Goal: Task Accomplishment & Management: Manage account settings

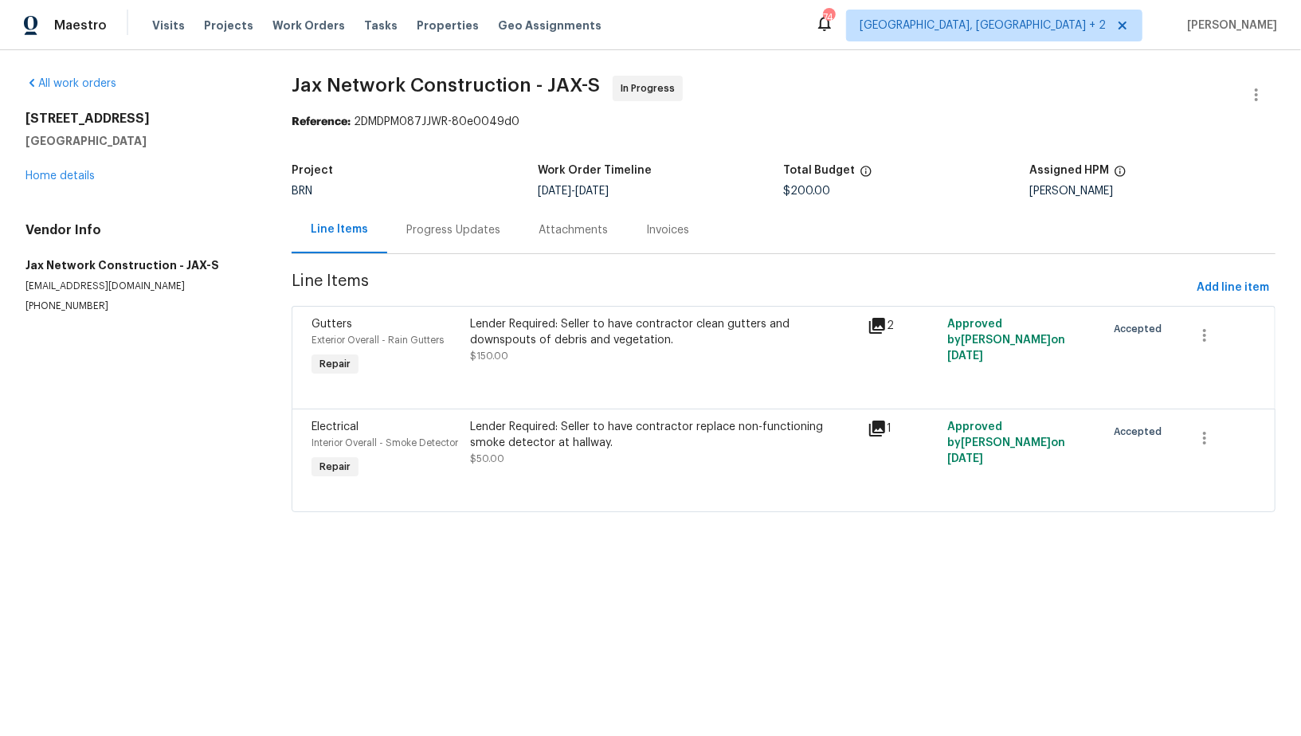
click at [543, 343] on div "Lender Required: Seller to have contractor clean gutters and downspouts of debr…" at bounding box center [664, 332] width 388 height 32
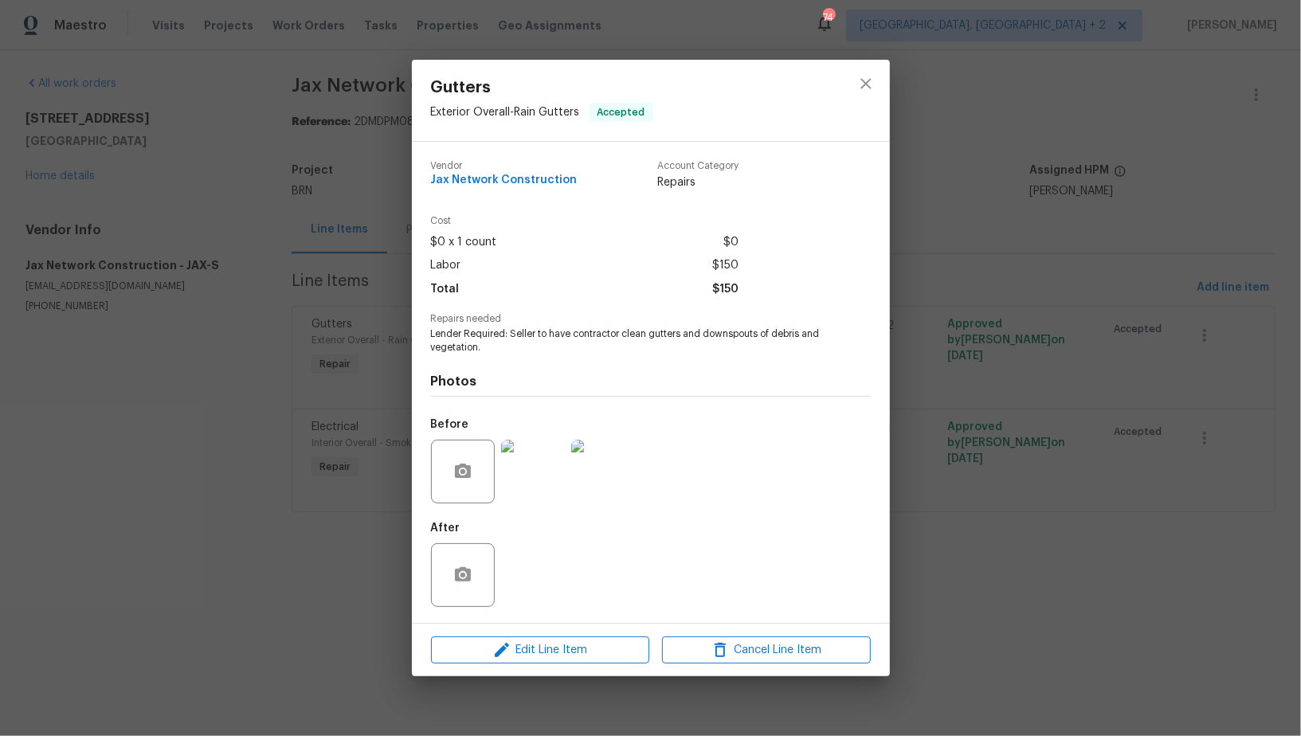
click at [535, 446] on img at bounding box center [533, 472] width 64 height 64
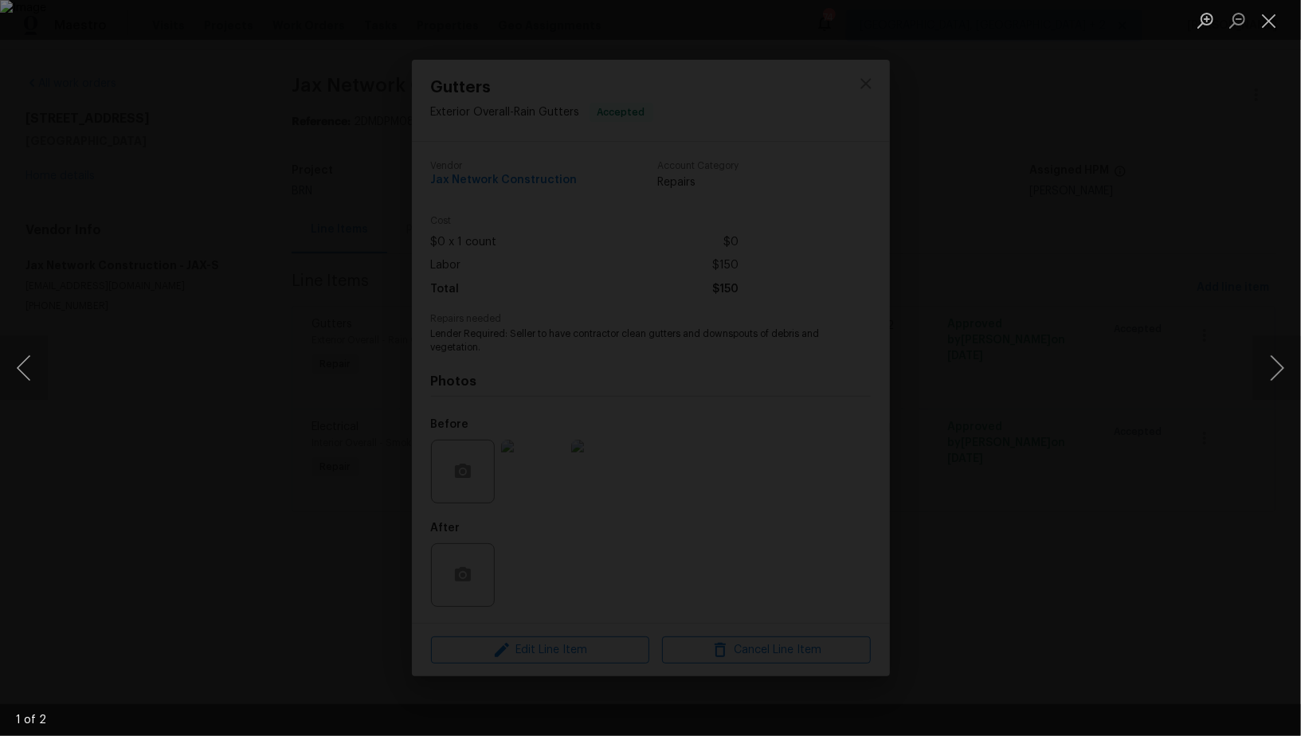
click at [1132, 587] on div "Lightbox" at bounding box center [650, 368] width 1301 height 736
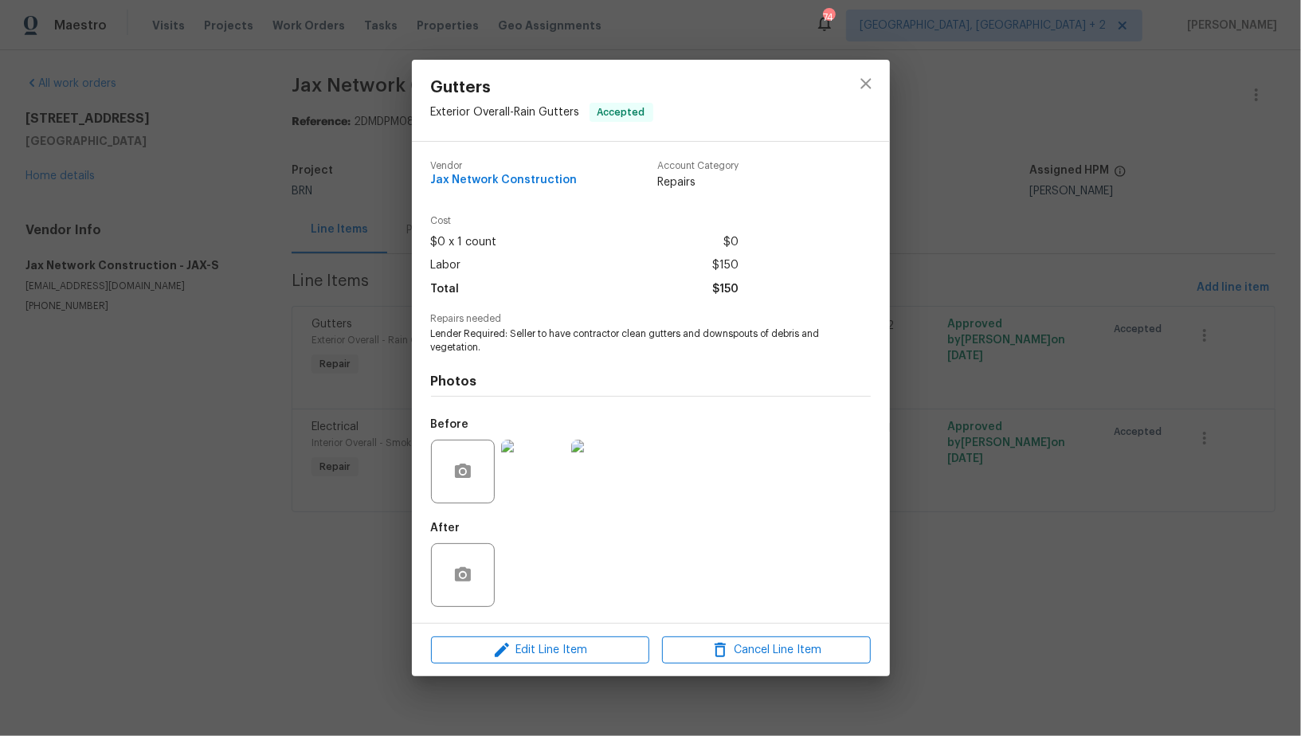
click at [1093, 583] on div "Gutters Exterior Overall - Rain Gutters Accepted Vendor Jax Network Constructio…" at bounding box center [650, 368] width 1301 height 736
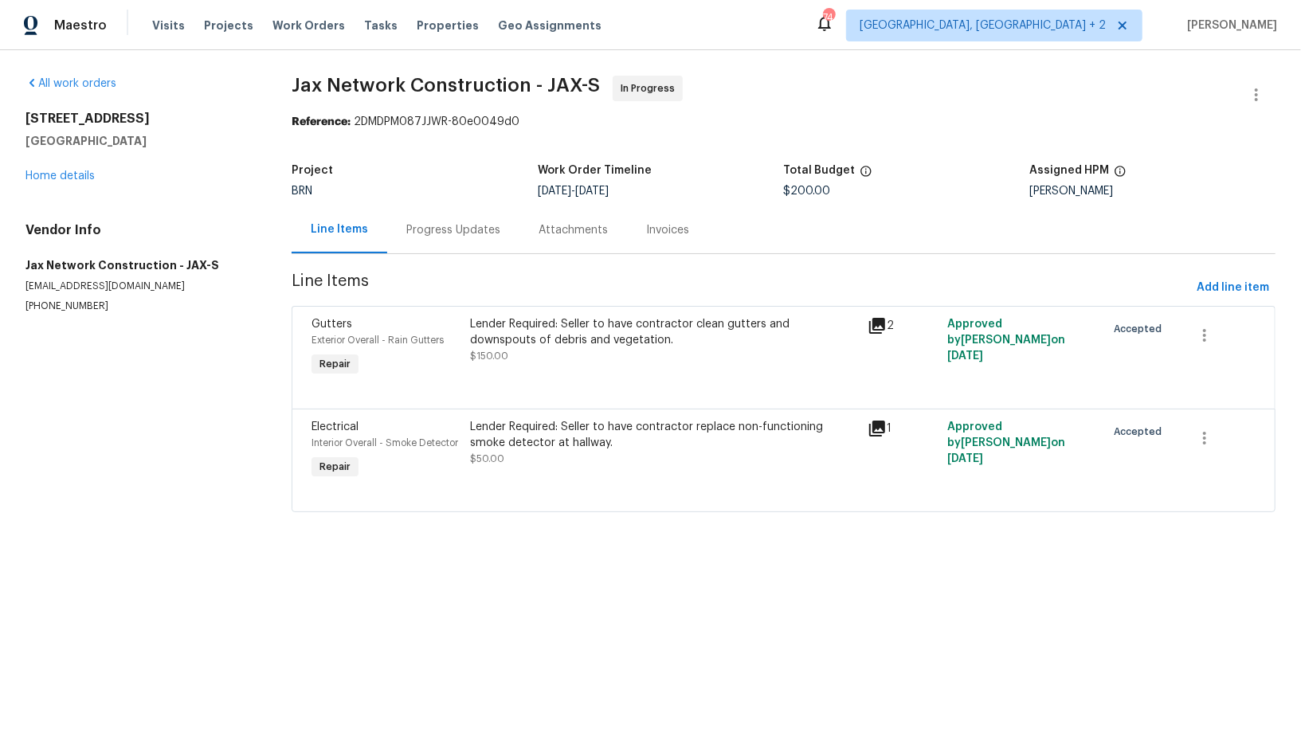
click at [461, 226] on div "Progress Updates" at bounding box center [453, 230] width 94 height 16
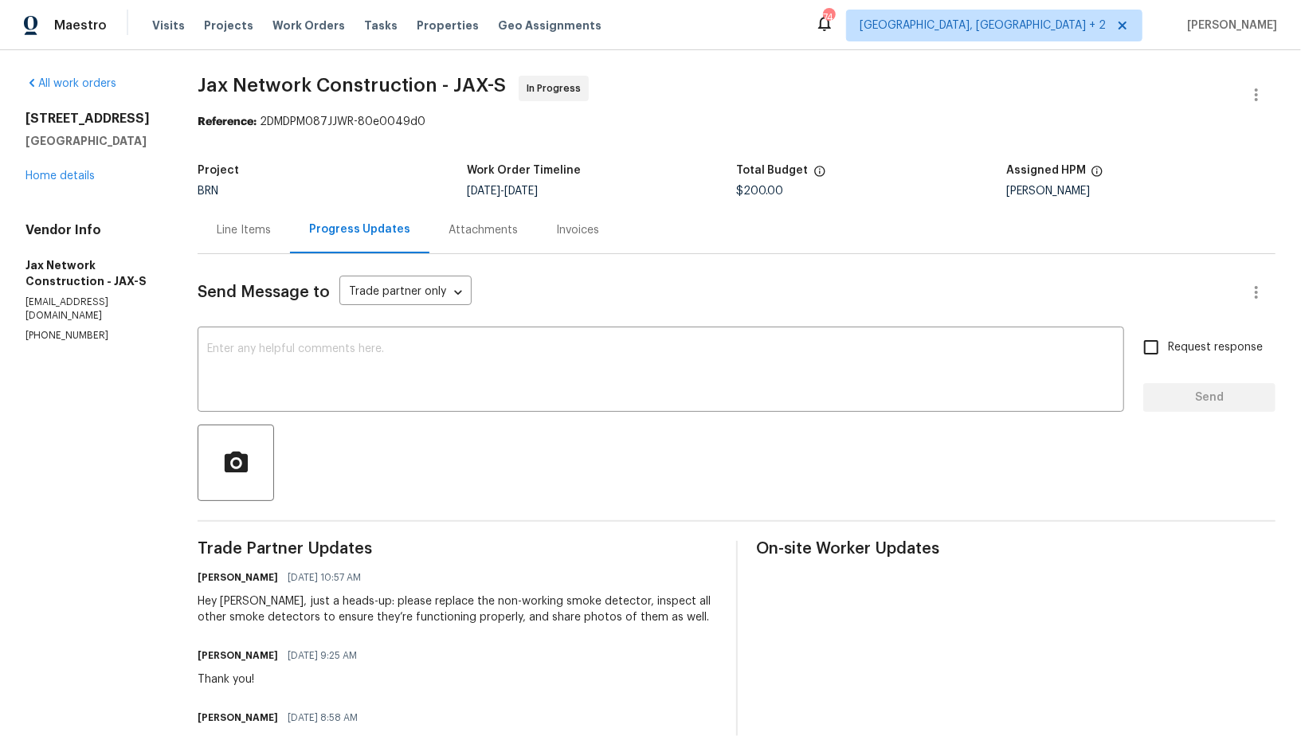
click at [268, 228] on div "Line Items" at bounding box center [244, 230] width 54 height 16
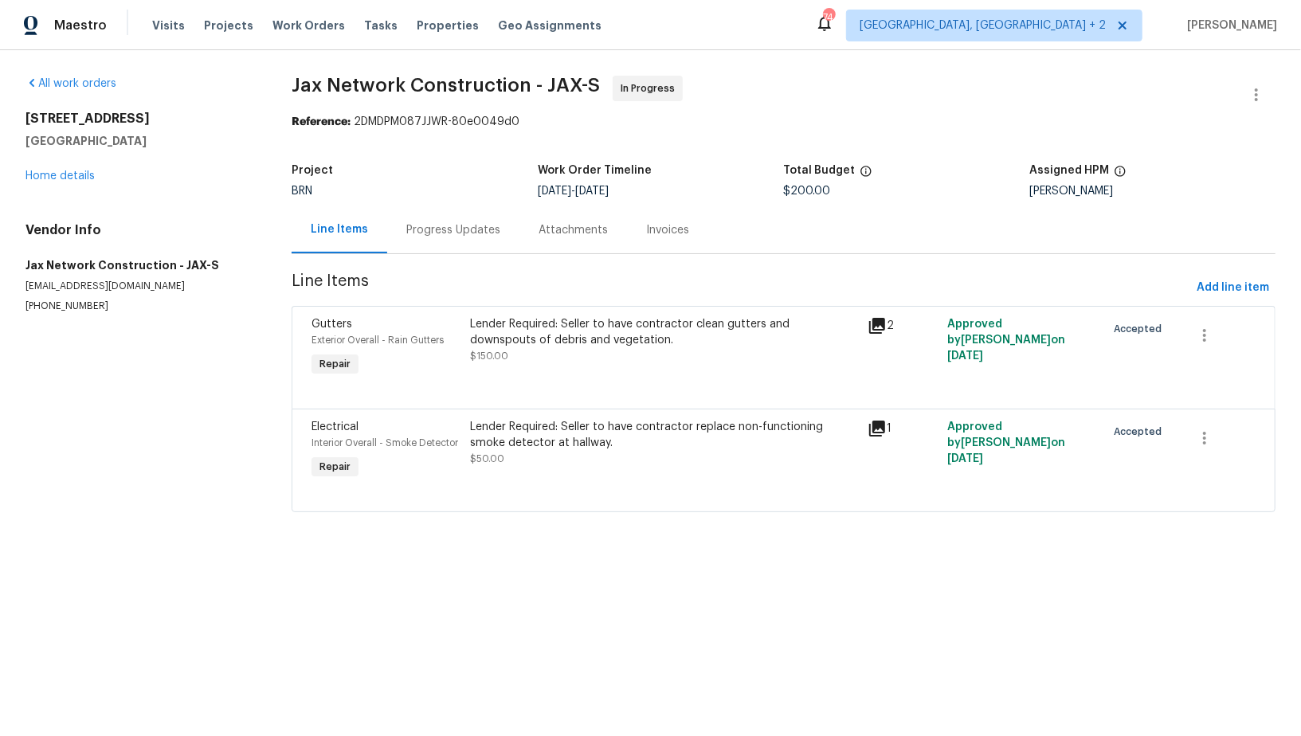
click at [563, 433] on div "Lender Required: Seller to have contractor replace non-functioning smoke detect…" at bounding box center [664, 435] width 388 height 32
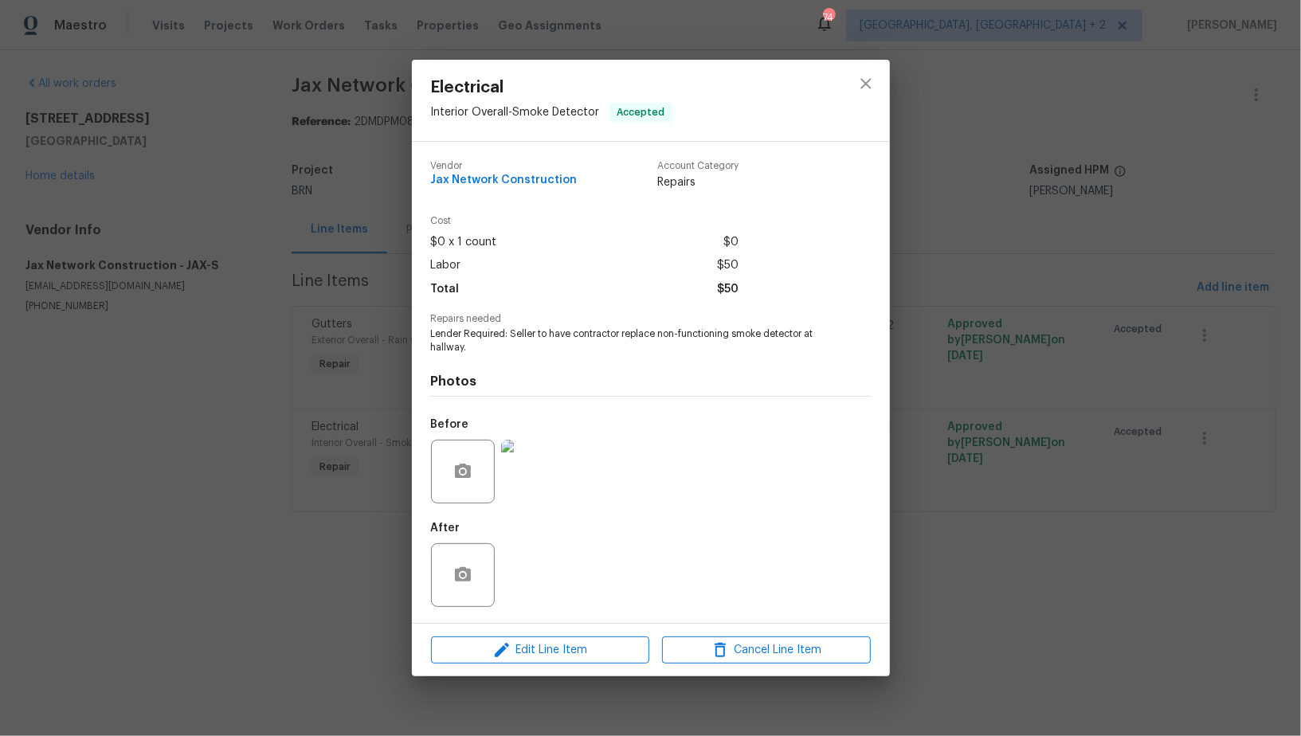
click at [359, 441] on div "Electrical Interior Overall - Smoke Detector Accepted Vendor Jax Network Constr…" at bounding box center [650, 368] width 1301 height 736
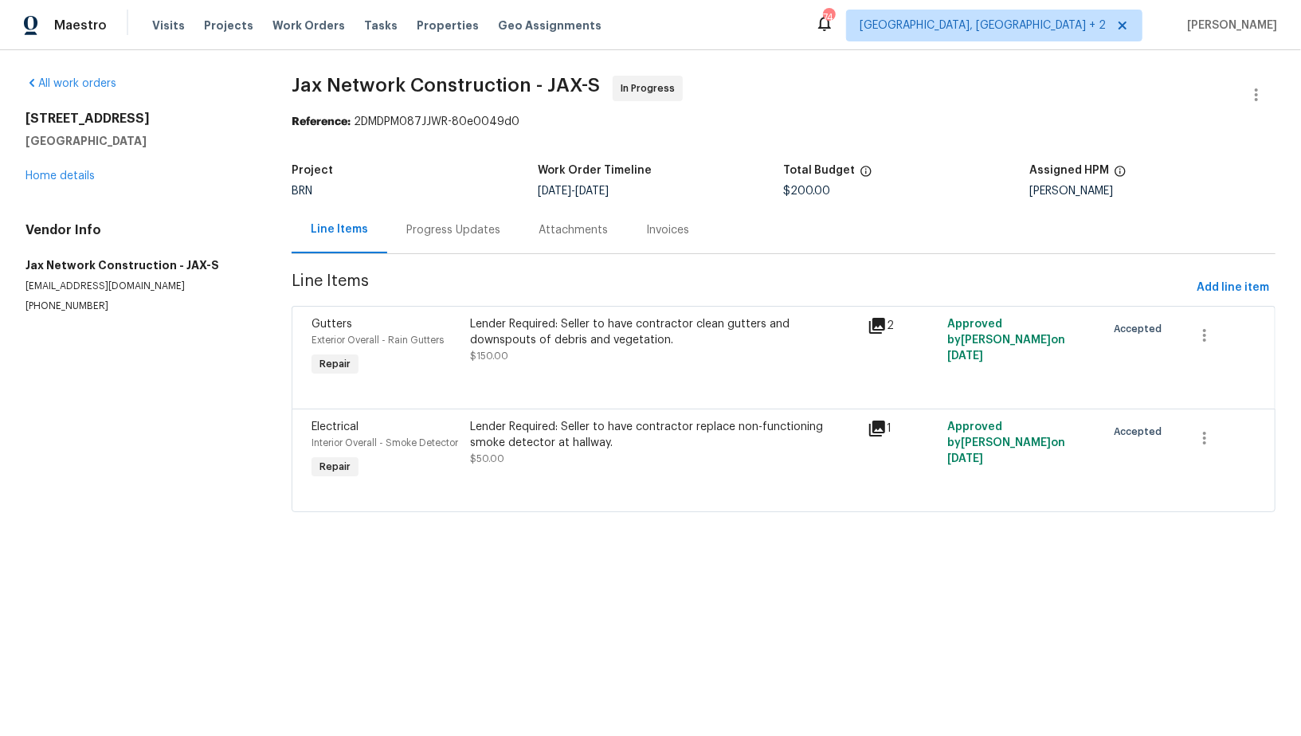
click at [551, 346] on div "Lender Required: Seller to have contractor clean gutters and downspouts of debr…" at bounding box center [664, 332] width 388 height 32
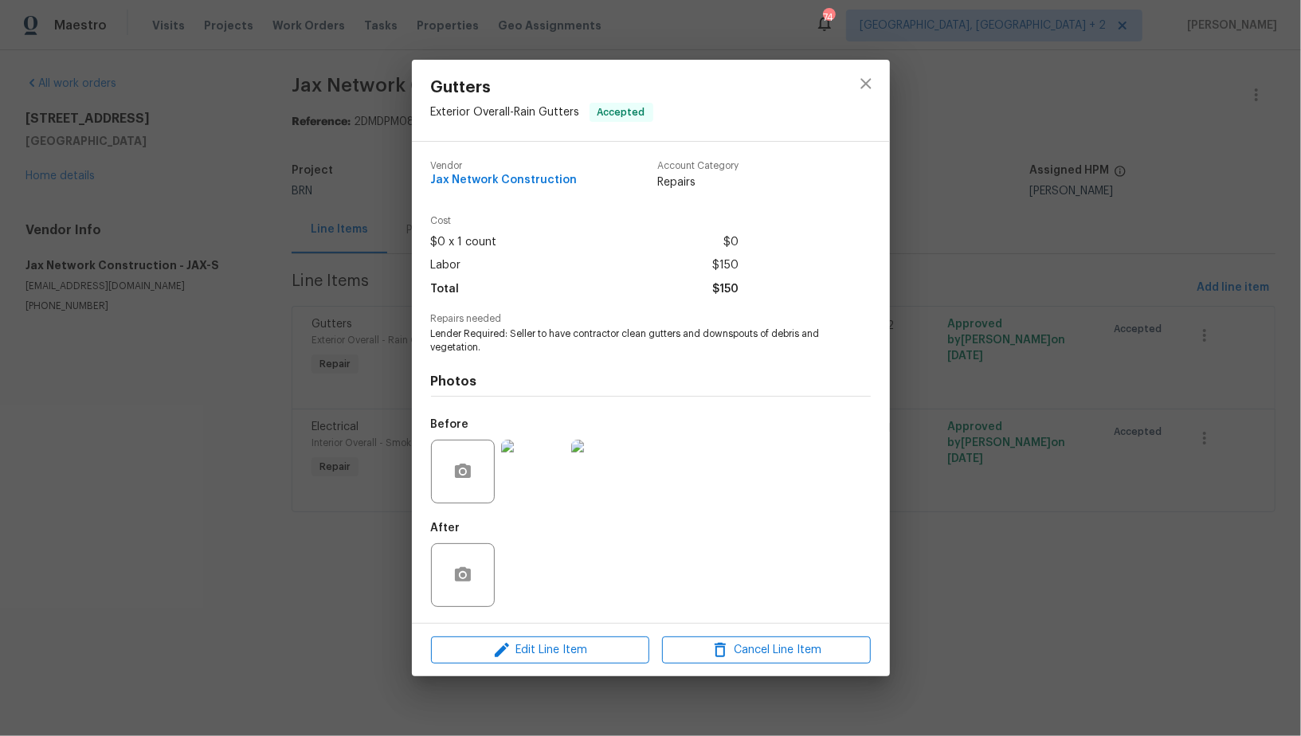
click at [541, 481] on img at bounding box center [533, 472] width 64 height 64
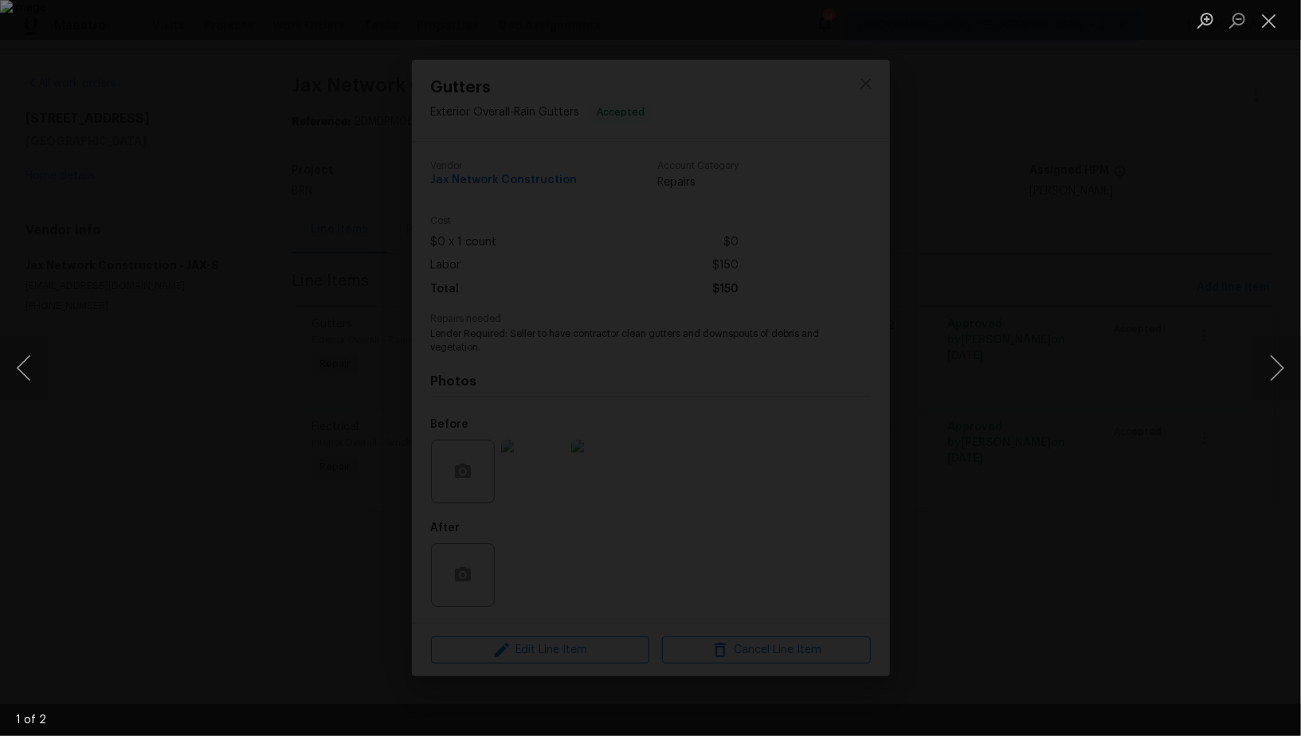
click at [1207, 550] on div "Lightbox" at bounding box center [650, 368] width 1301 height 736
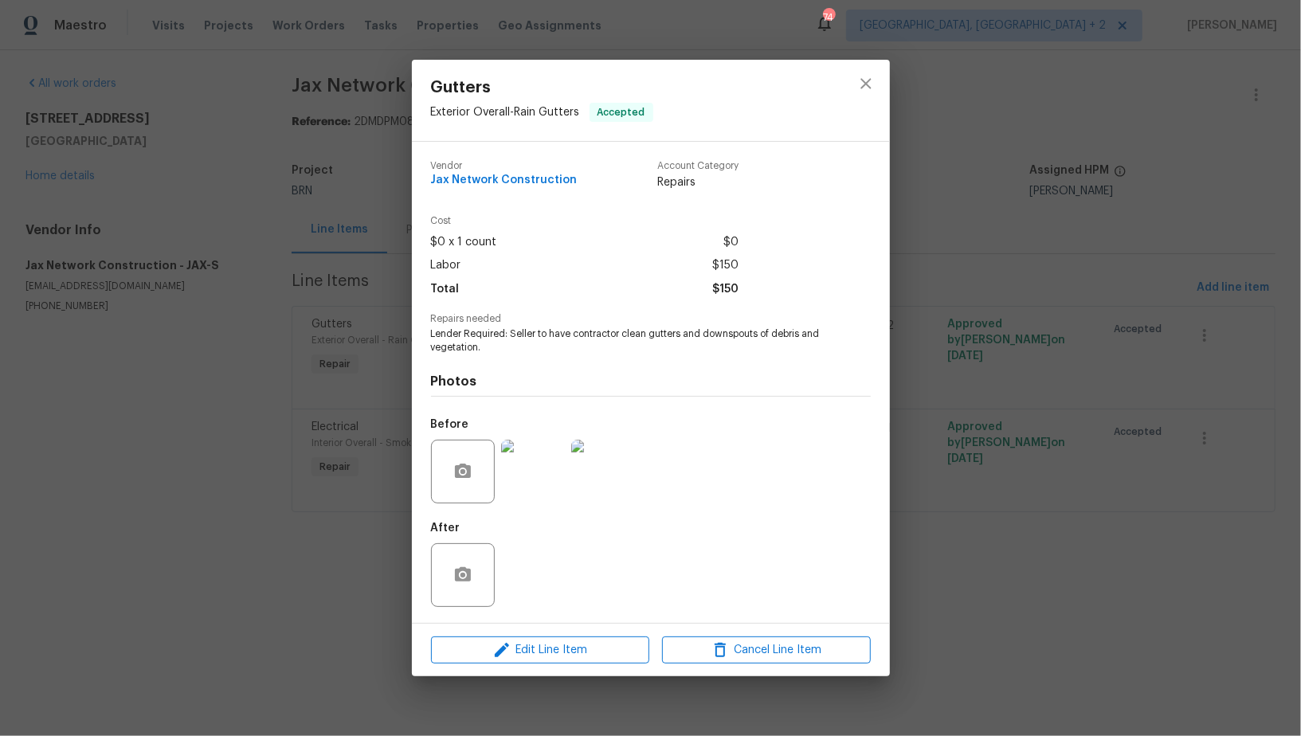
click at [1207, 550] on div "Gutters Exterior Overall - Rain Gutters Accepted Vendor Jax Network Constructio…" at bounding box center [650, 368] width 1301 height 736
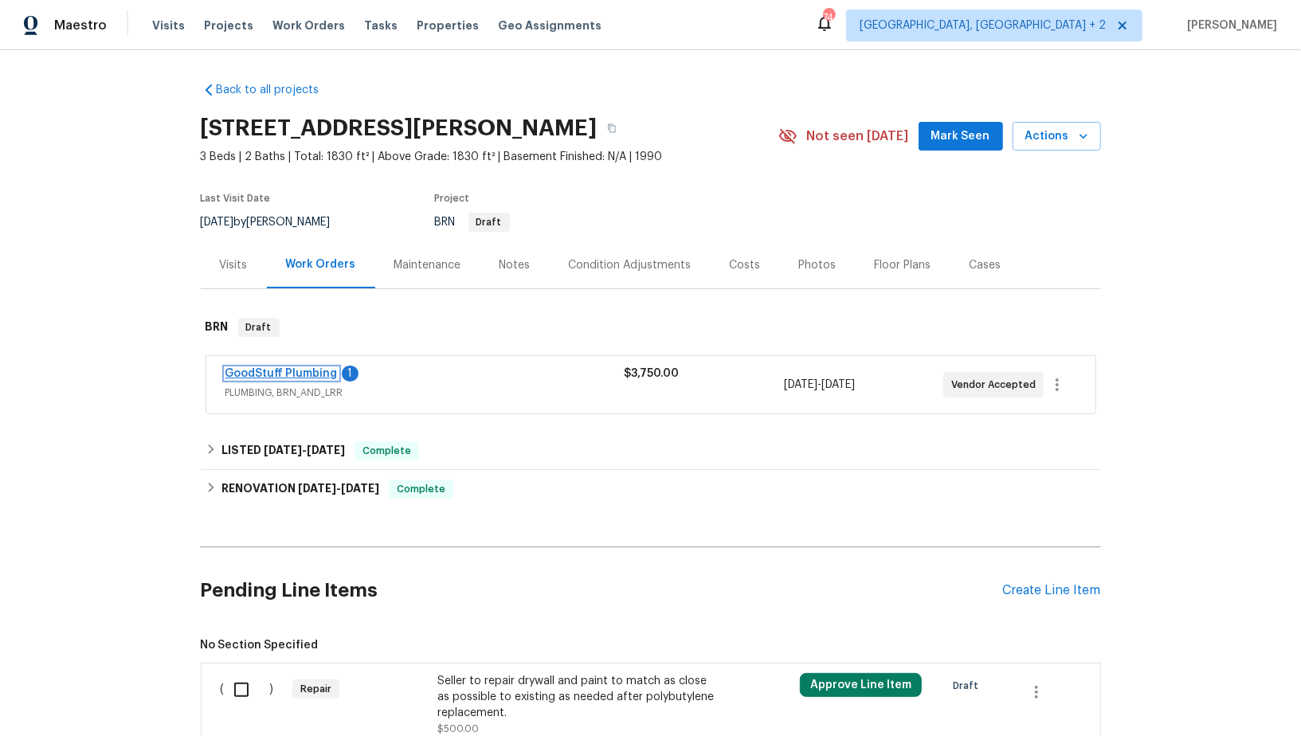
click at [303, 371] on link "GoodStuff Plumbing" at bounding box center [282, 373] width 112 height 11
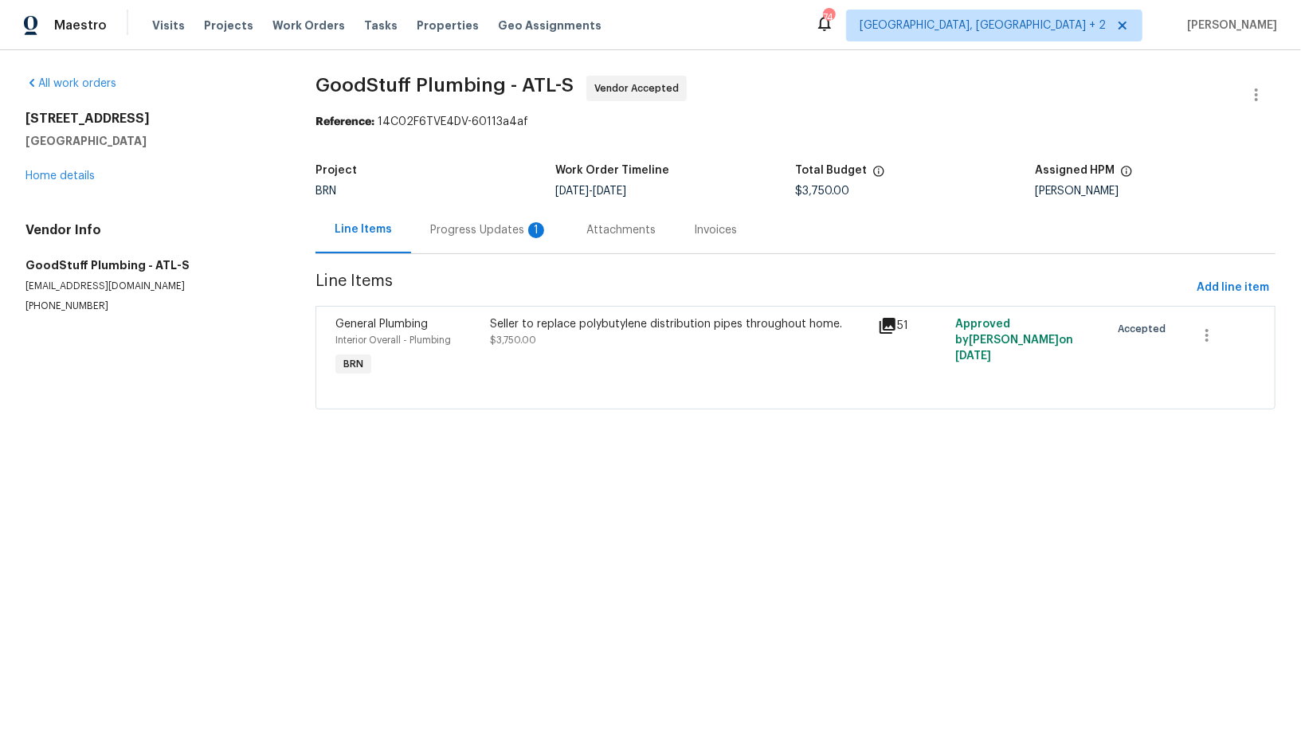
click at [488, 252] on div "Progress Updates 1" at bounding box center [489, 229] width 156 height 47
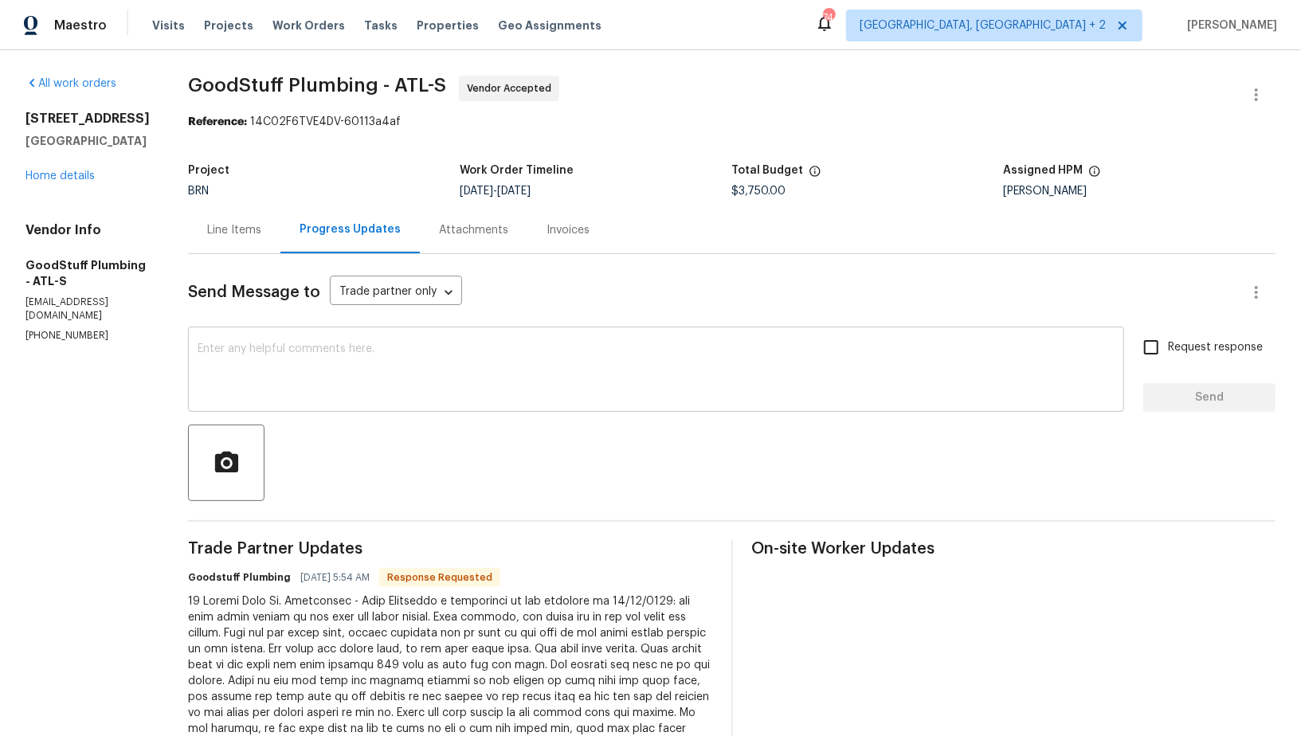
click at [390, 348] on textarea at bounding box center [656, 371] width 917 height 56
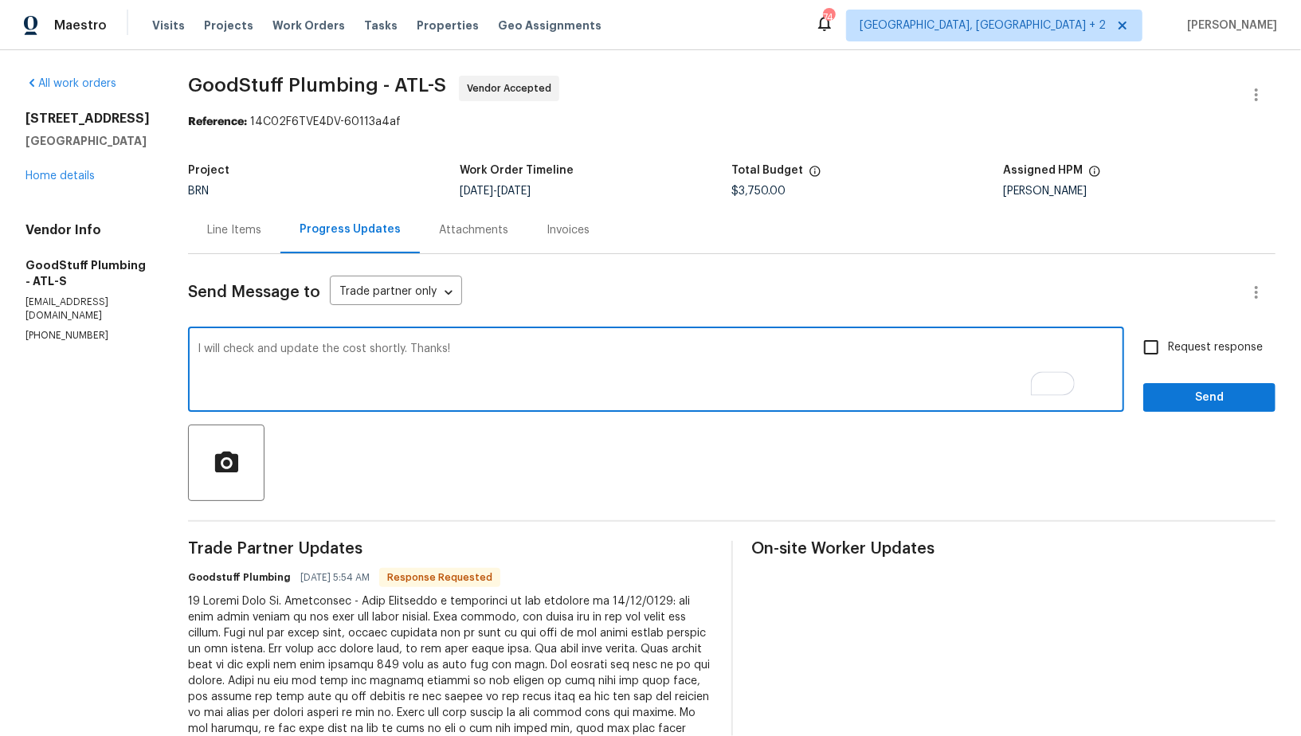
type textarea "I will check and update the cost shortly. Thanks!"
click at [1151, 343] on input "Request response" at bounding box center [1151, 347] width 33 height 33
checkbox input "true"
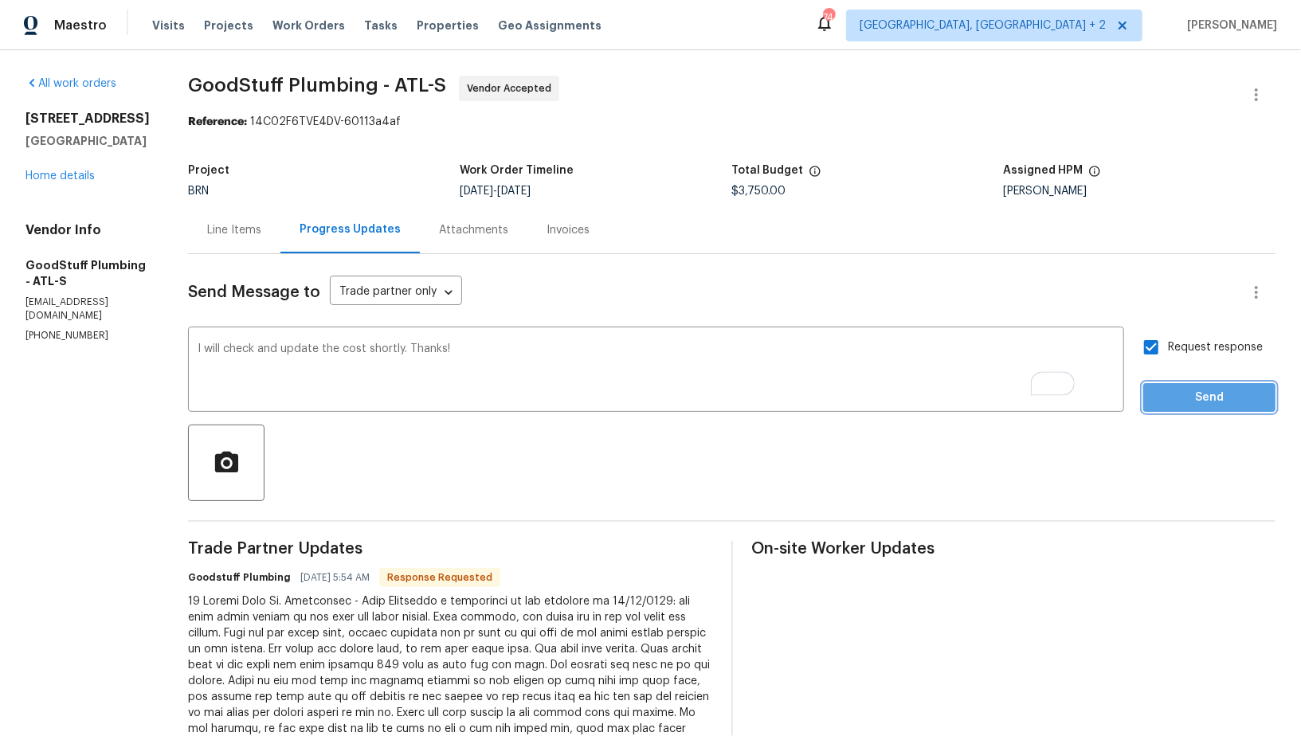
click at [1198, 398] on span "Send" at bounding box center [1209, 398] width 107 height 20
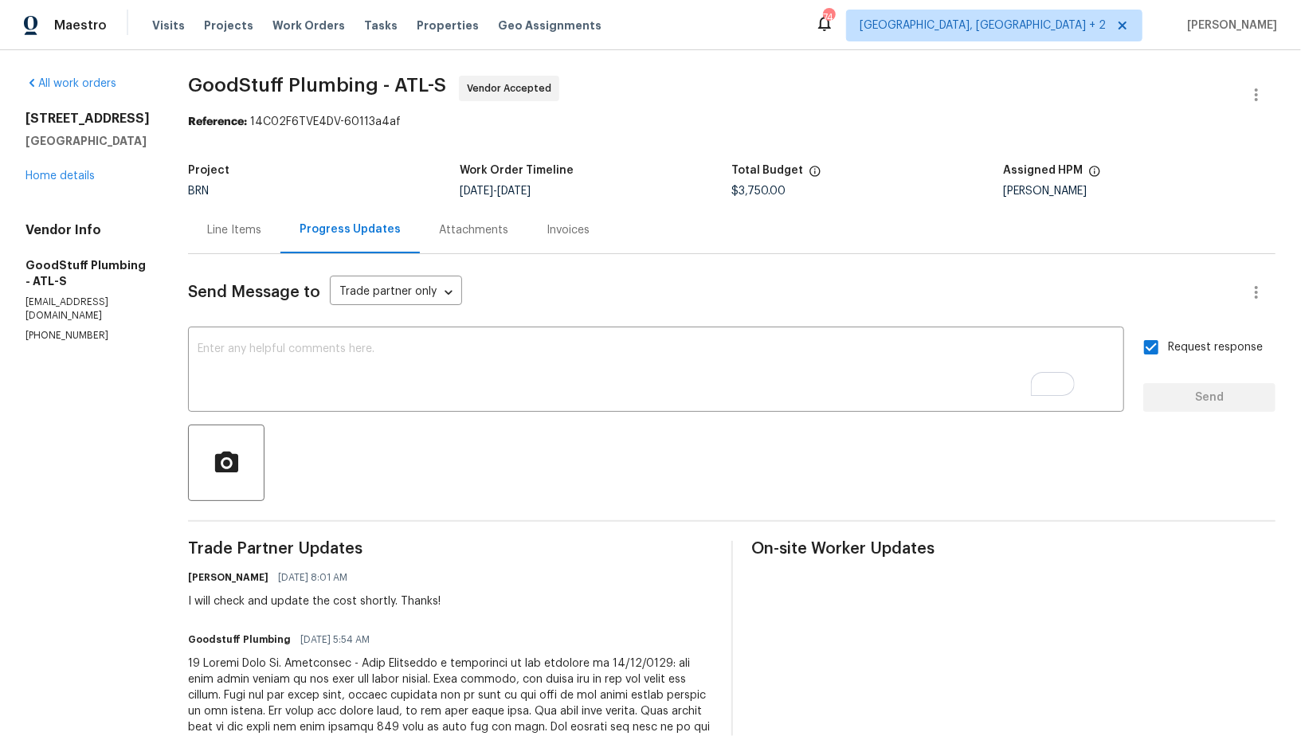
click at [280, 245] on div "Line Items" at bounding box center [234, 229] width 92 height 47
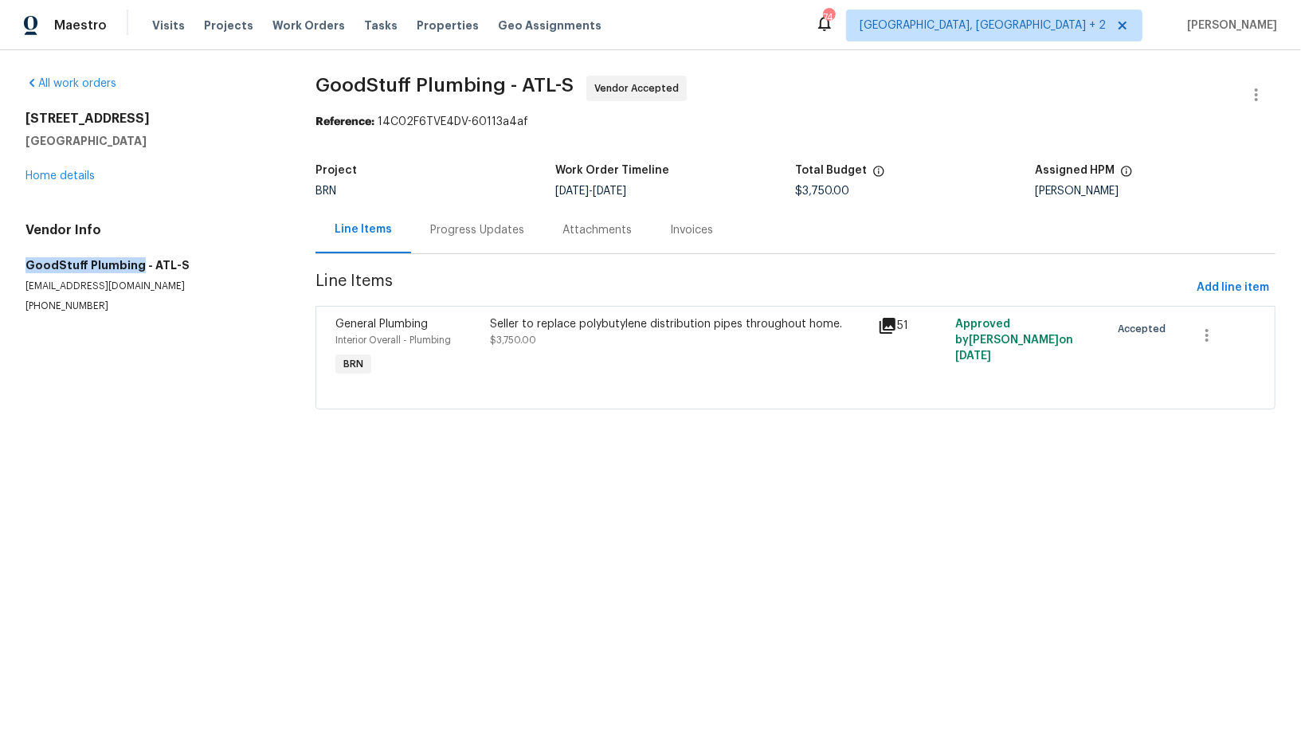
drag, startPoint x: 11, startPoint y: 265, endPoint x: 133, endPoint y: 265, distance: 121.9
click at [133, 265] on div "All work orders 46 Timber Walk Dr Sharpsburg, GA 30277 Home details Vendor Info…" at bounding box center [650, 252] width 1301 height 404
copy h5 "GoodStuff Plumbing"
click at [540, 341] on div "Seller to replace polybutylene distribution pipes throughout home. $3,750.00" at bounding box center [680, 332] width 378 height 32
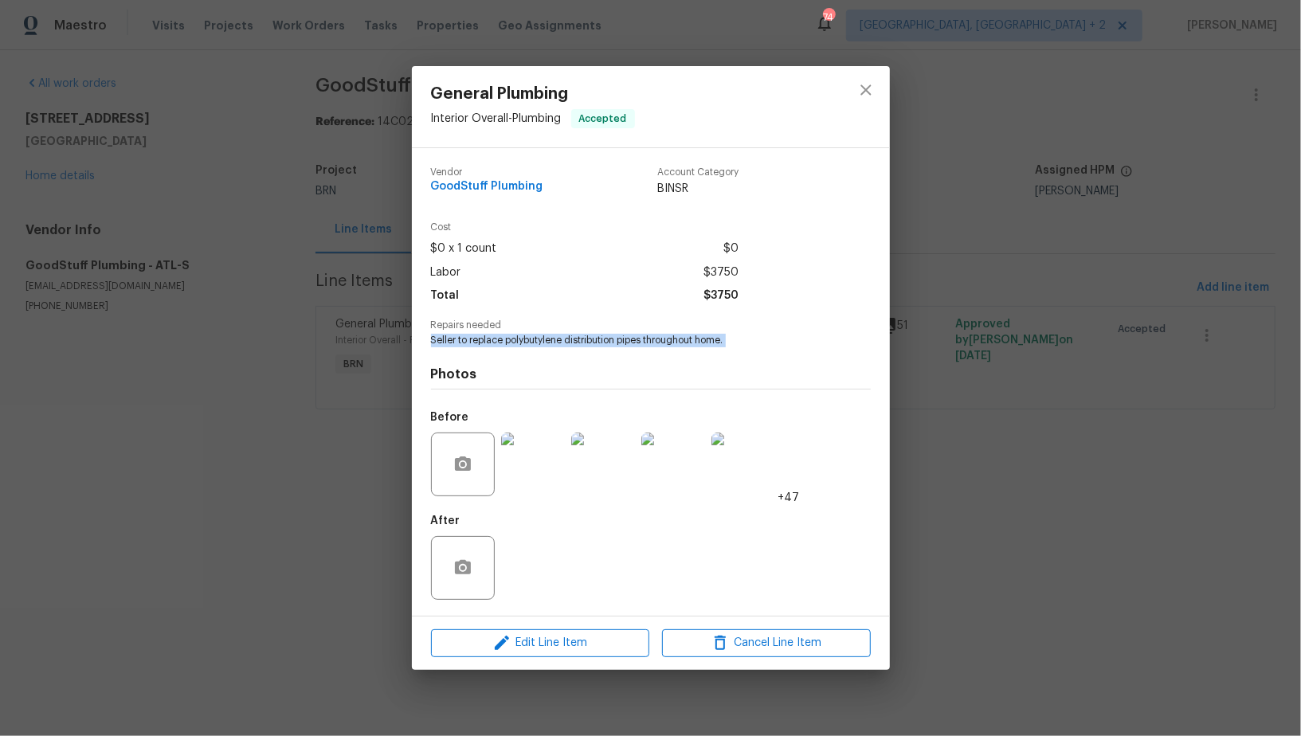
drag, startPoint x: 417, startPoint y: 347, endPoint x: 768, endPoint y: 348, distance: 351.4
click at [768, 348] on div "Vendor GoodStuff Plumbing Account Category BINSR Cost $0 x 1 count $0 Labor $37…" at bounding box center [651, 382] width 478 height 468
copy span "Seller to replace polybutylene distribution pipes throughout home."
click at [237, 305] on div "General Plumbing Interior Overall - Plumbing Accepted Vendor GoodStuff Plumbing…" at bounding box center [650, 368] width 1301 height 736
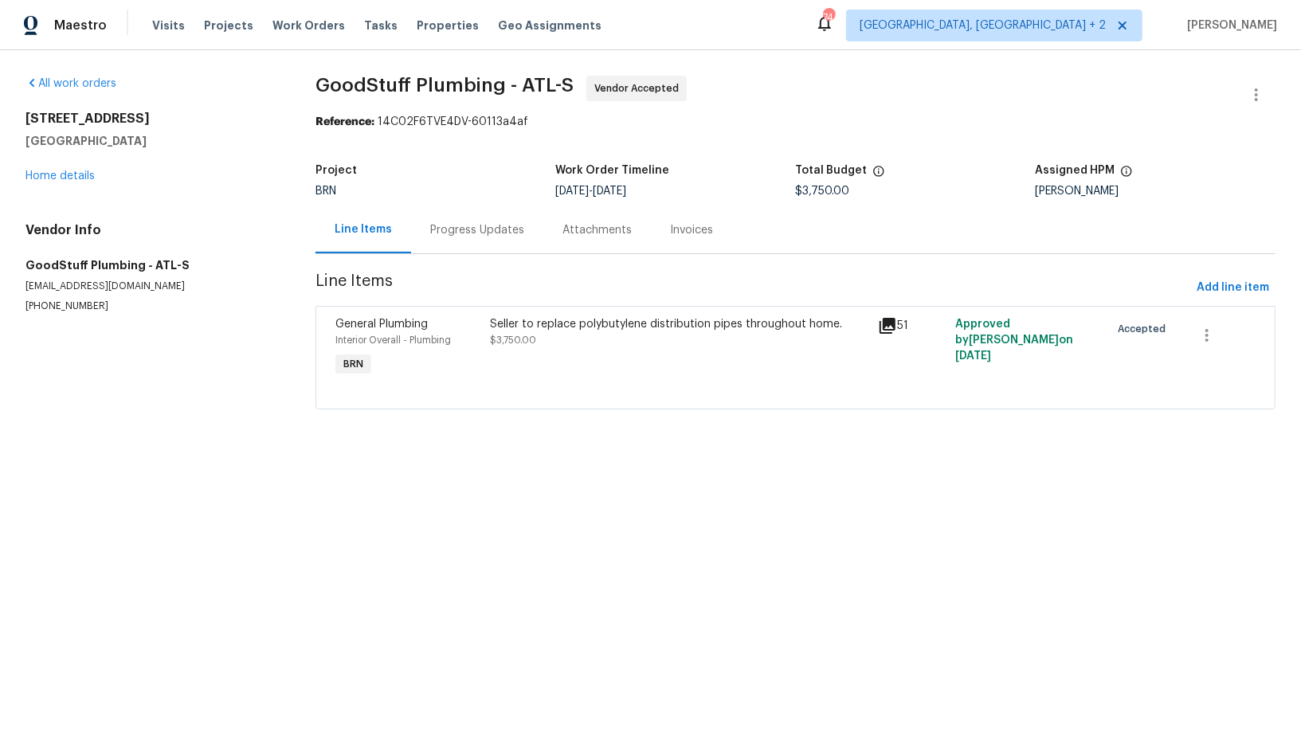
click at [418, 244] on div "Progress Updates" at bounding box center [477, 229] width 132 height 47
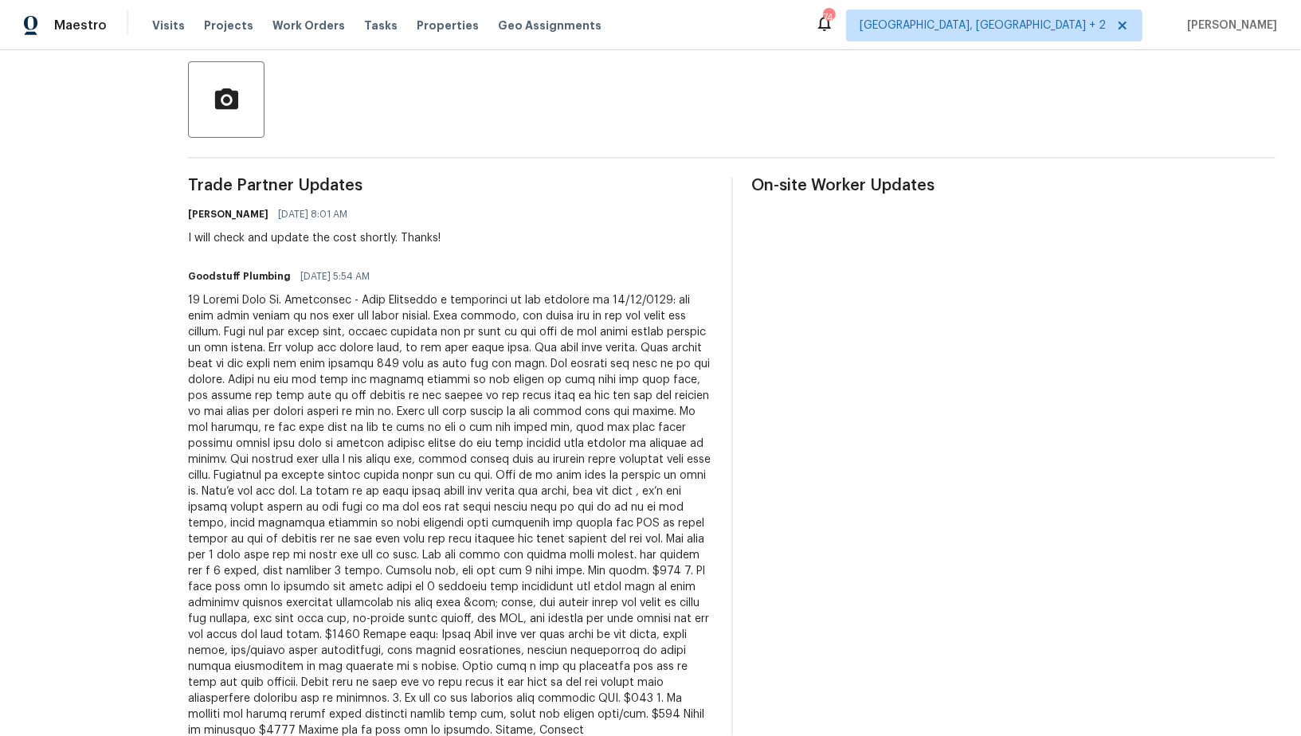
scroll to position [397, 0]
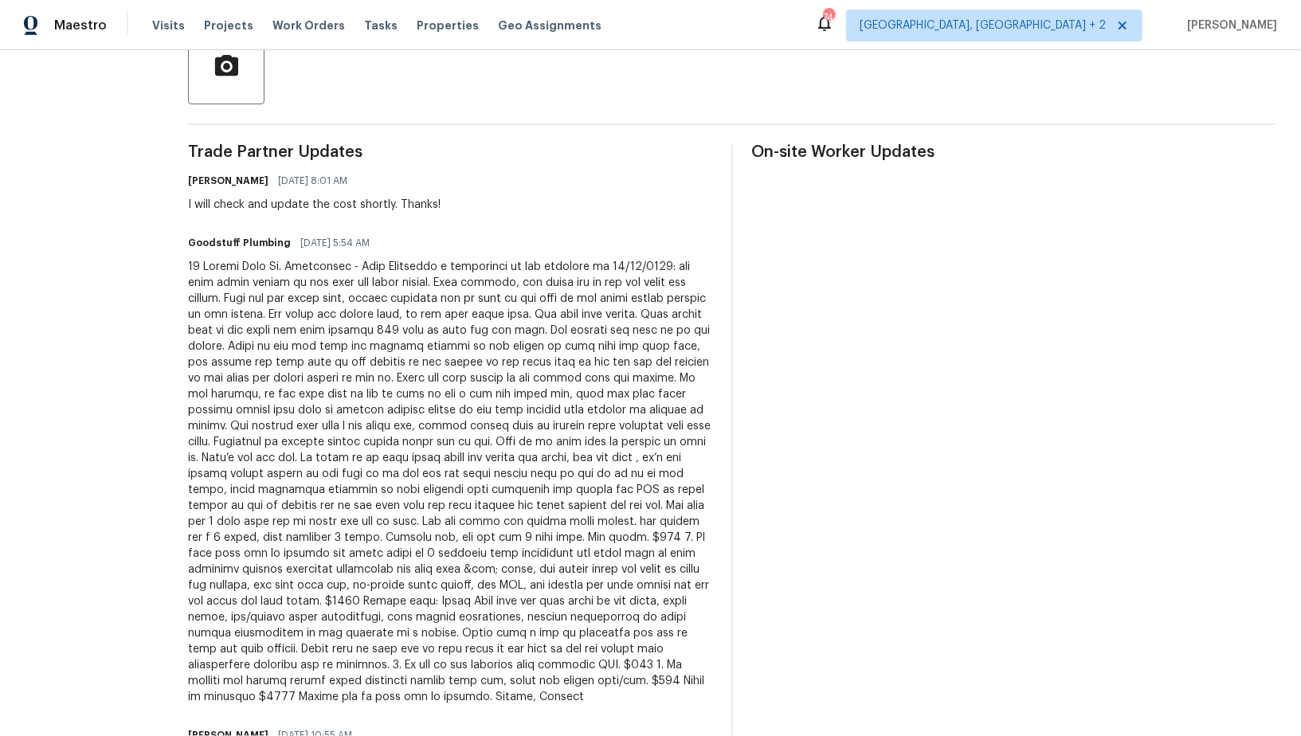
drag, startPoint x: 397, startPoint y: 266, endPoint x: 545, endPoint y: 482, distance: 261.9
click at [547, 483] on div at bounding box center [450, 482] width 524 height 446
click at [712, 261] on div at bounding box center [450, 482] width 524 height 446
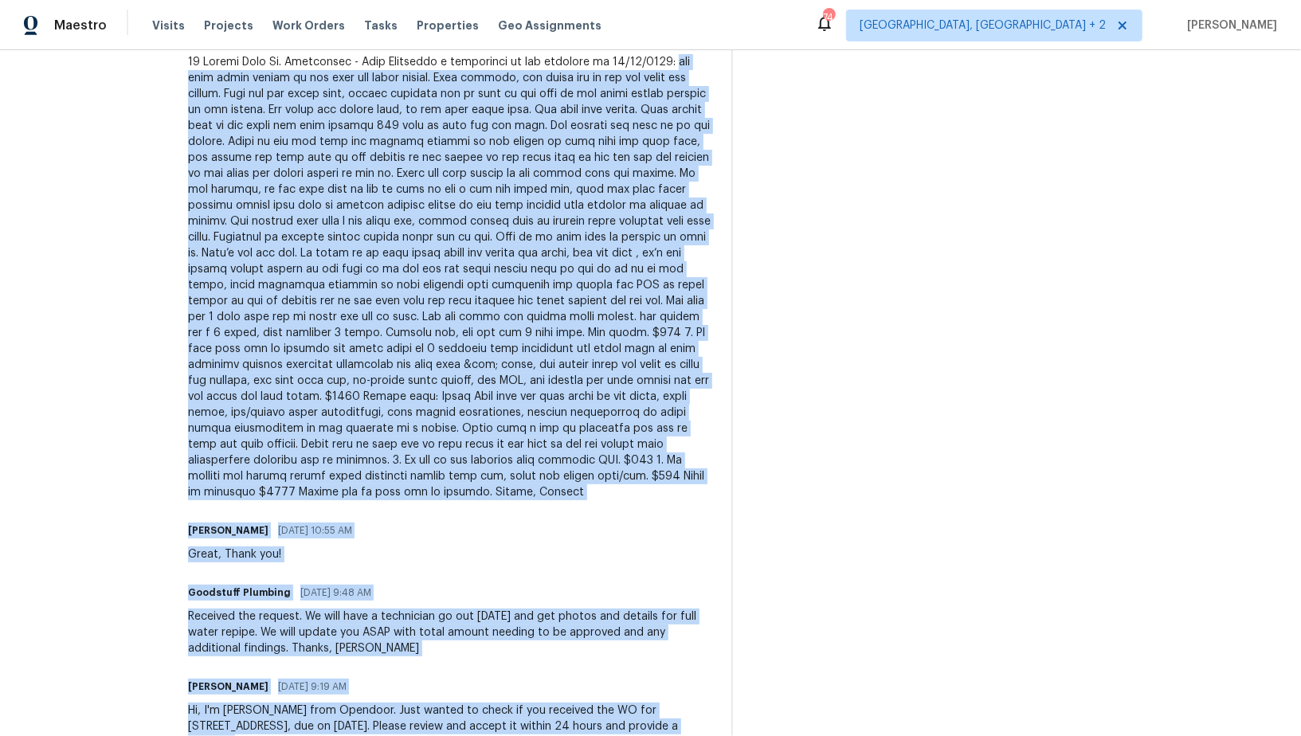
scroll to position [616, 0]
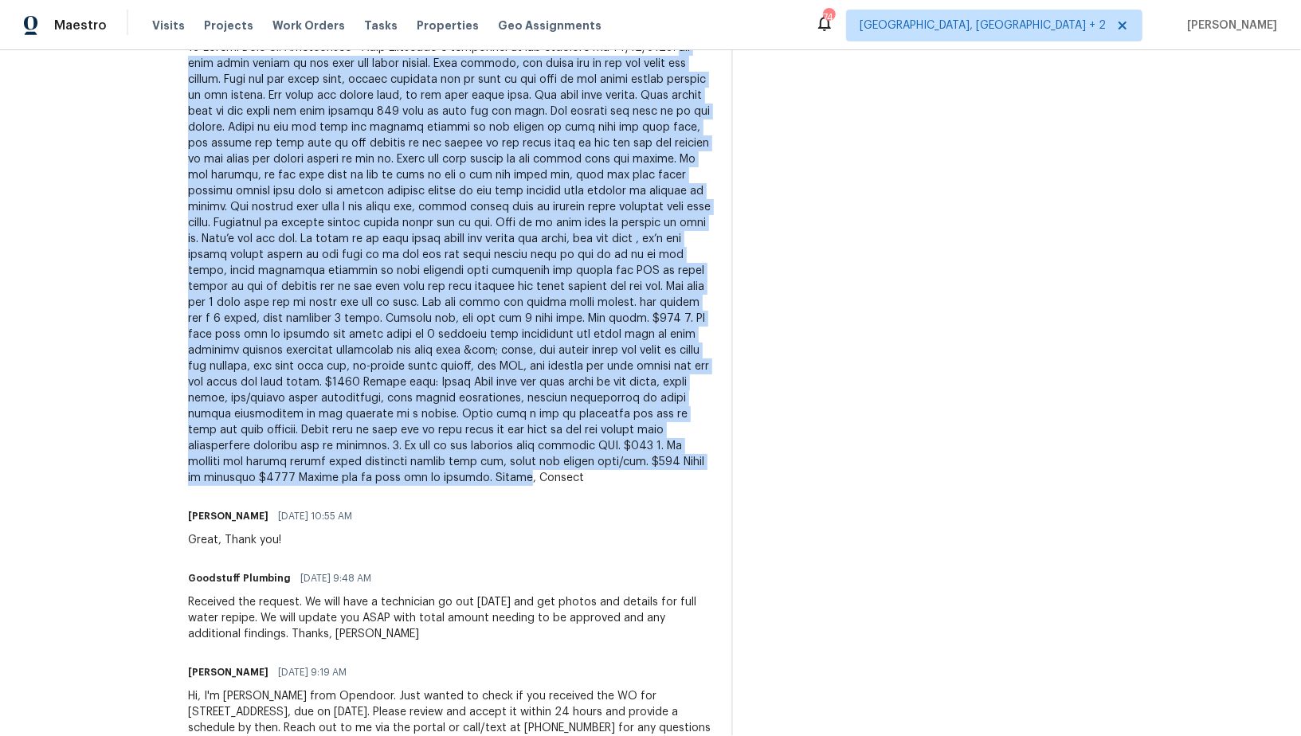
drag, startPoint x: 712, startPoint y: 262, endPoint x: 276, endPoint y: 494, distance: 493.7
click at [276, 486] on div at bounding box center [450, 263] width 524 height 446
copy div "the work order stated to get info for water repipe. Upon arrival, the water was…"
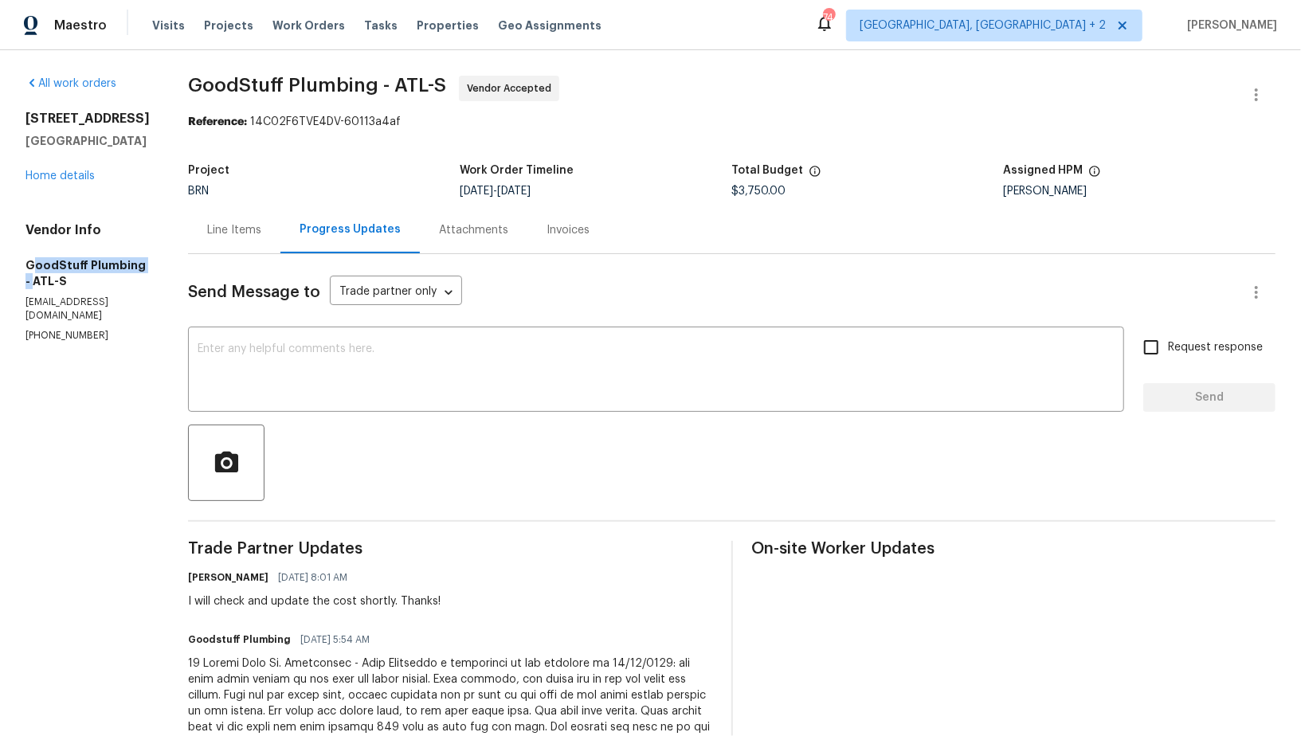
drag, startPoint x: 29, startPoint y: 265, endPoint x: 143, endPoint y: 265, distance: 113.9
click at [143, 265] on h5 "GoodStuff Plumbing - ATL-S" at bounding box center [87, 273] width 124 height 32
drag, startPoint x: 16, startPoint y: 258, endPoint x: 134, endPoint y: 260, distance: 117.9
click at [134, 260] on div "All work orders 46 Timber Walk Dr Sharpsburg, GA 30277 Home details Vendor Info…" at bounding box center [650, 731] width 1301 height 1363
copy h5 "GoodStuff Plumbing"
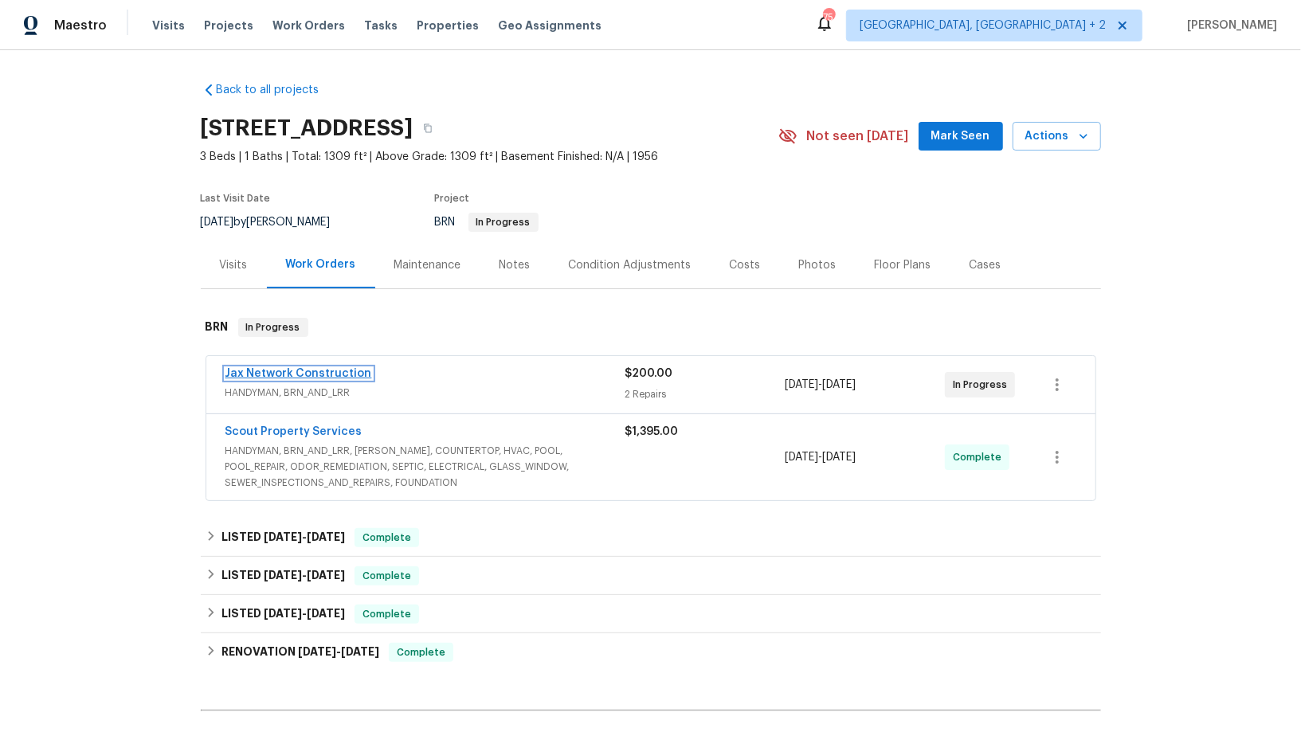
click at [312, 373] on link "Jax Network Construction" at bounding box center [299, 373] width 147 height 11
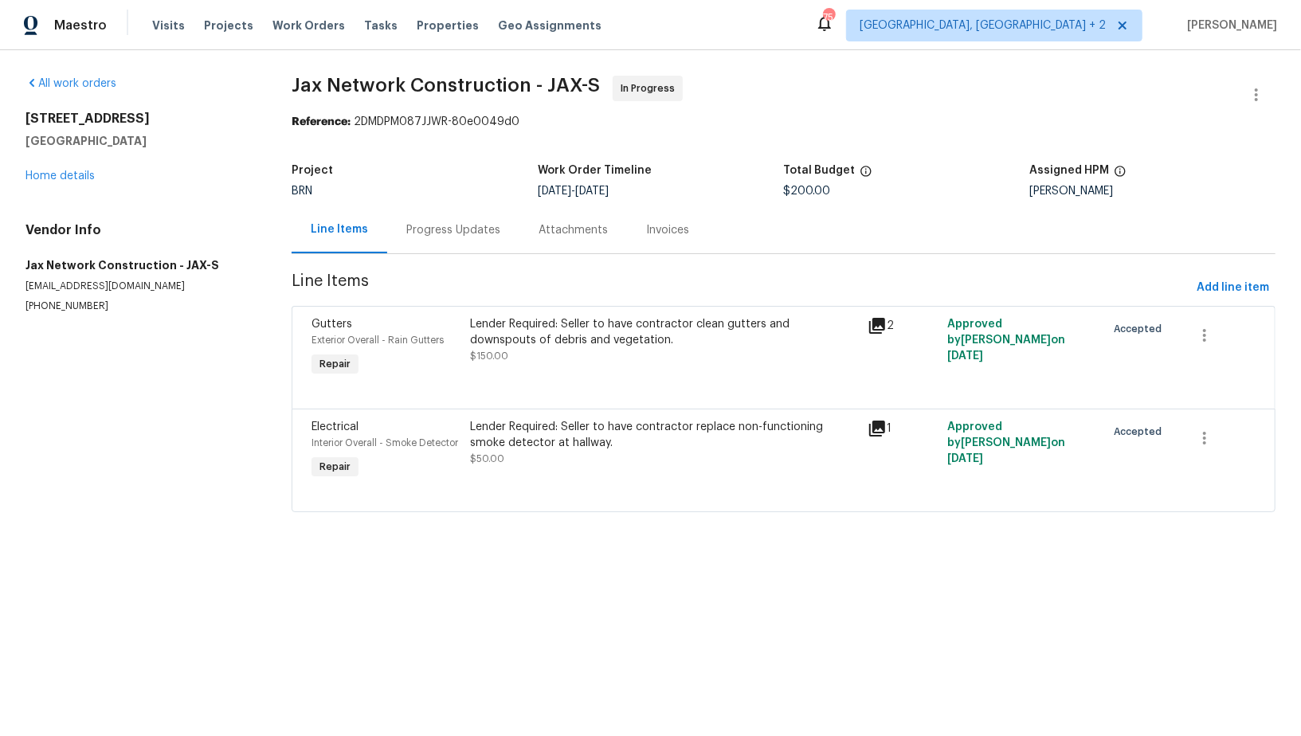
click at [528, 330] on div "Lender Required: Seller to have contractor clean gutters and downspouts of debr…" at bounding box center [664, 332] width 388 height 32
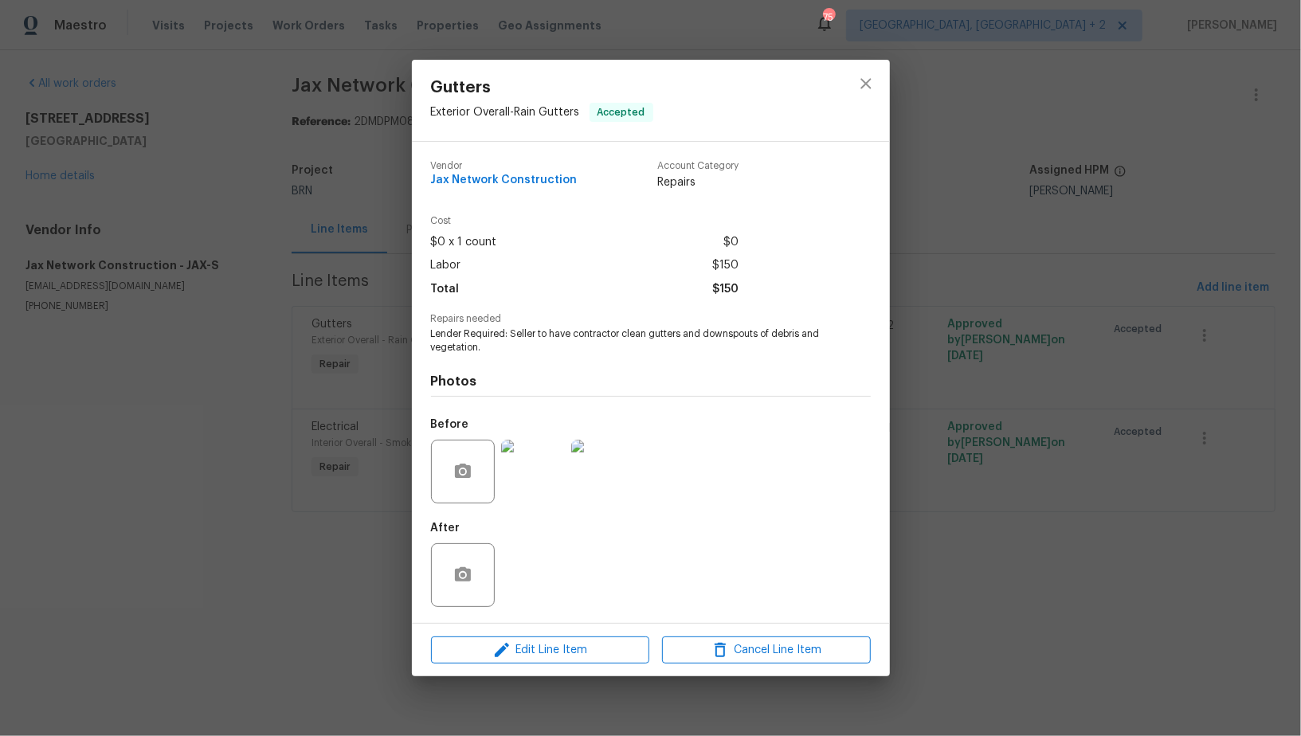
click at [539, 478] on img at bounding box center [533, 472] width 64 height 64
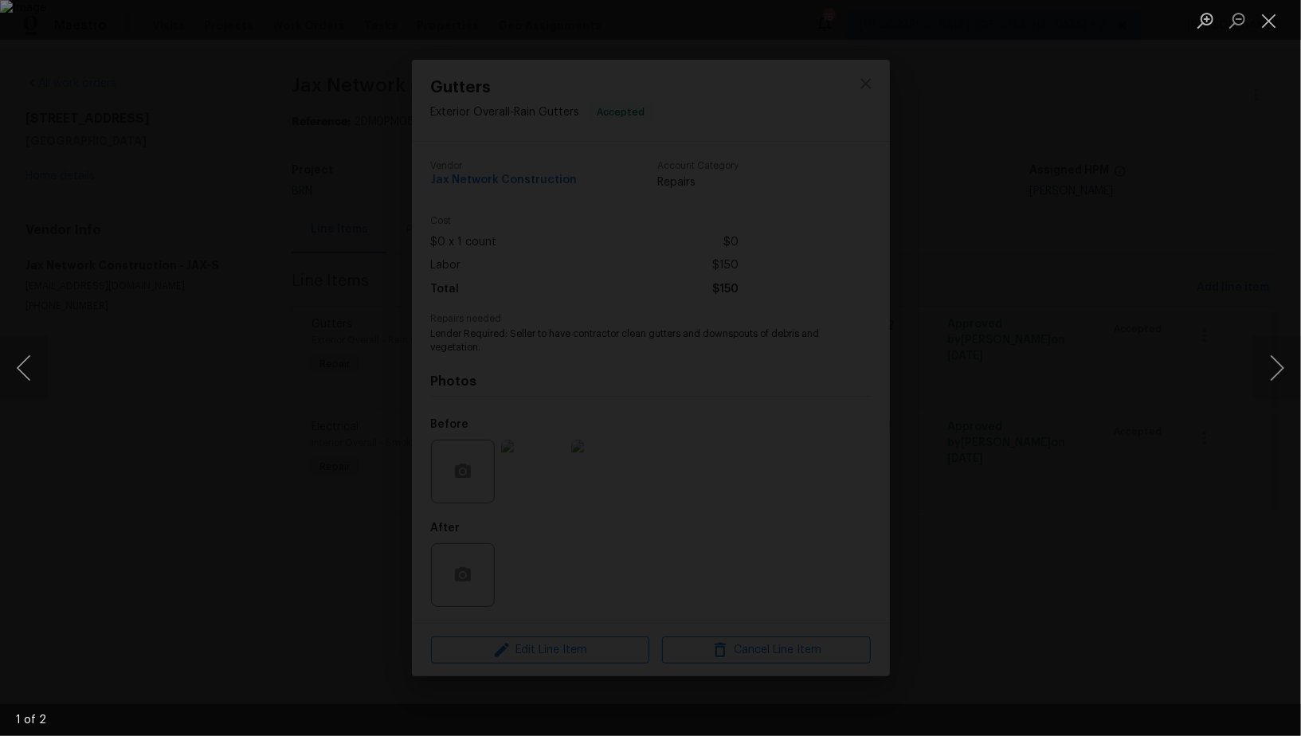
click at [1087, 534] on div "Lightbox" at bounding box center [650, 368] width 1301 height 736
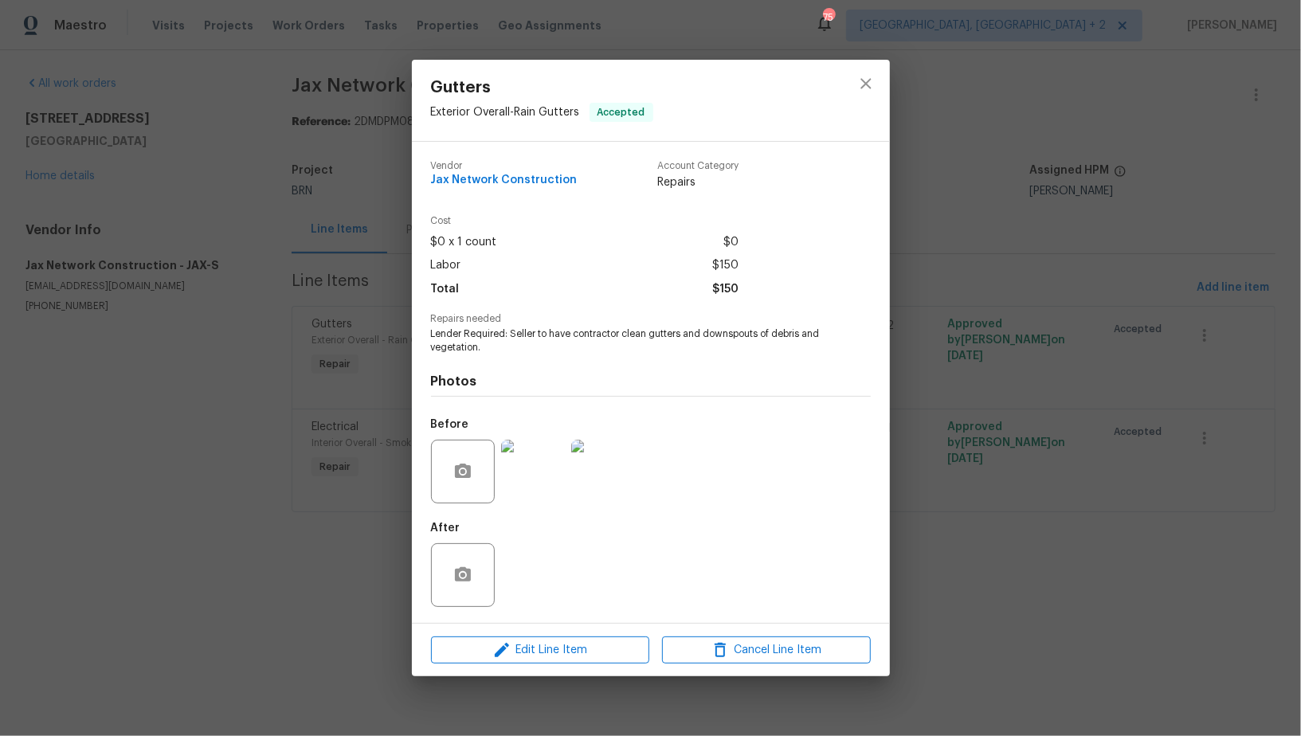
click at [991, 459] on div "Gutters Exterior Overall - Rain Gutters Accepted Vendor Jax Network Constructio…" at bounding box center [650, 368] width 1301 height 736
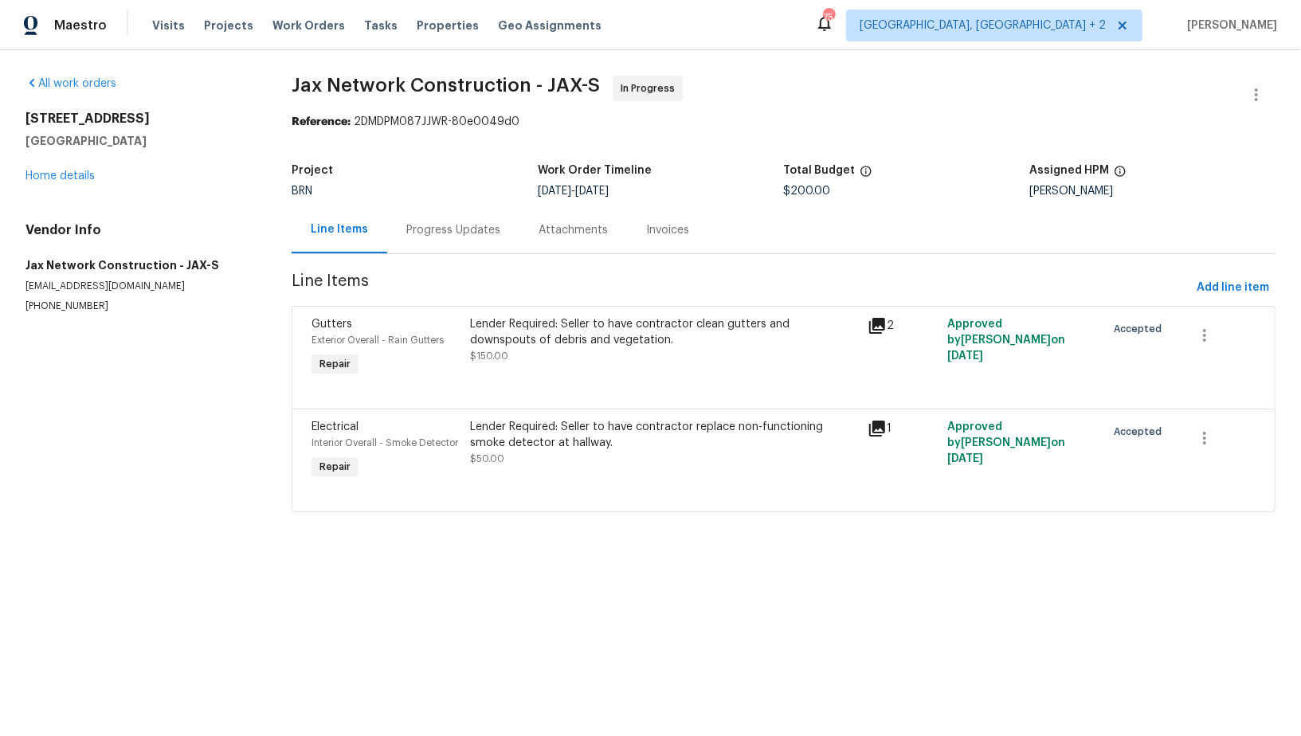
click at [590, 346] on div "Lender Required: Seller to have contractor clean gutters and downspouts of debr…" at bounding box center [664, 332] width 388 height 32
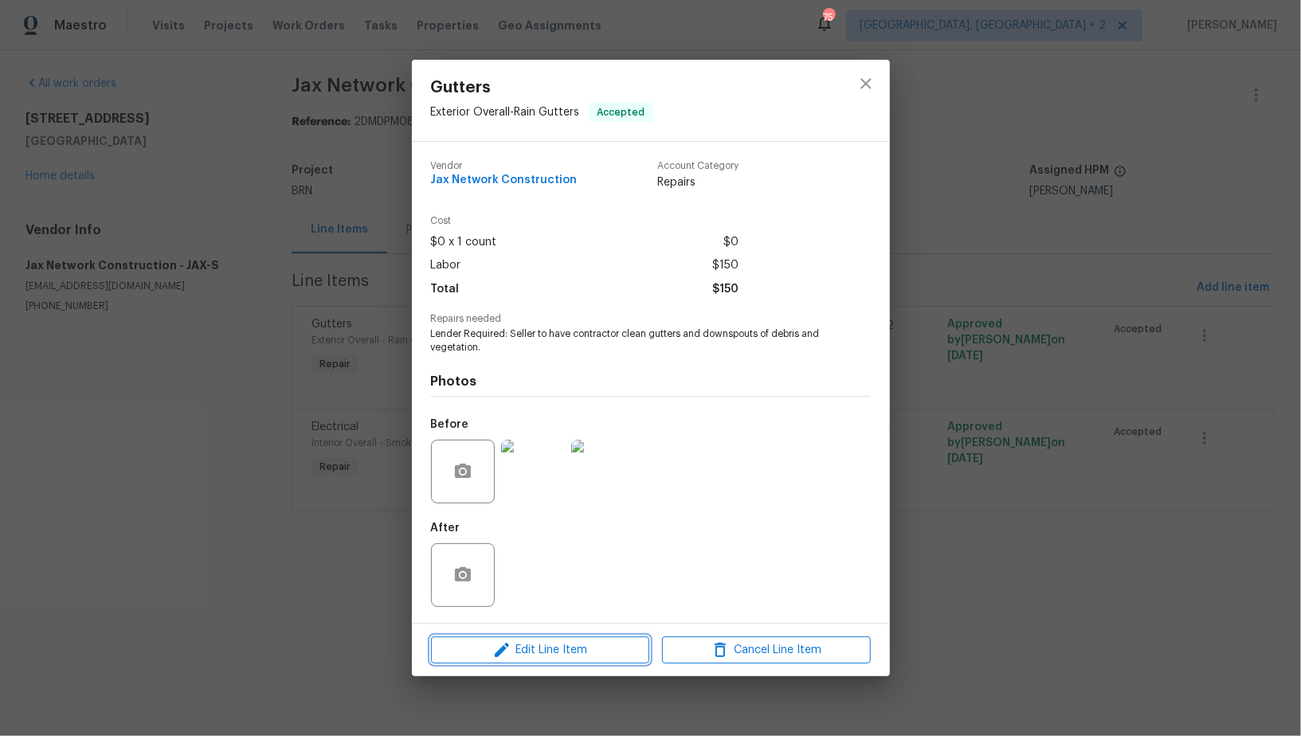
click at [554, 649] on span "Edit Line Item" at bounding box center [540, 651] width 209 height 20
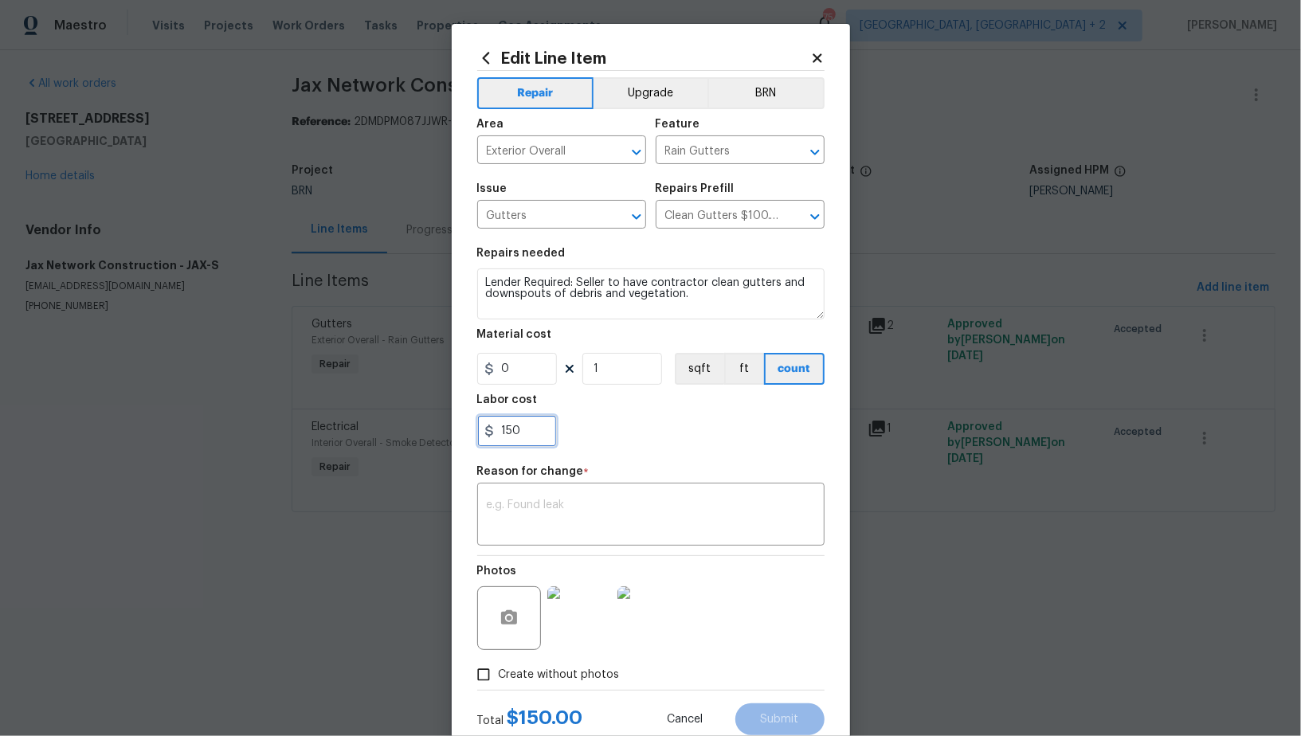
click at [536, 442] on input "150" at bounding box center [517, 431] width 80 height 32
type input "290"
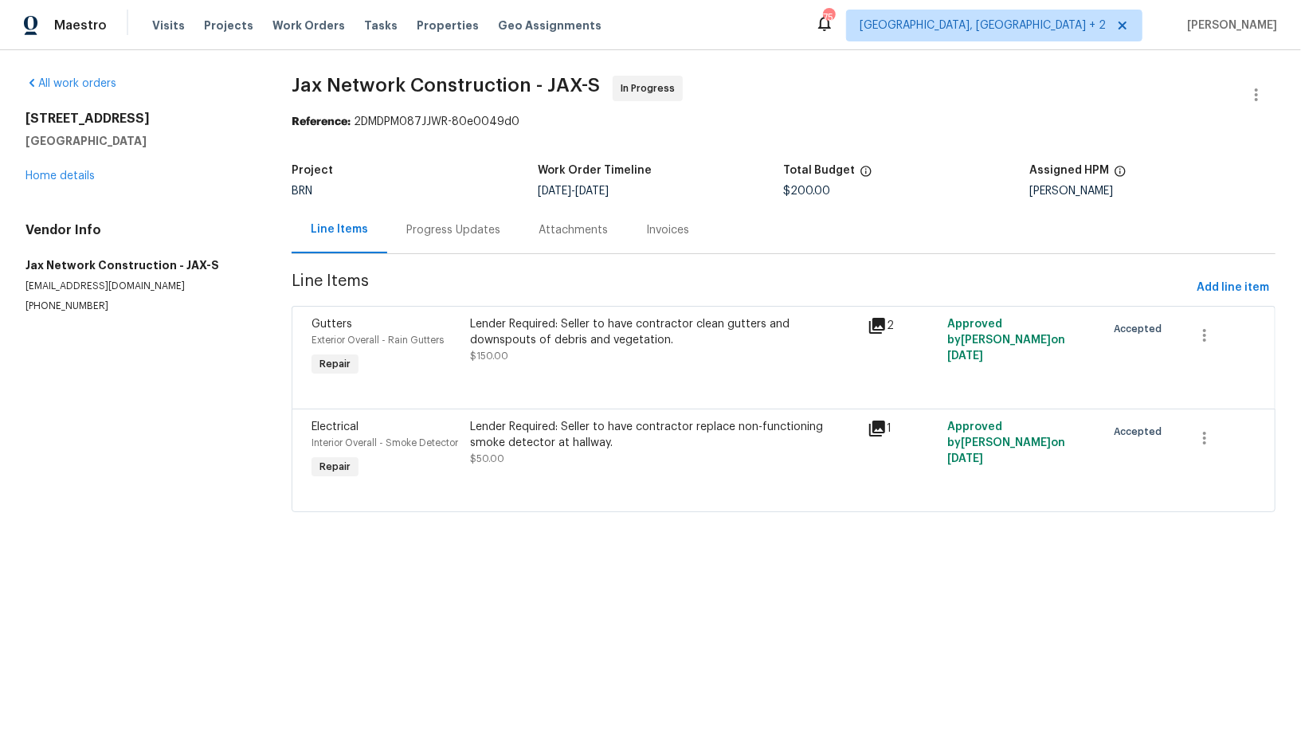
click at [993, 557] on html "Maestro Visits Projects Work Orders Tasks Properties Geo Assignments 75 Albuque…" at bounding box center [650, 278] width 1301 height 557
click at [578, 453] on div "Lender Required: Seller to have contractor replace non-functioning smoke detect…" at bounding box center [664, 443] width 388 height 48
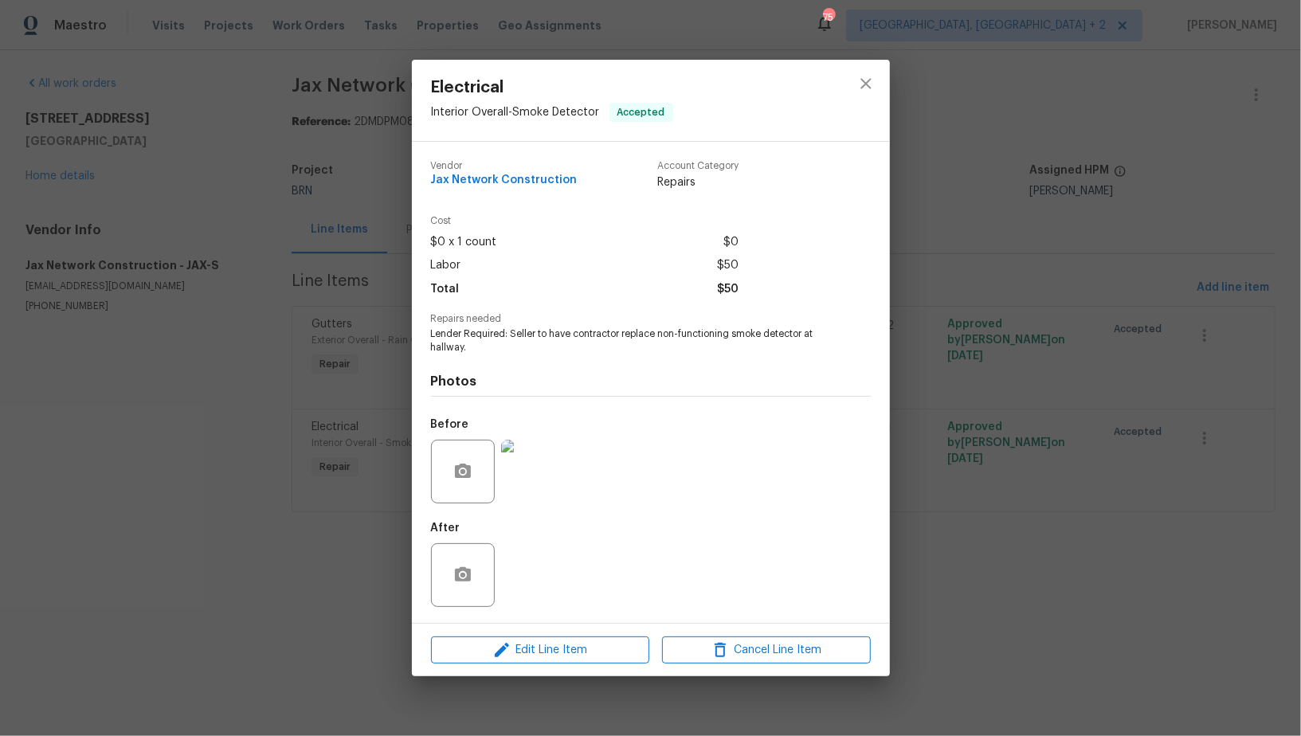
click at [521, 487] on img at bounding box center [533, 472] width 64 height 64
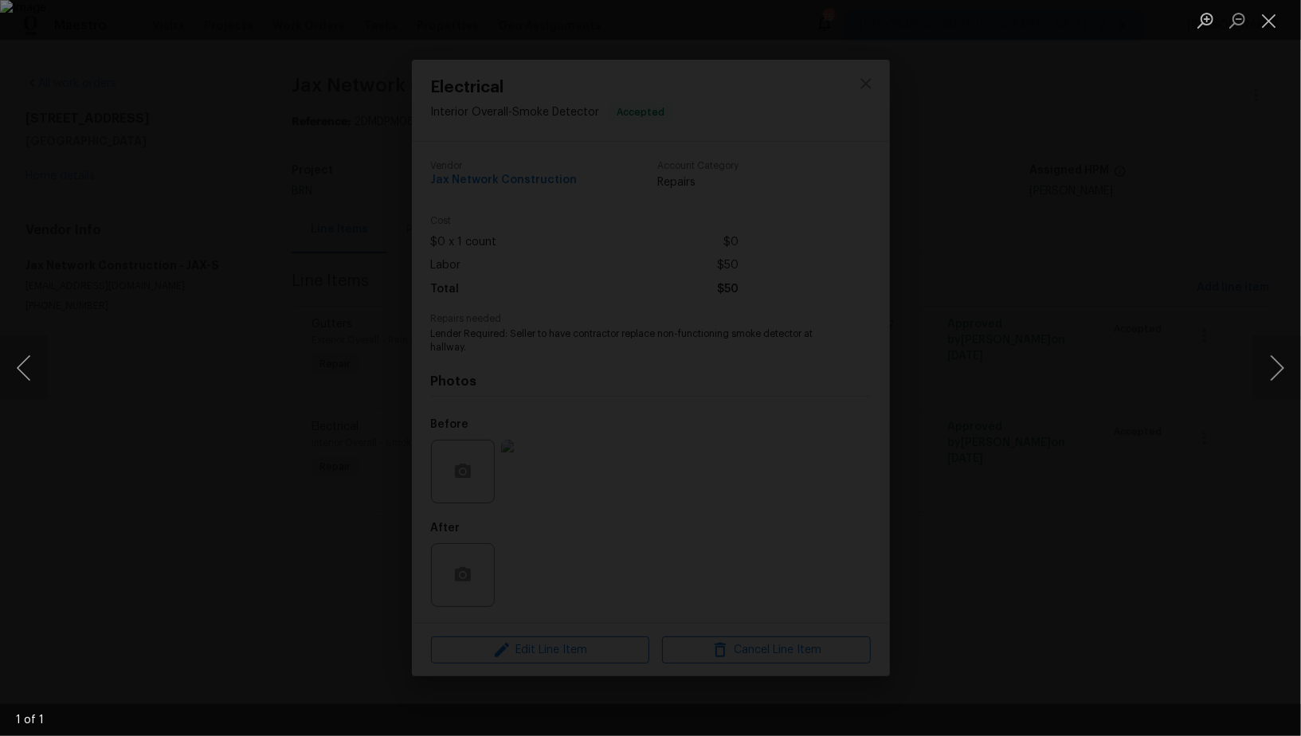
click at [1031, 626] on div "Lightbox" at bounding box center [650, 368] width 1301 height 736
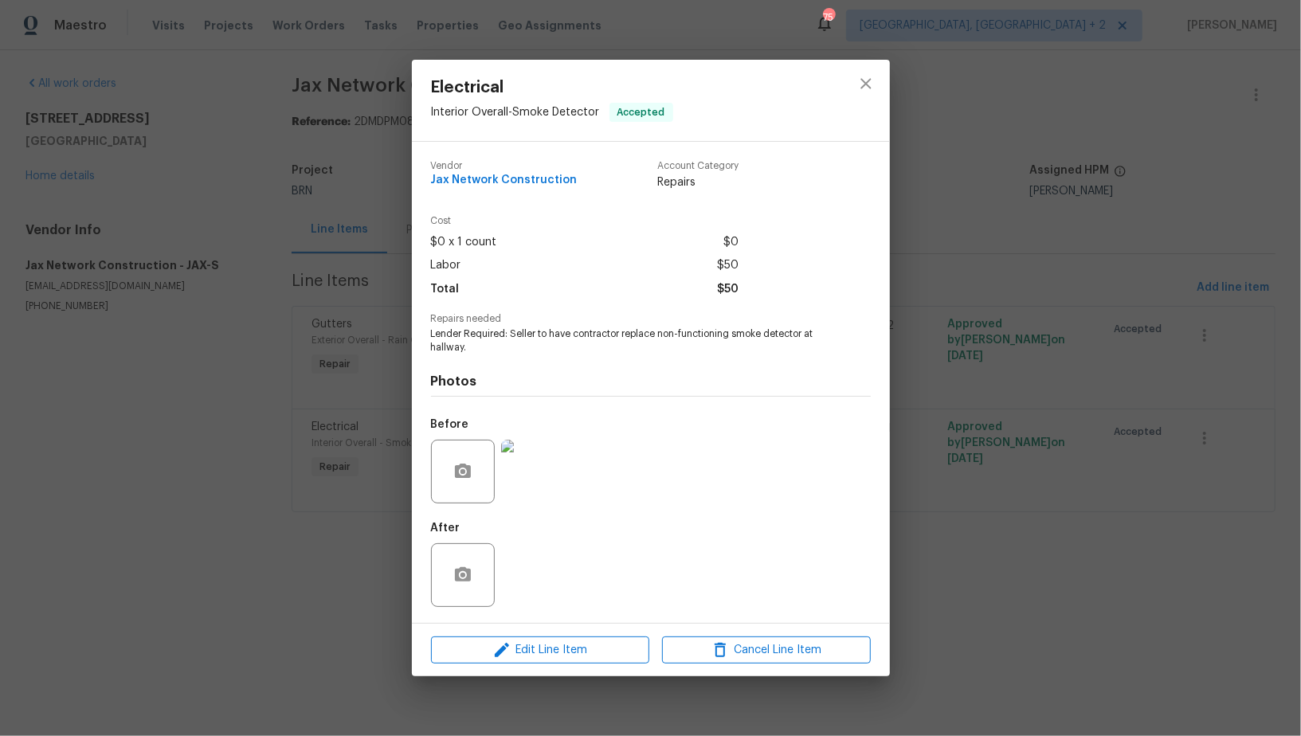
click at [983, 567] on div "Electrical Interior Overall - Smoke Detector Accepted Vendor Jax Network Constr…" at bounding box center [650, 368] width 1301 height 736
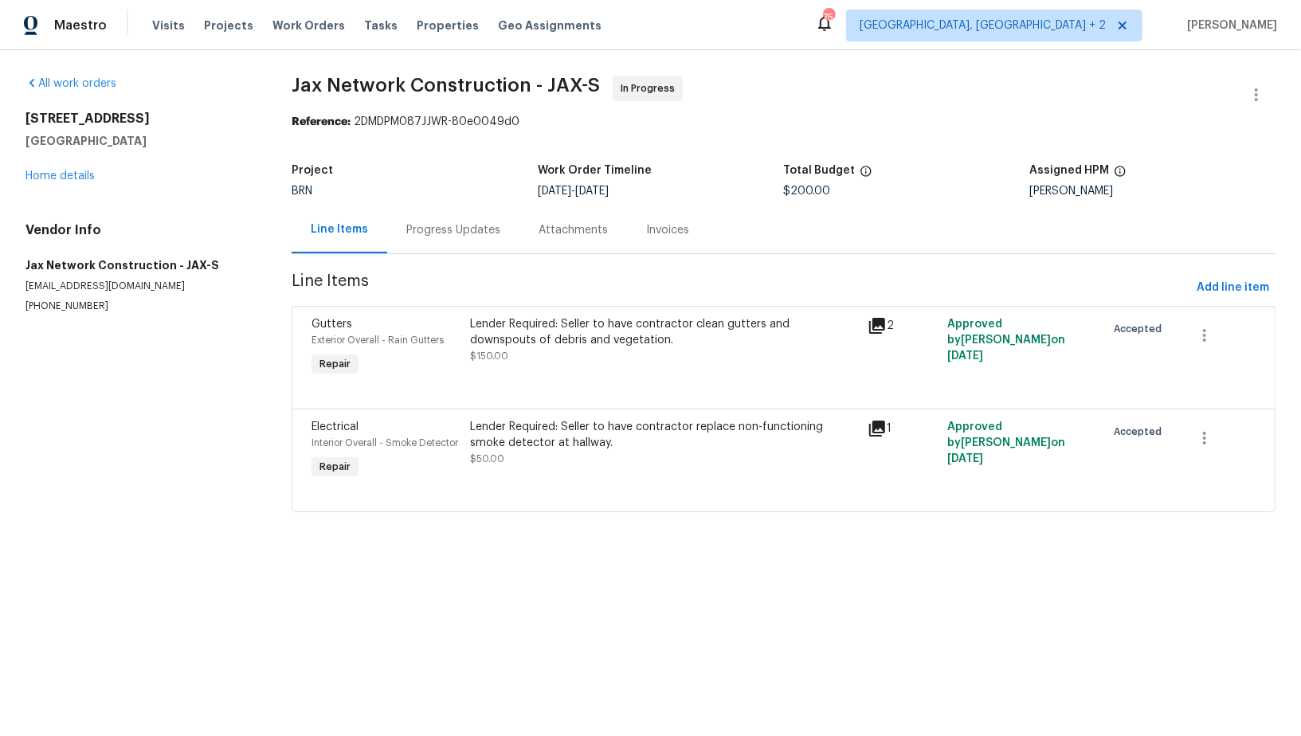
click at [587, 457] on div "Lender Required: Seller to have contractor replace non-functioning smoke detect…" at bounding box center [664, 443] width 388 height 48
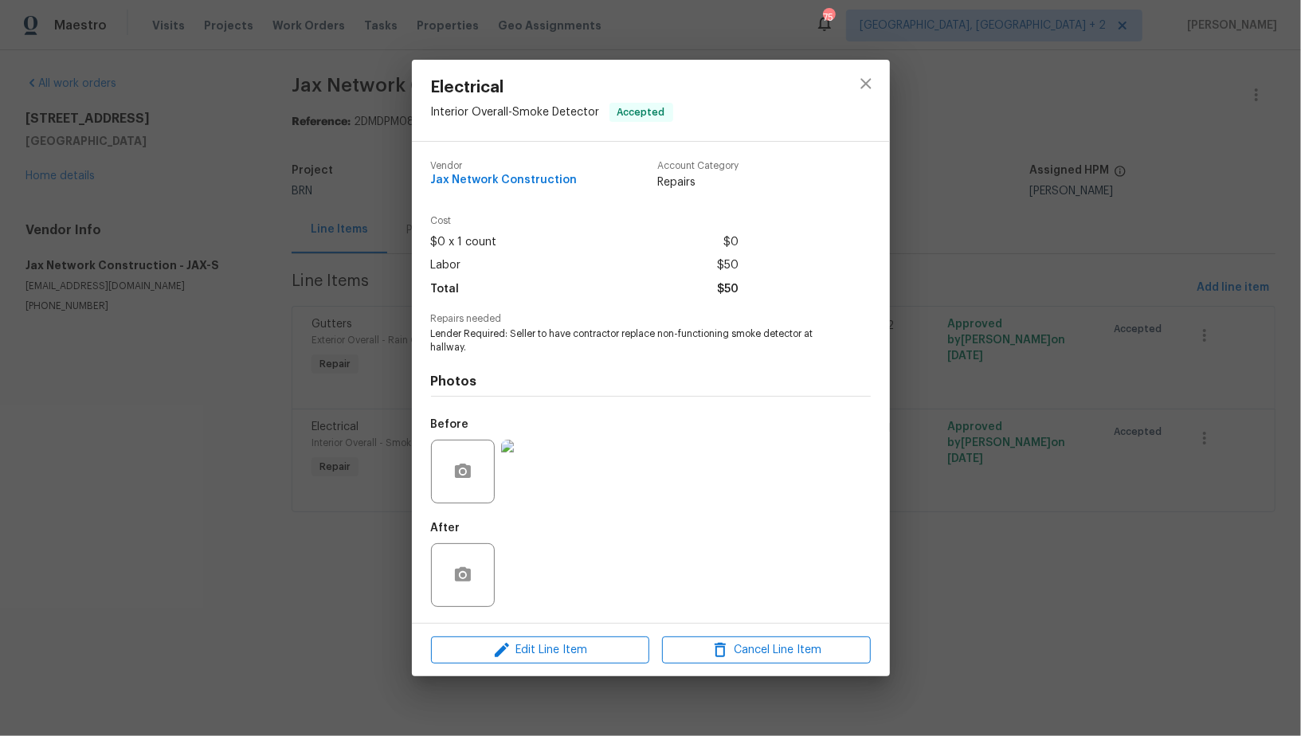
click at [335, 490] on div "Electrical Interior Overall - Smoke Detector Accepted Vendor Jax Network Constr…" at bounding box center [650, 368] width 1301 height 736
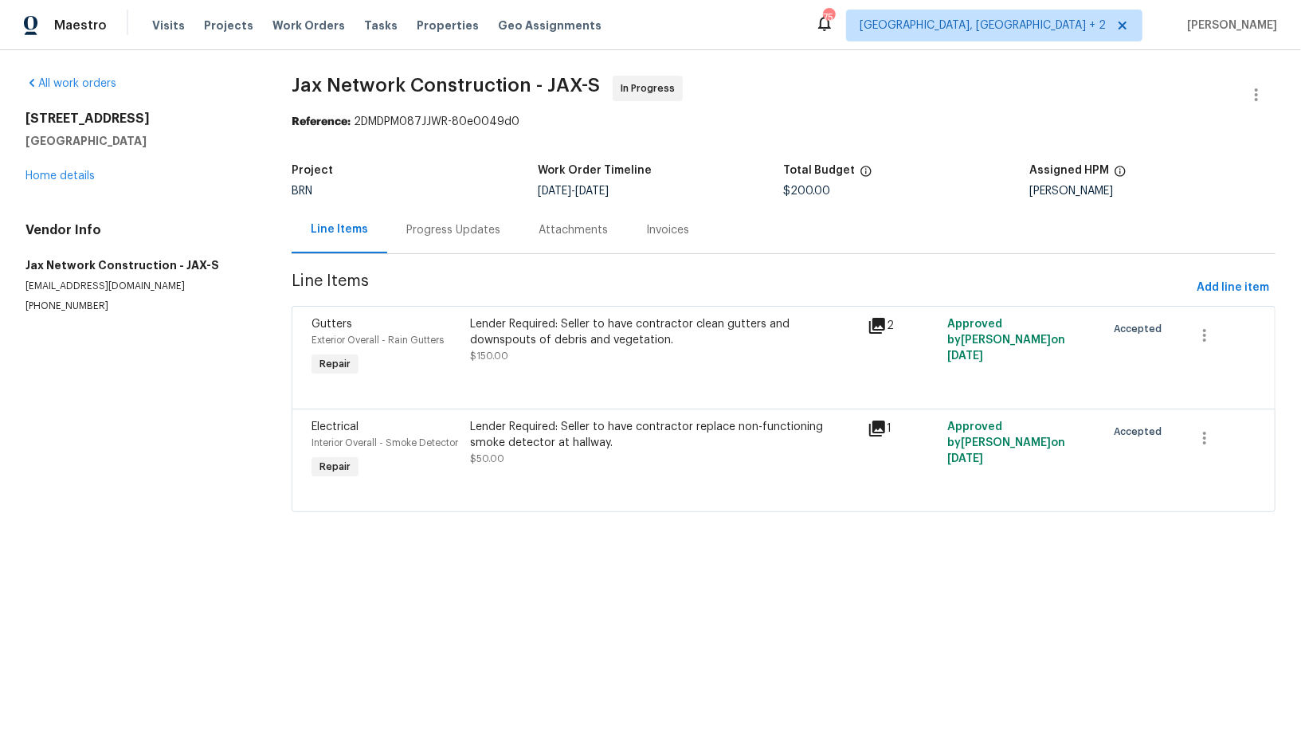
click at [480, 332] on div "Lender Required: Seller to have contractor clean gutters and downspouts of debr…" at bounding box center [664, 332] width 388 height 32
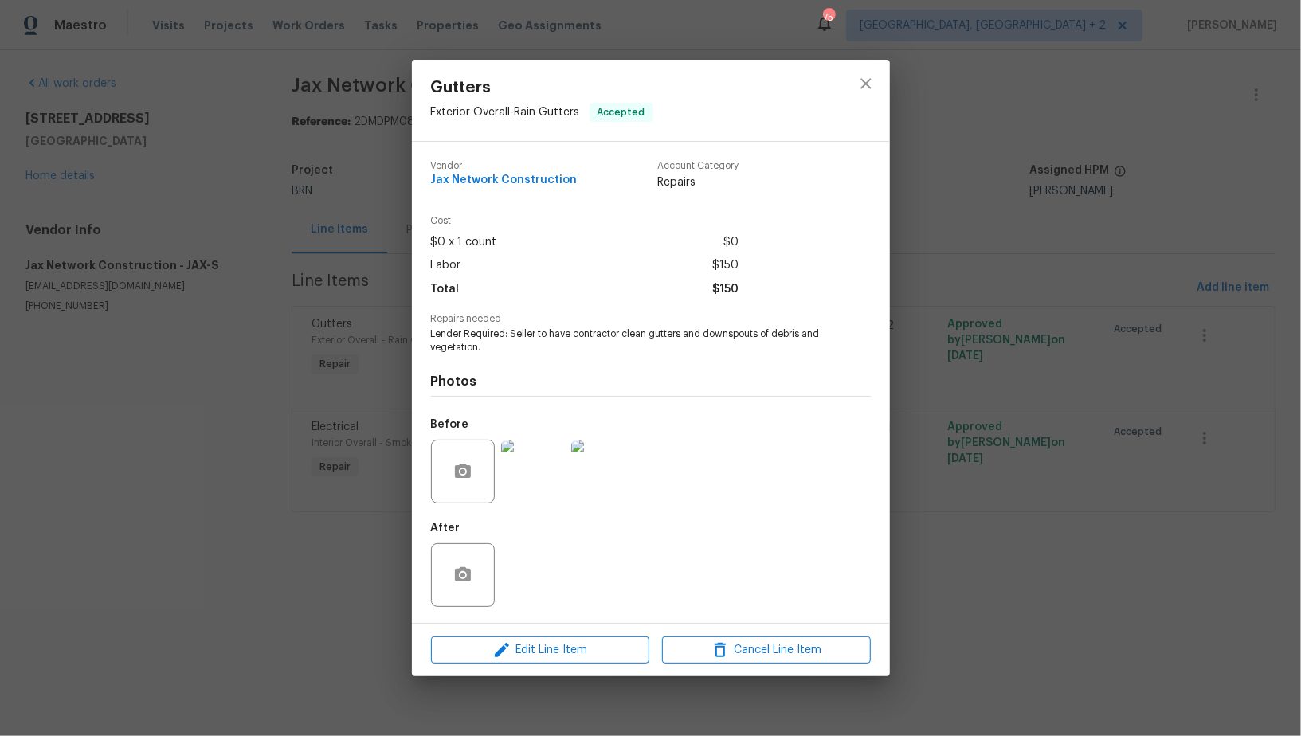
click at [217, 389] on div "Gutters Exterior Overall - Rain Gutters Accepted Vendor Jax Network Constructio…" at bounding box center [650, 368] width 1301 height 736
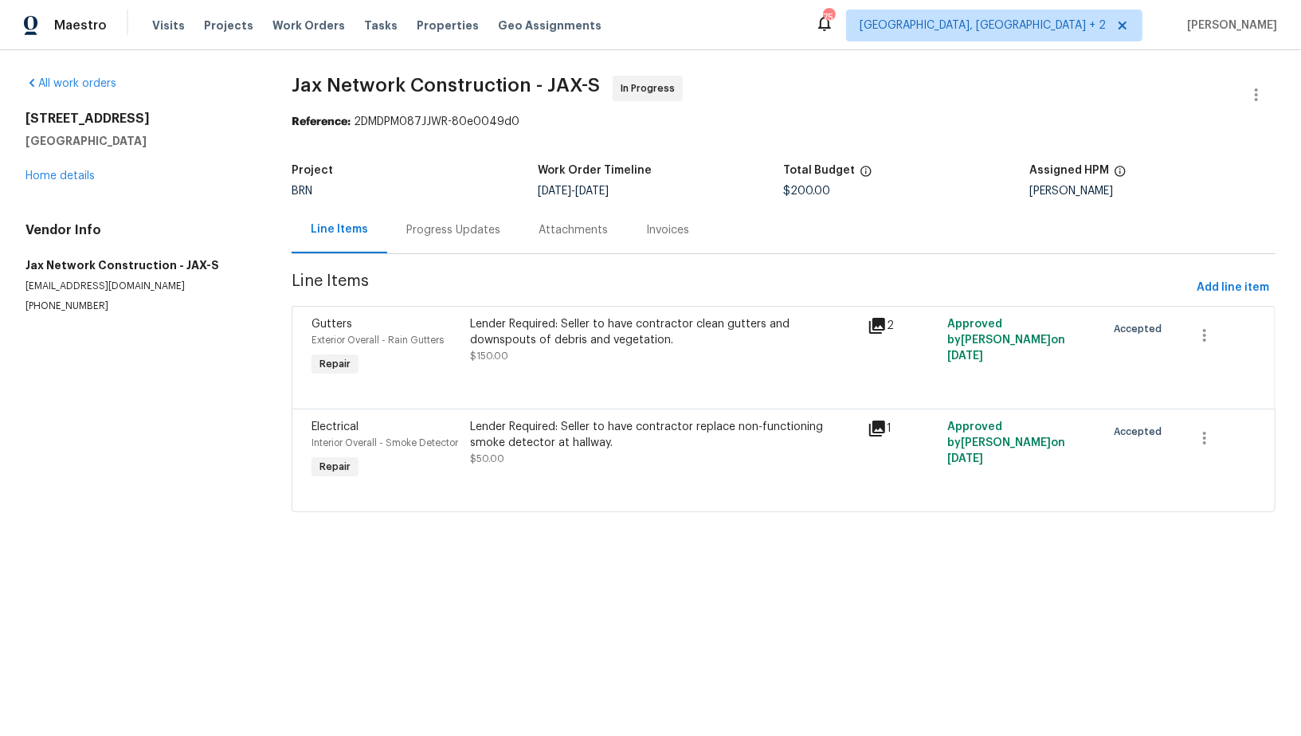
click at [586, 344] on div "Lender Required: Seller to have contractor clean gutters and downspouts of debr…" at bounding box center [664, 332] width 388 height 32
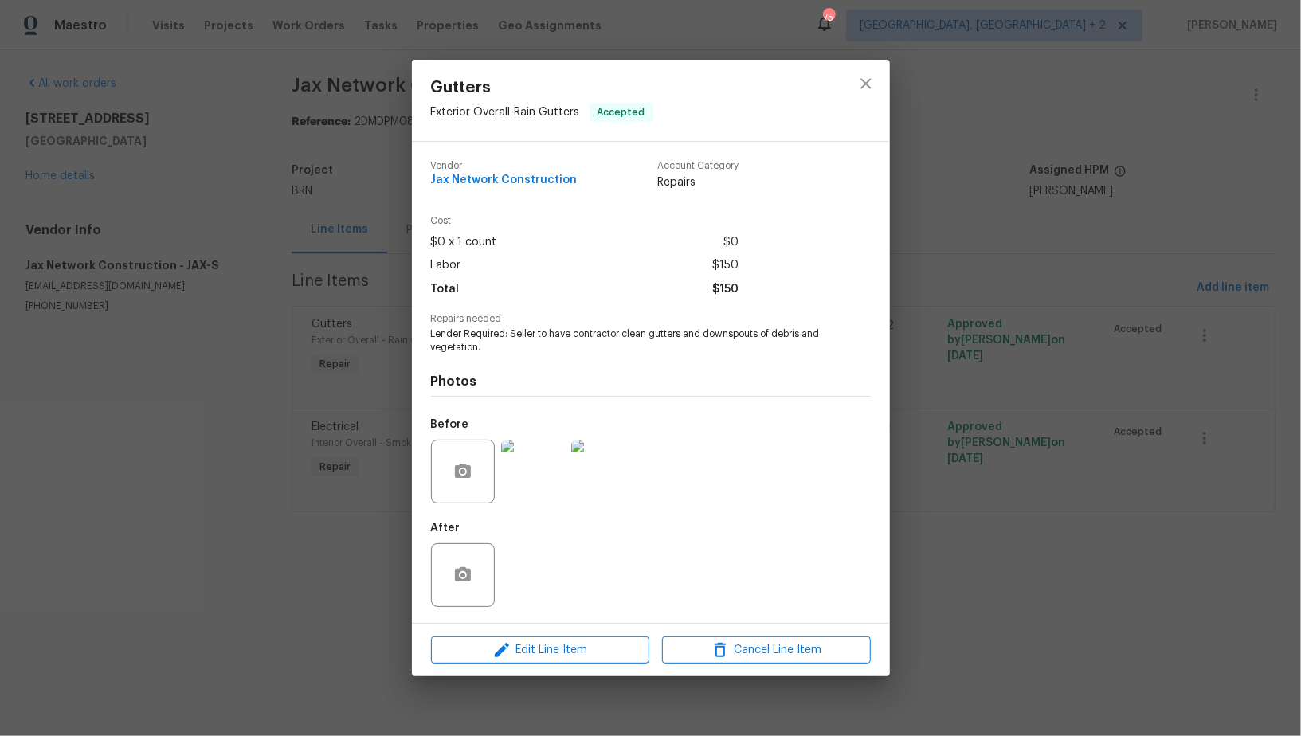
click at [555, 464] on img at bounding box center [533, 472] width 64 height 64
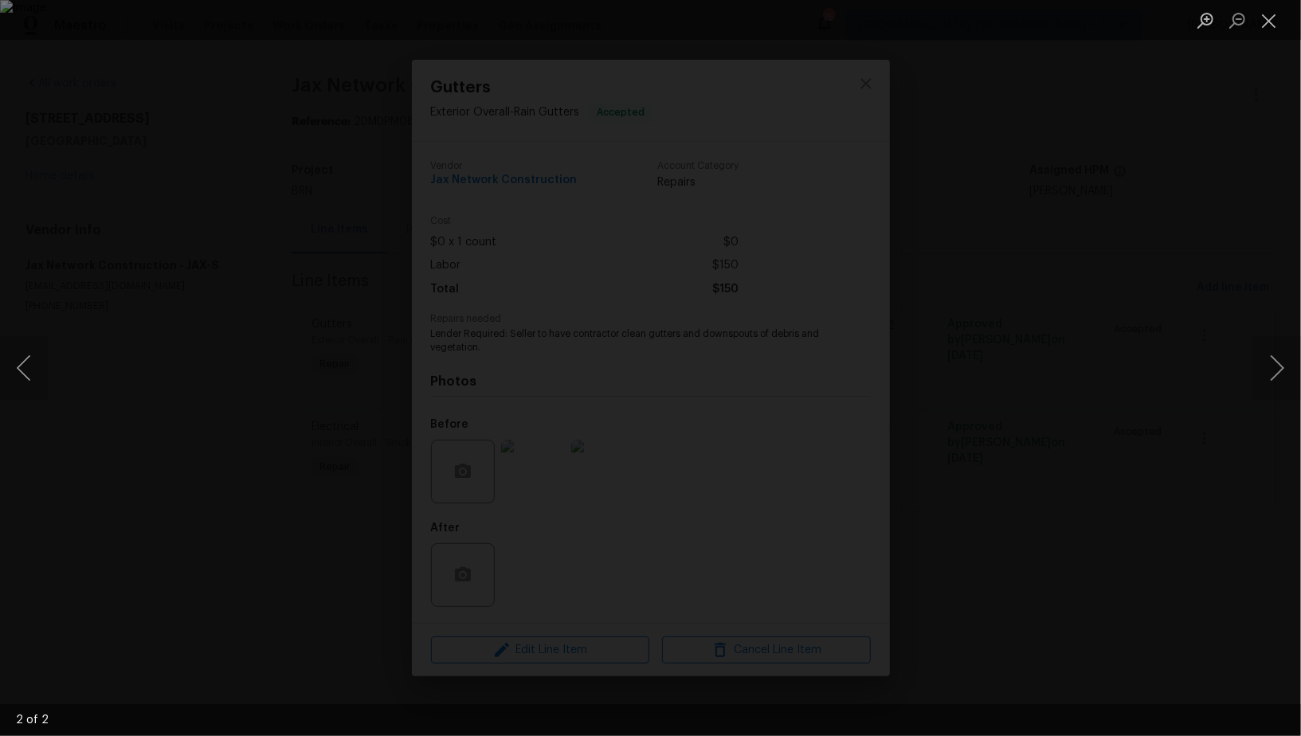
click at [1197, 496] on div "Lightbox" at bounding box center [650, 368] width 1301 height 736
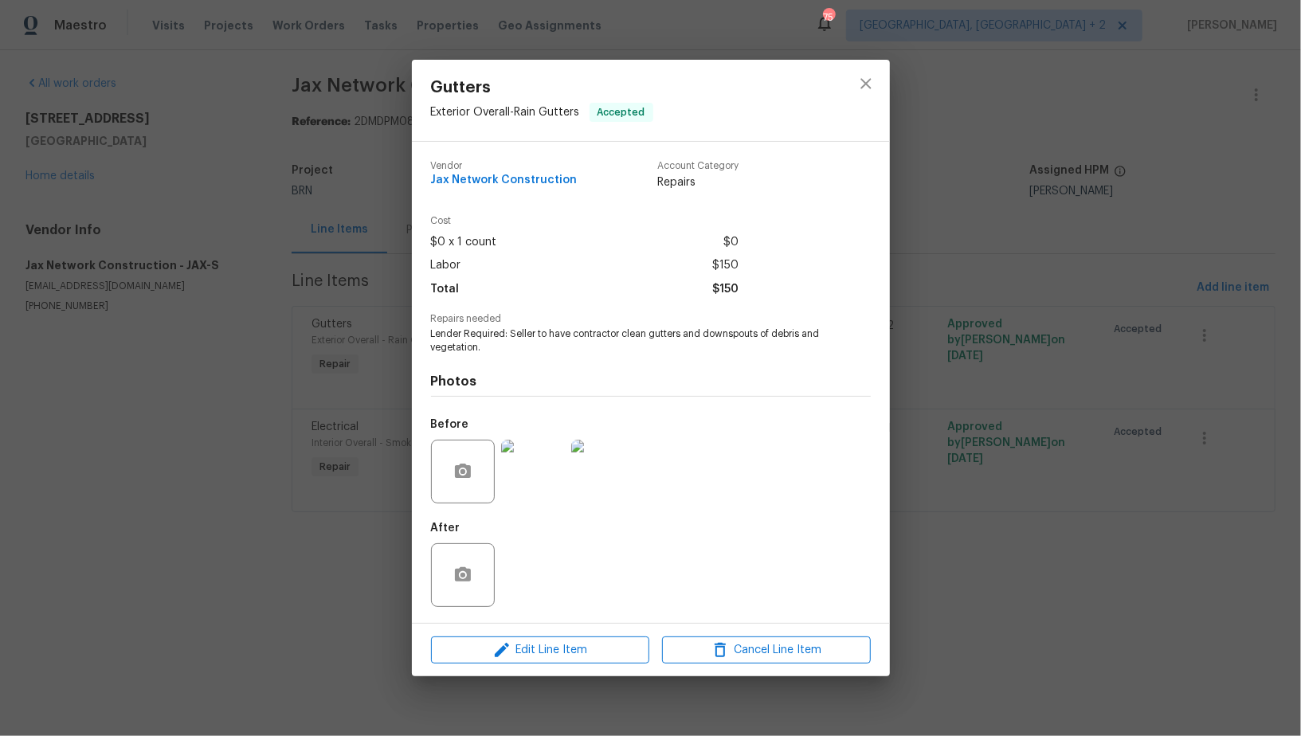
click at [1197, 496] on div "Gutters Exterior Overall - Rain Gutters Accepted Vendor Jax Network Constructio…" at bounding box center [650, 368] width 1301 height 736
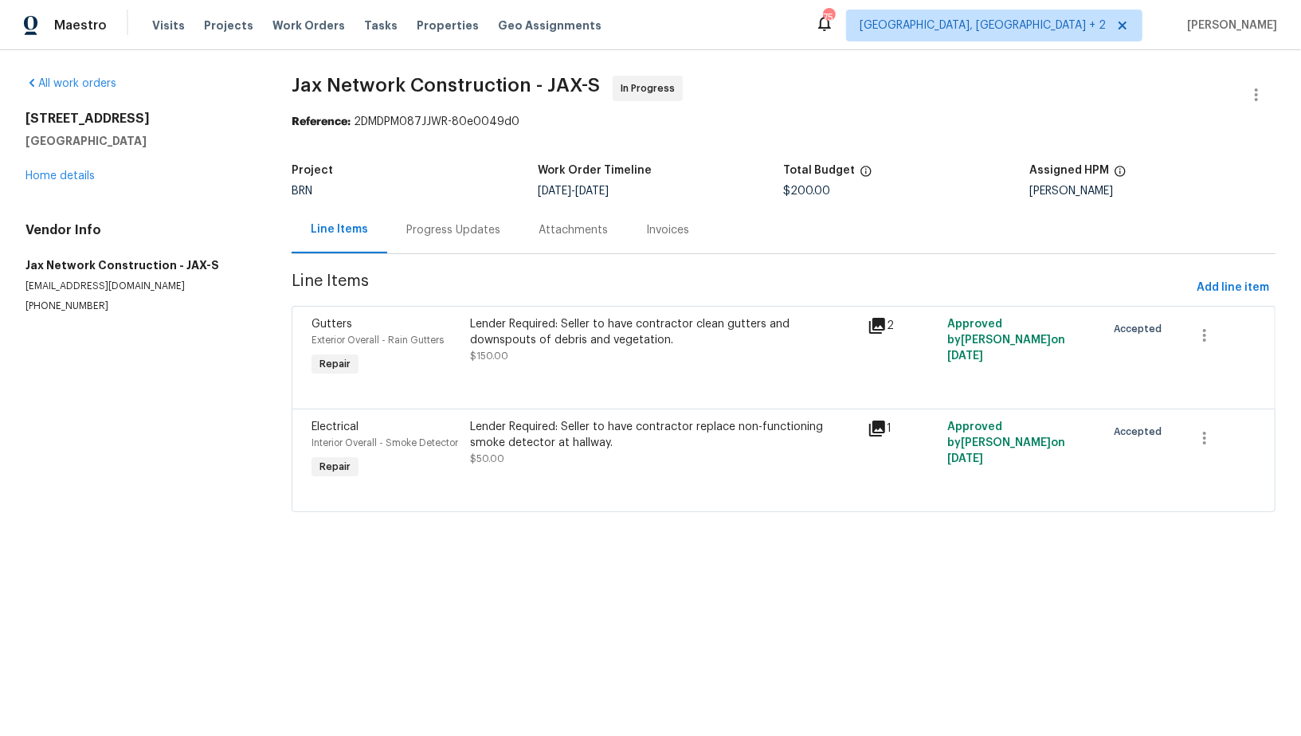
click at [614, 429] on div "Lender Required: Seller to have contractor replace non-functioning smoke detect…" at bounding box center [664, 435] width 388 height 32
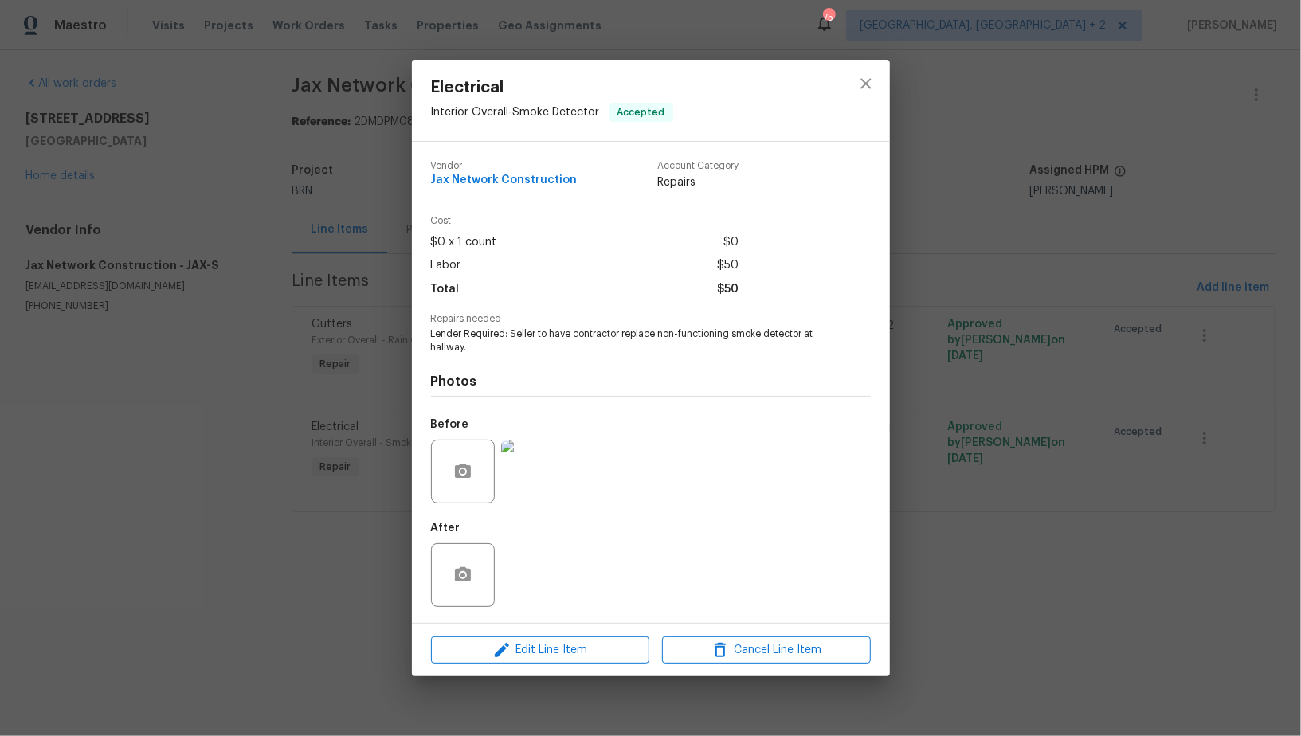
click at [534, 486] on img at bounding box center [533, 472] width 64 height 64
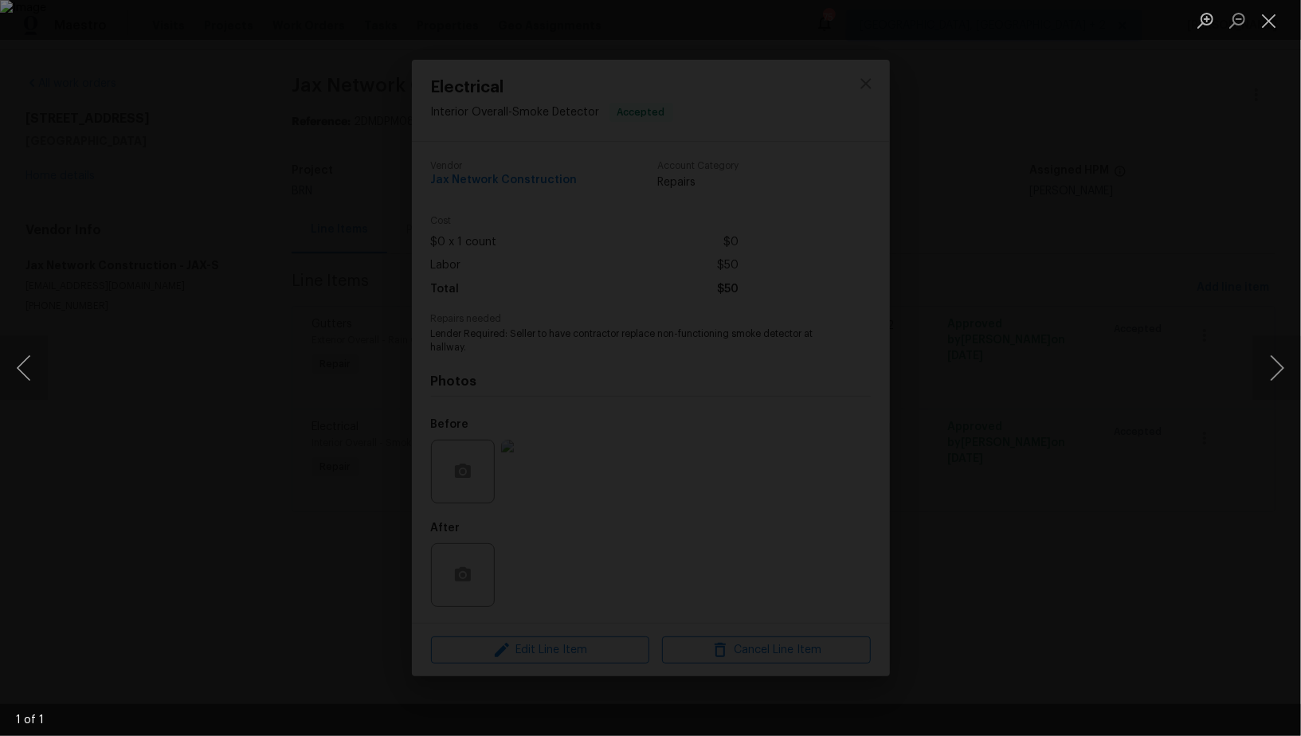
click at [1195, 388] on div "Lightbox" at bounding box center [650, 368] width 1301 height 736
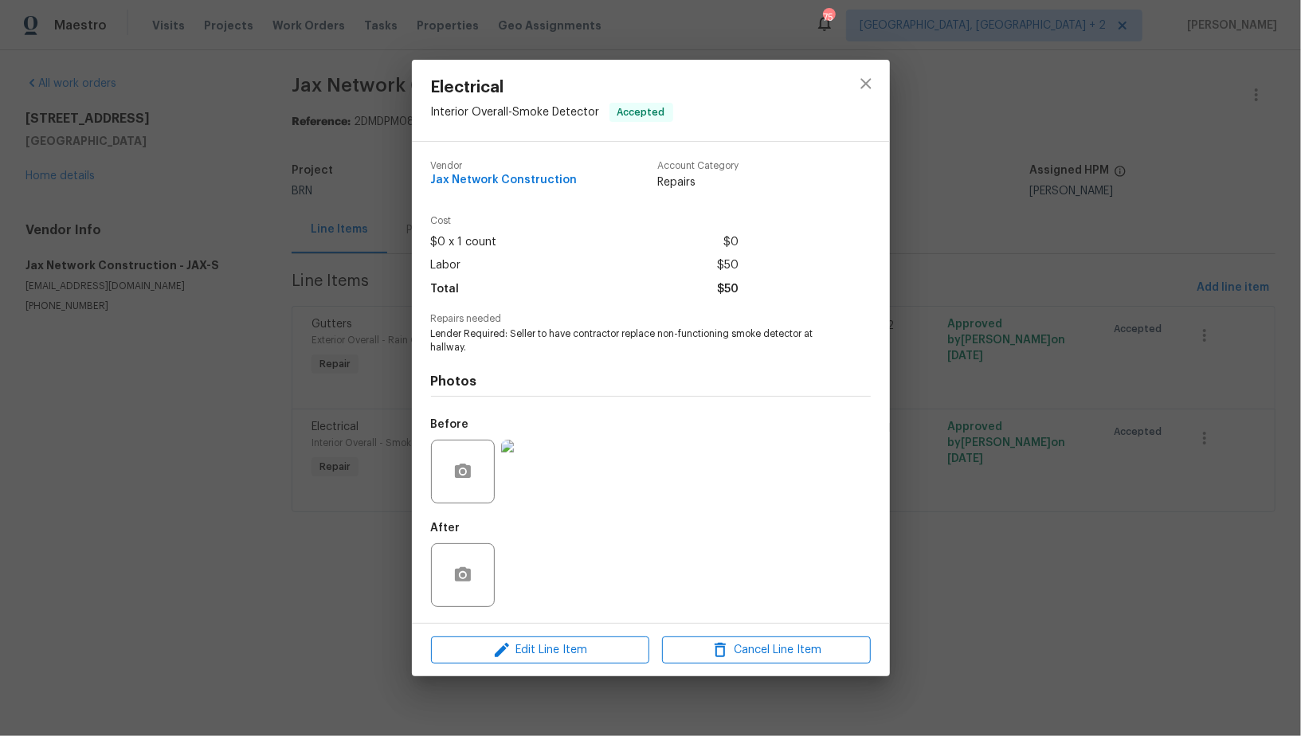
click at [1195, 388] on div "Electrical Interior Overall - Smoke Detector Accepted Vendor Jax Network Constr…" at bounding box center [650, 368] width 1301 height 736
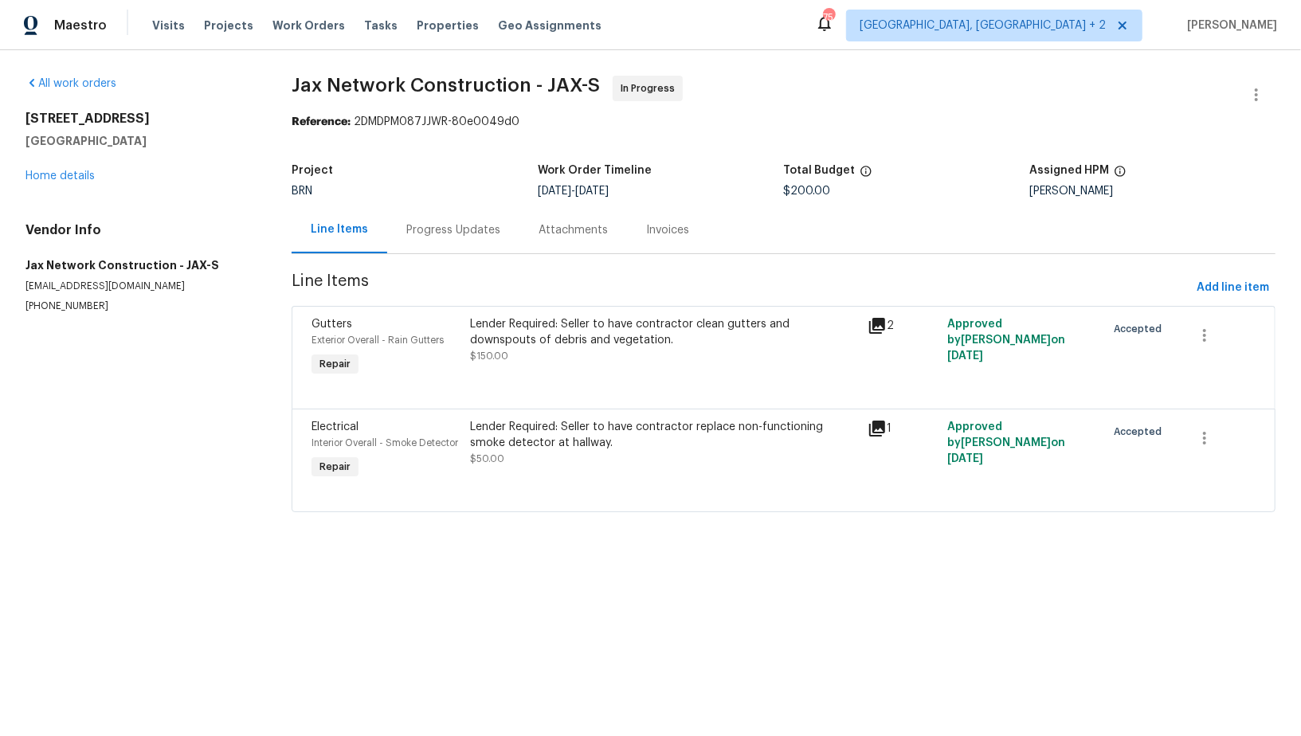
click at [433, 218] on div "Progress Updates" at bounding box center [453, 229] width 132 height 47
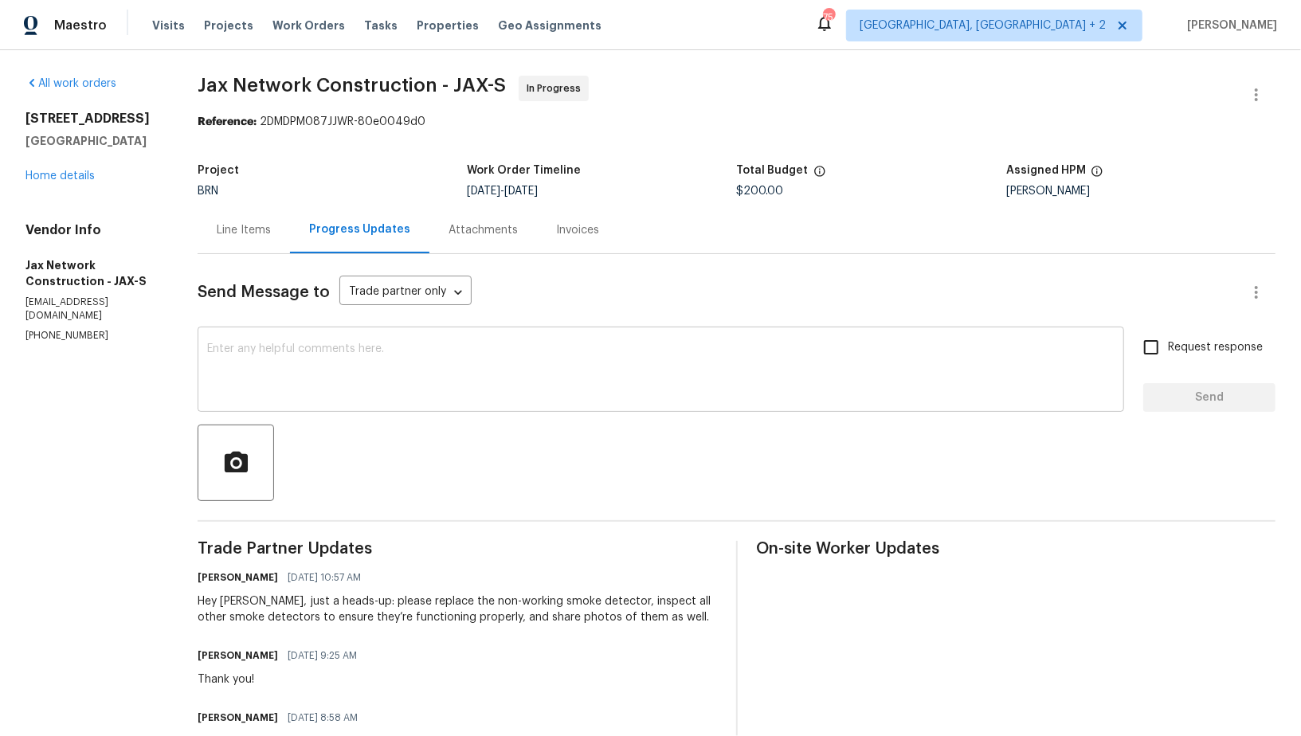
click at [348, 361] on textarea at bounding box center [661, 371] width 908 height 56
click at [262, 237] on div "Line Items" at bounding box center [244, 230] width 54 height 16
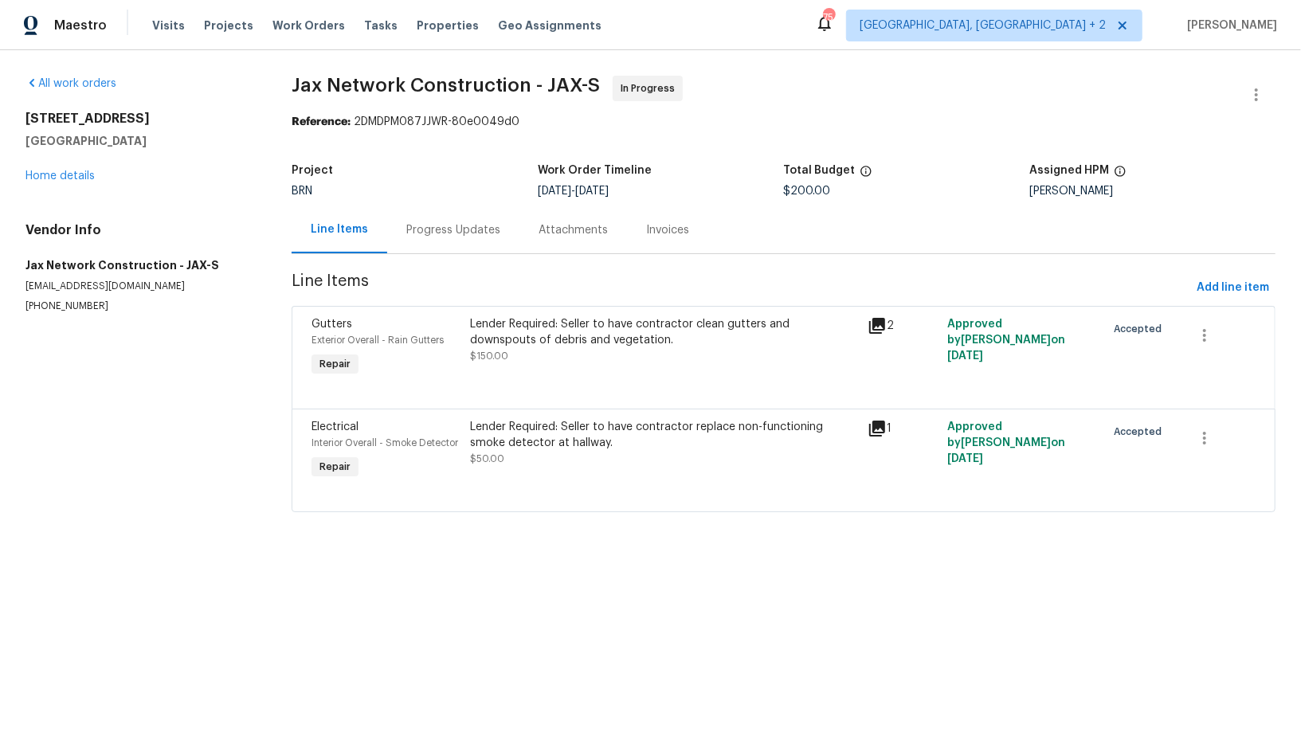
click at [426, 247] on div "Progress Updates" at bounding box center [453, 229] width 132 height 47
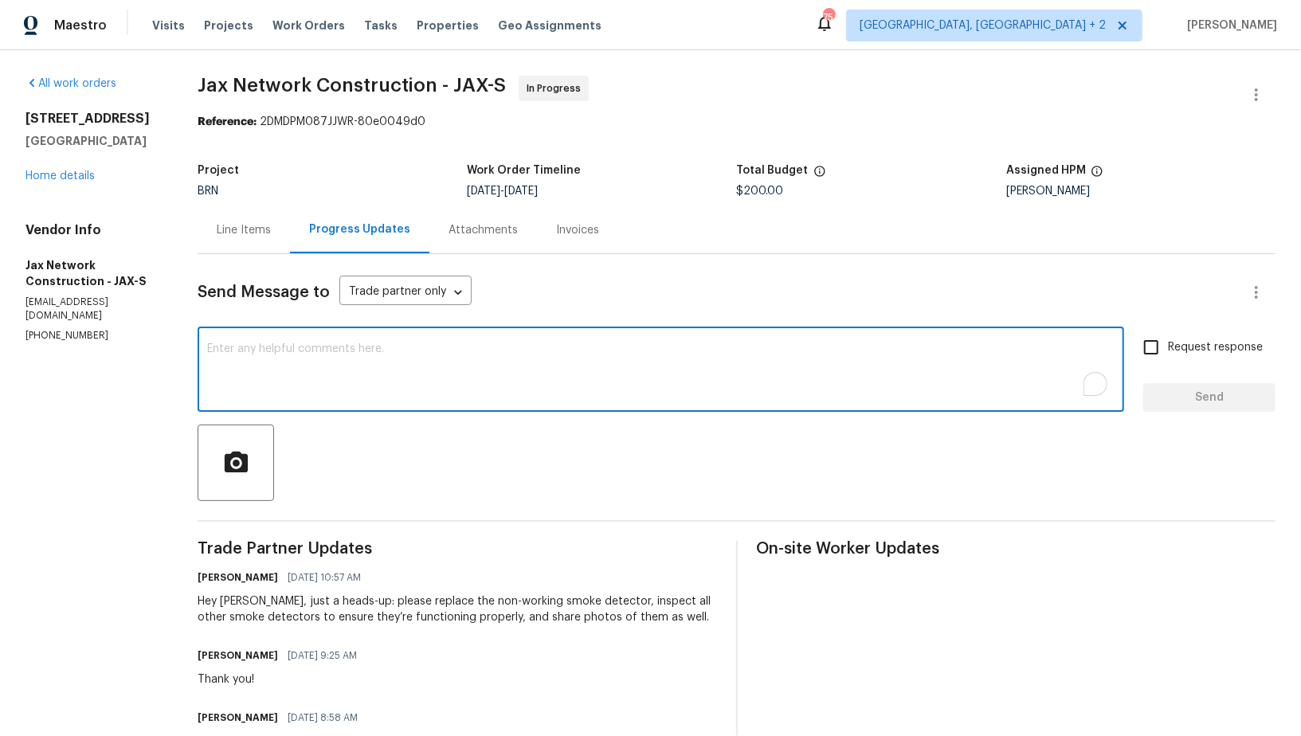
click at [381, 364] on textarea "To enrich screen reader interactions, please activate Accessibility in Grammarl…" at bounding box center [661, 371] width 908 height 56
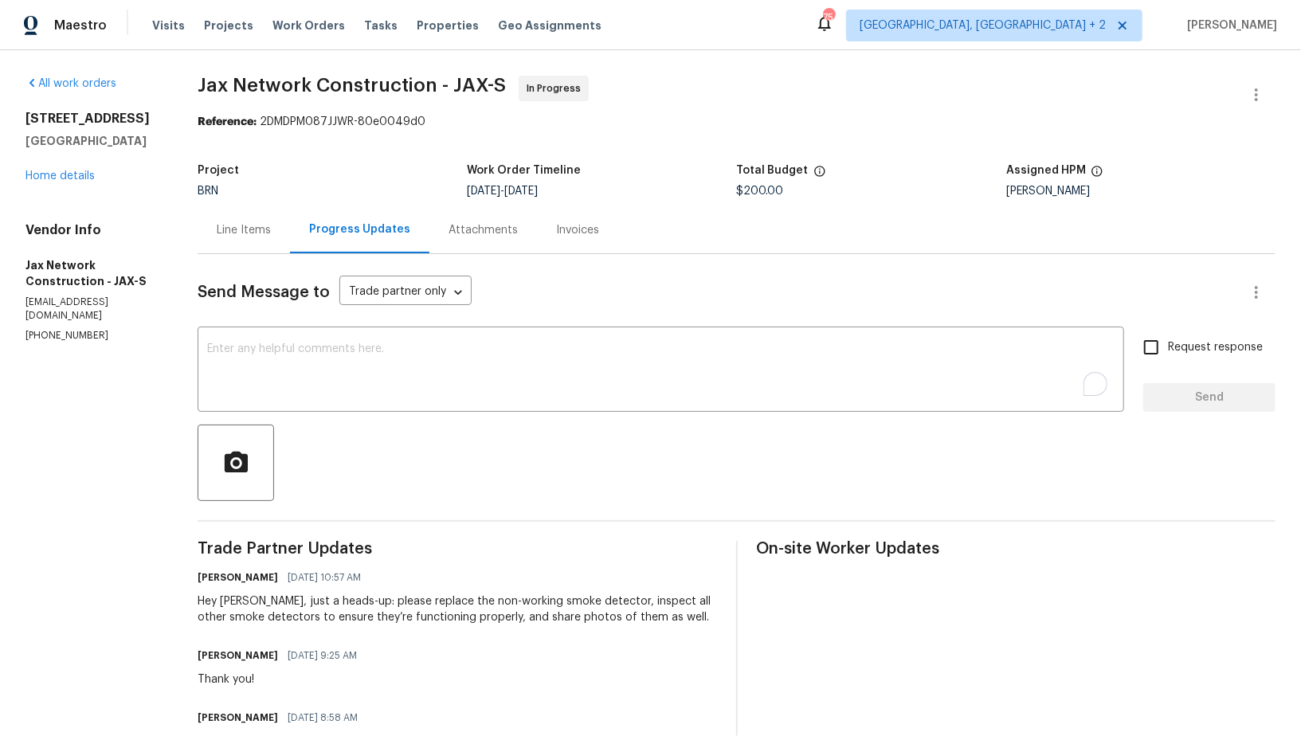
click at [110, 329] on p "(423) 557-9995" at bounding box center [92, 336] width 134 height 14
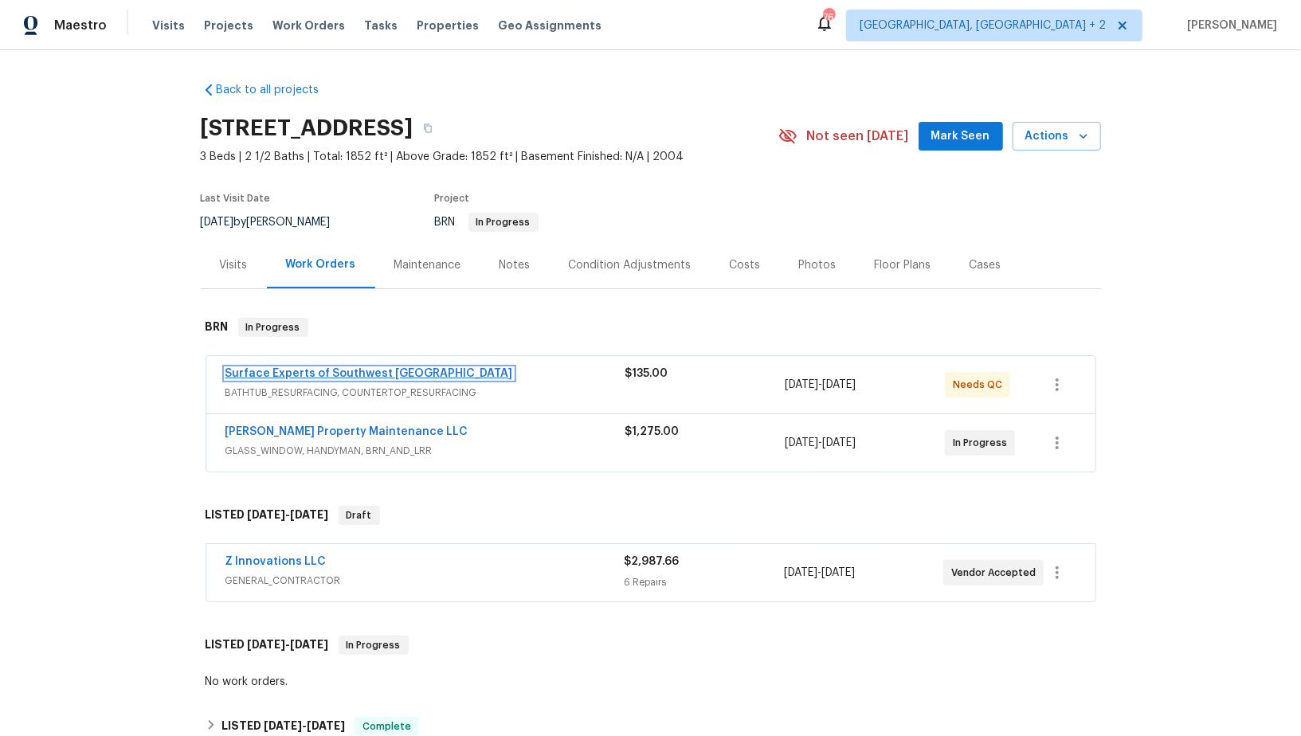
click at [321, 374] on link "Surface Experts of Southwest [GEOGRAPHIC_DATA]" at bounding box center [370, 373] width 288 height 11
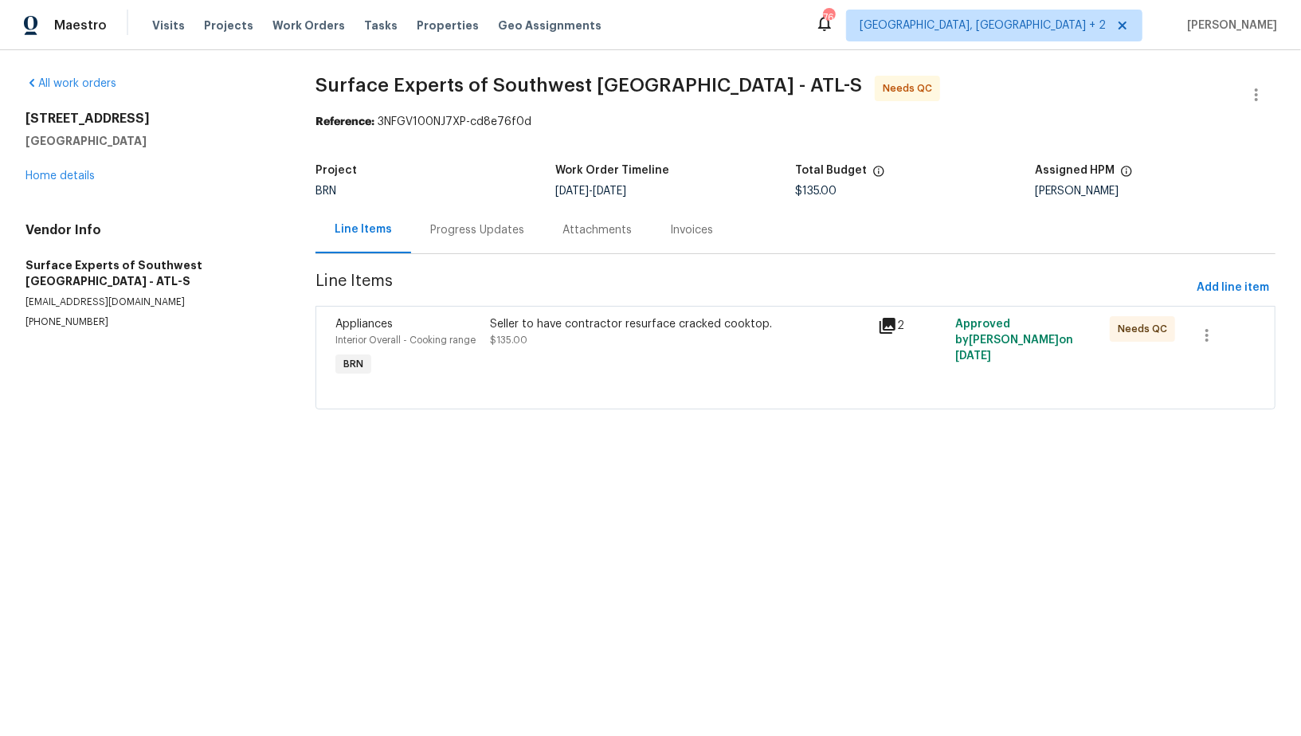
click at [477, 242] on div "Progress Updates" at bounding box center [477, 229] width 132 height 47
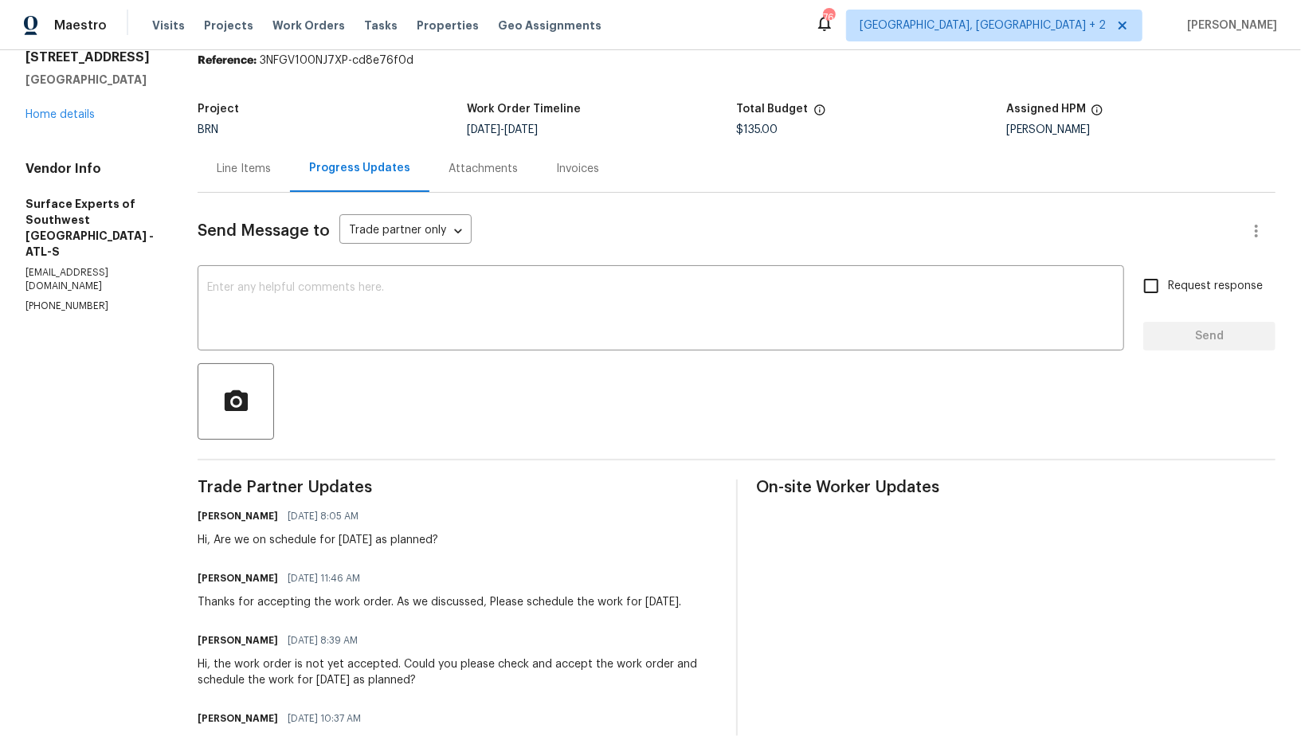
scroll to position [68, 0]
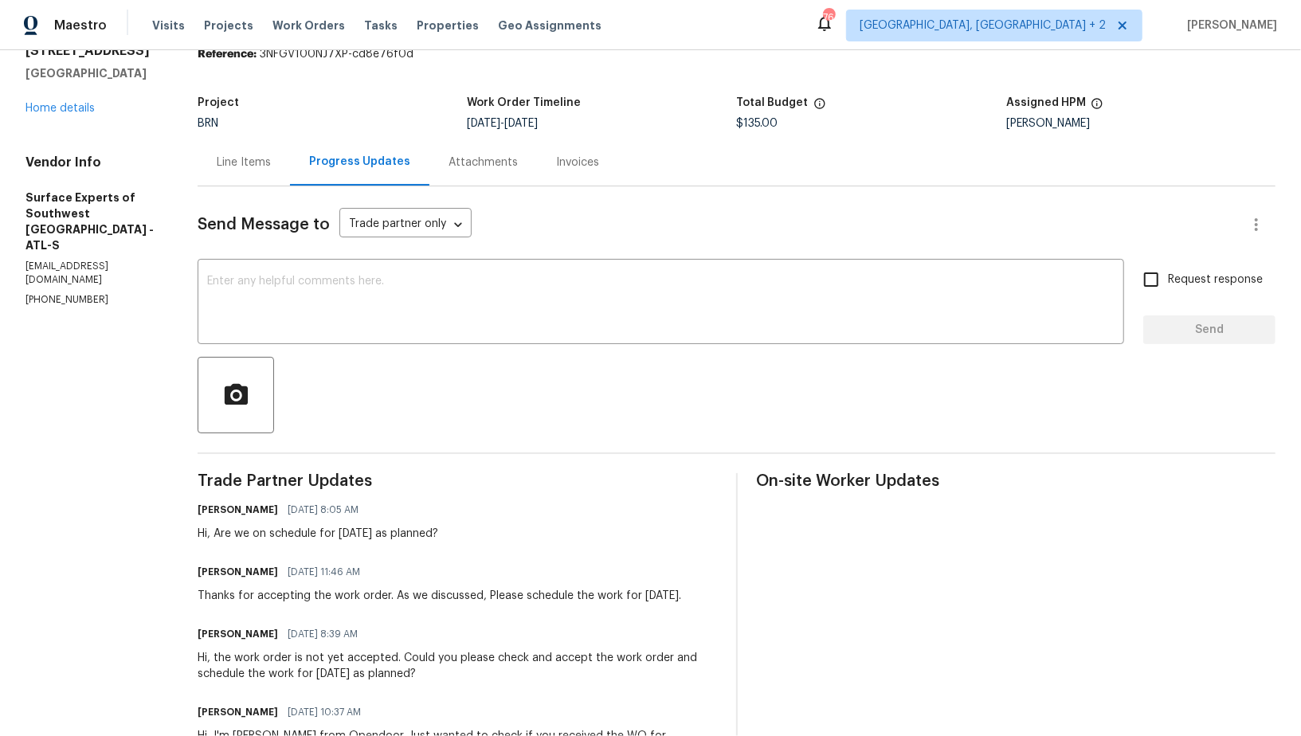
click at [256, 173] on div "Line Items" at bounding box center [244, 162] width 92 height 47
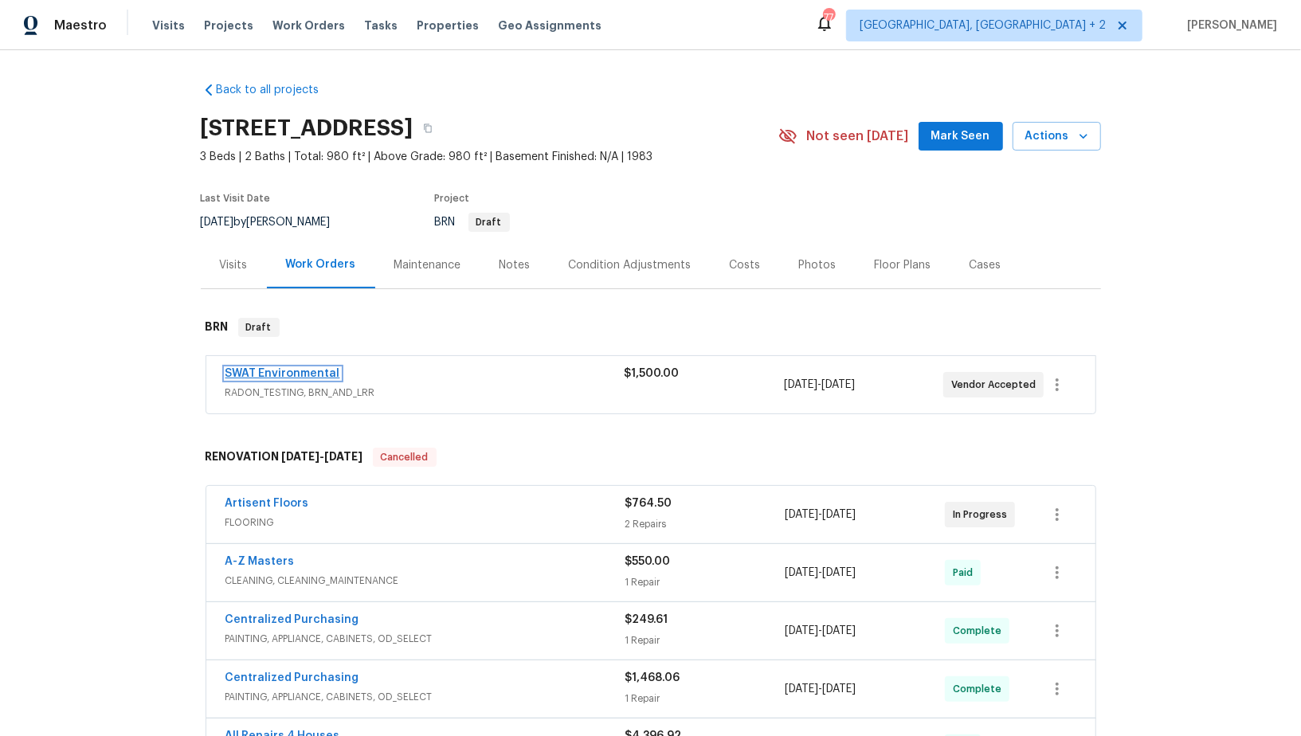
click at [289, 377] on link "SWAT Environmental" at bounding box center [283, 373] width 115 height 11
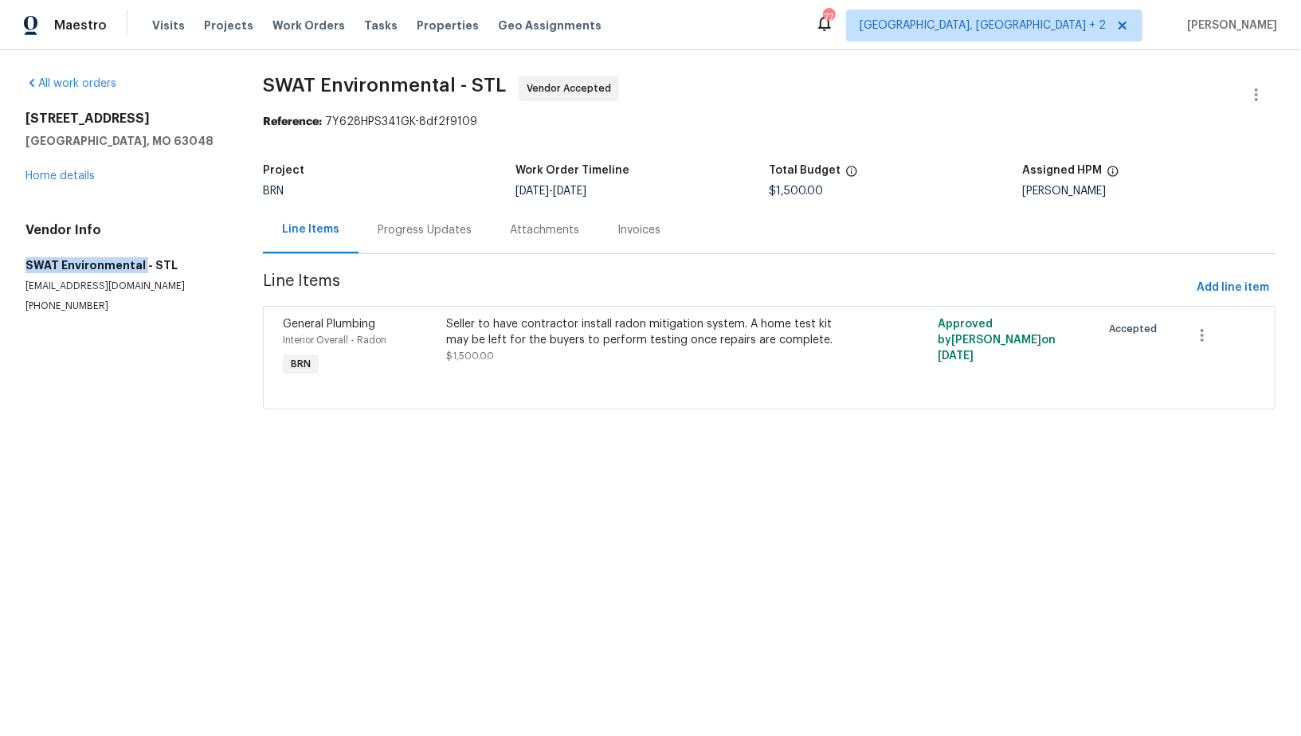
drag, startPoint x: 4, startPoint y: 268, endPoint x: 140, endPoint y: 268, distance: 136.3
click at [140, 268] on div "All work orders [STREET_ADDRESS] Home details Vendor Info SWAT Environmental - …" at bounding box center [650, 252] width 1301 height 404
copy h5 "SWAT Environmental"
click at [435, 228] on div "Progress Updates" at bounding box center [425, 230] width 94 height 16
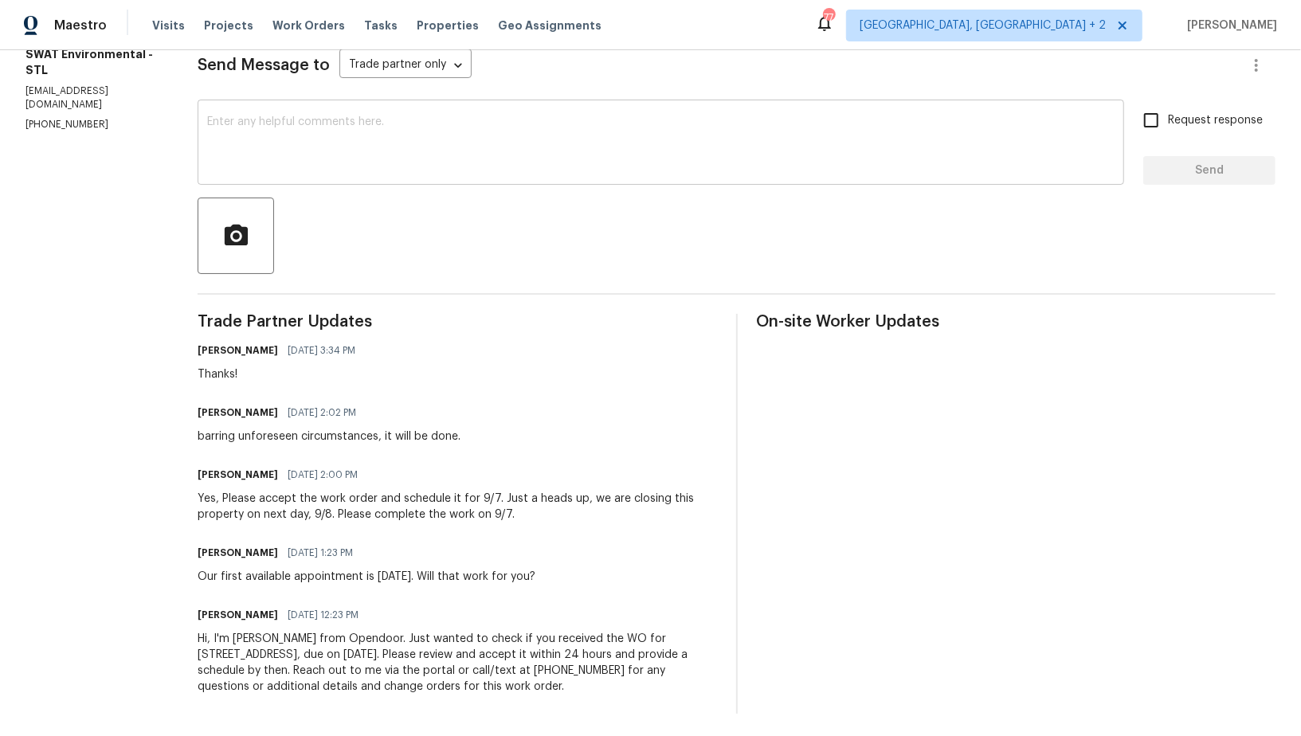
scroll to position [229, 0]
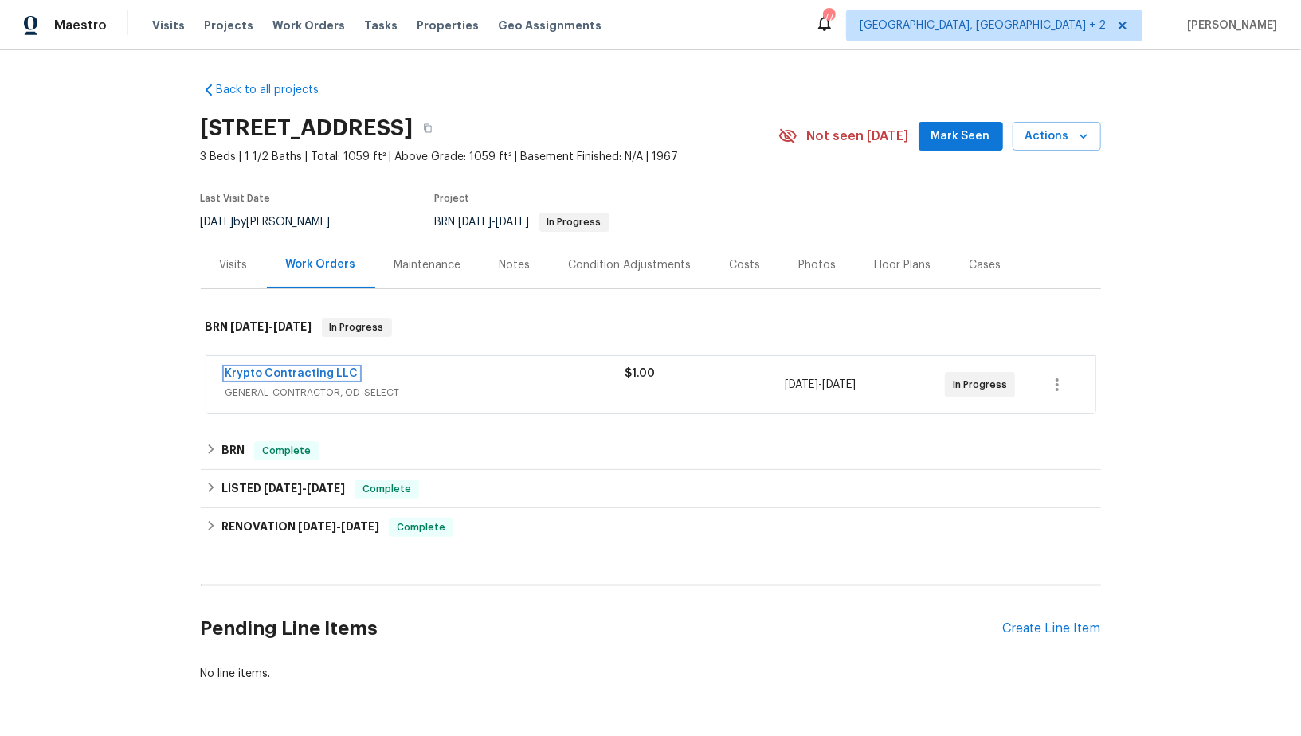
click at [306, 378] on link "Krypto Contracting LLC" at bounding box center [292, 373] width 133 height 11
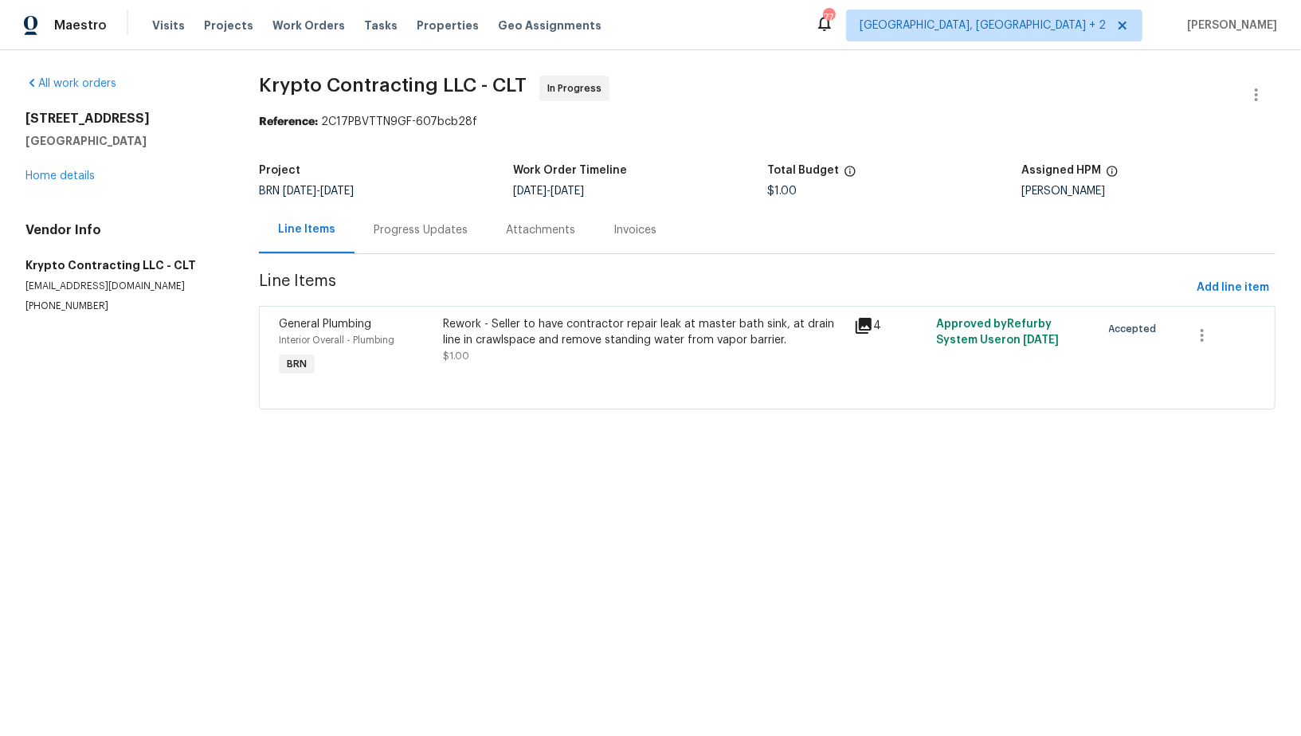
click at [441, 239] on div "Progress Updates" at bounding box center [421, 229] width 132 height 47
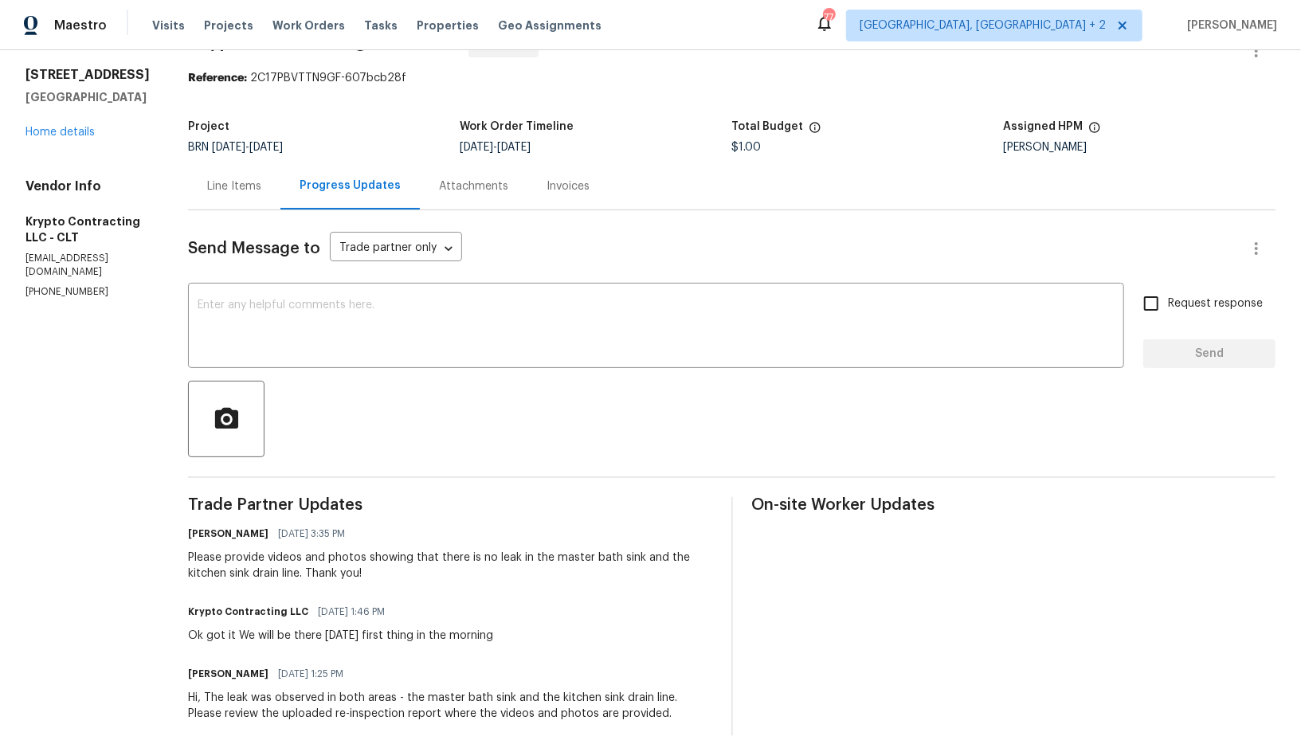
scroll to position [37, 0]
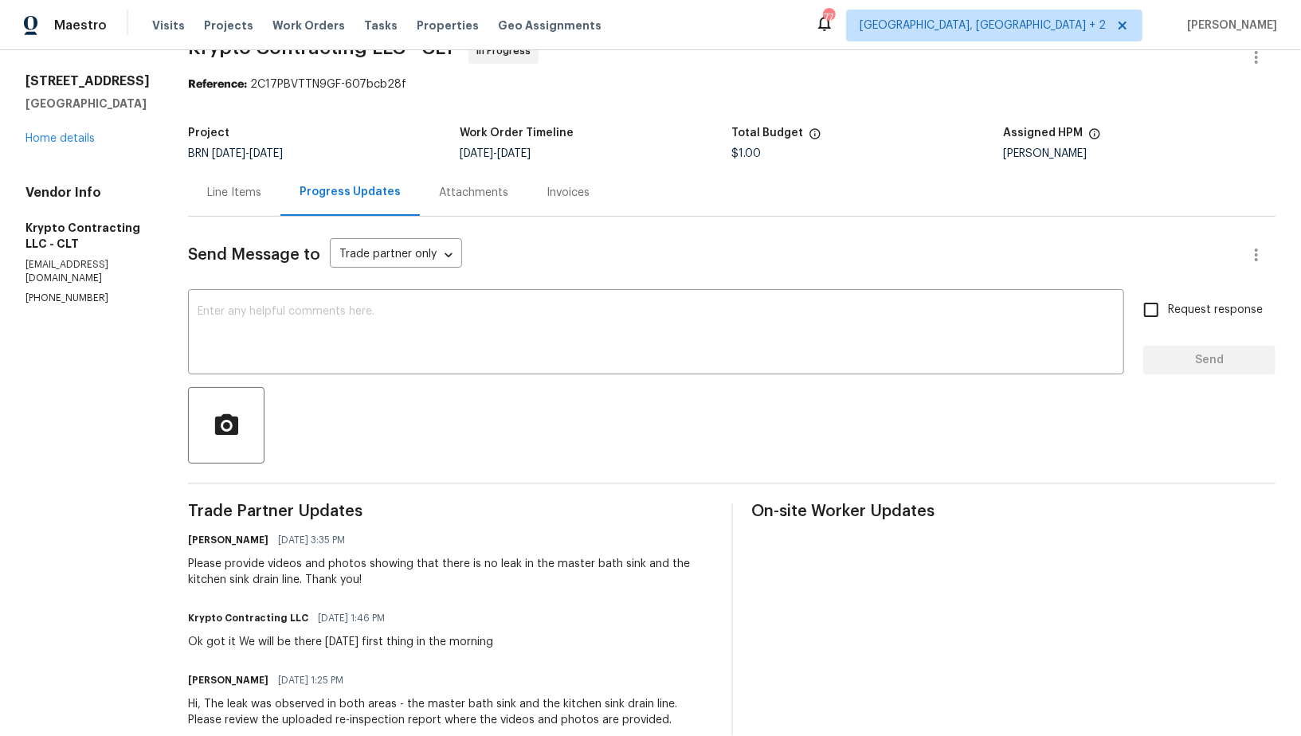
click at [257, 186] on div "Line Items" at bounding box center [234, 193] width 54 height 16
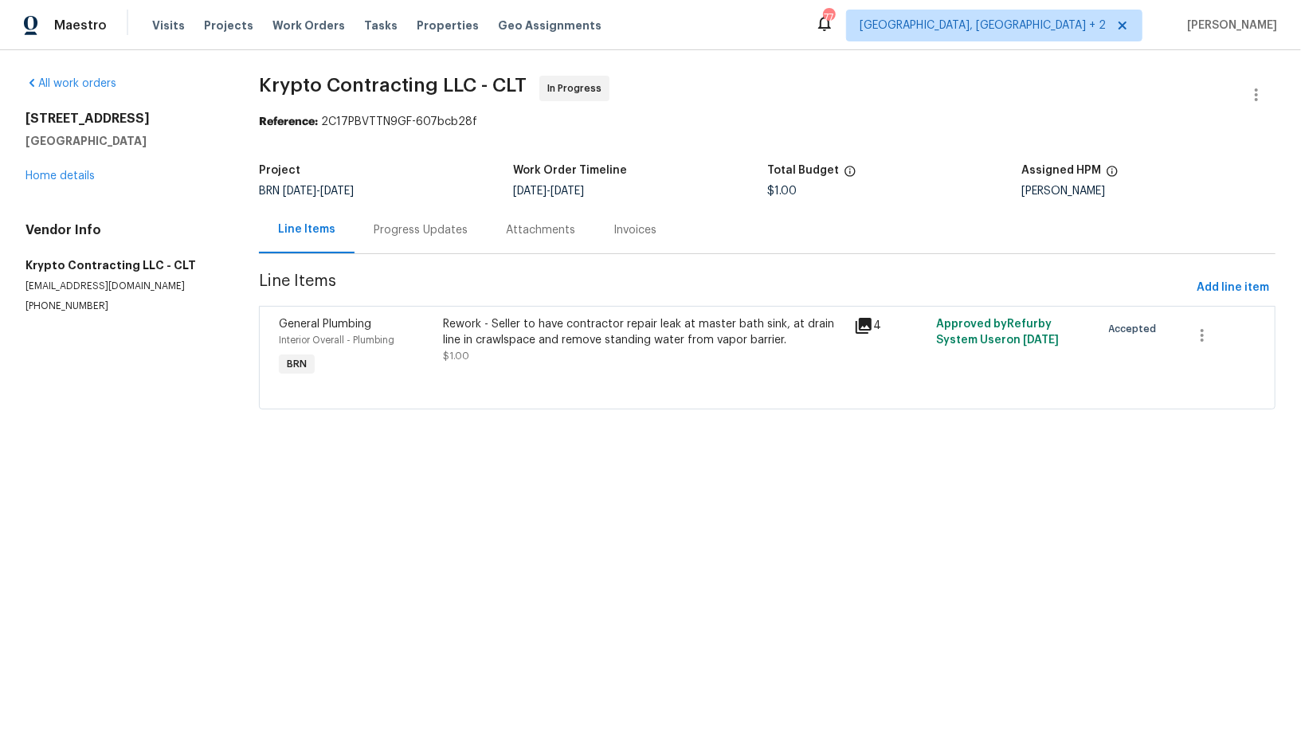
click at [552, 354] on div "Rework - Seller to have contractor repair leak at master bath sink, at drain li…" at bounding box center [644, 340] width 402 height 48
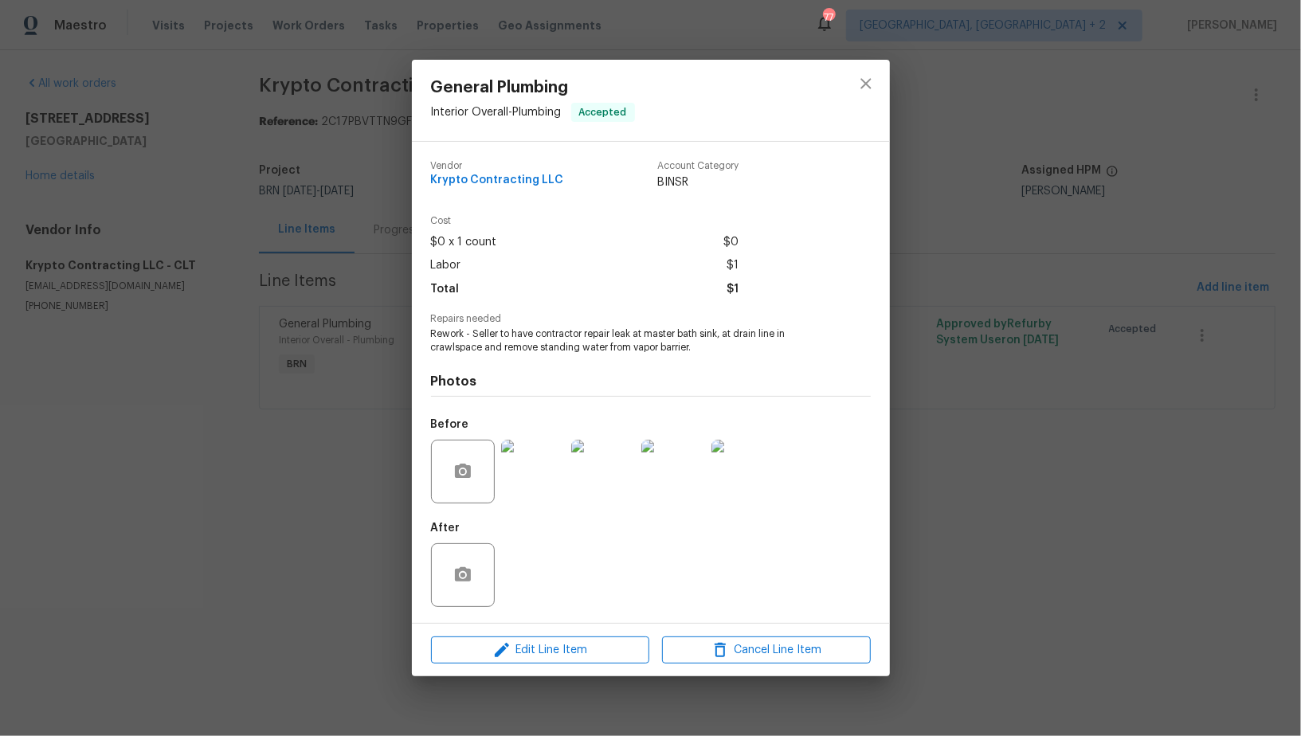
click at [544, 490] on img at bounding box center [533, 472] width 64 height 64
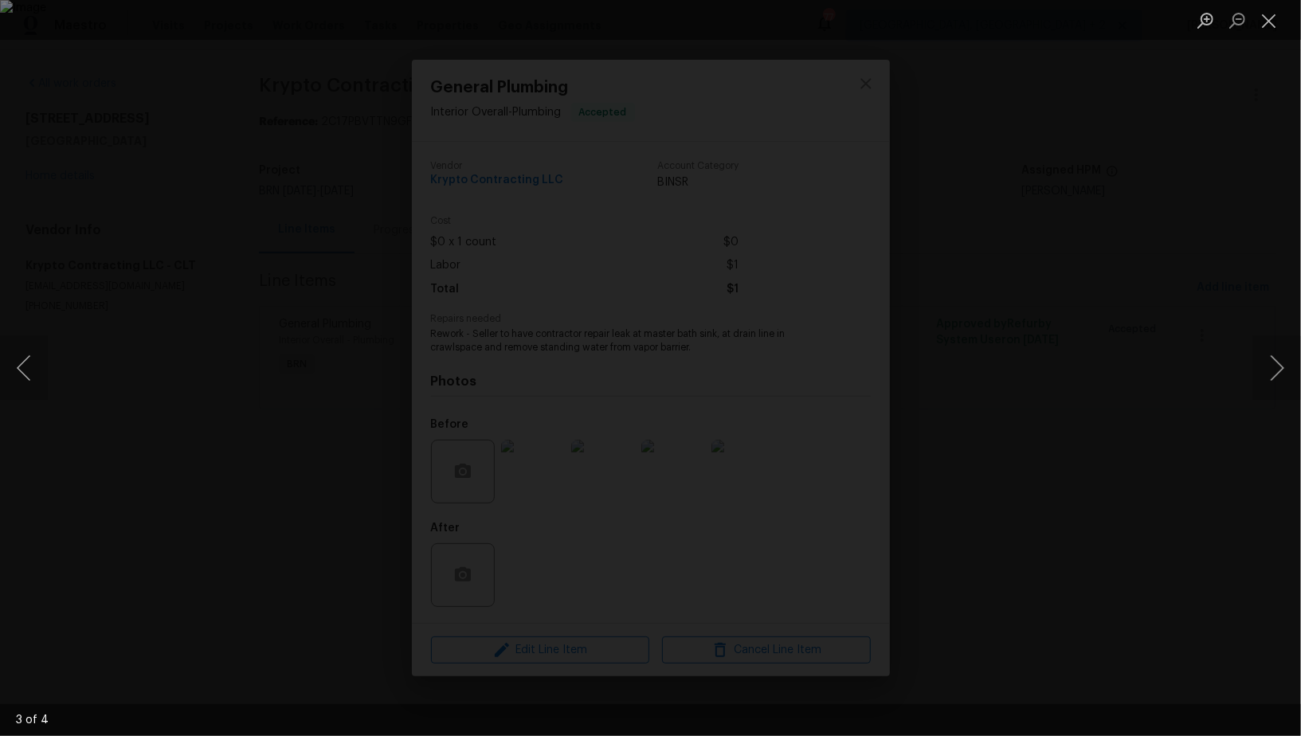
click at [945, 351] on div "Lightbox" at bounding box center [650, 368] width 1301 height 736
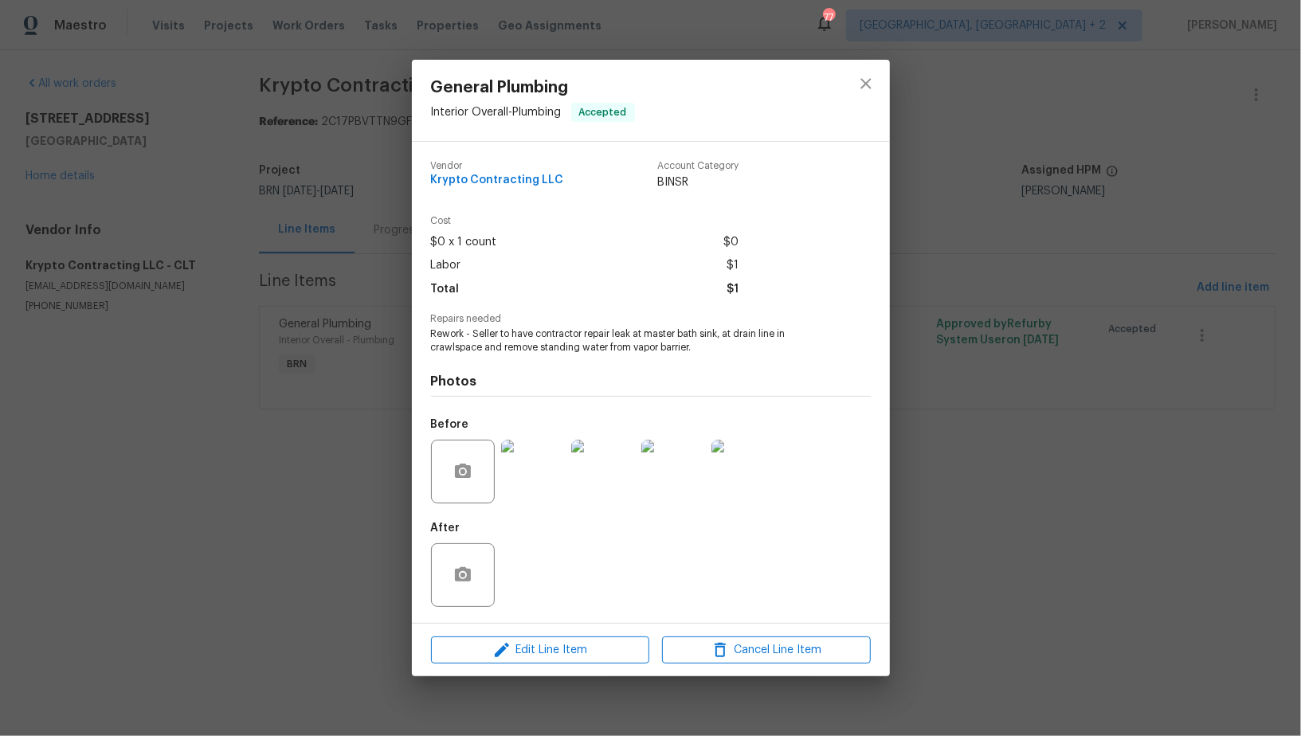
click at [945, 351] on div "General Plumbing Interior Overall - Plumbing Accepted Vendor Krypto Contracting…" at bounding box center [650, 368] width 1301 height 736
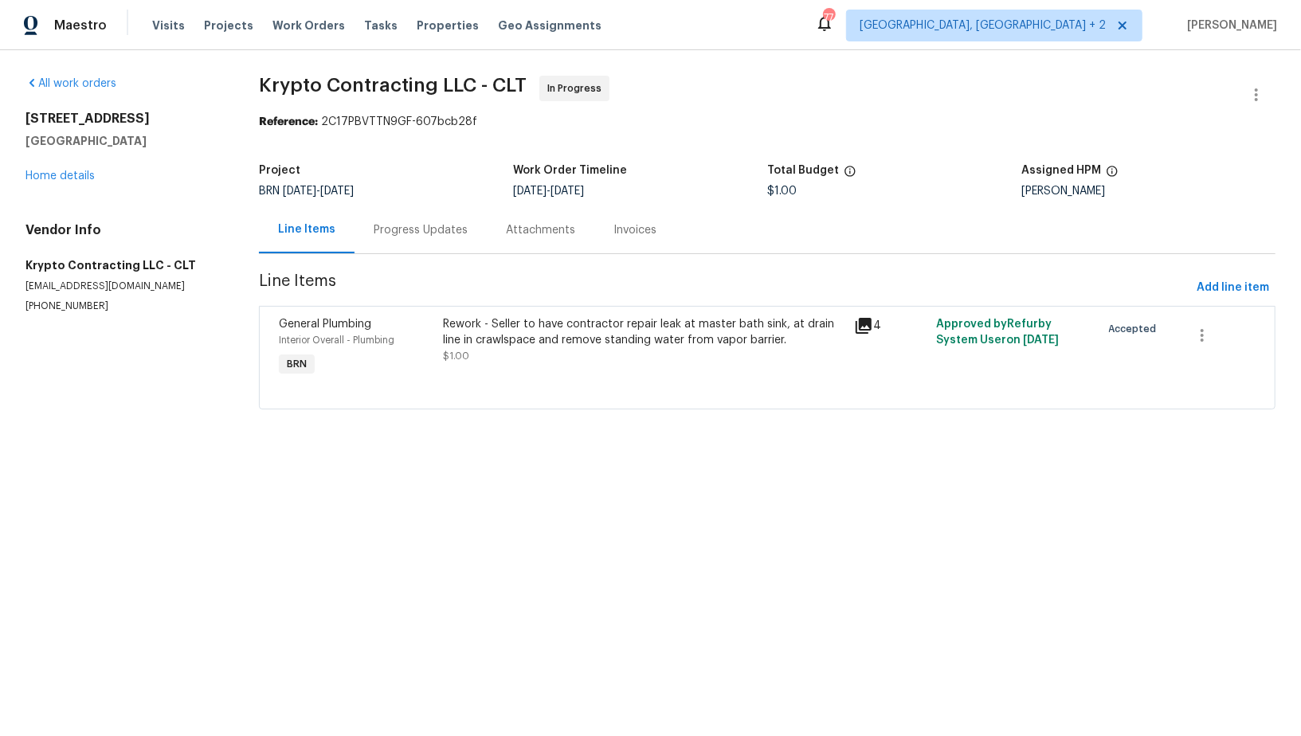
click at [422, 232] on div "Progress Updates" at bounding box center [421, 230] width 94 height 16
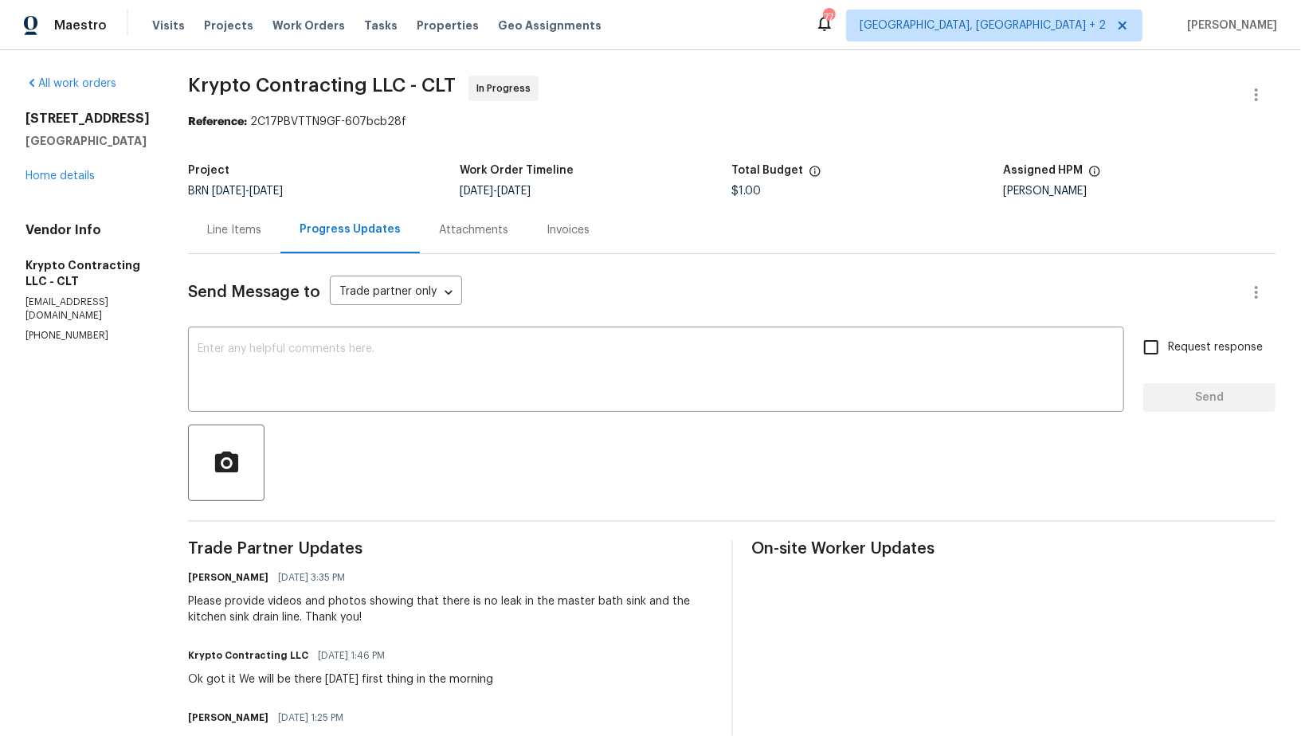
click at [280, 226] on div "Line Items" at bounding box center [234, 229] width 92 height 47
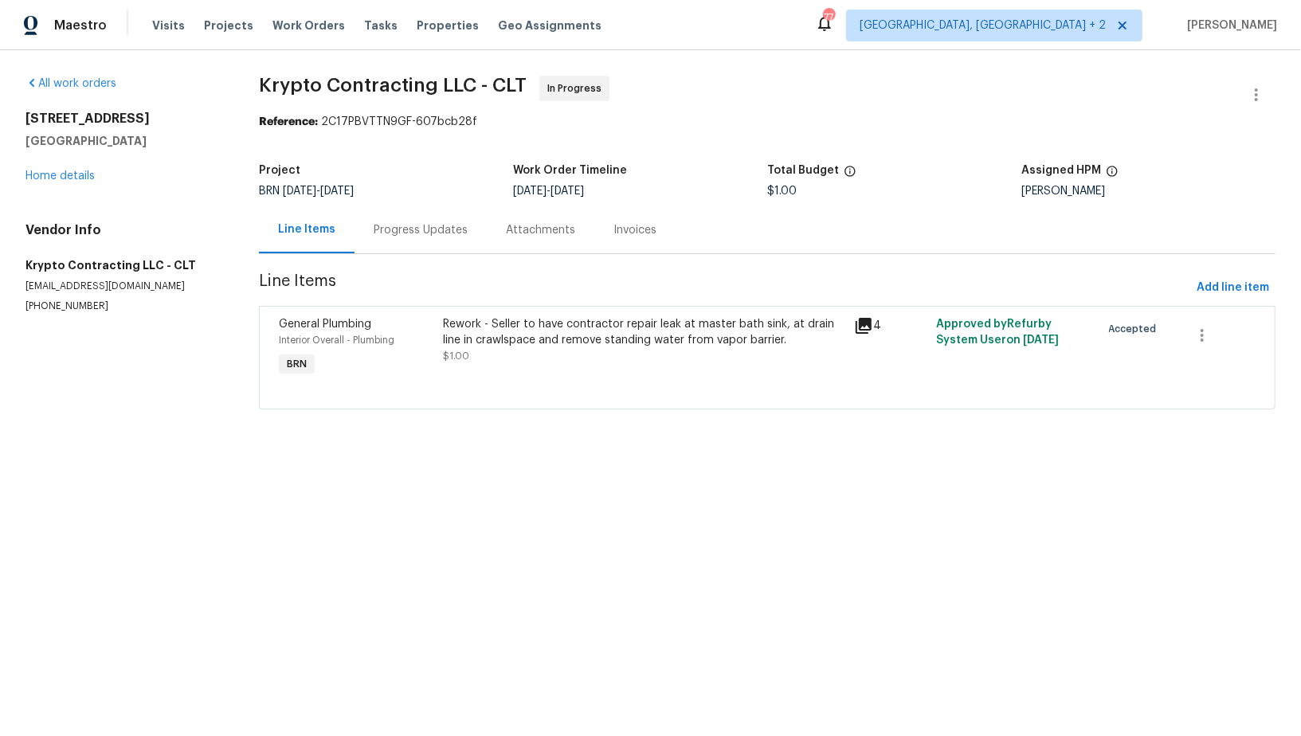
click at [425, 241] on div "Progress Updates" at bounding box center [421, 229] width 132 height 47
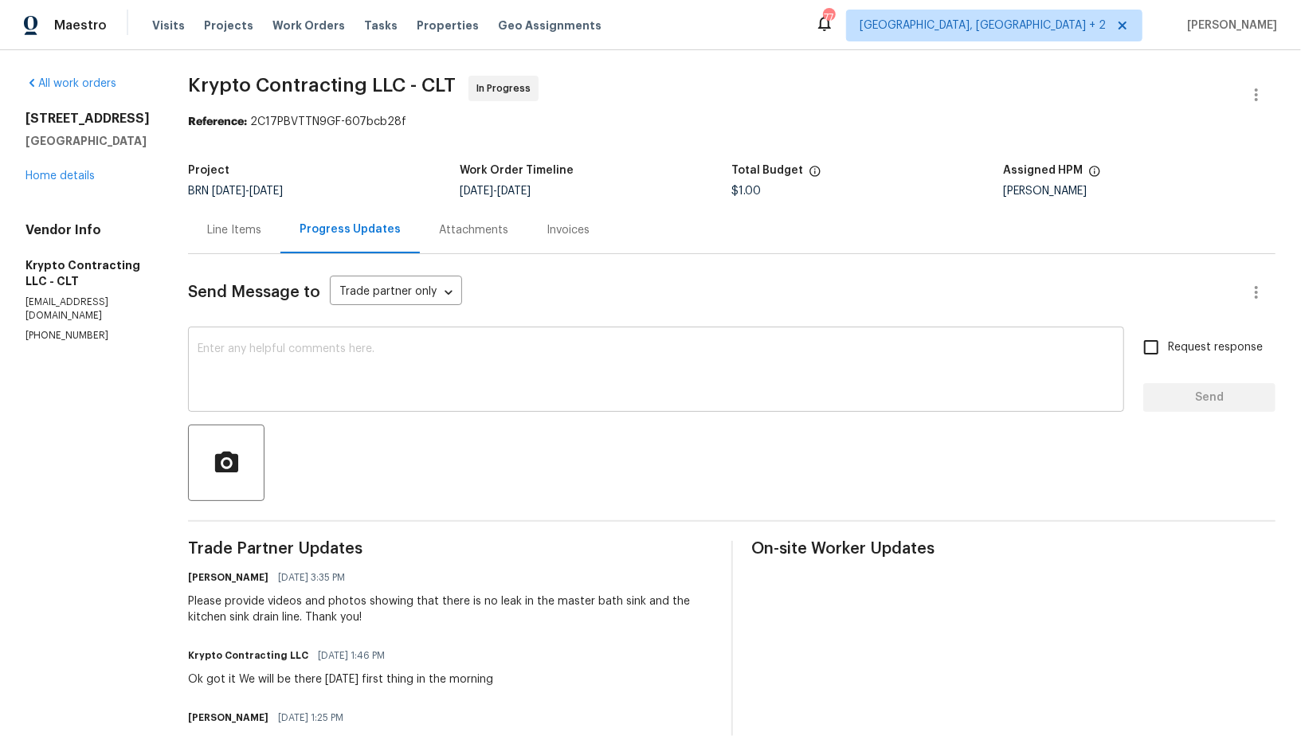
click at [341, 398] on textarea at bounding box center [656, 371] width 917 height 56
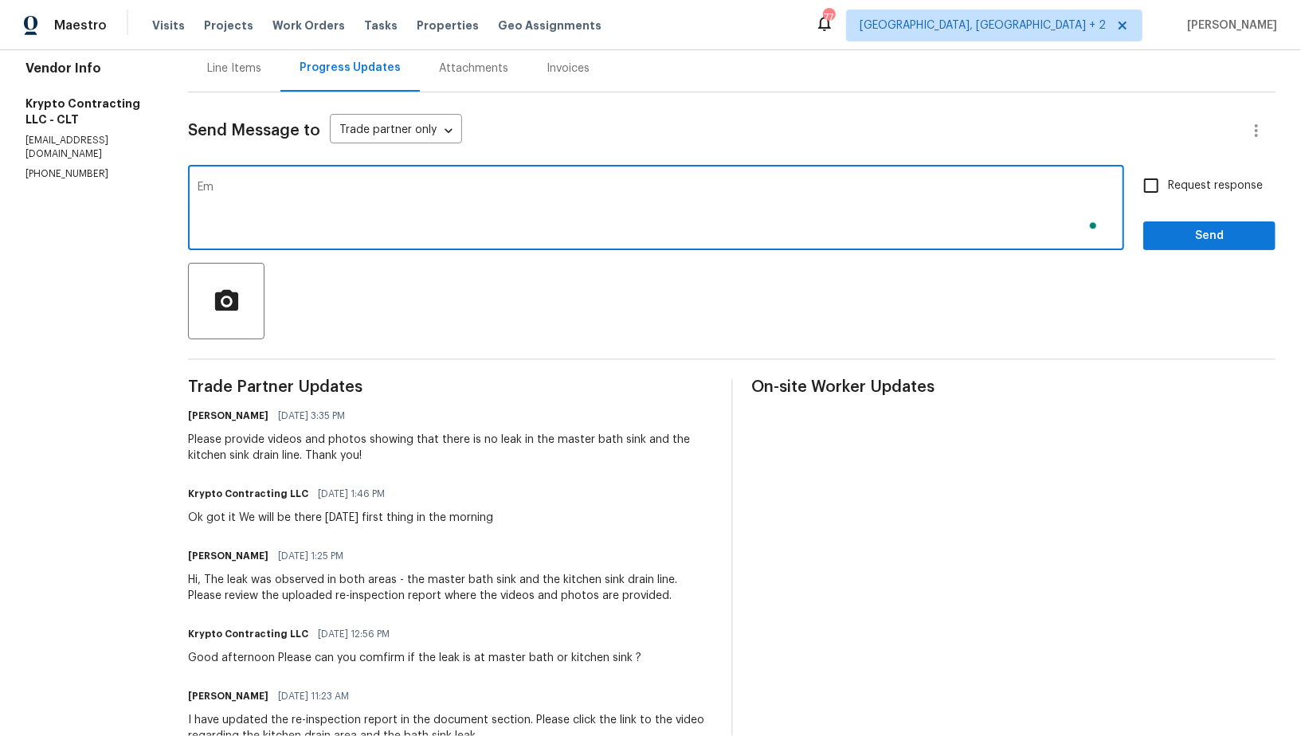
scroll to position [162, 0]
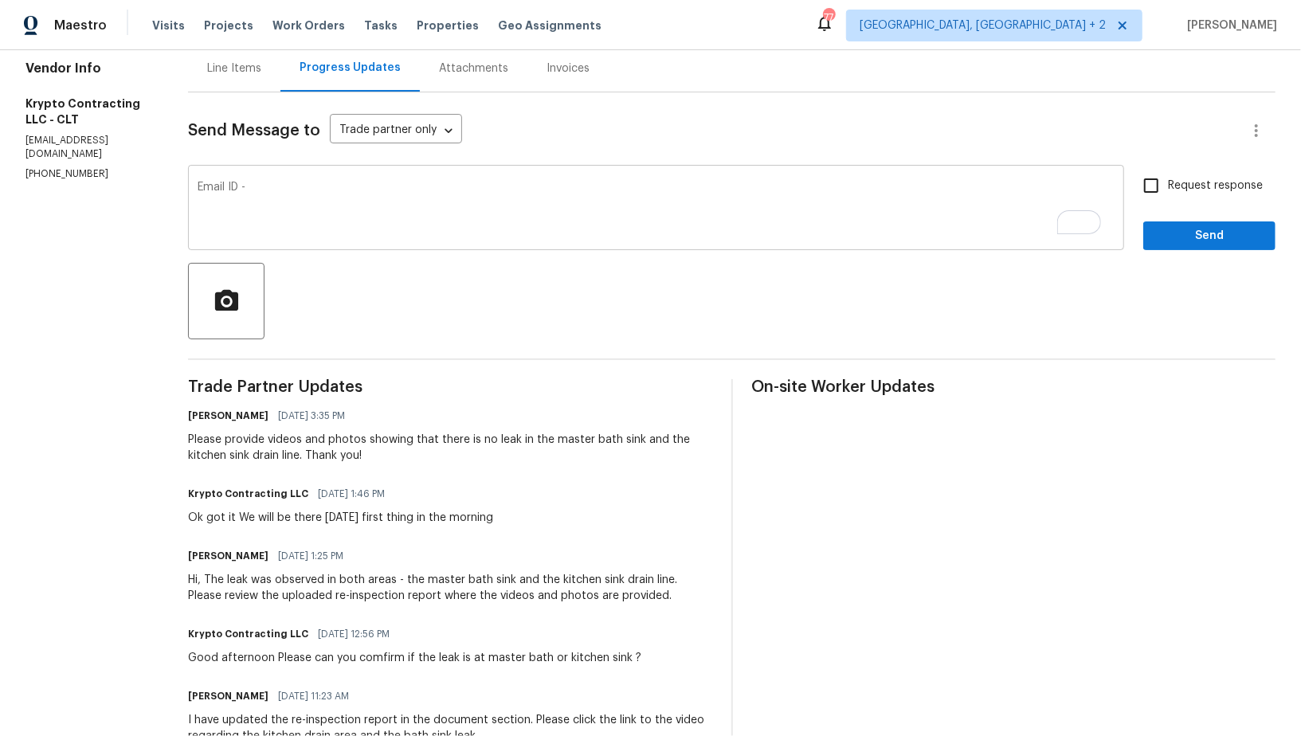
click at [207, 186] on div "Email ID - x ​" at bounding box center [656, 209] width 936 height 81
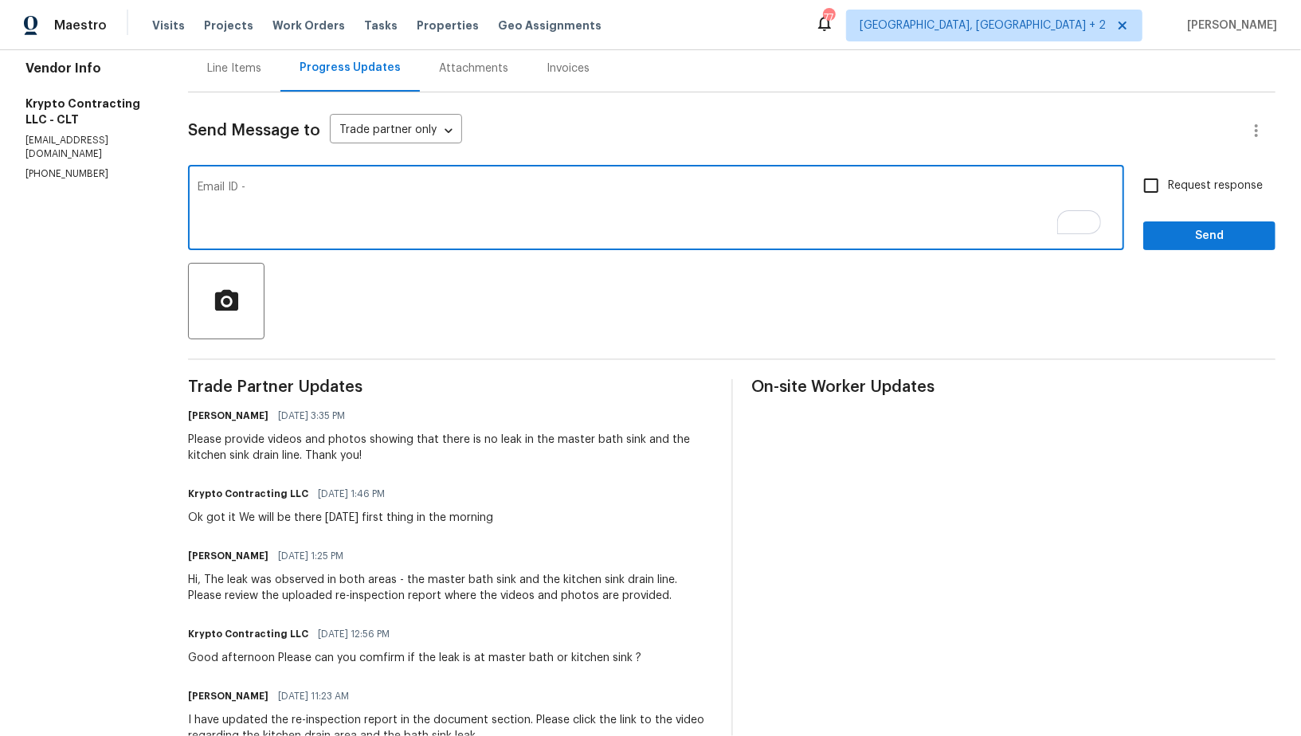
click at [210, 186] on textarea "Email ID -" at bounding box center [656, 210] width 917 height 56
click at [512, 190] on textarea "As we discussed, Please send the videos to the Email ID -" at bounding box center [656, 210] width 917 height 56
paste textarea "padmapriya.r@opendoor.com"
type textarea "As we discussed, Please send the videos to the Email ID - padmapriya.r@opendoor…"
click at [1167, 201] on input "Request response" at bounding box center [1151, 185] width 33 height 33
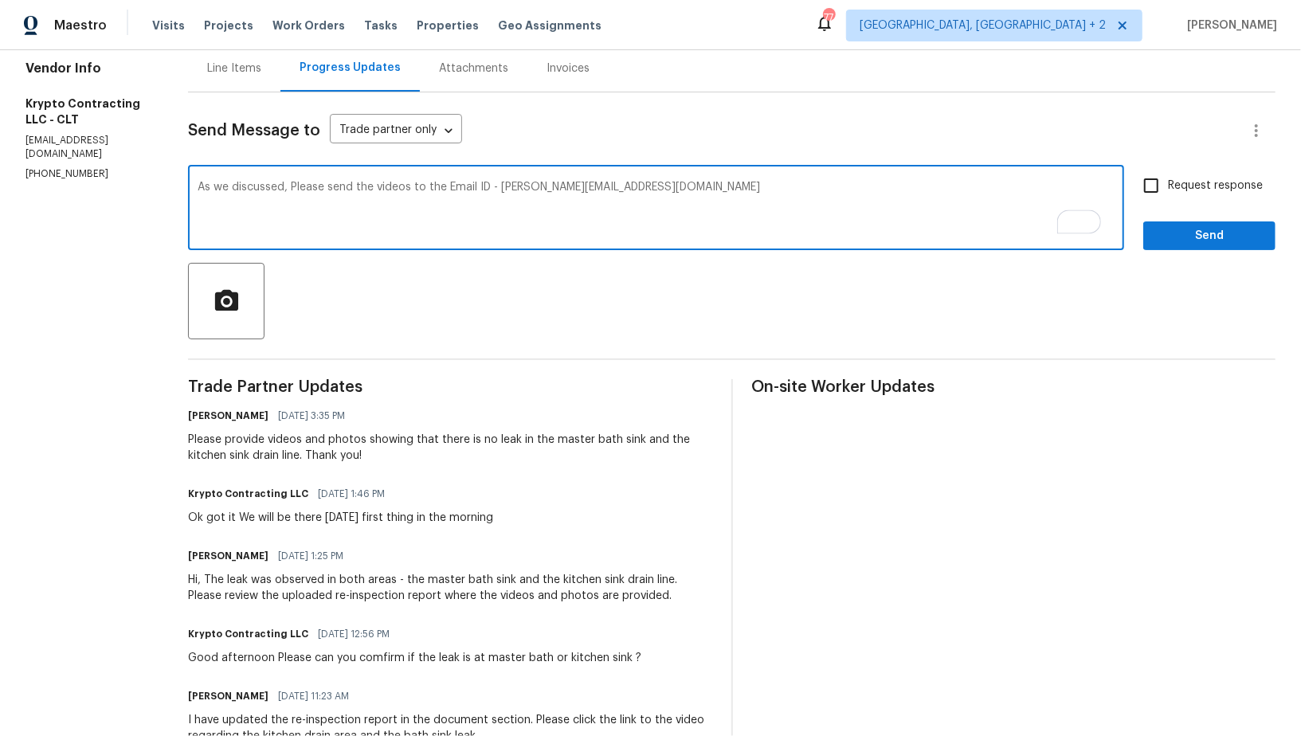
checkbox input "true"
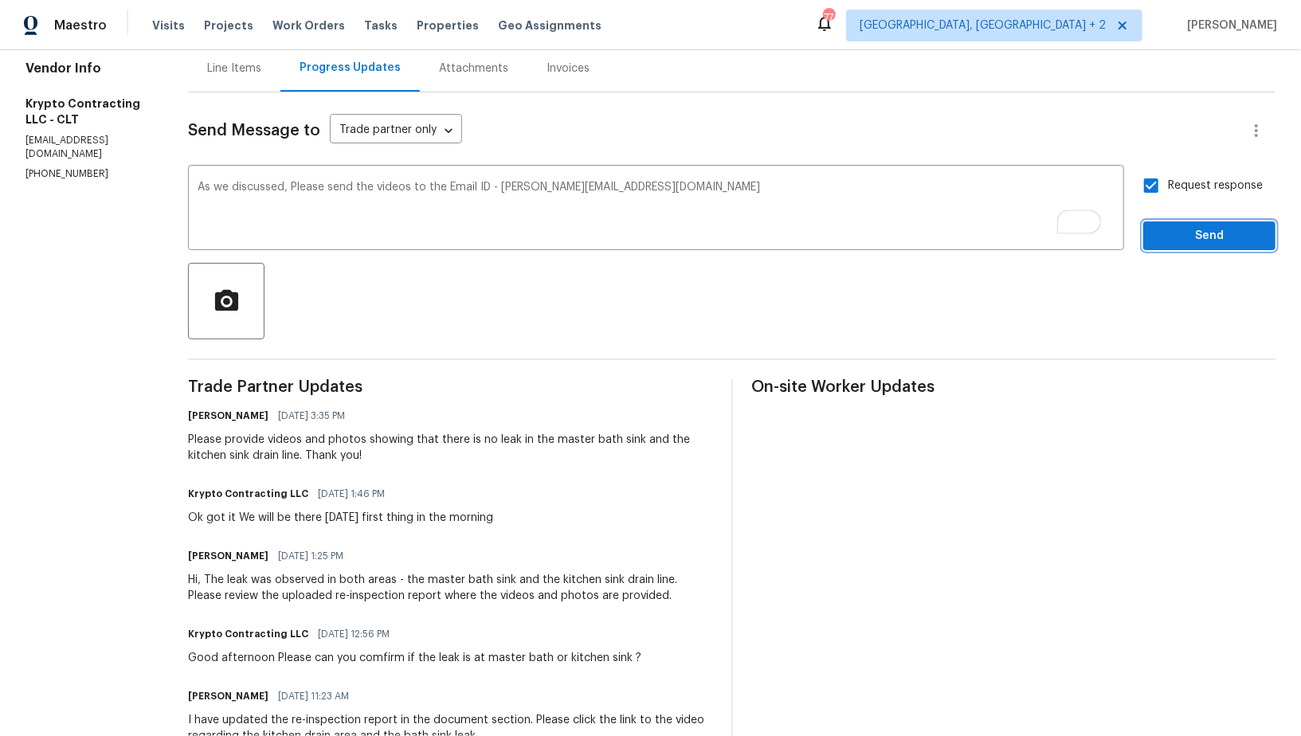
click at [1178, 249] on button "Send" at bounding box center [1209, 236] width 132 height 29
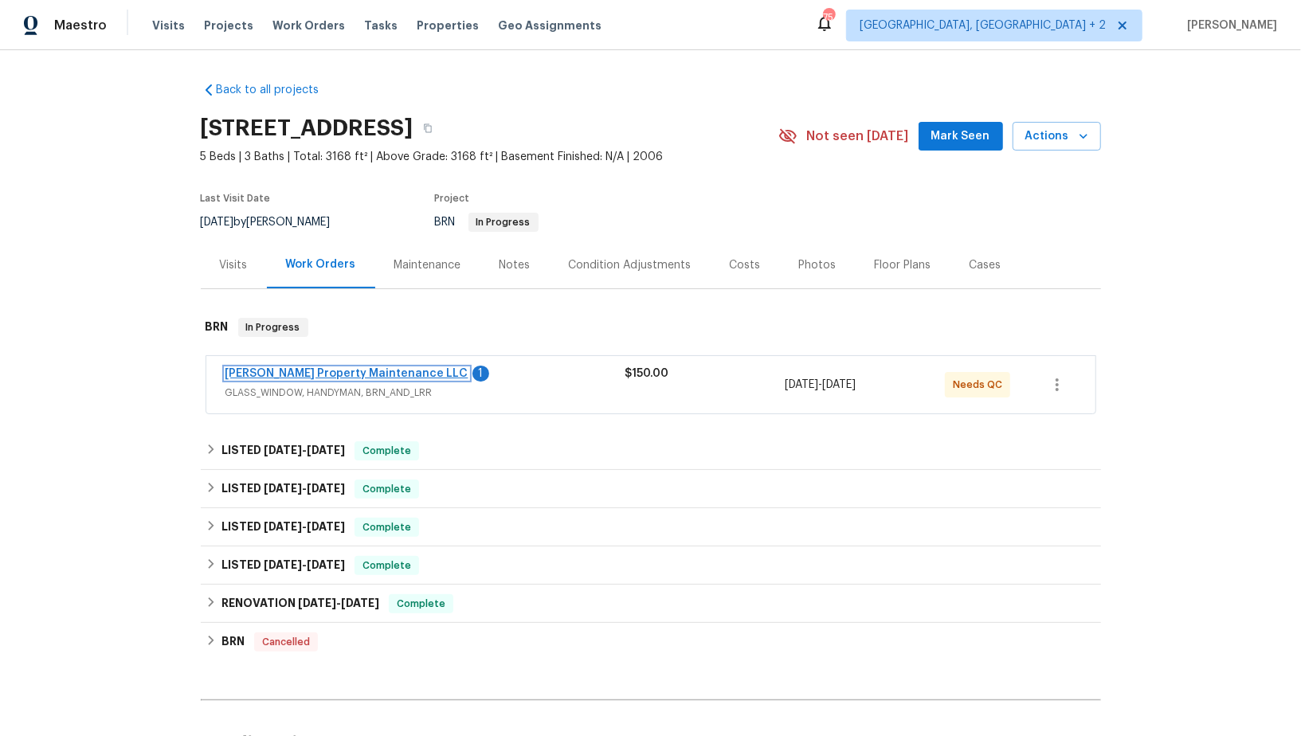
click at [356, 371] on link "Glen Property Maintenance LLC" at bounding box center [347, 373] width 243 height 11
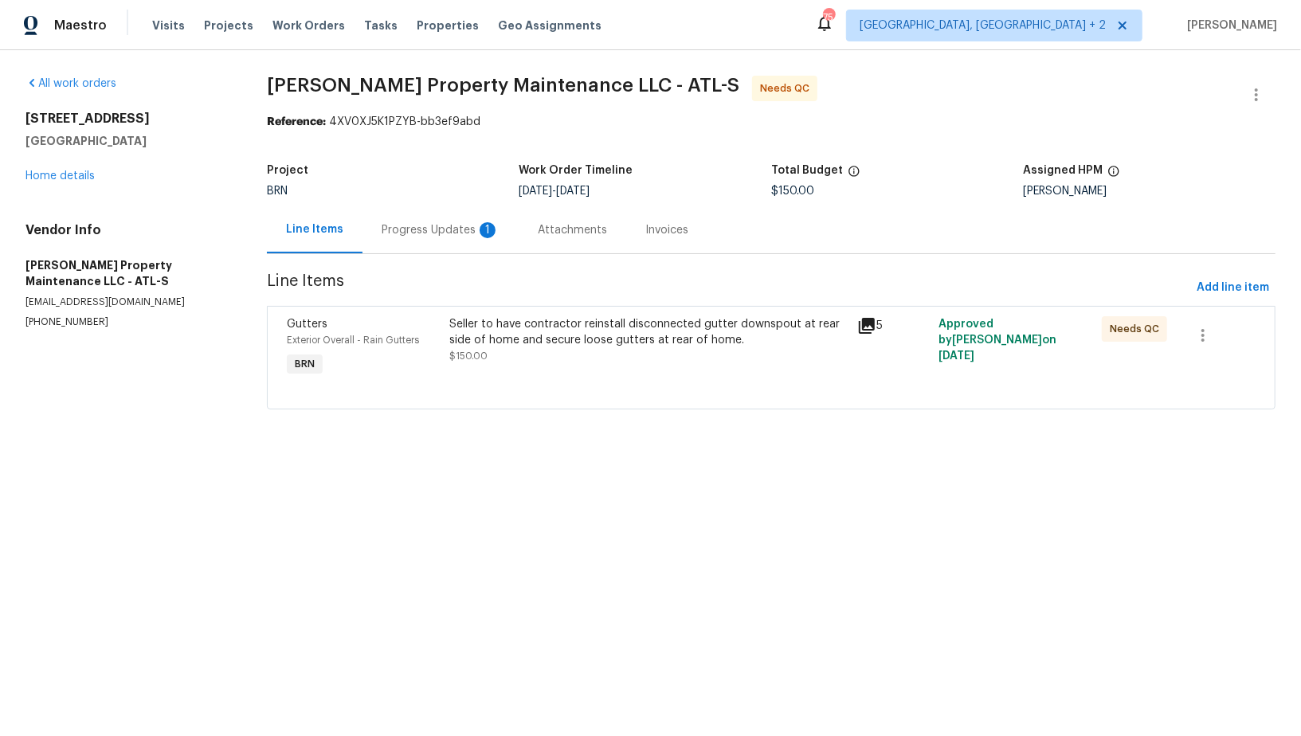
click at [408, 227] on div "Progress Updates 1" at bounding box center [441, 230] width 118 height 16
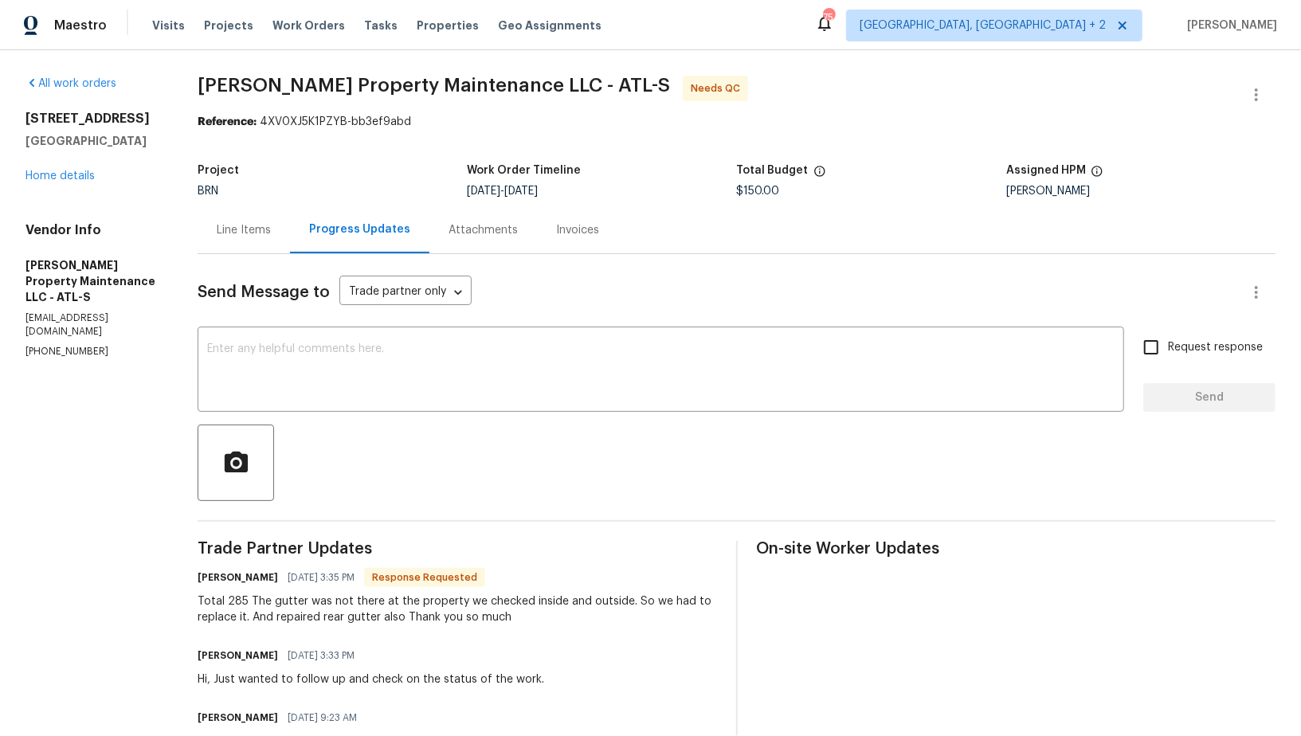
click at [256, 249] on div "Line Items" at bounding box center [244, 229] width 92 height 47
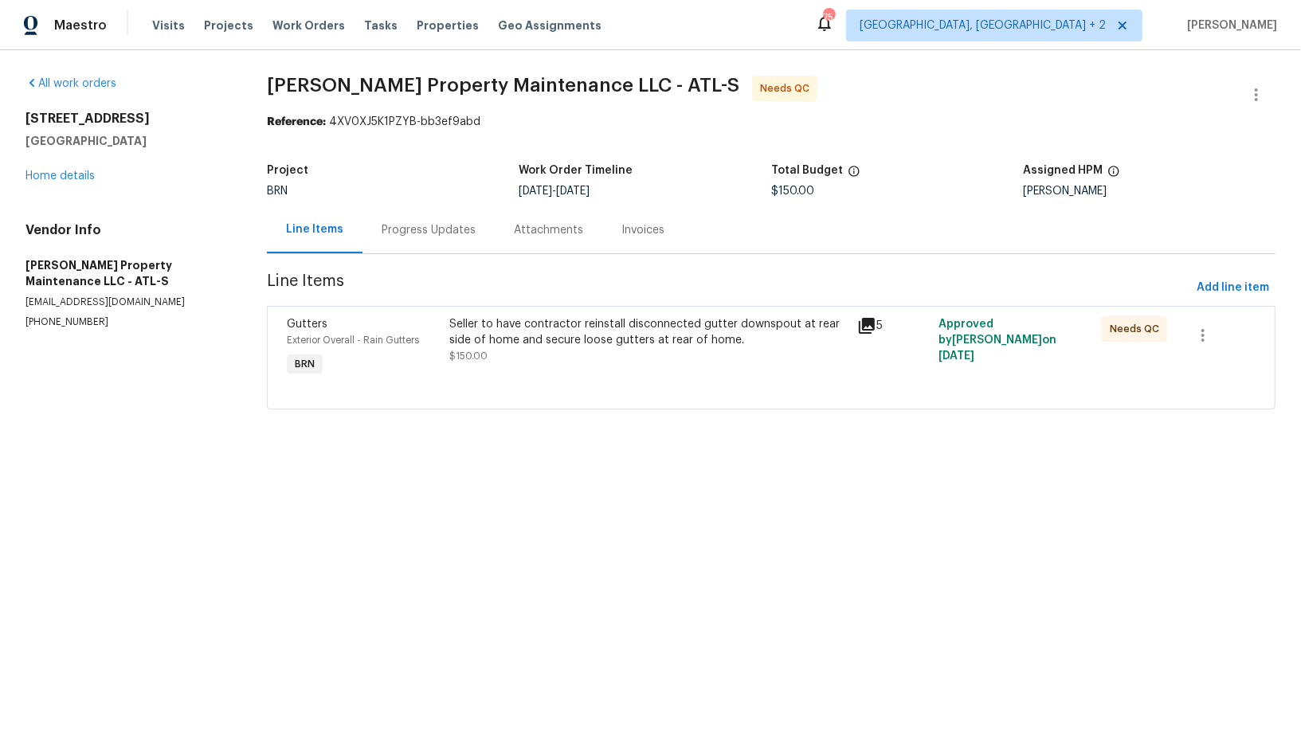
click at [504, 339] on div "Seller to have contractor reinstall disconnected gutter downspout at rear side …" at bounding box center [649, 332] width 398 height 32
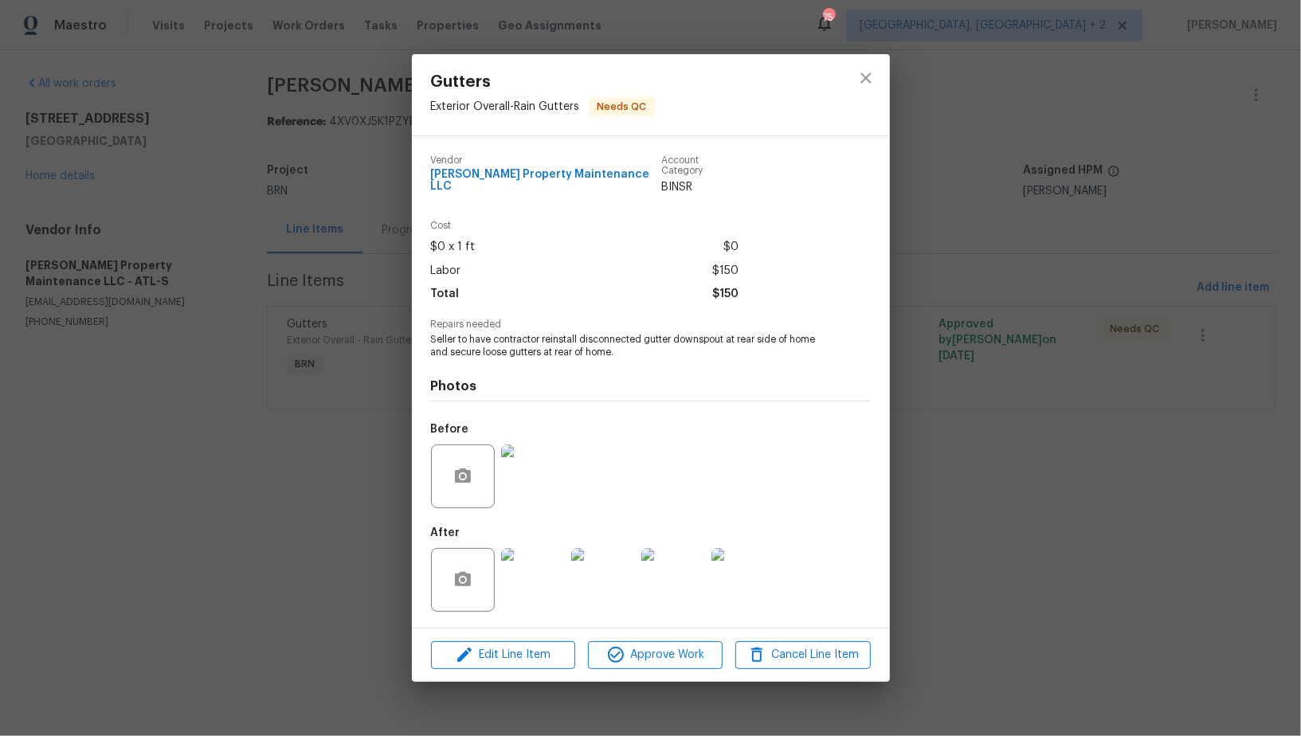
click at [546, 476] on img at bounding box center [533, 477] width 64 height 64
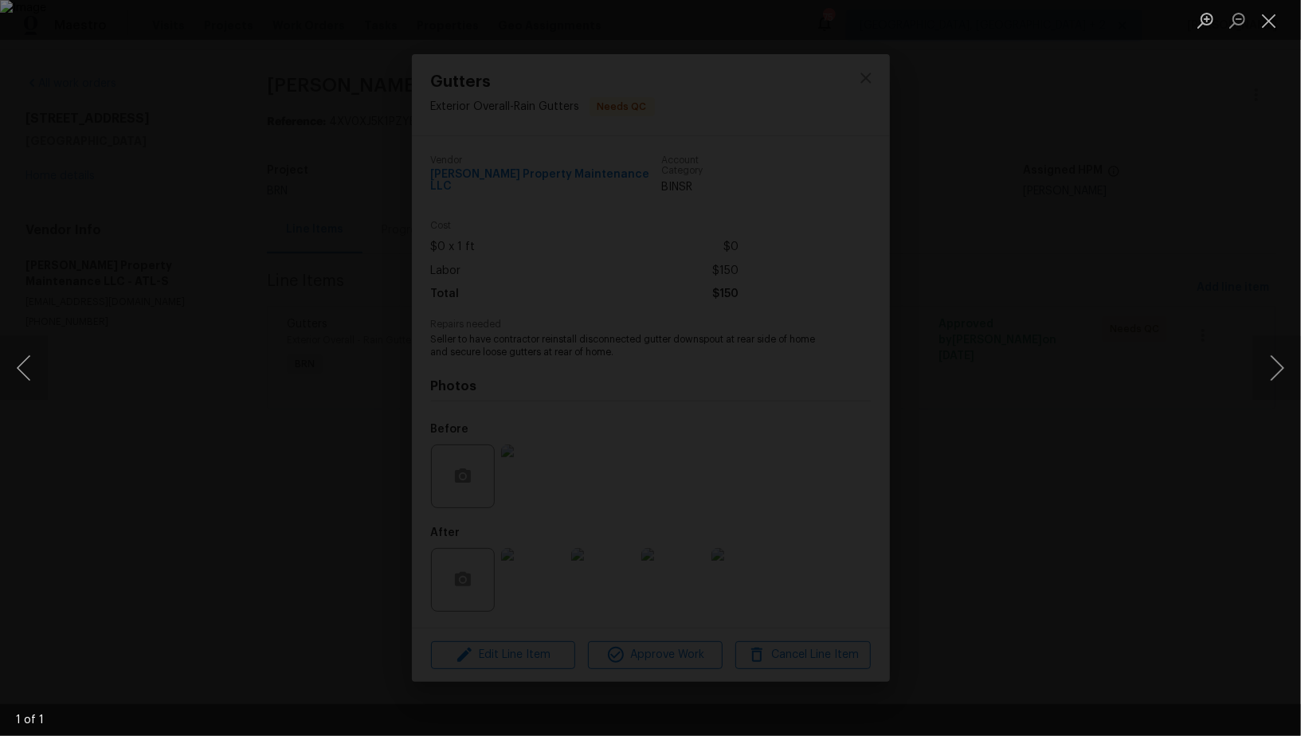
click at [697, 606] on div "Lightbox" at bounding box center [650, 368] width 1301 height 736
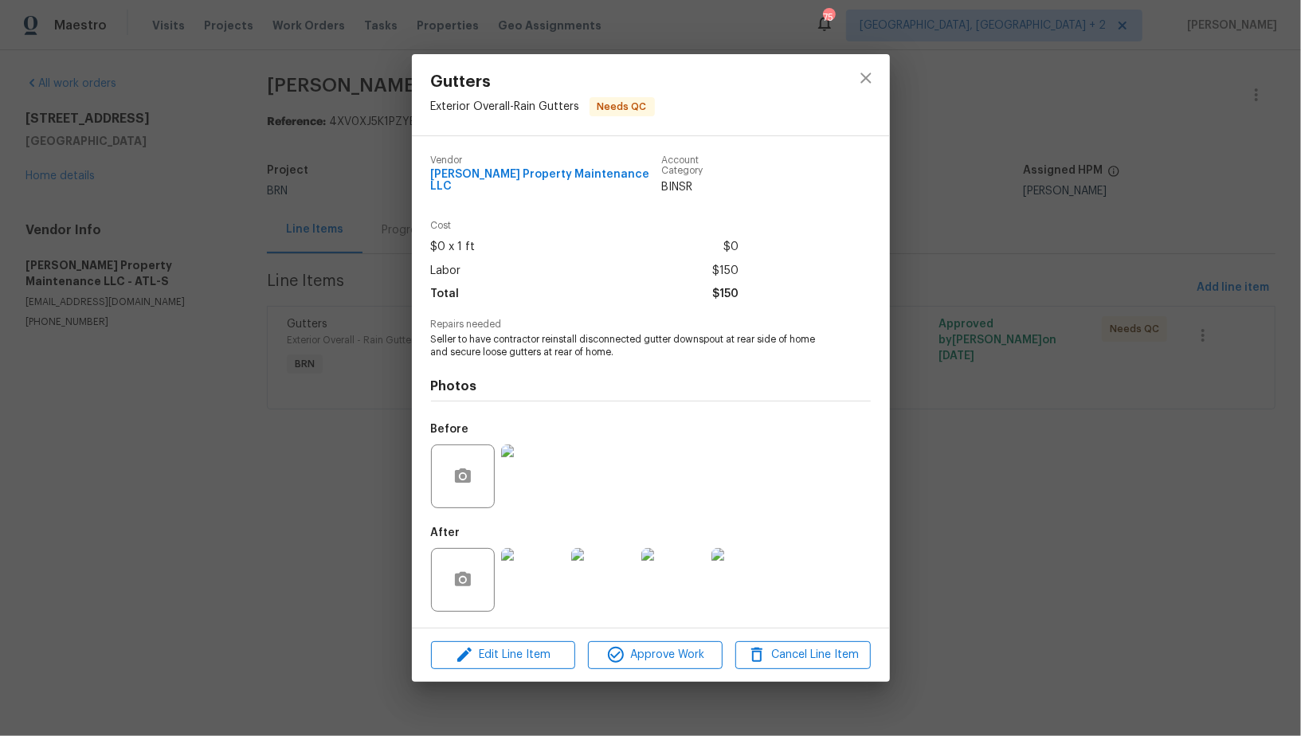
click at [503, 589] on img at bounding box center [533, 580] width 64 height 64
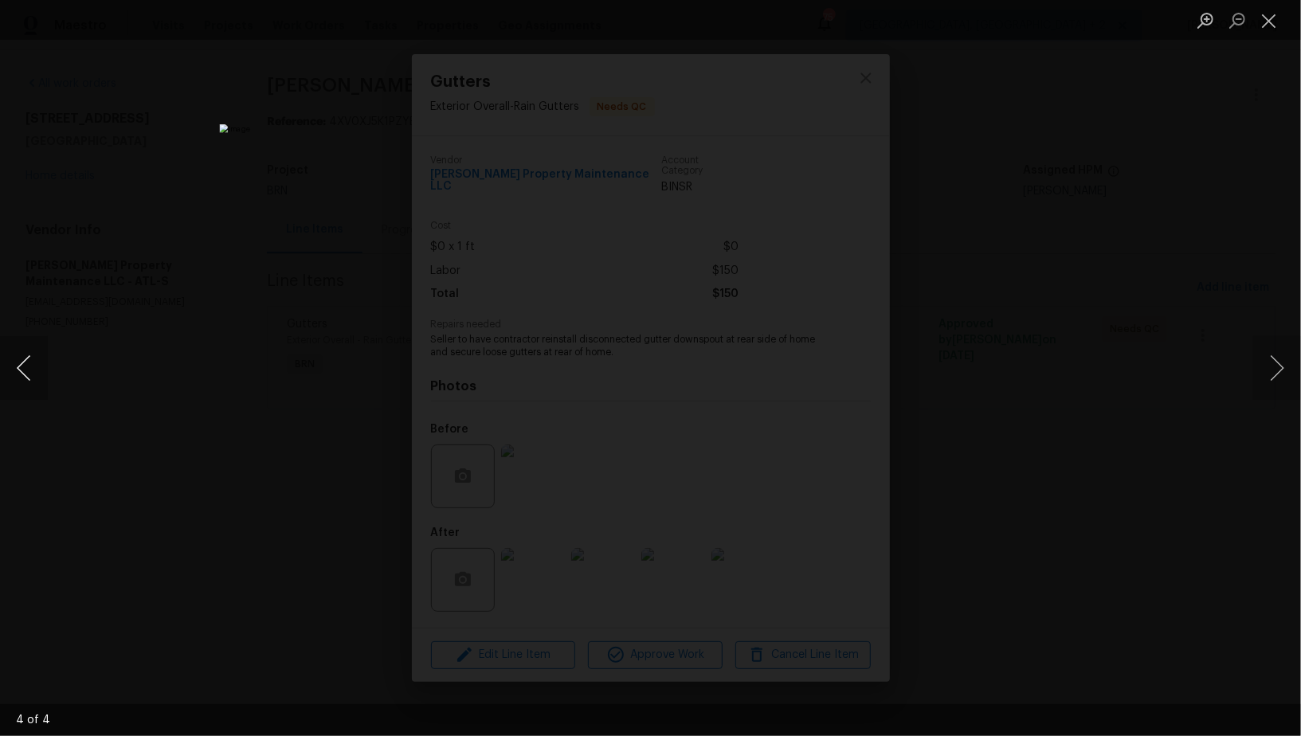
click at [25, 371] on button "Previous image" at bounding box center [24, 368] width 48 height 64
click at [982, 567] on div "Lightbox" at bounding box center [650, 368] width 1301 height 736
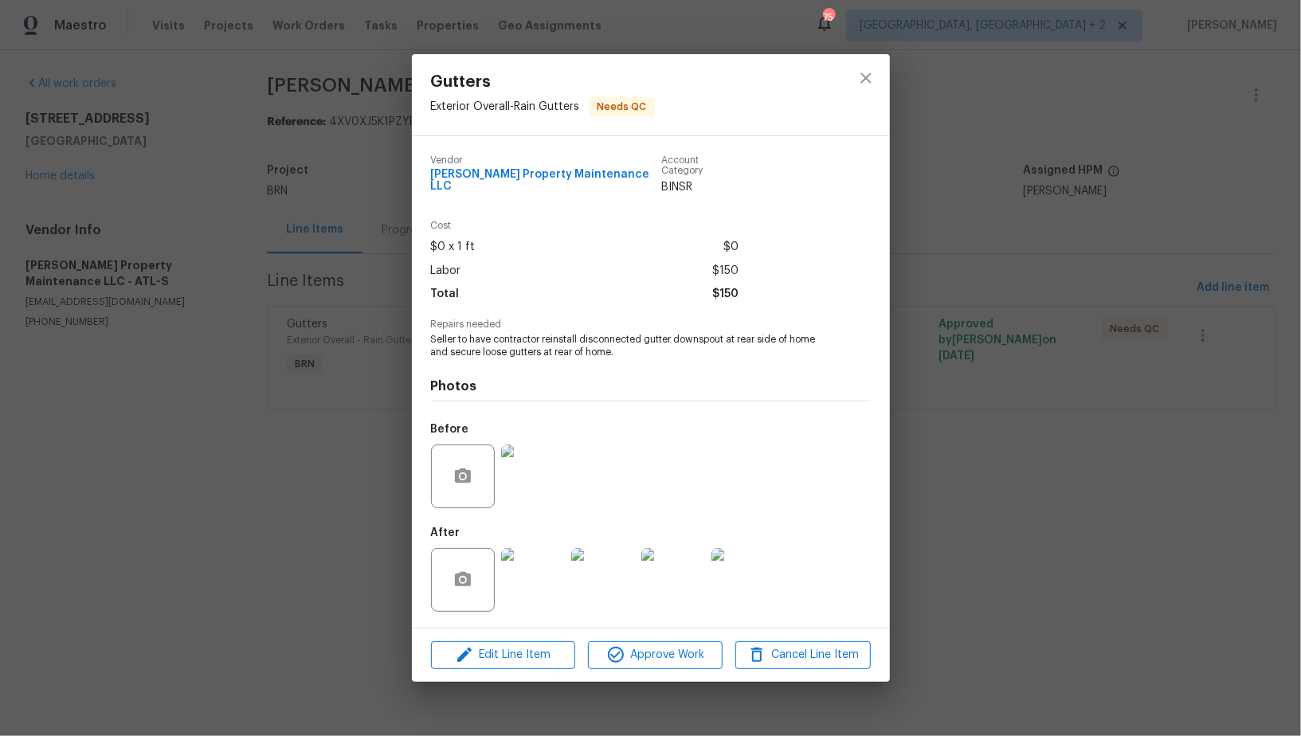
click at [532, 484] on img at bounding box center [533, 477] width 64 height 64
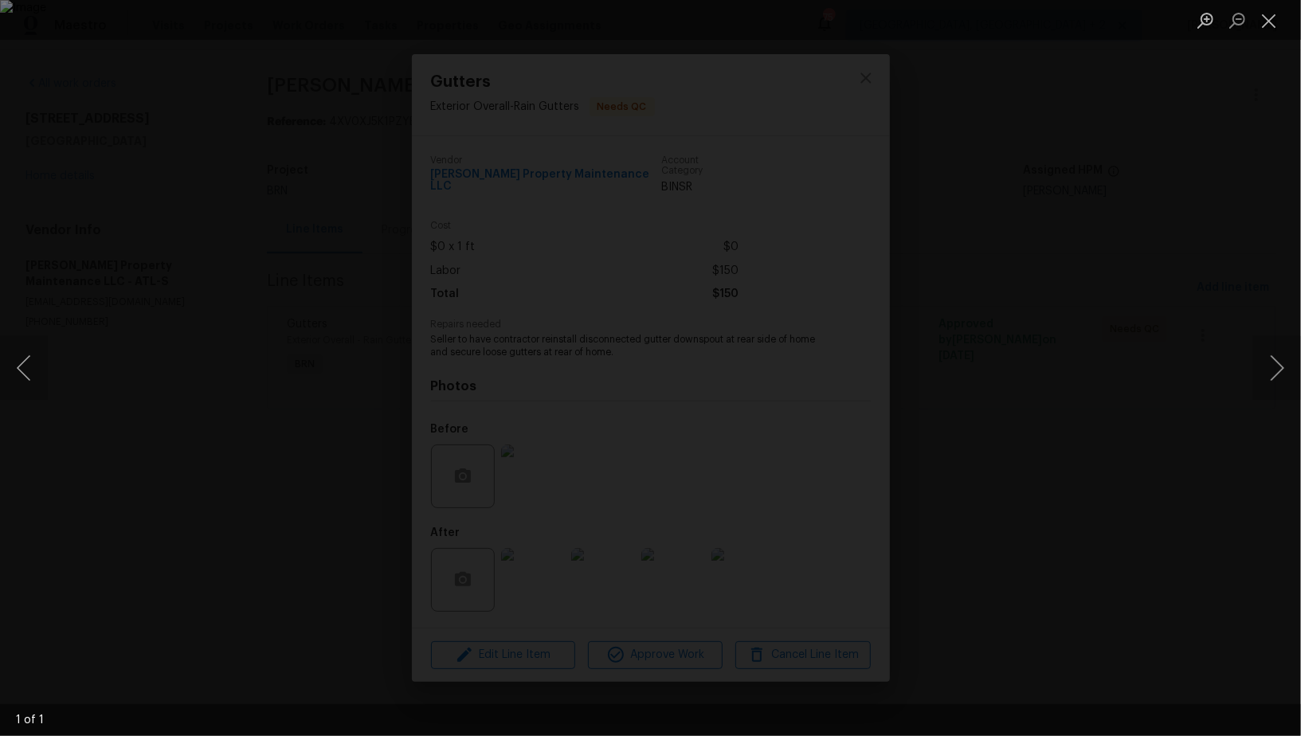
click at [804, 599] on div "Lightbox" at bounding box center [650, 368] width 1301 height 736
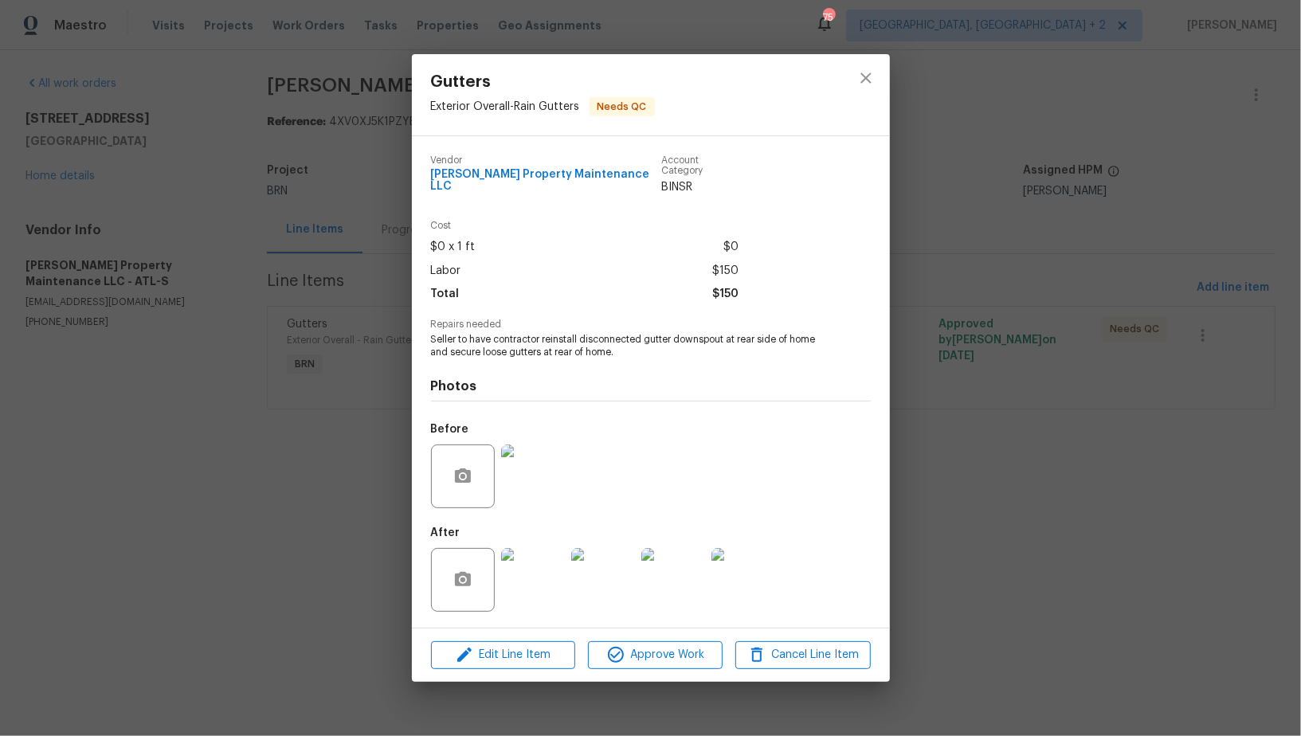
click at [543, 559] on img at bounding box center [533, 580] width 64 height 64
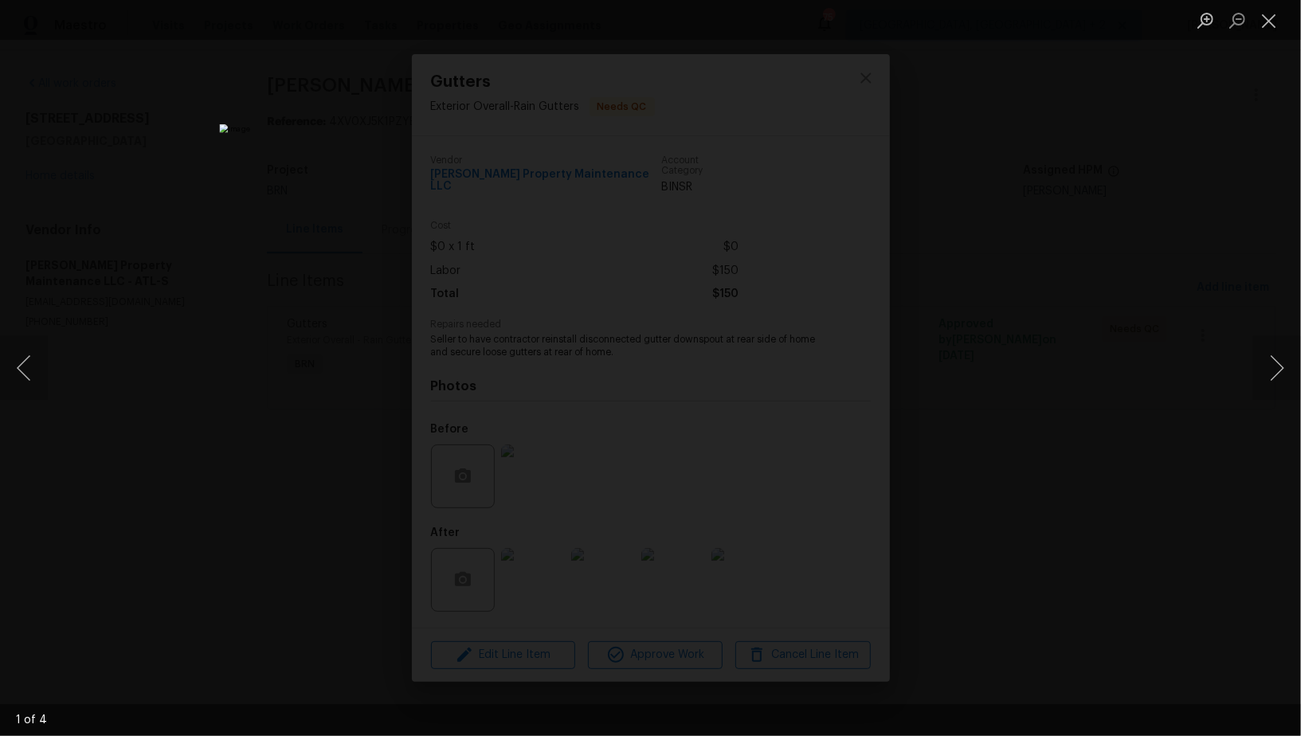
click at [1087, 492] on div "Lightbox" at bounding box center [650, 368] width 1301 height 736
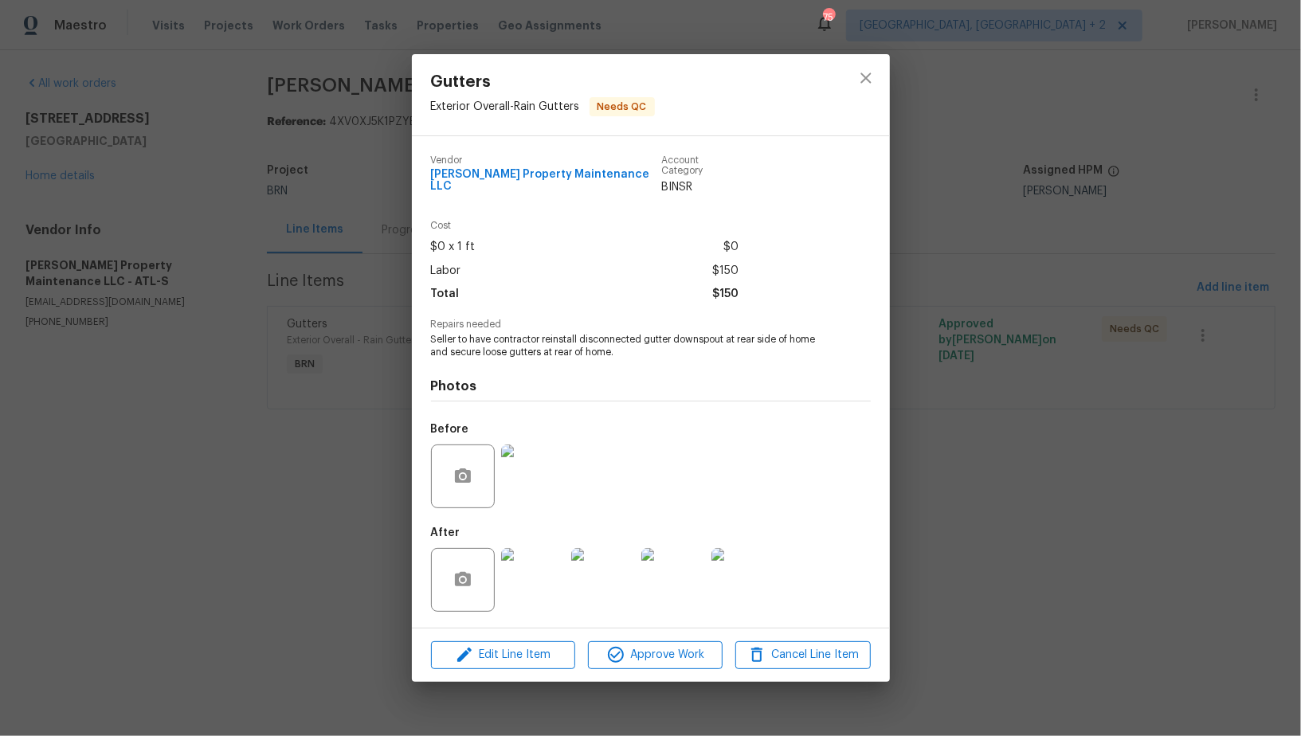
click at [548, 476] on img at bounding box center [533, 477] width 64 height 64
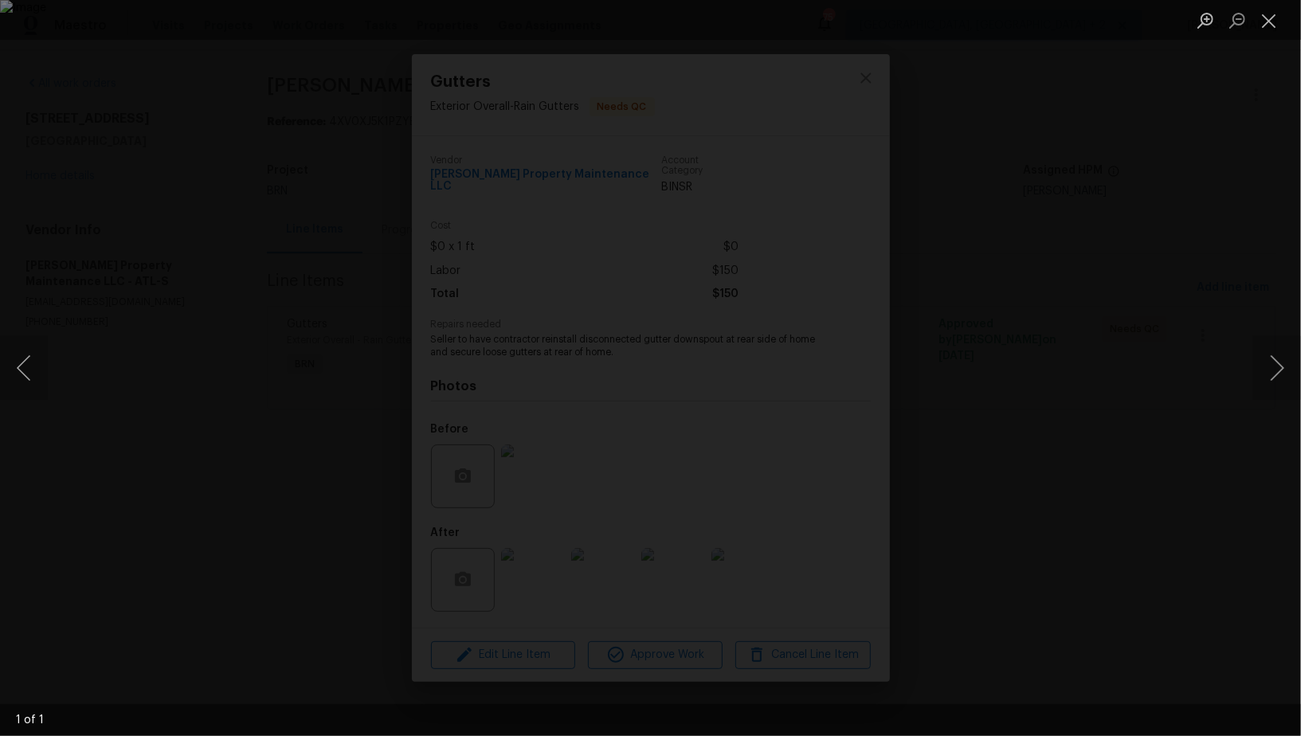
click at [935, 574] on div "Lightbox" at bounding box center [650, 368] width 1301 height 736
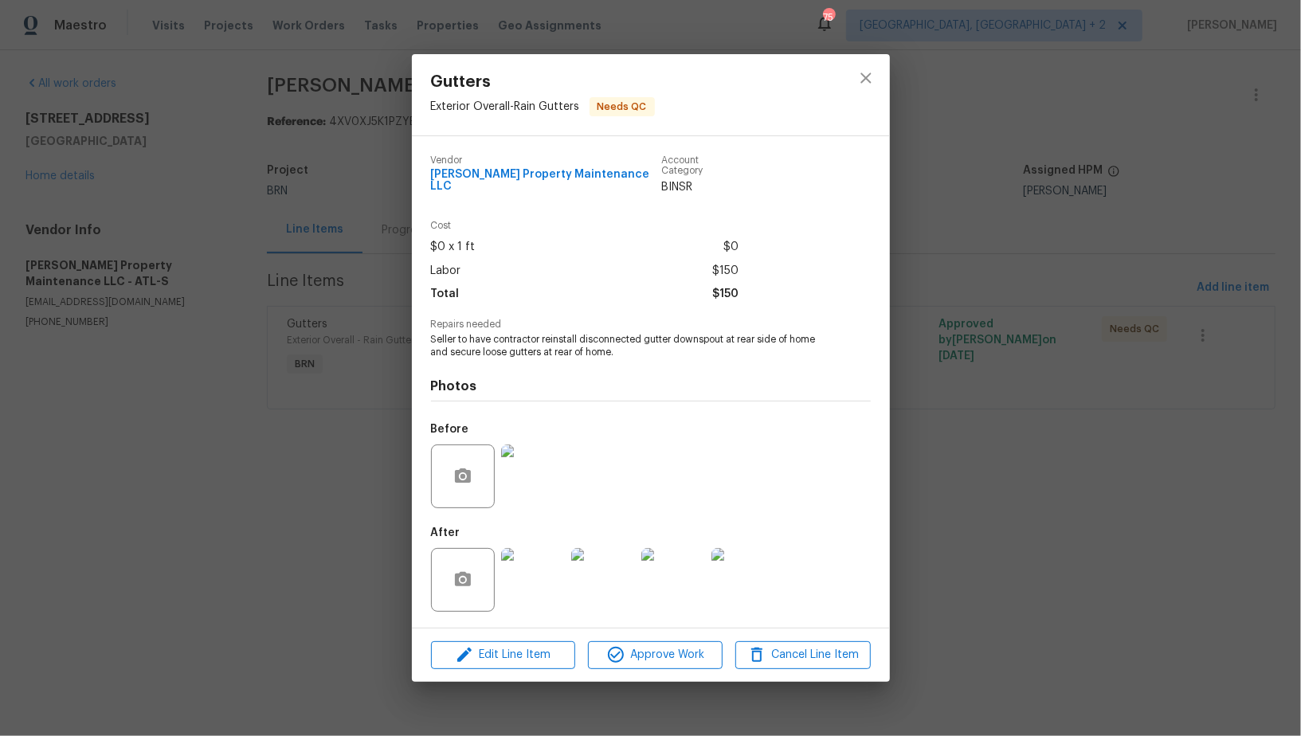
click at [935, 574] on div "Gutters Exterior Overall - Rain Gutters Needs QC Vendor Glen Property Maintenan…" at bounding box center [650, 368] width 1301 height 736
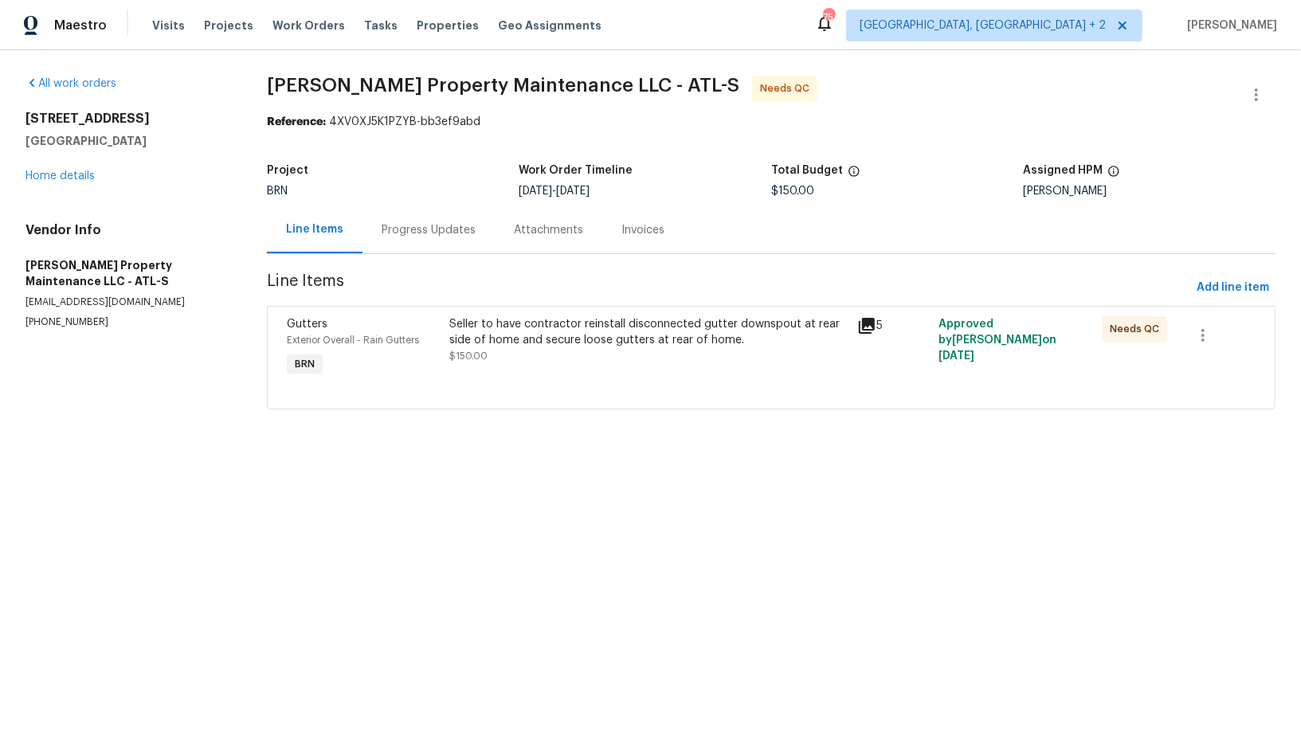
click at [456, 235] on div "Progress Updates" at bounding box center [429, 230] width 94 height 16
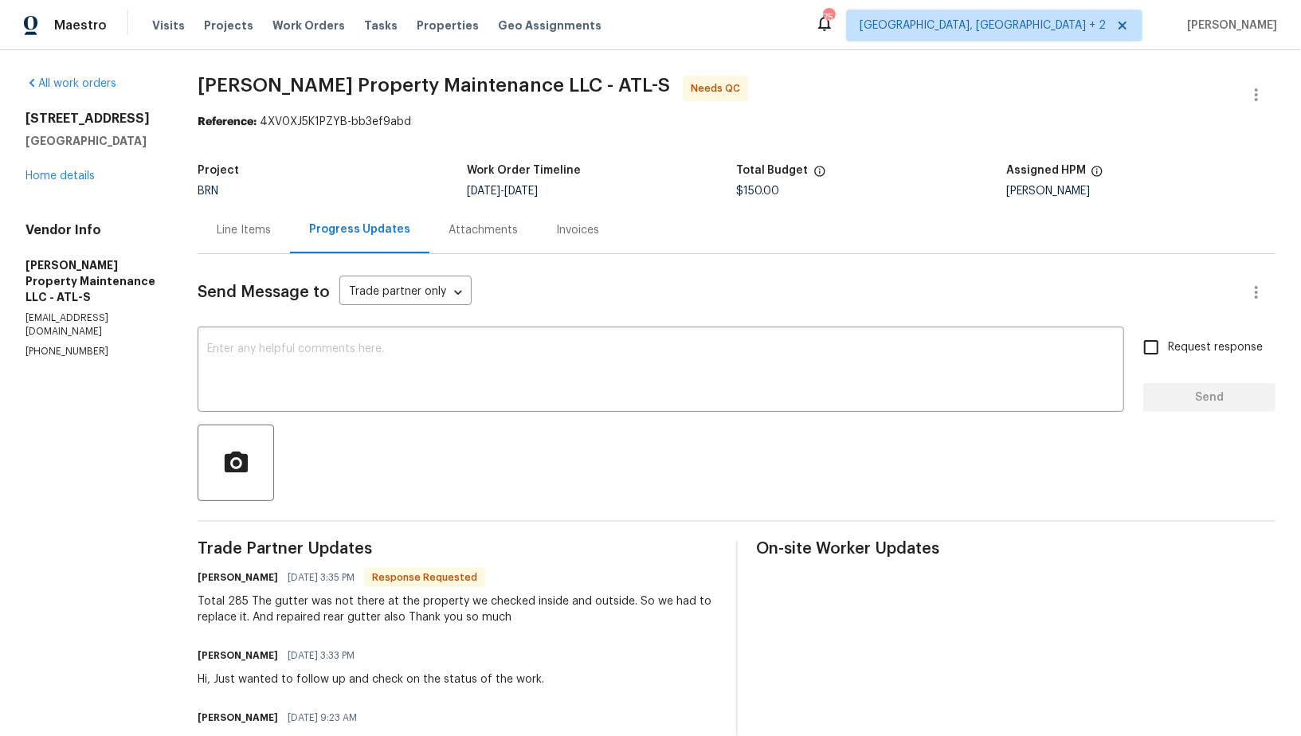
click at [243, 233] on div "Line Items" at bounding box center [244, 230] width 54 height 16
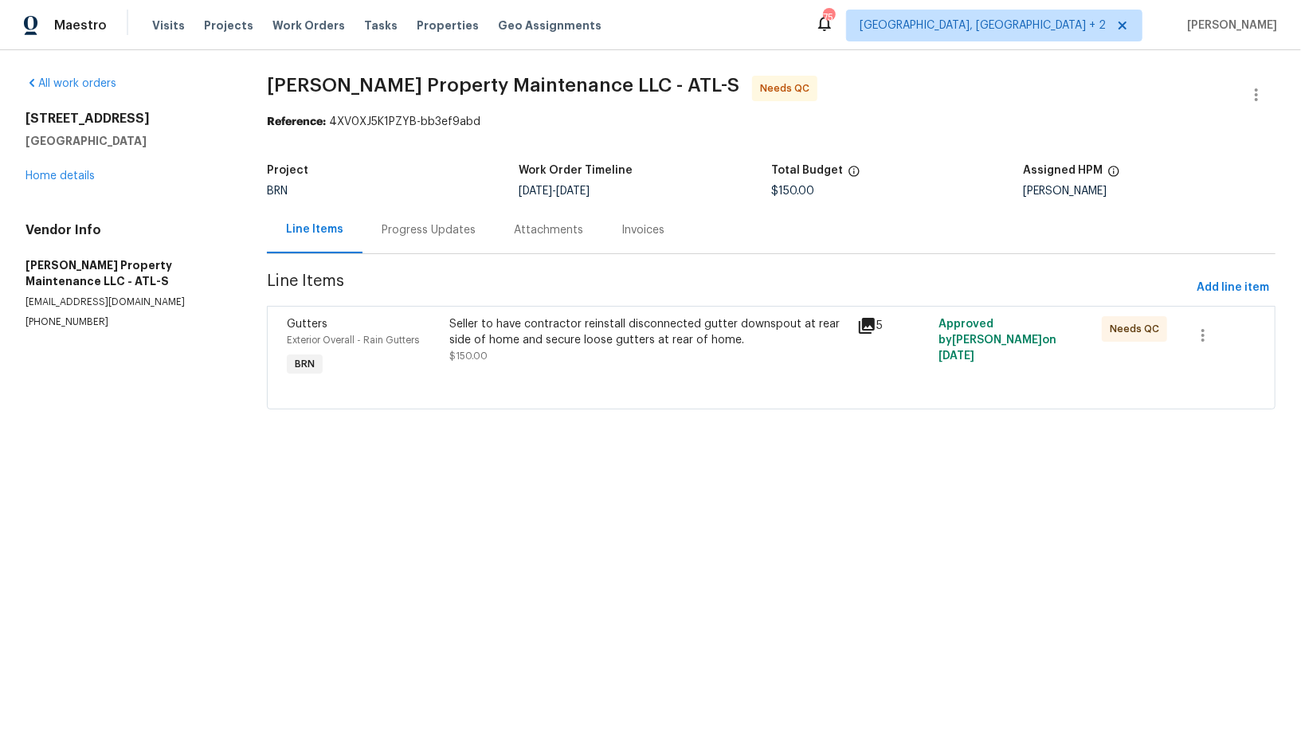
click at [559, 376] on div "Seller to have contractor reinstall disconnected gutter downspout at rear side …" at bounding box center [649, 348] width 408 height 73
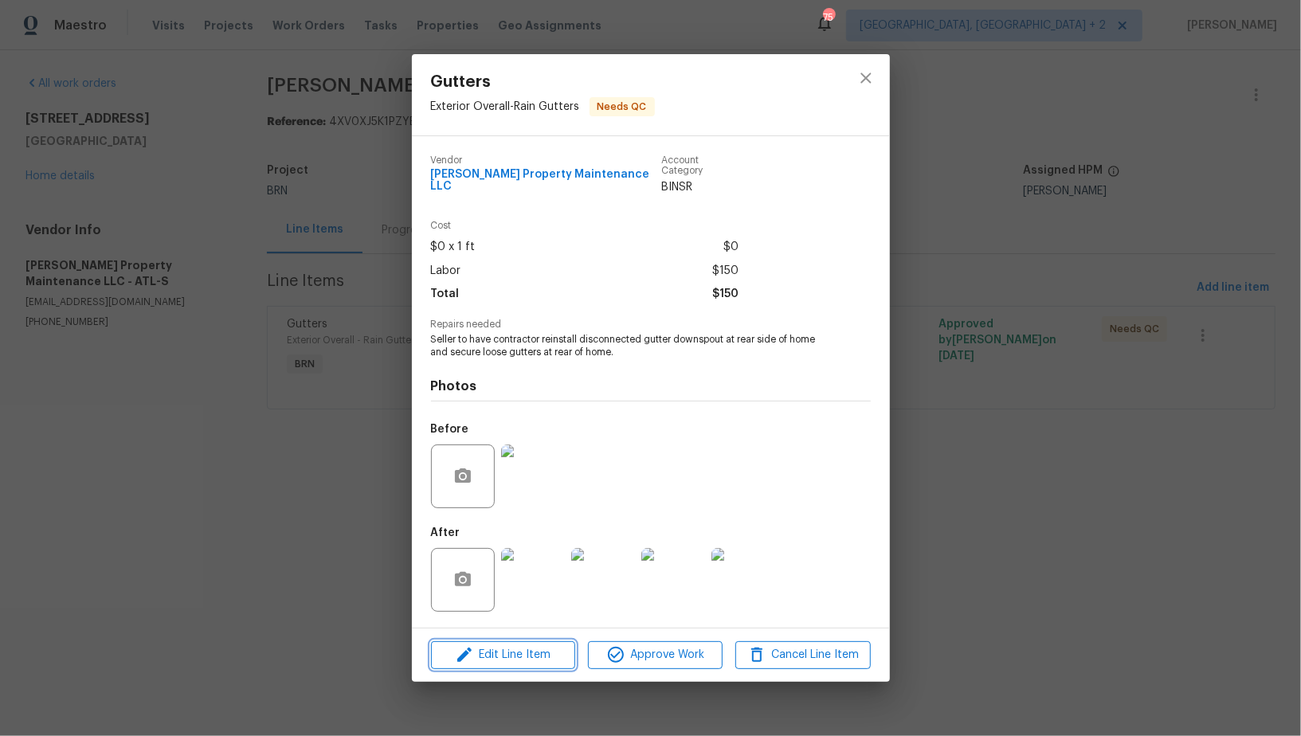
click at [508, 641] on button "Edit Line Item" at bounding box center [503, 655] width 144 height 28
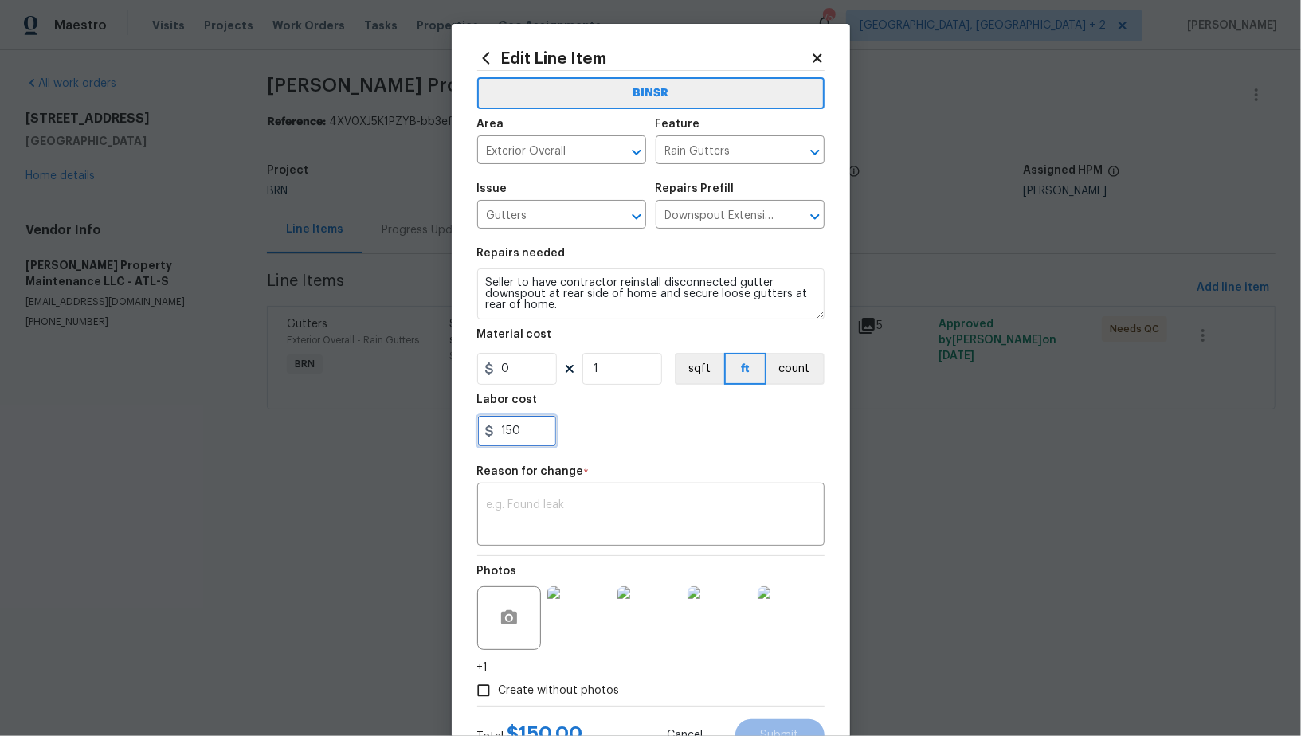
click at [535, 442] on input "150" at bounding box center [517, 431] width 80 height 32
type input "285"
click at [653, 500] on textarea at bounding box center [651, 516] width 328 height 33
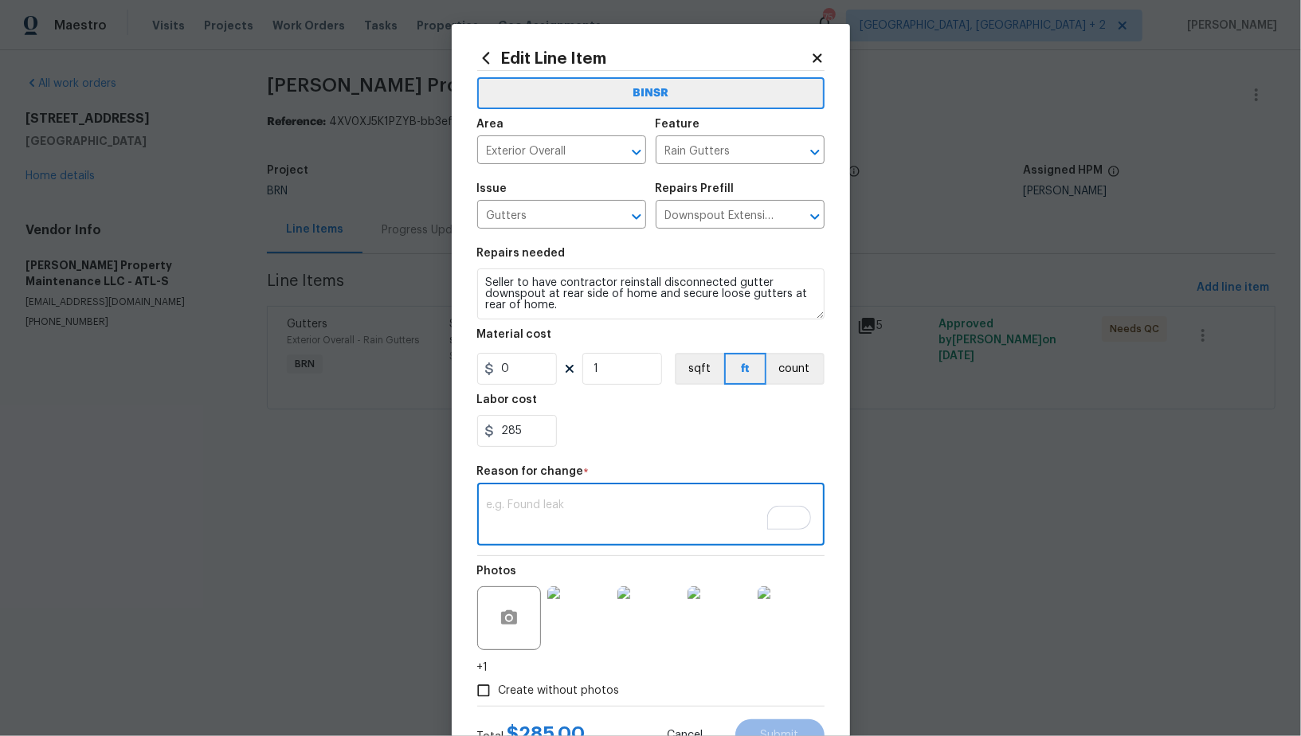
click at [563, 506] on textarea "To enrich screen reader interactions, please activate Accessibility in Grammarl…" at bounding box center [651, 516] width 328 height 33
paste textarea "(PR) Updated per vendors final cost."
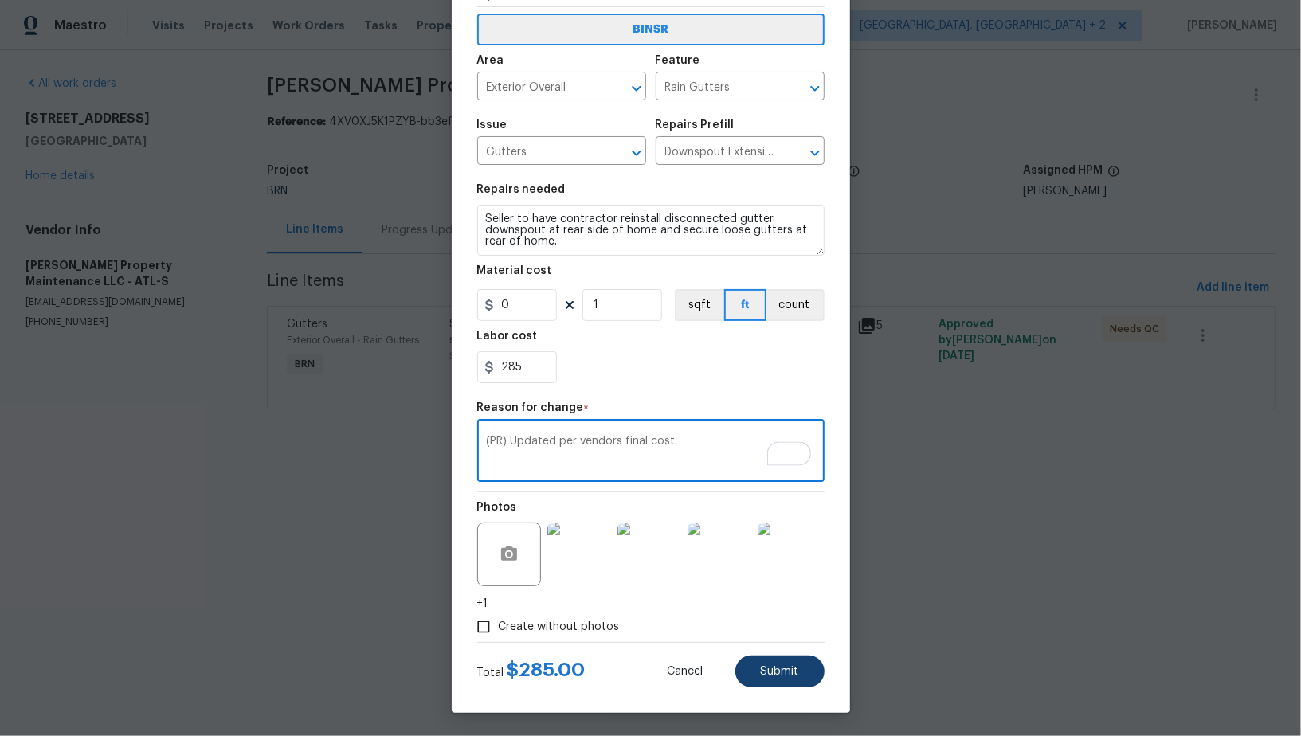
type textarea "(PR) Updated per vendors final cost."
click at [753, 669] on button "Submit" at bounding box center [779, 672] width 89 height 32
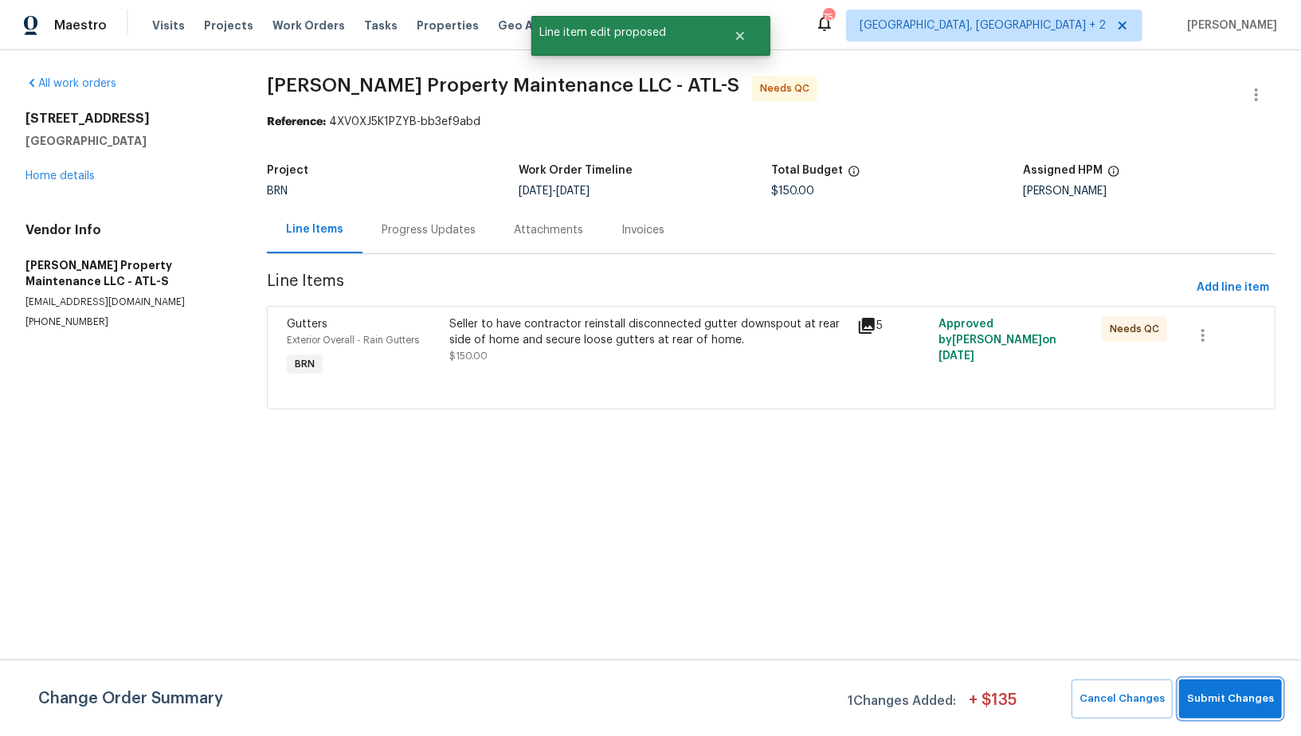
click at [1206, 702] on span "Submit Changes" at bounding box center [1230, 699] width 87 height 18
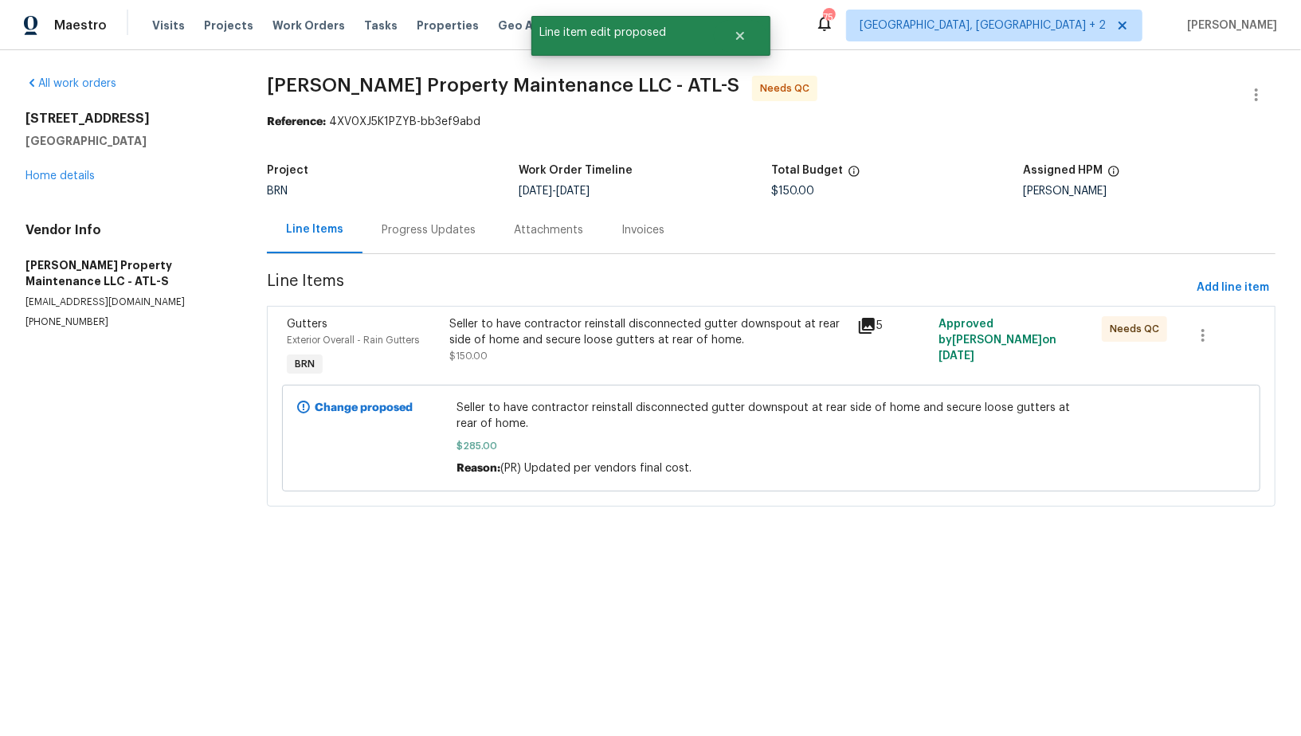
click at [418, 237] on div "Progress Updates" at bounding box center [429, 230] width 94 height 16
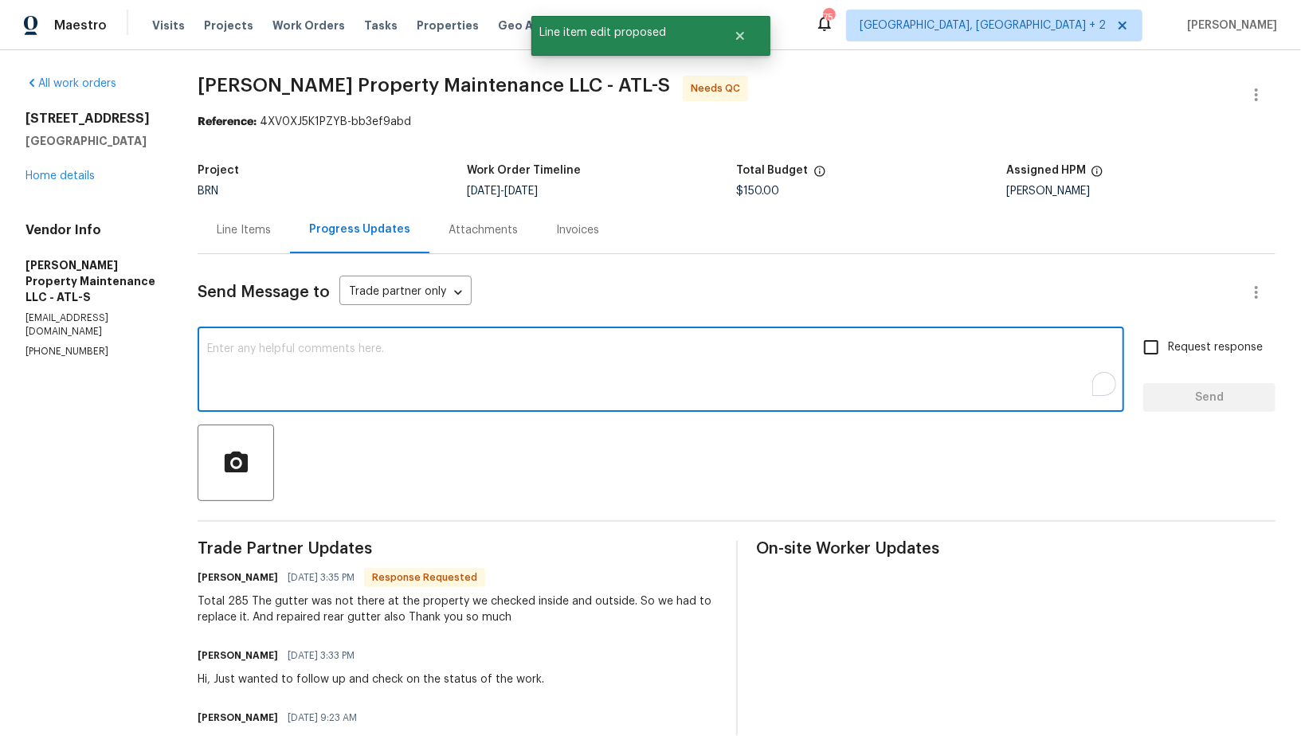
click at [444, 363] on textarea "To enrich screen reader interactions, please activate Accessibility in Grammarl…" at bounding box center [661, 371] width 908 height 56
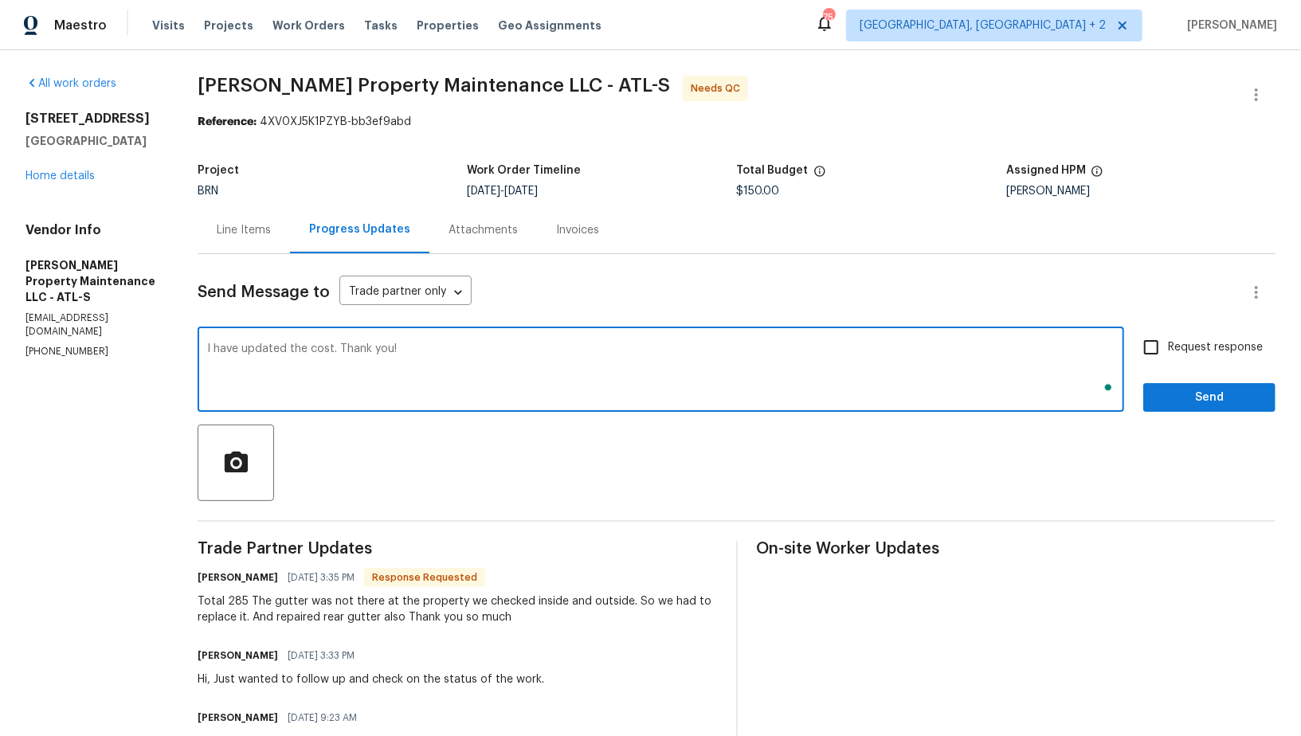
type textarea "I have updated the cost. Thank you!"
click at [1160, 360] on input "Request response" at bounding box center [1151, 347] width 33 height 33
checkbox input "true"
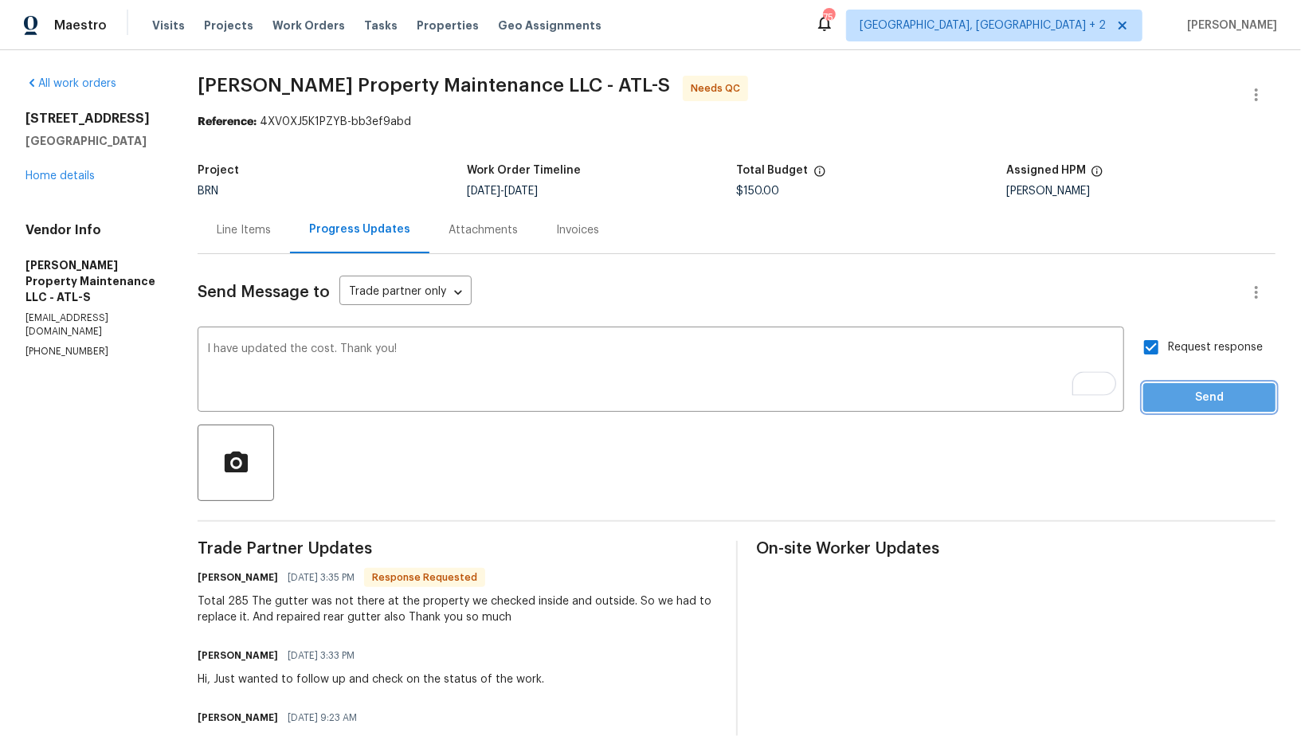
click at [1190, 390] on span "Send" at bounding box center [1209, 398] width 107 height 20
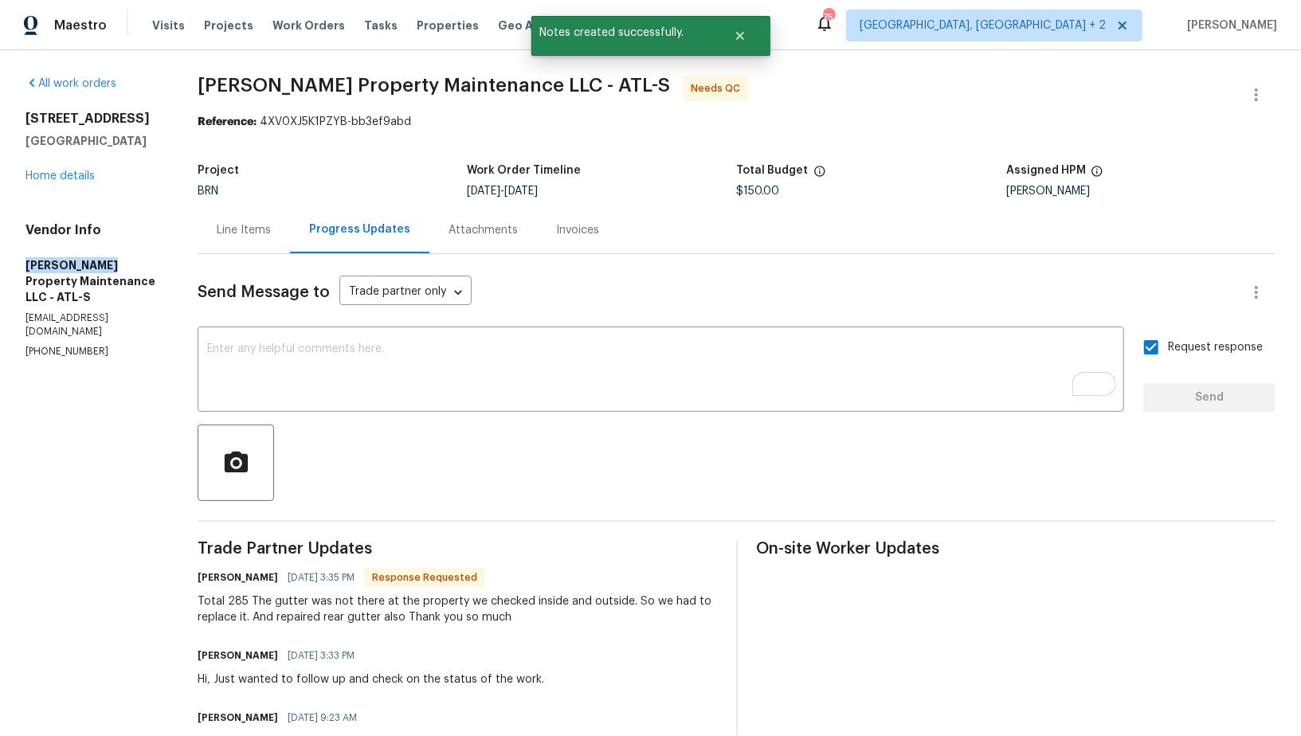
drag, startPoint x: 0, startPoint y: 260, endPoint x: 121, endPoint y: 260, distance: 121.1
click at [121, 260] on div "All work orders 5692 Greensage Dr Atlanta, GA 30349 Home details Vendor Info Gl…" at bounding box center [650, 508] width 1301 height 916
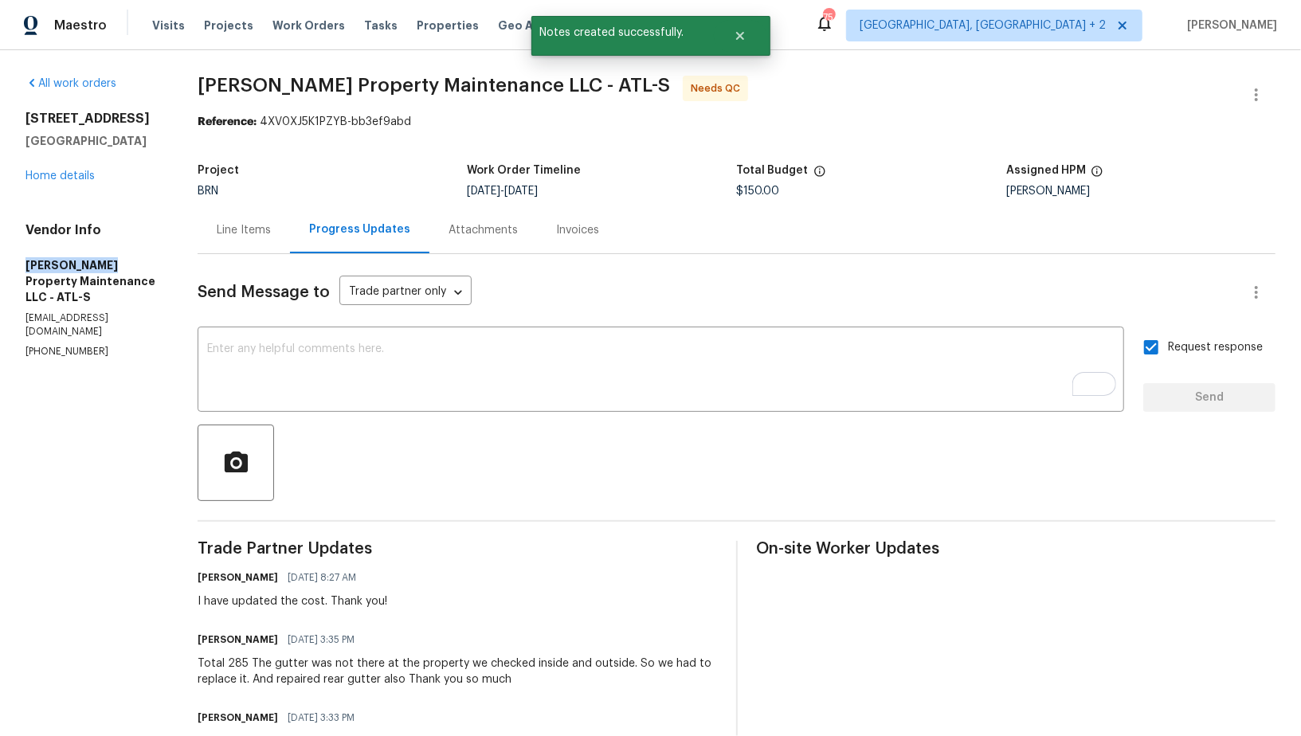
copy h5 "Glen Property"
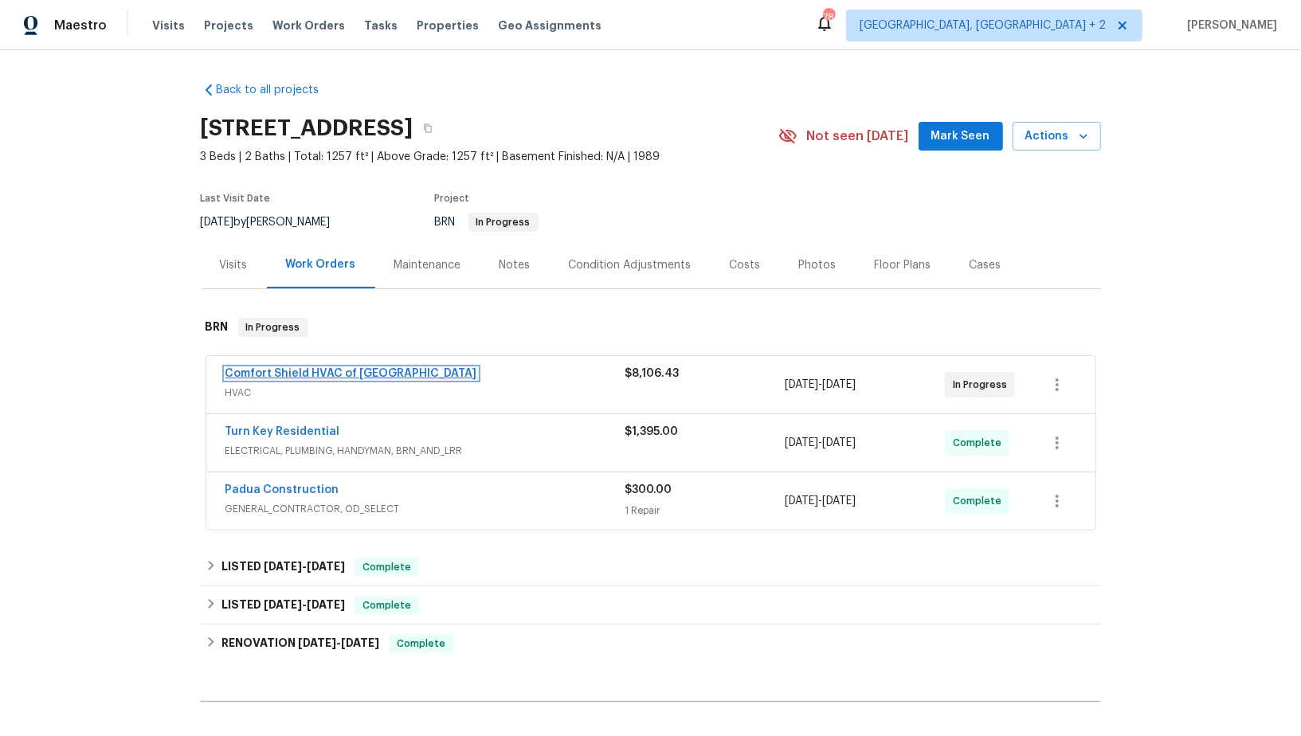
click at [291, 375] on link "Comfort Shield HVAC of [GEOGRAPHIC_DATA]" at bounding box center [352, 373] width 252 height 11
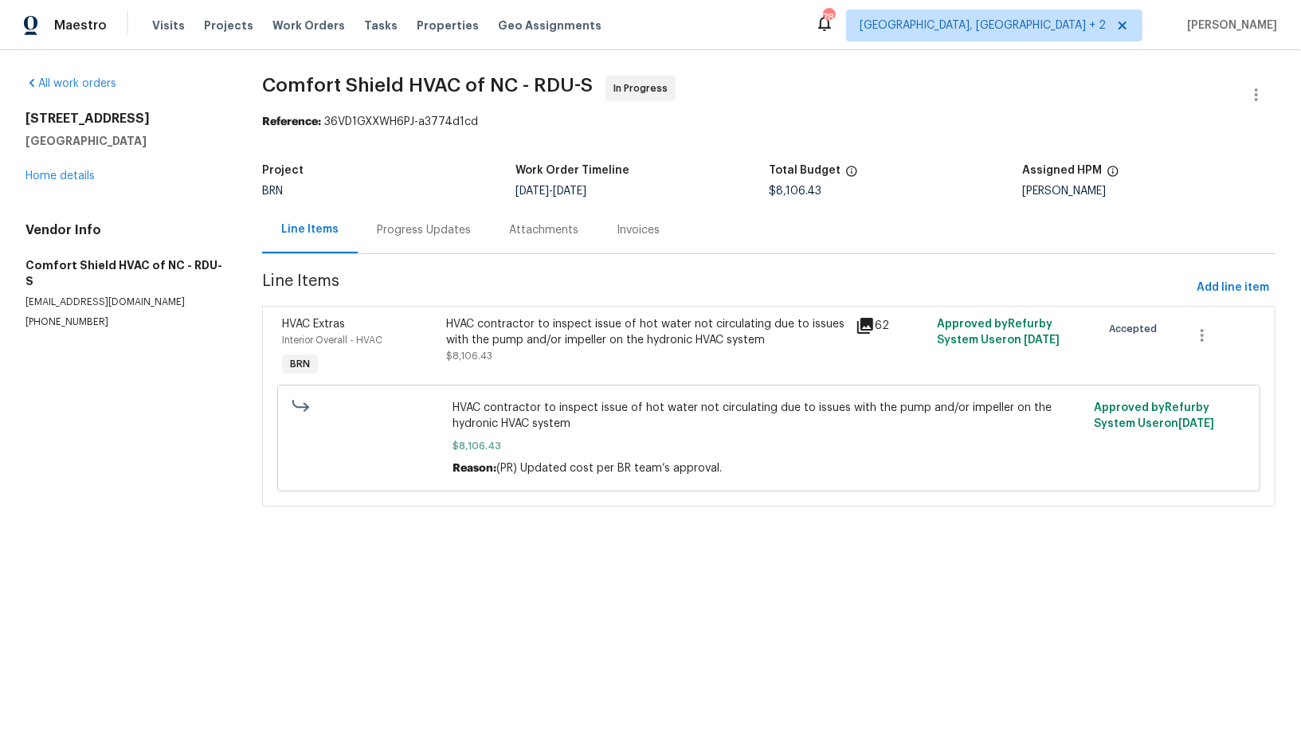
click at [465, 231] on div "Progress Updates" at bounding box center [424, 230] width 94 height 16
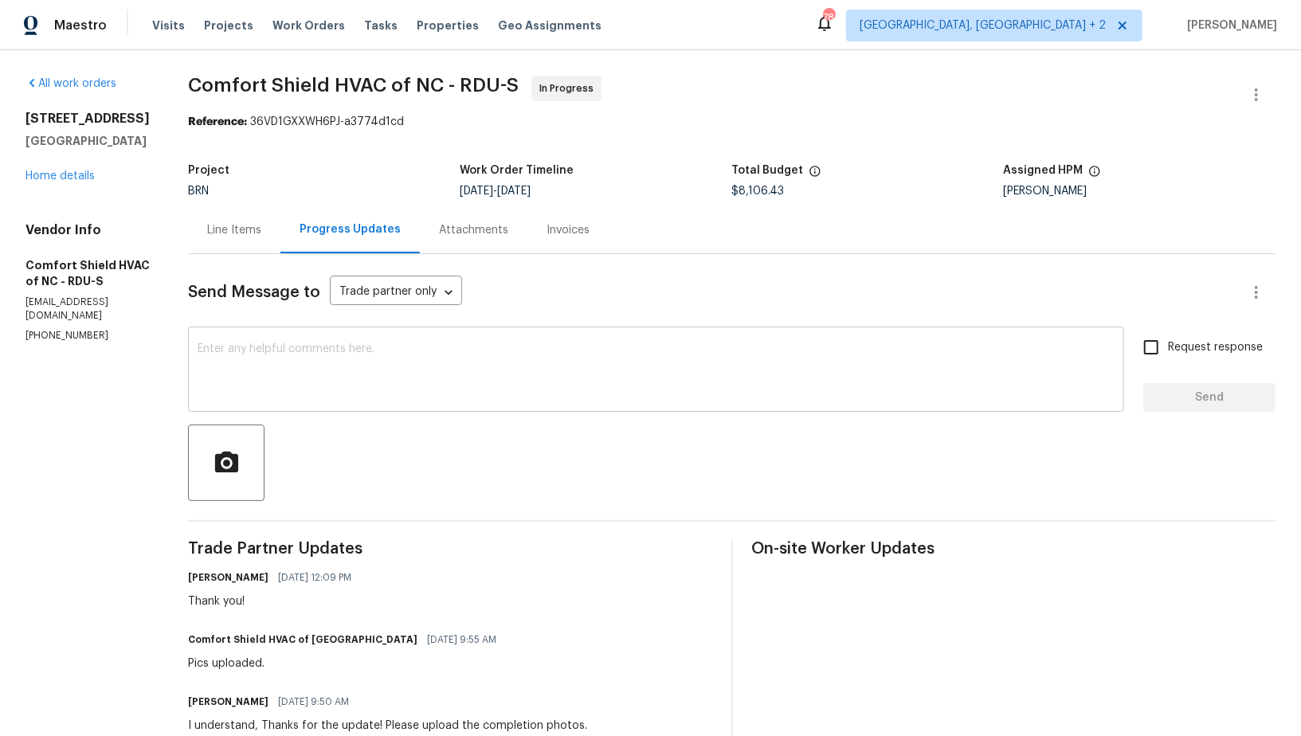
click at [347, 356] on textarea at bounding box center [656, 371] width 917 height 56
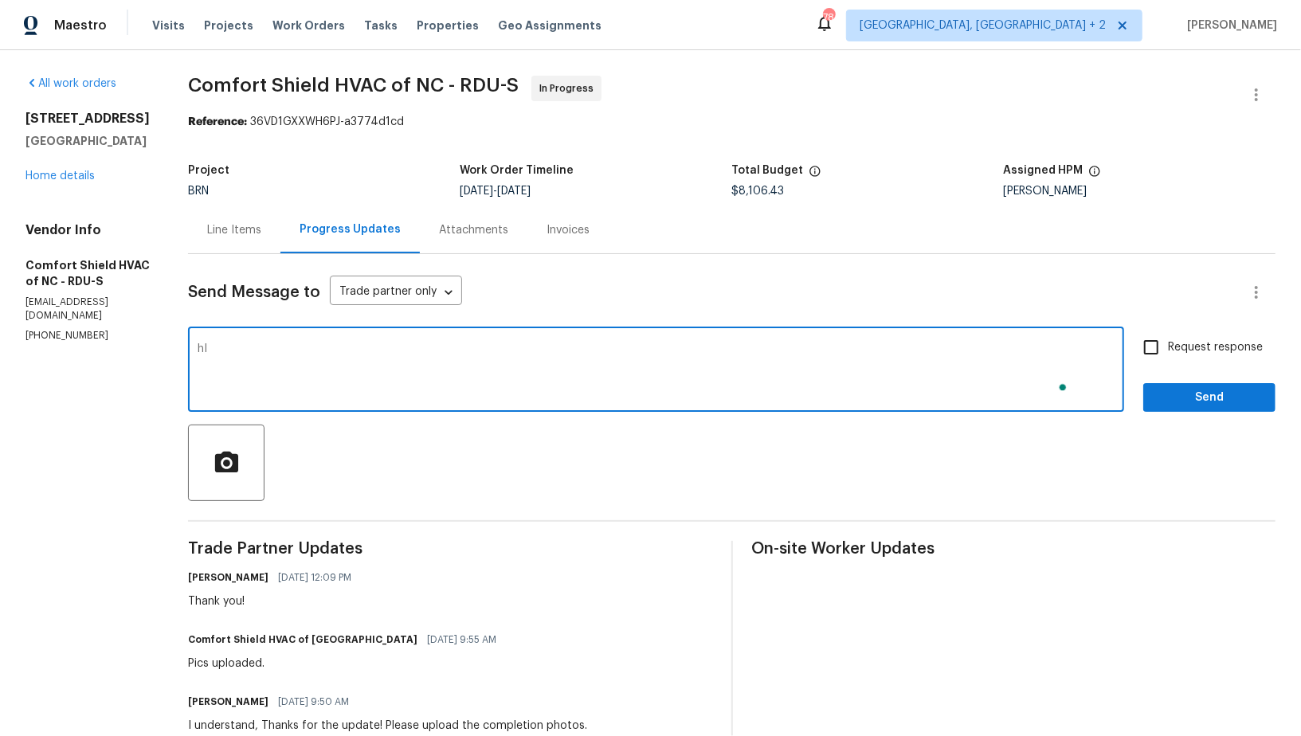
type textarea "h"
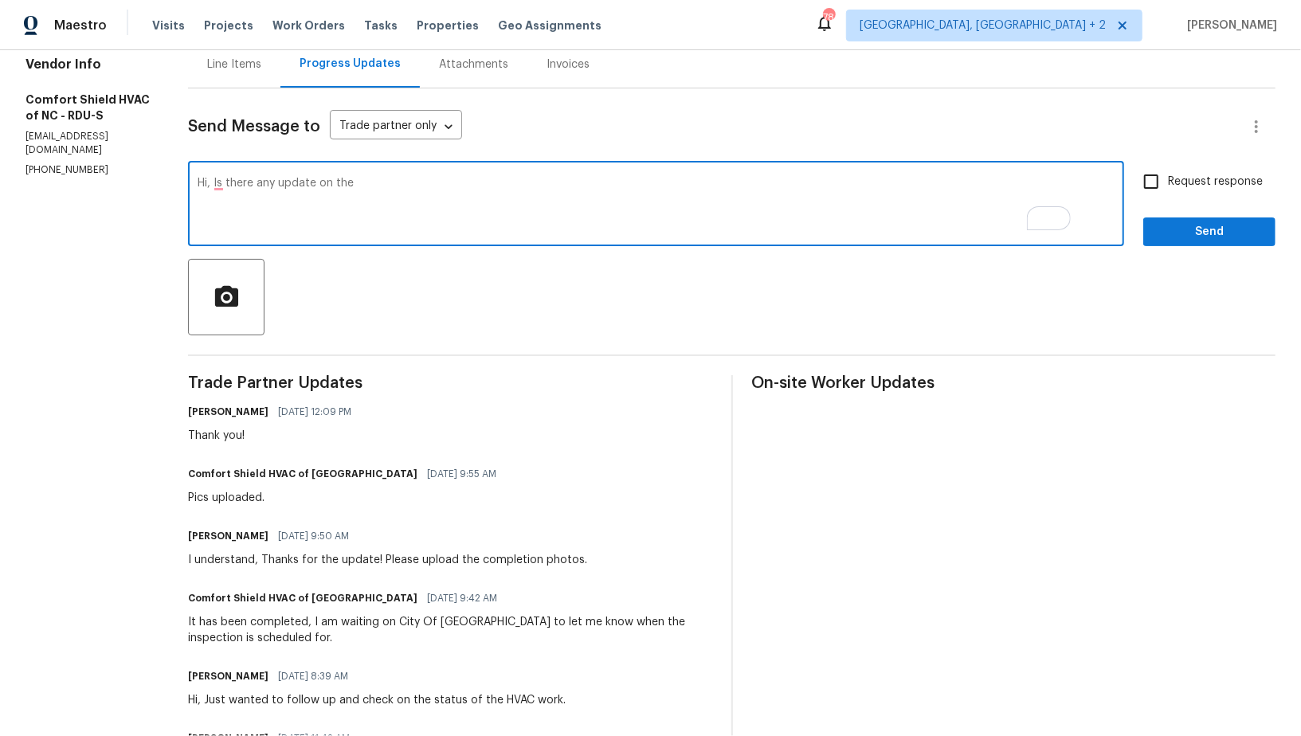
scroll to position [175, 0]
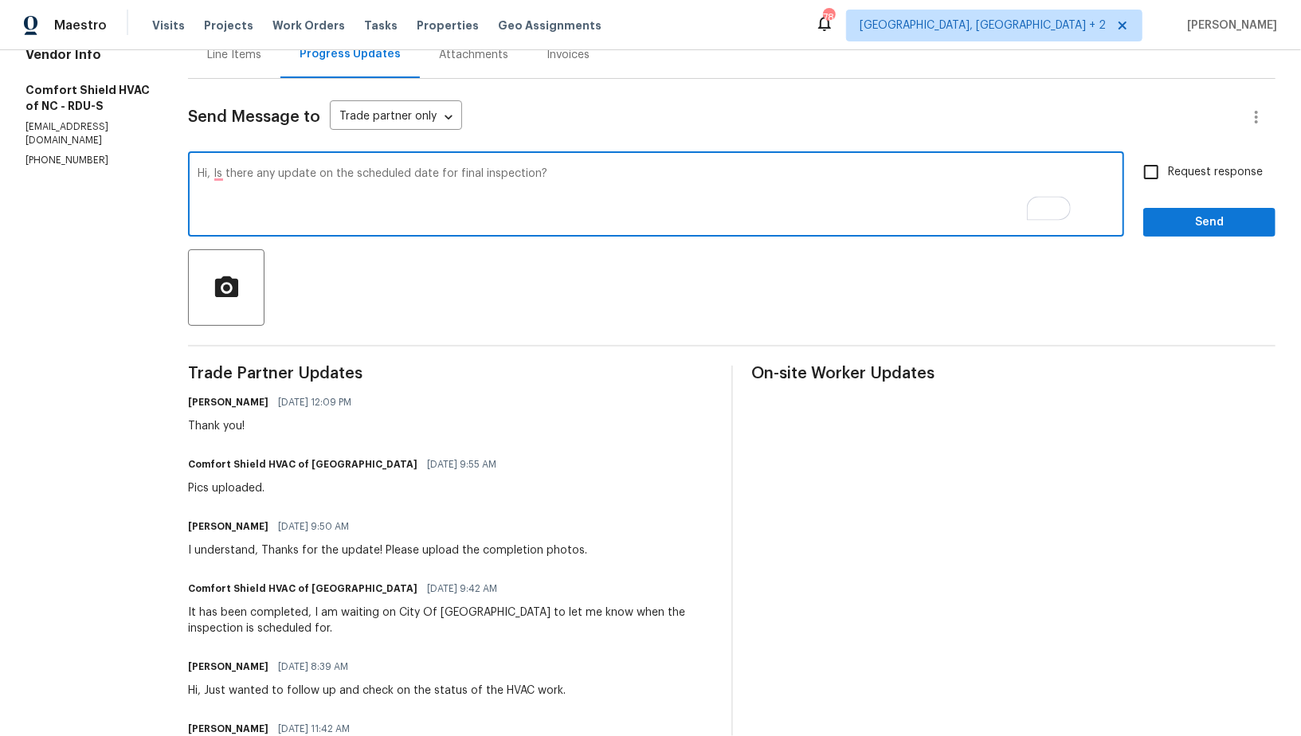
type textarea "Hi, Is there any update on the scheduled date for final inspection?"
click at [1151, 173] on input "Request response" at bounding box center [1151, 171] width 33 height 33
checkbox input "true"
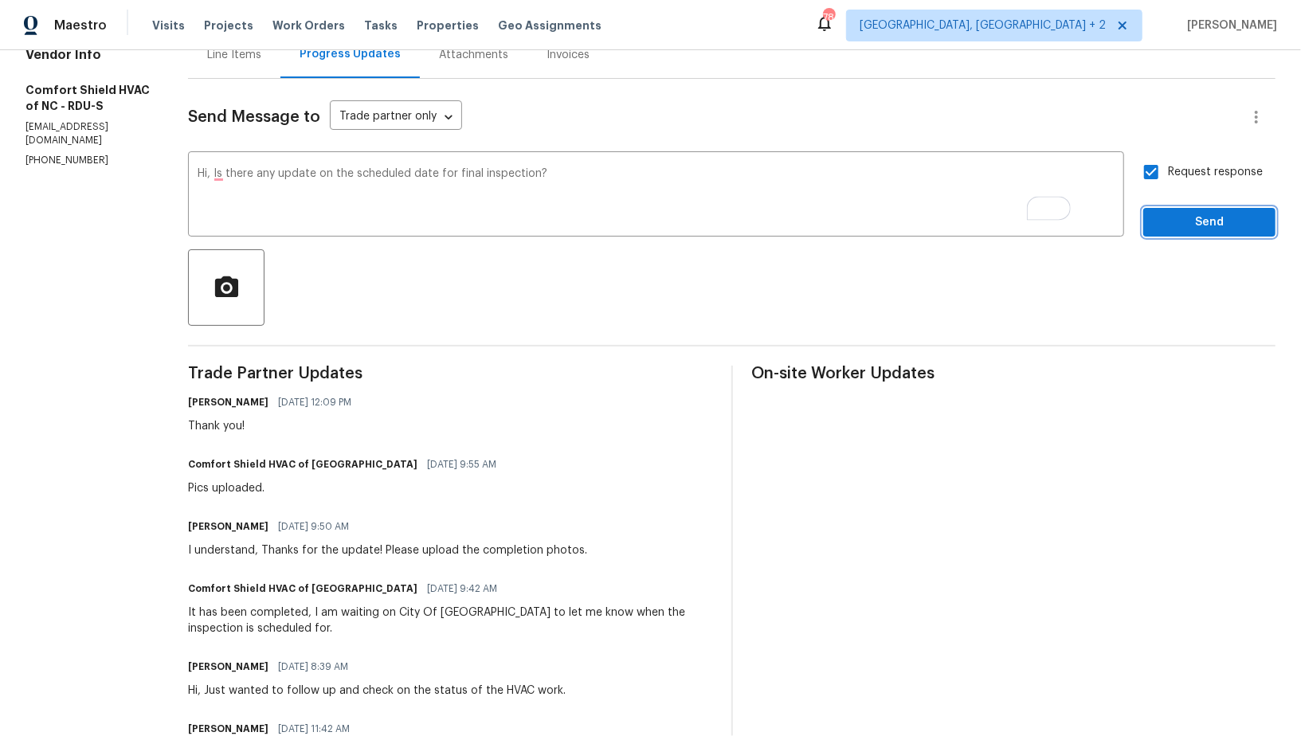
click at [1188, 222] on span "Send" at bounding box center [1209, 223] width 107 height 20
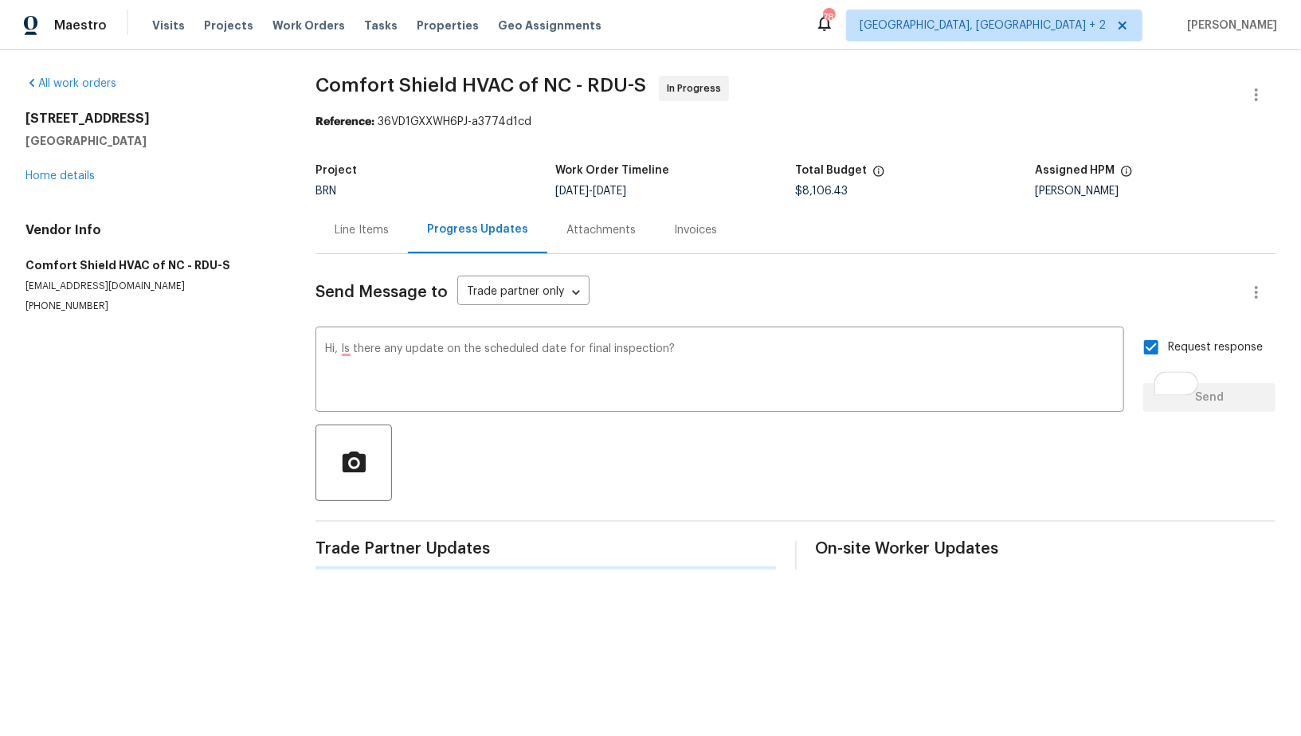
scroll to position [0, 0]
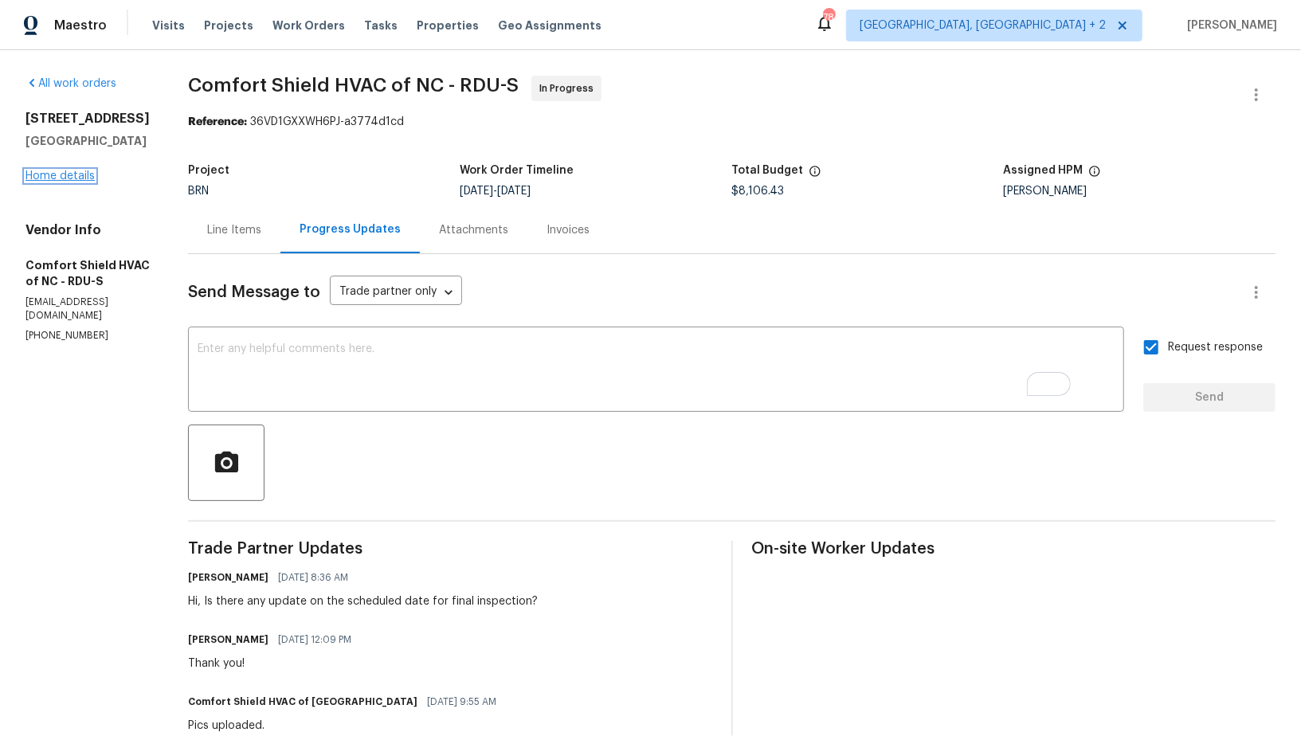
click at [71, 178] on link "Home details" at bounding box center [59, 176] width 69 height 11
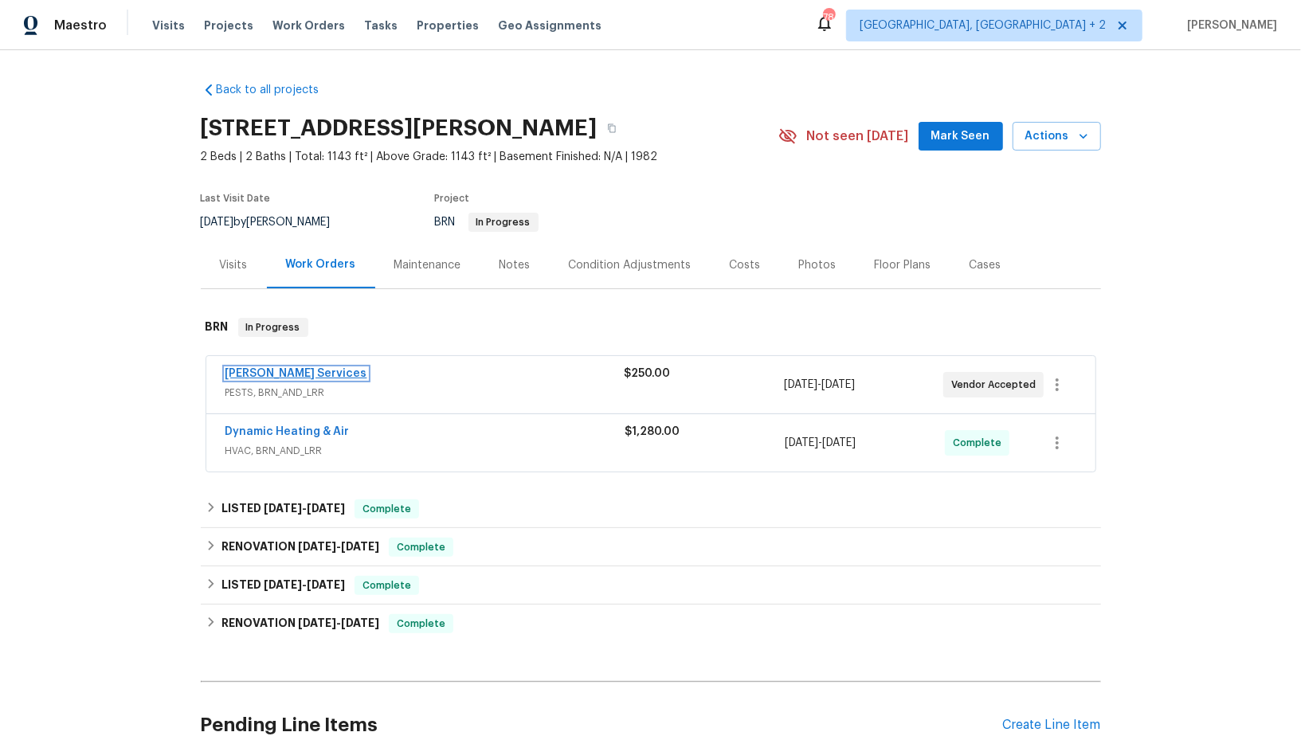
click at [261, 373] on link "[PERSON_NAME] Services" at bounding box center [297, 373] width 142 height 11
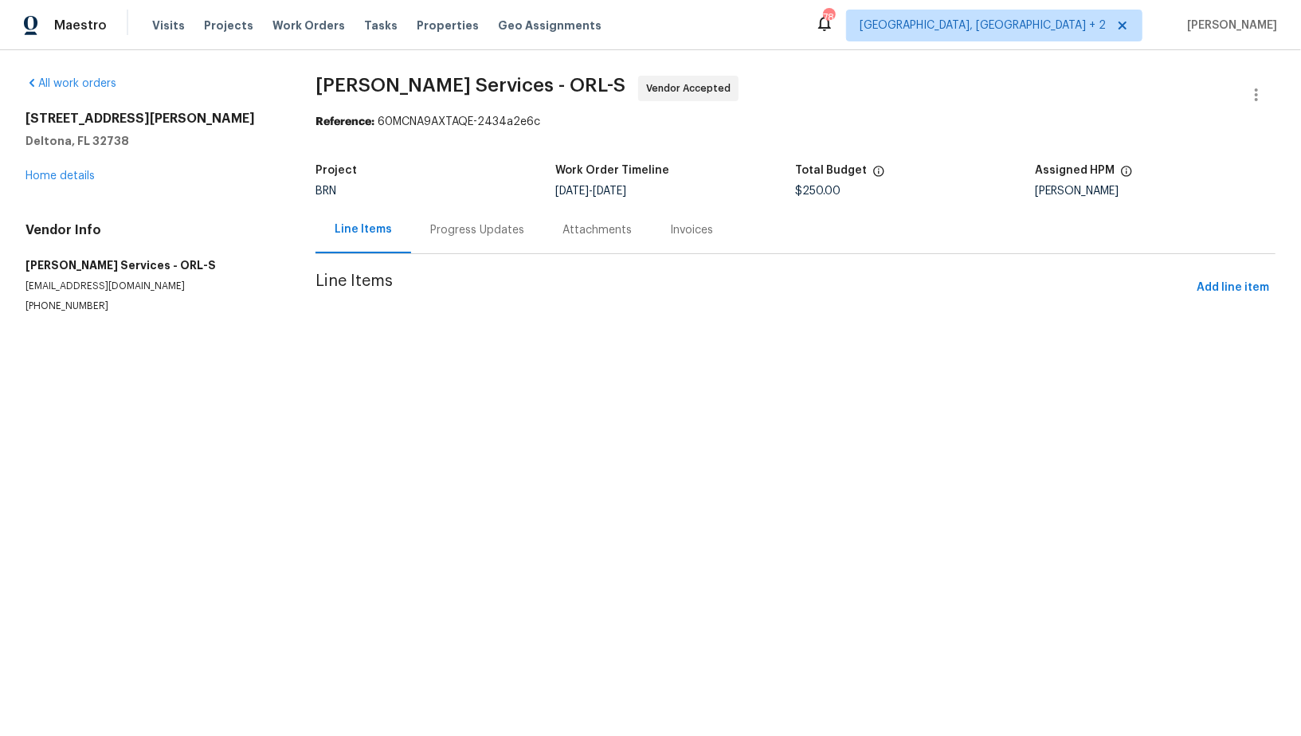
click at [445, 229] on div "Progress Updates" at bounding box center [477, 230] width 94 height 16
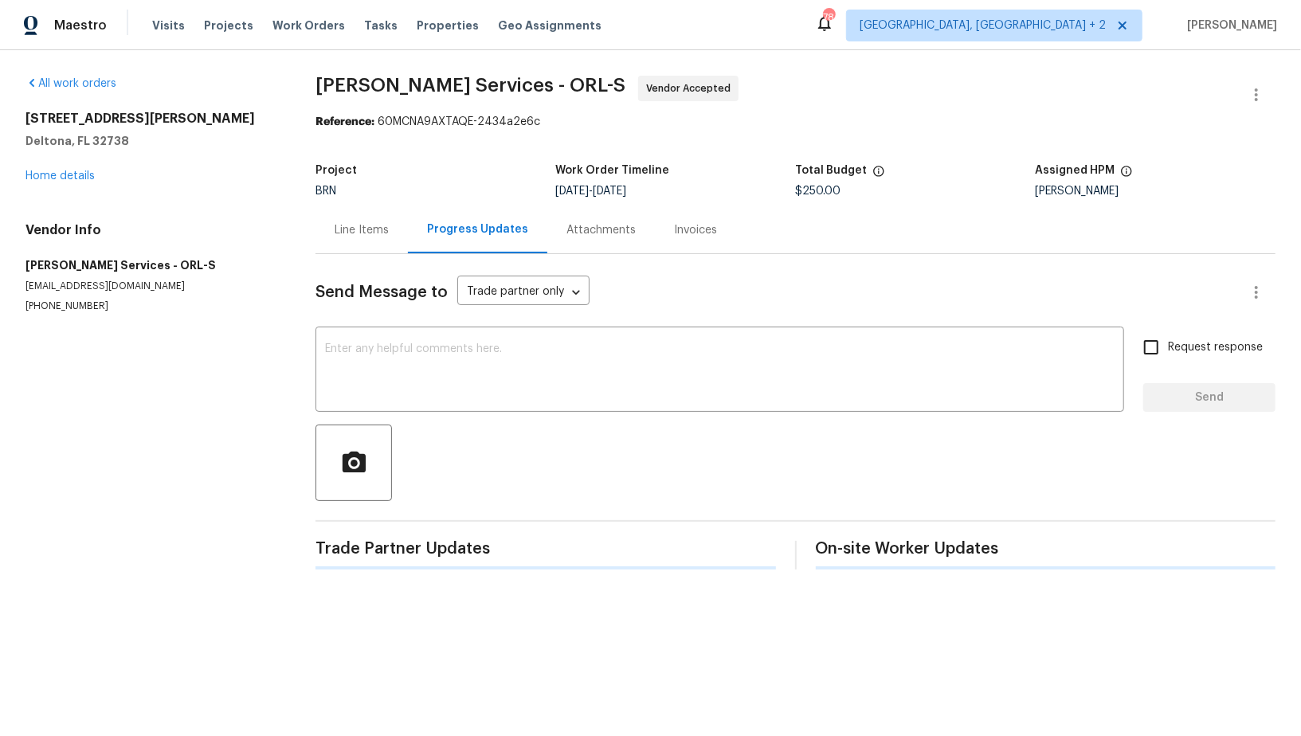
click at [333, 226] on div "Line Items" at bounding box center [362, 229] width 92 height 47
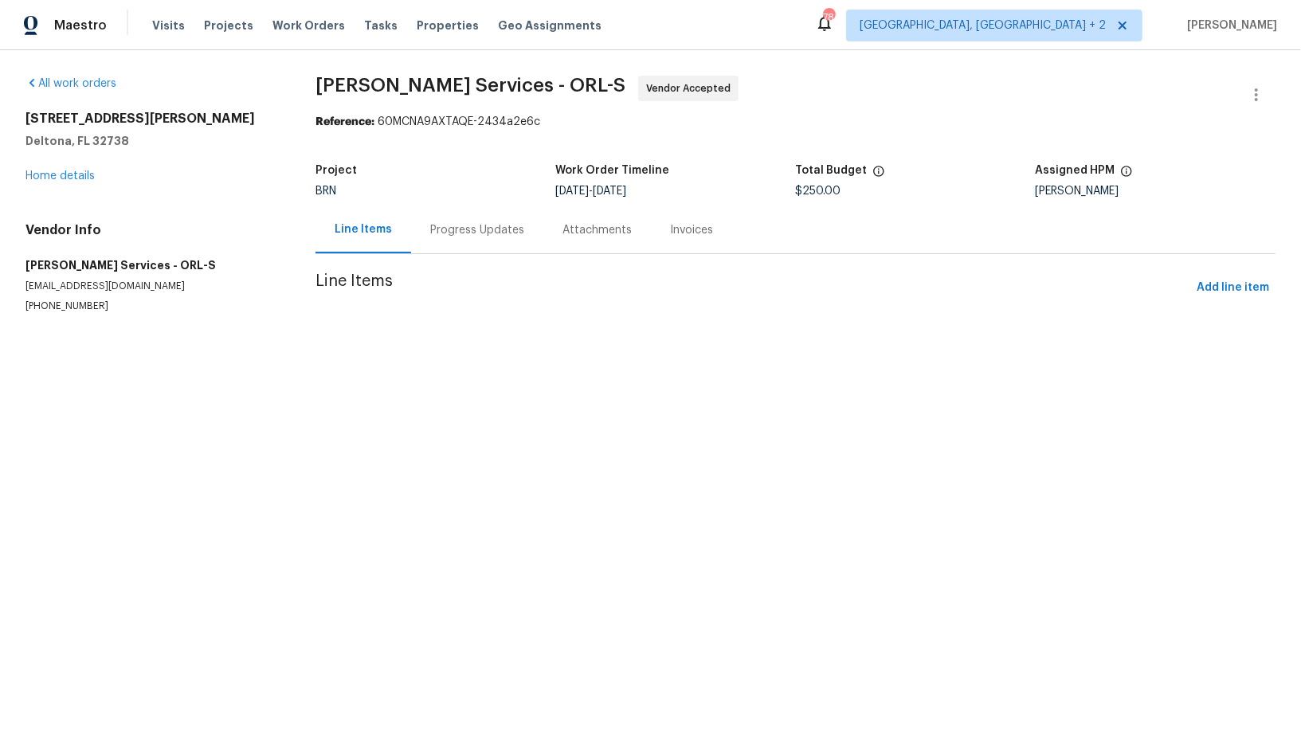
click at [471, 234] on div "Progress Updates" at bounding box center [477, 230] width 94 height 16
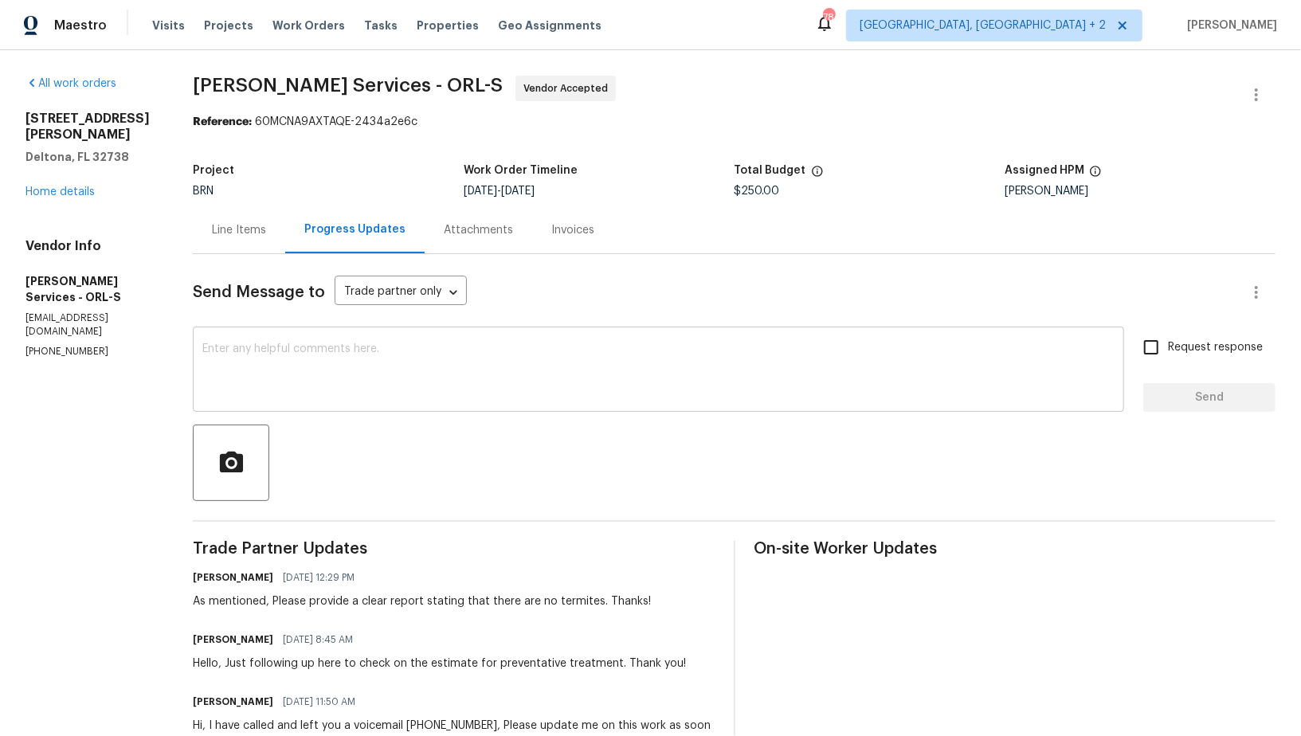
click at [300, 357] on textarea at bounding box center [658, 371] width 912 height 56
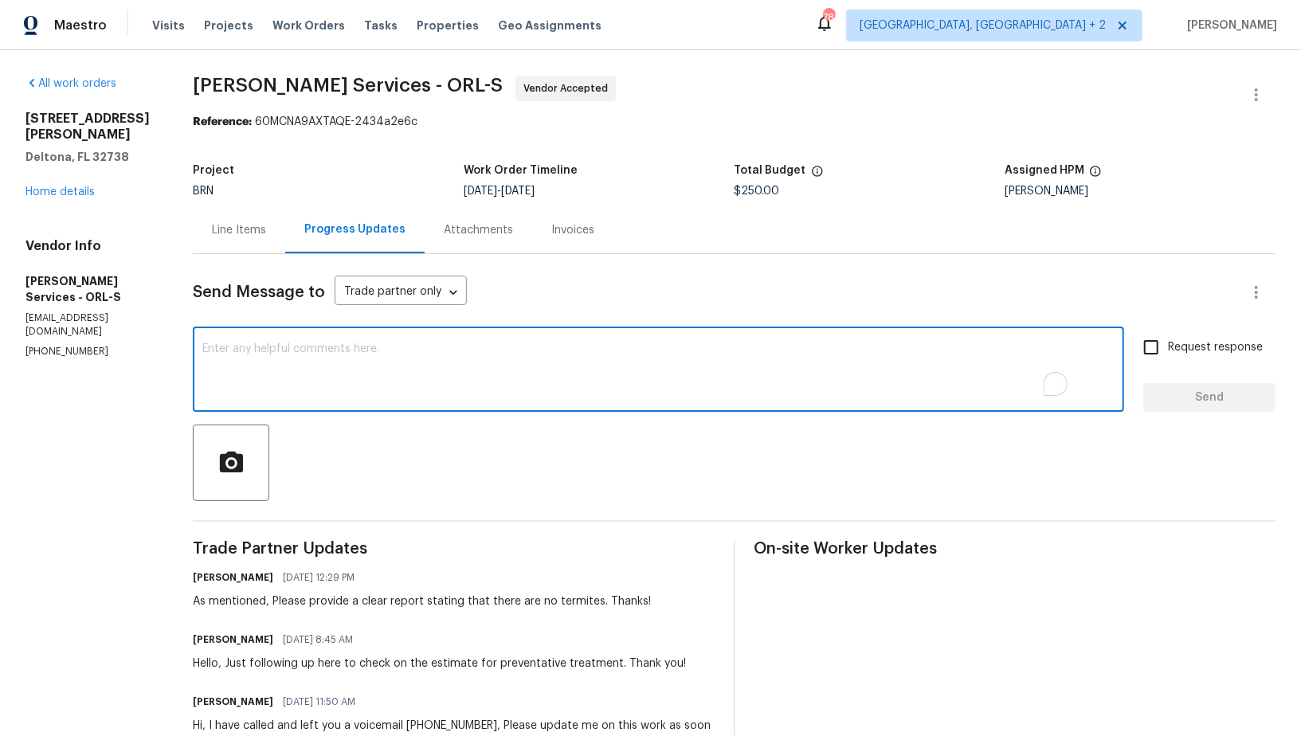
type textarea "h"
paste textarea "Could you please help me with the clear termite report?"
type textarea "Hi, Could you please help me with the clear termite report?"
click at [1149, 359] on input "Request response" at bounding box center [1151, 347] width 33 height 33
checkbox input "true"
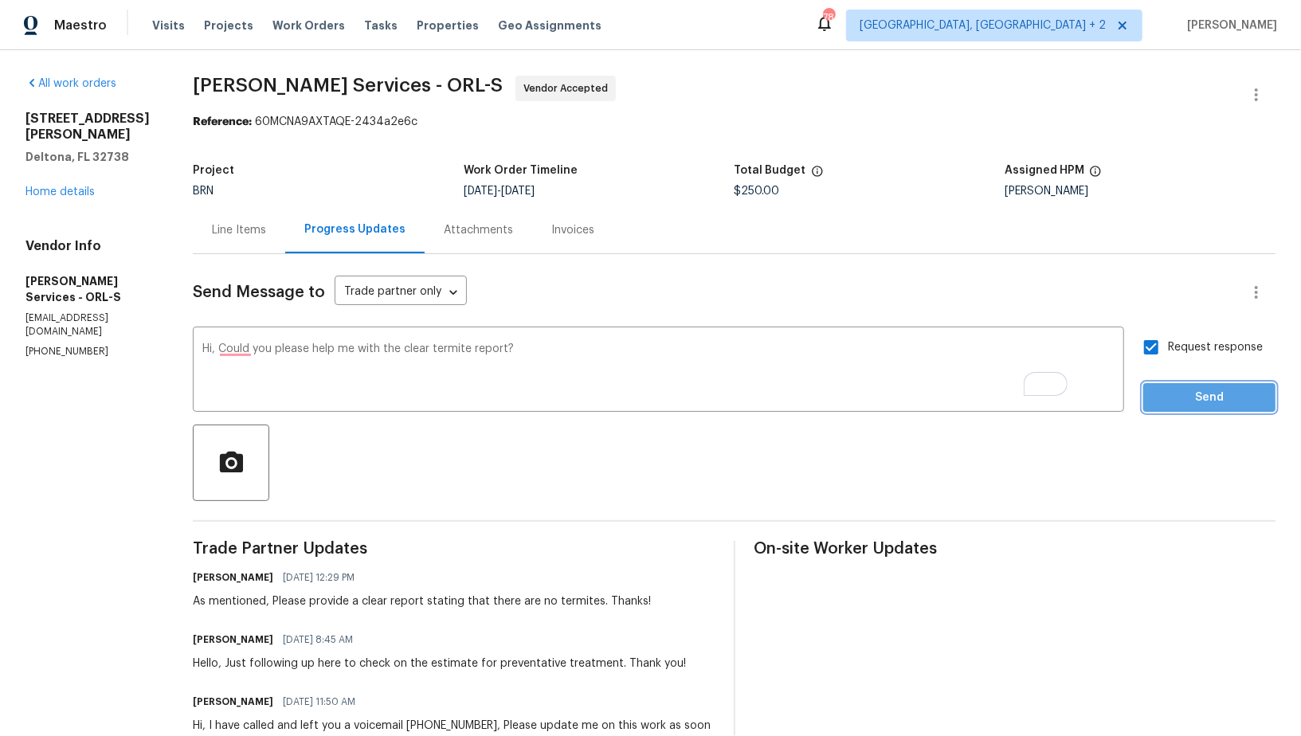
click at [1163, 394] on span "Send" at bounding box center [1209, 398] width 107 height 20
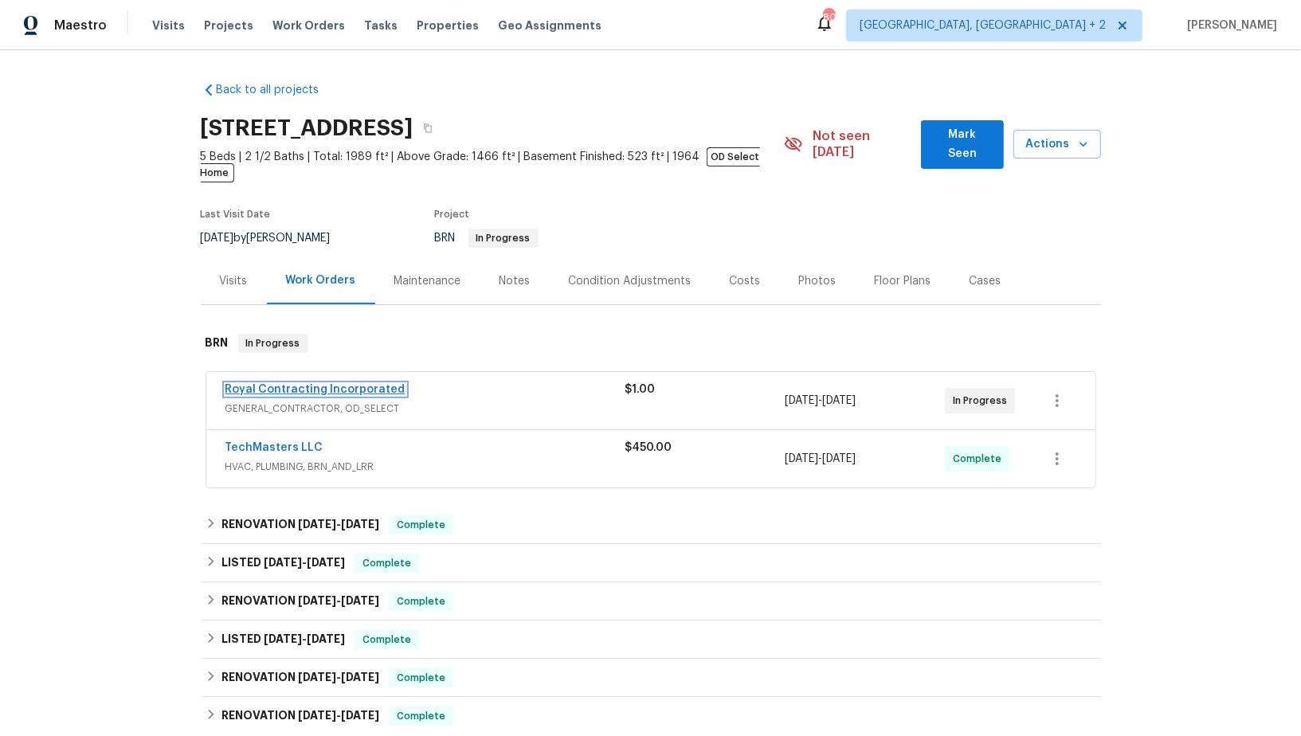
click at [324, 384] on link "Royal Contracting Incorporated" at bounding box center [316, 389] width 180 height 11
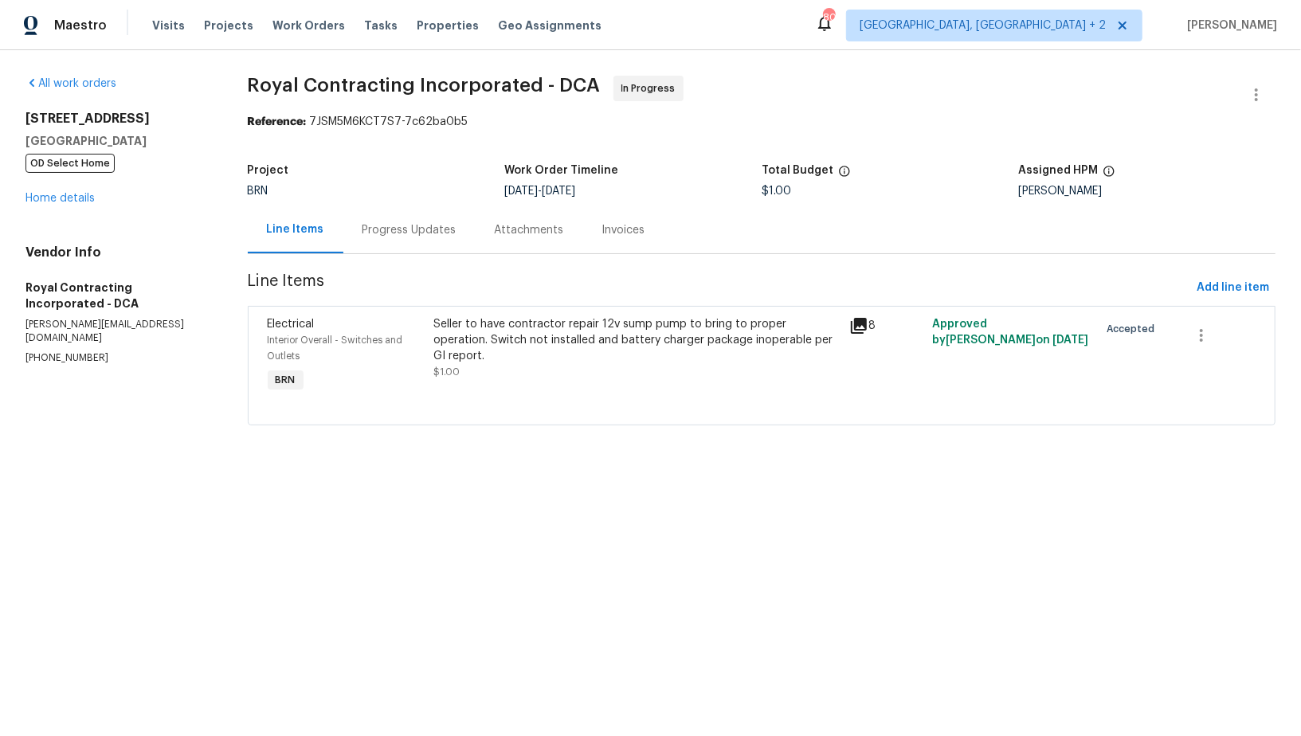
click at [422, 225] on div "Progress Updates" at bounding box center [410, 230] width 94 height 16
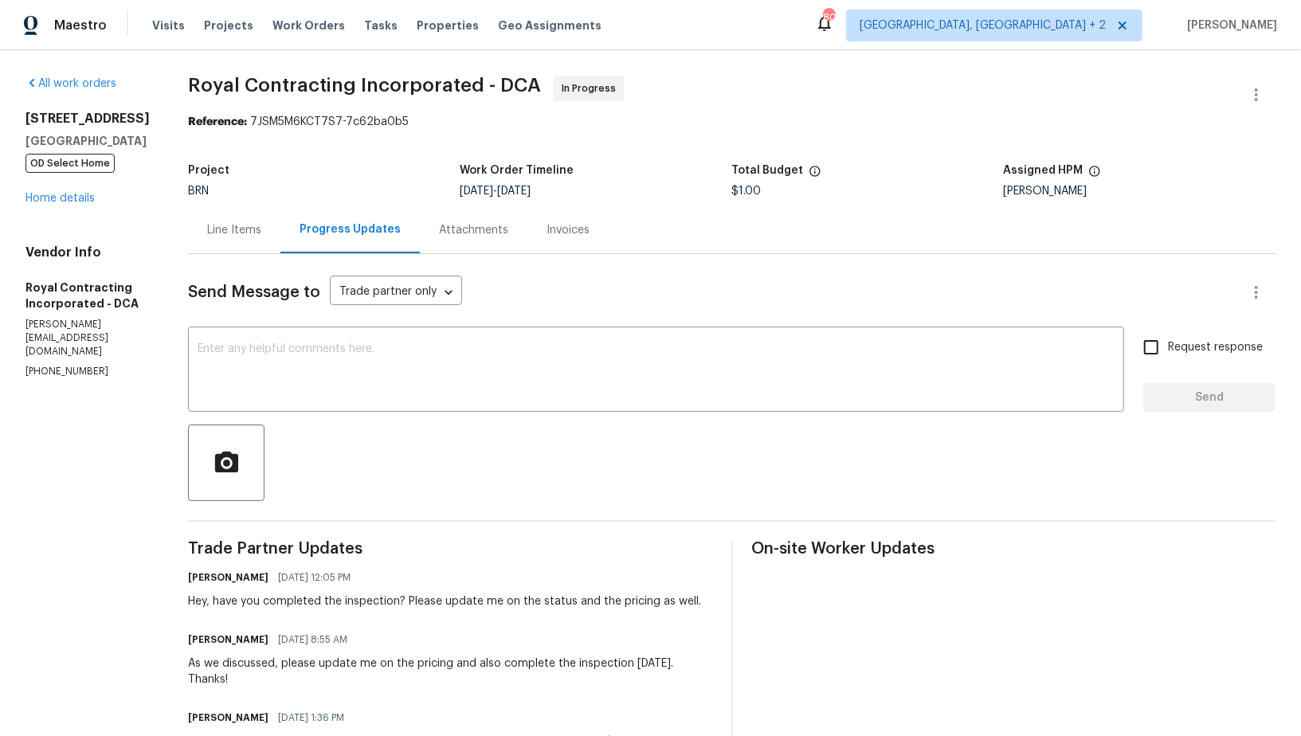
click at [253, 236] on div "Line Items" at bounding box center [234, 230] width 54 height 16
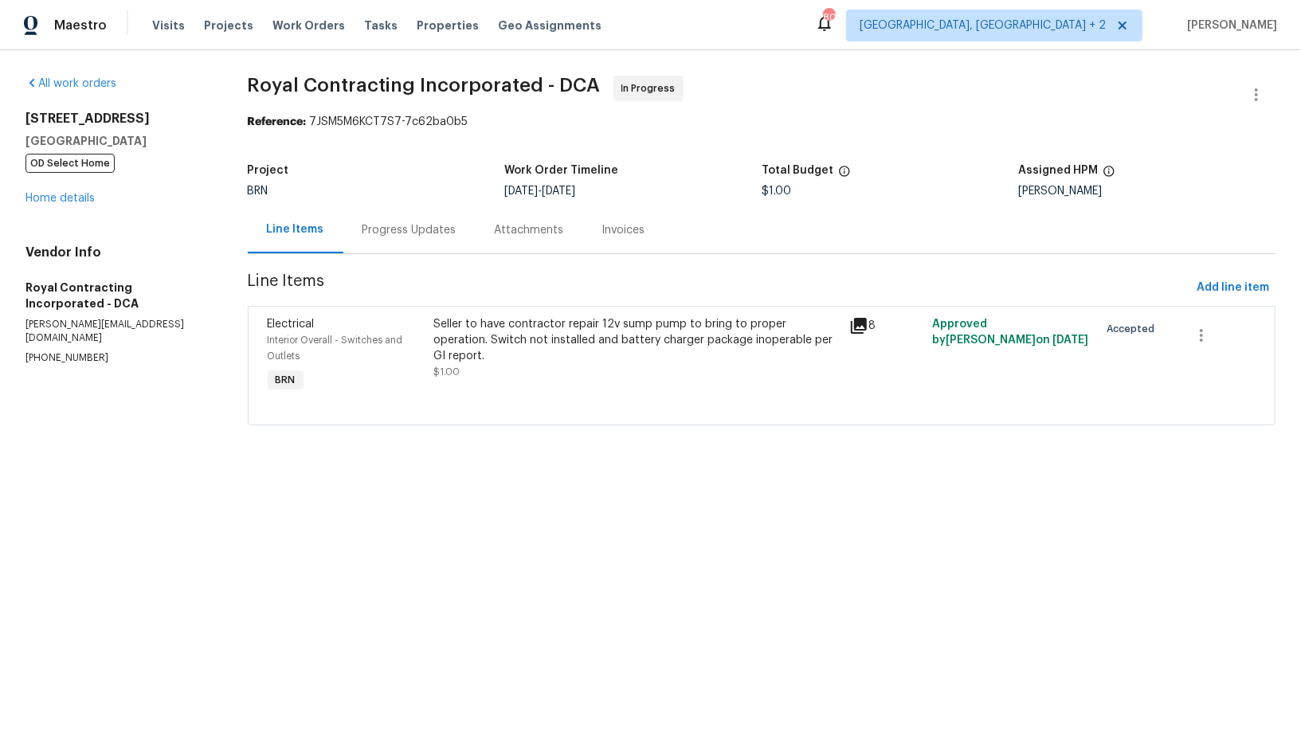
click at [427, 243] on div "Progress Updates" at bounding box center [409, 229] width 132 height 47
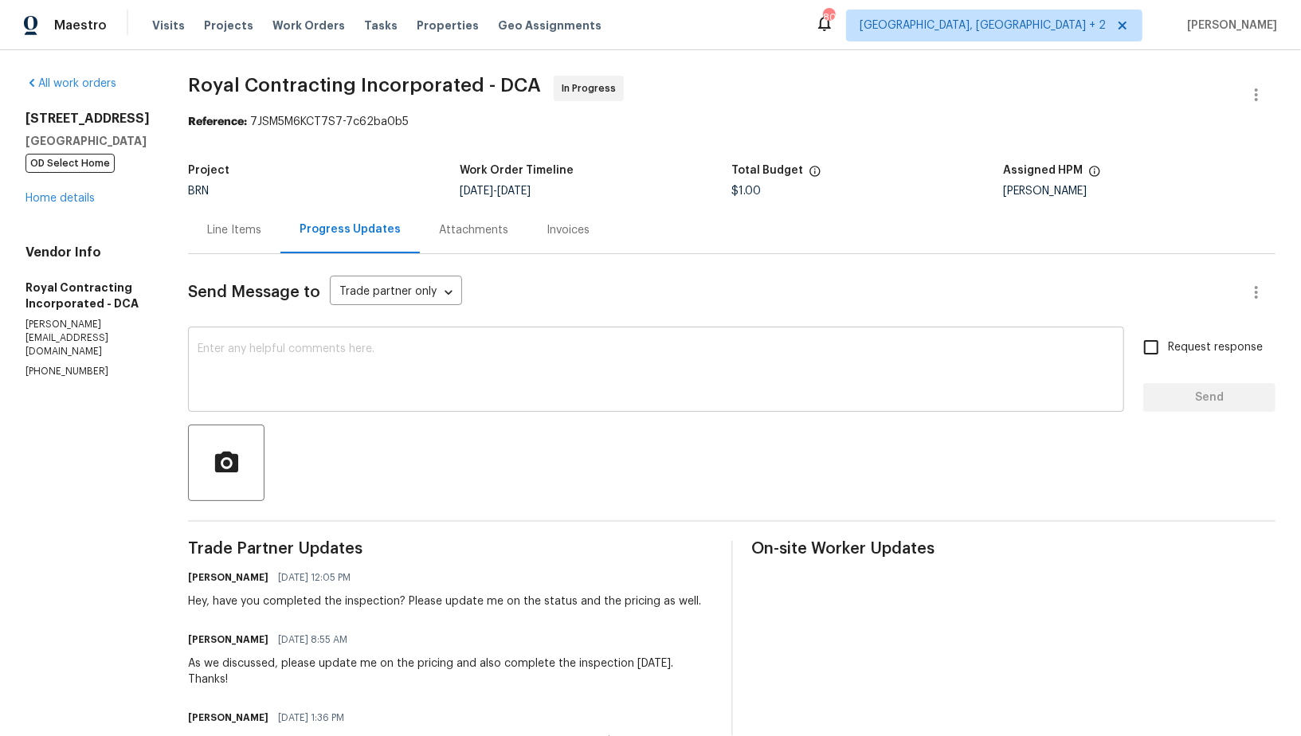
click at [344, 380] on textarea at bounding box center [656, 371] width 917 height 56
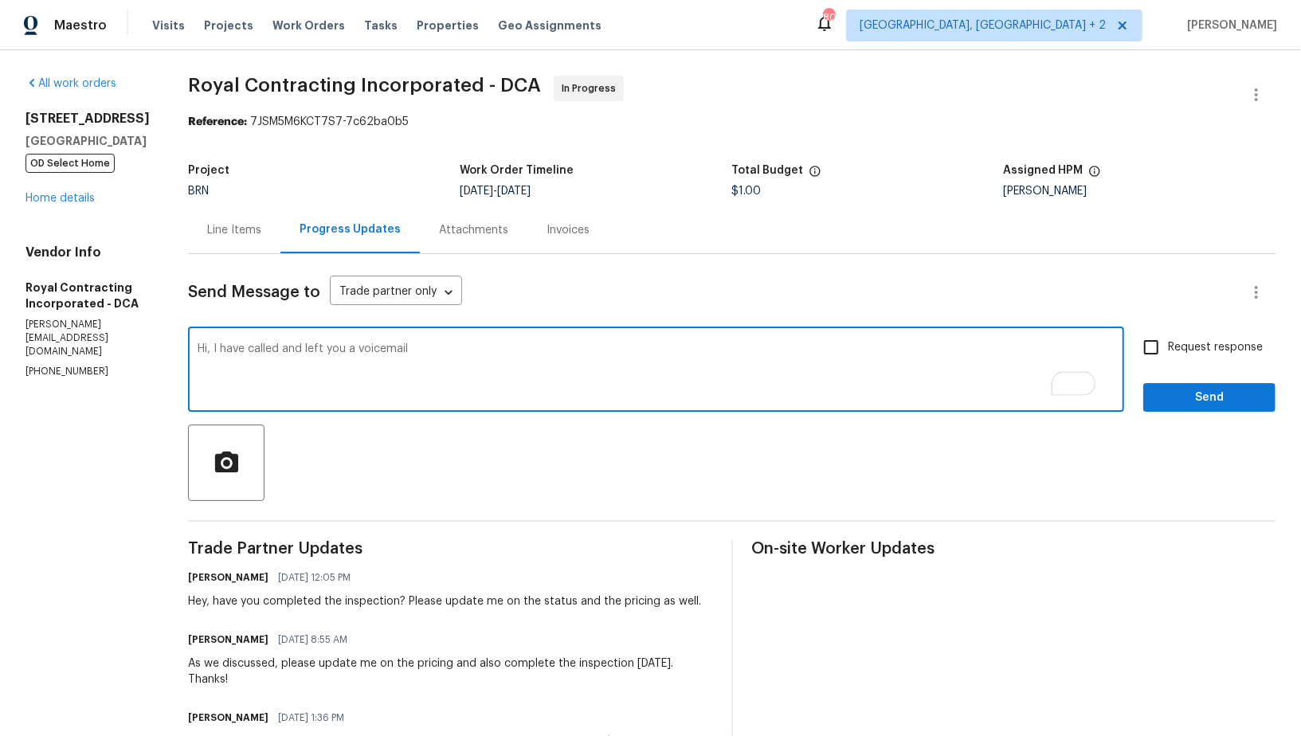
paste textarea "7804 Alberta Ct, Springfield, VA 22152."
paste textarea "540-892-0416"
paste textarea "Could you please update the portal regarding the pricing and move the work orde…"
click at [660, 349] on textarea "Hi, I have called and left you a voicemail 540-892-0416, Could you please updat…" at bounding box center [656, 371] width 917 height 56
drag, startPoint x: 641, startPoint y: 348, endPoint x: 711, endPoint y: 348, distance: 69.3
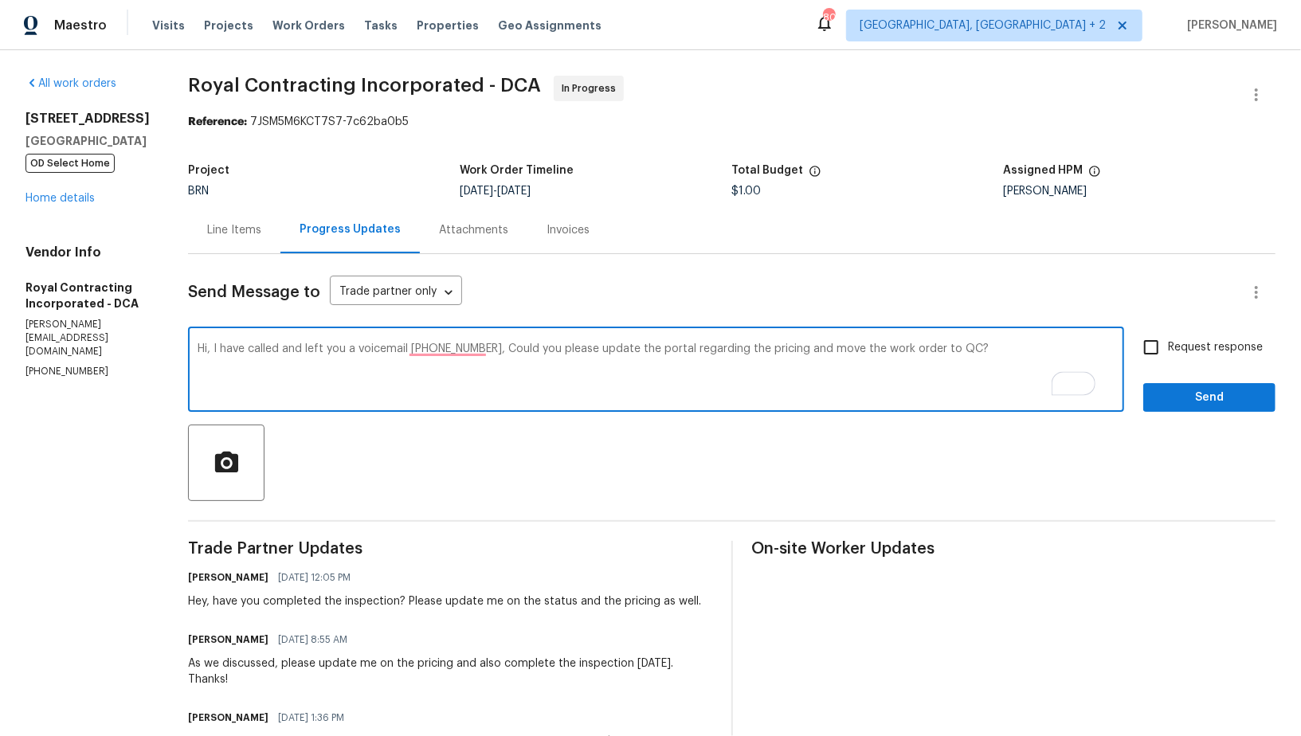
click at [711, 348] on textarea "Hi, I have called and left you a voicemail 540-892-0416, Could you please updat…" at bounding box center [656, 371] width 917 height 56
drag, startPoint x: 692, startPoint y: 350, endPoint x: 641, endPoint y: 349, distance: 51.0
click at [641, 349] on textarea "Hi, I have called and left you a voicemail 540-892-0416, Could you please updat…" at bounding box center [656, 371] width 917 height 56
click at [1021, 353] on textarea "Hi, I have called and left you a voicemail 540-892-0416, Could you please updat…" at bounding box center [656, 371] width 917 height 56
type textarea "Hi, I have called and left you a voicemail 540-892-0416, Could you please updat…"
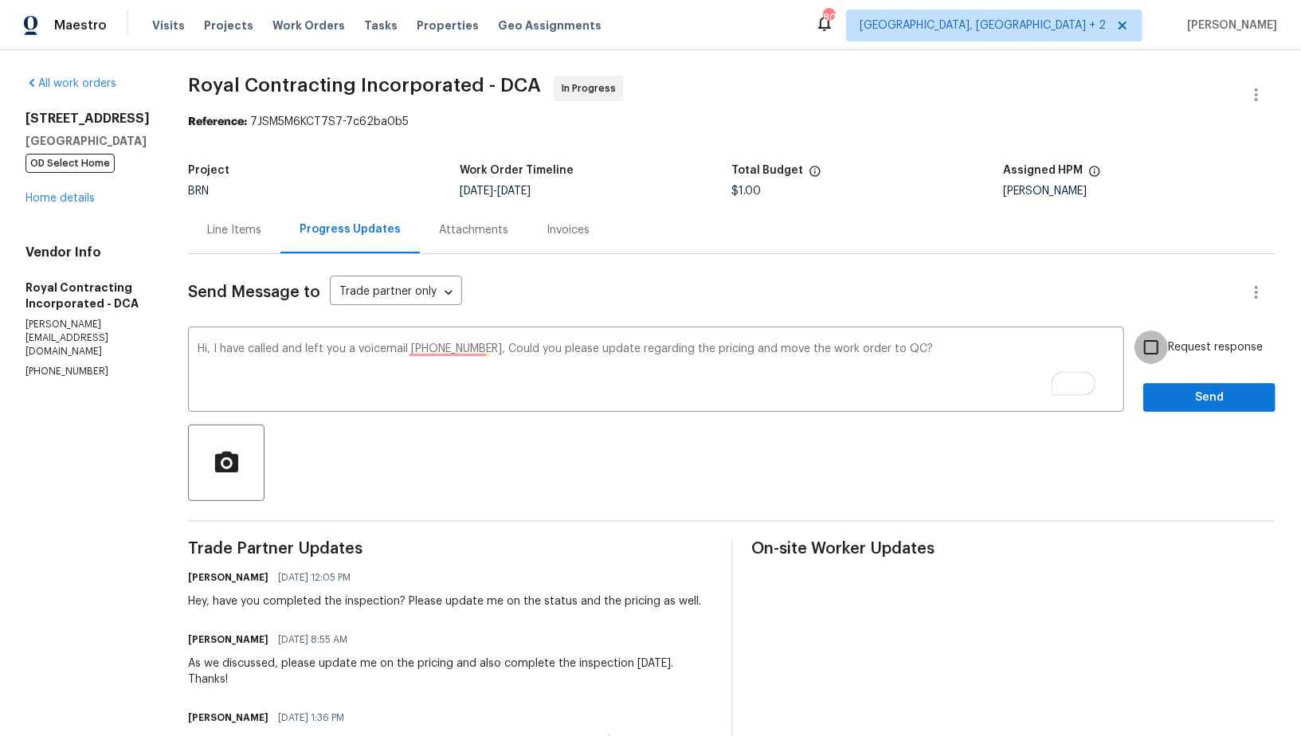
click at [1144, 353] on input "Request response" at bounding box center [1151, 347] width 33 height 33
checkbox input "true"
click at [1186, 405] on span "Send" at bounding box center [1209, 398] width 107 height 20
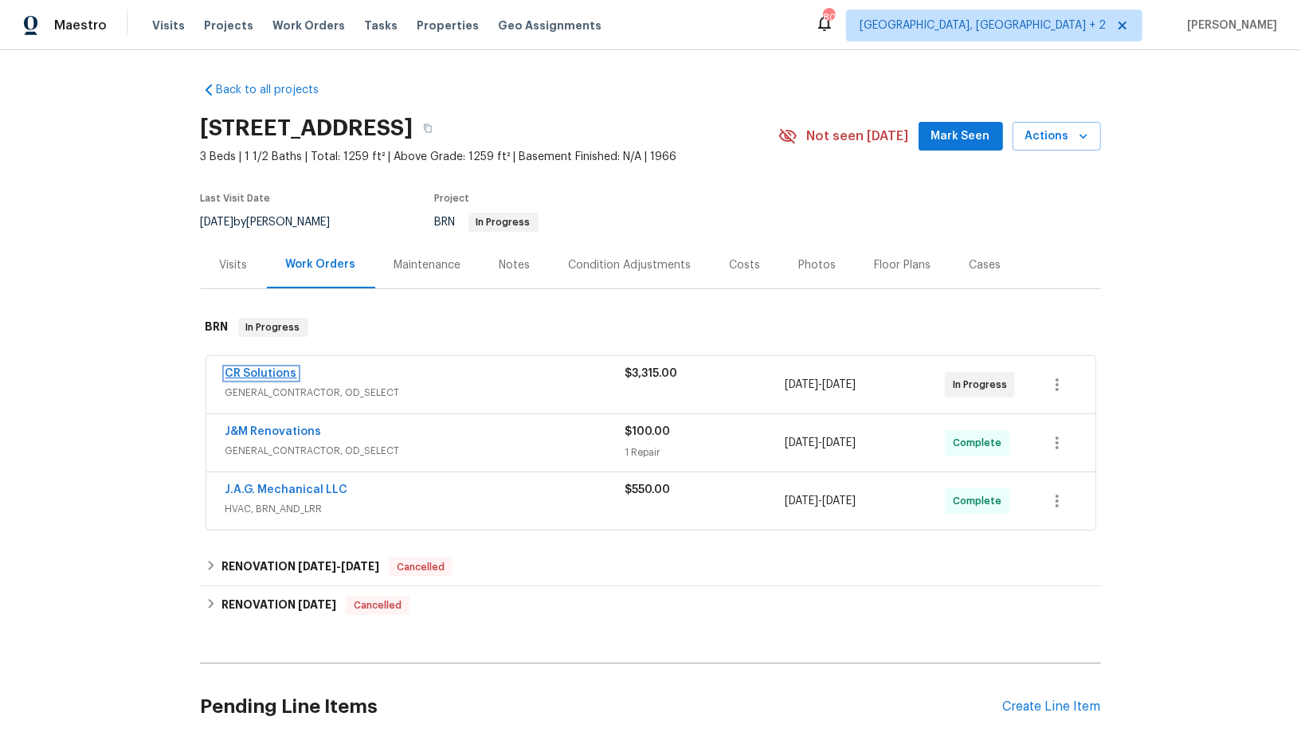
click at [288, 374] on link "CR Solutions" at bounding box center [262, 373] width 72 height 11
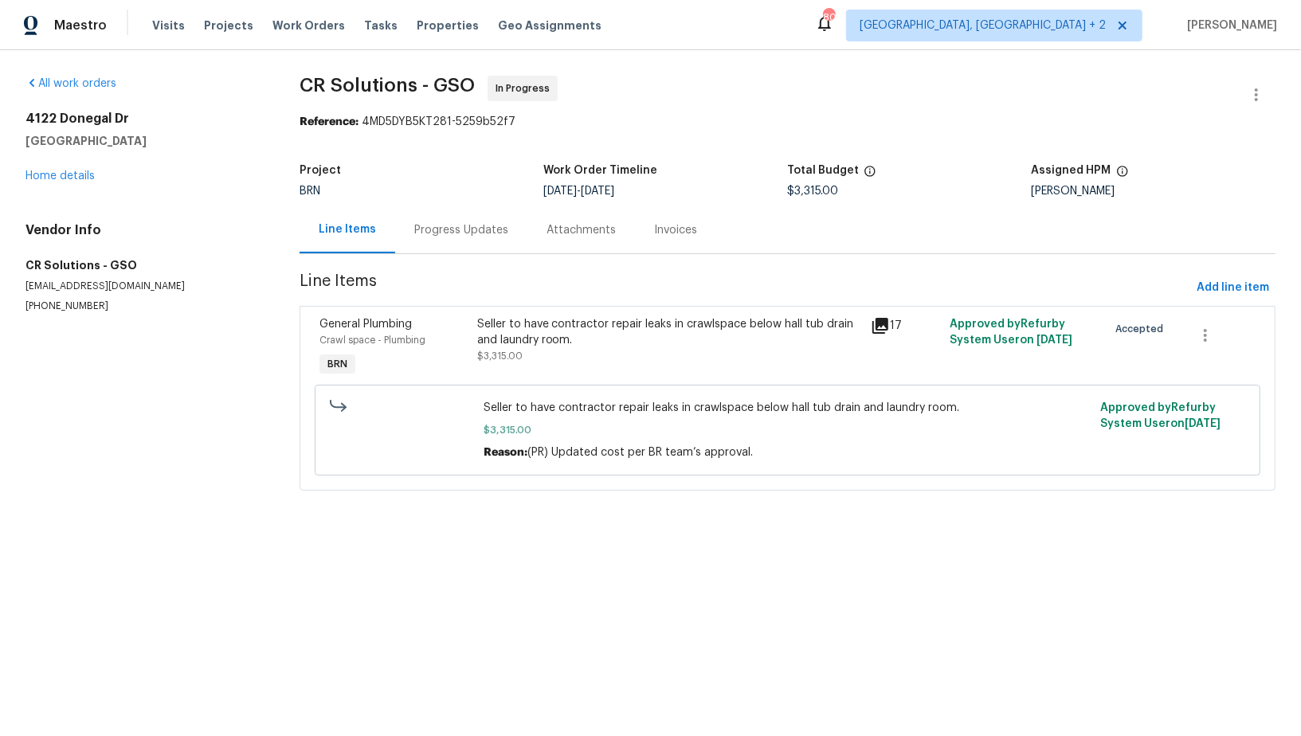
click at [435, 209] on div "Progress Updates" at bounding box center [461, 229] width 132 height 47
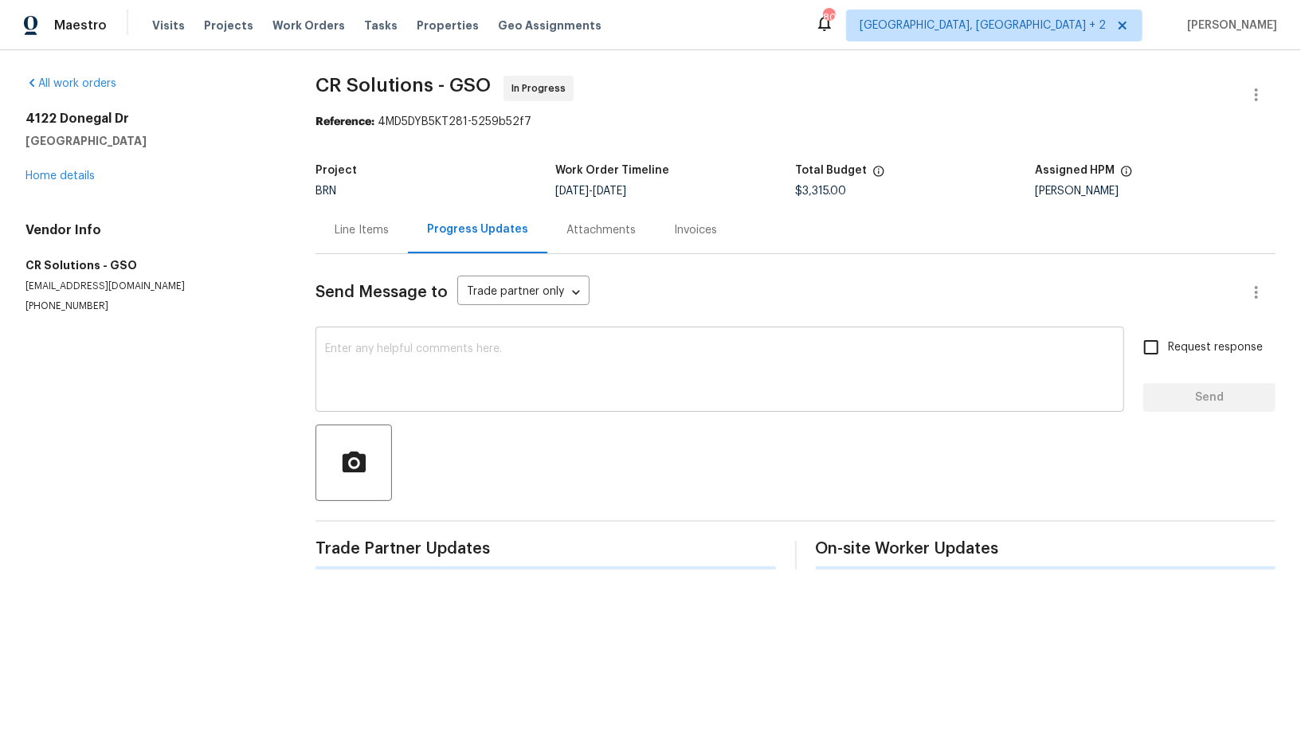
click at [432, 371] on textarea at bounding box center [720, 371] width 790 height 56
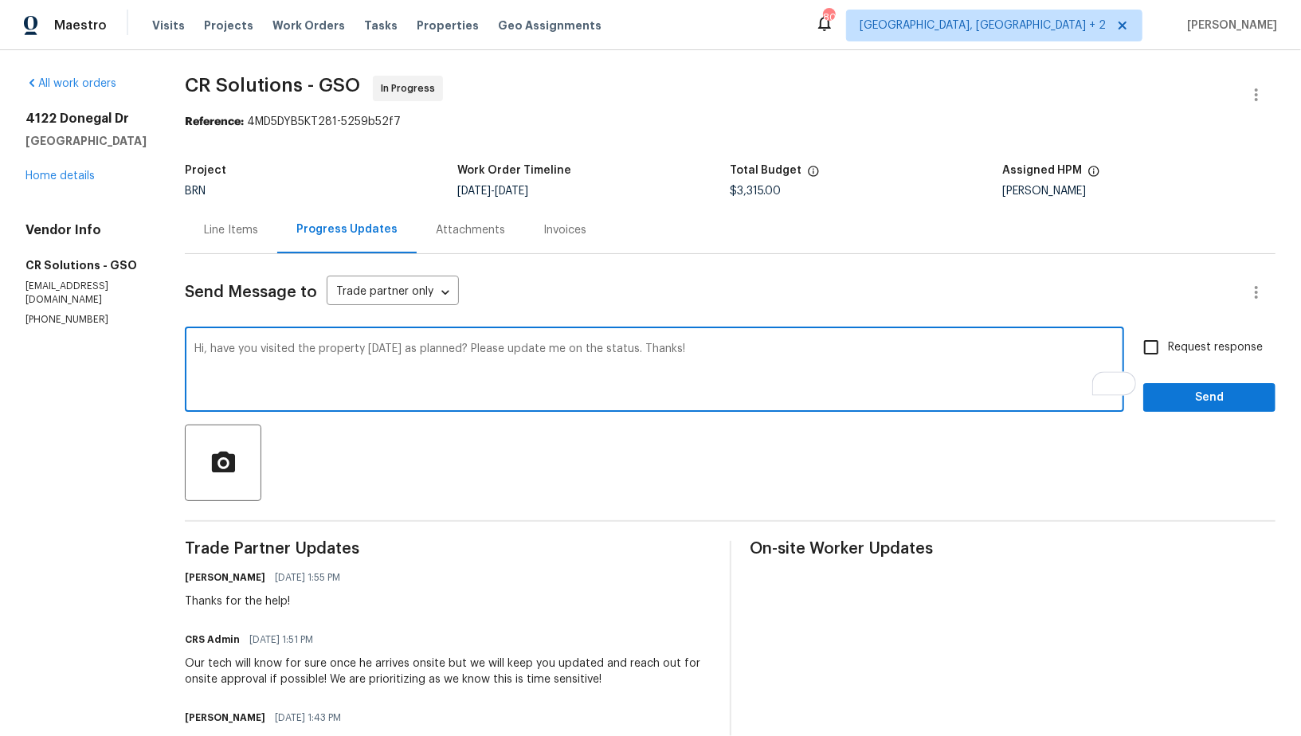
type textarea "Hi, have you visited the property today as planned? Please update me on the sta…"
click at [1147, 355] on input "Request response" at bounding box center [1151, 347] width 33 height 33
checkbox input "true"
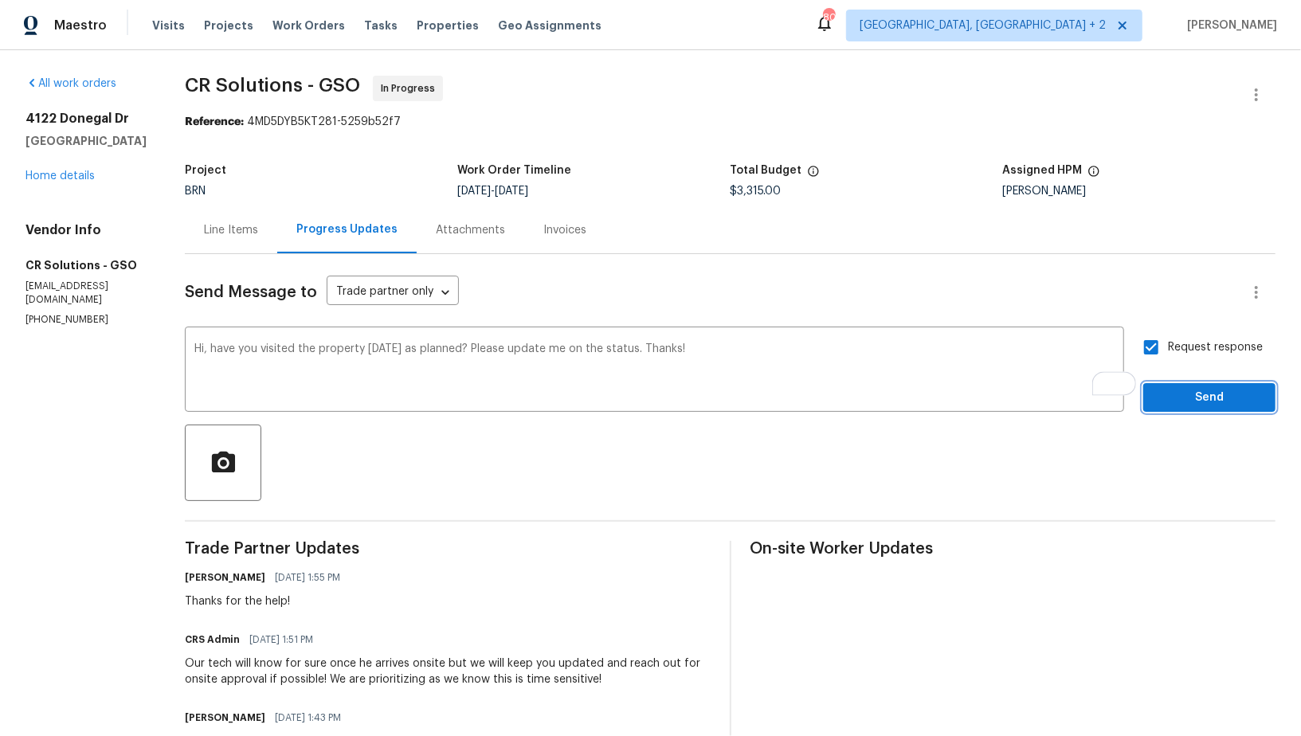
click at [1170, 401] on span "Send" at bounding box center [1209, 398] width 107 height 20
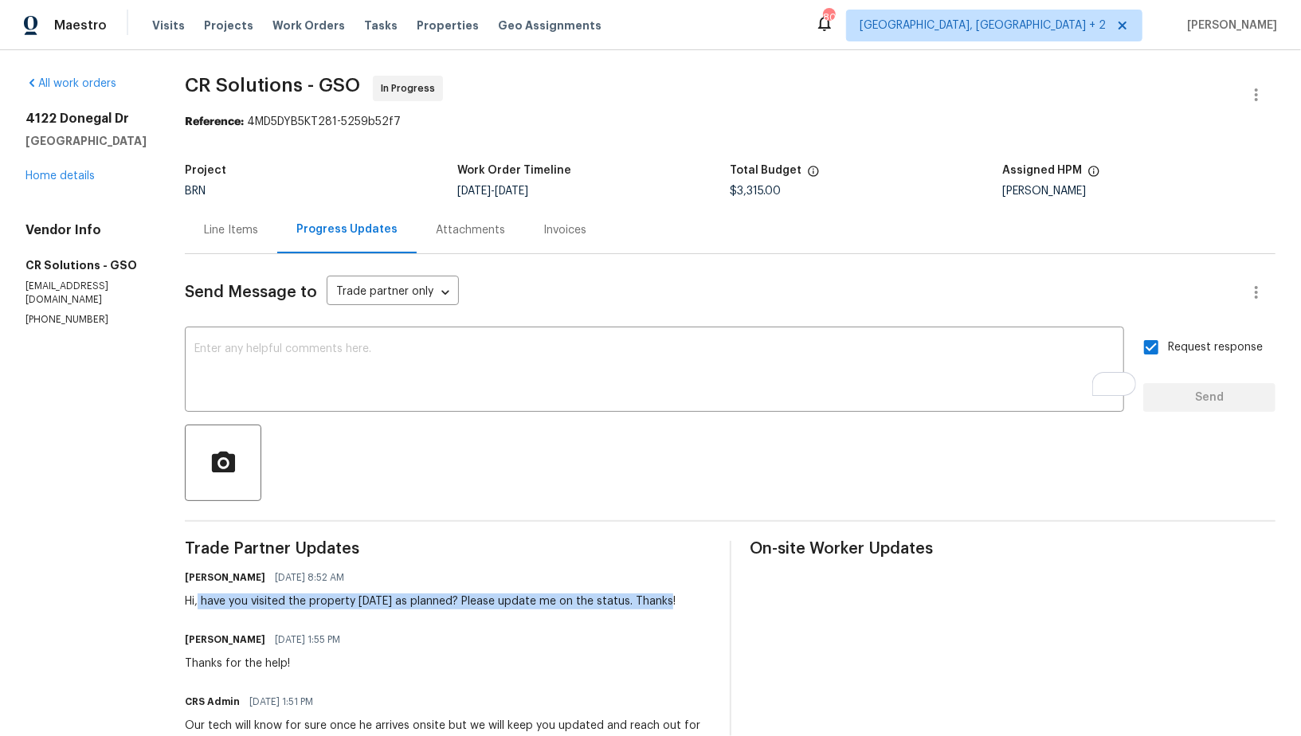
drag, startPoint x: 177, startPoint y: 599, endPoint x: 653, endPoint y: 602, distance: 475.7
click at [653, 602] on div "Padmapriya R 09/25/2025 8:52 AM Hi, have you visited the property today as plan…" at bounding box center [448, 588] width 526 height 43
copy div "have you visited the property today as planned? Please update me on the status.…"
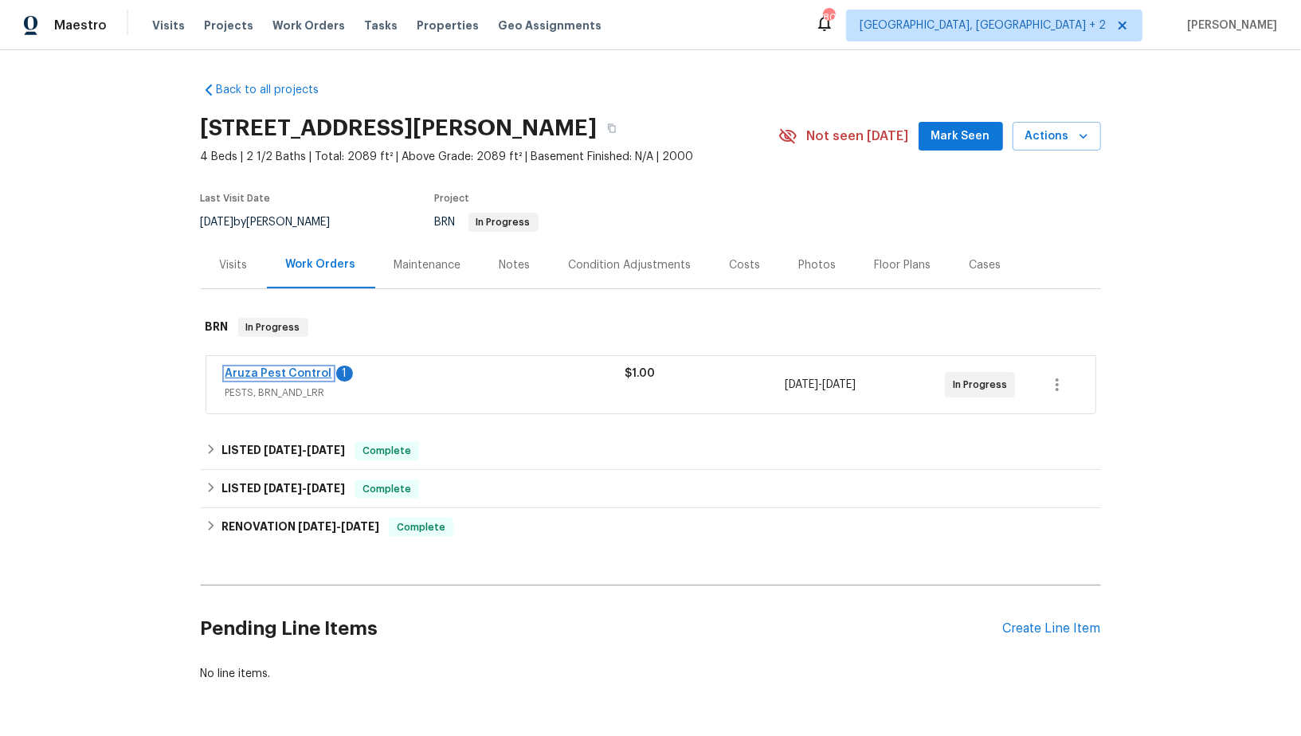
click at [272, 372] on link "Aruza Pest Control" at bounding box center [279, 373] width 107 height 11
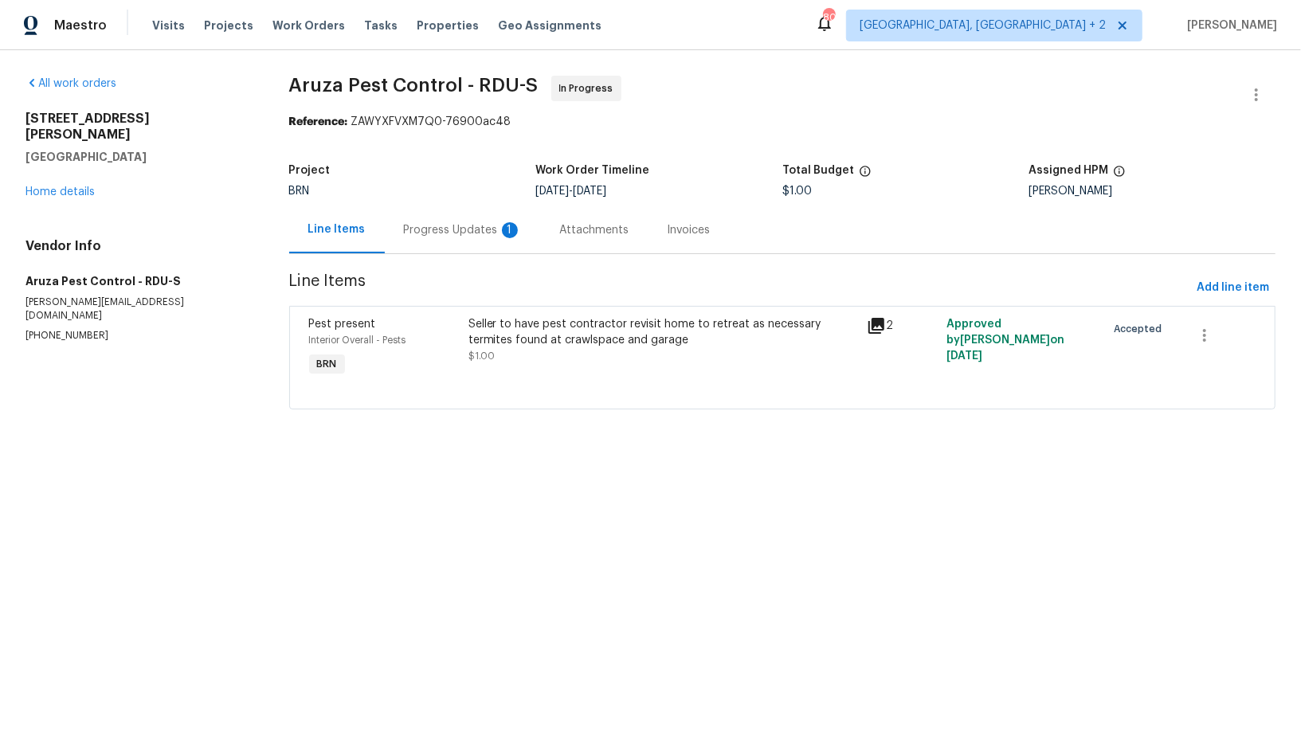
click at [434, 233] on div "Progress Updates 1" at bounding box center [463, 230] width 118 height 16
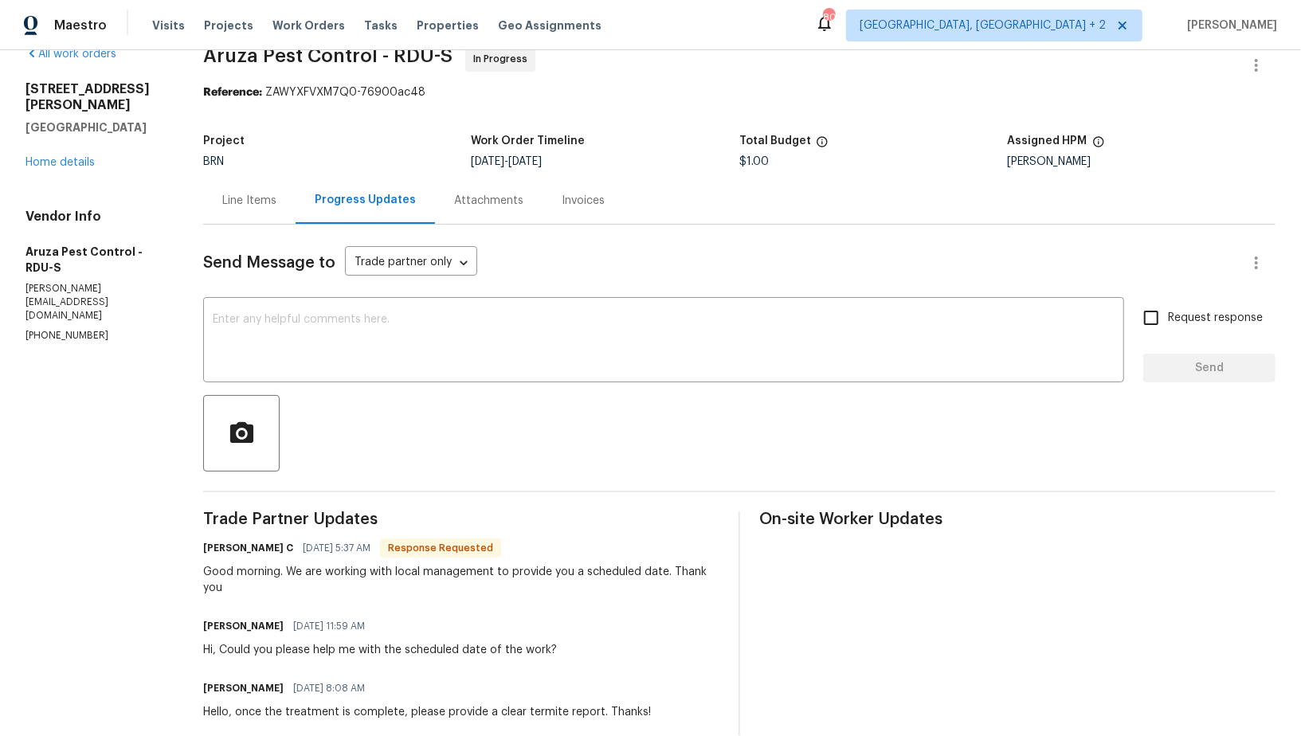
scroll to position [80, 0]
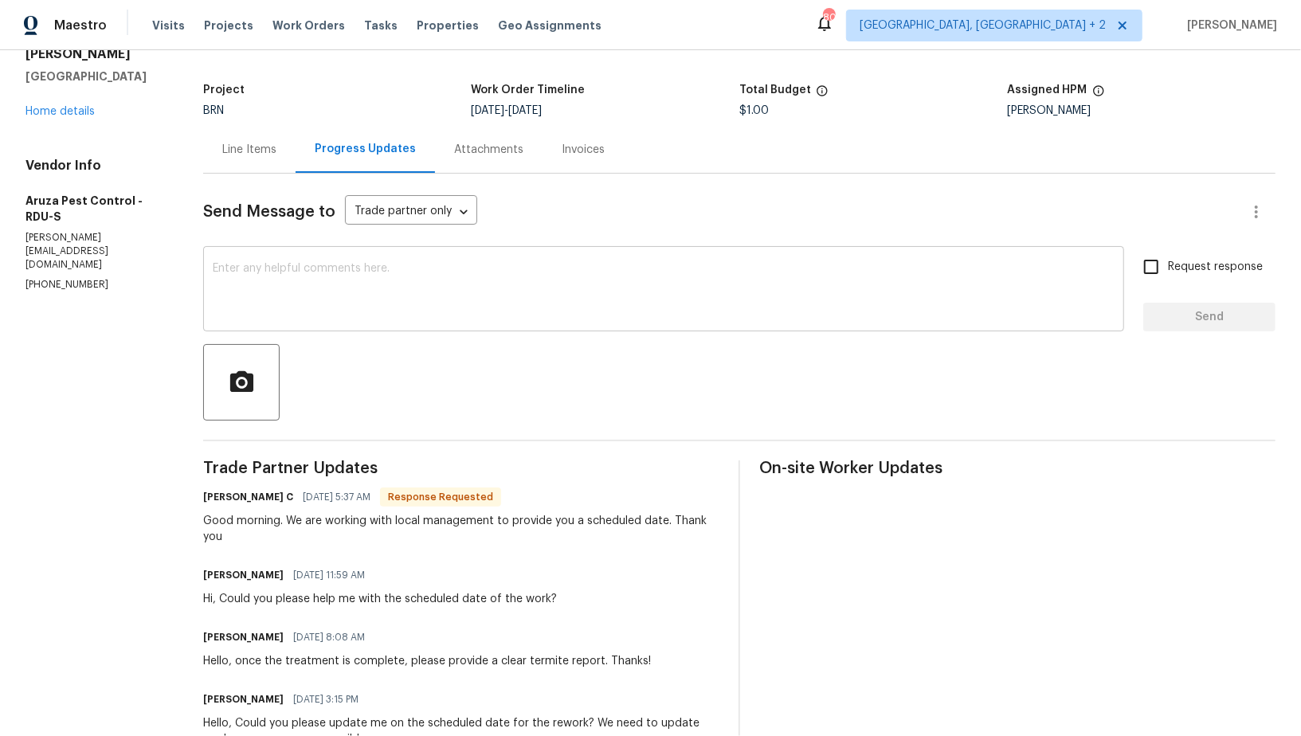
click at [461, 291] on textarea at bounding box center [664, 291] width 902 height 56
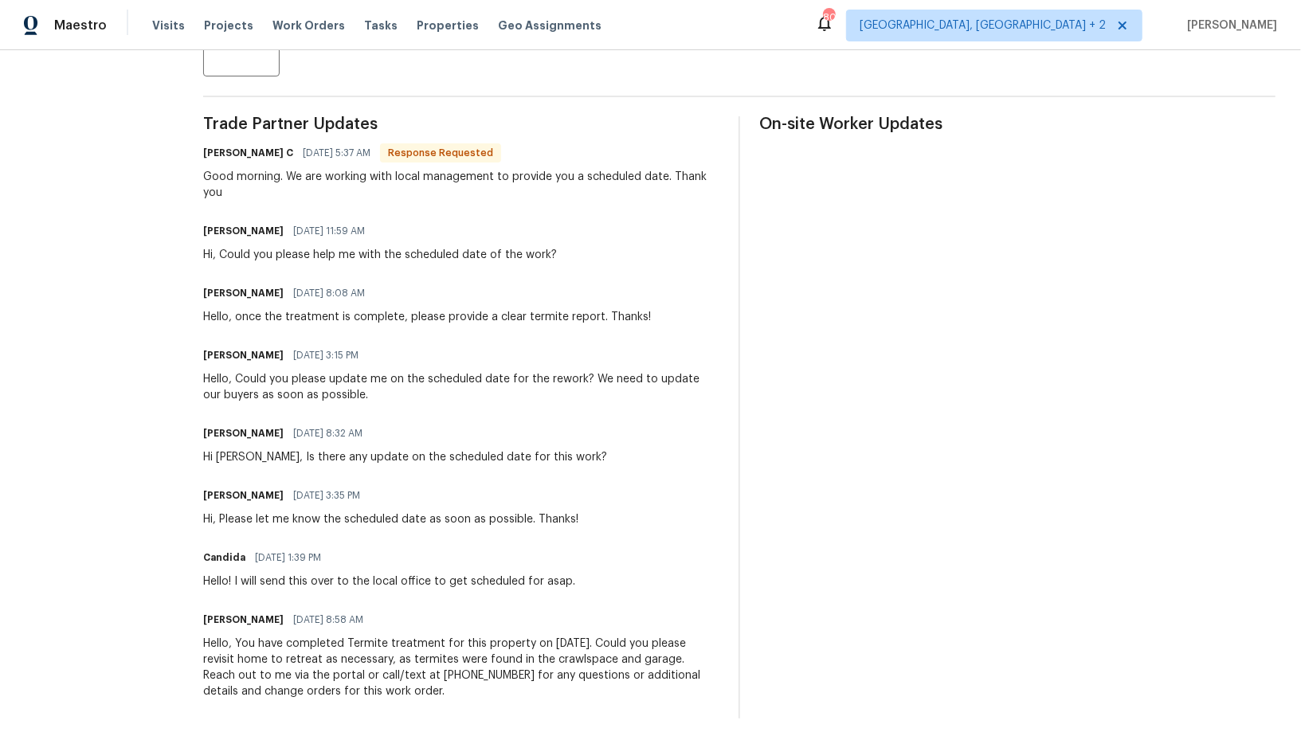
scroll to position [153, 0]
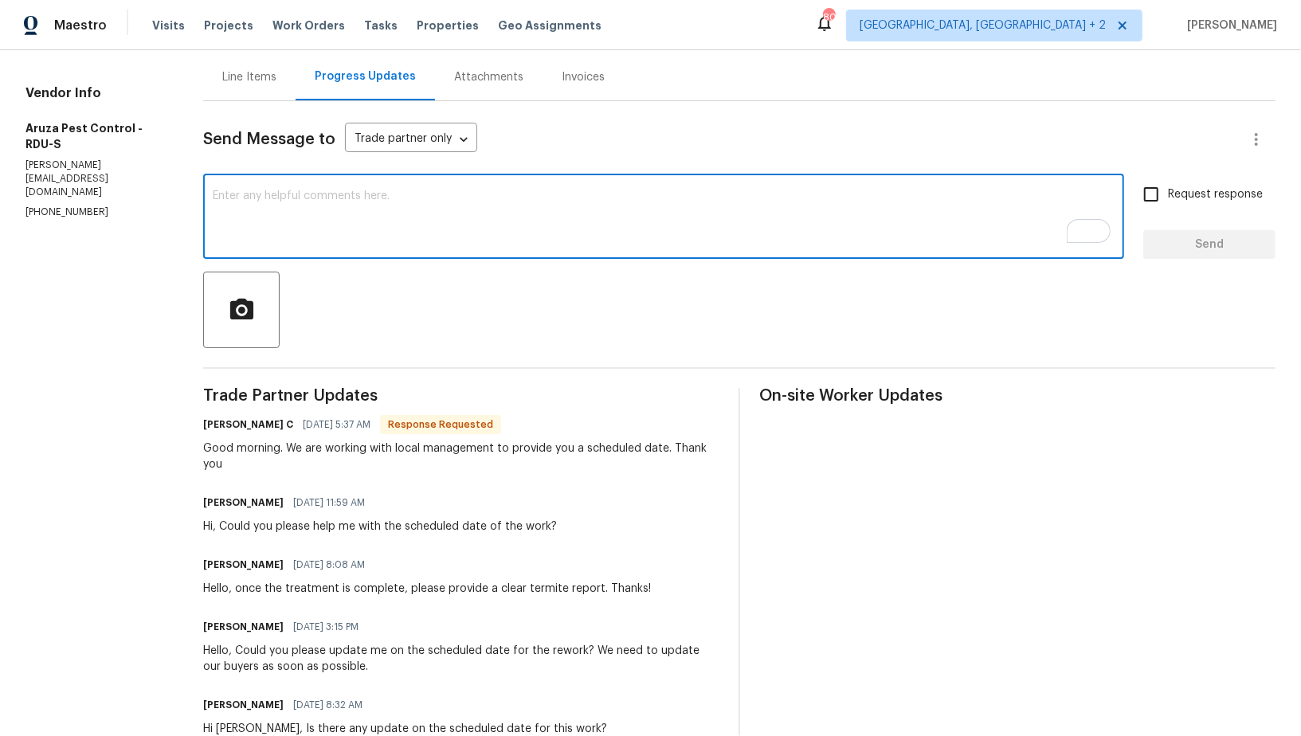
click at [282, 210] on textarea "To enrich screen reader interactions, please activate Accessibility in Grammarl…" at bounding box center [664, 218] width 902 height 56
type textarea "Please update me on the schedule by [DATE]. Thanks!"
click at [1144, 185] on input "Request response" at bounding box center [1151, 194] width 33 height 33
checkbox input "true"
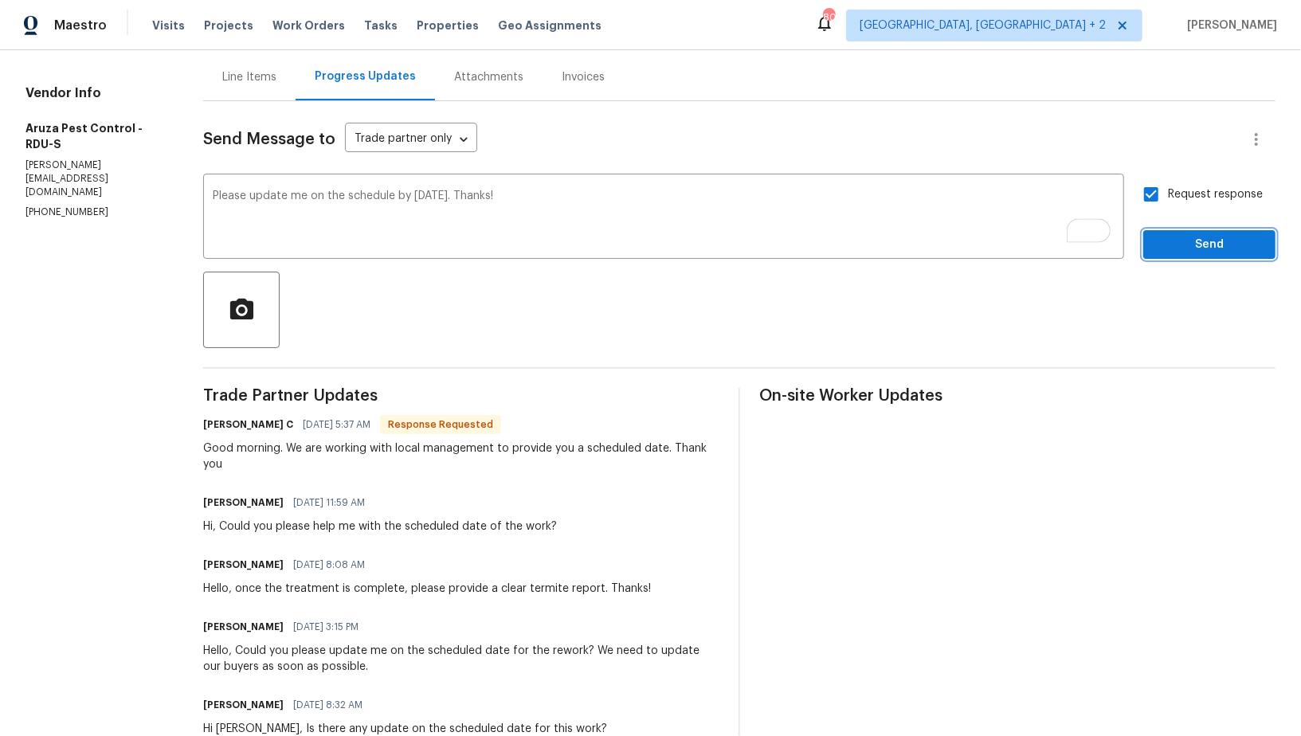
click at [1177, 245] on span "Send" at bounding box center [1209, 245] width 107 height 20
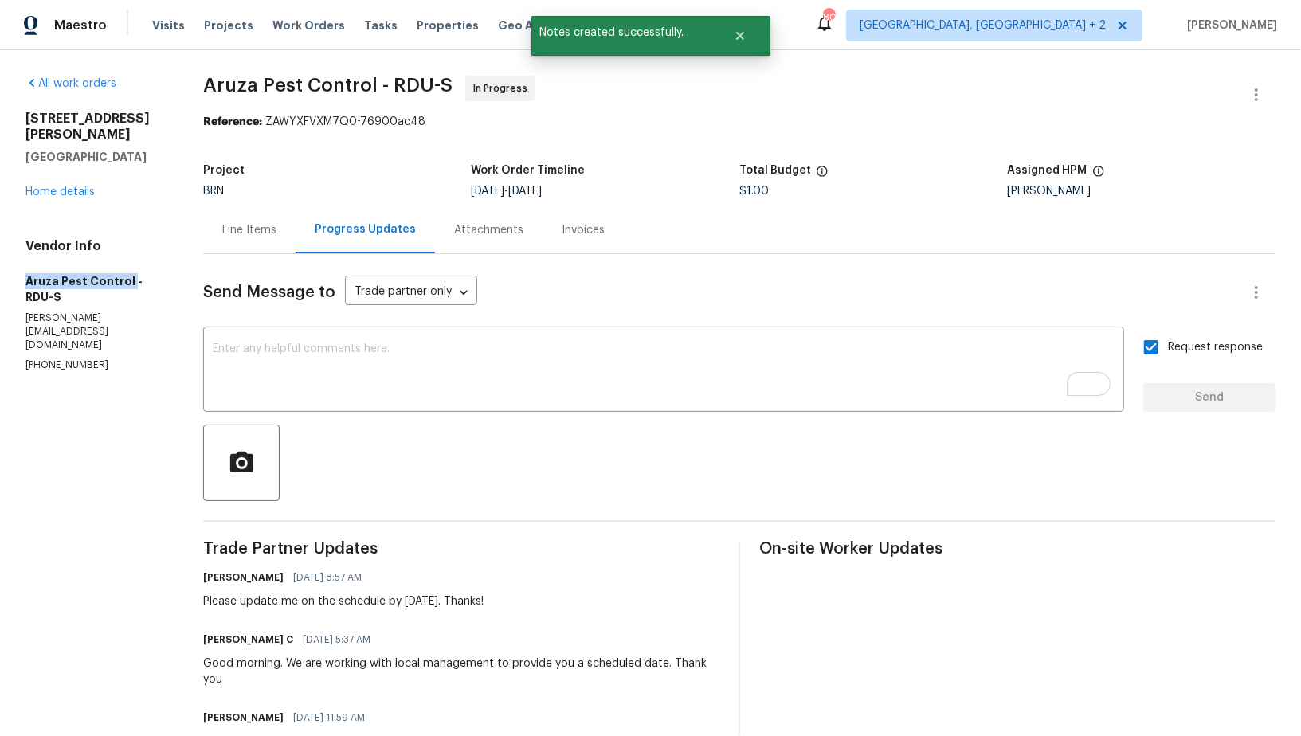
drag, startPoint x: 0, startPoint y: 264, endPoint x: 128, endPoint y: 262, distance: 128.3
click at [128, 262] on div "All work orders [STREET_ADDRESS][PERSON_NAME] Home details Vendor Info Aruza Pe…" at bounding box center [650, 640] width 1301 height 1181
copy h5 "Aruza Pest Control"
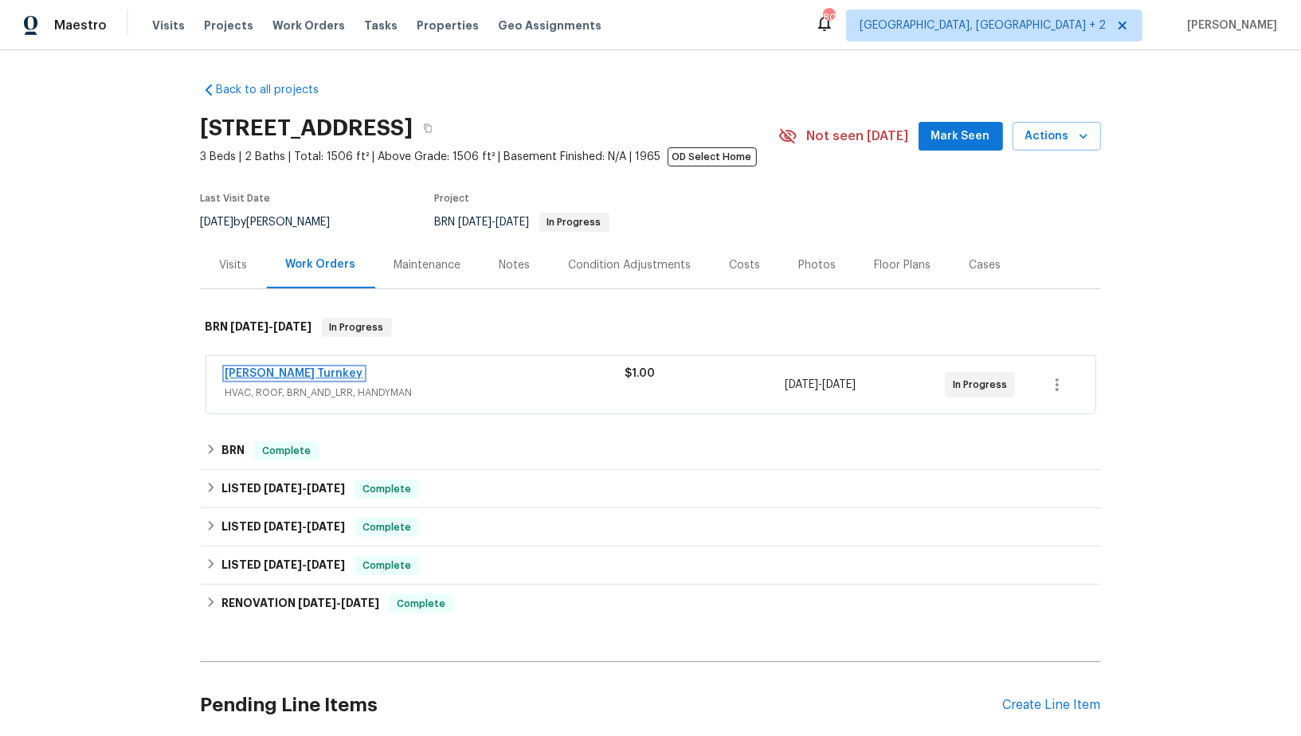
click at [269, 377] on link "Davis Turnkey" at bounding box center [295, 373] width 138 height 11
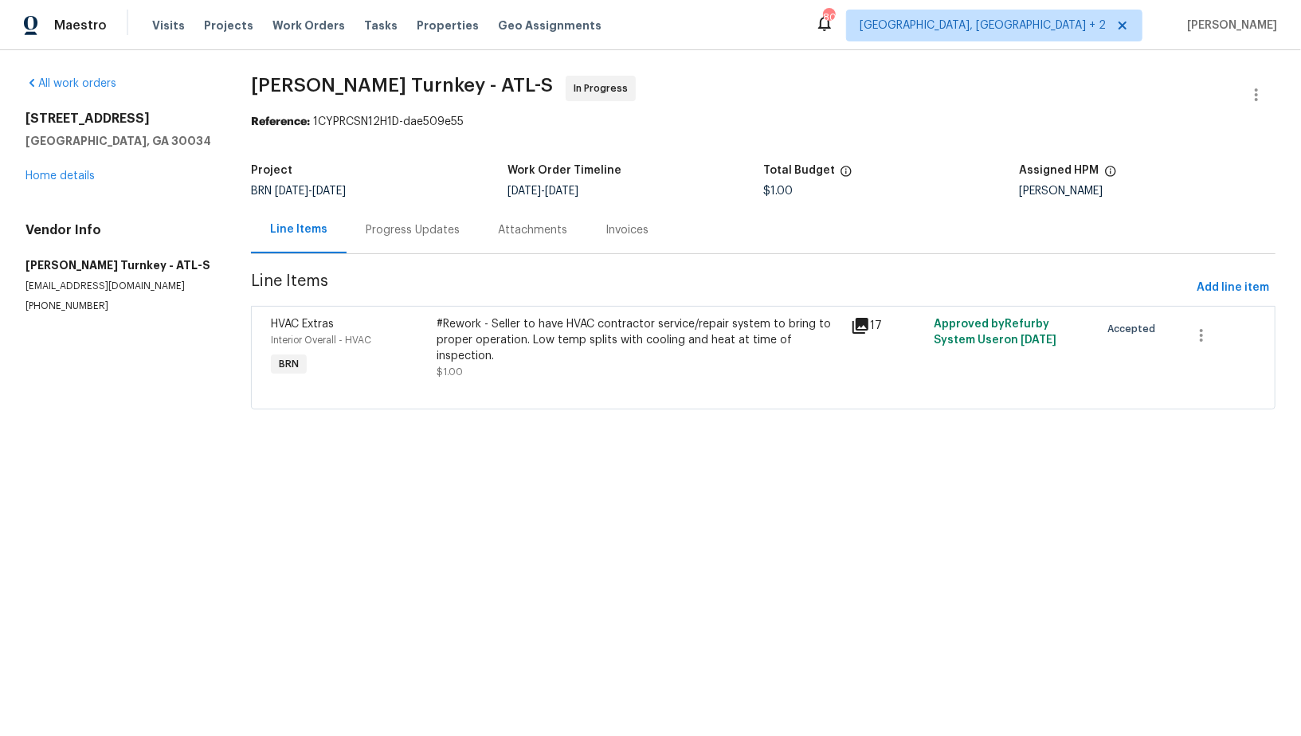
click at [398, 244] on div "Progress Updates" at bounding box center [413, 229] width 132 height 47
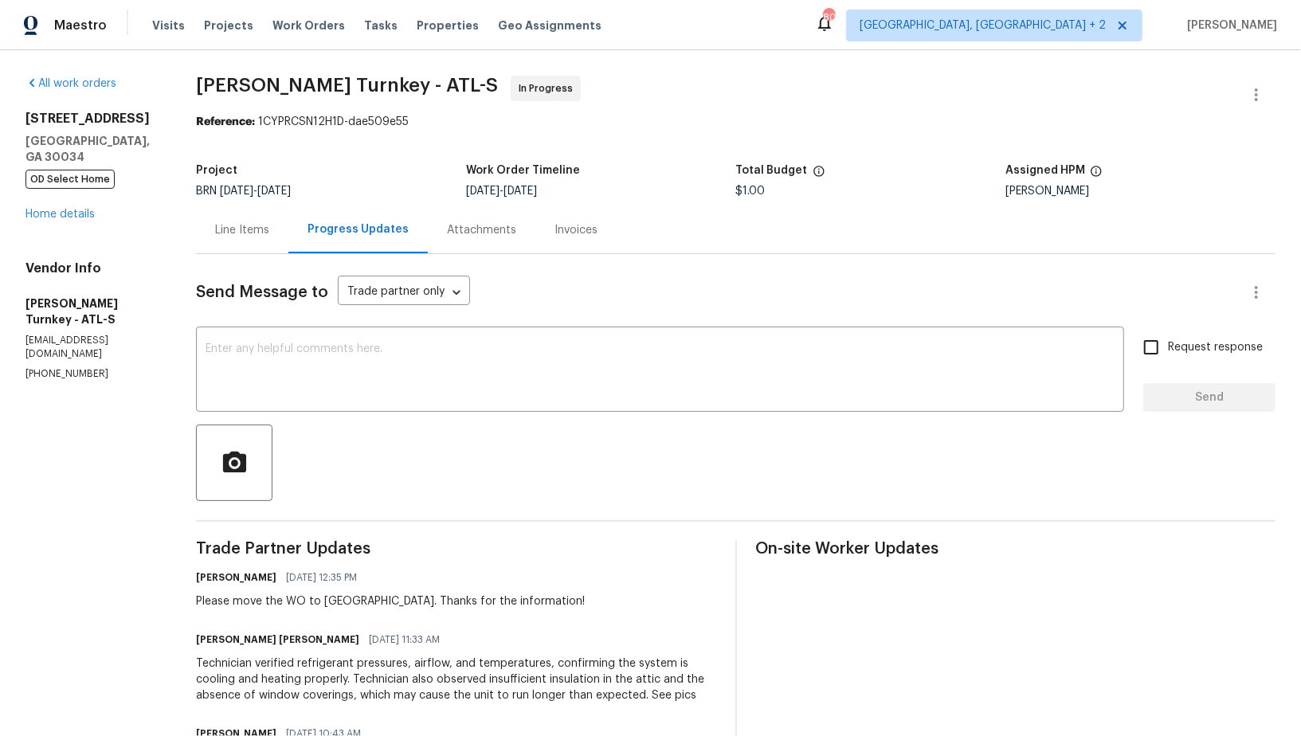
click at [242, 232] on div "Line Items" at bounding box center [242, 230] width 54 height 16
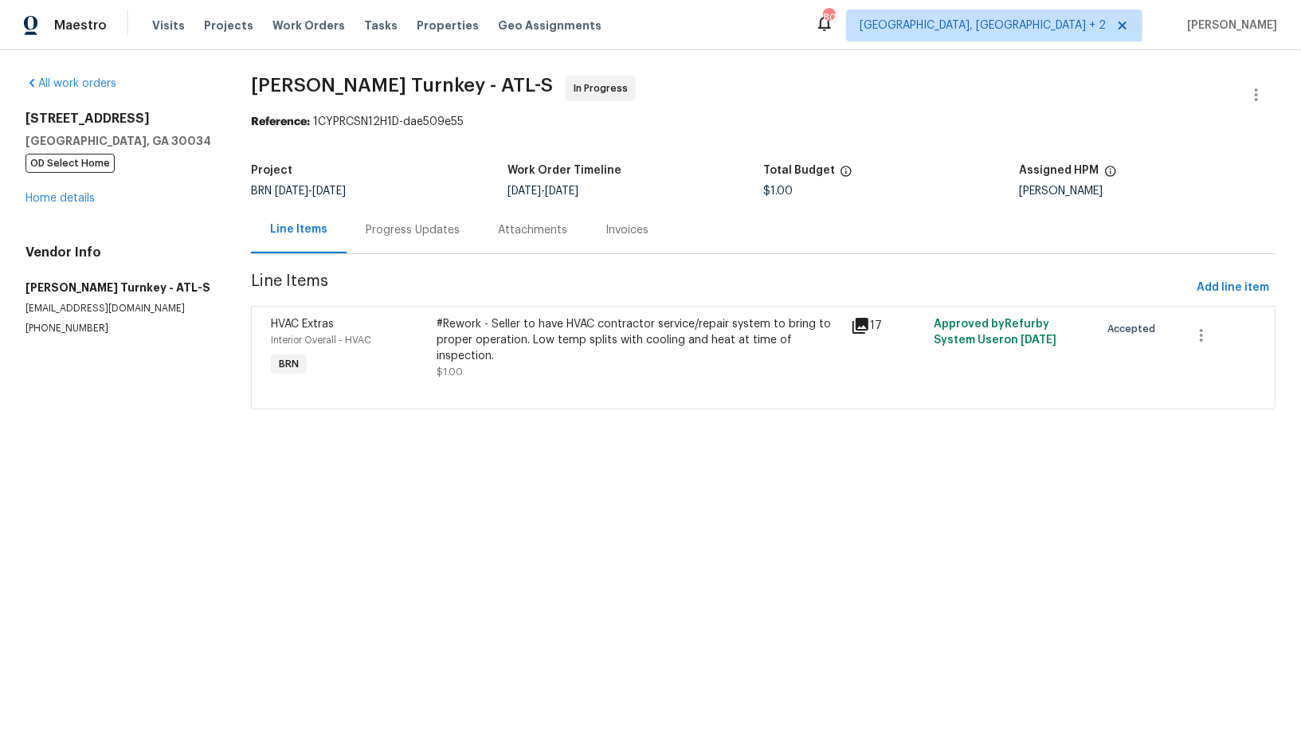
click at [411, 243] on div "Progress Updates" at bounding box center [413, 229] width 132 height 47
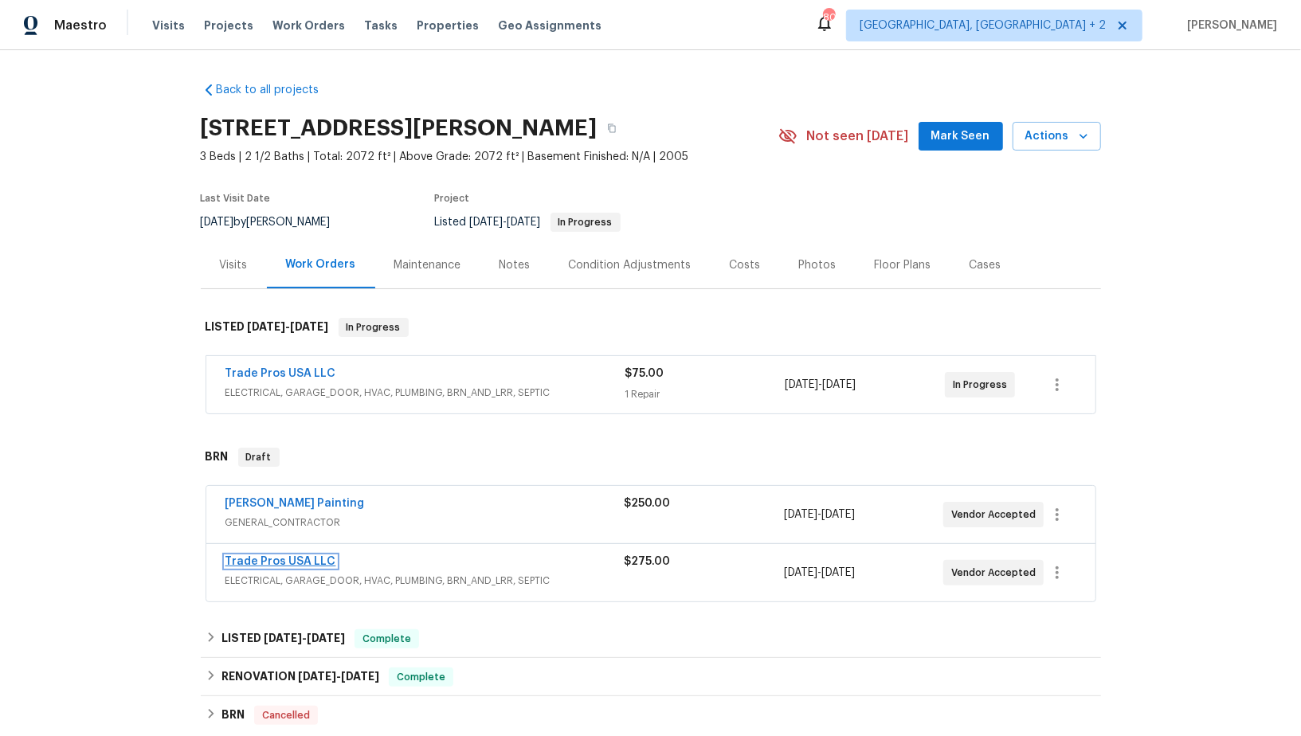
click at [301, 556] on link "Trade Pros USA LLC" at bounding box center [281, 561] width 111 height 11
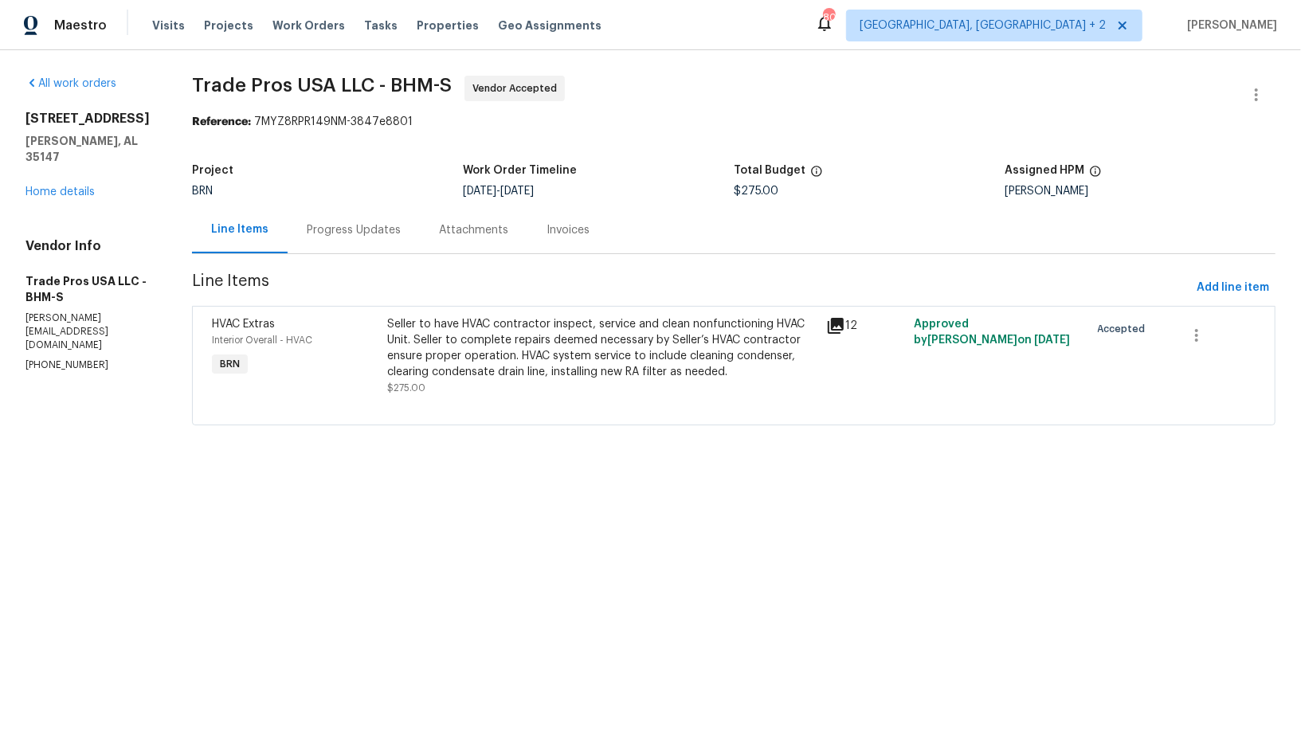
click at [343, 214] on div "Progress Updates" at bounding box center [354, 229] width 132 height 47
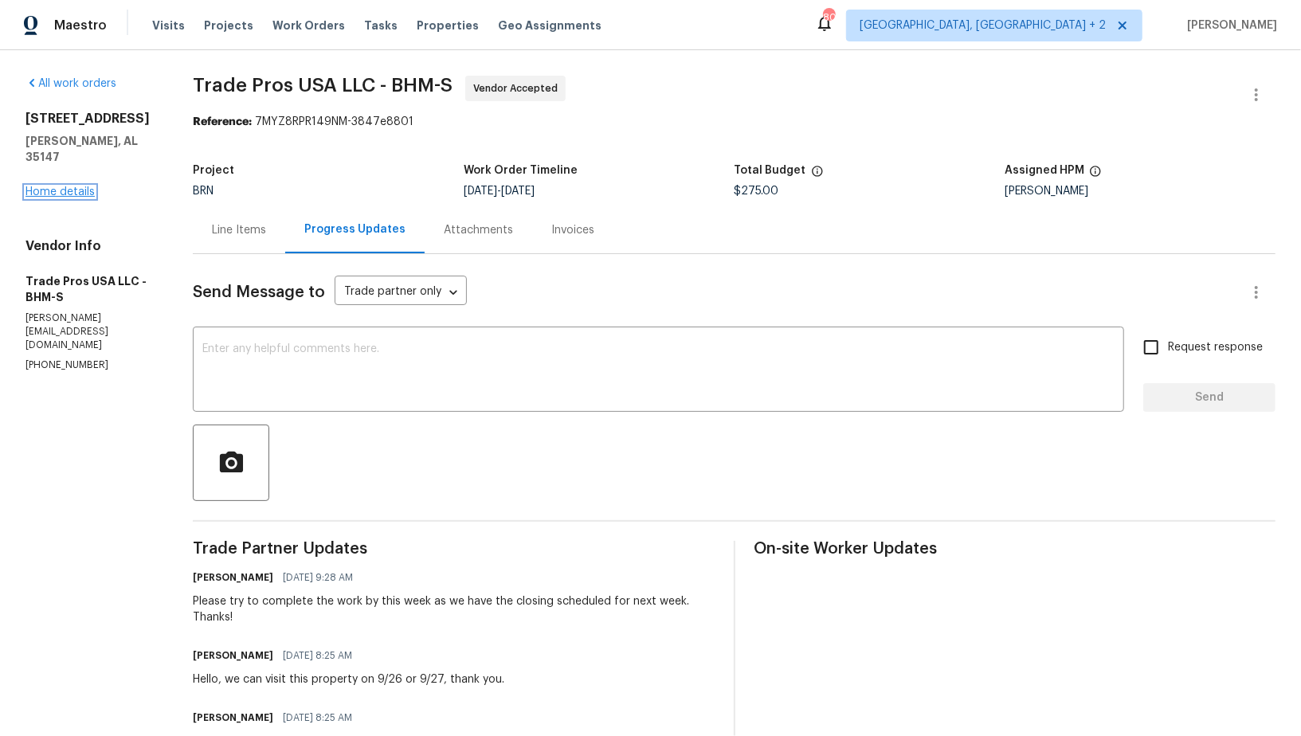
click at [51, 186] on link "Home details" at bounding box center [59, 191] width 69 height 11
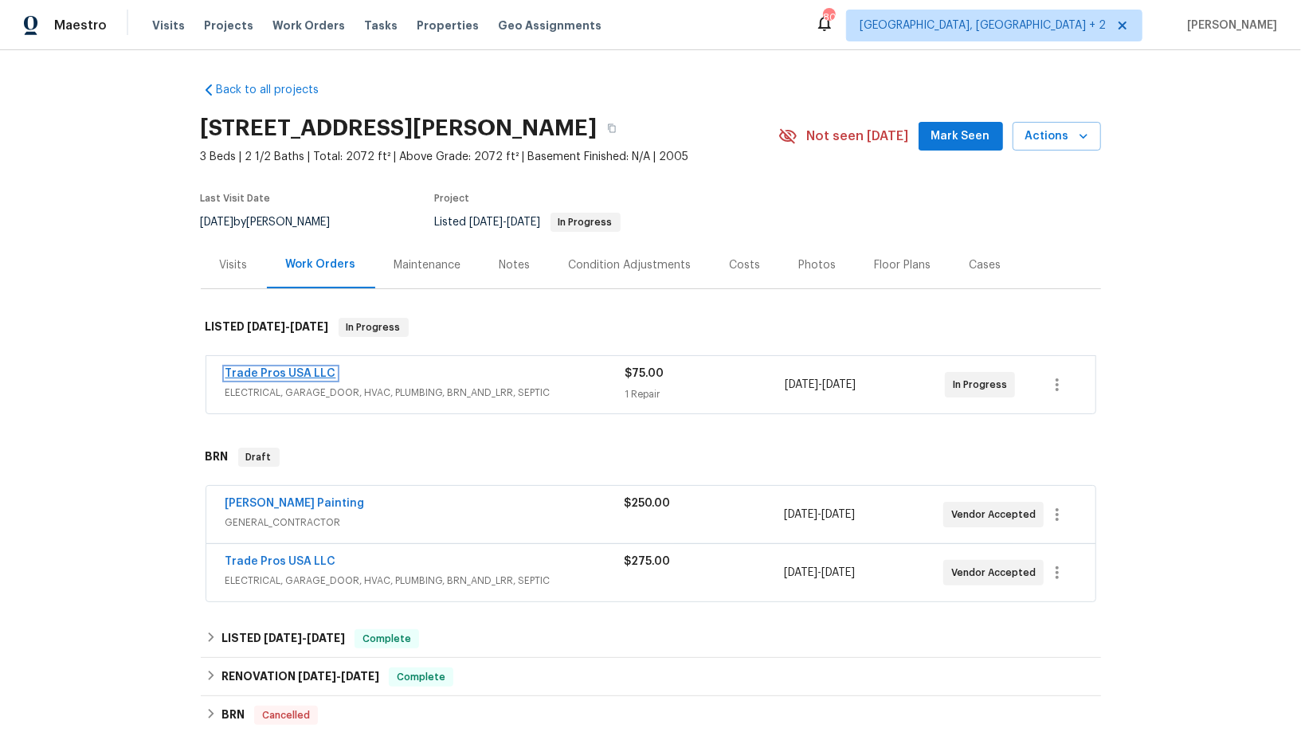
click at [296, 371] on link "Trade Pros USA LLC" at bounding box center [281, 373] width 111 height 11
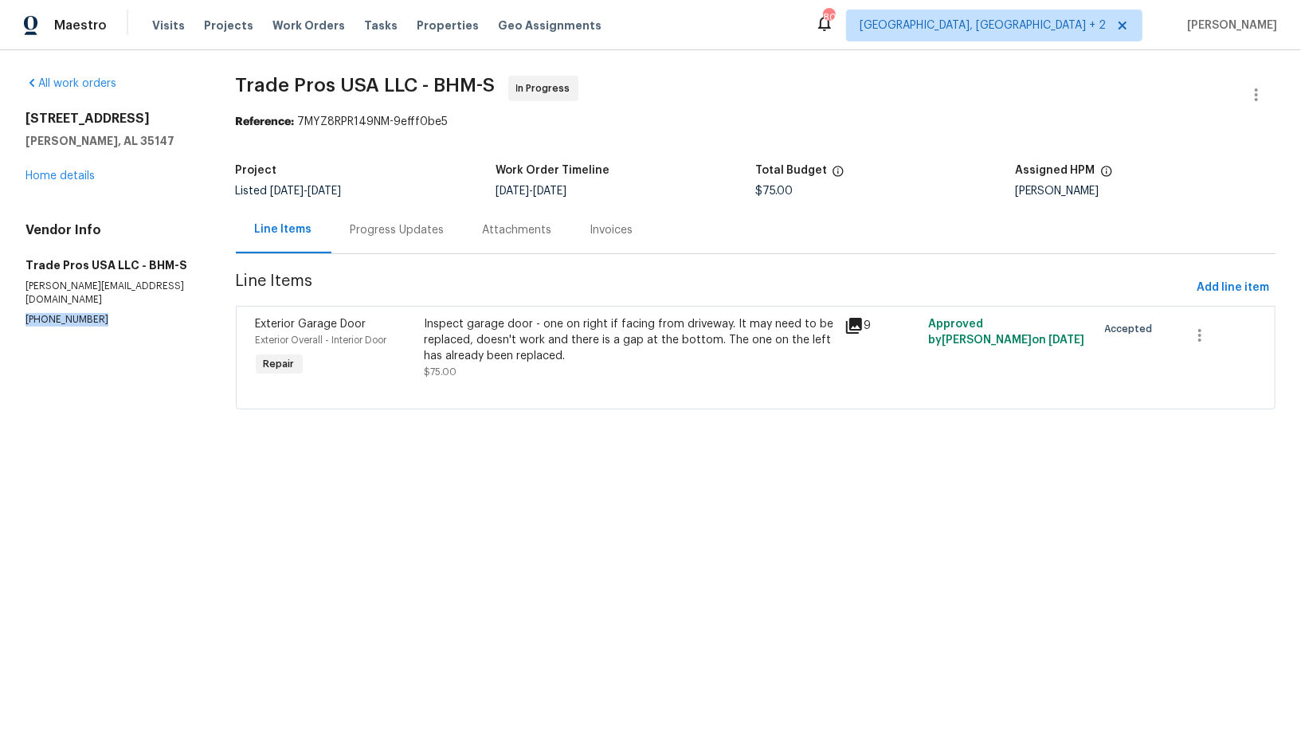
drag, startPoint x: 92, startPoint y: 307, endPoint x: 0, endPoint y: 307, distance: 91.6
click at [0, 307] on div "All work orders 5882 Forest Lakes Cv Sterrett, AL 35147 Home details Vendor Inf…" at bounding box center [650, 252] width 1301 height 404
copy p "(256) 910-1247"
click at [532, 335] on div "Inspect garage door - one on right if facing from driveway. It may need to be r…" at bounding box center [629, 340] width 411 height 48
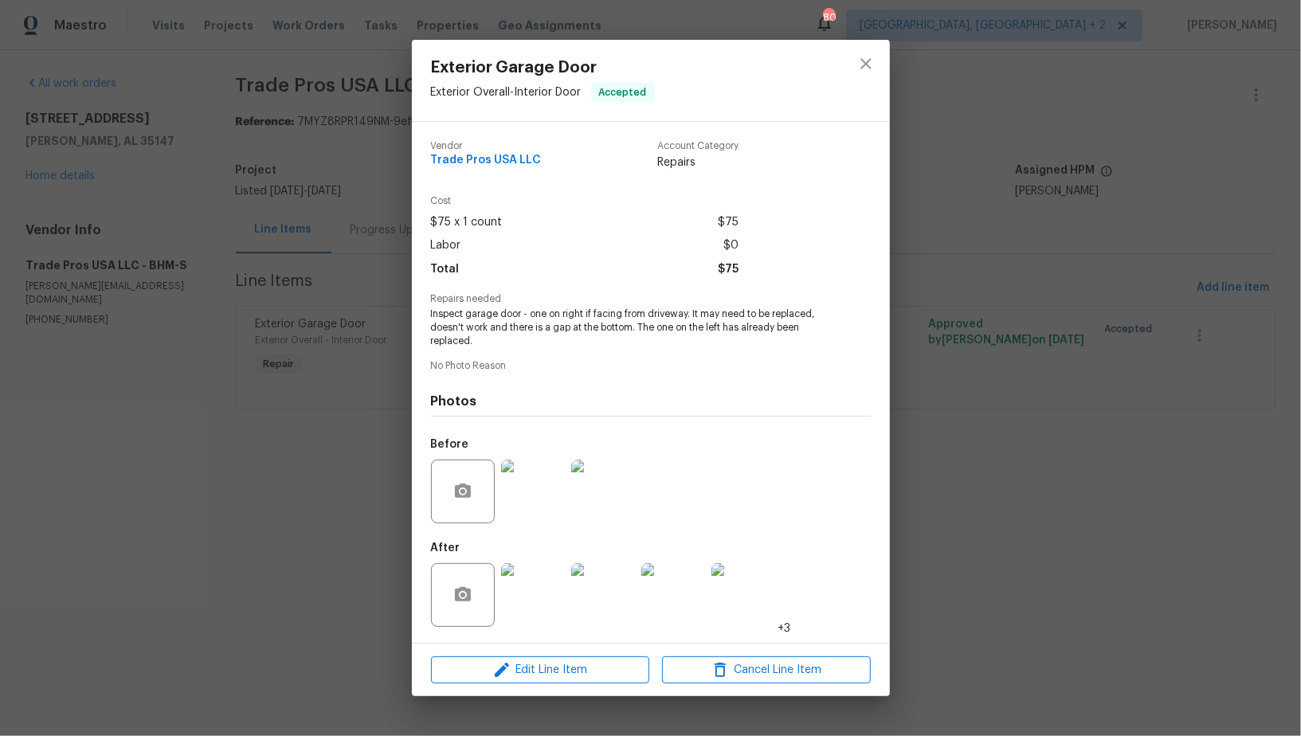
click at [288, 280] on div "Exterior Garage Door Exterior Overall - Interior Door Accepted Vendor Trade Pro…" at bounding box center [650, 368] width 1301 height 736
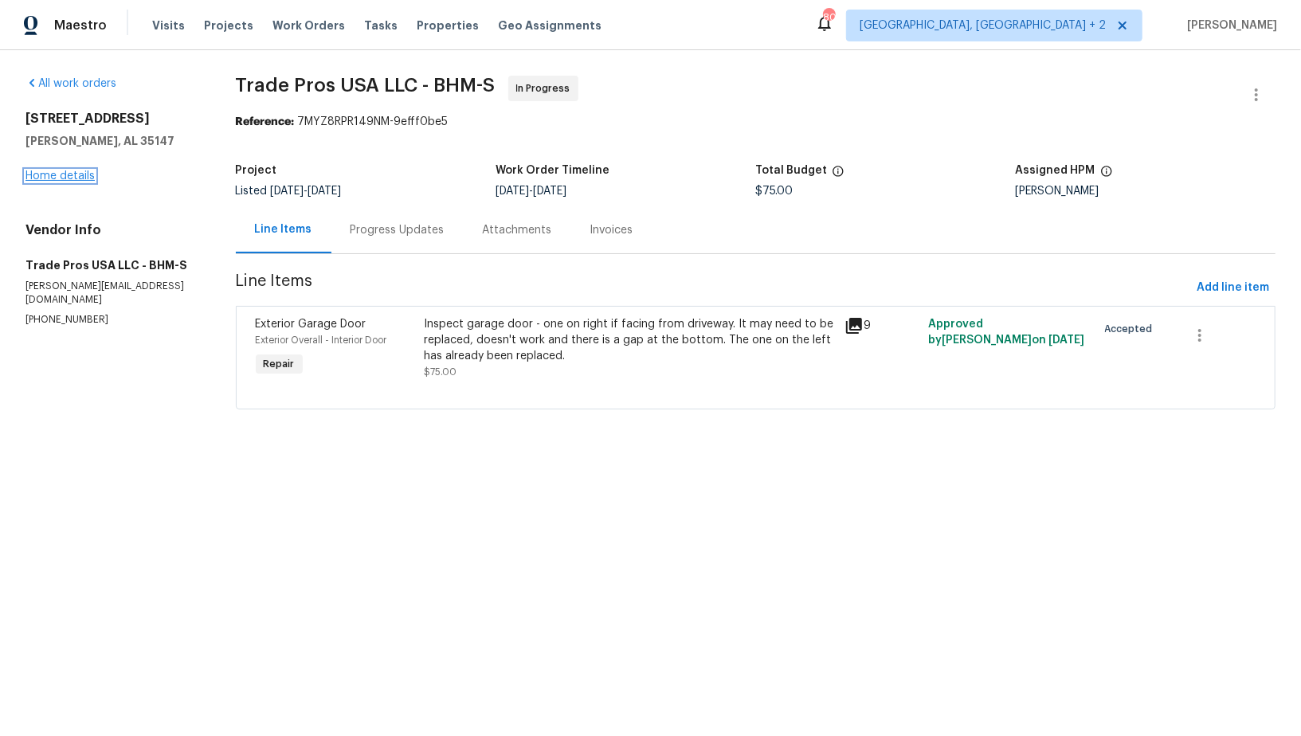
click at [72, 175] on link "Home details" at bounding box center [59, 176] width 69 height 11
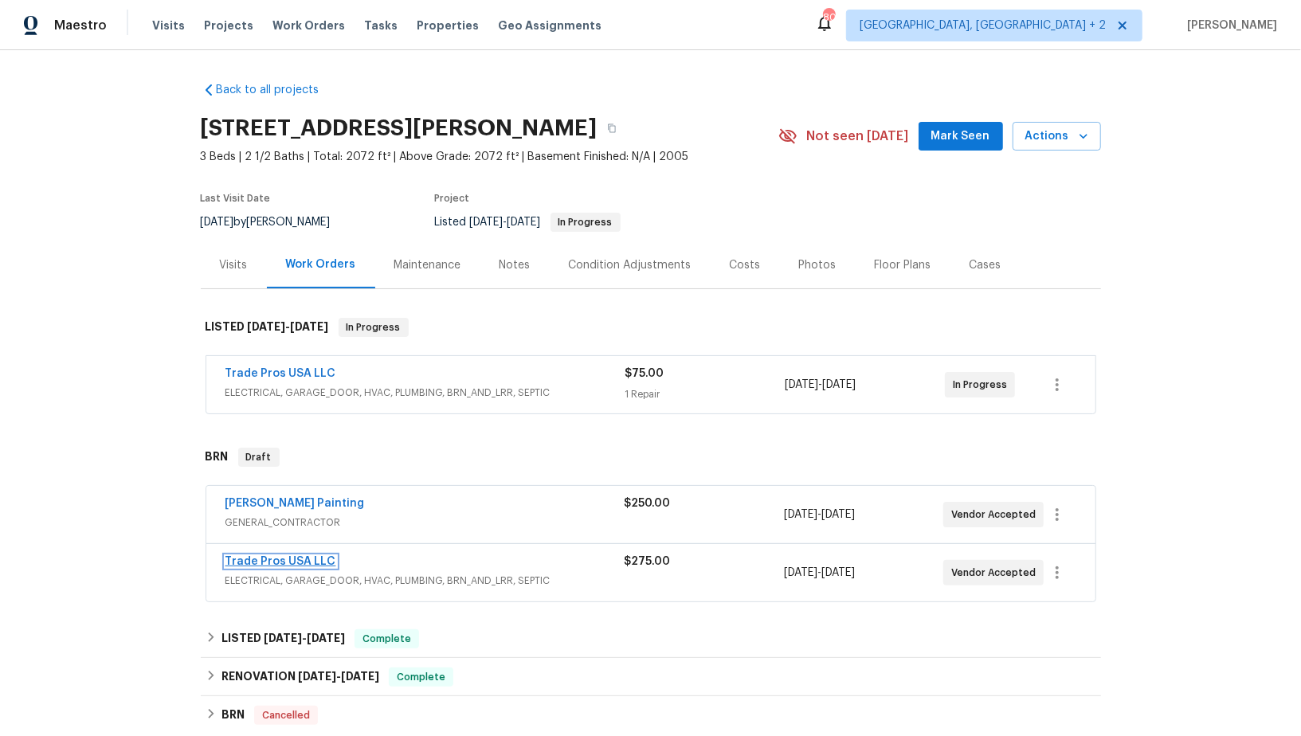
click at [265, 562] on link "Trade Pros USA LLC" at bounding box center [281, 561] width 111 height 11
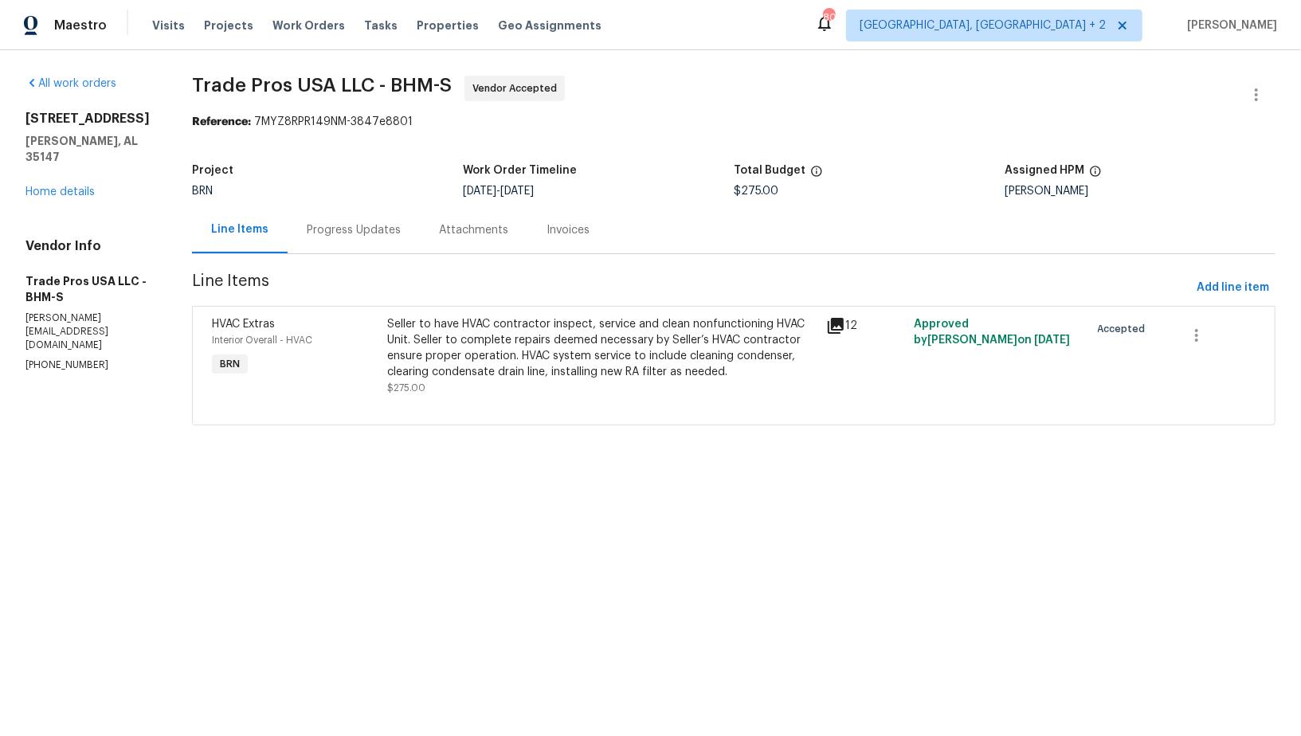
click at [520, 357] on div "Seller to have HVAC contractor inspect, service and clean nonfunctioning HVAC U…" at bounding box center [602, 348] width 429 height 64
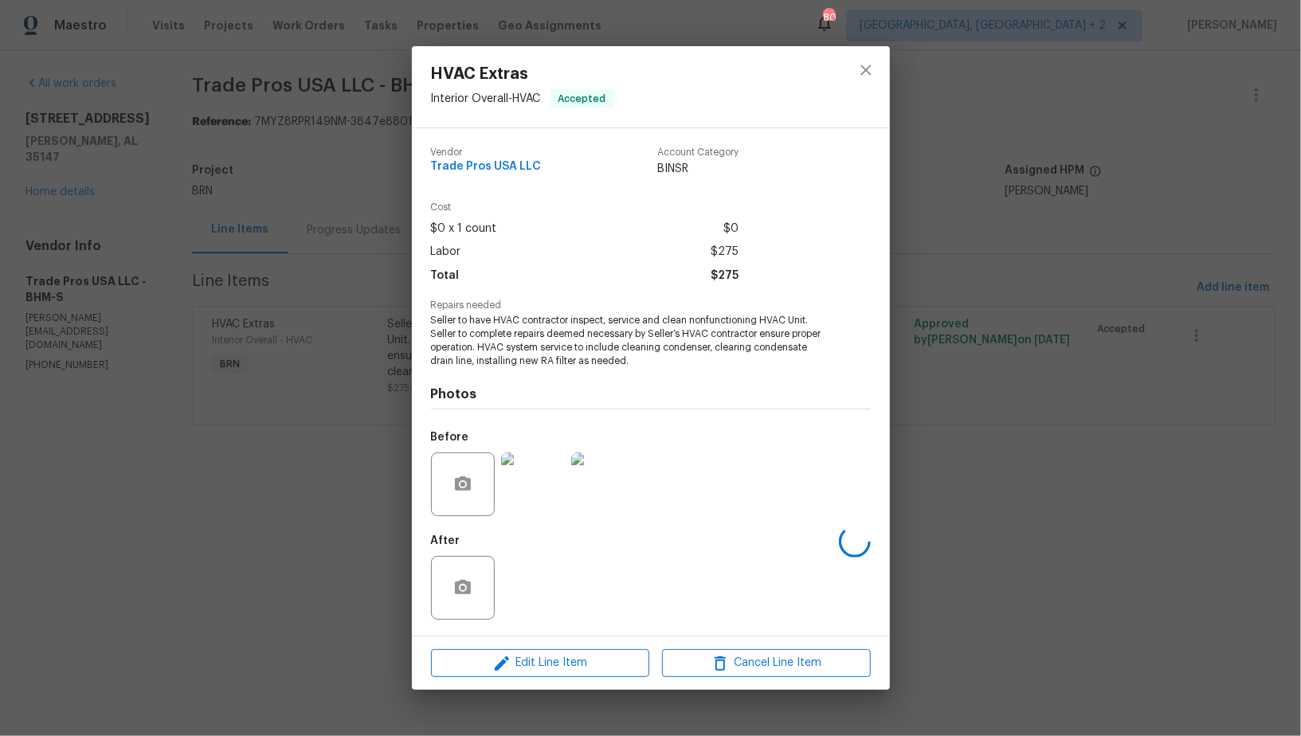
click at [229, 366] on div "HVAC Extras Interior Overall - HVAC Accepted Vendor Trade Pros USA LLC Account …" at bounding box center [650, 368] width 1301 height 736
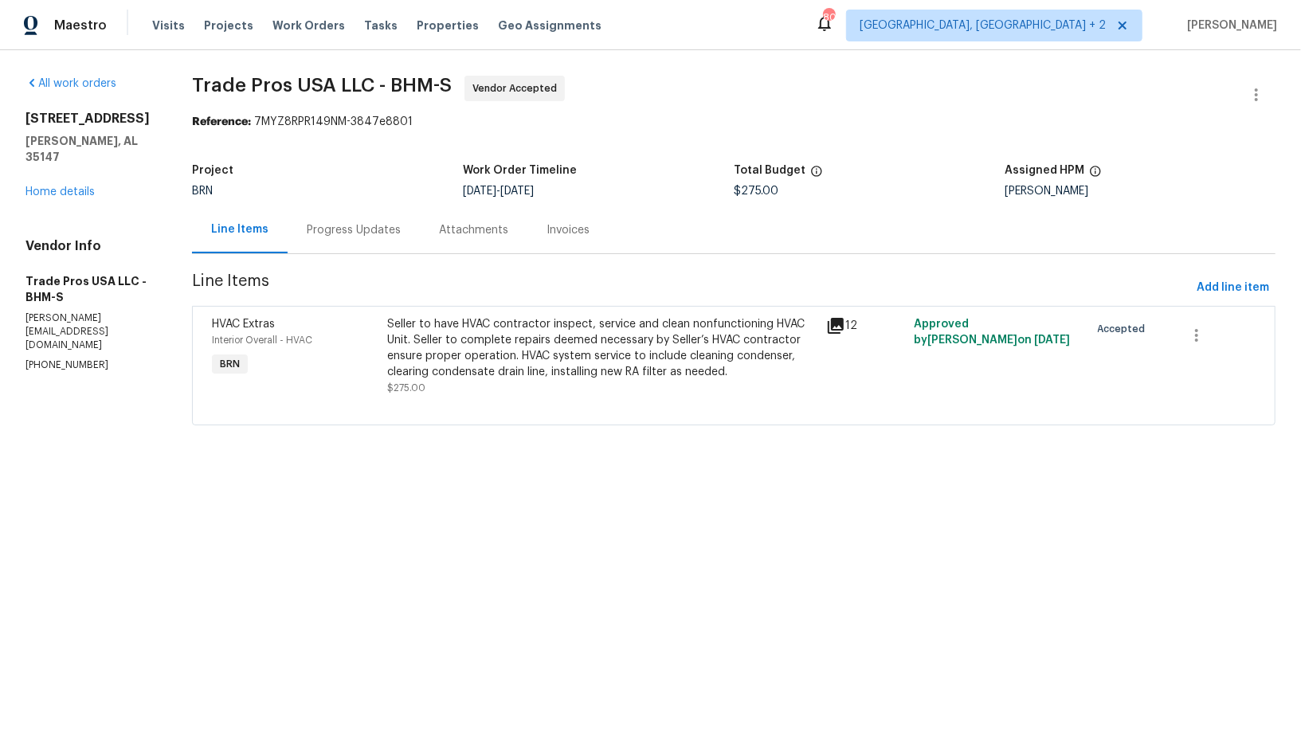
click at [51, 178] on div "5882 Forest Lakes Cv Sterrett, AL 35147 Home details" at bounding box center [89, 155] width 128 height 89
click at [54, 191] on link "Home details" at bounding box center [59, 191] width 69 height 11
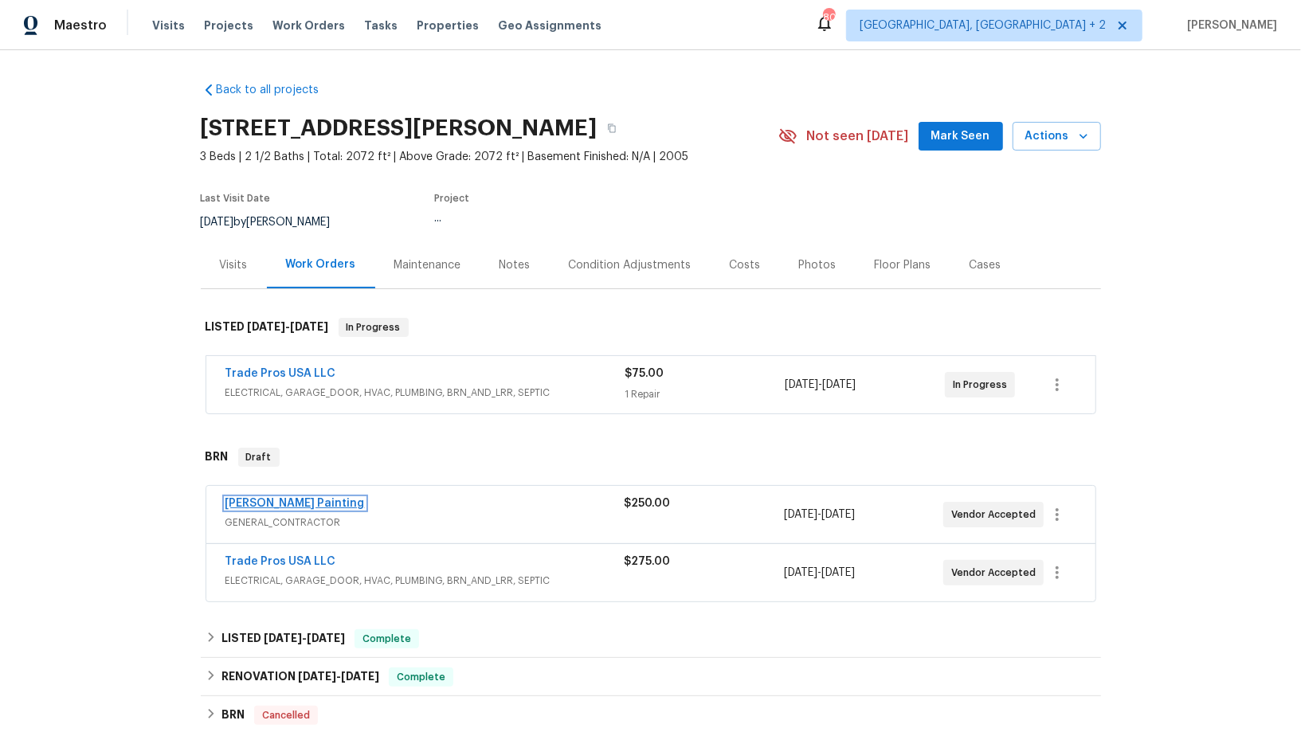
click at [273, 498] on link "Perez Painting" at bounding box center [295, 503] width 139 height 11
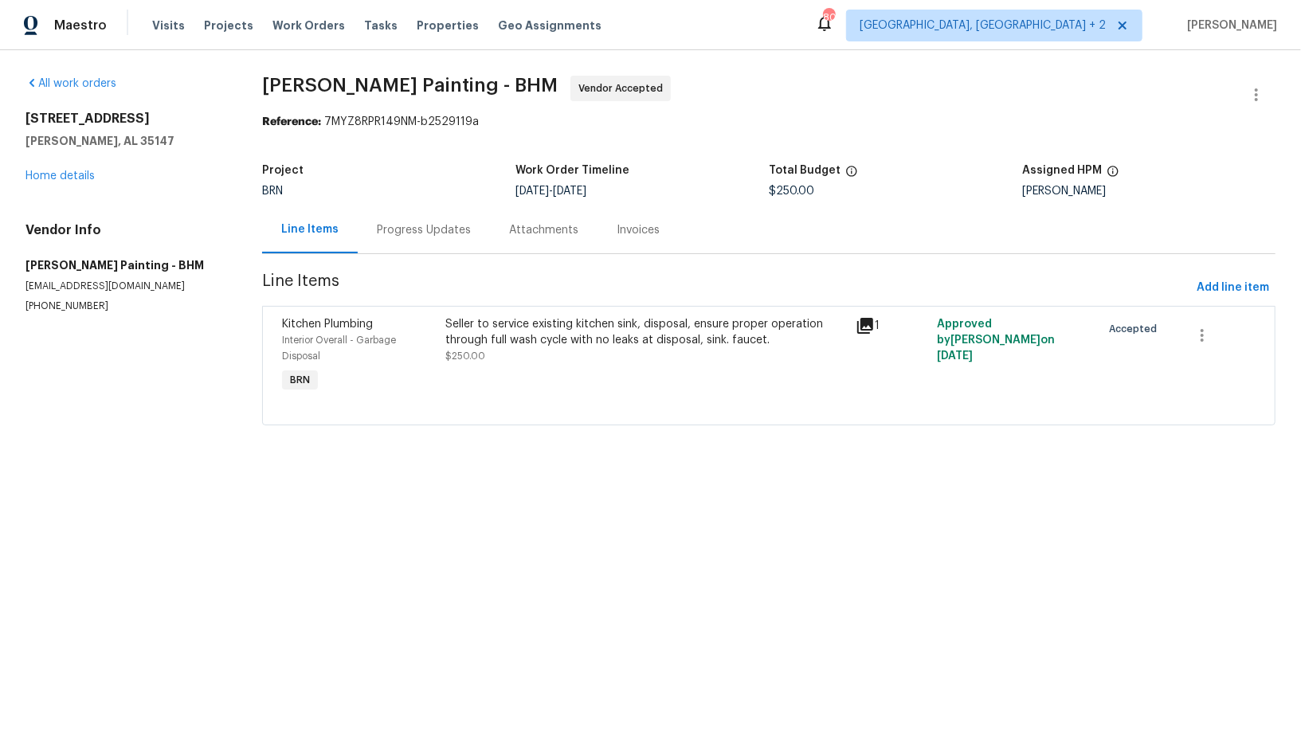
click at [539, 328] on div "Seller to service existing kitchen sink, disposal, ensure proper operation thro…" at bounding box center [646, 332] width 400 height 32
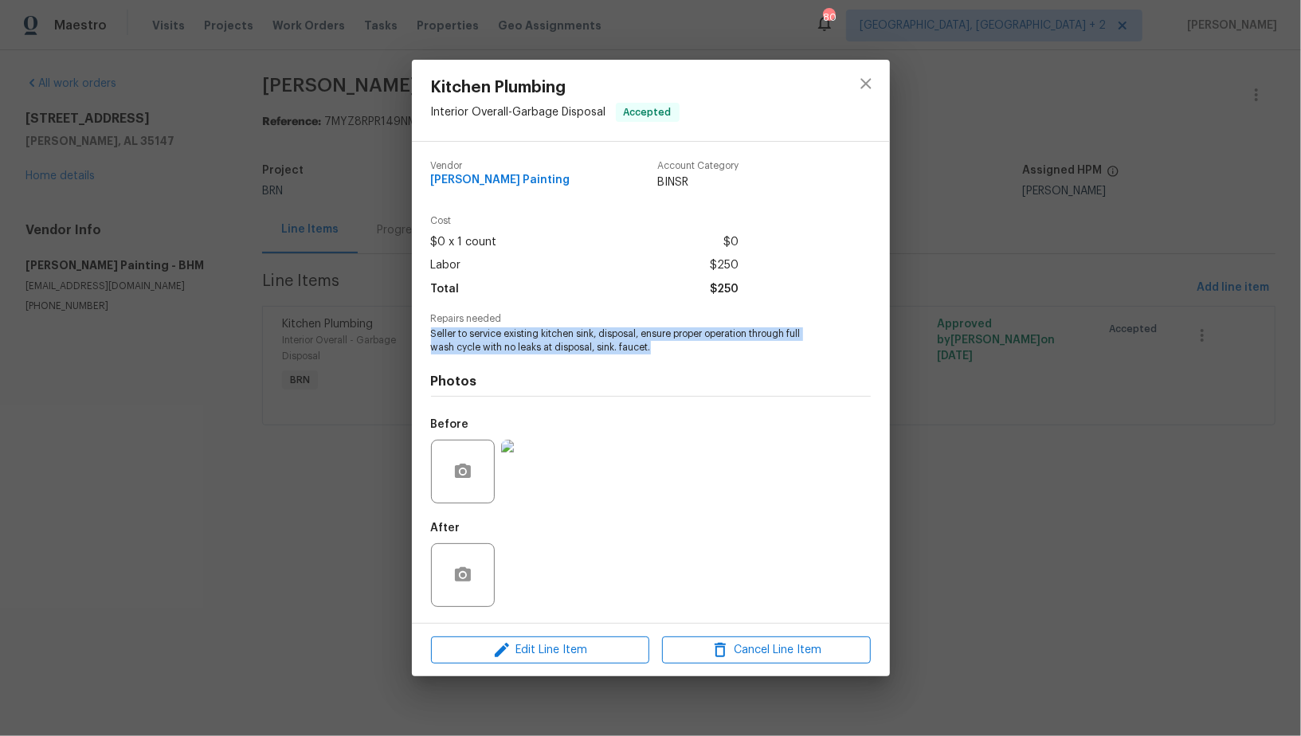
drag, startPoint x: 425, startPoint y: 336, endPoint x: 699, endPoint y: 349, distance: 274.4
click at [699, 349] on div "Vendor Perez Painting Account Category BINSR Cost $0 x 1 count $0 Labor $250 To…" at bounding box center [651, 382] width 478 height 481
copy span "Seller to service existing kitchen sink, disposal, ensure proper operation thro…"
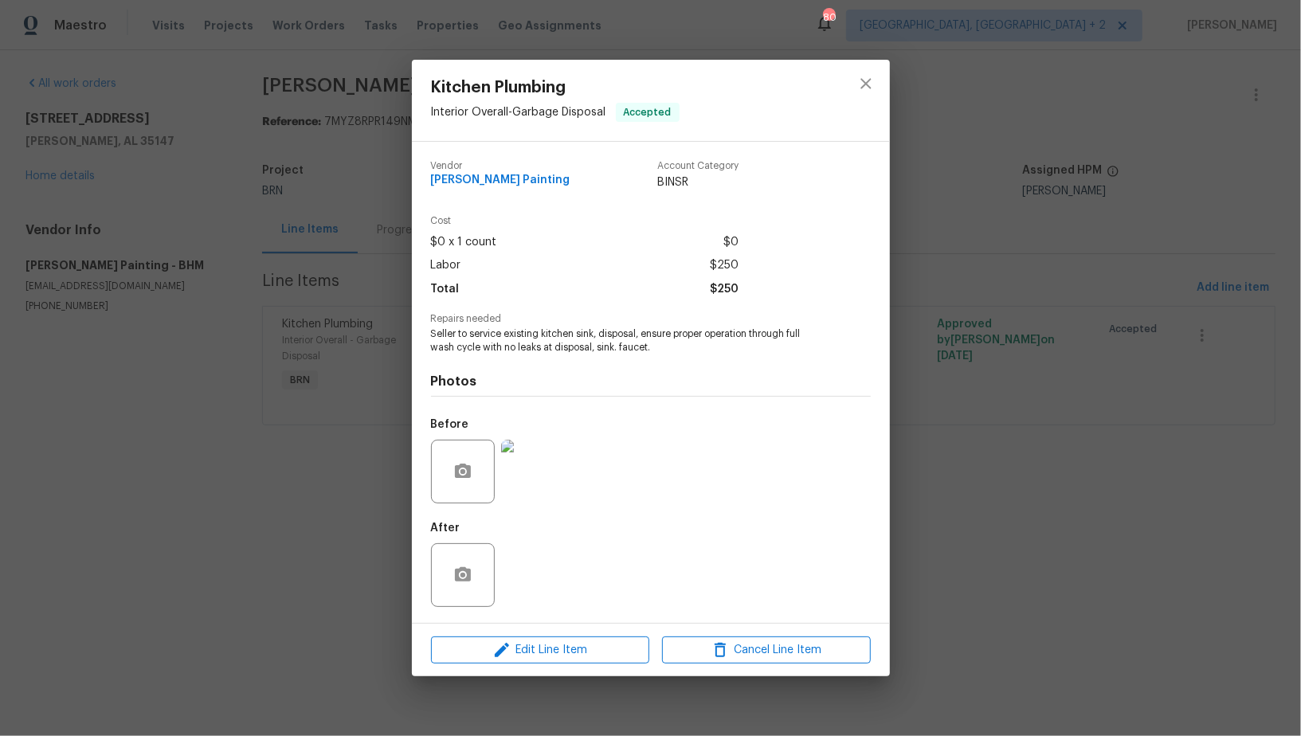
click at [345, 221] on div "Kitchen Plumbing Interior Overall - Garbage Disposal Accepted Vendor Perez Pain…" at bounding box center [650, 368] width 1301 height 736
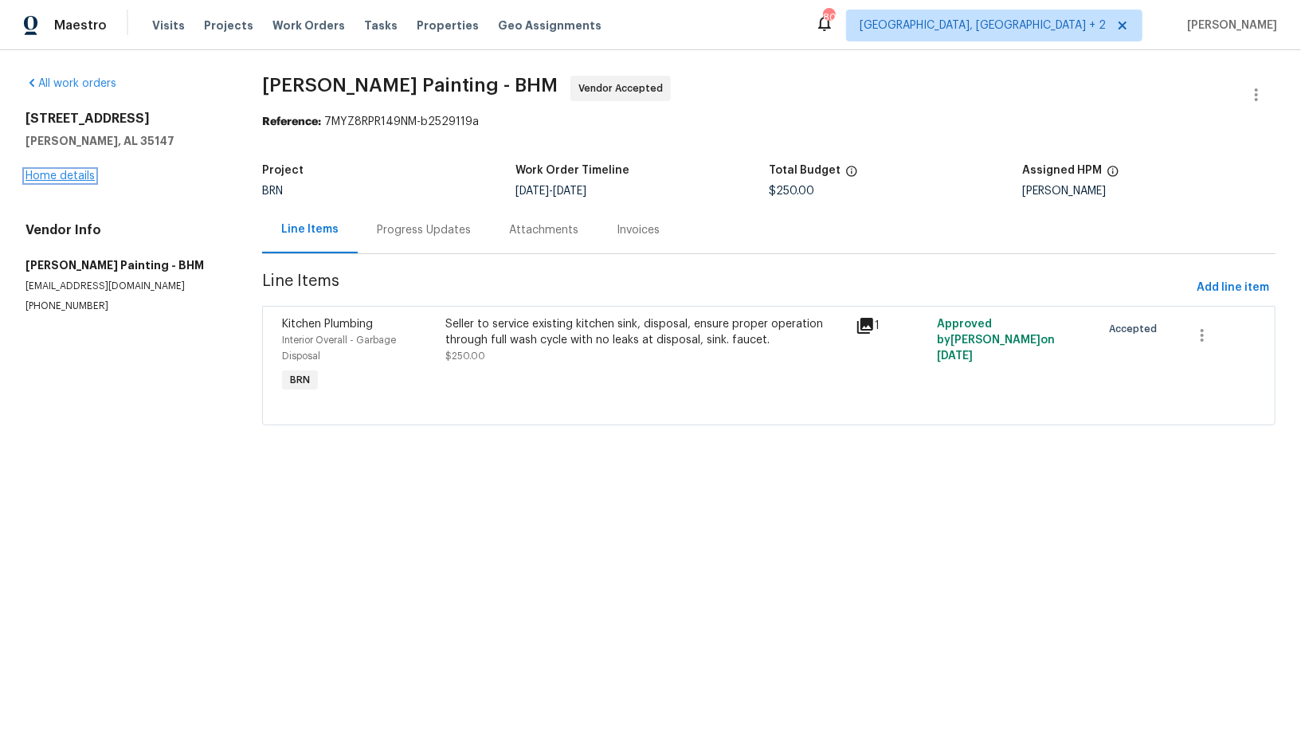
click at [55, 172] on link "Home details" at bounding box center [59, 176] width 69 height 11
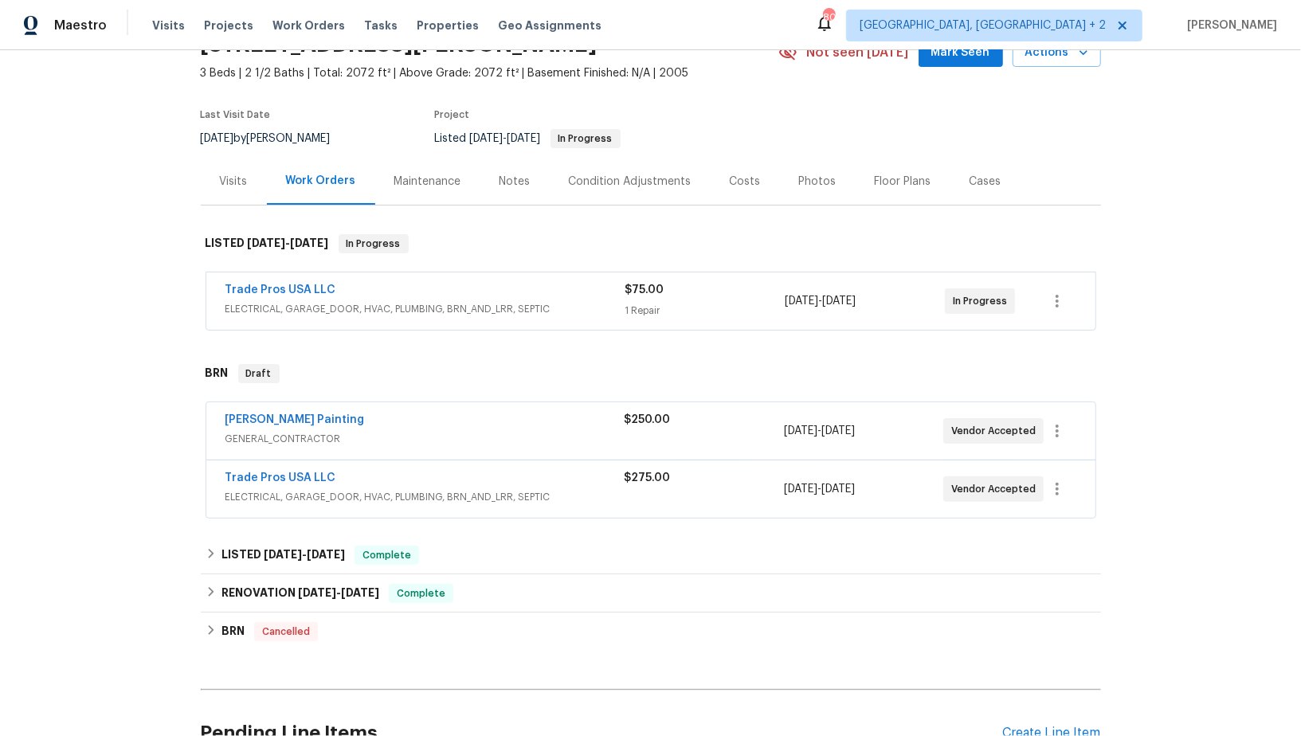
scroll to position [210, 0]
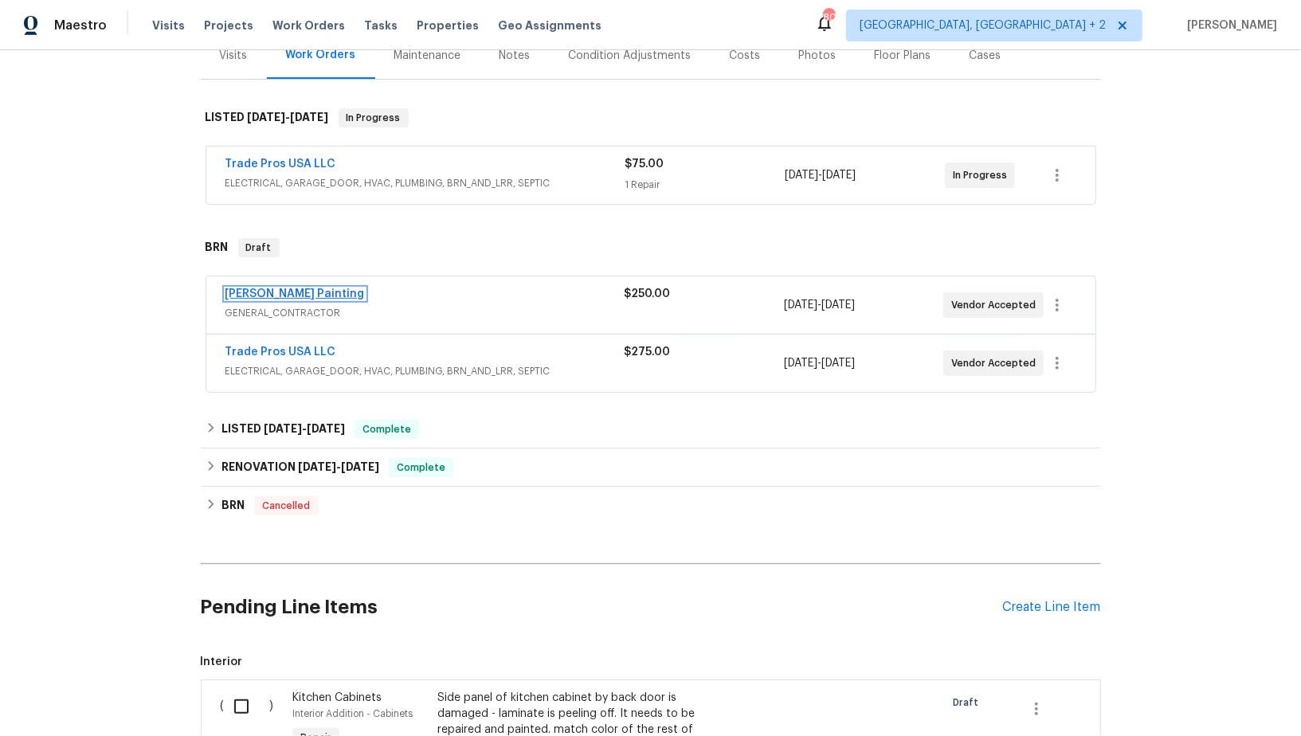
click at [254, 296] on link "Perez Painting" at bounding box center [295, 293] width 139 height 11
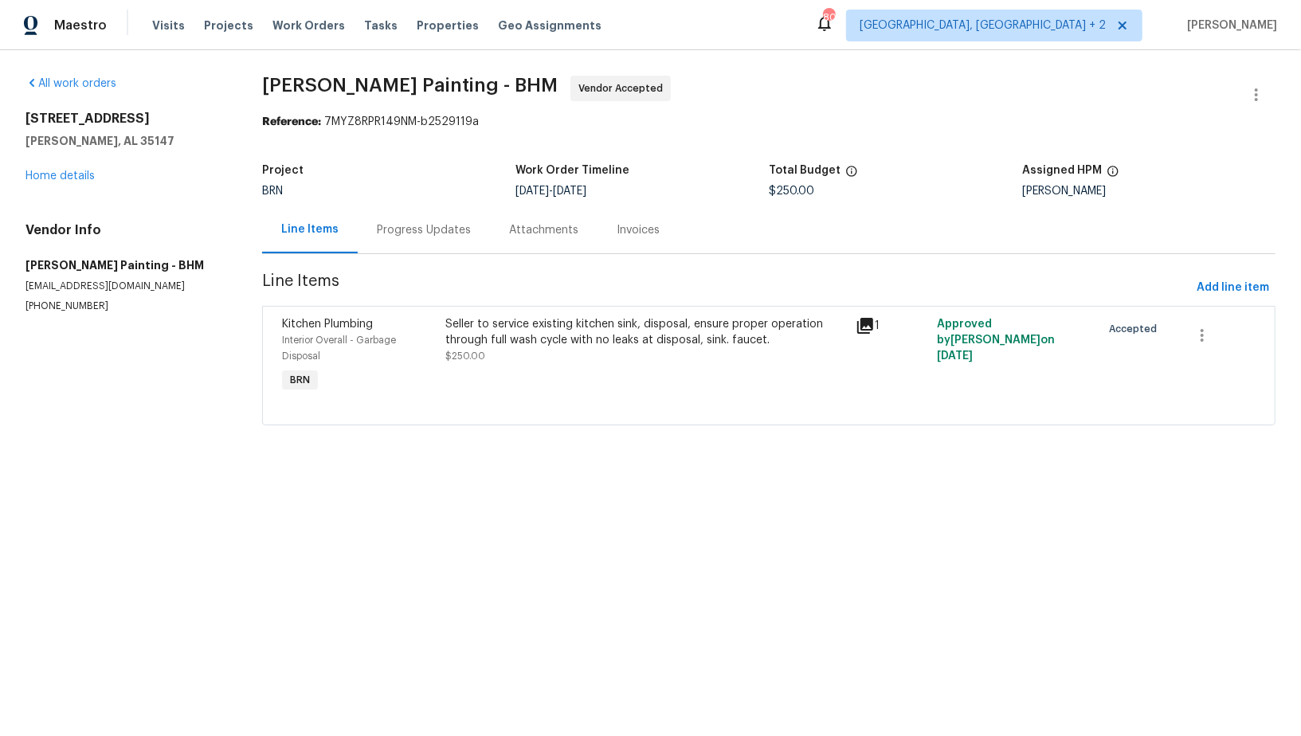
click at [453, 232] on div "Progress Updates" at bounding box center [424, 230] width 94 height 16
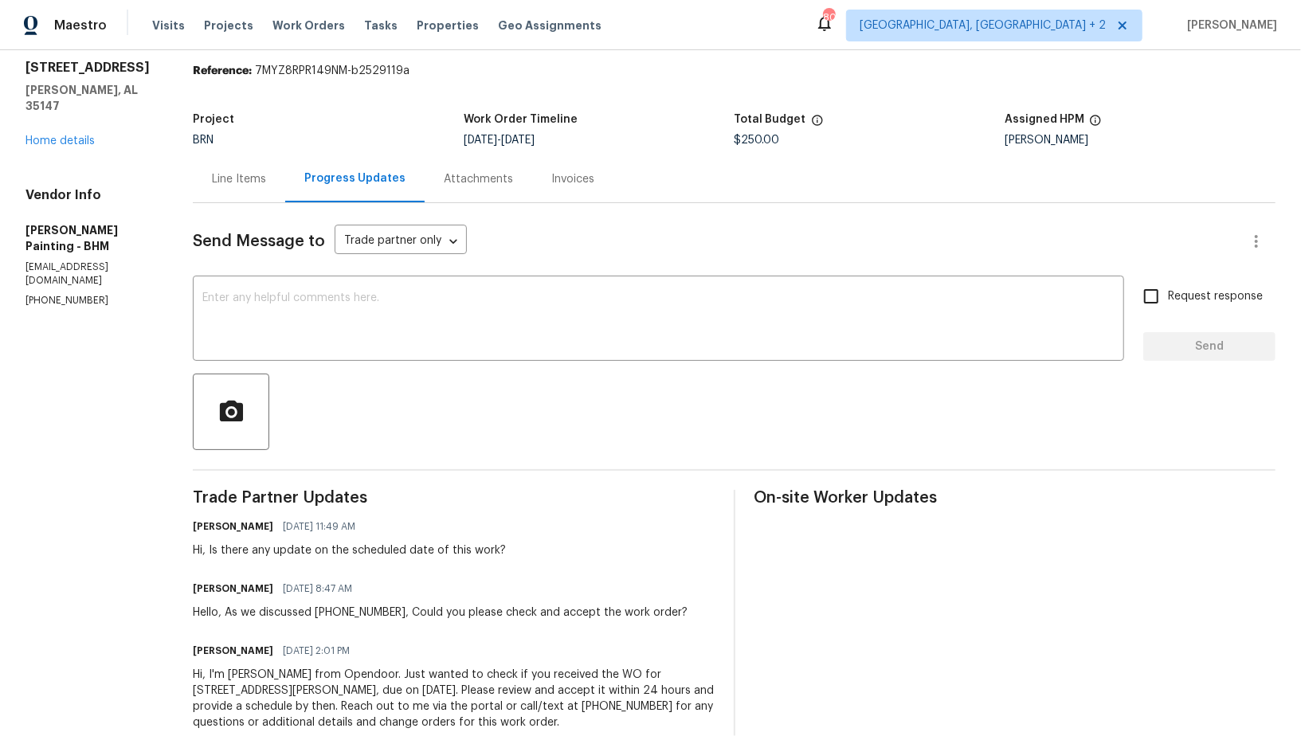
scroll to position [89, 0]
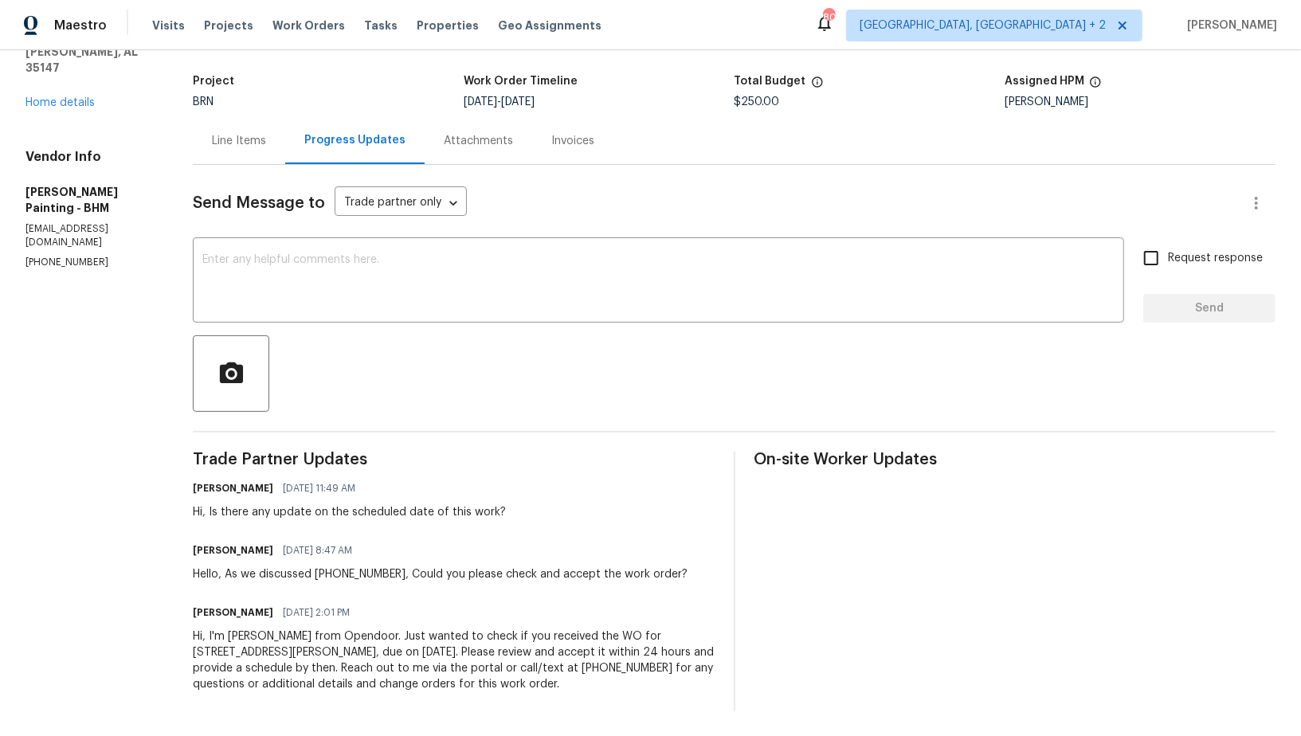
click at [266, 140] on div "Line Items" at bounding box center [239, 141] width 54 height 16
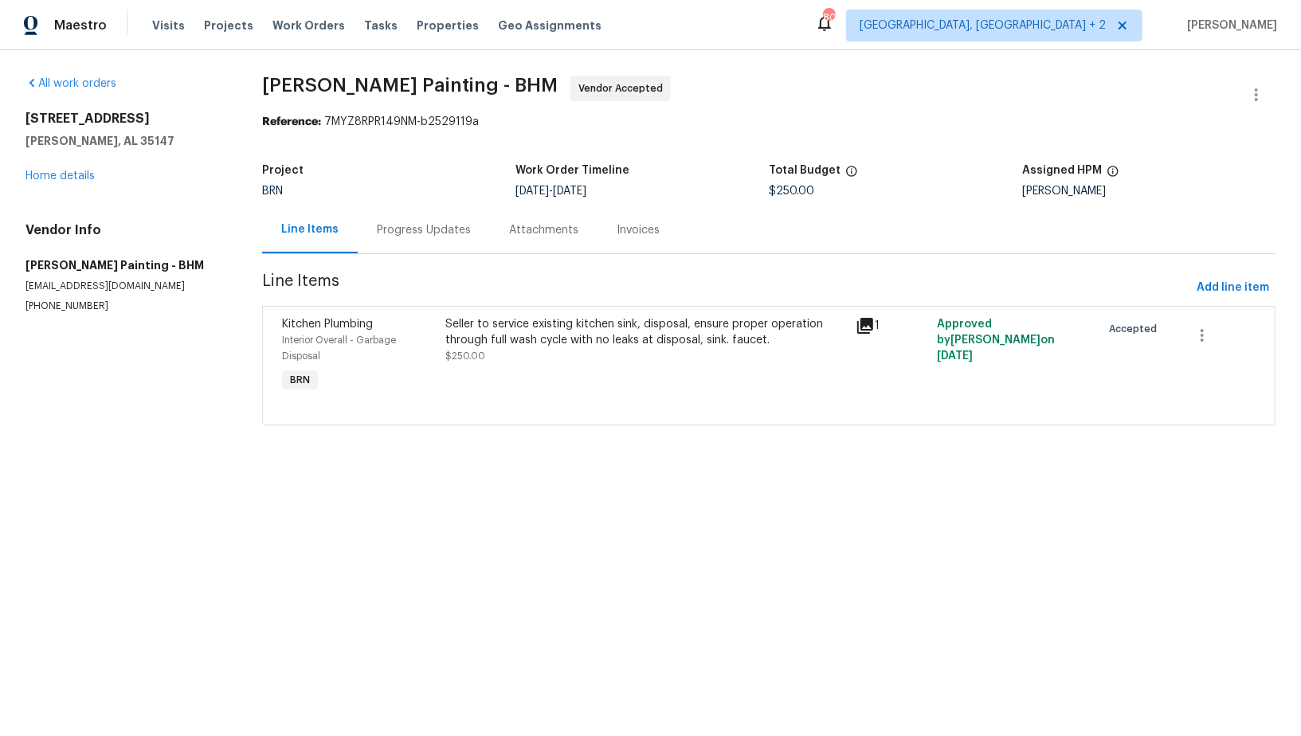
click at [440, 255] on section "Perez Painting - BHM Vendor Accepted Reference: 7MYZ8RPR149NM-b2529119a Project…" at bounding box center [769, 260] width 1014 height 369
click at [422, 243] on div "Progress Updates" at bounding box center [424, 229] width 132 height 47
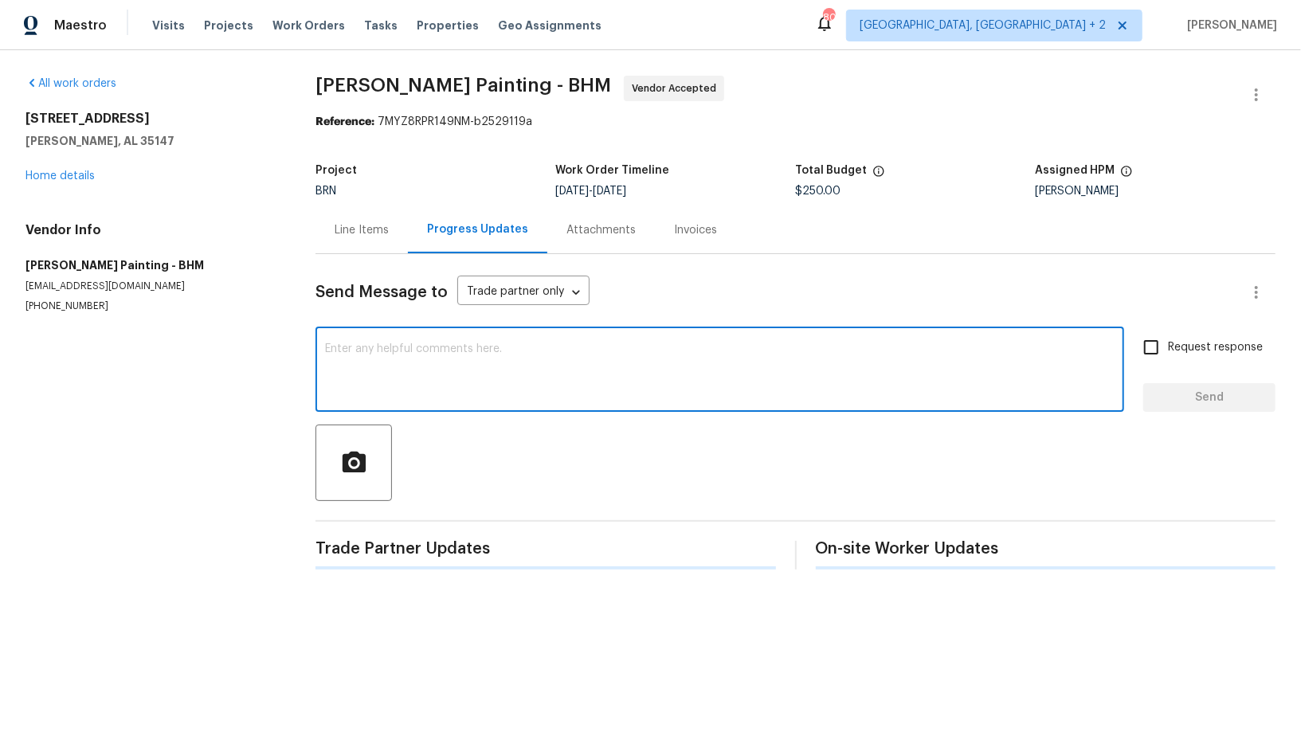
click at [394, 365] on textarea at bounding box center [720, 371] width 790 height 56
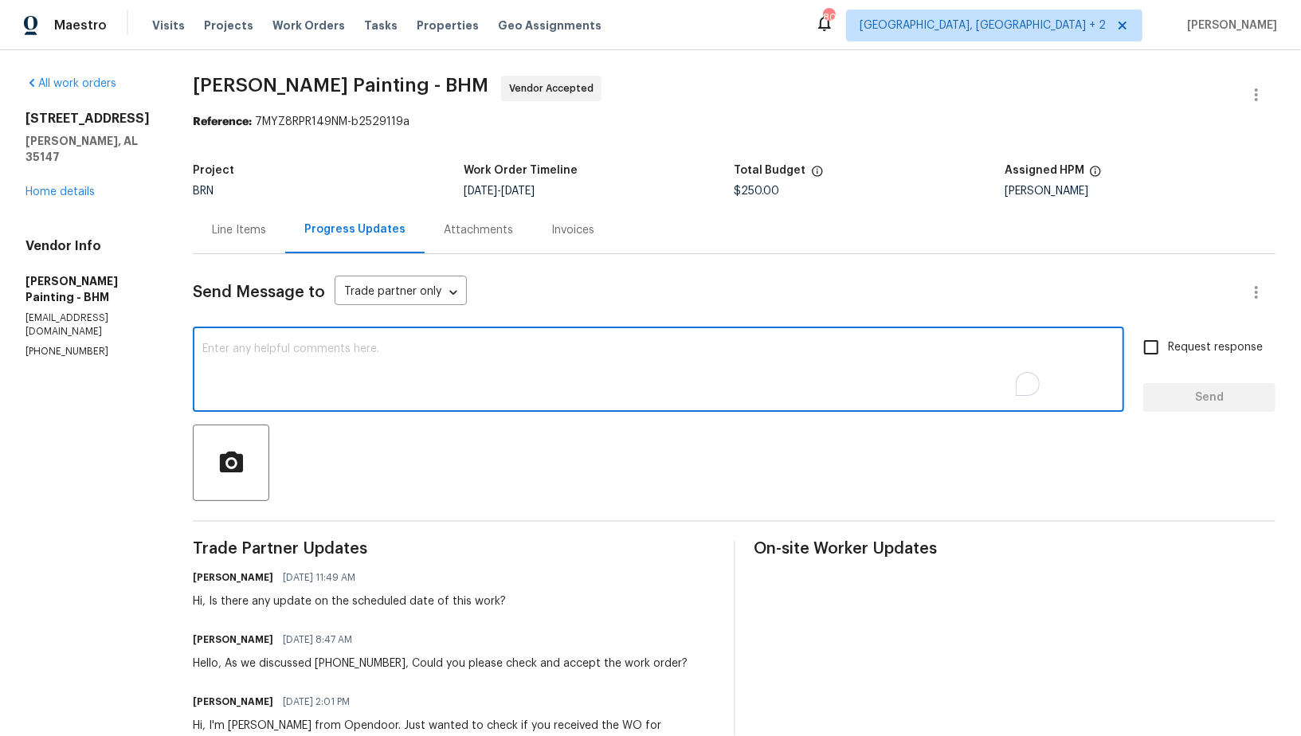
type textarea "T"
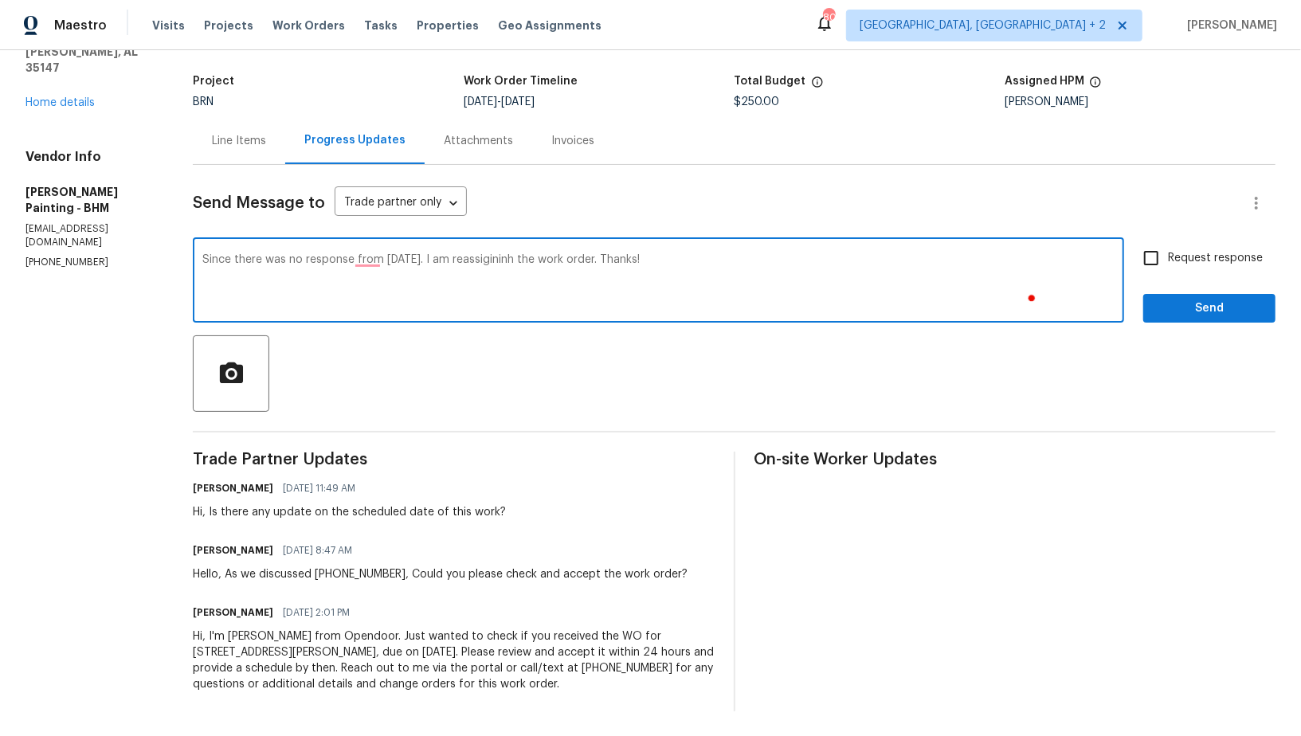
type textarea "Since there was no response from Monday, 9/22. I am reassigininh the work order…"
paste textarea "Since there has been no response since Monday, 9/22, I am reassigning the work …"
type textarea "Since there has been no response since Monday, 9/22, I am reassigning the work …"
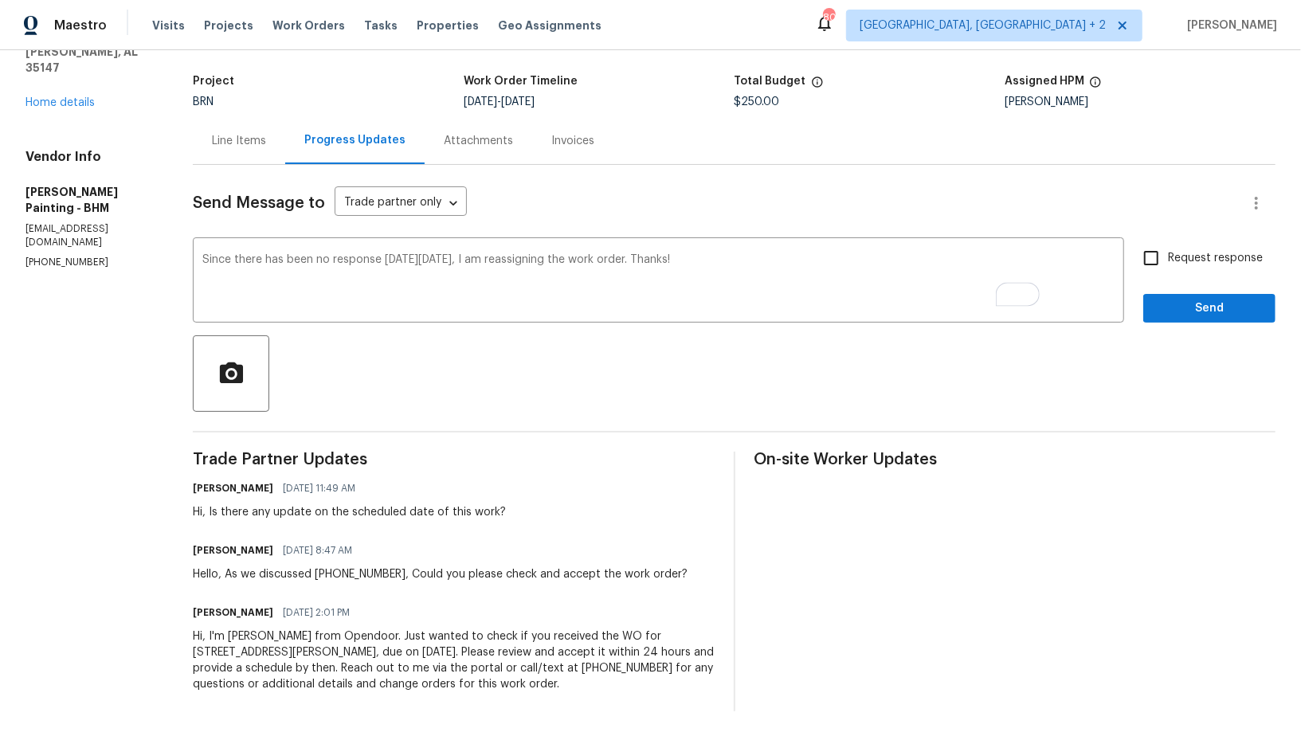
click at [1177, 251] on span "Request response" at bounding box center [1215, 258] width 95 height 17
click at [1168, 251] on input "Request response" at bounding box center [1151, 257] width 33 height 33
checkbox input "true"
click at [1177, 307] on span "Send" at bounding box center [1209, 309] width 107 height 20
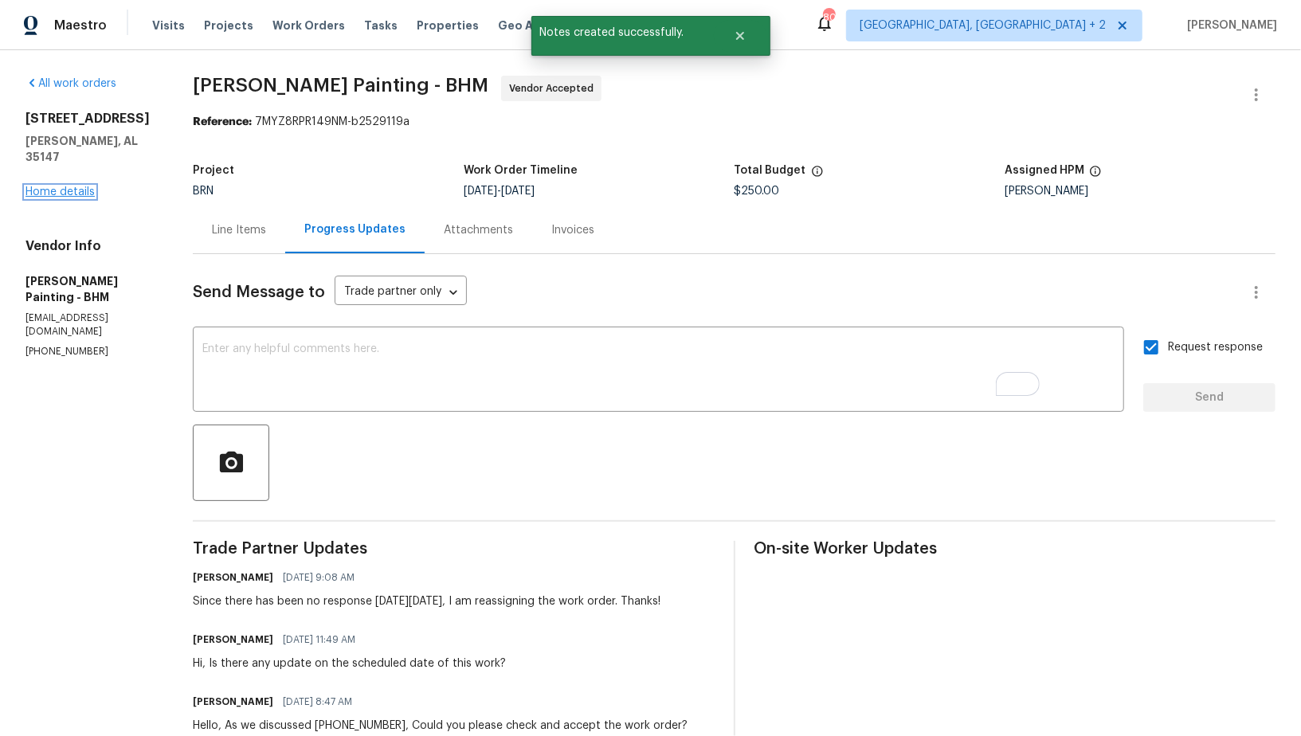
click at [73, 186] on link "Home details" at bounding box center [59, 191] width 69 height 11
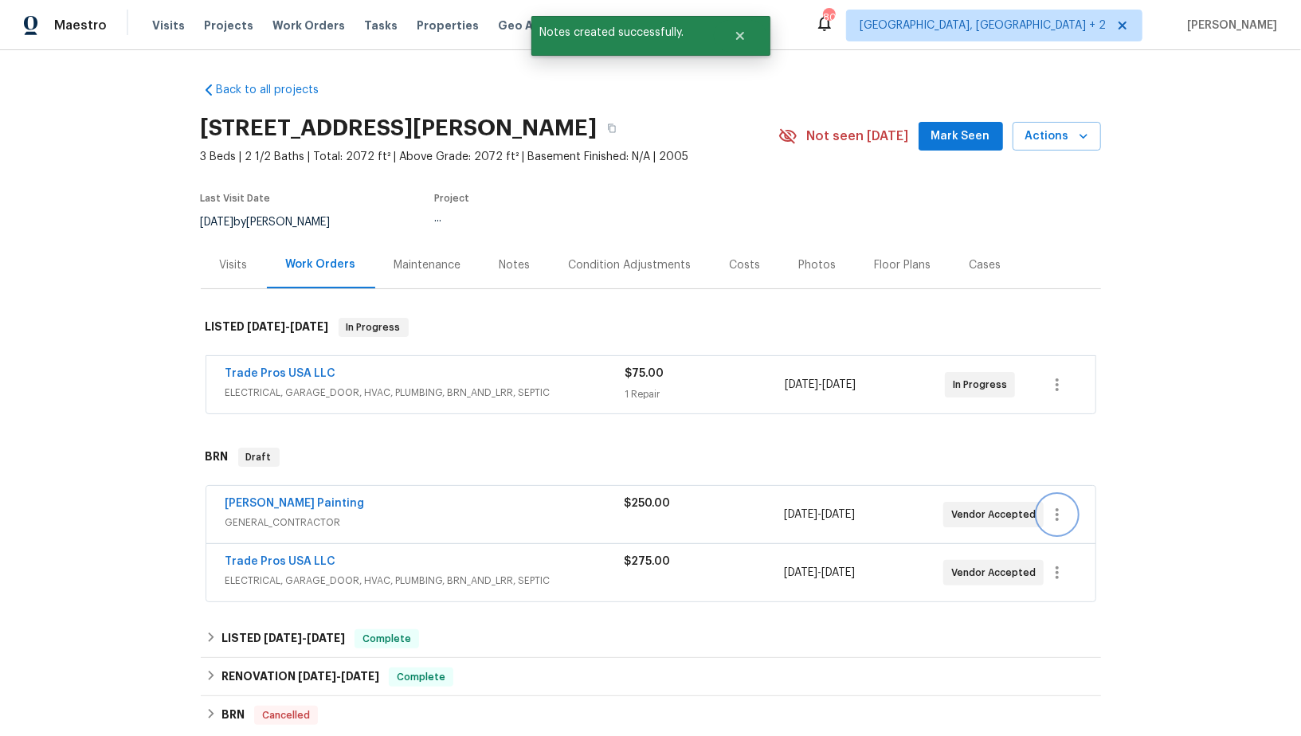
click at [1057, 519] on icon "button" at bounding box center [1057, 514] width 3 height 13
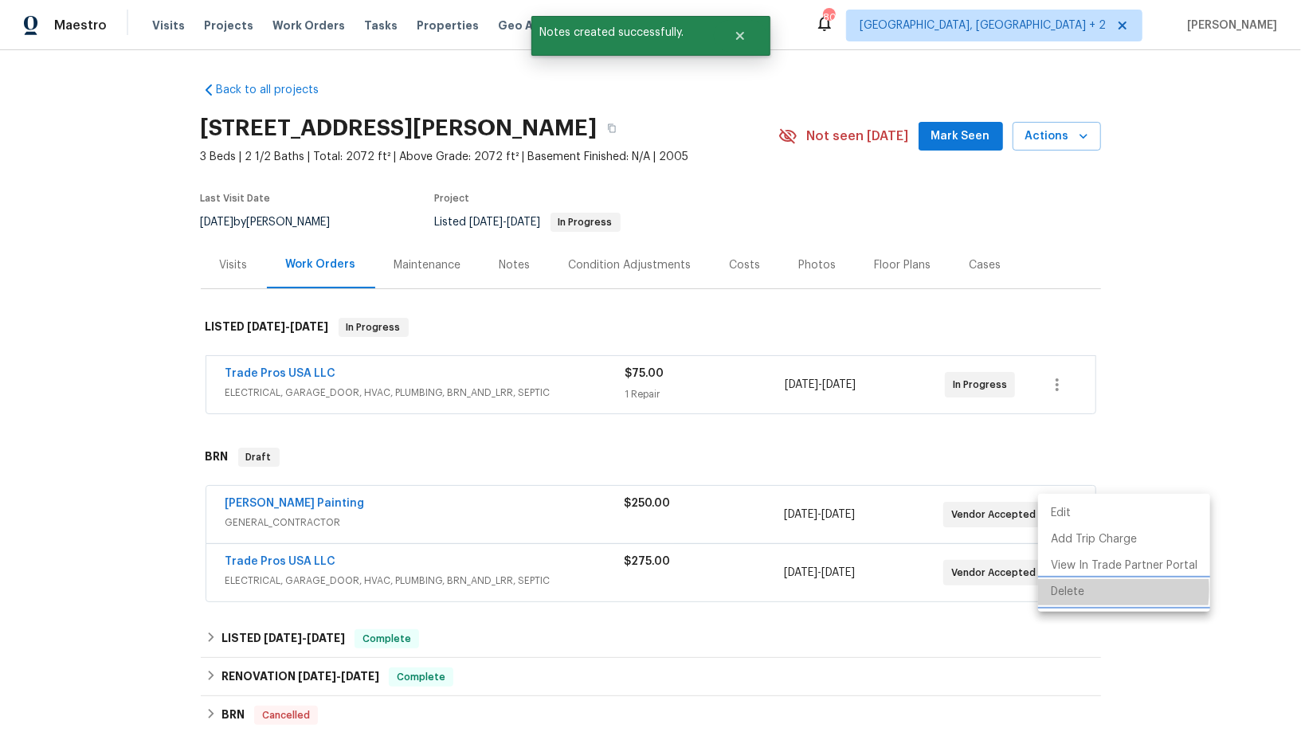
click at [1075, 590] on li "Delete" at bounding box center [1124, 592] width 172 height 26
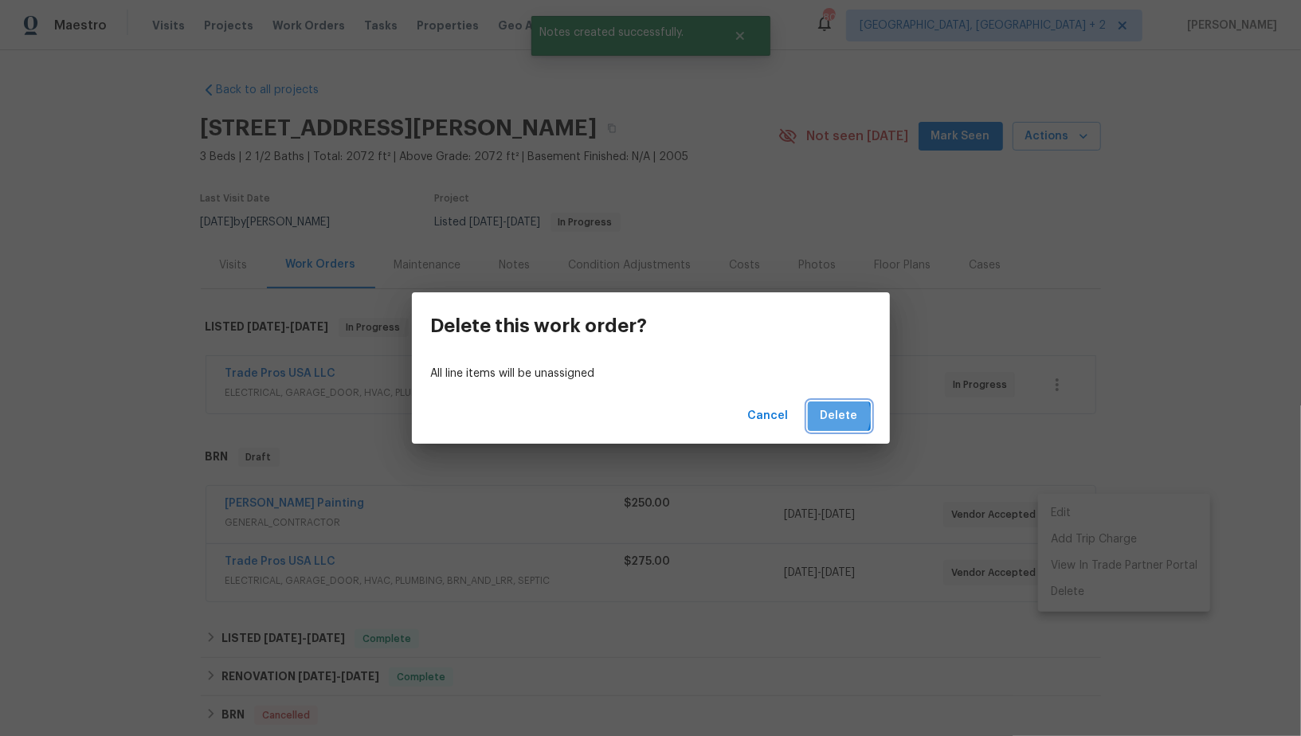
click at [832, 415] on span "Delete" at bounding box center [839, 416] width 37 height 20
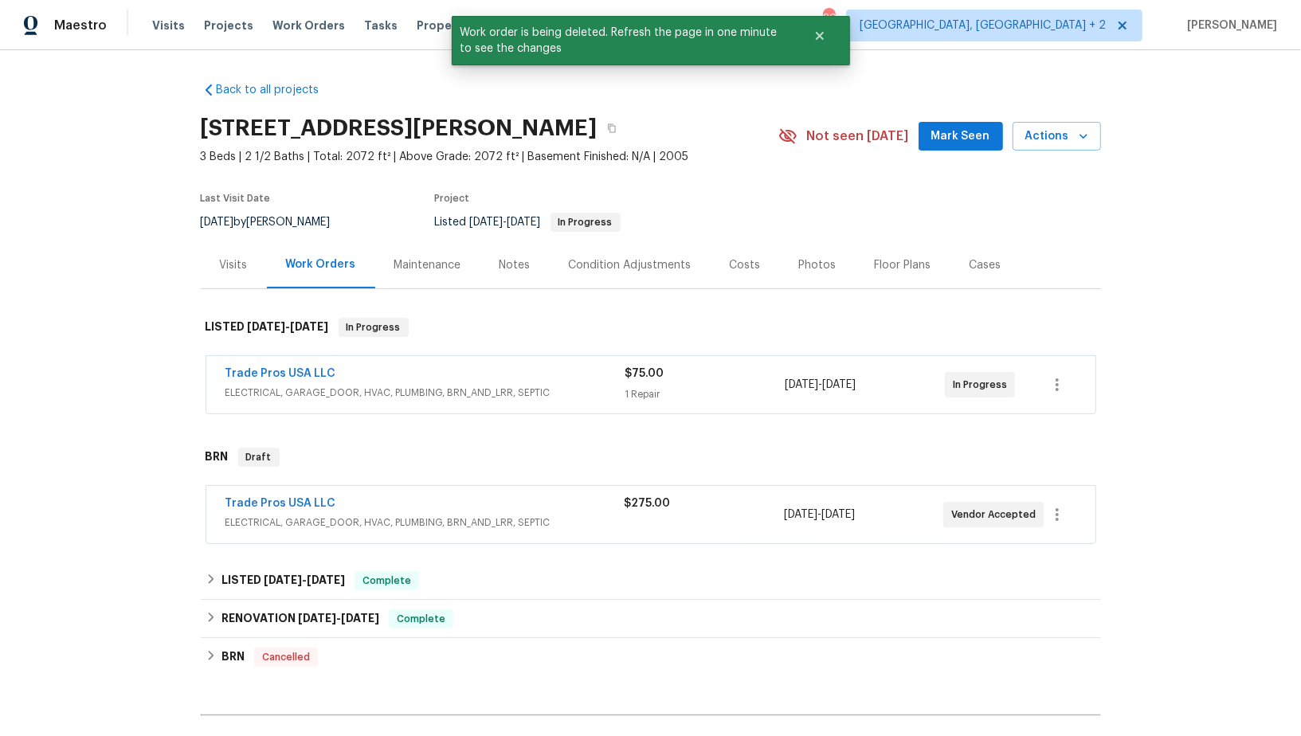
click at [278, 496] on span "Trade Pros USA LLC" at bounding box center [281, 504] width 111 height 16
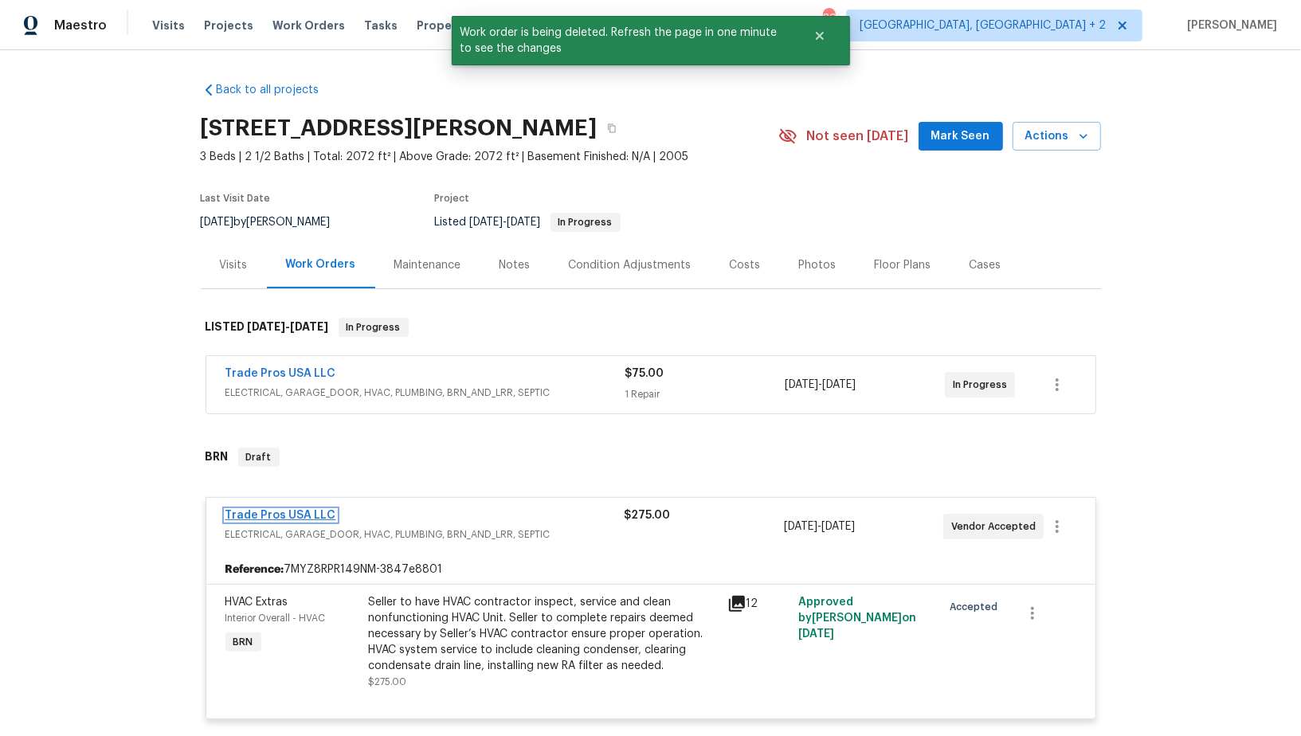
click at [272, 516] on link "Trade Pros USA LLC" at bounding box center [281, 515] width 111 height 11
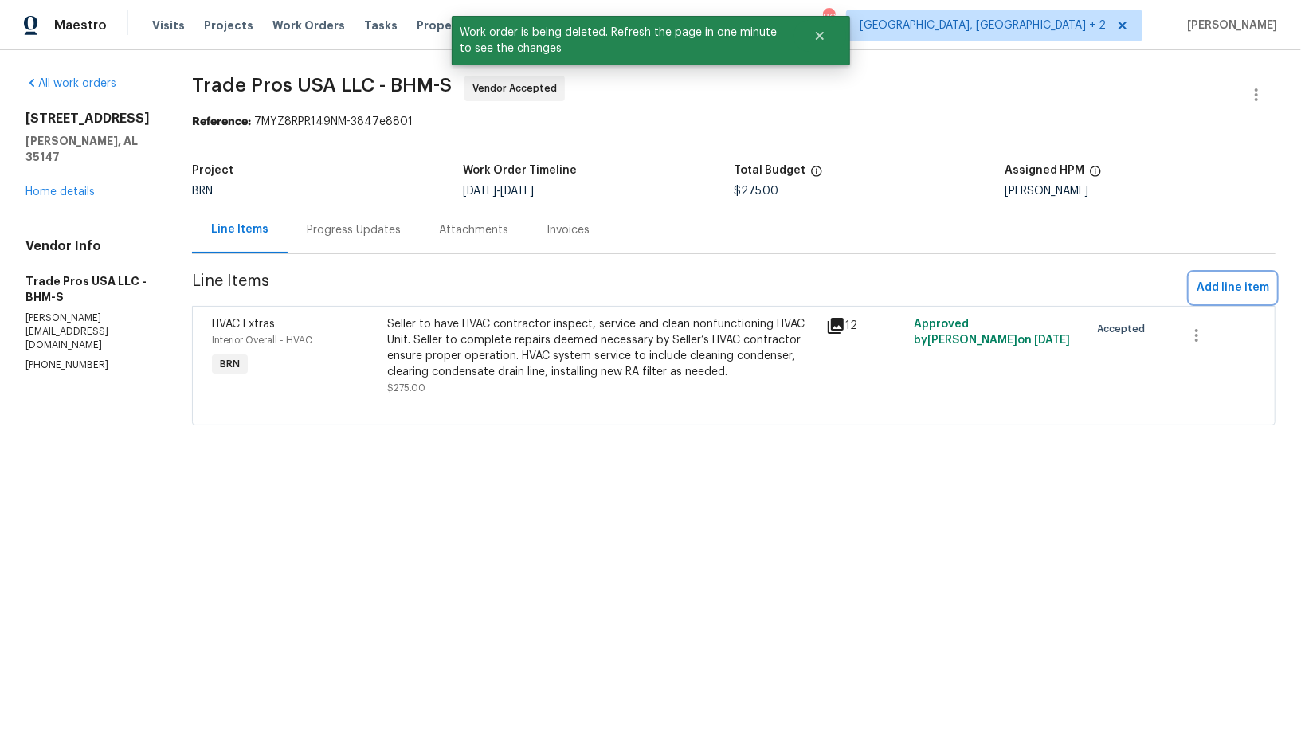
click at [1241, 296] on span "Add line item" at bounding box center [1233, 288] width 73 height 20
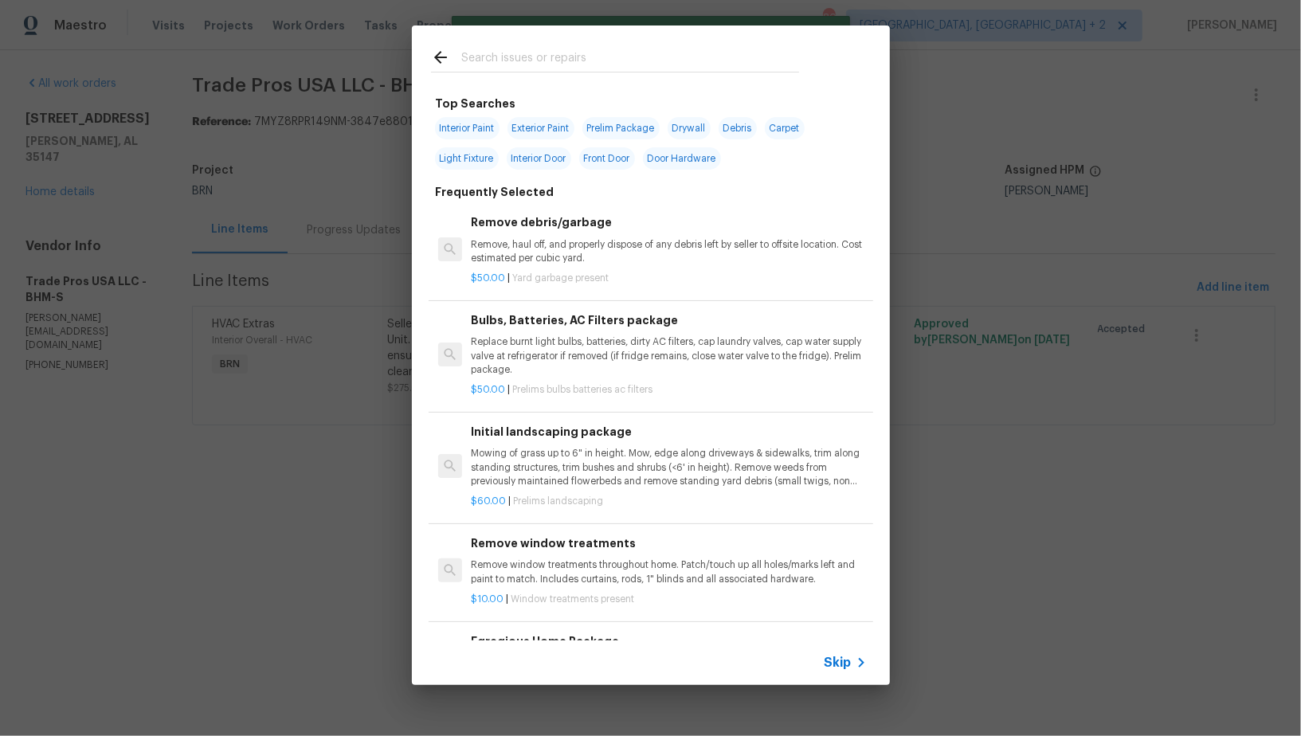
click at [857, 671] on icon at bounding box center [861, 662] width 19 height 19
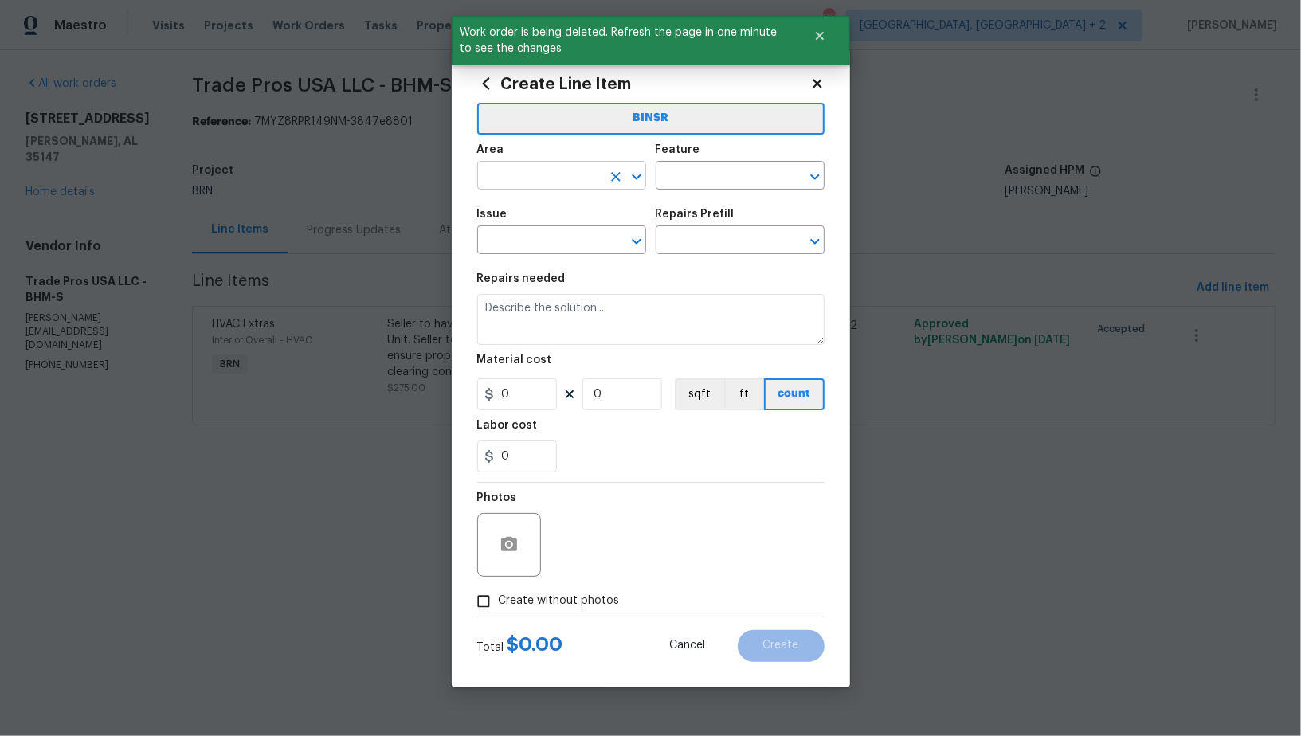
click at [592, 178] on input "text" at bounding box center [539, 177] width 124 height 25
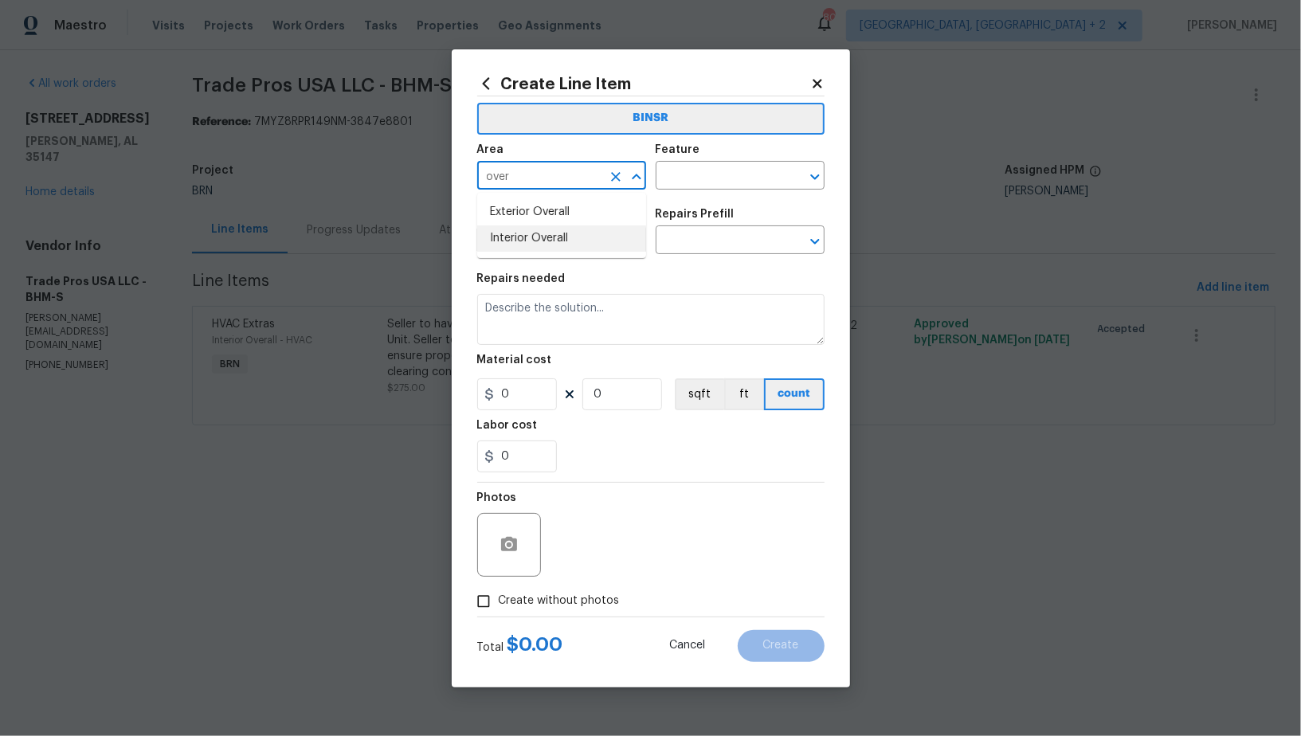
drag, startPoint x: 587, startPoint y: 245, endPoint x: 652, endPoint y: 218, distance: 69.7
click at [587, 245] on li "Interior Overall" at bounding box center [561, 239] width 169 height 26
type input "Interior Overall"
click at [705, 192] on div "Area Interior Overall ​ Feature ​" at bounding box center [650, 167] width 347 height 65
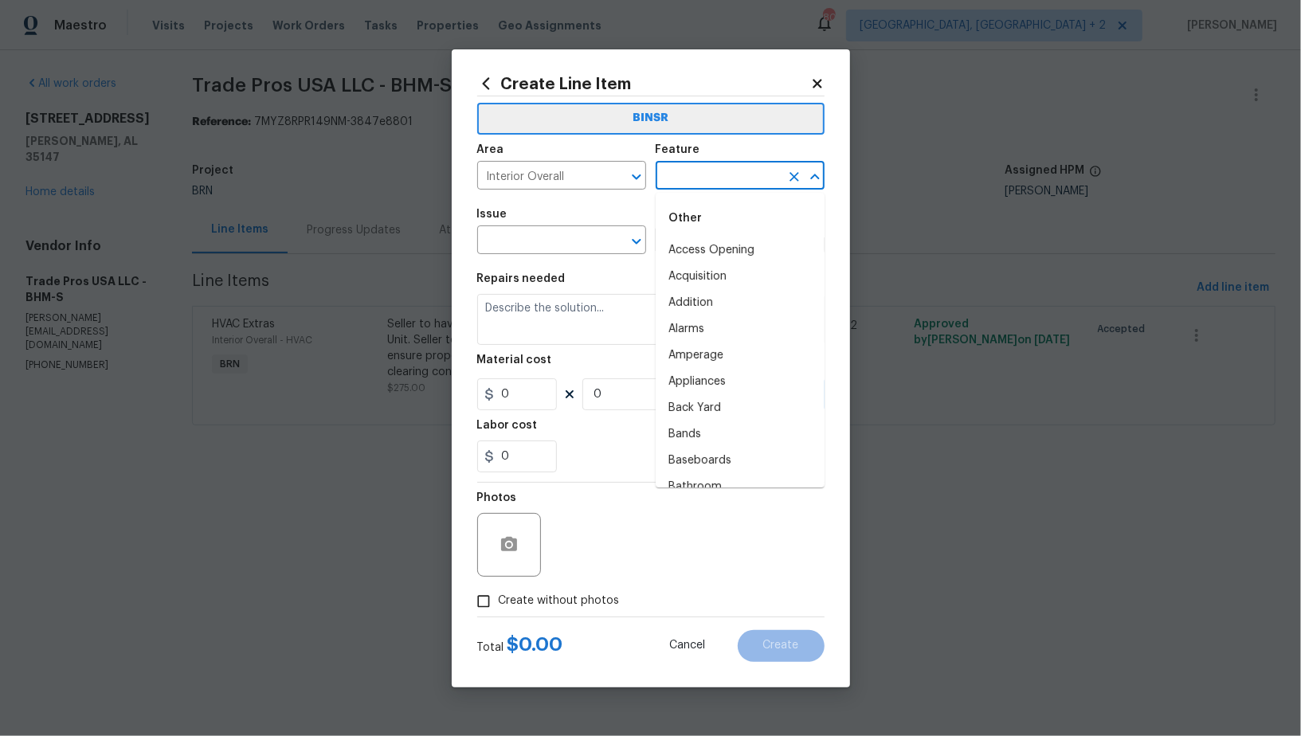
click at [693, 180] on input "text" at bounding box center [718, 177] width 124 height 25
type input "p"
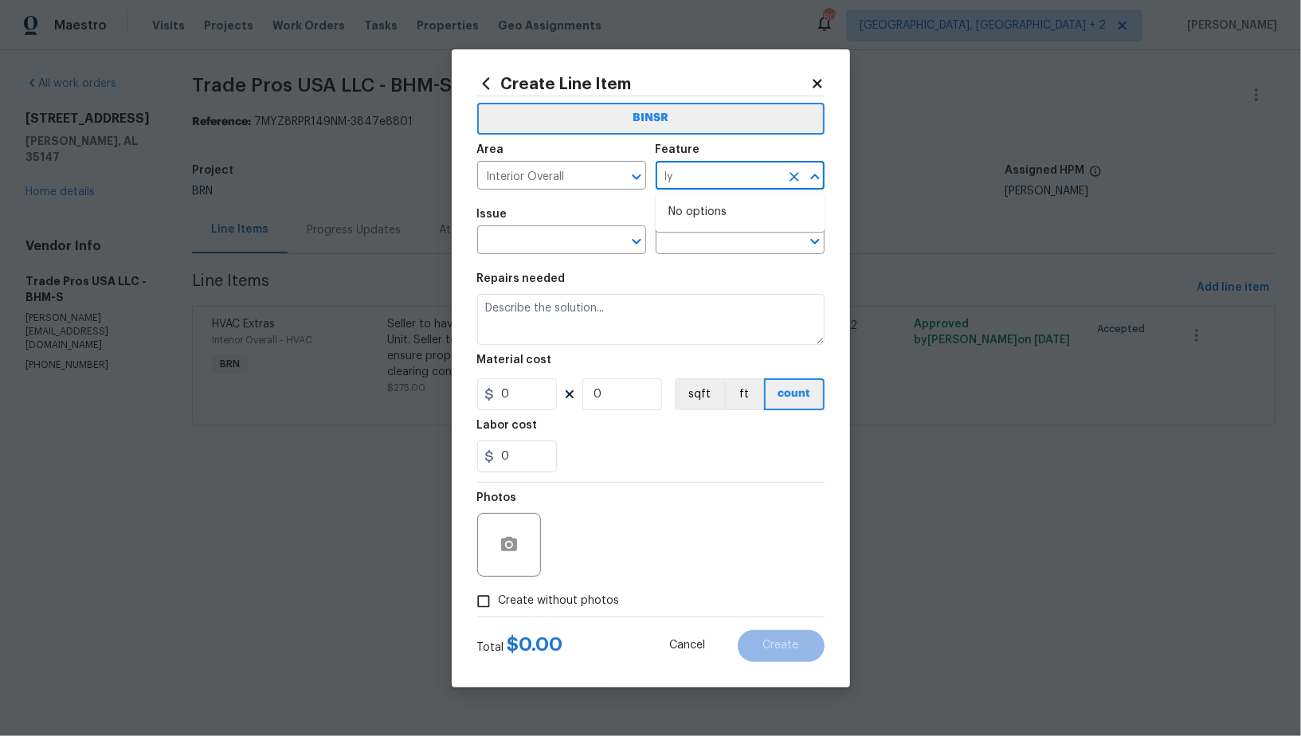
type input "l"
click at [696, 264] on li "Plumbing" at bounding box center [740, 277] width 169 height 26
type input "Plumbing"
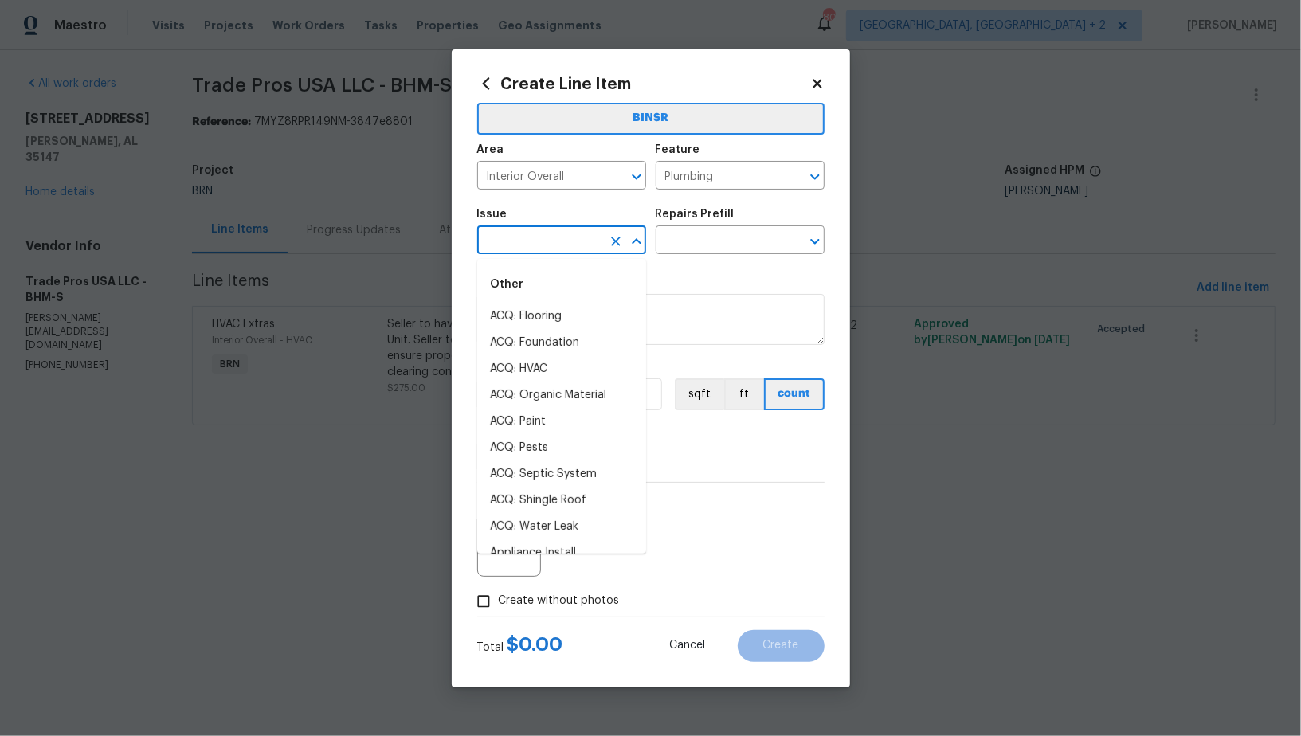
click at [540, 245] on input "text" at bounding box center [539, 241] width 124 height 25
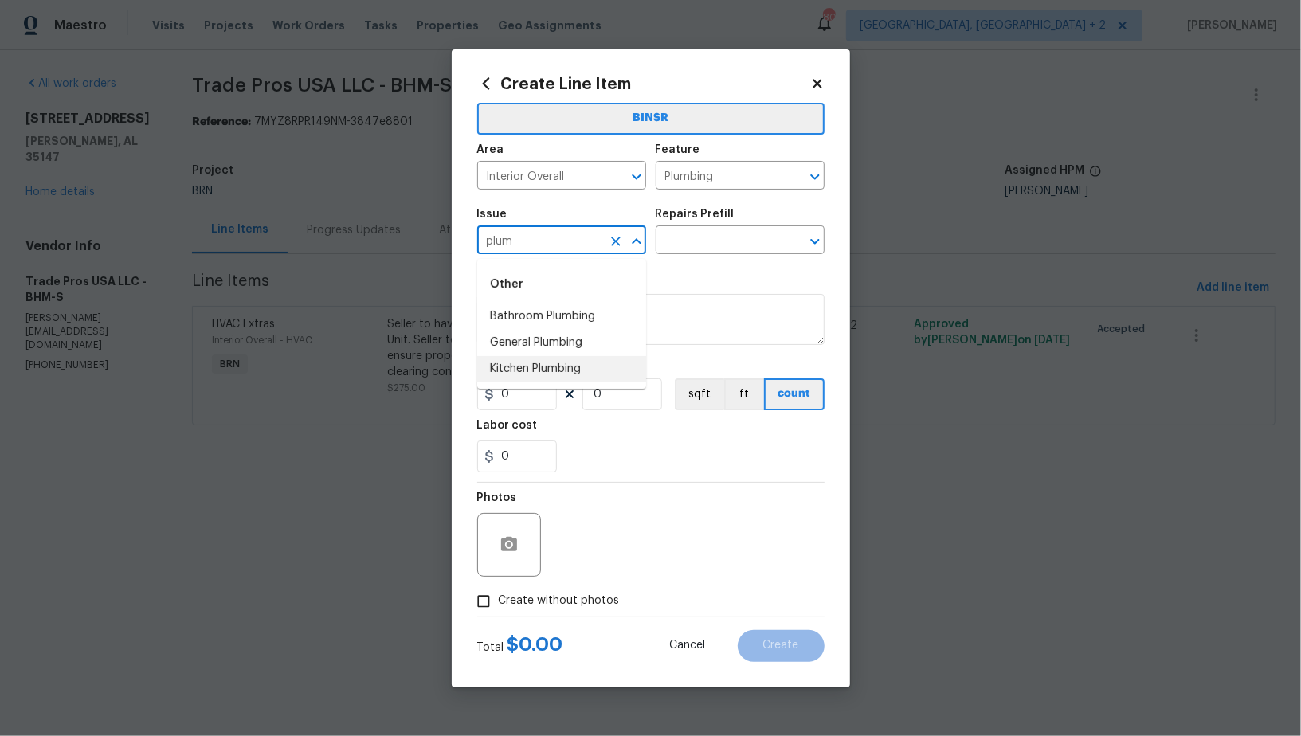
click at [561, 377] on li "Kitchen Plumbing" at bounding box center [561, 369] width 169 height 26
type input "Kitchen Plumbing"
click at [701, 239] on input "text" at bounding box center [718, 241] width 124 height 25
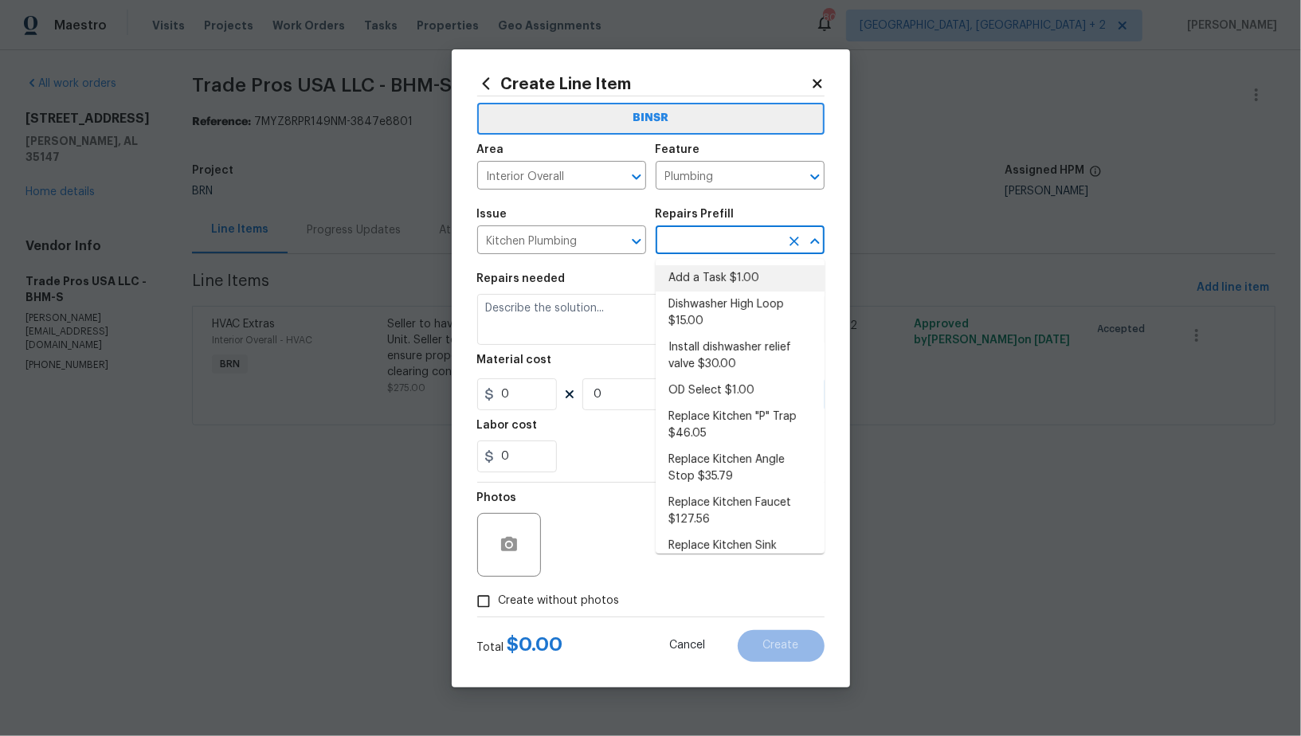
click at [708, 279] on li "Add a Task $1.00" at bounding box center [740, 278] width 169 height 26
type input "Add a Task $1.00"
type textarea "HPM to detail"
type input "1"
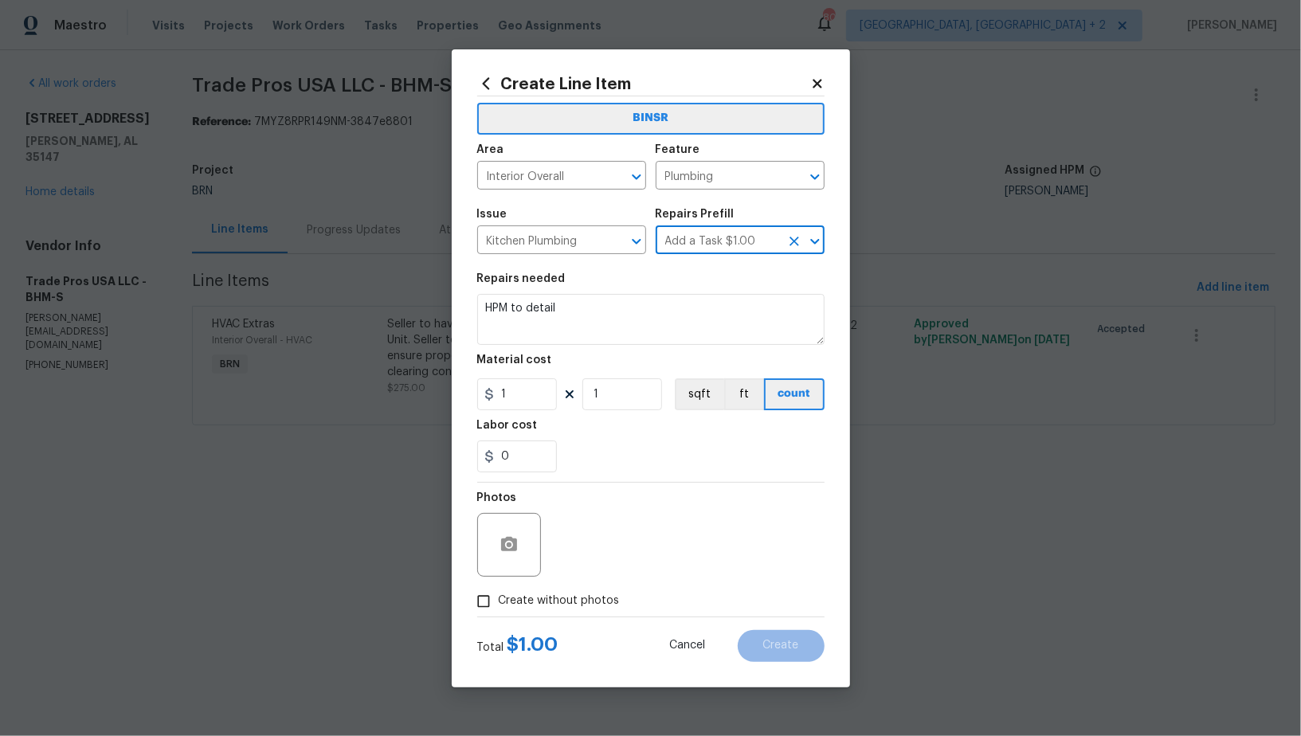
click at [673, 291] on div "Repairs needed" at bounding box center [650, 283] width 347 height 21
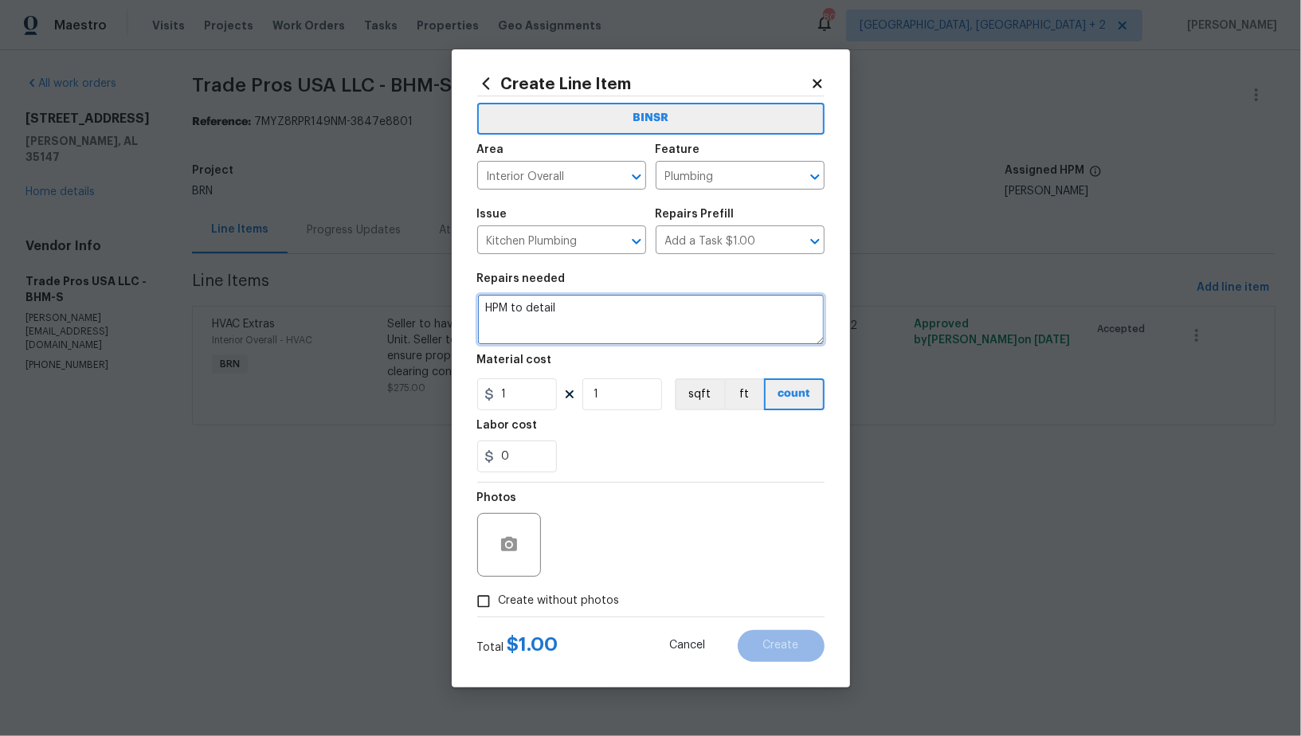
click at [635, 306] on textarea "HPM to detail" at bounding box center [650, 319] width 347 height 51
paste textarea "Seller to service existing kitchen sink, disposal, ensure proper operation thro…"
type textarea "Seller to service existing kitchen sink, disposal, ensure proper operation thro…"
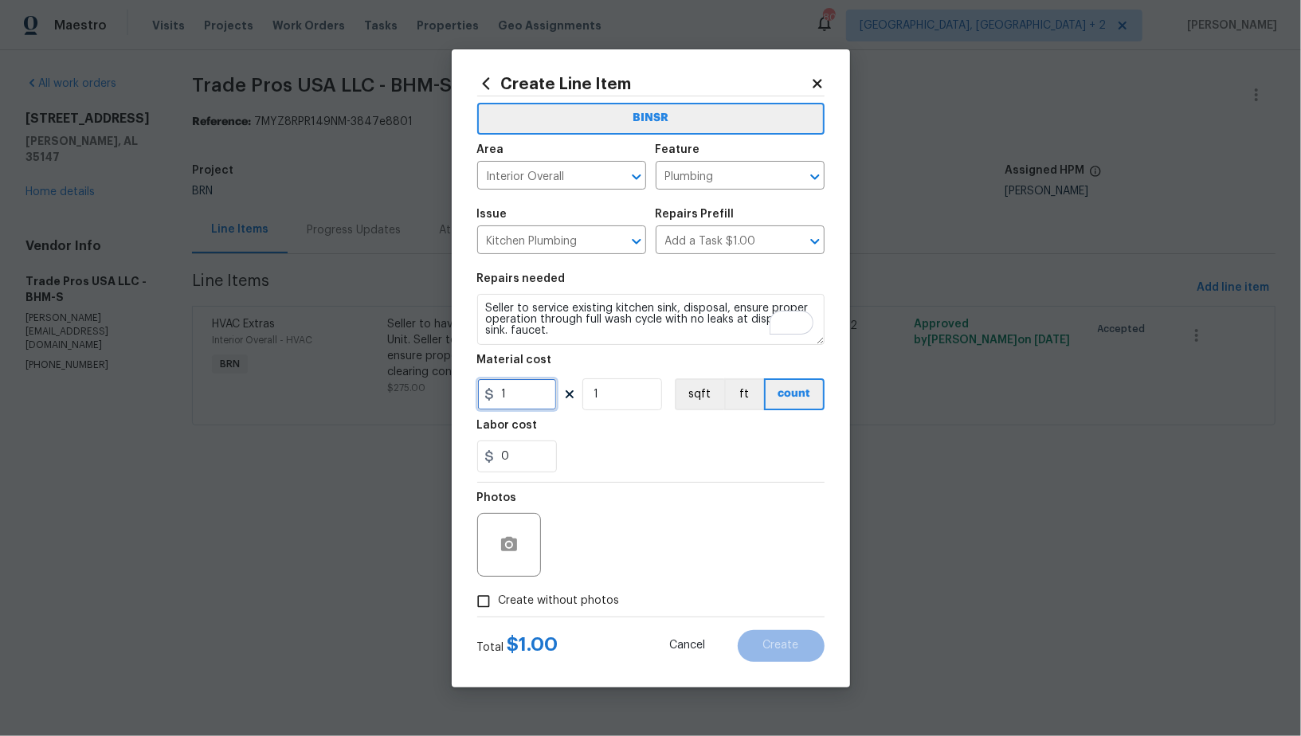
click at [546, 382] on input "1" at bounding box center [517, 394] width 80 height 32
type input "0"
click at [515, 461] on input "0" at bounding box center [517, 457] width 80 height 32
type input "250"
click at [502, 553] on icon "button" at bounding box center [509, 544] width 19 height 19
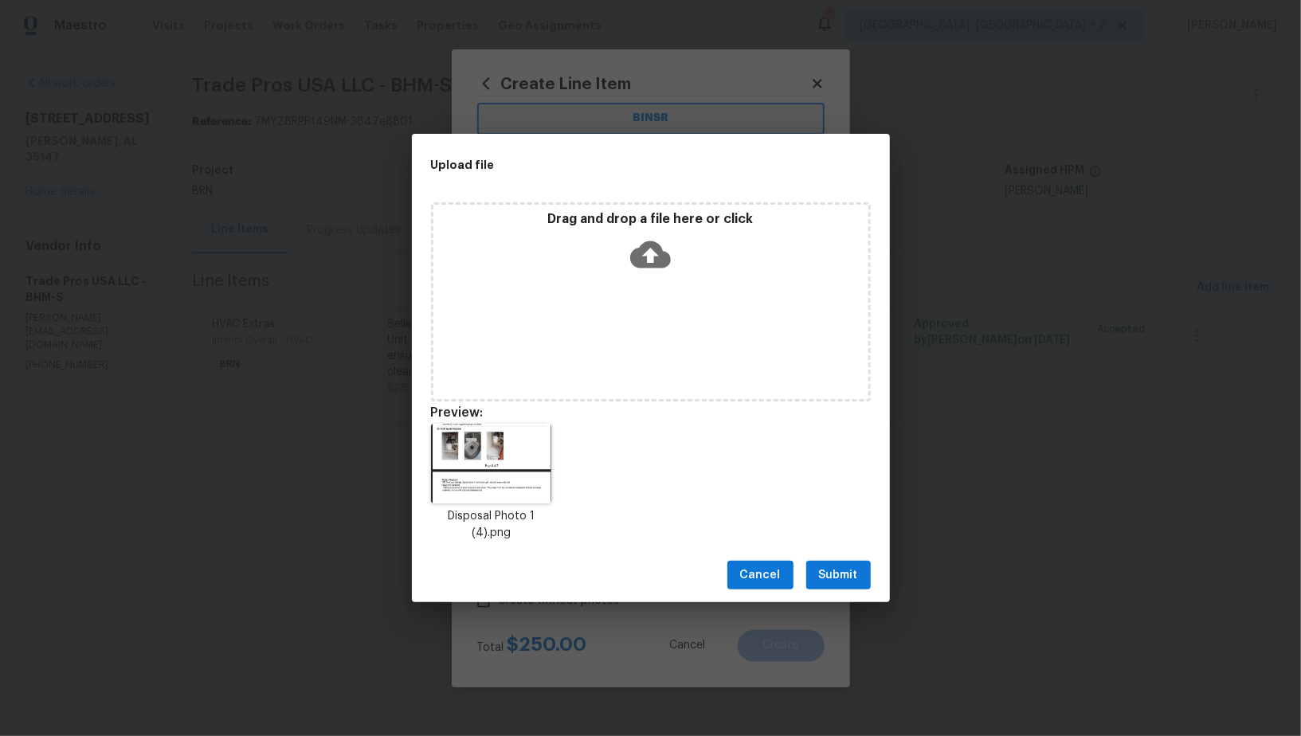
click at [837, 565] on button "Submit" at bounding box center [838, 575] width 65 height 29
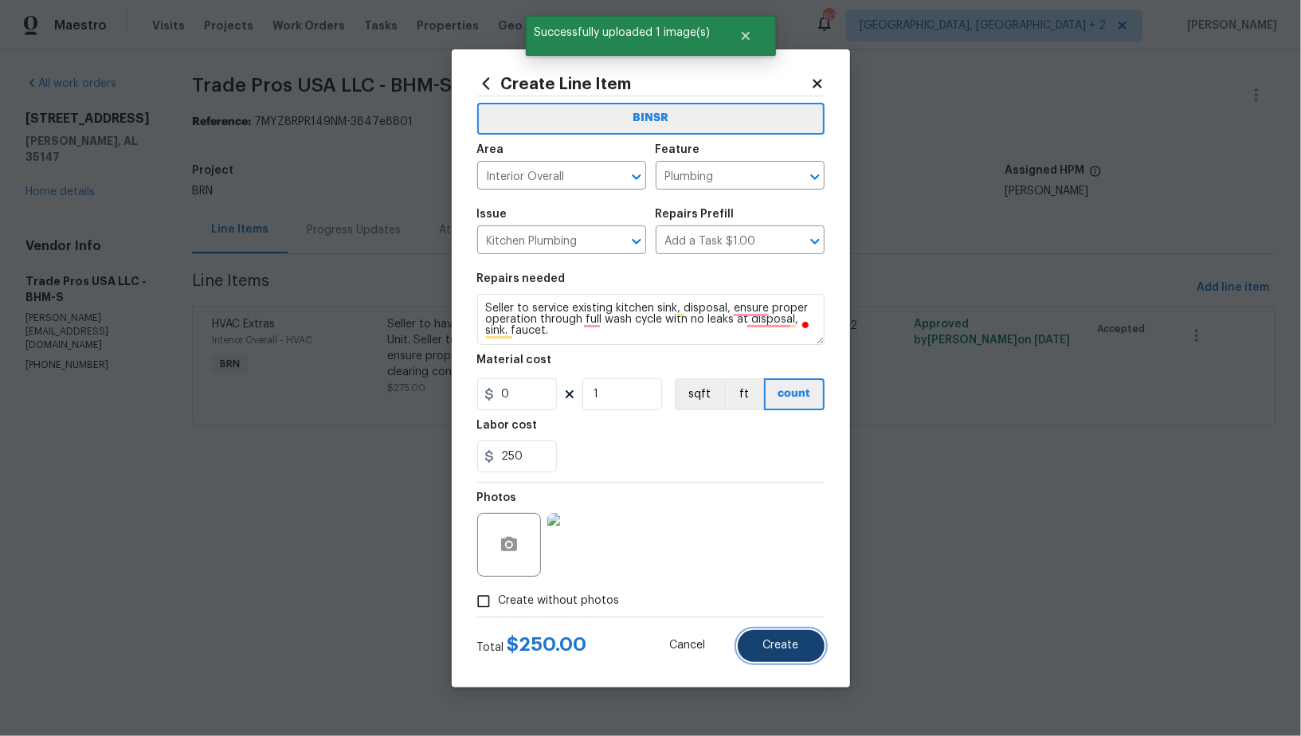
click at [770, 640] on span "Create" at bounding box center [781, 646] width 36 height 12
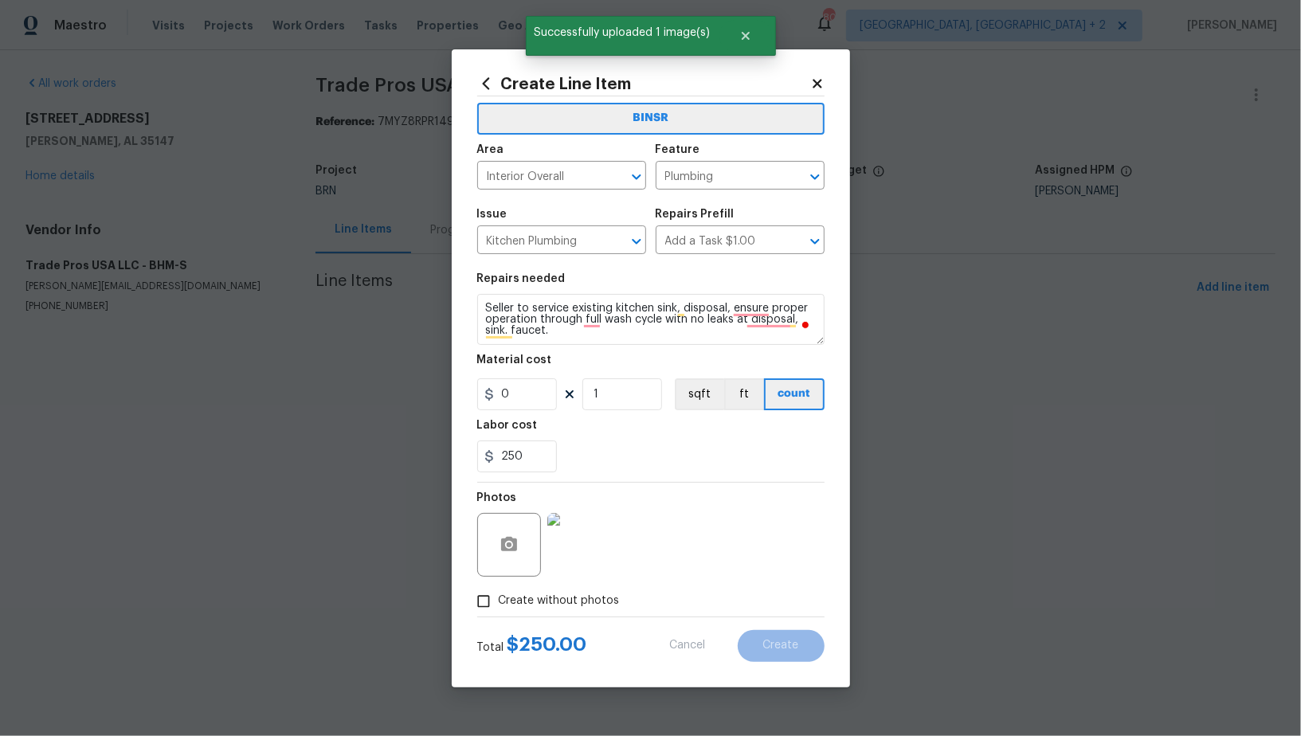
type input "0"
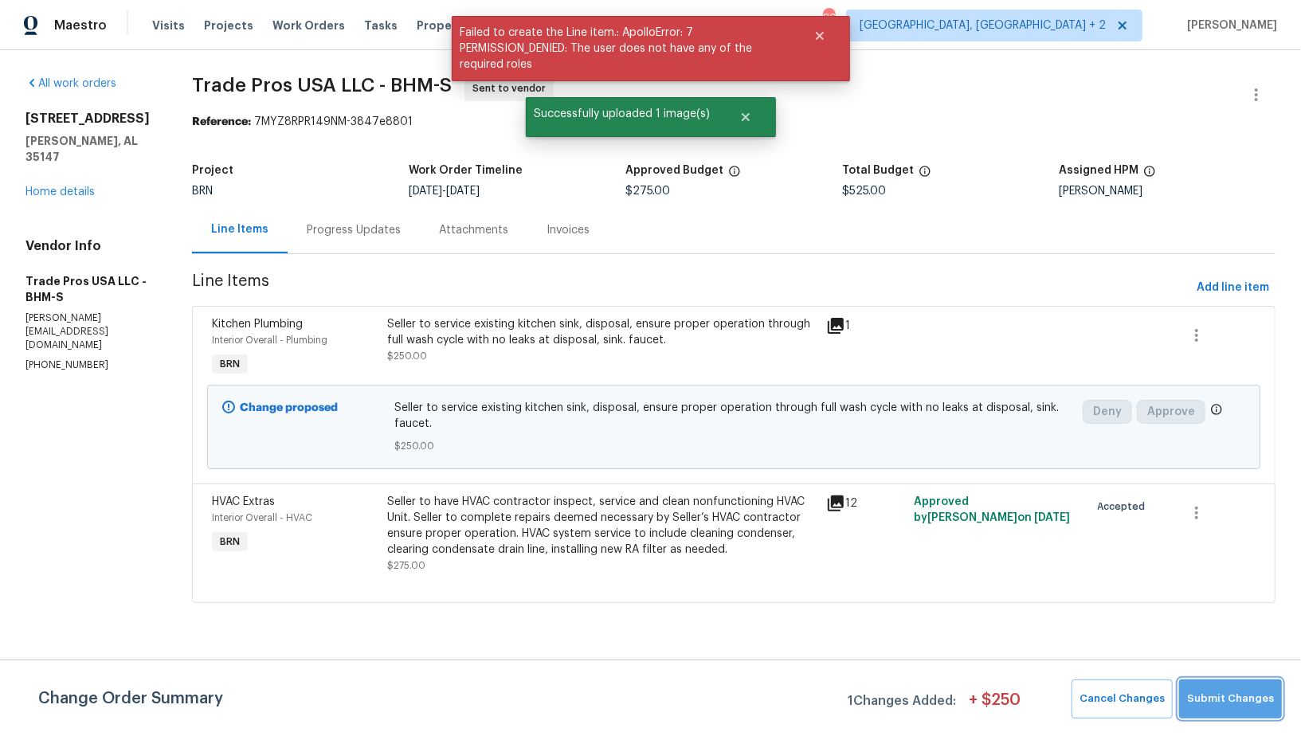
click at [1253, 712] on button "Submit Changes" at bounding box center [1230, 699] width 103 height 39
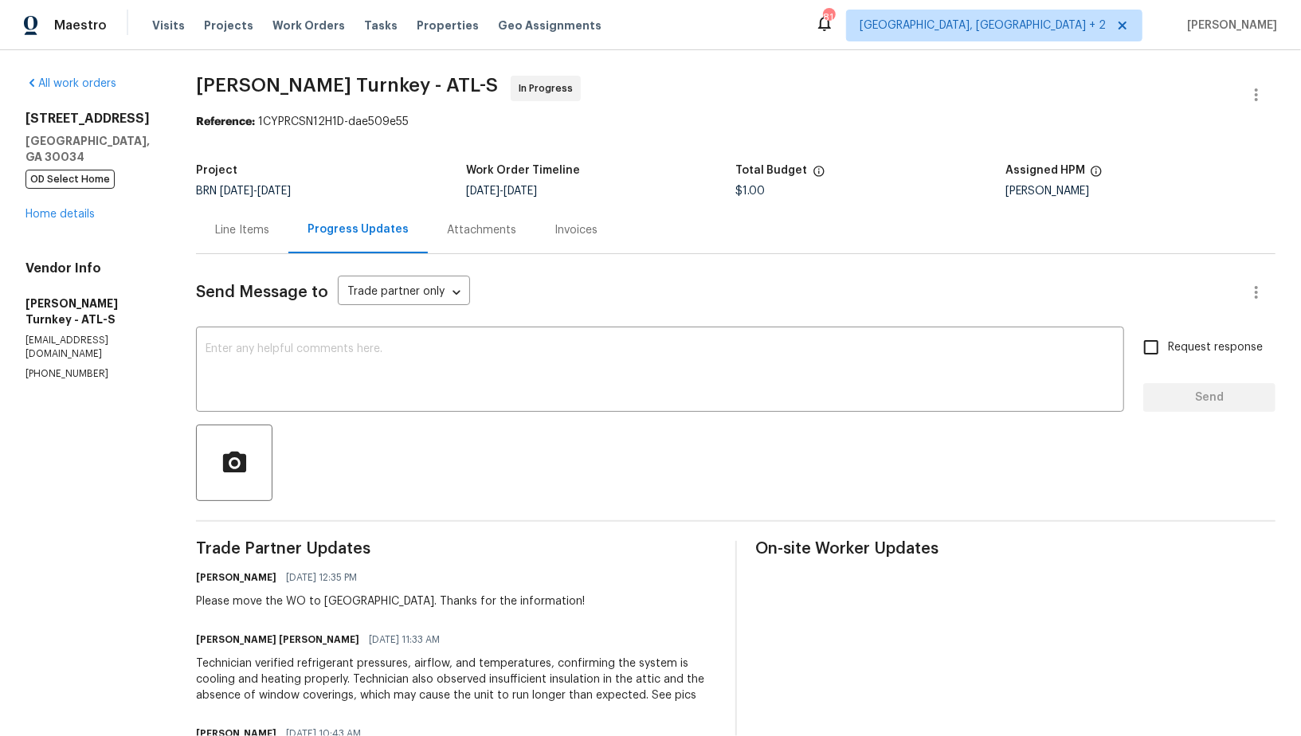
click at [268, 238] on div "Line Items" at bounding box center [242, 229] width 92 height 47
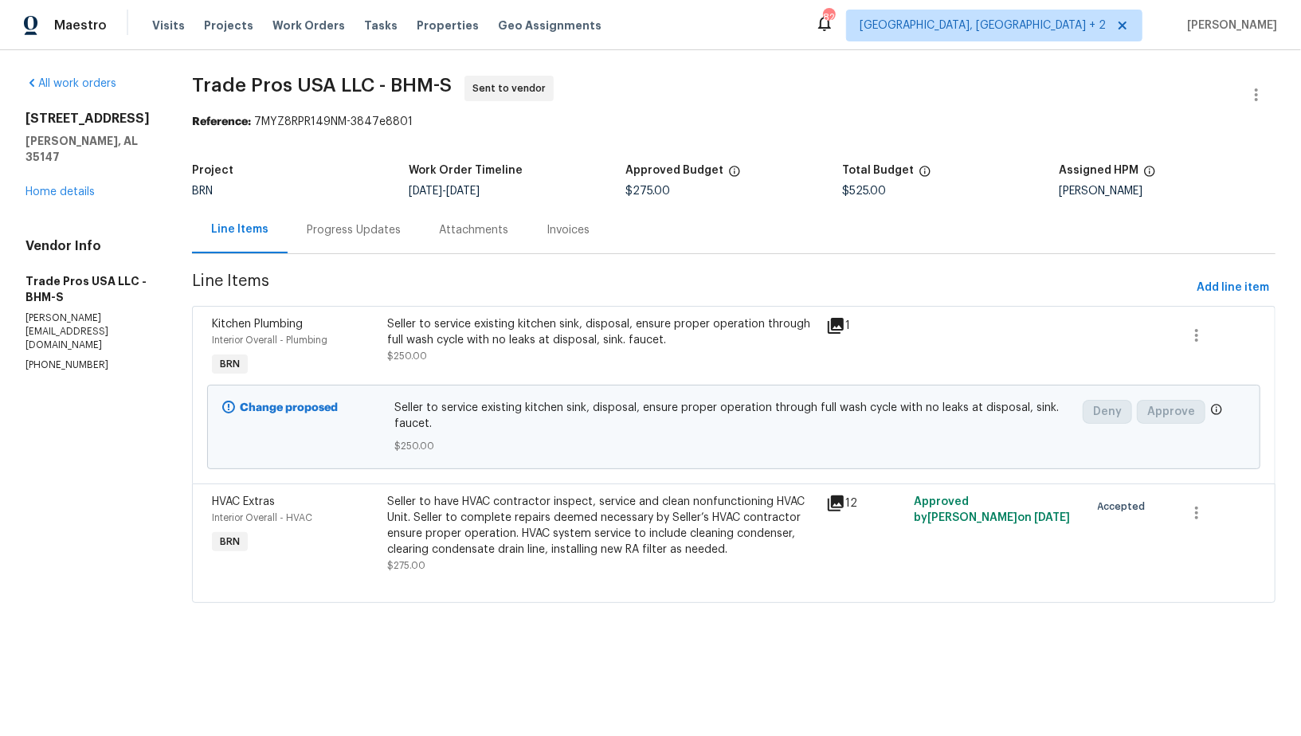
click at [354, 241] on div "Progress Updates" at bounding box center [354, 229] width 132 height 47
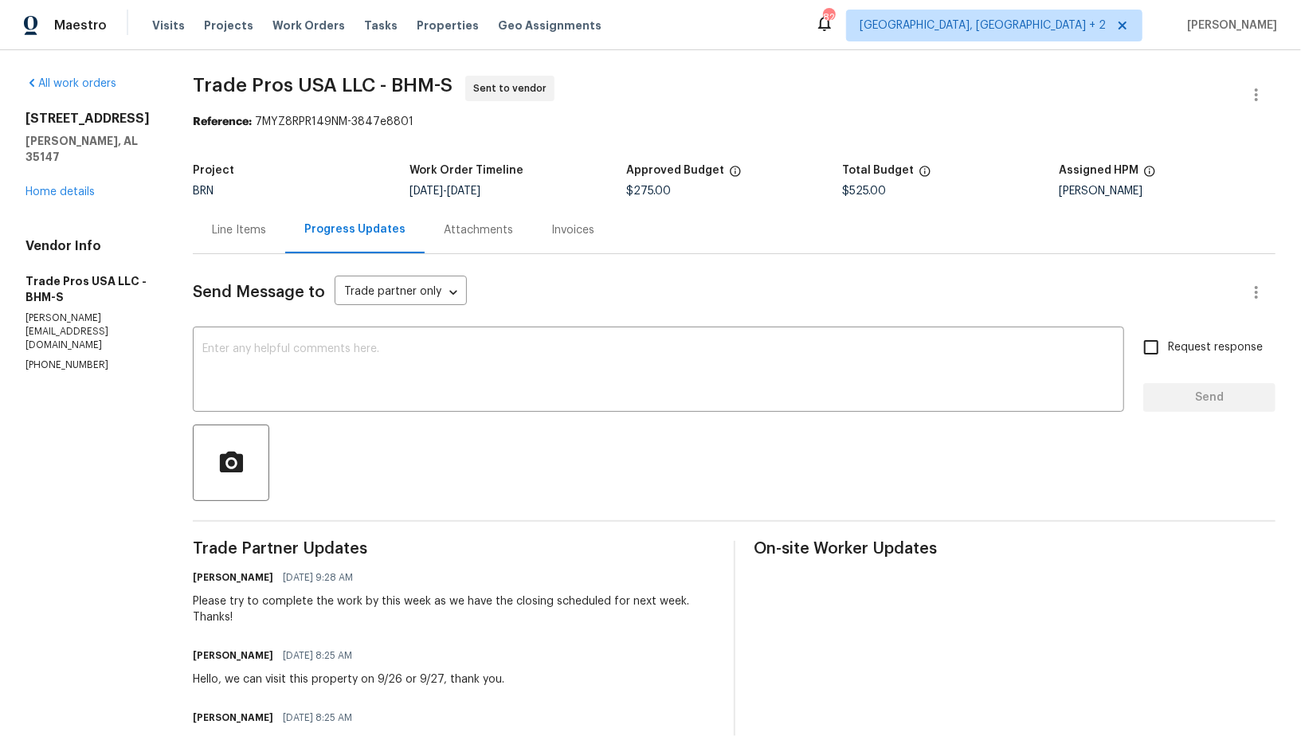
click at [253, 228] on div "Line Items" at bounding box center [239, 230] width 54 height 16
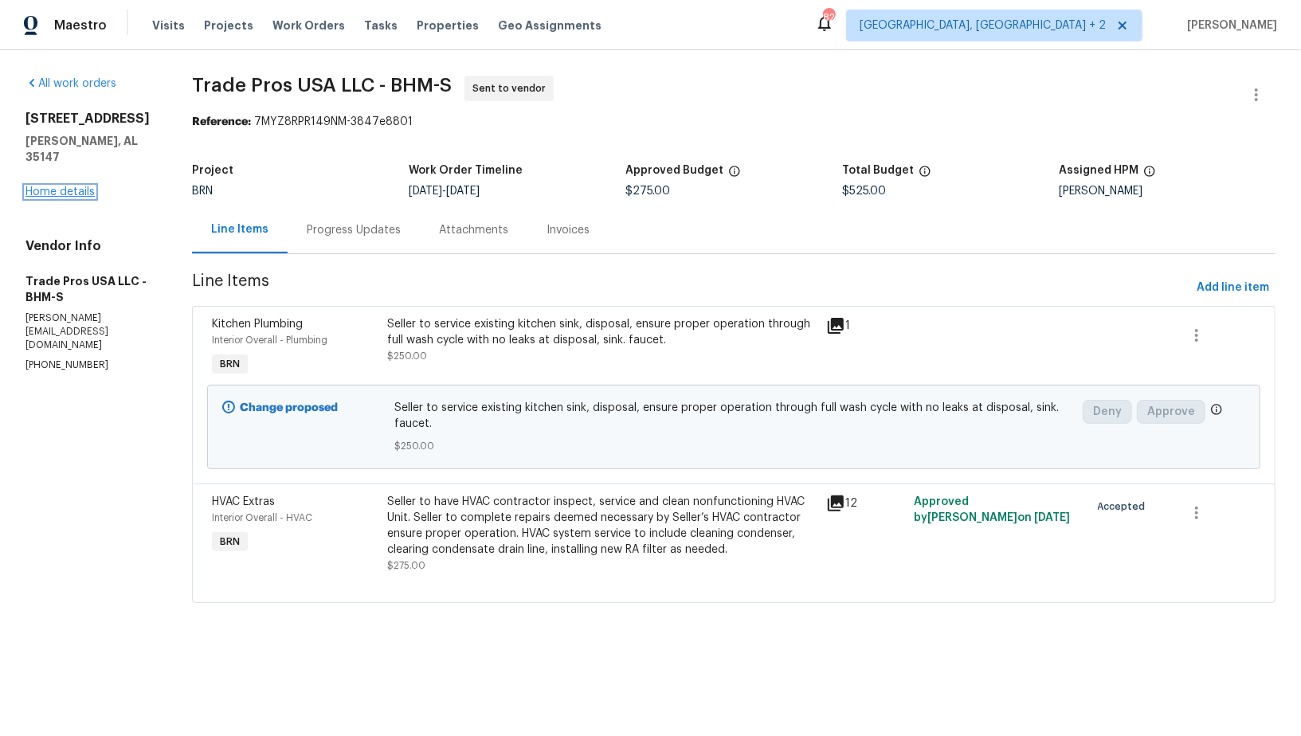
click at [51, 190] on link "Home details" at bounding box center [59, 191] width 69 height 11
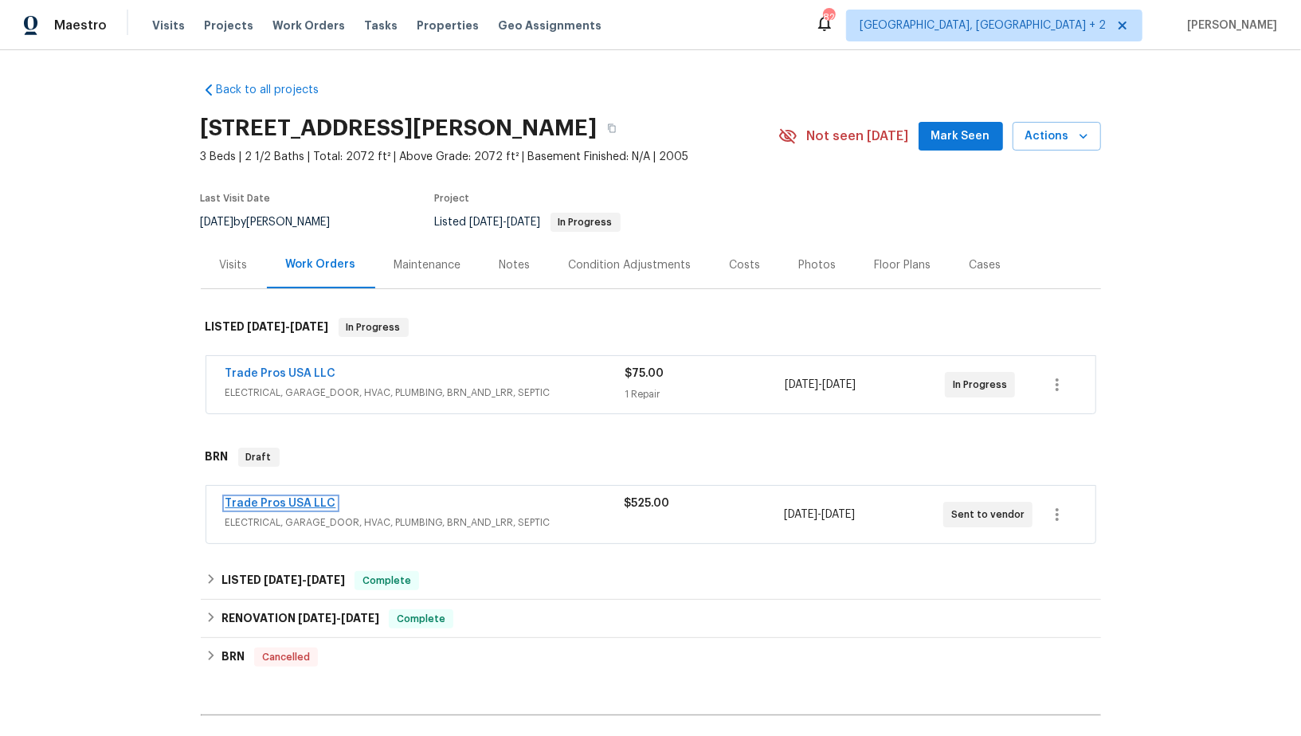
click at [299, 504] on link "Trade Pros USA LLC" at bounding box center [281, 503] width 111 height 11
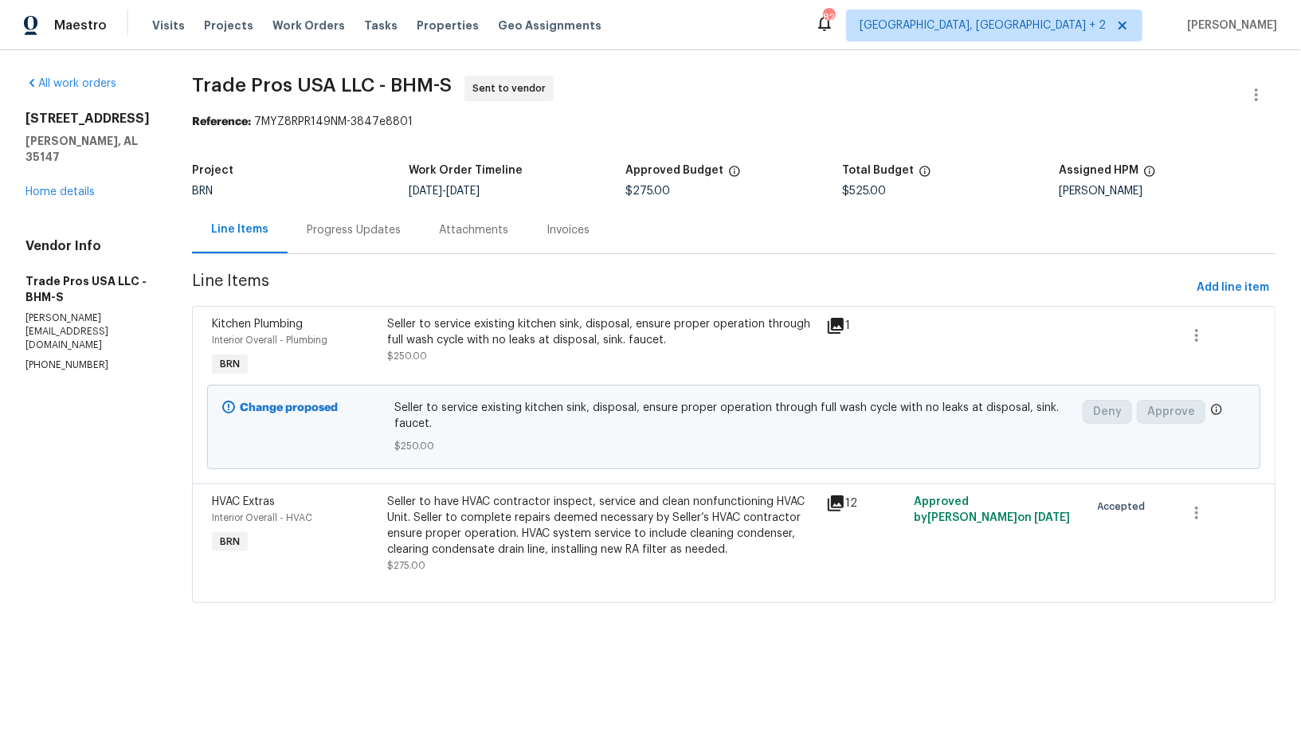
click at [386, 241] on div "Progress Updates" at bounding box center [354, 229] width 132 height 47
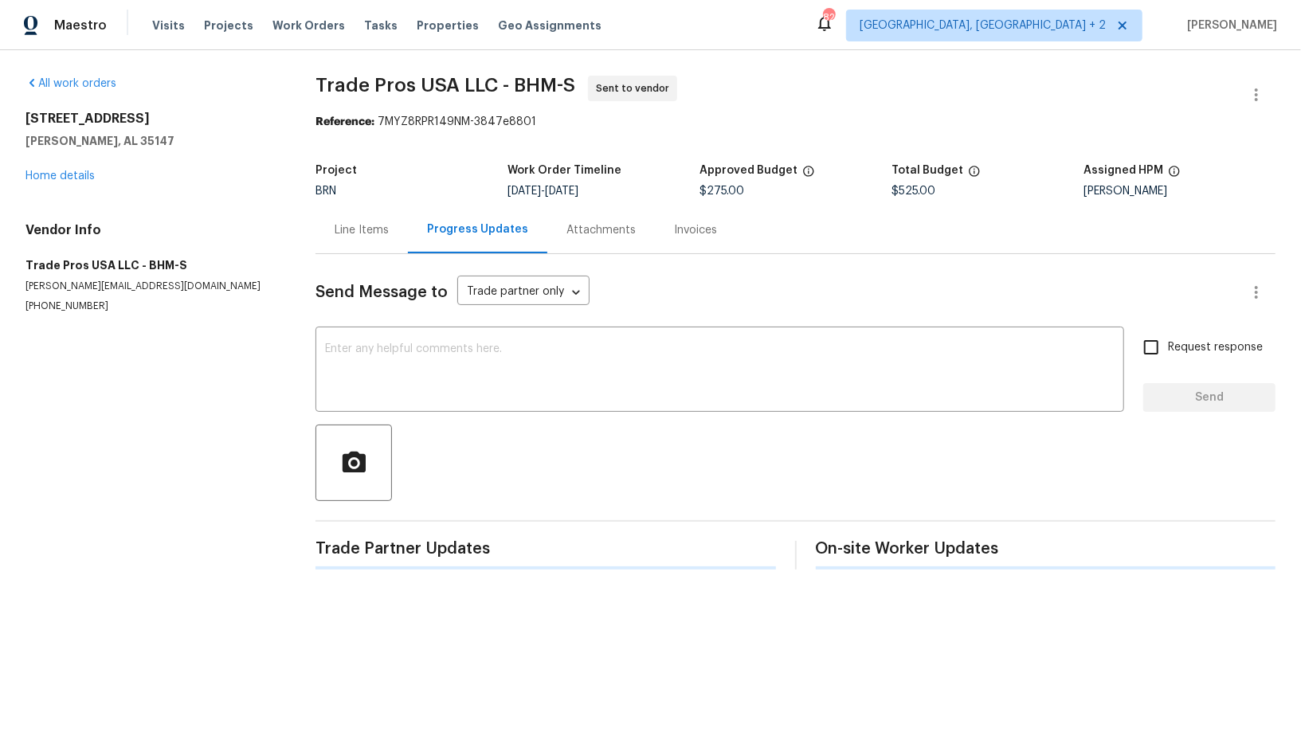
click at [386, 241] on div "Line Items" at bounding box center [362, 229] width 92 height 47
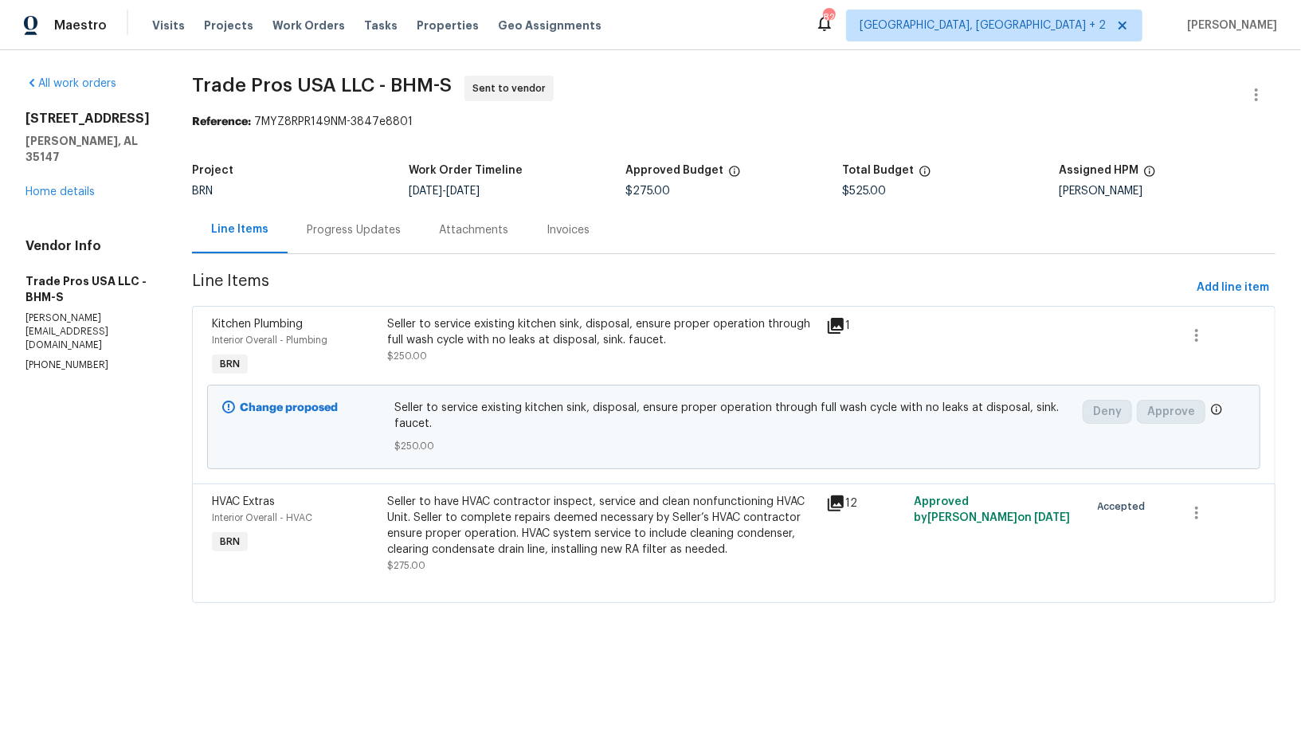
click at [327, 234] on div "Progress Updates" at bounding box center [354, 230] width 94 height 16
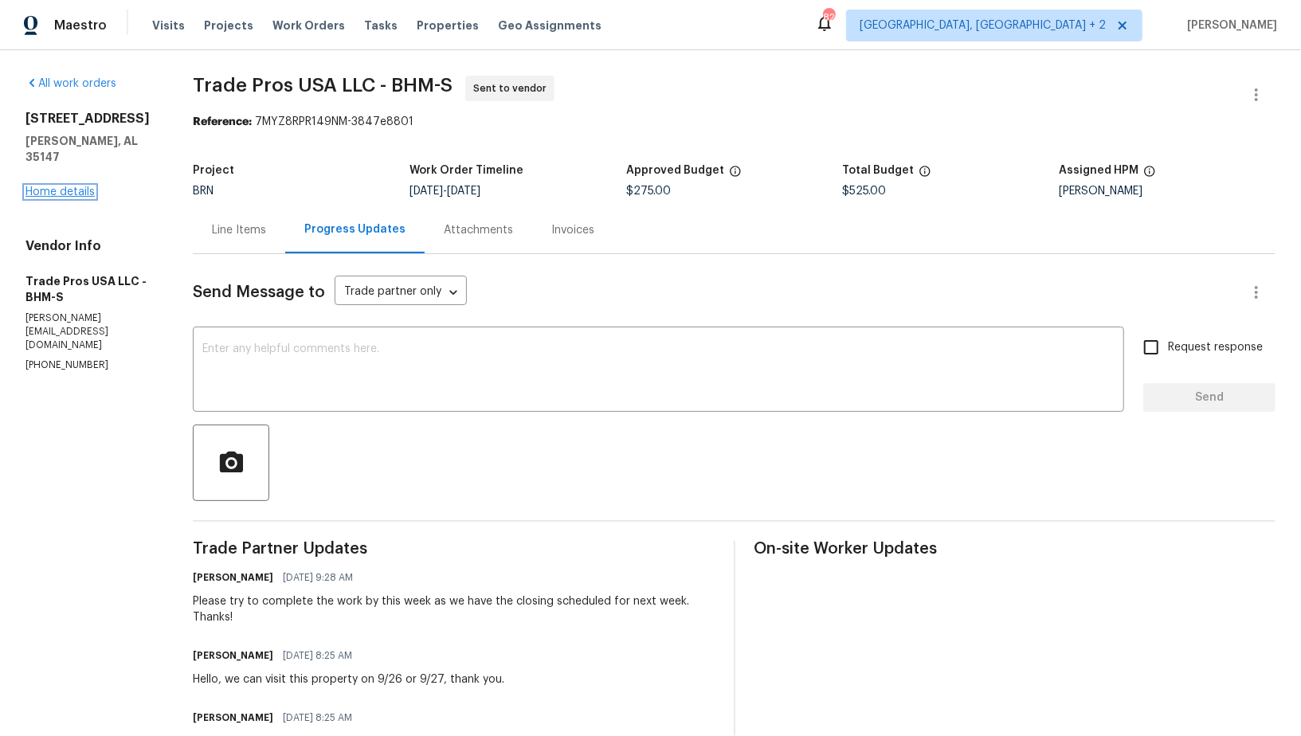
click at [47, 186] on link "Home details" at bounding box center [59, 191] width 69 height 11
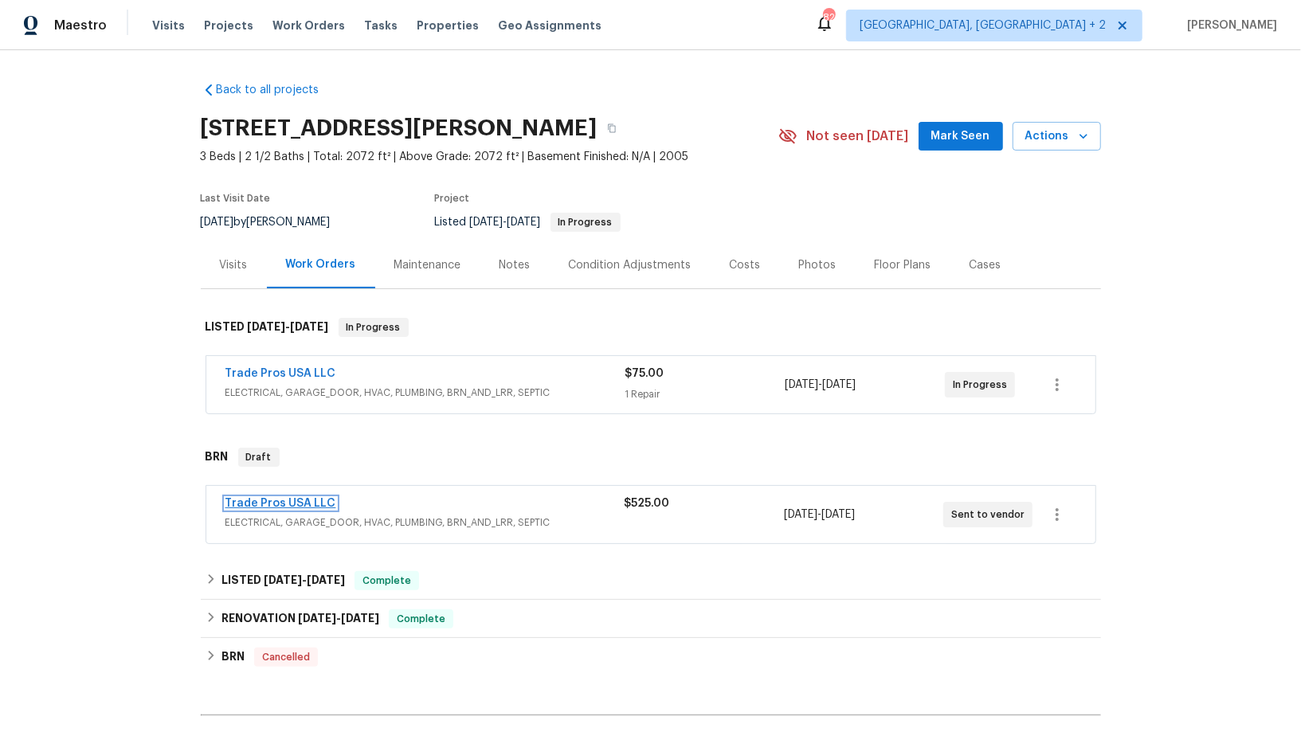
click at [276, 504] on link "Trade Pros USA LLC" at bounding box center [281, 503] width 111 height 11
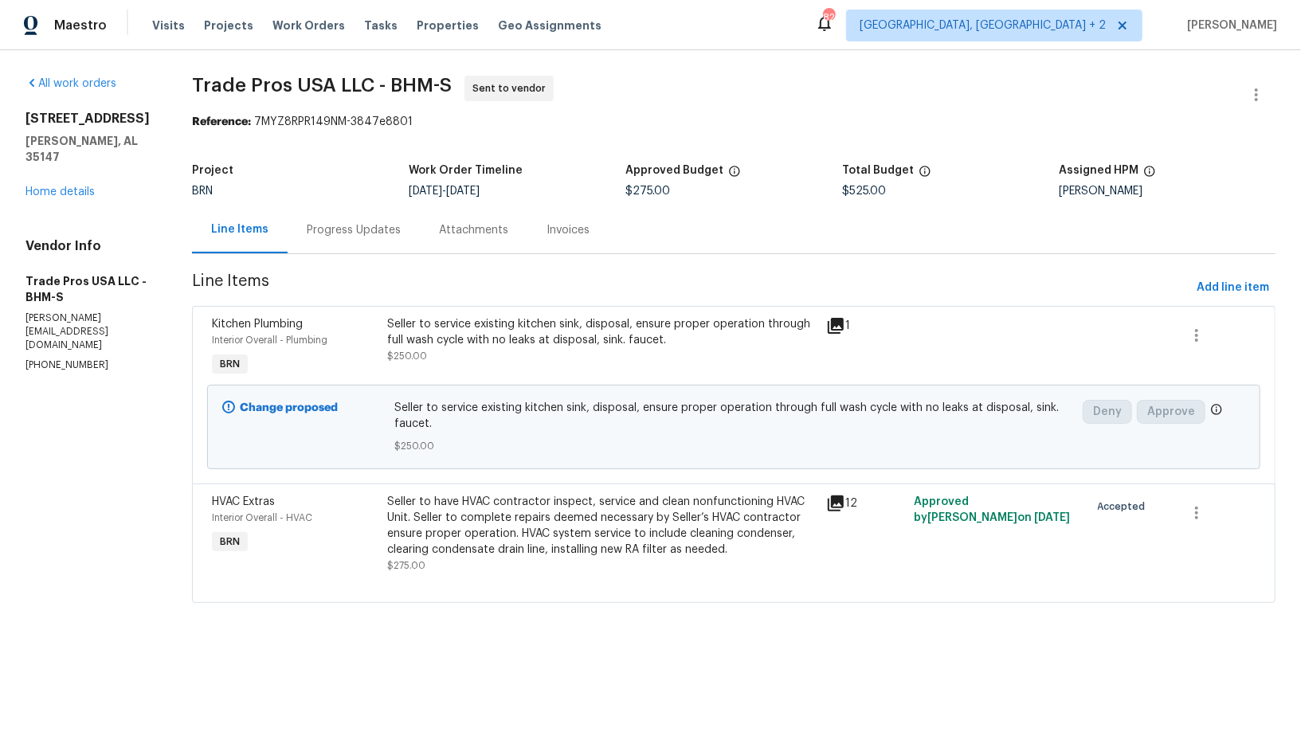
click at [362, 236] on div "Progress Updates" at bounding box center [354, 230] width 94 height 16
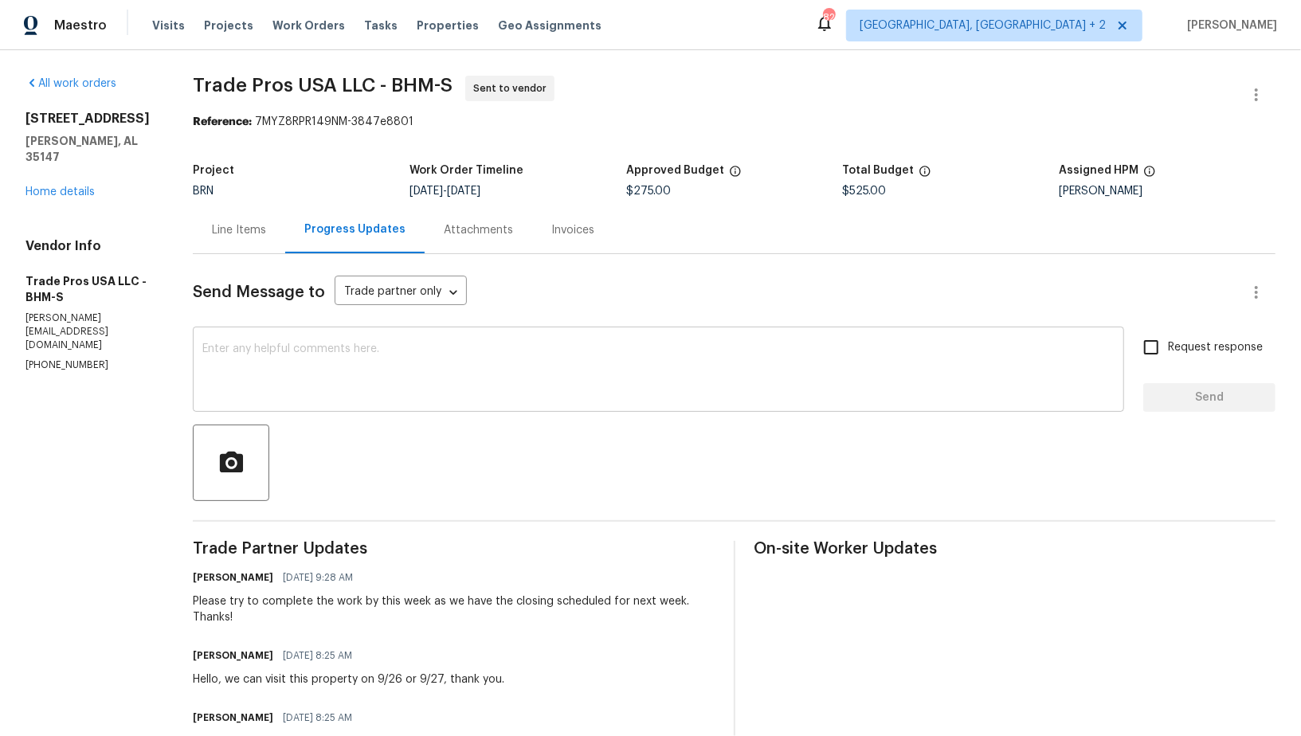
click at [297, 386] on textarea at bounding box center [658, 371] width 912 height 56
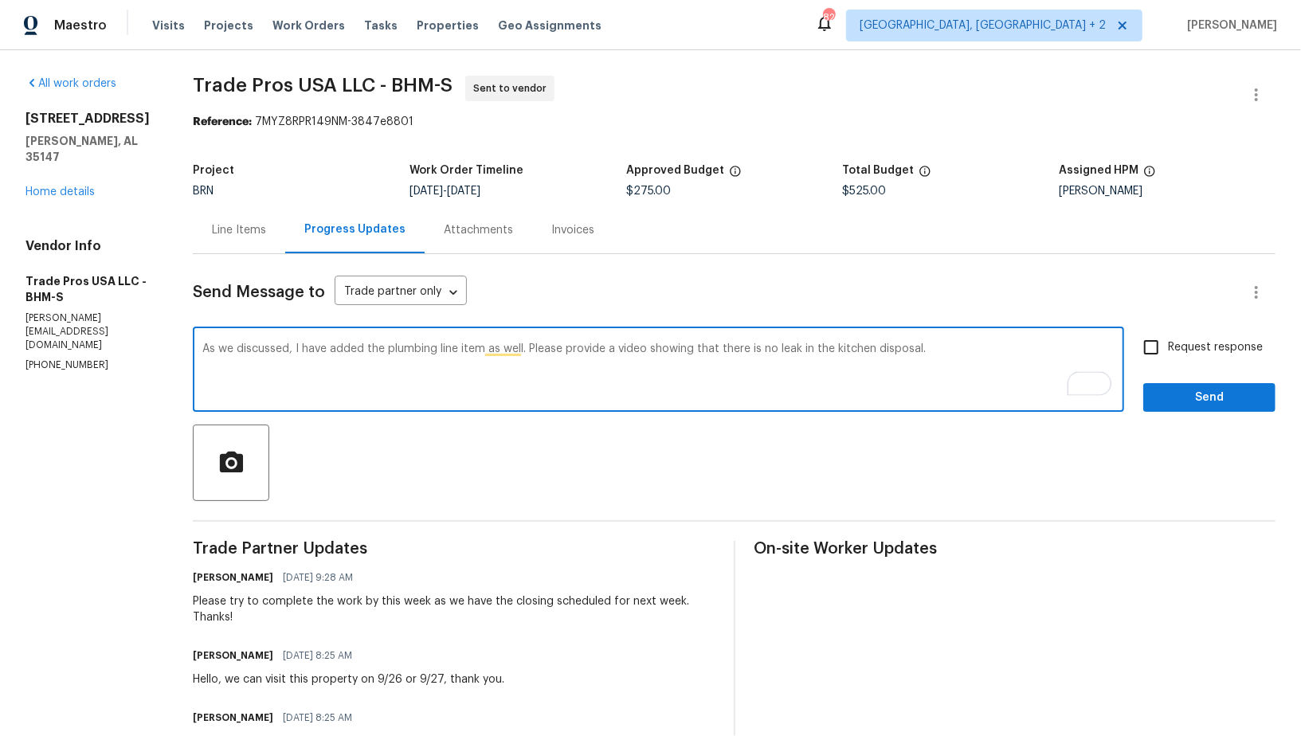
type textarea "As we discussed, I have added the plumbing line item as well. Please provide a …"
click at [1163, 340] on input "Request response" at bounding box center [1151, 347] width 33 height 33
checkbox input "true"
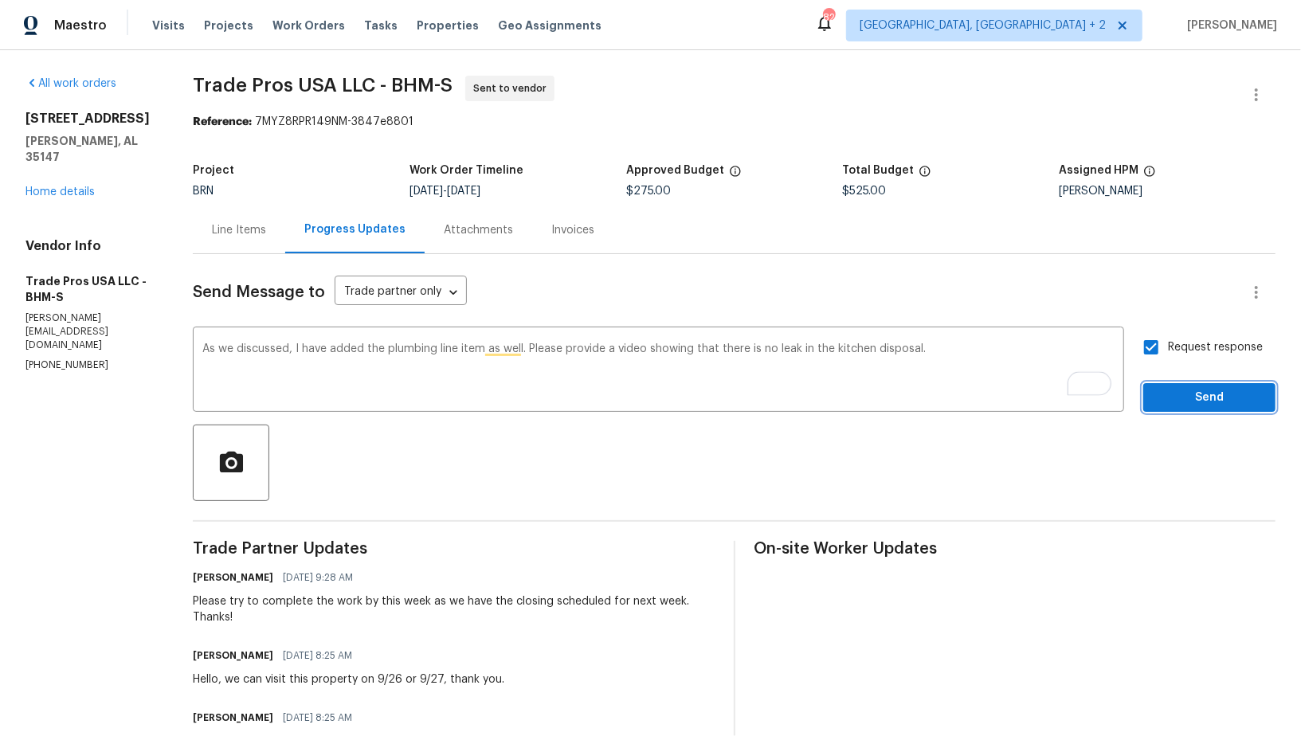
click at [1188, 393] on span "Send" at bounding box center [1209, 398] width 107 height 20
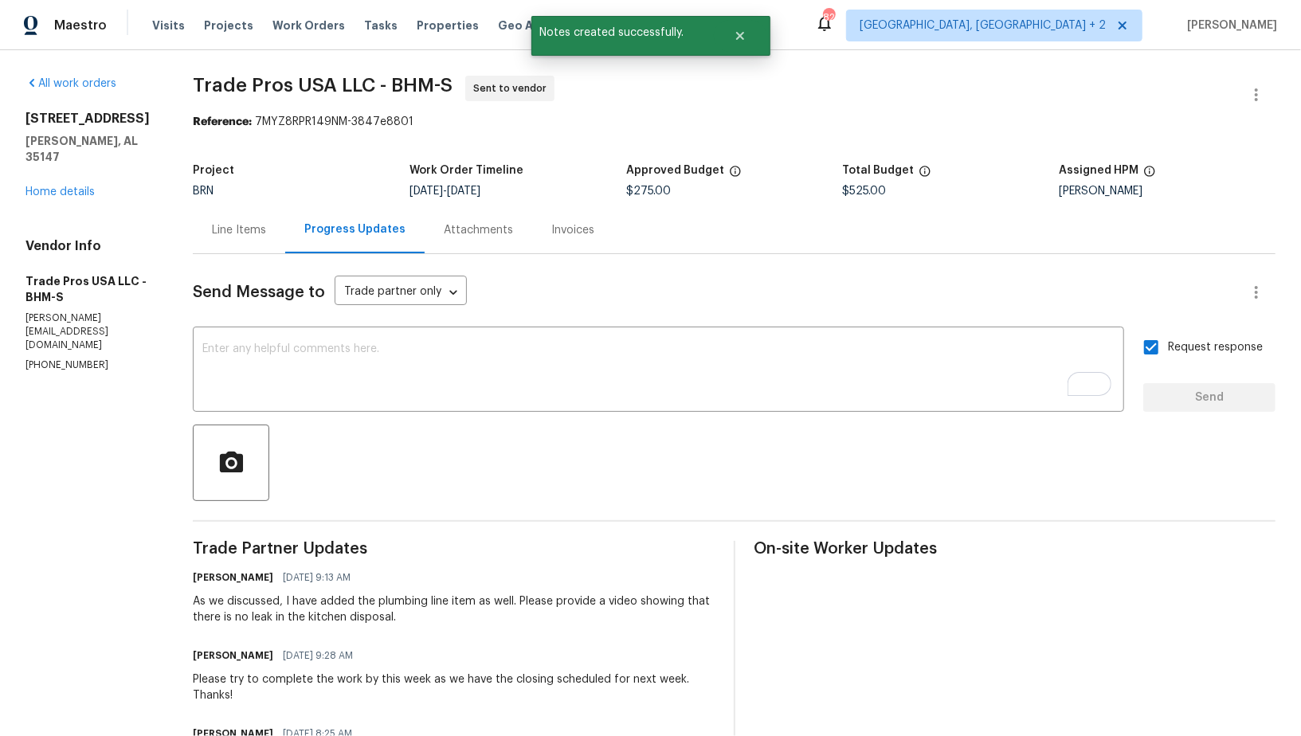
click at [249, 231] on div "Line Items" at bounding box center [239, 230] width 54 height 16
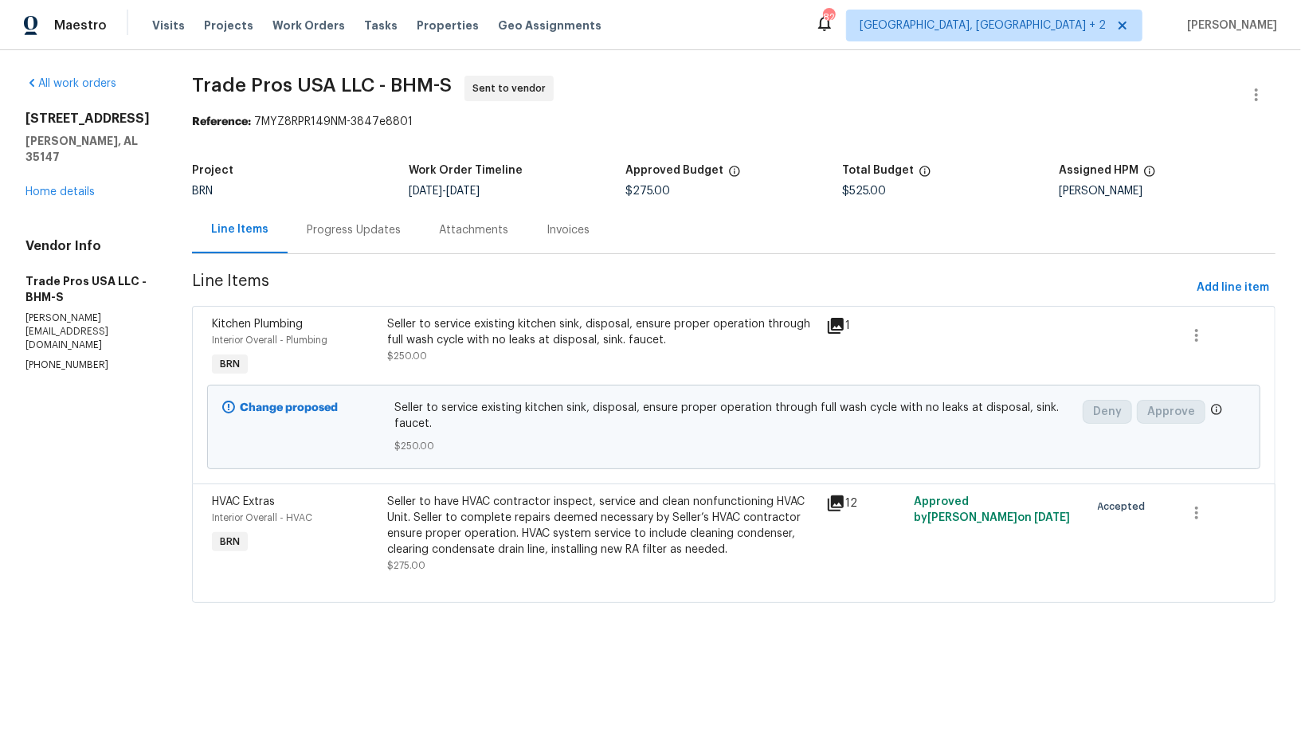
click at [382, 231] on div "Progress Updates" at bounding box center [354, 230] width 94 height 16
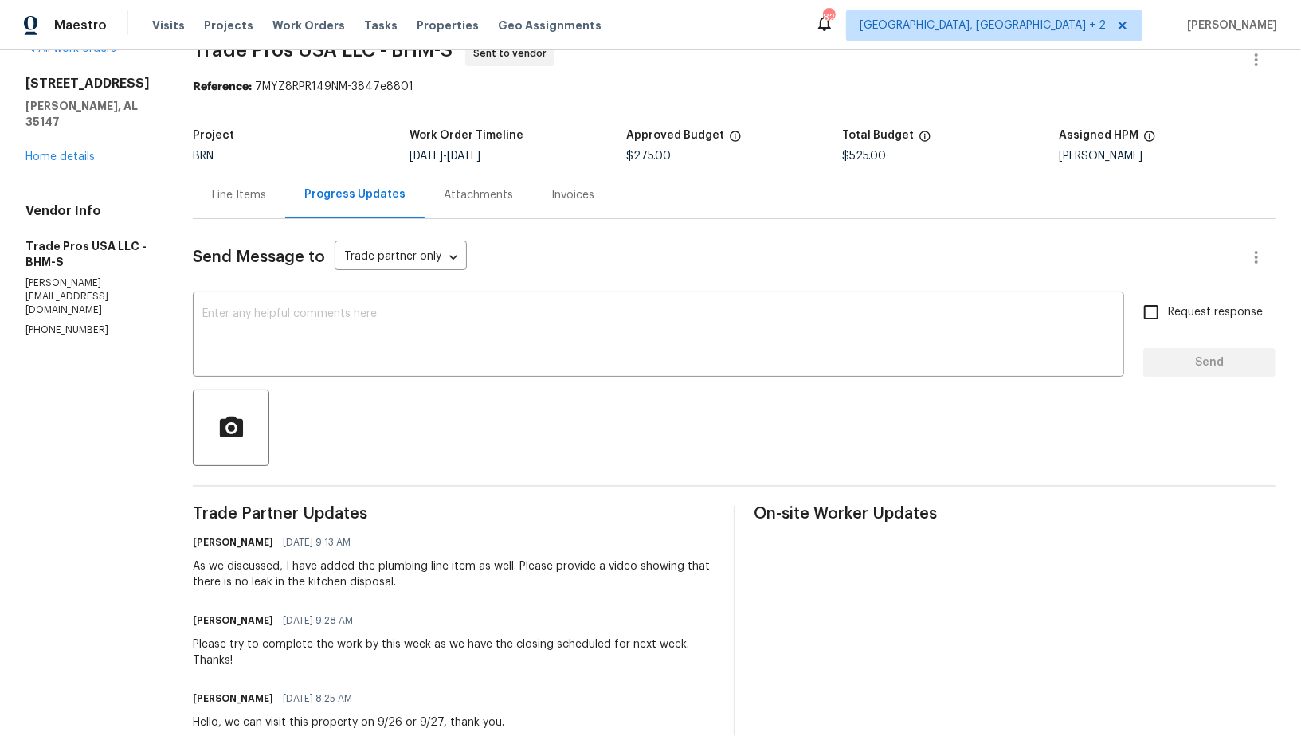
scroll to position [58, 0]
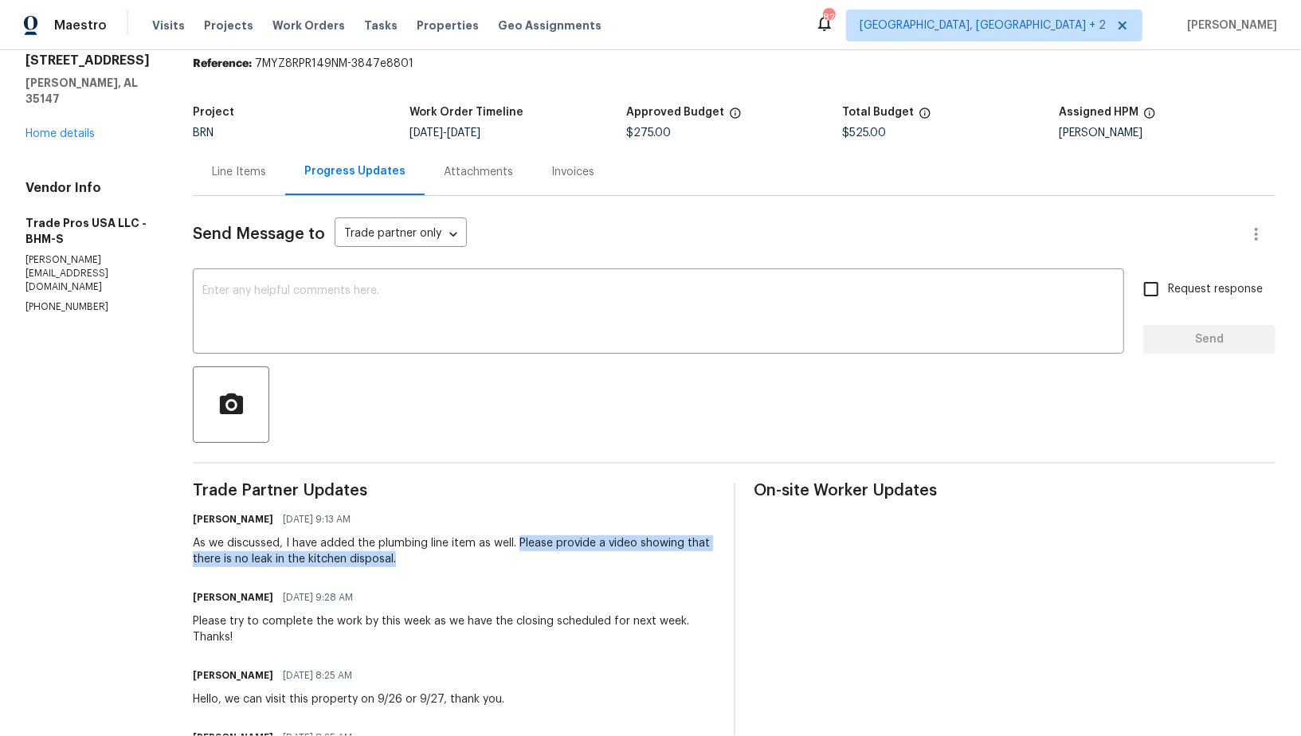
drag, startPoint x: 520, startPoint y: 543, endPoint x: 543, endPoint y: 559, distance: 28.1
click at [543, 559] on div "As we discussed, I have added the plumbing line item as well. Please provide a …" at bounding box center [453, 551] width 521 height 32
copy div "Please provide a video showing that there is no leak in the kitchen disposal."
click at [237, 168] on div "Line Items" at bounding box center [239, 172] width 54 height 16
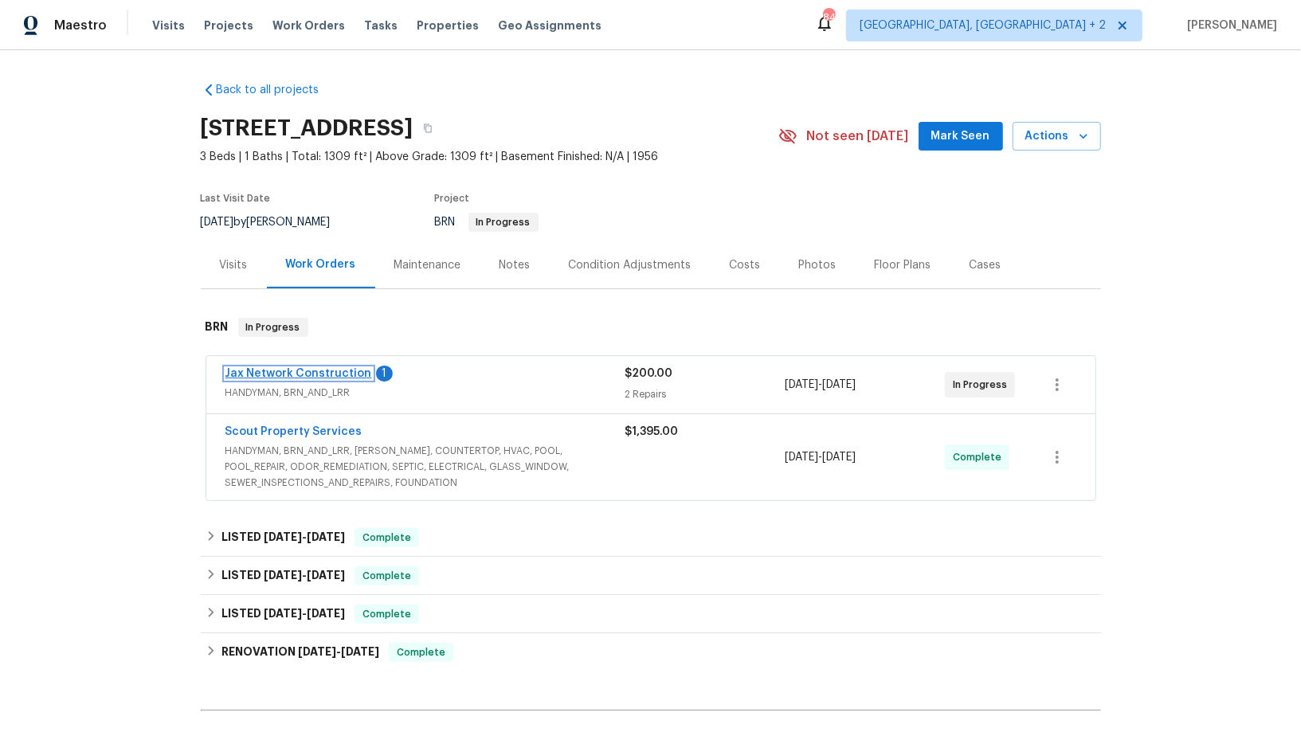
click at [273, 375] on link "Jax Network Construction" at bounding box center [299, 373] width 147 height 11
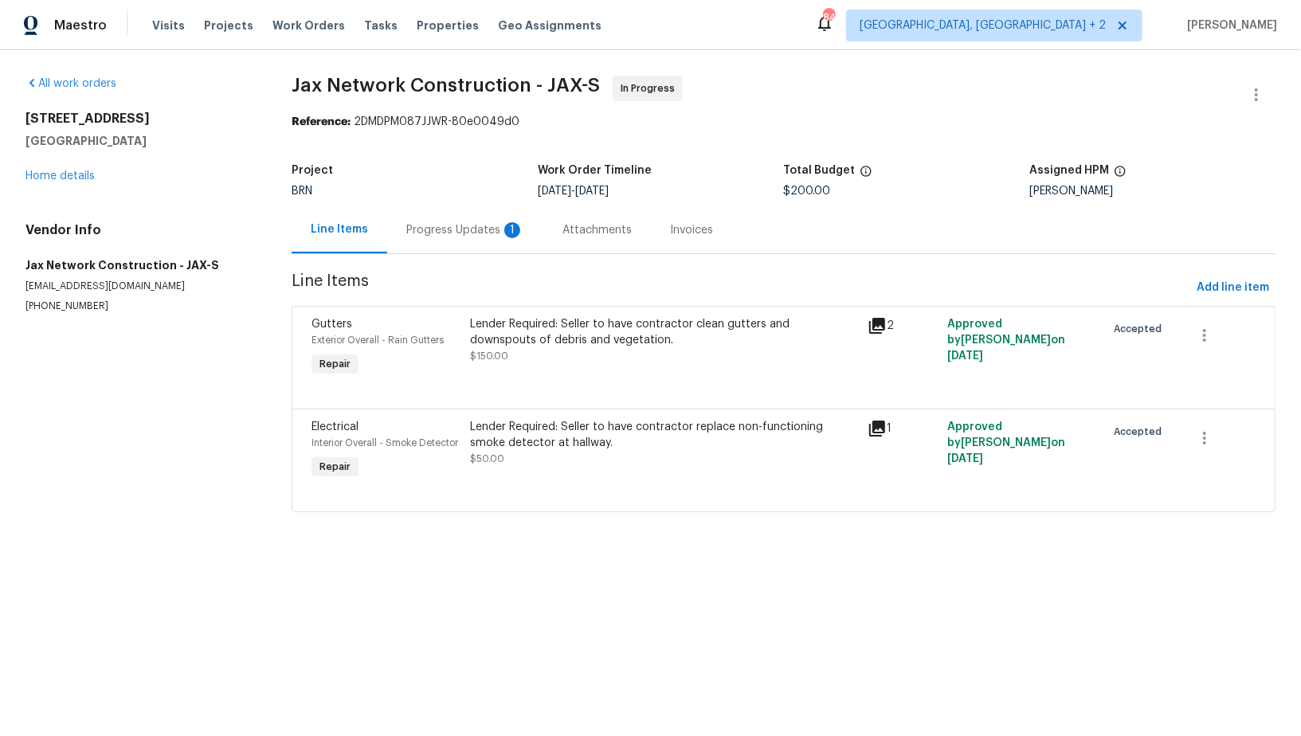
click at [446, 225] on div "Progress Updates 1" at bounding box center [465, 230] width 118 height 16
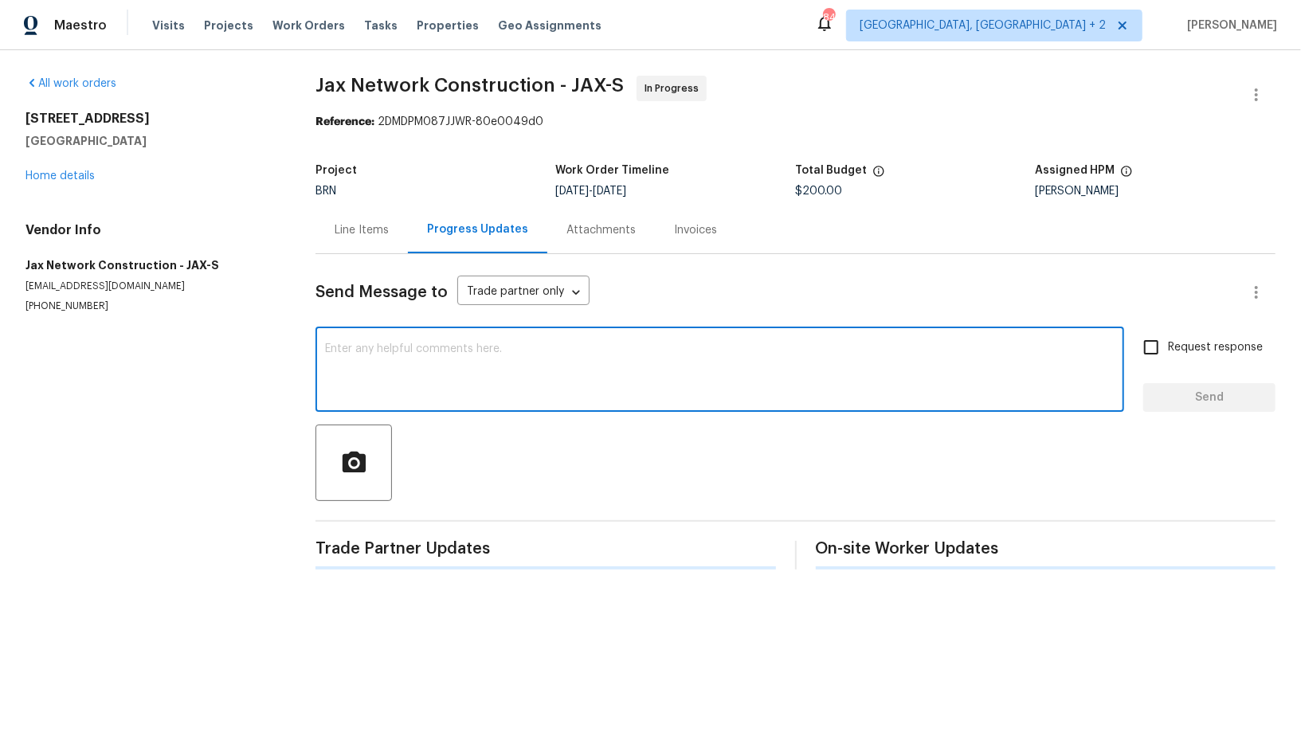
click at [435, 379] on textarea at bounding box center [720, 371] width 790 height 56
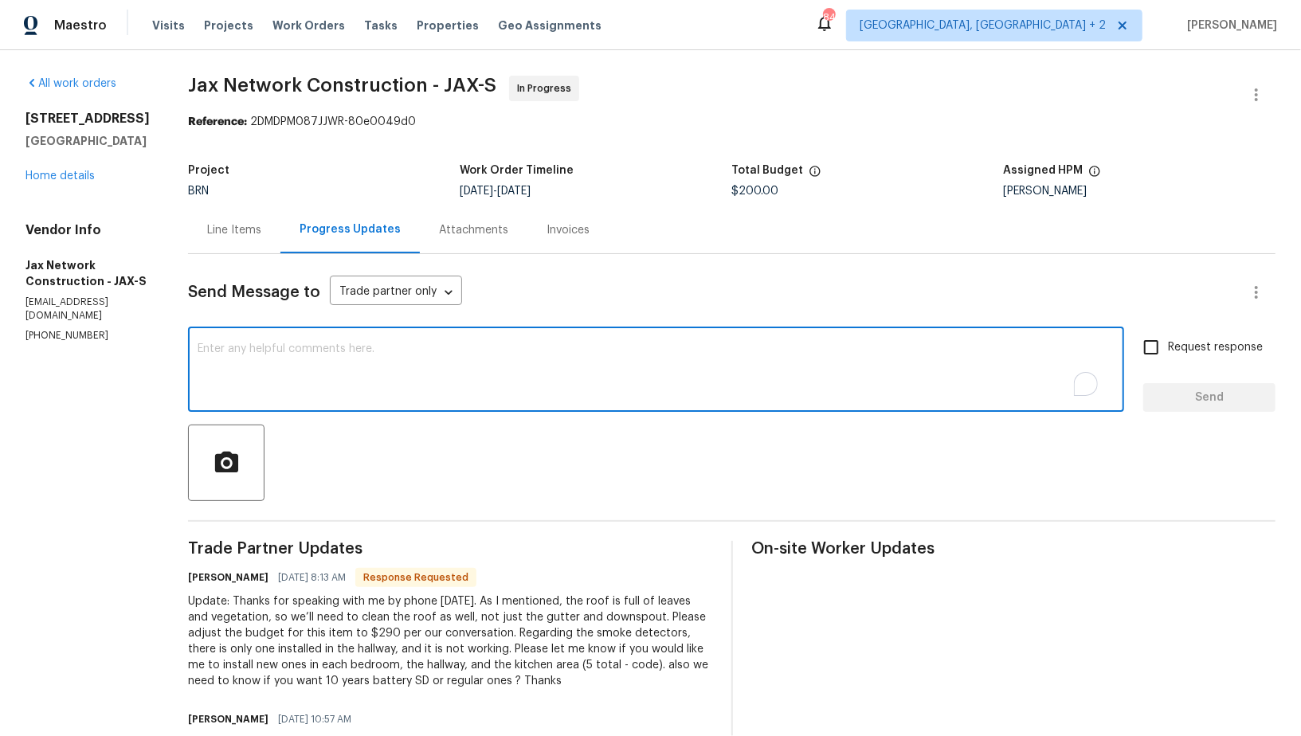
click at [255, 233] on div "Line Items" at bounding box center [234, 230] width 54 height 16
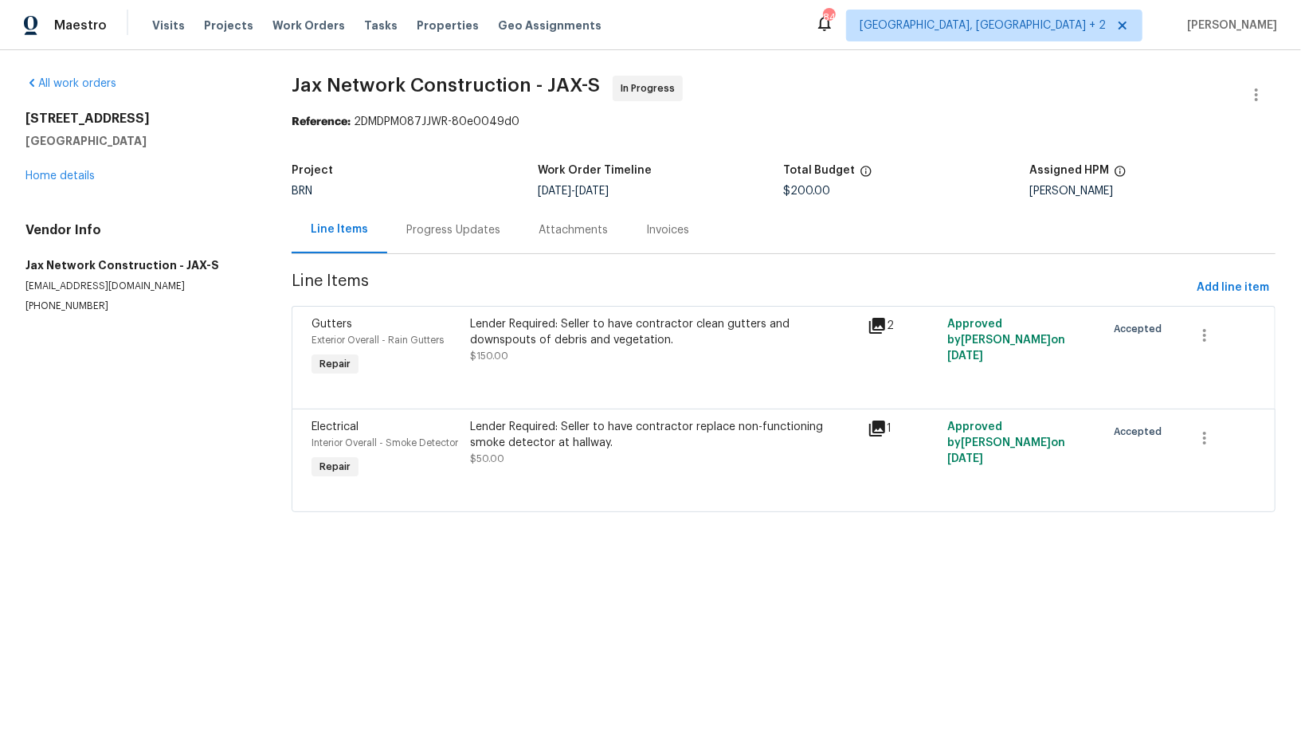
click at [597, 371] on div "Lender Required: Seller to have contractor clean gutters and downspouts of debr…" at bounding box center [664, 348] width 398 height 73
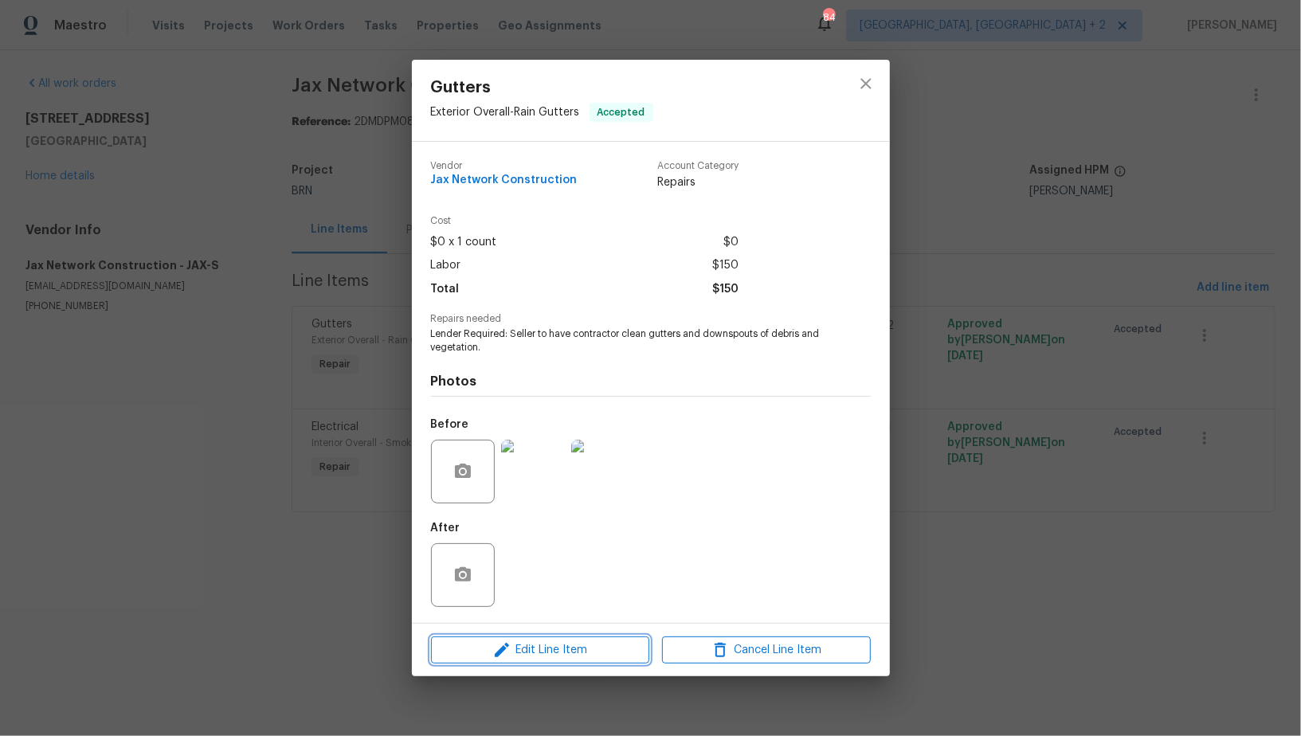
click at [565, 637] on button "Edit Line Item" at bounding box center [540, 651] width 218 height 28
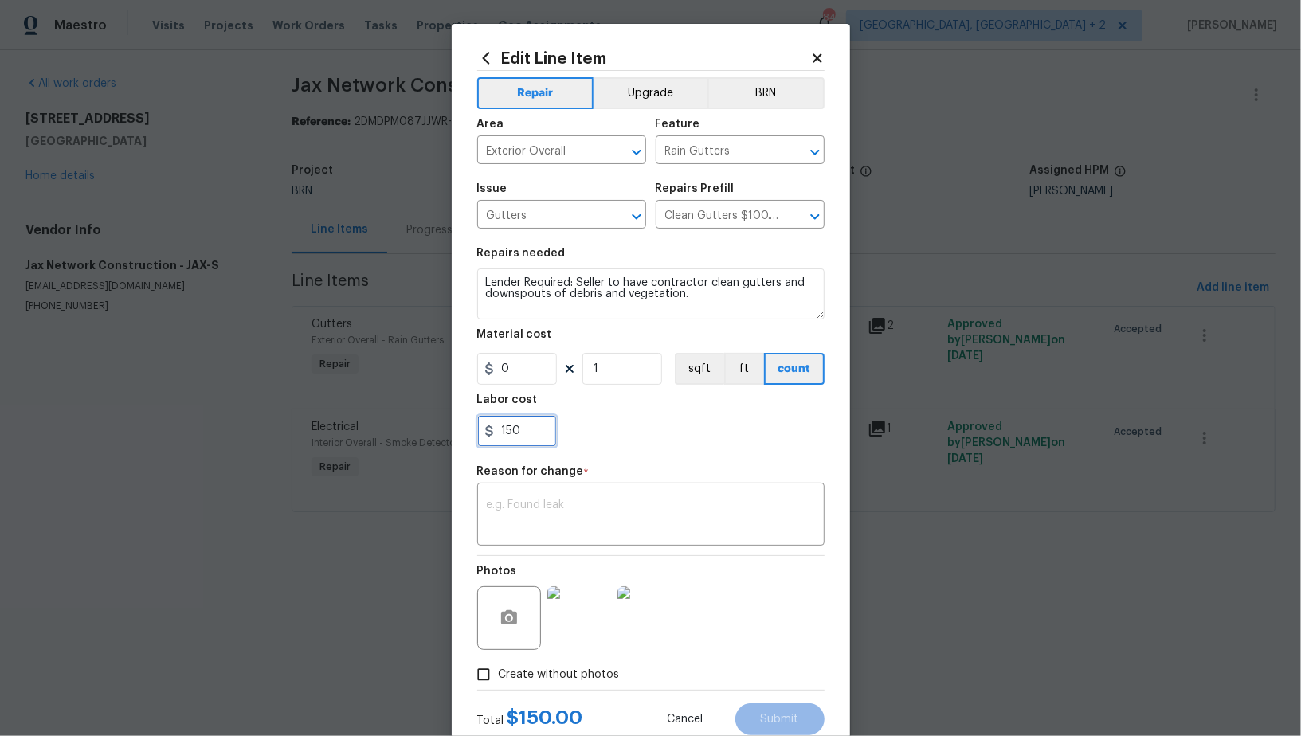
click at [538, 422] on input "150" at bounding box center [517, 431] width 80 height 32
type input "290"
click at [583, 545] on div "x ​" at bounding box center [650, 516] width 347 height 59
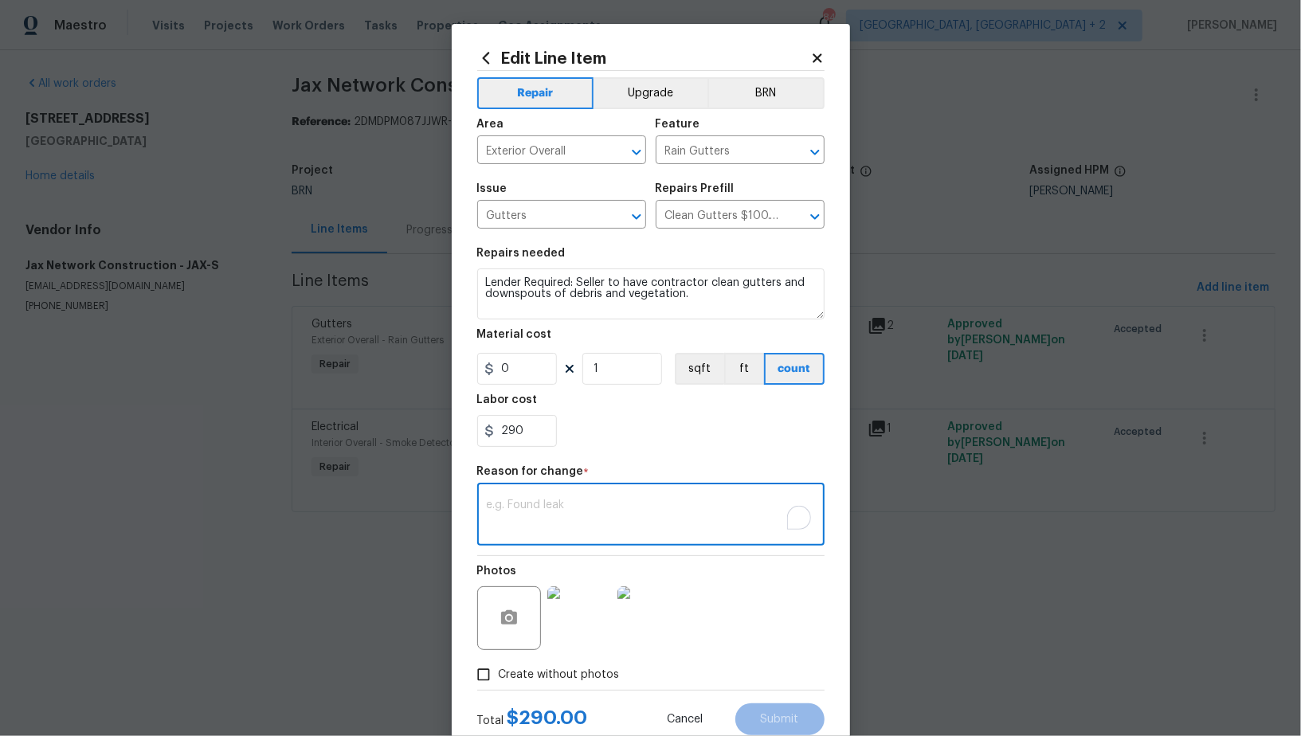
paste textarea "(PR) Updated per vendors final cost."
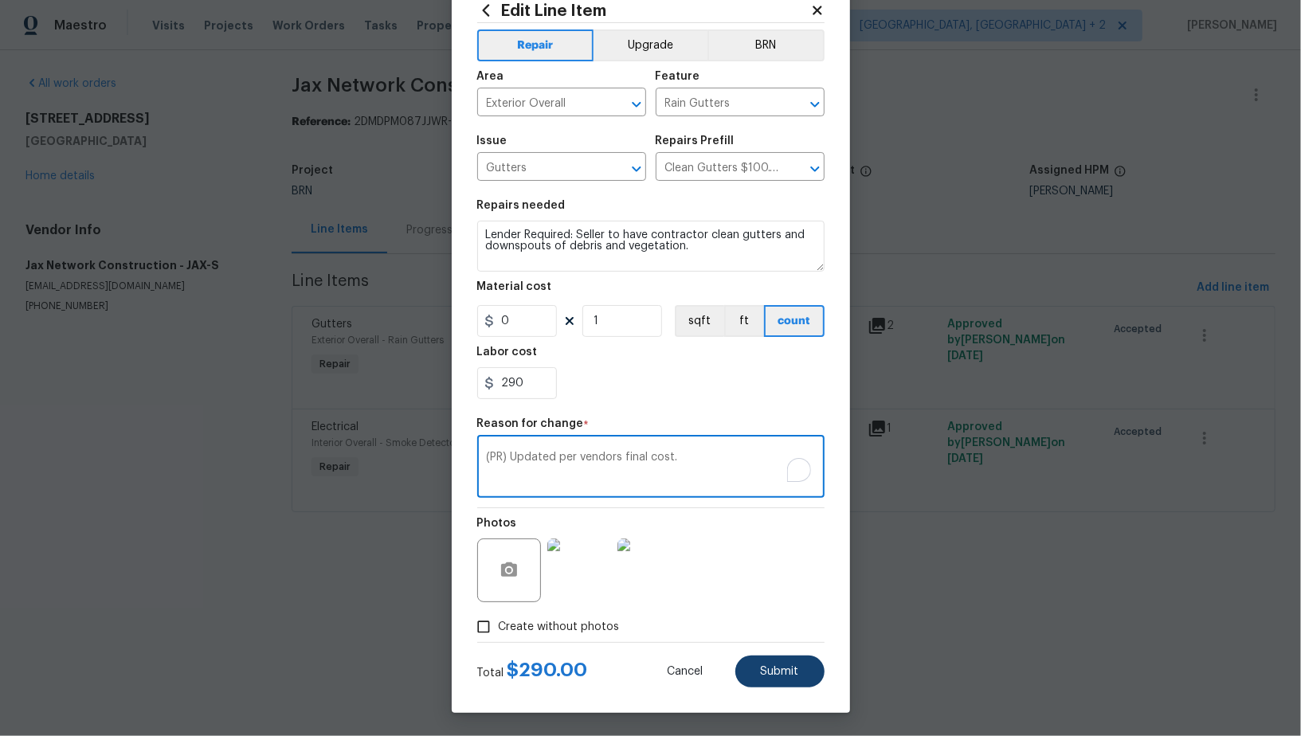
type textarea "(PR) Updated per vendors final cost."
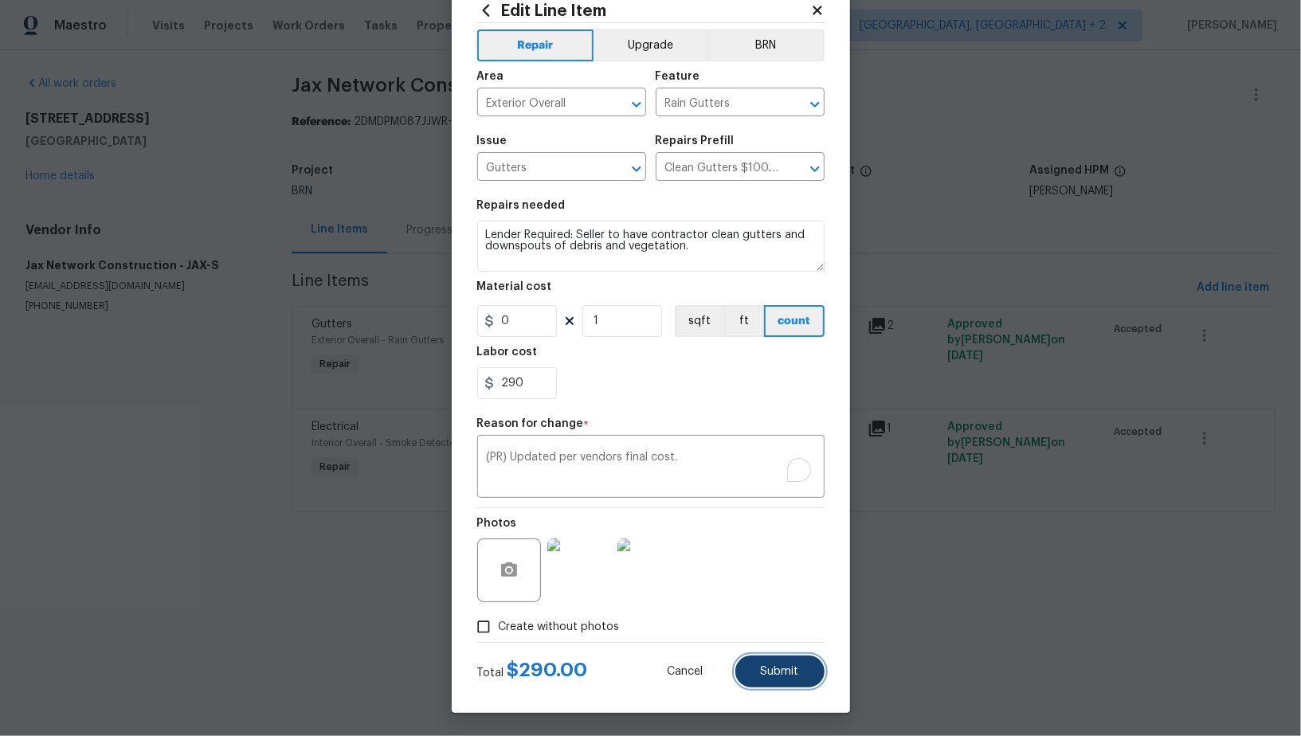
click at [782, 658] on button "Submit" at bounding box center [779, 672] width 89 height 32
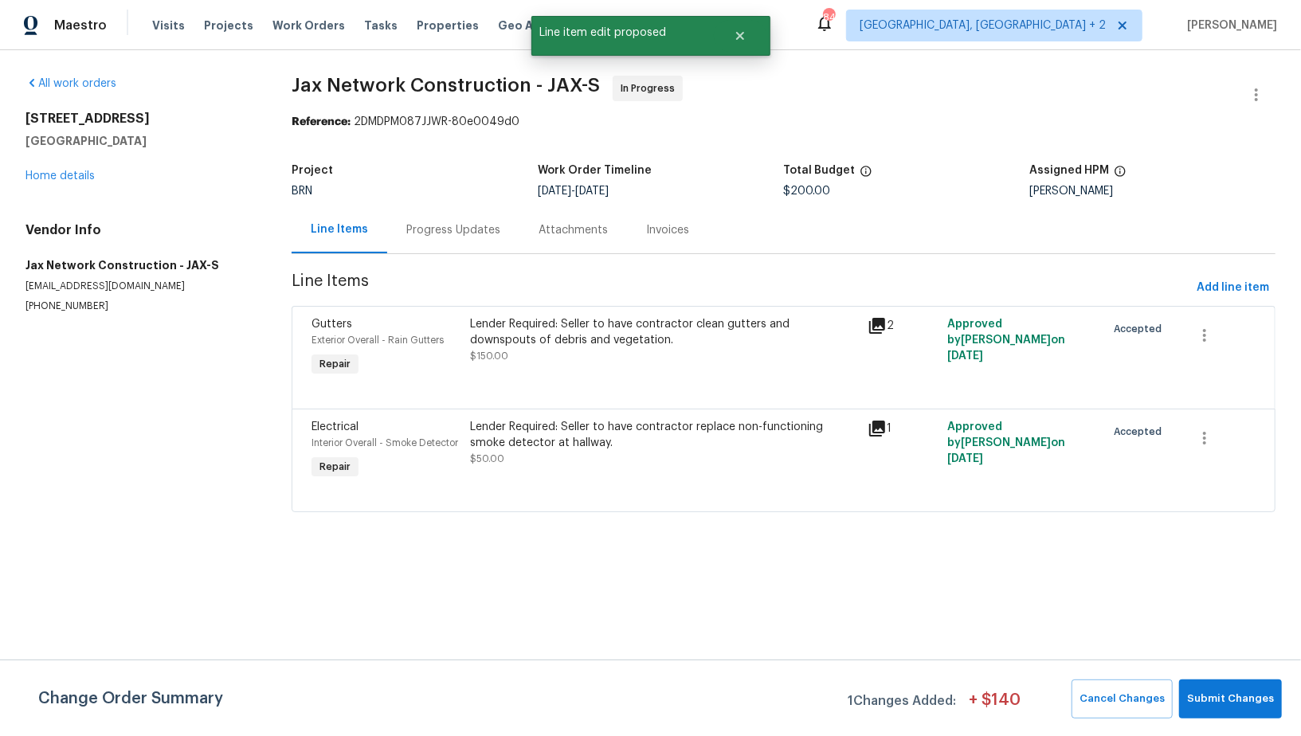
click at [1240, 557] on html "Maestro Visits Projects Work Orders Tasks Properties Geo Assignments 84 Albuque…" at bounding box center [650, 278] width 1301 height 557
click at [1240, 707] on span "Submit Changes" at bounding box center [1230, 699] width 87 height 18
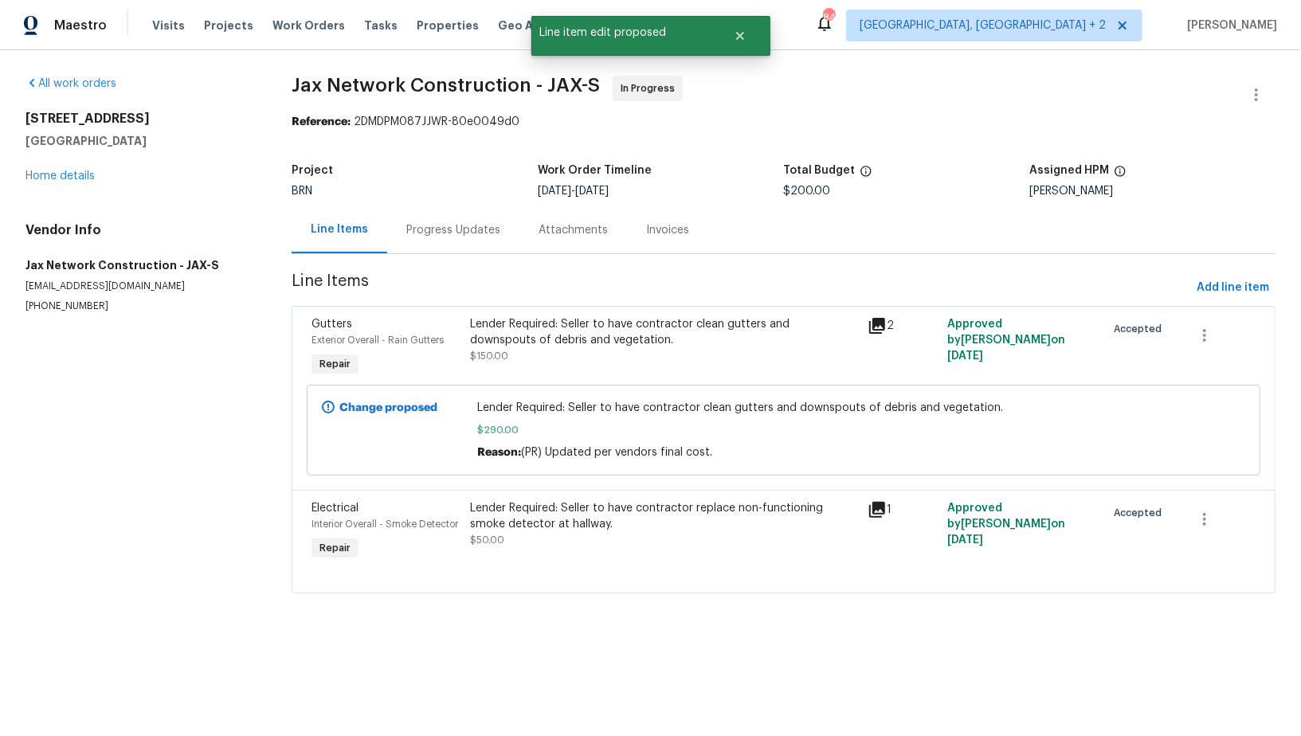
click at [422, 234] on div "Progress Updates" at bounding box center [453, 230] width 94 height 16
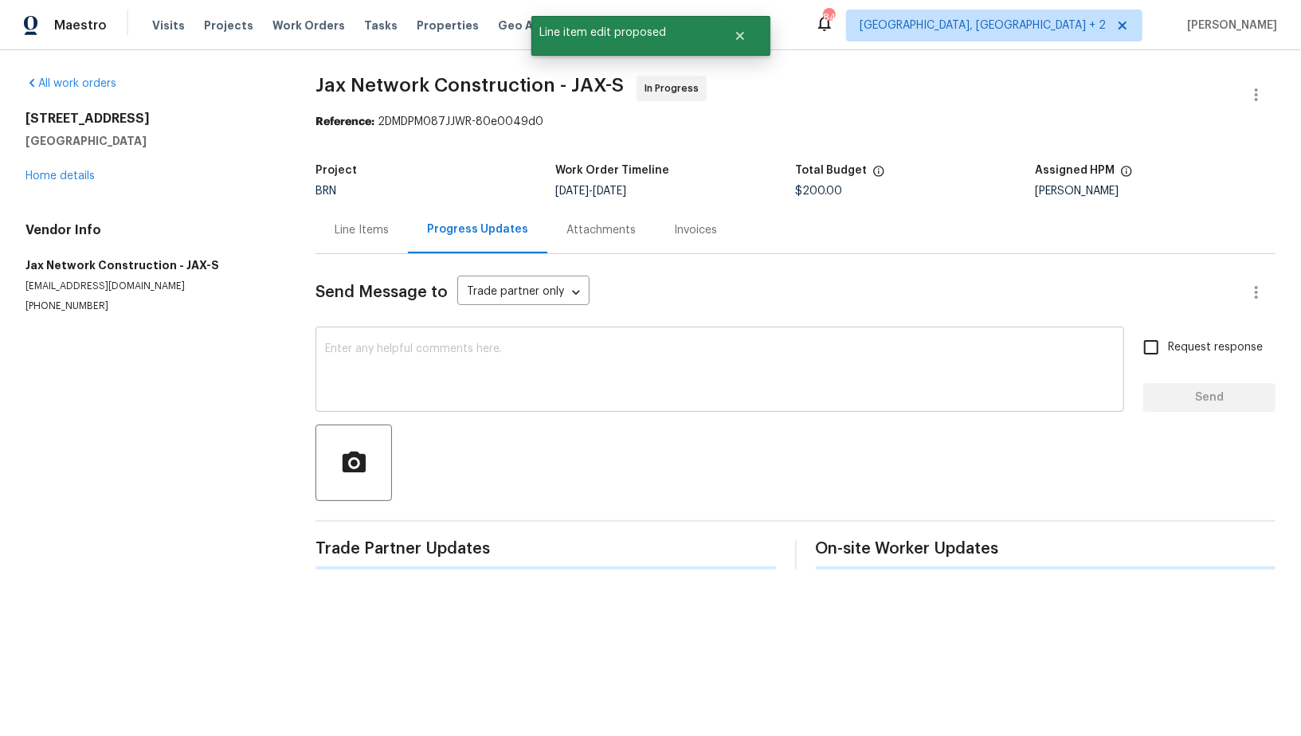
click at [435, 359] on textarea at bounding box center [720, 371] width 790 height 56
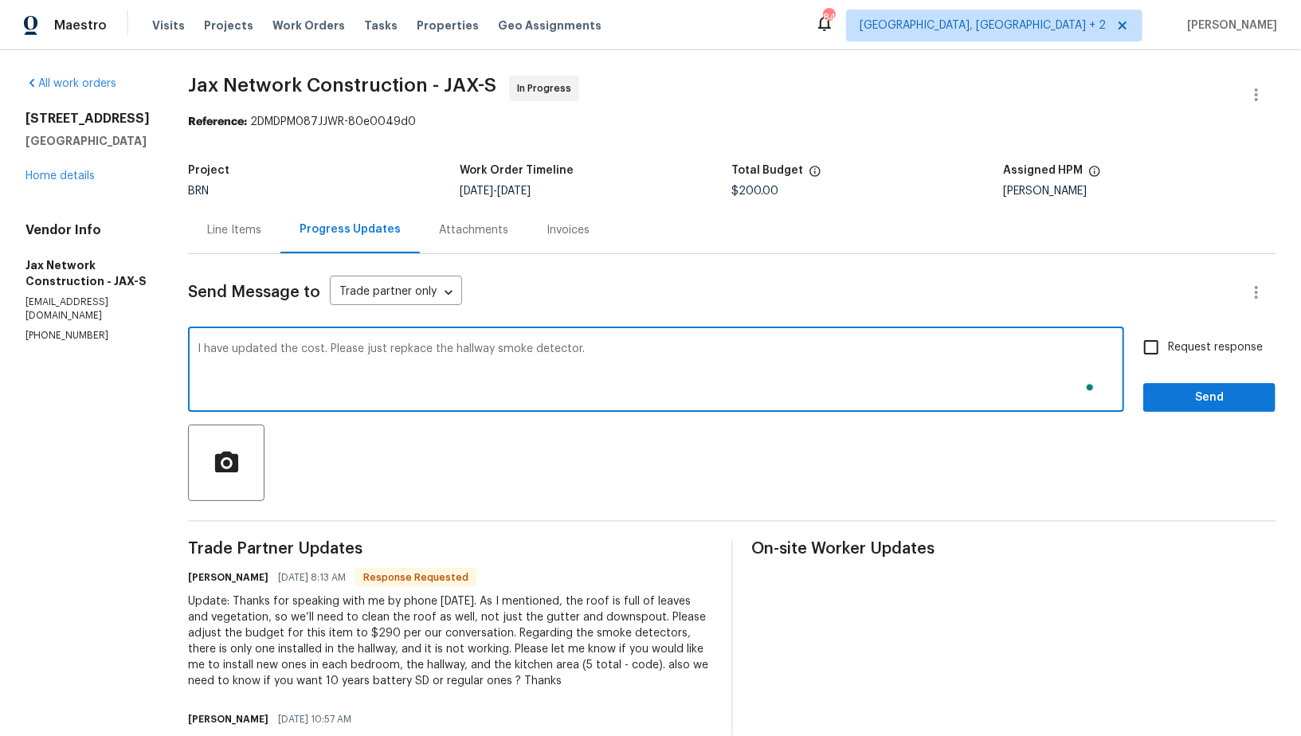
click at [422, 350] on textarea "I have updated the cost. Please just repkace the hallway smoke detector." at bounding box center [656, 371] width 917 height 56
click at [398, 351] on textarea "I have updated the cost. Please just replace the hallway smoke detector." at bounding box center [656, 371] width 917 height 56
click at [593, 355] on textarea "I have updated the cost. Please just replace the hallway smoke detector." at bounding box center [656, 371] width 917 height 56
click at [400, 350] on textarea "I have updated the cost. Please just replace the hallway smoke detector." at bounding box center [656, 371] width 917 height 56
click at [653, 350] on textarea "I have updated the cost. Please just replace the hallway smoke detector." at bounding box center [656, 371] width 917 height 56
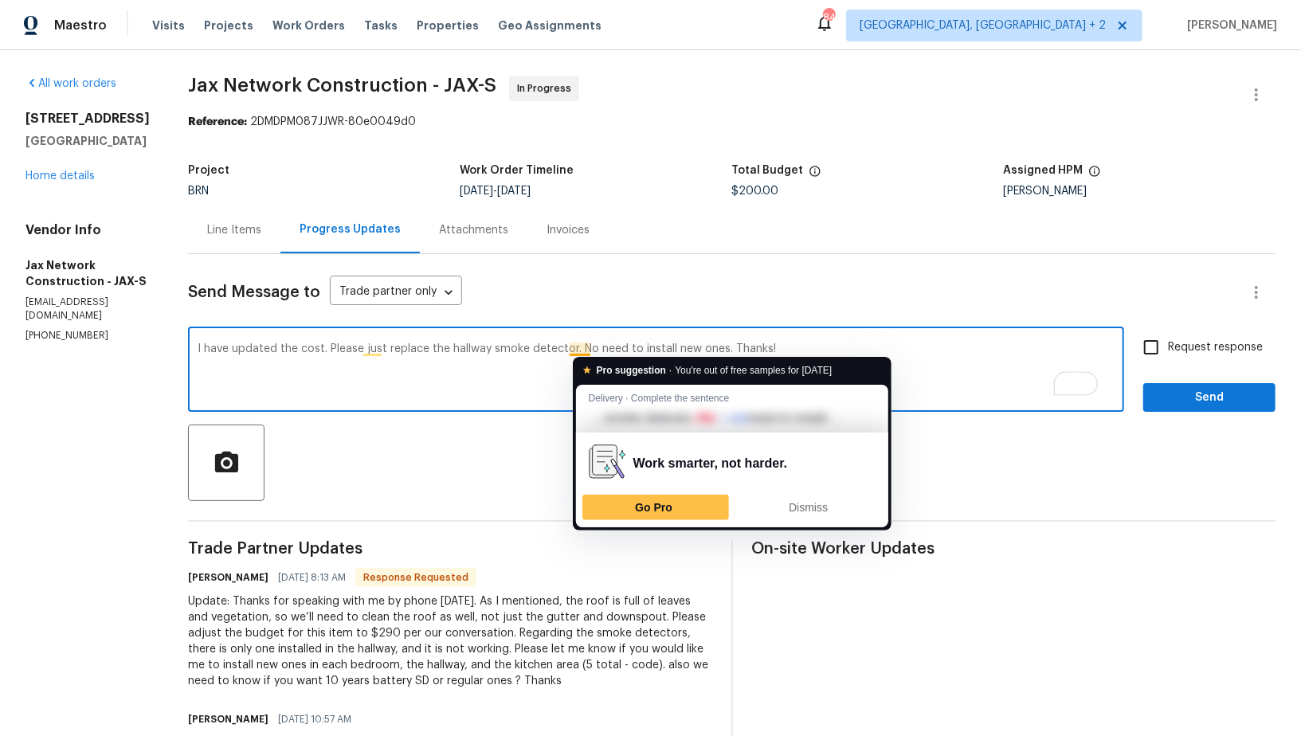
click at [602, 346] on textarea "I have updated the cost. Please just replace the hallway smoke detector. No nee…" at bounding box center [656, 371] width 917 height 56
click at [976, 375] on textarea "I have updated the cost. Please just replace the hallway smoke detector. No nee…" at bounding box center [656, 371] width 917 height 56
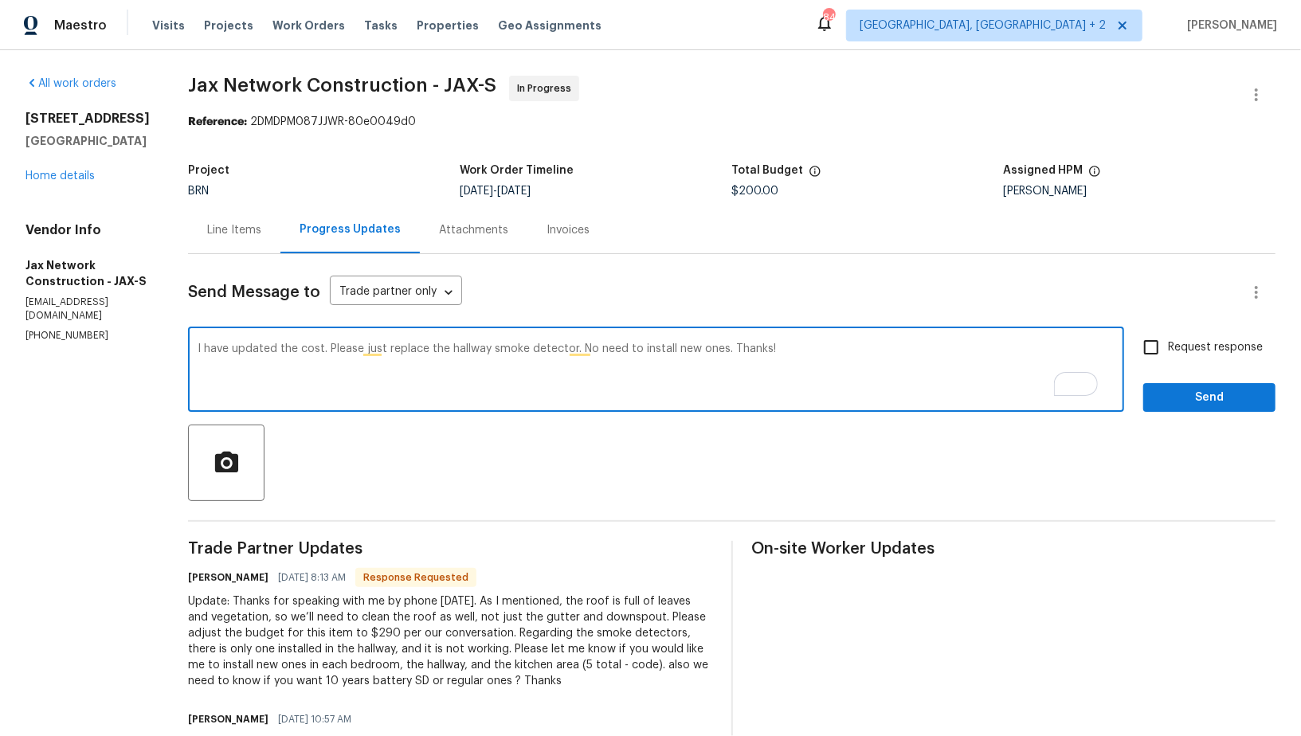
type textarea "I have updated the cost. Please just replace the hallway smoke detector. No nee…"
click at [1141, 337] on input "Request response" at bounding box center [1151, 347] width 33 height 33
checkbox input "true"
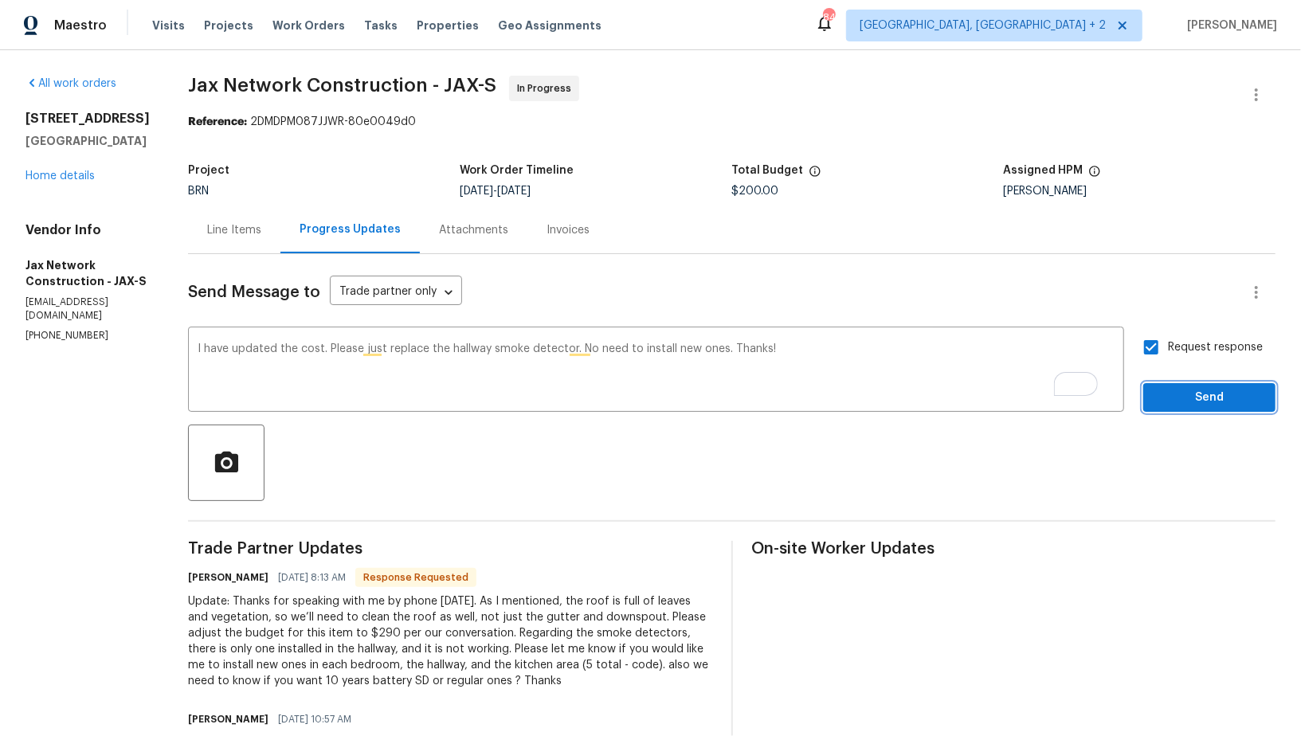
click at [1175, 388] on span "Send" at bounding box center [1209, 398] width 107 height 20
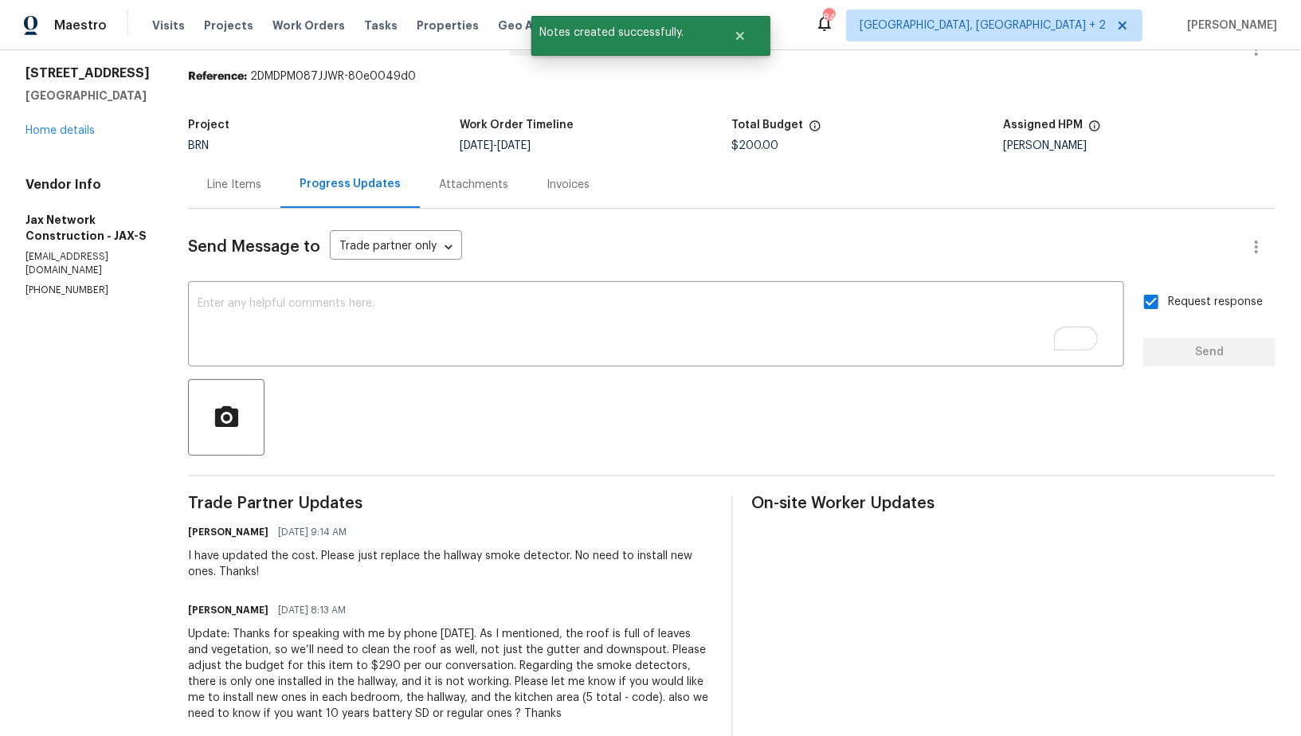
scroll to position [49, 0]
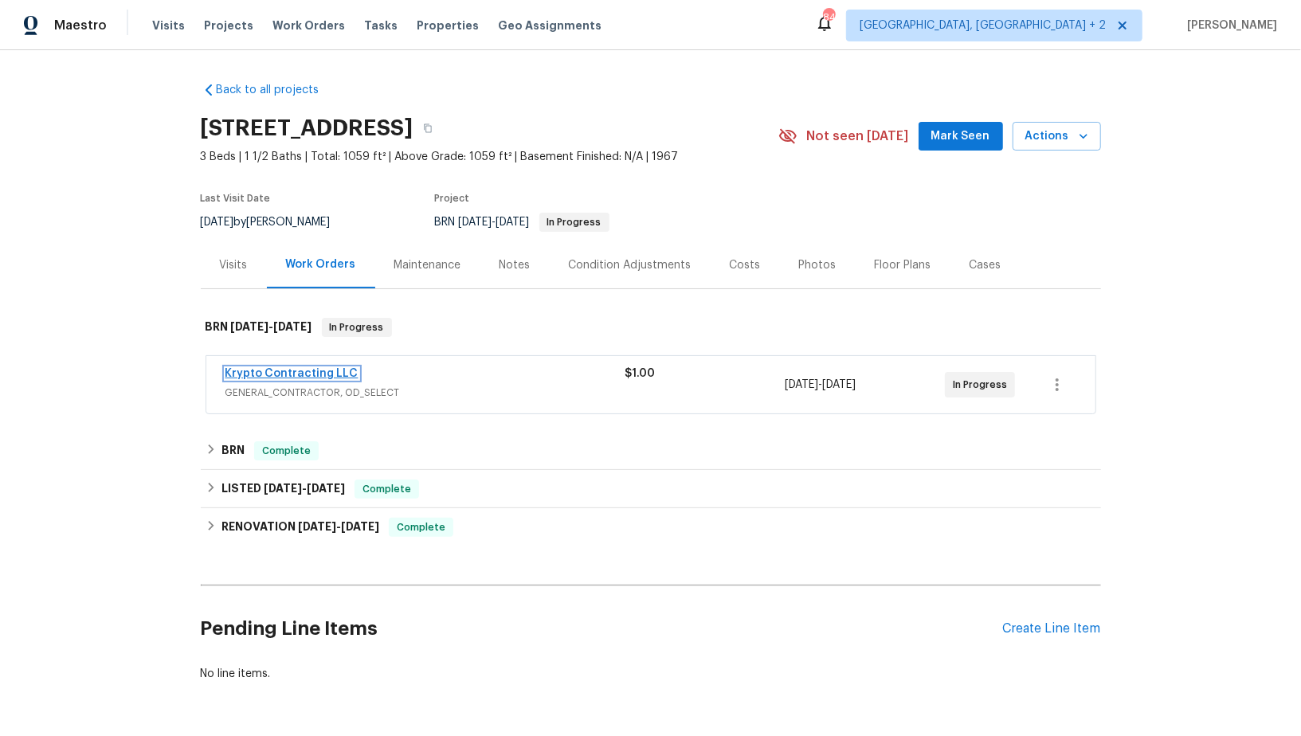
click at [286, 373] on link "Krypto Contracting LLC" at bounding box center [292, 373] width 133 height 11
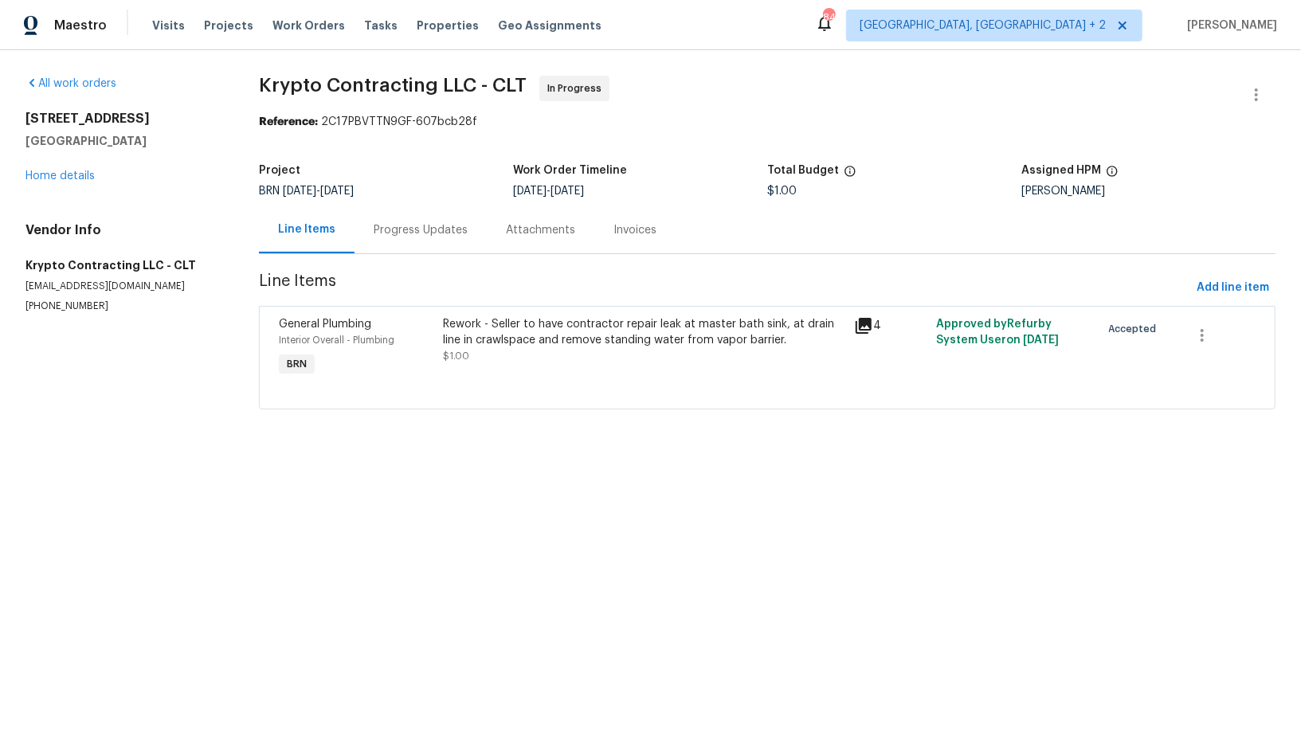
click at [519, 339] on div "Rework - Seller to have contractor repair leak at master bath sink, at drain li…" at bounding box center [644, 332] width 402 height 32
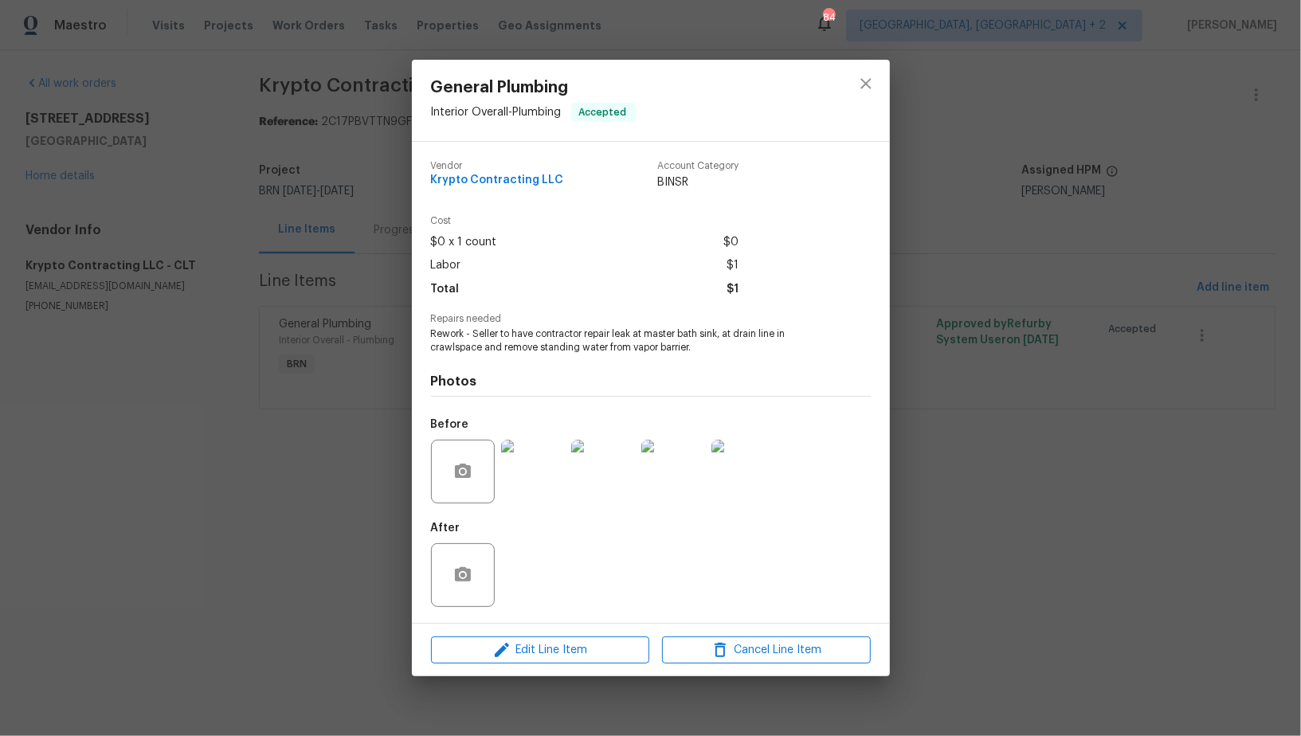
click at [527, 478] on img at bounding box center [533, 472] width 64 height 64
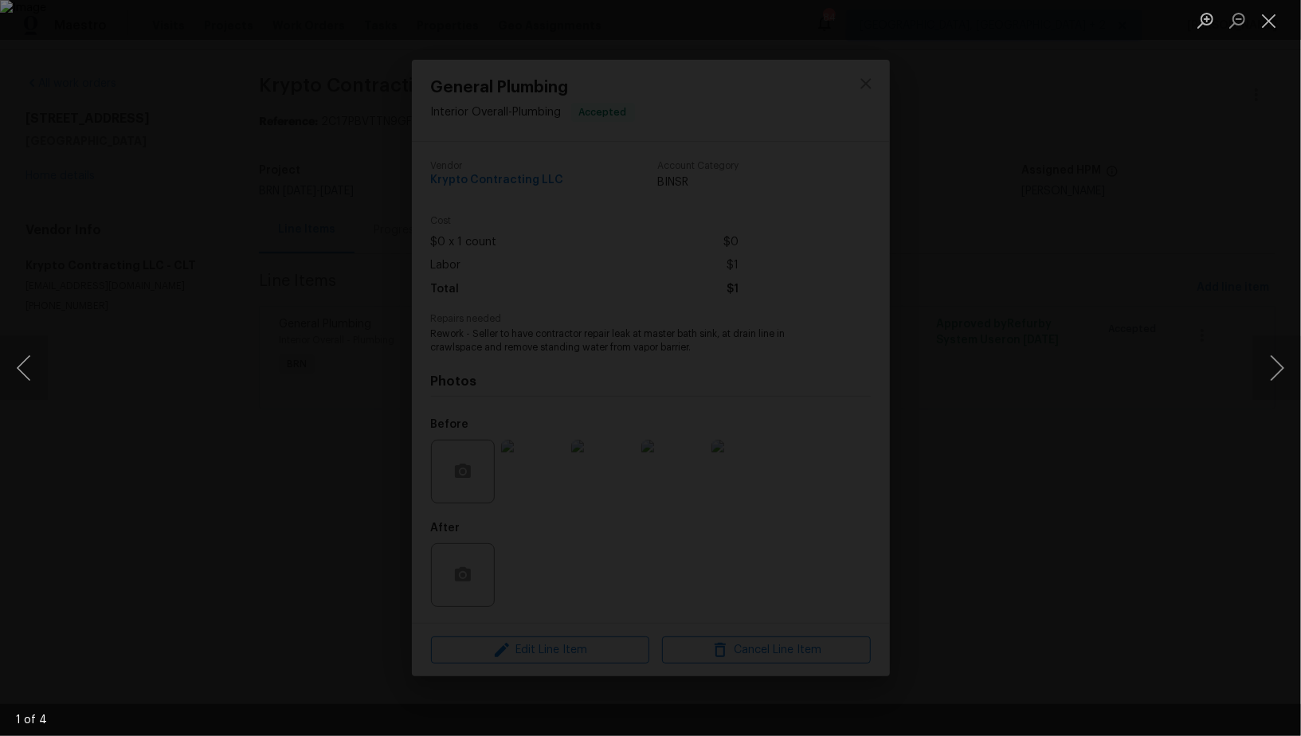
click at [1120, 426] on div "Lightbox" at bounding box center [650, 368] width 1301 height 736
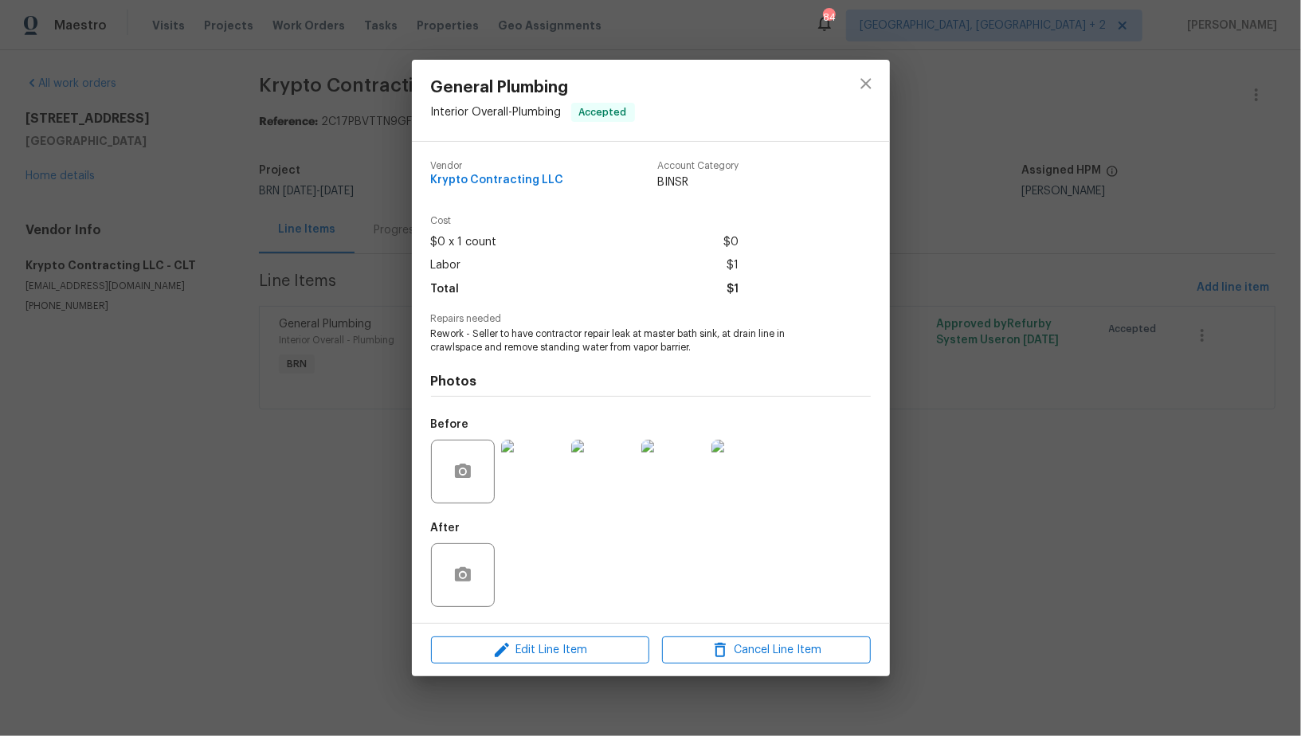
click at [606, 481] on img at bounding box center [603, 472] width 64 height 64
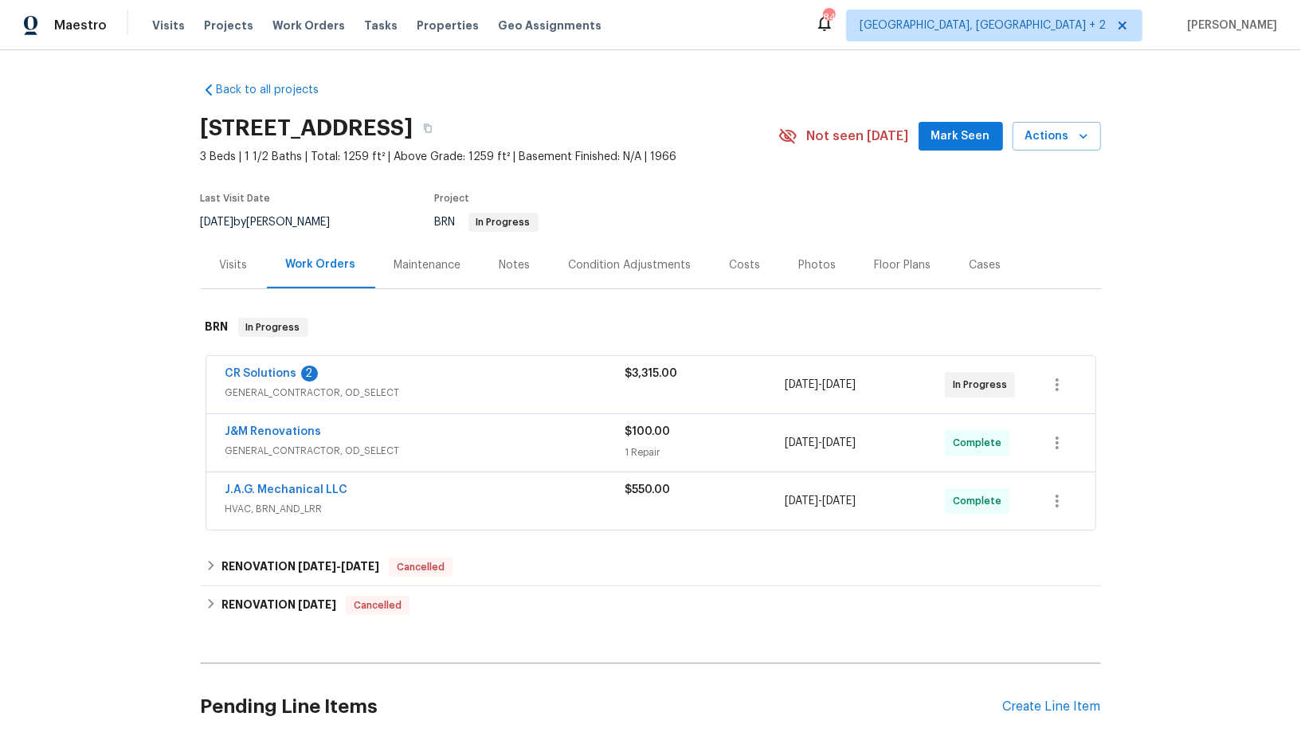
click at [272, 366] on span "CR Solutions" at bounding box center [262, 374] width 72 height 16
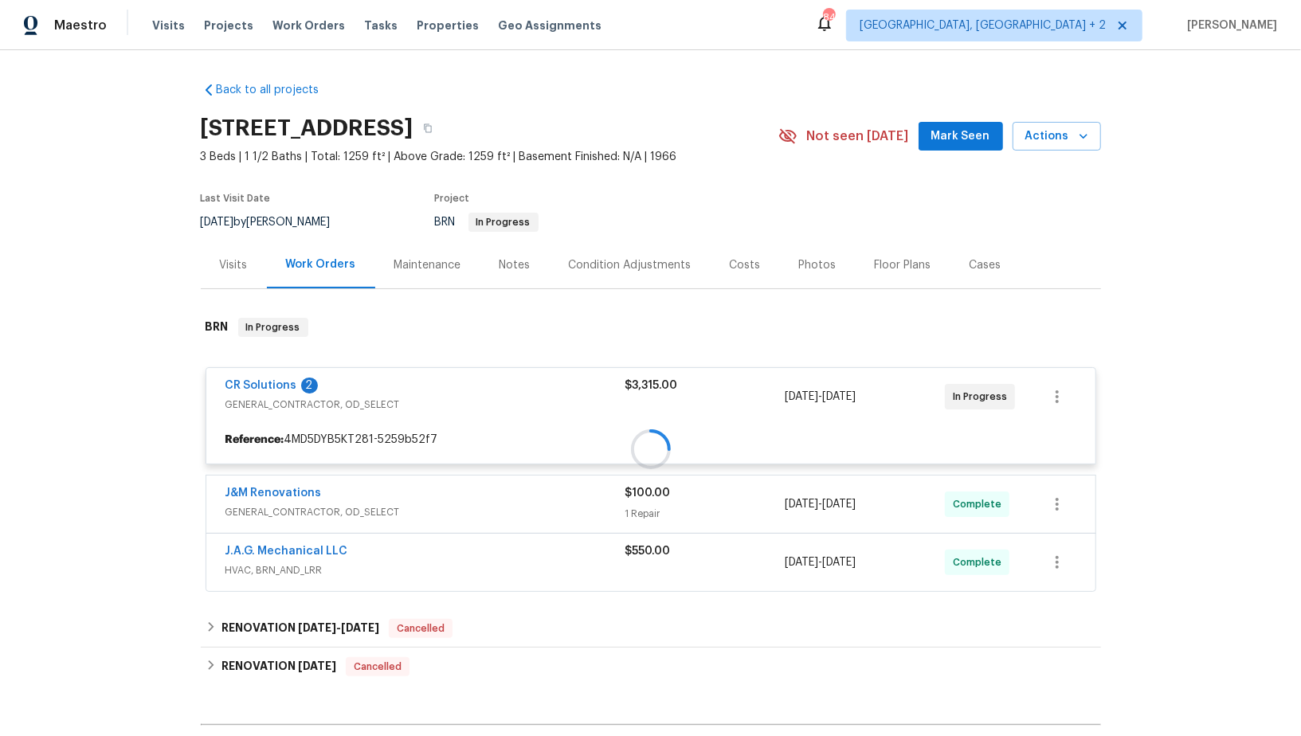
click at [263, 382] on div at bounding box center [651, 449] width 900 height 295
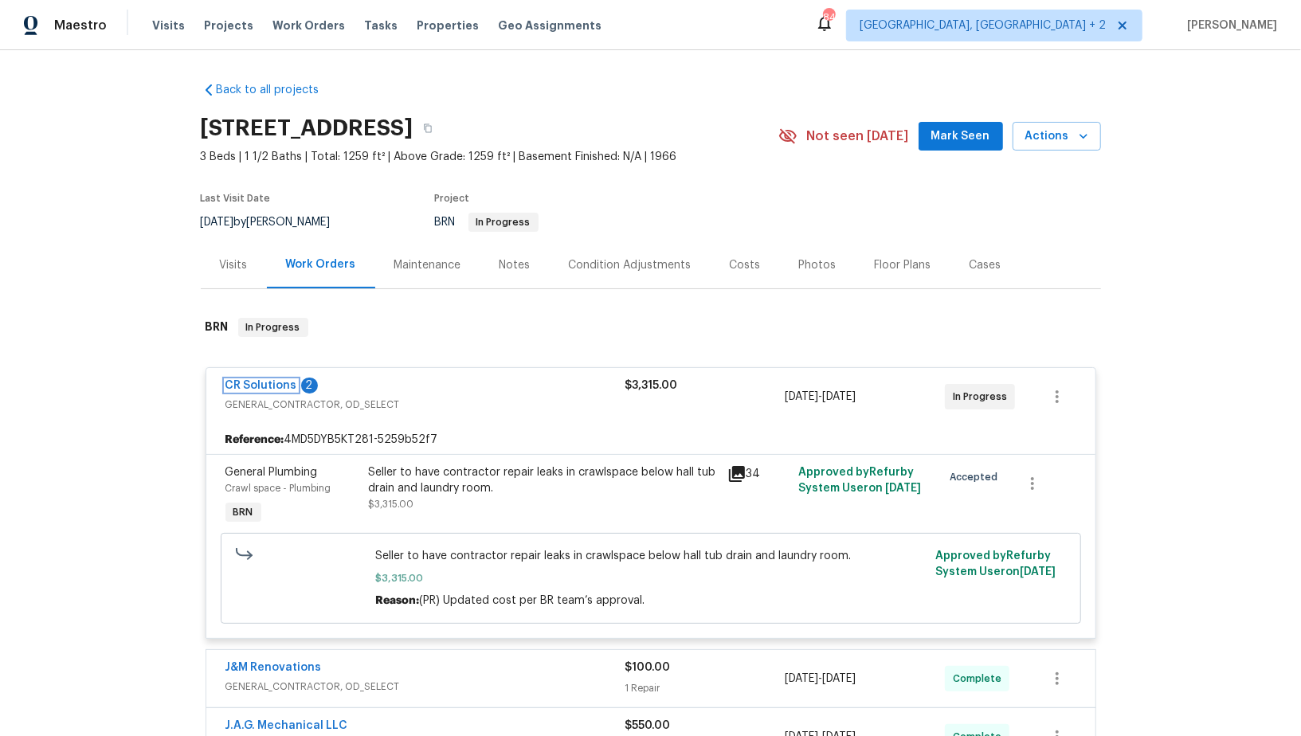
click at [263, 382] on link "CR Solutions" at bounding box center [262, 385] width 72 height 11
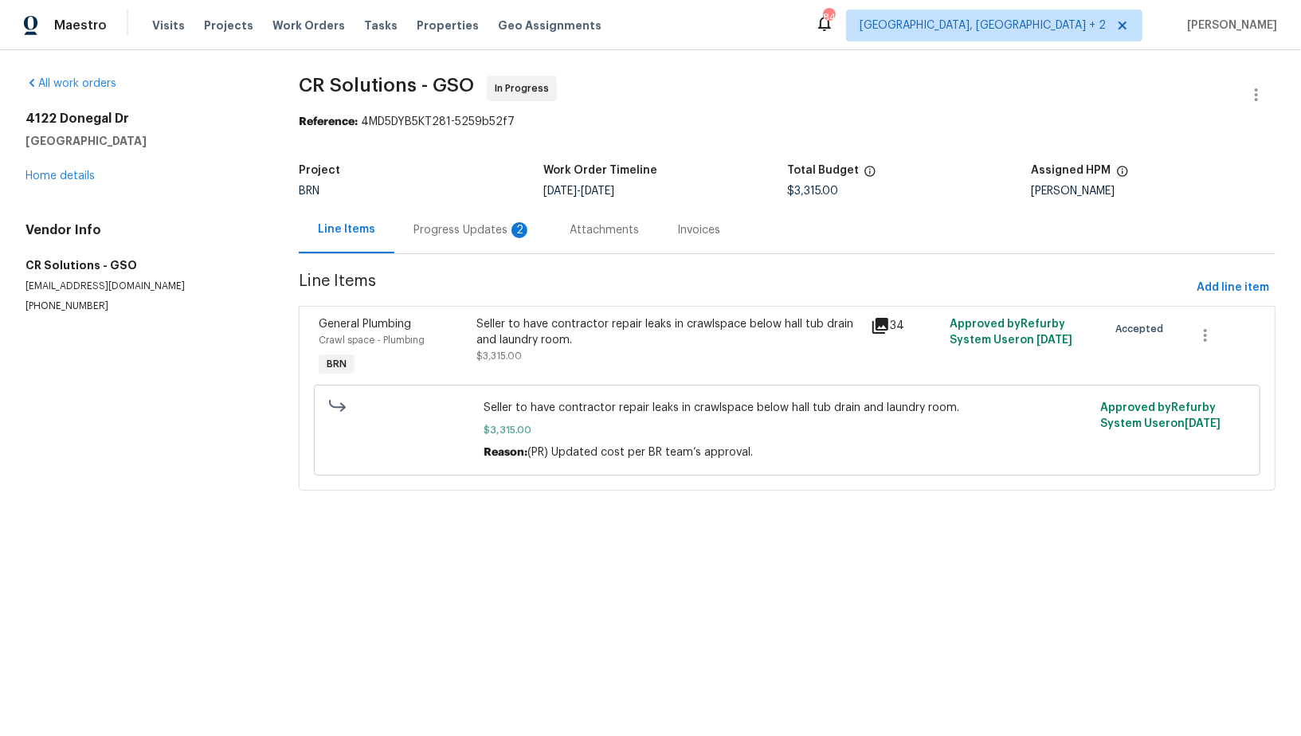
click at [457, 225] on div "Progress Updates 2" at bounding box center [473, 230] width 118 height 16
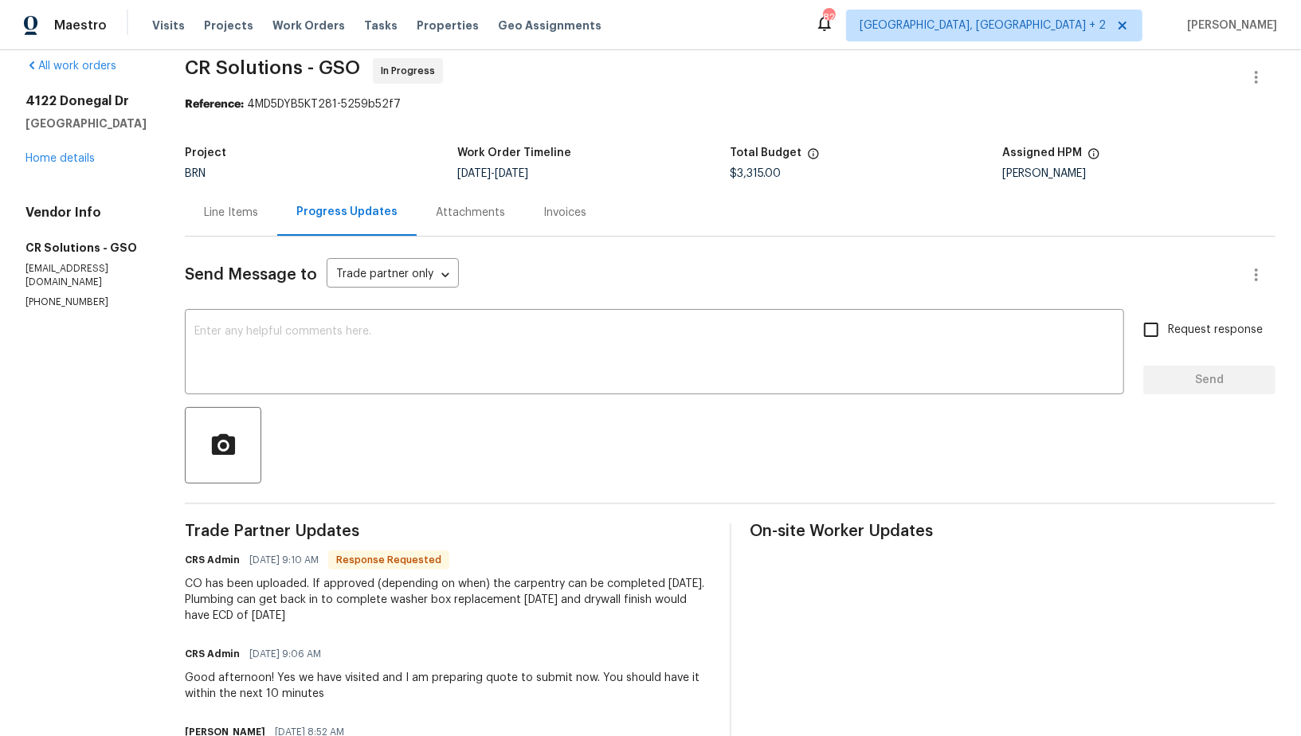
scroll to position [41, 0]
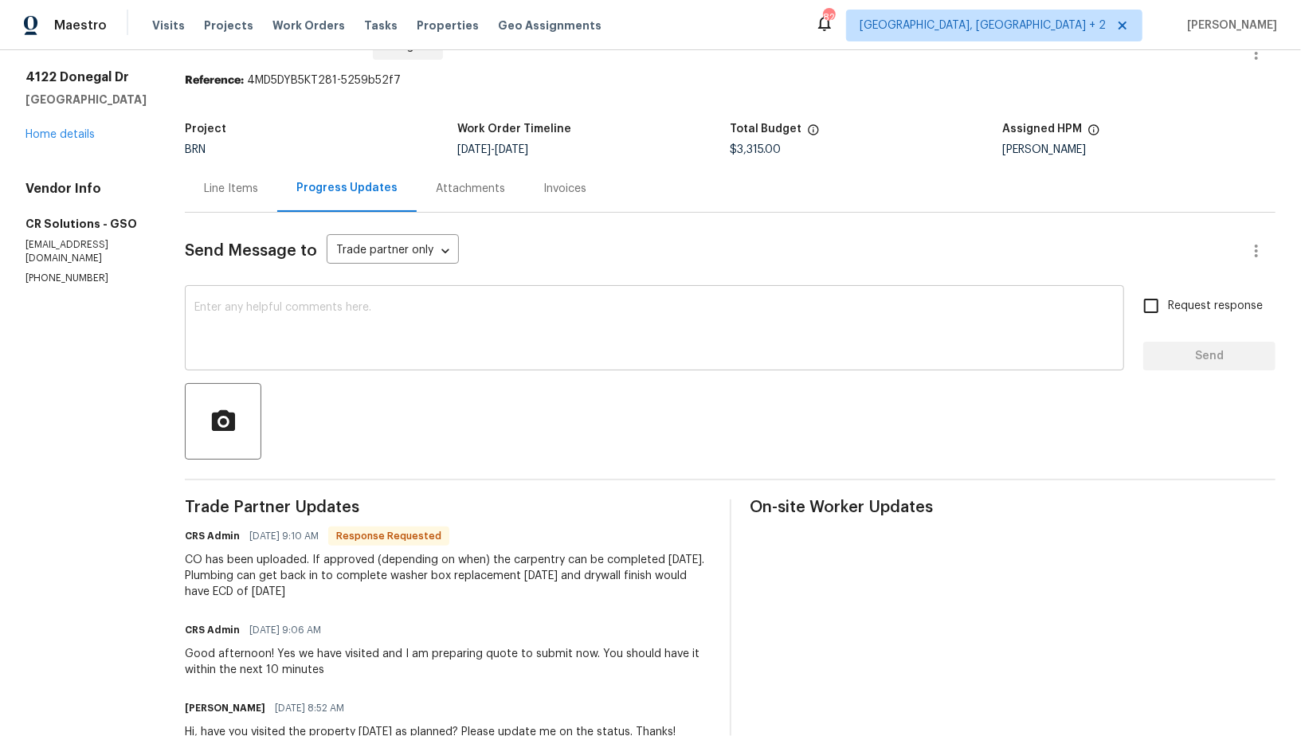
click at [331, 355] on textarea at bounding box center [654, 330] width 920 height 56
click at [310, 292] on div "x ​" at bounding box center [654, 329] width 939 height 81
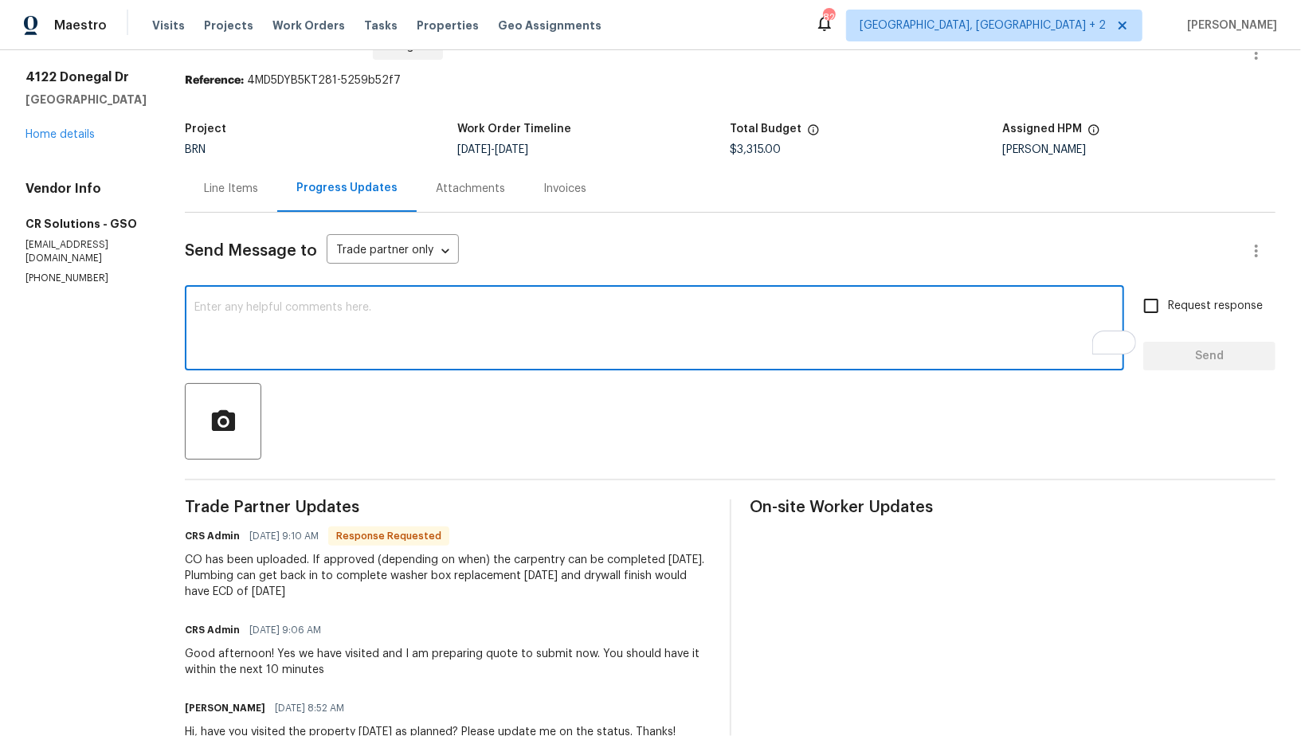
click at [268, 335] on textarea "To enrich screen reader interactions, please activate Accessibility in Grammarl…" at bounding box center [654, 330] width 920 height 56
type textarea "I will check and update you shortly. Thanks!"
click at [1136, 304] on input "Request response" at bounding box center [1151, 305] width 33 height 33
checkbox input "true"
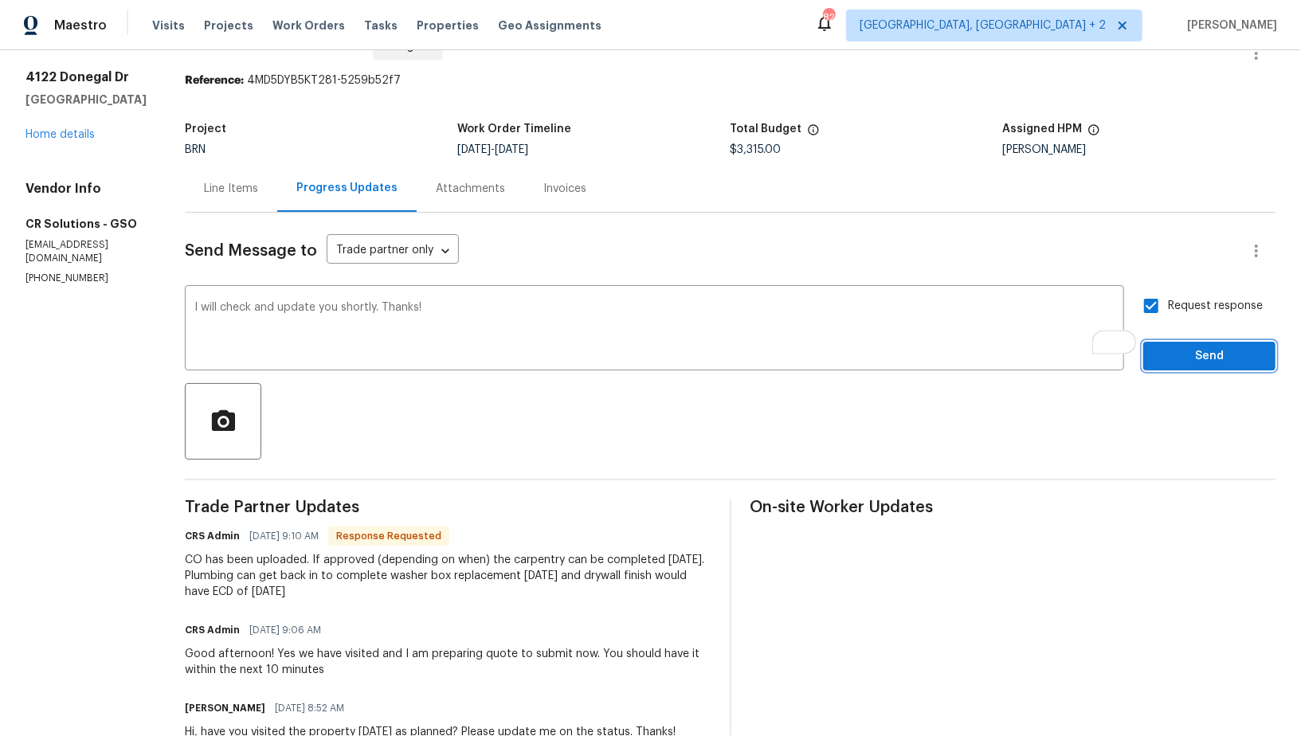
click at [1181, 367] on button "Send" at bounding box center [1209, 356] width 132 height 29
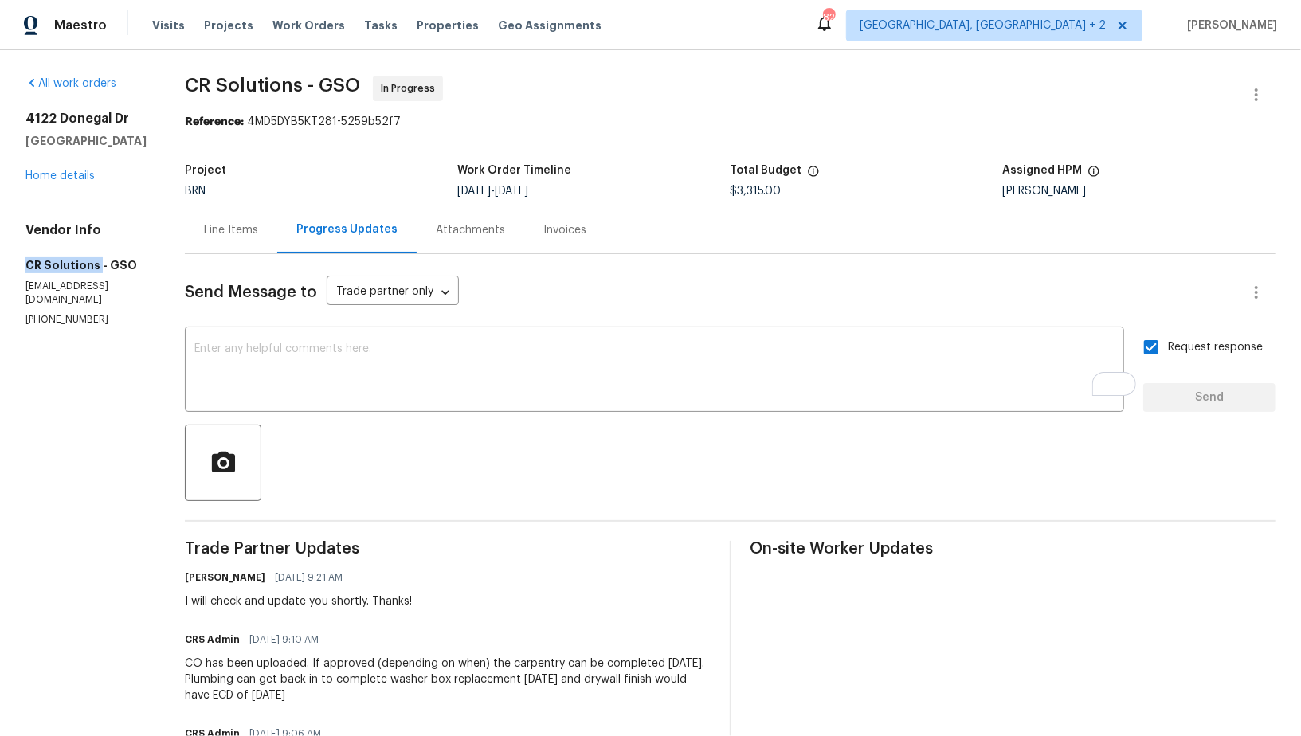
drag, startPoint x: 14, startPoint y: 298, endPoint x: 98, endPoint y: 298, distance: 83.7
copy h5 "CR Solutions"
drag, startPoint x: 200, startPoint y: 241, endPoint x: 303, endPoint y: 101, distance: 173.2
click at [200, 241] on div "Line Items" at bounding box center [231, 229] width 92 height 47
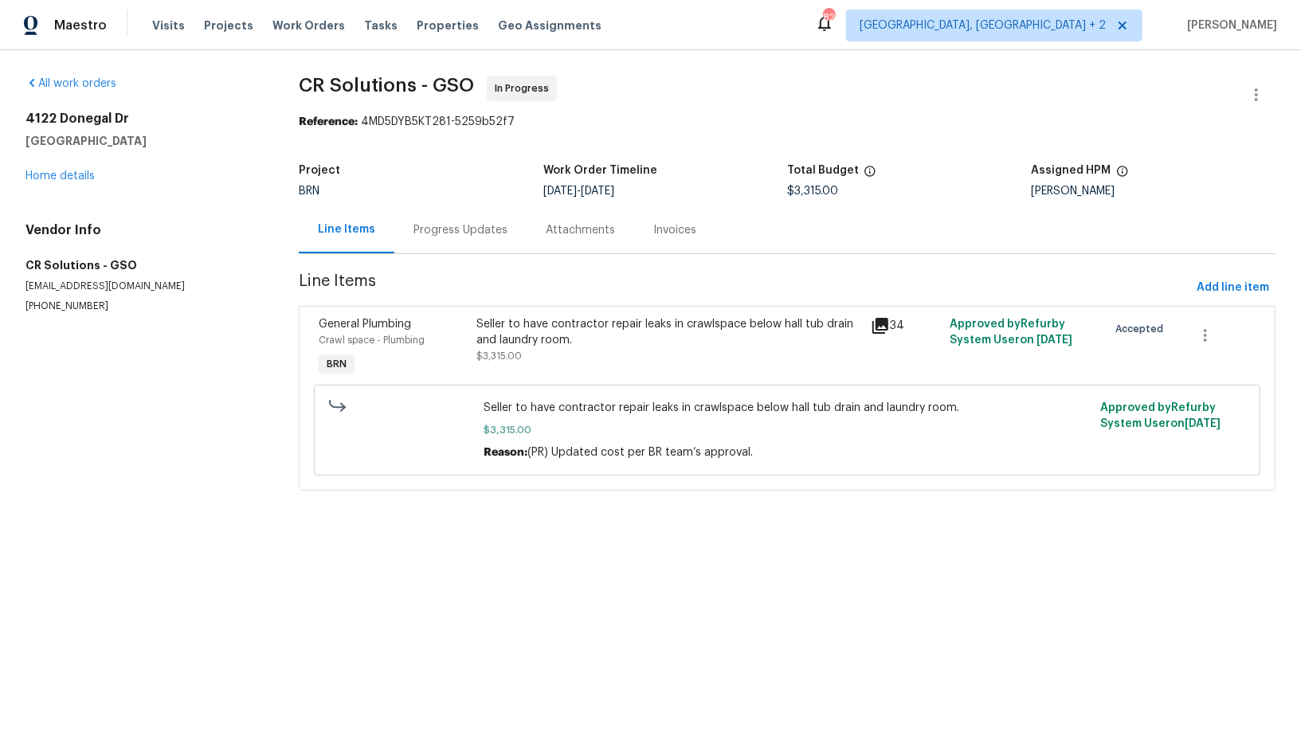
click at [553, 296] on span "Line Items" at bounding box center [745, 287] width 892 height 29
click at [534, 331] on div "Seller to have contractor repair leaks in crawlspace below hall tub drain and l…" at bounding box center [668, 332] width 385 height 32
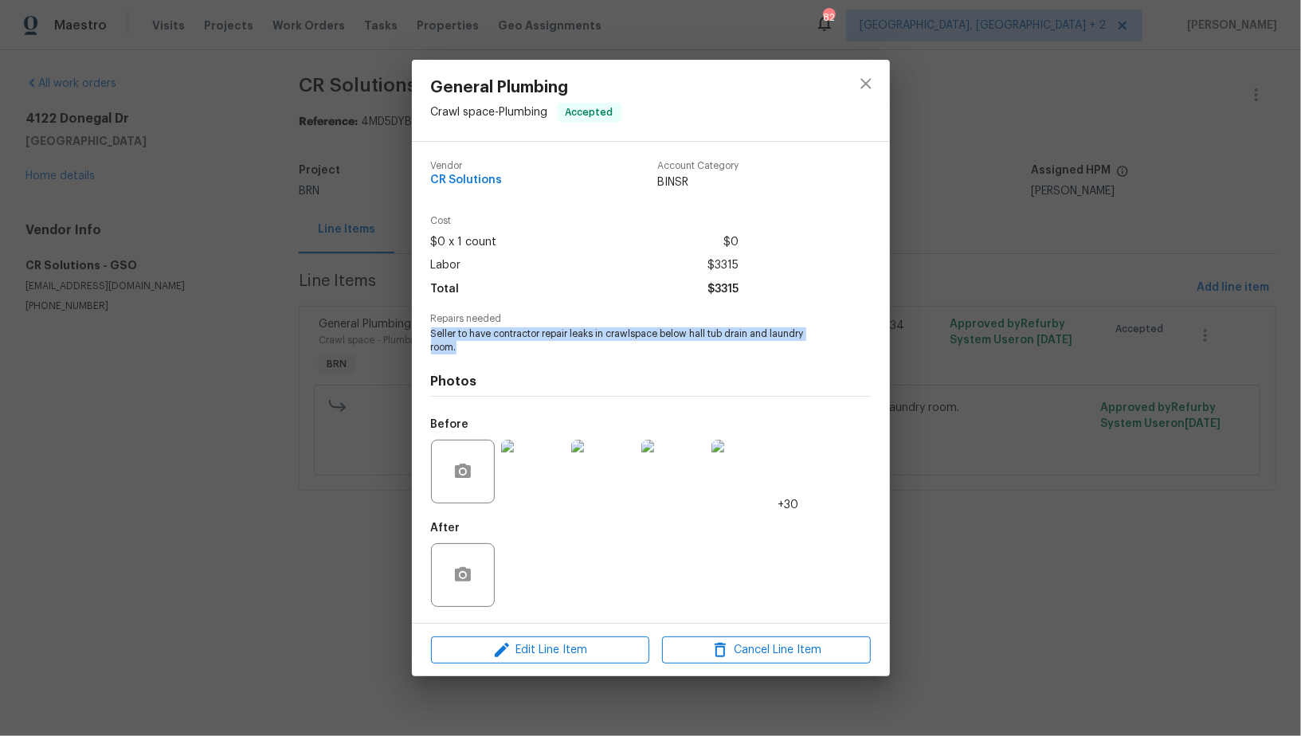
drag, startPoint x: 426, startPoint y: 330, endPoint x: 477, endPoint y: 350, distance: 55.5
click at [477, 350] on div "Vendor CR Solutions Account Category BINSR Cost $0 x 1 count $0 Labor $3315 Tot…" at bounding box center [651, 382] width 478 height 481
copy span "Seller to have contractor repair leaks in crawlspace below hall tub drain and l…"
click at [377, 490] on div "General Plumbing Crawl space - Plumbing Accepted Vendor CR Solutions Account Ca…" at bounding box center [650, 368] width 1301 height 736
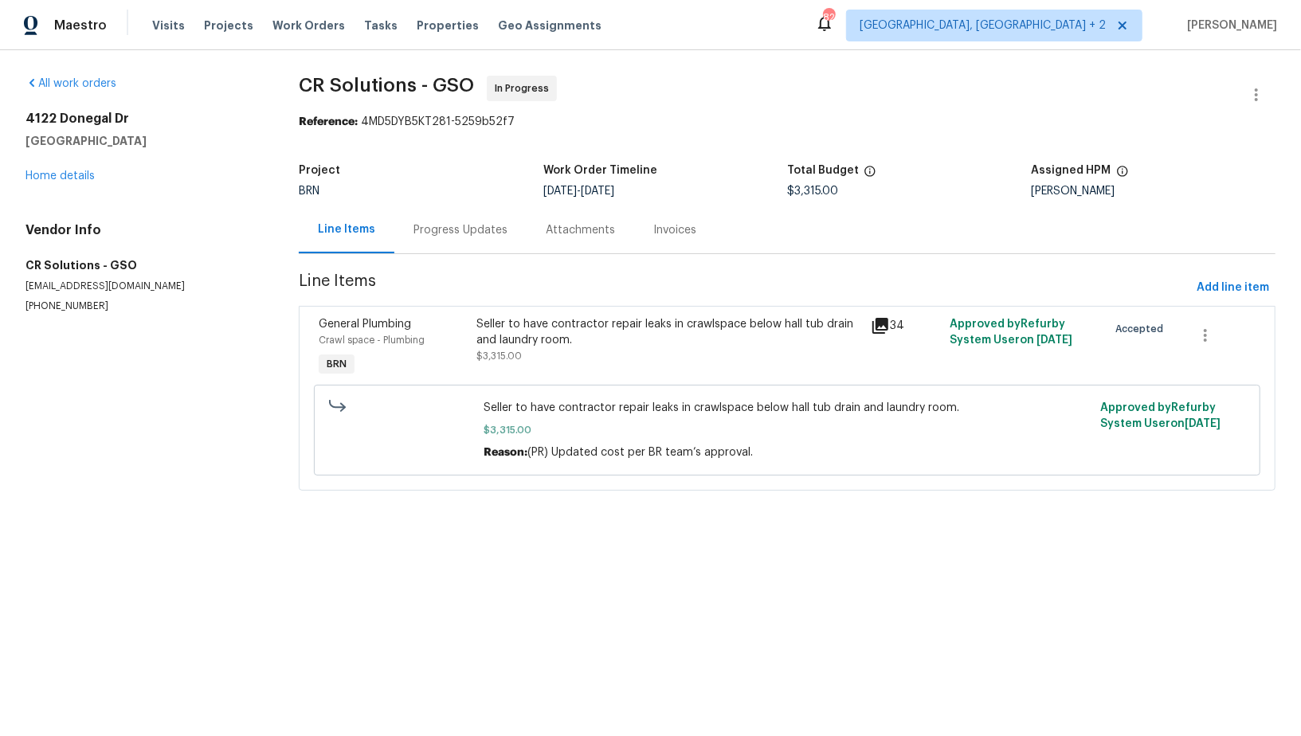
click at [445, 233] on div "Progress Updates" at bounding box center [461, 230] width 94 height 16
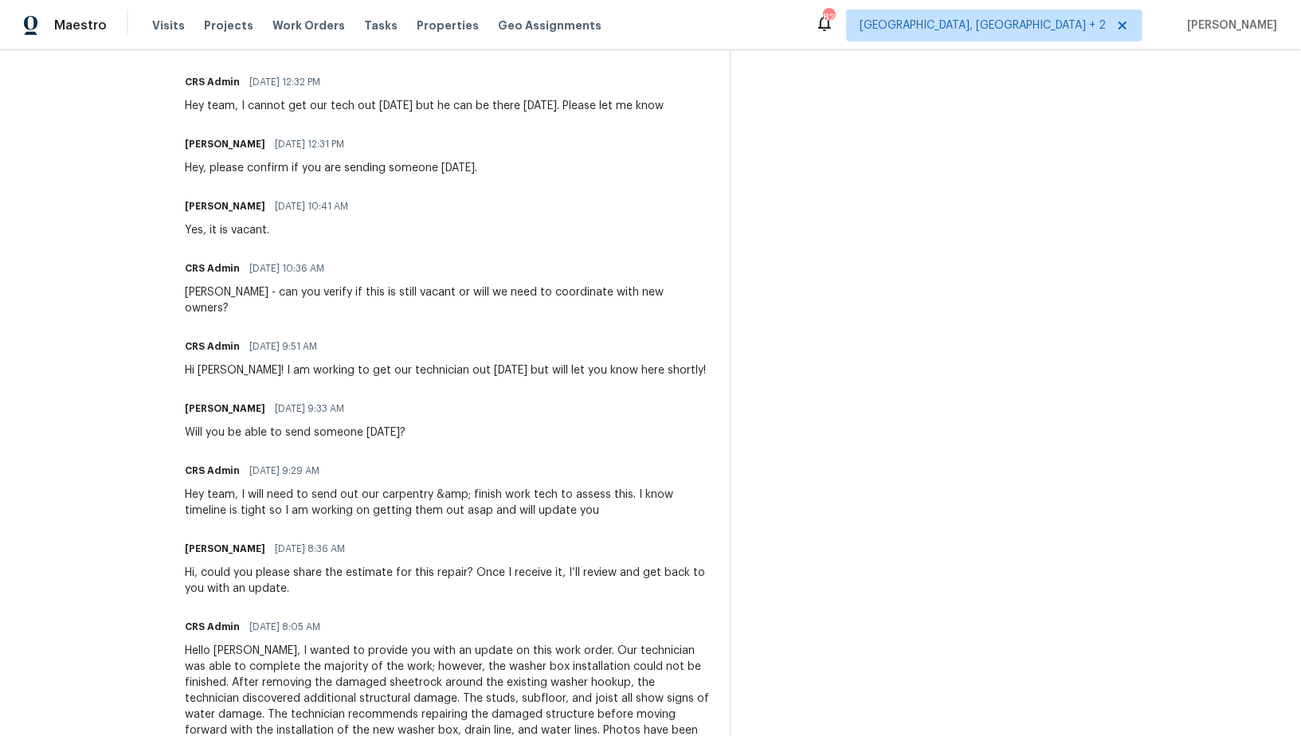
scroll to position [1413, 0]
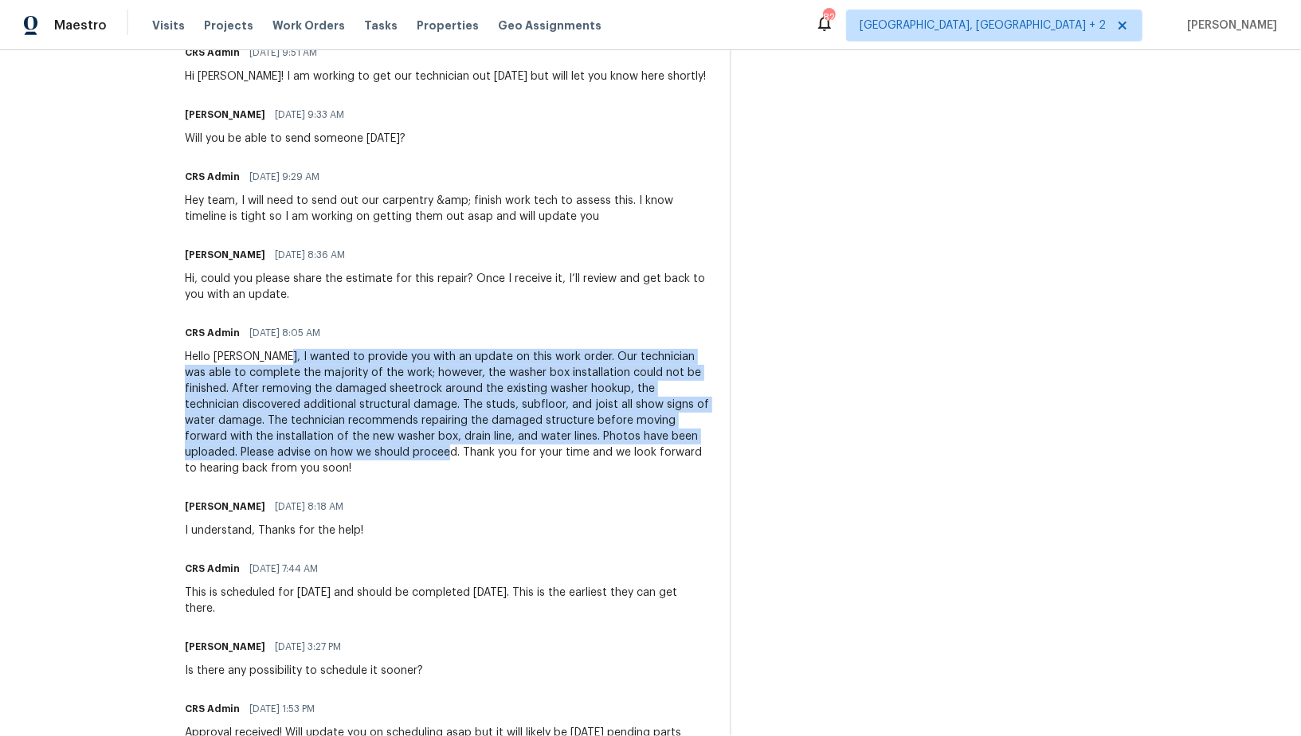
drag, startPoint x: 258, startPoint y: 342, endPoint x: 267, endPoint y: 437, distance: 95.2
click at [267, 437] on div "Hello [PERSON_NAME], I wanted to provide you with an update on this work order.…" at bounding box center [448, 412] width 526 height 127
copy div "I wanted to provide you with an update on this work order. Our technician was a…"
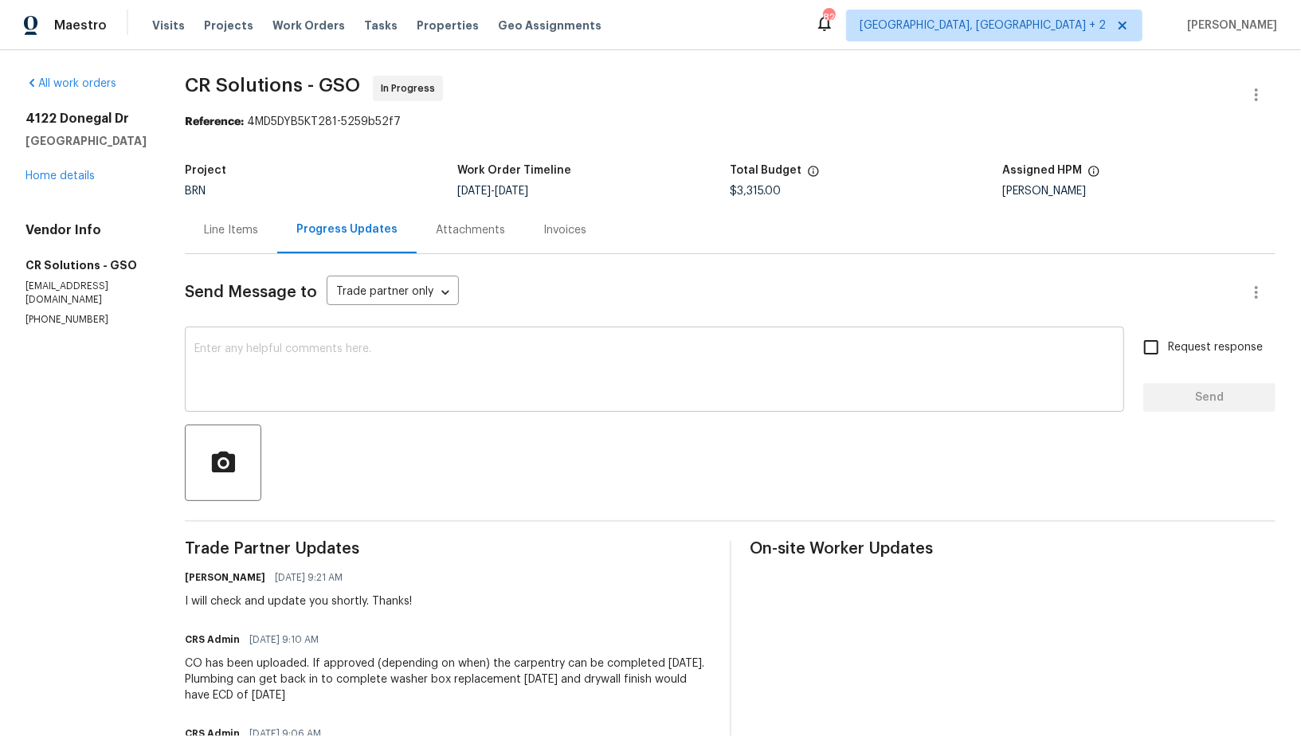
scroll to position [225, 0]
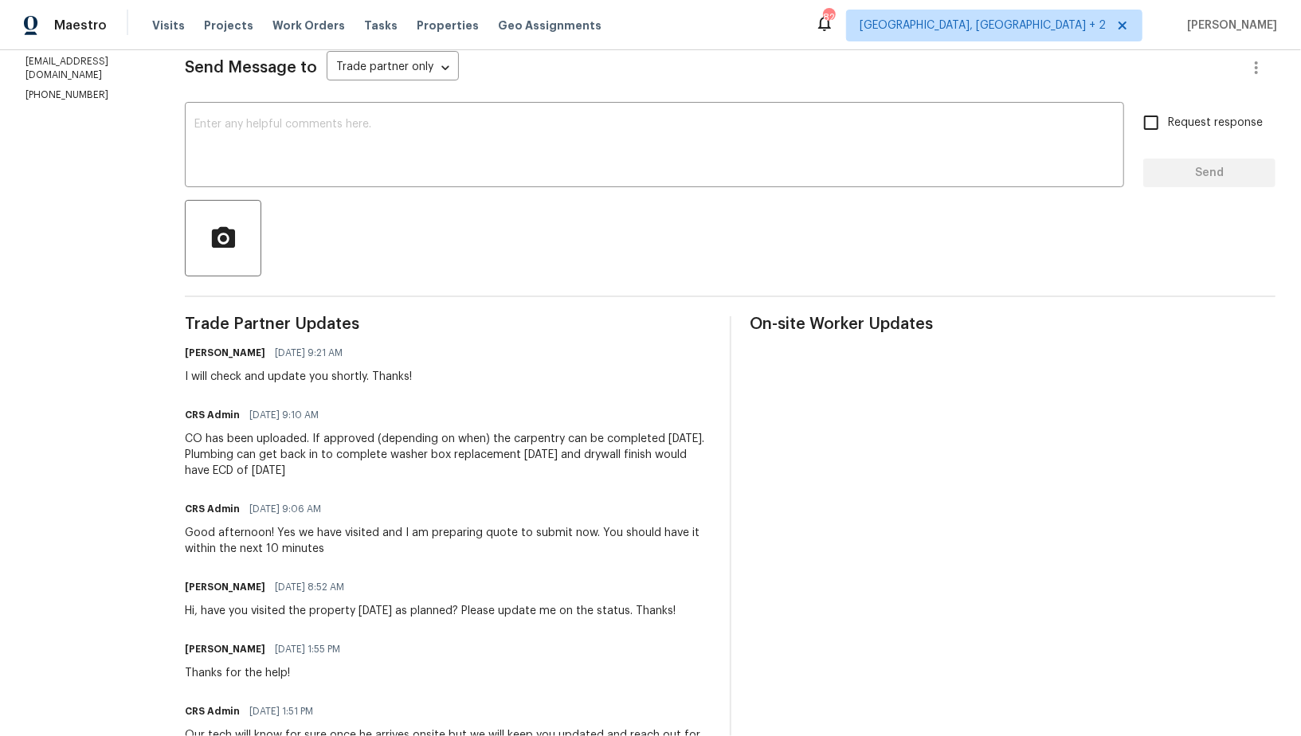
drag, startPoint x: 151, startPoint y: 441, endPoint x: 298, endPoint y: 482, distance: 152.4
copy div "CO has been uploaded. If approved (depending on when) the carpentry can be comp…"
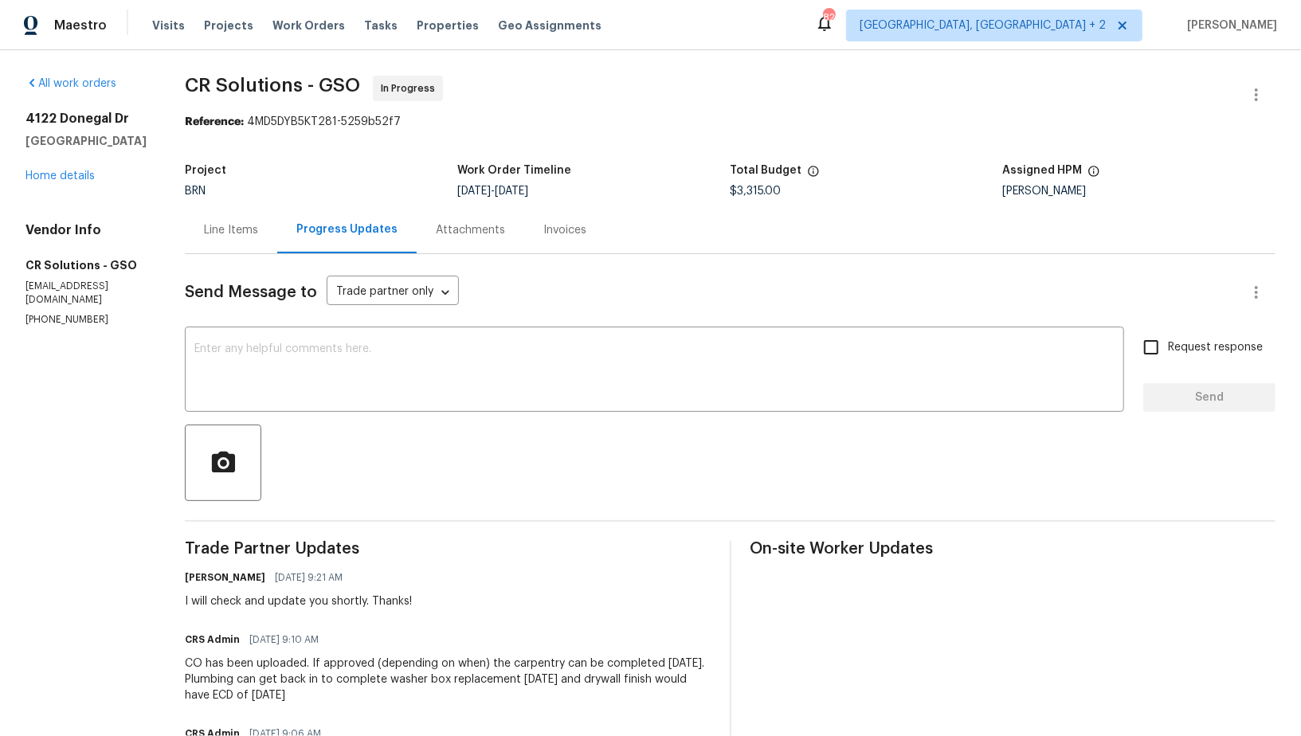
drag, startPoint x: 753, startPoint y: 192, endPoint x: 716, endPoint y: 192, distance: 37.5
click at [716, 192] on div "Project BRN Work Order Timeline [DATE] - [DATE] Total Budget $3,315.00 Assigned…" at bounding box center [730, 180] width 1091 height 51
click at [753, 202] on div "Project BRN Work Order Timeline [DATE] - [DATE] Total Budget $3,315.00 Assigned…" at bounding box center [730, 180] width 1091 height 51
drag, startPoint x: 751, startPoint y: 189, endPoint x: 721, endPoint y: 192, distance: 30.4
click at [731, 192] on span "$3,315.00" at bounding box center [756, 191] width 51 height 11
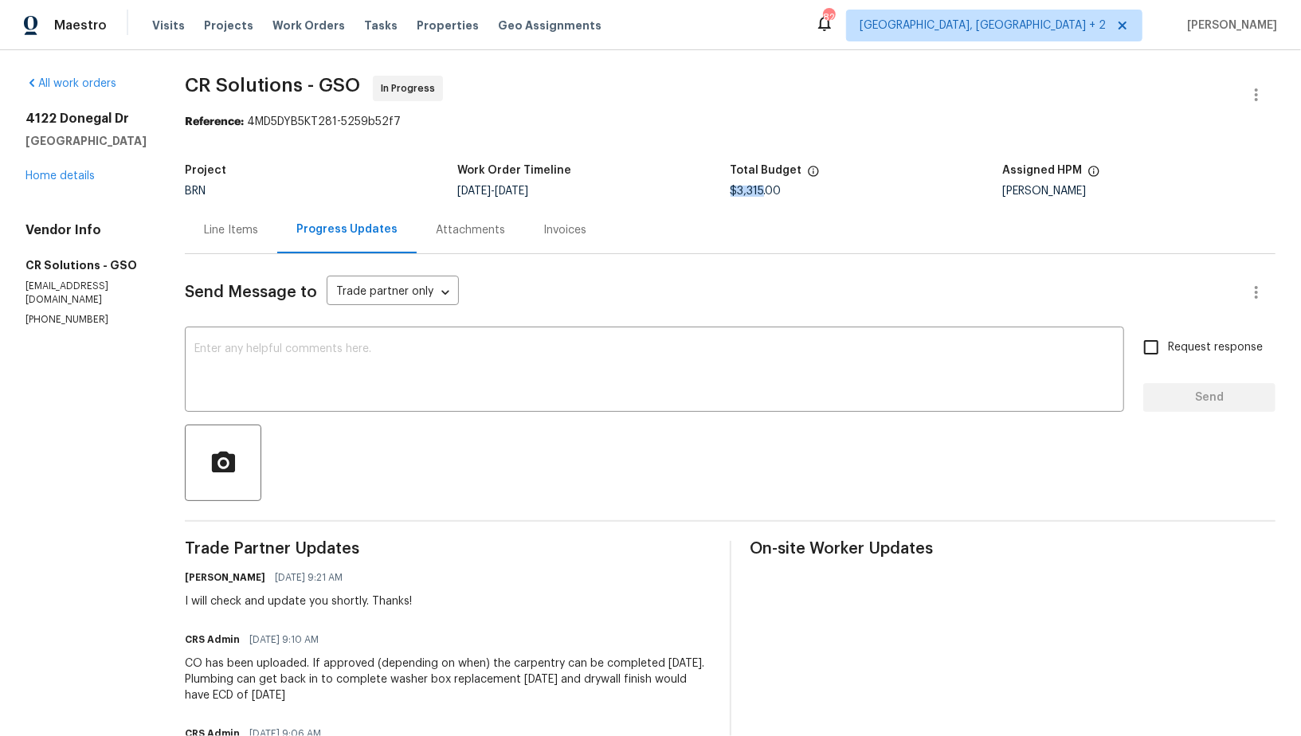
copy span "$3,315"
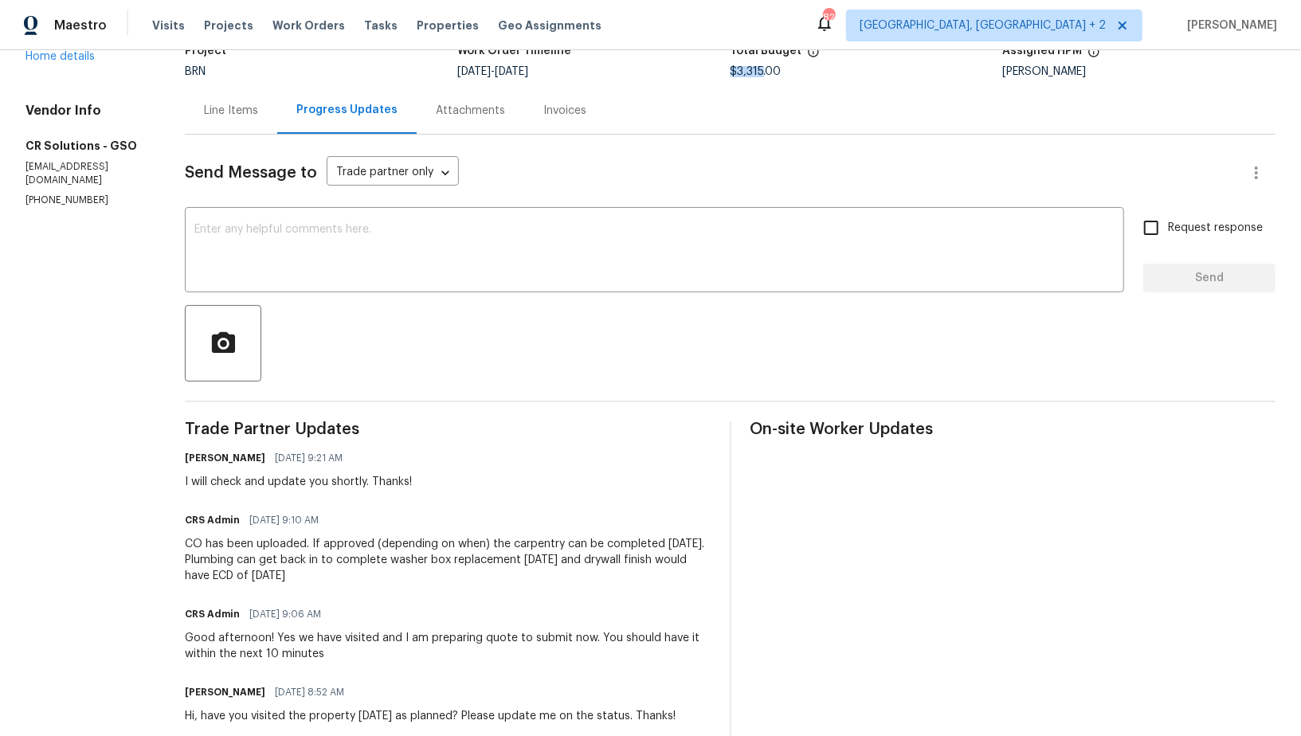
scroll to position [148, 0]
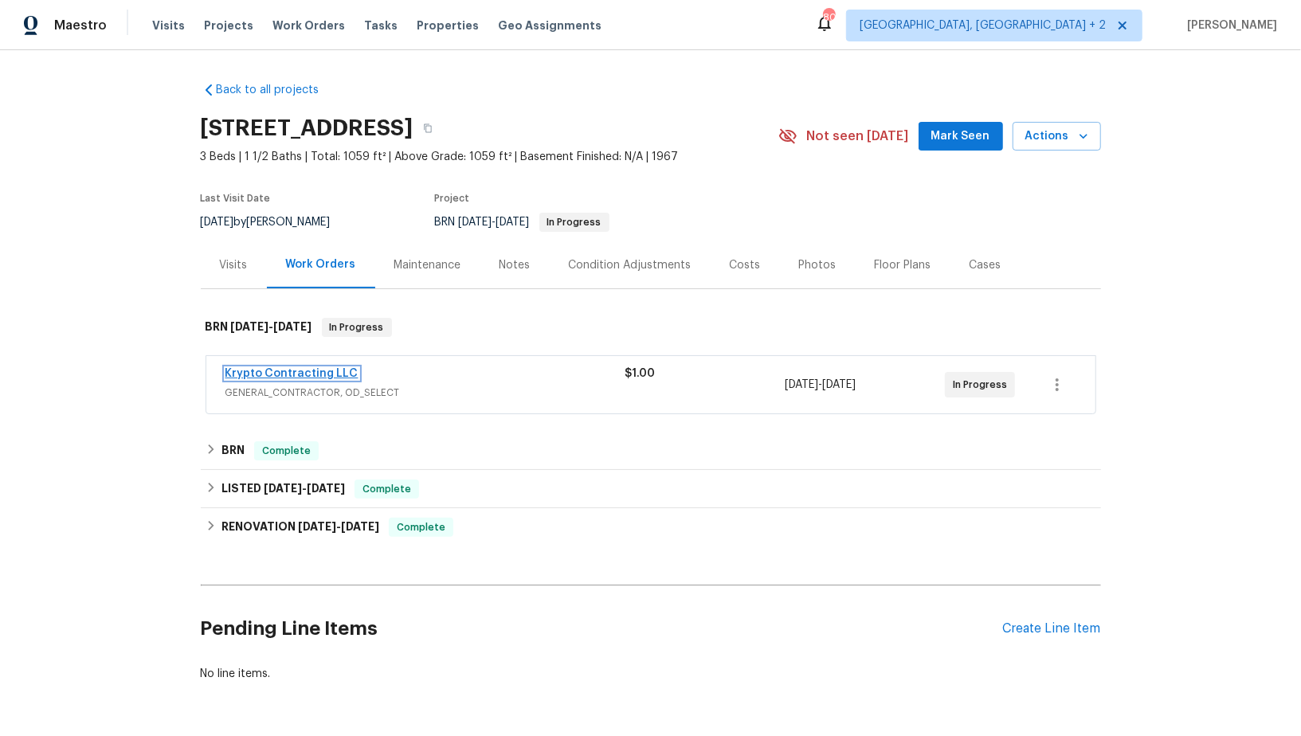
click at [307, 375] on link "Krypto Contracting LLC" at bounding box center [292, 373] width 133 height 11
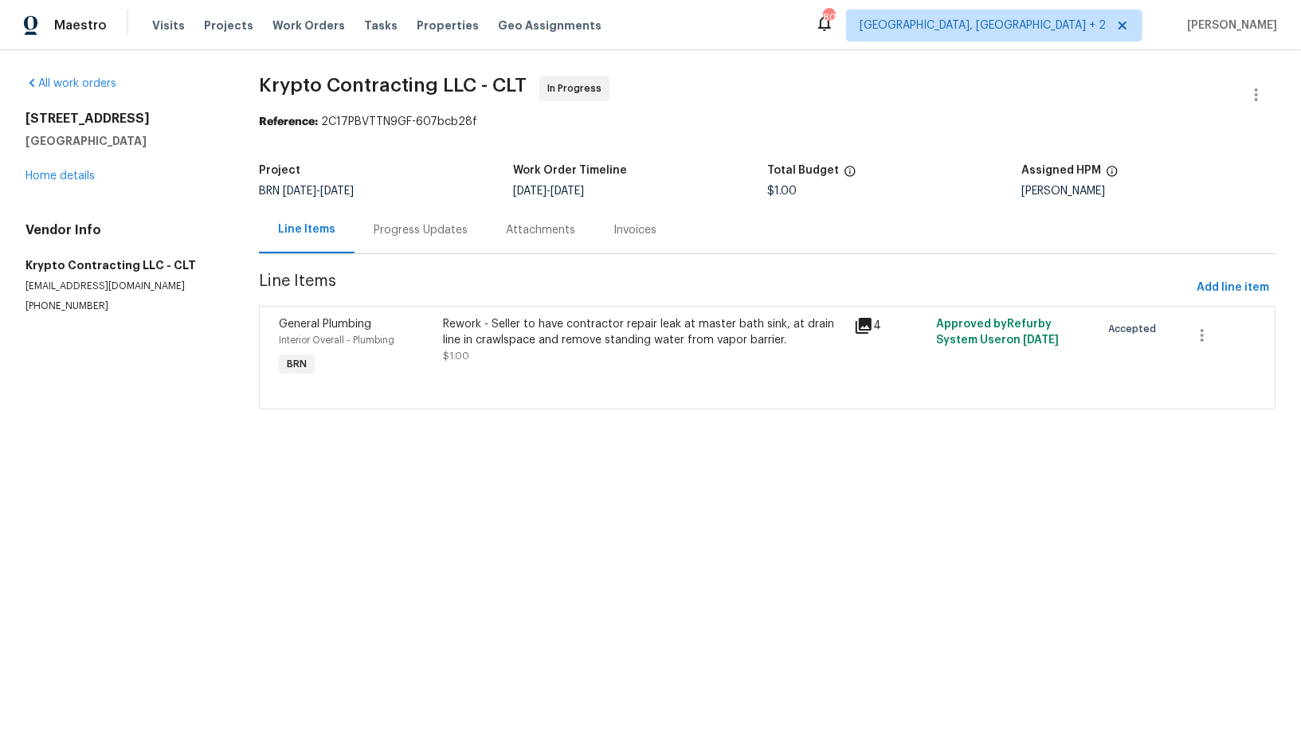
click at [419, 235] on div "Progress Updates" at bounding box center [421, 230] width 94 height 16
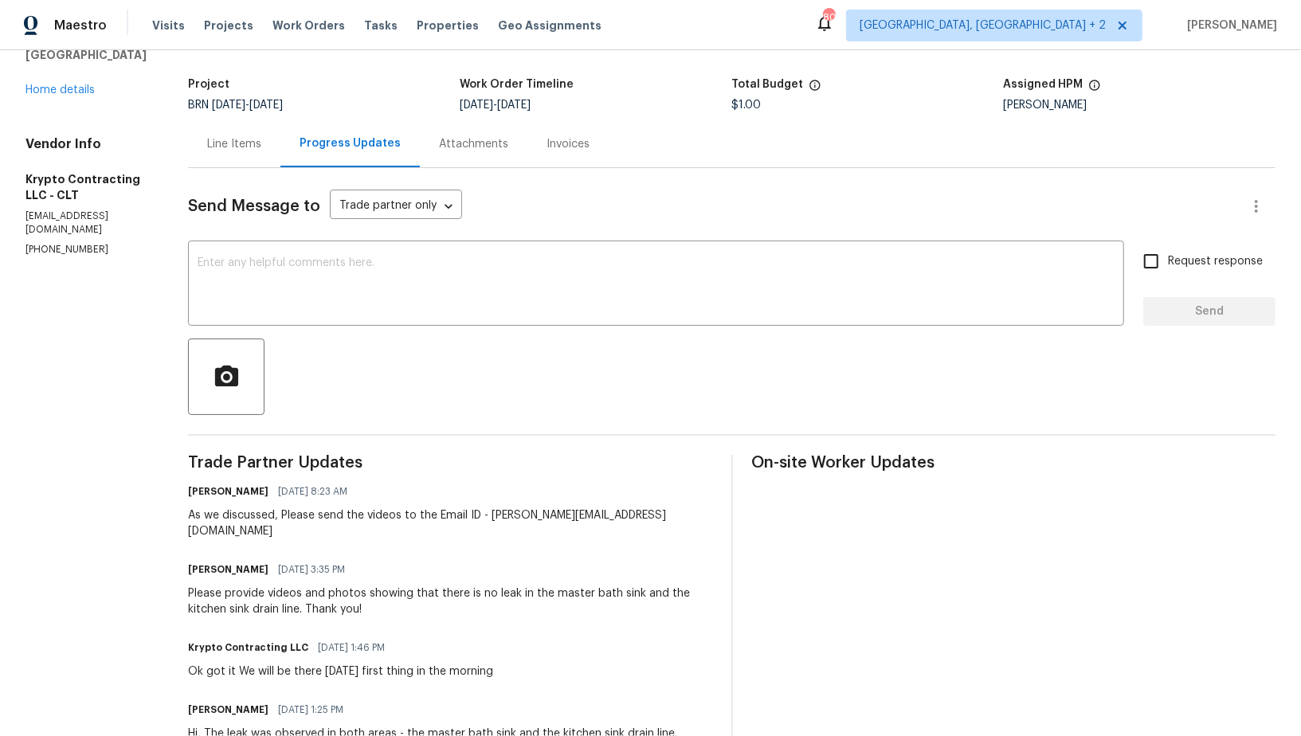
scroll to position [140, 0]
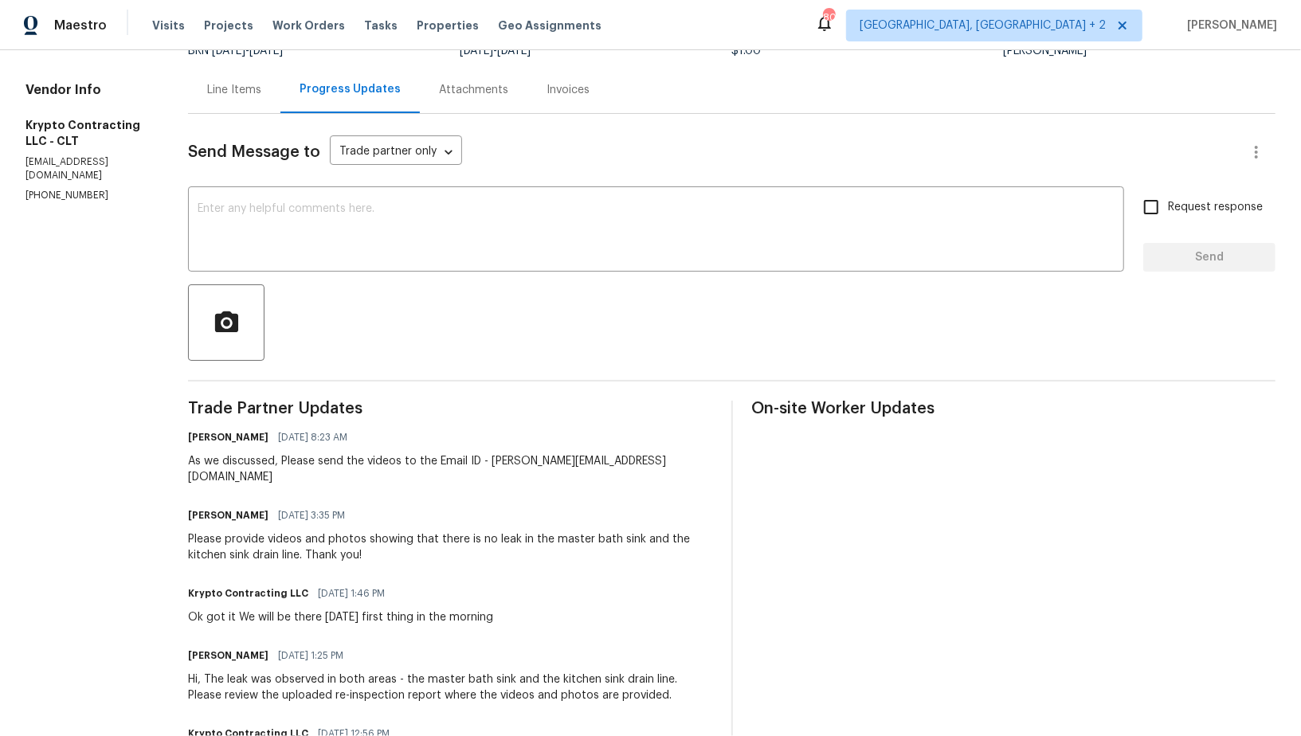
click at [261, 96] on div "Line Items" at bounding box center [234, 90] width 54 height 16
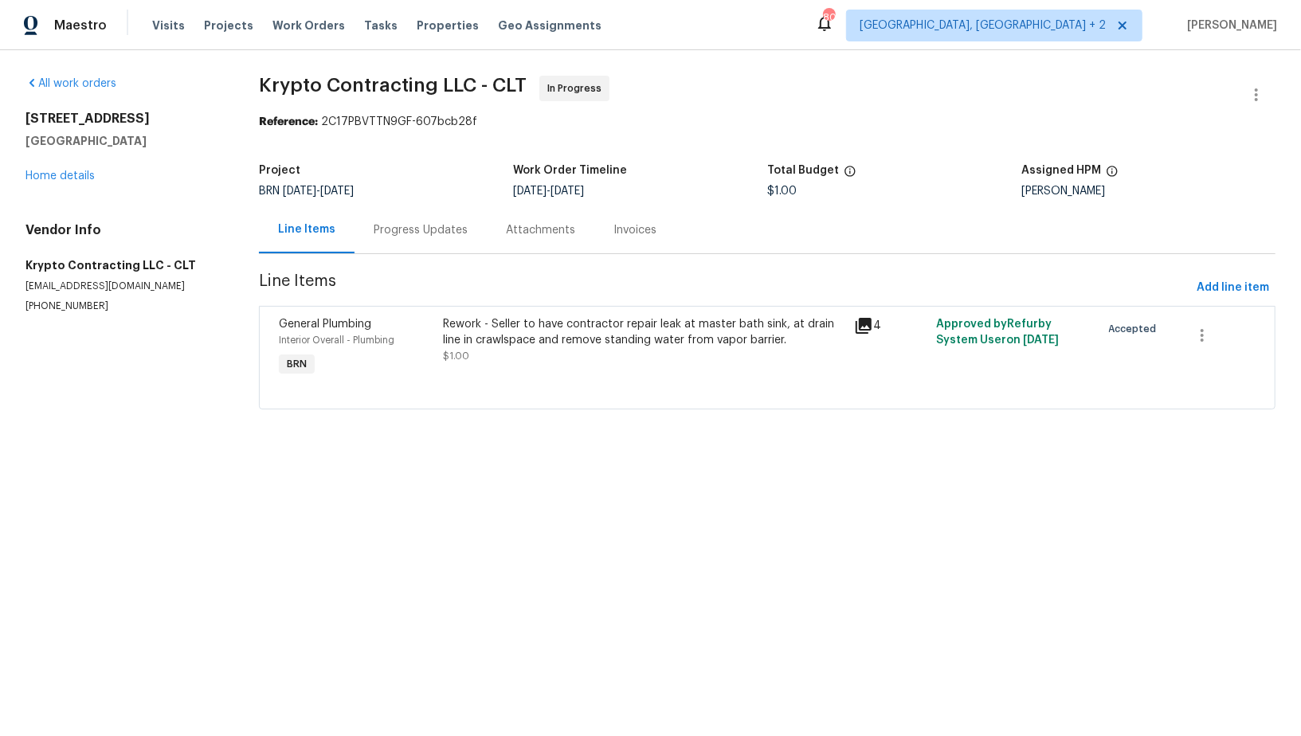
click at [424, 238] on div "Progress Updates" at bounding box center [421, 229] width 132 height 47
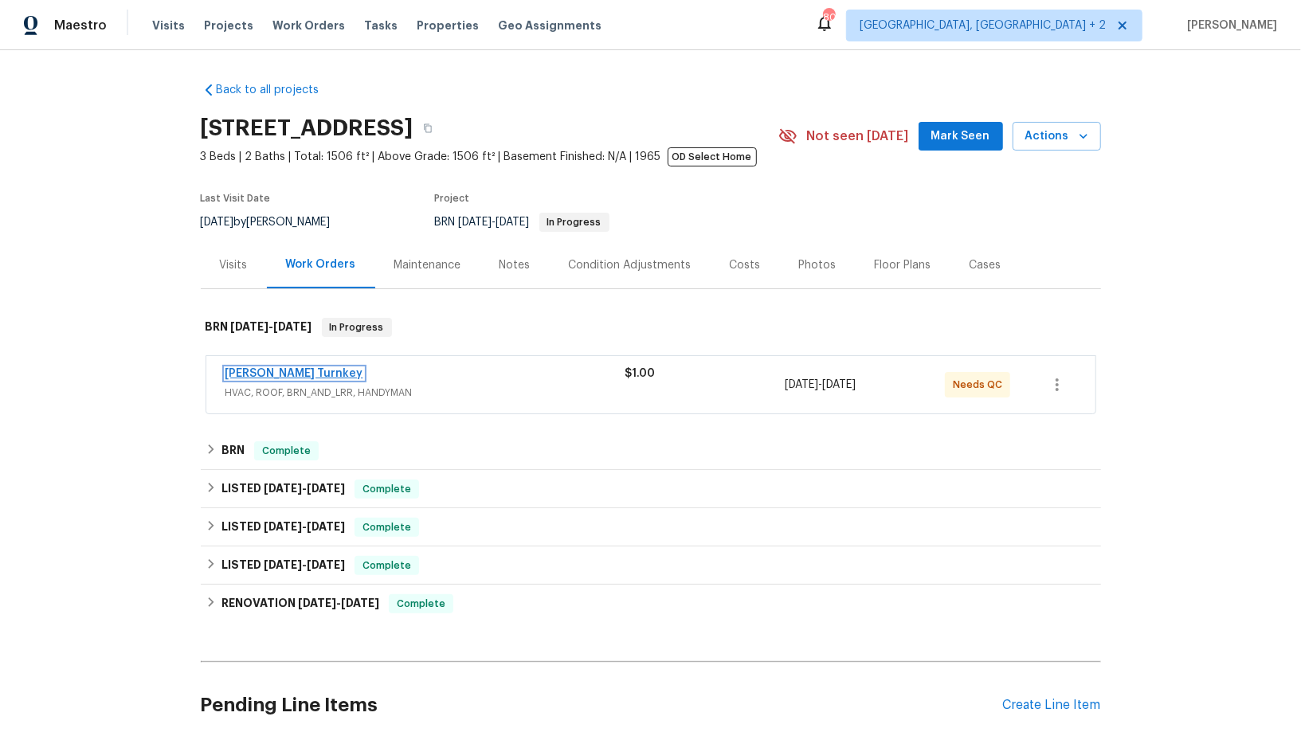
click at [264, 375] on link "[PERSON_NAME] Turnkey" at bounding box center [295, 373] width 138 height 11
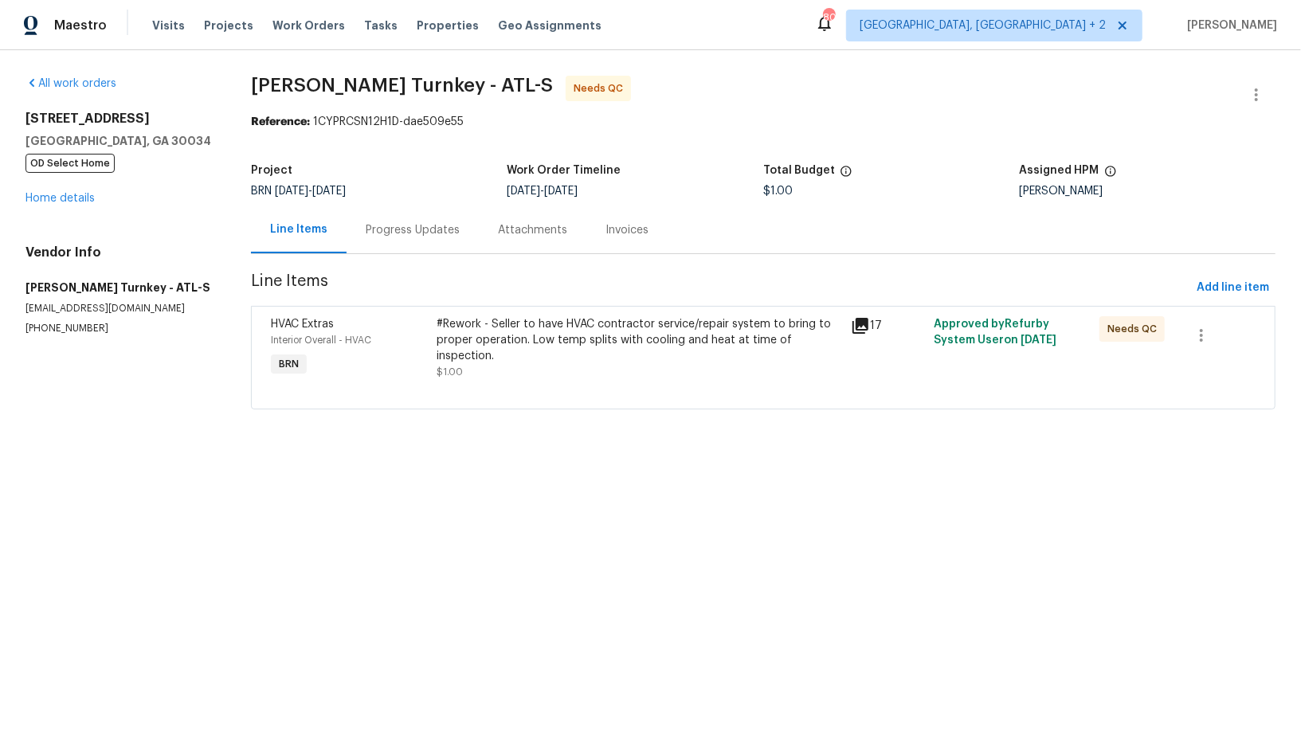
click at [525, 342] on div "#Rework - Seller to have HVAC contractor service/repair system to bring to prop…" at bounding box center [639, 340] width 405 height 48
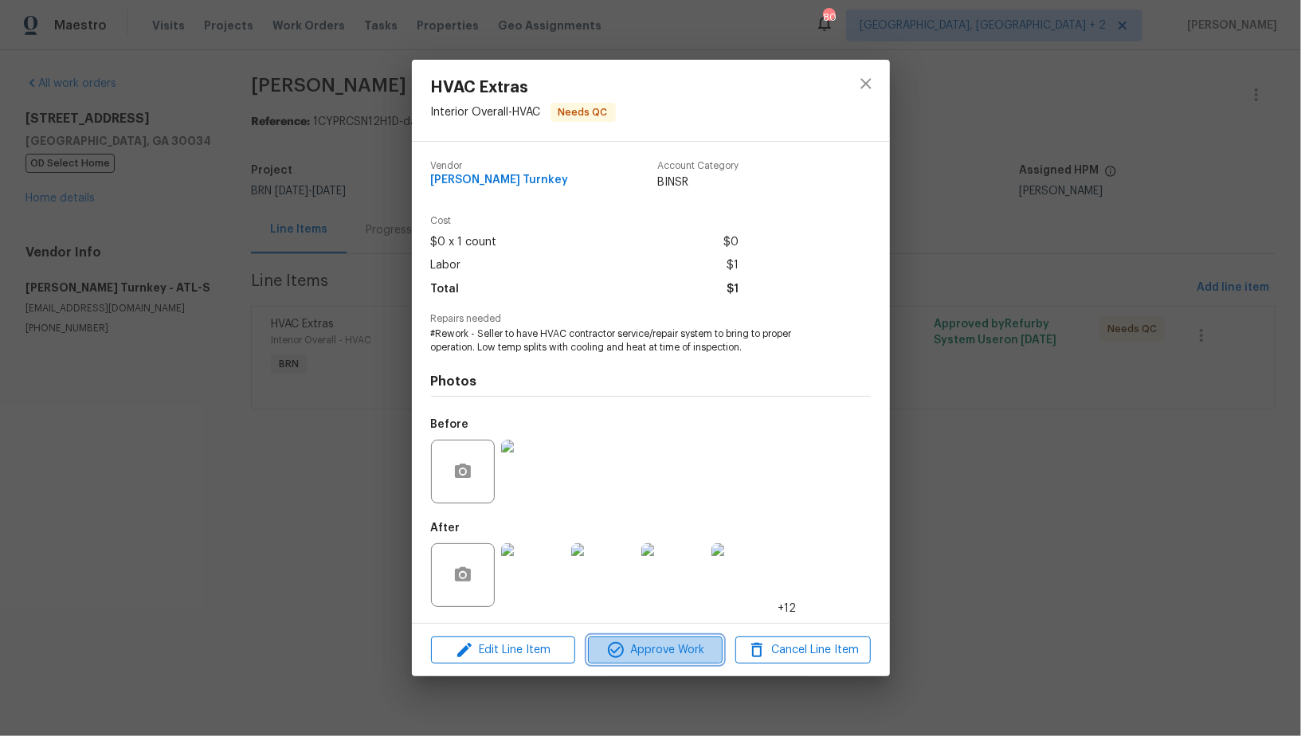
click at [638, 648] on span "Approve Work" at bounding box center [655, 651] width 125 height 20
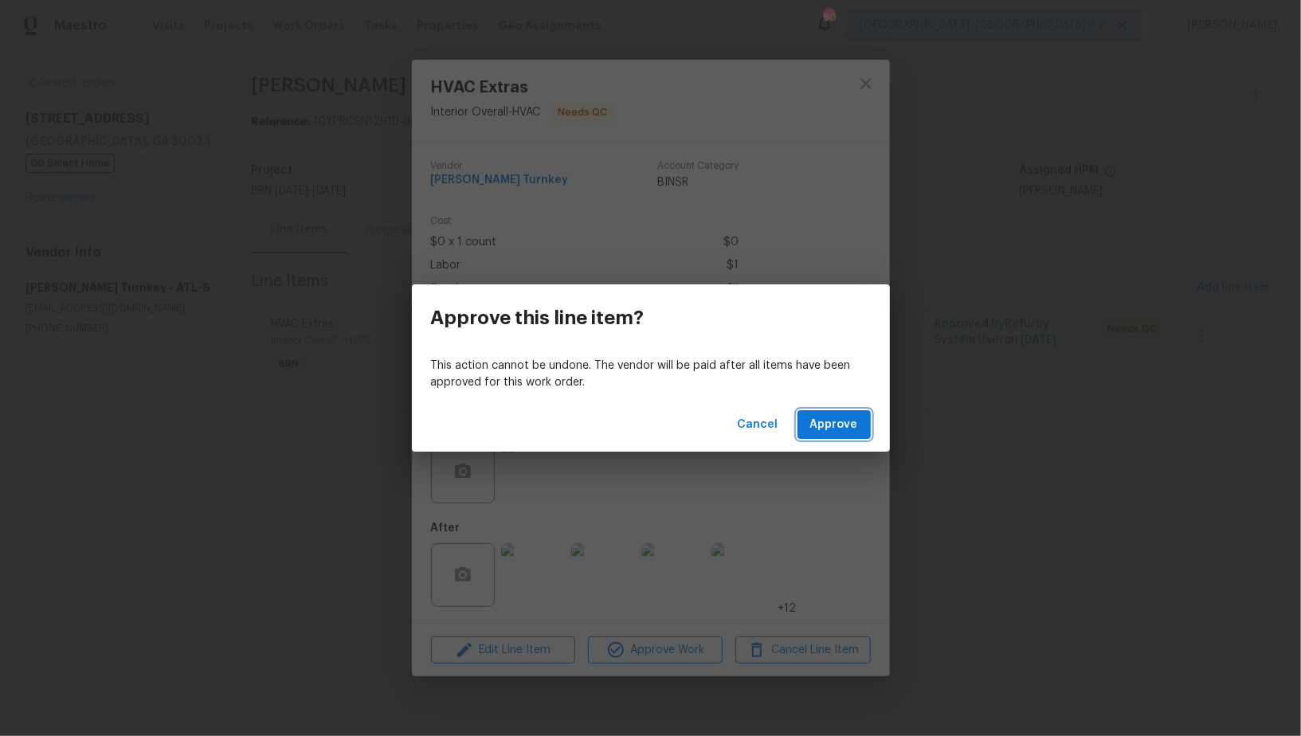
click at [839, 427] on span "Approve" at bounding box center [834, 425] width 48 height 20
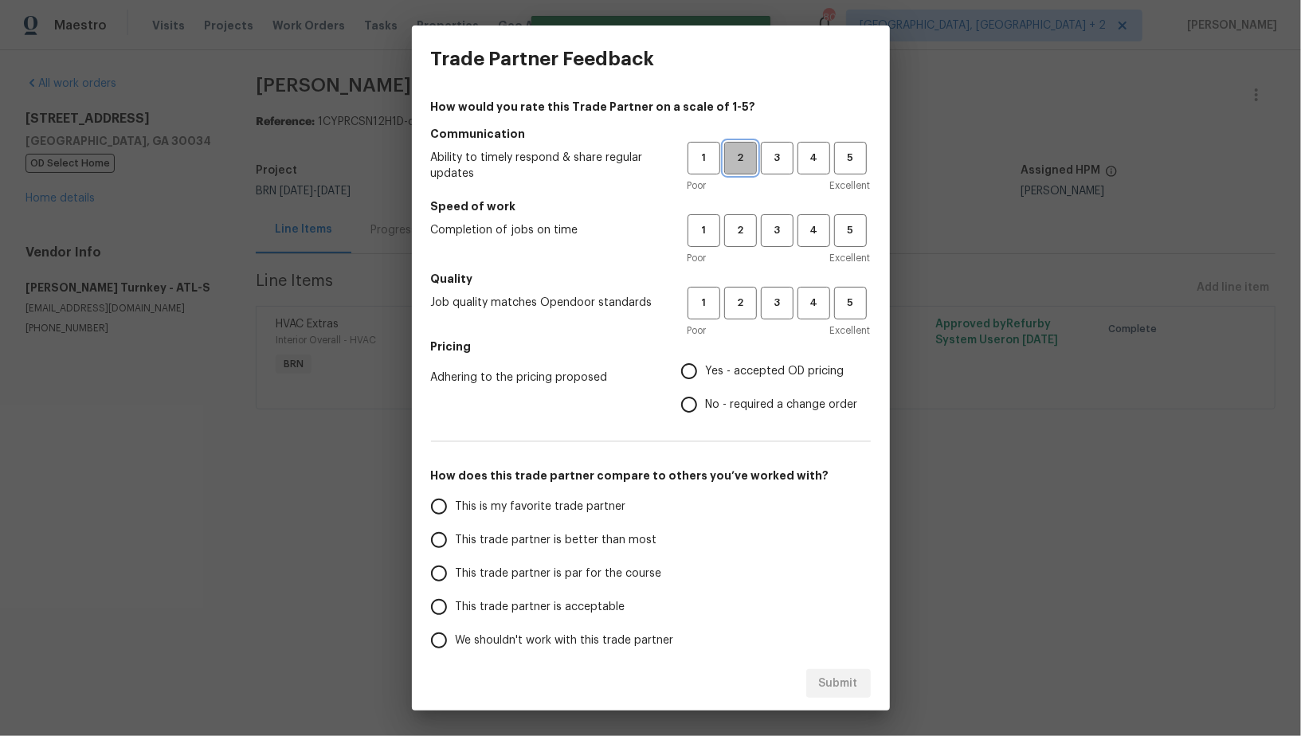
click at [744, 162] on span "2" at bounding box center [740, 158] width 29 height 18
click at [744, 226] on span "2" at bounding box center [740, 231] width 29 height 18
click at [739, 326] on div "Poor Excellent" at bounding box center [779, 331] width 183 height 16
click at [739, 308] on span "2" at bounding box center [740, 303] width 29 height 18
click at [689, 385] on input "Yes - accepted OD pricing" at bounding box center [689, 371] width 33 height 33
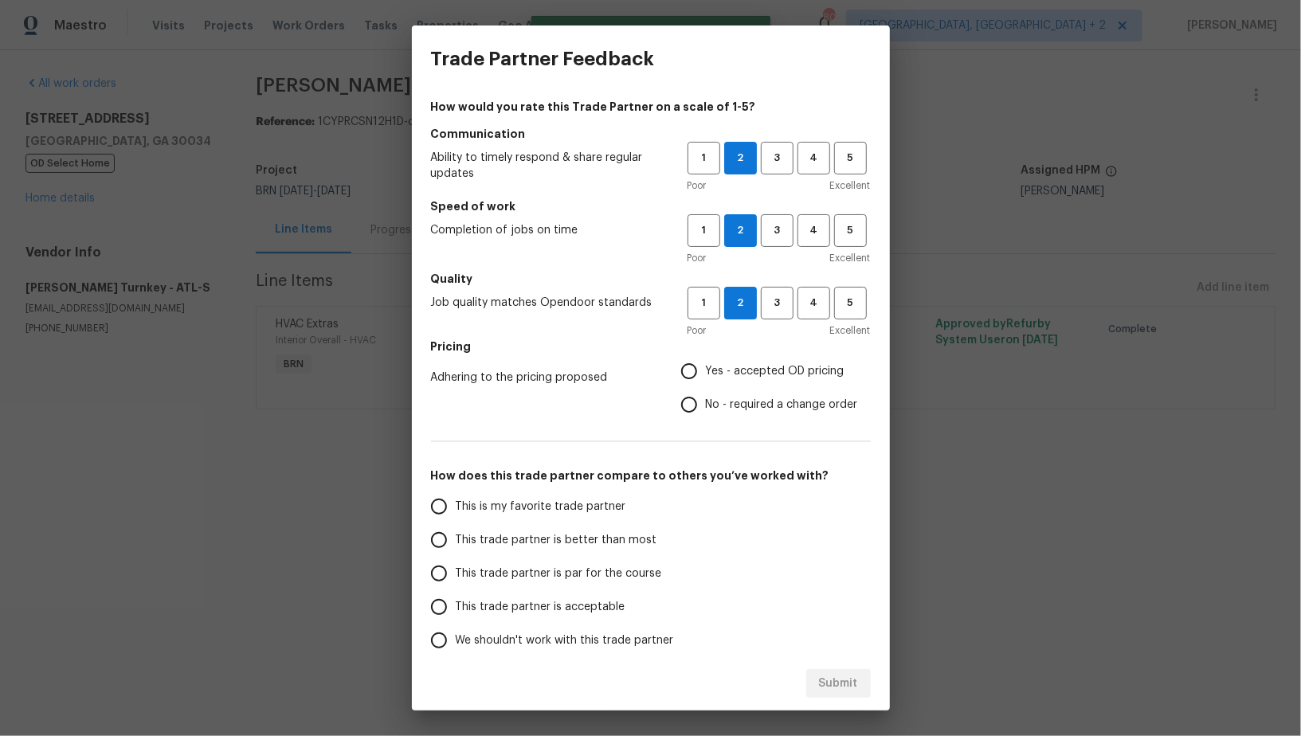
radio input "true"
click at [445, 608] on input "This trade partner is acceptable" at bounding box center [438, 606] width 33 height 33
click at [844, 689] on span "Submit" at bounding box center [838, 684] width 39 height 20
radio input "true"
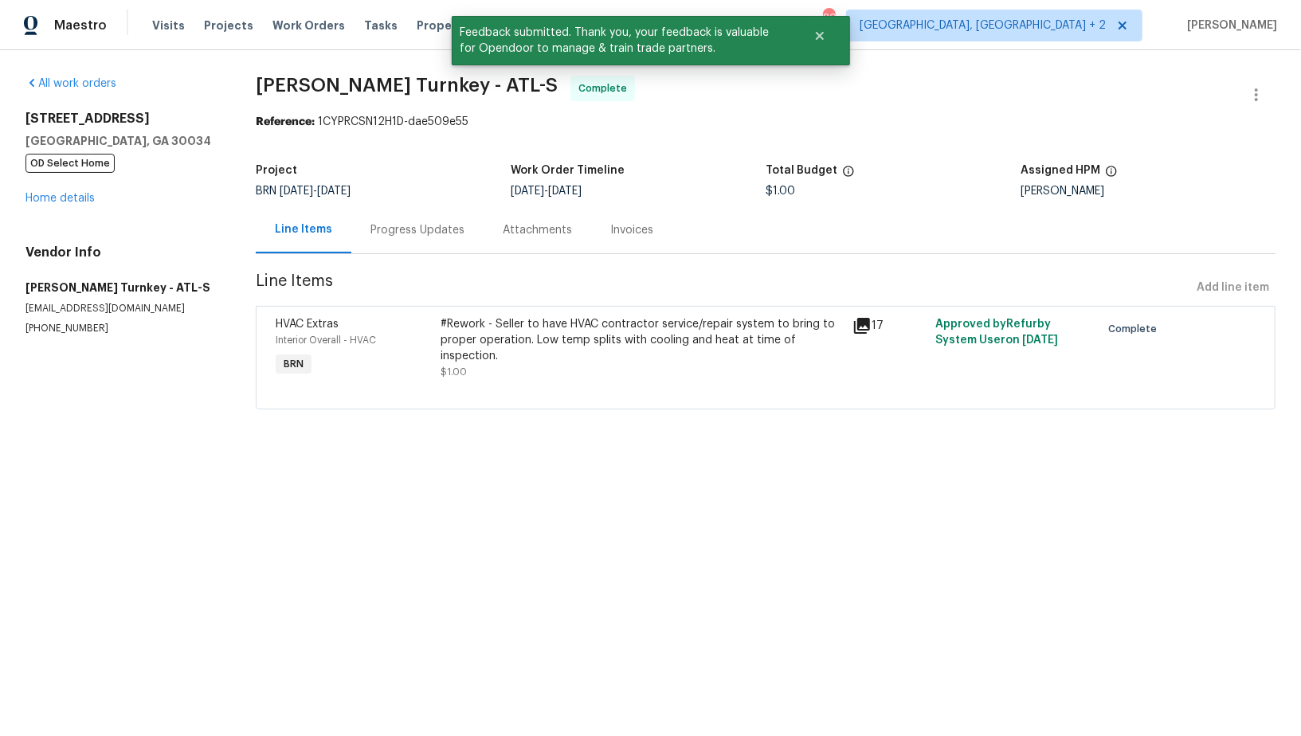
click at [443, 232] on div "Progress Updates" at bounding box center [418, 230] width 94 height 16
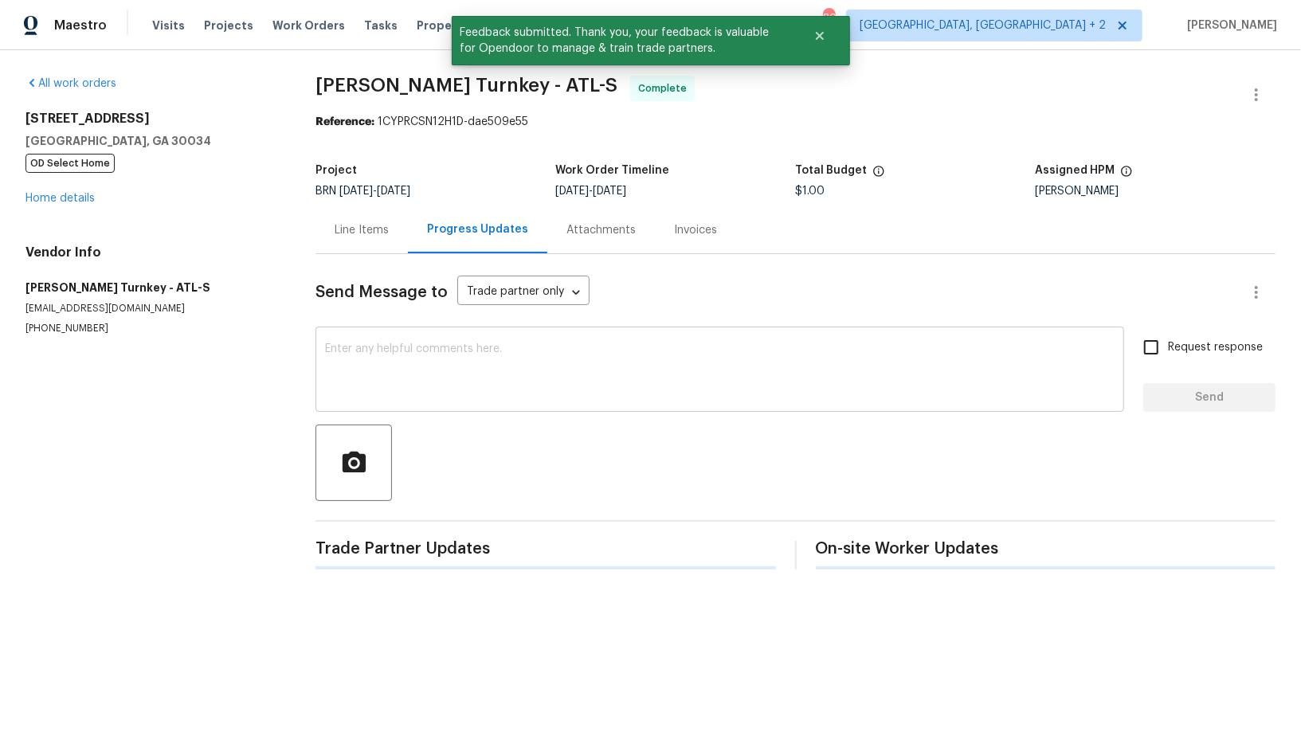
click at [488, 379] on textarea at bounding box center [720, 371] width 790 height 56
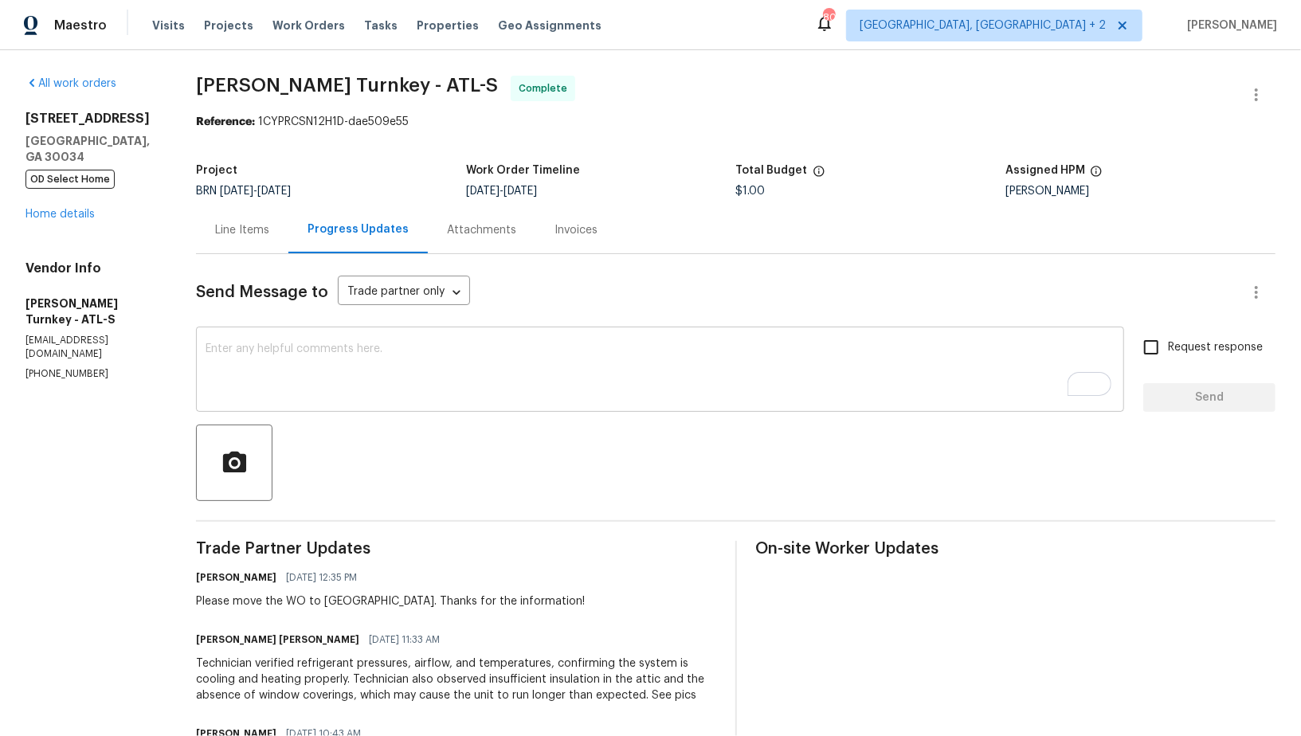
click at [463, 347] on textarea "To enrich screen reader interactions, please activate Accessibility in Grammarl…" at bounding box center [660, 371] width 909 height 56
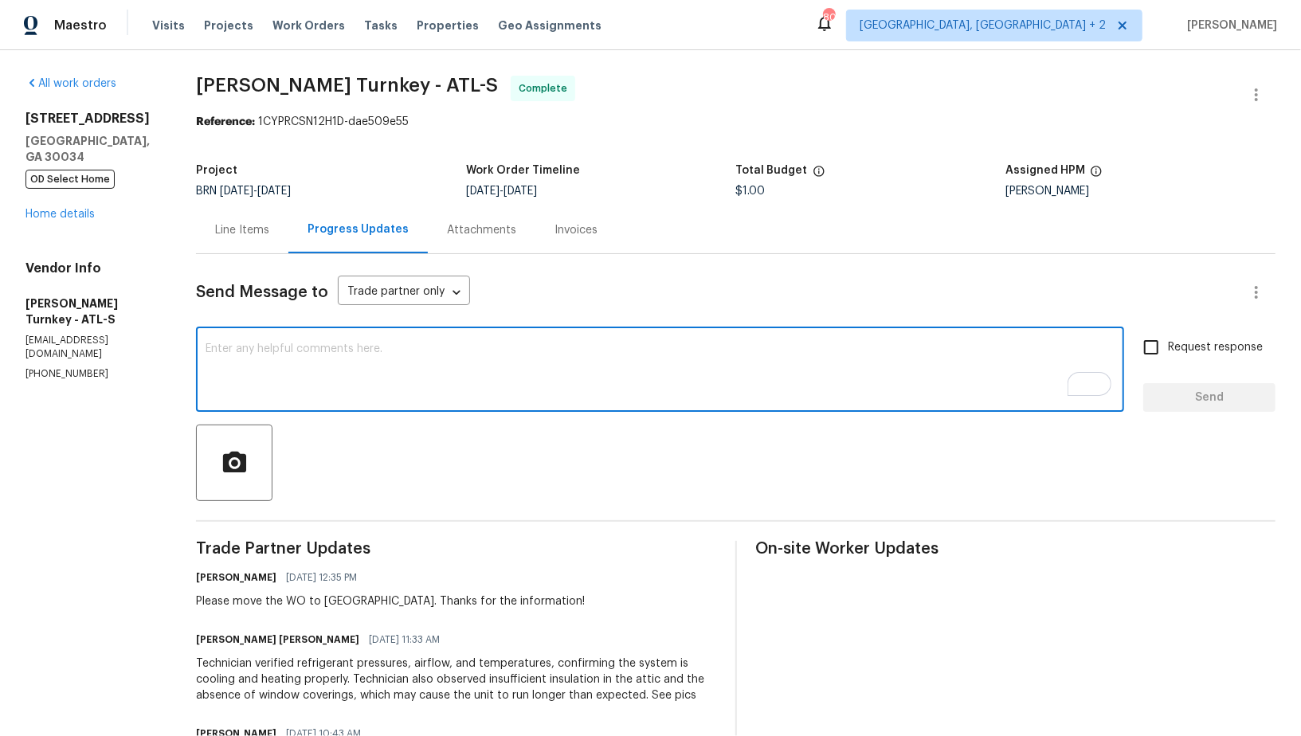
paste textarea "WO is approved, Please upload the invoice under invoice section. Thanks!"
type textarea "WO is approved, Please upload the invoice under invoice section. Thanks!"
click at [1162, 350] on input "Request response" at bounding box center [1151, 347] width 33 height 33
checkbox input "true"
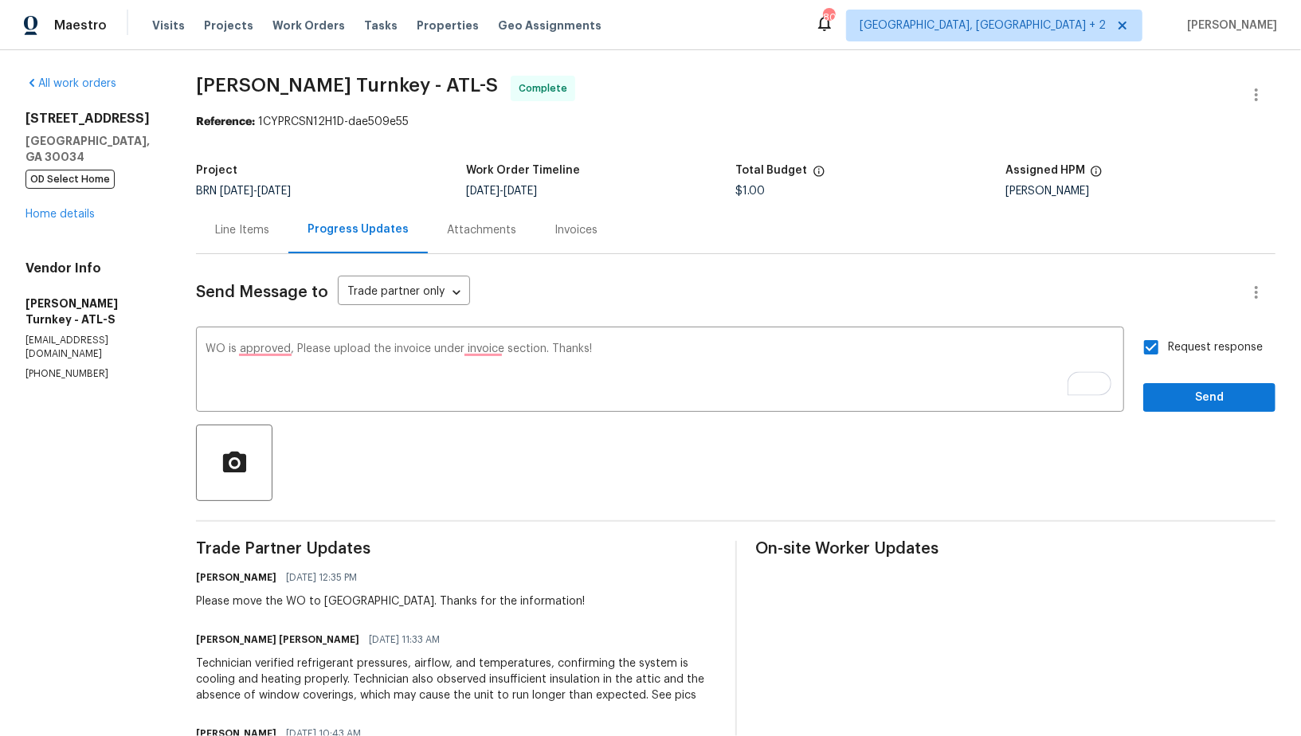
click at [1176, 381] on div "Request response Send" at bounding box center [1209, 371] width 132 height 81
click at [1176, 384] on button "Send" at bounding box center [1209, 397] width 132 height 29
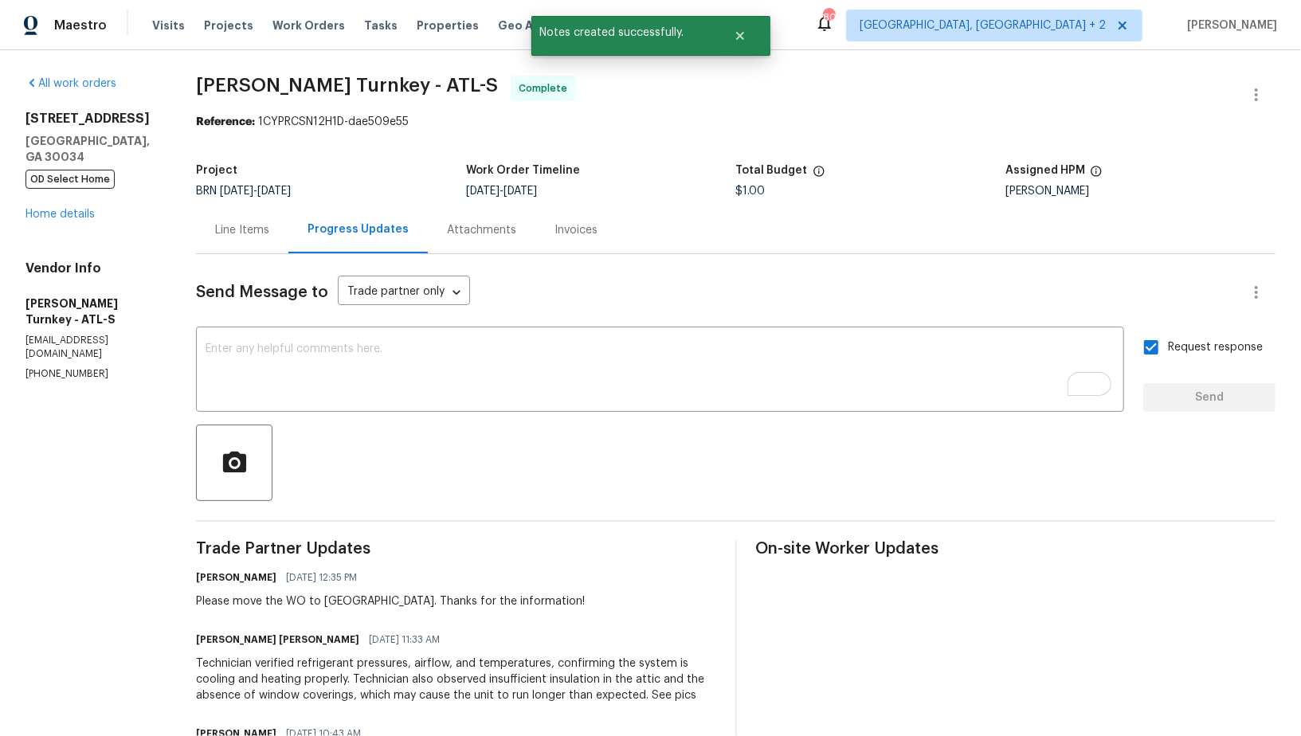
click at [212, 226] on div "Line Items" at bounding box center [242, 229] width 92 height 47
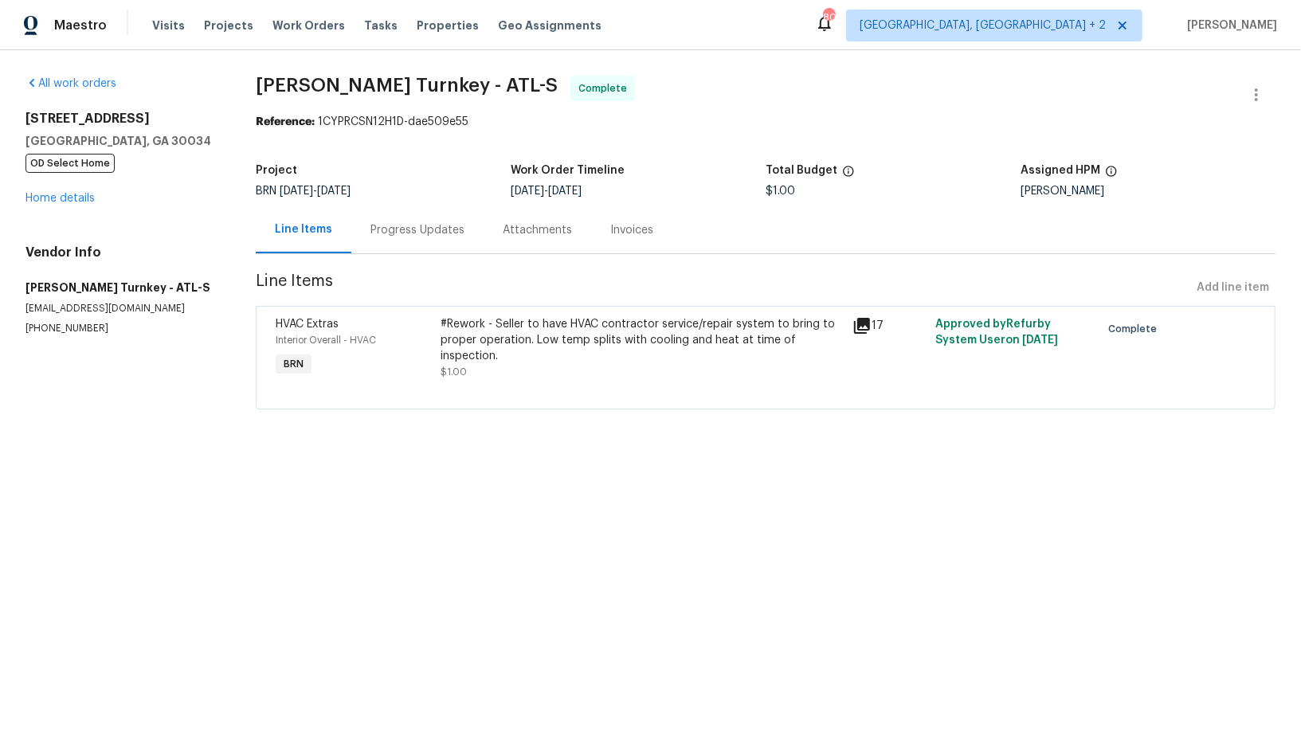
click at [422, 244] on div "Progress Updates" at bounding box center [417, 229] width 132 height 47
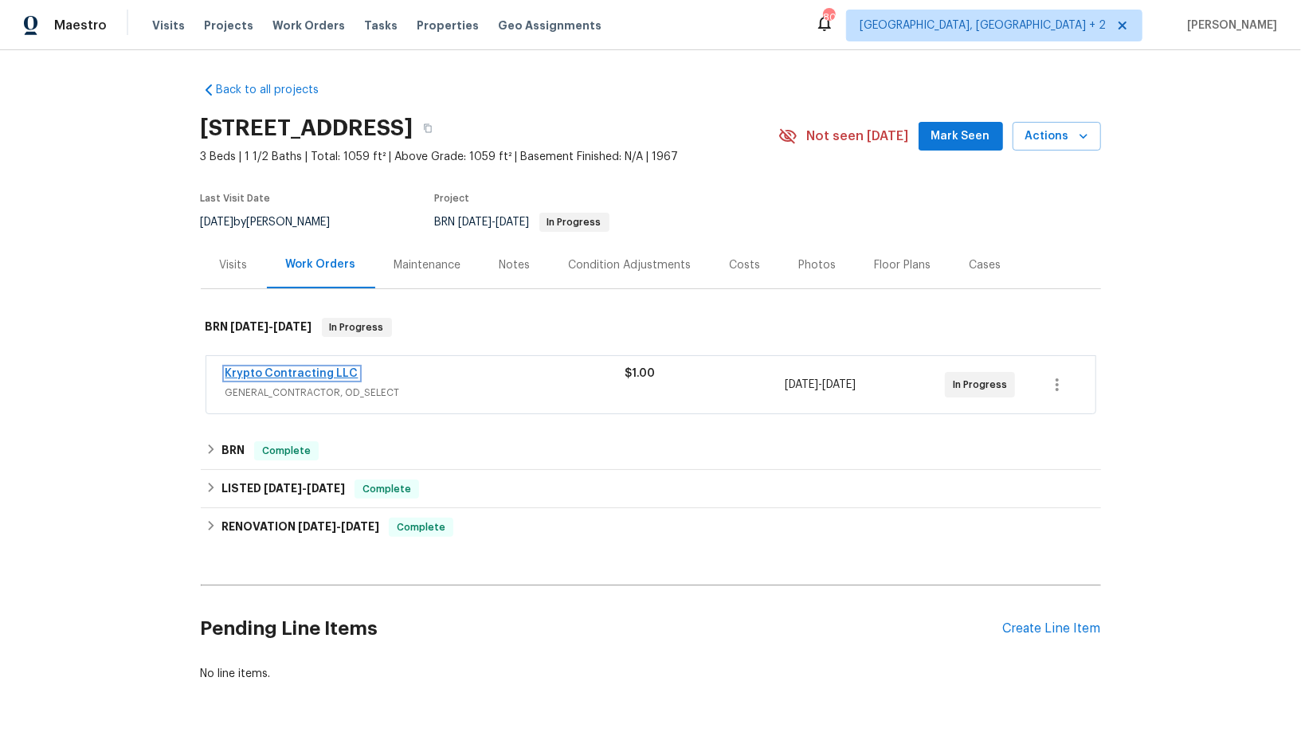
click at [286, 371] on link "Krypto Contracting LLC" at bounding box center [292, 373] width 133 height 11
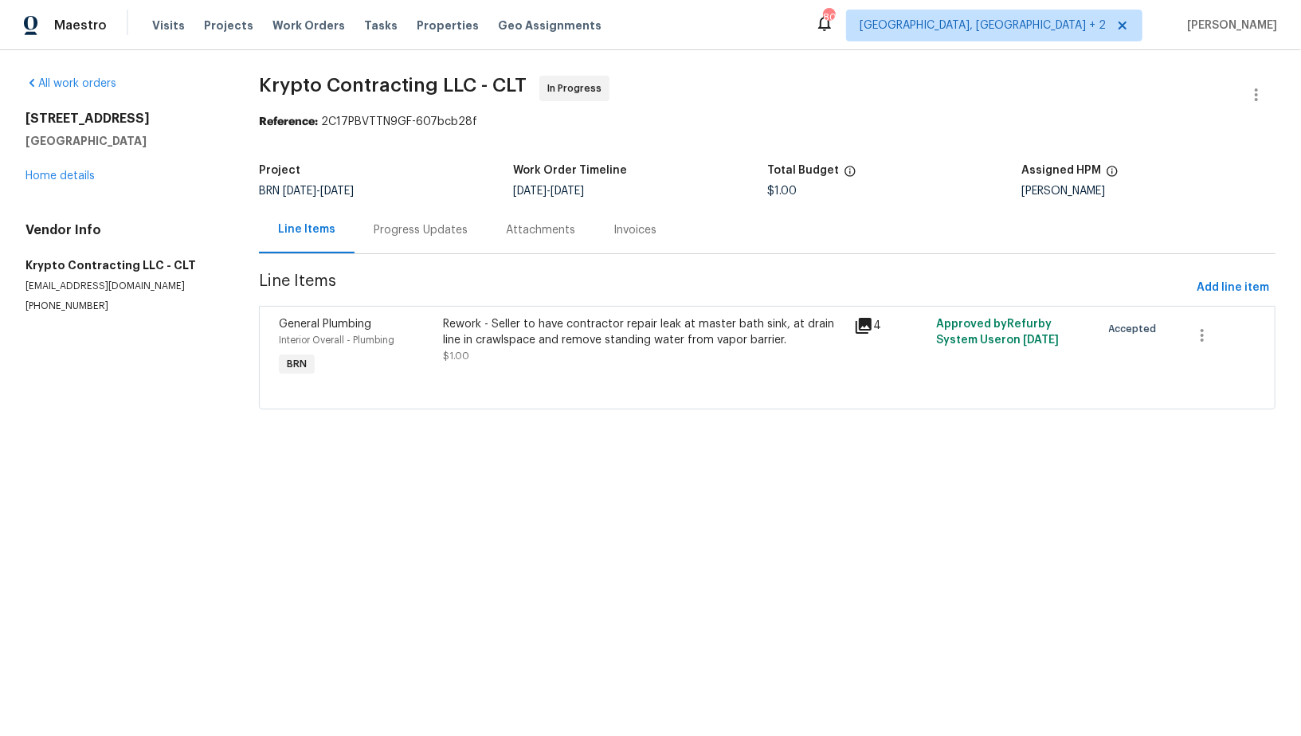
click at [550, 359] on div "Rework - Seller to have contractor repair leak at master bath sink, at drain li…" at bounding box center [644, 340] width 402 height 48
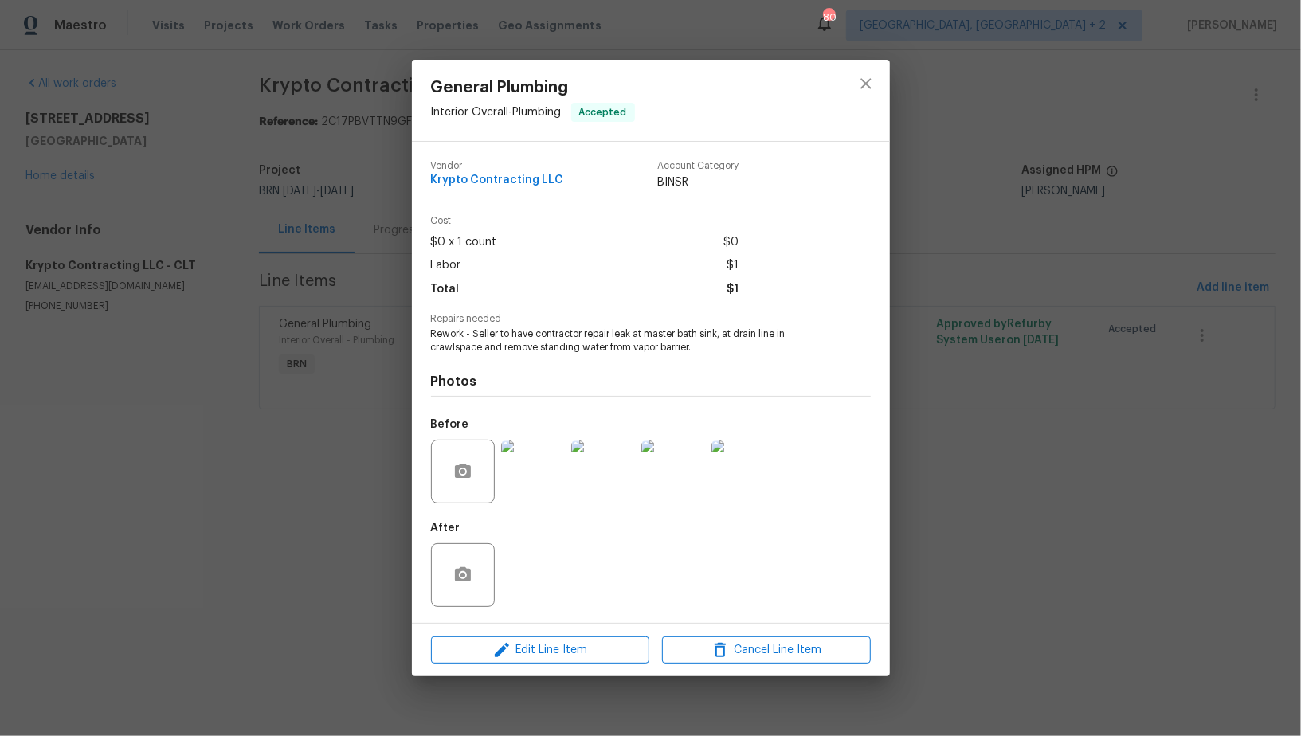
click at [528, 481] on img at bounding box center [533, 472] width 64 height 64
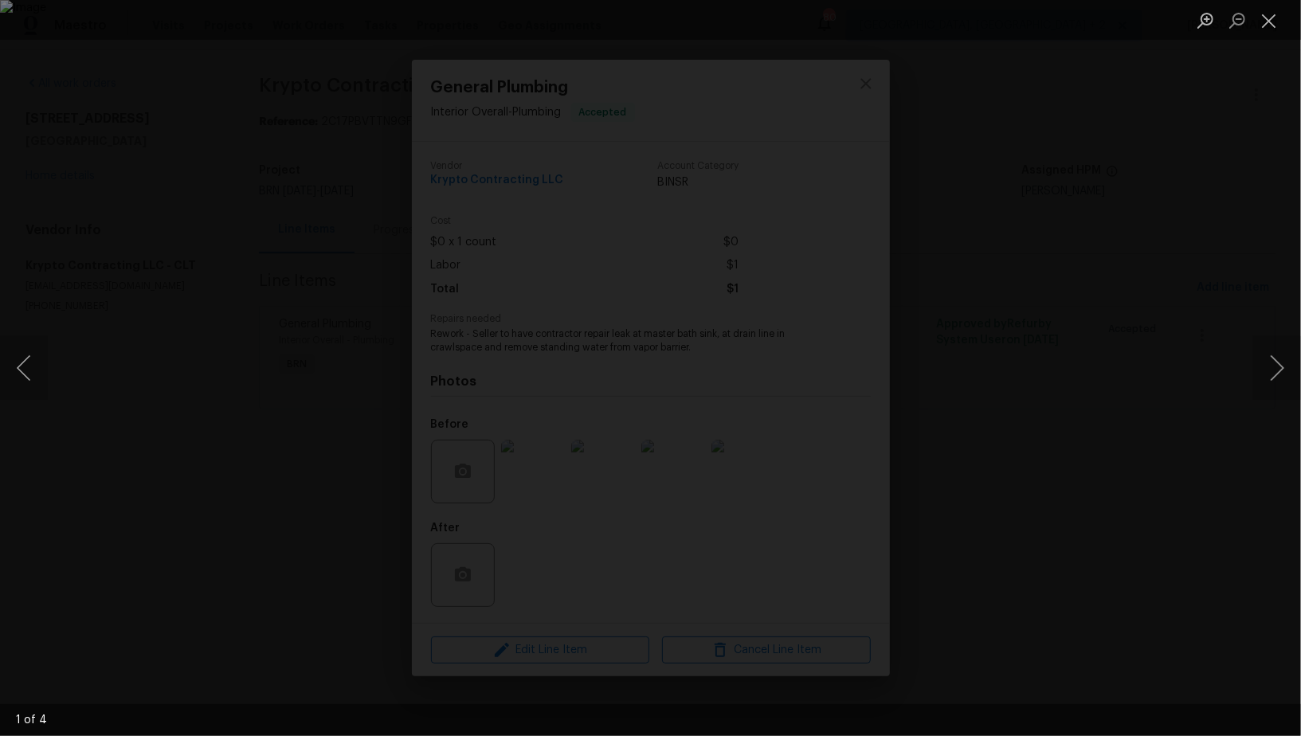
click at [196, 339] on div "Lightbox" at bounding box center [650, 368] width 1301 height 736
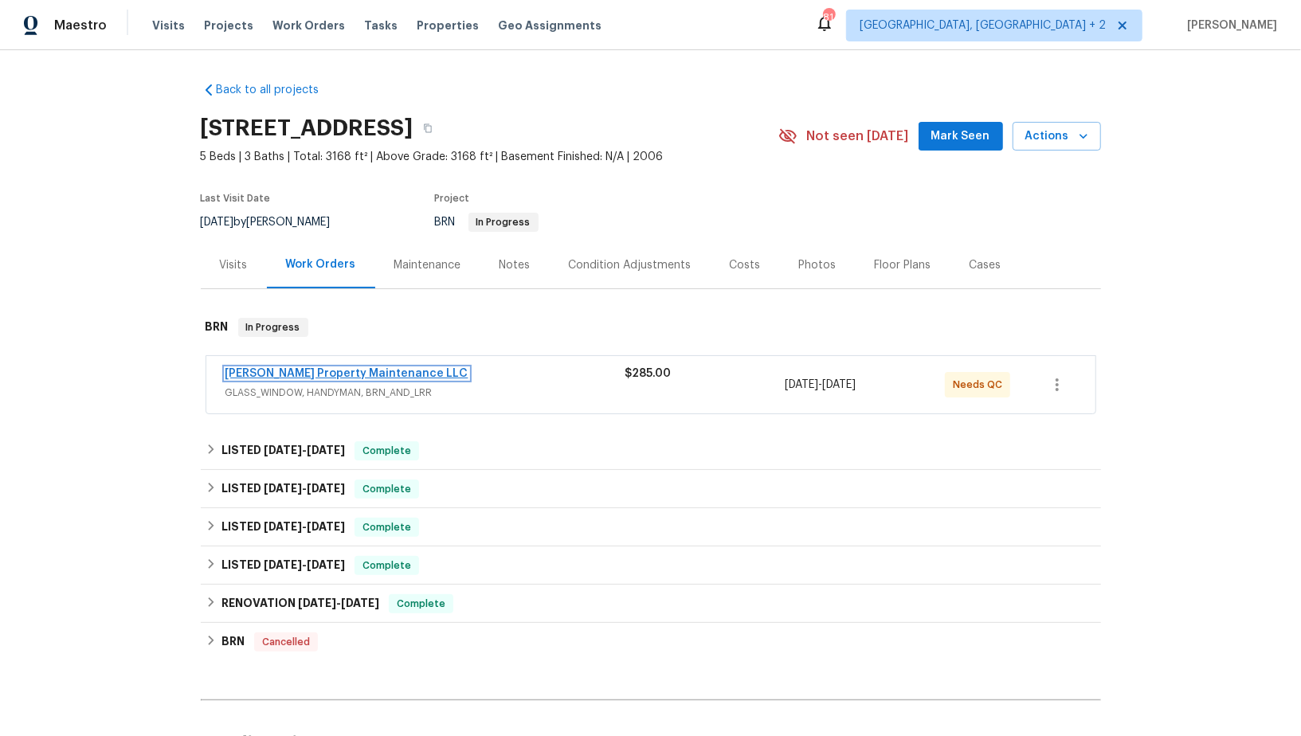
click at [349, 376] on link "[PERSON_NAME] Property Maintenance LLC" at bounding box center [347, 373] width 243 height 11
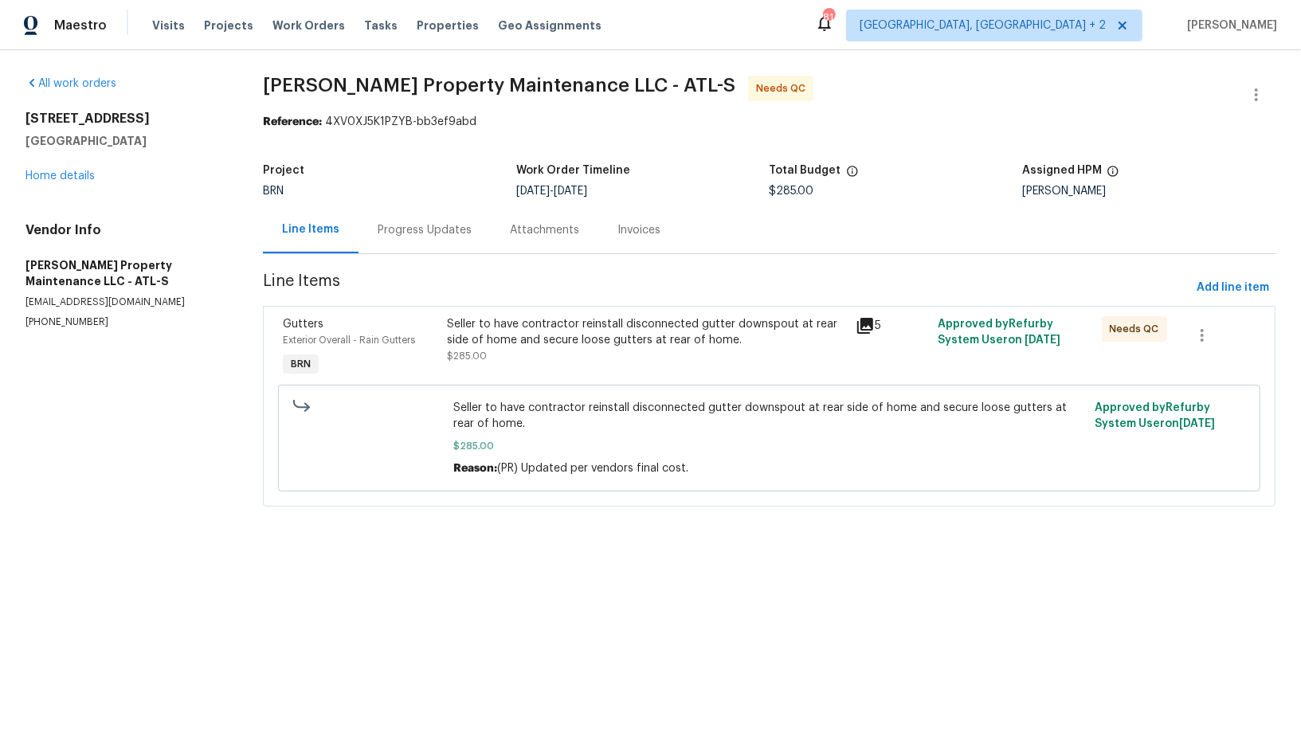
click at [512, 357] on div "Seller to have contractor reinstall disconnected gutter downspout at rear side …" at bounding box center [647, 340] width 400 height 48
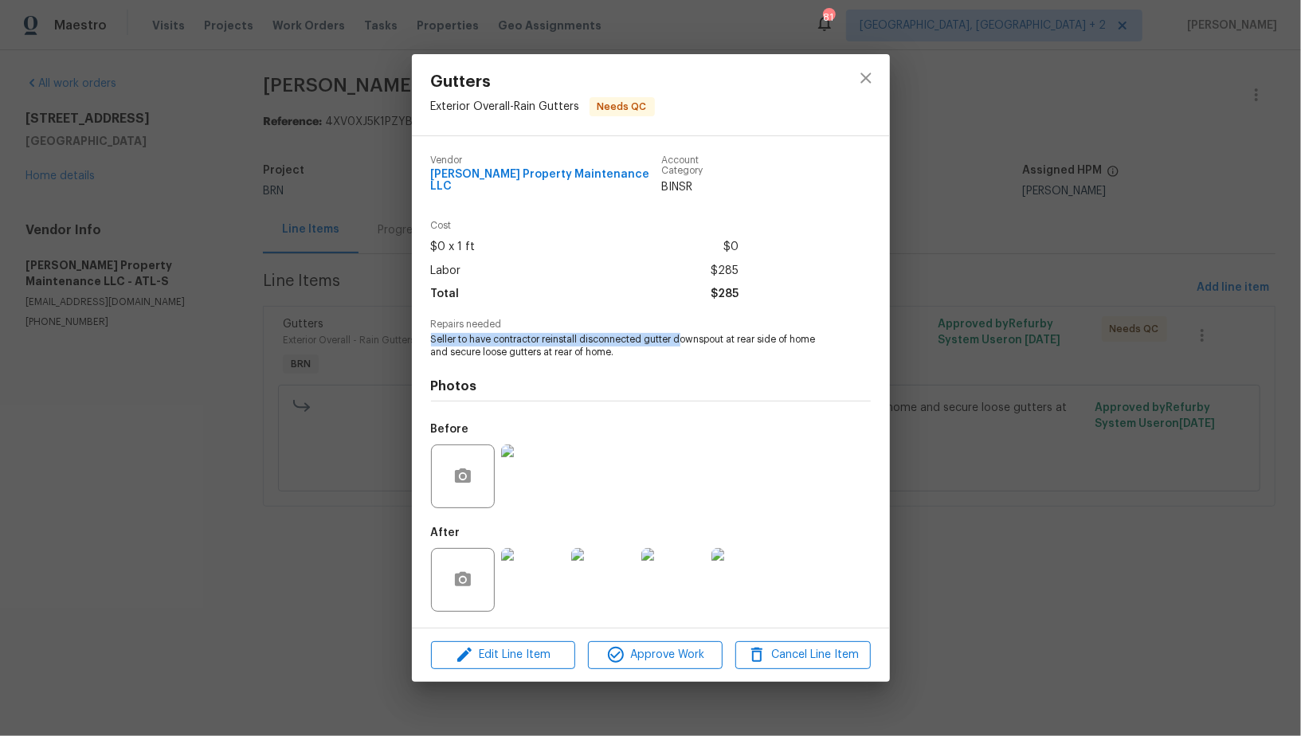
drag, startPoint x: 418, startPoint y: 335, endPoint x: 683, endPoint y: 338, distance: 264.6
click at [683, 338] on div "Vendor [PERSON_NAME] Property Maintenance LLC Account Category BINSR Cost $0 x …" at bounding box center [651, 382] width 478 height 492
drag, startPoint x: 632, startPoint y: 353, endPoint x: 428, endPoint y: 335, distance: 204.7
click at [428, 335] on div "Vendor [PERSON_NAME] Property Maintenance LLC Account Category BINSR Cost $0 x …" at bounding box center [651, 382] width 478 height 492
copy span "Seller to have contractor reinstall disconnected gutter downspout at rear side …"
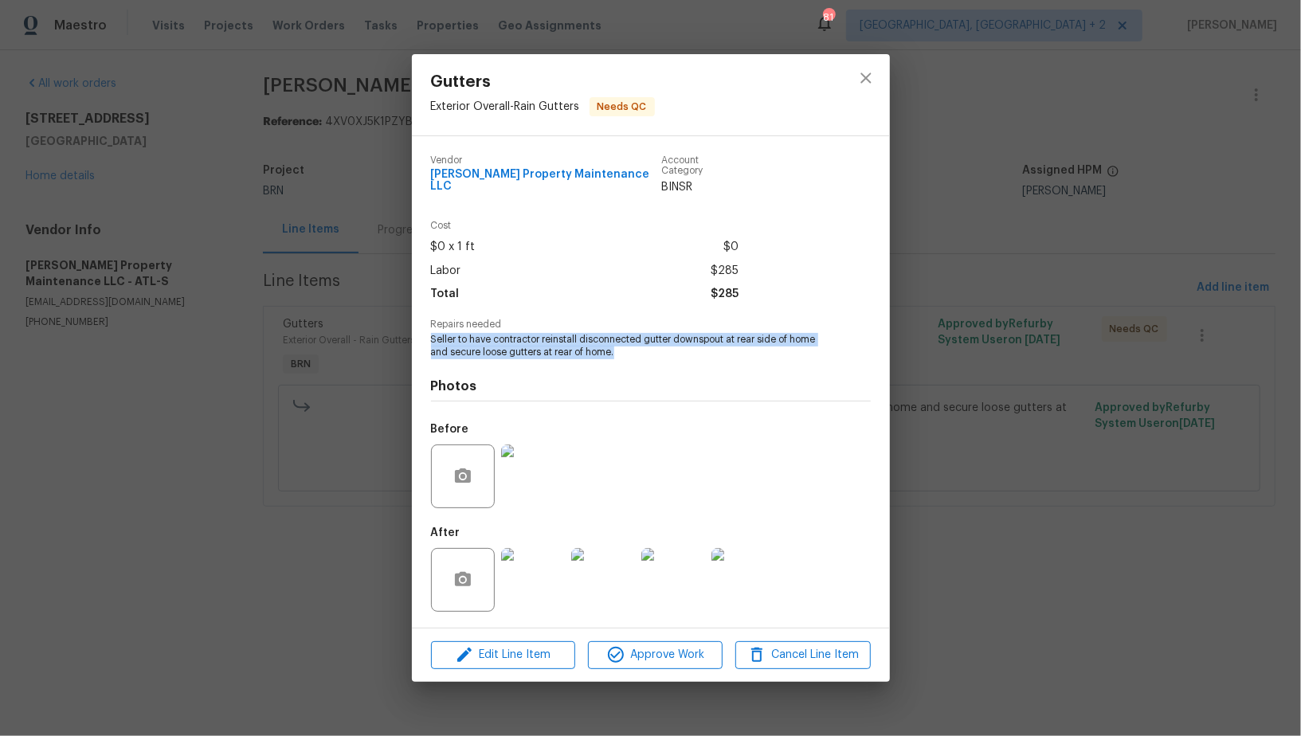
click at [524, 484] on img at bounding box center [533, 477] width 64 height 64
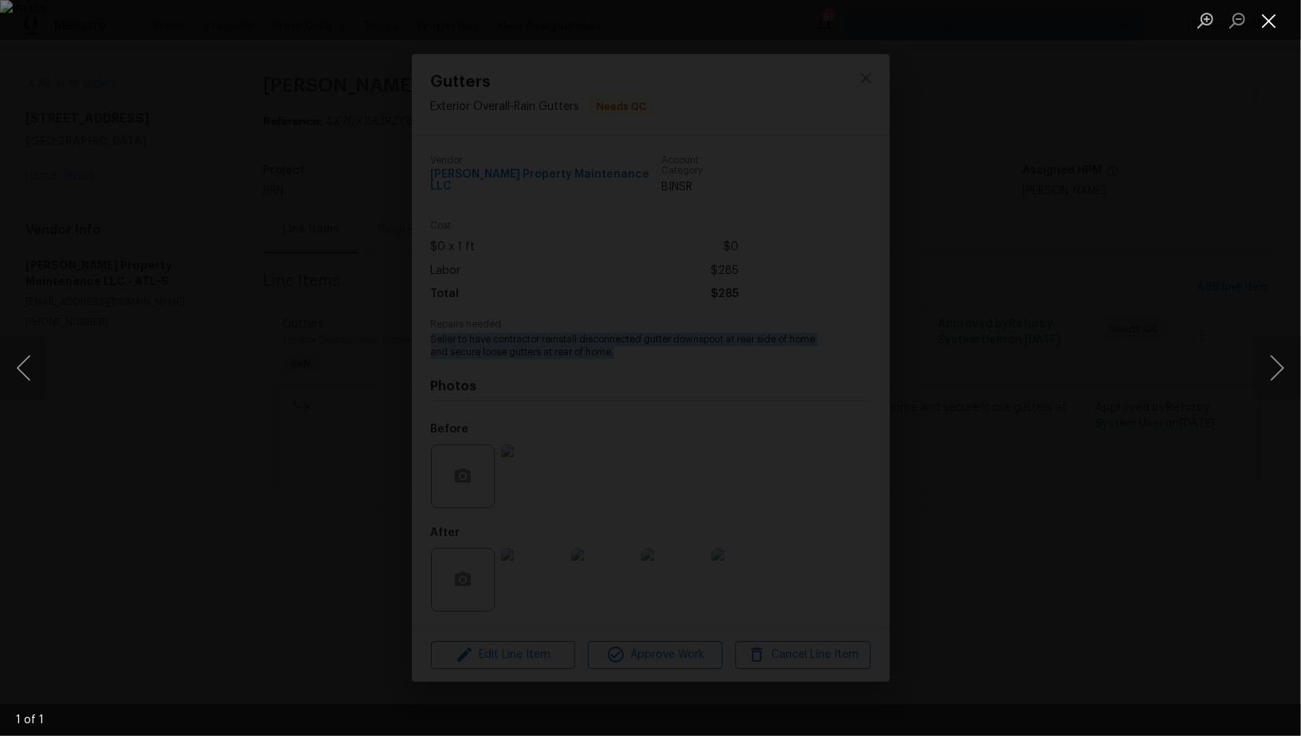
click at [1269, 14] on button "Close lightbox" at bounding box center [1269, 20] width 32 height 28
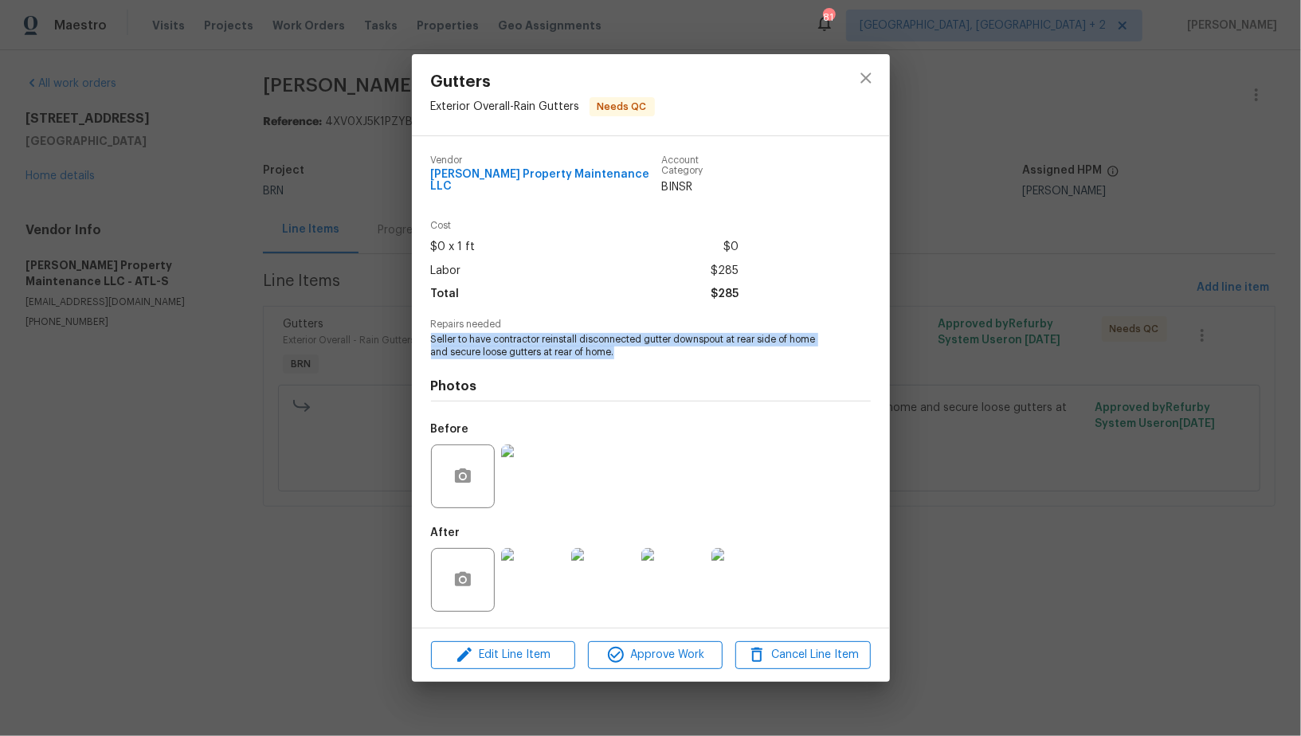
click at [530, 586] on img at bounding box center [533, 580] width 64 height 64
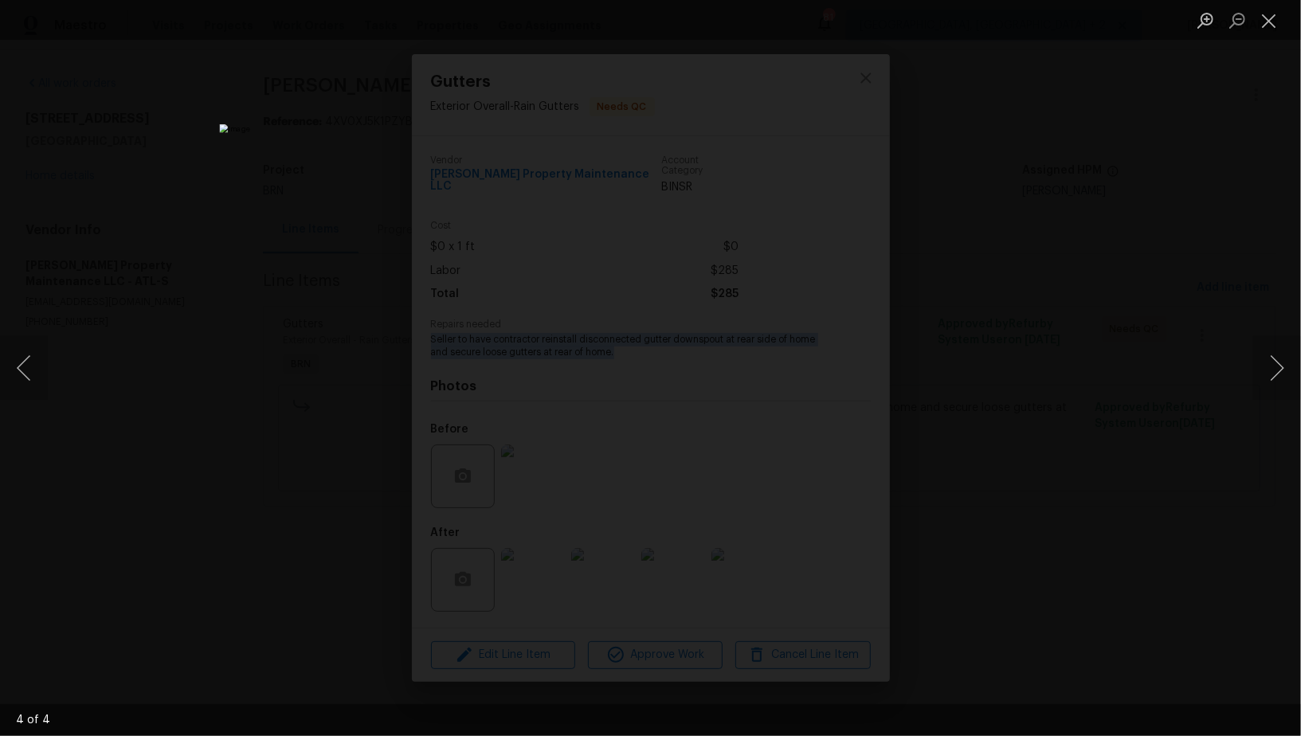
click at [1040, 331] on div "Lightbox" at bounding box center [650, 368] width 1301 height 736
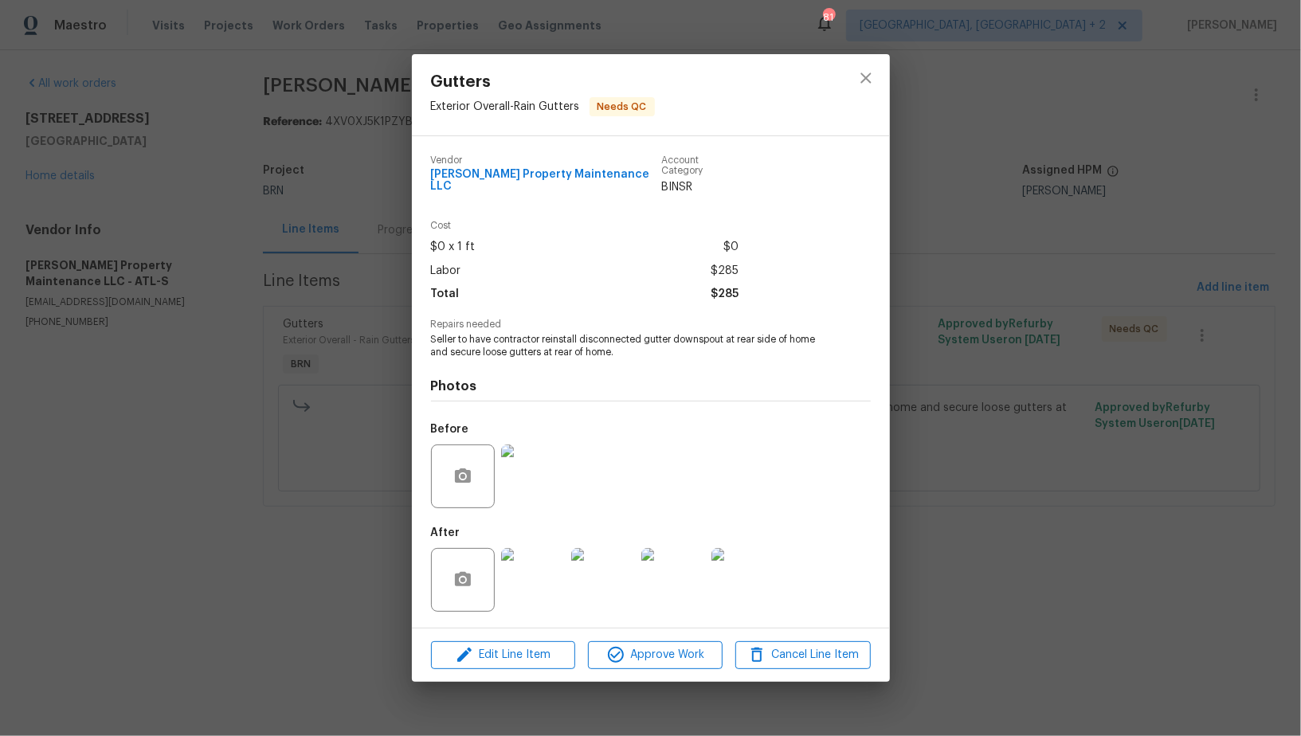
click at [1139, 346] on div "Gutters Exterior Overall - Rain Gutters Needs QC Vendor Glen Property Maintenan…" at bounding box center [650, 368] width 1301 height 736
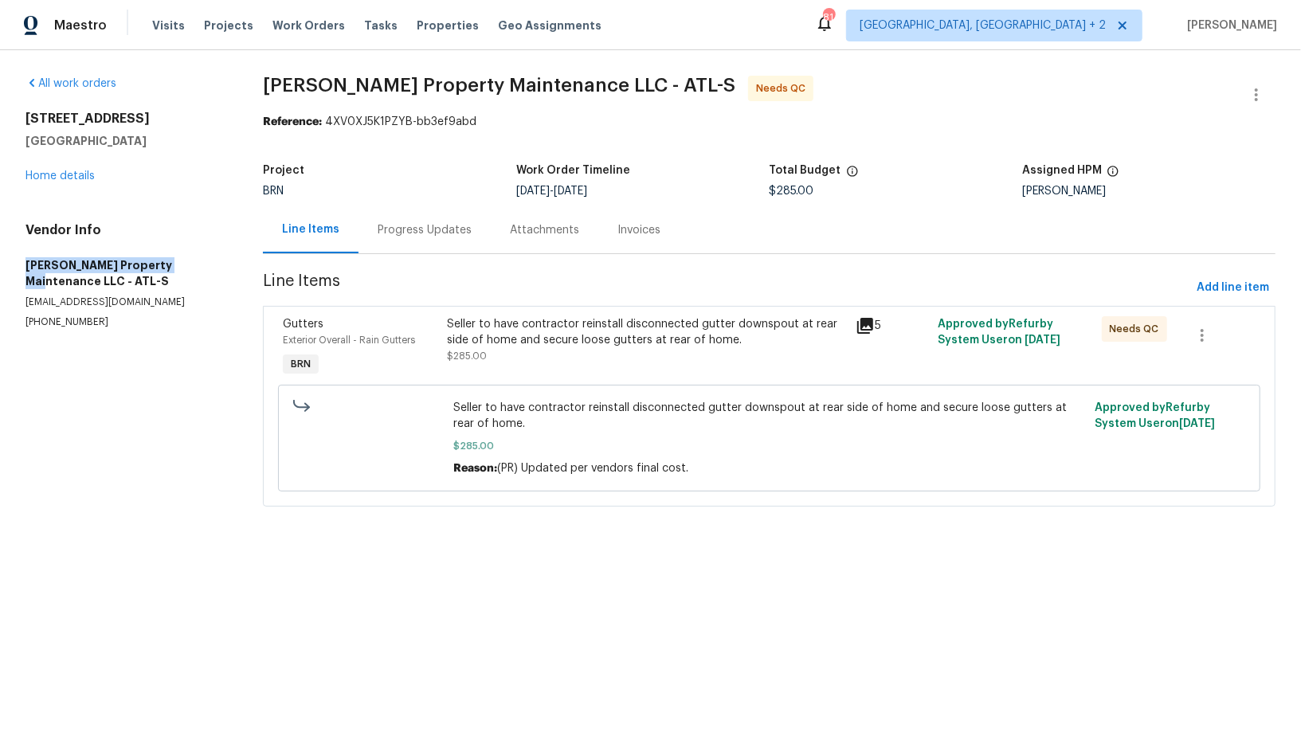
drag, startPoint x: 27, startPoint y: 269, endPoint x: 174, endPoint y: 266, distance: 146.6
click at [174, 266] on h5 "Glen Property Maintenance LLC - ATL-S" at bounding box center [124, 273] width 199 height 32
copy h5 "Glen Property Maintenance"
click at [420, 216] on div "Progress Updates" at bounding box center [425, 229] width 132 height 47
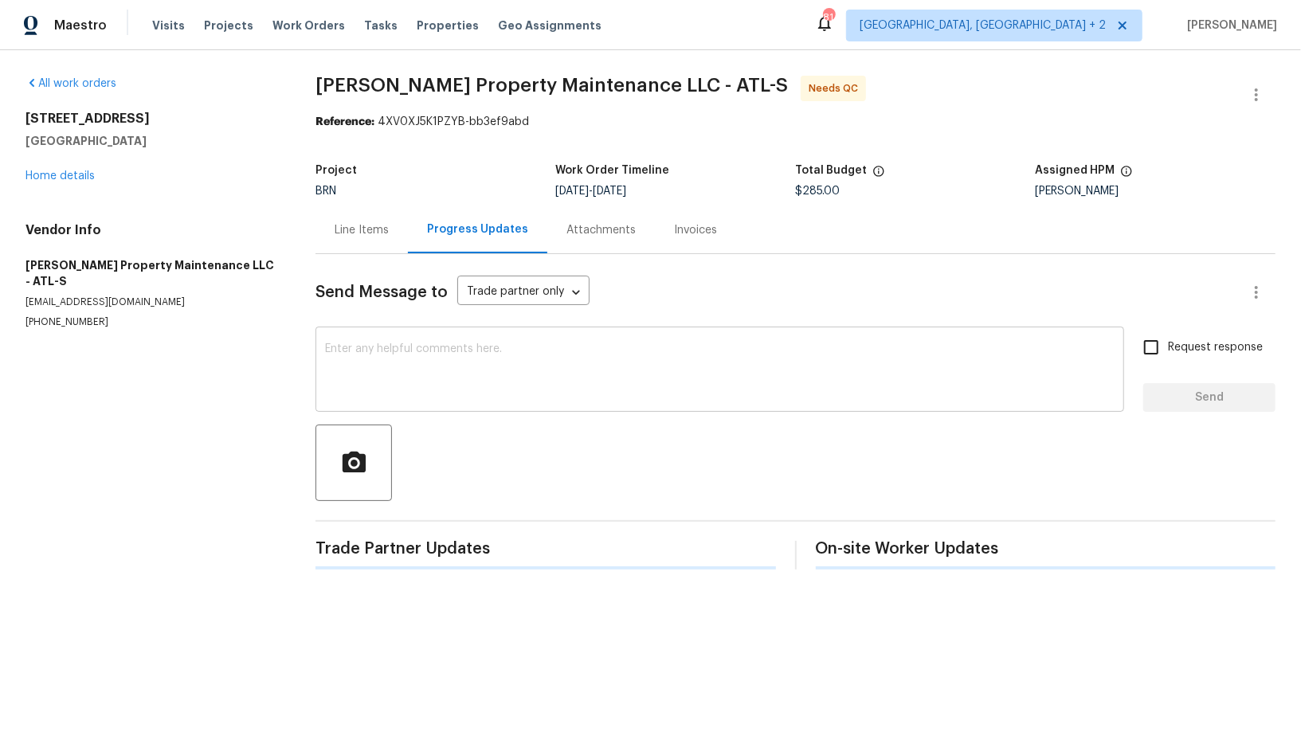
click at [492, 332] on div "x ​" at bounding box center [720, 371] width 809 height 81
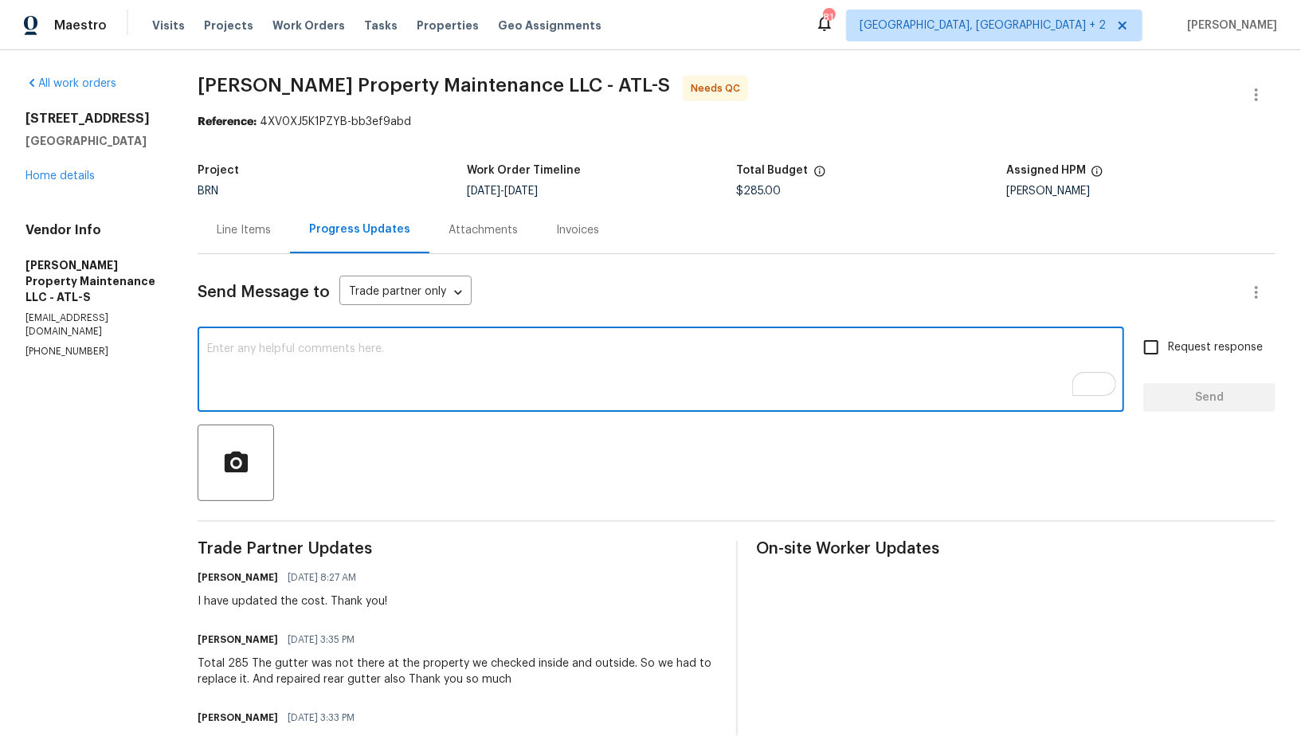
click at [403, 409] on div "x ​" at bounding box center [661, 371] width 927 height 81
click at [433, 334] on div "x ​" at bounding box center [661, 371] width 927 height 81
paste textarea "WO is approved, Please upload the invoice under invoice section. Thanks!"
type textarea "WO is approved, Please upload the invoice under invoice section. Thanks!"
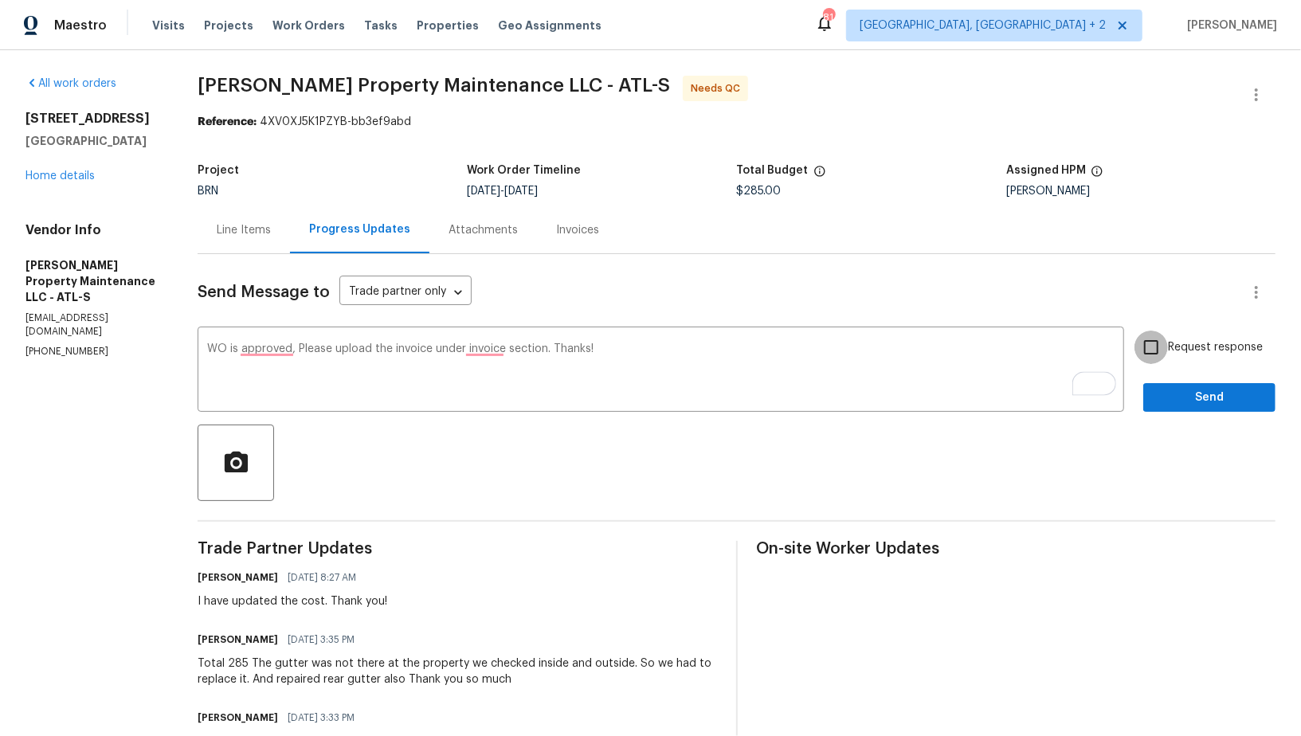
click at [1155, 347] on input "Request response" at bounding box center [1151, 347] width 33 height 33
checkbox input "true"
click at [1171, 374] on div "Request response Send" at bounding box center [1209, 371] width 132 height 81
click at [1171, 402] on span "Send" at bounding box center [1209, 398] width 107 height 20
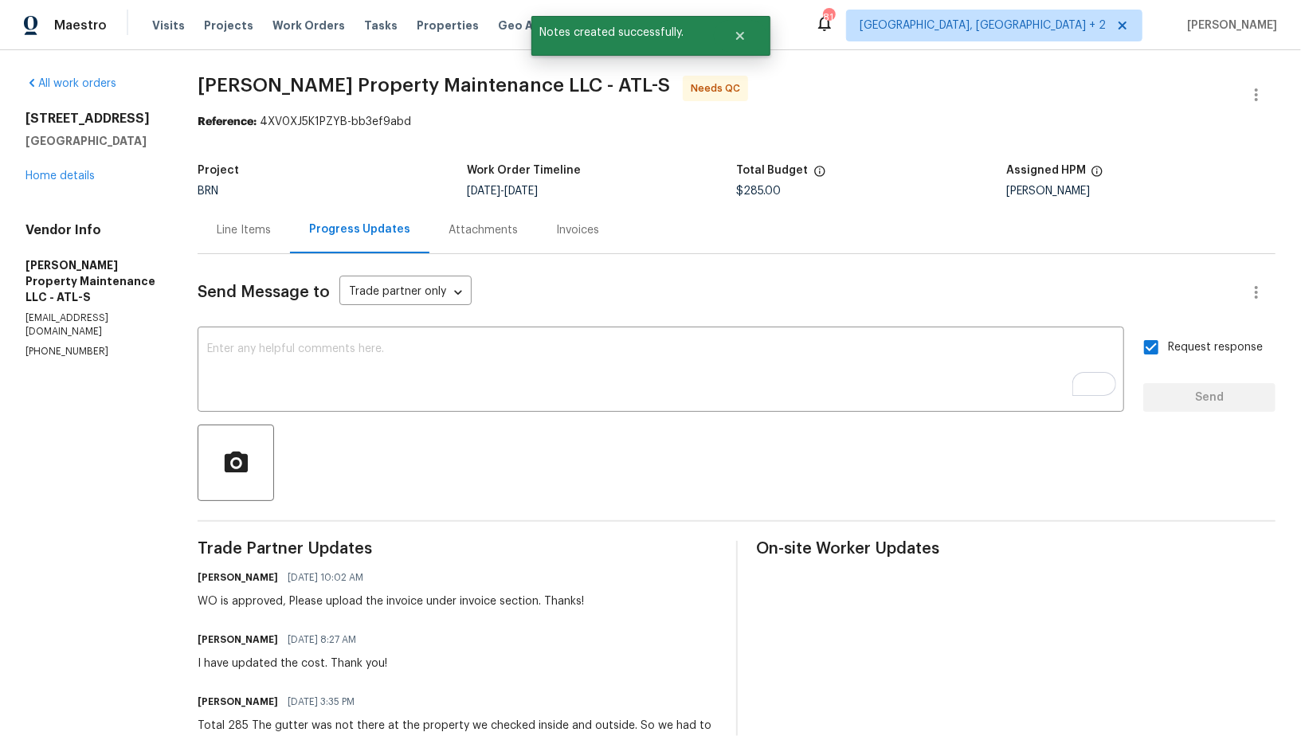
click at [249, 230] on div "Line Items" at bounding box center [244, 230] width 54 height 16
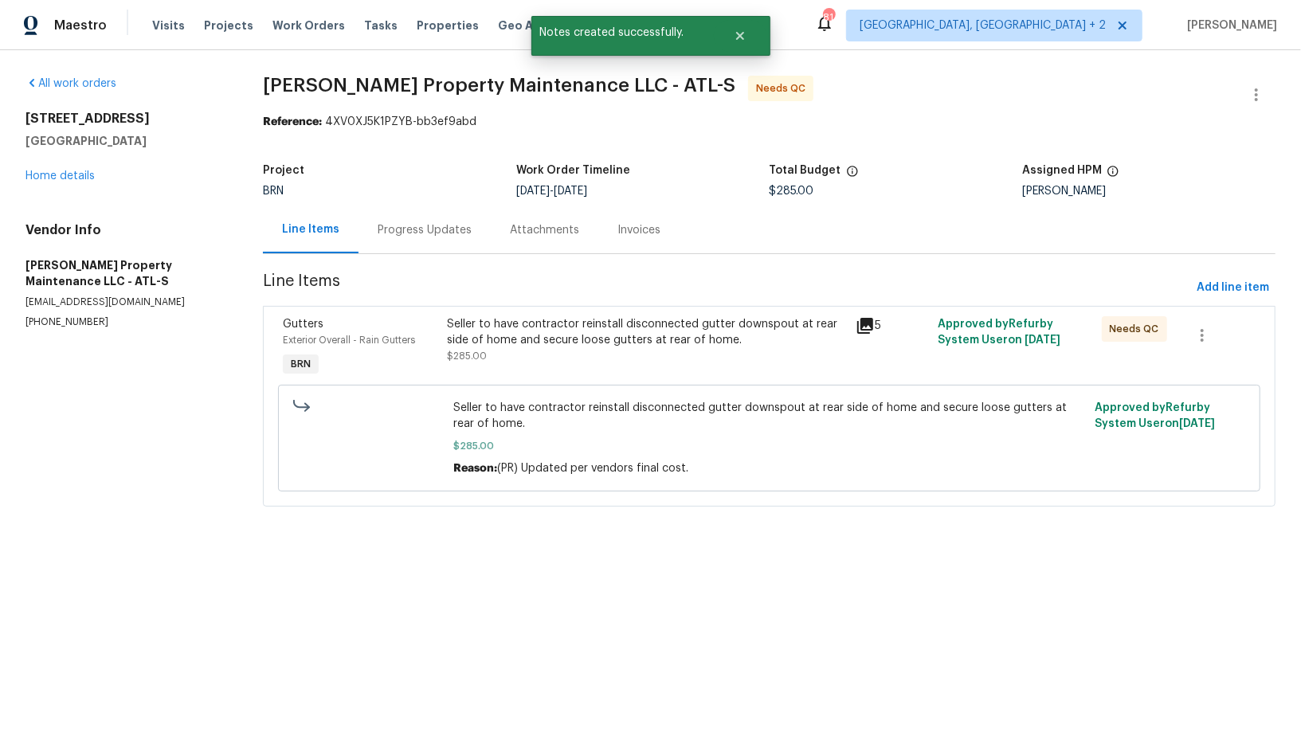
click at [546, 342] on div "Seller to have contractor reinstall disconnected gutter downspout at rear side …" at bounding box center [647, 332] width 400 height 32
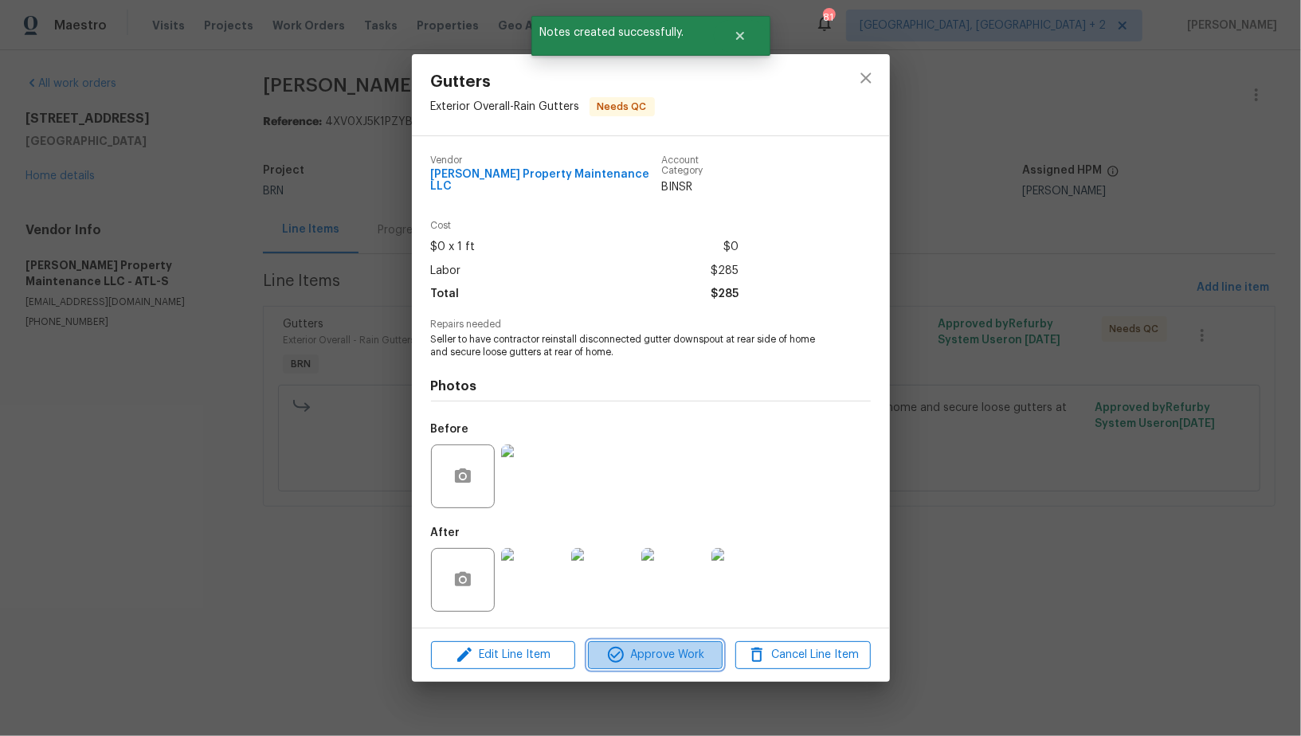
click at [622, 651] on icon "button" at bounding box center [616, 655] width 16 height 16
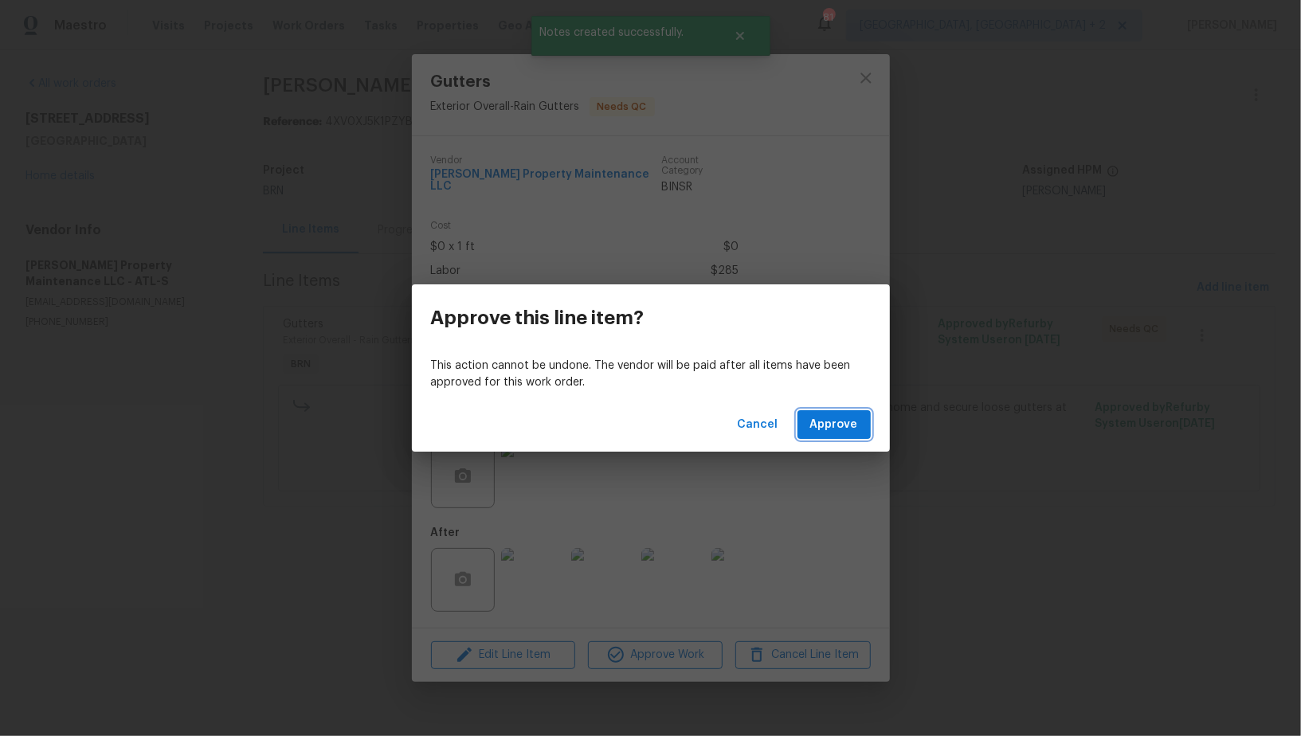
click at [826, 419] on span "Approve" at bounding box center [834, 425] width 48 height 20
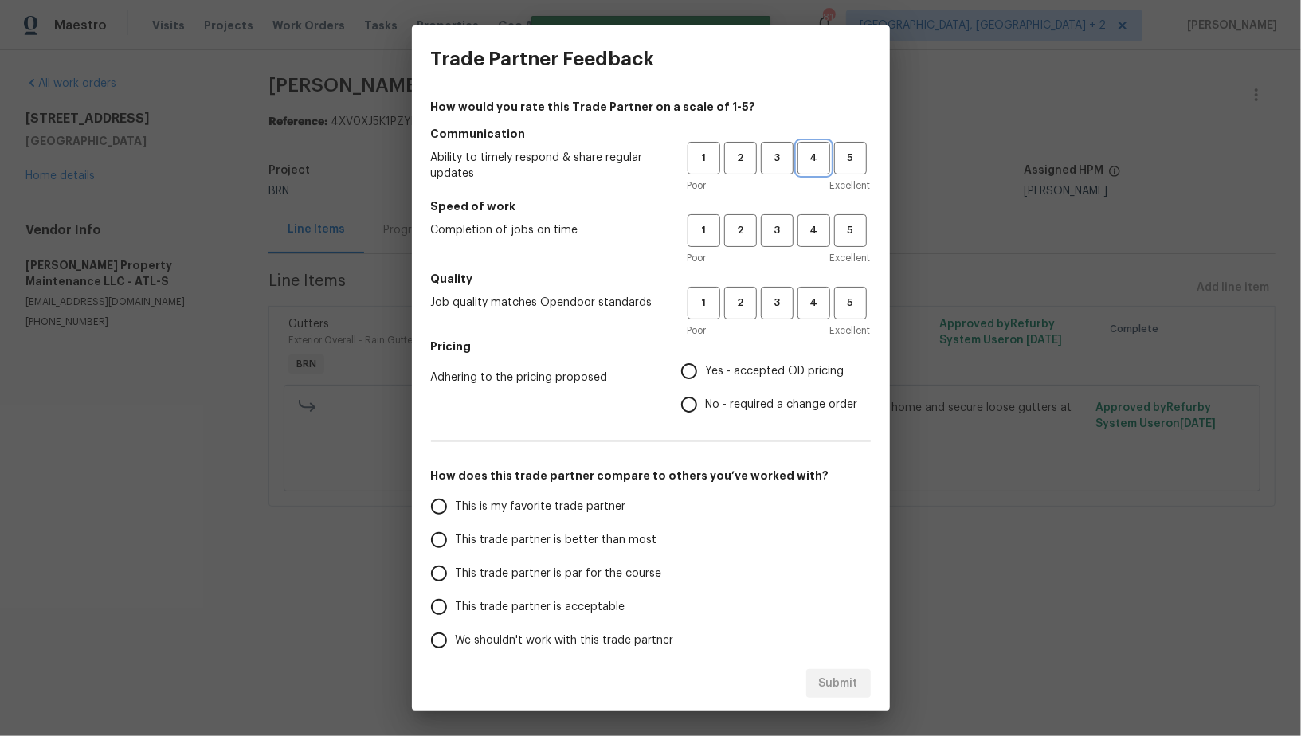
click at [805, 160] on span "4" at bounding box center [813, 158] width 29 height 18
click at [806, 225] on span "4" at bounding box center [813, 231] width 29 height 18
click at [818, 300] on span "4" at bounding box center [813, 303] width 29 height 18
click at [695, 398] on input "No - required a change order" at bounding box center [689, 404] width 33 height 33
radio input "true"
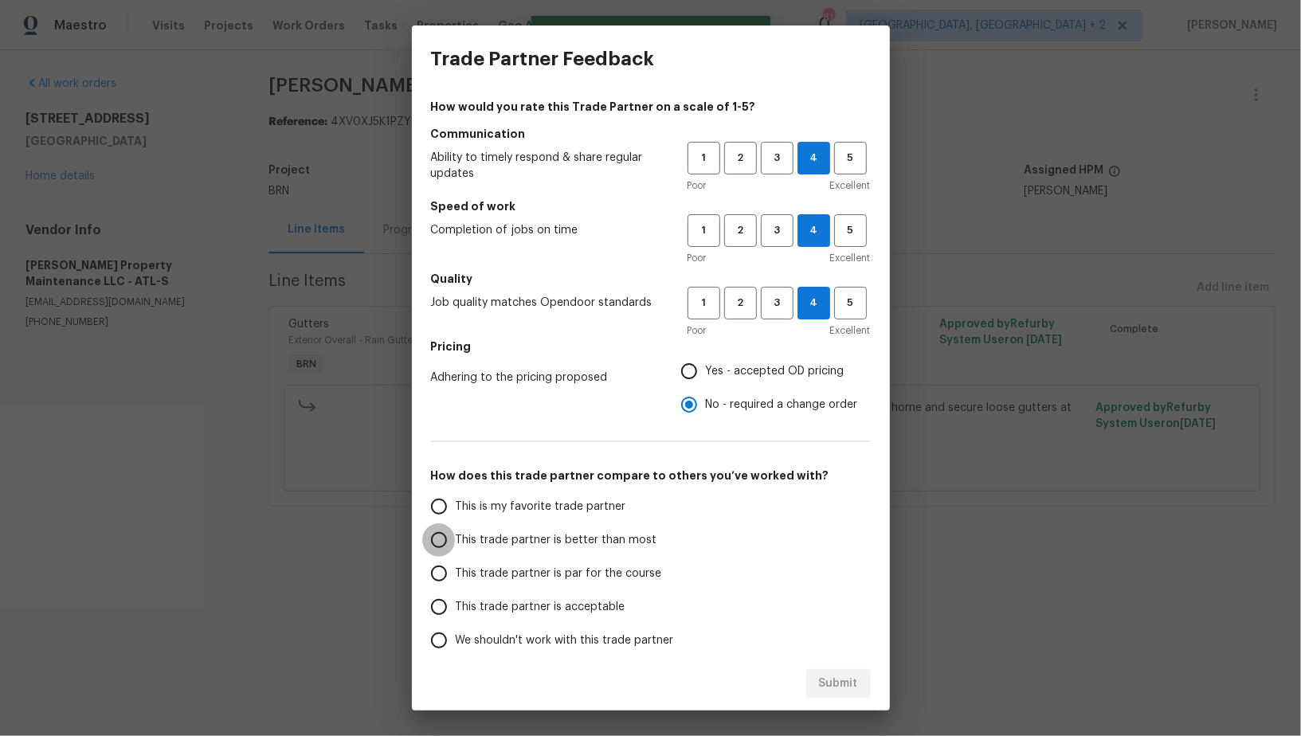
click at [431, 552] on input "This trade partner is better than most" at bounding box center [438, 540] width 33 height 33
click at [834, 674] on span "Submit" at bounding box center [838, 684] width 39 height 20
radio input "true"
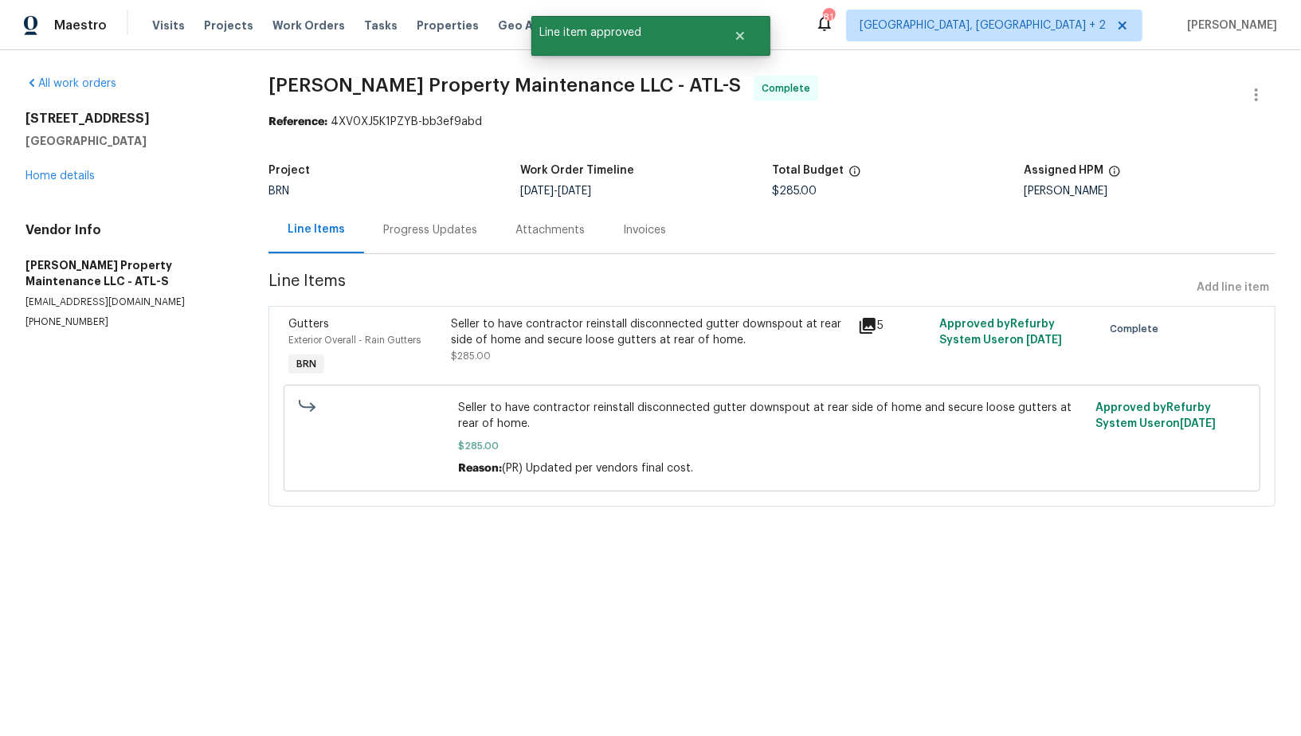
click at [453, 266] on section "Glen Property Maintenance LLC - ATL-S Complete Reference: 4XV0XJ5K1PZYB-bb3ef9a…" at bounding box center [772, 301] width 1007 height 450
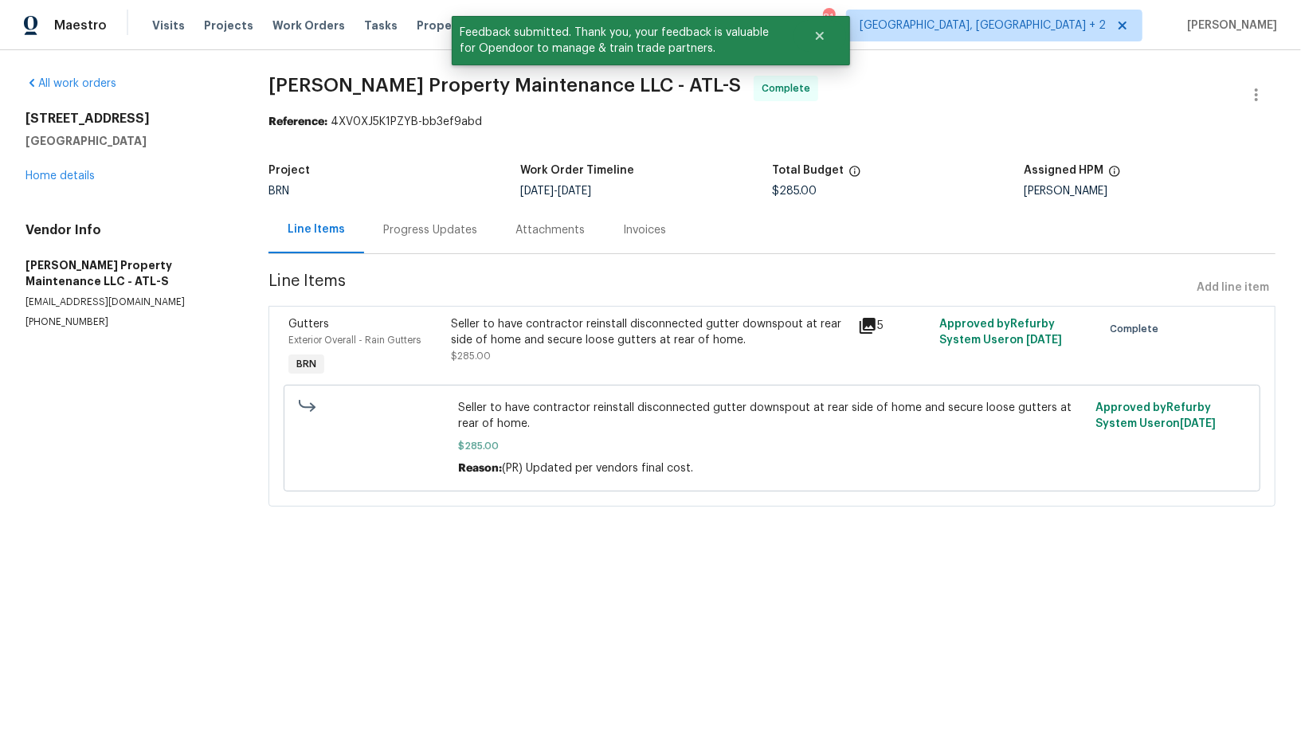
click at [440, 231] on div "Progress Updates" at bounding box center [430, 230] width 94 height 16
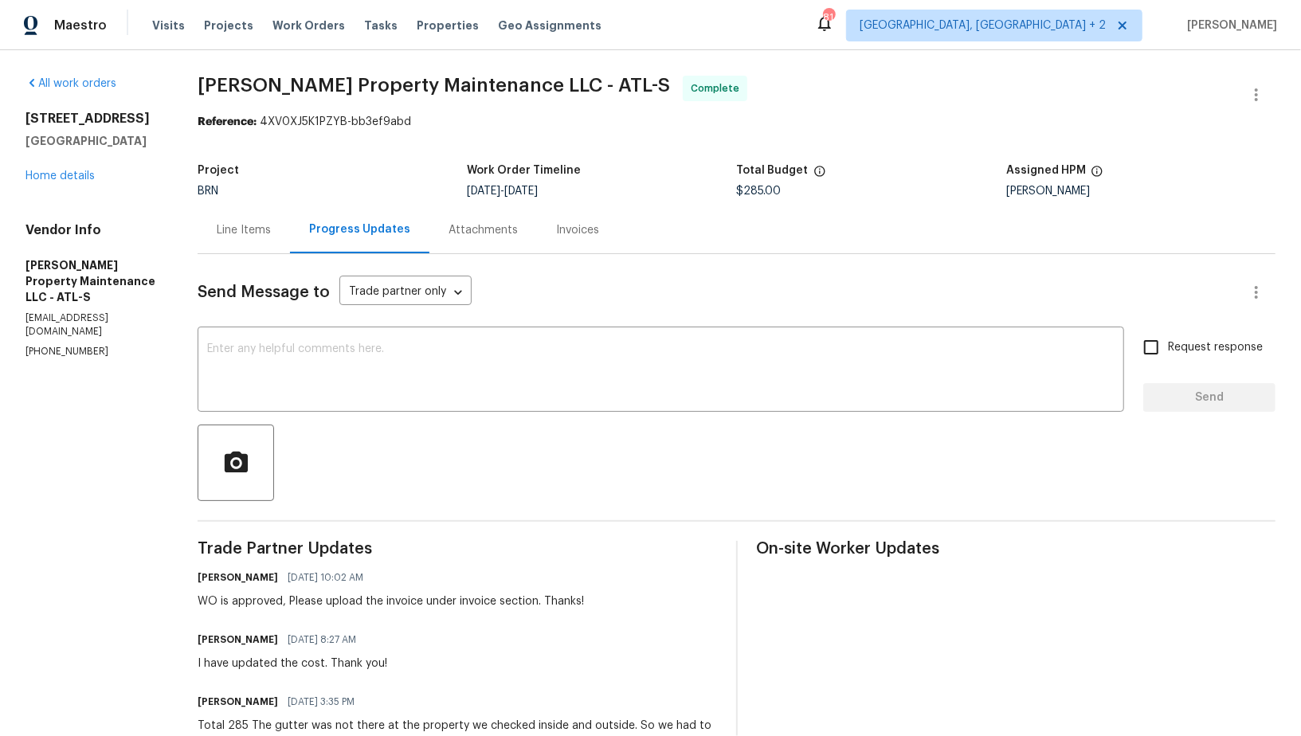
click at [576, 229] on div "Invoices" at bounding box center [577, 230] width 43 height 16
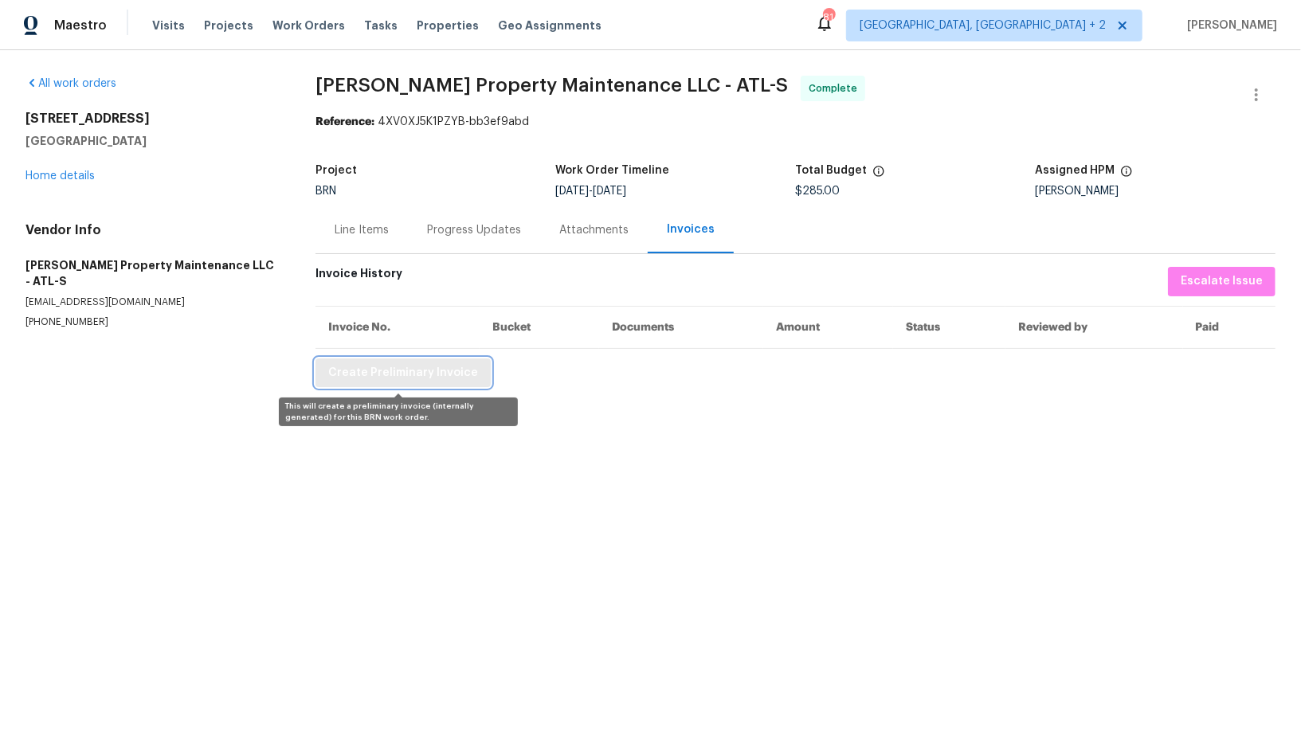
click at [387, 363] on span "Create Preliminary Invoice" at bounding box center [403, 373] width 150 height 20
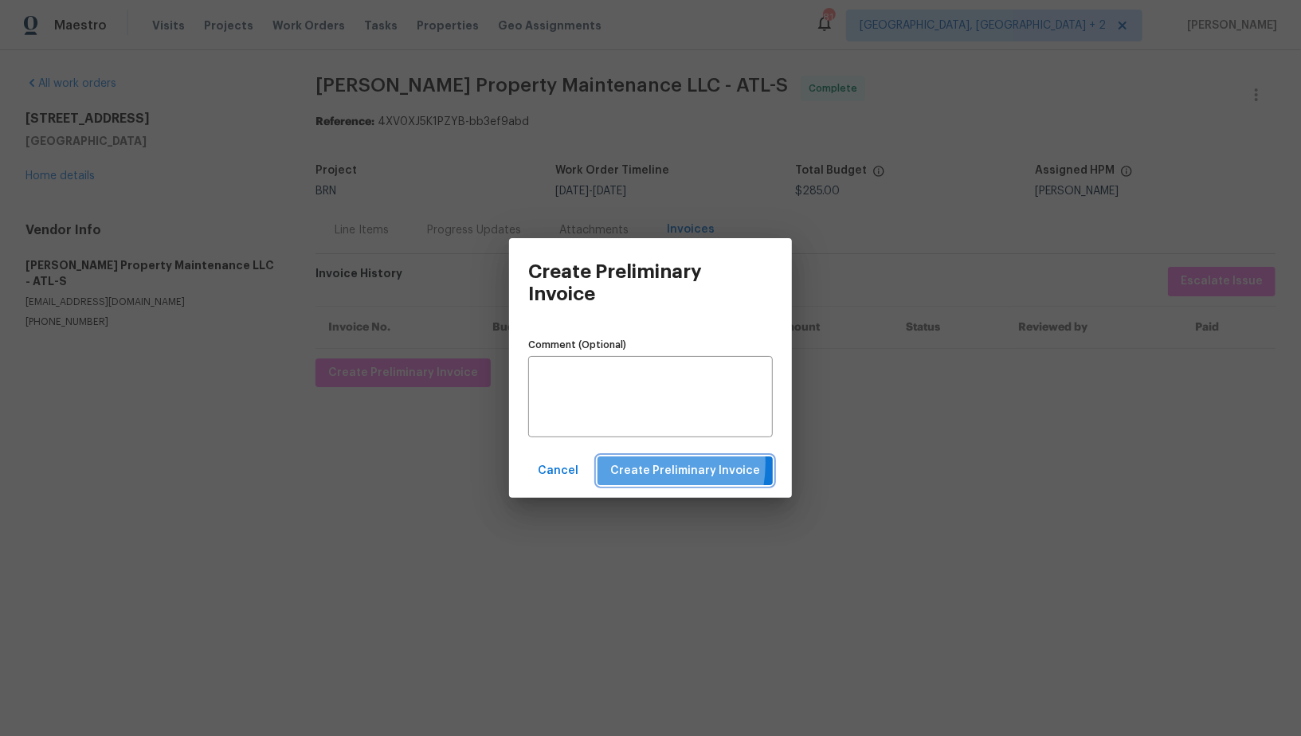
click at [645, 464] on span "Create Preliminary Invoice" at bounding box center [685, 471] width 150 height 20
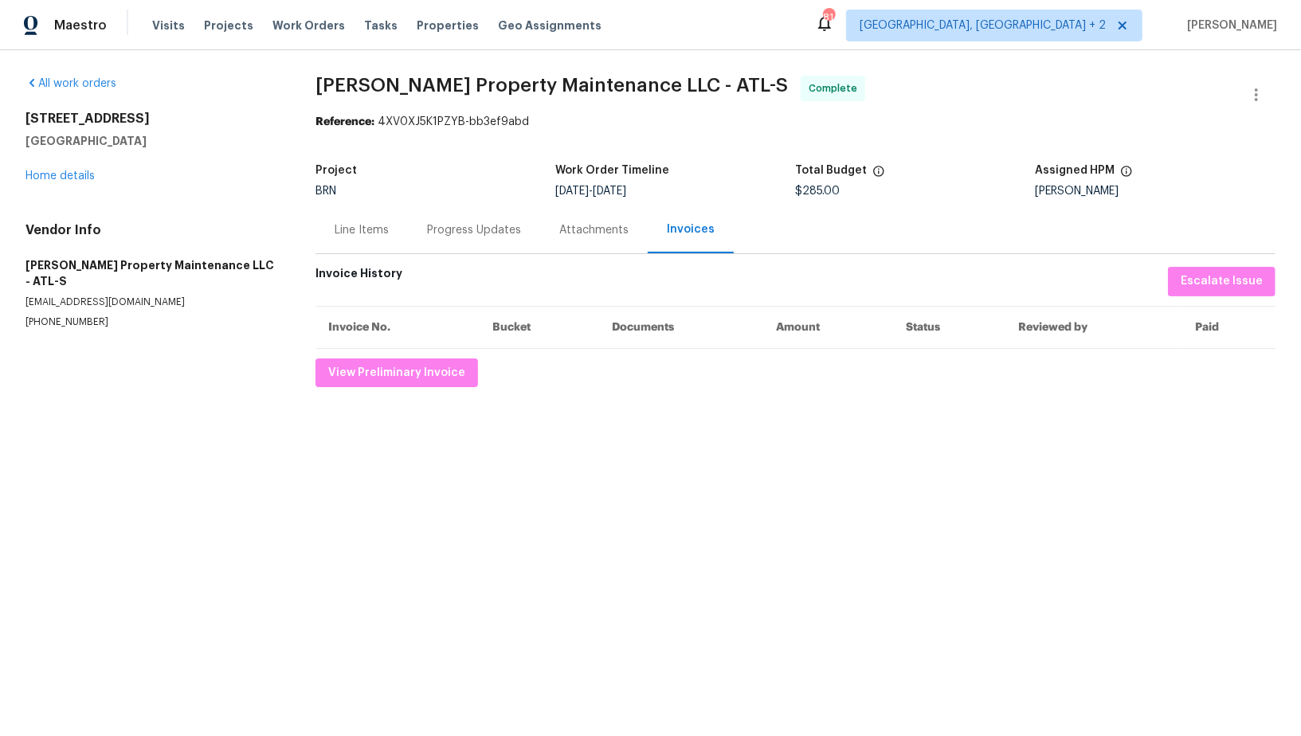
click at [448, 230] on div "Progress Updates" at bounding box center [474, 230] width 94 height 16
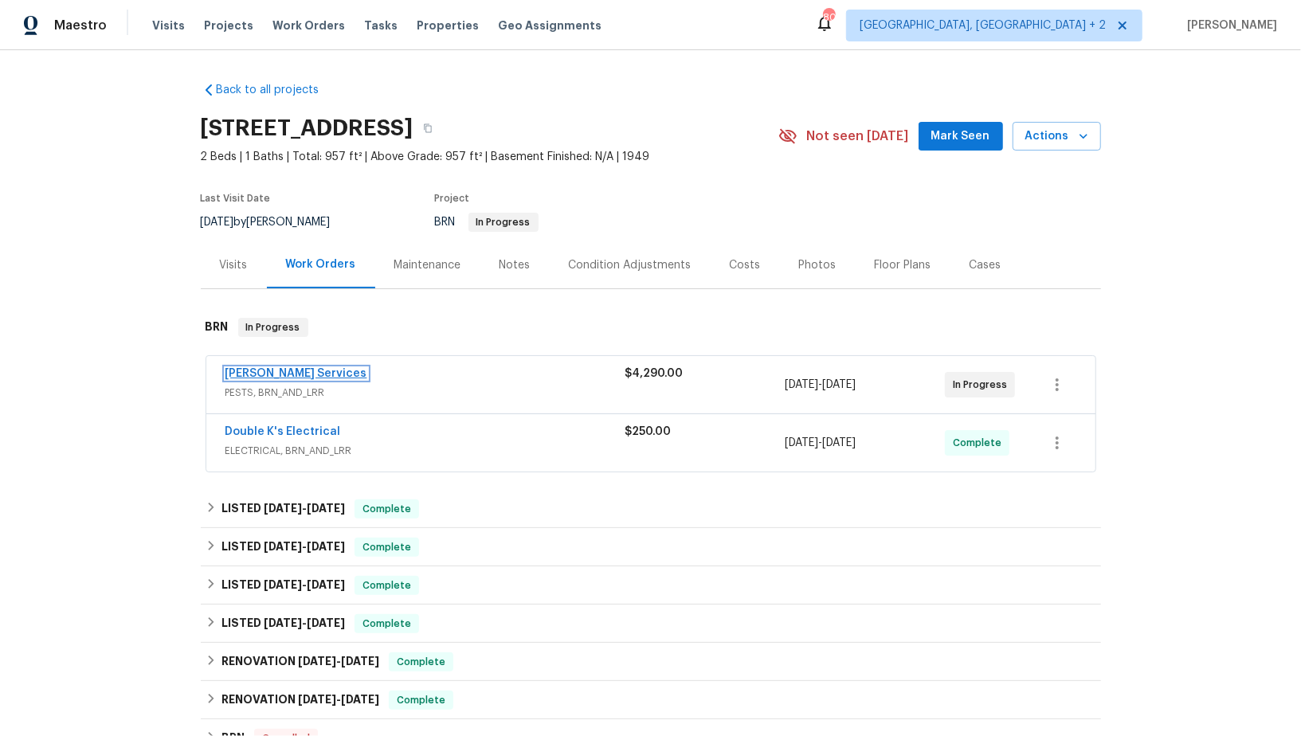
click at [283, 372] on link "[PERSON_NAME] Services" at bounding box center [297, 373] width 142 height 11
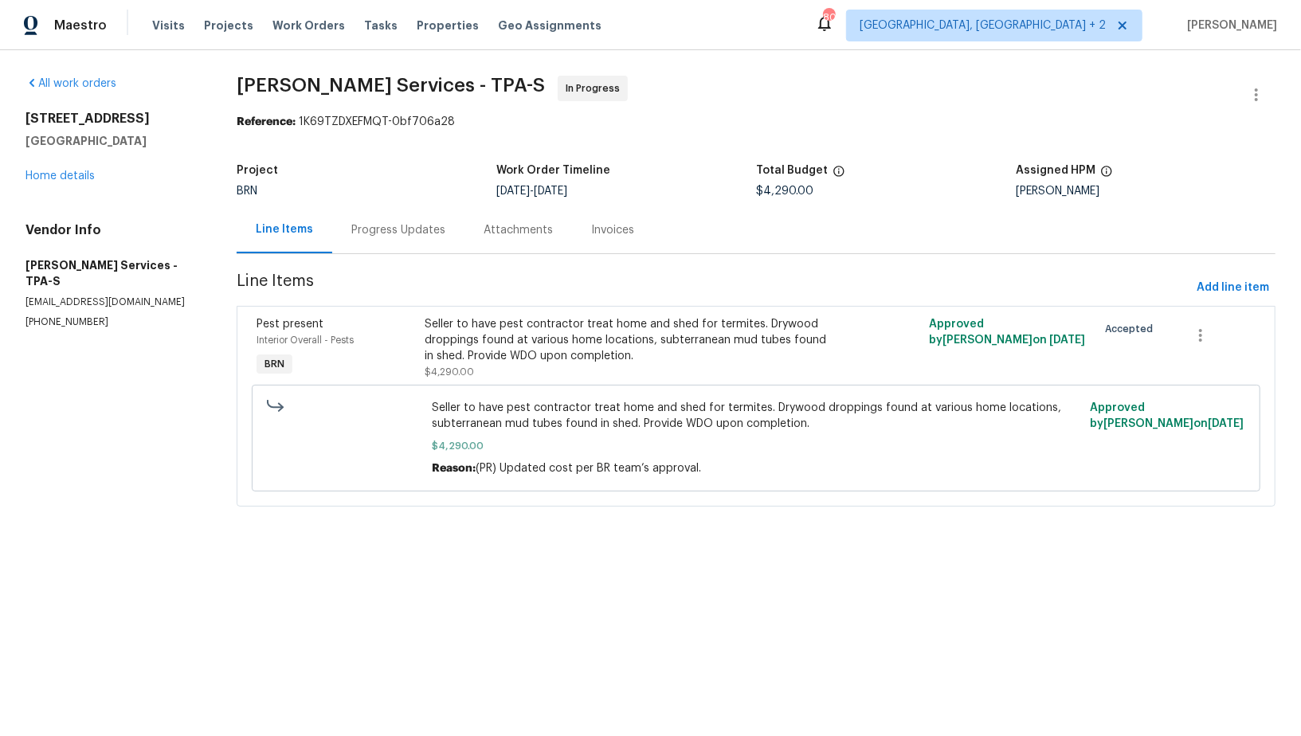
click at [398, 231] on div "Progress Updates" at bounding box center [398, 230] width 94 height 16
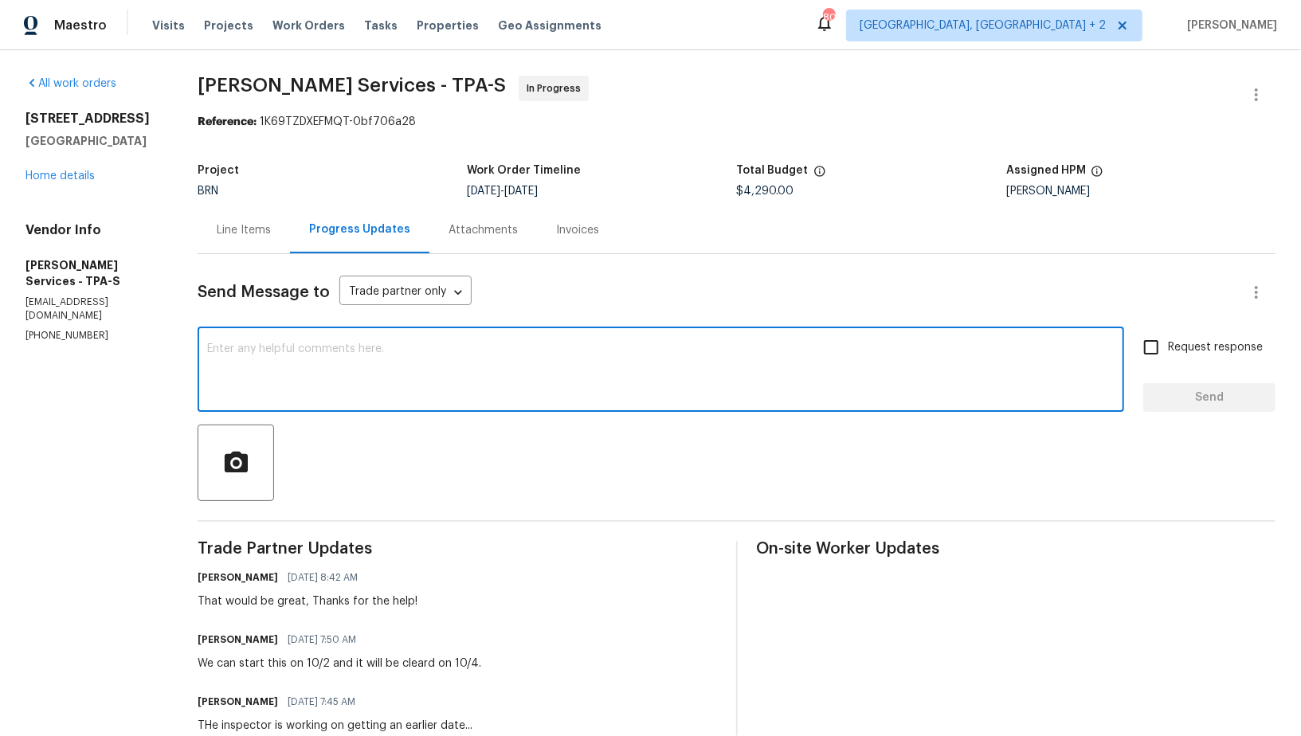
click at [444, 347] on textarea at bounding box center [661, 371] width 908 height 56
click at [382, 354] on textarea "To enrich screen reader interactions, please activate Accessibility in Grammarl…" at bounding box center [661, 371] width 908 height 56
type textarea "Hey, Just wanted to know"
drag, startPoint x: 271, startPoint y: 349, endPoint x: 614, endPoint y: 347, distance: 342.6
click at [611, 349] on textarea "Hey, Just wanted to know" at bounding box center [661, 371] width 908 height 56
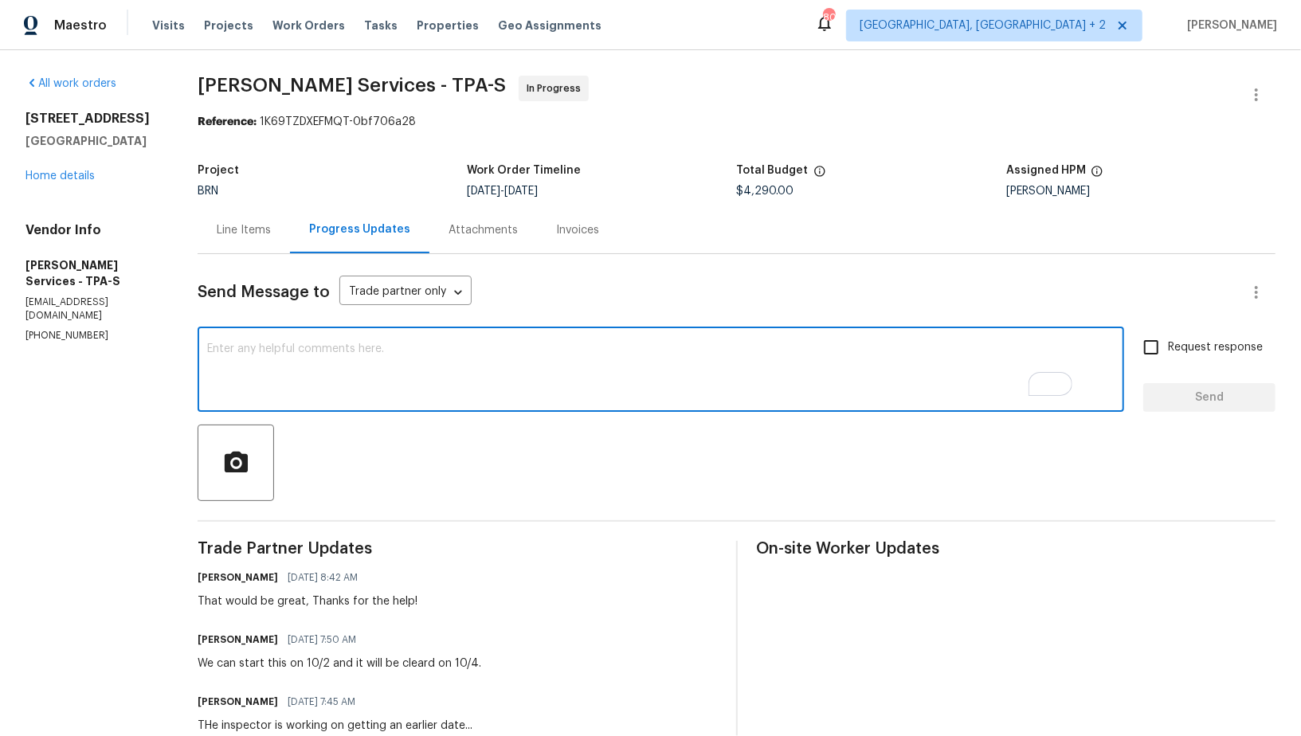
type textarea "G"
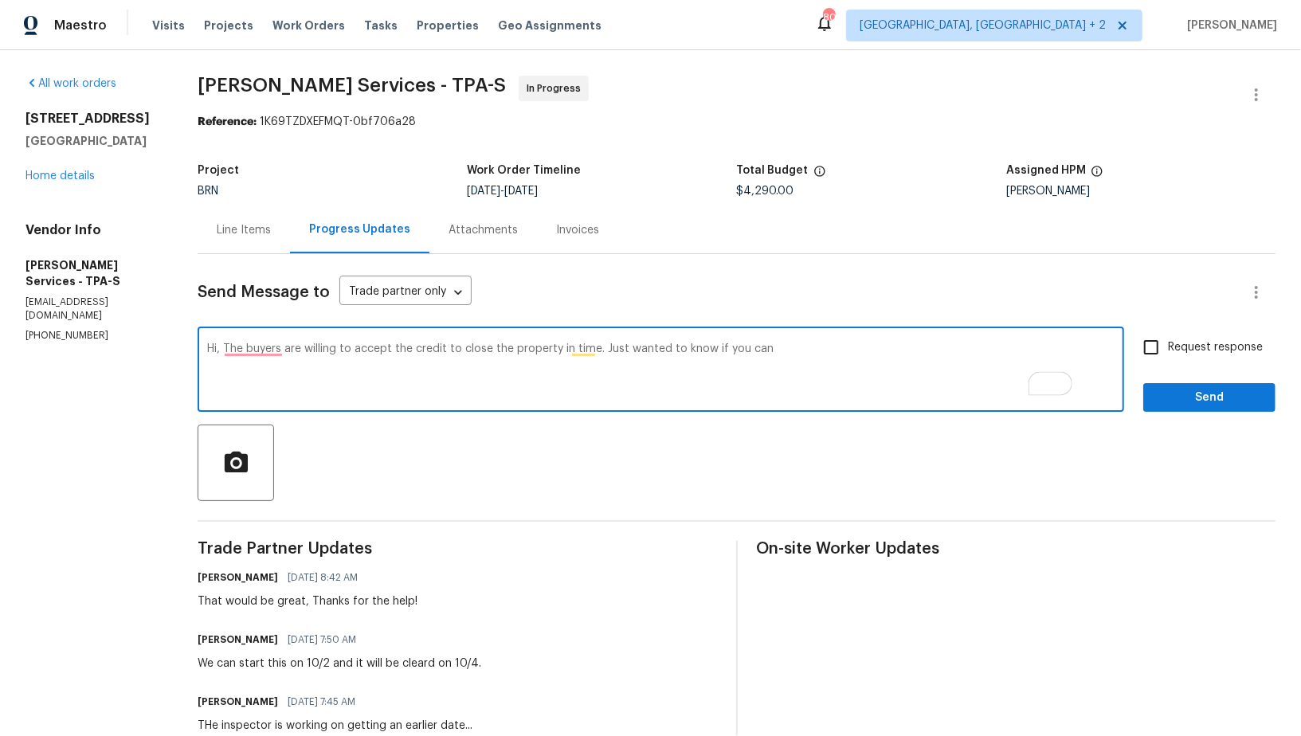
paste textarea "keep the same pricing and scheduled service date for the buyer"
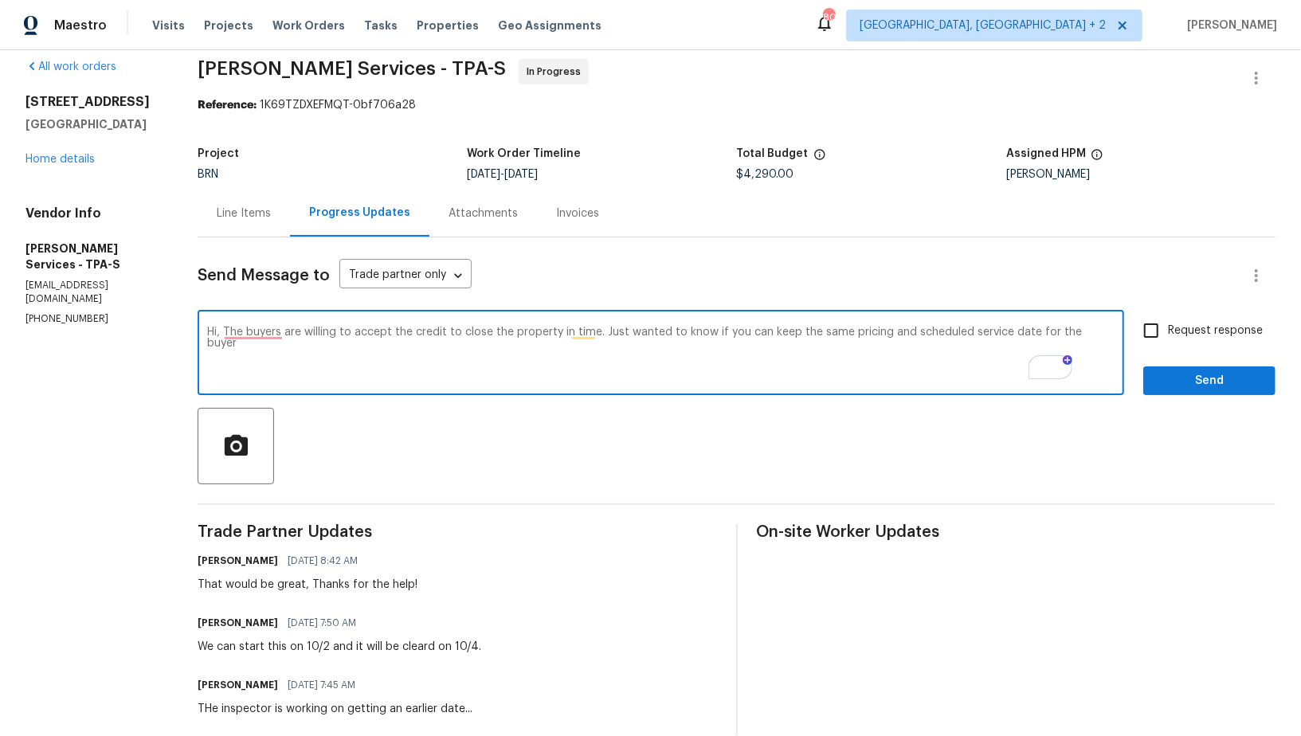
paste textarea "so that the buyer’s closing timeline isn’t delayed."
type textarea "Hi, The buyers are willing to accept the credit to close the property in time. …"
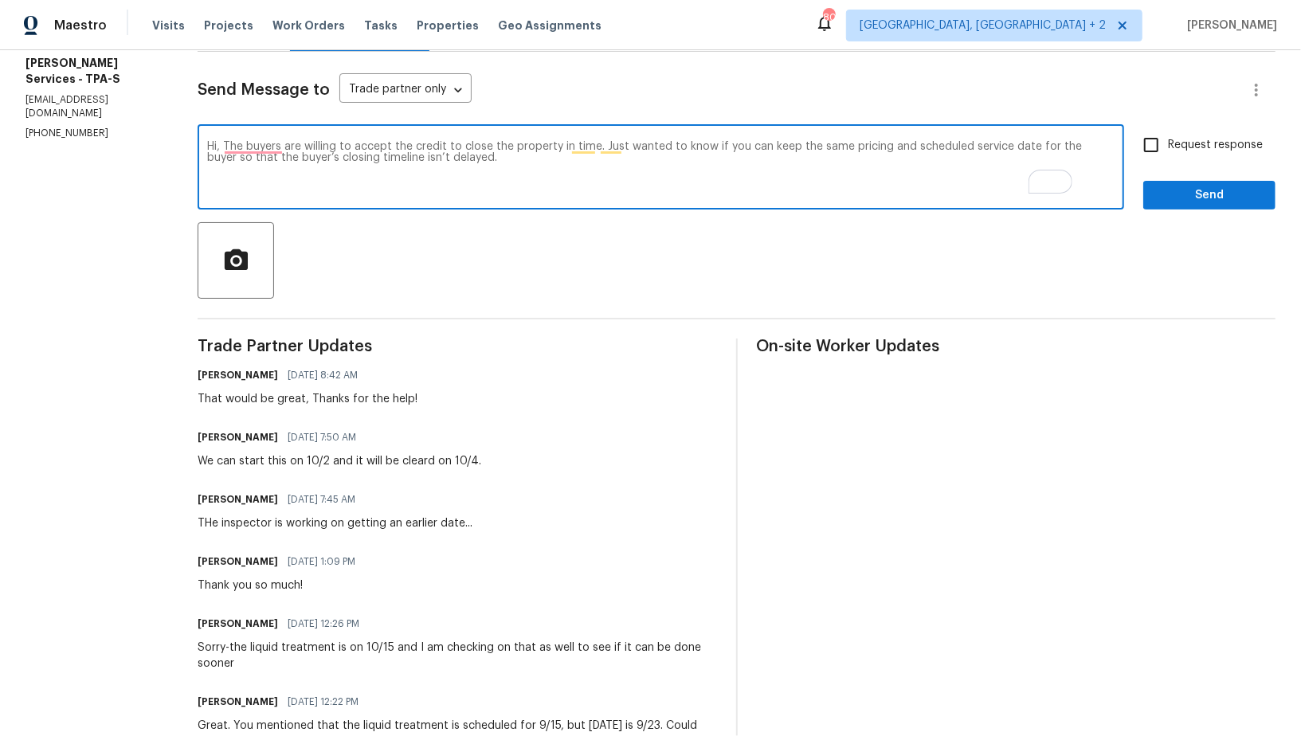
scroll to position [184, 0]
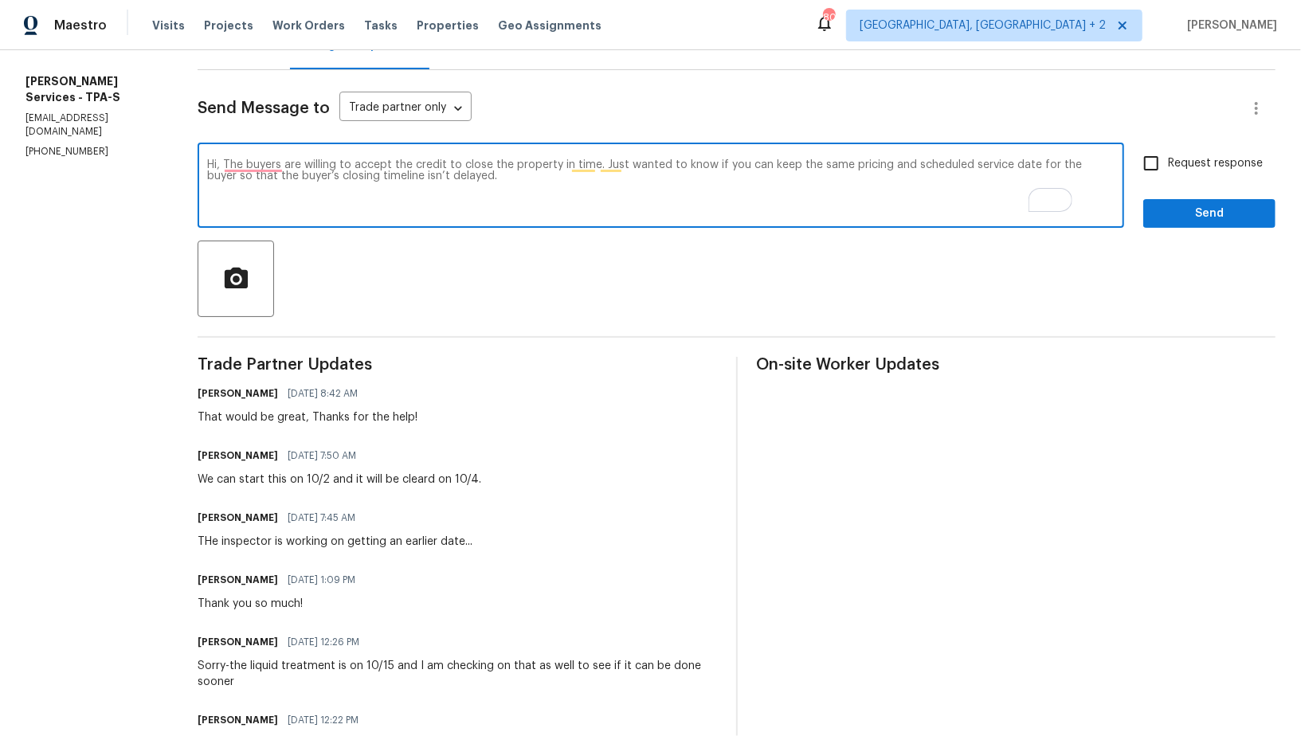
click at [546, 180] on textarea "Hi, The buyers are willing to accept the credit to close the property in time. …" at bounding box center [661, 187] width 908 height 56
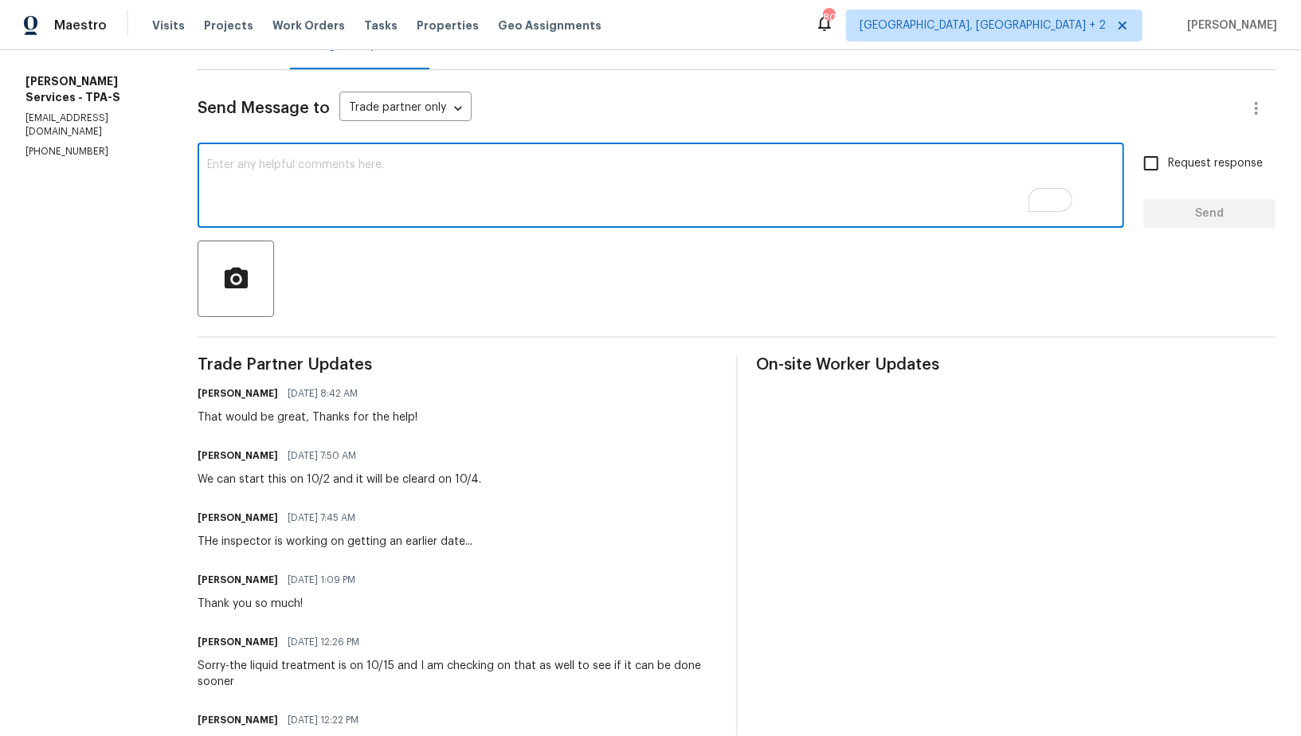
paste textarea "so that the buyer’s closing timeline isn’t delayed."
type textarea "so that the buyer’s closing timeline isn’t delayed."
click at [434, 197] on textarea "To enrich screen reader interactions, please activate Accessibility in Grammarl…" at bounding box center [661, 187] width 908 height 56
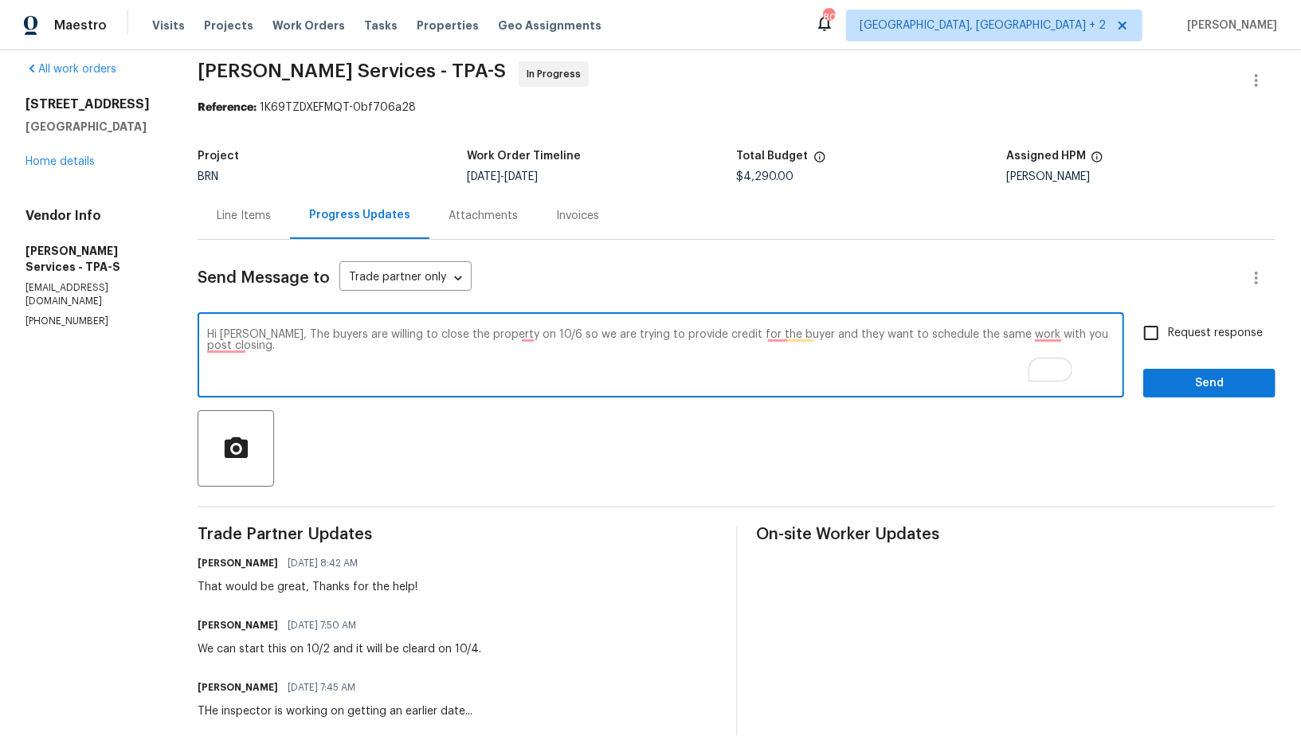
scroll to position [37, 0]
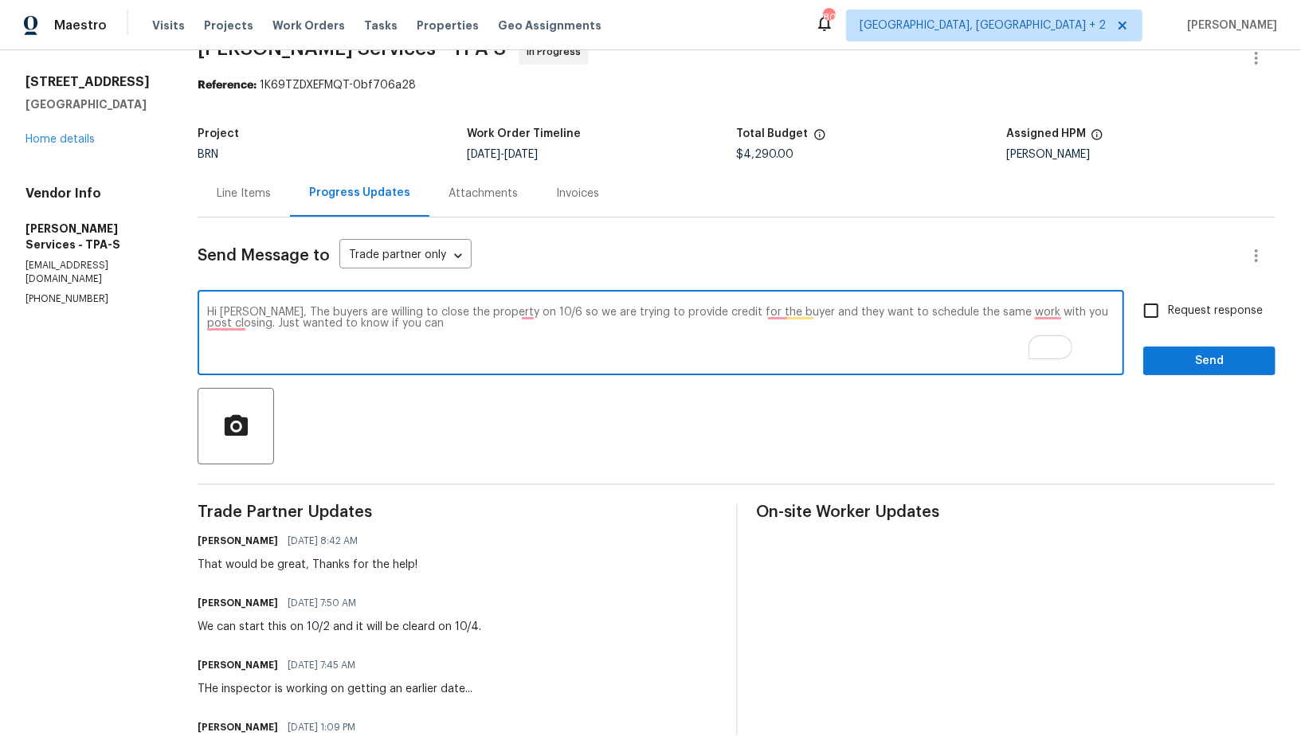
paste textarea "honor the pricing and scheduled date for the buyer"
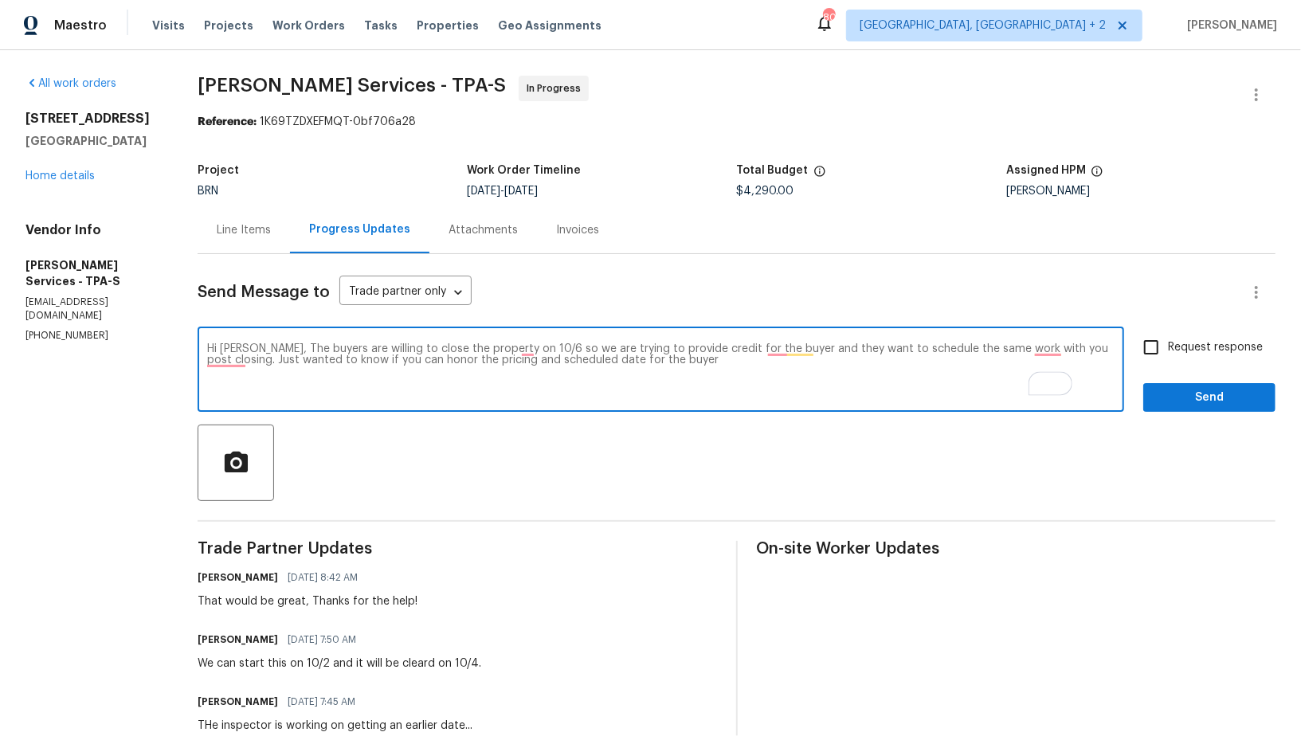
click at [621, 362] on textarea "Hi Jane, The buyers are willing to close the property on 10/6 so we are trying …" at bounding box center [661, 371] width 908 height 56
click at [628, 356] on textarea "Hi Jane, The buyers are willing to close the property on 10/6 so we are trying …" at bounding box center [661, 371] width 908 height 56
click at [638, 362] on textarea "Hi Jane, The buyers are willing to close the property on 10/6 so we are trying …" at bounding box center [661, 371] width 908 height 56
click at [647, 362] on textarea "Hi Jane, The buyers are willing to close the property on 10/6 so we are trying …" at bounding box center [661, 371] width 908 height 56
click at [712, 357] on textarea "Hi Jane, The buyers are willing to close the property on 10/6 so we are trying …" at bounding box center [661, 371] width 908 height 56
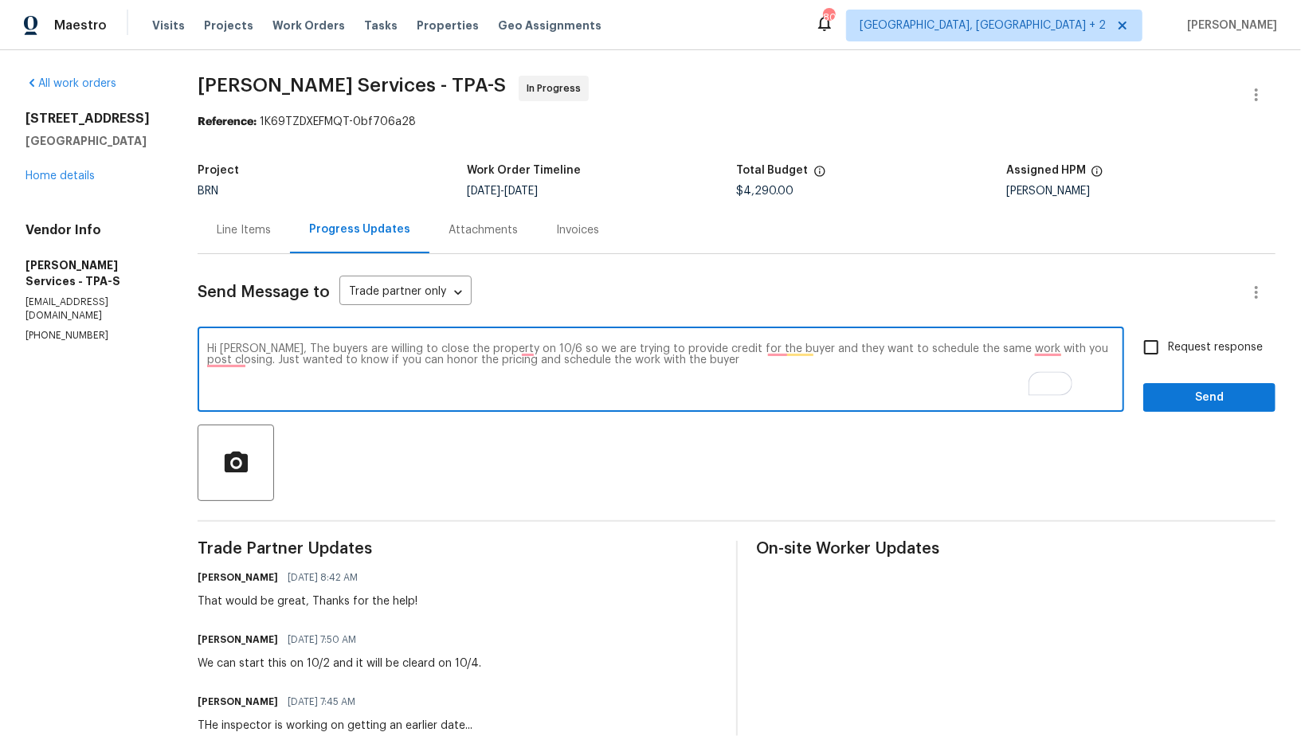
type textarea "Hi Jane, The buyers are willing to close the property on 10/6 so we are trying …"
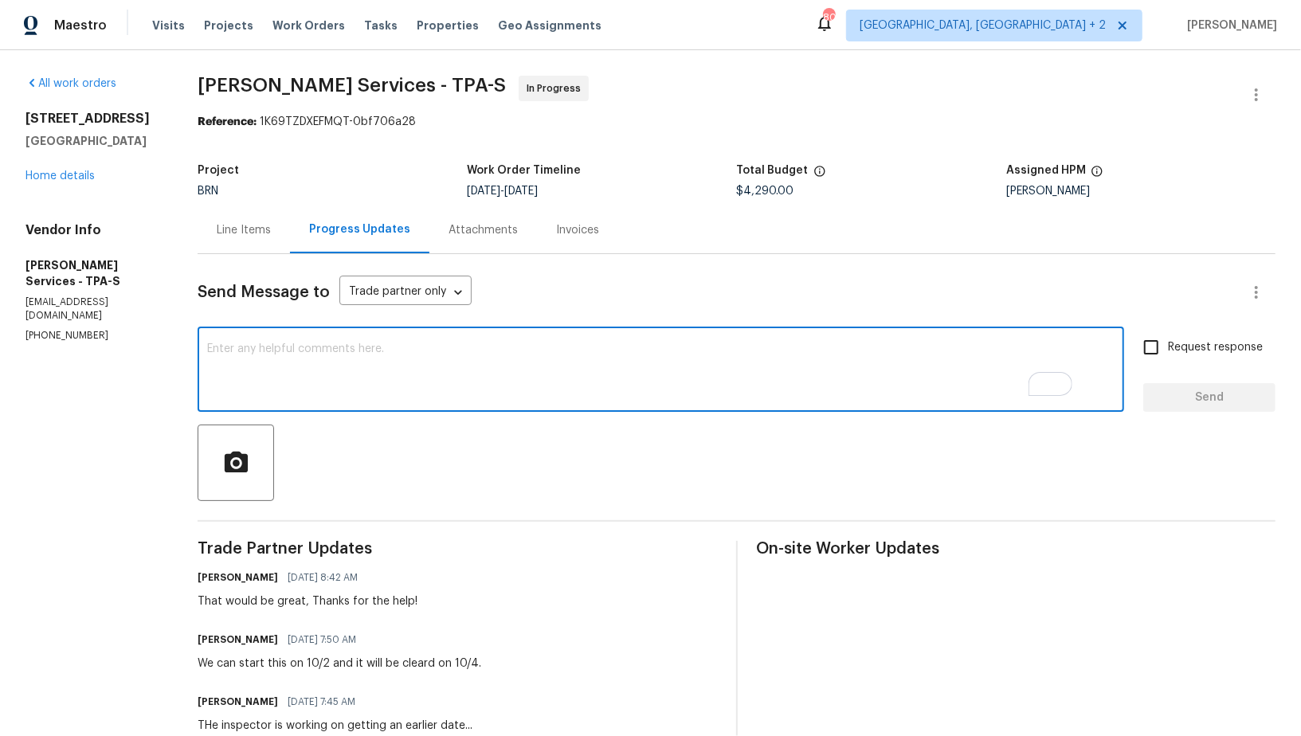
paste textarea "The buyers are planning to close on 10/6, and we are arranging a credit so they…"
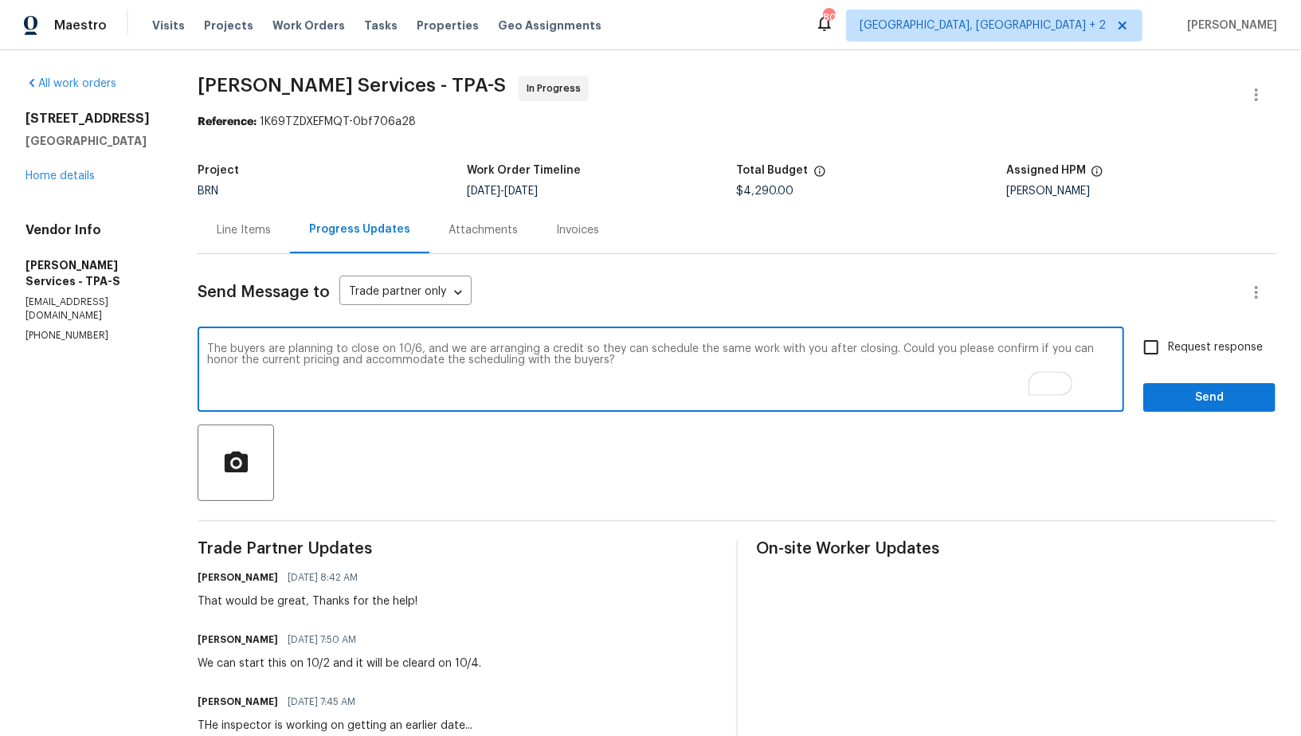
type textarea "The buyers are planning to close on 10/6, and we are arranging a credit so they…"
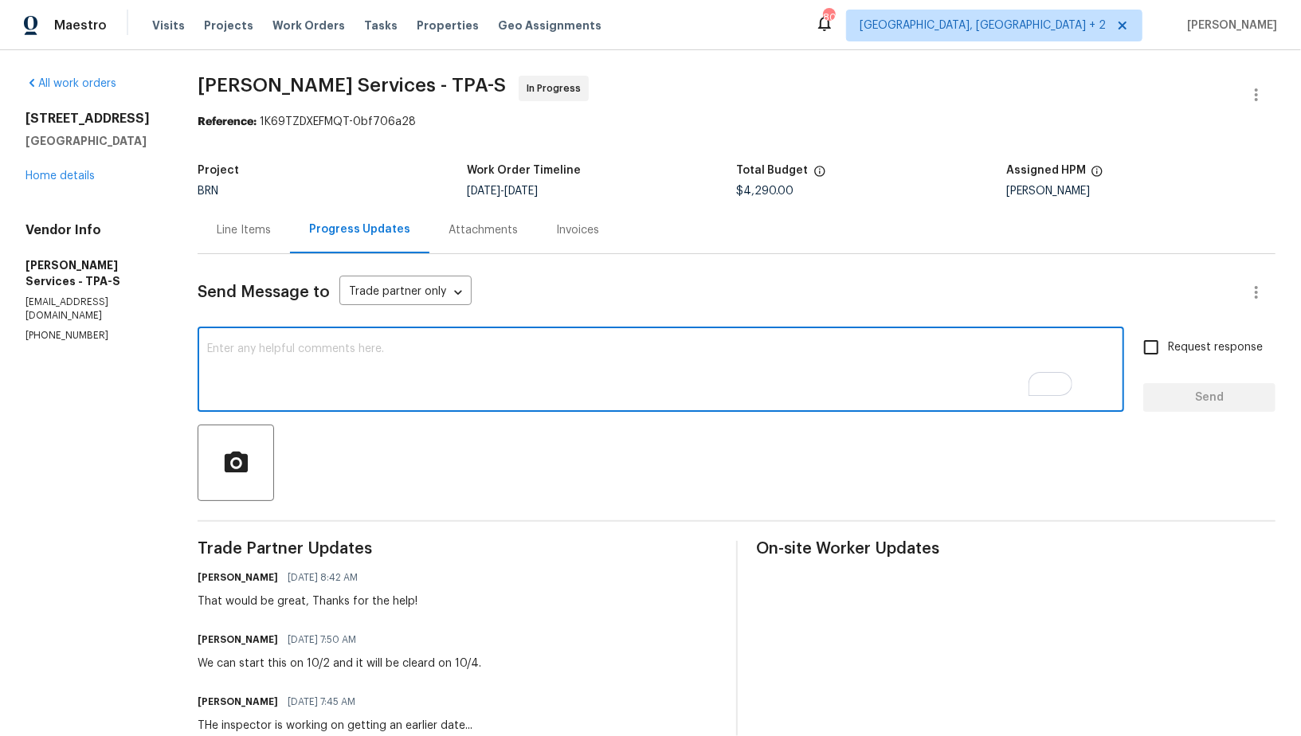
paste textarea "The buyers are planning to close on 10/6, and we are arranging a credit so they…"
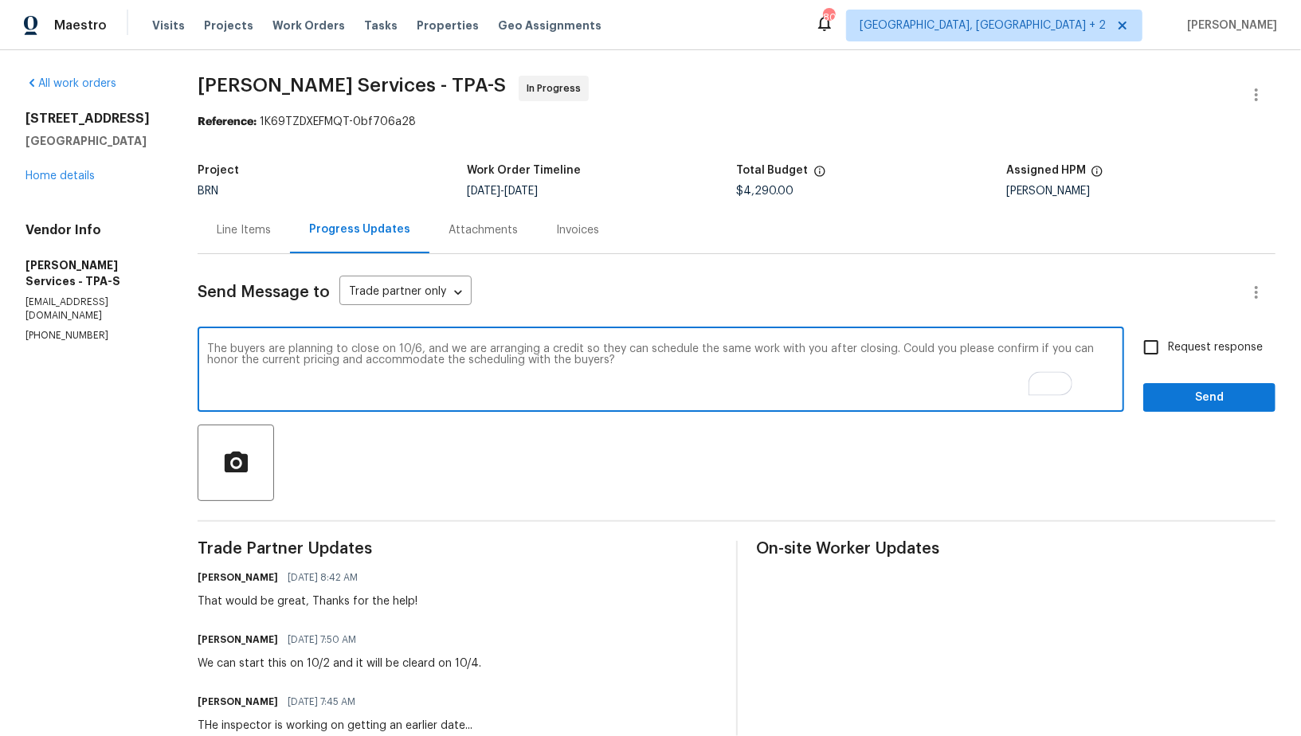
click at [250, 351] on textarea "The buyers are planning to close on 10/6, and we are arranging a credit so they…" at bounding box center [661, 371] width 908 height 56
click at [296, 348] on textarea "Hi, The buyers are planning to close on 10/6, and we are arranging a credit so …" at bounding box center [661, 371] width 908 height 56
click at [683, 365] on textarea "Hi, the buyers are planning to close on 10/6, and we are arranging a credit so …" at bounding box center [661, 371] width 908 height 56
drag, startPoint x: 506, startPoint y: 359, endPoint x: 426, endPoint y: 359, distance: 80.5
click at [424, 360] on textarea "Hi, the buyers are planning to close on 10/6, and we are arranging a credit so …" at bounding box center [661, 371] width 908 height 56
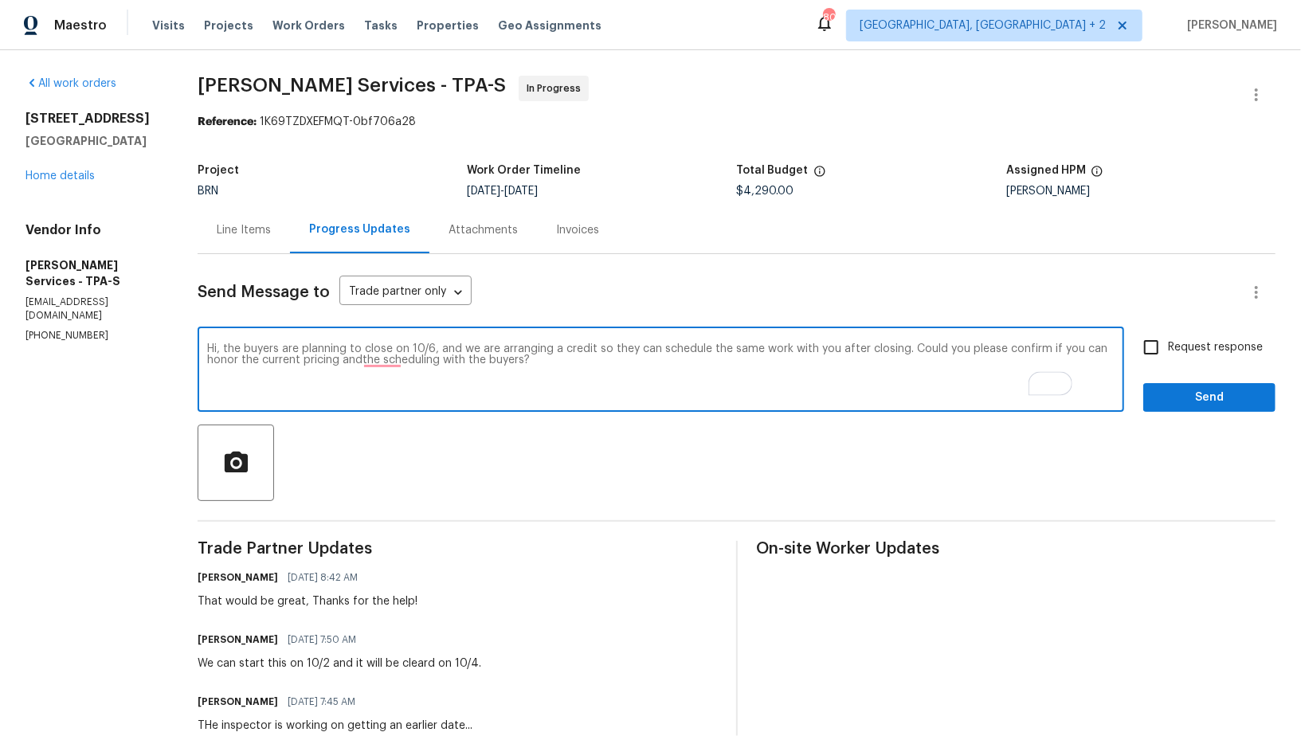
click at [446, 361] on textarea "Hi, the buyers are planning to close on 10/6, and we are arranging a credit so …" at bounding box center [661, 371] width 908 height 56
click at [485, 363] on textarea "Hi, the buyers are planning to close on 10/6, and we are arranging a credit so …" at bounding box center [661, 371] width 908 height 56
click at [615, 366] on textarea "Hi, the buyers are planning to close on 10/6, and we are arranging a credit so …" at bounding box center [661, 371] width 908 height 56
click at [497, 363] on textarea "Hi, the buyers are planning to close on 10/6, and we are arranging a credit so …" at bounding box center [661, 371] width 908 height 56
click at [500, 360] on textarea "Hi, the buyers are planning to close on 10/6, and we are arranging a credit so …" at bounding box center [661, 371] width 908 height 56
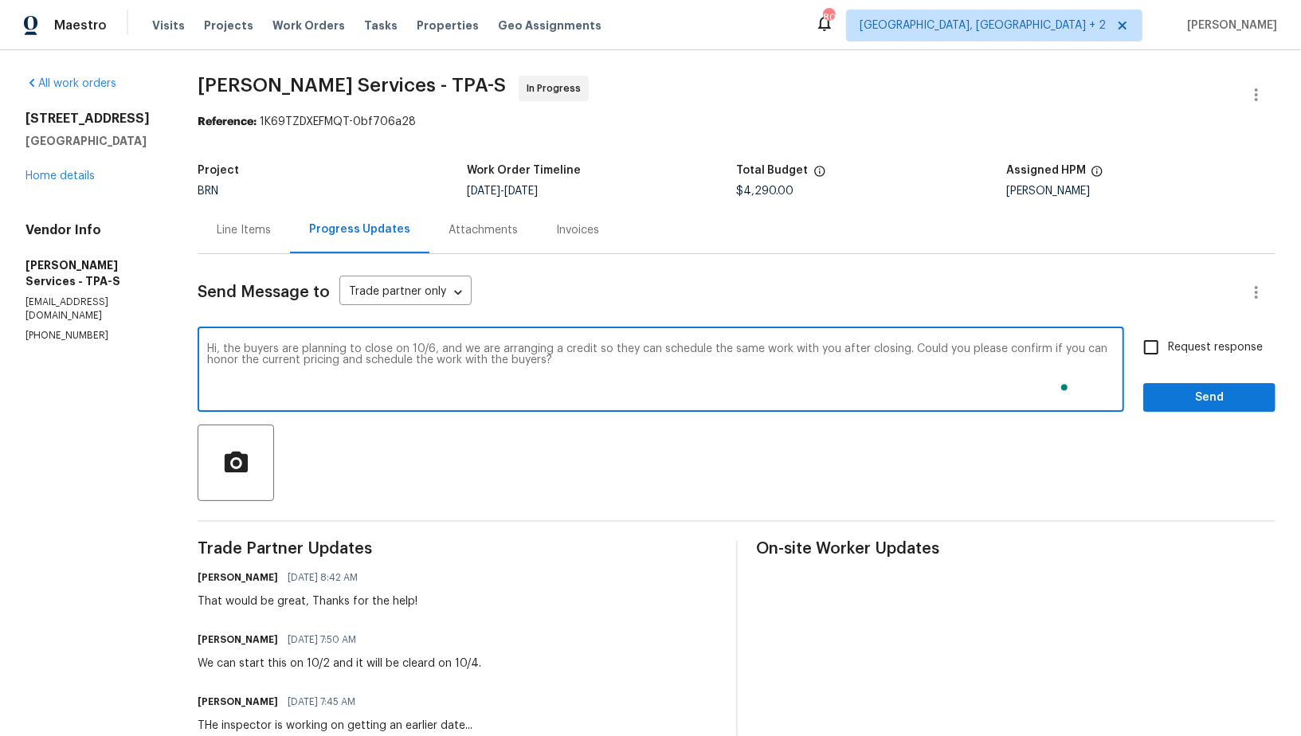
click at [653, 357] on textarea "Hi, the buyers are planning to close on 10/6, and we are arranging a credit so …" at bounding box center [661, 371] width 908 height 56
type textarea "Hi, the buyers are planning to close on 10/6, and we are arranging a credit so …"
click at [1184, 342] on span "Request response" at bounding box center [1215, 347] width 95 height 17
click at [1168, 342] on input "Request response" at bounding box center [1151, 347] width 33 height 33
checkbox input "true"
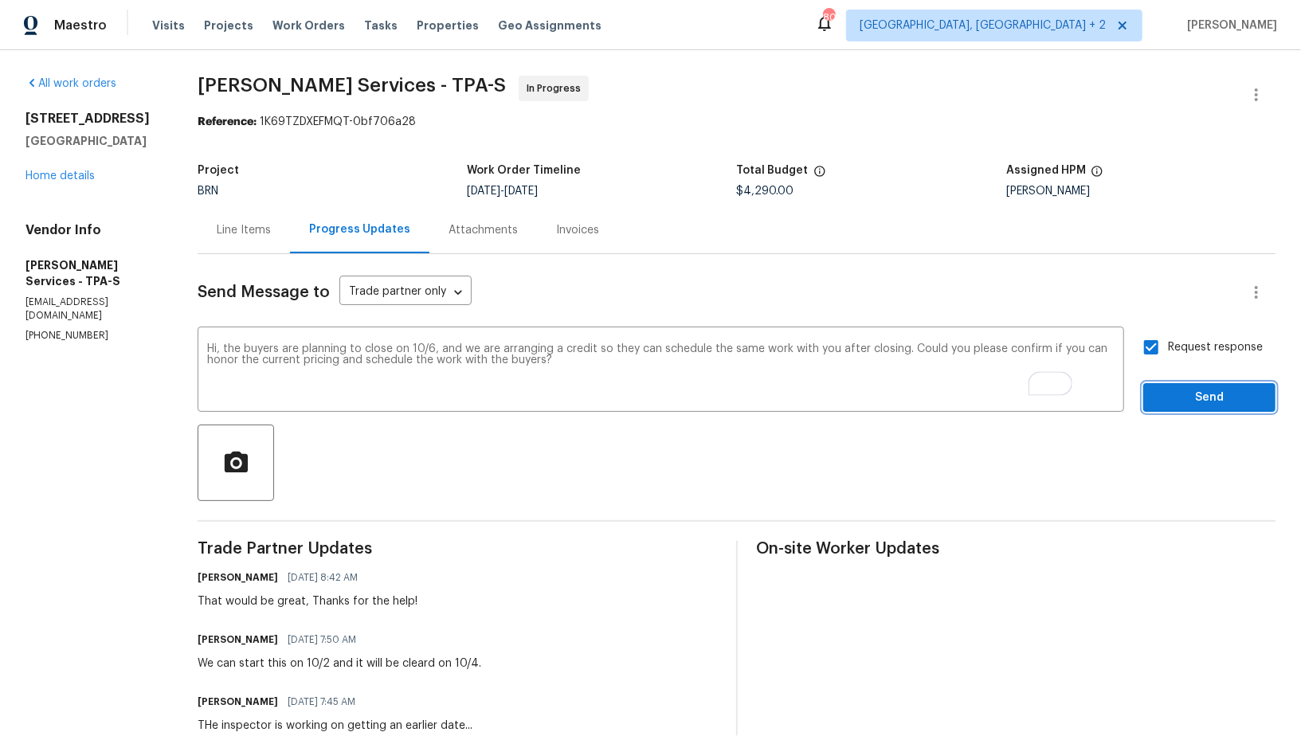
click at [1184, 402] on span "Send" at bounding box center [1209, 398] width 107 height 20
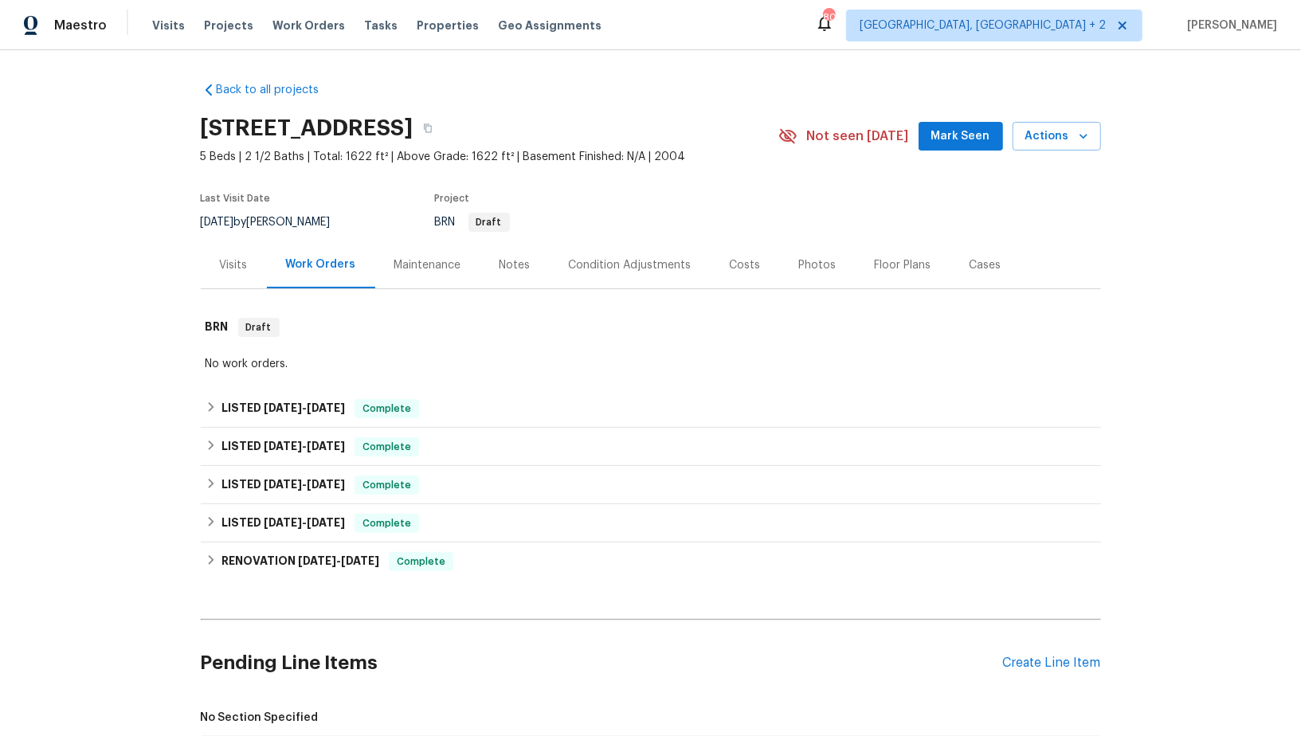
scroll to position [572, 0]
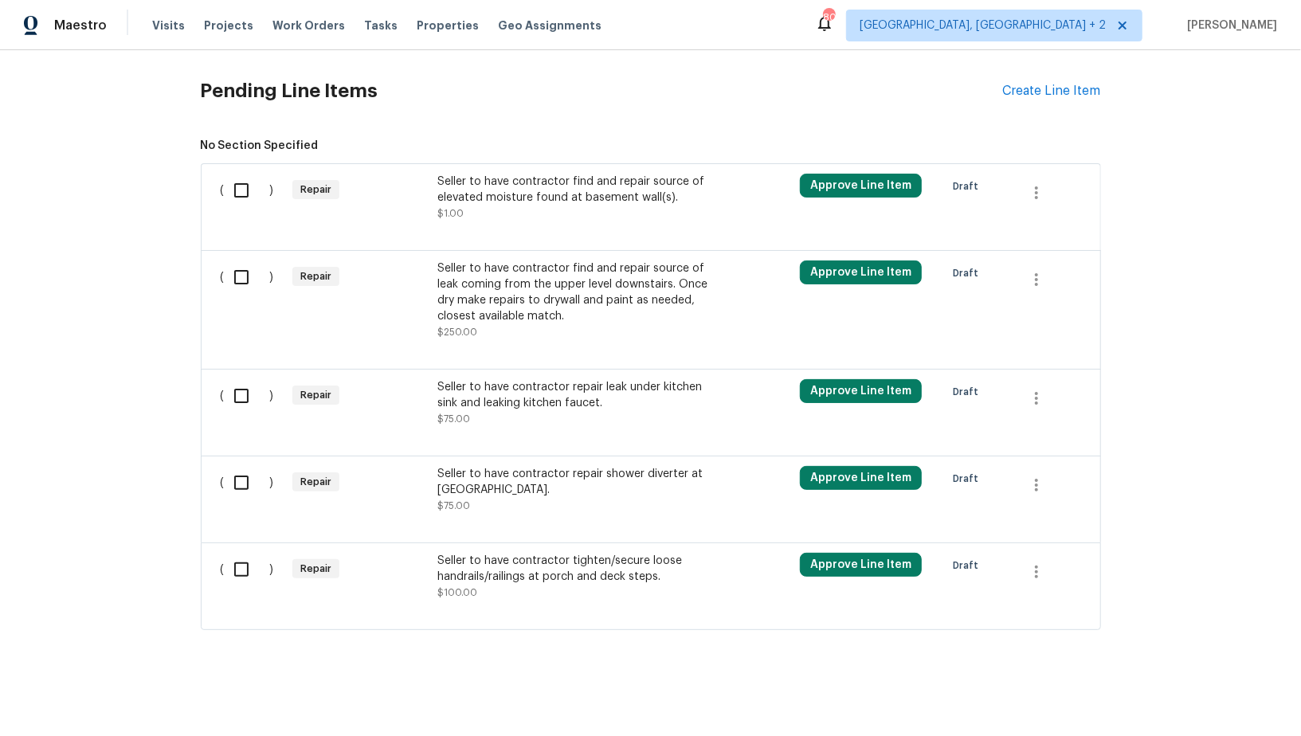
click at [531, 189] on div "Seller to have contractor find and repair source of elevated moisture found at …" at bounding box center [577, 190] width 280 height 32
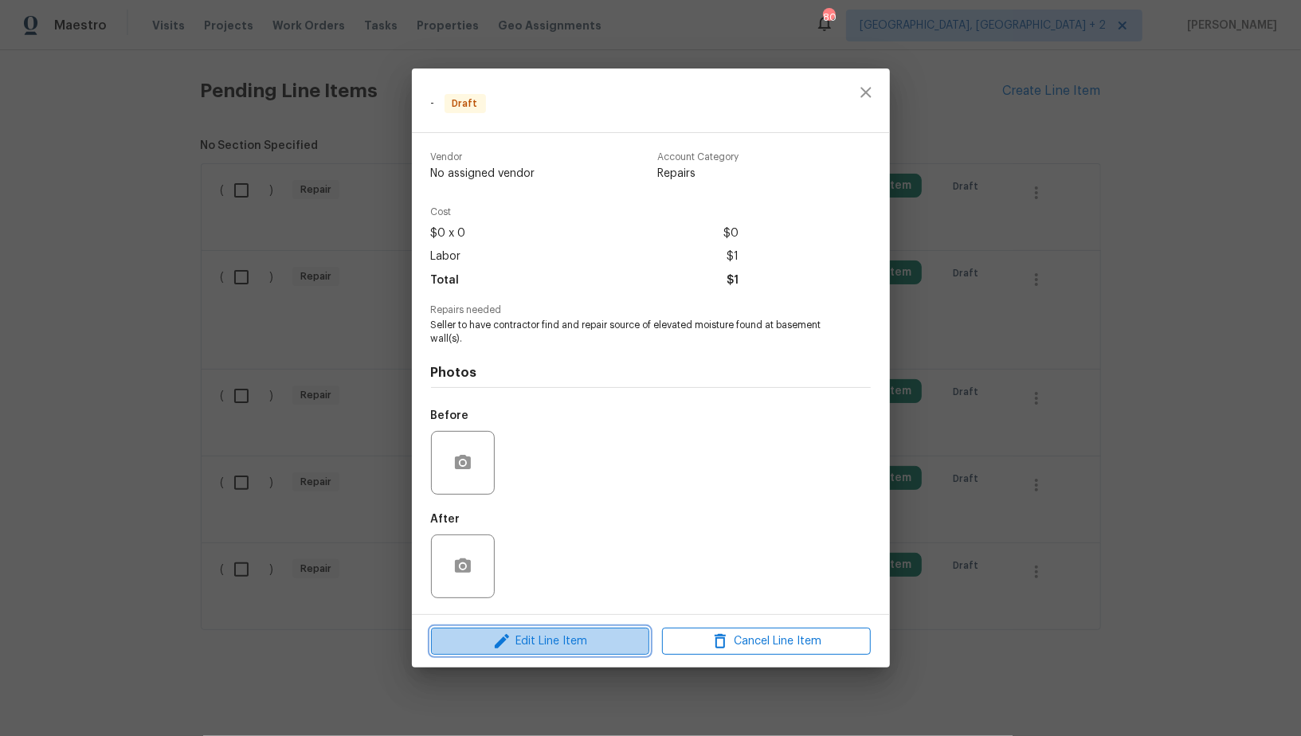
click at [547, 642] on span "Edit Line Item" at bounding box center [540, 642] width 209 height 20
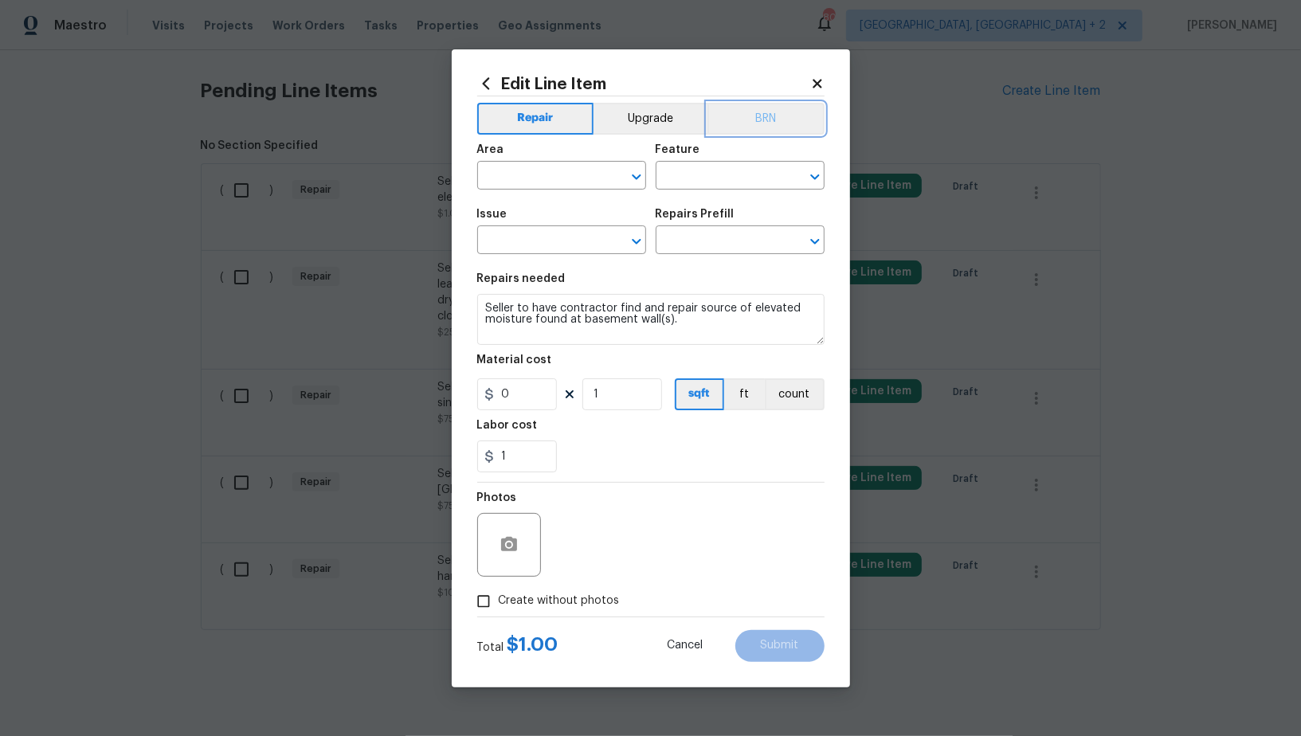
click at [770, 116] on button "BRN" at bounding box center [766, 119] width 117 height 32
click at [531, 175] on input "text" at bounding box center [539, 177] width 124 height 25
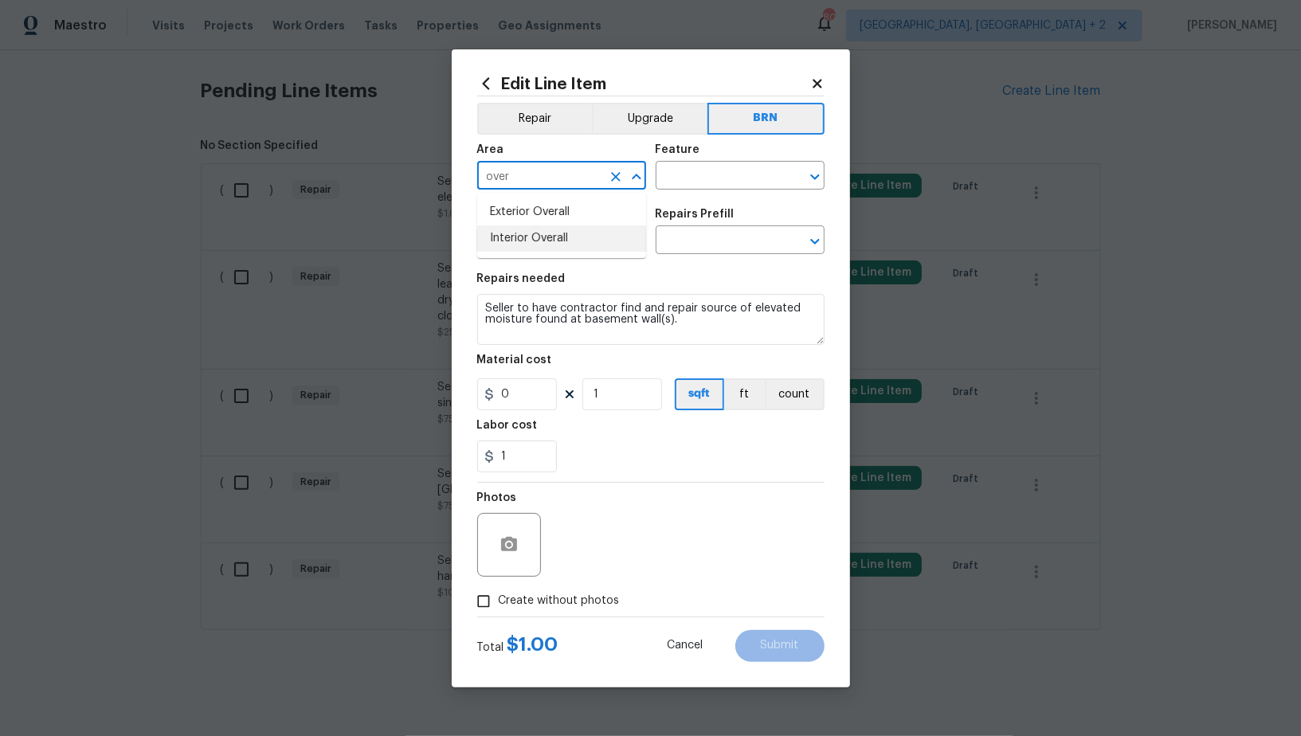
click at [563, 240] on li "Interior Overall" at bounding box center [561, 239] width 169 height 26
type input "Interior Overall"
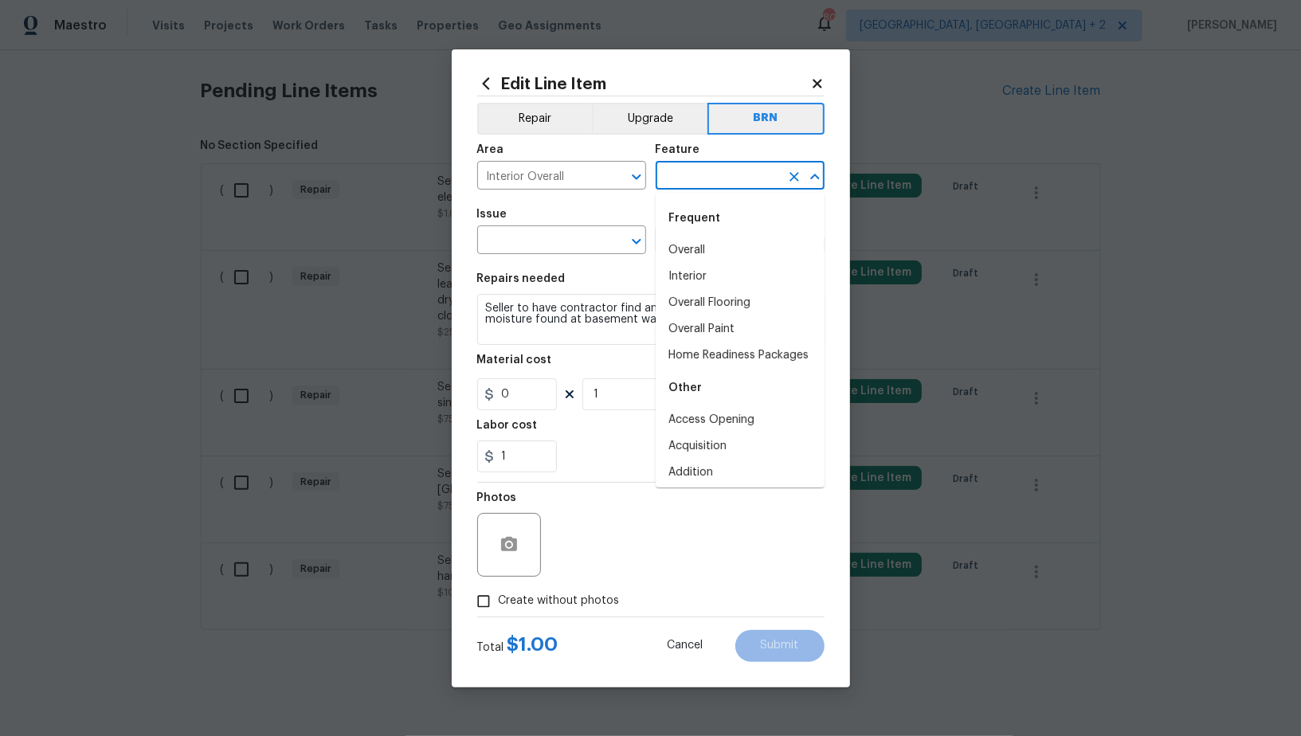
click at [704, 186] on input "text" at bounding box center [718, 177] width 124 height 25
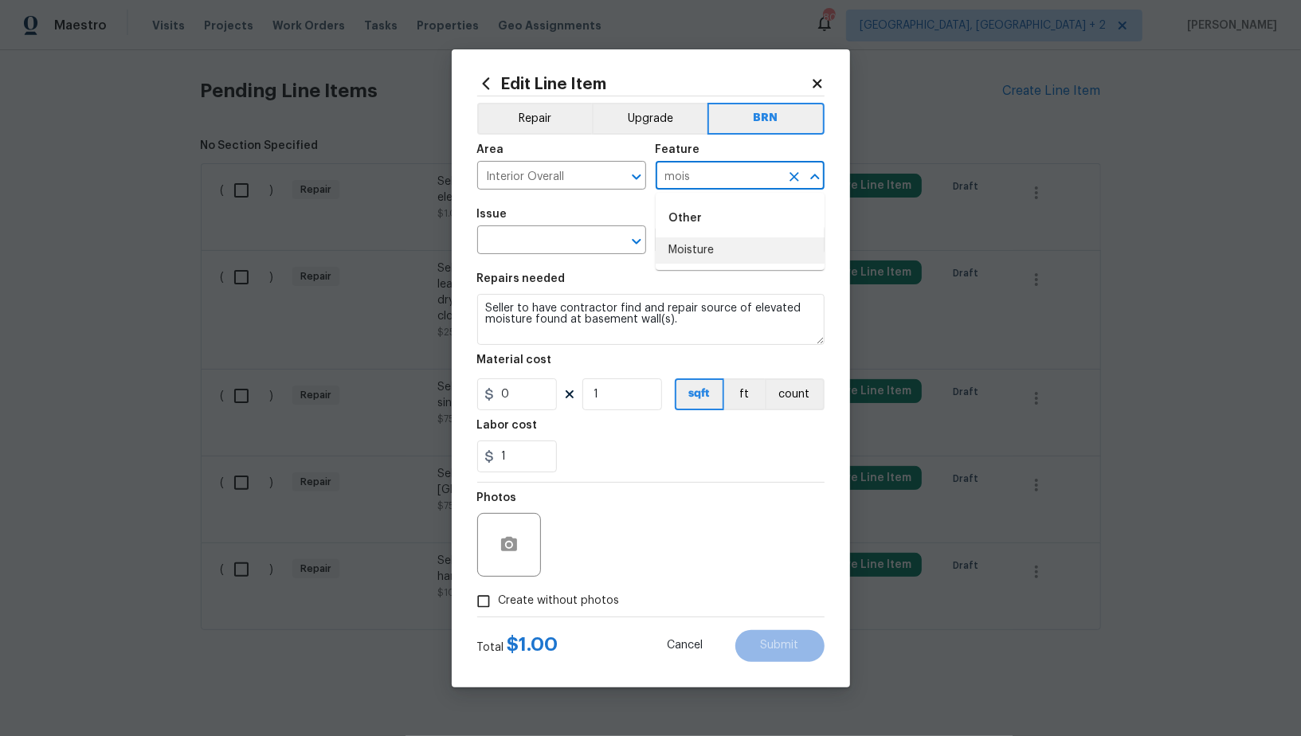
click at [711, 257] on li "Moisture" at bounding box center [740, 250] width 169 height 26
type input "Moisture"
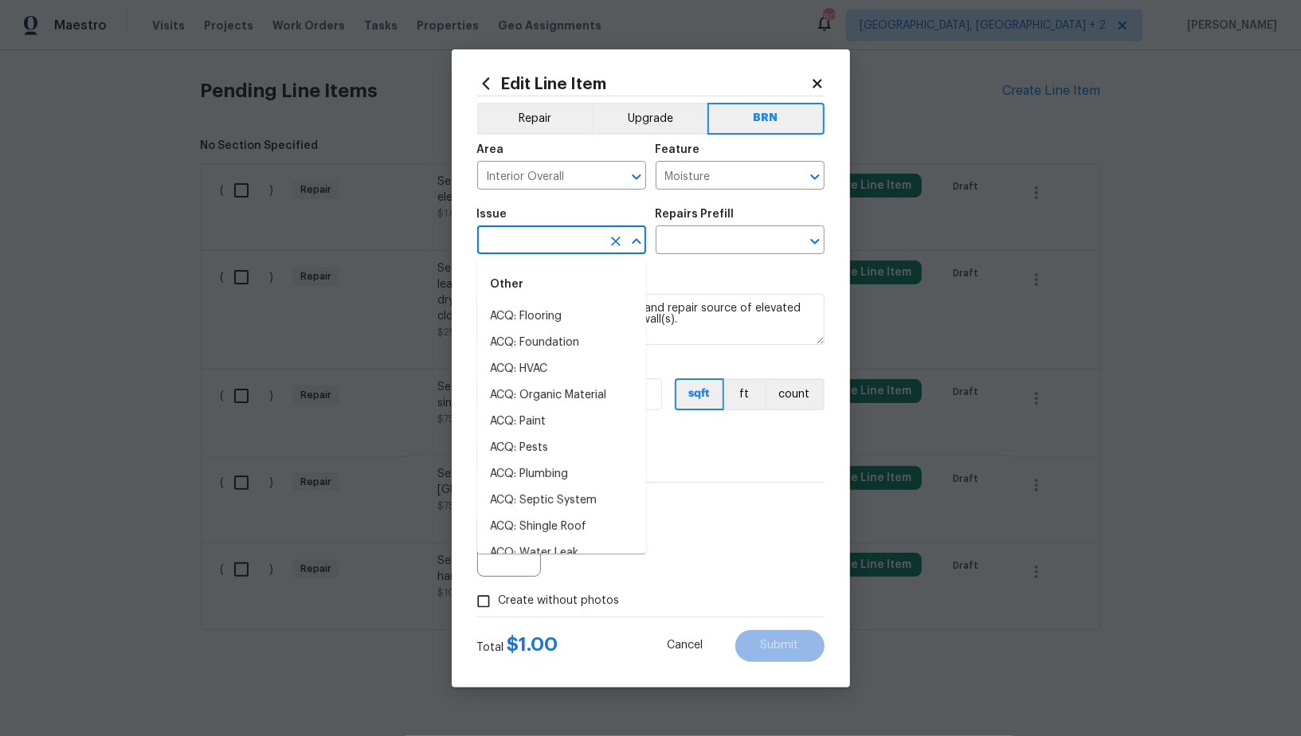
click at [542, 249] on input "text" at bounding box center [539, 241] width 124 height 25
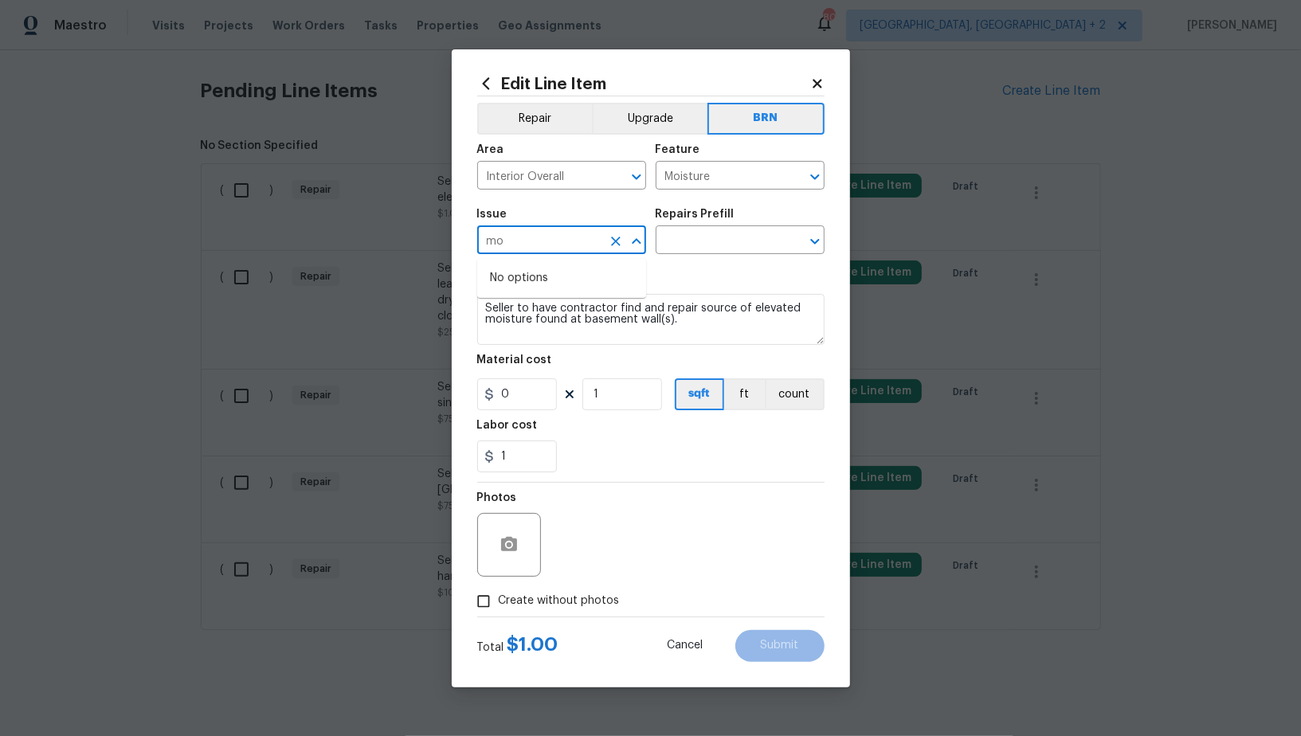
type input "m"
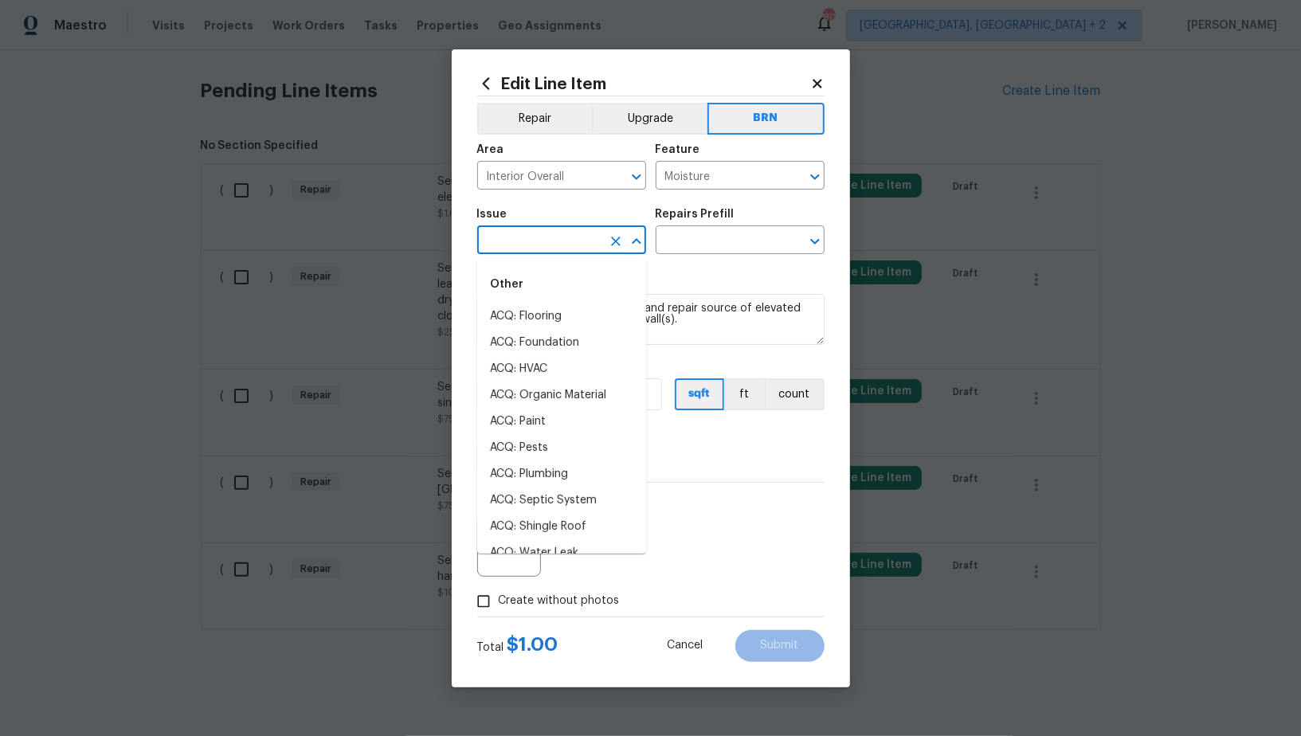
type input "w"
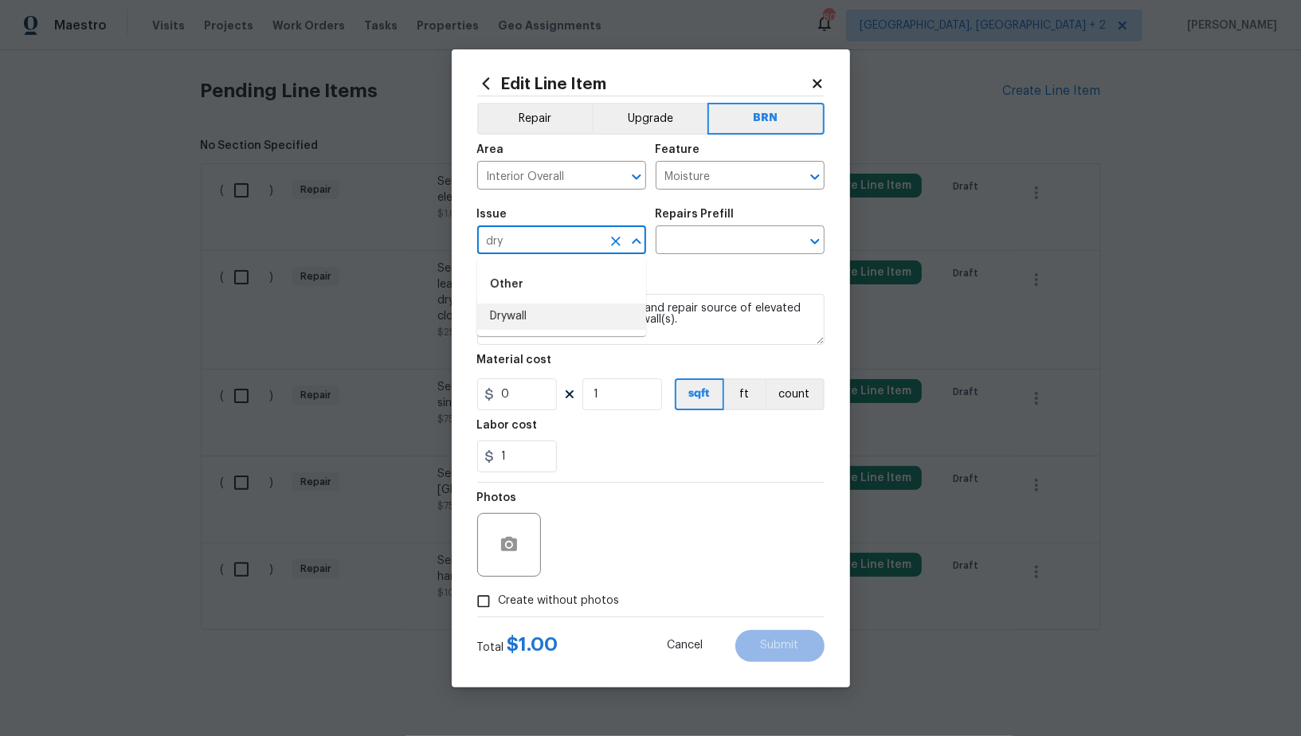
click at [562, 327] on li "Drywall" at bounding box center [561, 317] width 169 height 26
type input "Drywall"
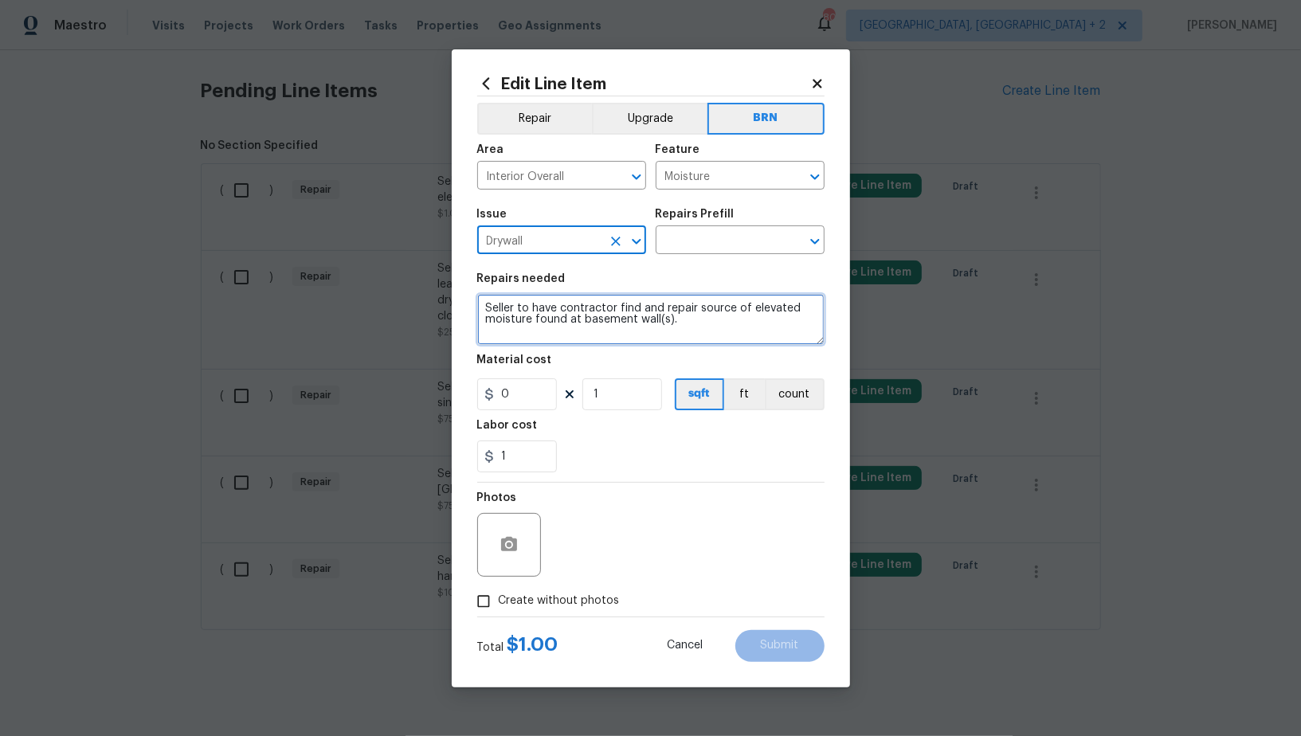
click at [669, 308] on textarea "Seller to have contractor find and repair source of elevated moisture found at …" at bounding box center [650, 319] width 347 height 51
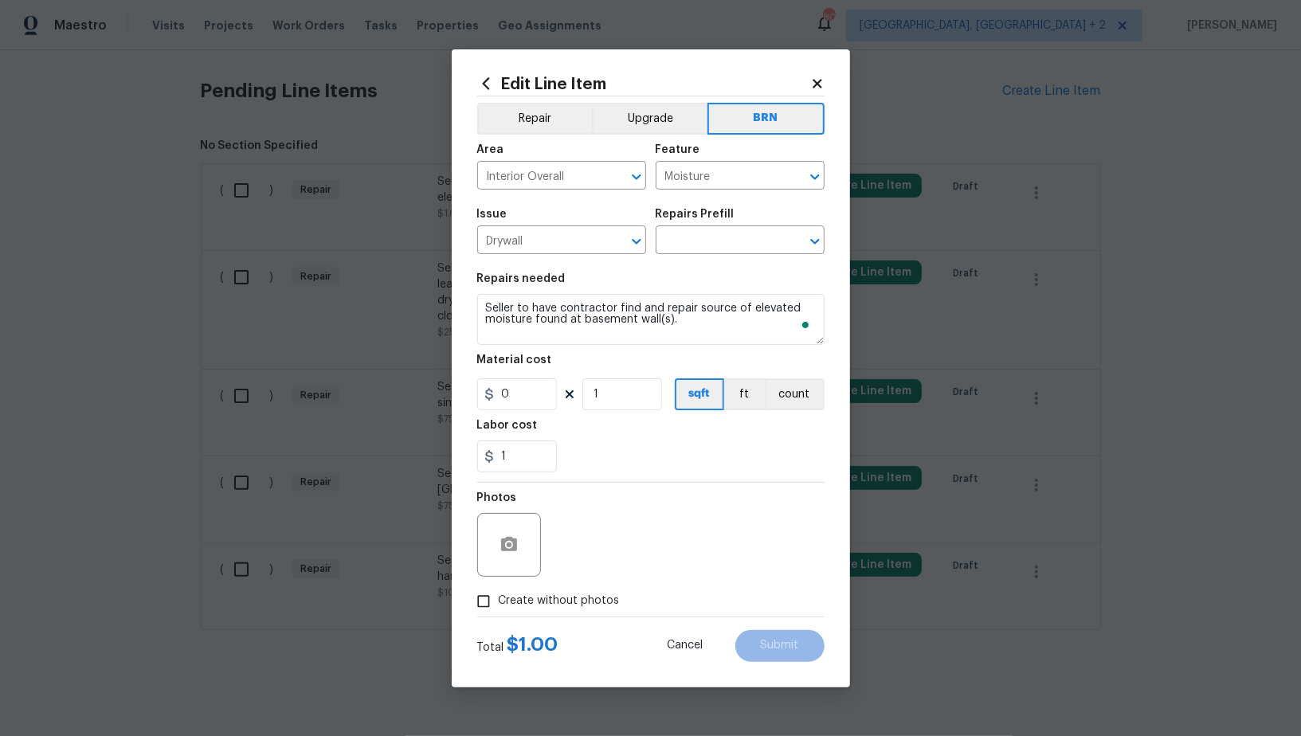
click at [675, 258] on div "Issue Drywall ​ Repairs Prefill ​" at bounding box center [650, 231] width 347 height 65
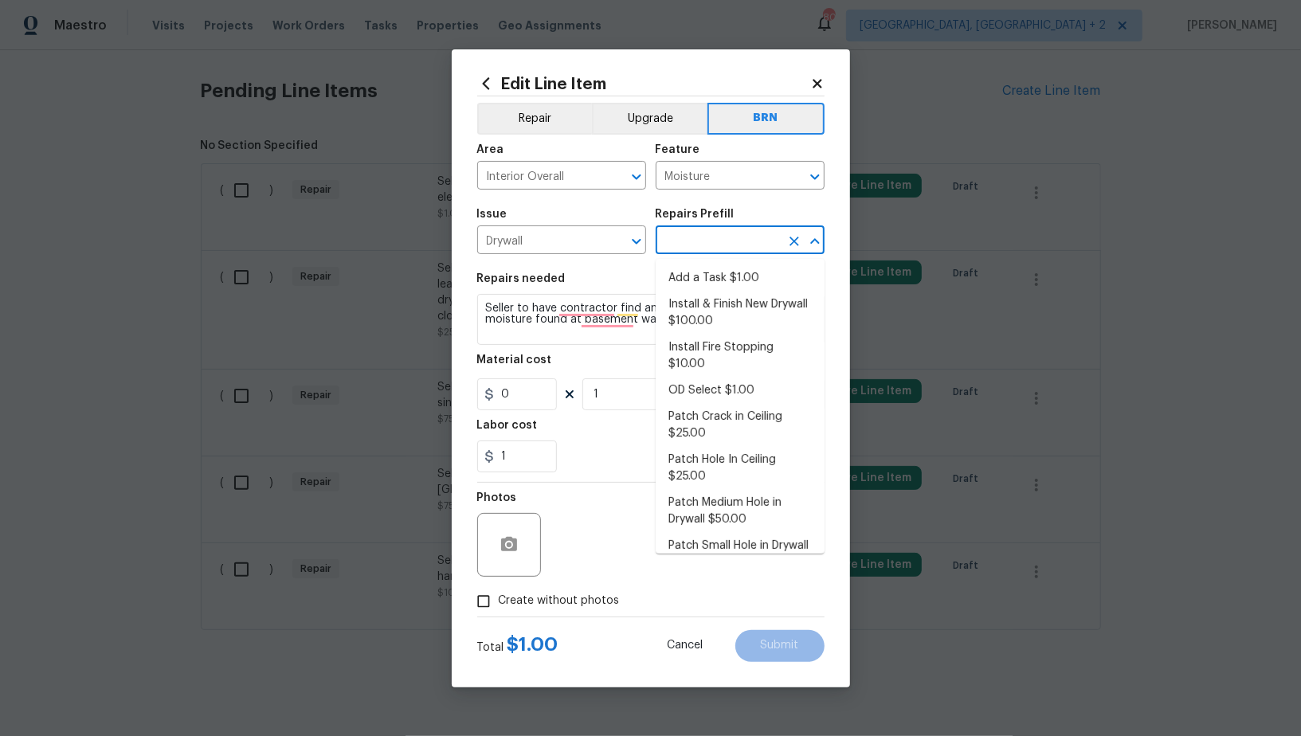
click at [674, 242] on input "text" at bounding box center [718, 241] width 124 height 25
click at [683, 273] on li "Add a Task $1.00" at bounding box center [740, 278] width 169 height 26
type input "Walls and Ceiling"
type input "Add a Task $1.00"
type textarea "HPM to detail"
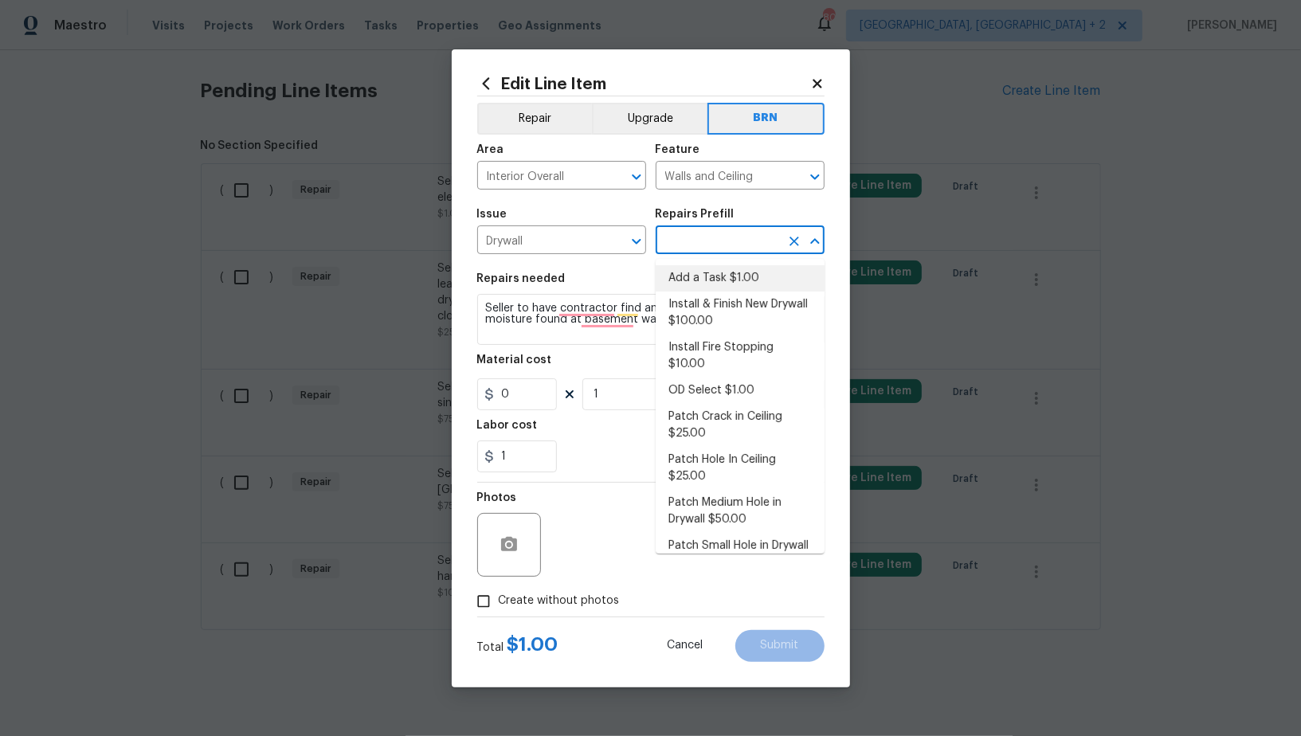
type input "1"
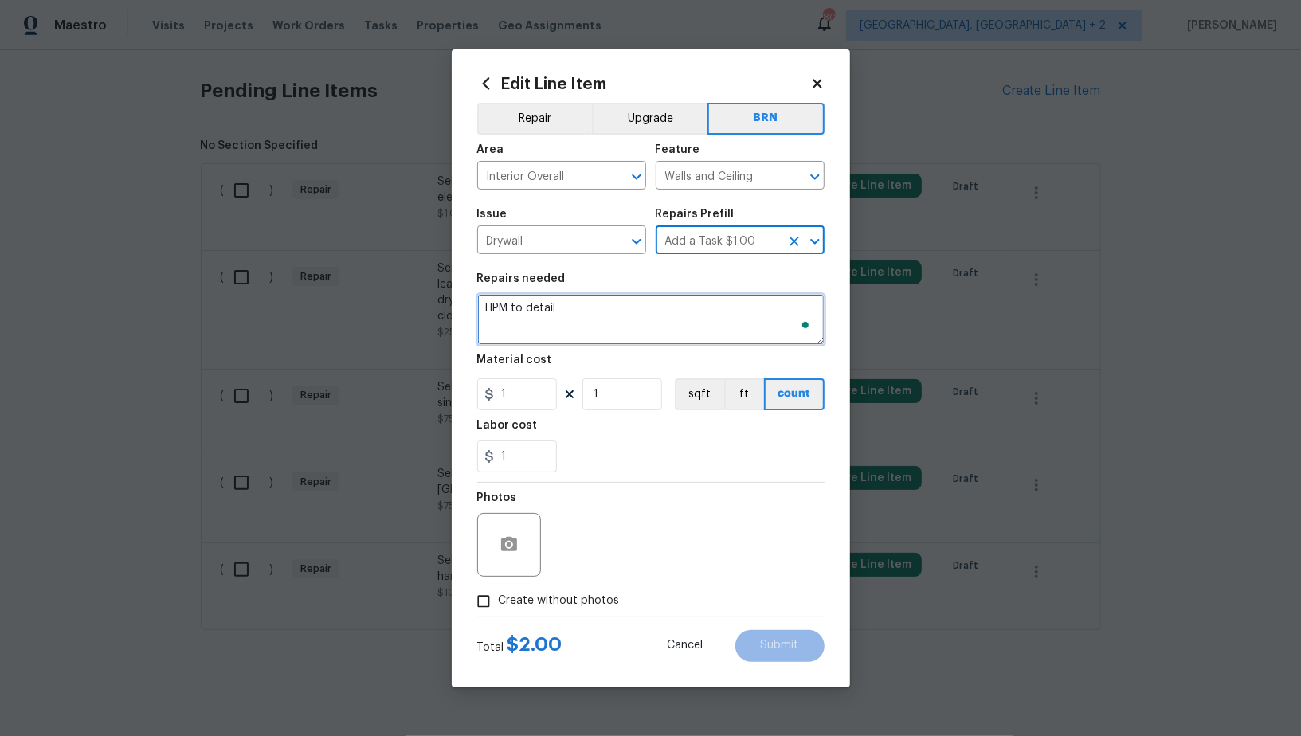
click at [657, 315] on textarea "HPM to detail" at bounding box center [650, 319] width 347 height 51
paste textarea "Seller to have contractor find and repair source of elevated moisture found at …"
click at [790, 172] on icon "Clear" at bounding box center [795, 177] width 10 height 10
type textarea "Seller to have contractor find and repair source of elevated moisture found at …"
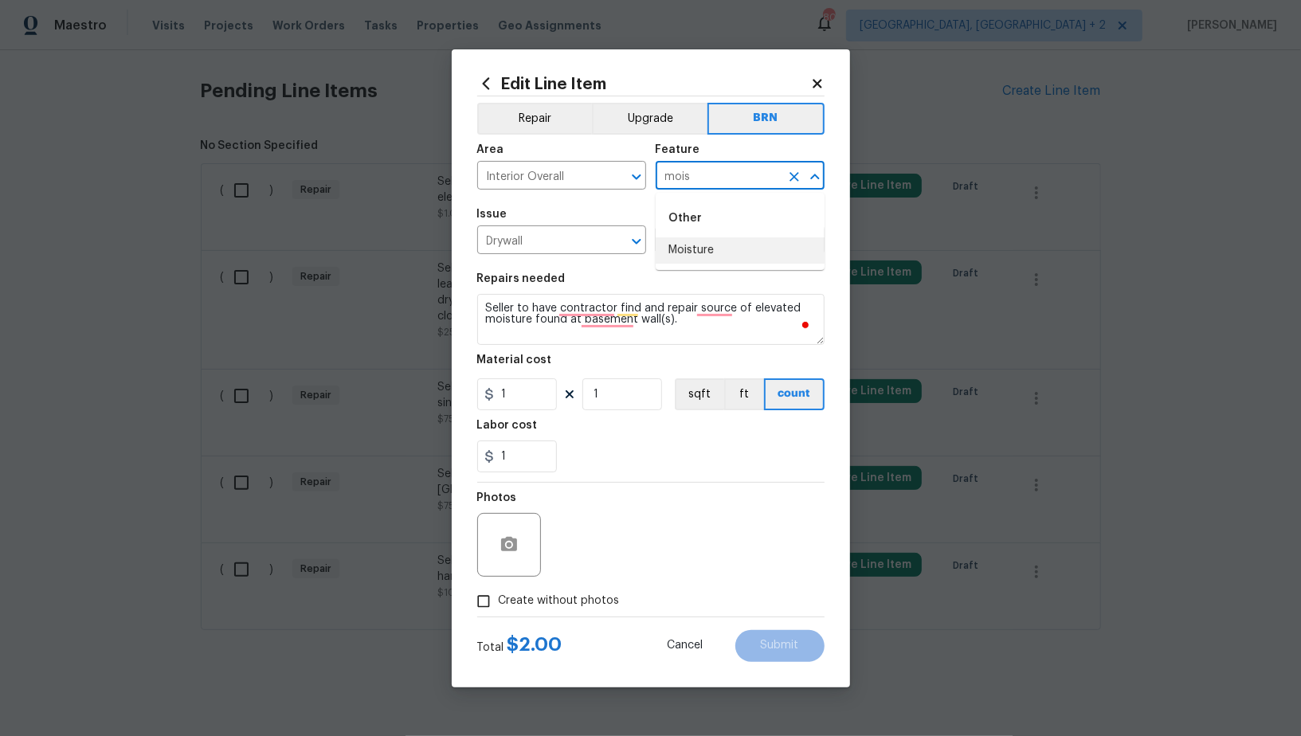
click at [749, 257] on li "Moisture" at bounding box center [740, 250] width 169 height 26
type input "Moisture"
click at [520, 407] on input "1" at bounding box center [517, 394] width 80 height 32
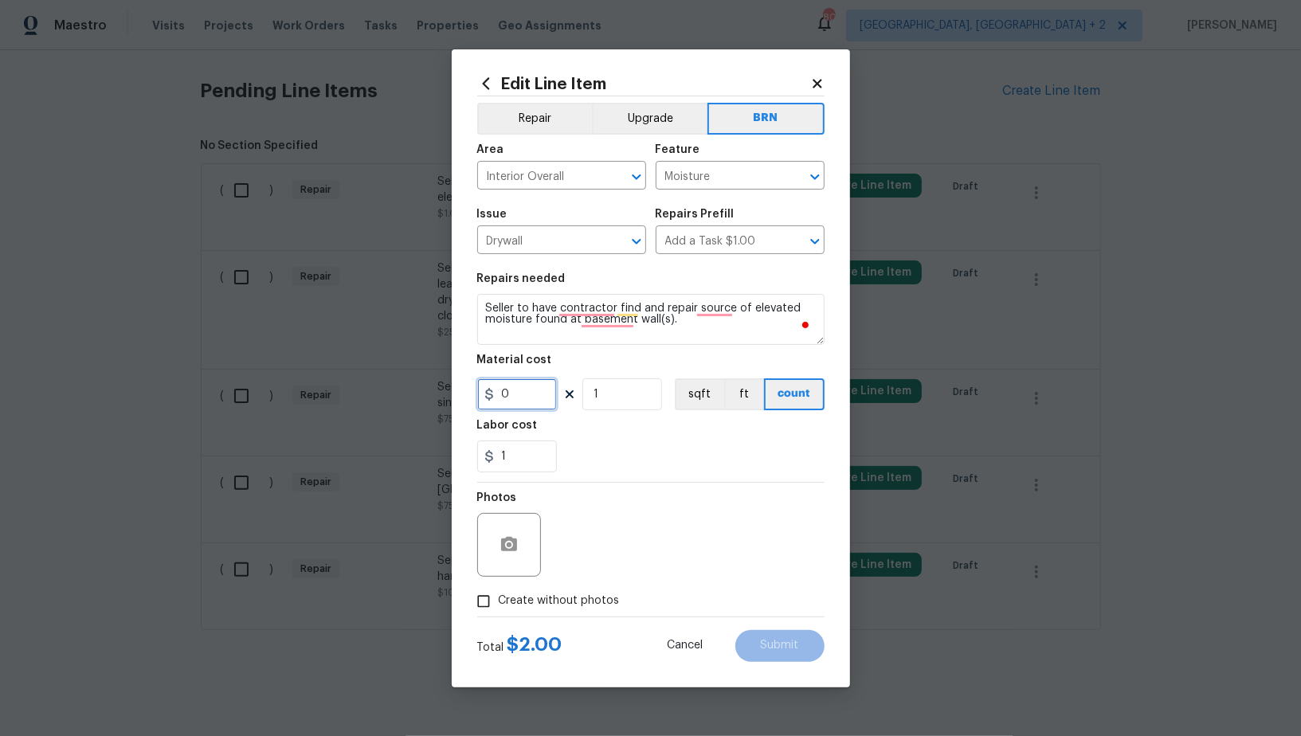
type input "0"
click at [504, 536] on icon "button" at bounding box center [509, 544] width 19 height 19
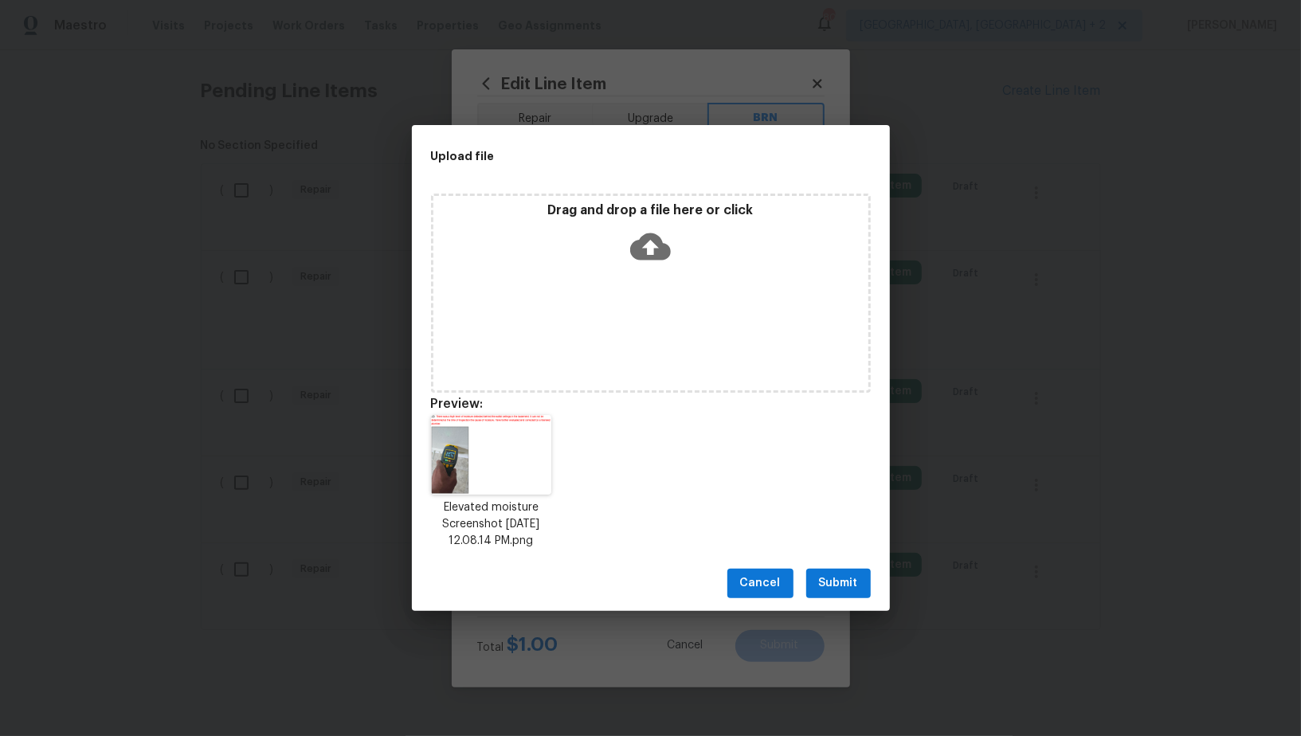
click at [844, 575] on span "Submit" at bounding box center [838, 584] width 39 height 20
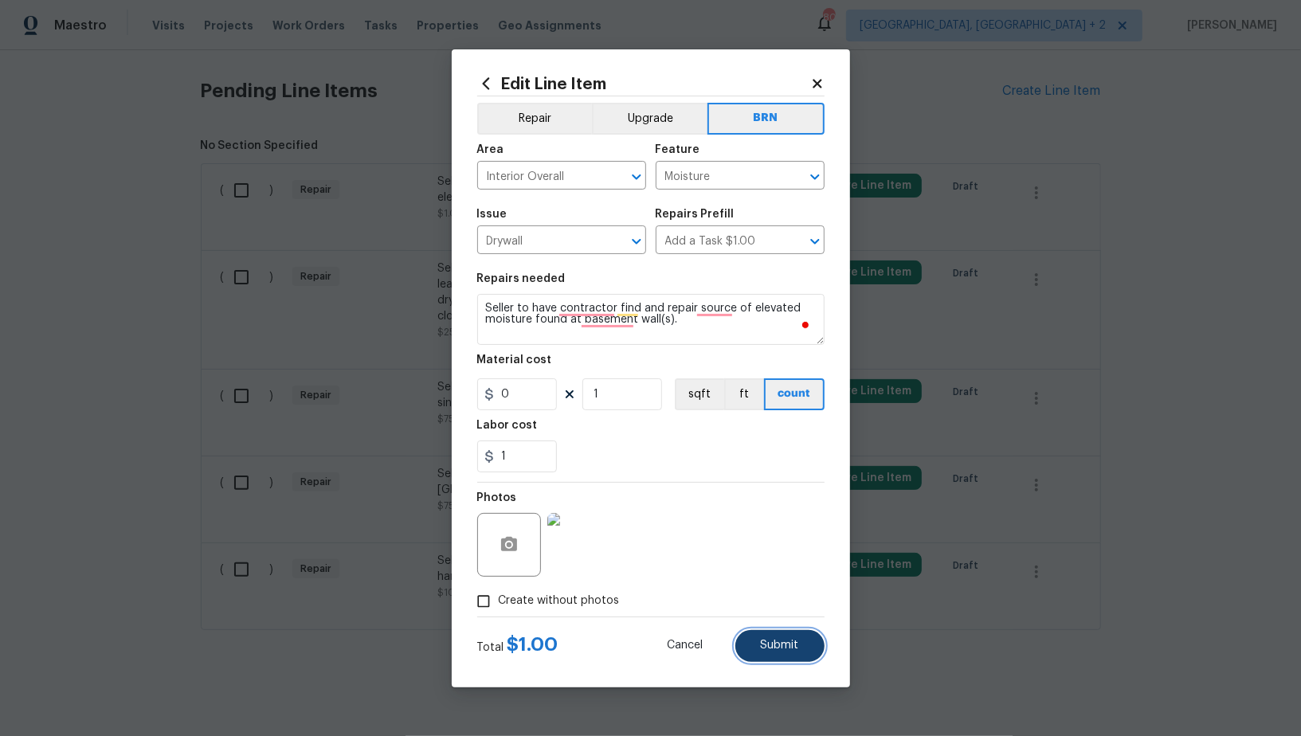
click at [769, 653] on button "Submit" at bounding box center [779, 646] width 89 height 32
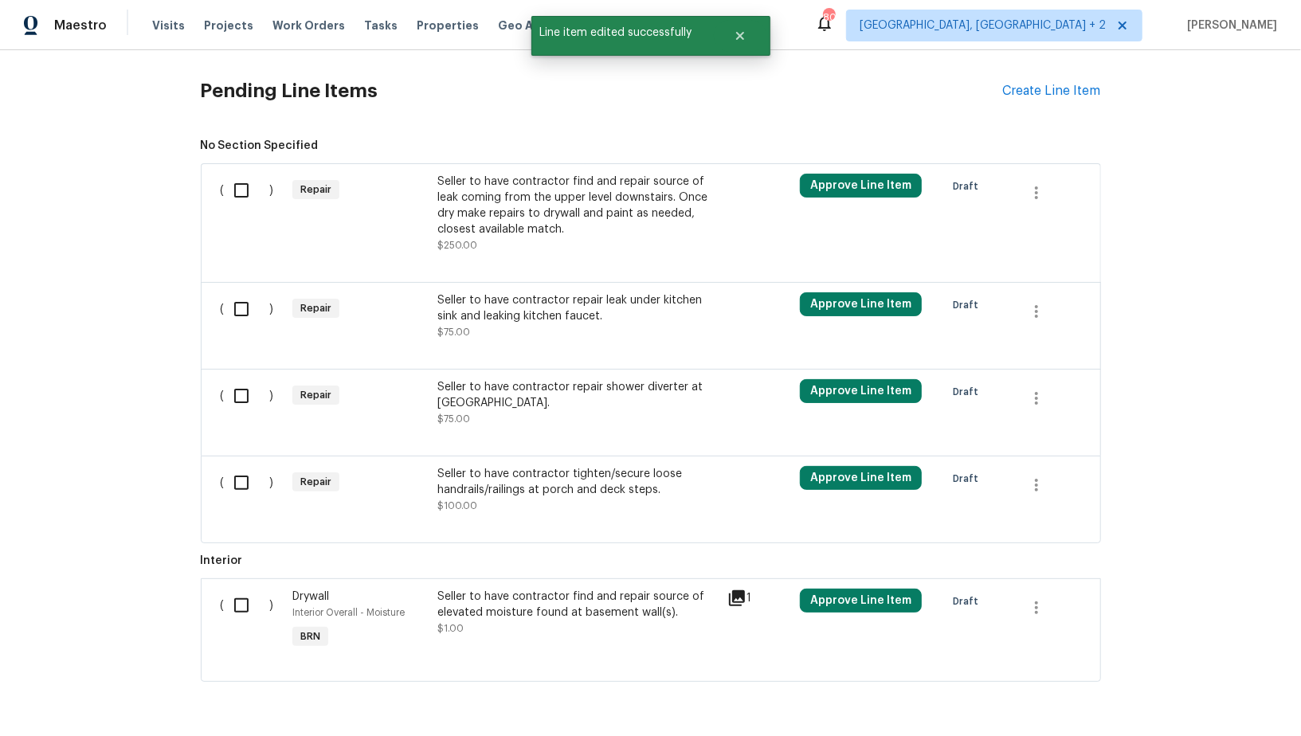
click at [487, 196] on div "Seller to have contractor find and repair source of leak coming from the upper …" at bounding box center [577, 206] width 280 height 64
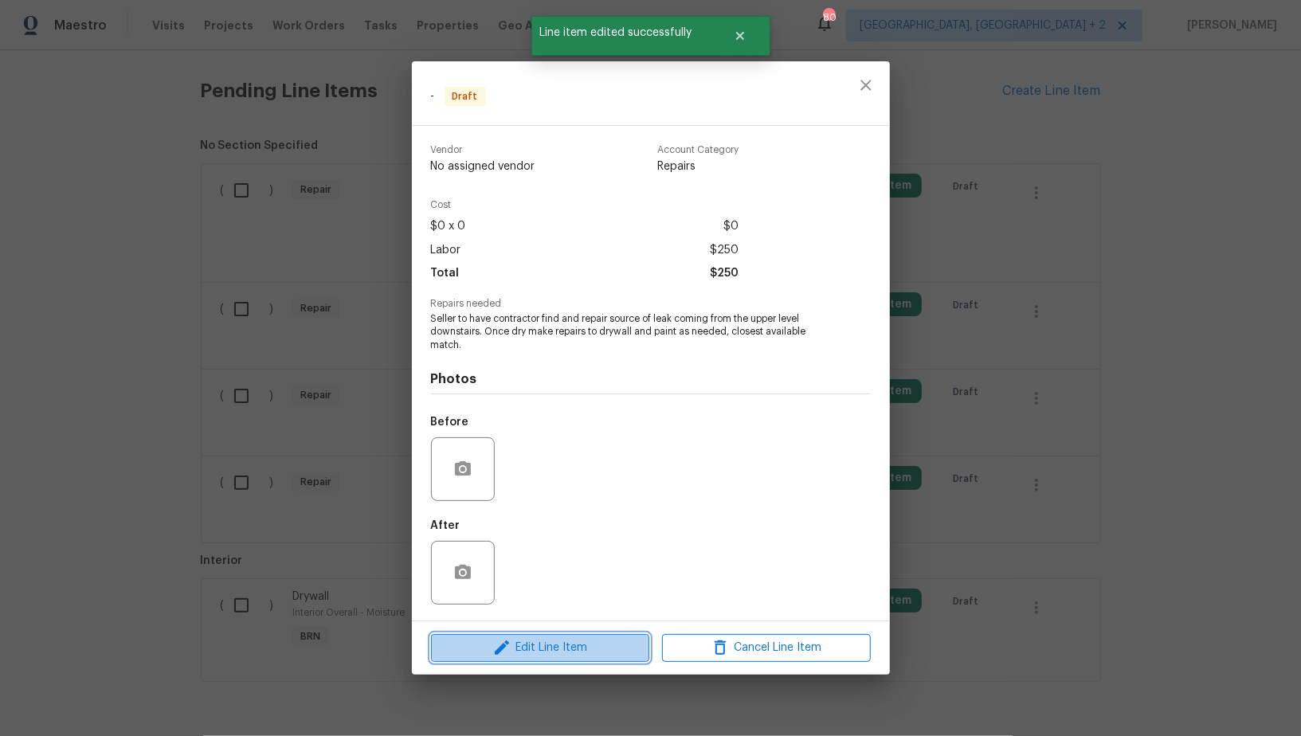
click at [559, 652] on span "Edit Line Item" at bounding box center [540, 648] width 209 height 20
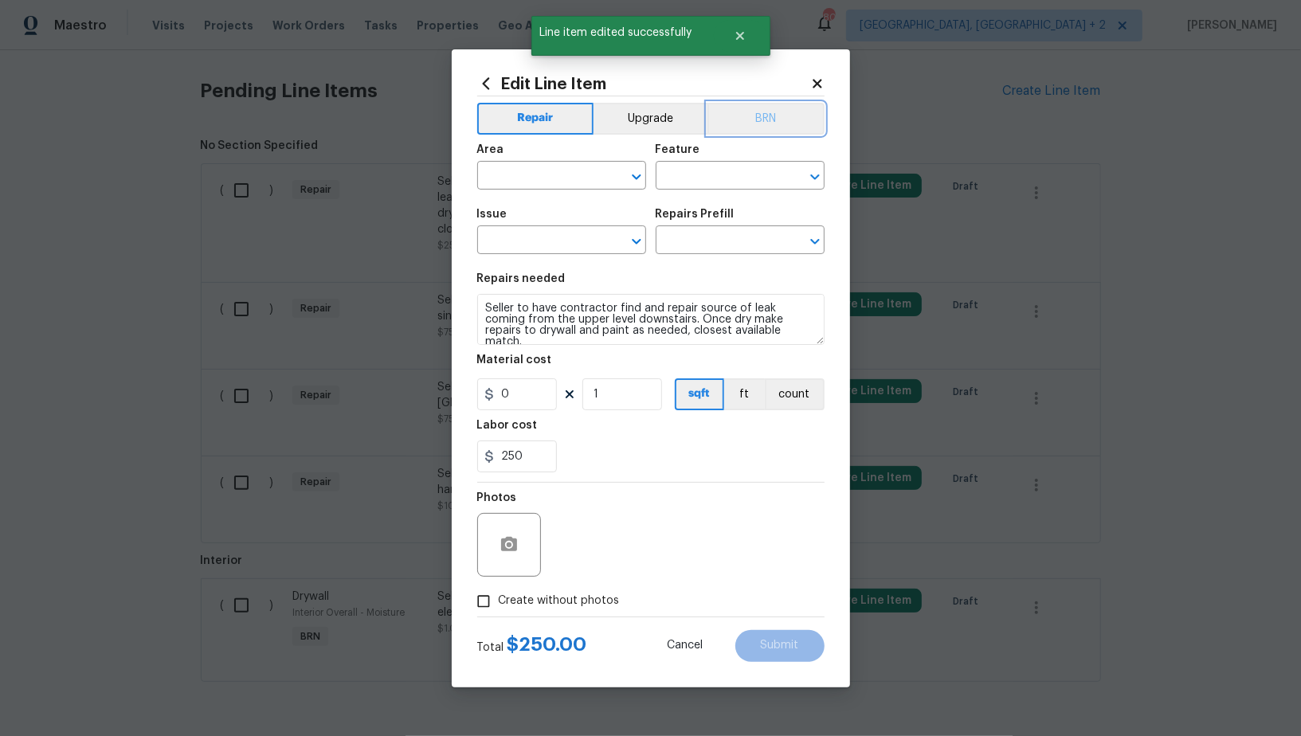
click at [755, 116] on button "BRN" at bounding box center [766, 119] width 117 height 32
click at [551, 158] on div "Area" at bounding box center [561, 154] width 169 height 21
click at [551, 190] on span "Area ​" at bounding box center [561, 167] width 169 height 65
click at [535, 182] on input "text" at bounding box center [539, 177] width 124 height 25
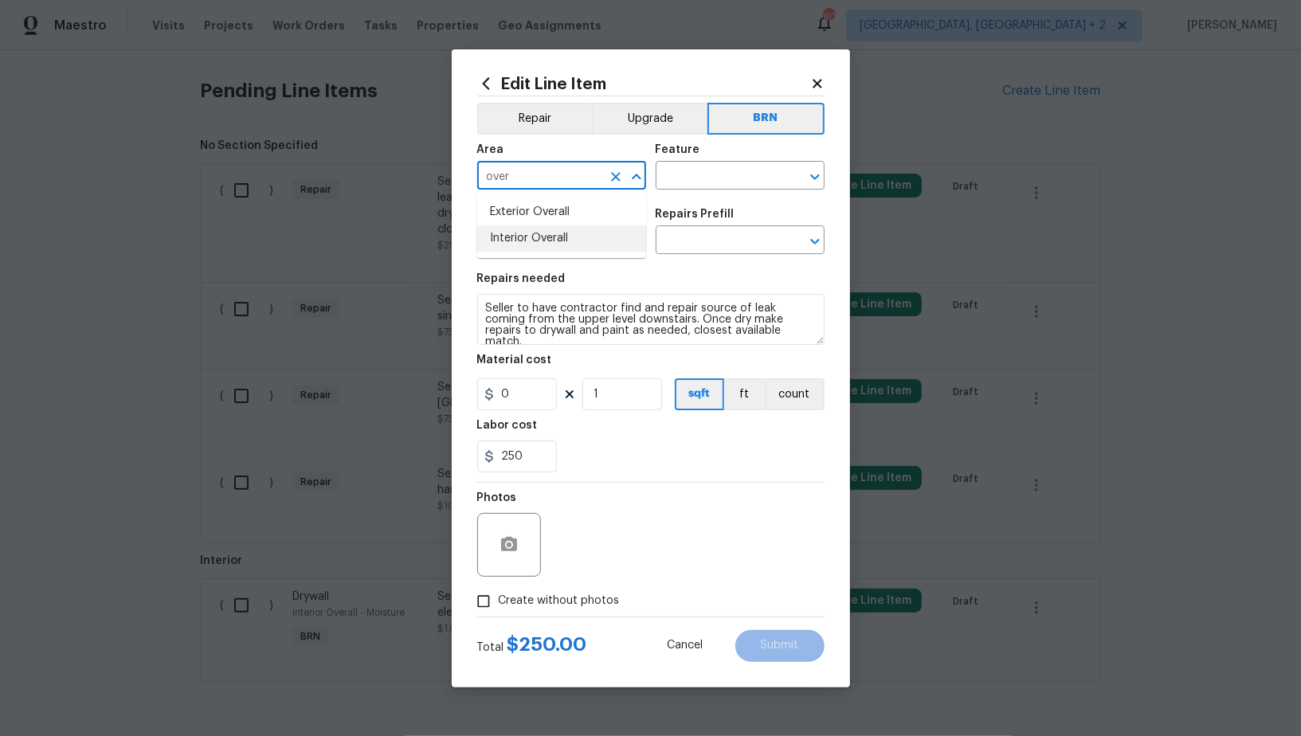
click at [549, 252] on ul "Exterior Overall Interior Overall" at bounding box center [561, 225] width 169 height 65
click at [582, 221] on li "Exterior Overall" at bounding box center [561, 212] width 169 height 26
type input "Exterior Overall"
click at [620, 181] on icon "Clear" at bounding box center [616, 177] width 16 height 16
click at [594, 242] on li "Interior Overall" at bounding box center [561, 239] width 169 height 26
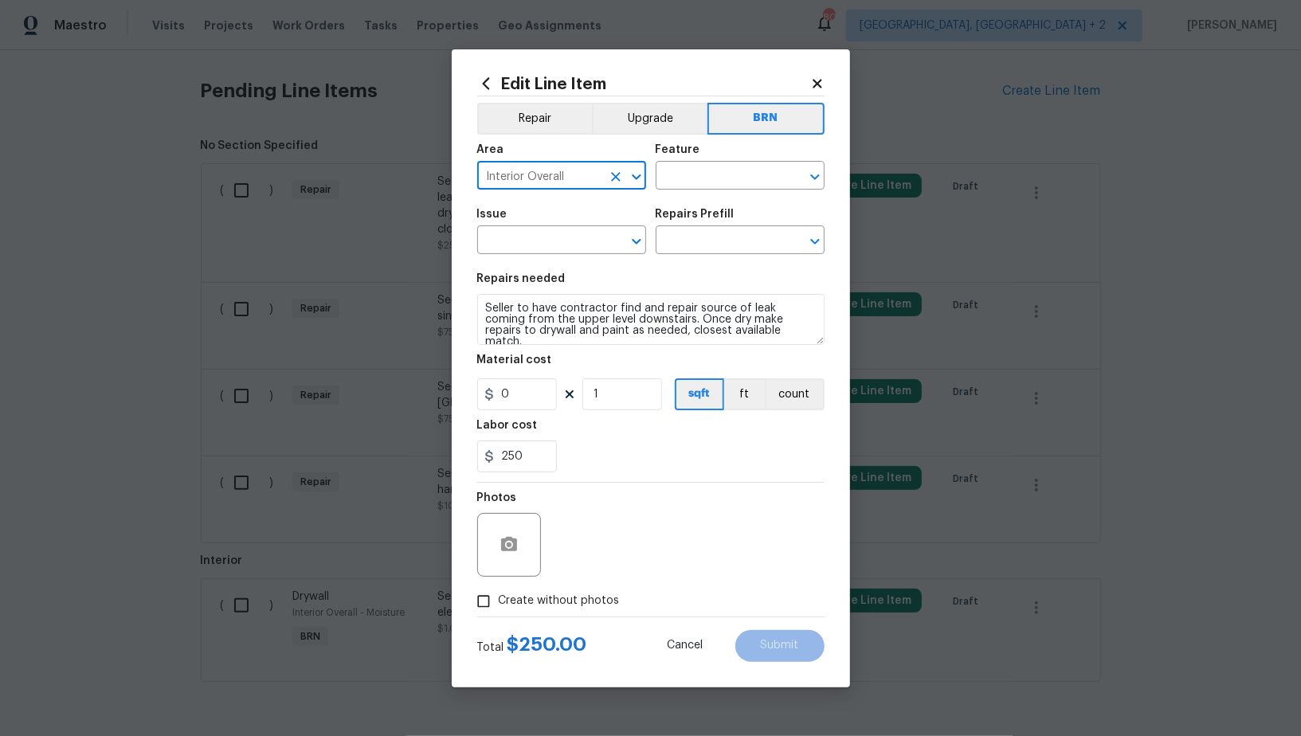
type input "Interior Overall"
click at [672, 194] on div "Area Interior Overall ​ Feature ​" at bounding box center [650, 167] width 347 height 65
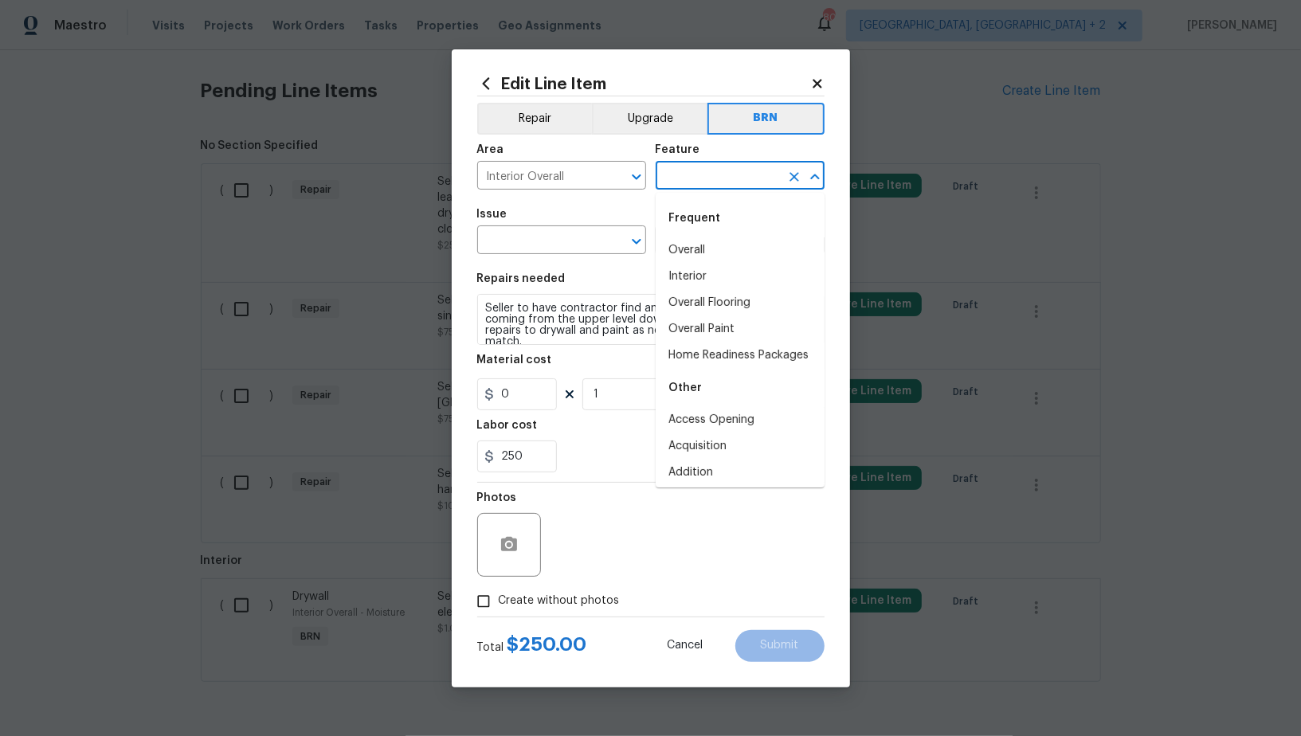
click at [669, 175] on input "text" at bounding box center [718, 177] width 124 height 25
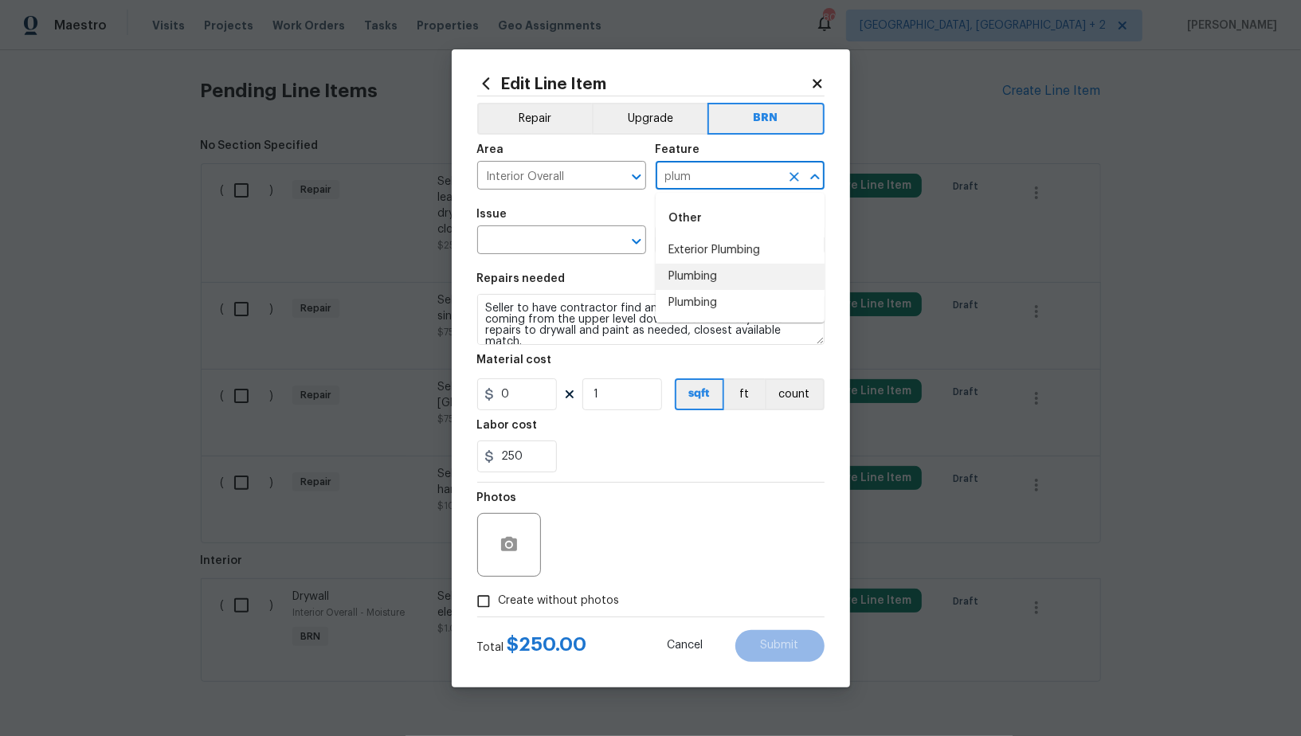
click at [708, 281] on li "Plumbing" at bounding box center [740, 277] width 169 height 26
type input "Plumbing"
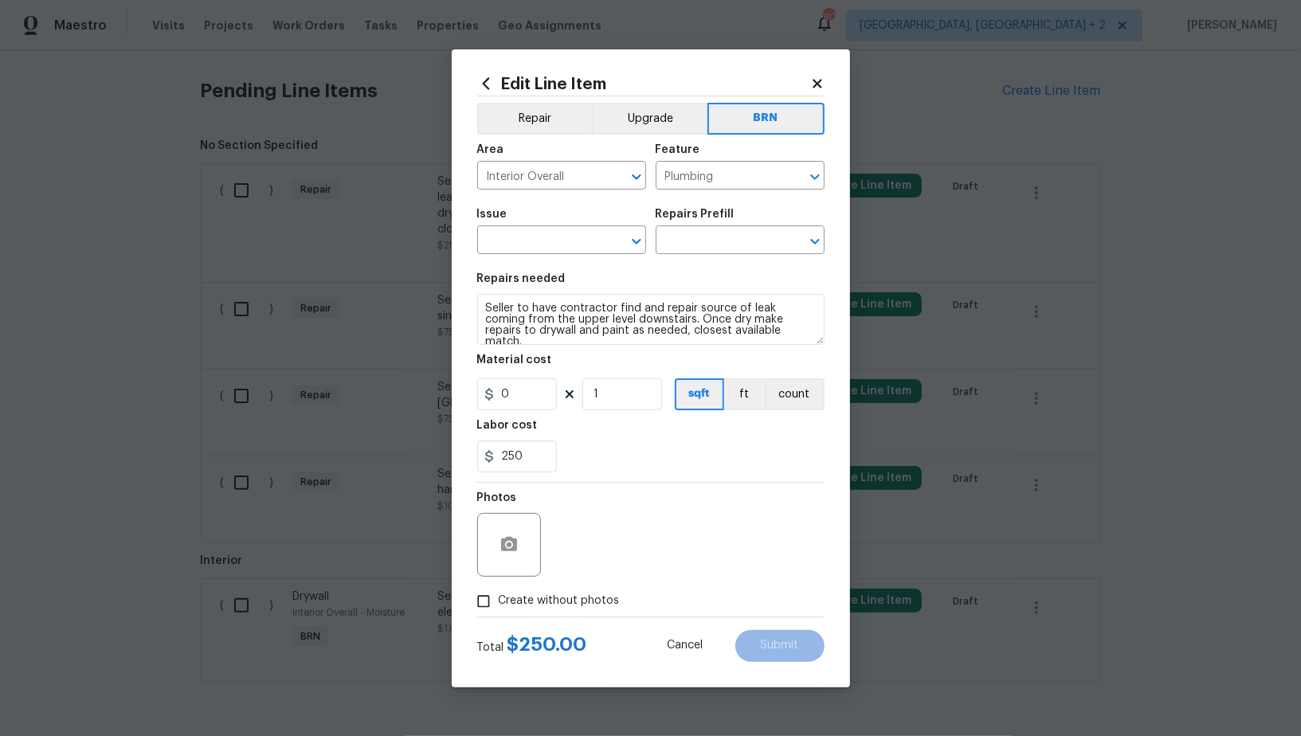
click at [547, 228] on div "Issue" at bounding box center [561, 219] width 169 height 21
click at [533, 251] on input "text" at bounding box center [539, 241] width 124 height 25
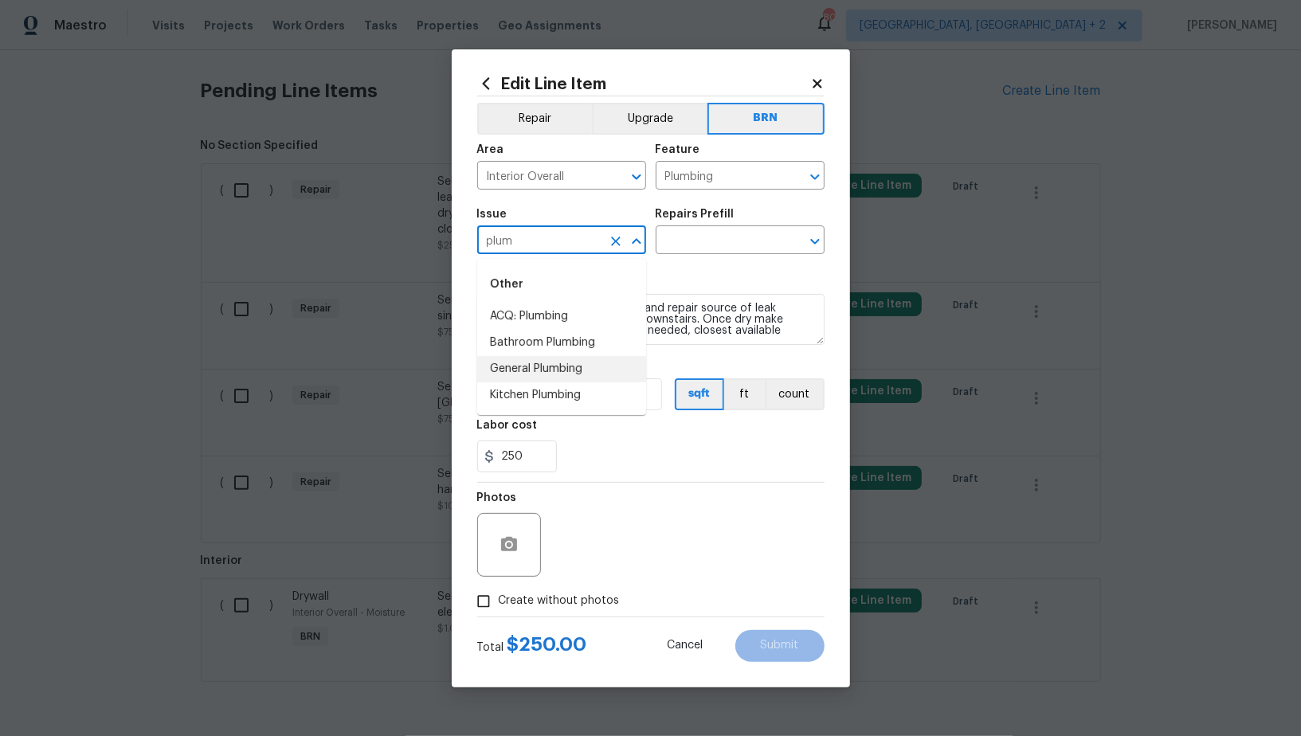
click at [563, 370] on li "General Plumbing" at bounding box center [561, 369] width 169 height 26
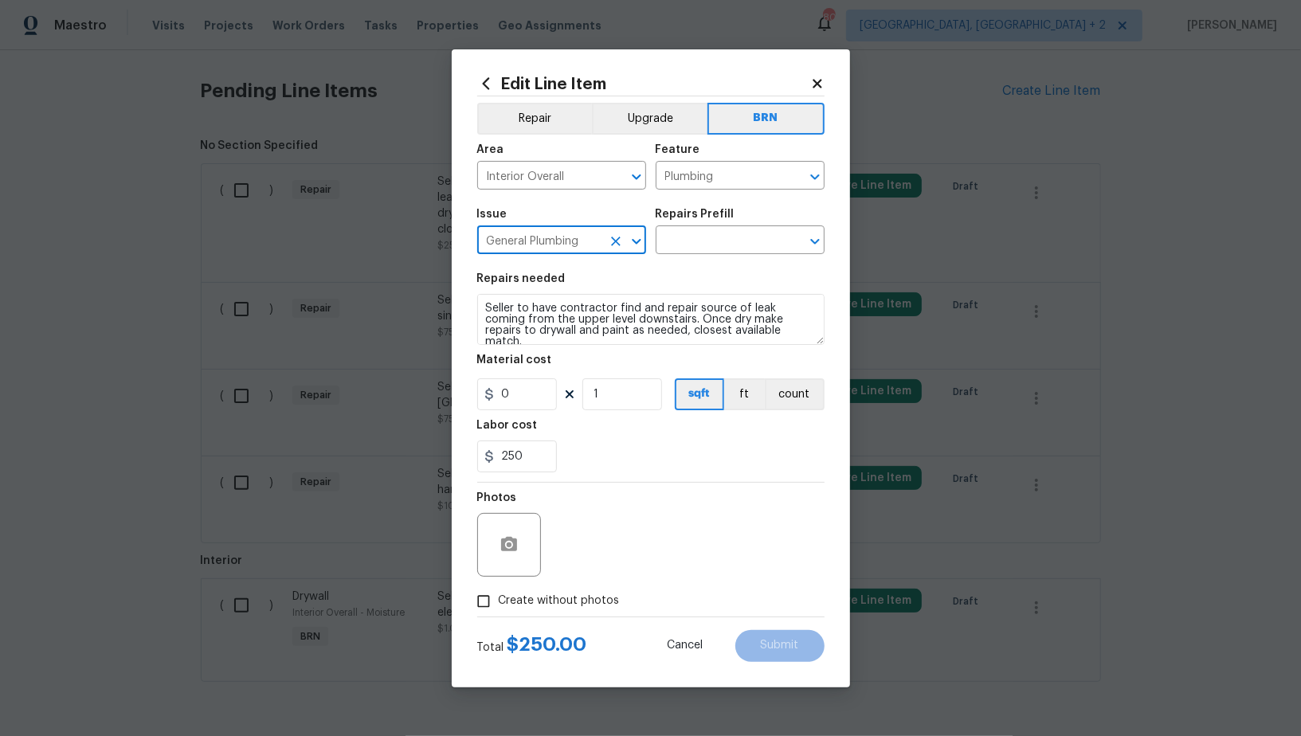
type input "General Plumbing"
click at [648, 334] on textarea "Seller to have contractor find and repair source of leak coming from the upper …" at bounding box center [650, 319] width 347 height 51
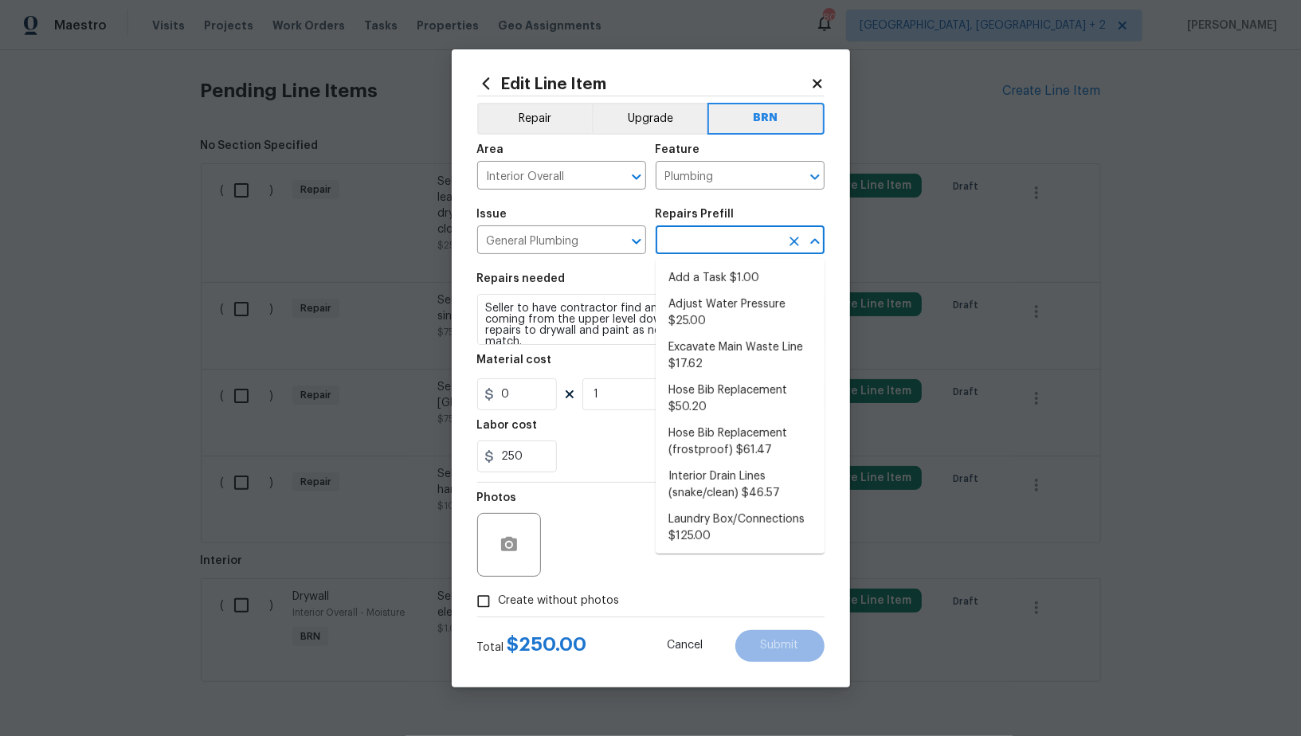
click at [690, 249] on input "text" at bounding box center [718, 241] width 124 height 25
click at [693, 282] on li "Add a Task $1.00" at bounding box center [740, 278] width 169 height 26
type input "Add a Task $1.00"
type textarea "HPM to detail"
type input "1"
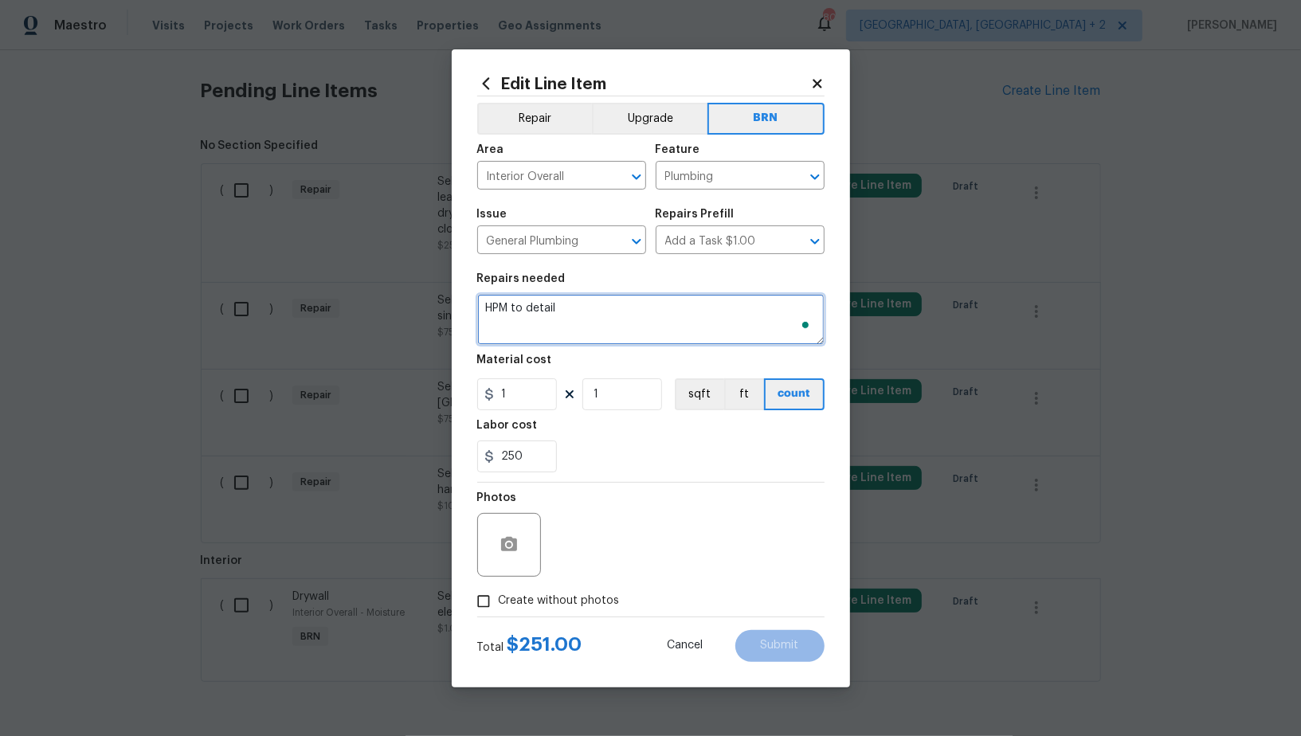
click at [640, 325] on textarea "HPM to detail" at bounding box center [650, 319] width 347 height 51
paste textarea "Seller to have contractor find and repair source of leak coming from the upper …"
type textarea "Seller to have contractor find and repair source of leak coming from the upper …"
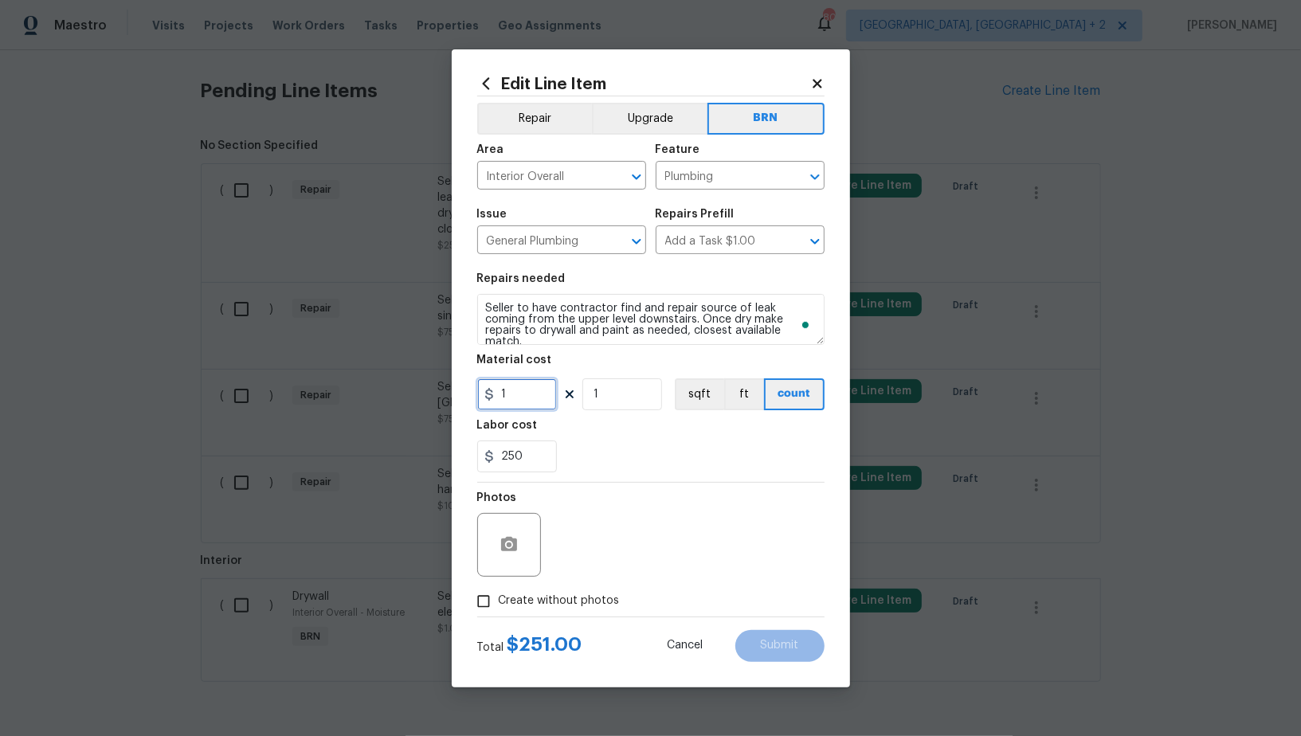
click at [527, 397] on input "1" at bounding box center [517, 394] width 80 height 32
type input "0"
click at [504, 543] on icon "button" at bounding box center [509, 544] width 16 height 14
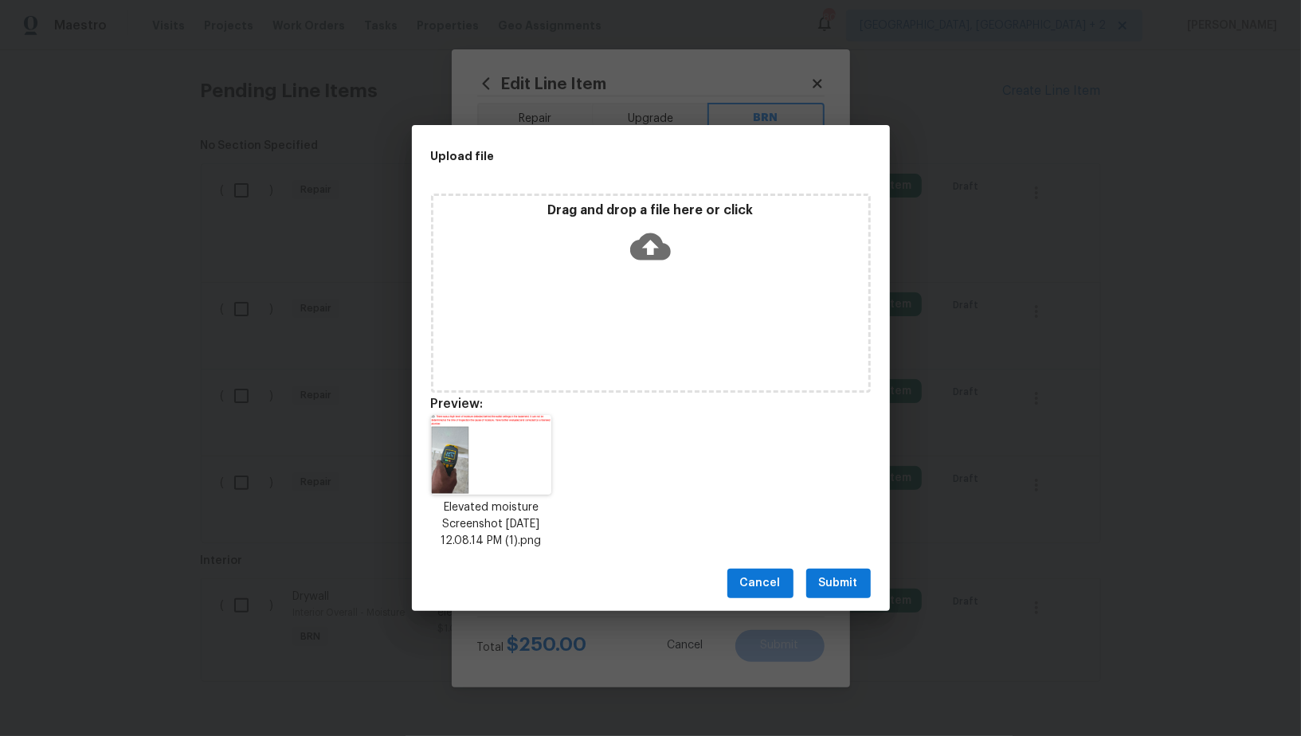
click at [838, 594] on span "Submit" at bounding box center [838, 584] width 39 height 20
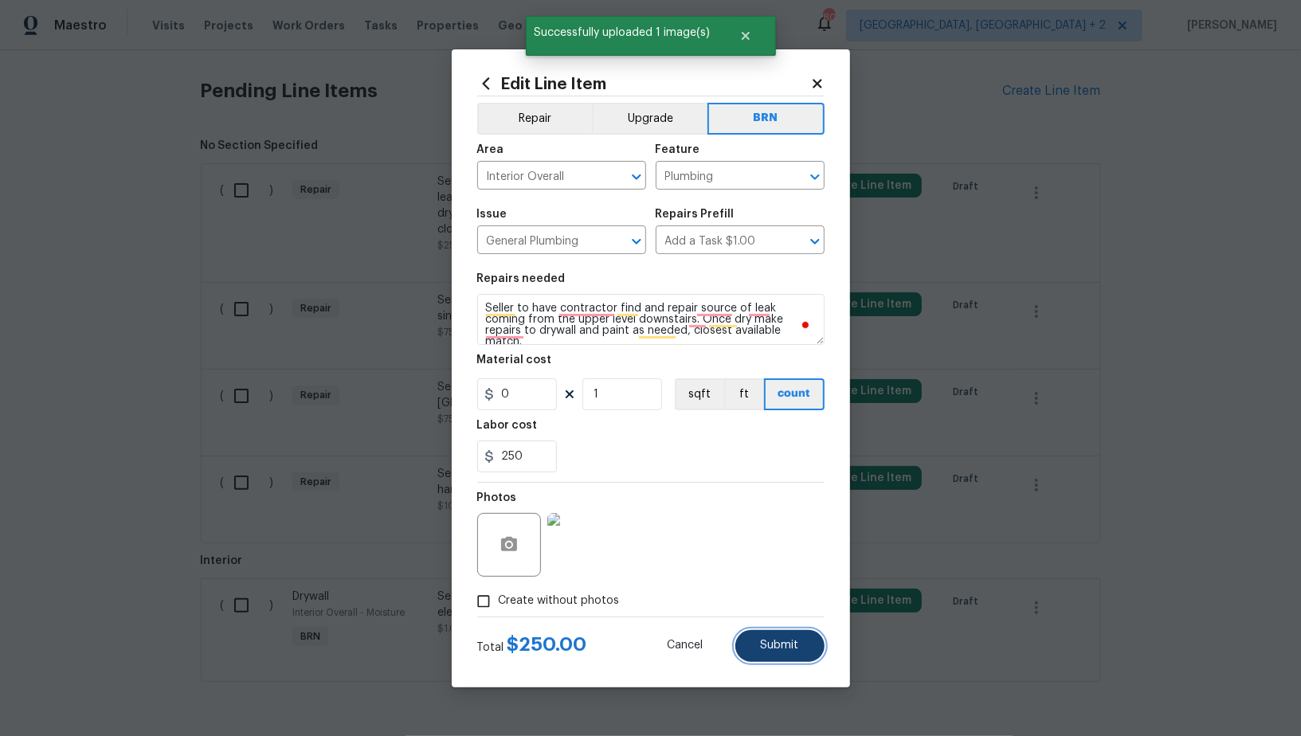
click at [764, 637] on button "Submit" at bounding box center [779, 646] width 89 height 32
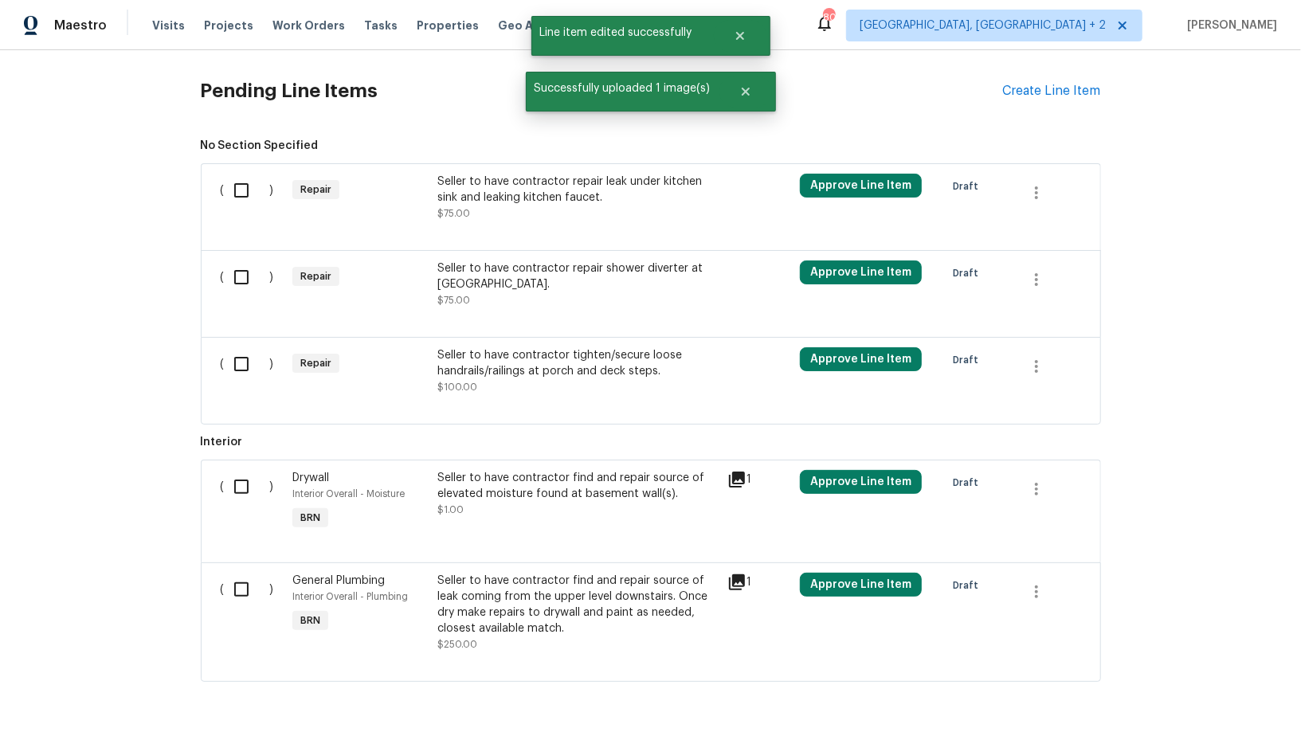
click at [492, 209] on div "Seller to have contractor repair leak under kitchen sink and leaking kitchen fa…" at bounding box center [577, 198] width 280 height 48
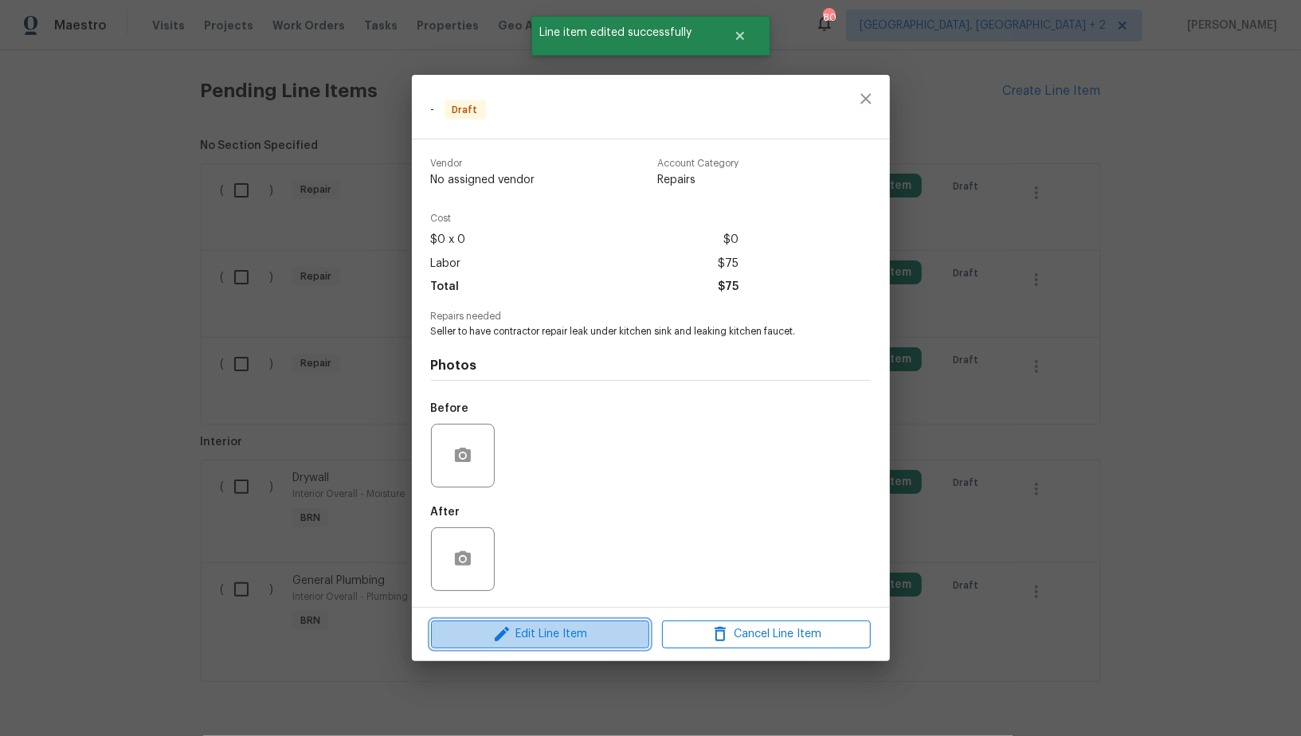
click at [560, 641] on span "Edit Line Item" at bounding box center [540, 635] width 209 height 20
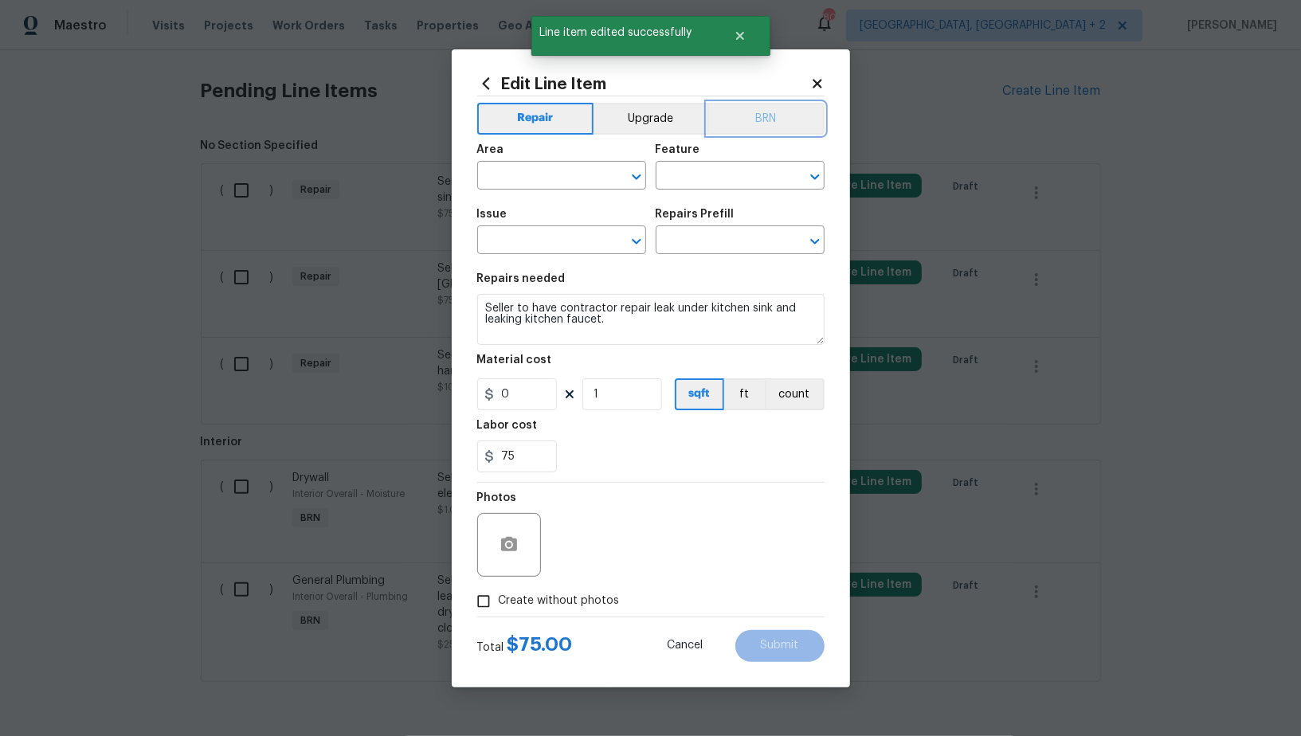
click at [775, 103] on button "BRN" at bounding box center [766, 119] width 117 height 32
click at [537, 194] on span "Area ​" at bounding box center [561, 167] width 169 height 65
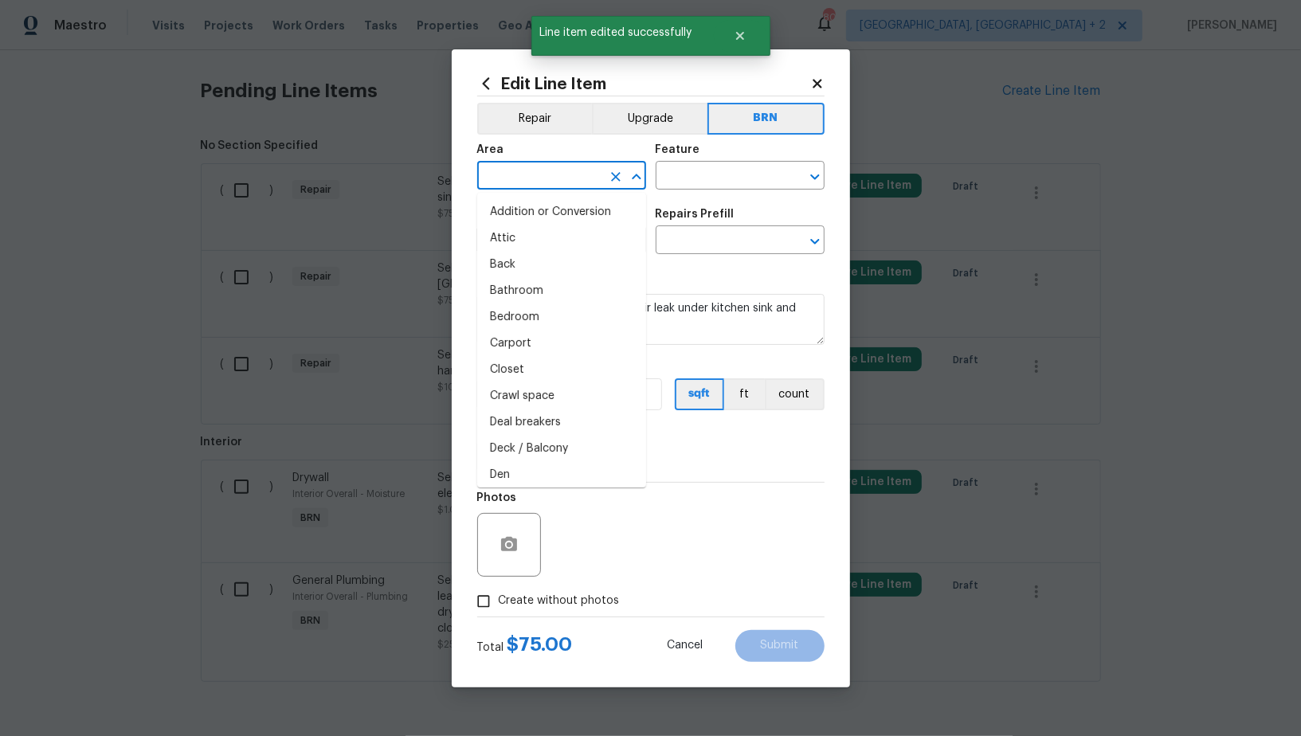
click at [518, 173] on input "text" at bounding box center [539, 177] width 124 height 25
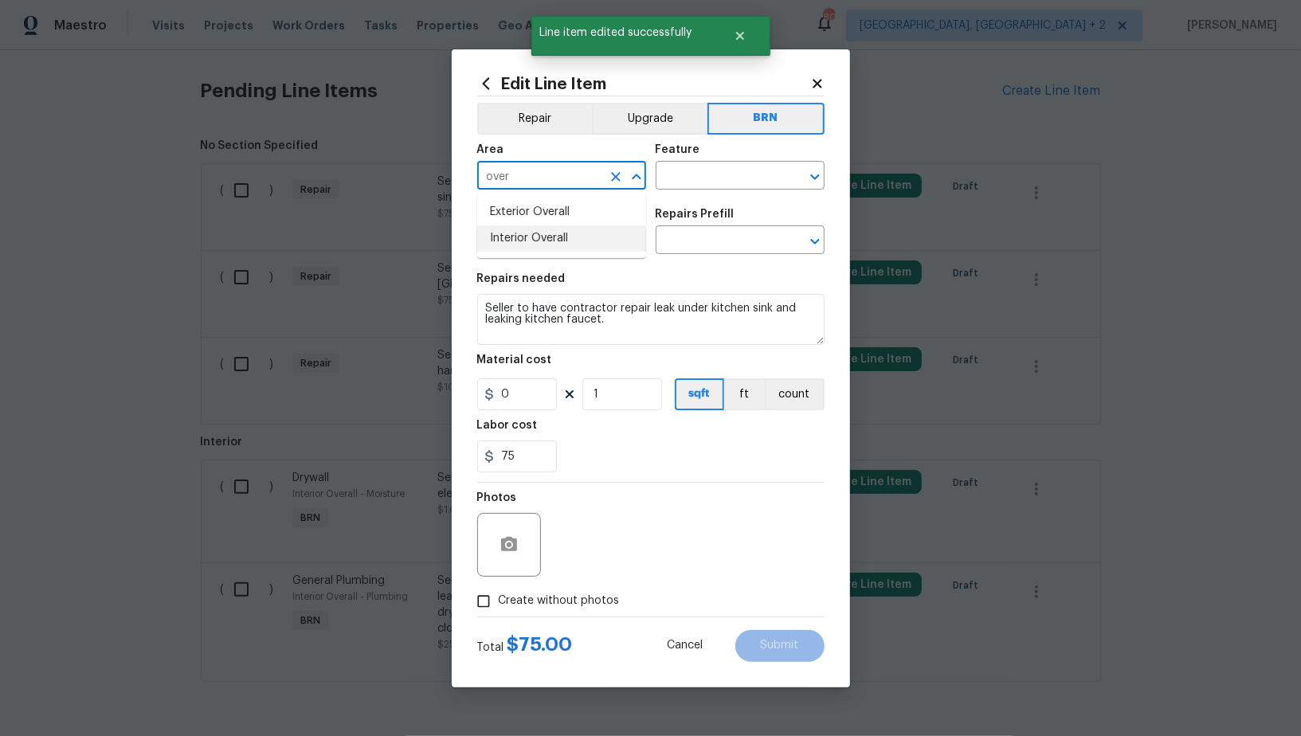
click at [555, 245] on li "Interior Overall" at bounding box center [561, 239] width 169 height 26
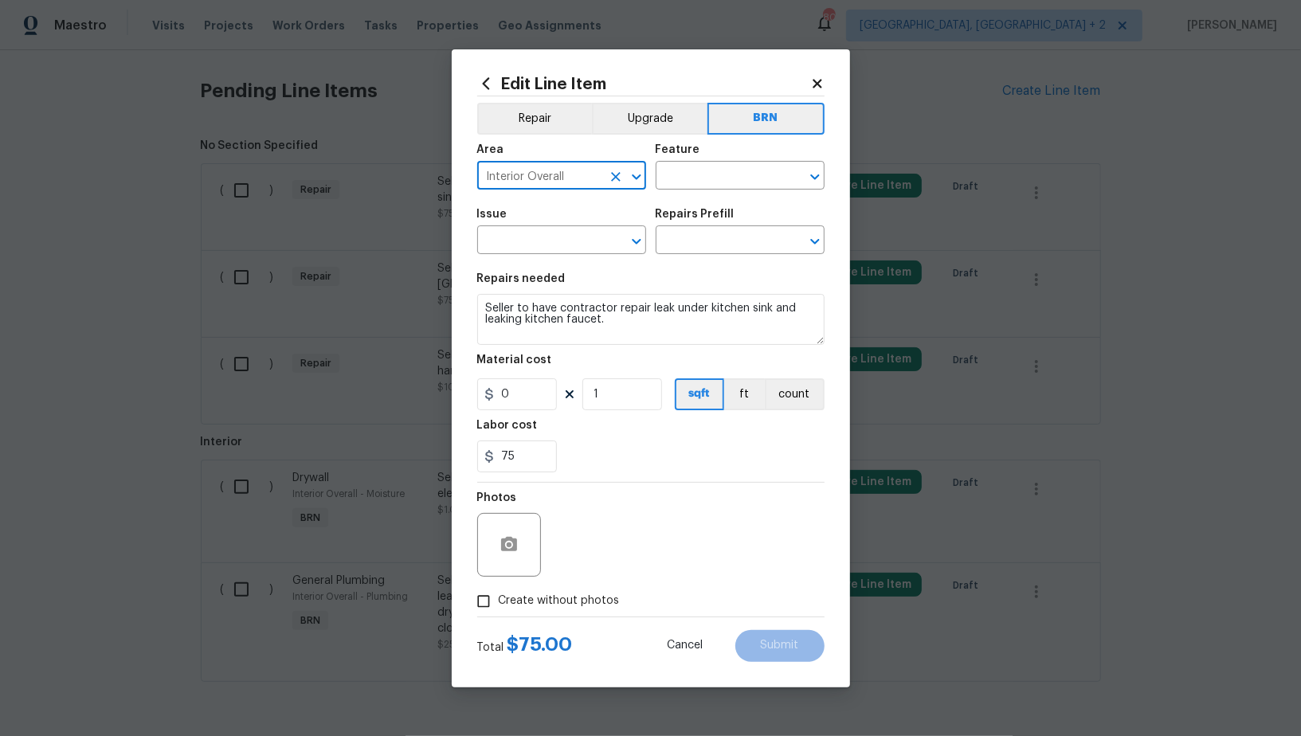
type input "Interior Overall"
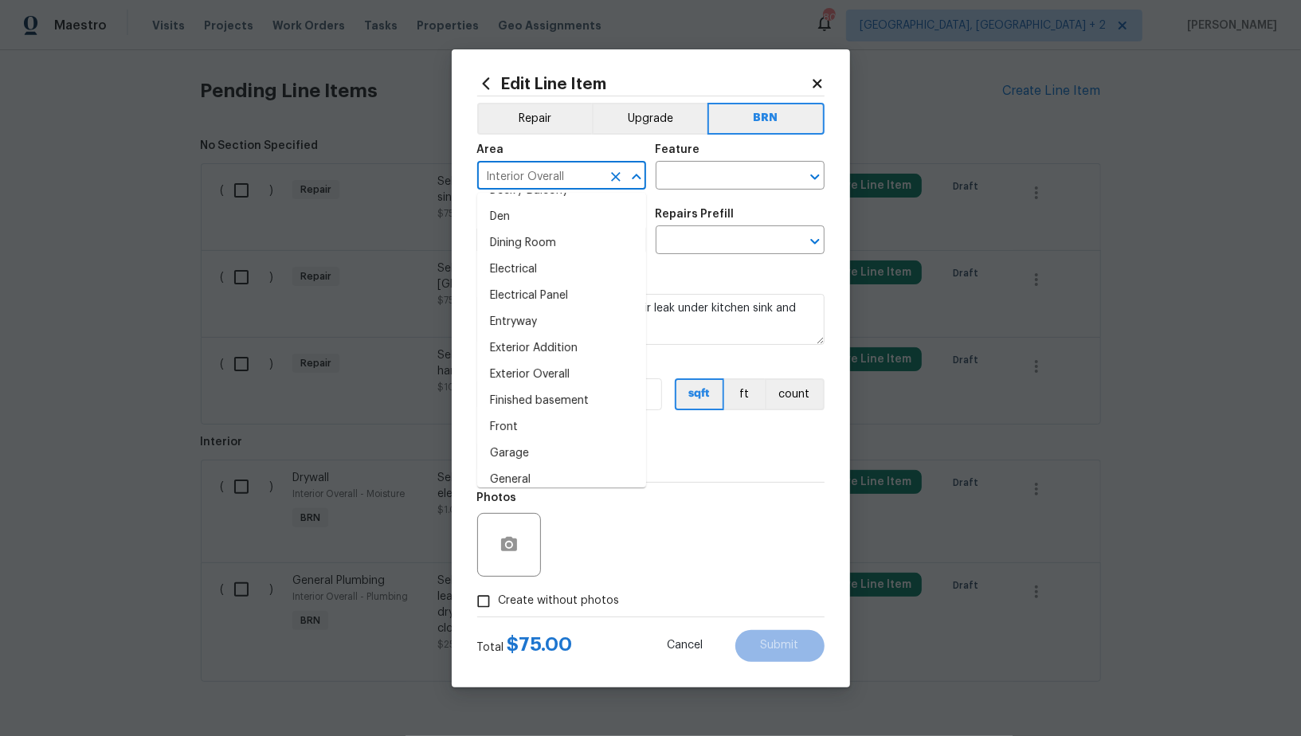
scroll to position [371, 0]
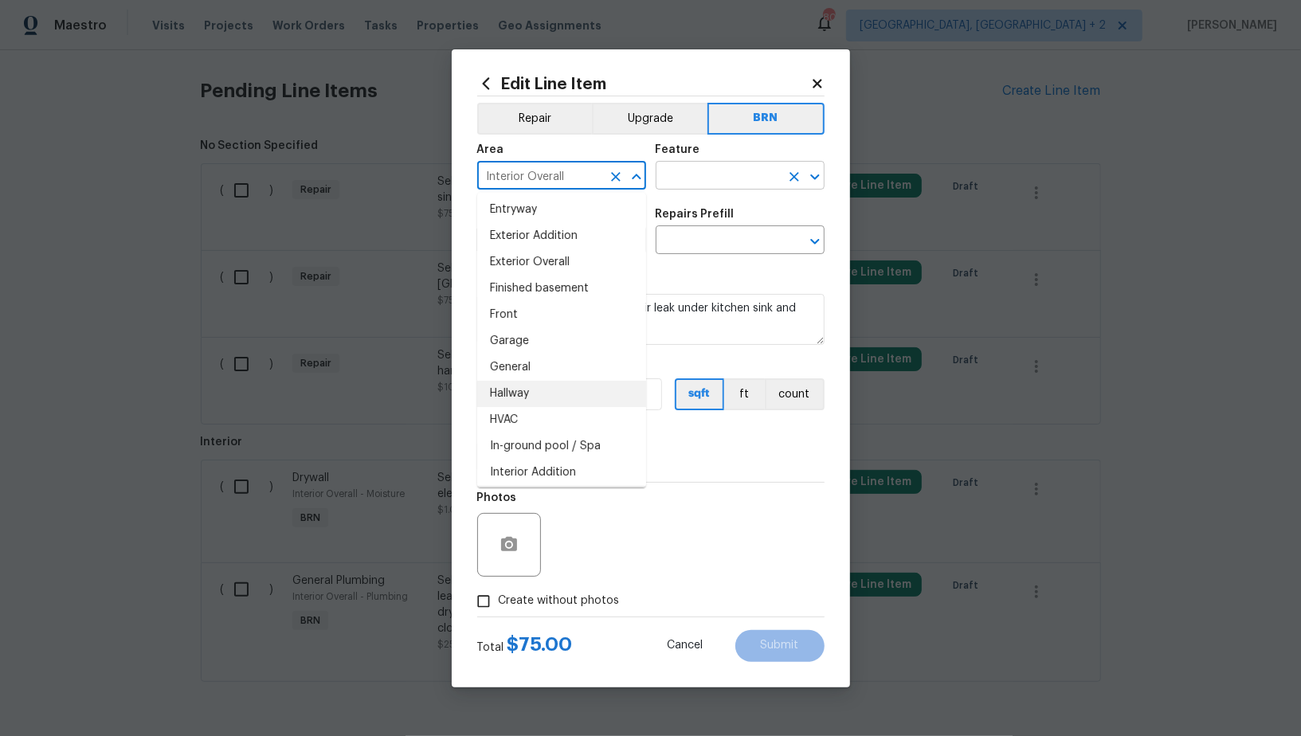
click at [701, 166] on input "text" at bounding box center [718, 177] width 124 height 25
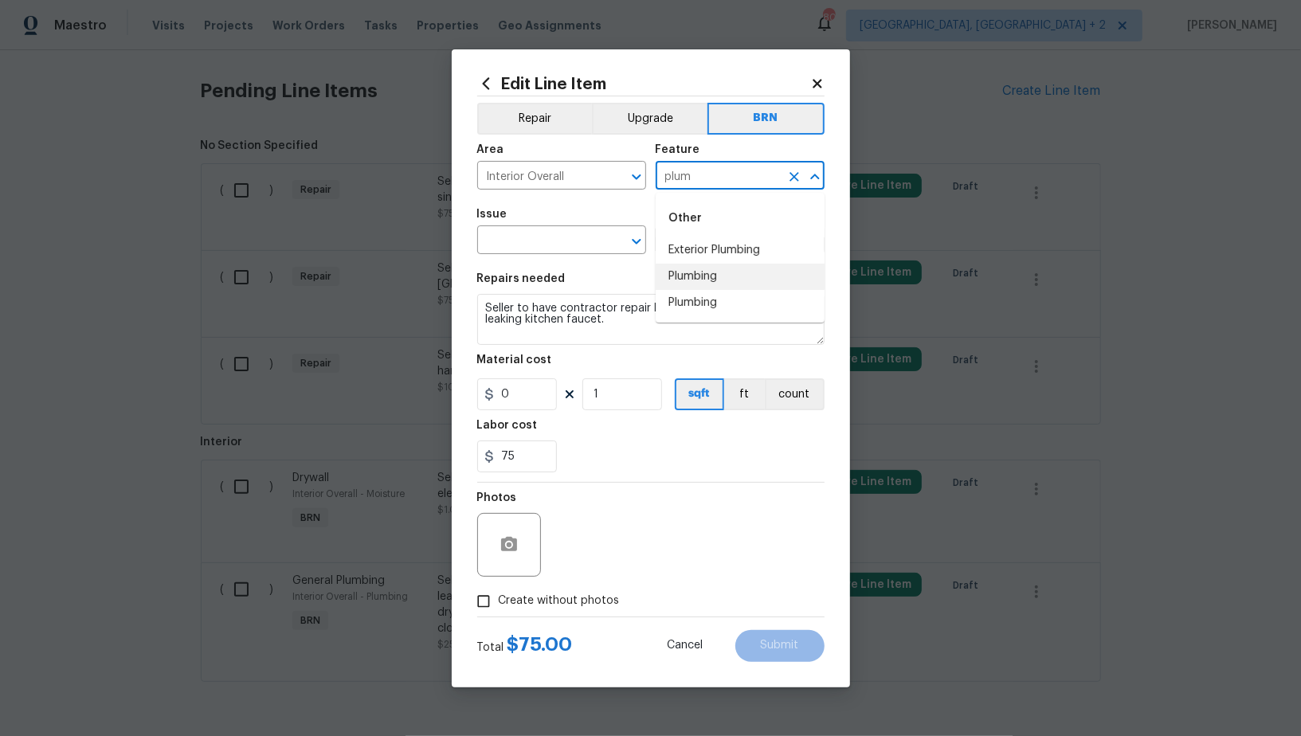
click at [713, 264] on li "Plumbing" at bounding box center [740, 277] width 169 height 26
type input "Plumbing"
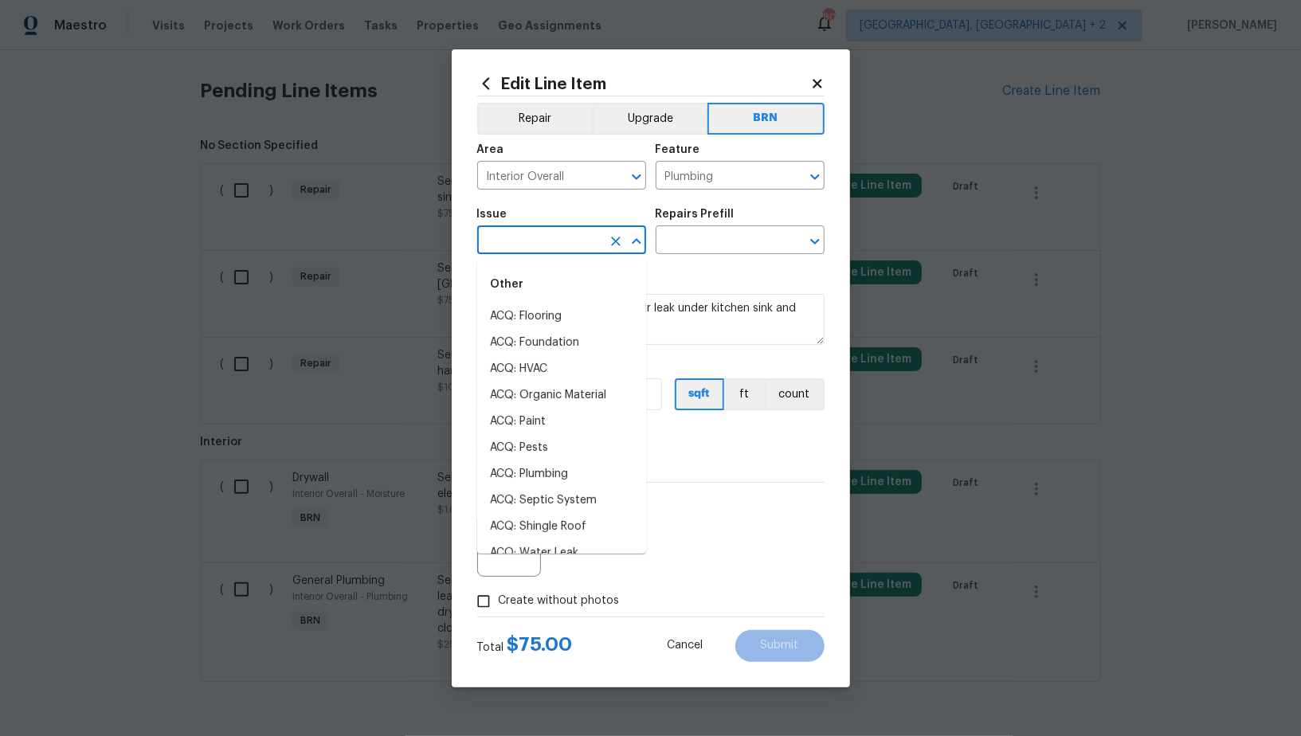
click at [581, 234] on input "text" at bounding box center [539, 241] width 124 height 25
drag, startPoint x: 573, startPoint y: 392, endPoint x: 600, endPoint y: 378, distance: 30.7
click at [573, 392] on li "Kitchen Plumbing" at bounding box center [561, 395] width 169 height 26
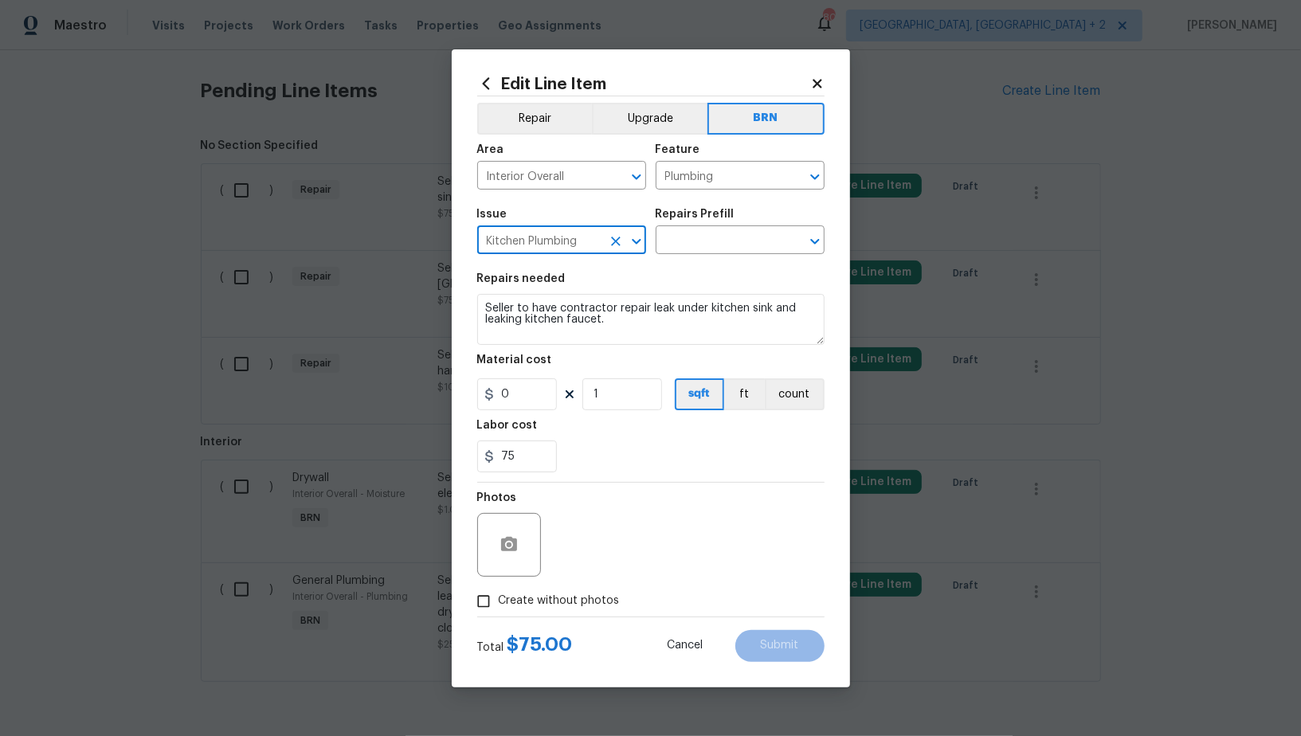
type input "Kitchen Plumbing"
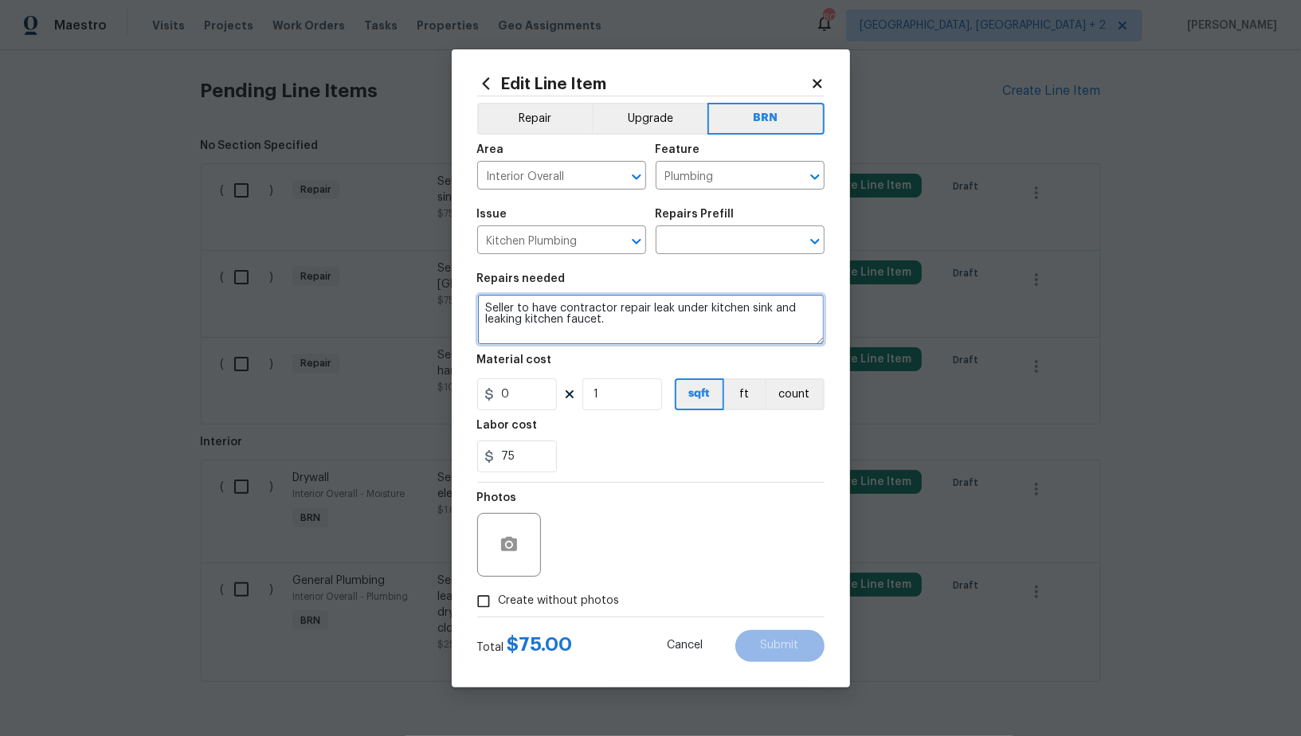
click at [670, 320] on textarea "Seller to have contractor repair leak under kitchen sink and leaking kitchen fa…" at bounding box center [650, 319] width 347 height 51
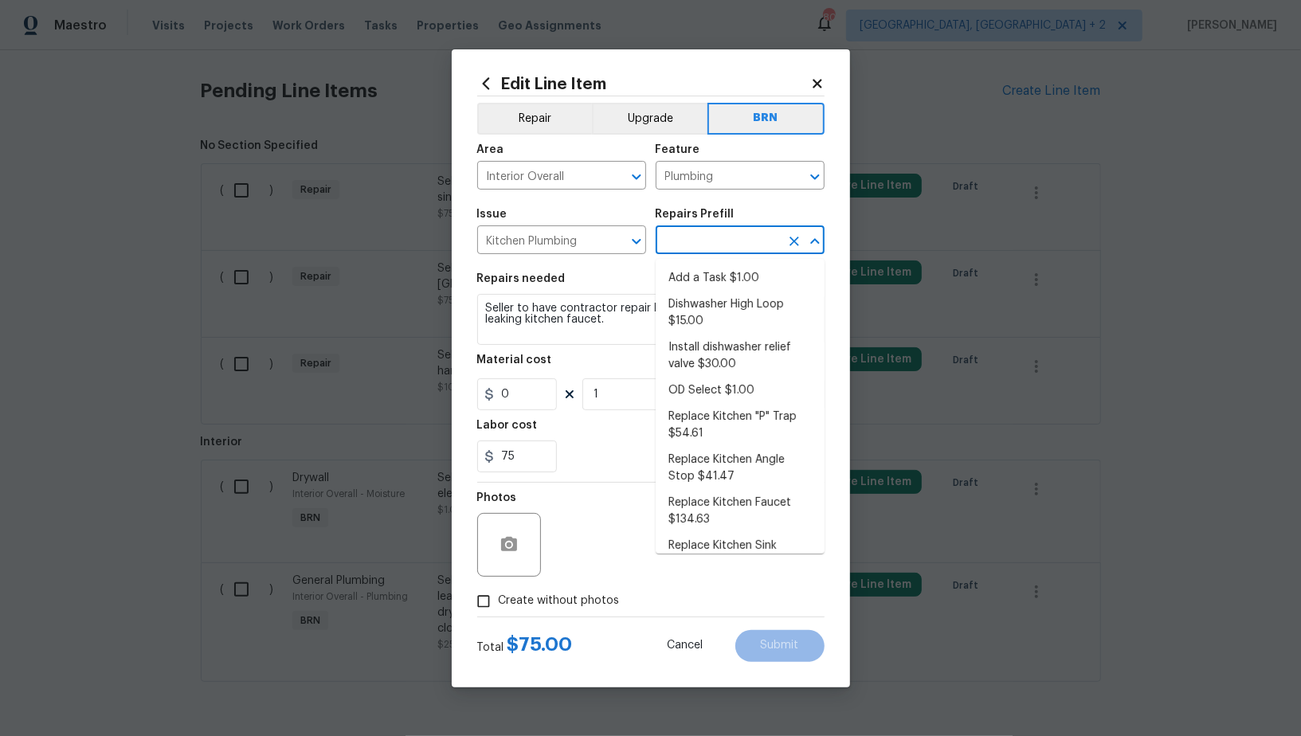
click at [705, 248] on input "text" at bounding box center [718, 241] width 124 height 25
click at [705, 282] on li "Add a Task $1.00" at bounding box center [740, 278] width 169 height 26
type input "Add a Task $1.00"
type textarea "HPM to detail"
type input "1"
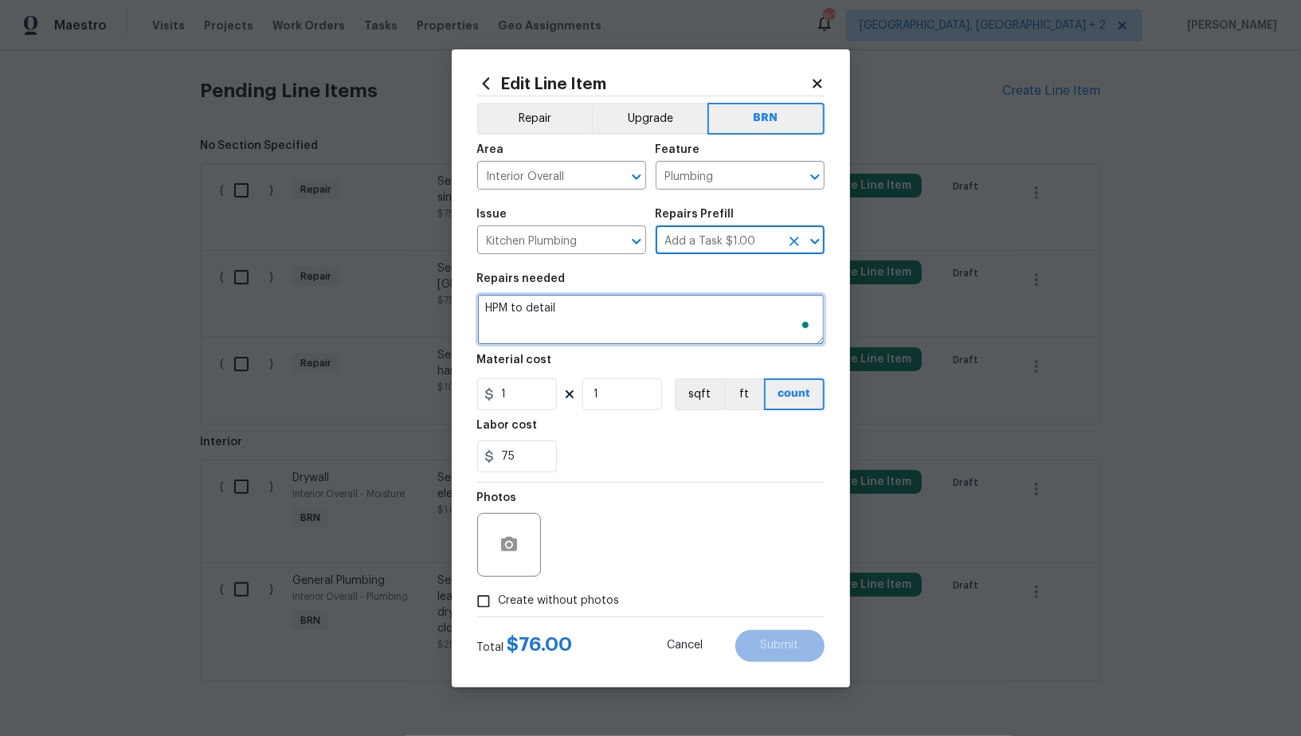
click at [649, 311] on textarea "HPM to detail" at bounding box center [650, 319] width 347 height 51
paste textarea "Seller to have contractor repair leak under kitchen sink and leaking kitchen fa…"
type textarea "Seller to have contractor repair leak under kitchen sink and leaking kitchen fa…"
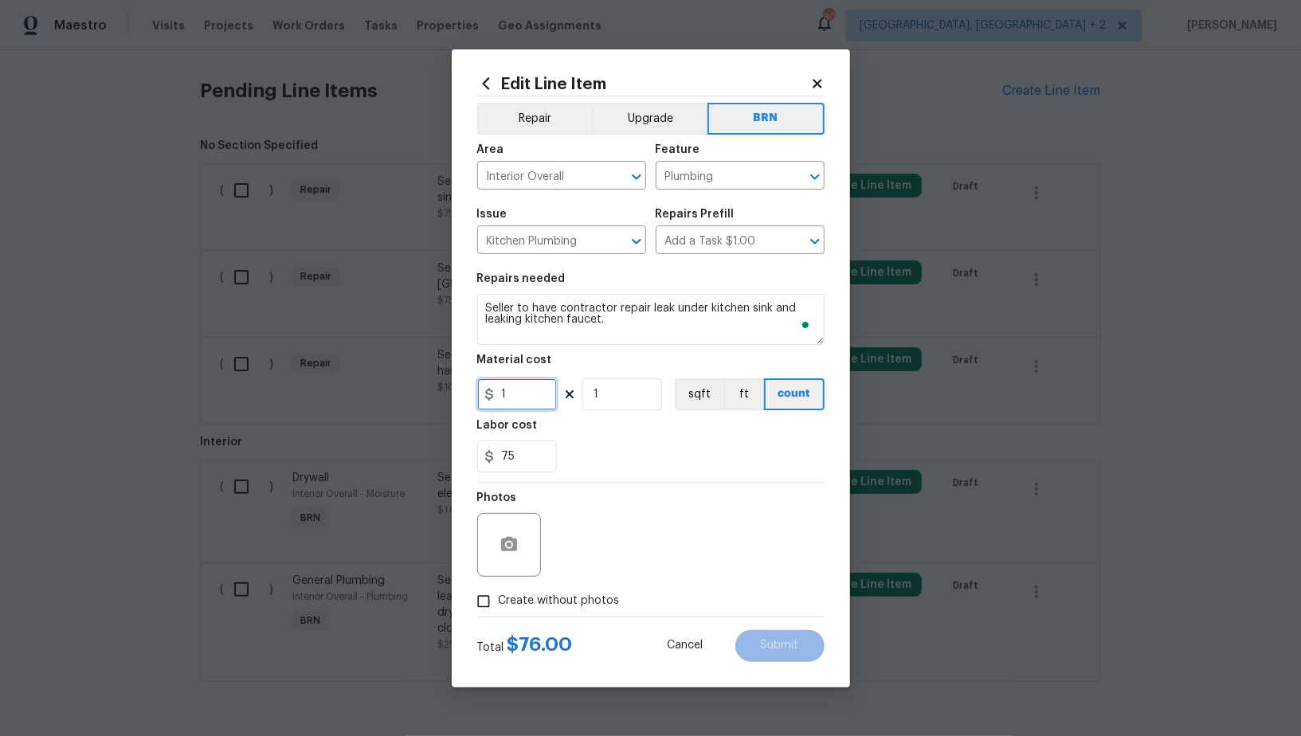
click at [527, 386] on input "1" at bounding box center [517, 394] width 80 height 32
type input "0"
click at [508, 557] on button "button" at bounding box center [509, 545] width 38 height 38
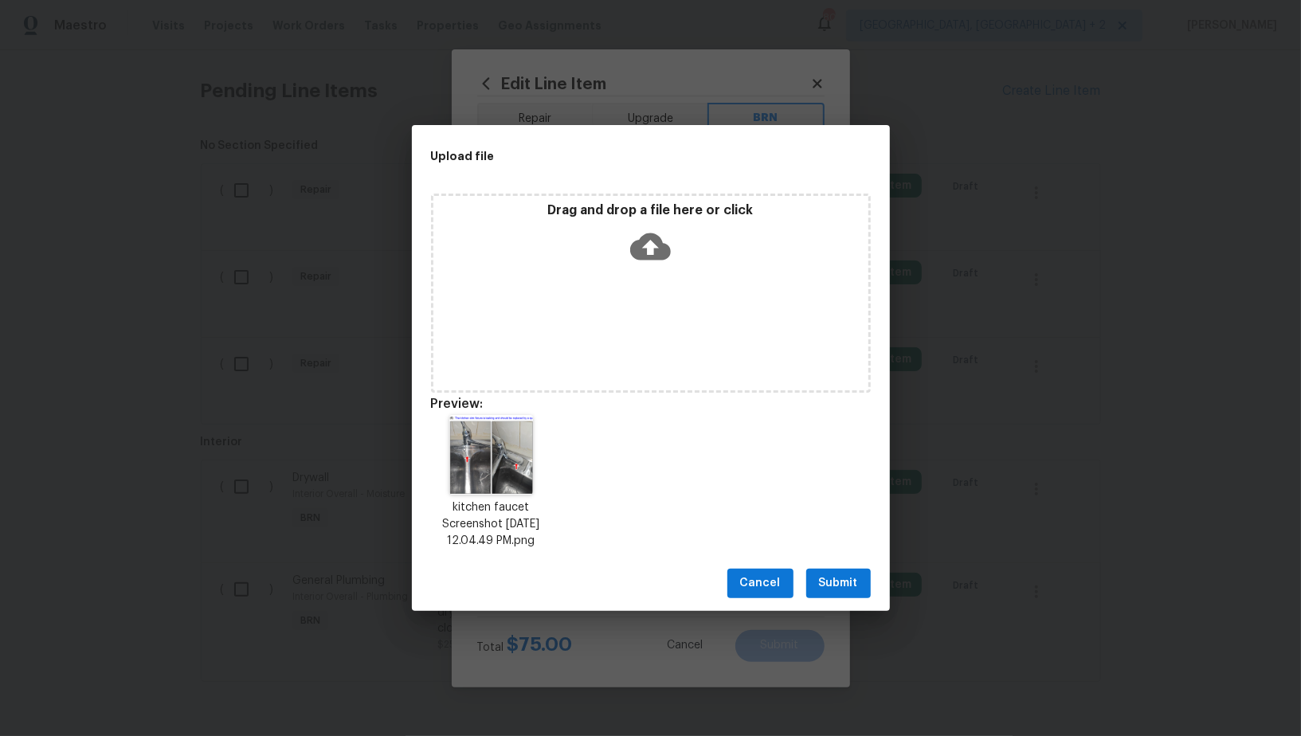
click at [810, 573] on button "Submit" at bounding box center [838, 583] width 65 height 29
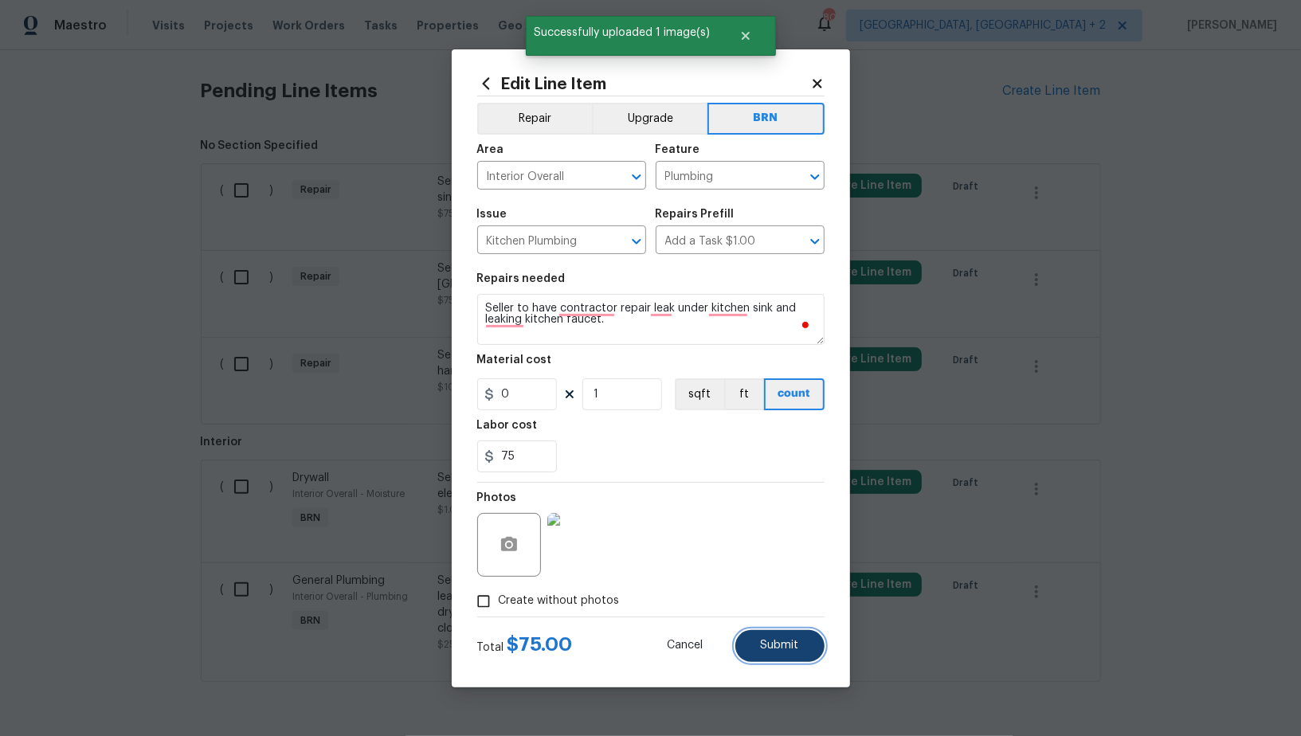
click at [803, 649] on button "Submit" at bounding box center [779, 646] width 89 height 32
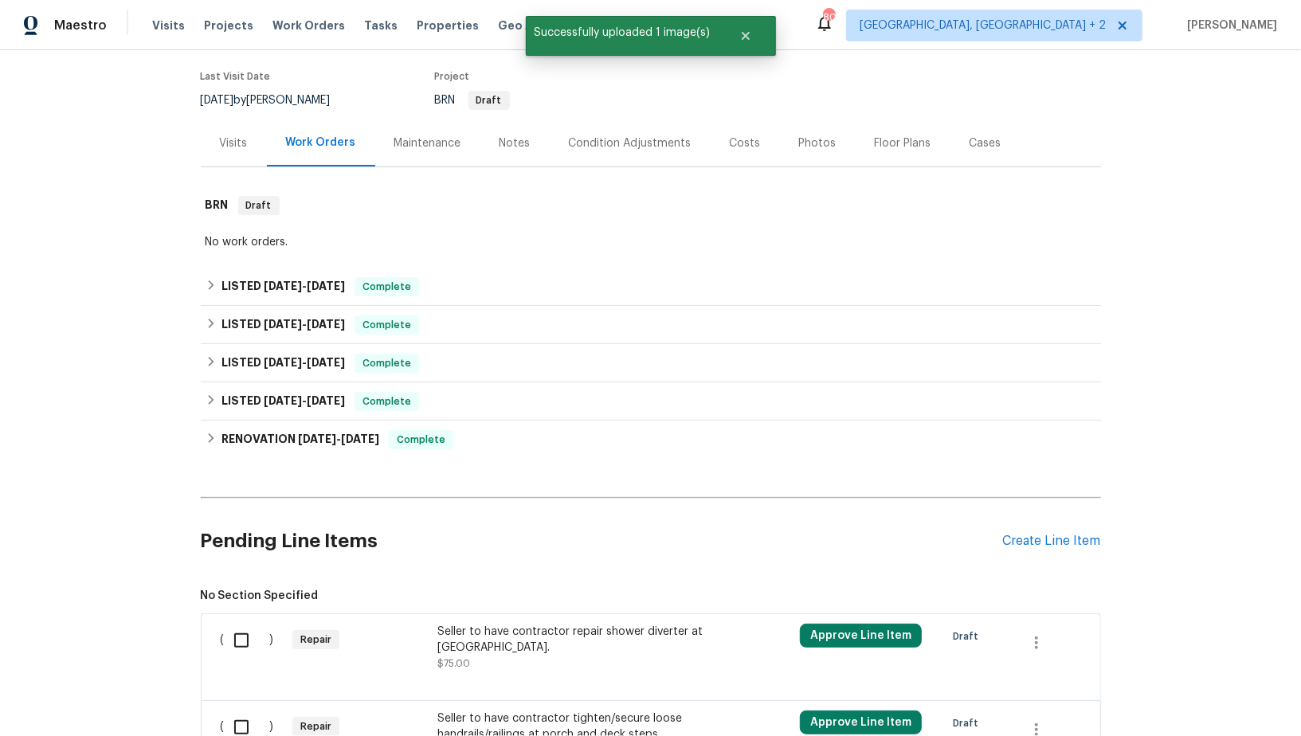
scroll to position [572, 0]
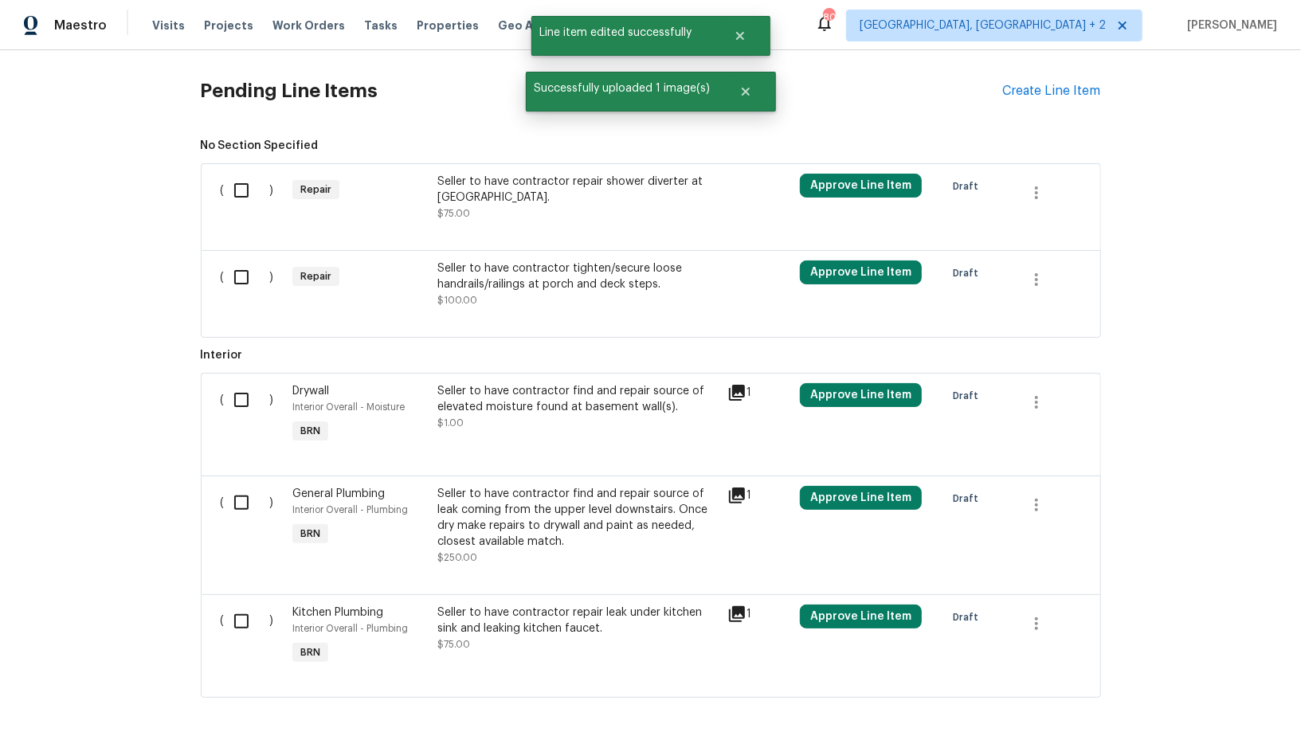
click at [482, 189] on div "Seller to have contractor repair shower diverter at [GEOGRAPHIC_DATA]." at bounding box center [577, 190] width 280 height 32
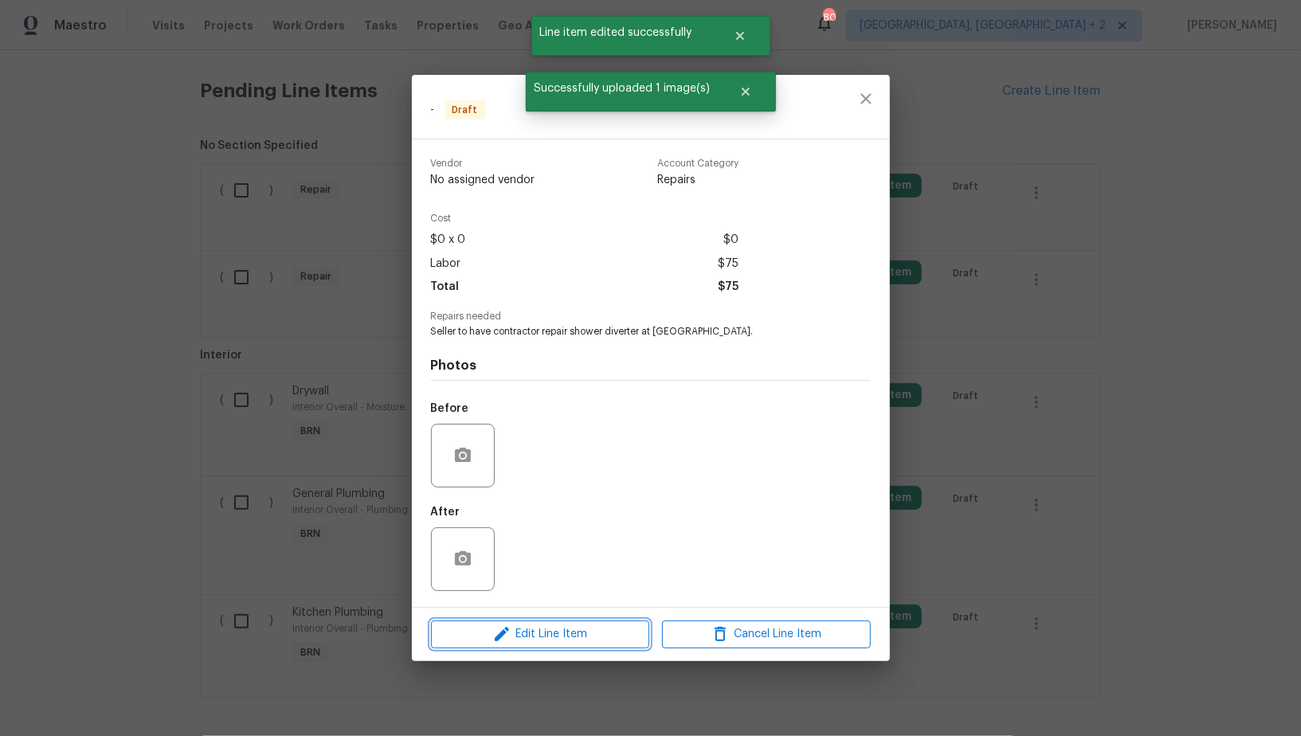
click at [548, 634] on span "Edit Line Item" at bounding box center [540, 635] width 209 height 20
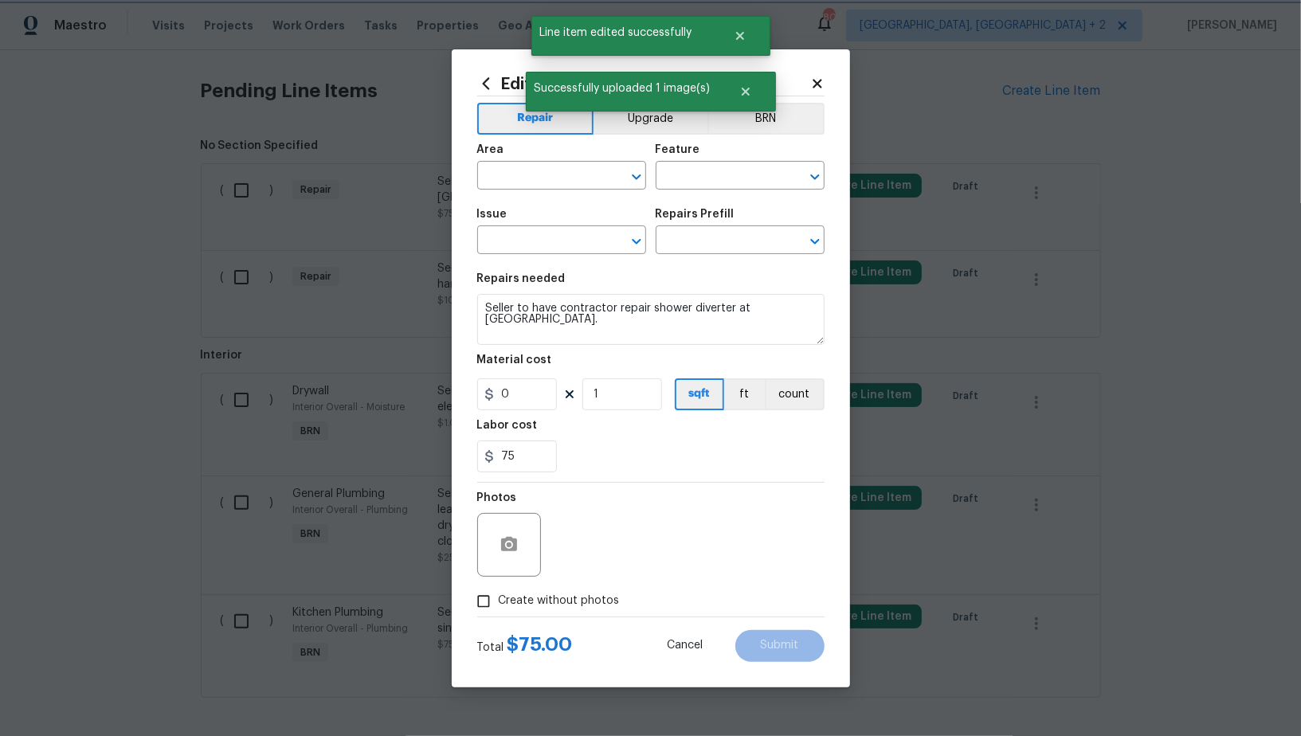
click at [756, 111] on div at bounding box center [748, 92] width 57 height 40
click at [771, 125] on button "BRN" at bounding box center [766, 119] width 117 height 32
click at [558, 175] on input "text" at bounding box center [539, 177] width 124 height 25
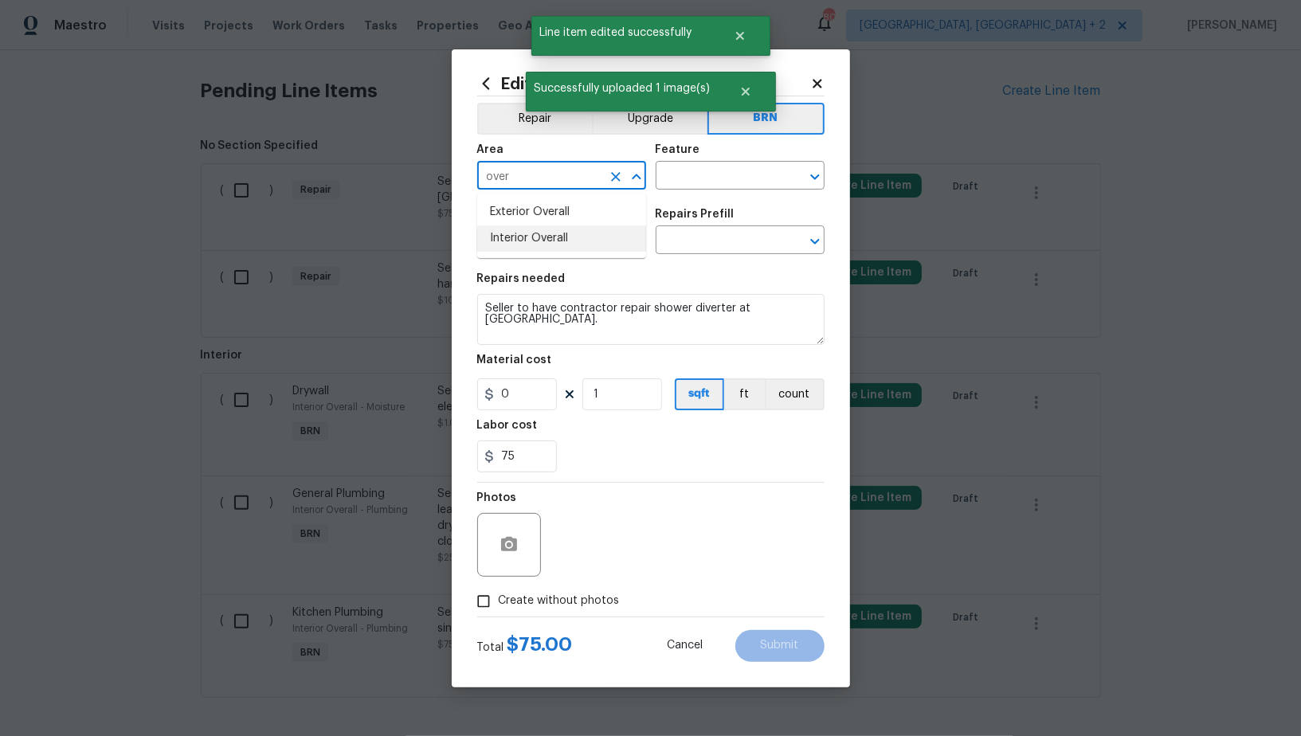
click at [560, 238] on li "Interior Overall" at bounding box center [561, 239] width 169 height 26
type input "Interior Overall"
click at [706, 165] on input "text" at bounding box center [718, 177] width 124 height 25
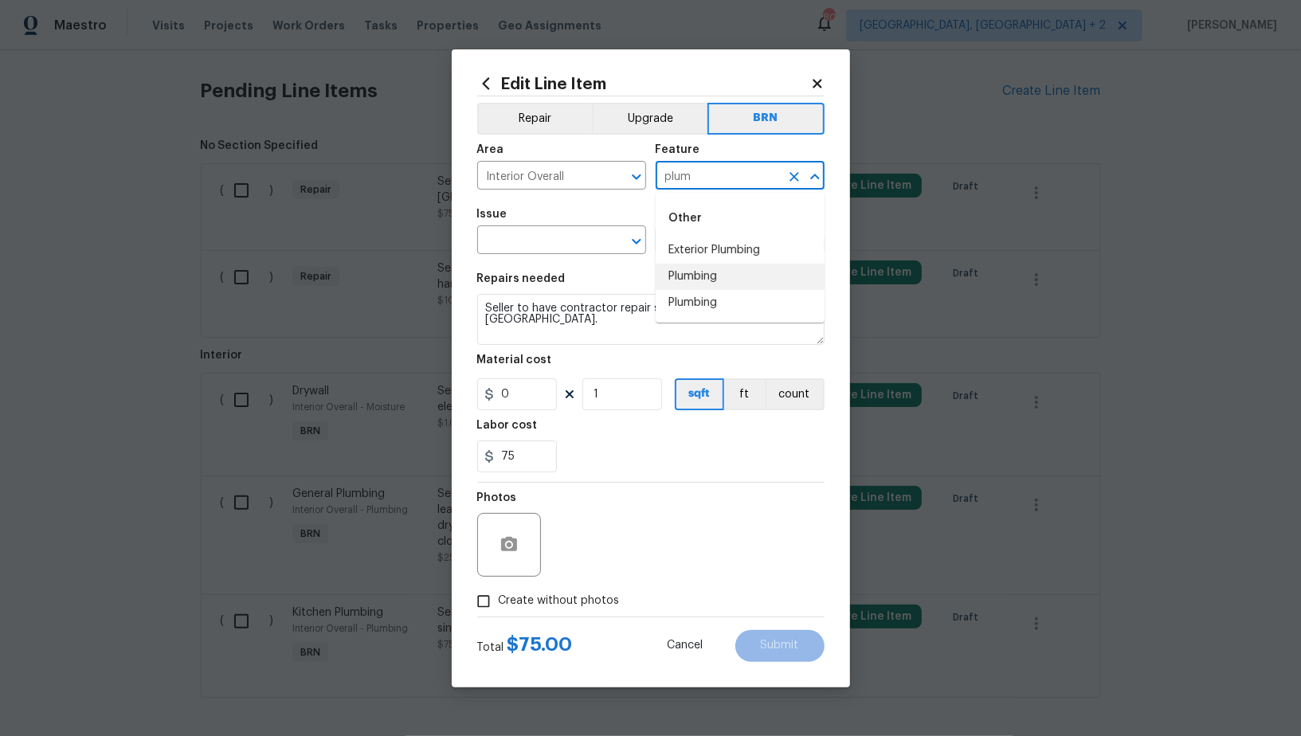
click at [698, 266] on li "Plumbing" at bounding box center [740, 277] width 169 height 26
type input "Plumbing"
click at [543, 252] on input "text" at bounding box center [539, 241] width 124 height 25
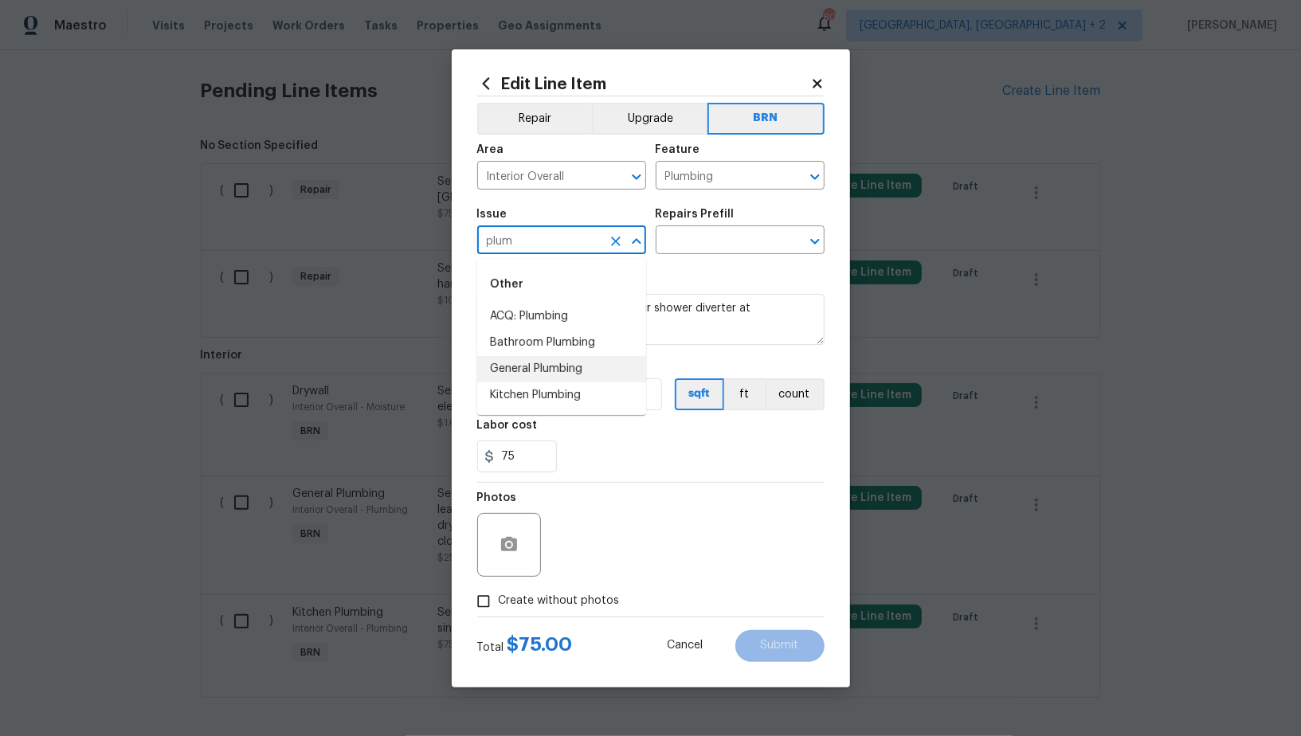
click at [558, 372] on li "General Plumbing" at bounding box center [561, 369] width 169 height 26
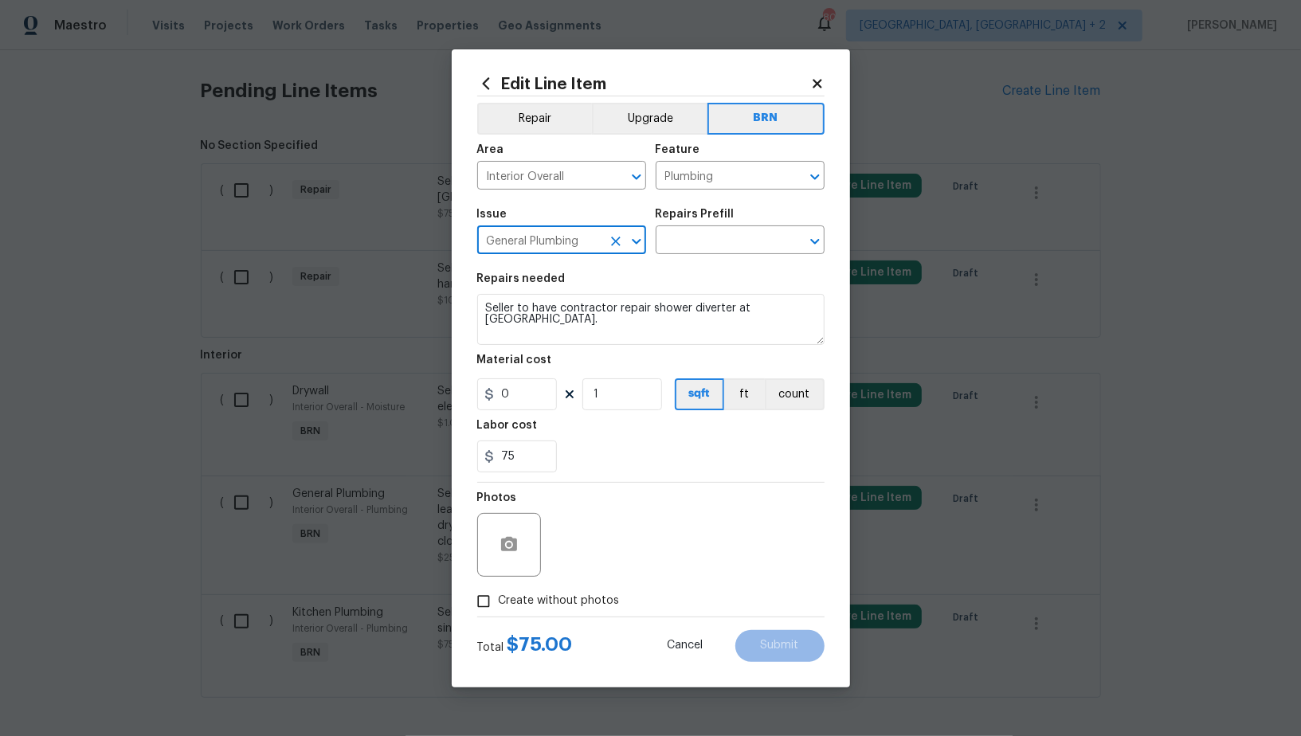
type input "General Plumbing"
click at [653, 310] on textarea "Seller to have contractor repair shower diverter at [GEOGRAPHIC_DATA]." at bounding box center [650, 319] width 347 height 51
click at [714, 257] on div "Issue General Plumbing ​ Repairs Prefill ​" at bounding box center [650, 231] width 347 height 65
click at [713, 255] on div "Issue General Plumbing ​ Repairs Prefill ​" at bounding box center [650, 231] width 347 height 65
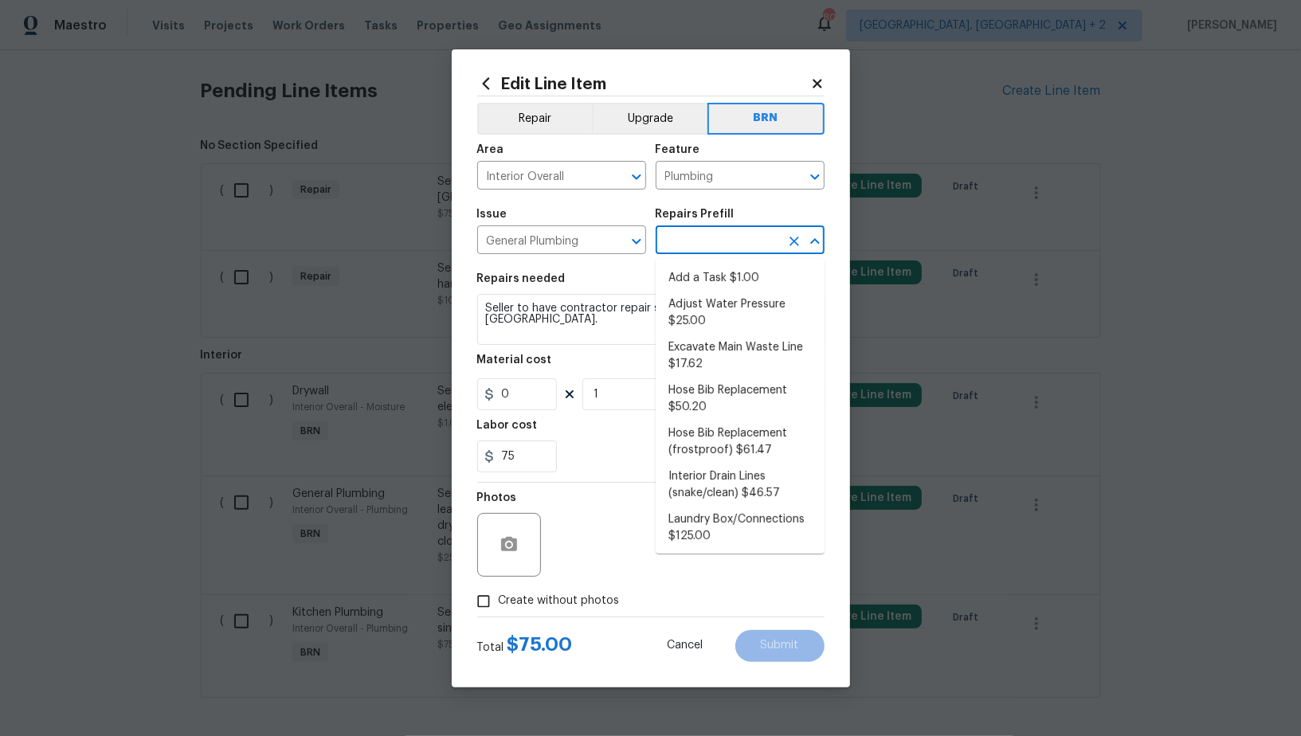
click at [708, 247] on input "text" at bounding box center [718, 241] width 124 height 25
click at [706, 284] on li "Add a Task $1.00" at bounding box center [740, 278] width 169 height 26
type input "Add a Task $1.00"
type textarea "HPM to detail"
type input "1"
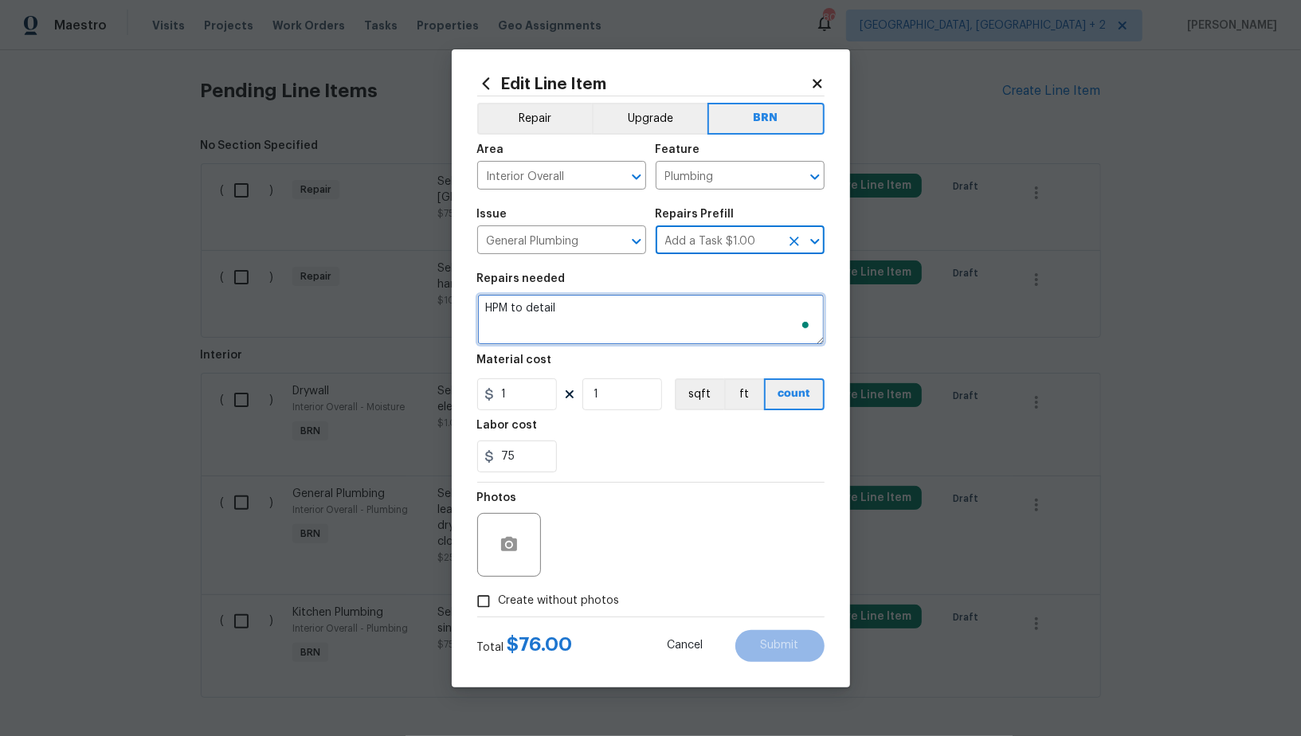
click at [645, 339] on textarea "HPM to detail" at bounding box center [650, 319] width 347 height 51
paste textarea "Seller to have contractor repair shower diverter at [GEOGRAPHIC_DATA]."
type textarea "Seller to have contractor repair shower diverter at [GEOGRAPHIC_DATA]."
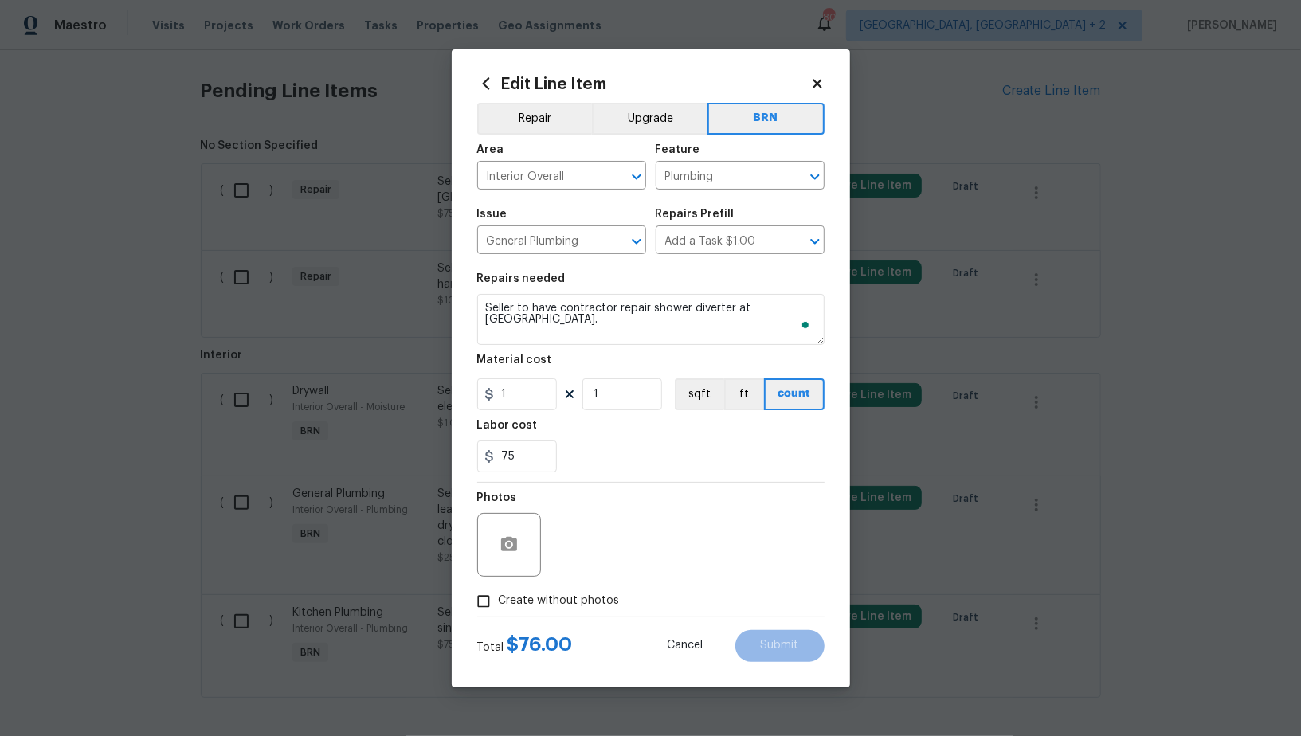
click at [525, 411] on section "Repairs needed Seller to have contractor repair shower diverter at hall bath. M…" at bounding box center [650, 373] width 347 height 218
click at [525, 410] on input "1" at bounding box center [517, 394] width 80 height 32
type input "0"
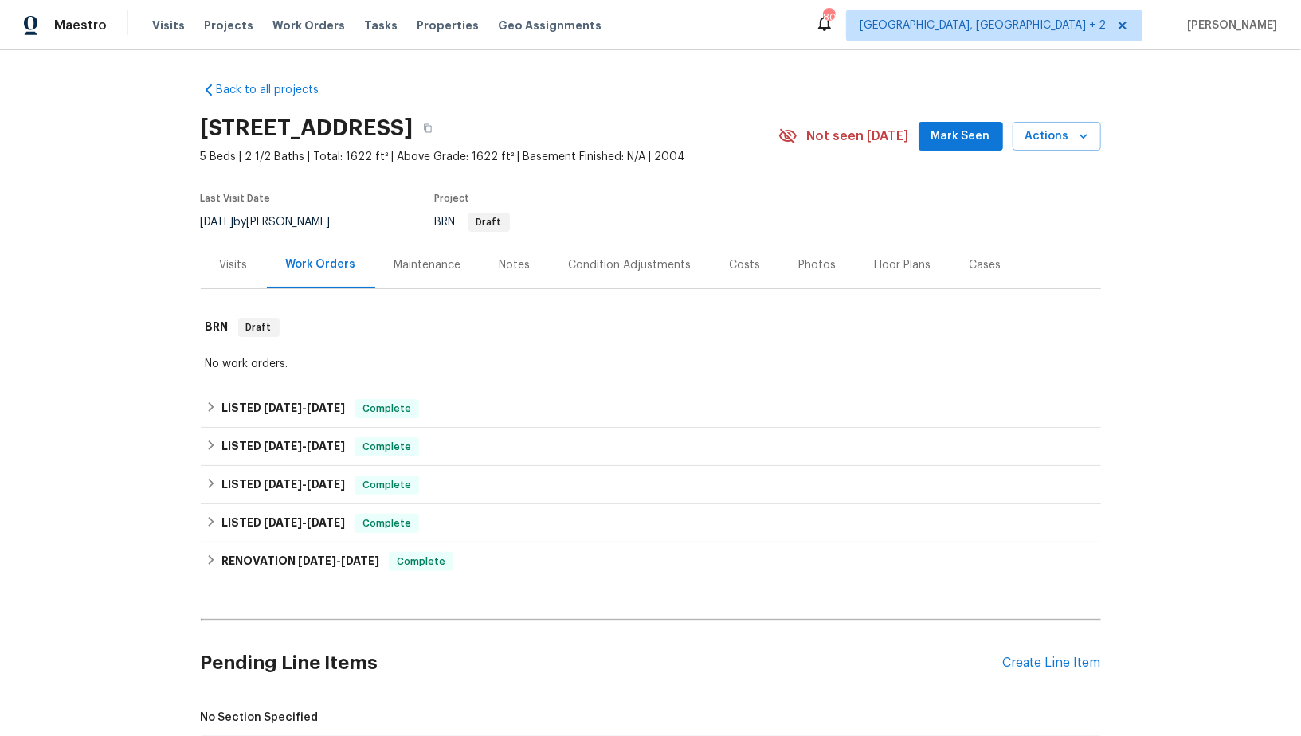
scroll to position [96, 0]
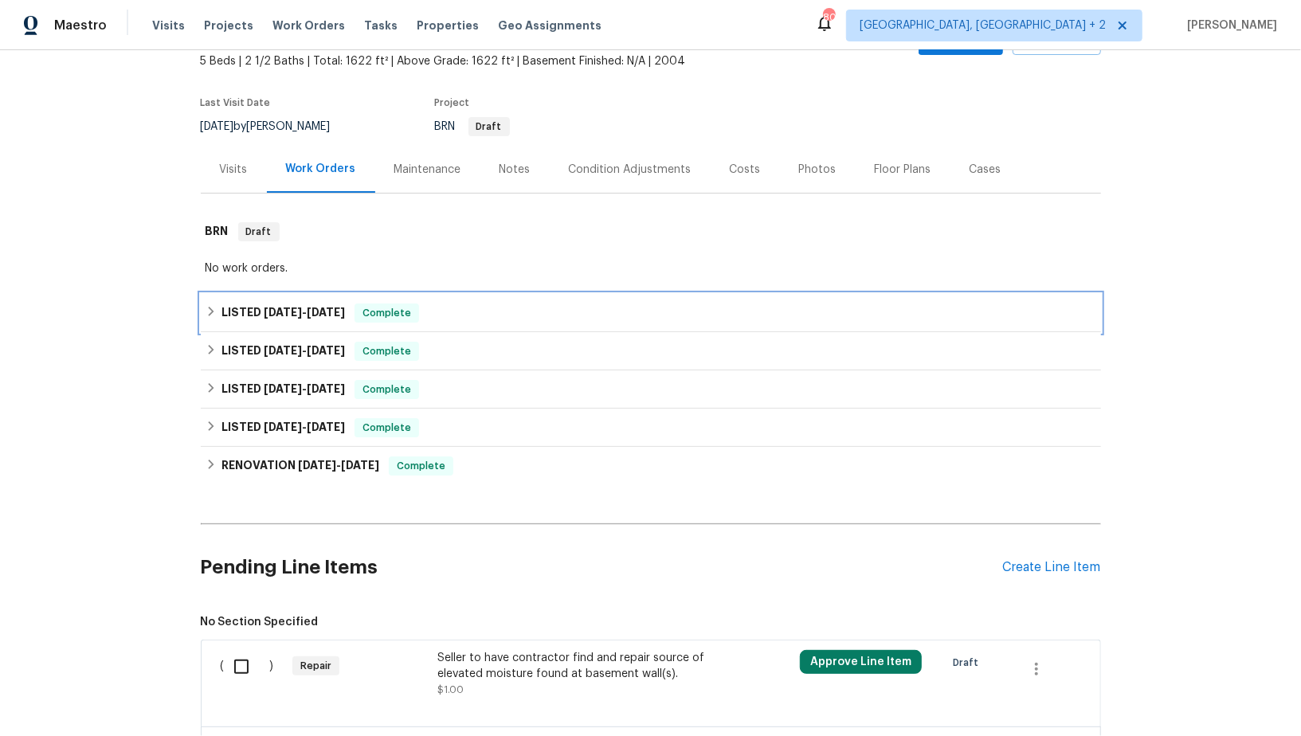
click at [233, 316] on h6 "LISTED [DATE] - [DATE]" at bounding box center [284, 313] width 124 height 19
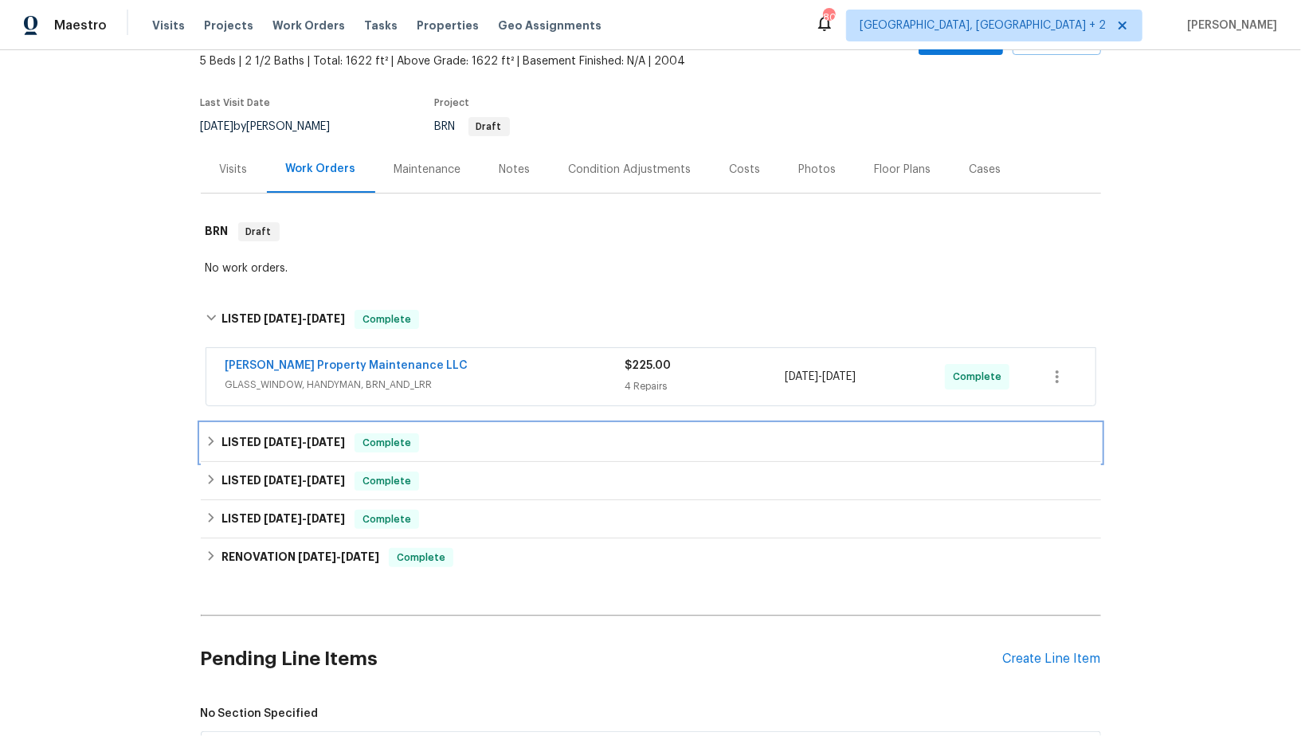
click at [218, 426] on div "LISTED [DATE] - [DATE] Complete" at bounding box center [651, 443] width 900 height 38
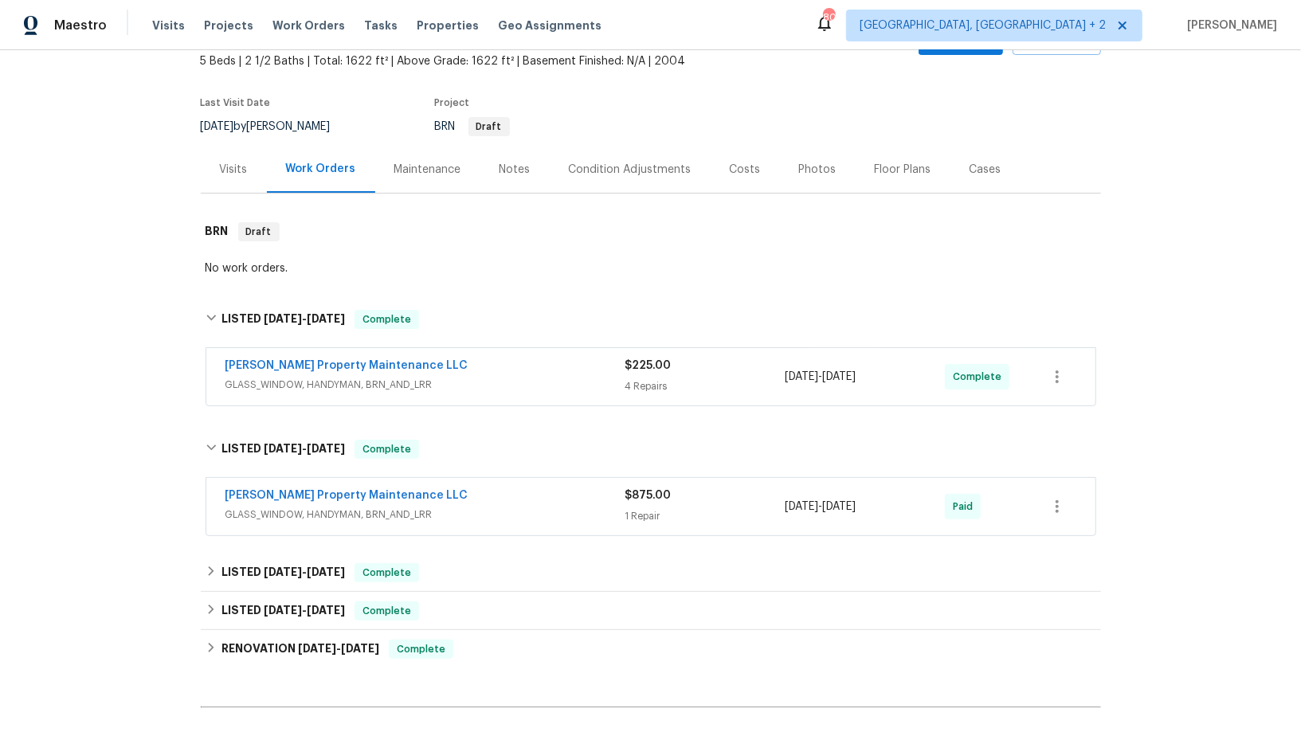
click at [209, 550] on div "Back to all projects [STREET_ADDRESS] 5 Beds | 2 1/2 Baths | Total: 1622 ft² | …" at bounding box center [651, 638] width 900 height 1329
click at [213, 578] on div "LISTED [DATE] - [DATE] Complete" at bounding box center [651, 572] width 891 height 19
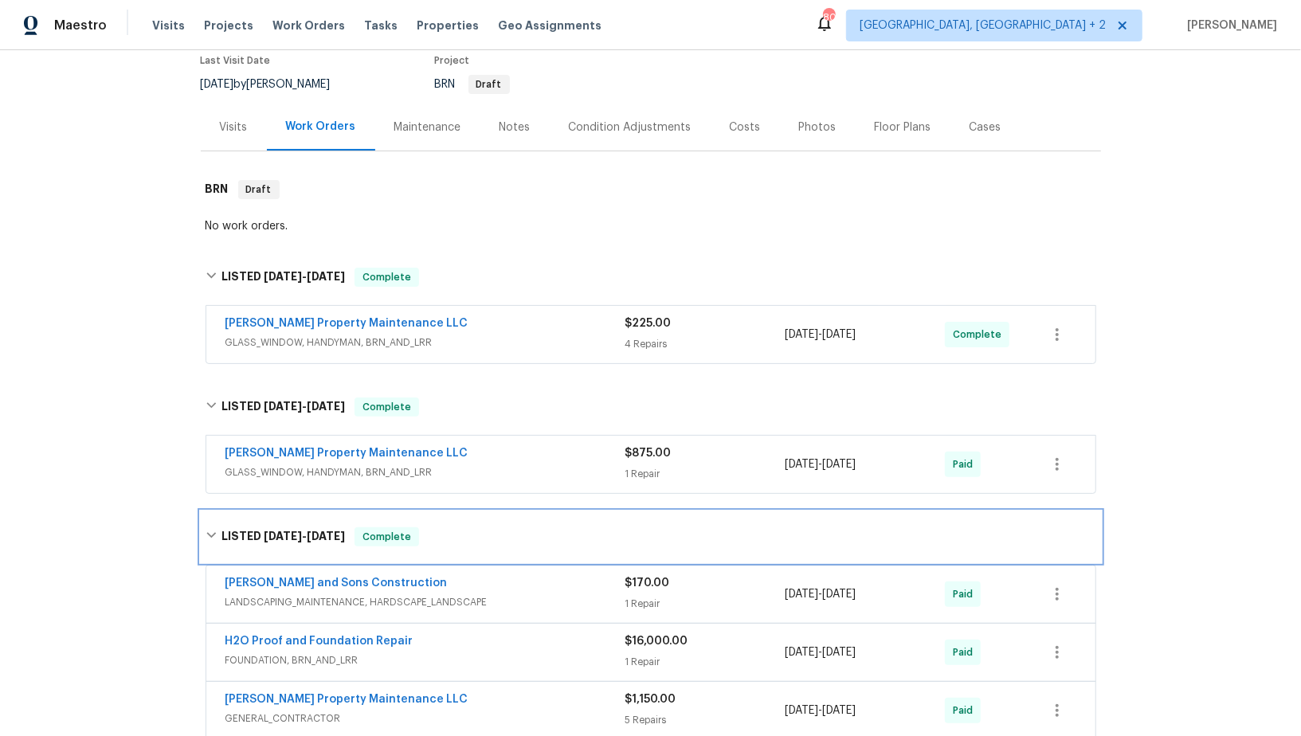
scroll to position [226, 0]
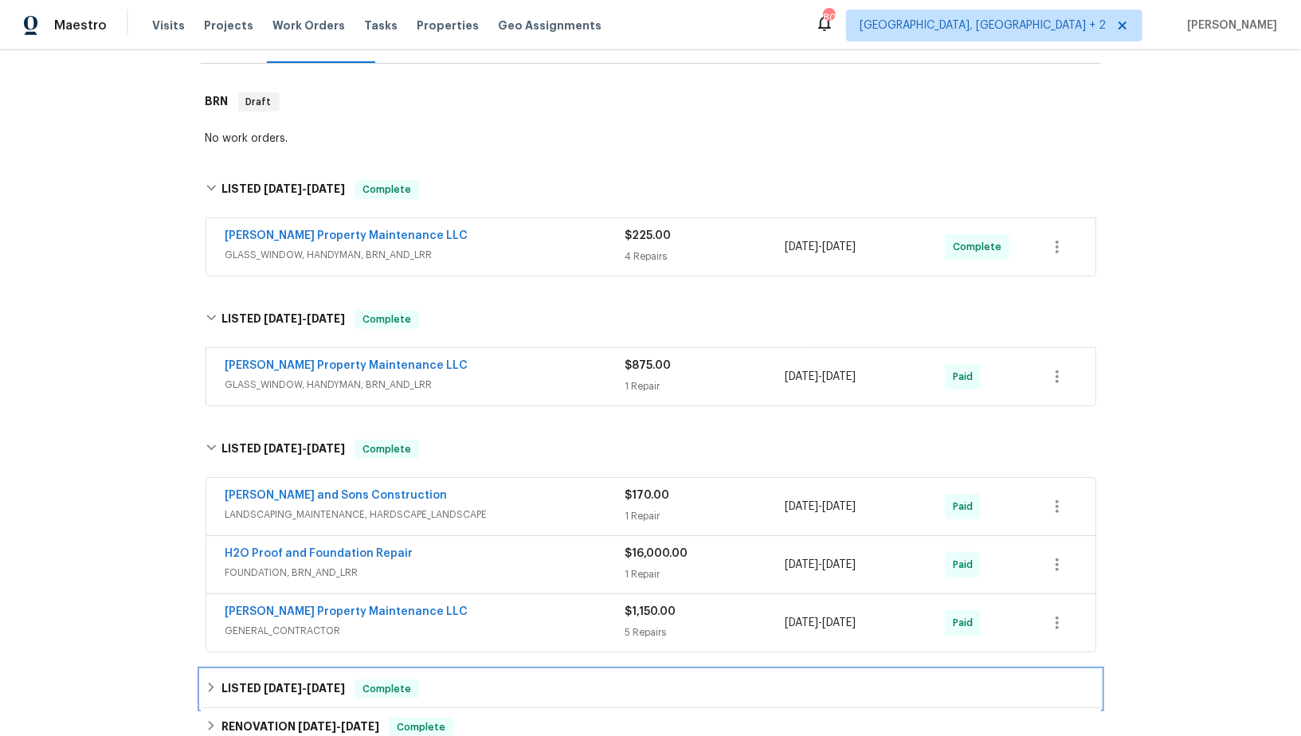
click at [221, 689] on div "LISTED [DATE] - [DATE] Complete" at bounding box center [651, 689] width 891 height 19
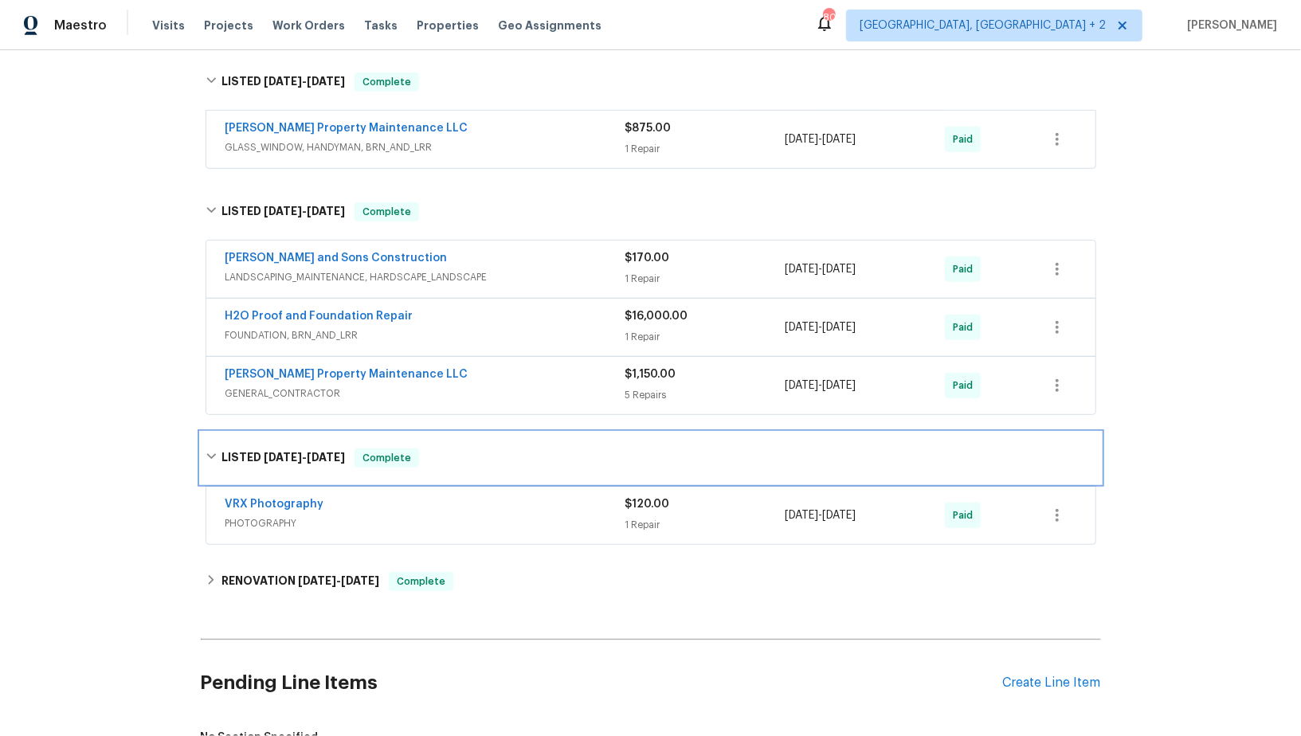
scroll to position [560, 0]
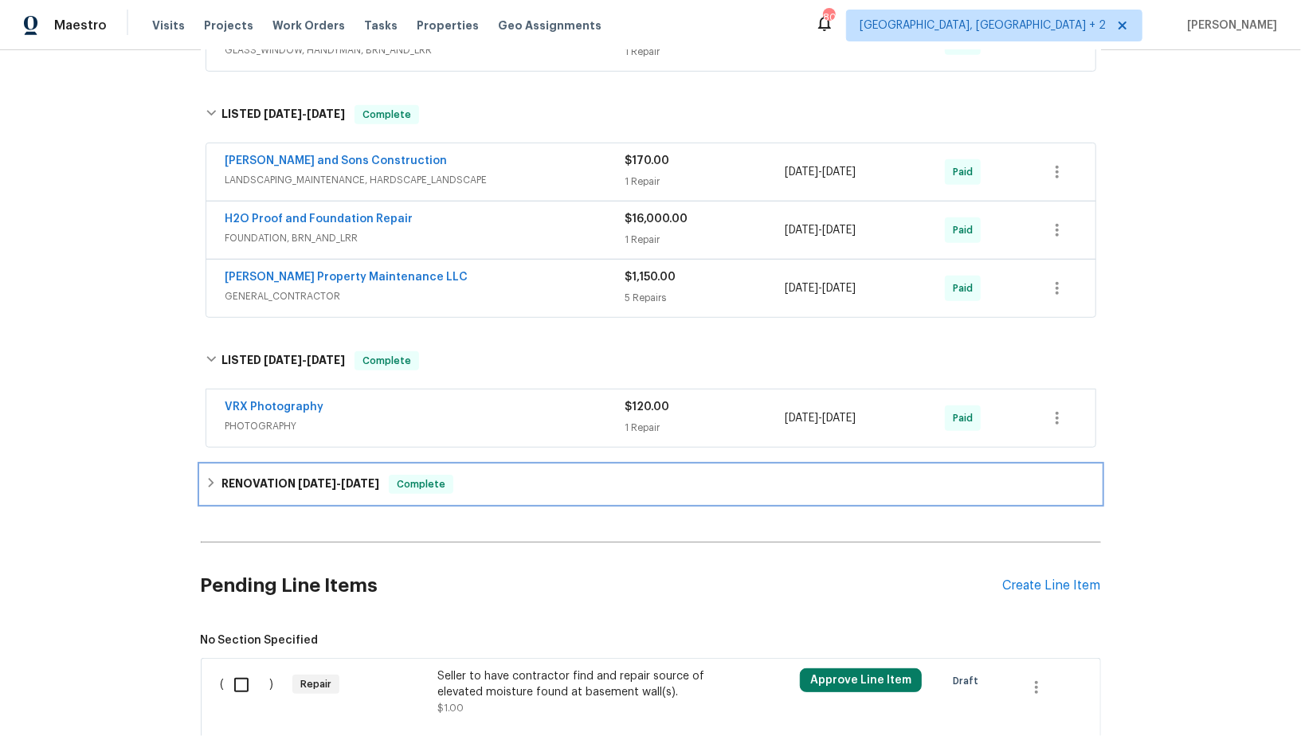
click at [228, 480] on h6 "RENOVATION [DATE] - [DATE]" at bounding box center [301, 484] width 158 height 19
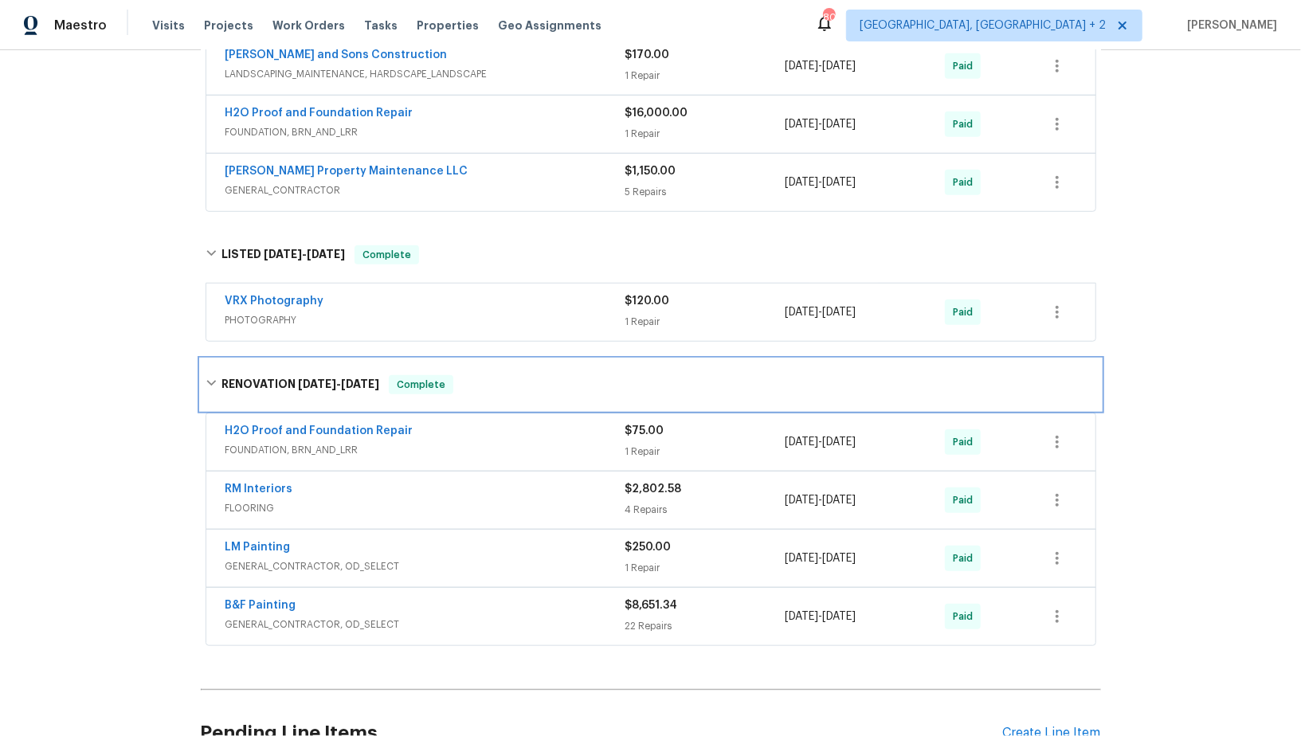
scroll to position [564, 0]
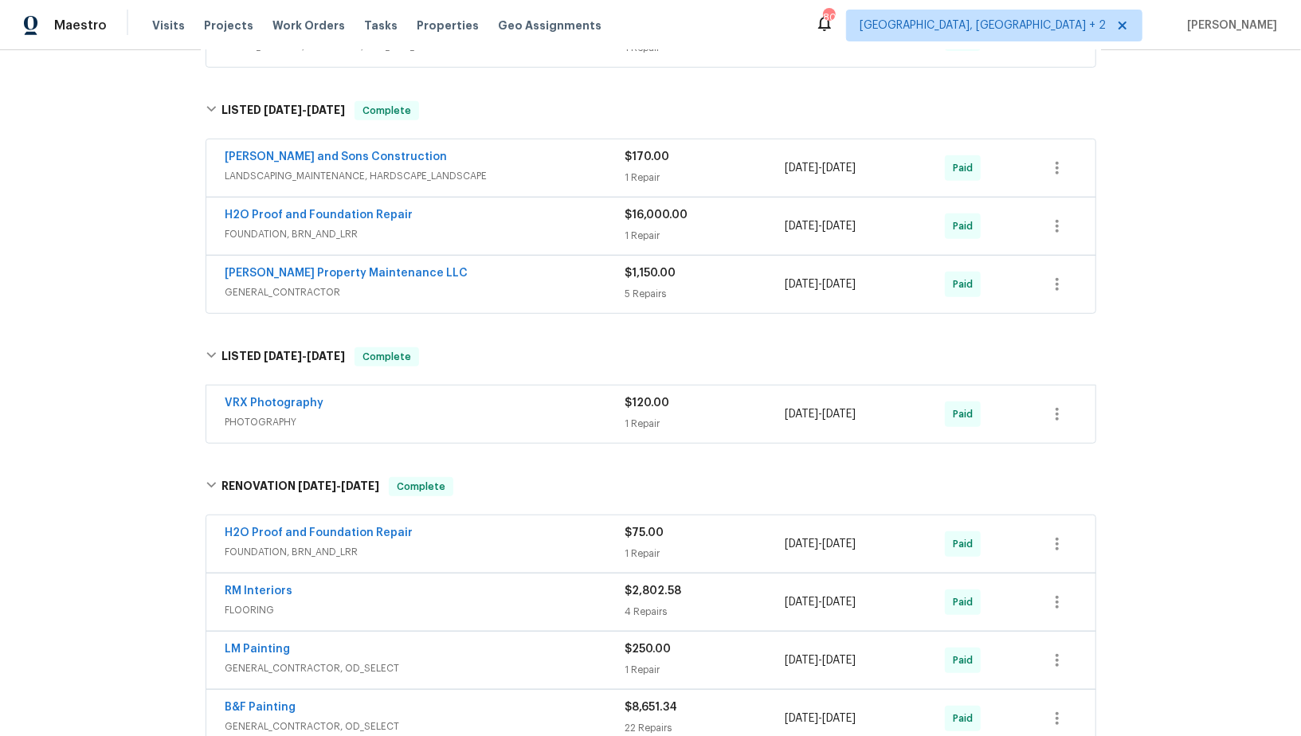
click at [308, 291] on span "GENERAL_CONTRACTOR" at bounding box center [426, 292] width 400 height 16
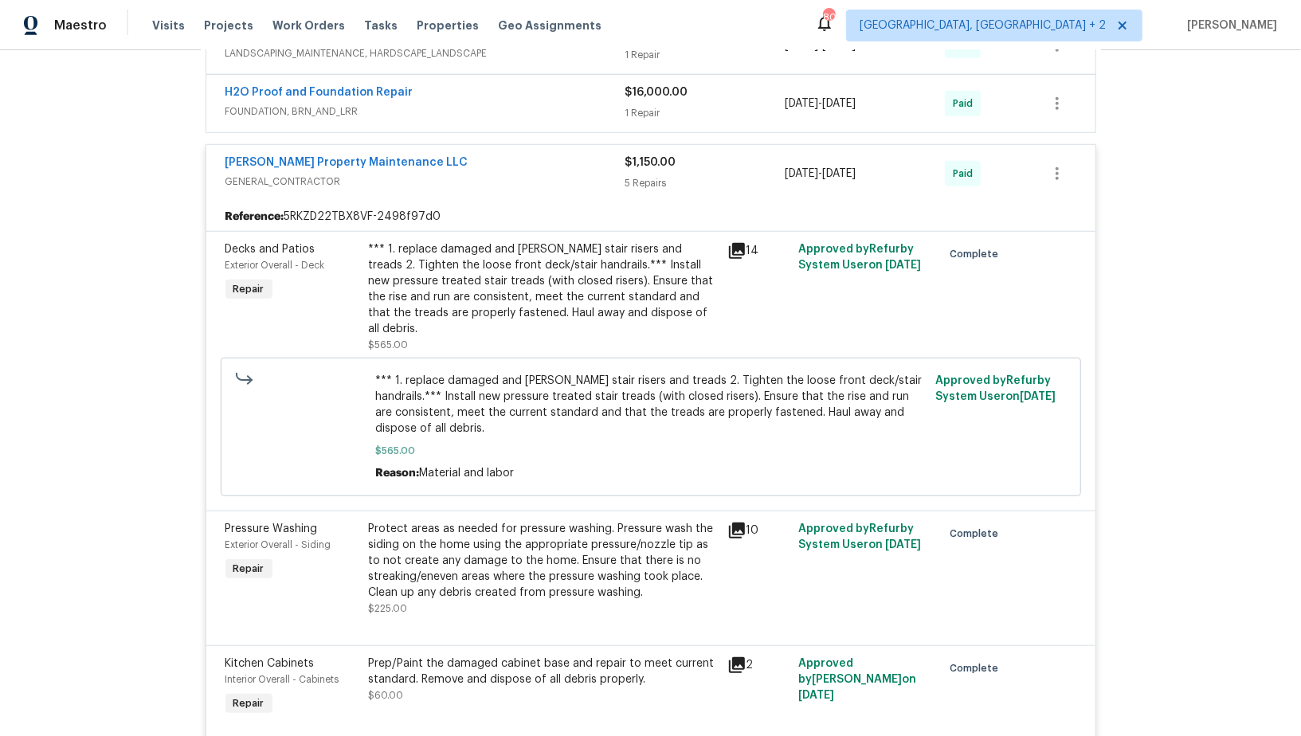
scroll to position [491, 0]
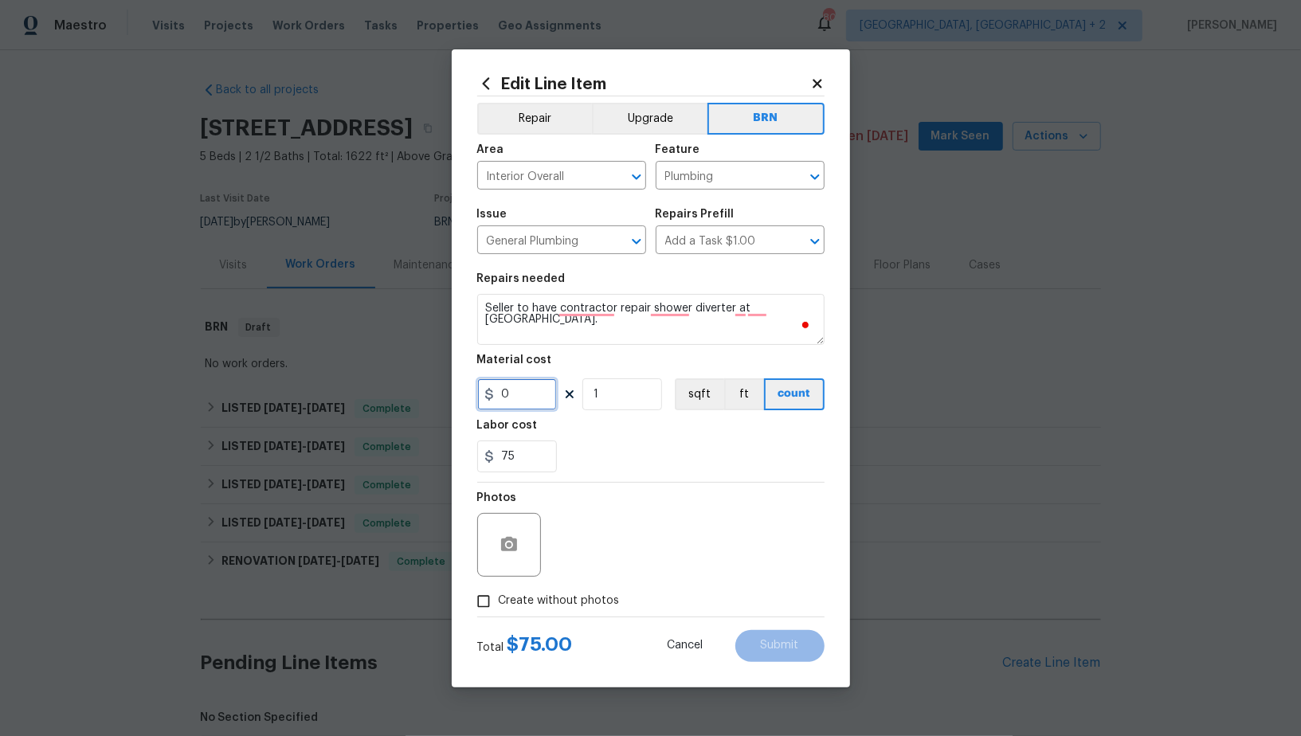
scroll to position [572, 0]
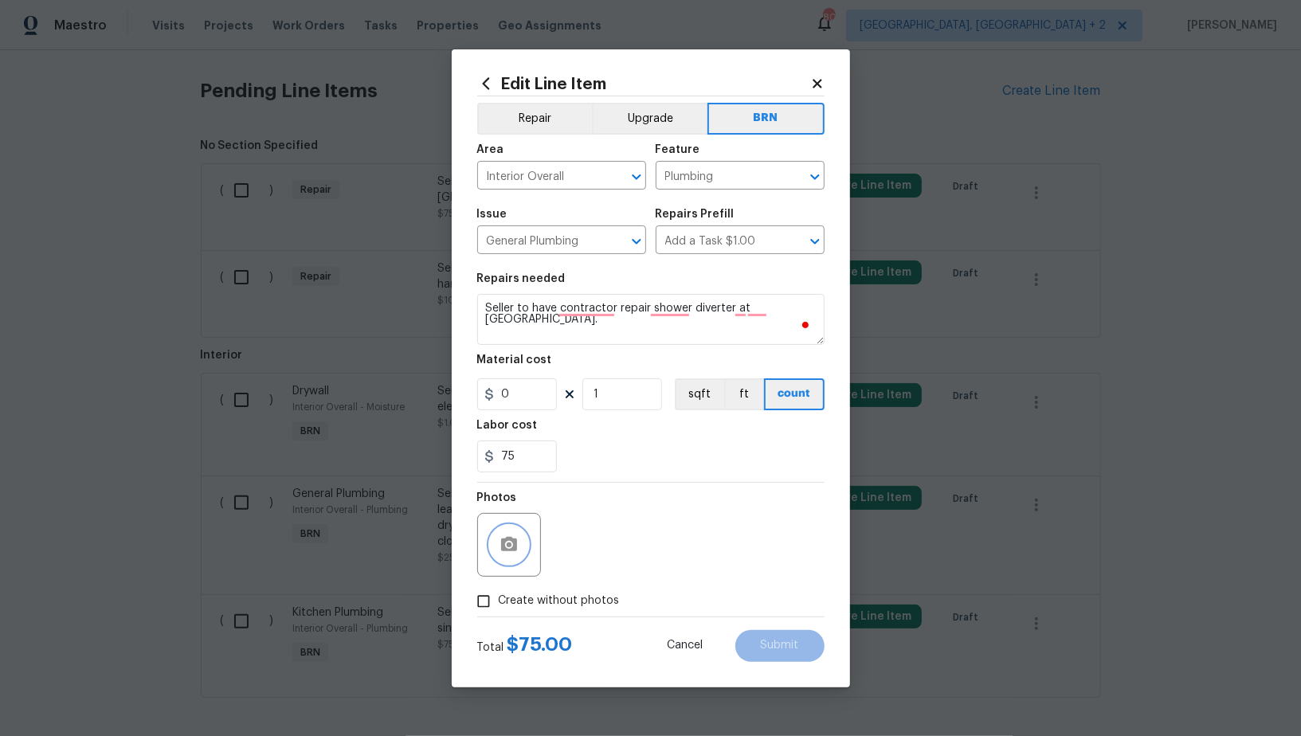
click at [498, 545] on button "button" at bounding box center [509, 545] width 38 height 38
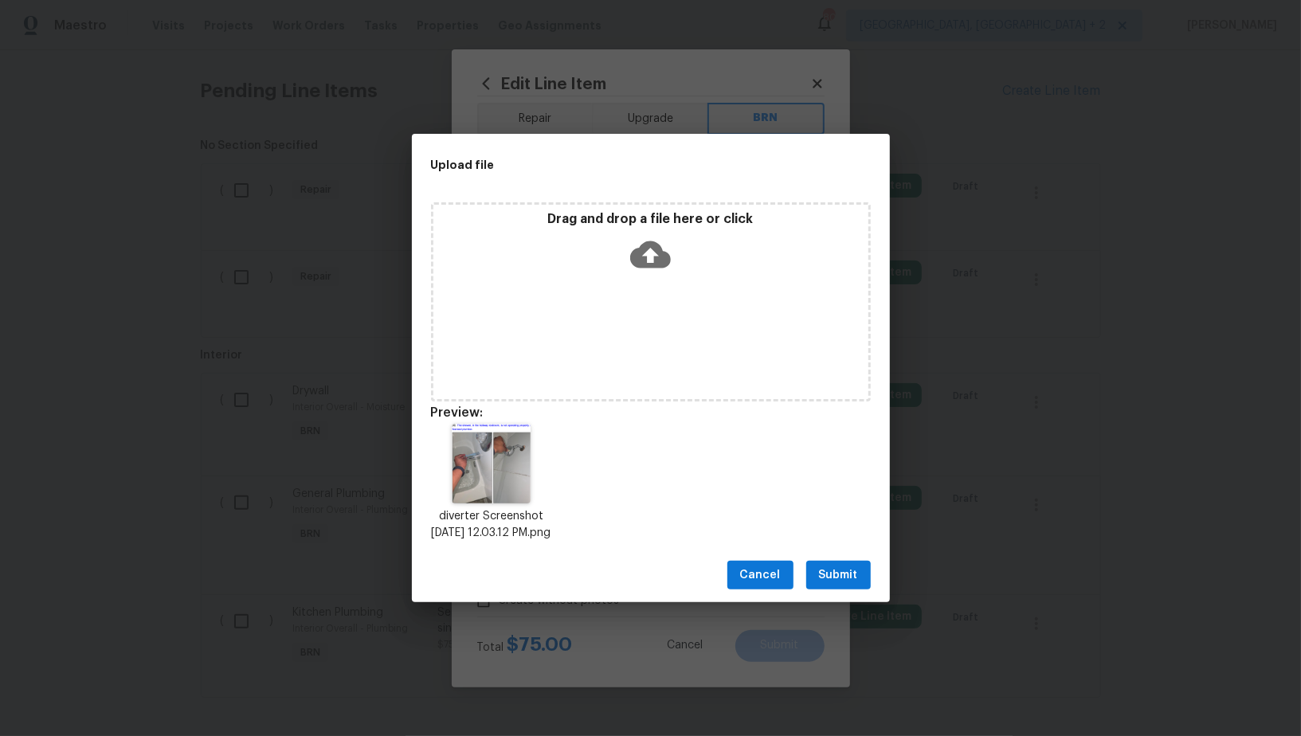
click at [833, 578] on span "Submit" at bounding box center [838, 576] width 39 height 20
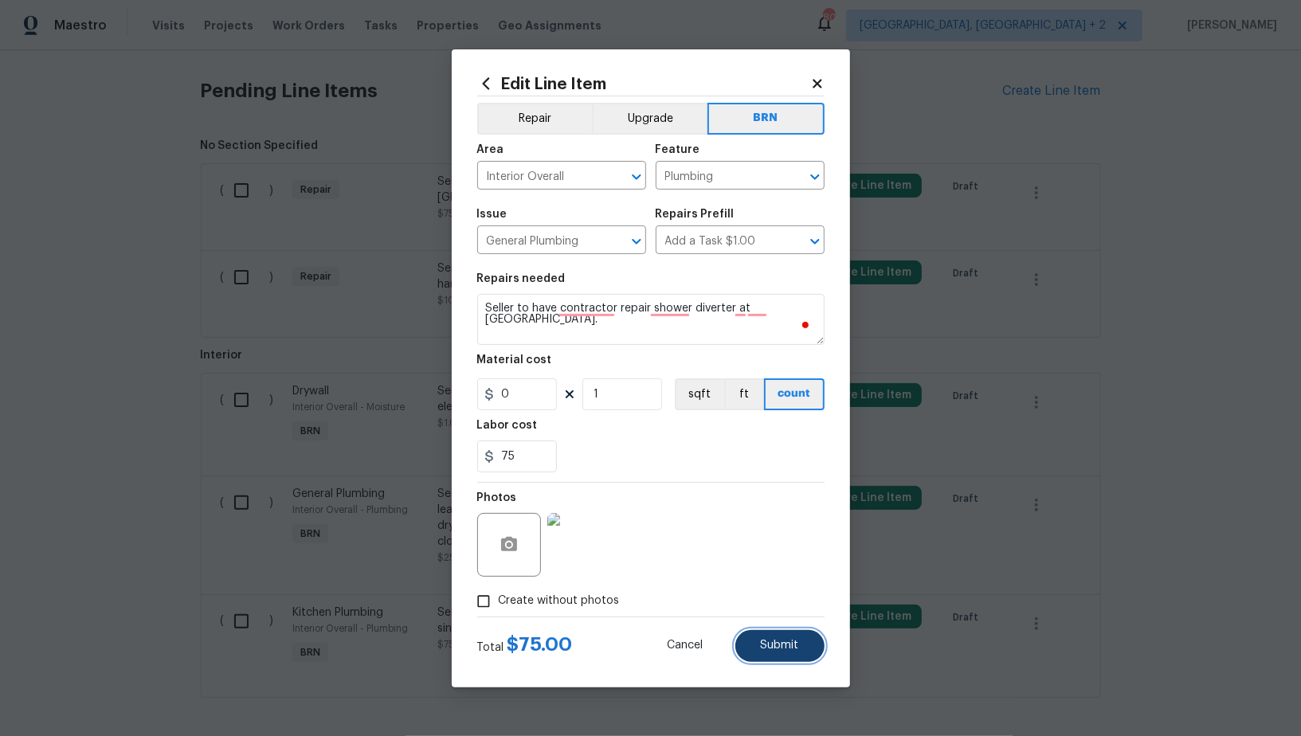
click at [759, 648] on button "Submit" at bounding box center [779, 646] width 89 height 32
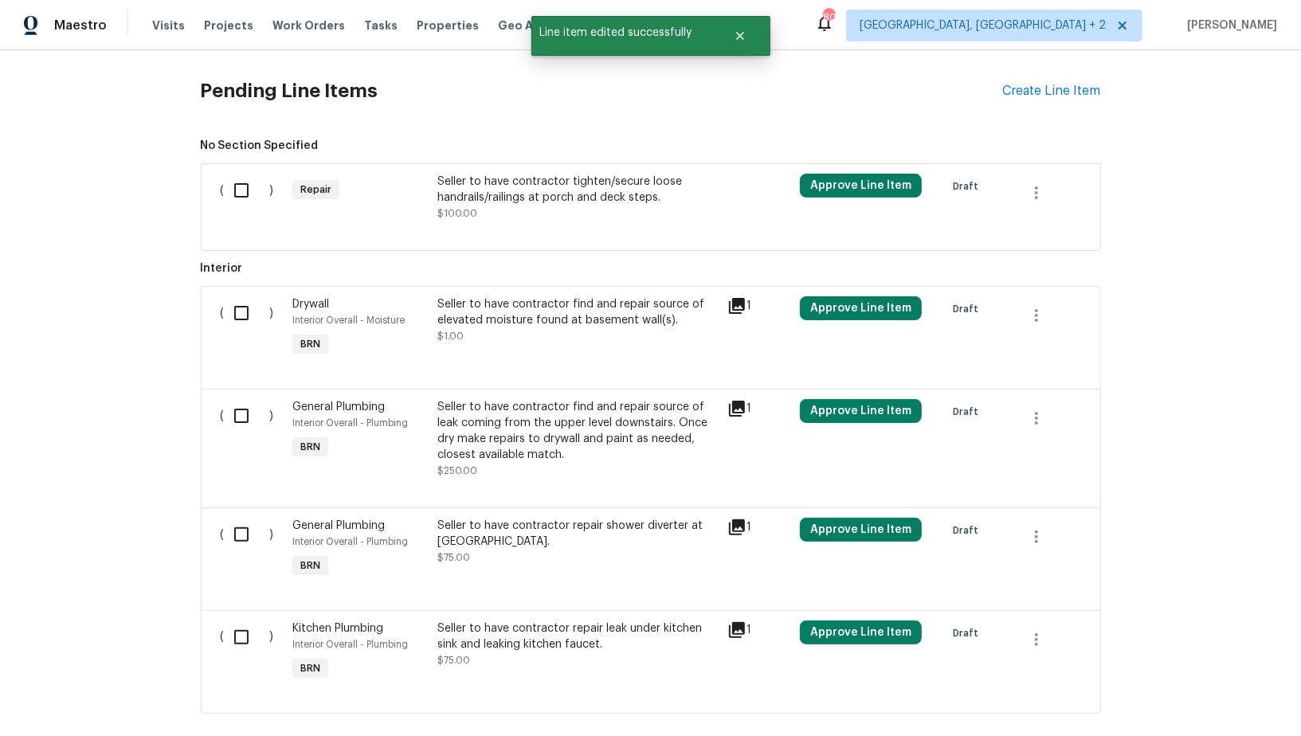
click at [518, 199] on div "Seller to have contractor tighten/secure loose handrails/railings at porch and …" at bounding box center [577, 190] width 280 height 32
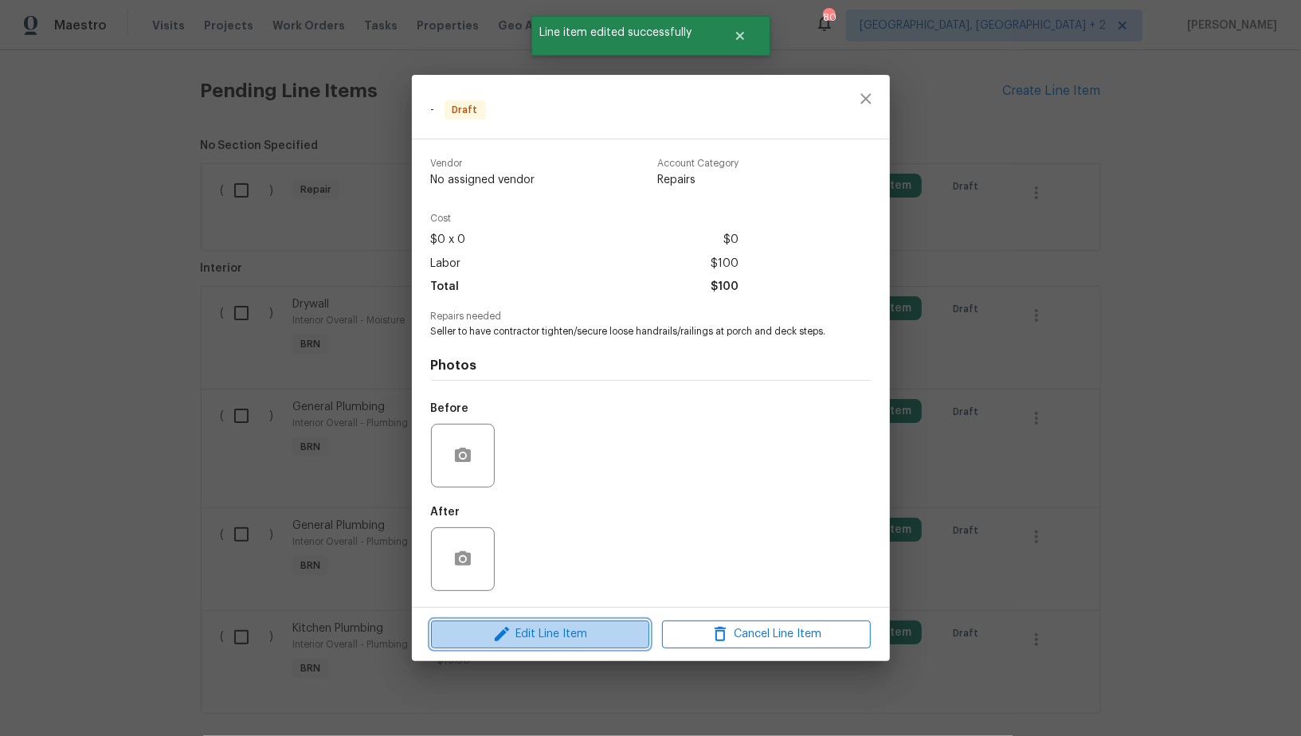
click at [562, 645] on span "Edit Line Item" at bounding box center [540, 635] width 209 height 20
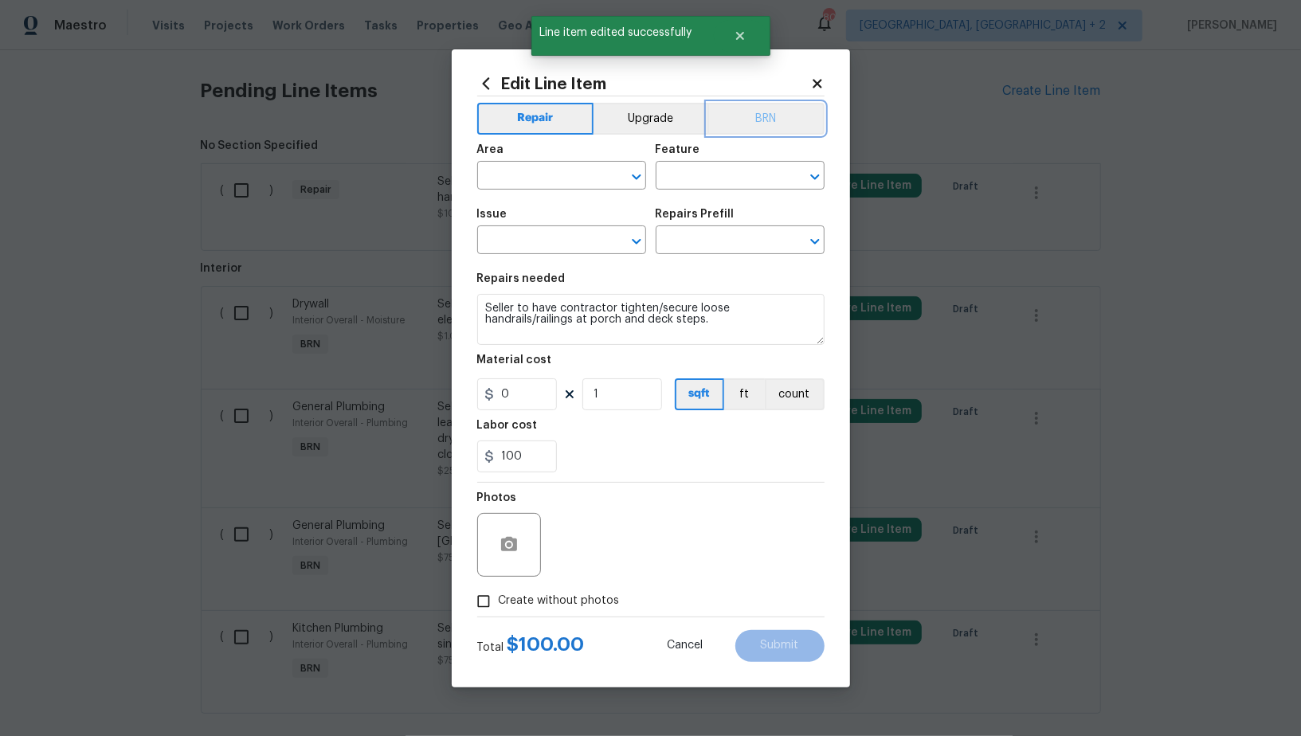
click at [759, 131] on button "BRN" at bounding box center [766, 119] width 117 height 32
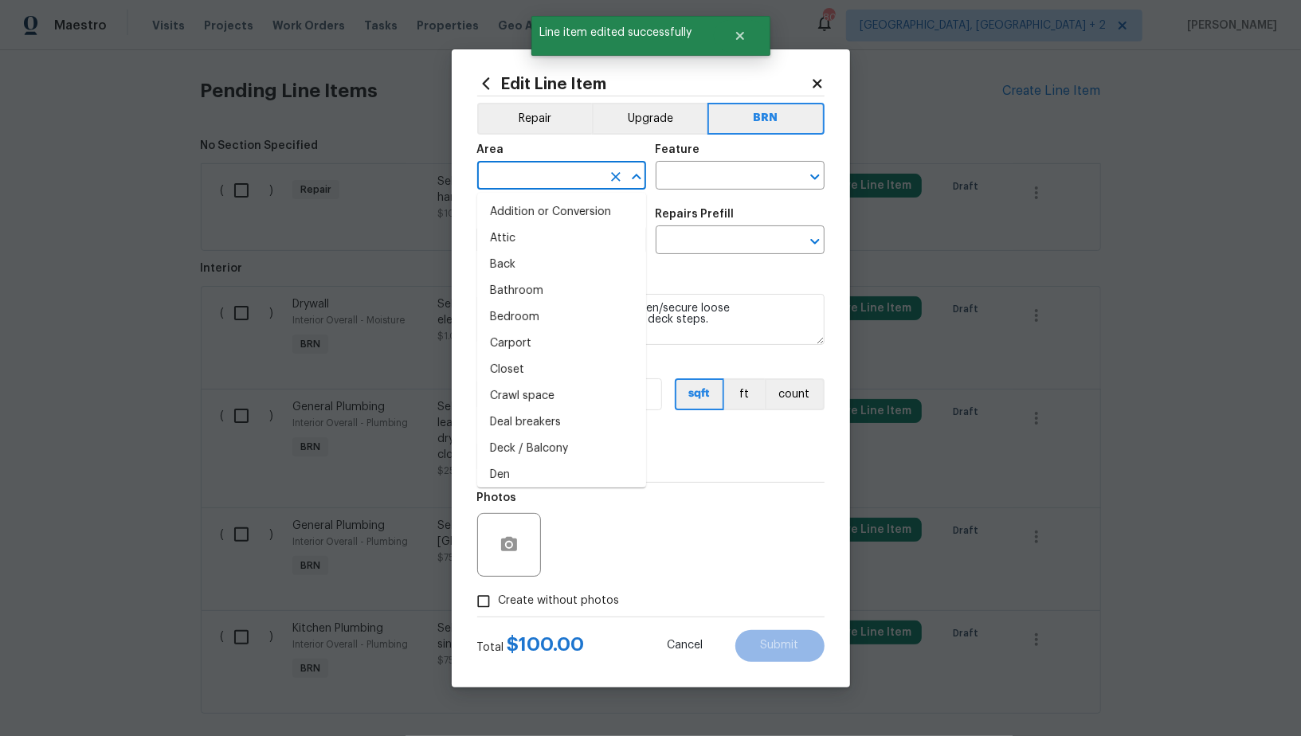
click at [550, 182] on input "text" at bounding box center [539, 177] width 124 height 25
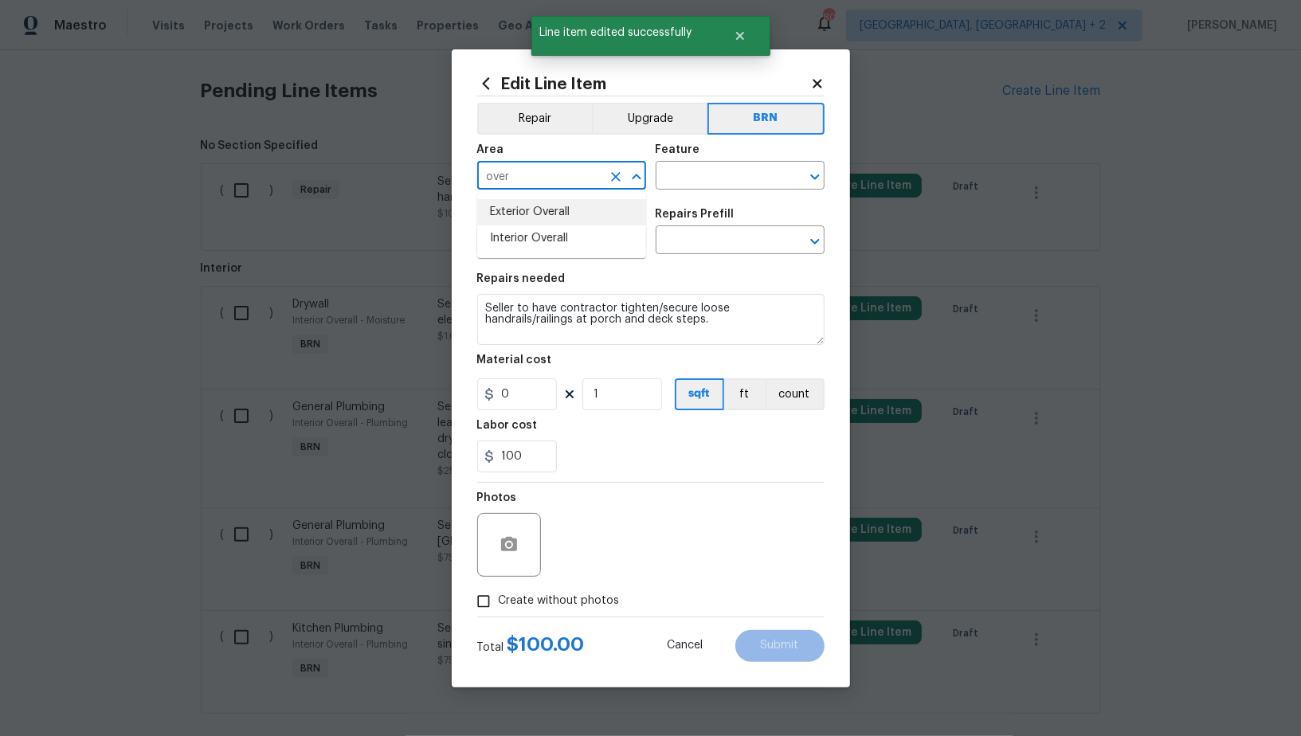
click at [554, 213] on li "Exterior Overall" at bounding box center [561, 212] width 169 height 26
type input "Exterior Overall"
click at [694, 189] on body "Maestro Visits Projects Work Orders Tasks Properties Geo Assignments 80 [GEOGRA…" at bounding box center [650, 368] width 1301 height 736
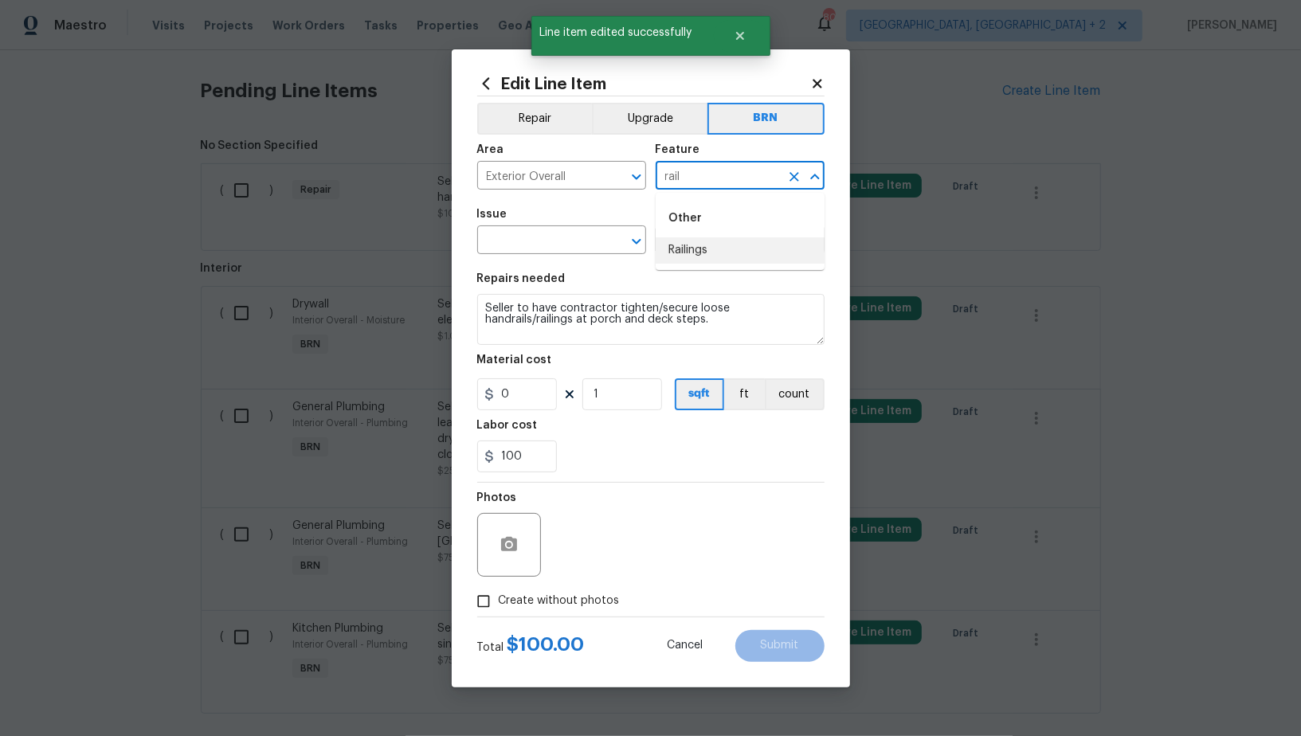
click at [684, 255] on li "Railings" at bounding box center [740, 250] width 169 height 26
type input "Railings"
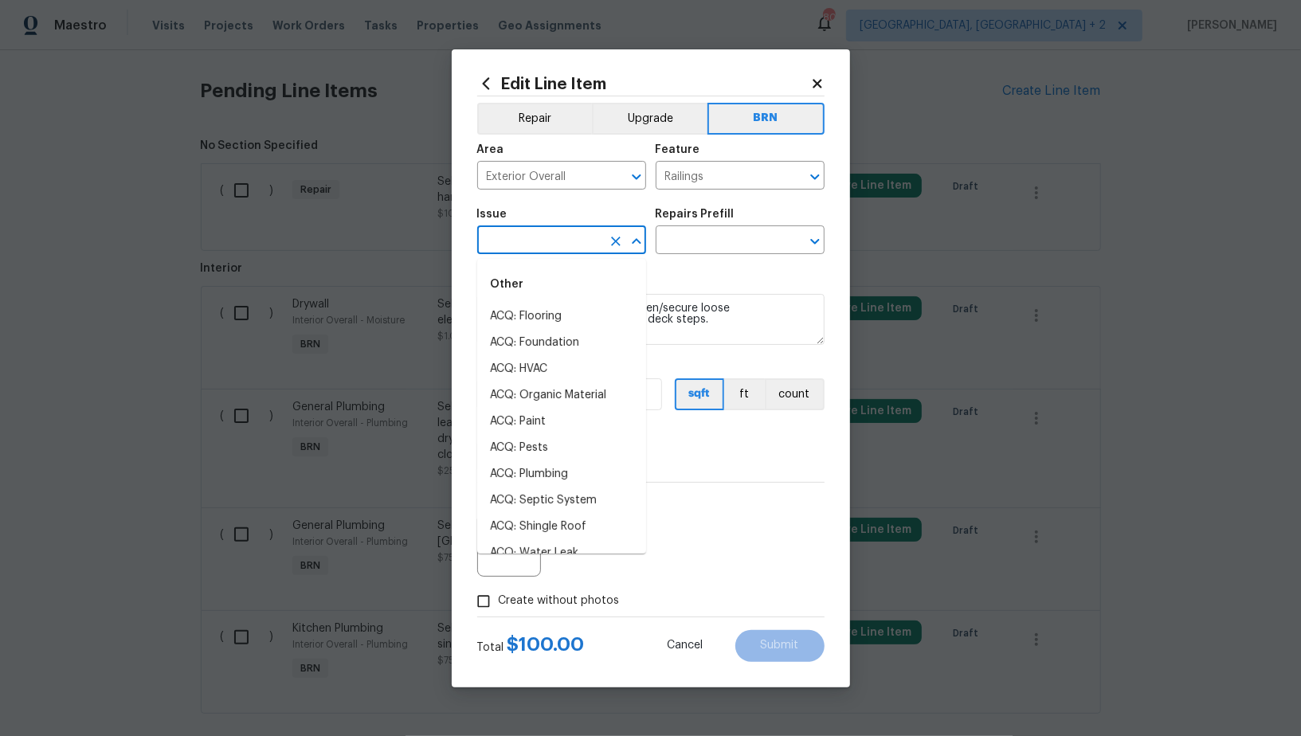
click at [524, 245] on input "text" at bounding box center [539, 241] width 124 height 25
type input "t"
click at [545, 473] on li "Overall Exterior" at bounding box center [561, 474] width 169 height 26
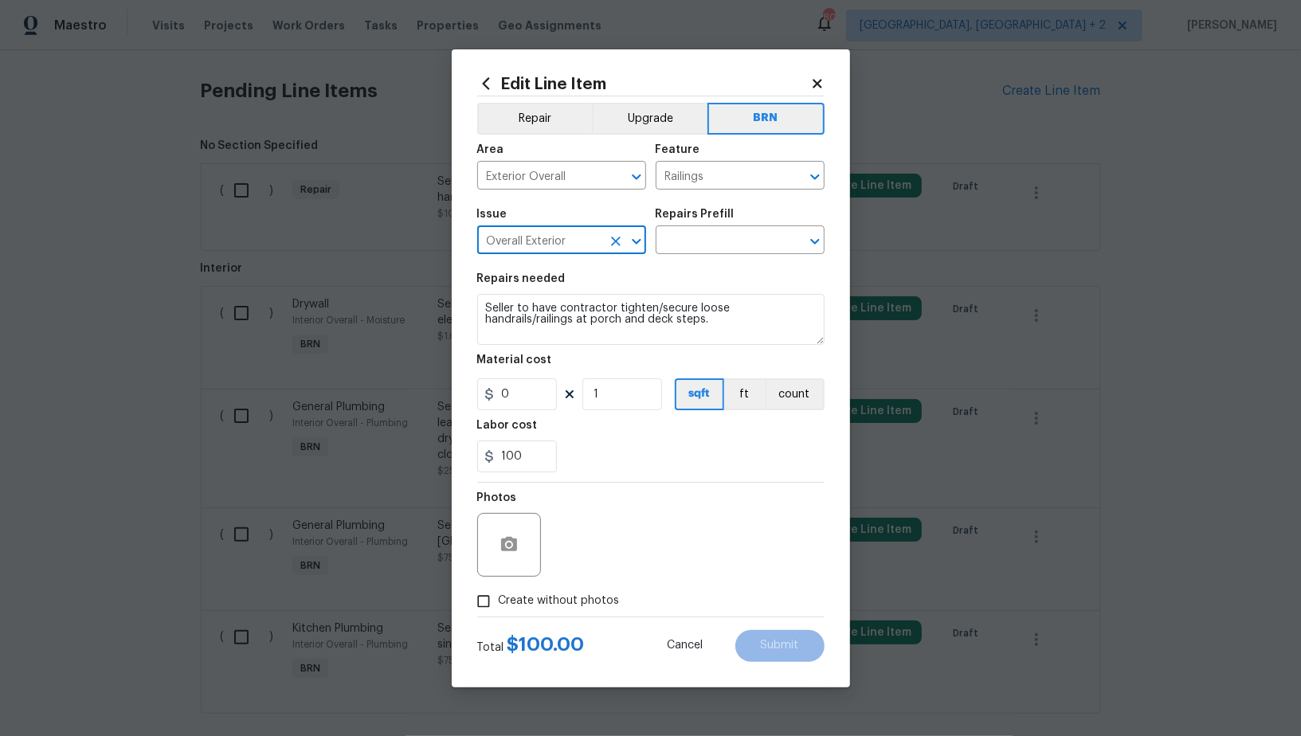
type input "Overall Exterior"
click at [633, 318] on textarea "Seller to have contractor tighten/secure loose handrails/railings at porch and …" at bounding box center [650, 319] width 347 height 51
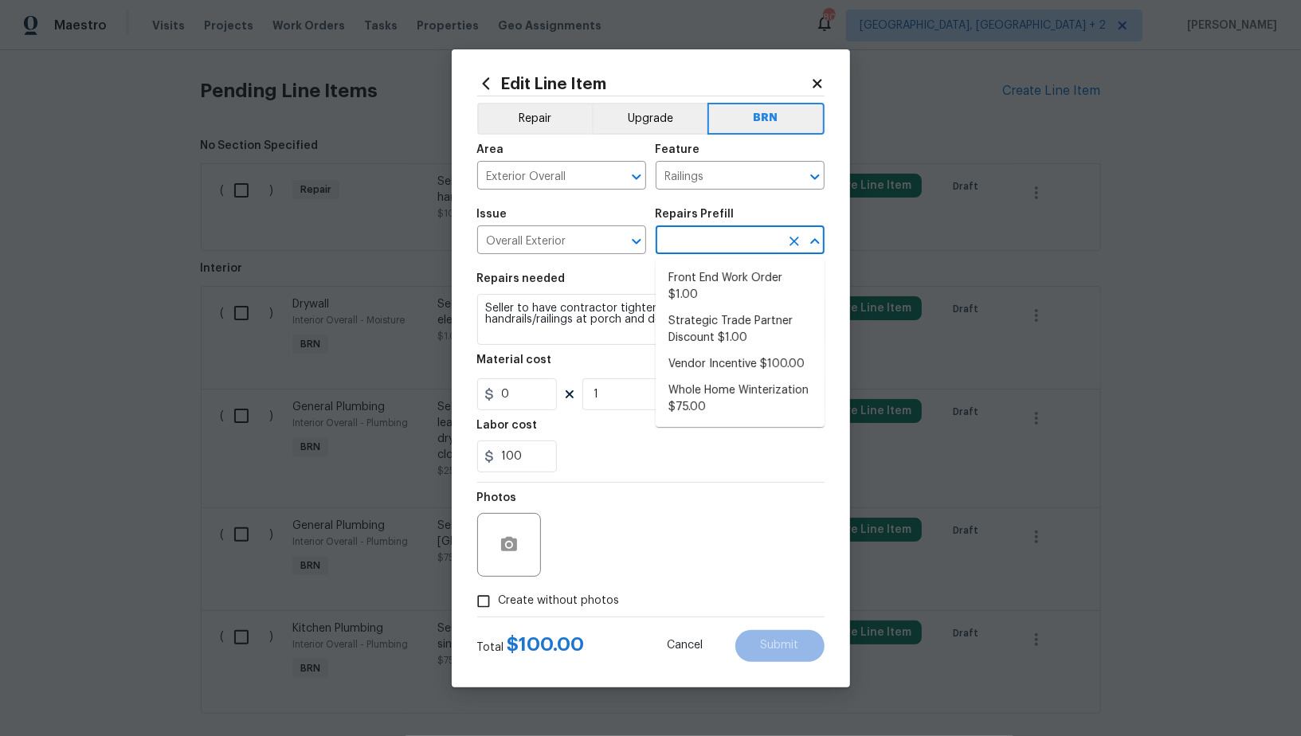
click at [712, 238] on input "text" at bounding box center [718, 241] width 124 height 25
click at [712, 368] on li "Vendor Incentive $100.00" at bounding box center [740, 364] width 169 height 26
type input "Vendor Incentive $100.00"
type textarea "GC Bonus"
type input "100"
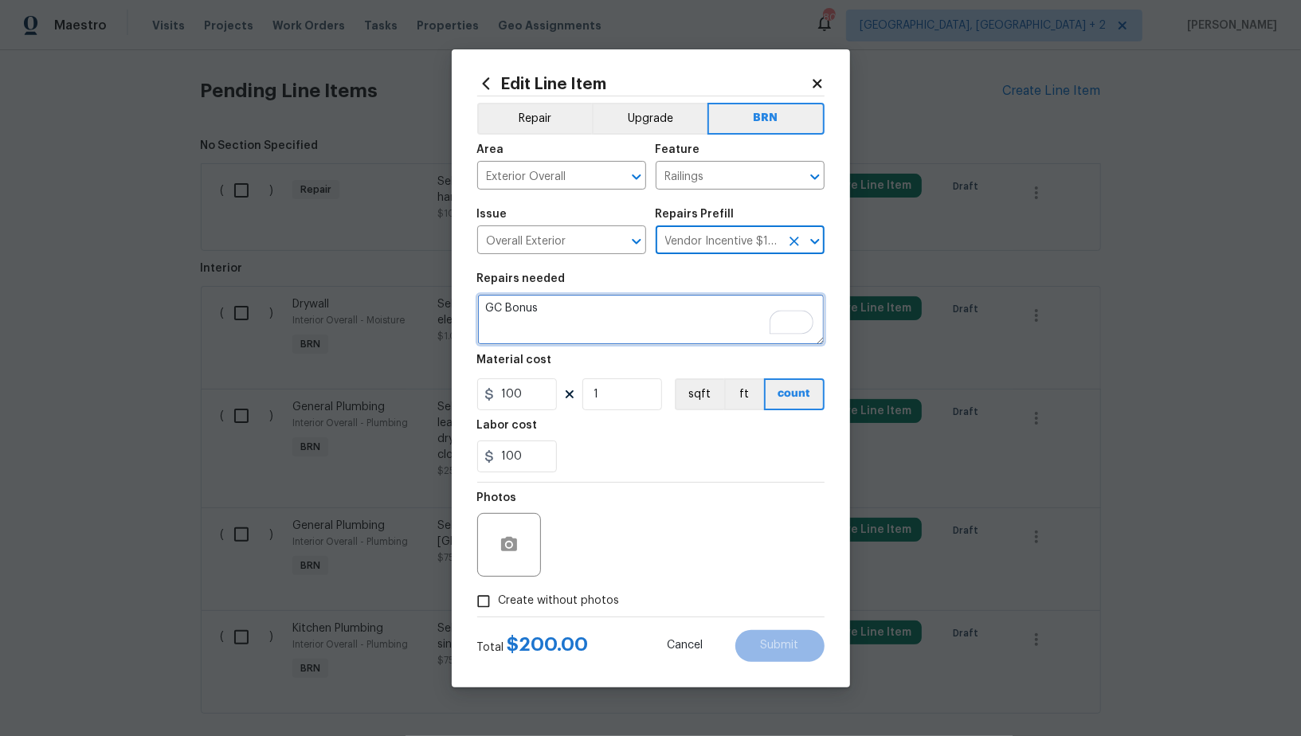
click at [598, 334] on textarea "GC Bonus" at bounding box center [650, 319] width 347 height 51
paste textarea "Seller to have contractor tighten/secure loose handrails/railings at porch and …"
type textarea "Seller to have contractor tighten/secure loose handrails/railings at porch and …"
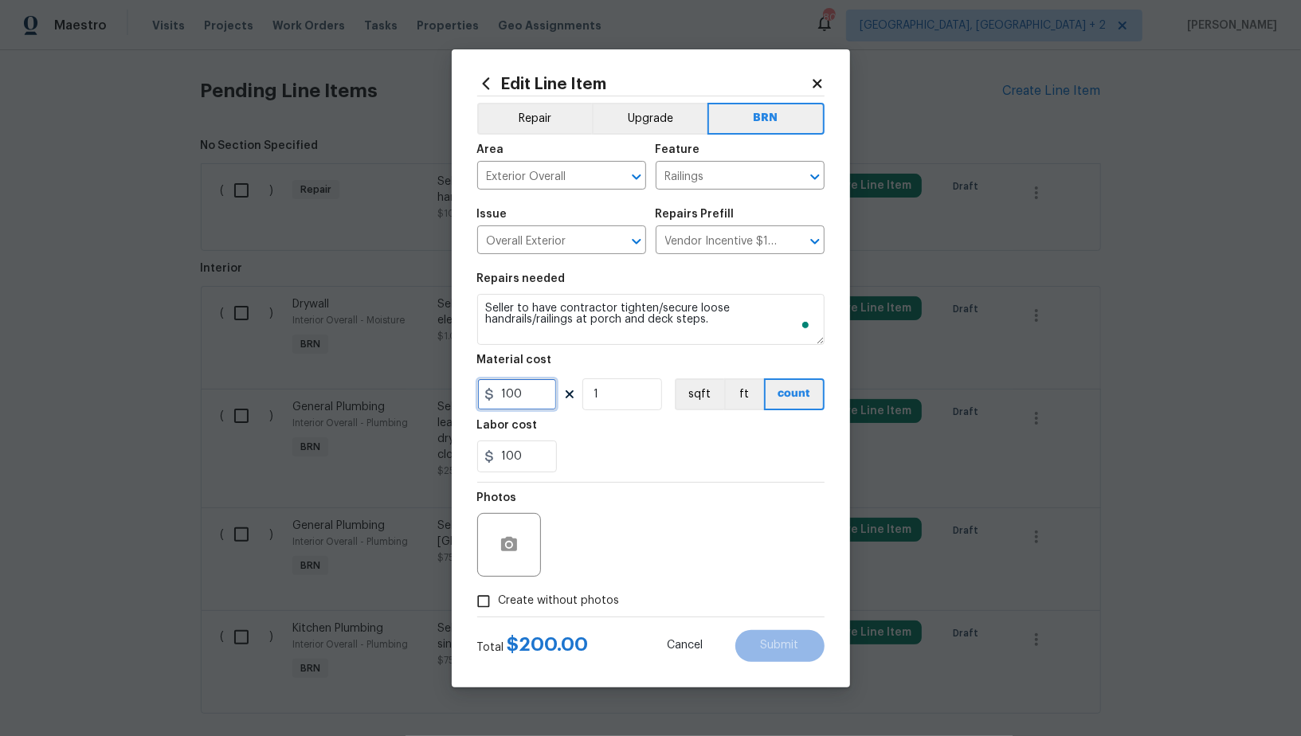
click at [540, 398] on input "100" at bounding box center [517, 394] width 80 height 32
type input "0"
click at [501, 547] on icon "button" at bounding box center [509, 544] width 16 height 14
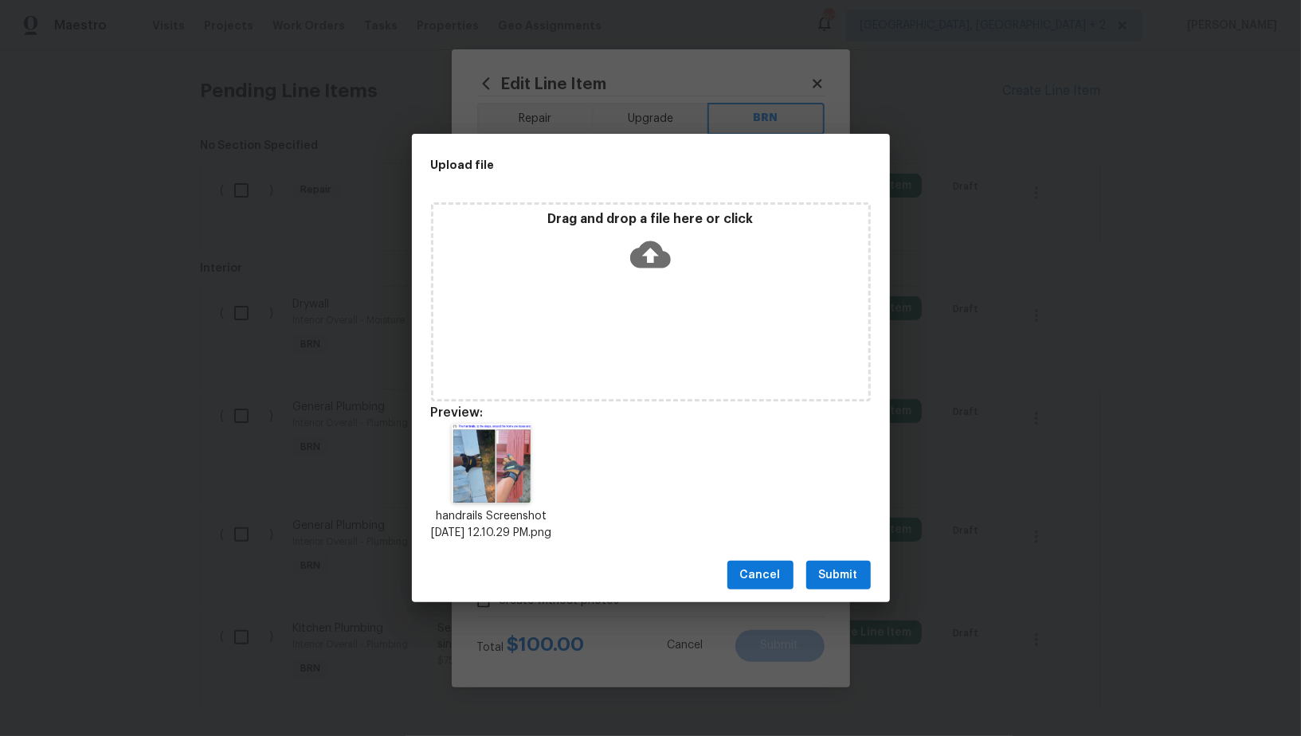
click at [833, 581] on span "Submit" at bounding box center [838, 576] width 39 height 20
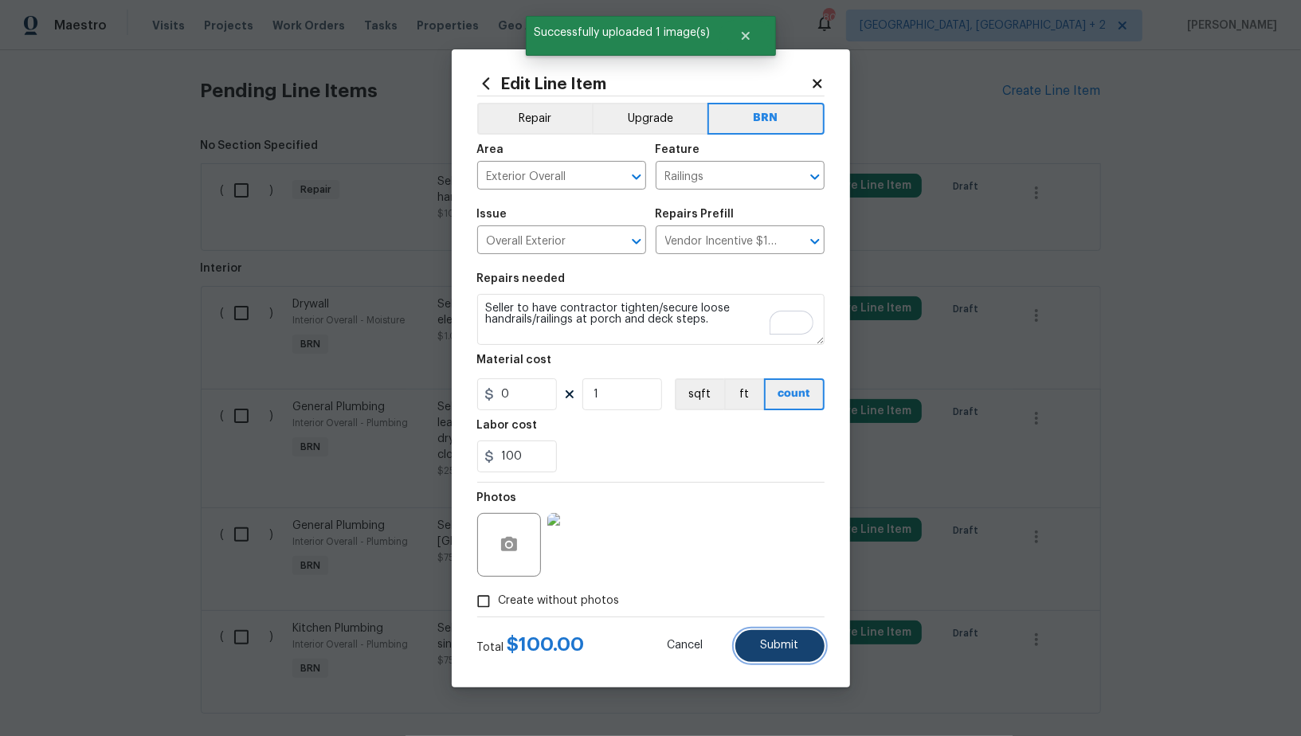
click at [778, 645] on span "Submit" at bounding box center [780, 646] width 38 height 12
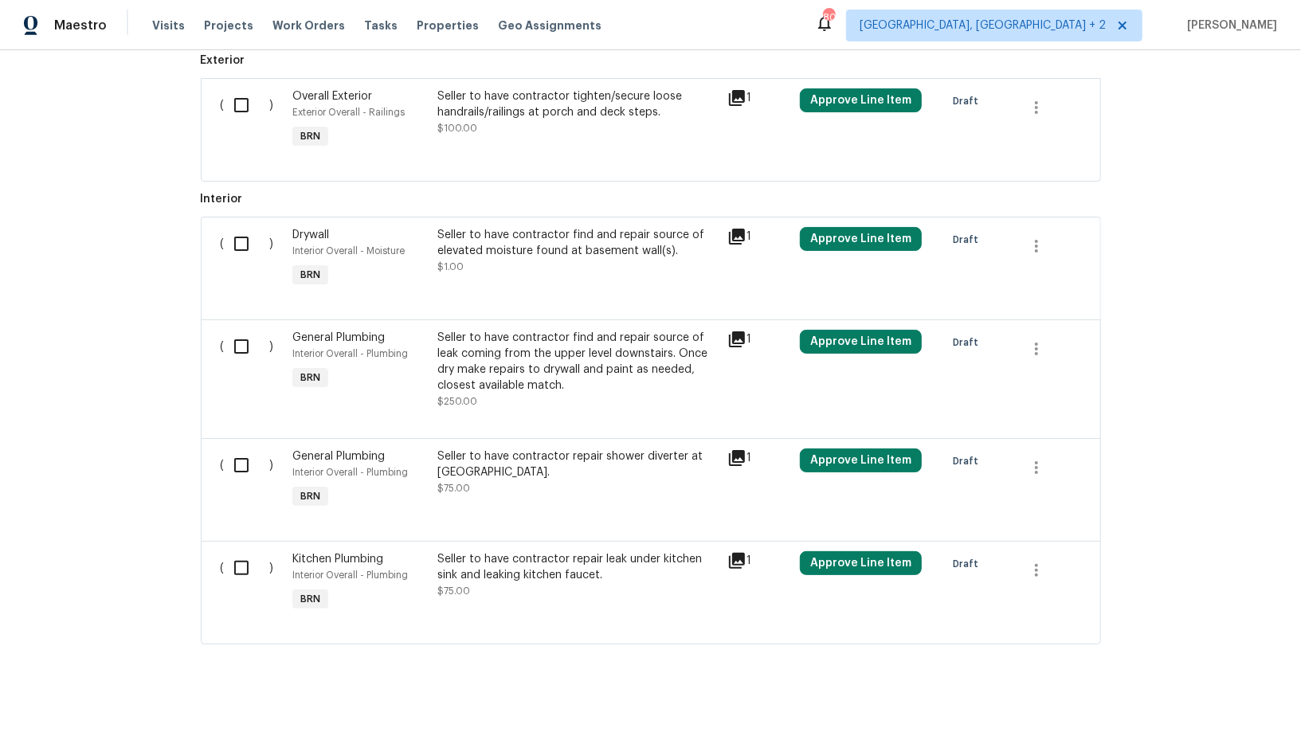
scroll to position [672, 0]
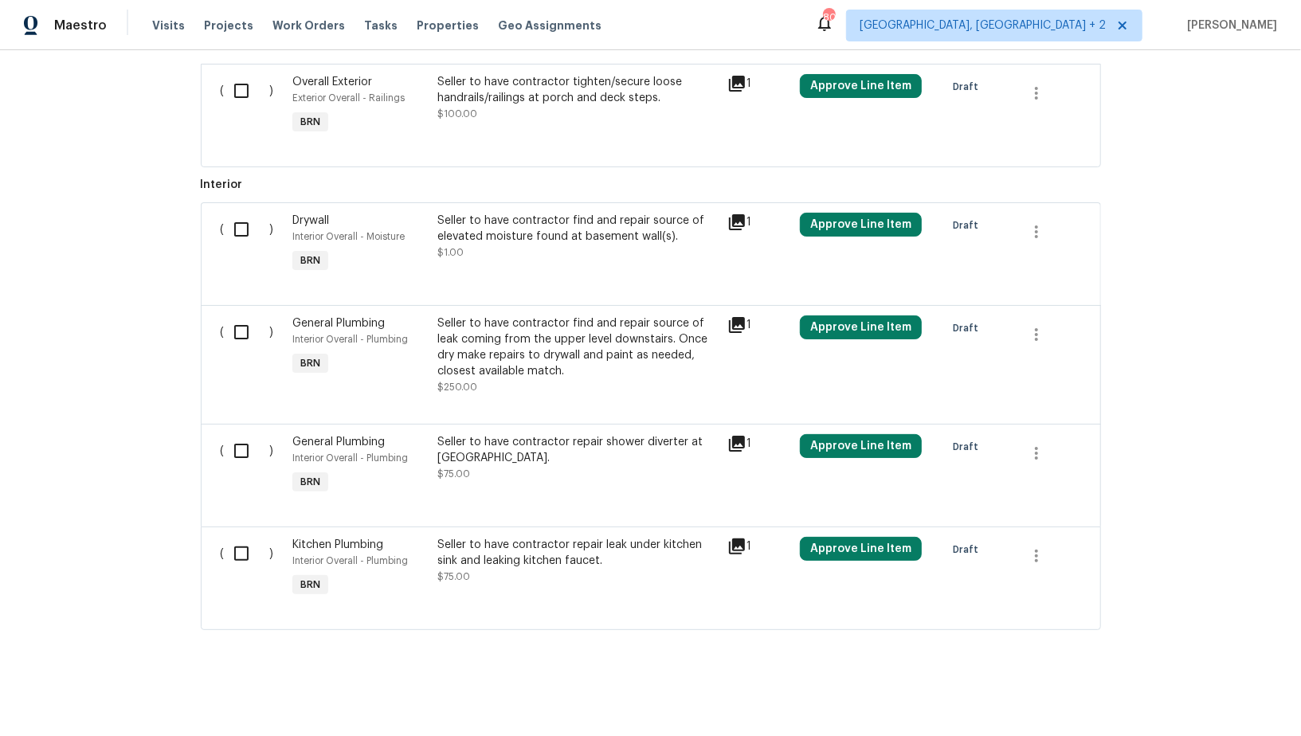
click at [485, 572] on div "Seller to have contractor repair leak under kitchen sink and leaking kitchen fa…" at bounding box center [577, 561] width 280 height 48
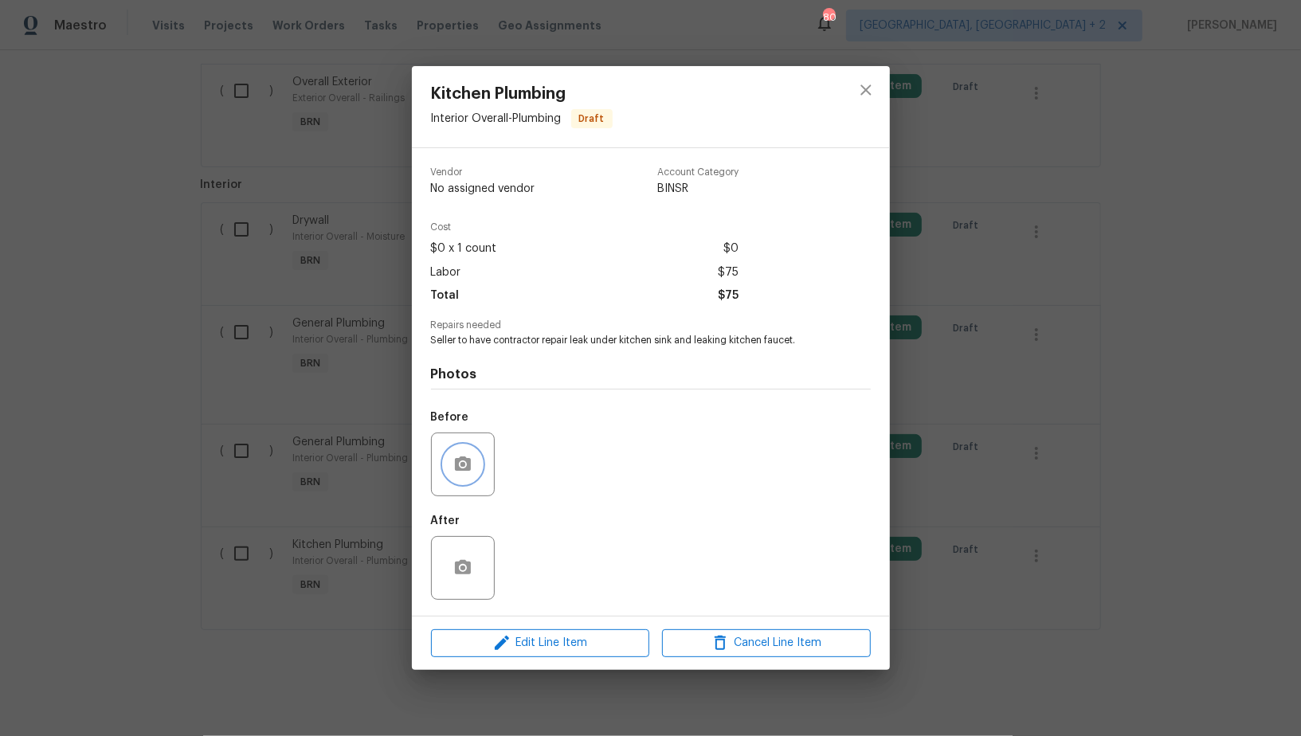
click at [468, 453] on button "button" at bounding box center [463, 464] width 38 height 38
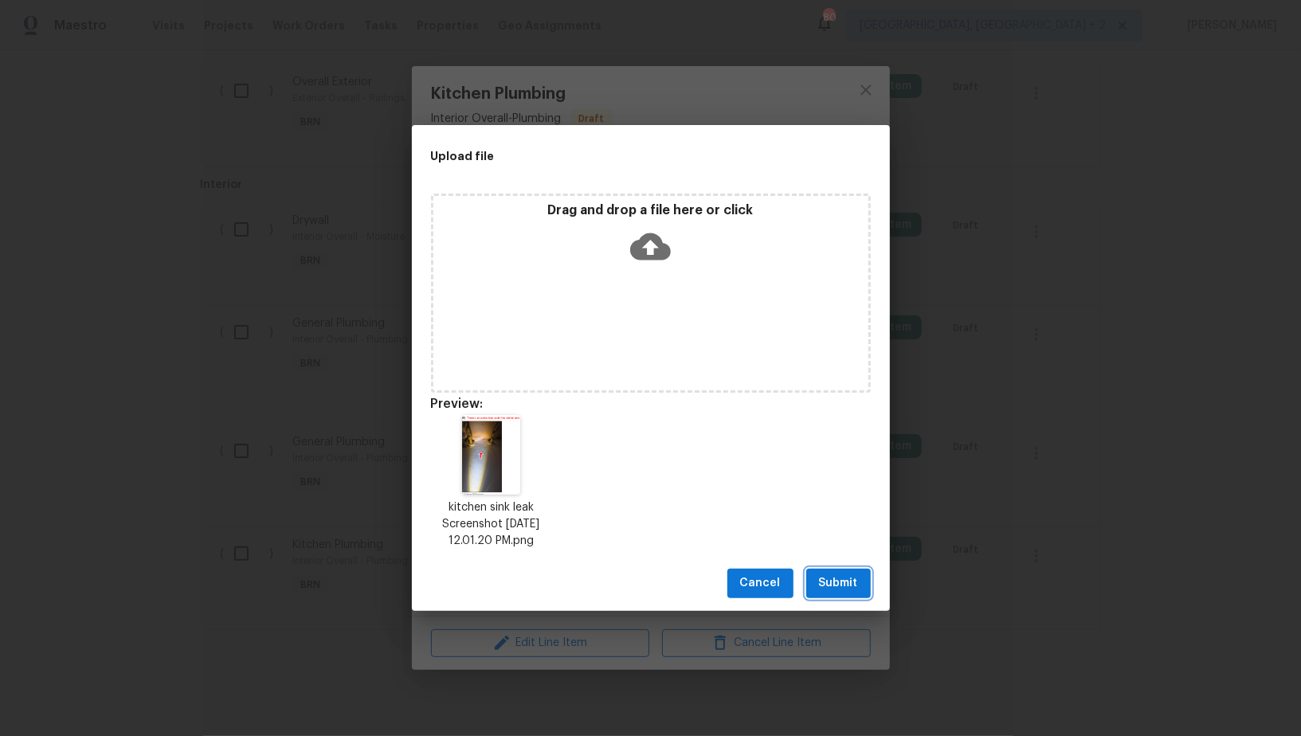
click at [828, 586] on span "Submit" at bounding box center [838, 584] width 39 height 20
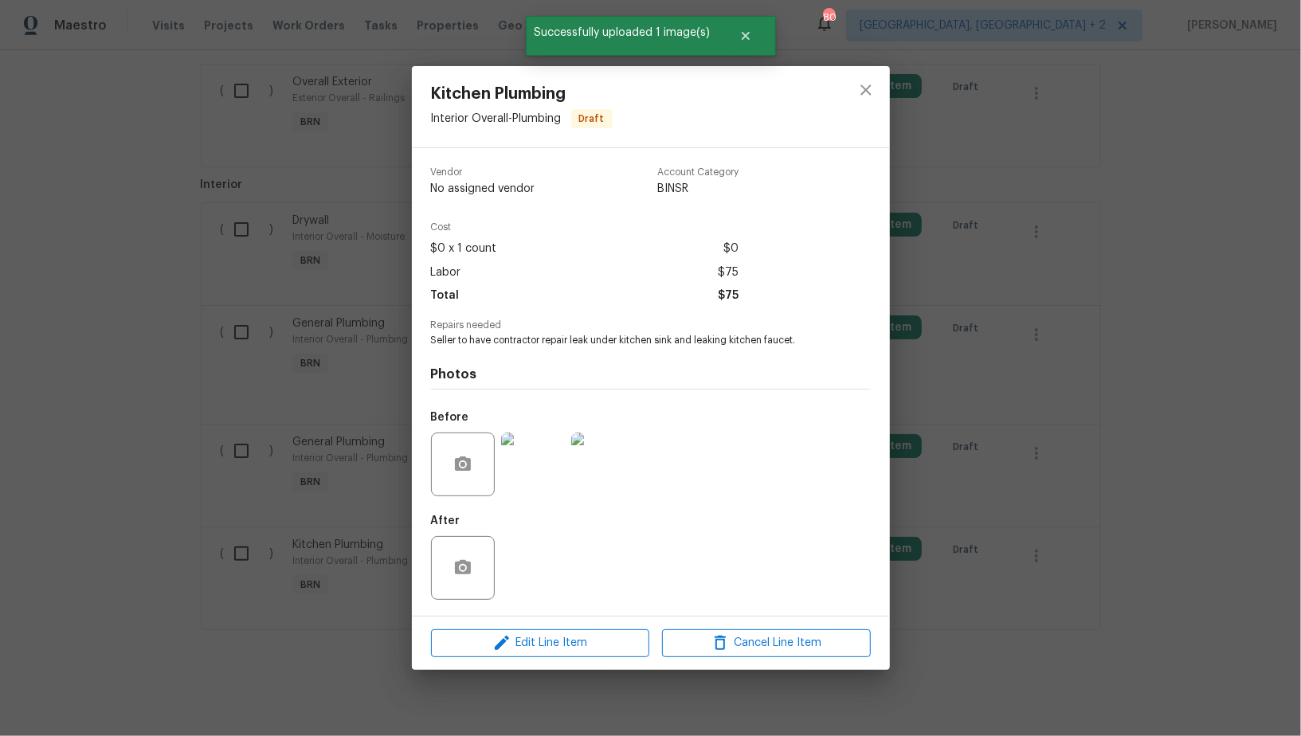
click at [185, 351] on div "Kitchen Plumbing Interior Overall - Plumbing Draft Vendor No assigned vendor Ac…" at bounding box center [650, 368] width 1301 height 736
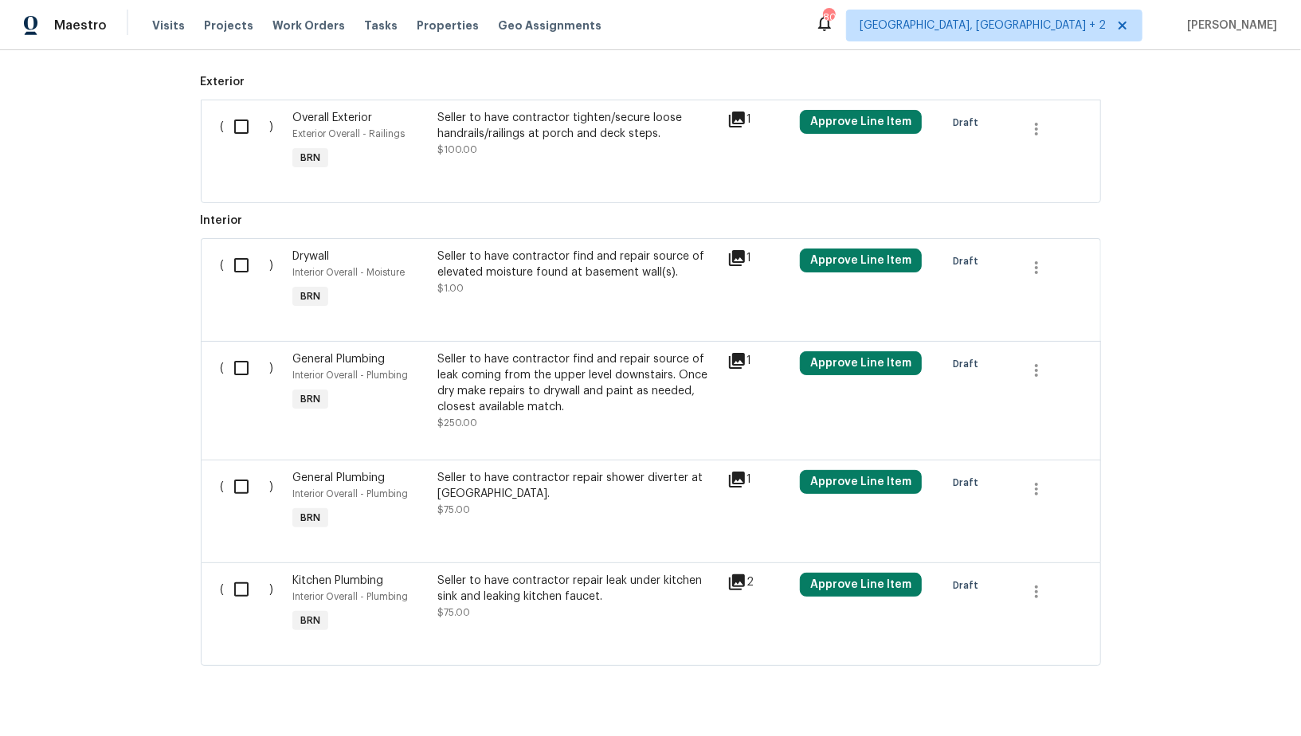
scroll to position [625, 0]
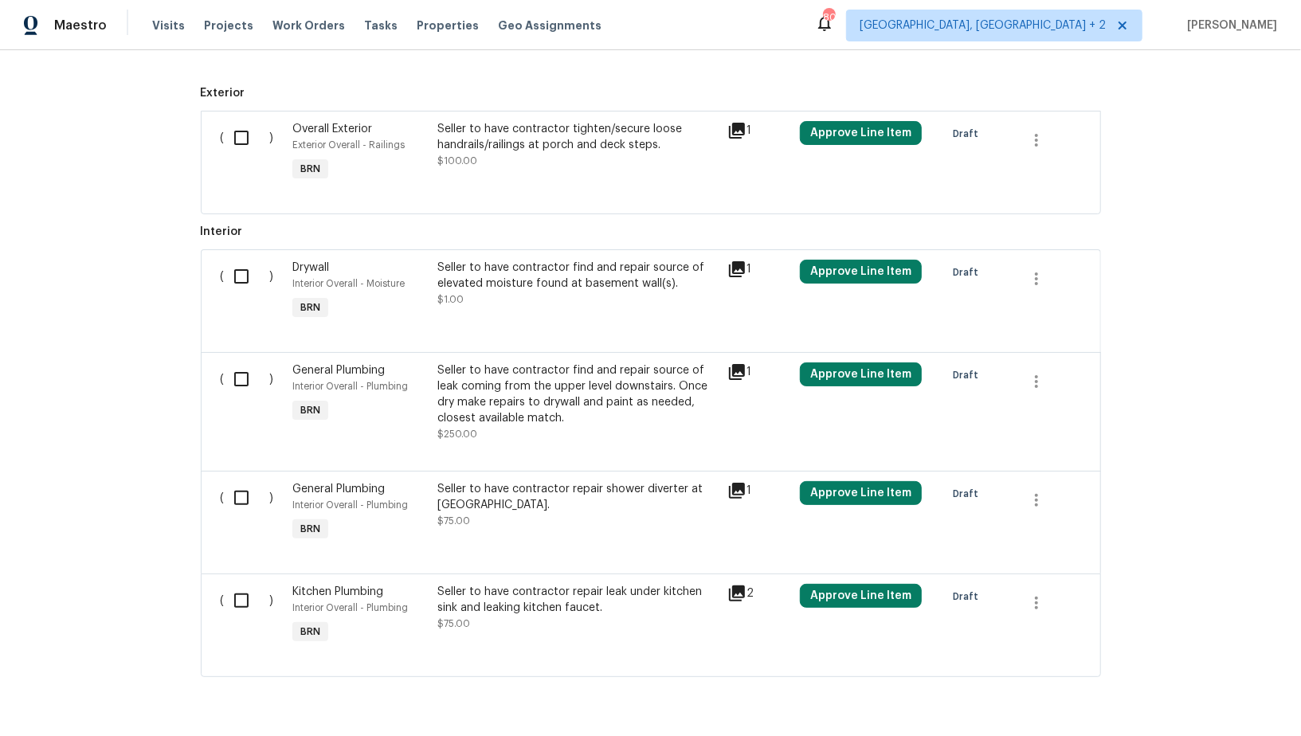
click at [466, 400] on div "Seller to have contractor find and repair source of leak coming from the upper …" at bounding box center [577, 395] width 280 height 64
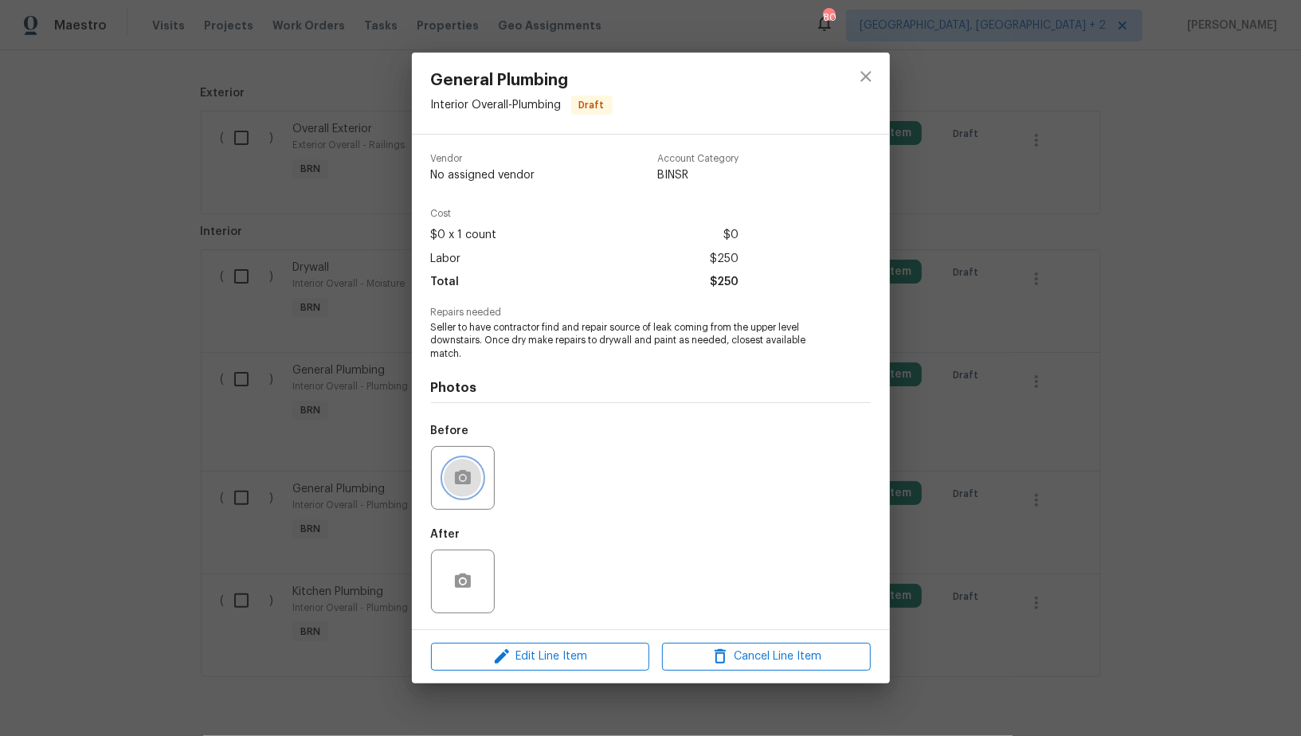
click at [461, 489] on button "button" at bounding box center [463, 478] width 38 height 38
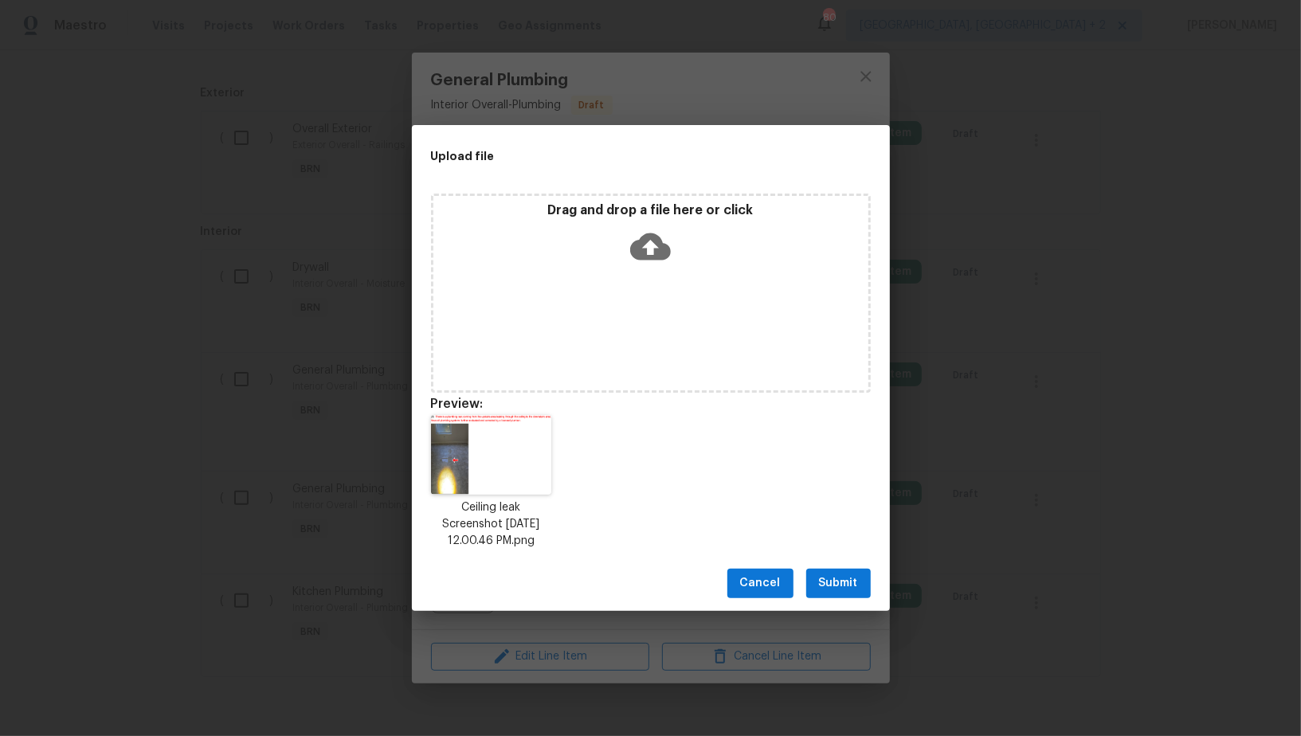
click at [851, 568] on div "Cancel Submit" at bounding box center [651, 583] width 478 height 55
click at [845, 582] on span "Submit" at bounding box center [838, 584] width 39 height 20
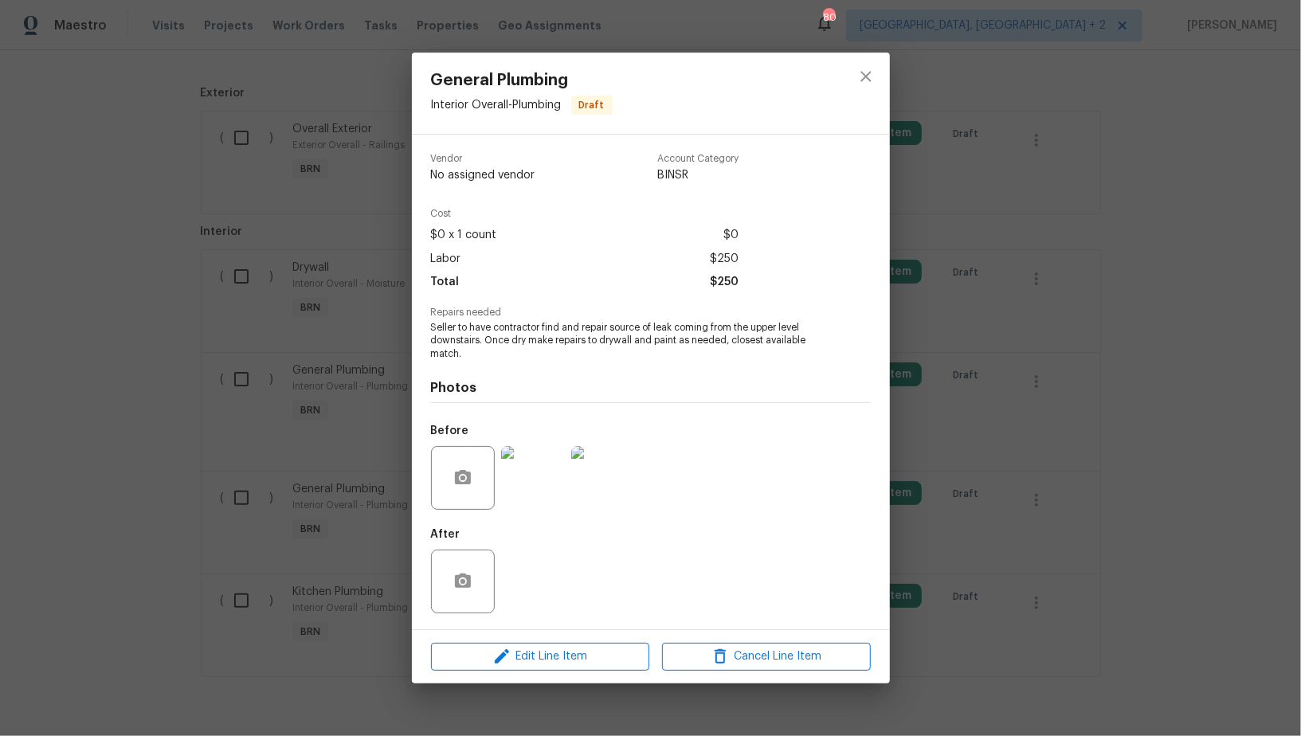
click at [332, 343] on div "General Plumbing Interior Overall - Plumbing Draft Vendor No assigned vendor Ac…" at bounding box center [650, 368] width 1301 height 736
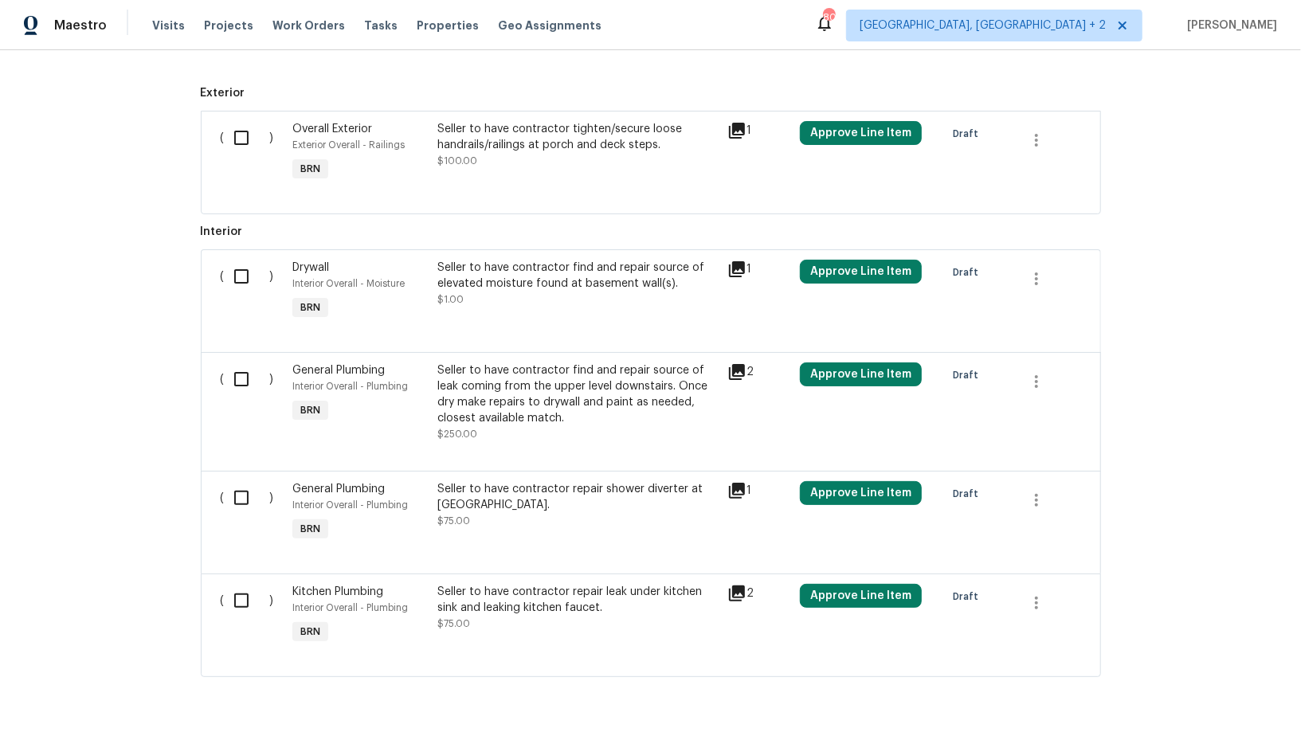
click at [227, 141] on input "checkbox" at bounding box center [247, 137] width 45 height 33
checkbox input "true"
click at [252, 269] on input "checkbox" at bounding box center [247, 276] width 45 height 33
checkbox input "true"
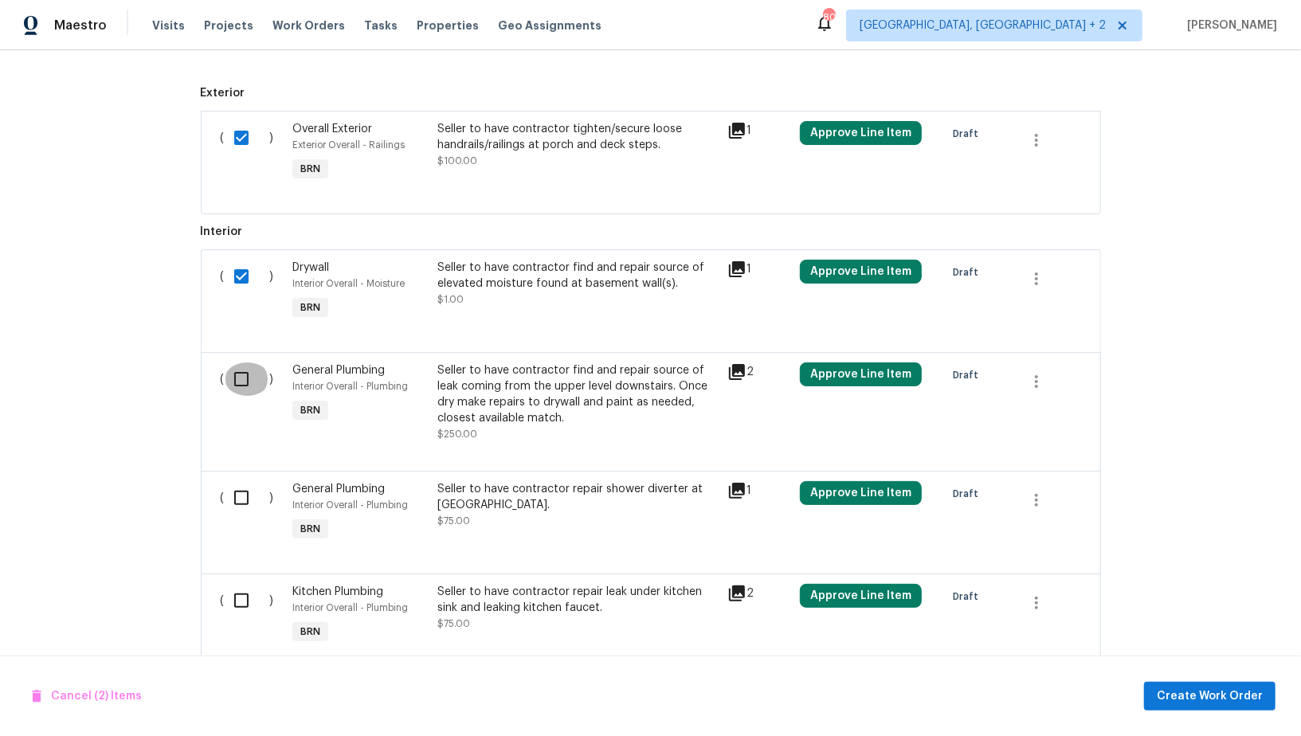
click at [242, 385] on input "checkbox" at bounding box center [247, 379] width 45 height 33
checkbox input "true"
click at [242, 477] on div "( )" at bounding box center [252, 512] width 73 height 73
click at [245, 492] on input "checkbox" at bounding box center [247, 497] width 45 height 33
checkbox input "true"
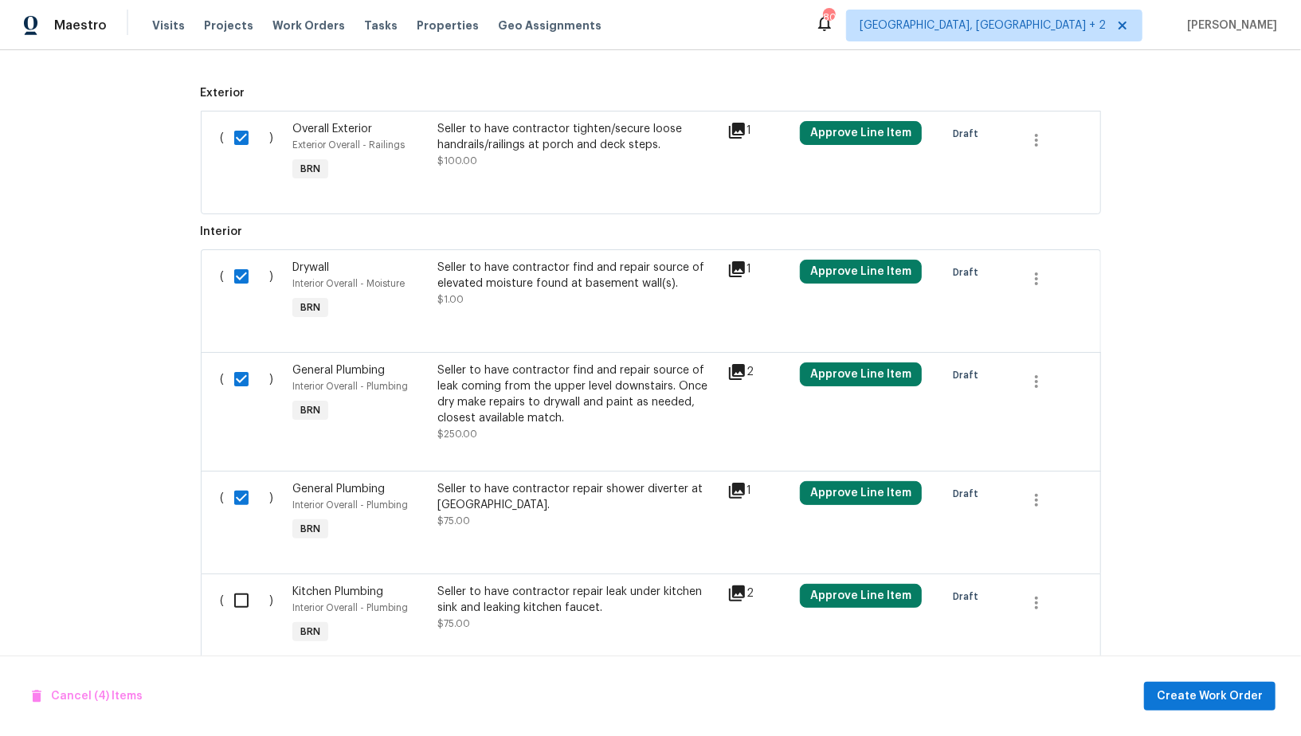
click at [248, 579] on div "( )" at bounding box center [252, 615] width 73 height 73
click at [245, 594] on input "checkbox" at bounding box center [247, 600] width 45 height 33
checkbox input "true"
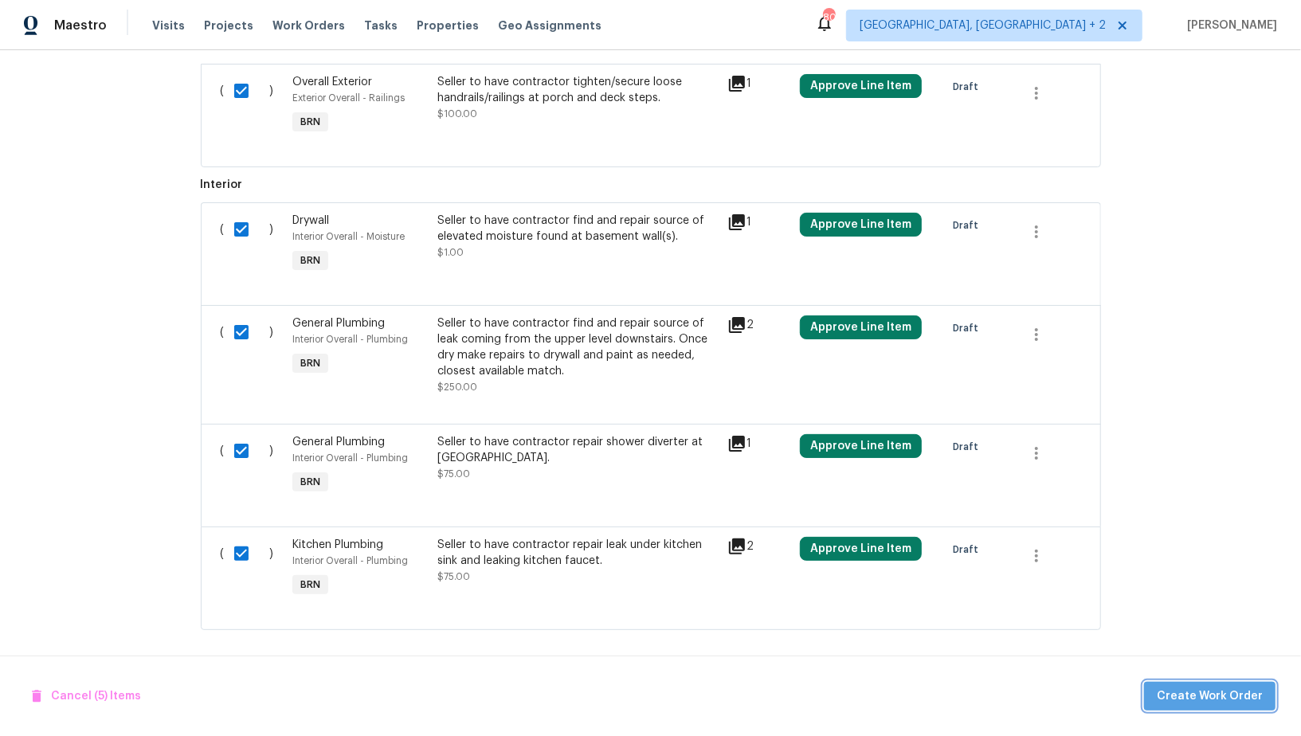
click at [1227, 707] on button "Create Work Order" at bounding box center [1209, 696] width 131 height 29
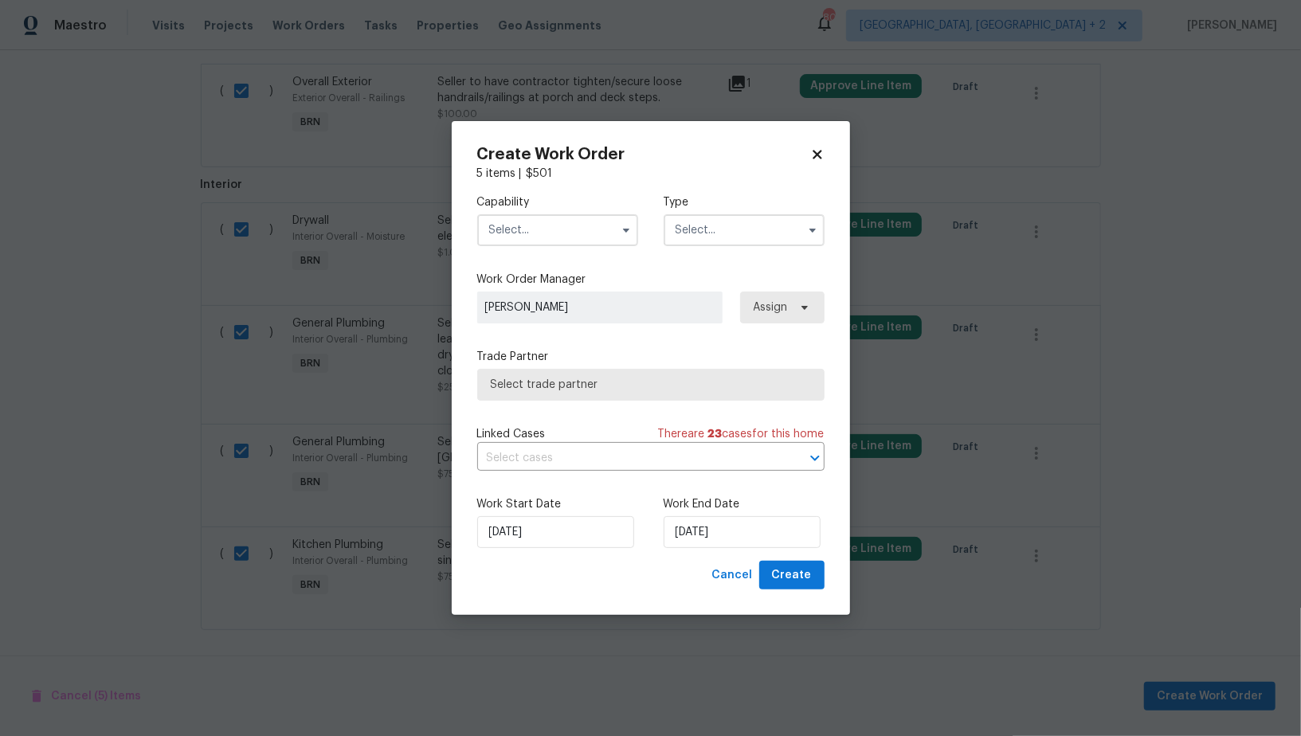
click at [547, 222] on input "text" at bounding box center [557, 230] width 161 height 32
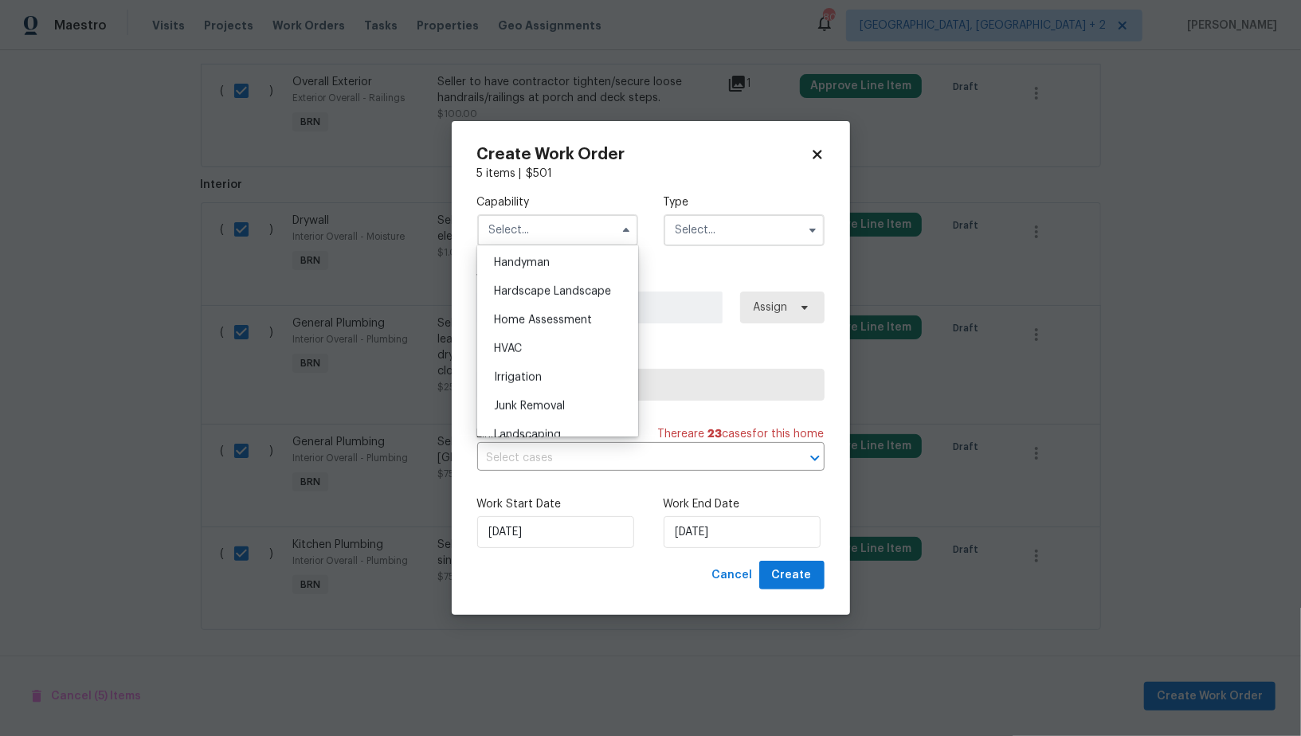
scroll to position [874, 0]
click at [516, 271] on div "Handyman" at bounding box center [557, 266] width 153 height 29
type input "Handyman"
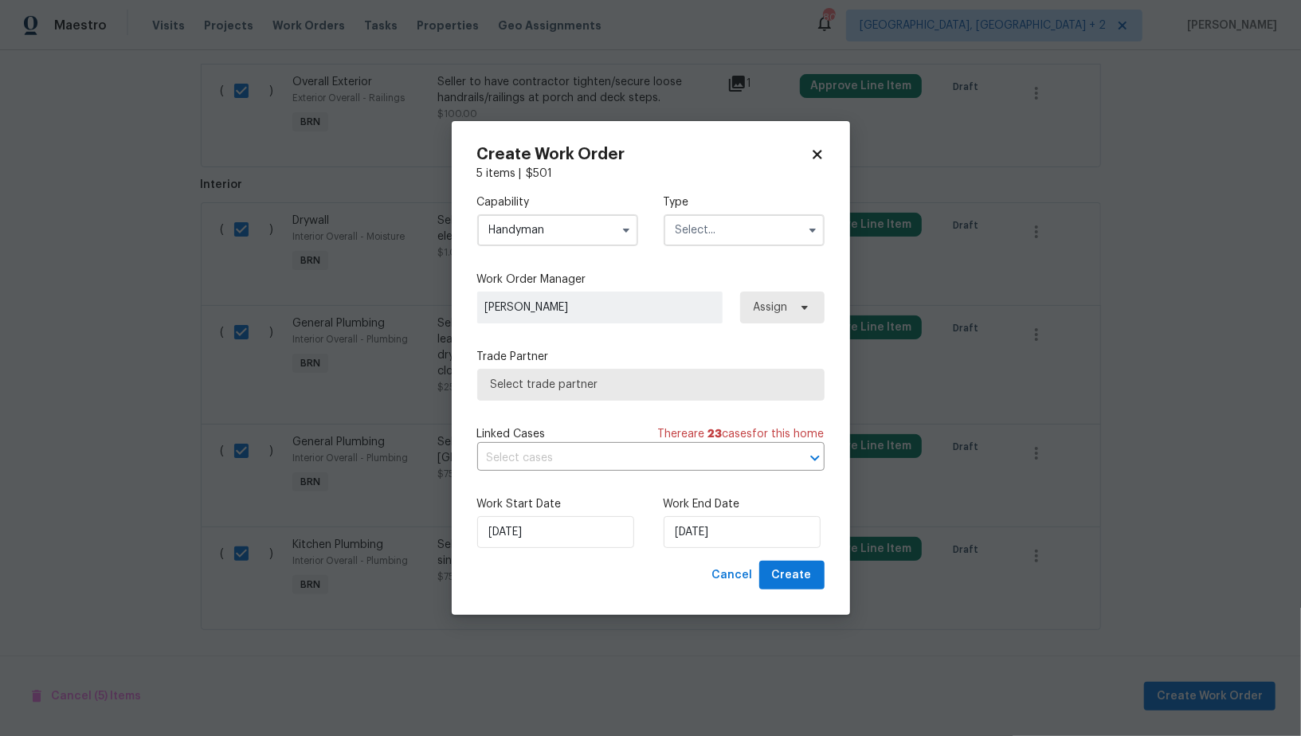
click at [720, 226] on input "text" at bounding box center [744, 230] width 161 height 32
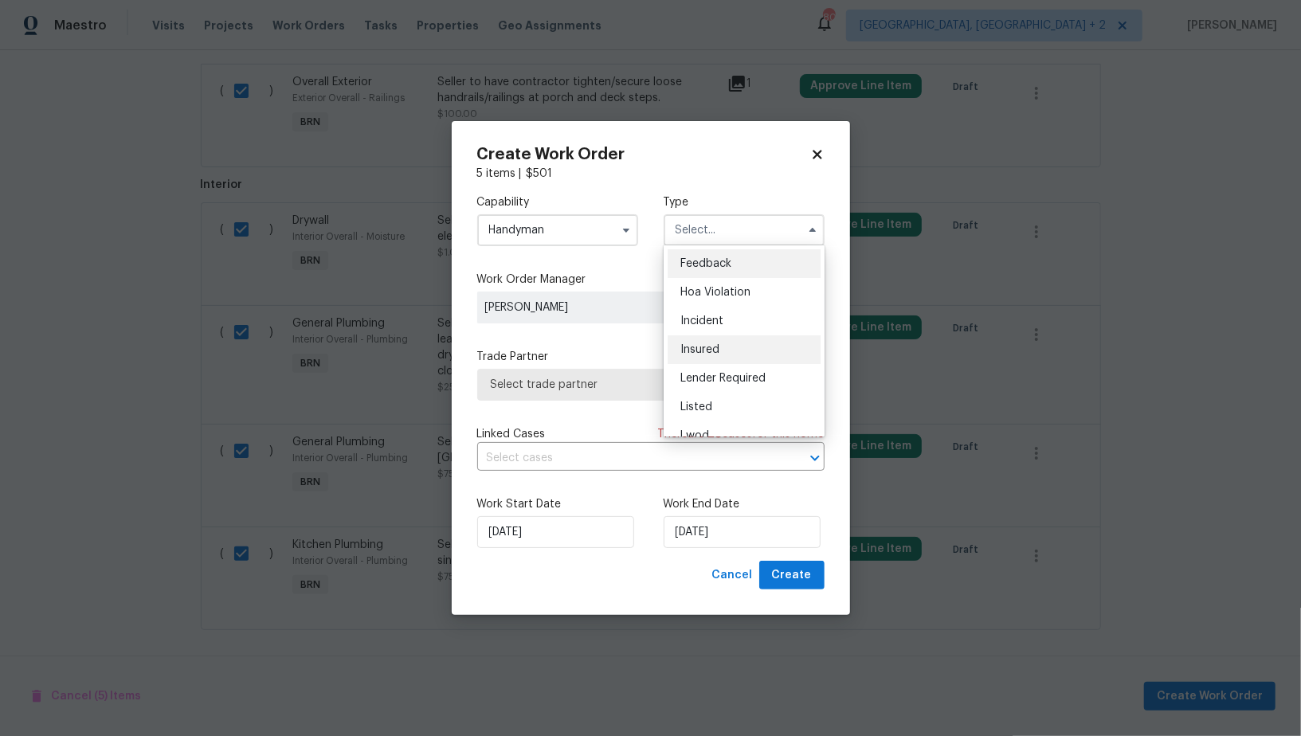
scroll to position [189, 0]
click at [716, 353] on div "Resale" at bounding box center [744, 361] width 153 height 29
type input "Resale"
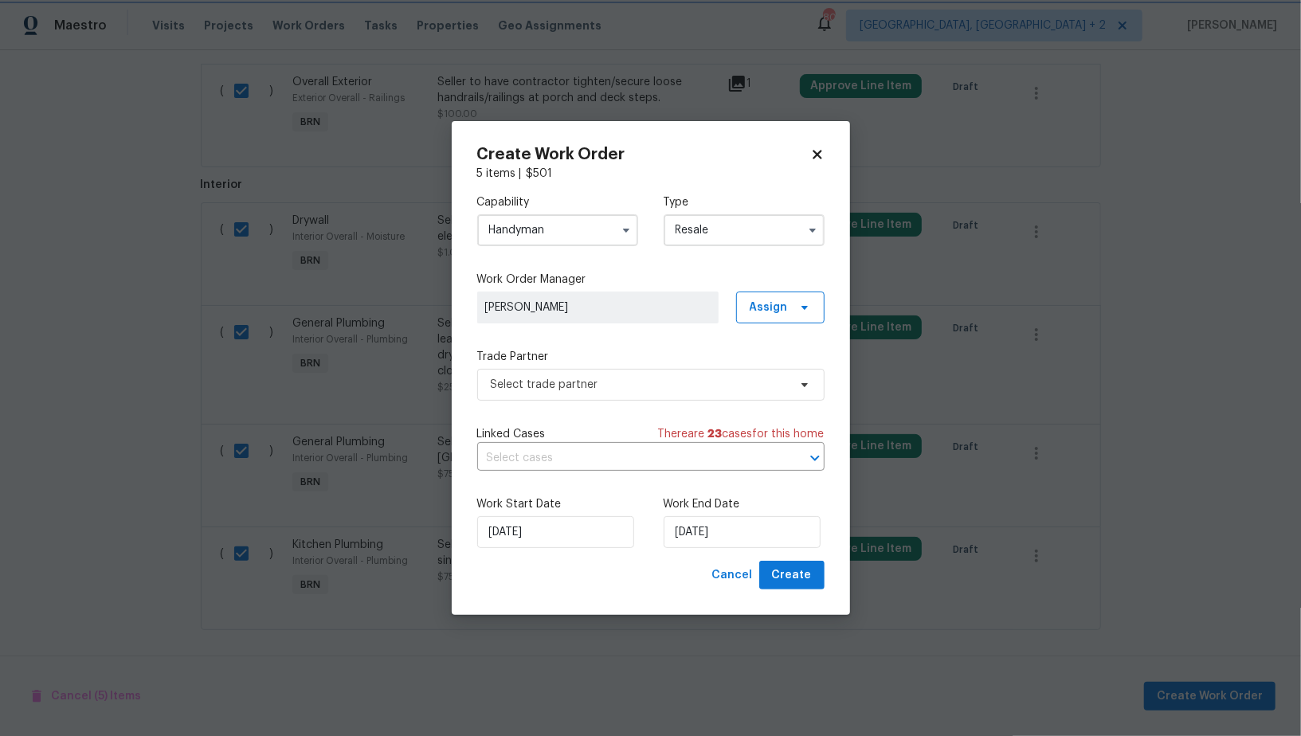
scroll to position [0, 0]
click at [589, 373] on span "Select trade partner" at bounding box center [650, 385] width 347 height 32
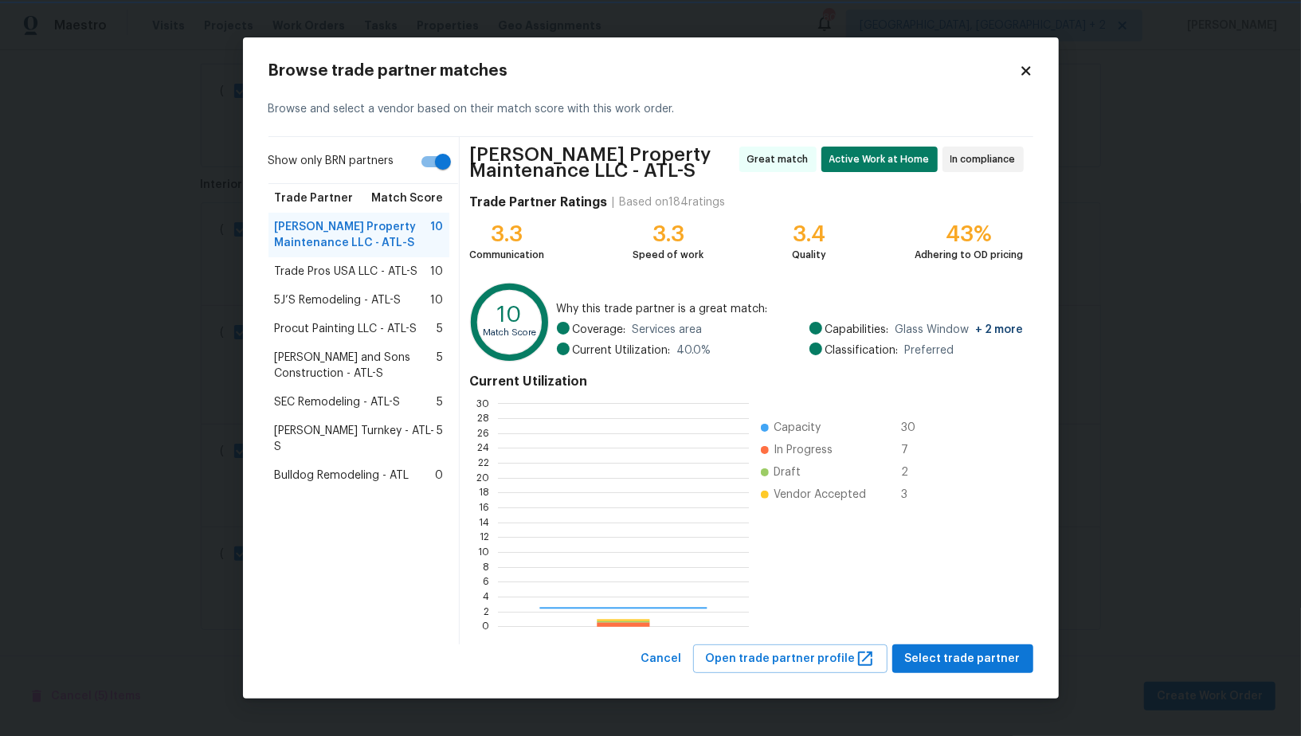
scroll to position [223, 251]
click at [974, 642] on div "Glen Property Maintenance LLC - ATL-S Great match Active Work at Home In compli…" at bounding box center [746, 391] width 573 height 508
click at [953, 645] on button "Select trade partner" at bounding box center [962, 659] width 141 height 29
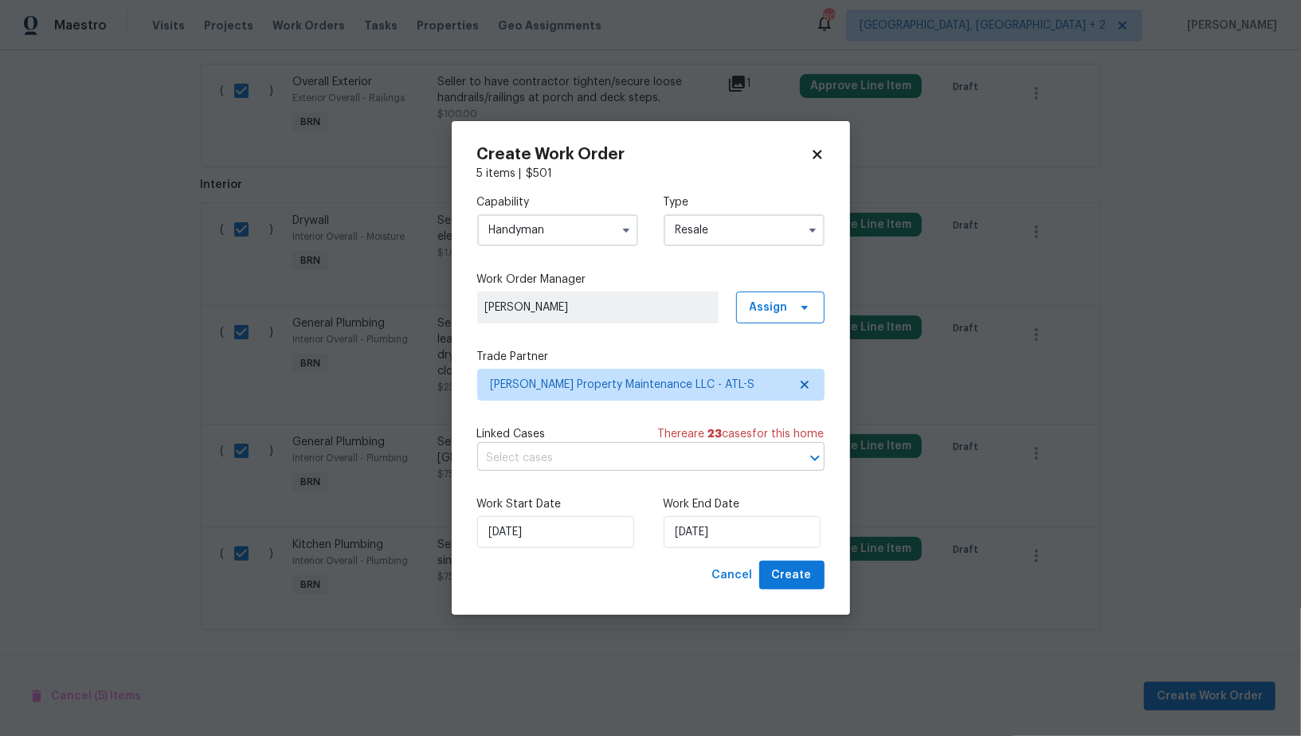
click at [622, 453] on input "text" at bounding box center [628, 458] width 303 height 25
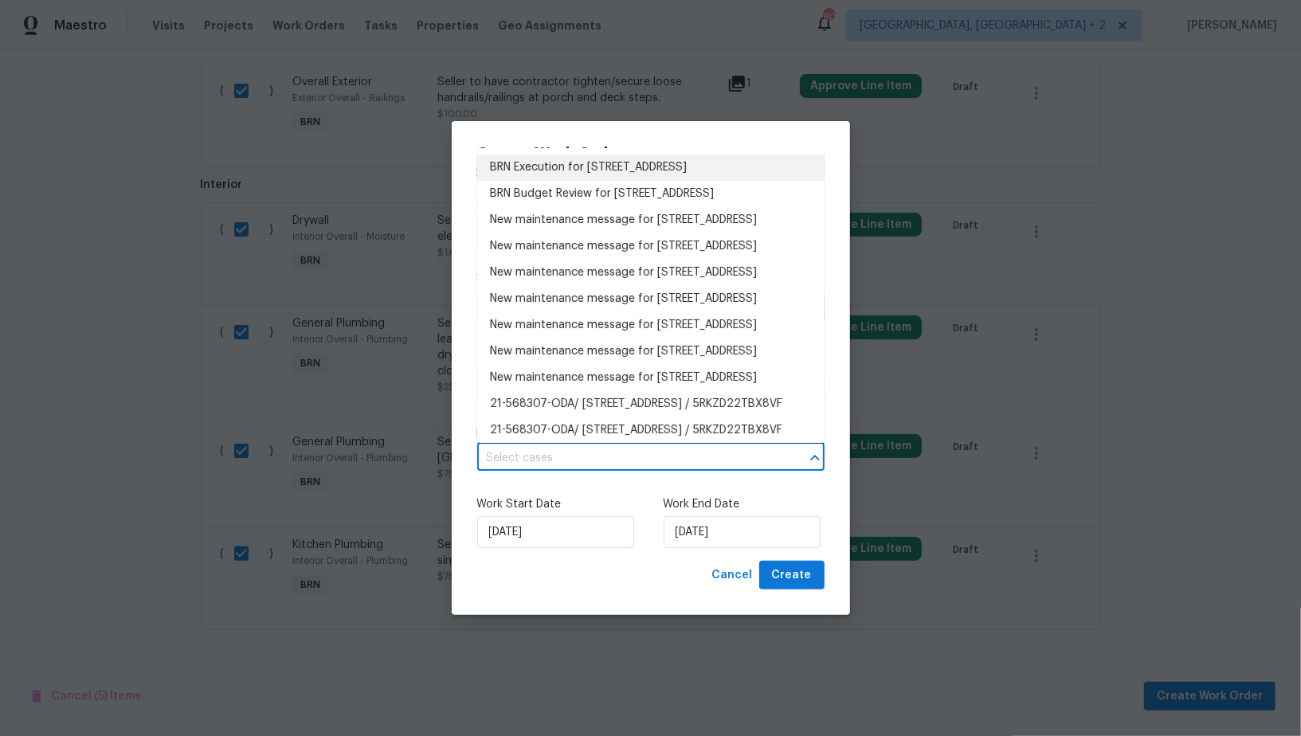
click at [530, 164] on li "BRN Execution for 483 Fairlane Cir NW, Atlanta, GA 30331" at bounding box center [650, 168] width 347 height 26
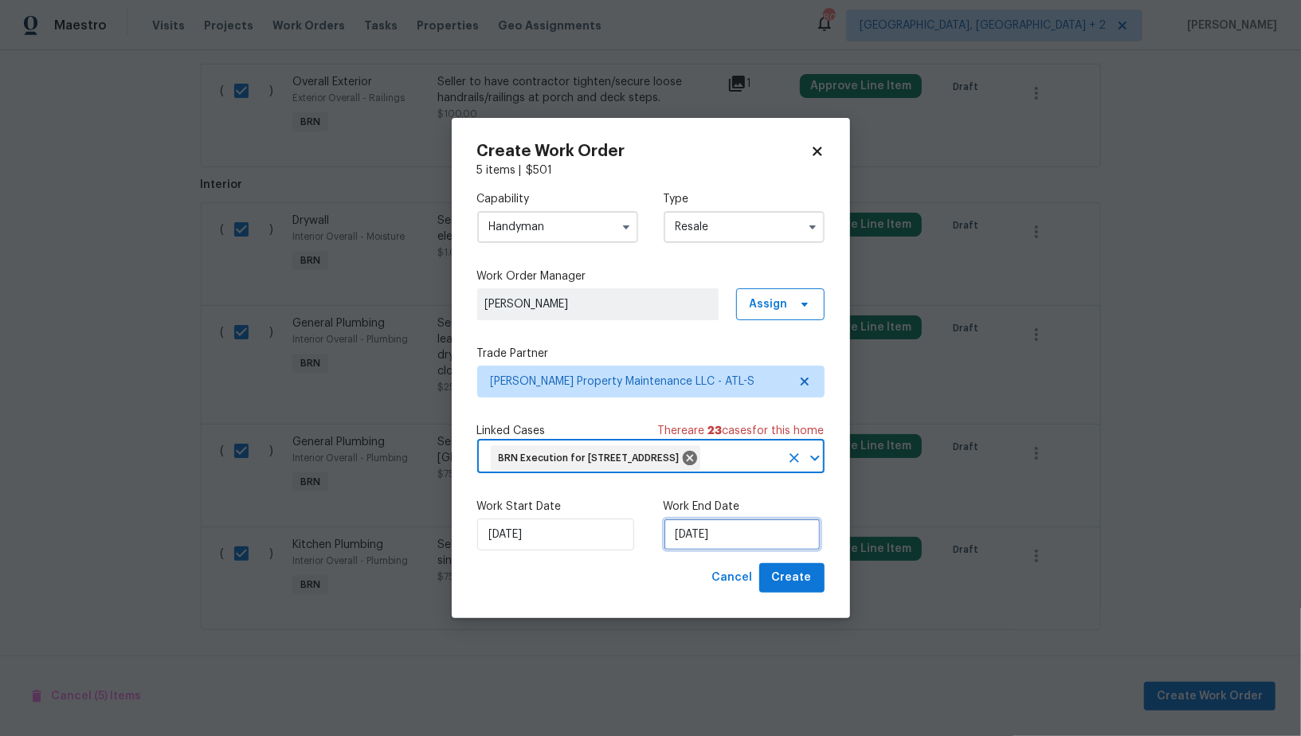
click at [692, 551] on input "25/09/2025" at bounding box center [742, 535] width 157 height 32
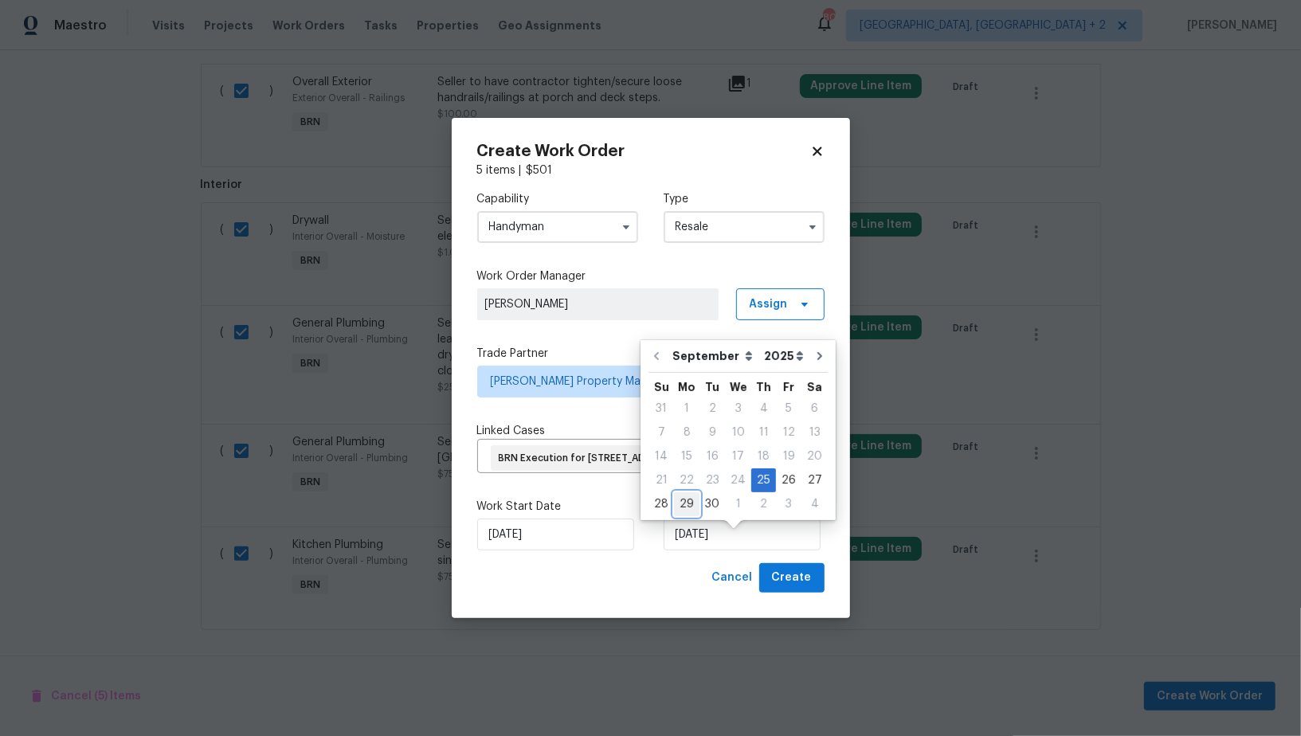
click at [687, 498] on div "29" at bounding box center [686, 504] width 25 height 22
type input "29/09/2025"
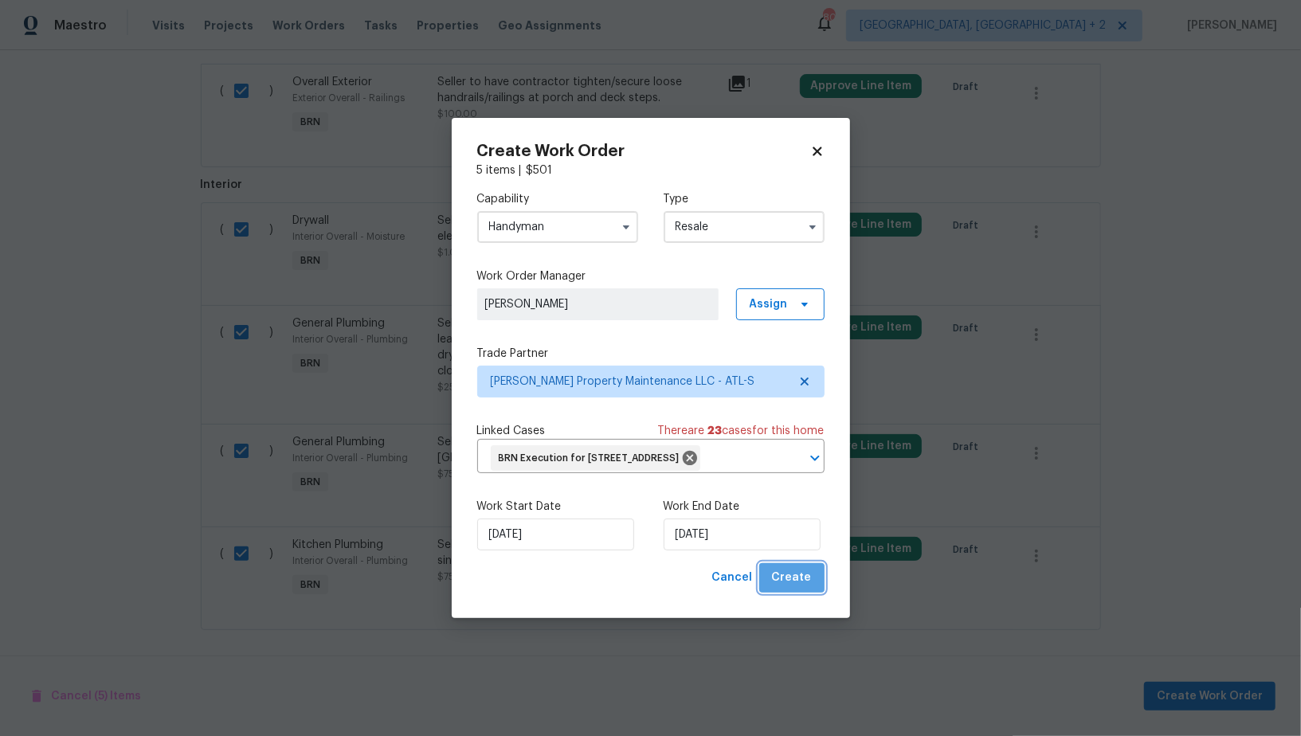
click at [805, 583] on span "Create" at bounding box center [792, 578] width 40 height 20
checkbox input "false"
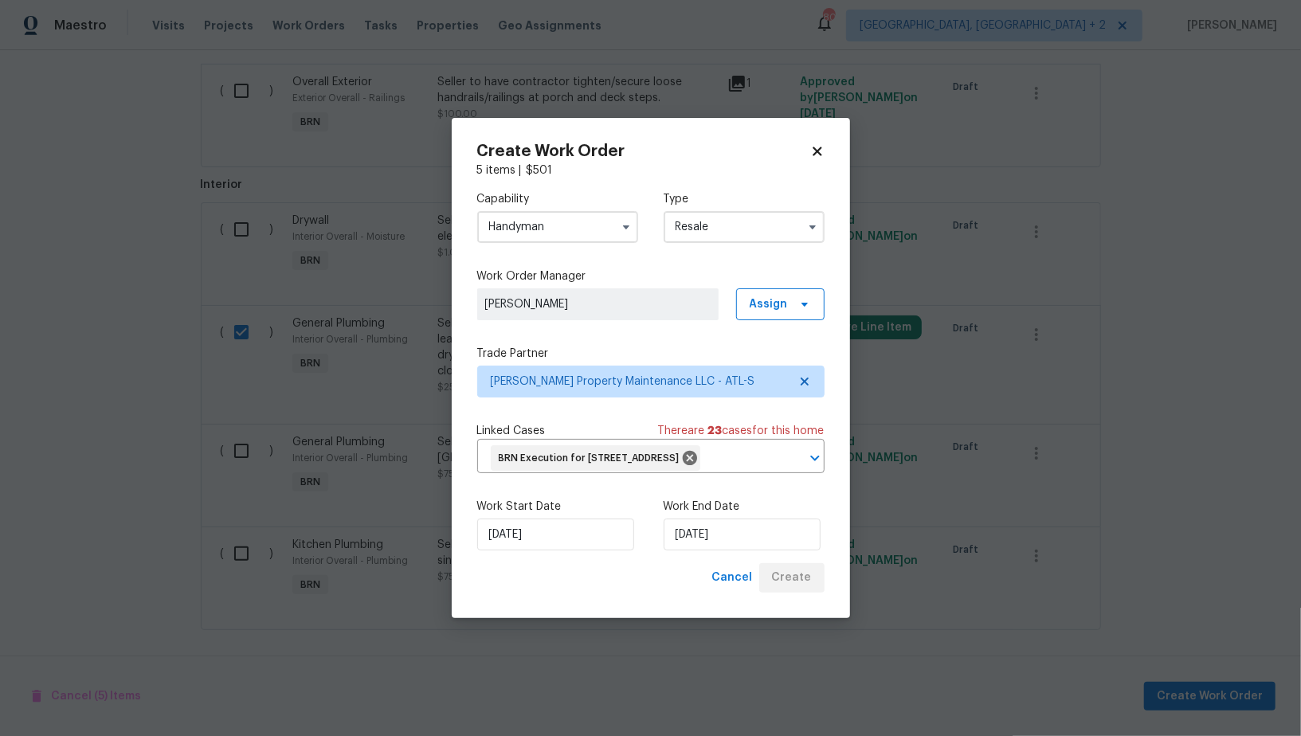
checkbox input "false"
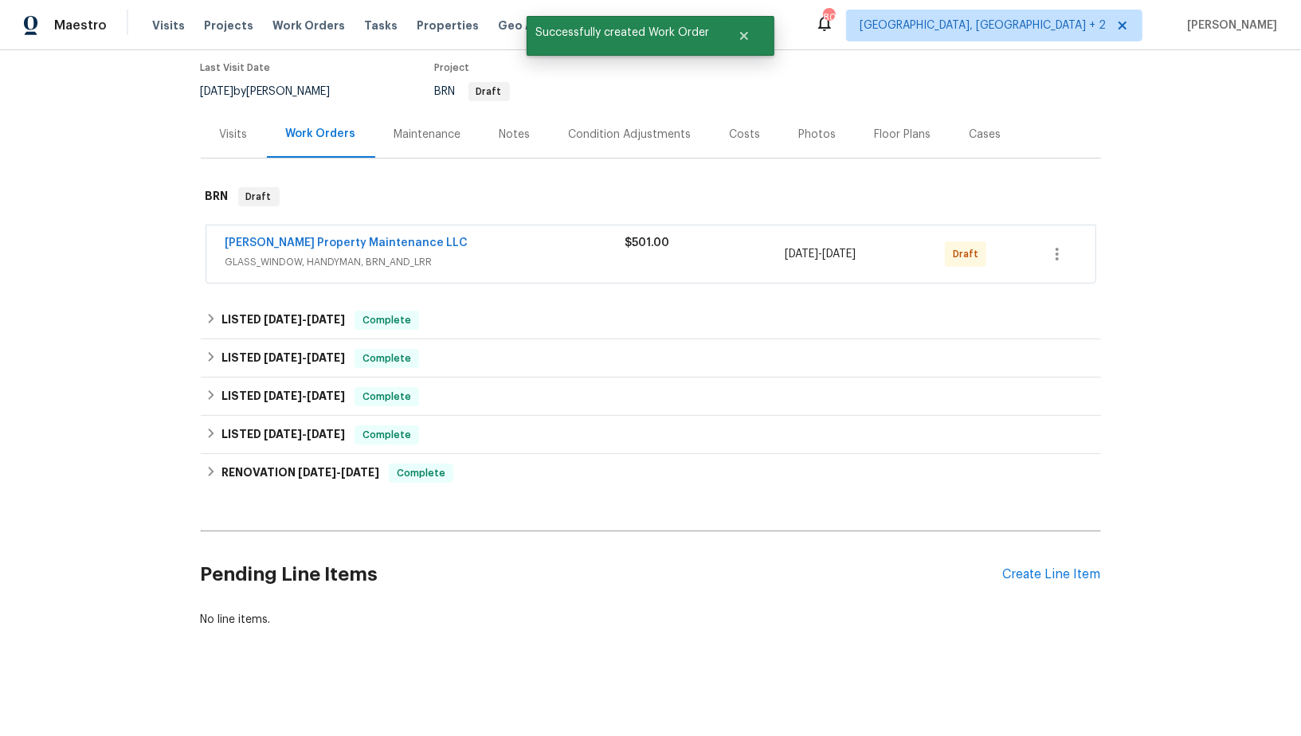
scroll to position [128, 0]
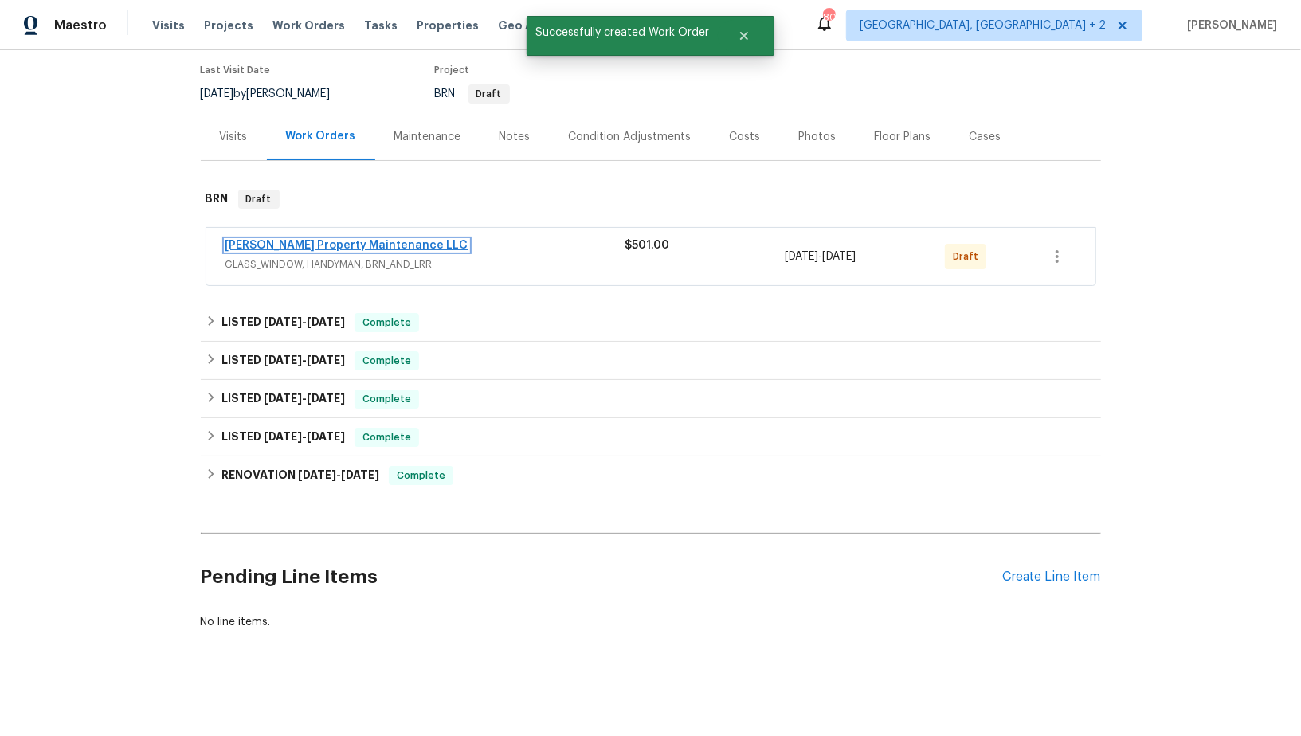
click at [330, 245] on link "Glen Property Maintenance LLC" at bounding box center [347, 245] width 243 height 11
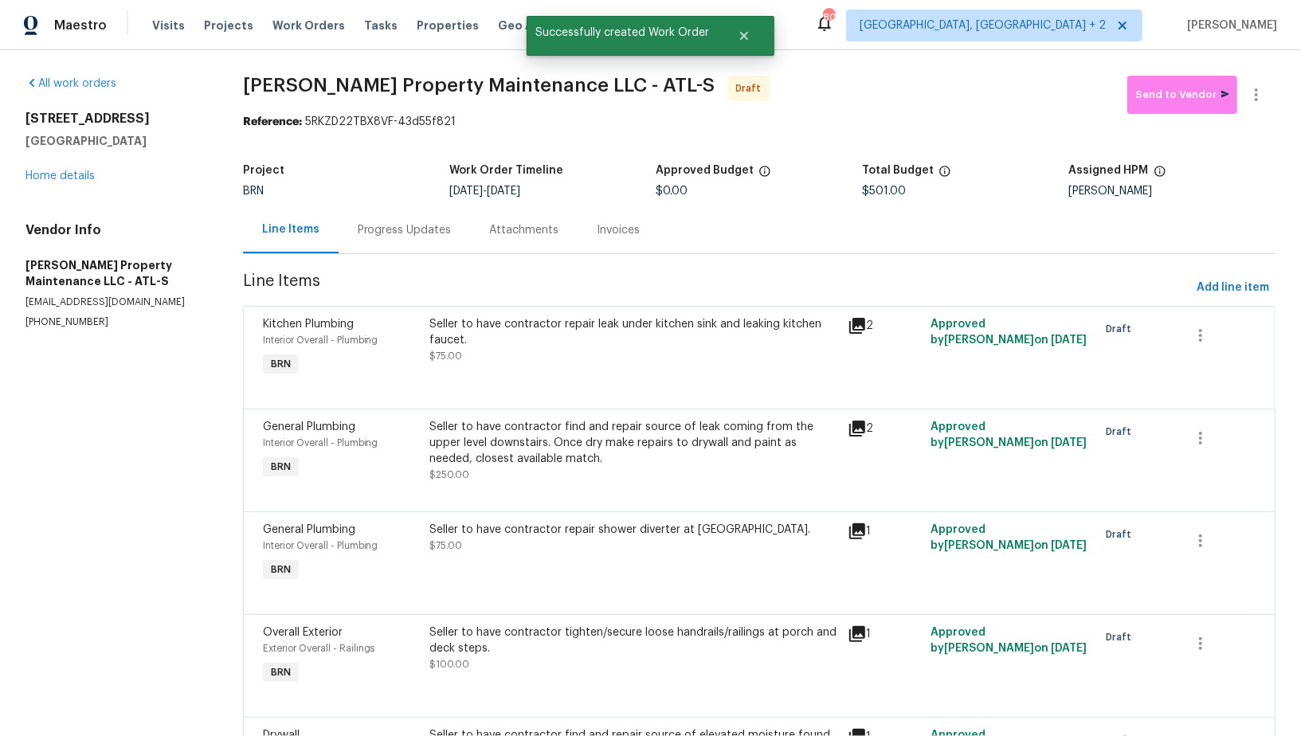
click at [406, 226] on div "Progress Updates" at bounding box center [405, 230] width 94 height 16
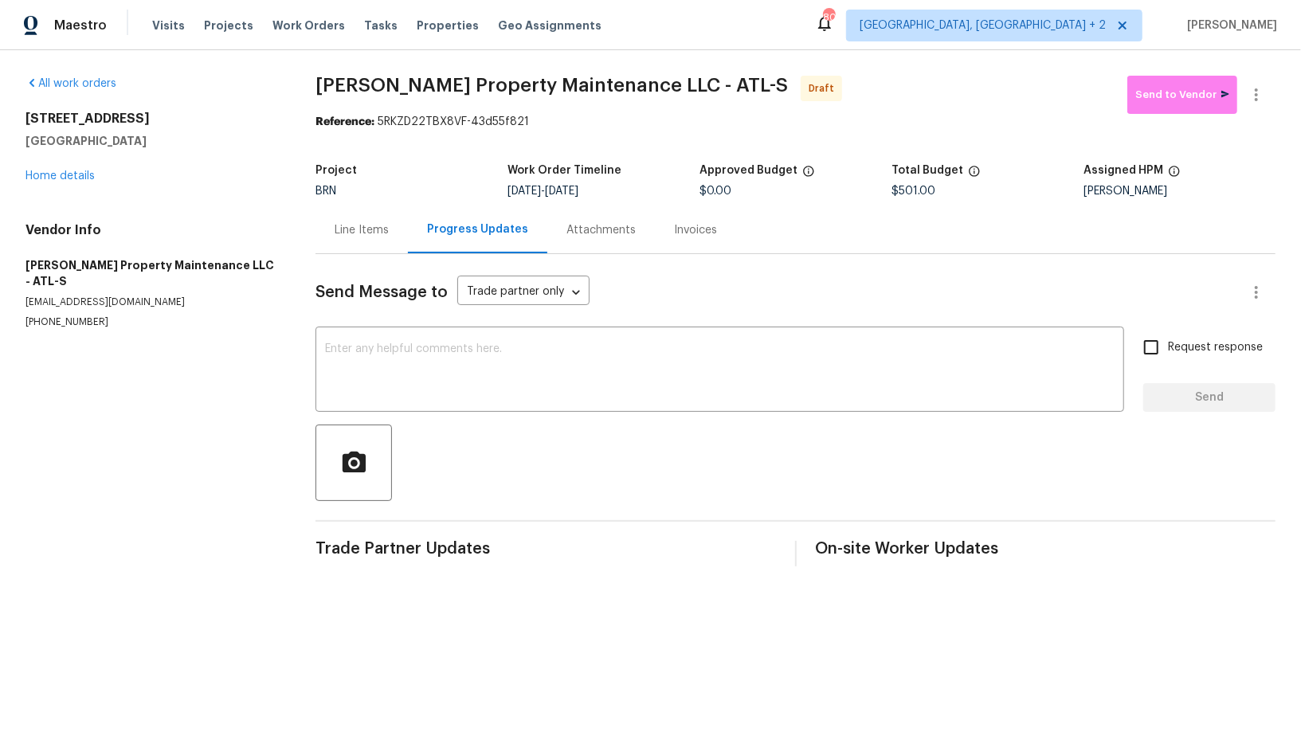
click at [496, 348] on textarea at bounding box center [720, 371] width 790 height 56
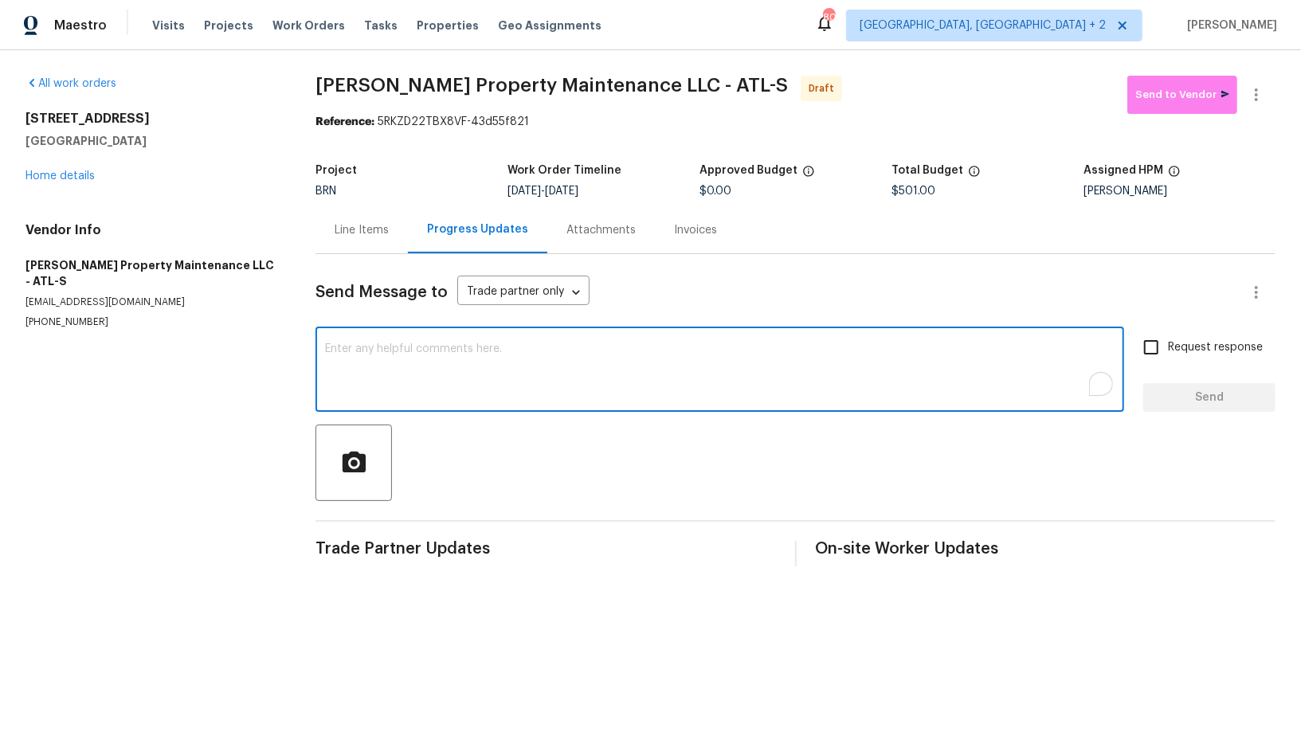
paste textarea "Hi, I'm Padmapriya from Opendoor. Just wanted to check if you received the WO f…"
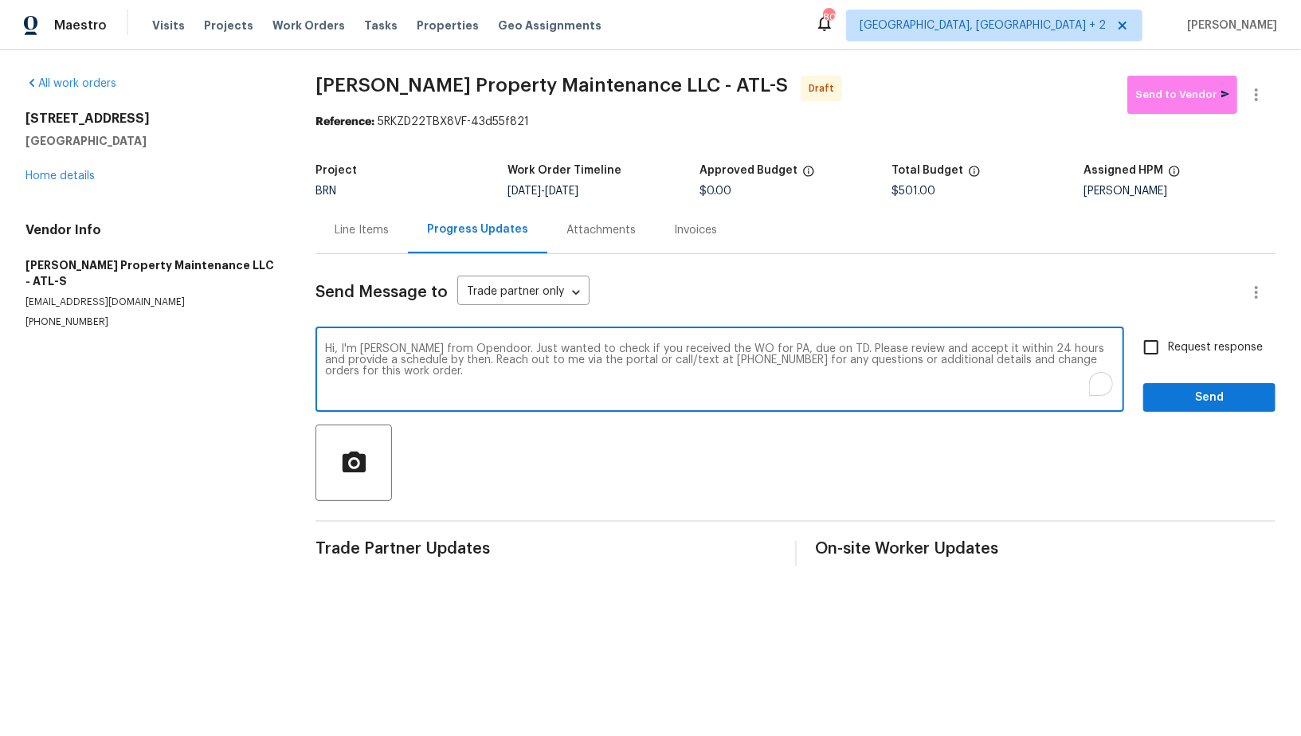
click at [777, 349] on textarea "Hi, I'm Padmapriya from Opendoor. Just wanted to check if you received the WO f…" at bounding box center [720, 371] width 790 height 56
paste textarea "483 Fairlane Cir NW, Atlanta, GA 30331"
type textarea "Hi, I'm Padmapriya from Opendoor. Just wanted to check if you received the WO f…"
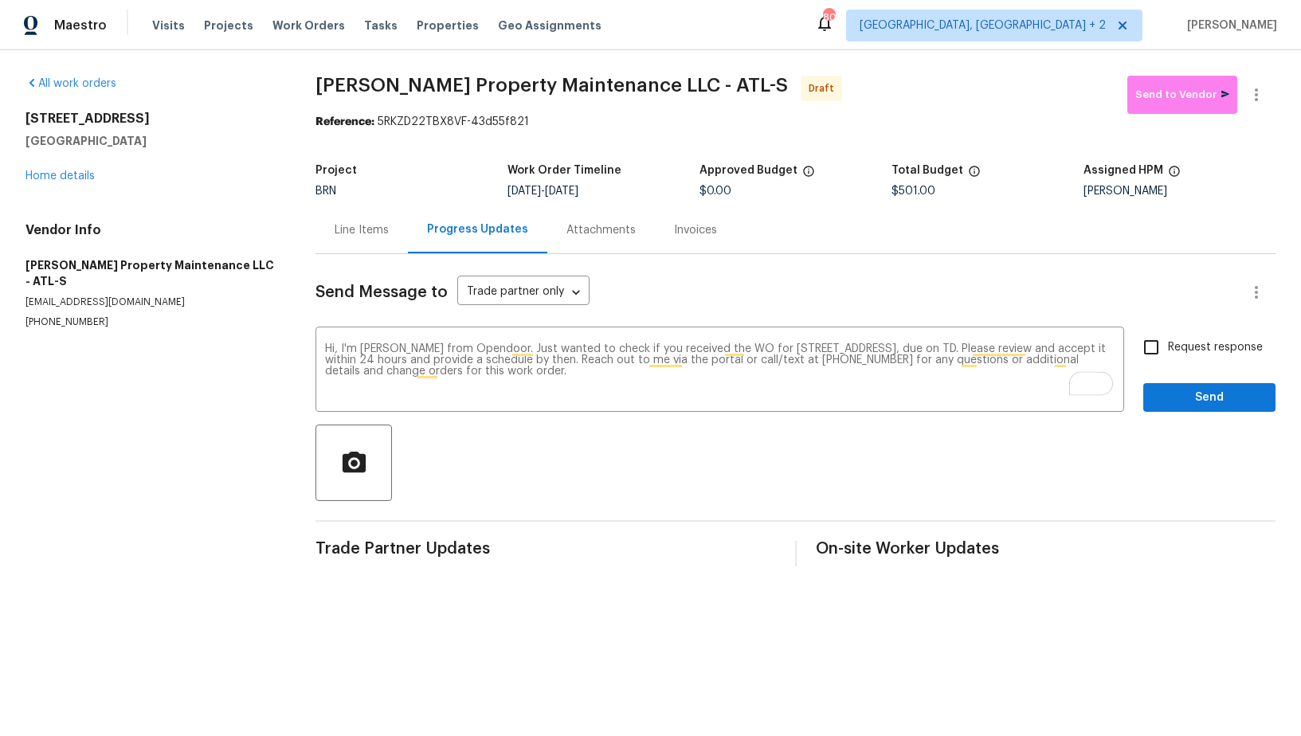
click at [664, 191] on div "[DATE] - [DATE]" at bounding box center [604, 191] width 192 height 11
click at [1023, 347] on textarea "Hi, I'm [PERSON_NAME] from Opendoor. Just wanted to check if you received the W…" at bounding box center [720, 371] width 790 height 56
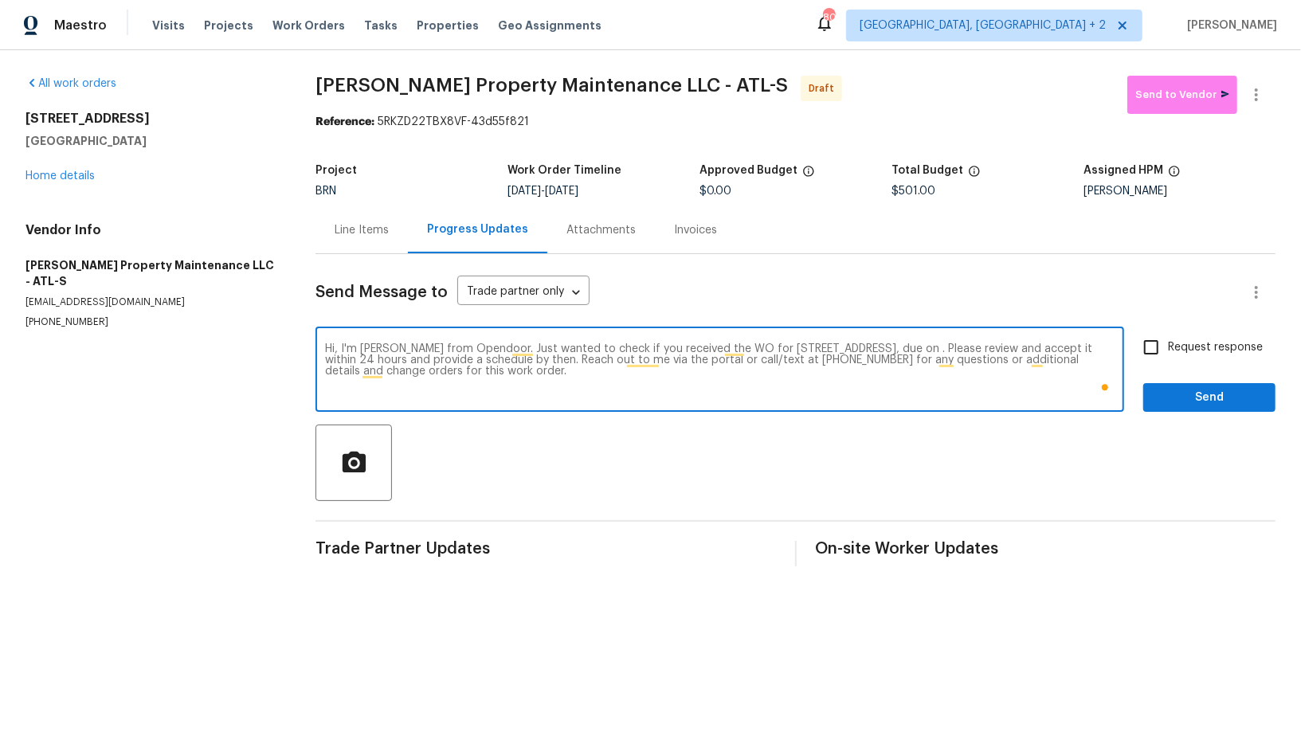
paste textarea "[DATE]"
type textarea "Hi, I'm [PERSON_NAME] from Opendoor. Just wanted to check if you received the W…"
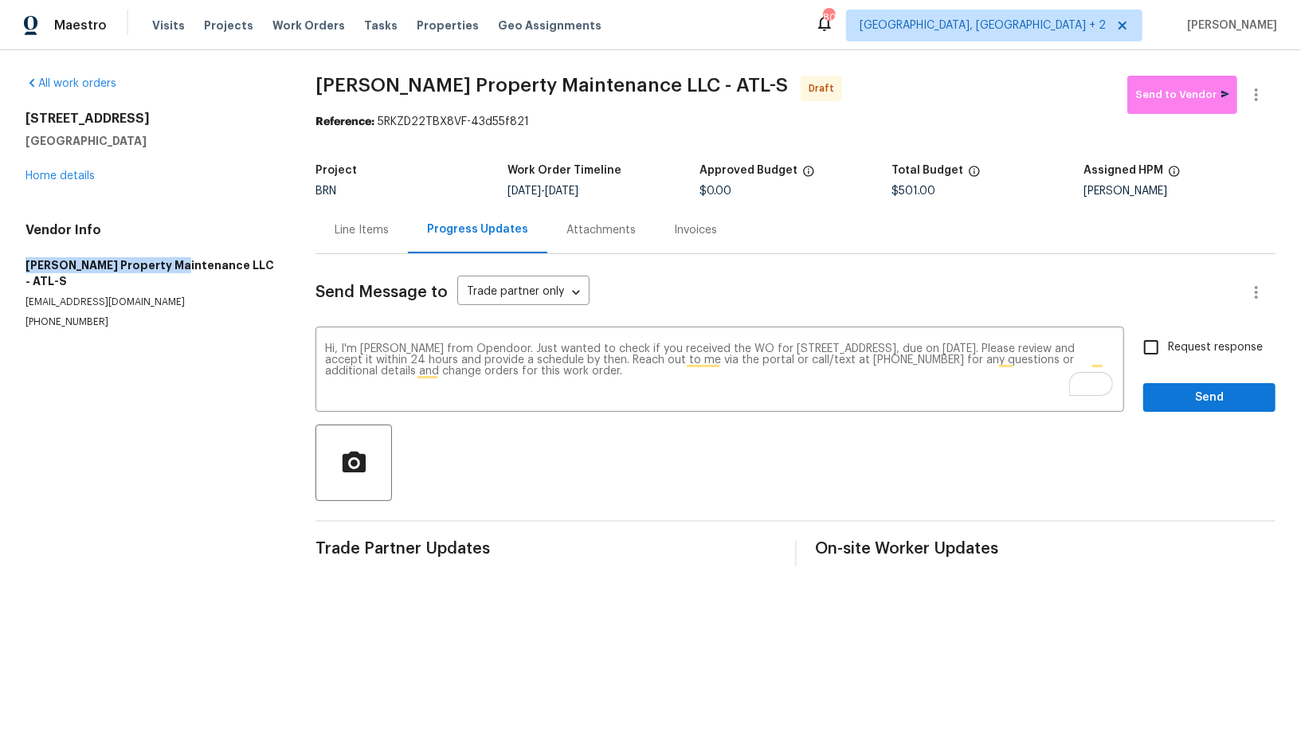
drag, startPoint x: 0, startPoint y: 253, endPoint x: 171, endPoint y: 266, distance: 171.9
click at [171, 266] on div "All work orders [STREET_ADDRESS] Home details Vendor Info [PERSON_NAME] Propert…" at bounding box center [650, 321] width 1301 height 542
copy h5 "[PERSON_NAME] Property Maintenance"
click at [1140, 344] on input "Request response" at bounding box center [1151, 347] width 33 height 33
checkbox input "true"
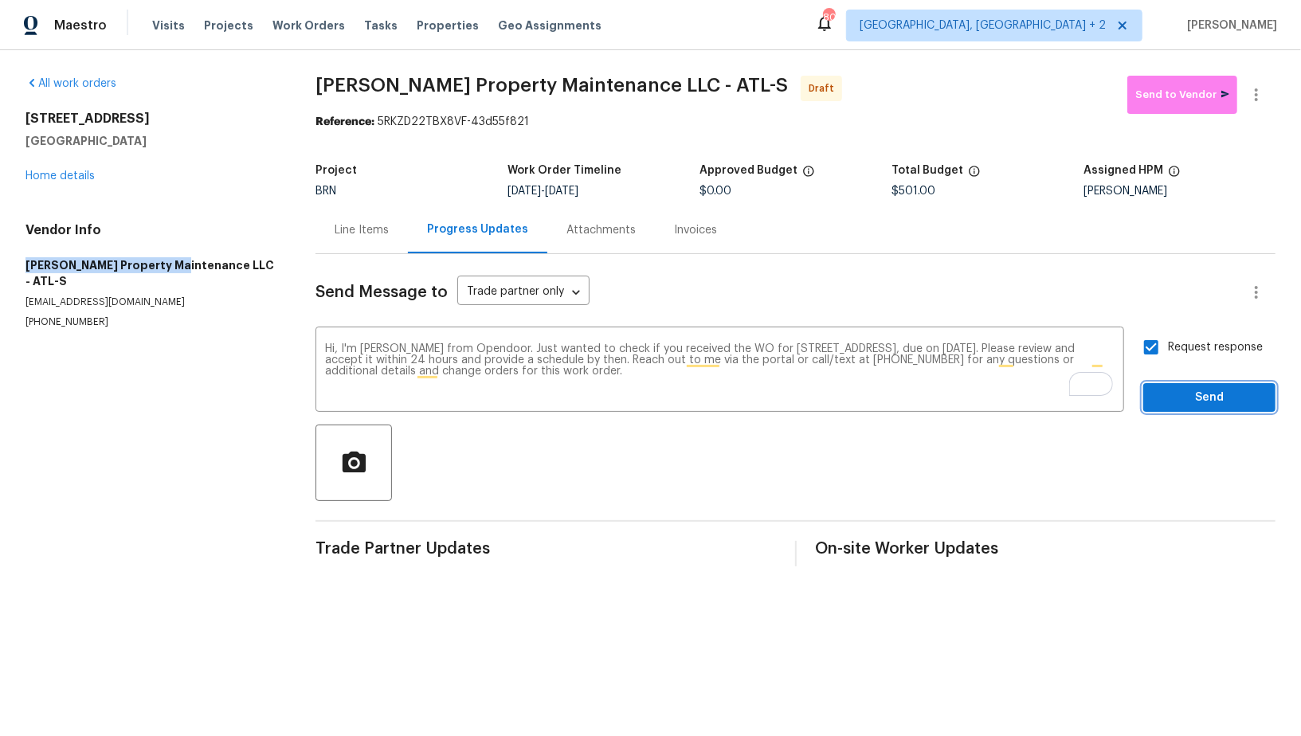
click at [1168, 392] on span "Send" at bounding box center [1209, 398] width 107 height 20
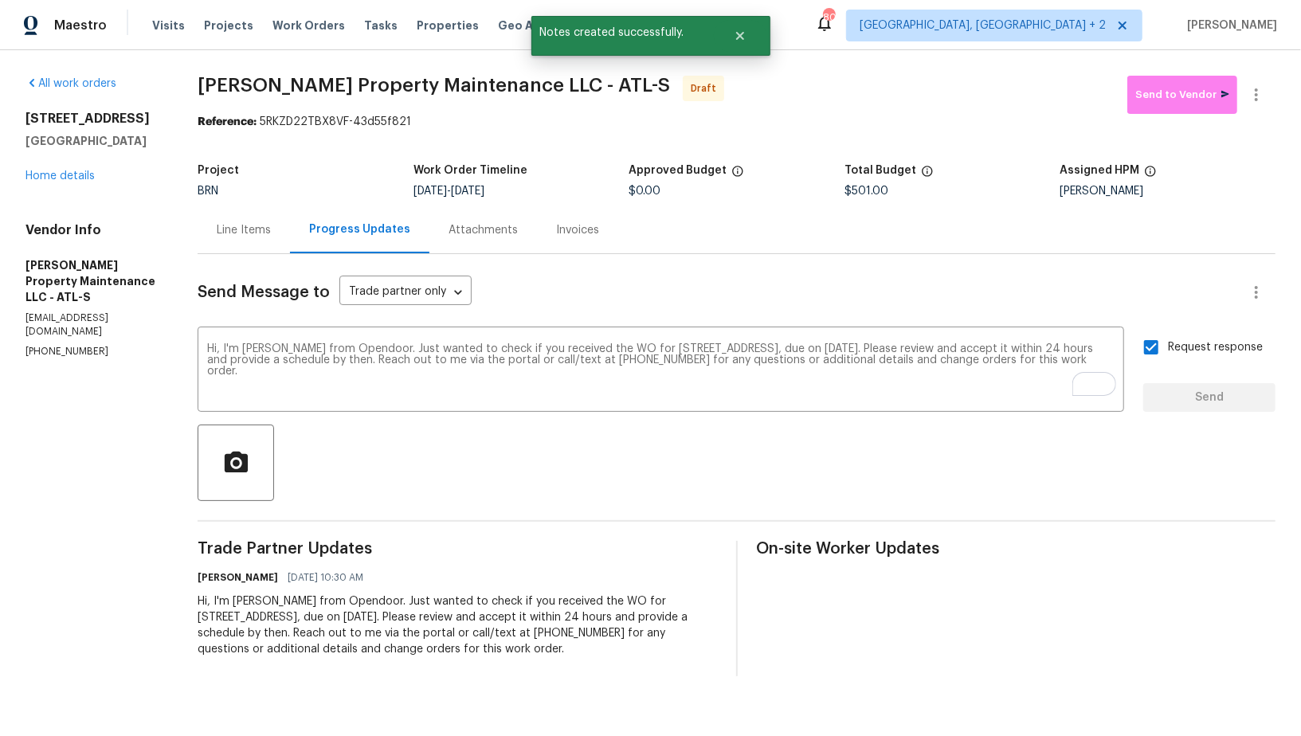
click at [249, 225] on div "Line Items" at bounding box center [244, 230] width 54 height 16
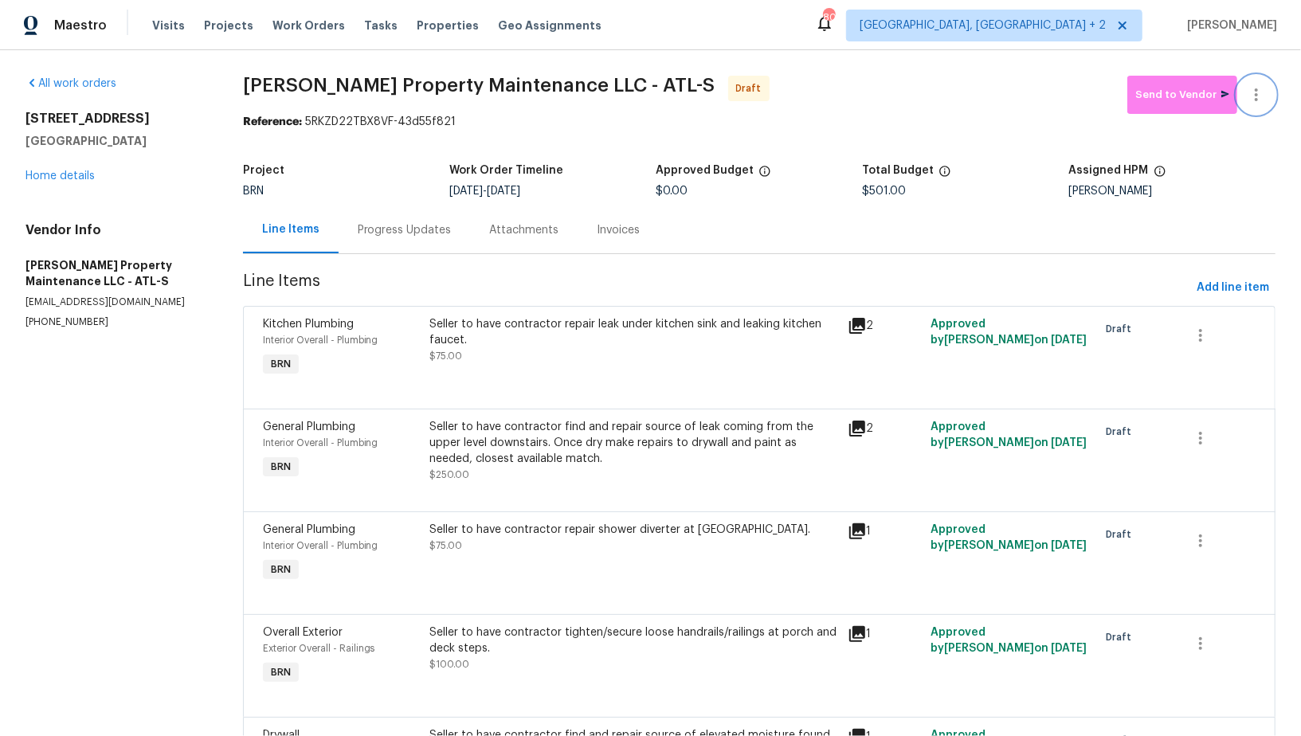
click at [1245, 91] on button "button" at bounding box center [1256, 95] width 38 height 38
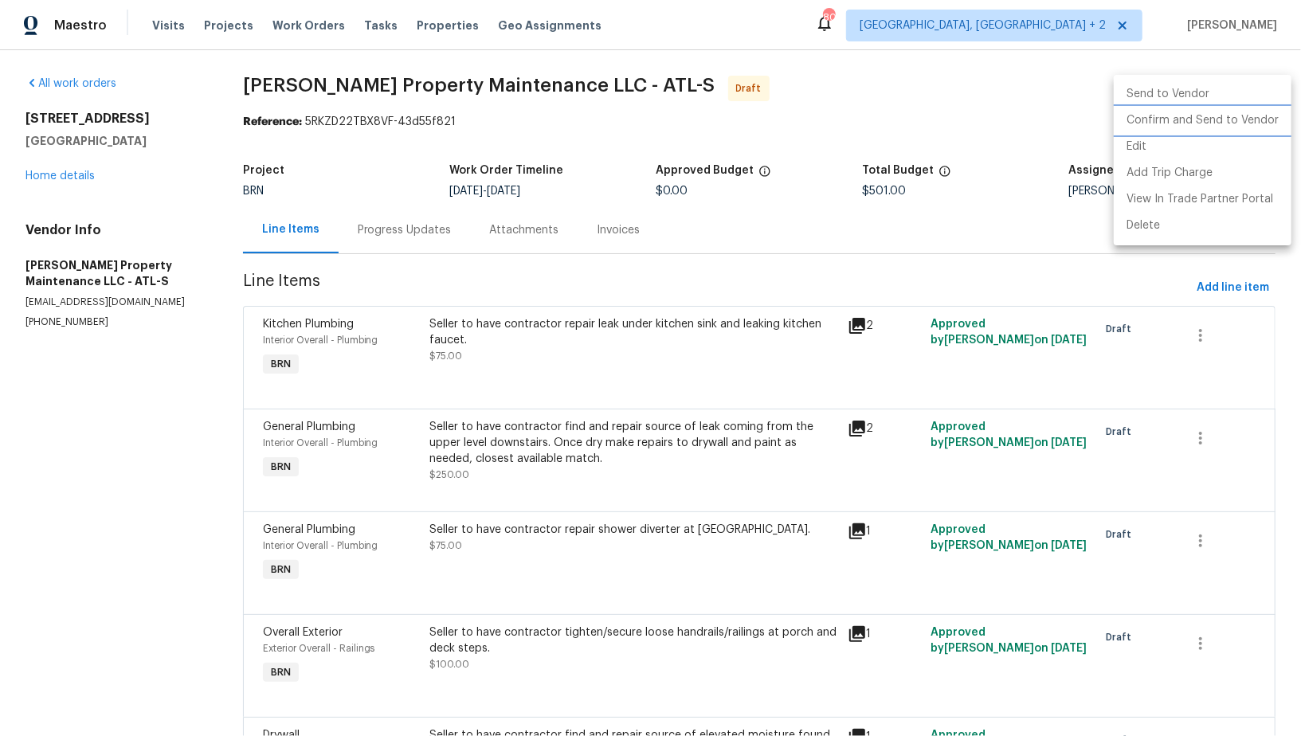
click at [1245, 131] on li "Confirm and Send to Vendor" at bounding box center [1203, 121] width 178 height 26
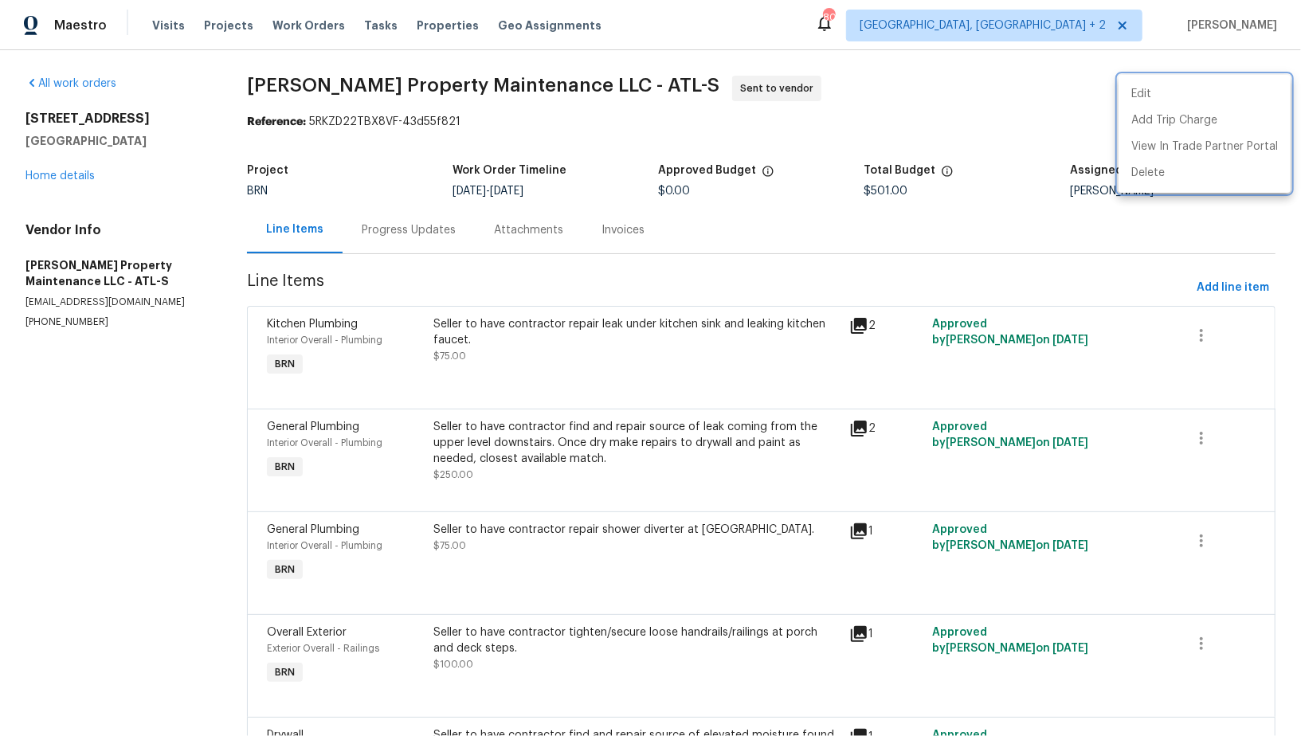
click at [167, 288] on div at bounding box center [650, 368] width 1301 height 736
click at [398, 242] on div "Progress Updates" at bounding box center [409, 229] width 132 height 47
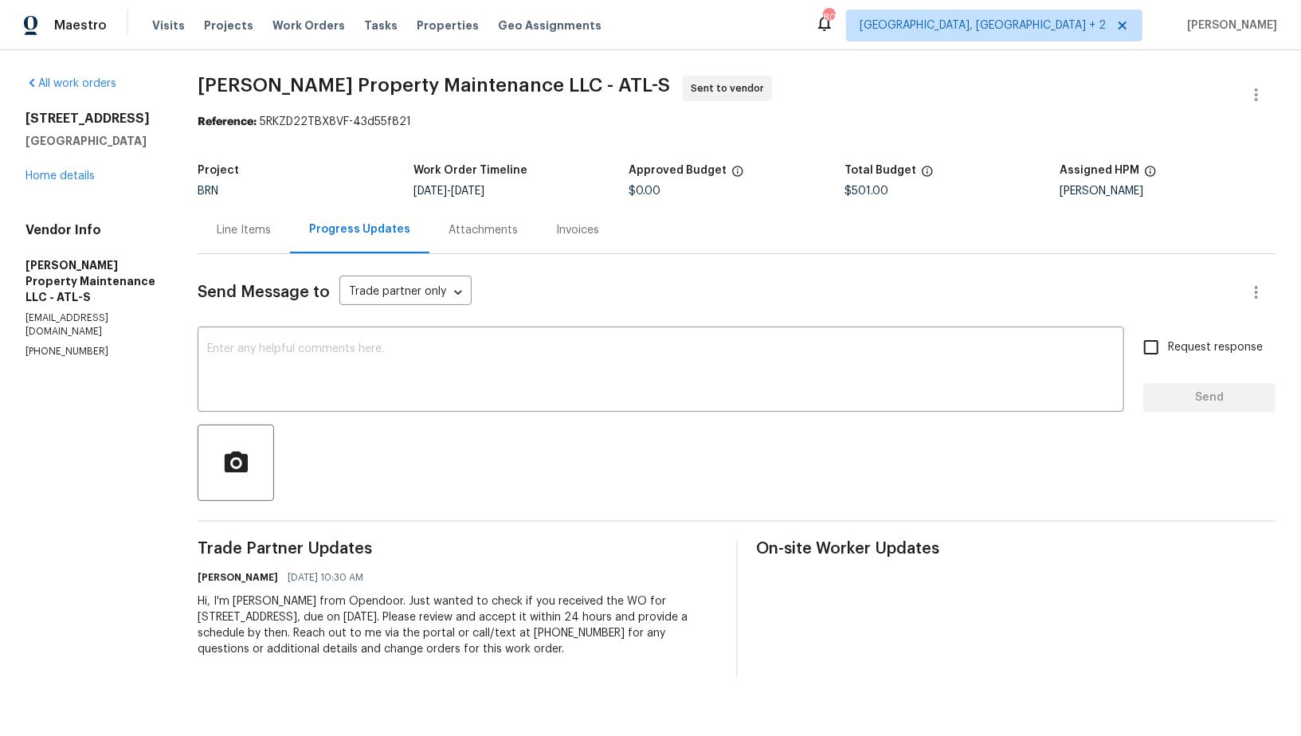
click at [241, 233] on div "Line Items" at bounding box center [244, 230] width 54 height 16
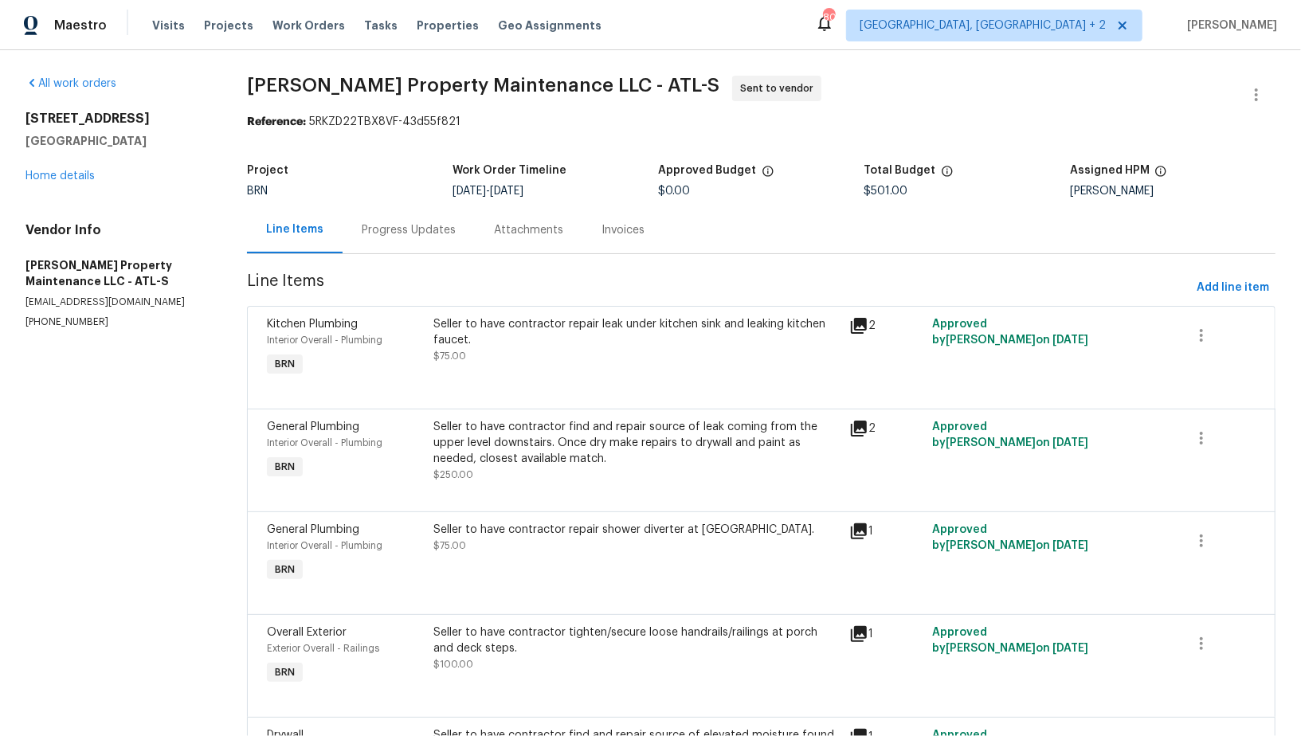
scroll to position [128, 0]
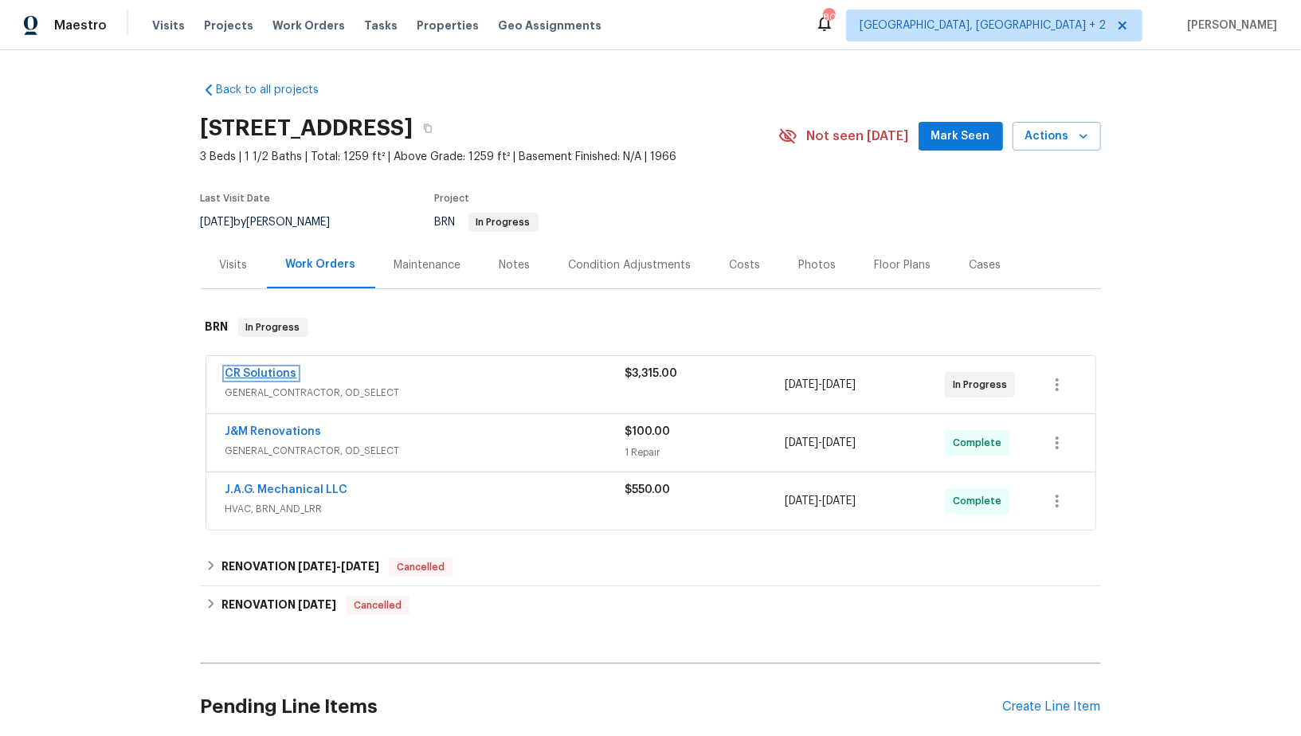
click at [269, 373] on link "CR Solutions" at bounding box center [262, 373] width 72 height 11
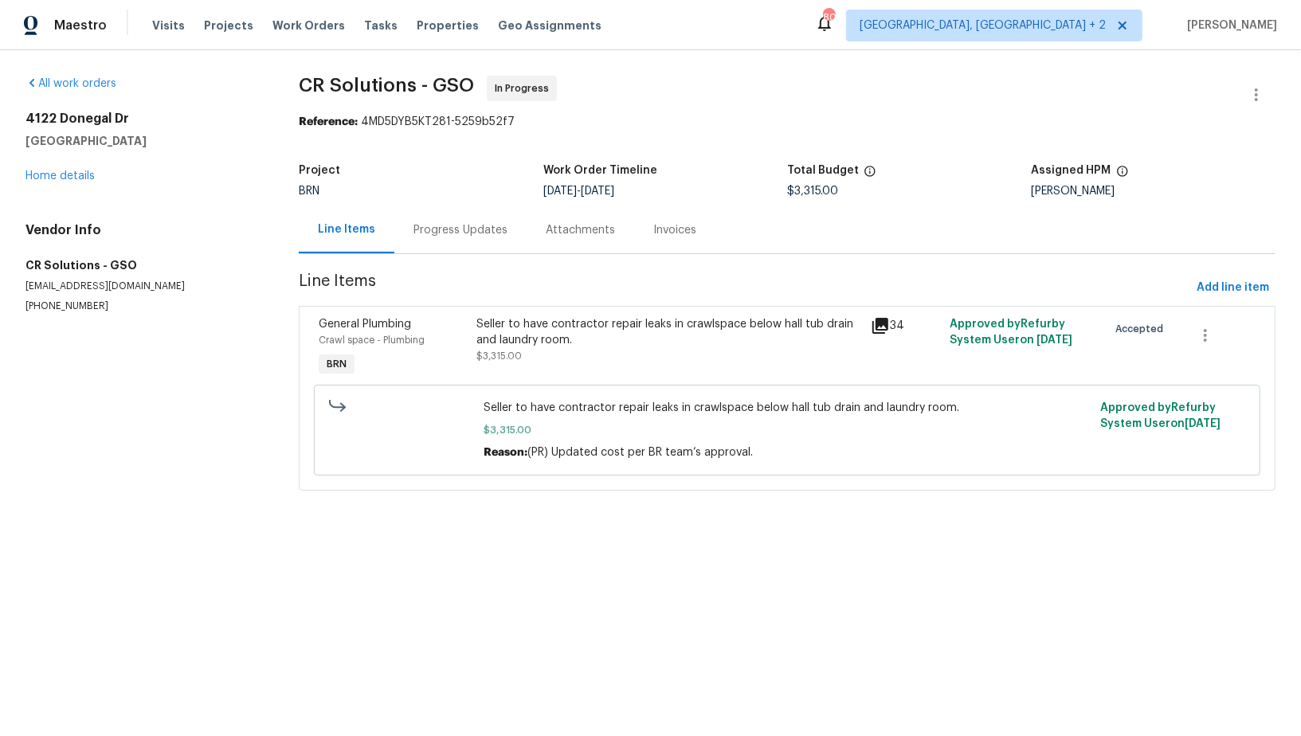
click at [578, 363] on div "Seller to have contractor repair leaks in crawlspace below hall tub drain and l…" at bounding box center [668, 340] width 385 height 48
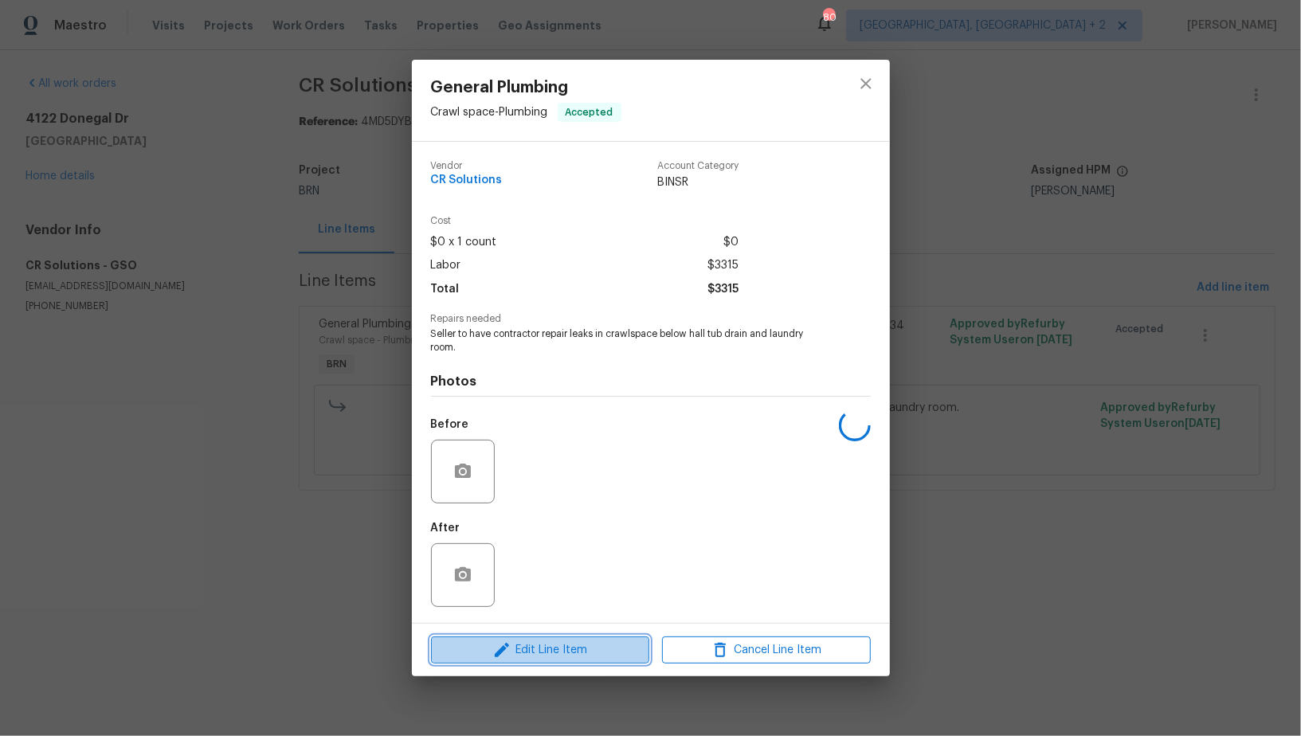
click at [571, 652] on span "Edit Line Item" at bounding box center [540, 651] width 209 height 20
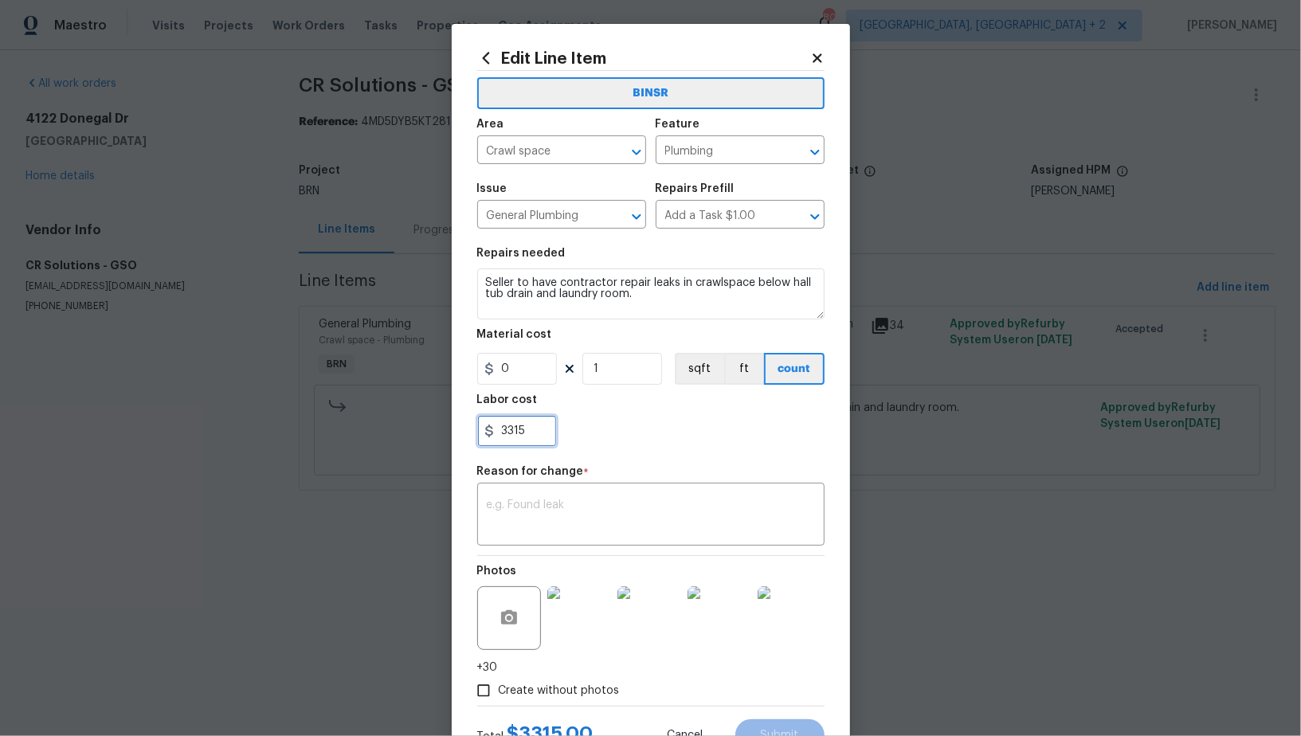
click at [532, 432] on input "3315" at bounding box center [517, 431] width 80 height 32
paste input "4640"
type input "4640"
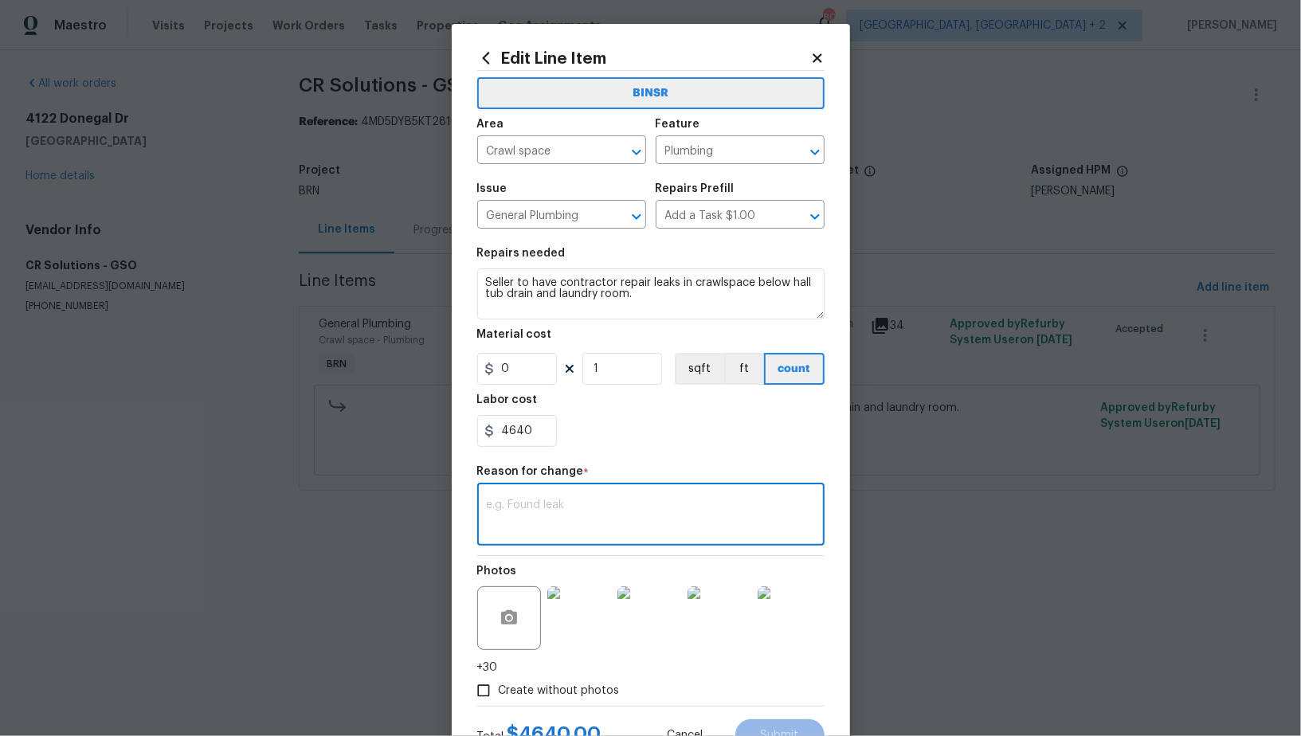
click at [538, 507] on textarea at bounding box center [651, 516] width 328 height 33
paste textarea "(PR) Updated cost per BR team’s approval."
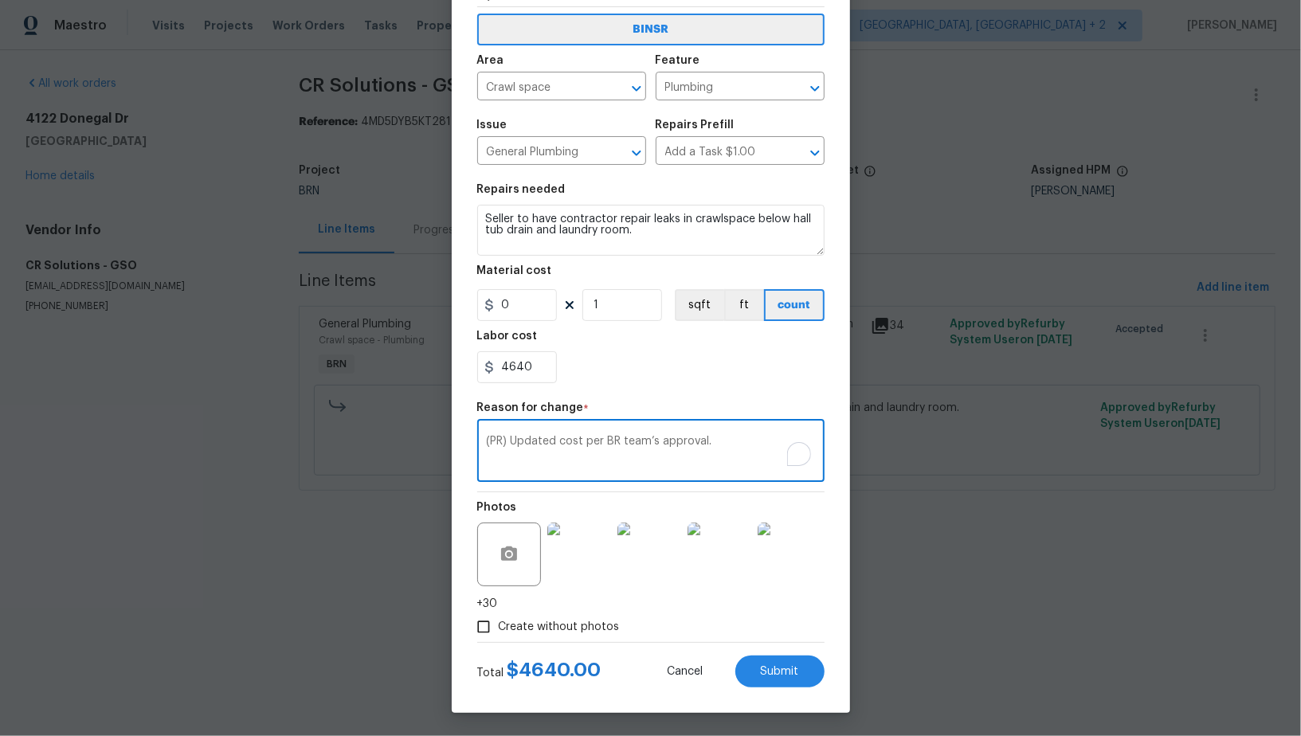
type textarea "(PR) Updated cost per BR team’s approval."
click at [785, 693] on div "Edit Line Item BINSR Area Crawl space ​ Feature Plumbing ​ Issue General Plumbi…" at bounding box center [651, 336] width 398 height 753
click at [784, 691] on div "Edit Line Item BINSR Area Crawl space ​ Feature Plumbing ​ Issue General Plumbi…" at bounding box center [651, 336] width 398 height 753
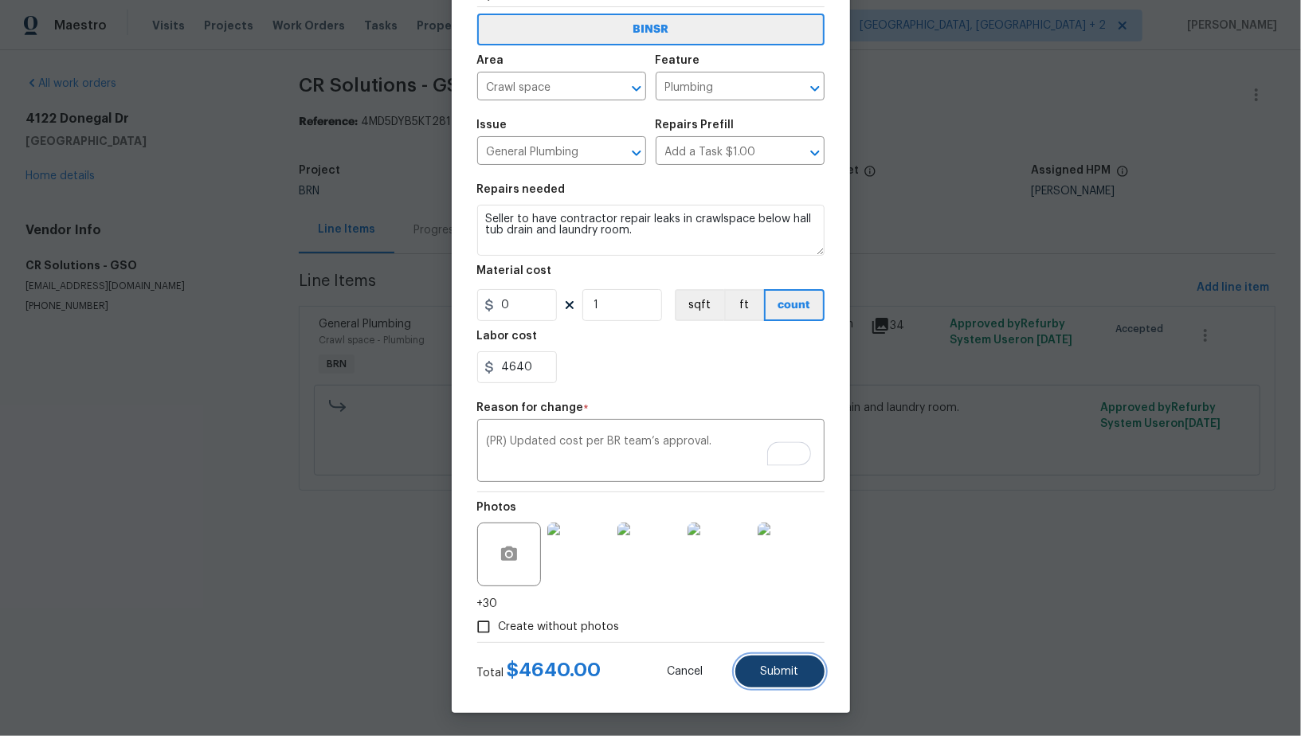
click at [782, 675] on span "Submit" at bounding box center [780, 672] width 38 height 12
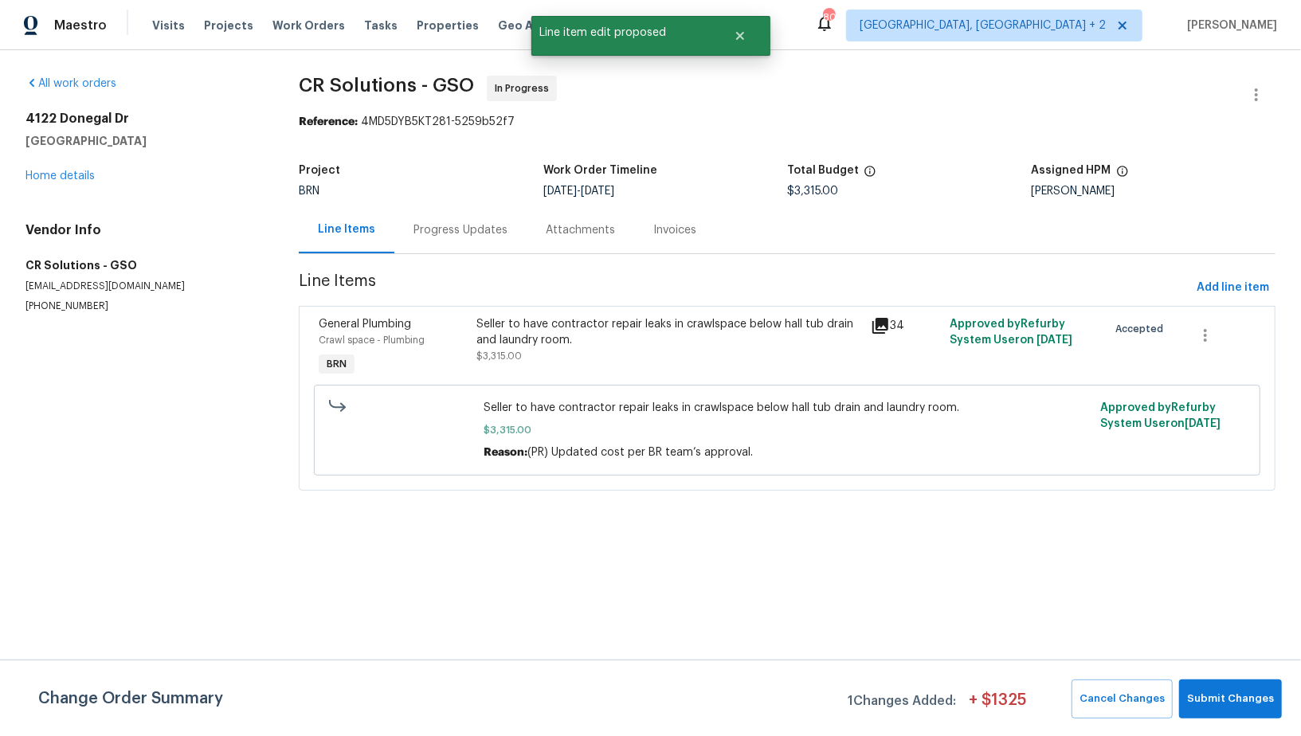
scroll to position [0, 0]
click at [1211, 690] on span "Submit Changes" at bounding box center [1230, 699] width 87 height 18
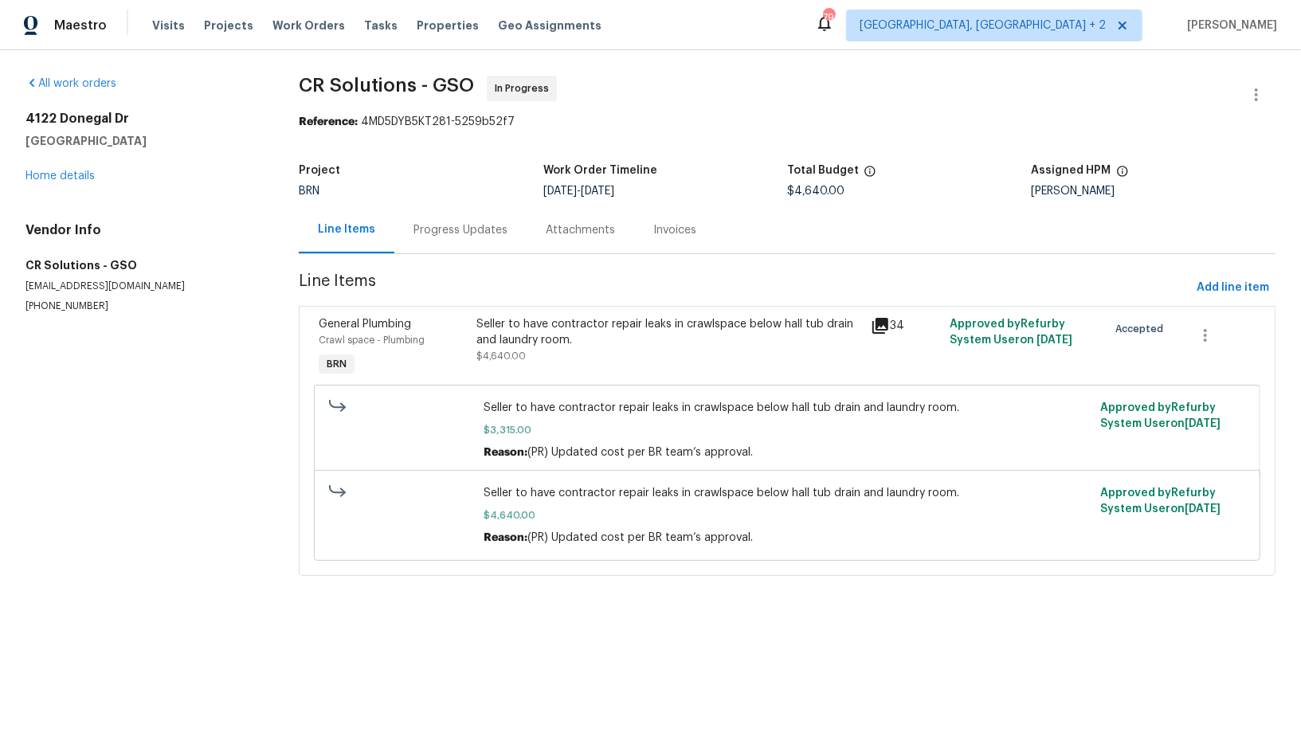
click at [438, 254] on section "CR Solutions - GSO In Progress Reference: 4MD5DYB5KT281-5259b52f7 Project BRN W…" at bounding box center [787, 336] width 977 height 520
click at [433, 239] on div "Progress Updates" at bounding box center [460, 229] width 132 height 47
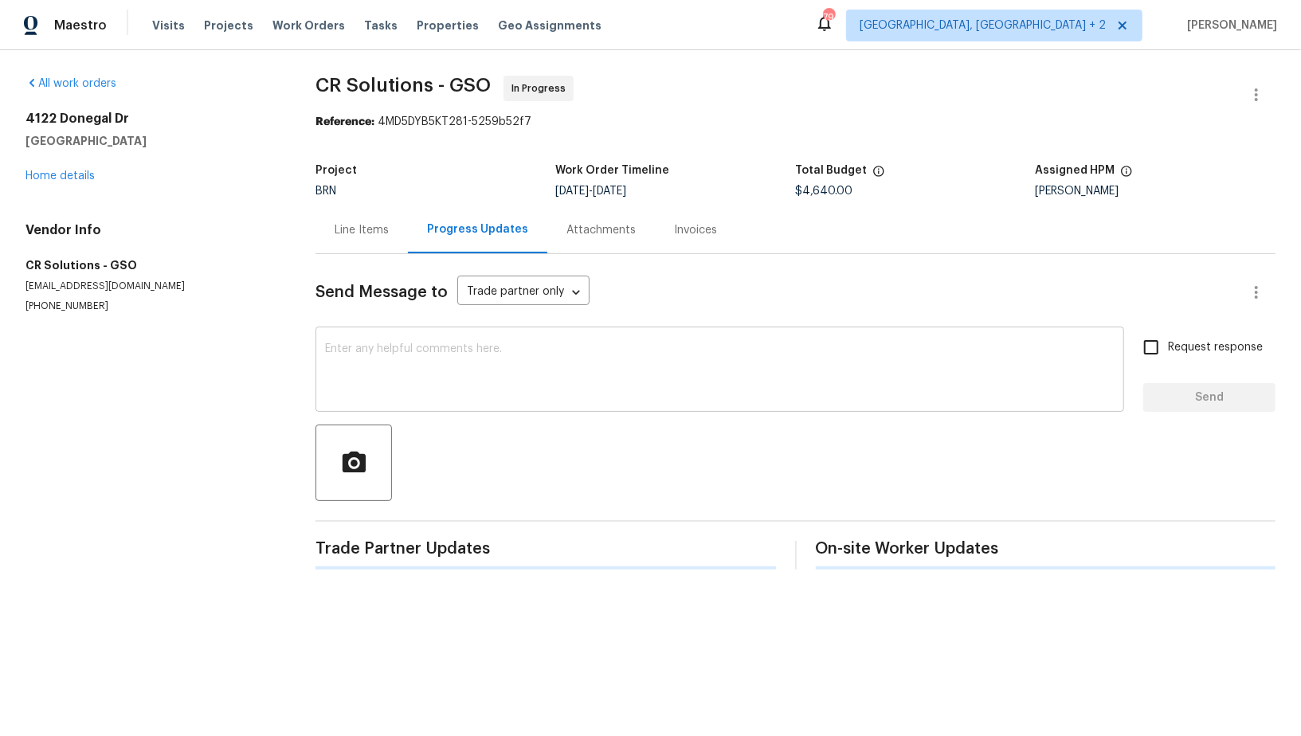
click at [414, 336] on div "x ​" at bounding box center [720, 371] width 809 height 81
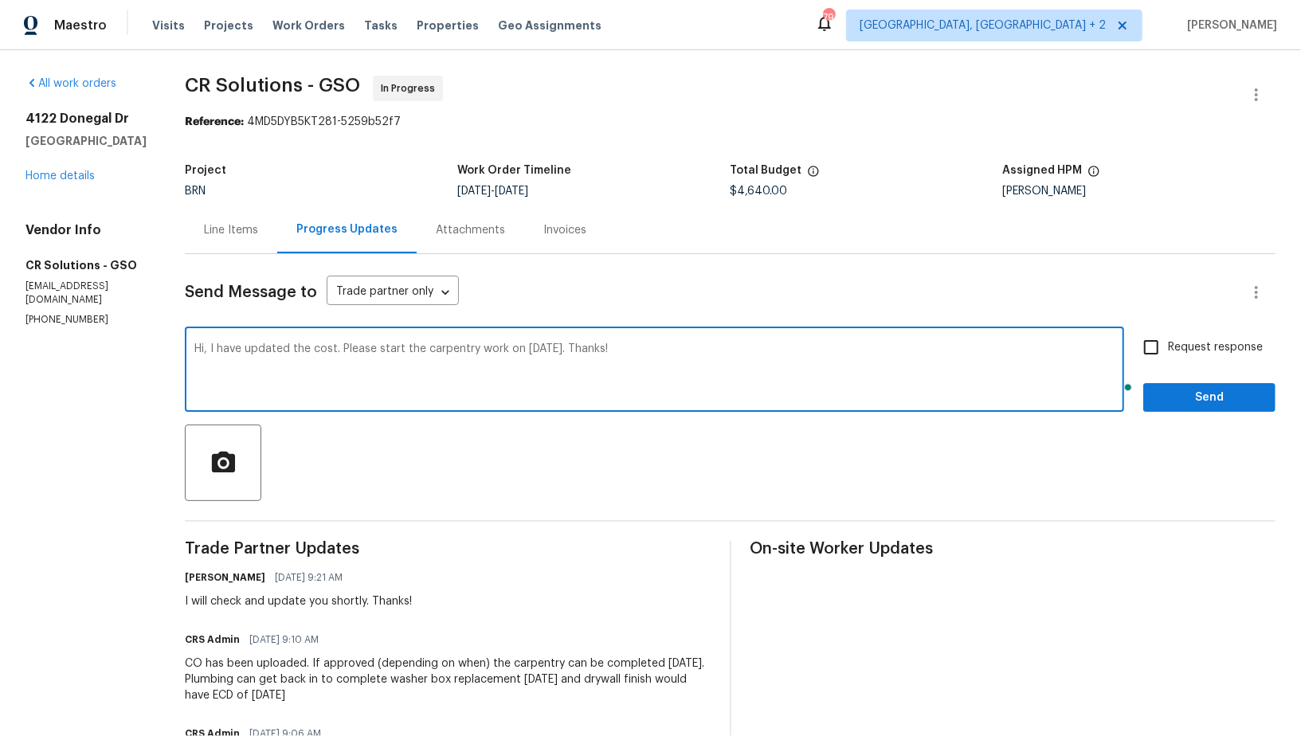
type textarea "Hi, I have updated the cost. Please start the carpentry work on [DATE]. Thanks!"
click at [1167, 339] on input "Request response" at bounding box center [1151, 347] width 33 height 33
checkbox input "true"
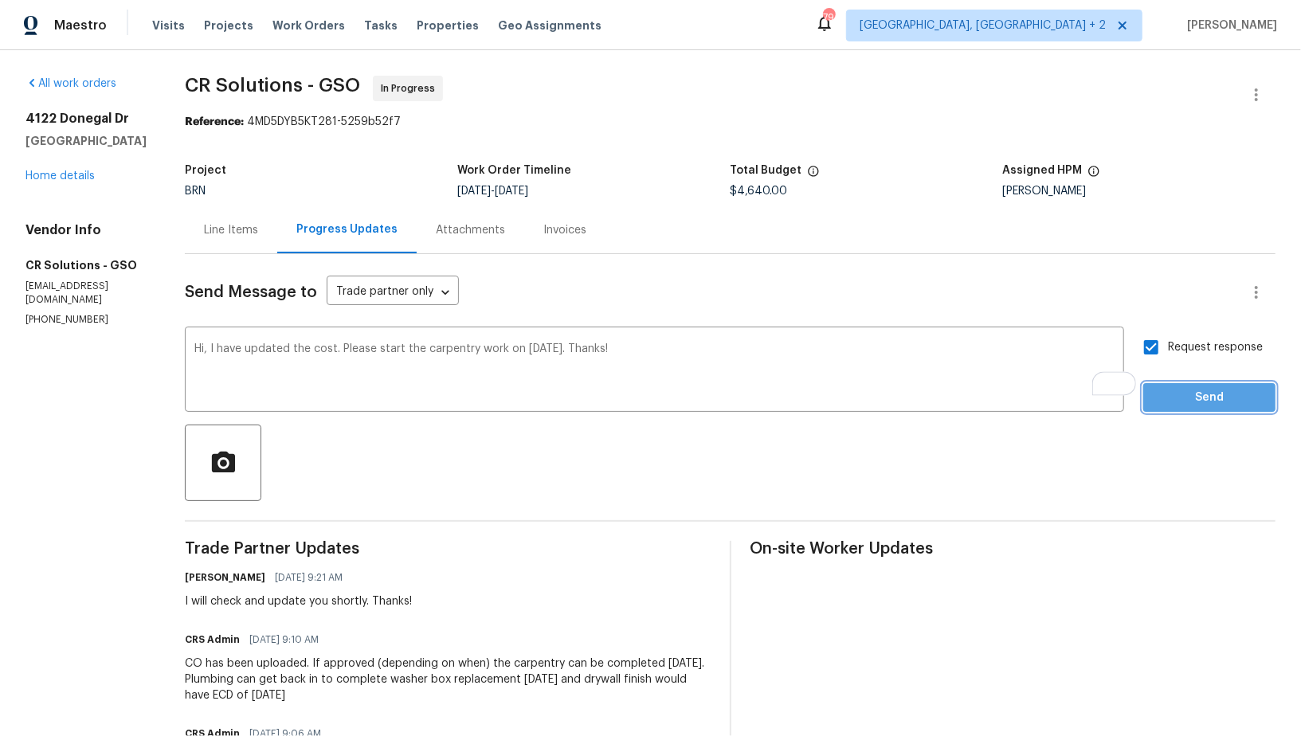
click at [1175, 390] on span "Send" at bounding box center [1209, 398] width 107 height 20
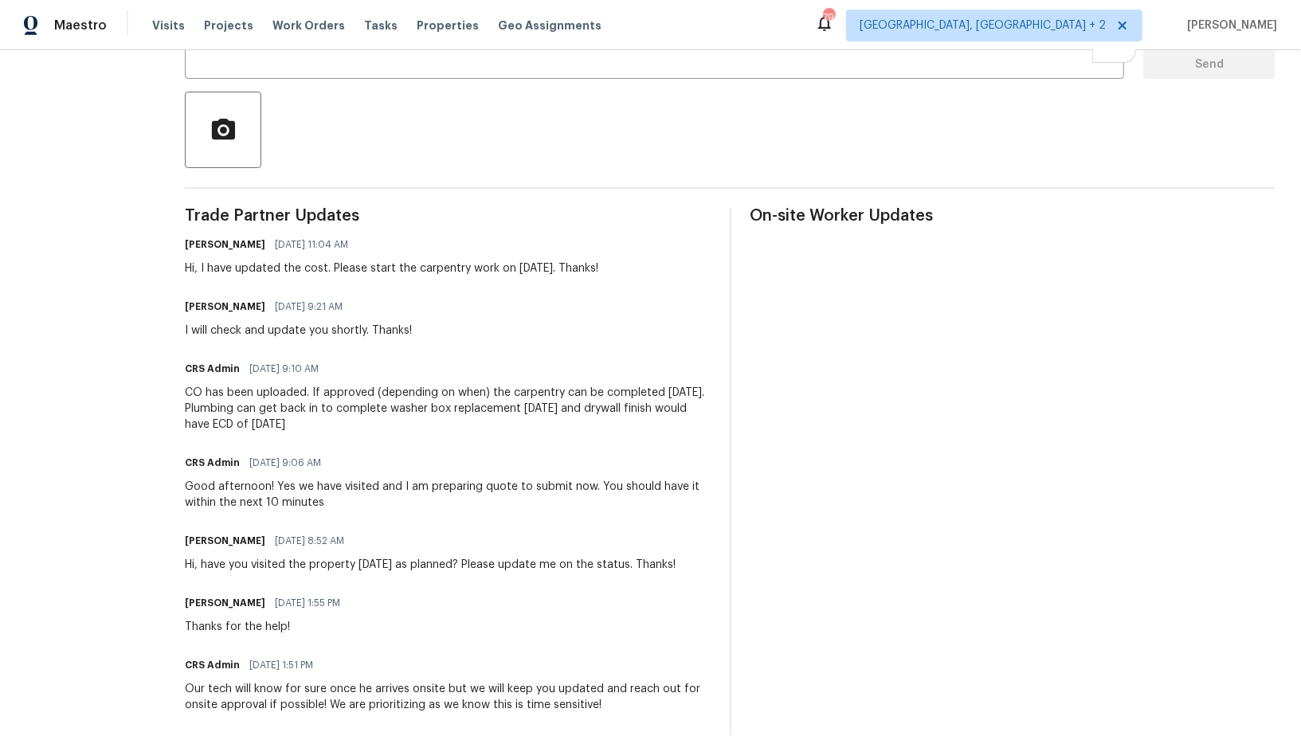
scroll to position [346, 0]
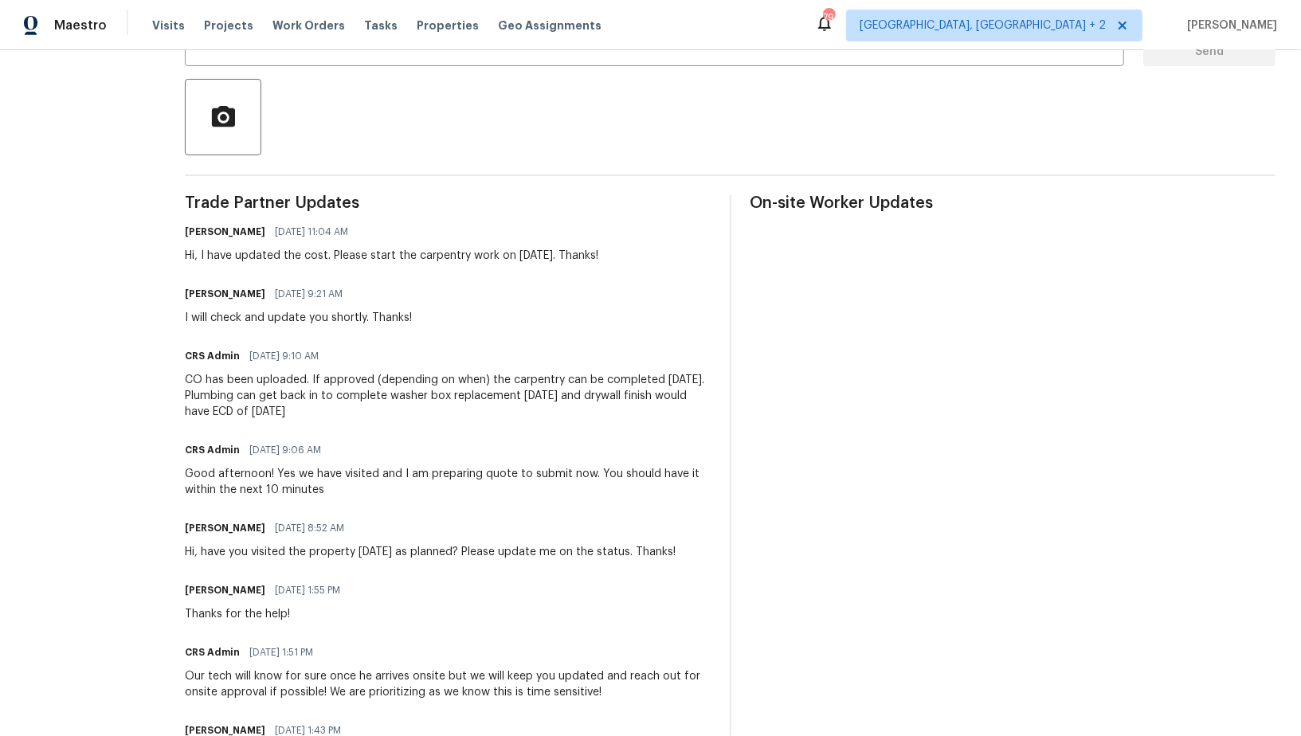
drag, startPoint x: 152, startPoint y: 400, endPoint x: 575, endPoint y: 404, distance: 423.1
copy div "Plumbing can get back in to complete washer box replacement [DATE] and drywall …"
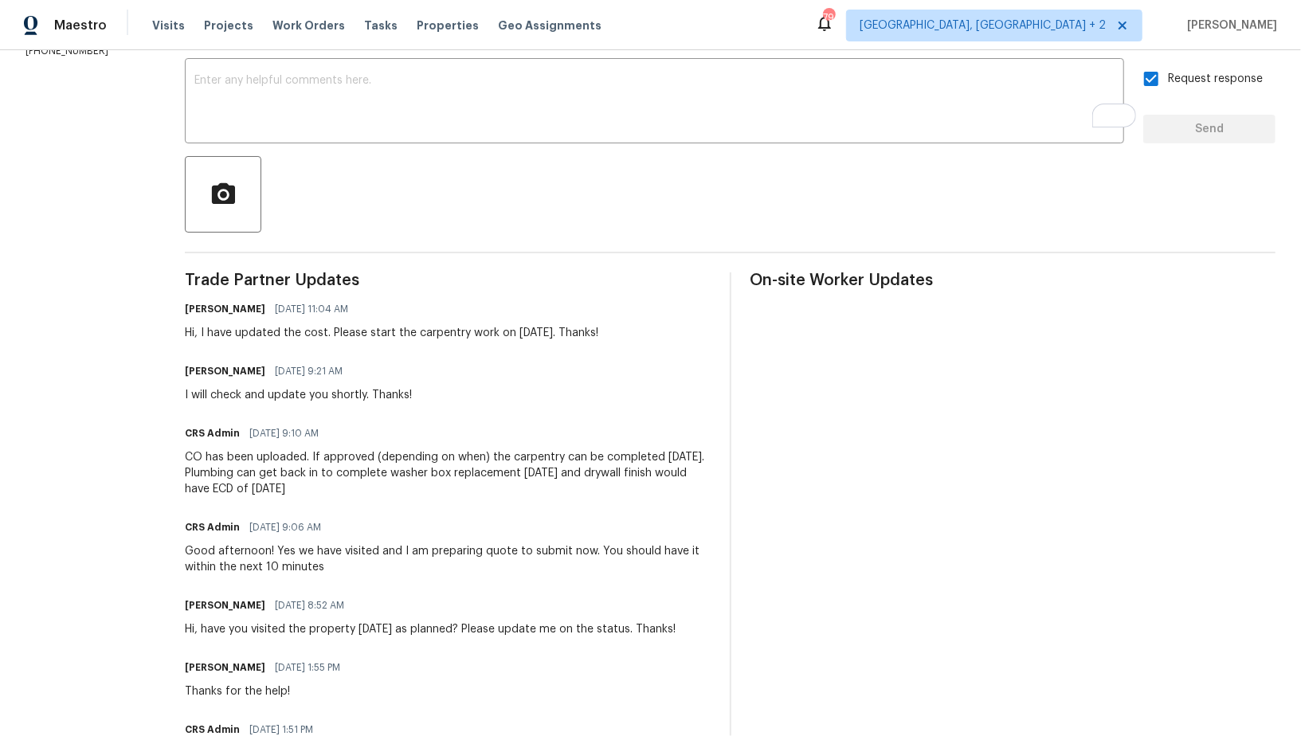
scroll to position [218, 0]
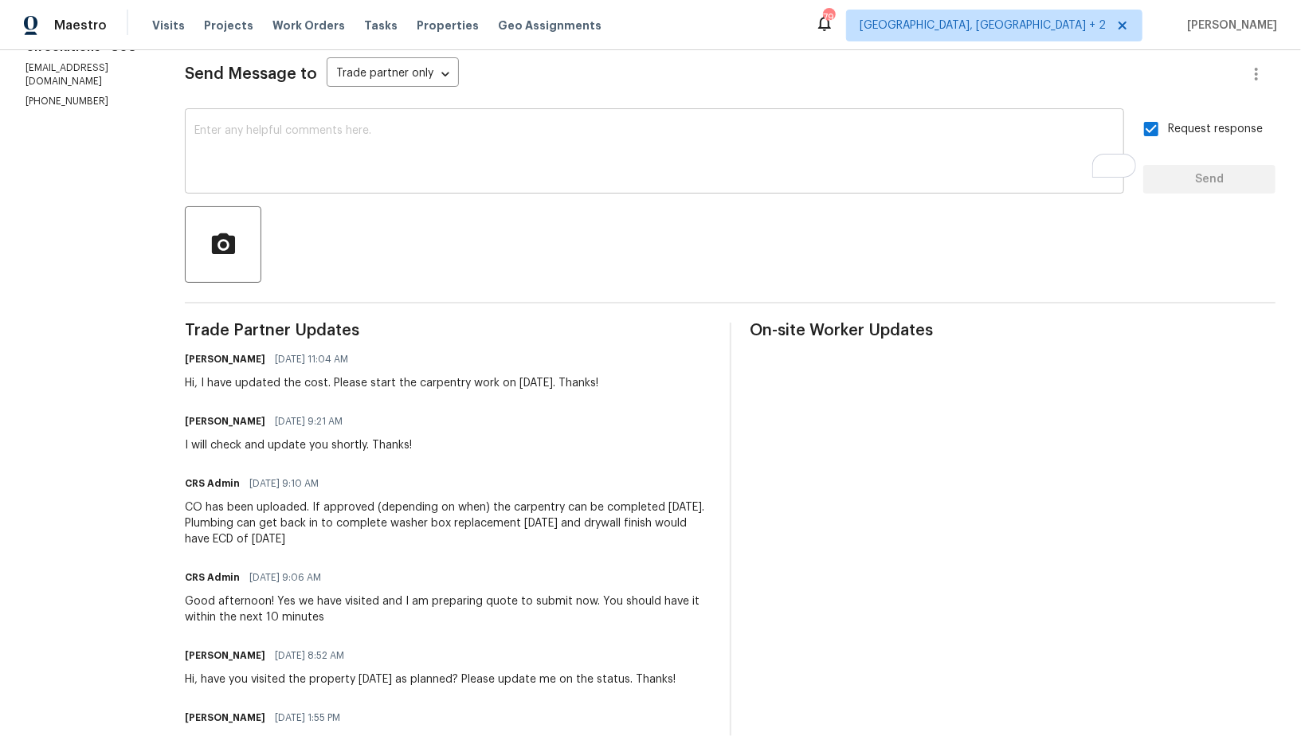
click at [223, 172] on textarea "To enrich screen reader interactions, please activate Accessibility in Grammarl…" at bounding box center [654, 153] width 920 height 56
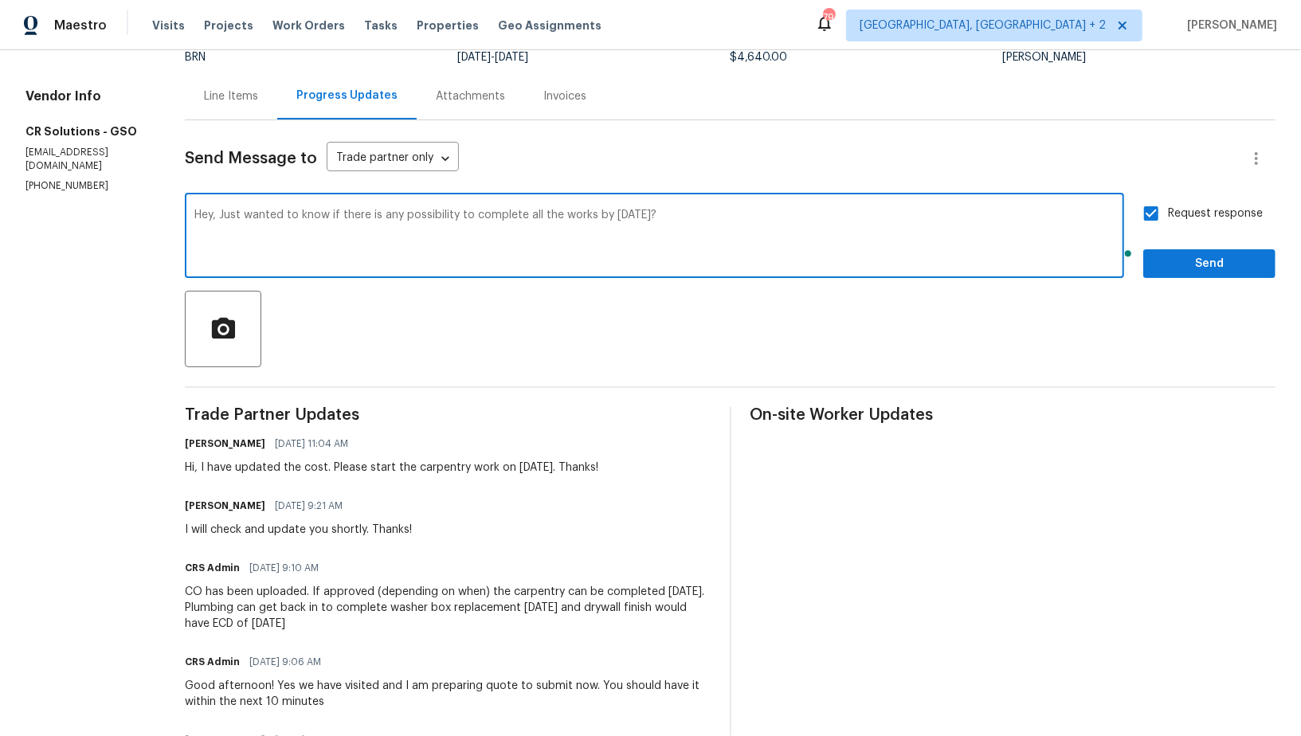
scroll to position [114, 0]
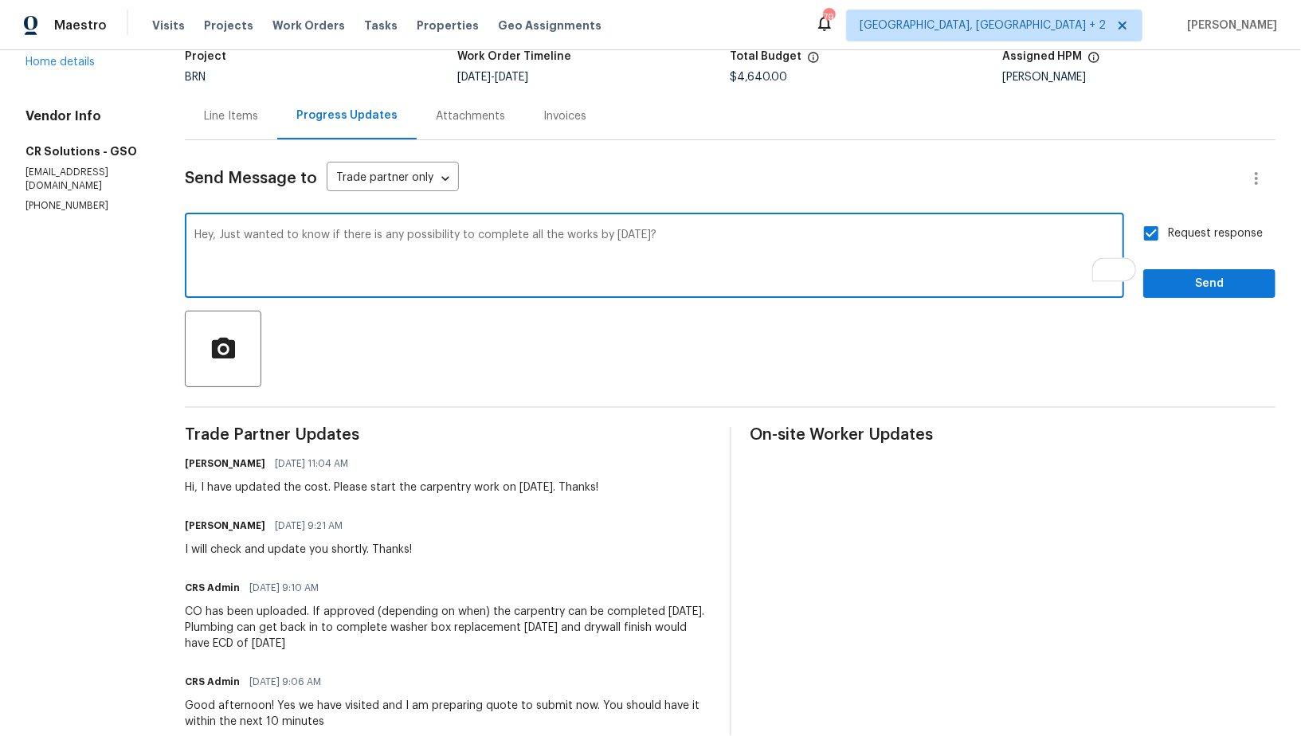
type textarea "Hey, Just wanted to know if there is any possibility to complete all the works …"
click at [1176, 290] on span "Send" at bounding box center [1209, 284] width 107 height 20
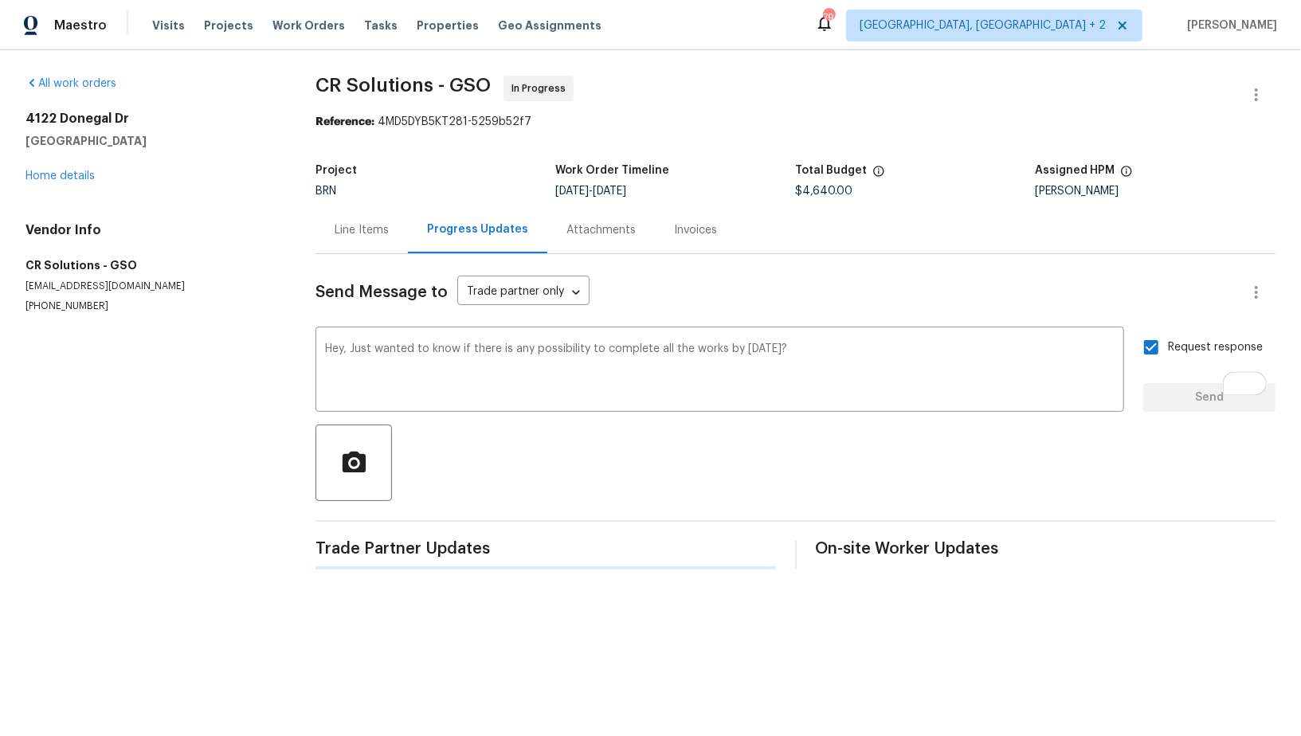
scroll to position [0, 0]
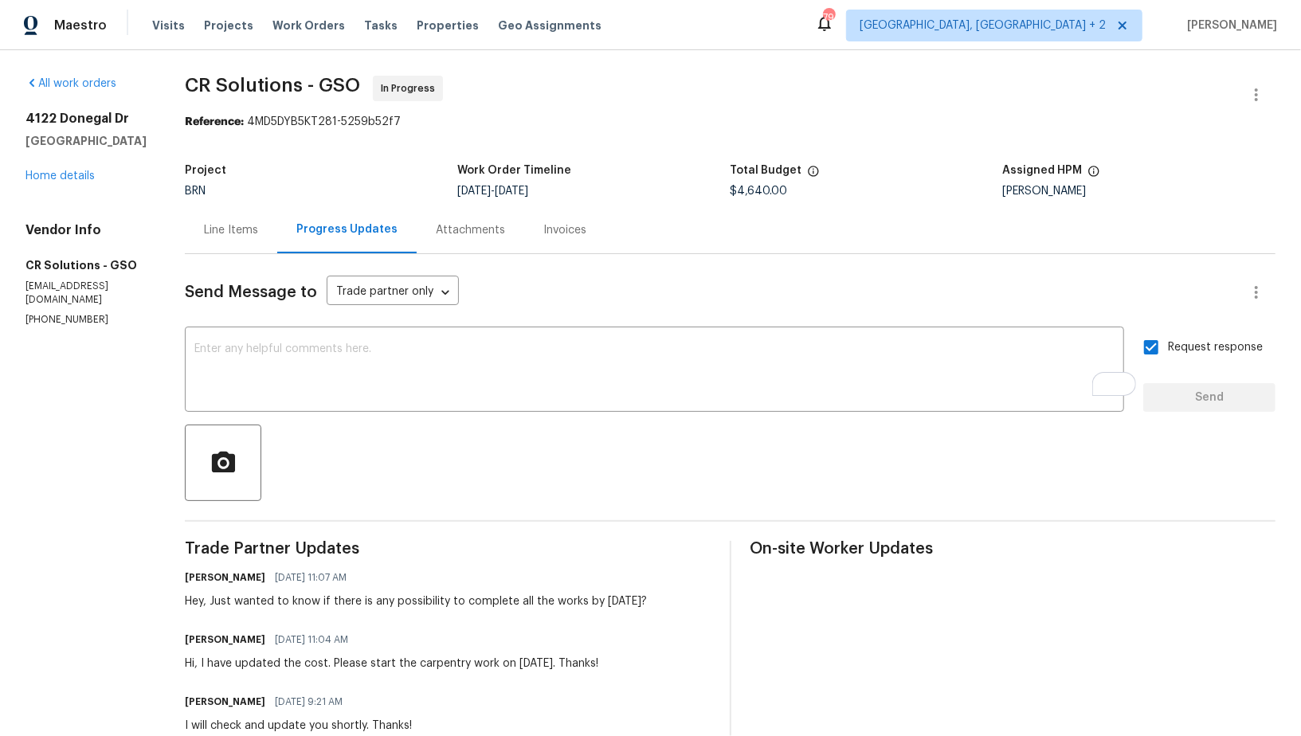
click at [191, 602] on div "Hey, Just wanted to know if there is any possibility to complete all the works …" at bounding box center [416, 602] width 462 height 16
drag, startPoint x: 187, startPoint y: 601, endPoint x: 636, endPoint y: 602, distance: 448.6
click at [636, 602] on div "Padmapriya R 09/25/2025 11:07 AM Hey, Just wanted to know if there is any possi…" at bounding box center [448, 588] width 526 height 43
copy div "Just wanted to know if there is any possibility to complete all the works by Mo…"
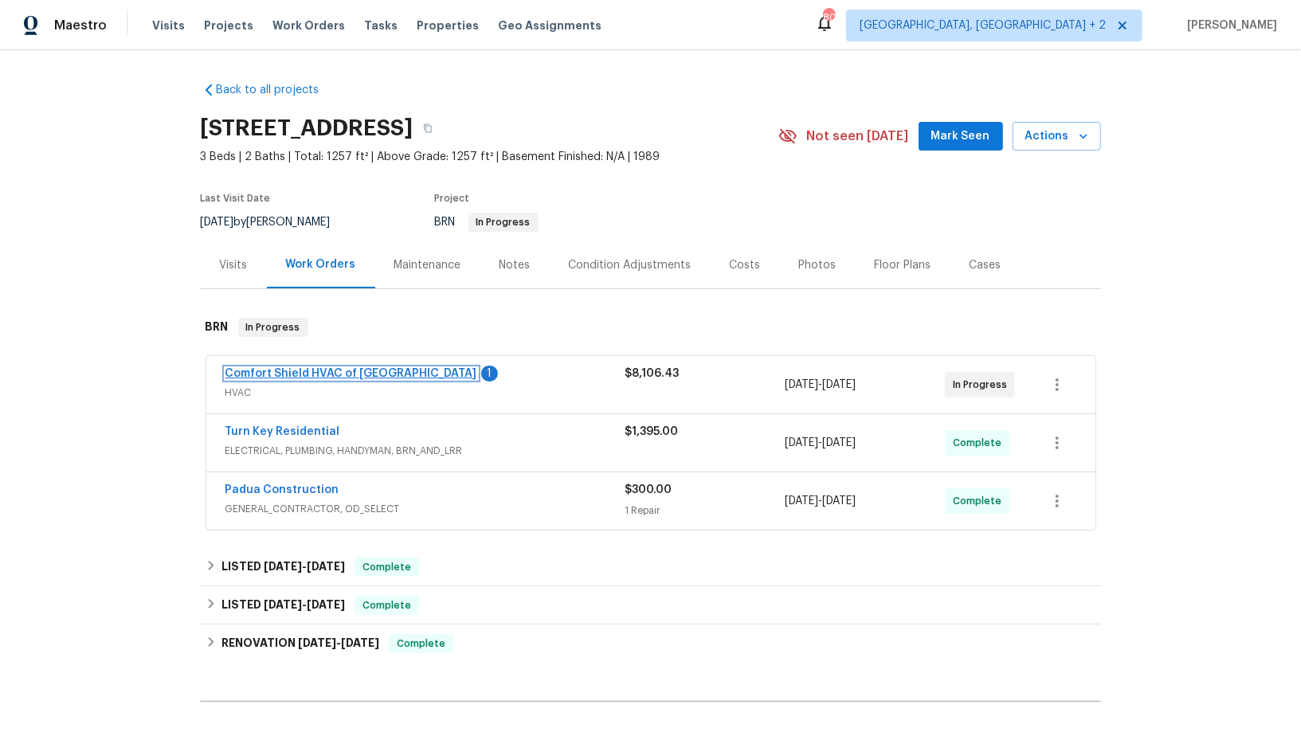
click at [327, 375] on link "Comfort Shield HVAC of [GEOGRAPHIC_DATA]" at bounding box center [352, 373] width 252 height 11
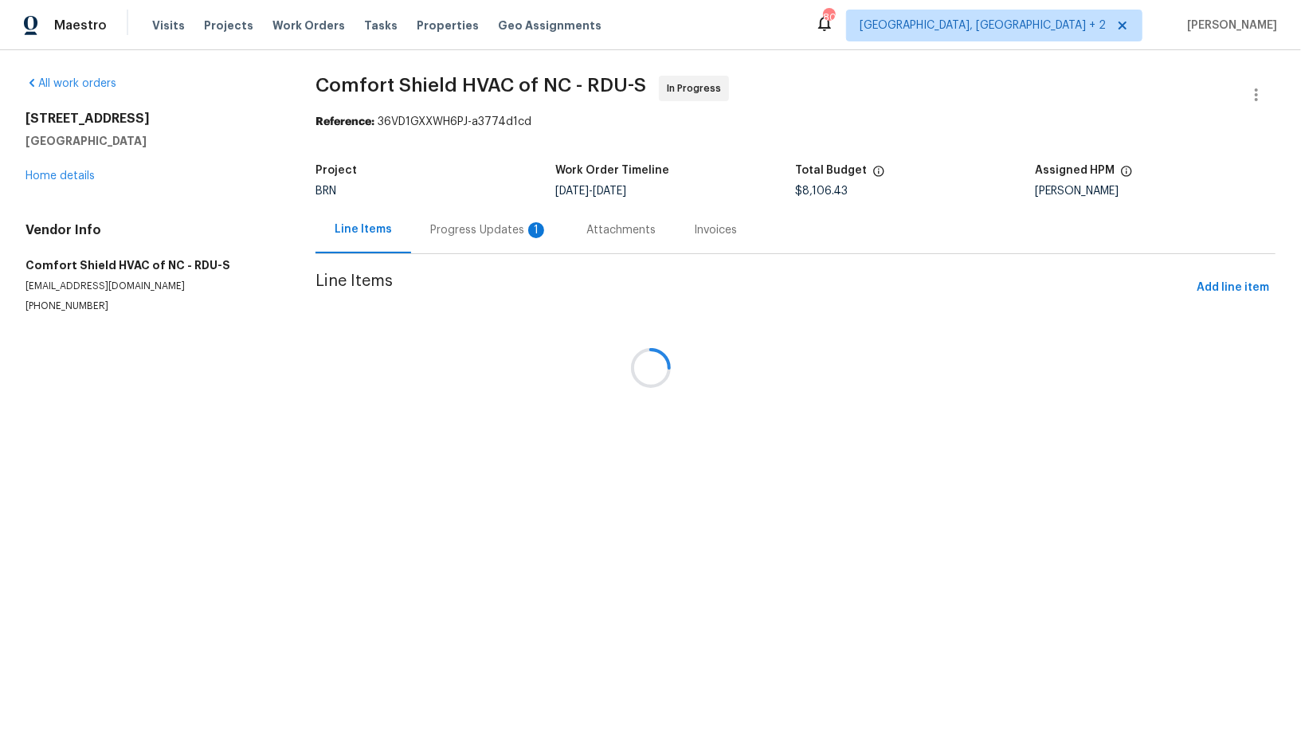
click at [419, 236] on div at bounding box center [650, 368] width 1301 height 736
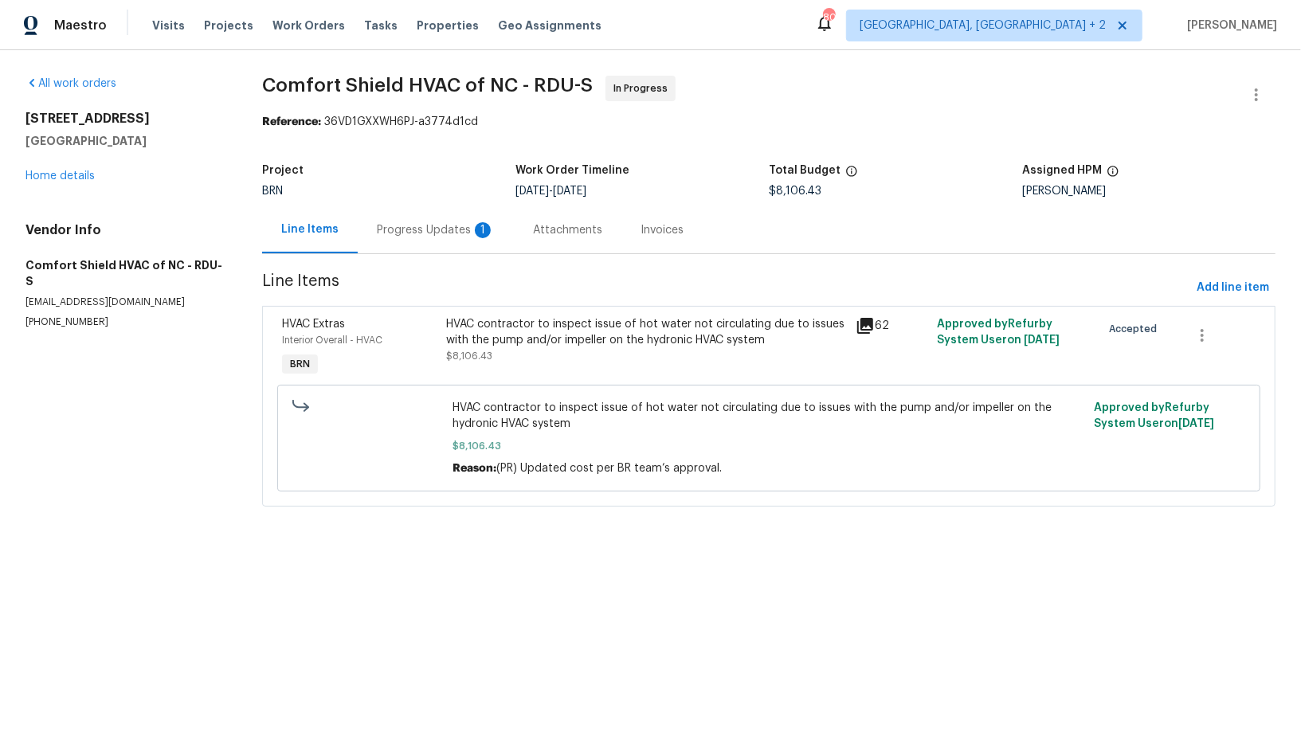
click at [419, 236] on div "Progress Updates 1" at bounding box center [436, 230] width 118 height 16
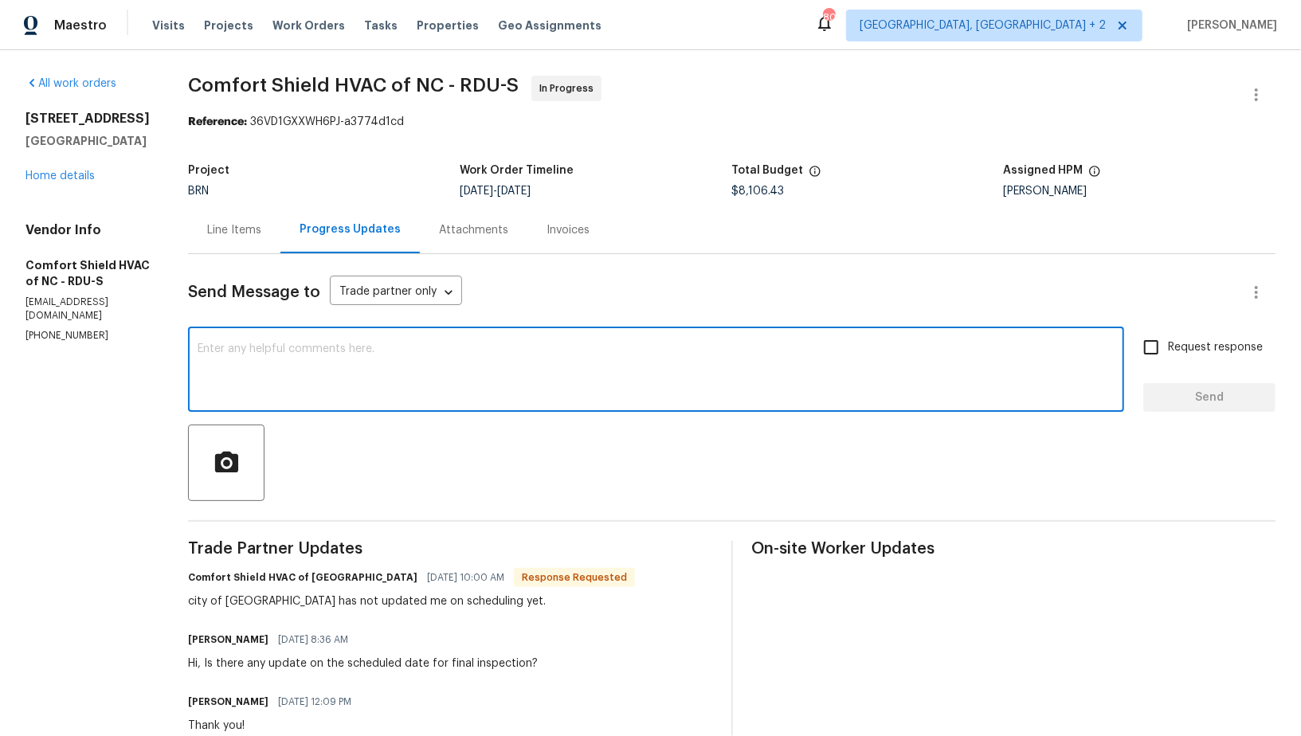
click at [339, 375] on textarea at bounding box center [656, 371] width 917 height 56
click at [392, 344] on textarea "To enrich screen reader interactions, please activate Accessibility in Grammarl…" at bounding box center [656, 371] width 917 height 56
click at [496, 350] on textarea "I understand, Please let me know if you get any update." at bounding box center [656, 371] width 917 height 56
click at [563, 355] on textarea "I understand, Please let me know if you get any updates." at bounding box center [656, 371] width 917 height 56
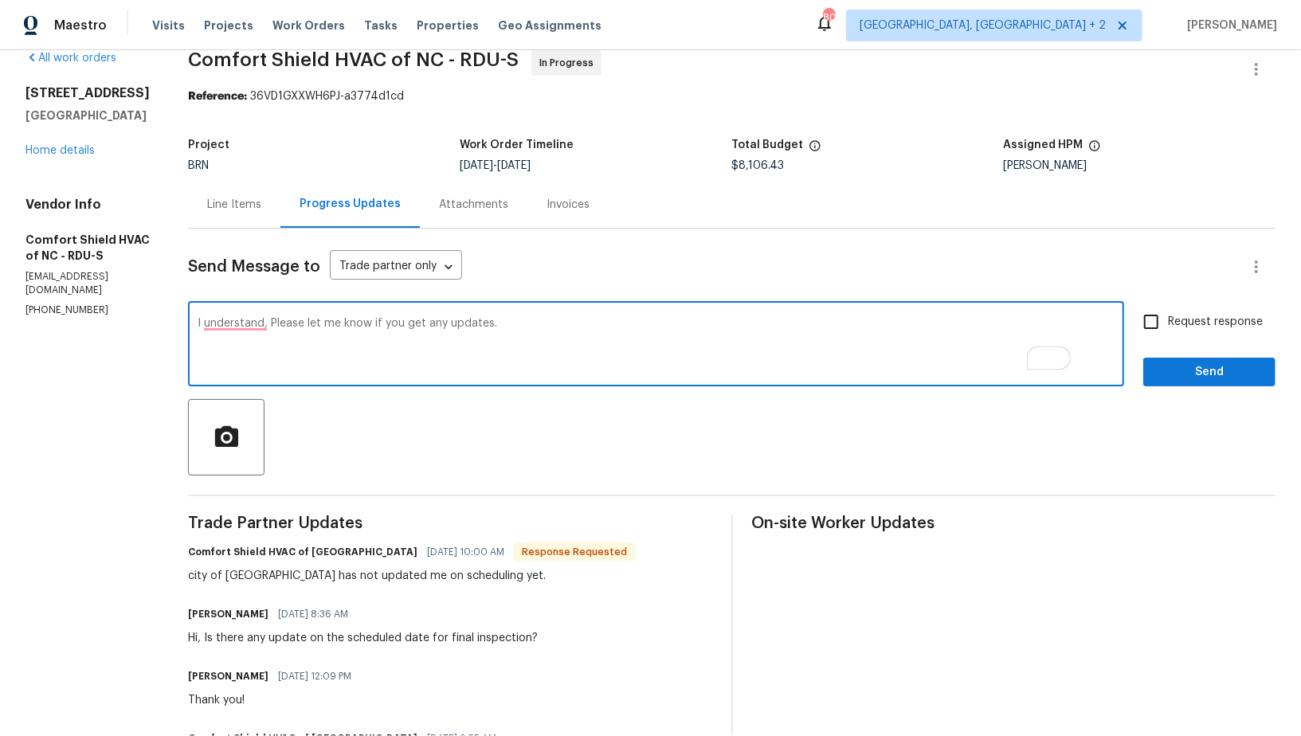
scroll to position [52, 0]
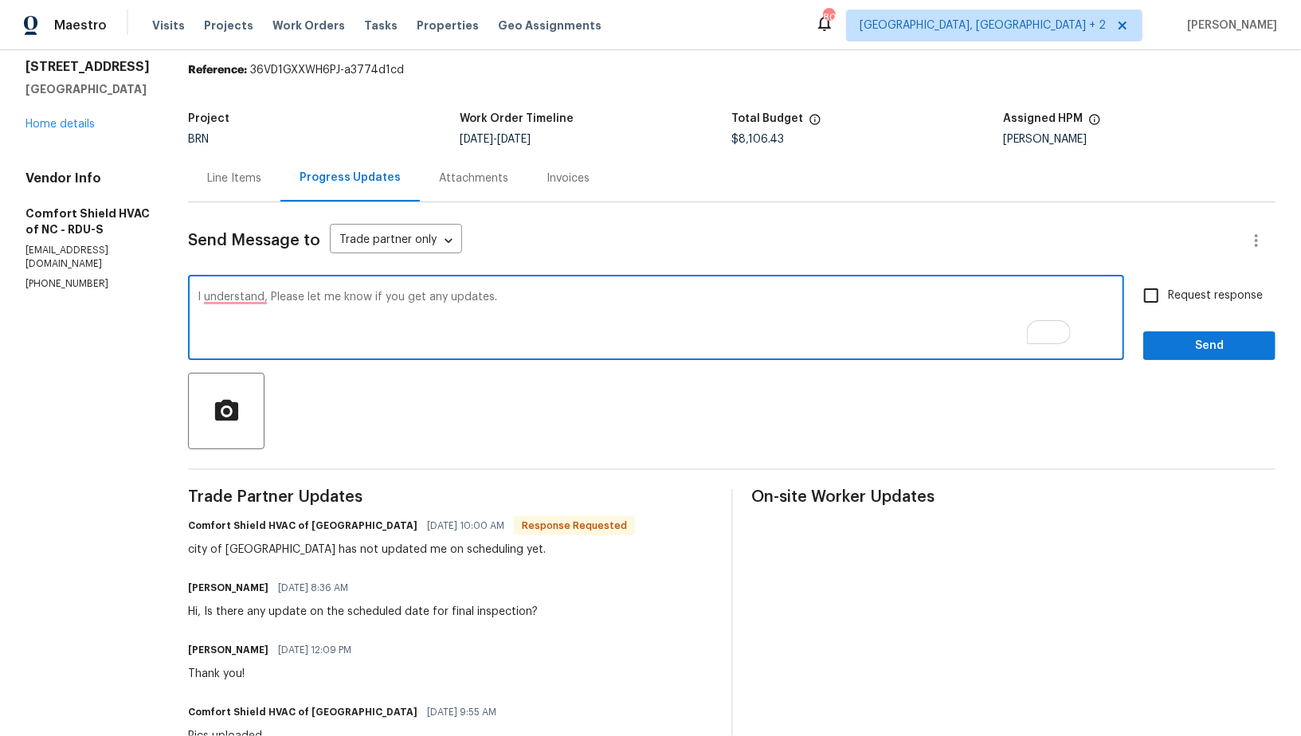
type textarea "I understand, Please let me know if you get any updates."
click at [1159, 299] on input "Request response" at bounding box center [1151, 295] width 33 height 33
checkbox input "true"
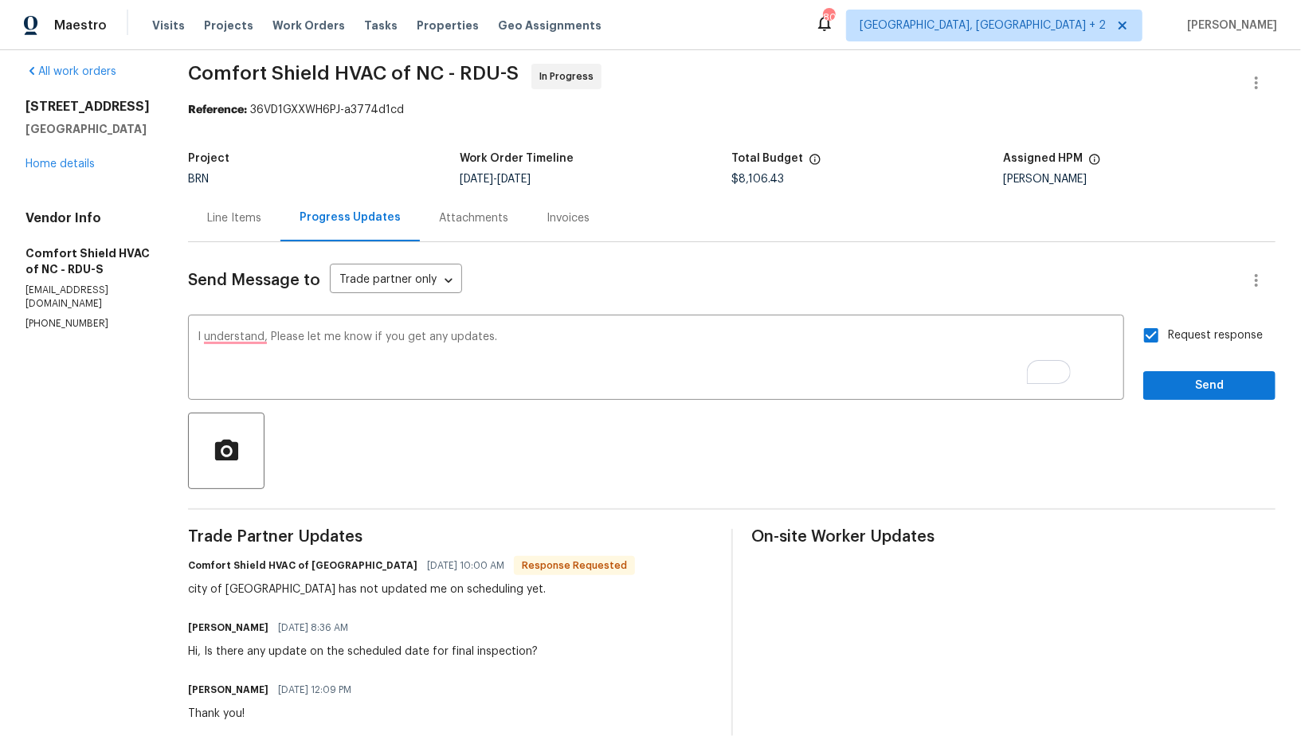
scroll to position [45, 0]
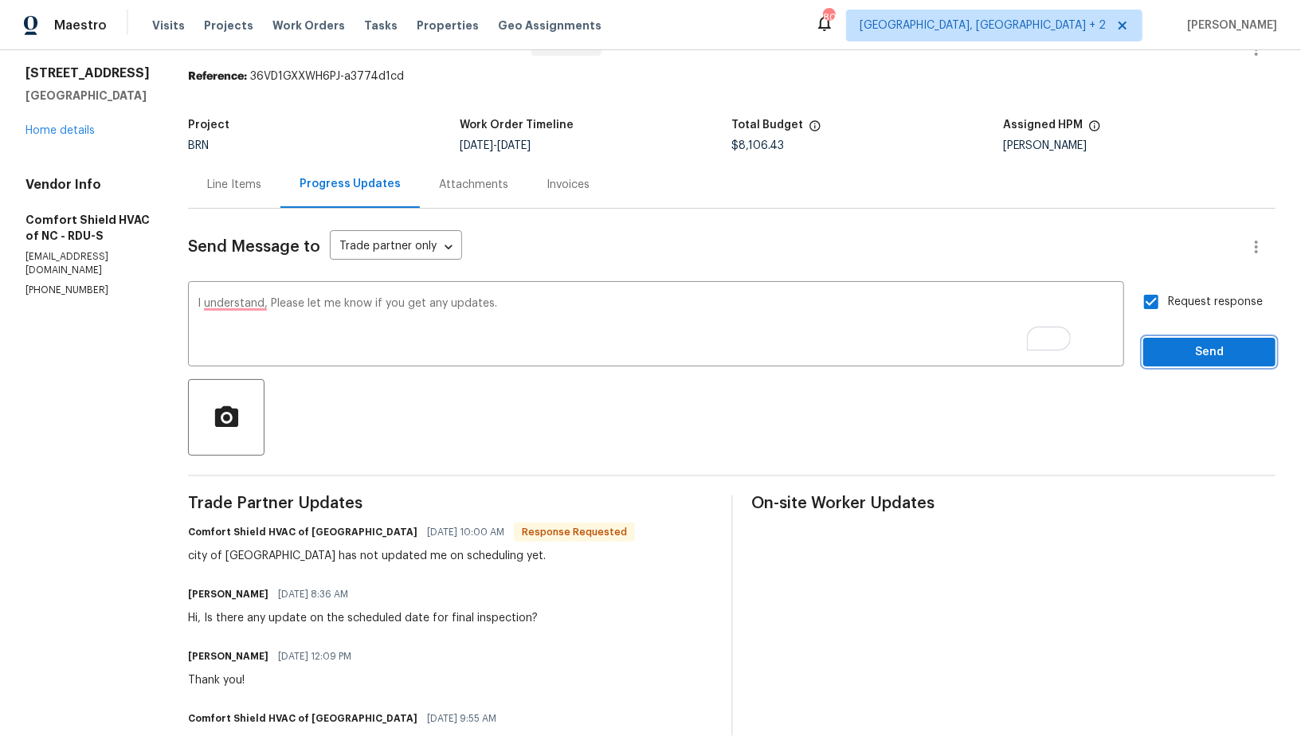
click at [1173, 355] on span "Send" at bounding box center [1209, 353] width 107 height 20
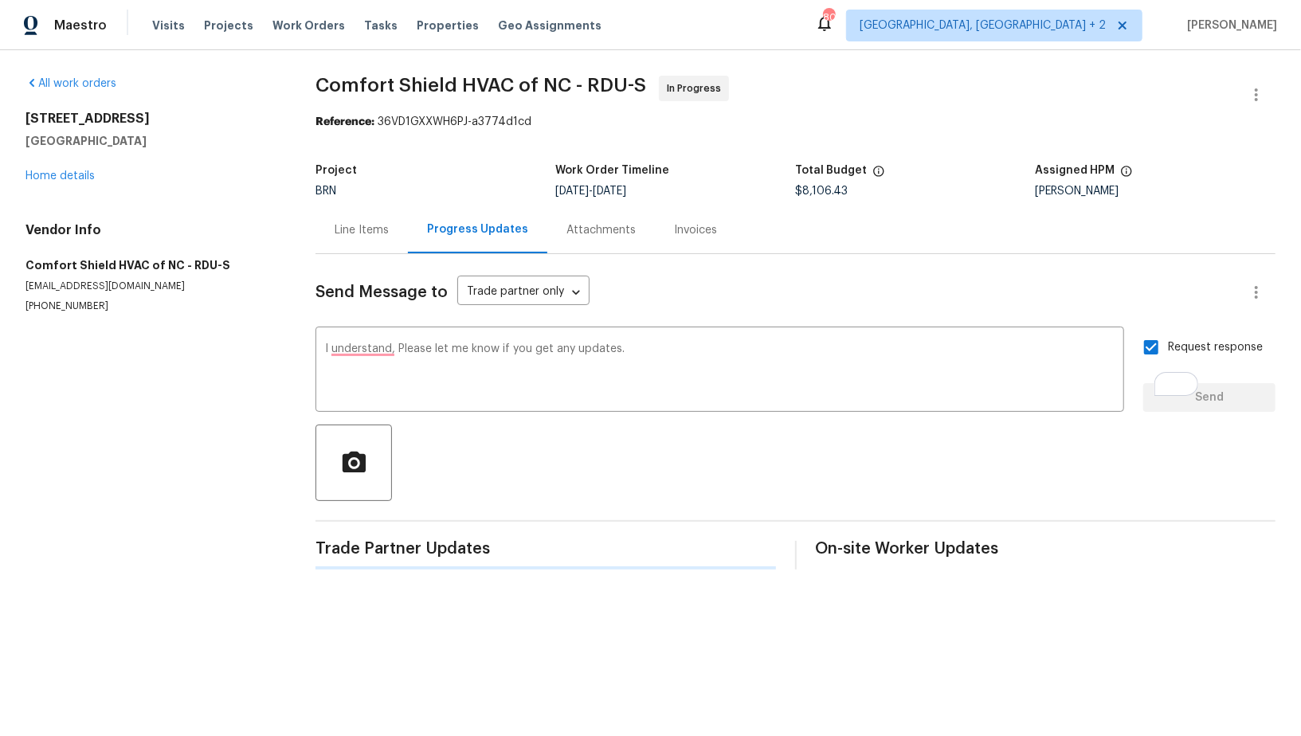
scroll to position [0, 0]
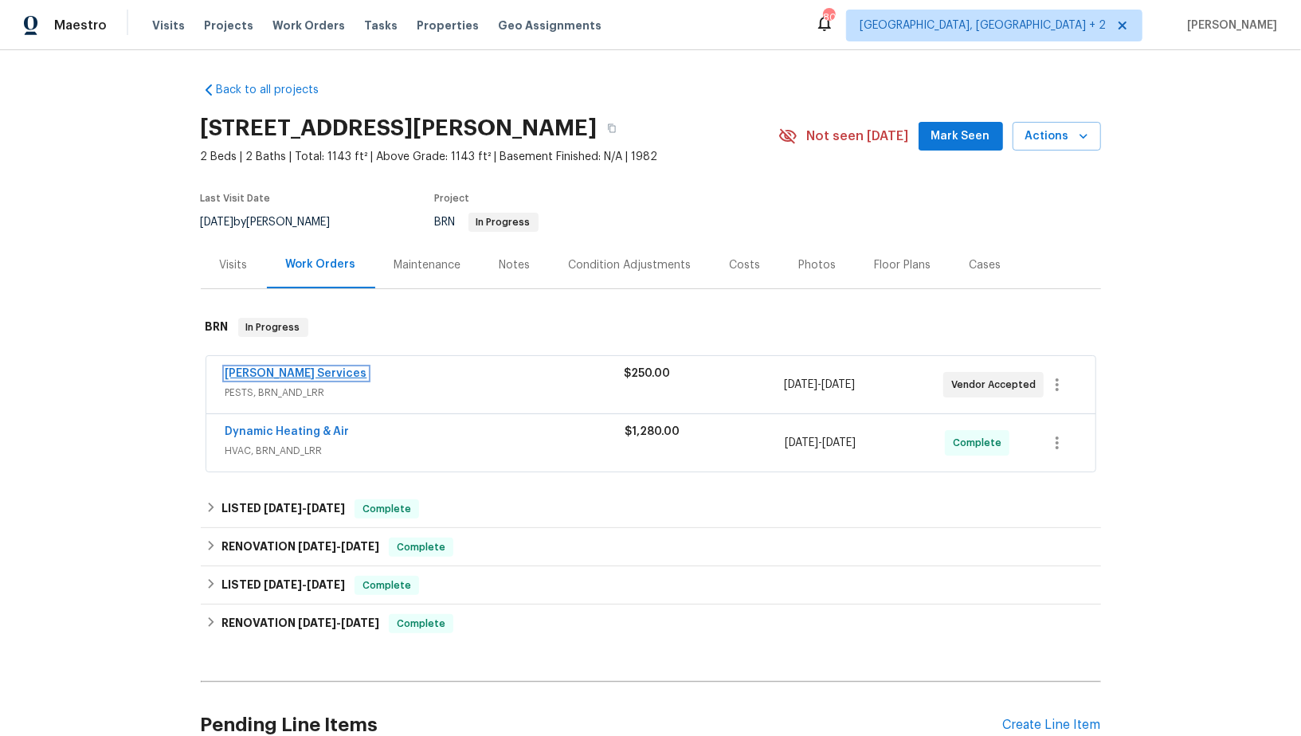
click at [271, 371] on link "[PERSON_NAME] Services" at bounding box center [297, 373] width 142 height 11
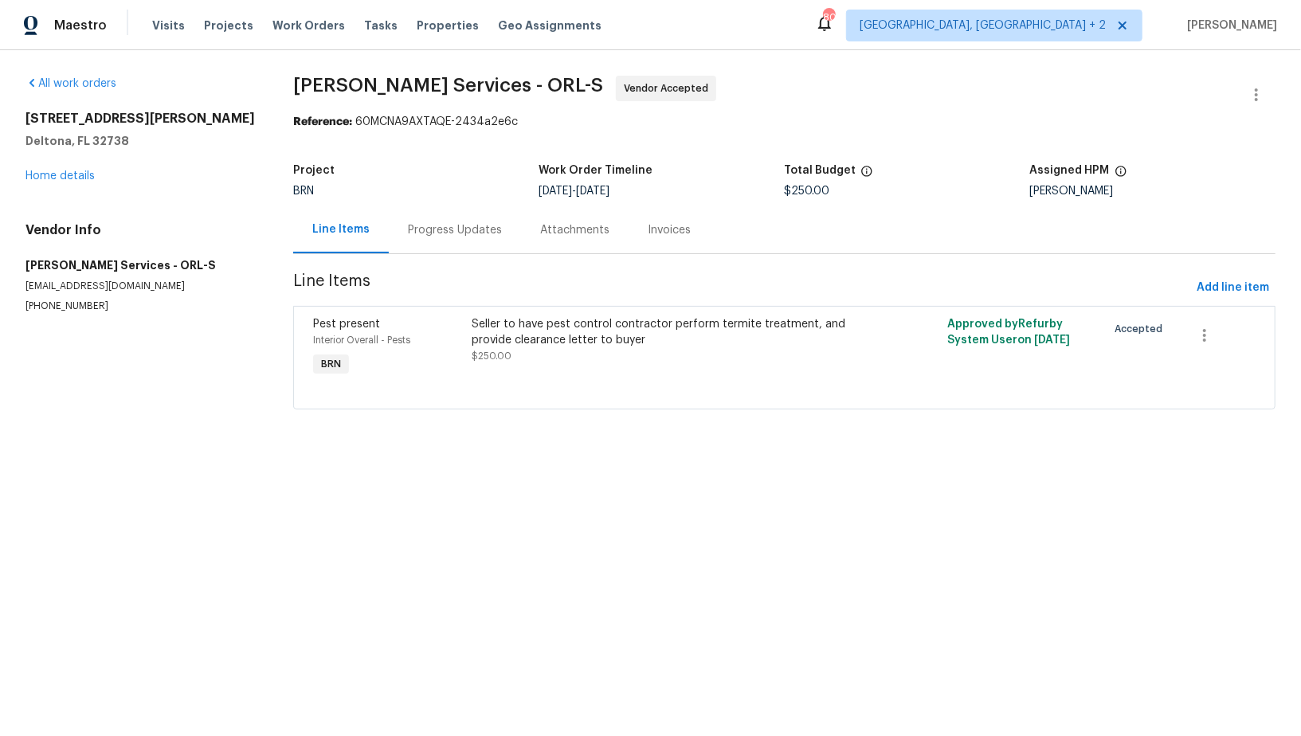
click at [636, 343] on div "Seller to have pest control contractor perform termite treatment, and provide c…" at bounding box center [665, 332] width 387 height 32
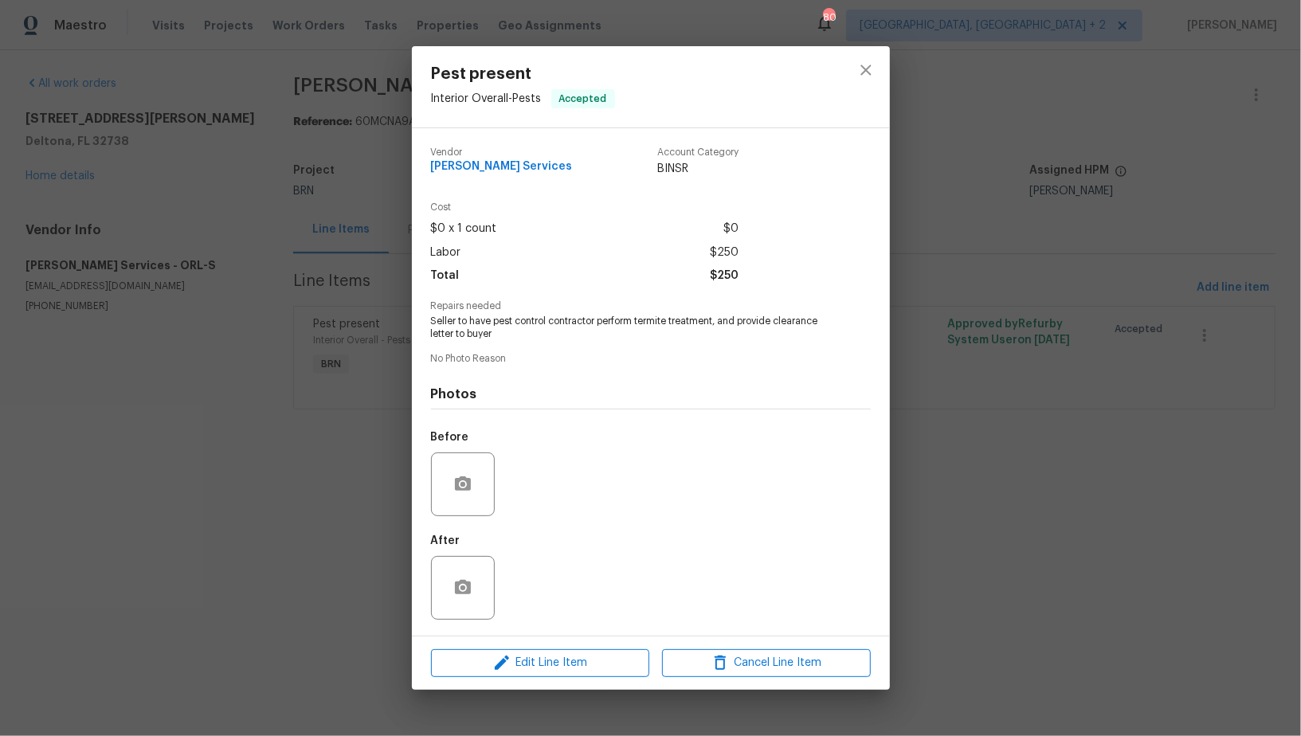
click at [362, 494] on div "Pest present Interior Overall - Pests Accepted Vendor [PERSON_NAME] Services Ac…" at bounding box center [650, 368] width 1301 height 736
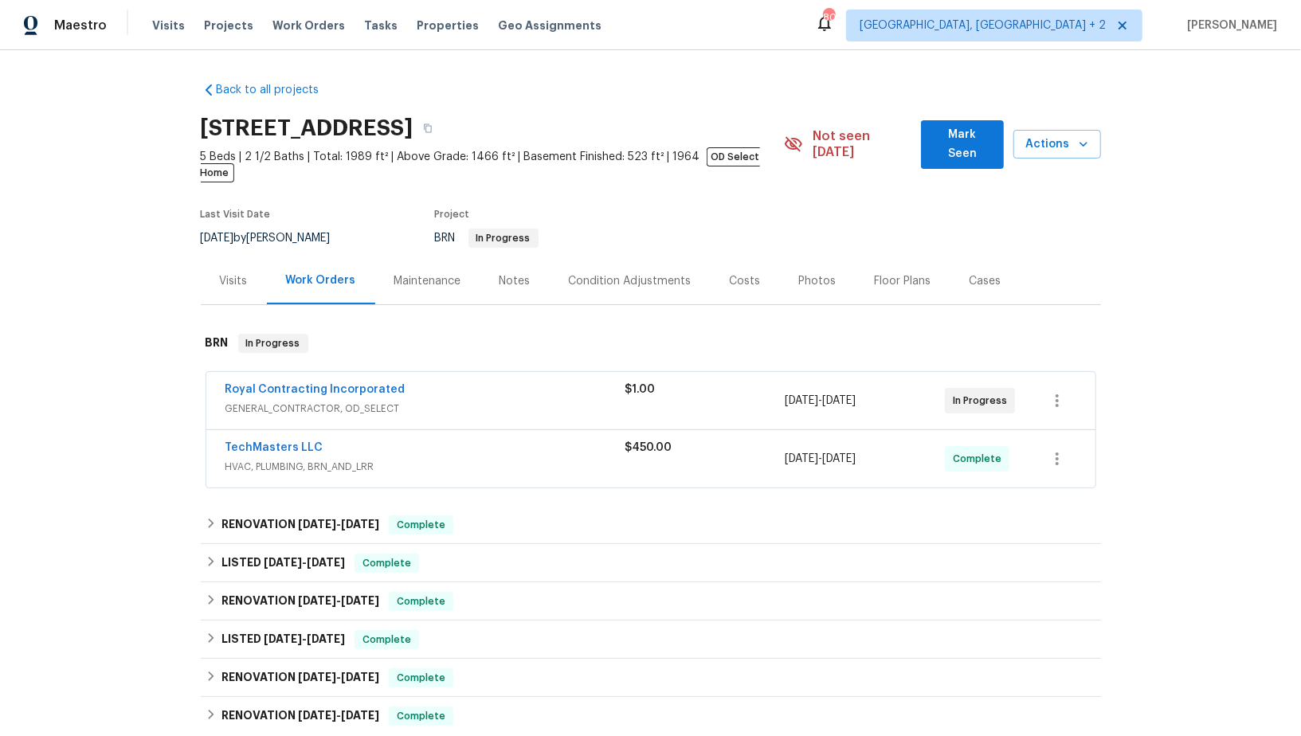
scroll to position [224, 0]
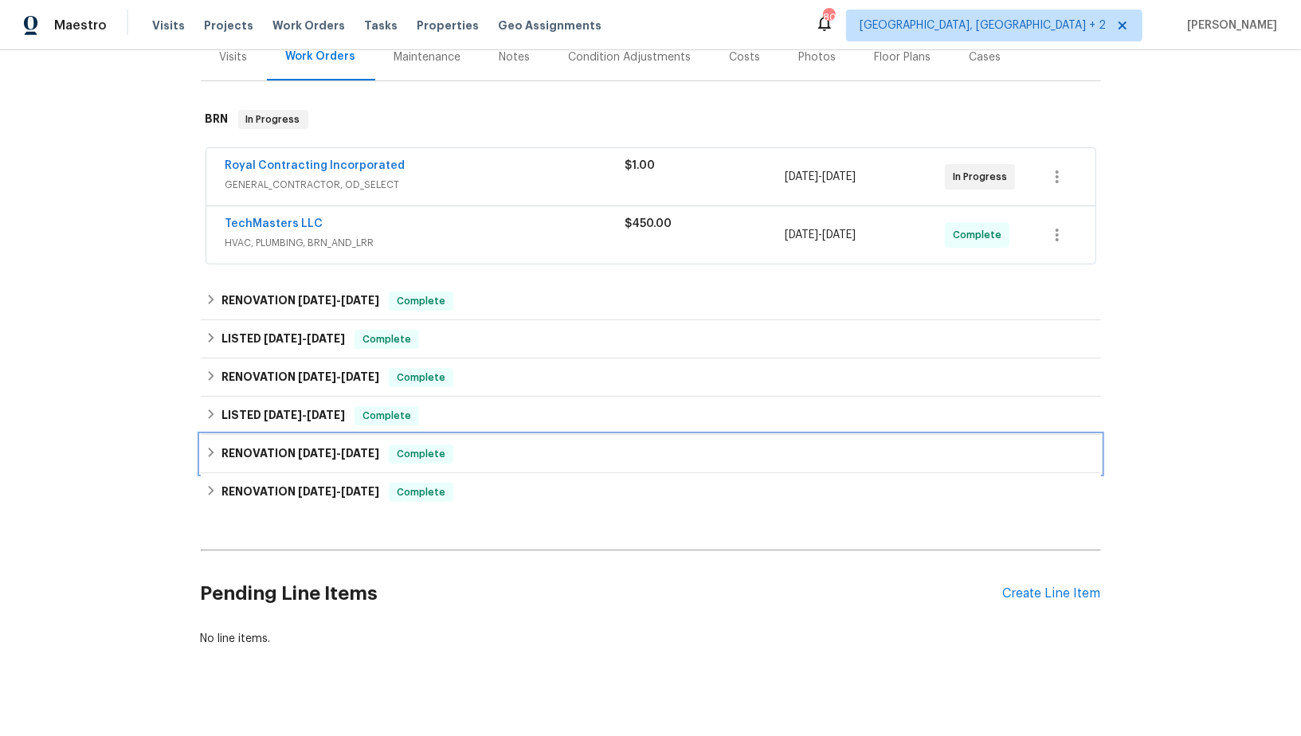
click at [214, 452] on div "RENOVATION [DATE] - [DATE] Complete" at bounding box center [651, 454] width 900 height 38
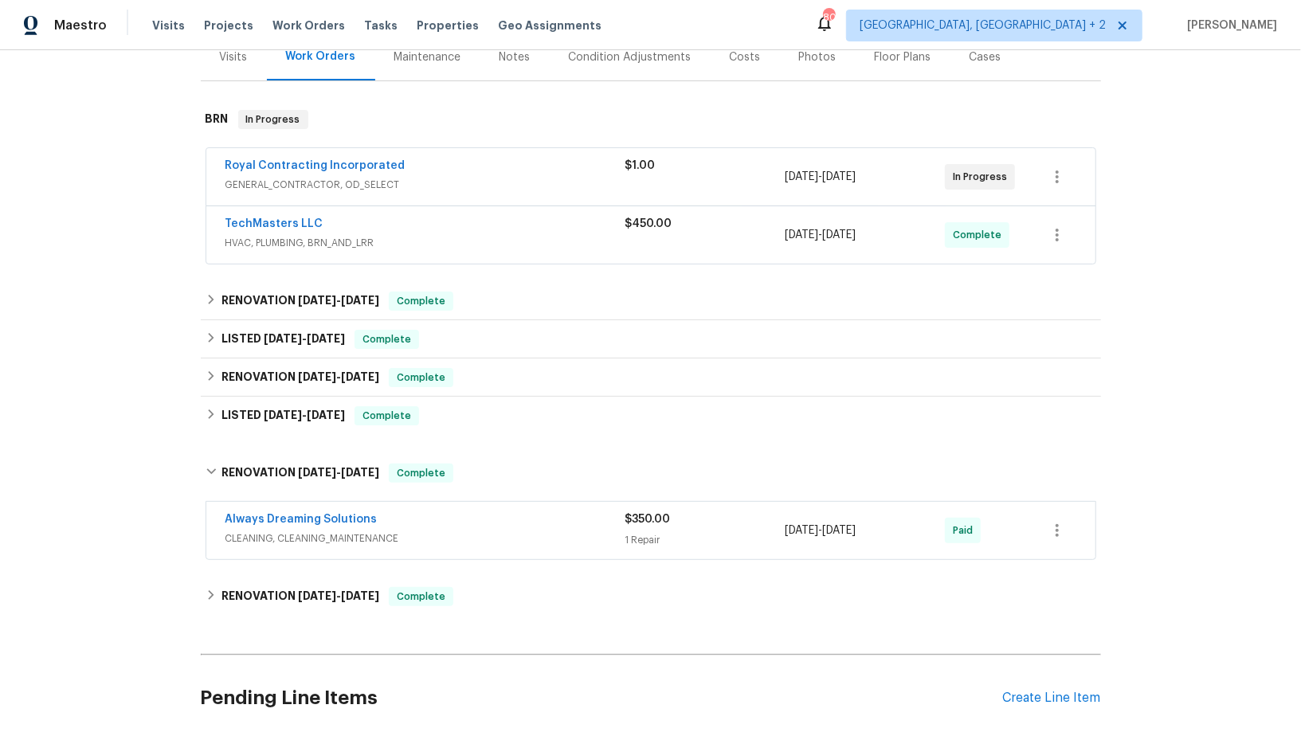
click at [223, 555] on div "Back to all projects [STREET_ADDRESS] 5 Beds | 2 1/2 Baths | Total: 1989 ft² | …" at bounding box center [651, 304] width 900 height 919
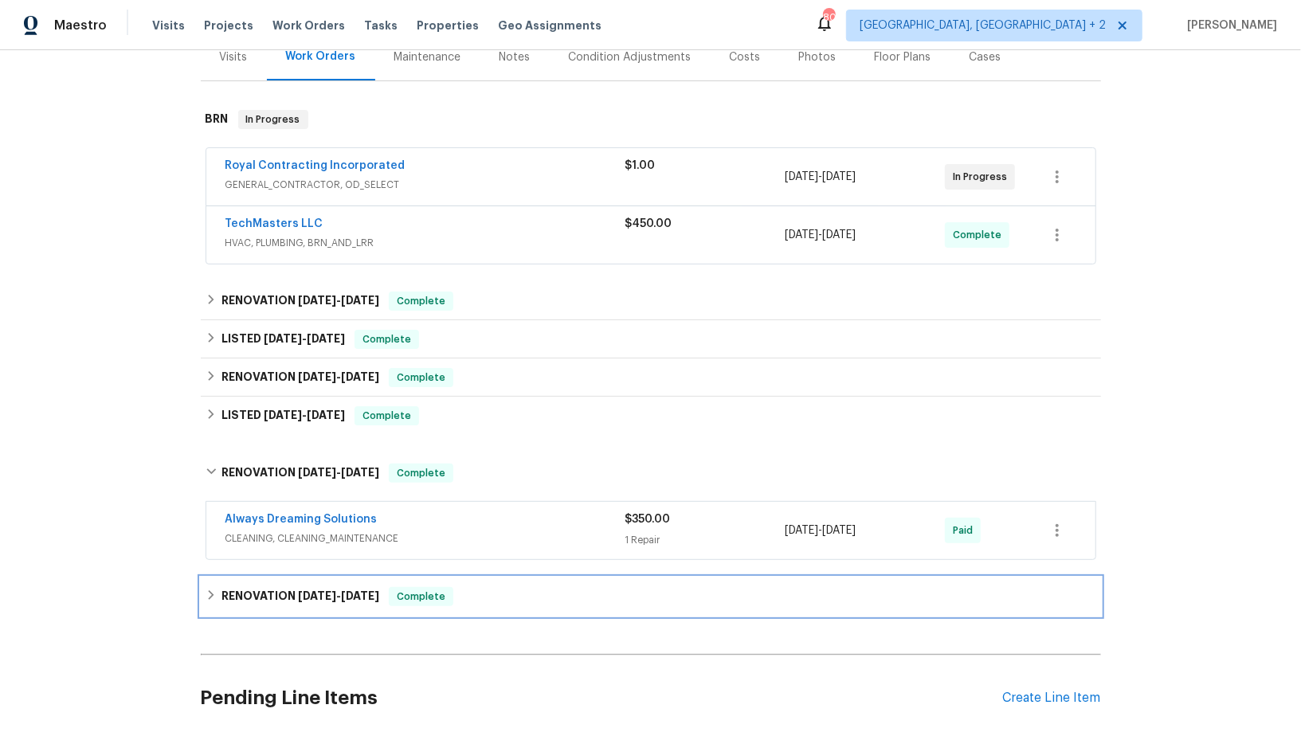
click at [223, 578] on div "RENOVATION [DATE] - [DATE] Complete" at bounding box center [651, 597] width 900 height 38
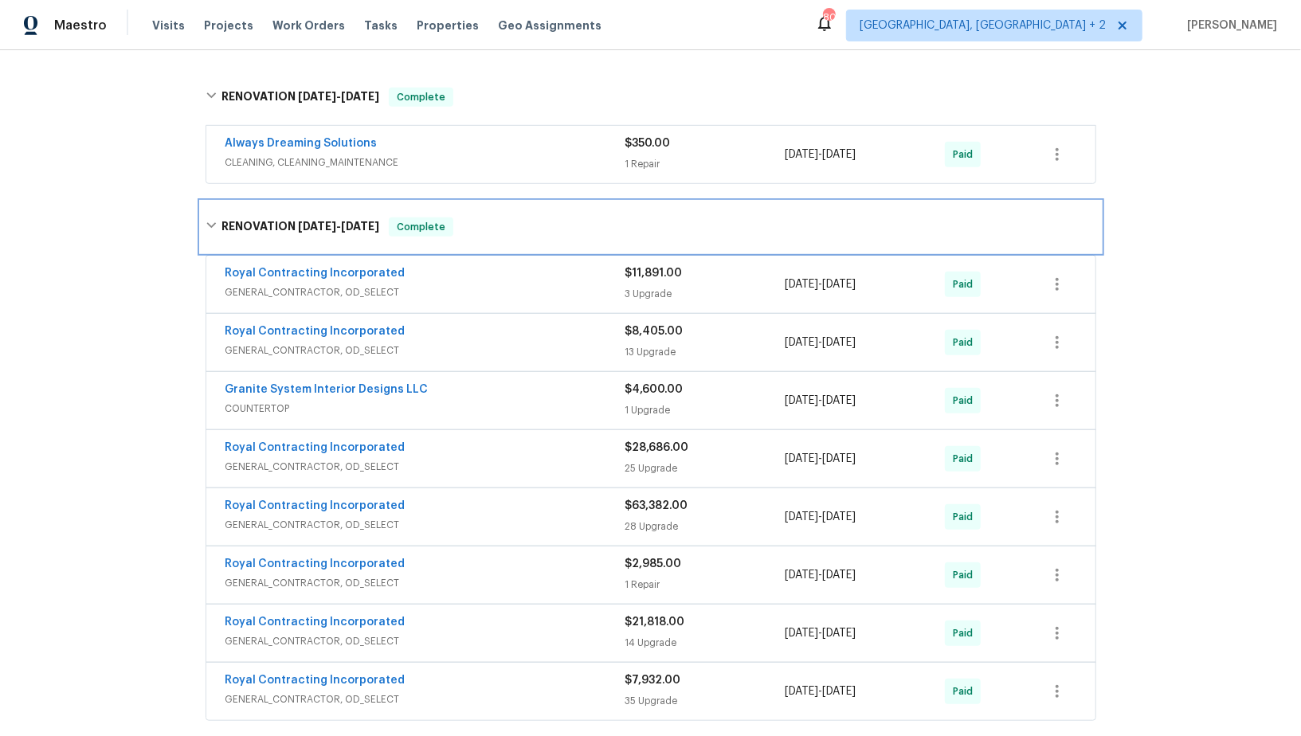
scroll to position [644, 0]
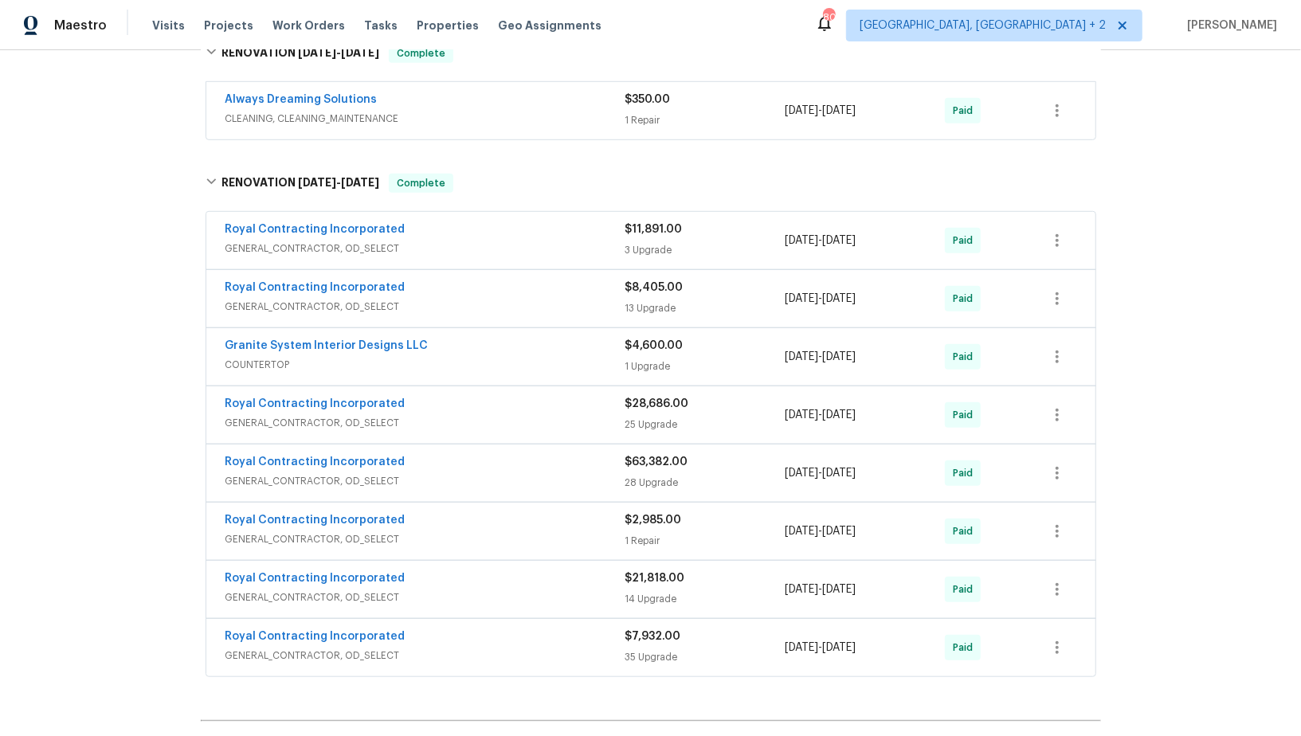
click at [339, 531] on span "GENERAL_CONTRACTOR, OD_SELECT" at bounding box center [426, 539] width 400 height 16
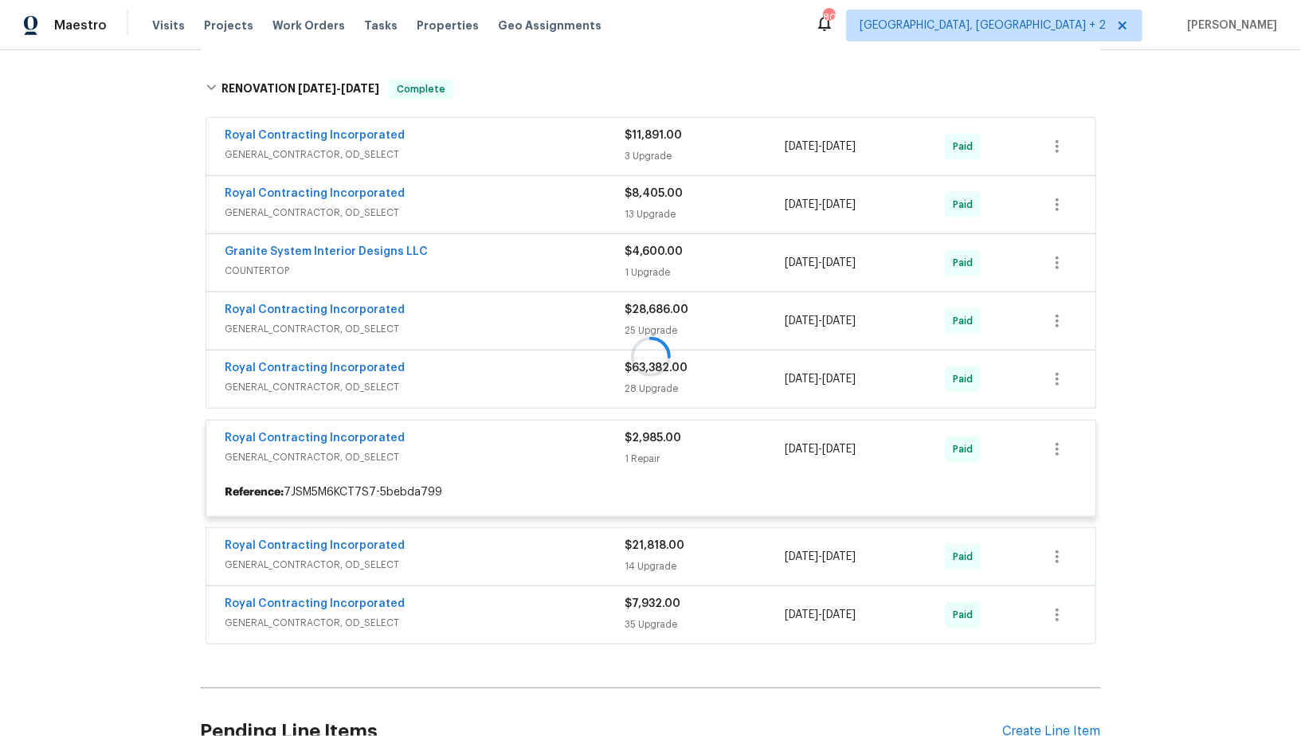
scroll to position [828, 0]
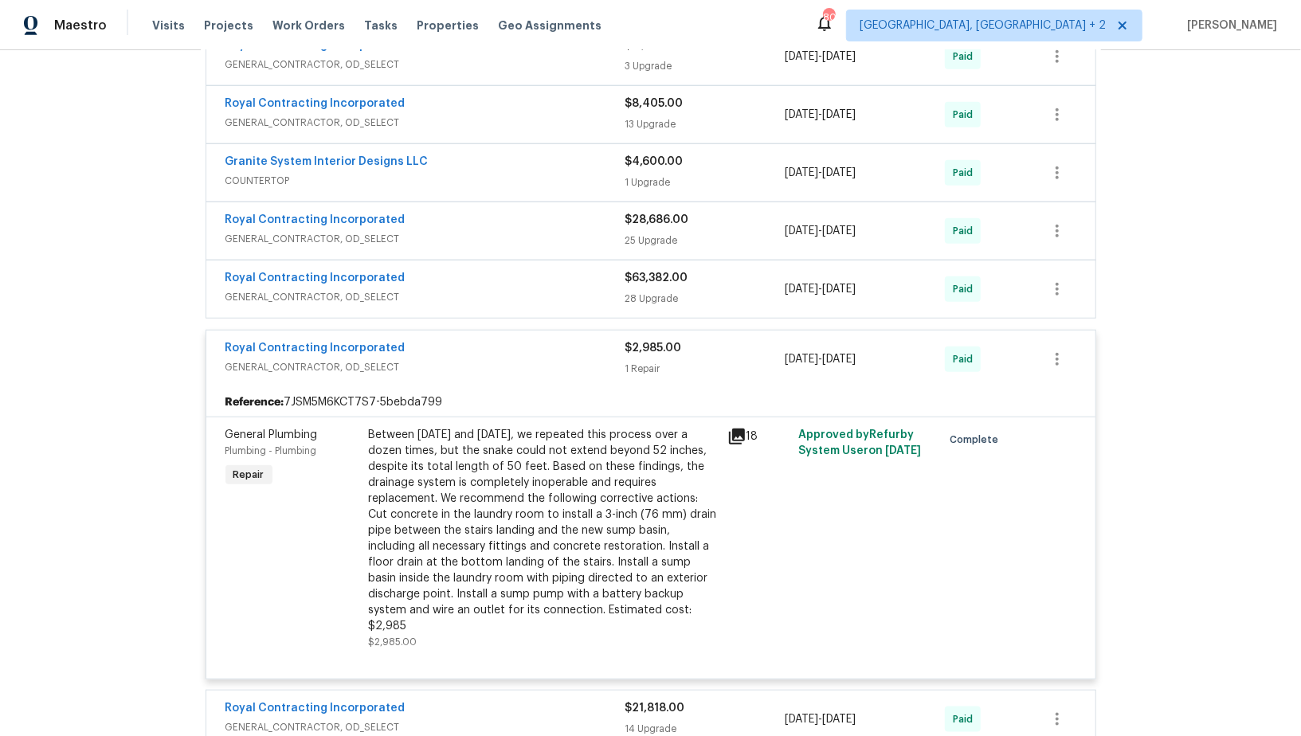
click at [726, 422] on div "18" at bounding box center [759, 538] width 72 height 233
click at [745, 427] on icon at bounding box center [736, 436] width 19 height 19
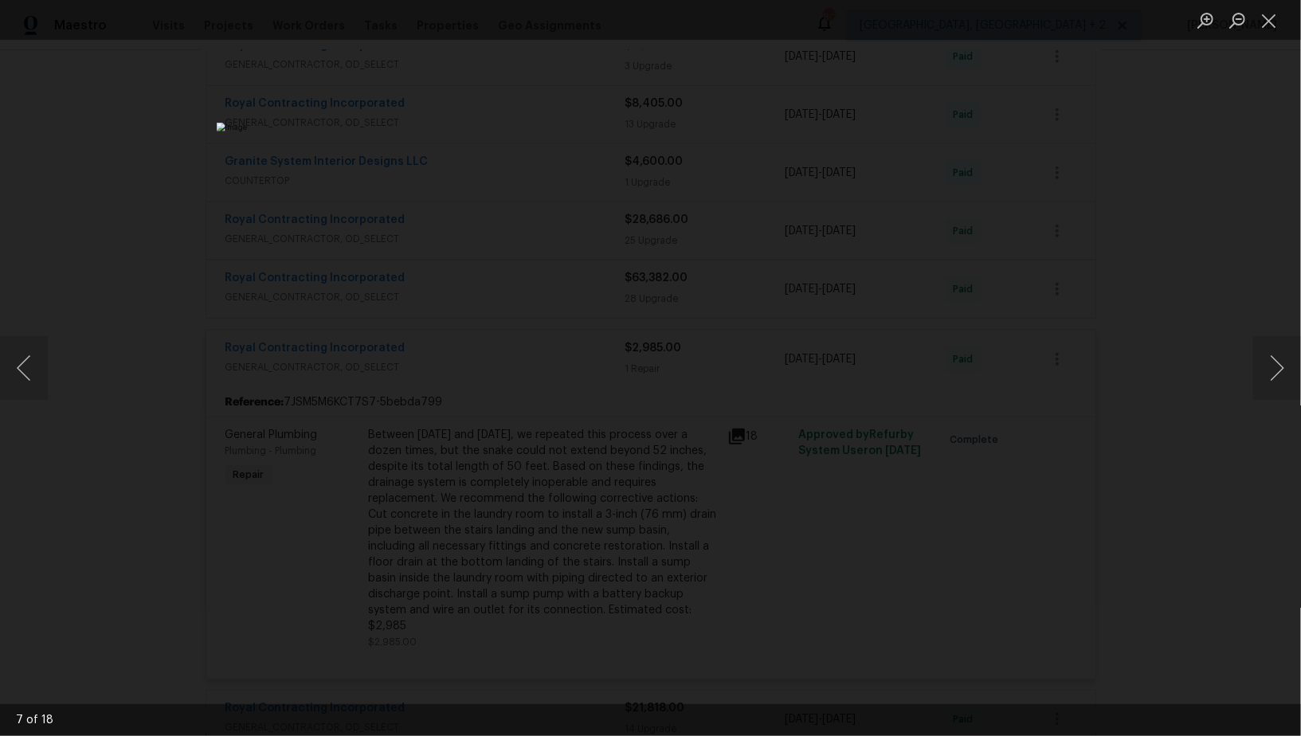
click at [1030, 337] on div "Lightbox" at bounding box center [650, 368] width 1301 height 736
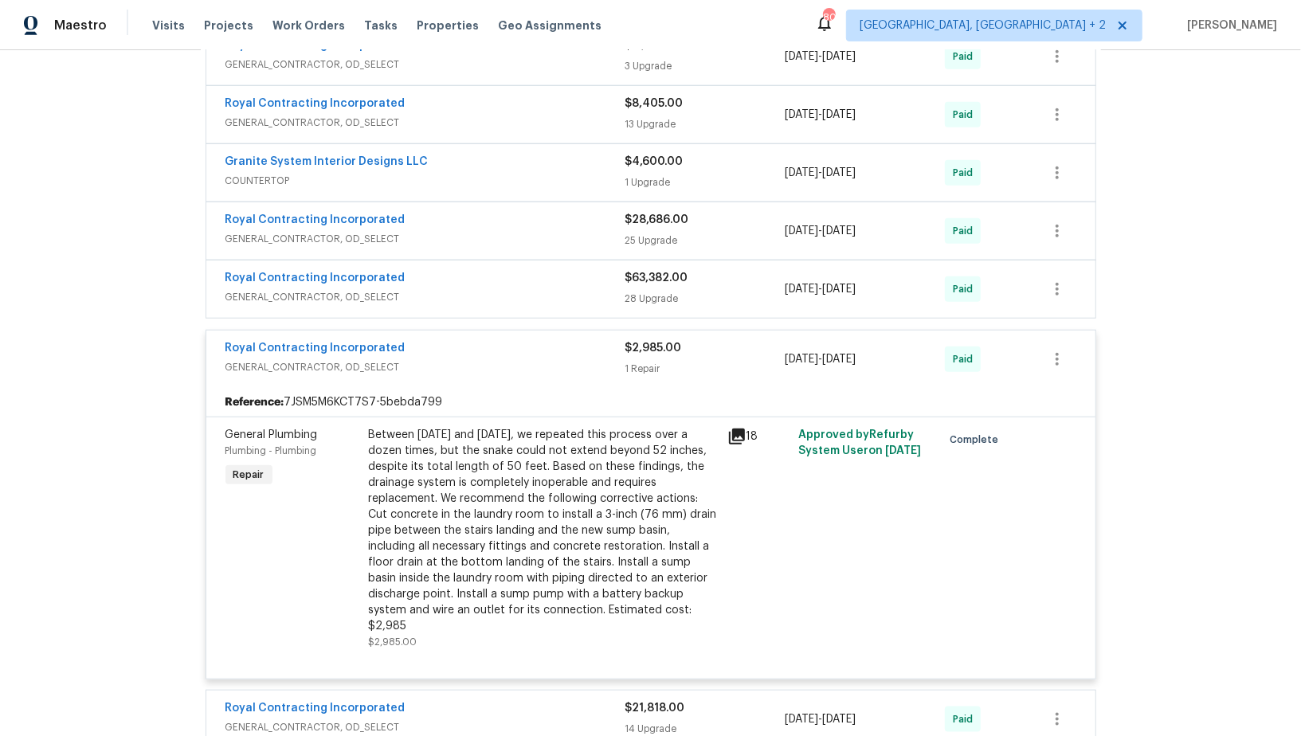
click at [1030, 340] on div "Royal Contracting Incorporated GENERAL_CONTRACTOR, OD_SELECT $2,985.00 1 Repair…" at bounding box center [632, 359] width 813 height 38
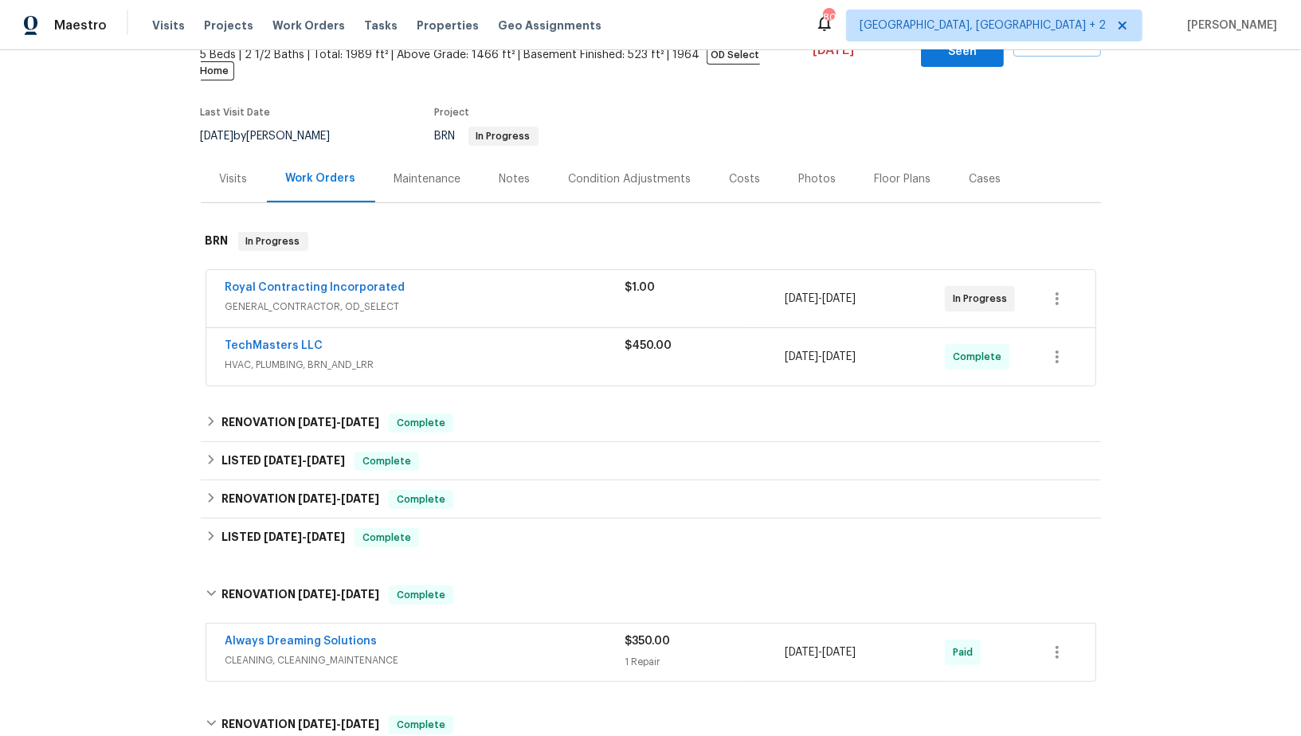
scroll to position [0, 0]
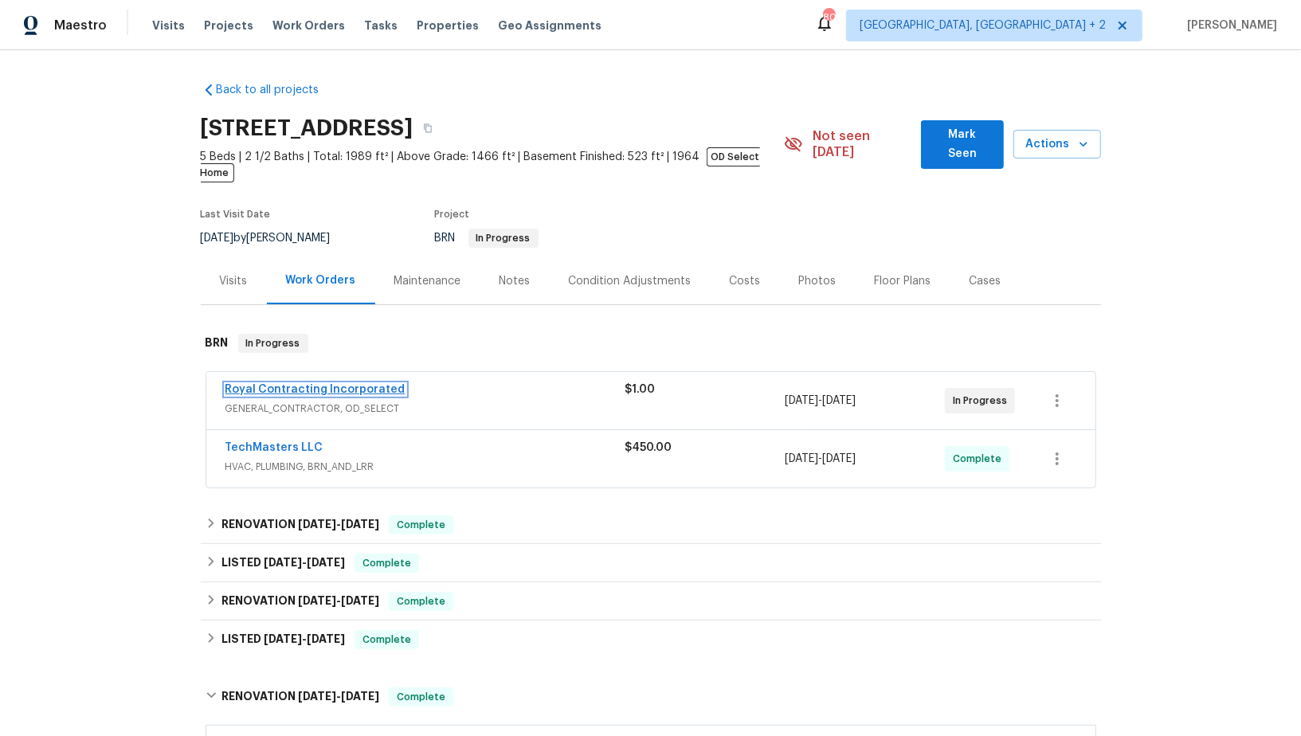
click at [333, 384] on link "Royal Contracting Incorporated" at bounding box center [316, 389] width 180 height 11
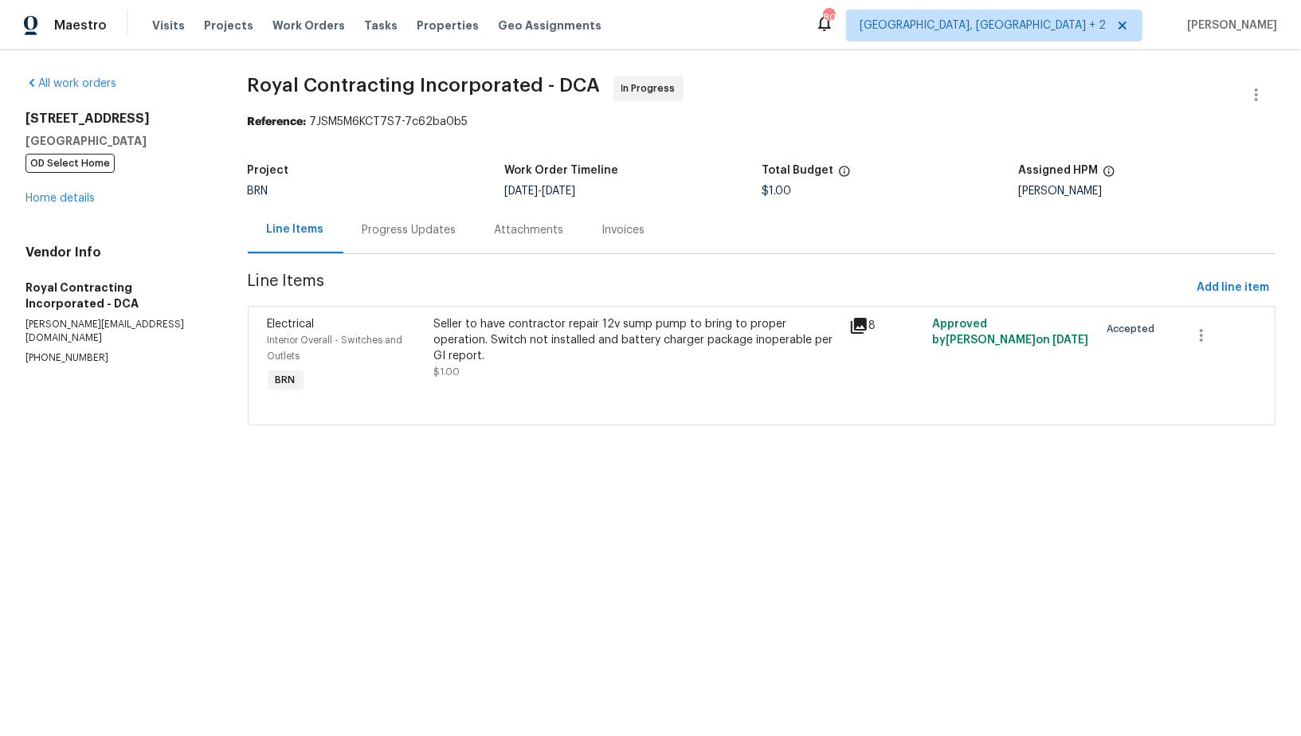
click at [418, 240] on div "Progress Updates" at bounding box center [409, 229] width 132 height 47
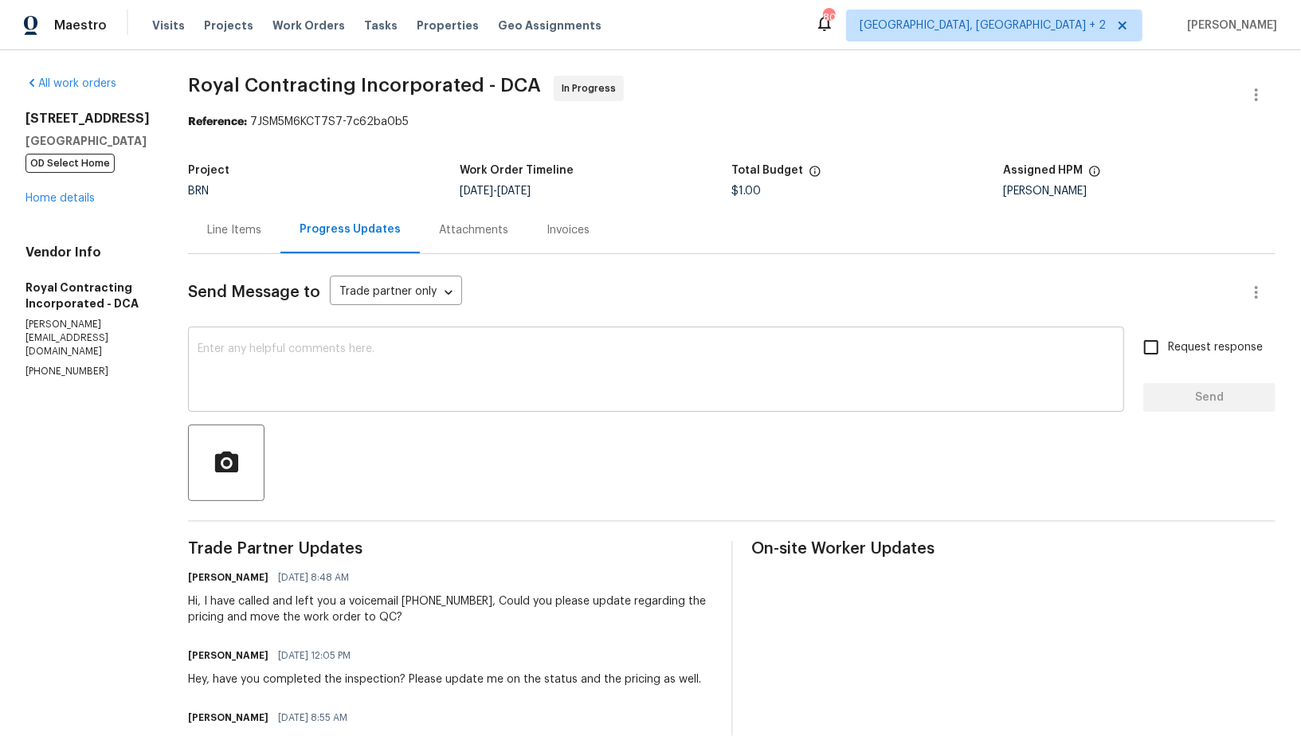
scroll to position [12, 0]
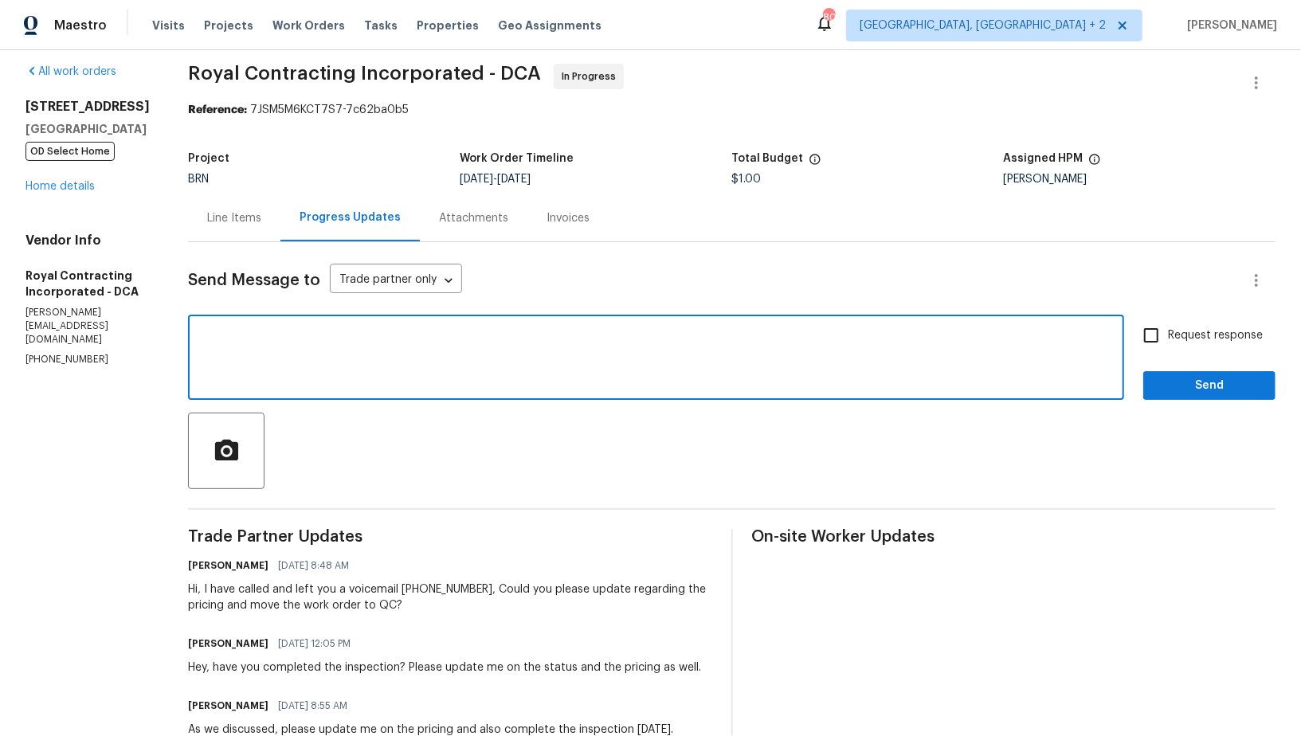
drag, startPoint x: 474, startPoint y: 375, endPoint x: 476, endPoint y: 355, distance: 20.1
click at [476, 355] on textarea at bounding box center [656, 359] width 917 height 56
click at [476, 355] on textarea "To enrich screen reader interactions, please activate Accessibility in Grammarl…" at bounding box center [656, 359] width 917 height 56
click at [269, 198] on div "Line Items" at bounding box center [234, 217] width 92 height 47
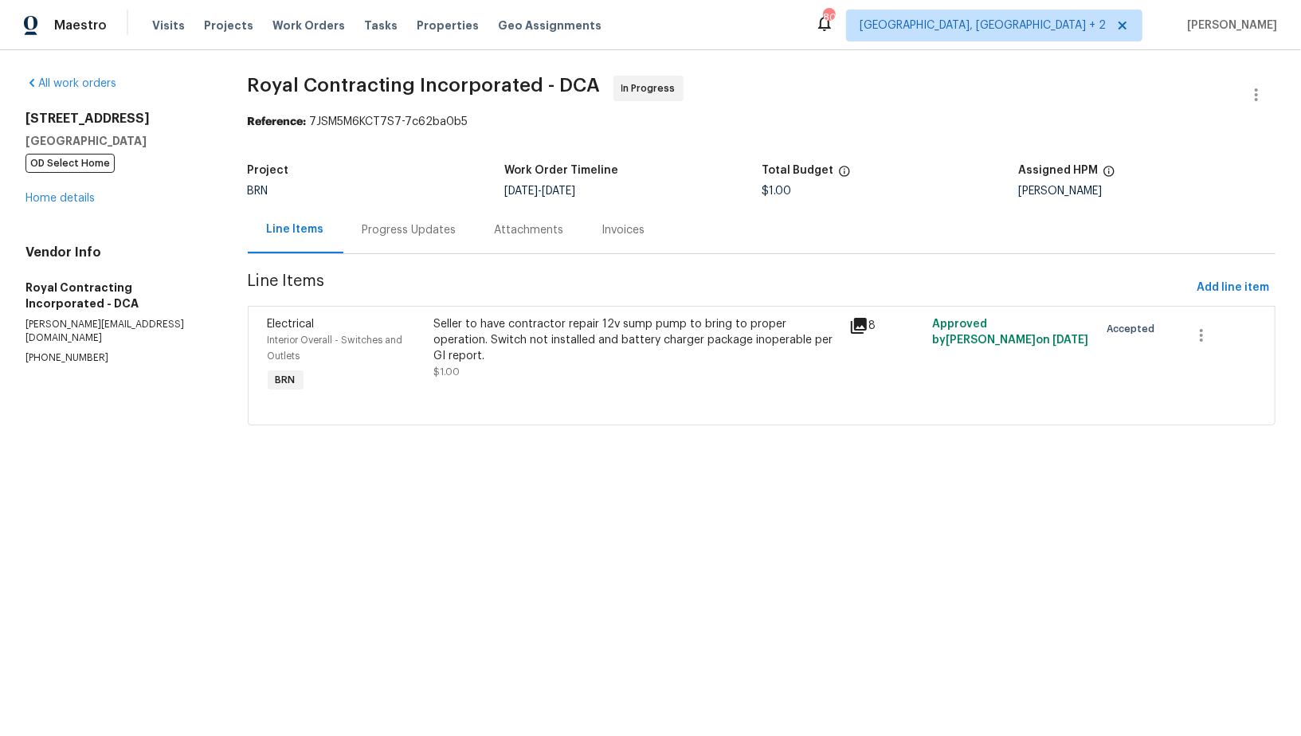
click at [494, 304] on section "Royal Contracting Incorporated - DCA In Progress Reference: 7JSM5M6KCT7S7-7c62b…" at bounding box center [762, 260] width 1028 height 369
click at [509, 358] on div "Seller to have contractor repair 12v sump pump to bring to proper operation. Sw…" at bounding box center [636, 348] width 406 height 64
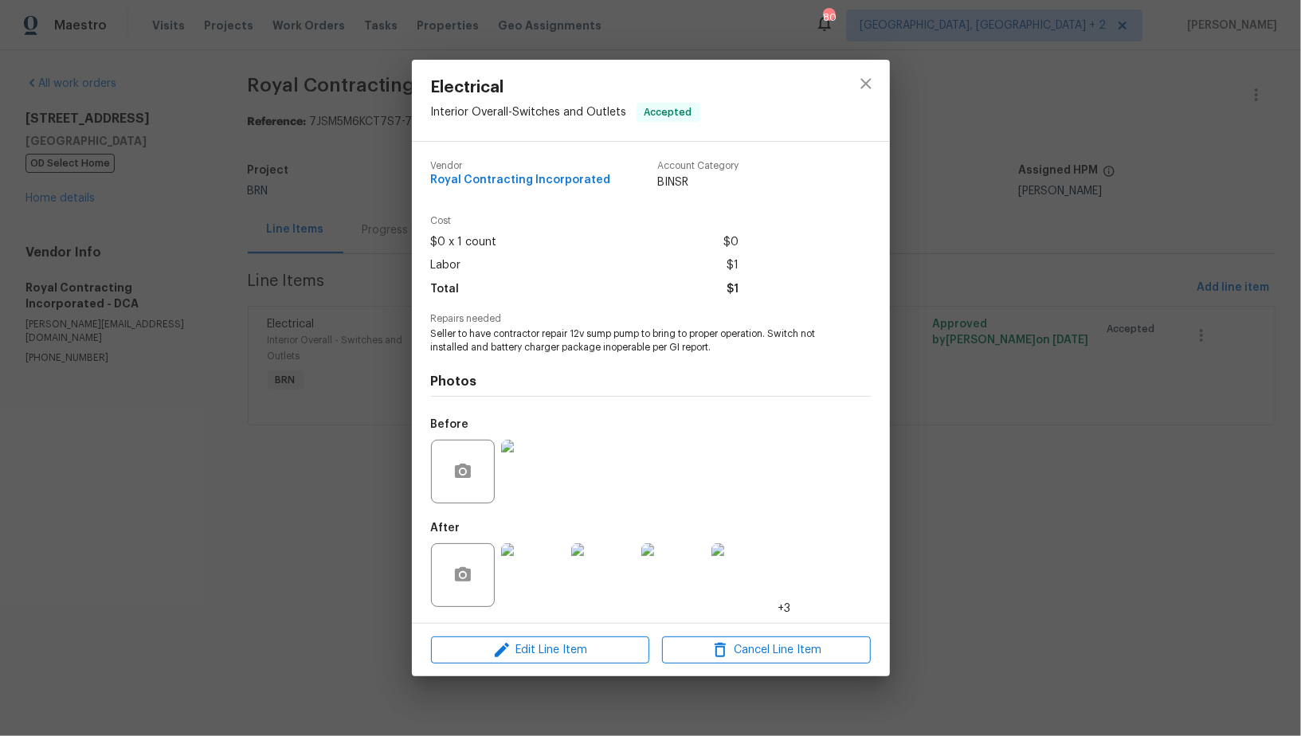
click at [527, 489] on img at bounding box center [533, 472] width 64 height 64
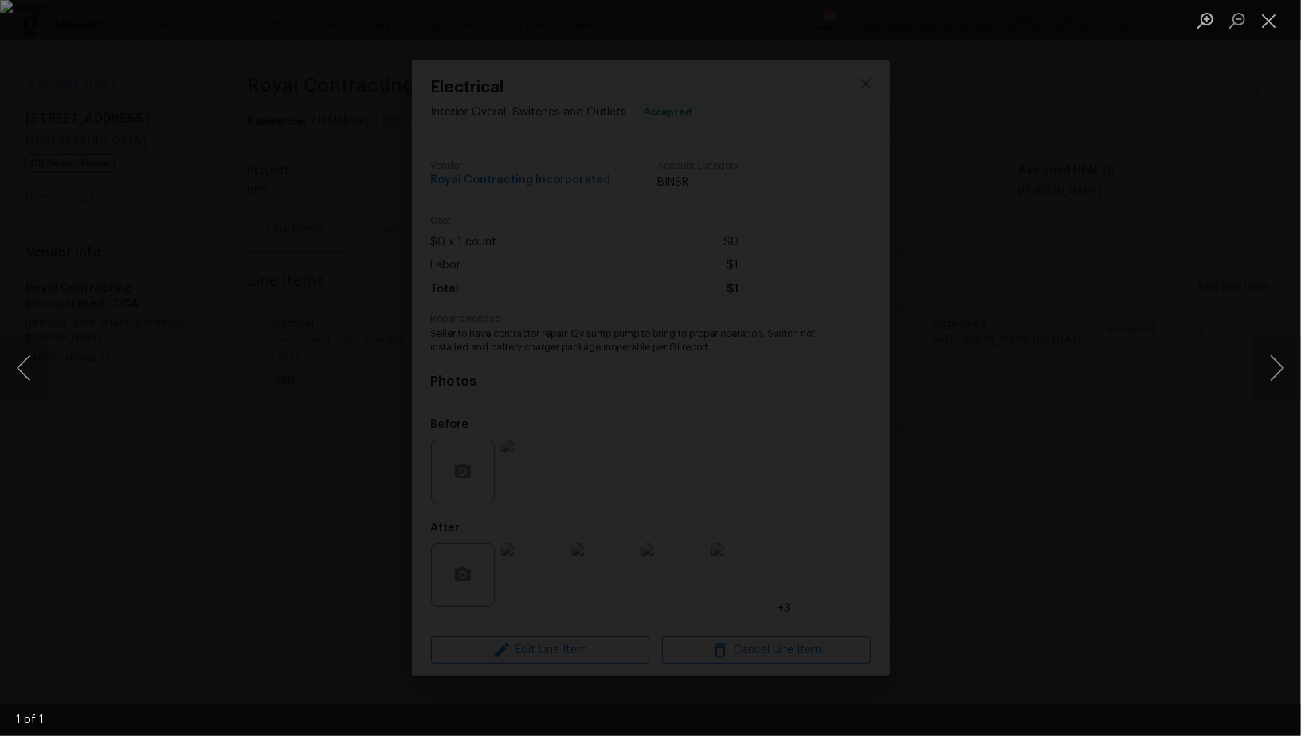
click at [1143, 515] on div "Lightbox" at bounding box center [650, 368] width 1301 height 736
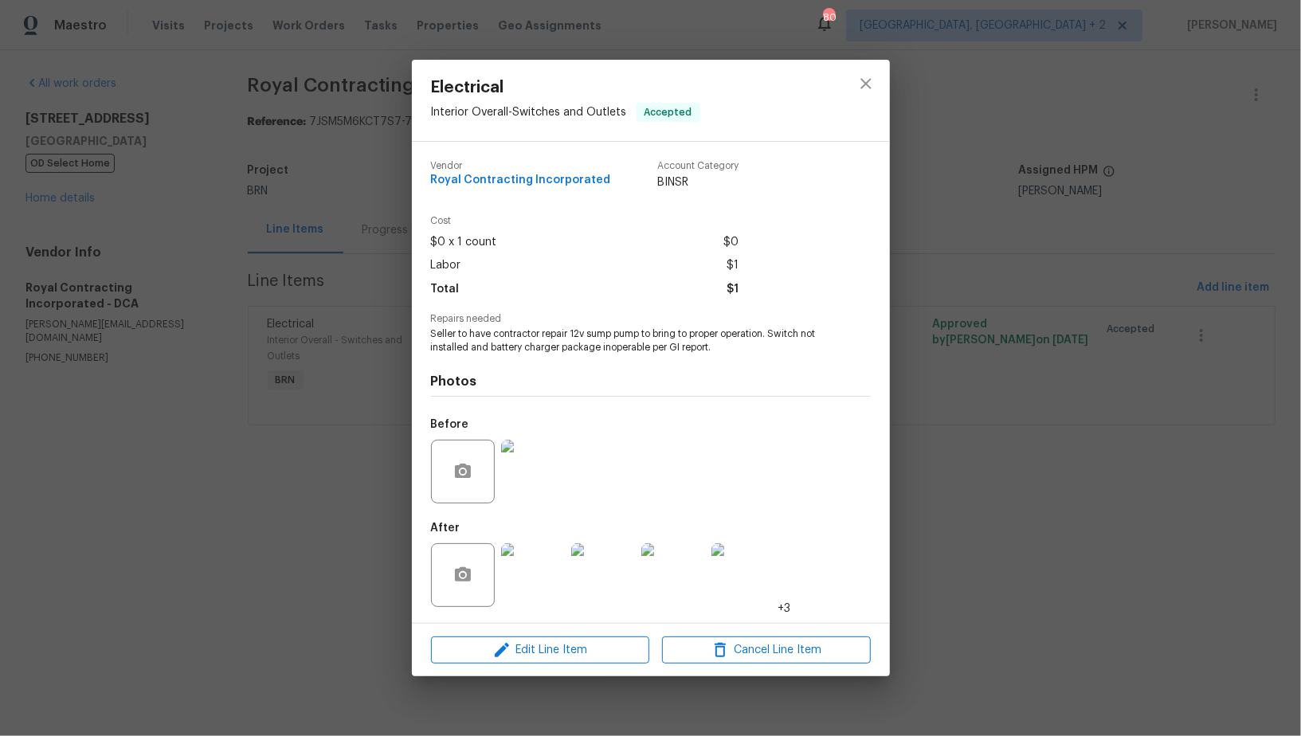
click at [356, 250] on div "Electrical Interior Overall - Switches and Outlets Accepted Vendor Royal Contra…" at bounding box center [650, 368] width 1301 height 736
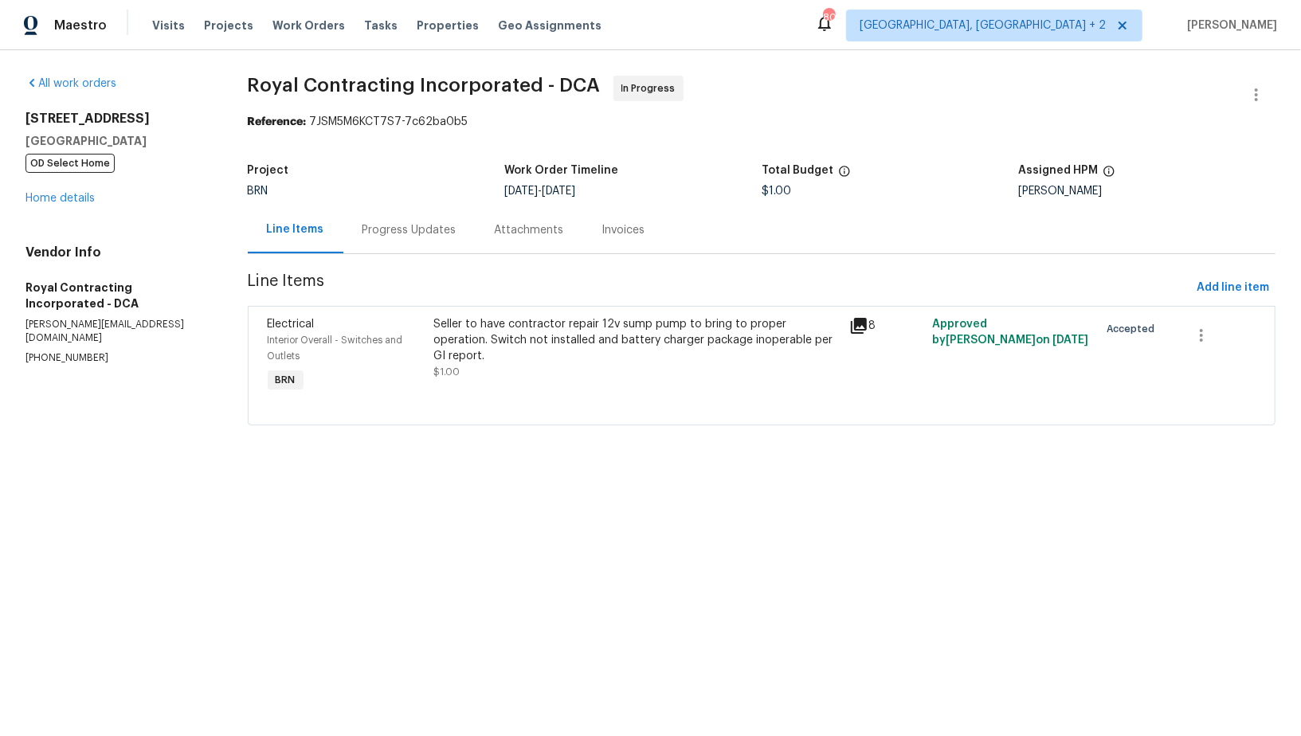
click at [372, 210] on div "Progress Updates" at bounding box center [409, 229] width 132 height 47
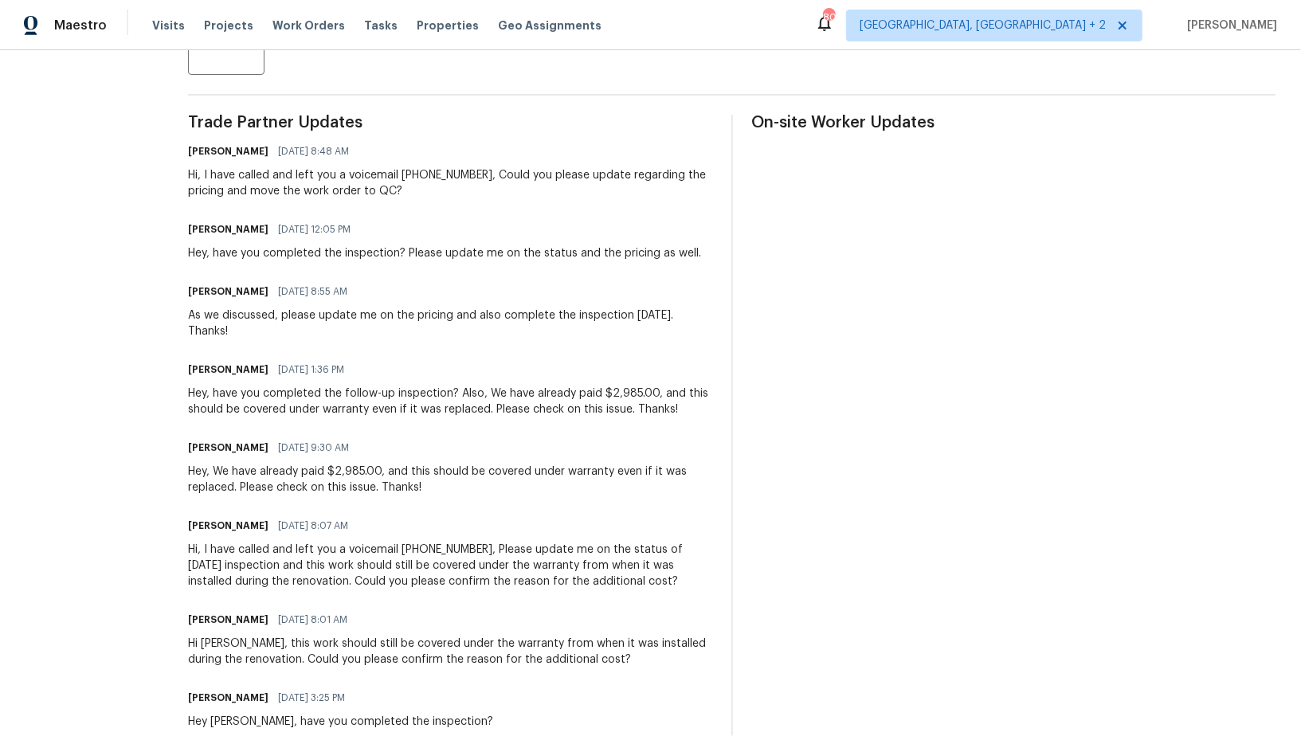
scroll to position [473, 0]
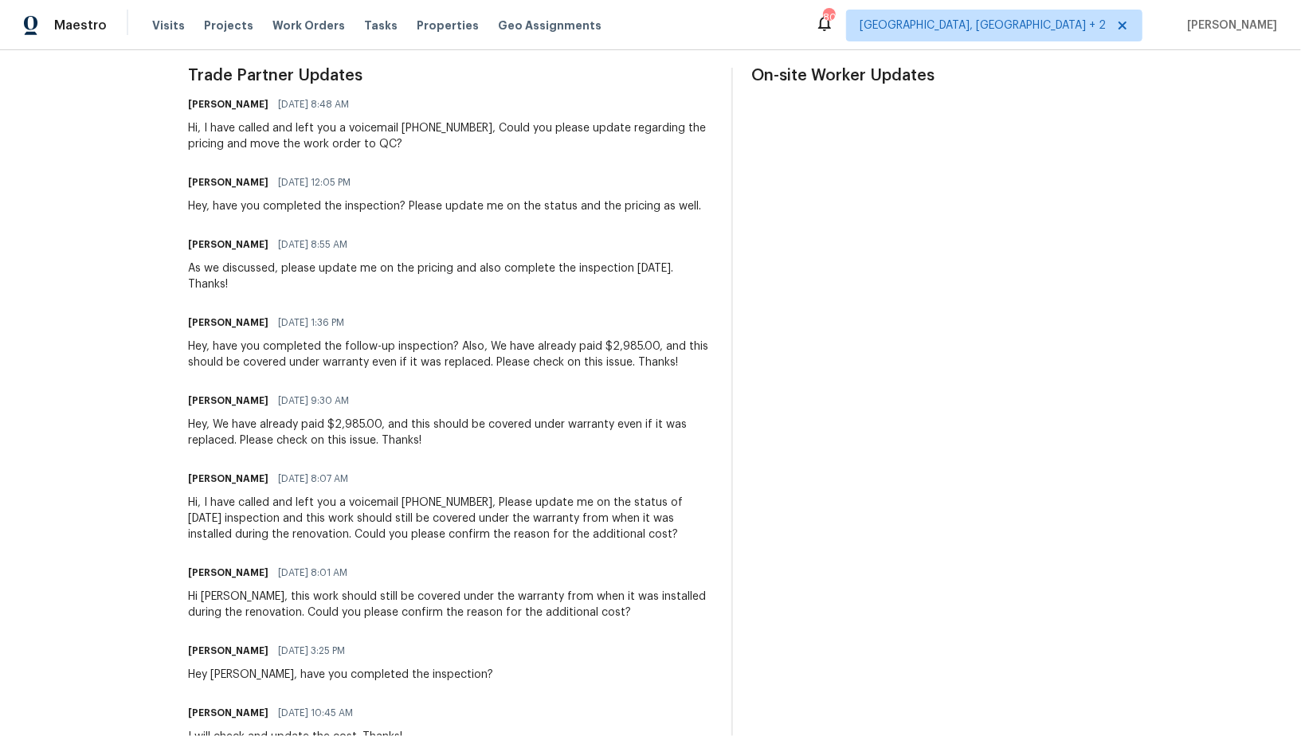
drag, startPoint x: 627, startPoint y: 350, endPoint x: 677, endPoint y: 359, distance: 50.2
click at [677, 359] on div "Hey, have you completed the follow-up inspection? Also, We have already paid $2…" at bounding box center [450, 355] width 524 height 32
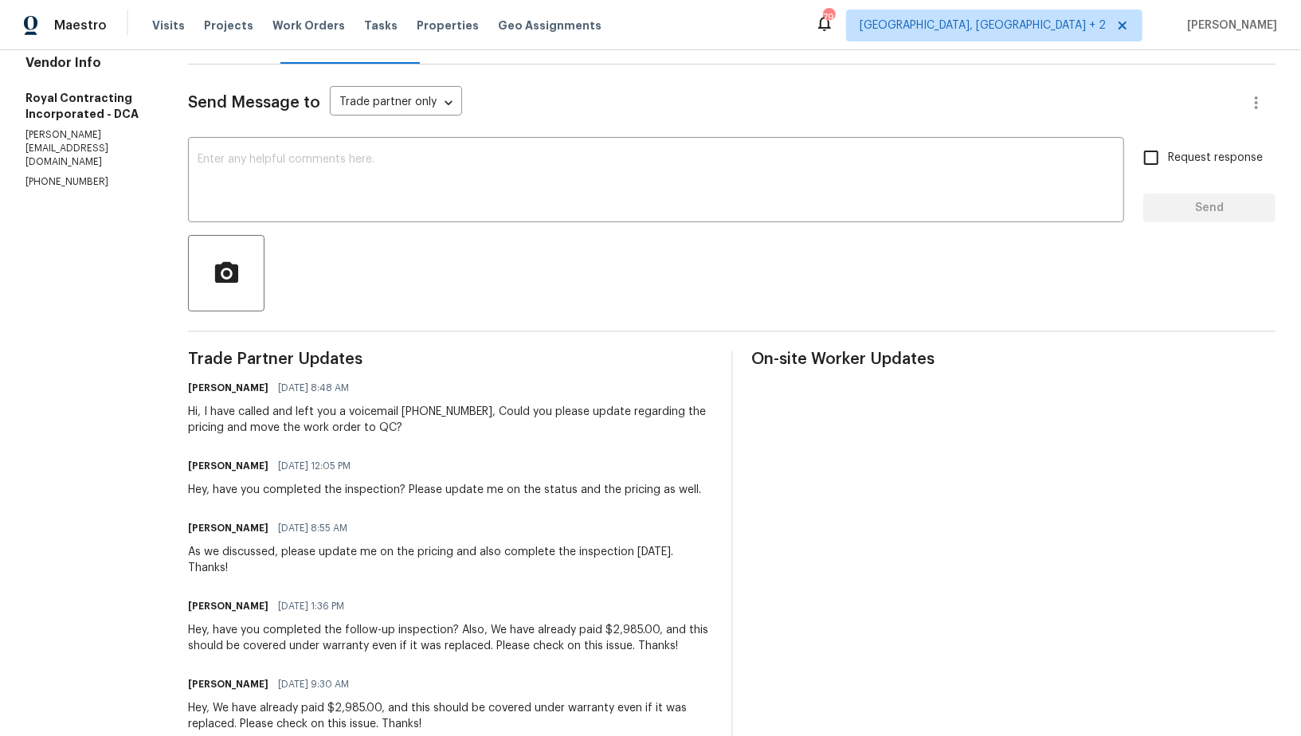
scroll to position [0, 0]
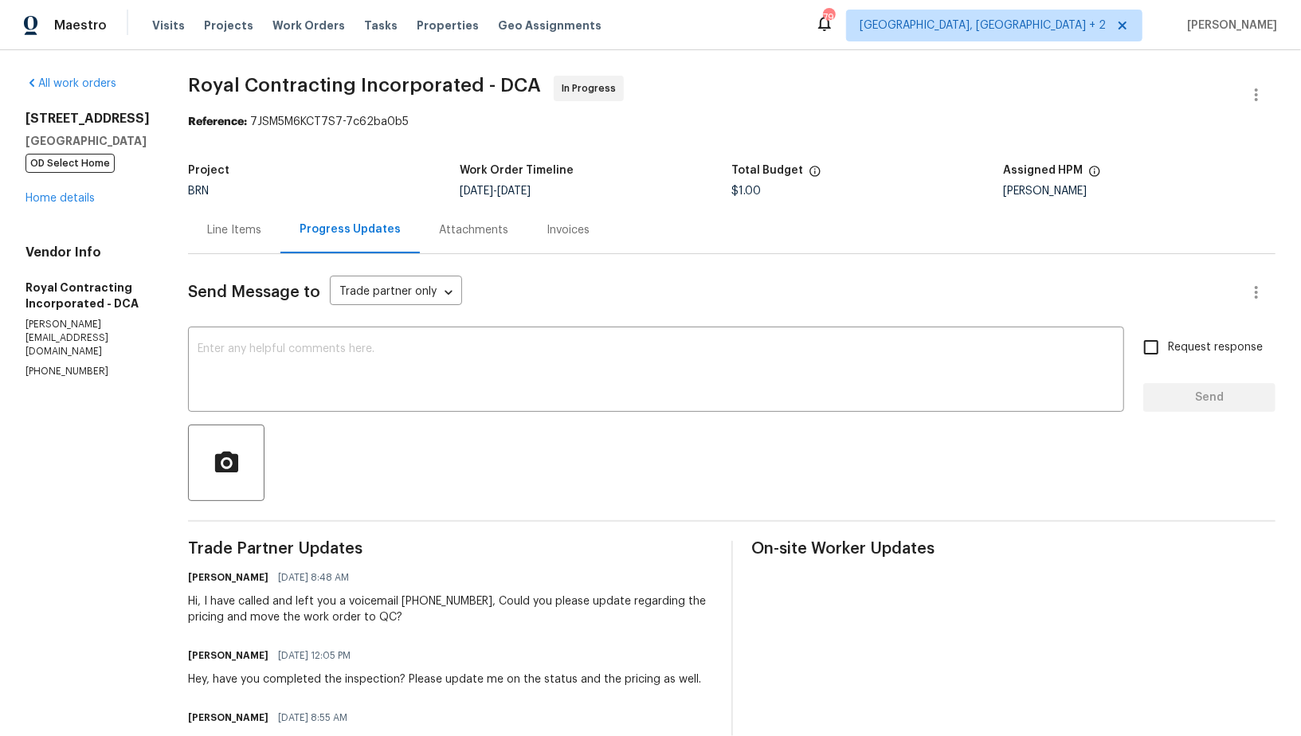
click at [271, 245] on div "Line Items" at bounding box center [234, 229] width 92 height 47
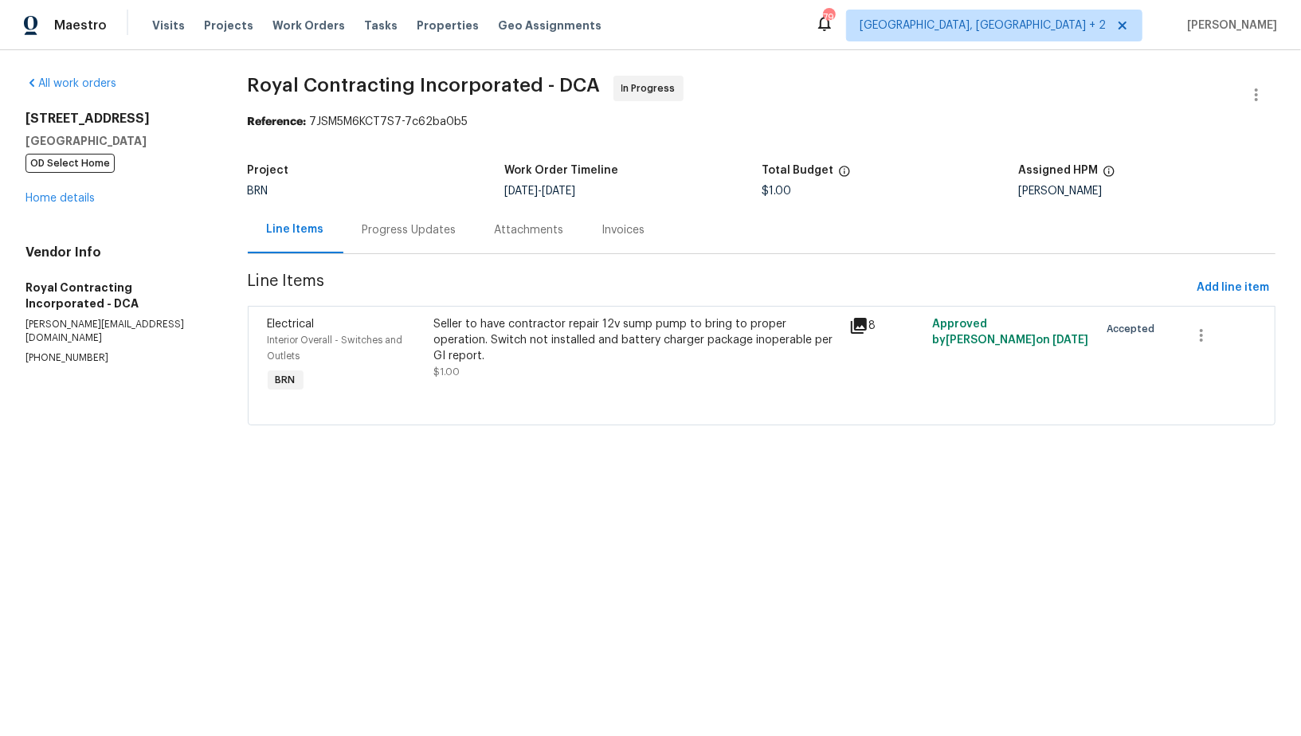
click at [405, 218] on div "Progress Updates" at bounding box center [409, 229] width 132 height 47
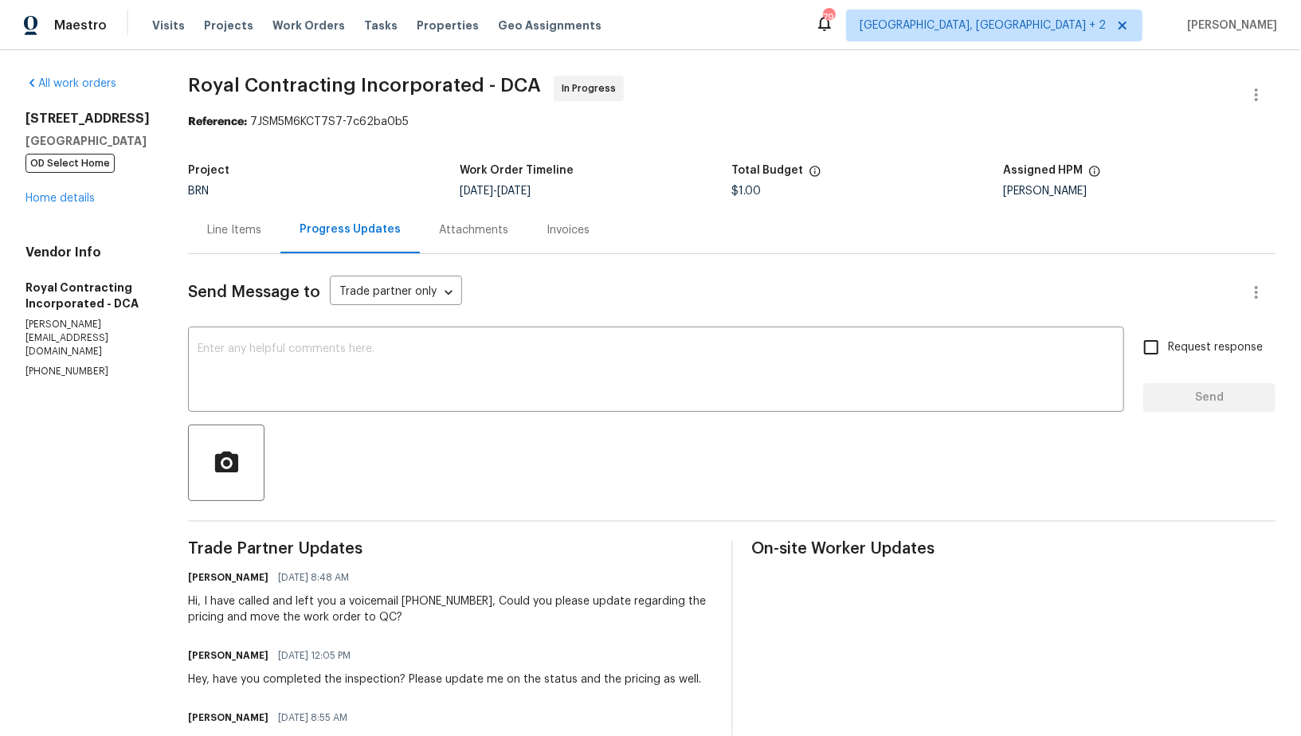
click at [276, 241] on div "Line Items" at bounding box center [234, 229] width 92 height 47
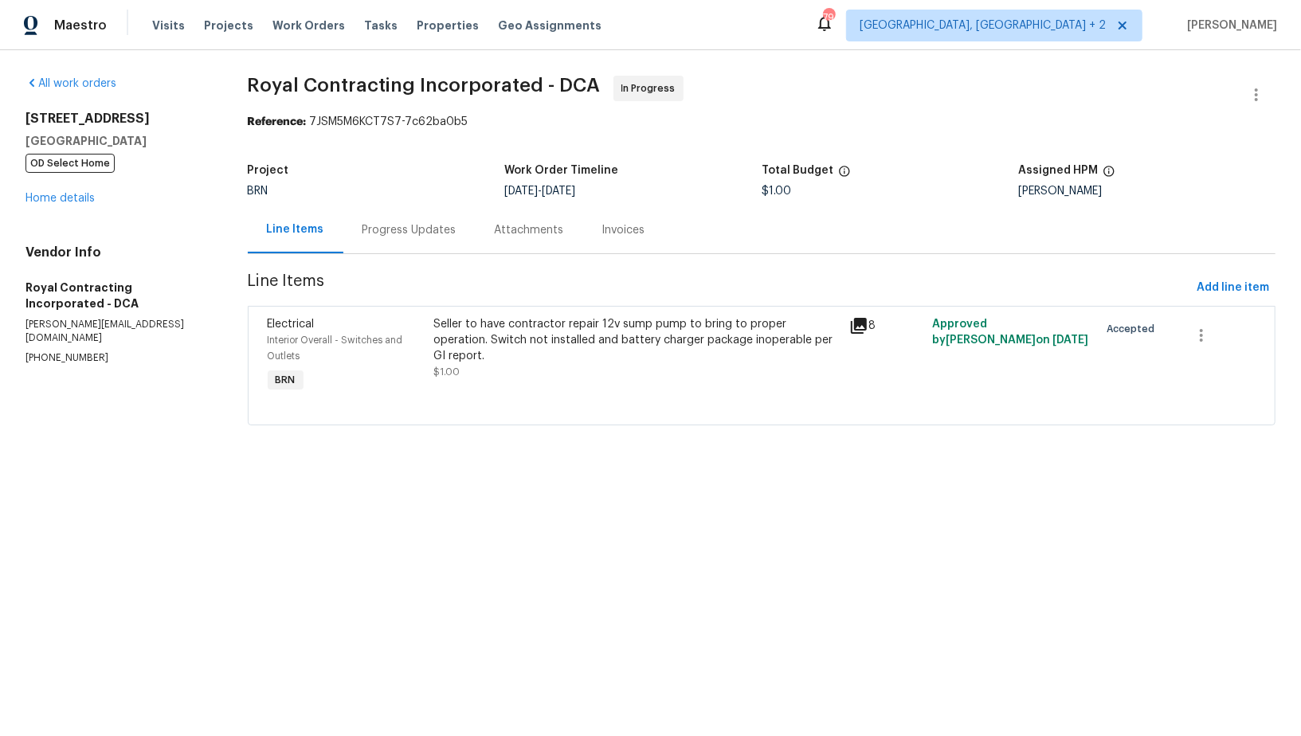
click at [396, 244] on div "Progress Updates" at bounding box center [409, 229] width 132 height 47
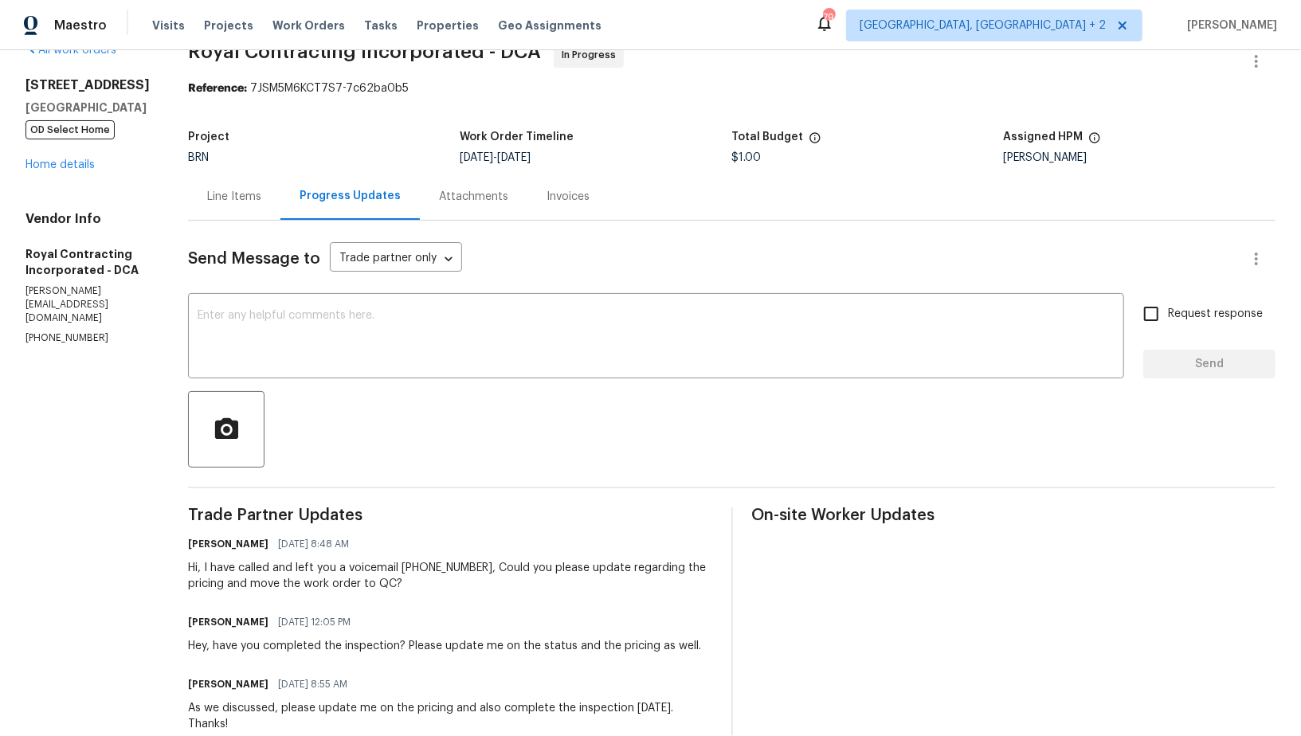
scroll to position [69, 0]
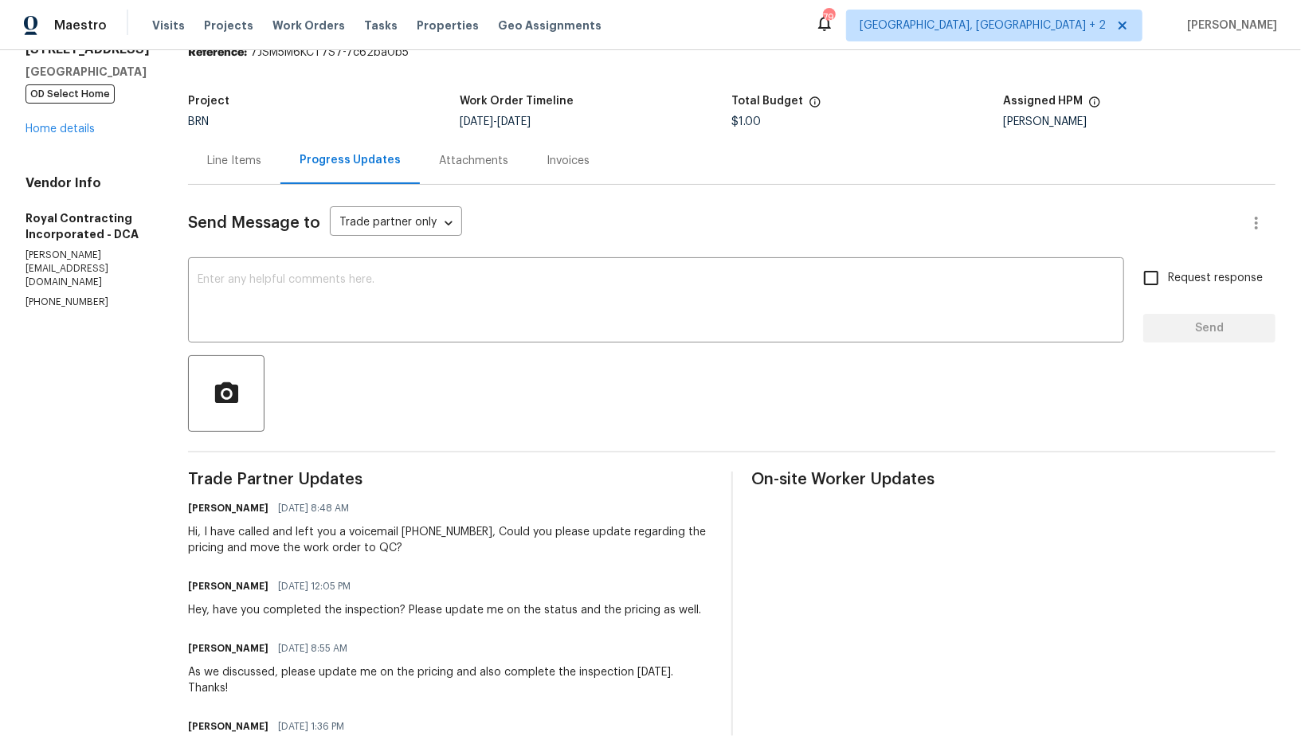
click at [241, 167] on div "Line Items" at bounding box center [234, 161] width 54 height 16
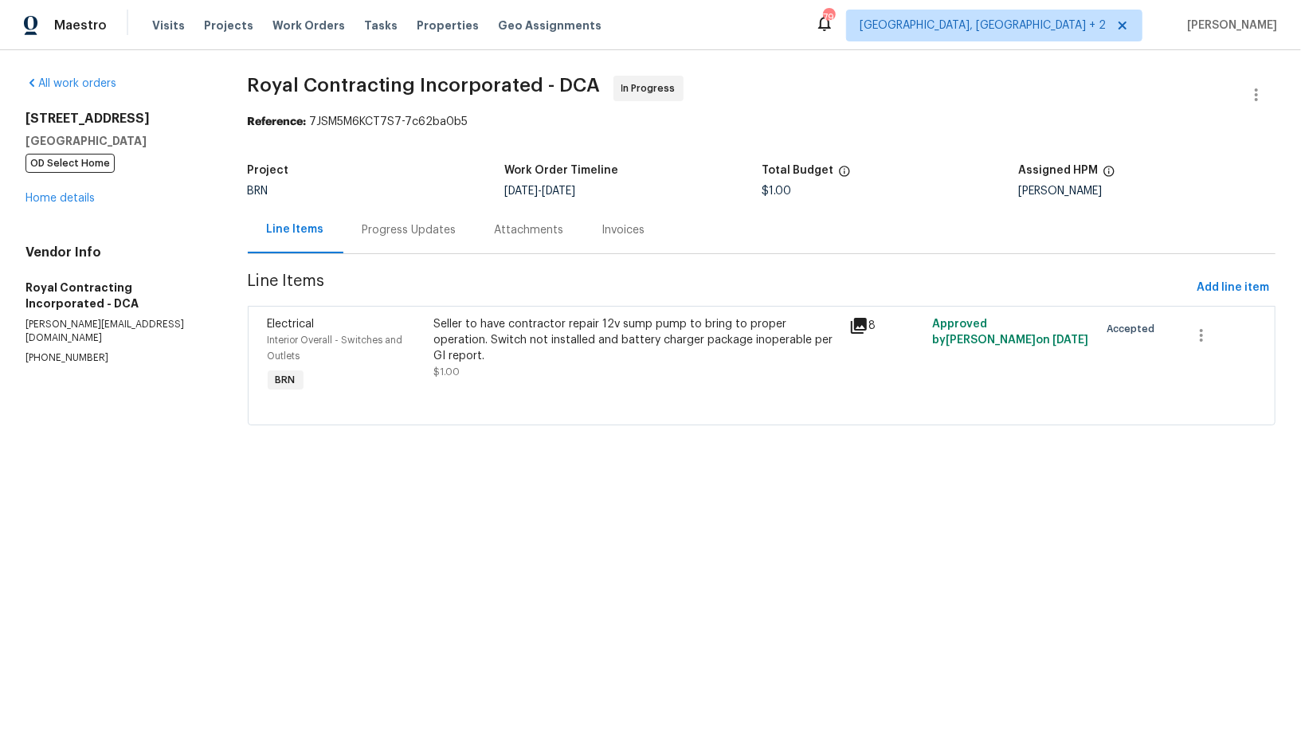
click at [395, 228] on div "Progress Updates" at bounding box center [410, 230] width 94 height 16
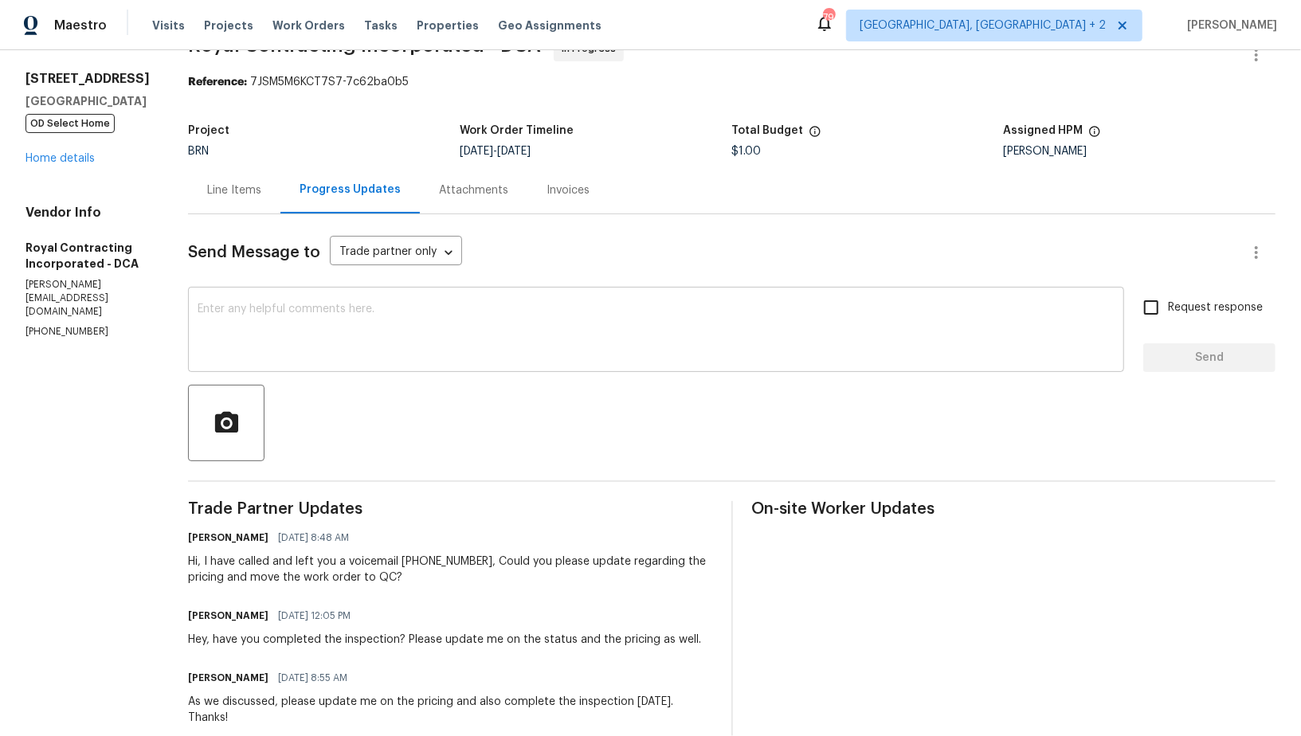
scroll to position [77, 0]
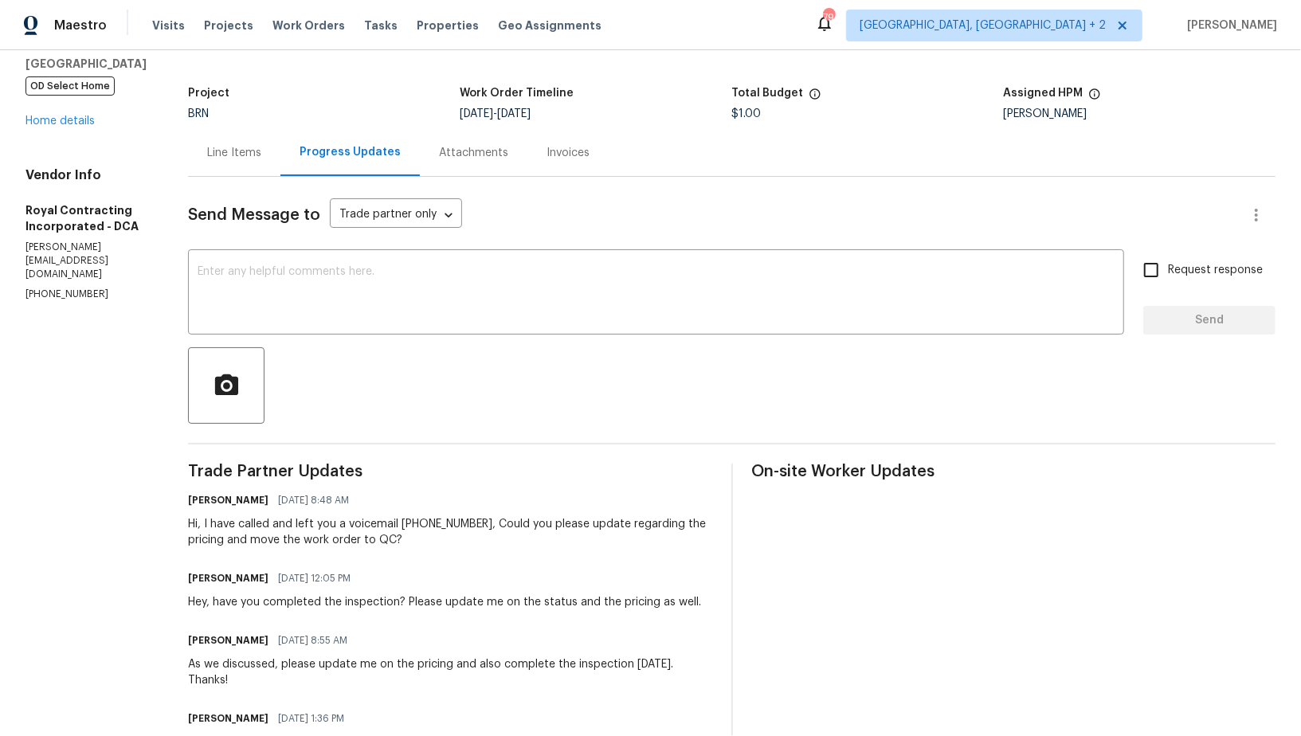
click at [250, 164] on div "Line Items" at bounding box center [234, 152] width 92 height 47
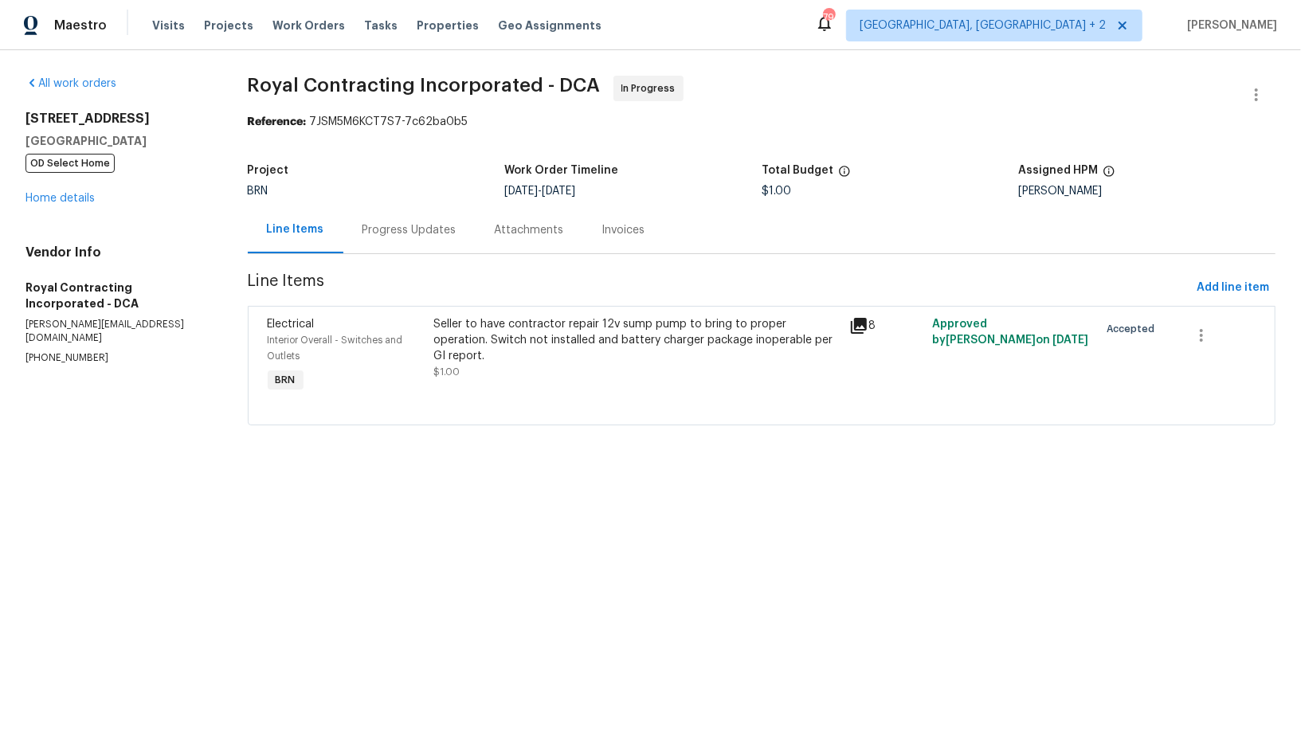
click at [424, 233] on div "Progress Updates" at bounding box center [410, 230] width 94 height 16
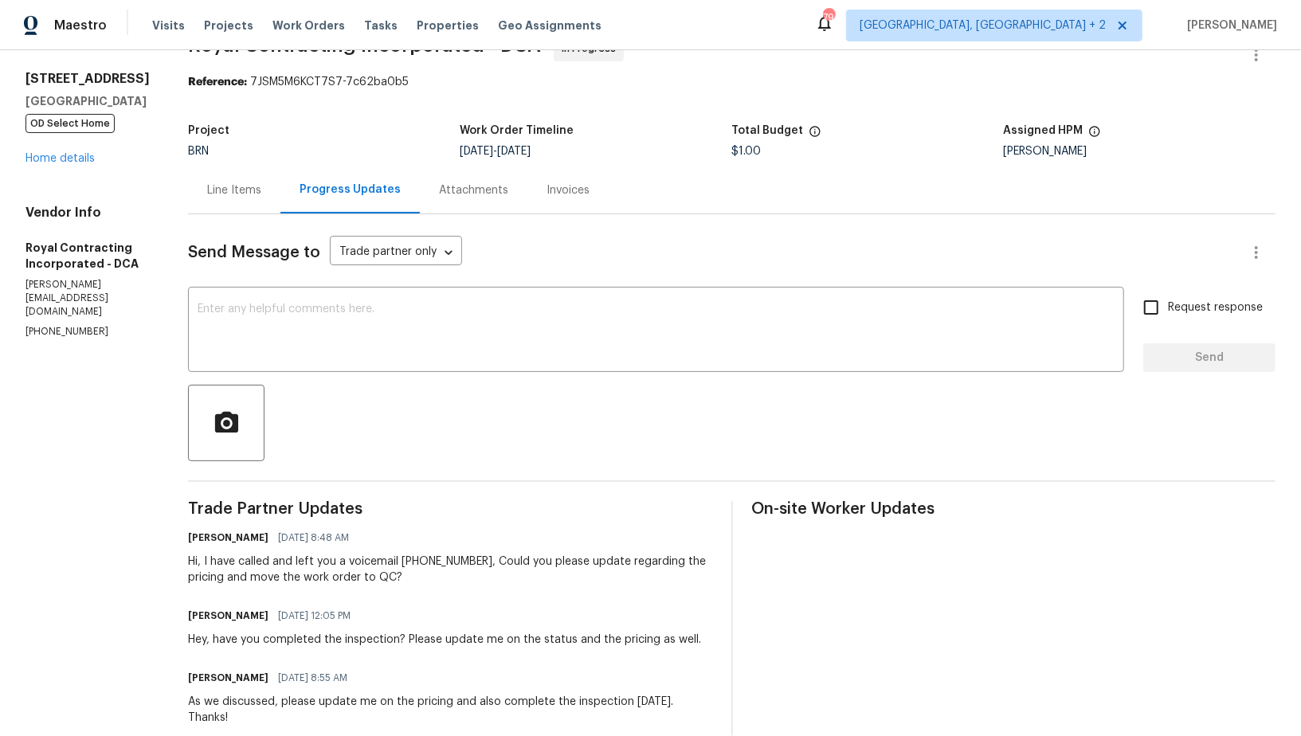
scroll to position [72, 0]
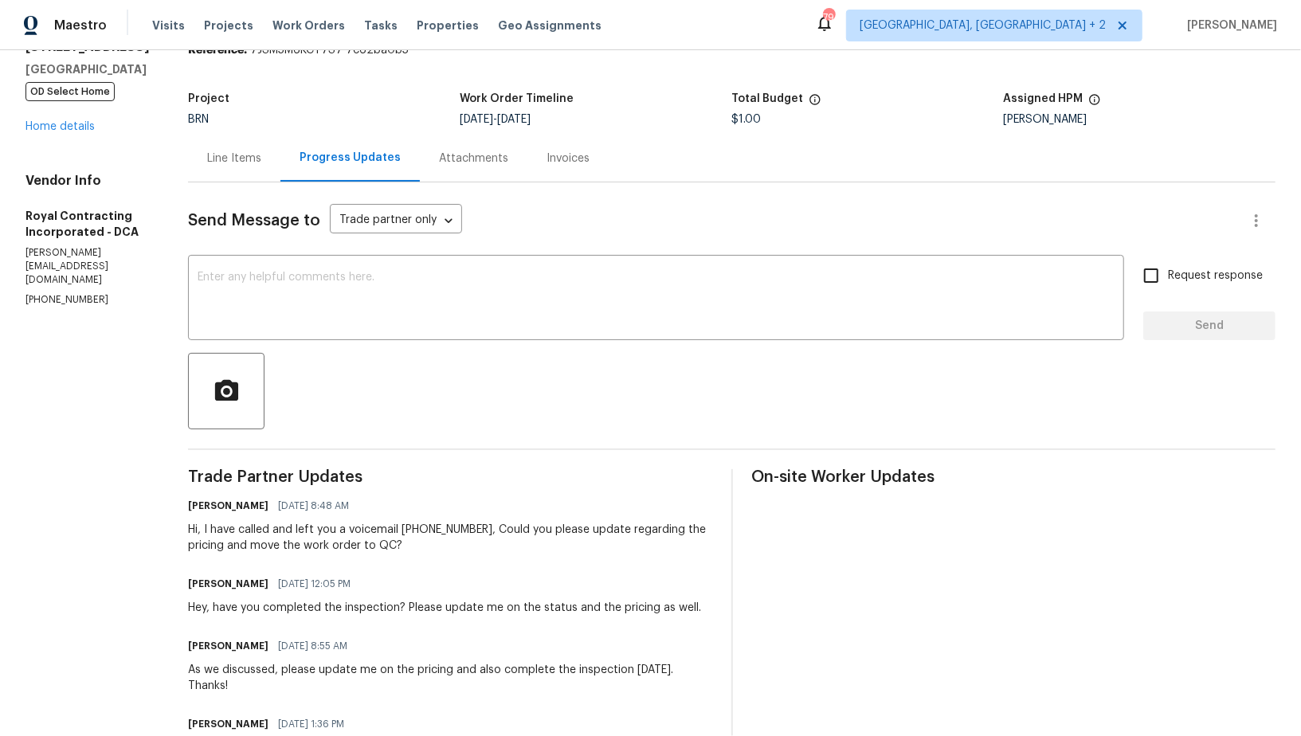
click at [261, 155] on div "Line Items" at bounding box center [234, 159] width 54 height 16
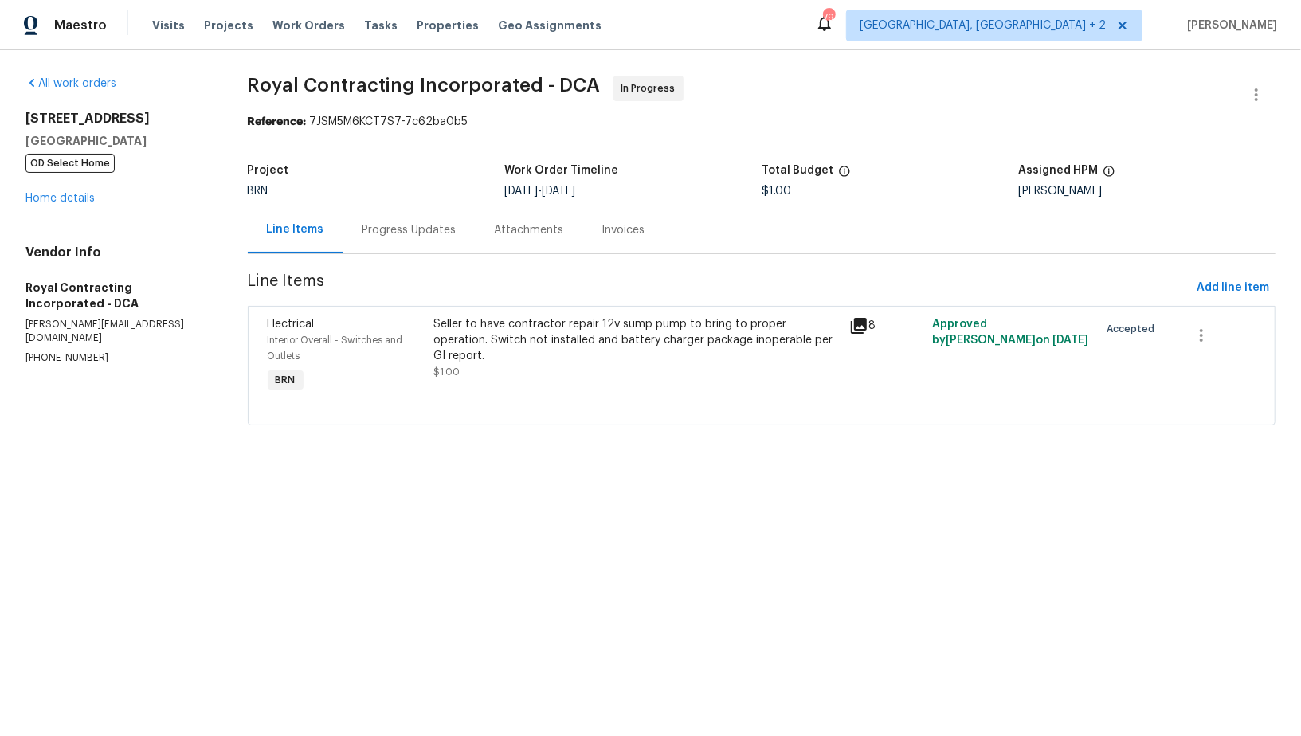
click at [363, 237] on div "Progress Updates" at bounding box center [410, 230] width 94 height 16
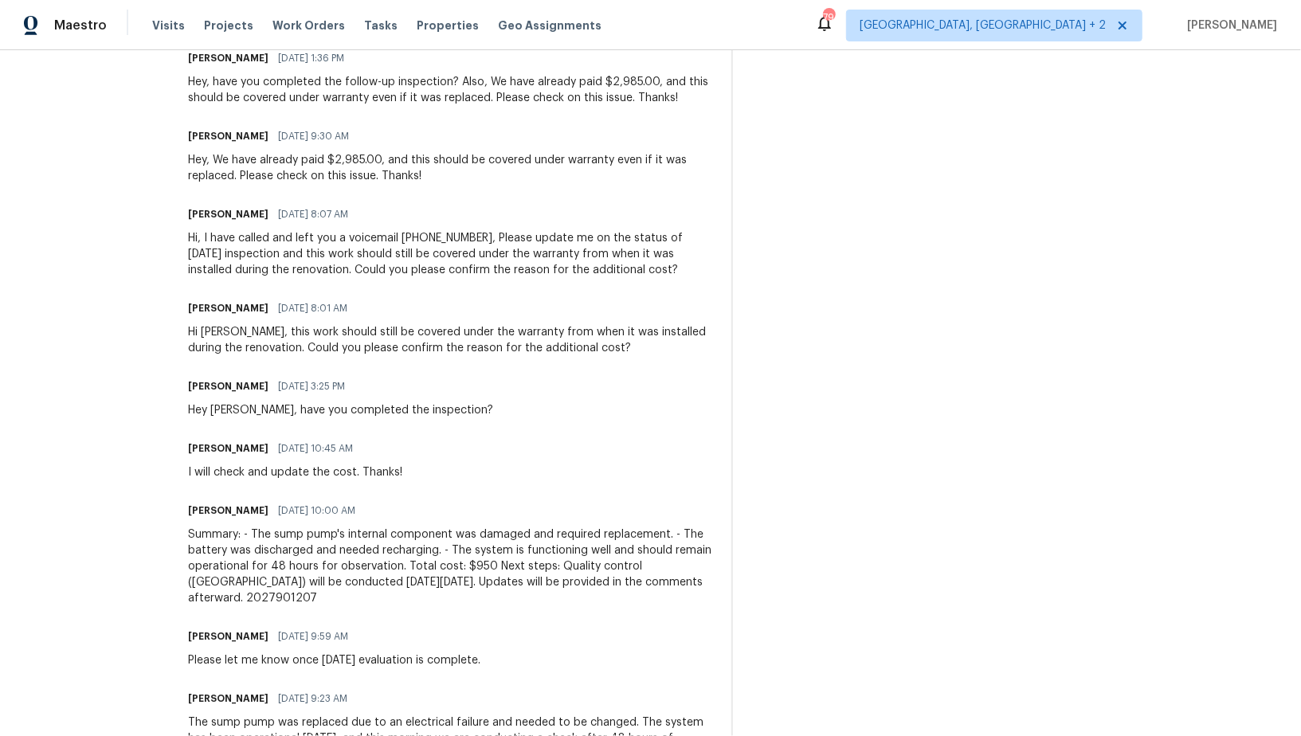
scroll to position [755, 0]
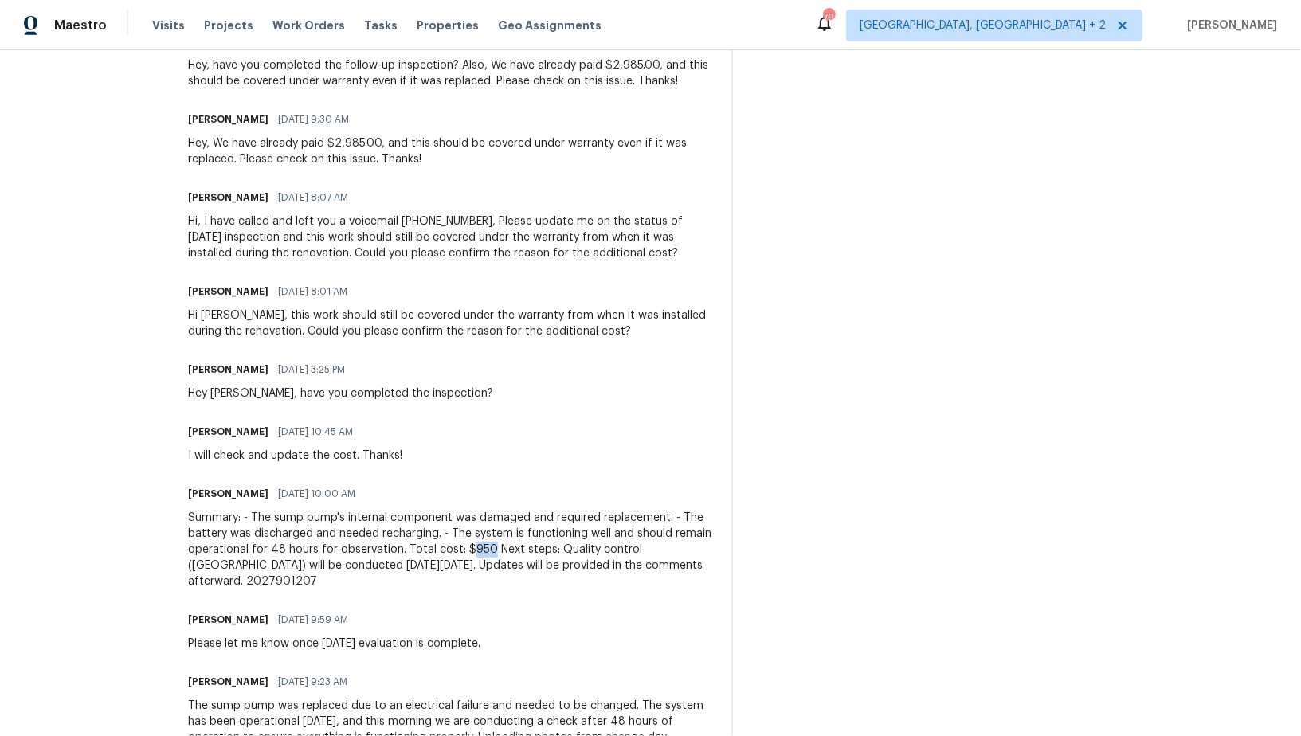
drag, startPoint x: 520, startPoint y: 550, endPoint x: 543, endPoint y: 551, distance: 22.3
click at [543, 551] on div "Summary: - The sump pump's internal component was damaged and required replacem…" at bounding box center [450, 550] width 524 height 80
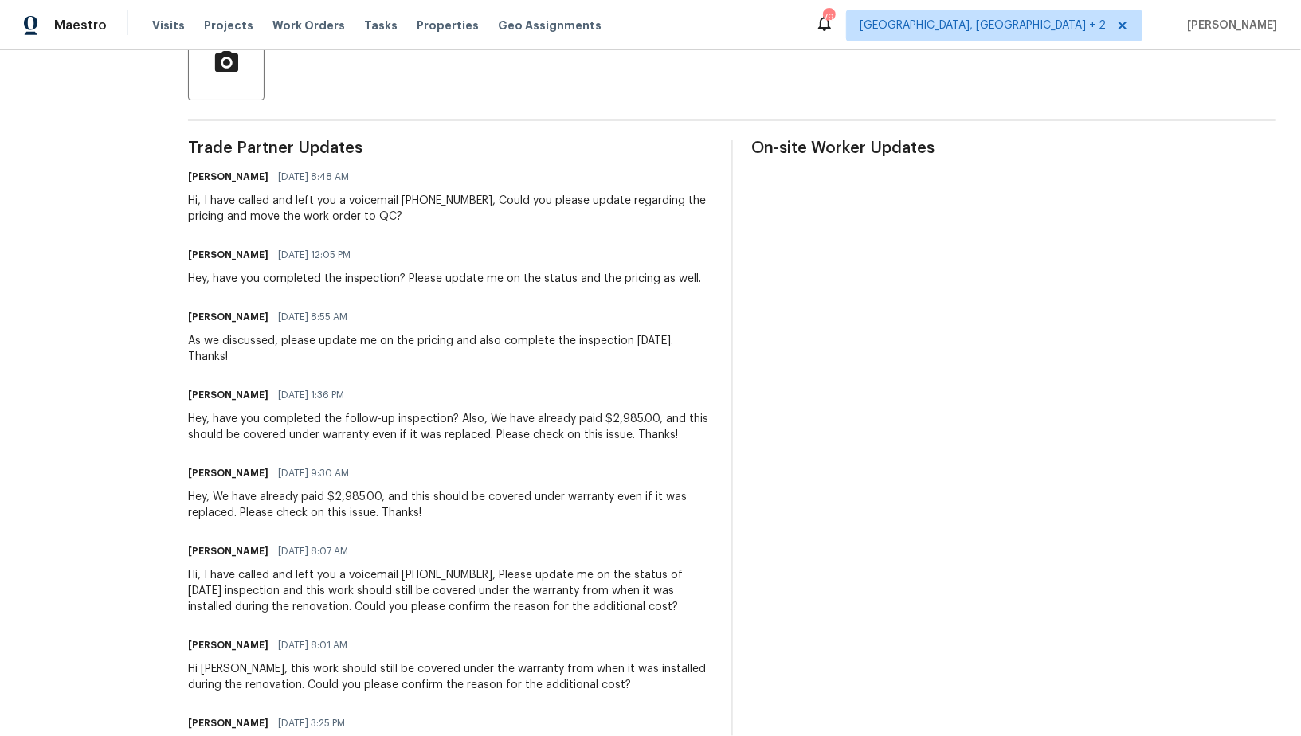
scroll to position [0, 0]
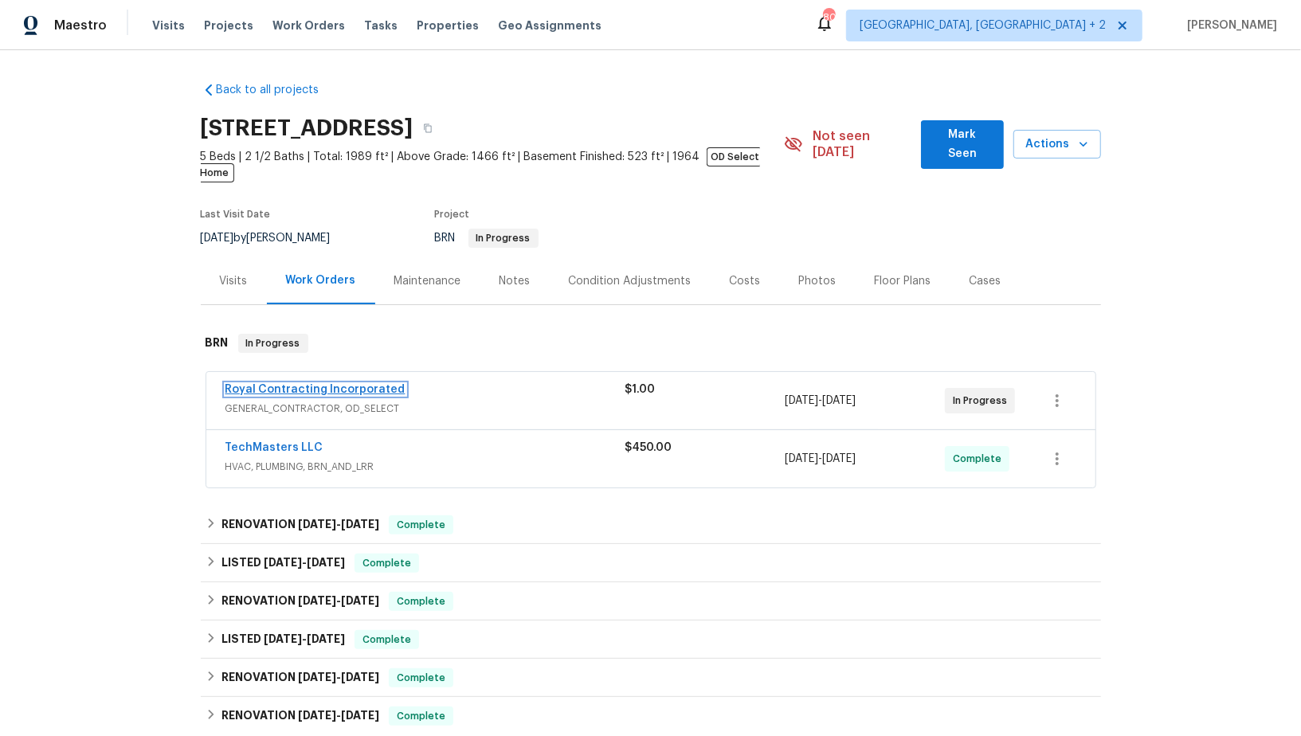
click at [302, 384] on link "Royal Contracting Incorporated" at bounding box center [316, 389] width 180 height 11
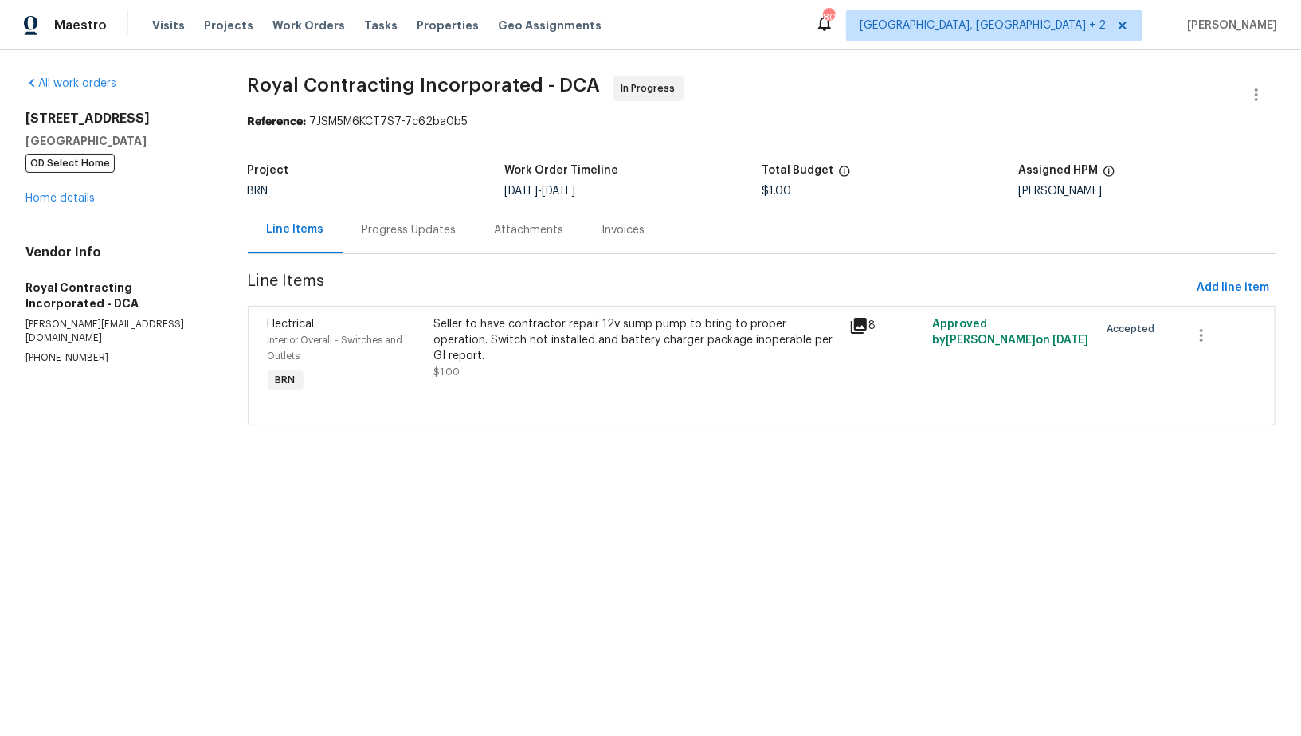
click at [589, 359] on div "Seller to have contractor repair 12v sump pump to bring to proper operation. Sw…" at bounding box center [636, 348] width 406 height 64
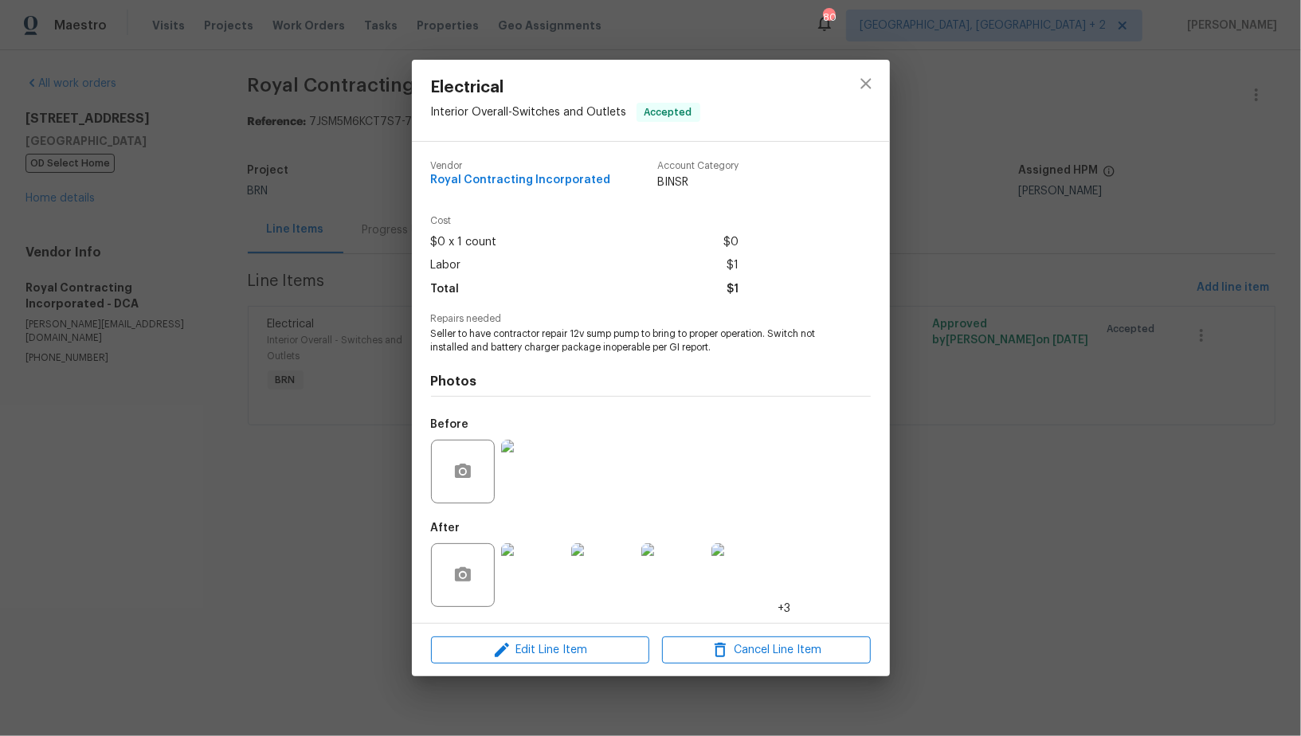
click at [548, 558] on img at bounding box center [533, 575] width 64 height 64
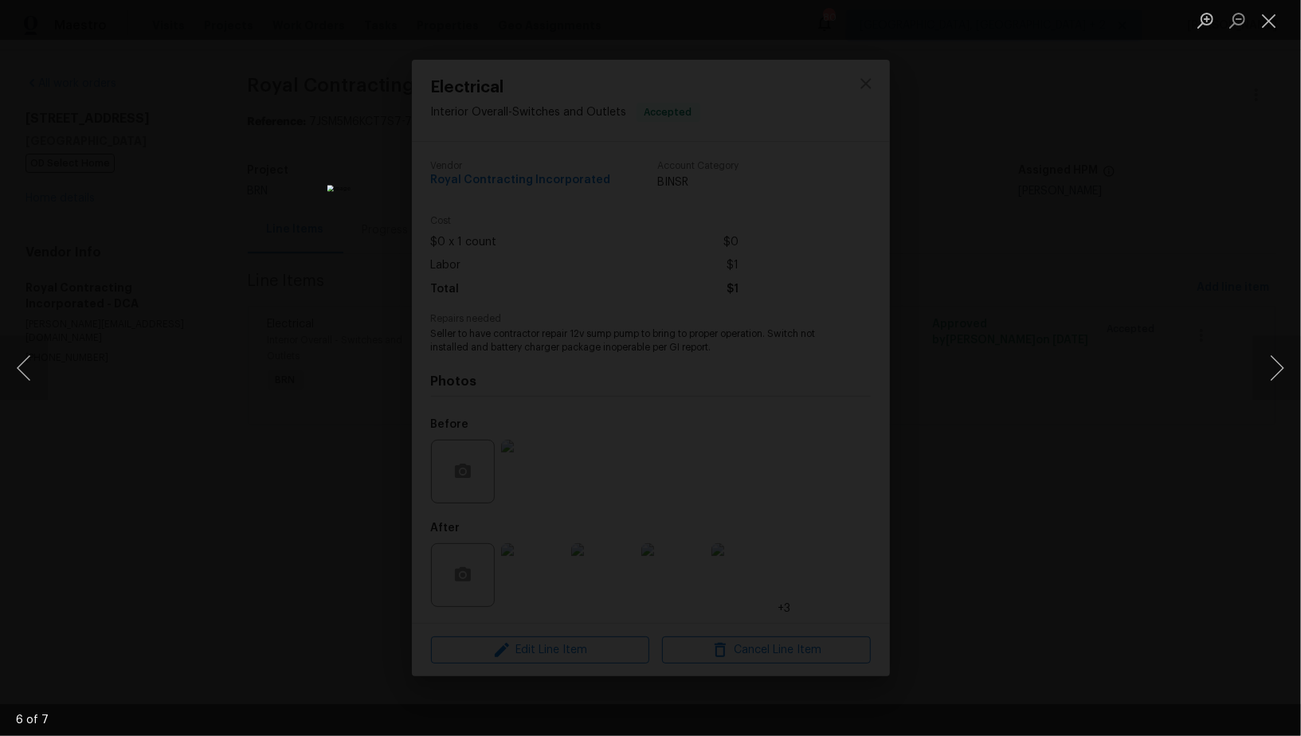
click at [1017, 506] on div "Lightbox" at bounding box center [650, 368] width 1301 height 736
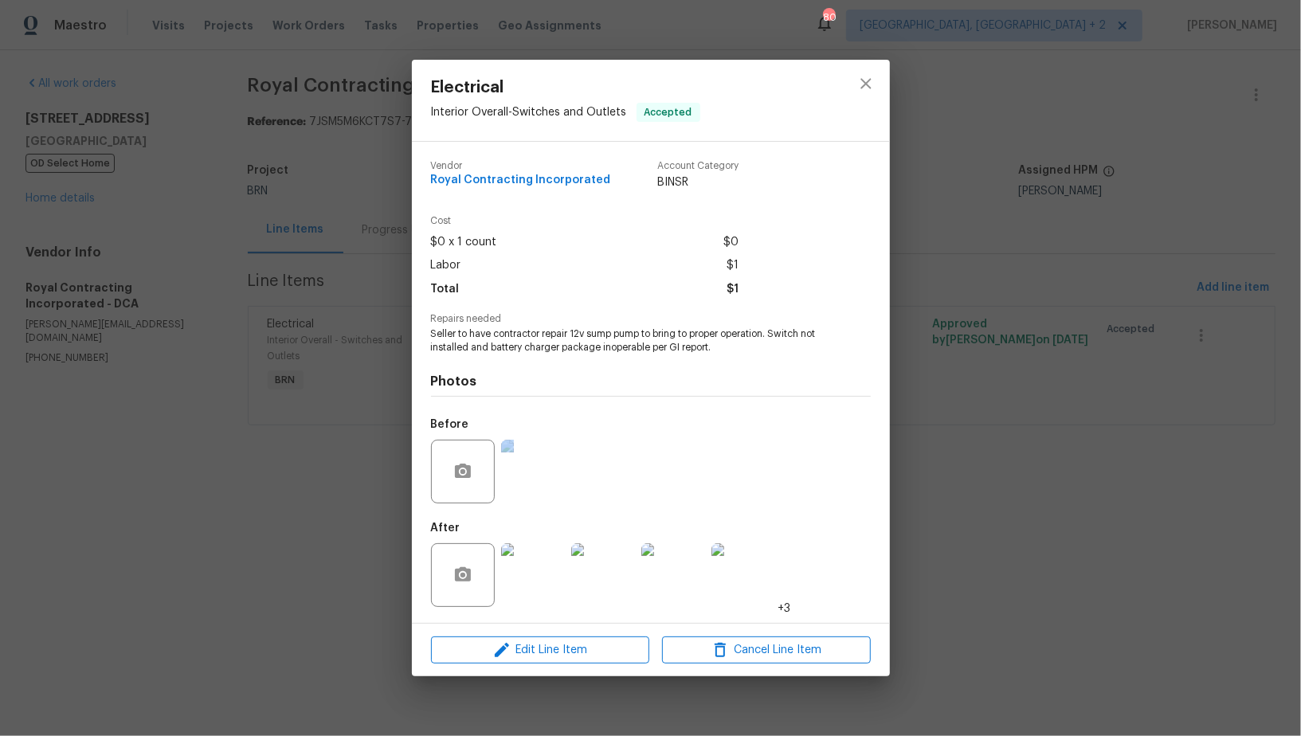
click at [1017, 505] on div "Electrical Interior Overall - Switches and Outlets Accepted Vendor Royal Contra…" at bounding box center [650, 368] width 1301 height 736
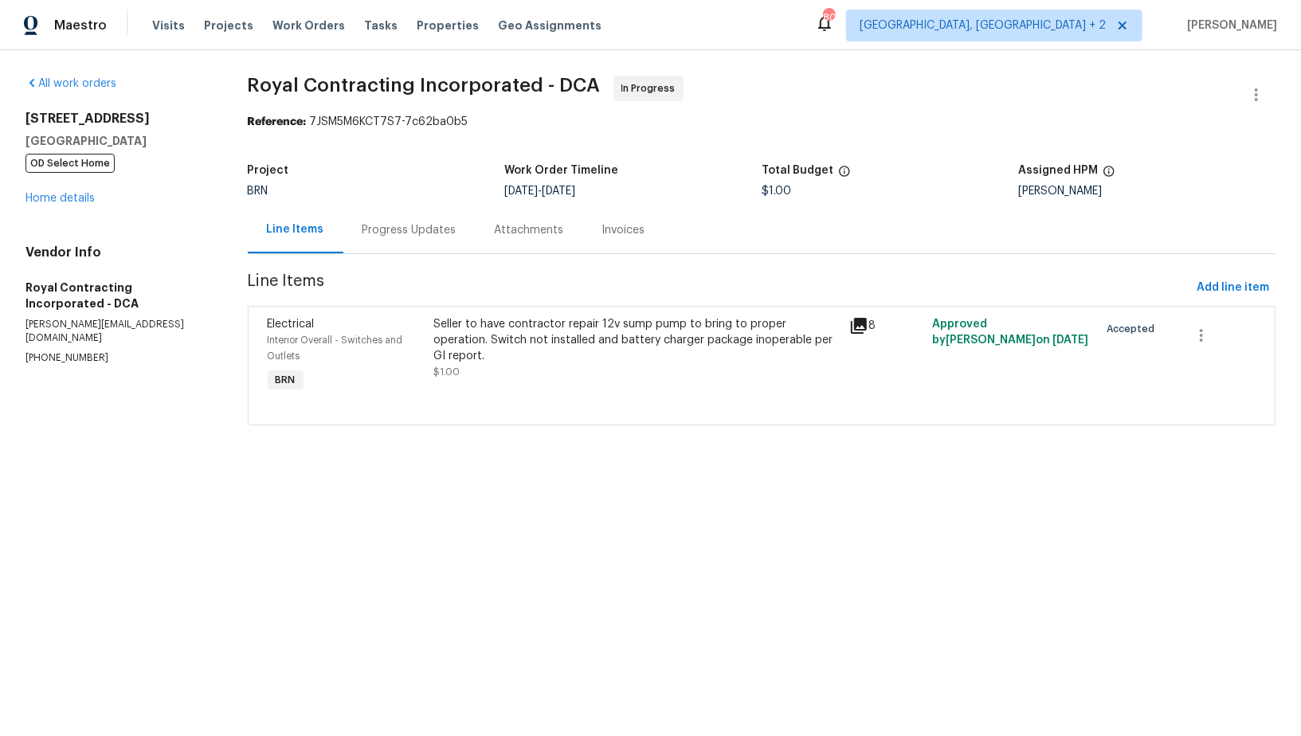
click at [405, 224] on div "Progress Updates" at bounding box center [410, 230] width 94 height 16
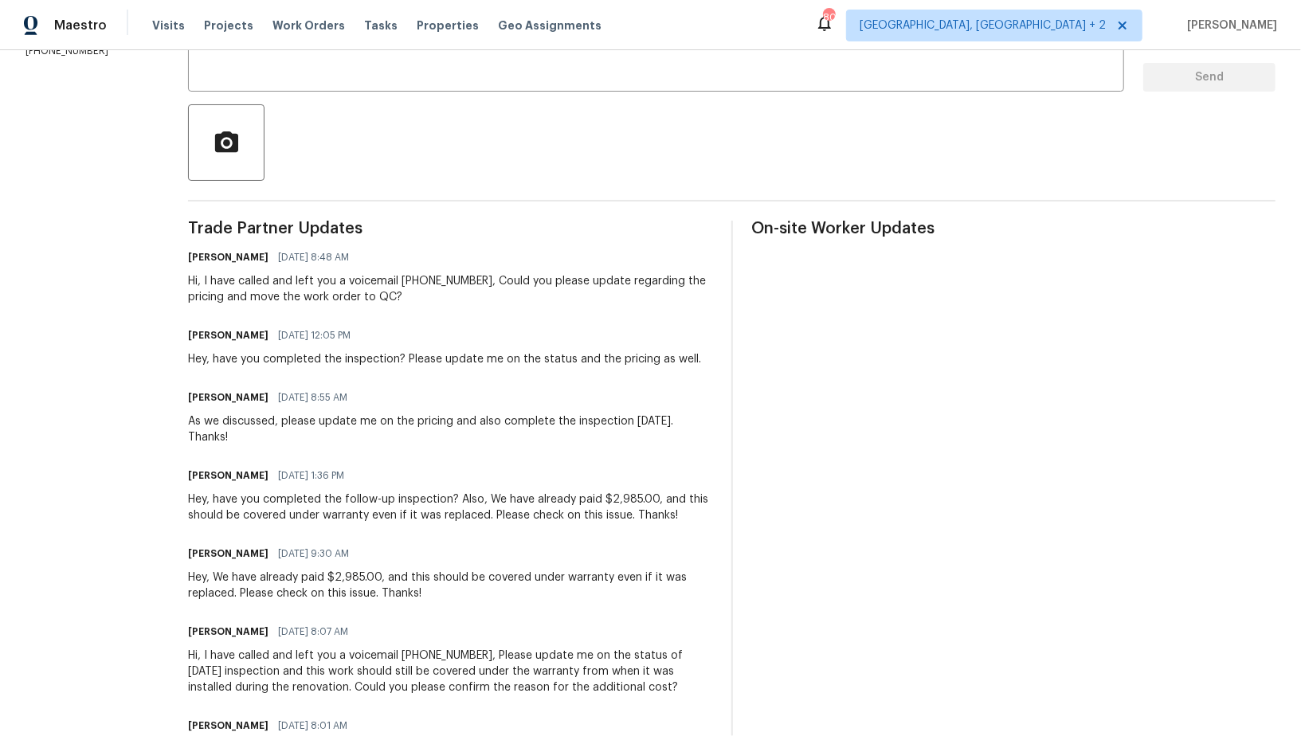
scroll to position [258, 0]
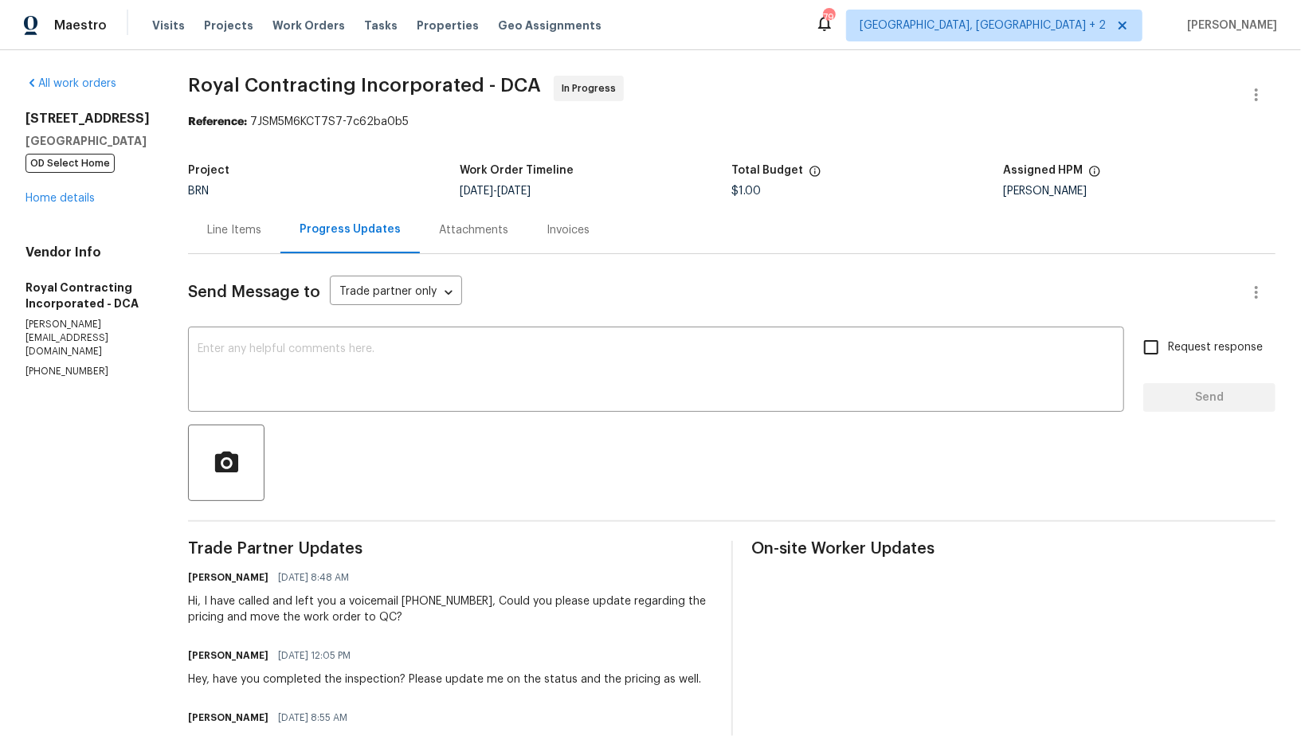
click at [247, 242] on div "Line Items" at bounding box center [234, 229] width 92 height 47
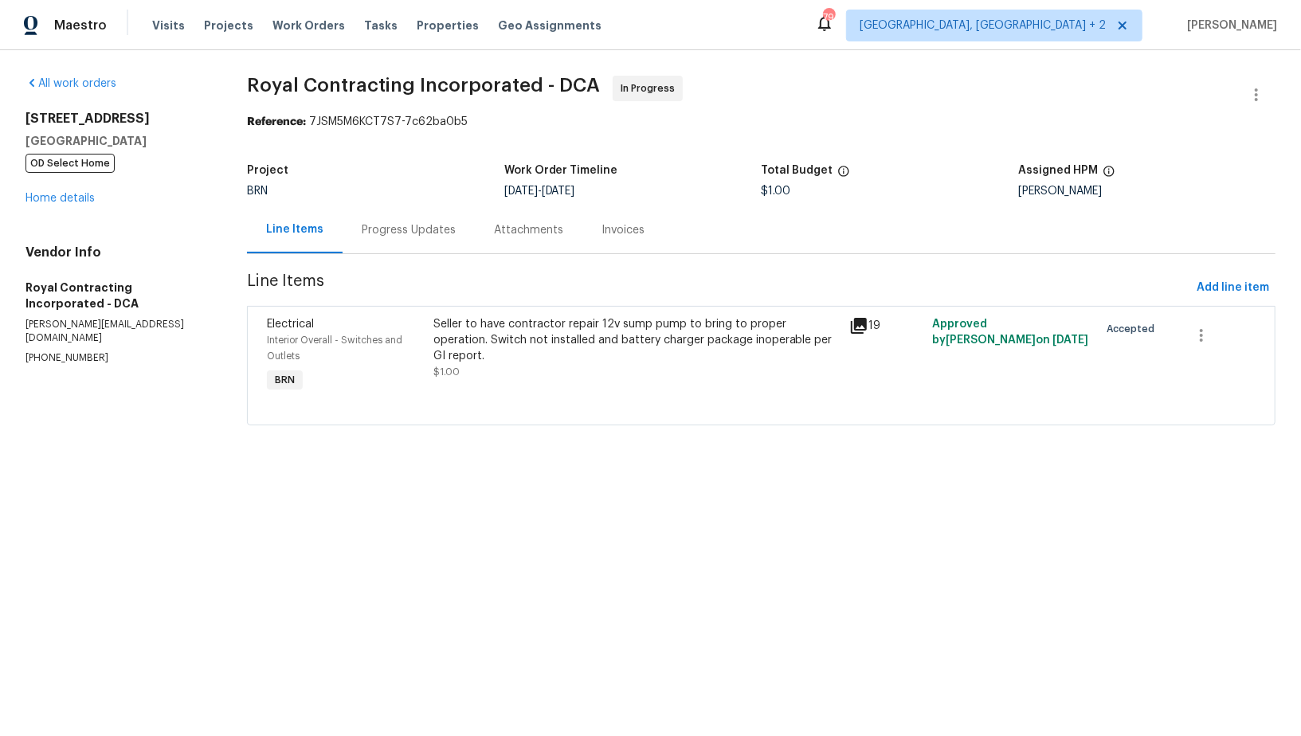
click at [562, 378] on div "Seller to have contractor repair 12v sump pump to bring to proper operation. Sw…" at bounding box center [637, 356] width 416 height 89
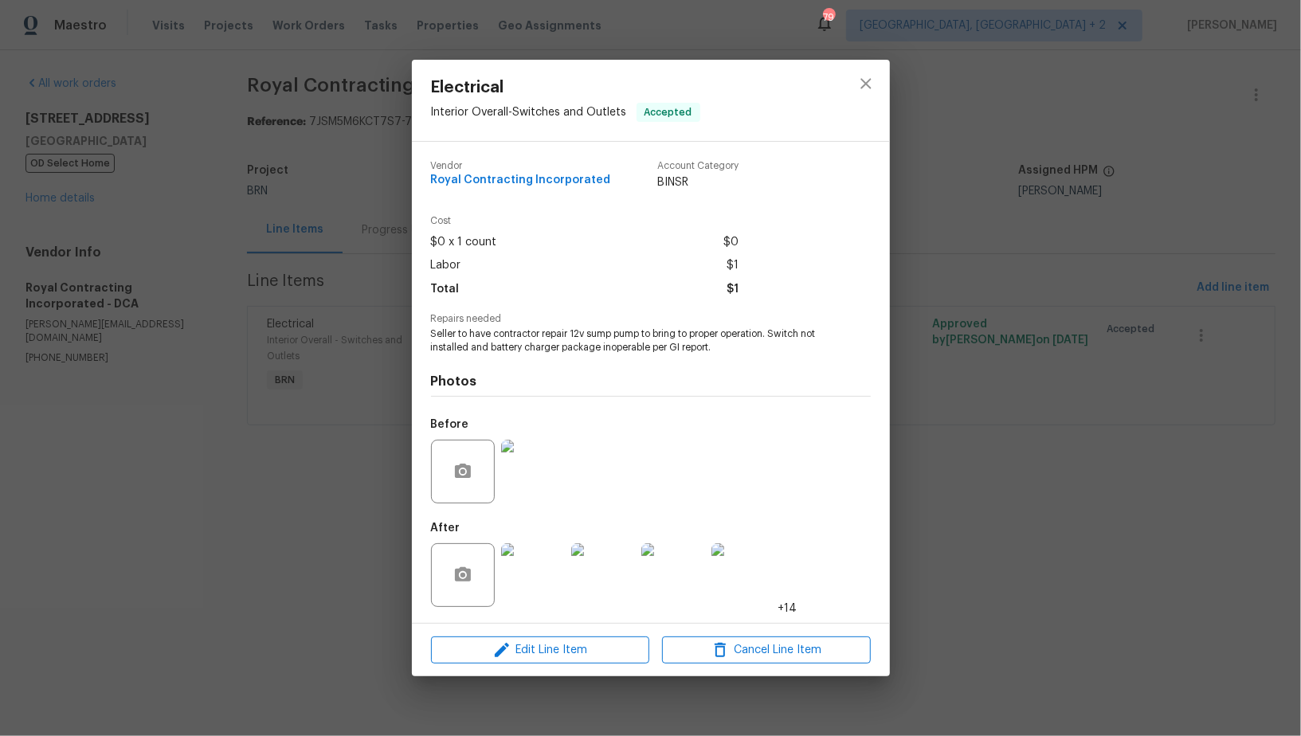
click at [536, 594] on img at bounding box center [533, 575] width 64 height 64
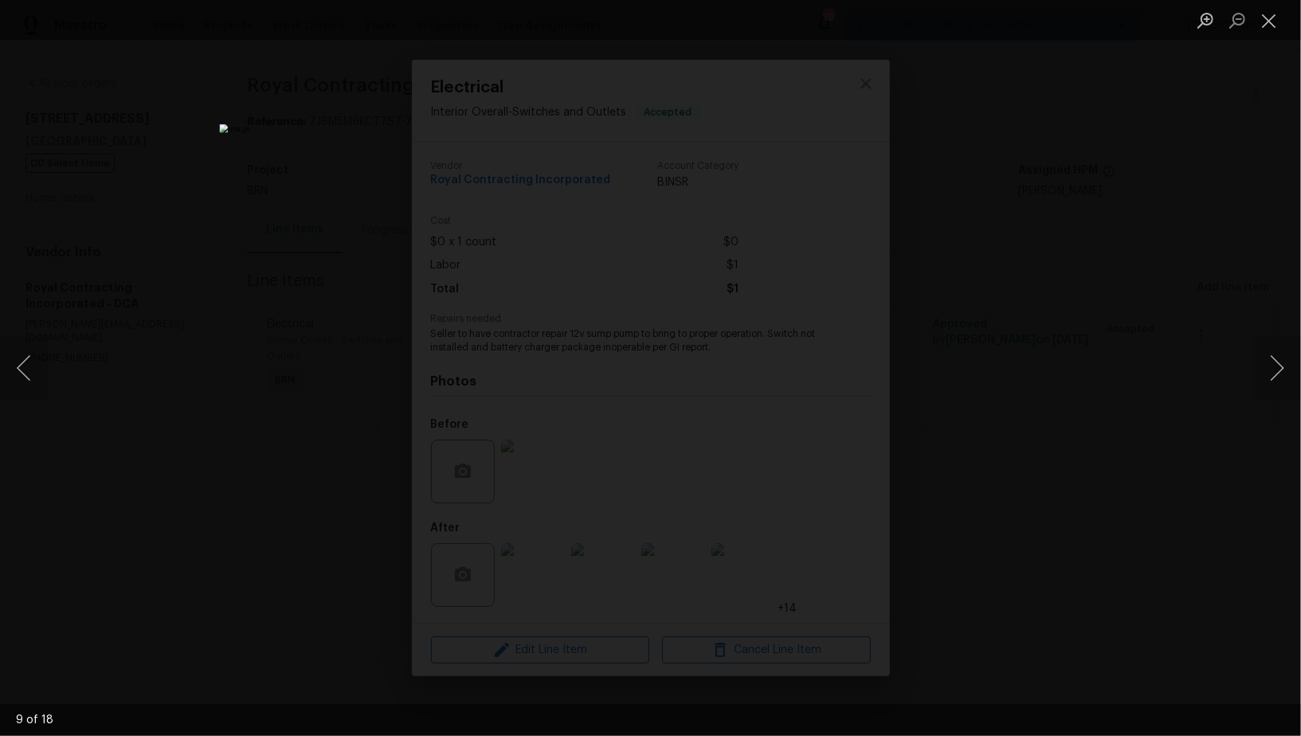
click at [1010, 517] on div "Lightbox" at bounding box center [650, 368] width 1301 height 736
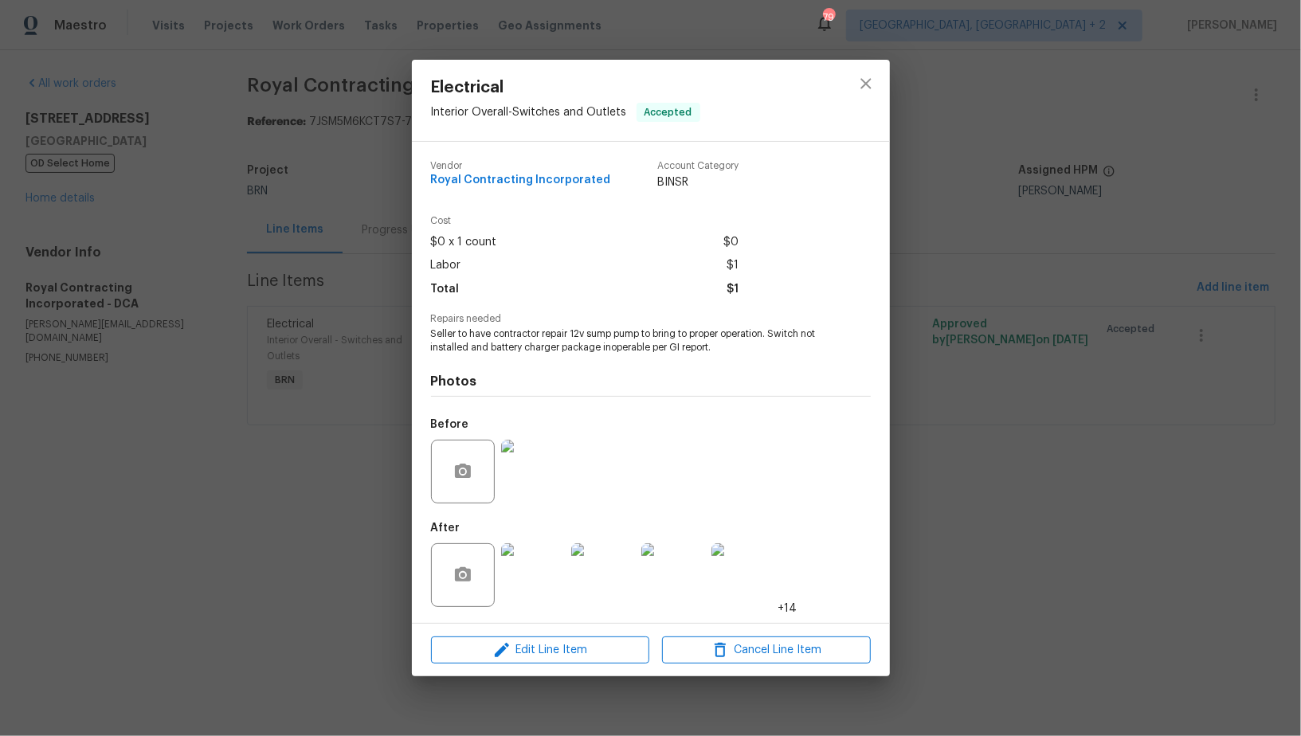
click at [1010, 517] on div "Electrical Interior Overall - Switches and Outlets Accepted Vendor Royal Contra…" at bounding box center [650, 368] width 1301 height 736
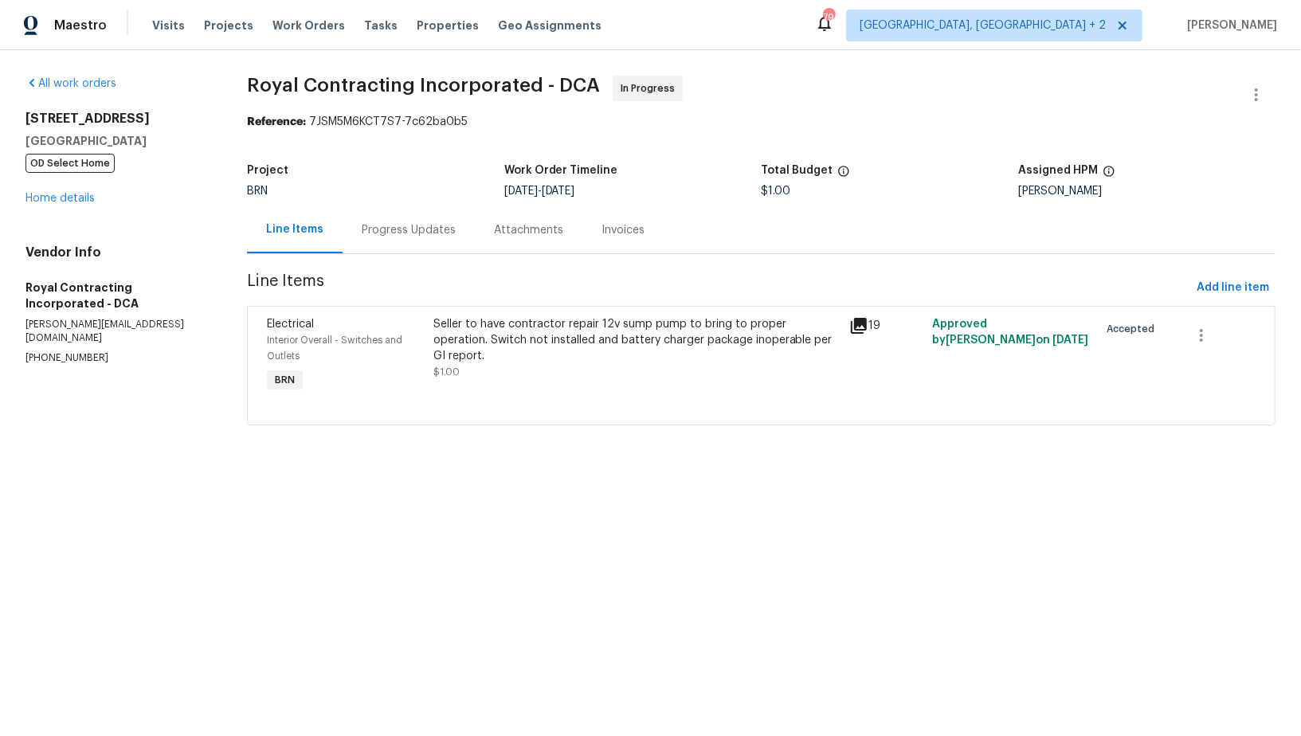
click at [402, 252] on div "Progress Updates" at bounding box center [409, 229] width 132 height 47
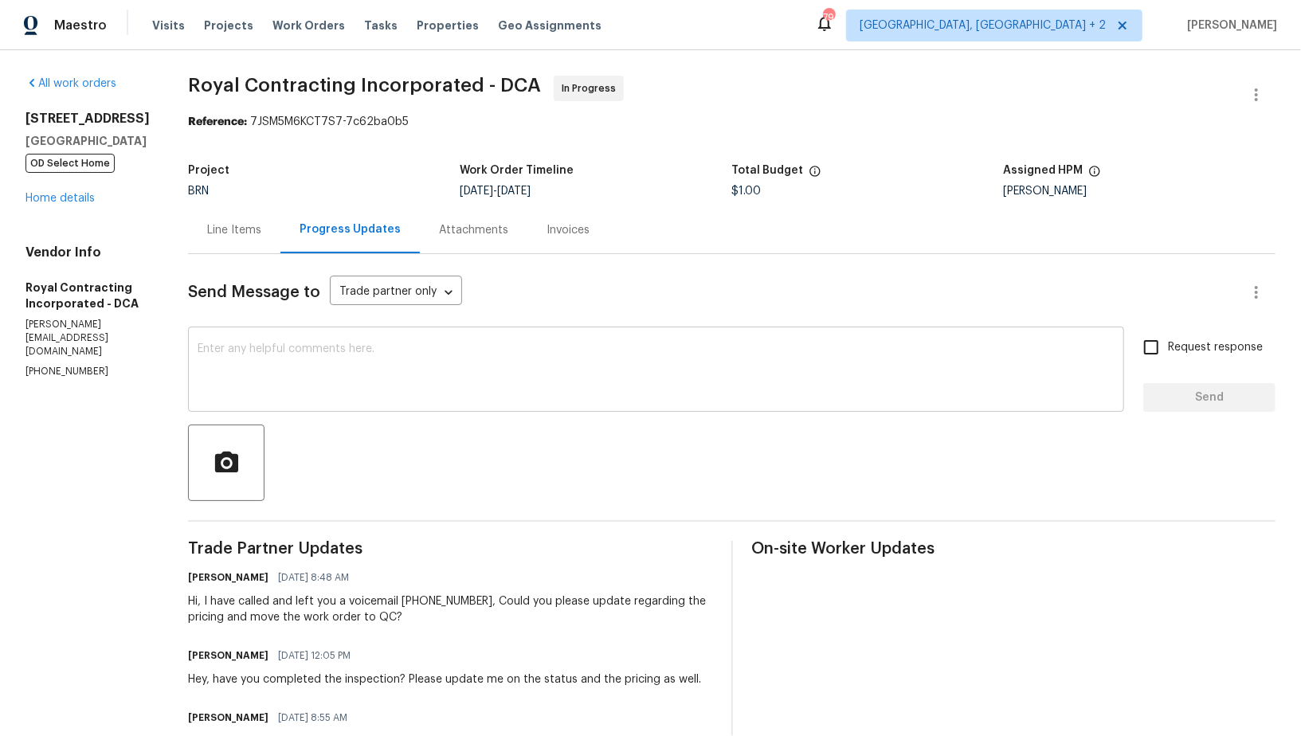
click at [369, 381] on textarea at bounding box center [656, 371] width 917 height 56
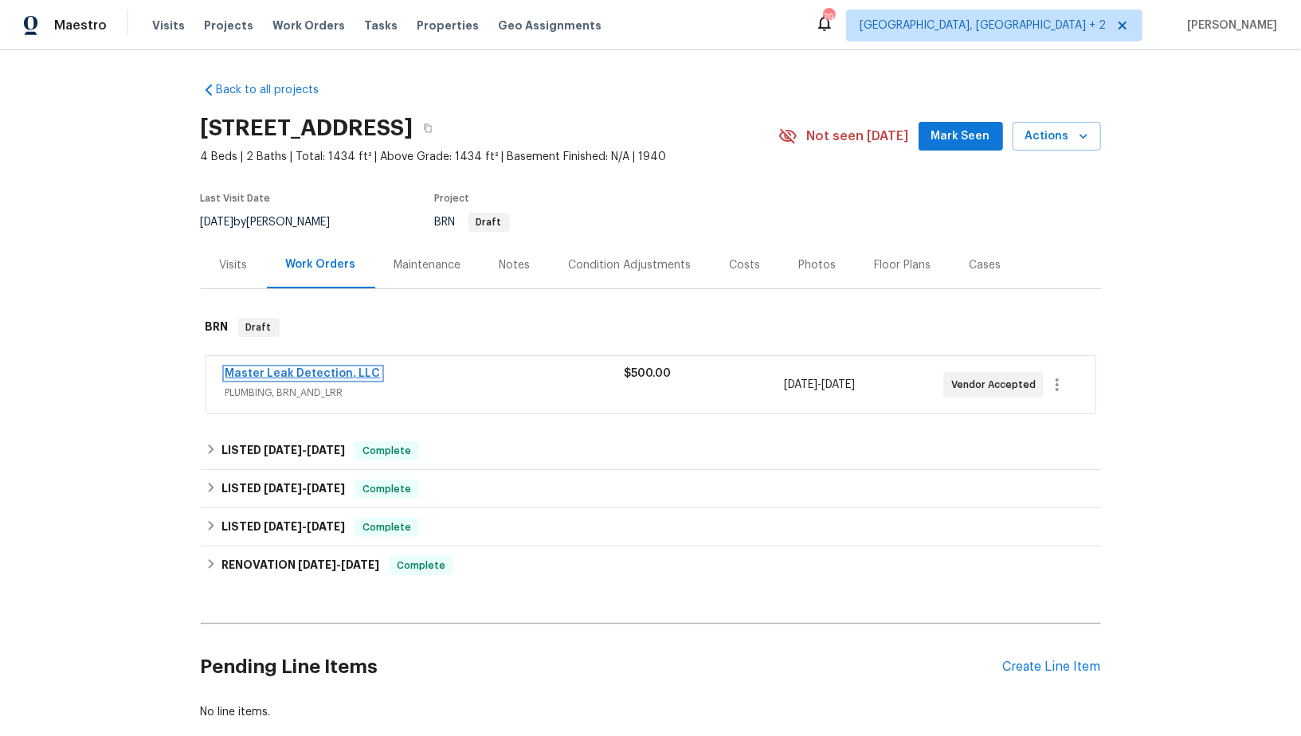
click at [283, 371] on link "Master Leak Detection, LLC" at bounding box center [303, 373] width 155 height 11
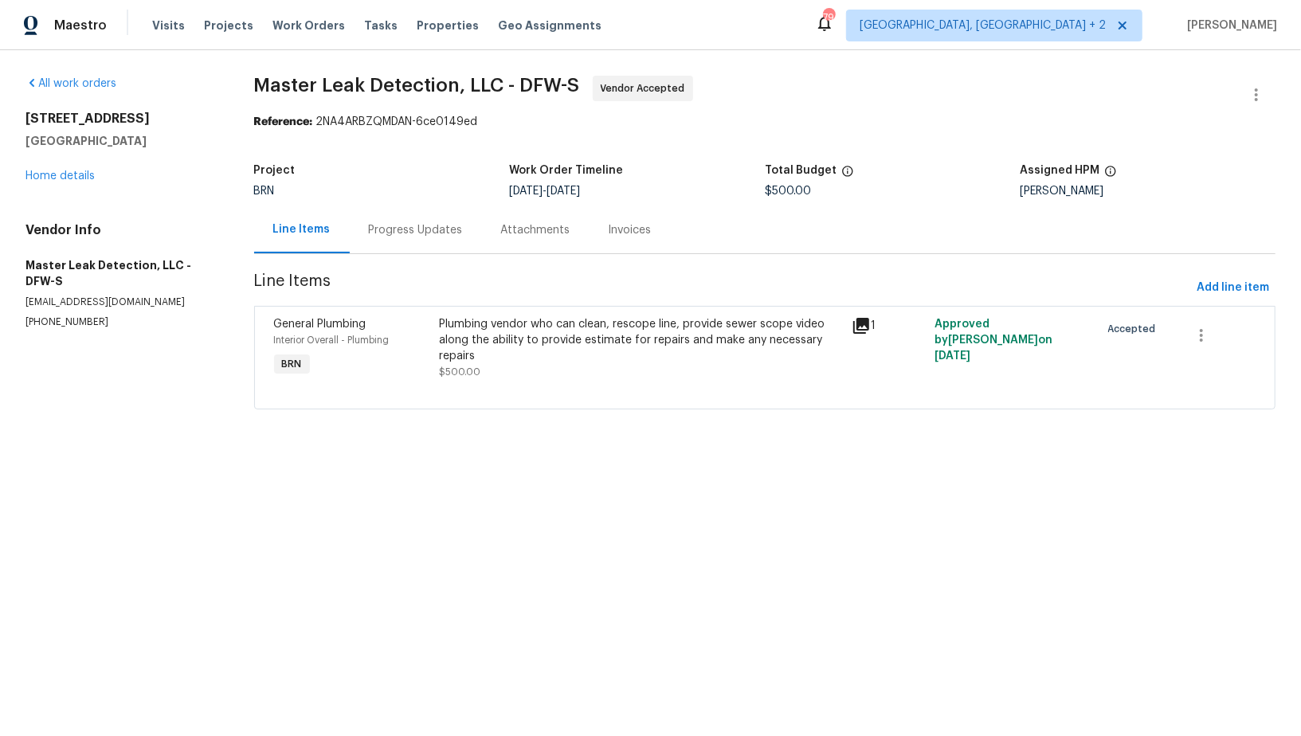
click at [402, 227] on div "Progress Updates" at bounding box center [416, 230] width 94 height 16
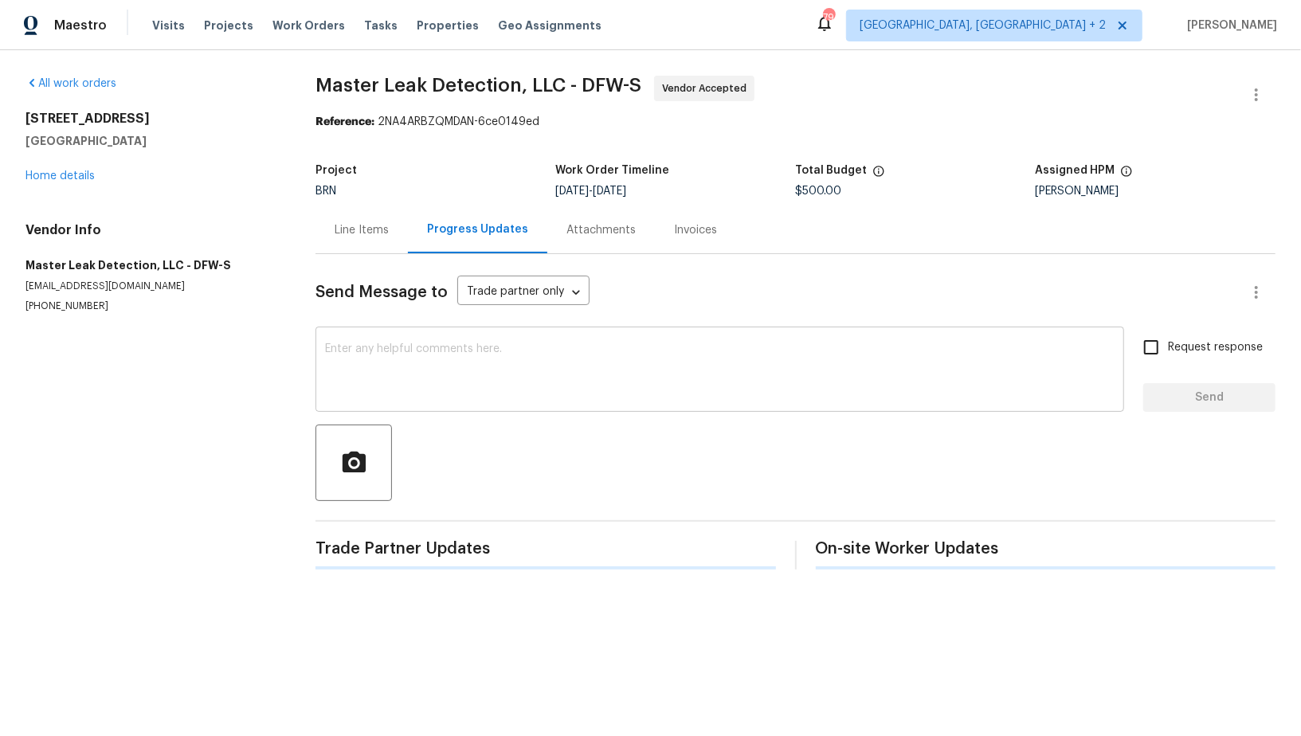
click at [390, 381] on textarea at bounding box center [720, 371] width 790 height 56
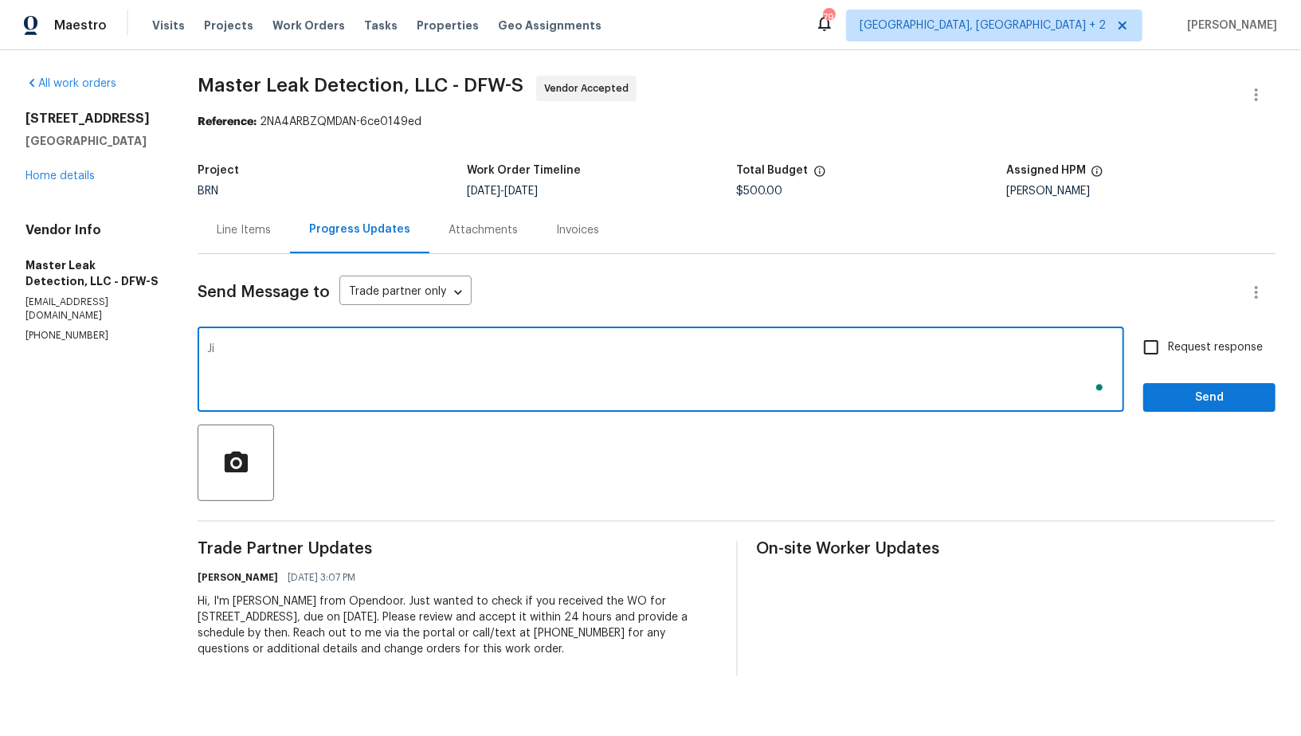
type textarea "J"
type textarea "Hi, Thanks for accepting the work order. Please help me with the scheduled date…"
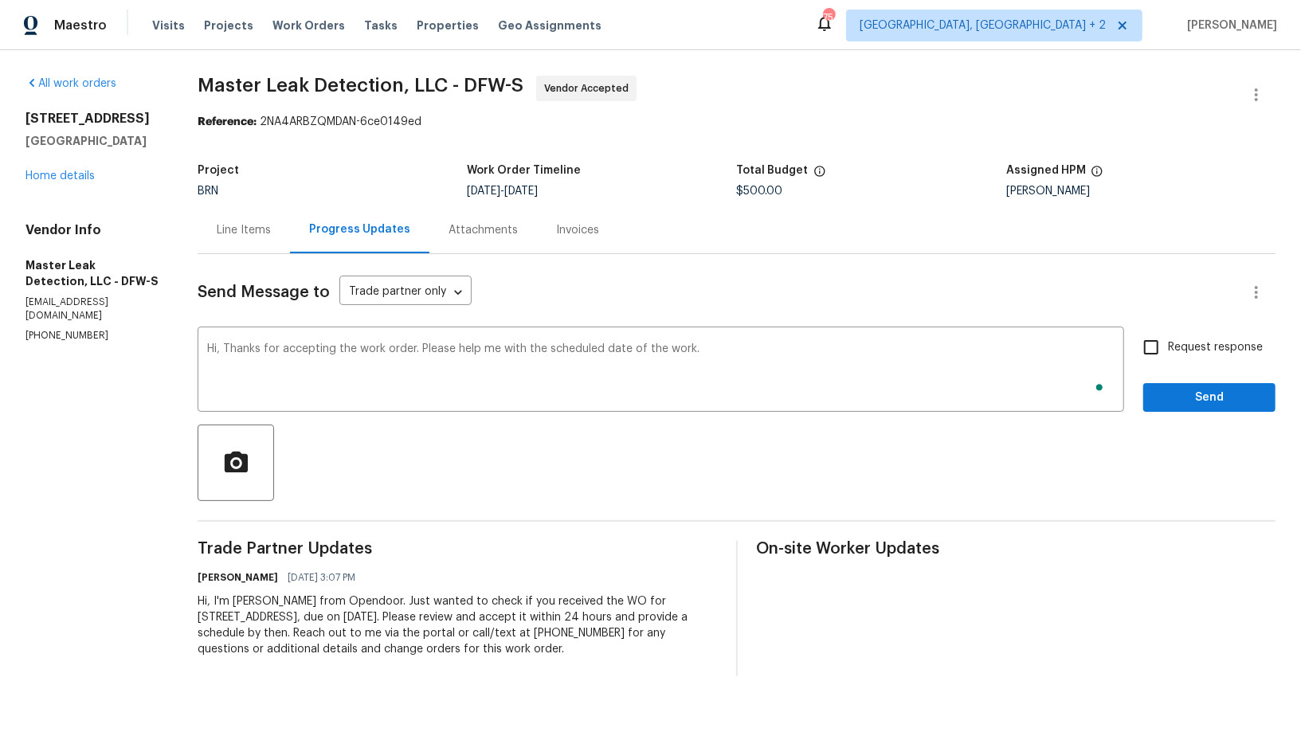
click at [1135, 357] on div "Hi, Thanks for accepting the work order. Please help me with the scheduled date…" at bounding box center [737, 371] width 1078 height 81
click at [1159, 342] on input "Request response" at bounding box center [1151, 347] width 33 height 33
checkbox input "true"
click at [1198, 418] on div "Send Message to Trade partner only Trade partner only ​ Hi, Thanks for acceptin…" at bounding box center [737, 465] width 1078 height 422
click at [1188, 410] on button "Send" at bounding box center [1209, 397] width 132 height 29
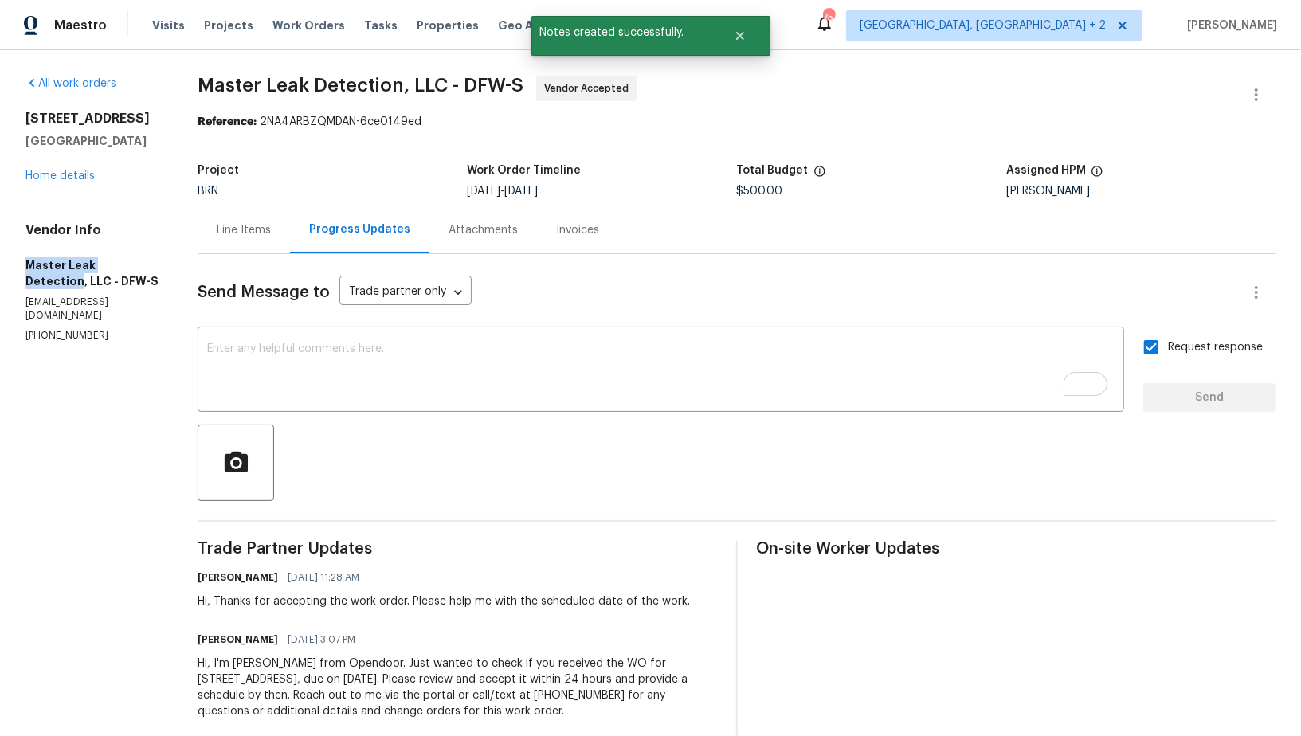
drag, startPoint x: 4, startPoint y: 256, endPoint x: 143, endPoint y: 261, distance: 139.6
click at [143, 261] on div "All work orders 609 W Lone Star Ave Cleburne, TX 76033 Home details Vendor Info…" at bounding box center [650, 407] width 1301 height 714
copy h5 "Master Leak Detection"
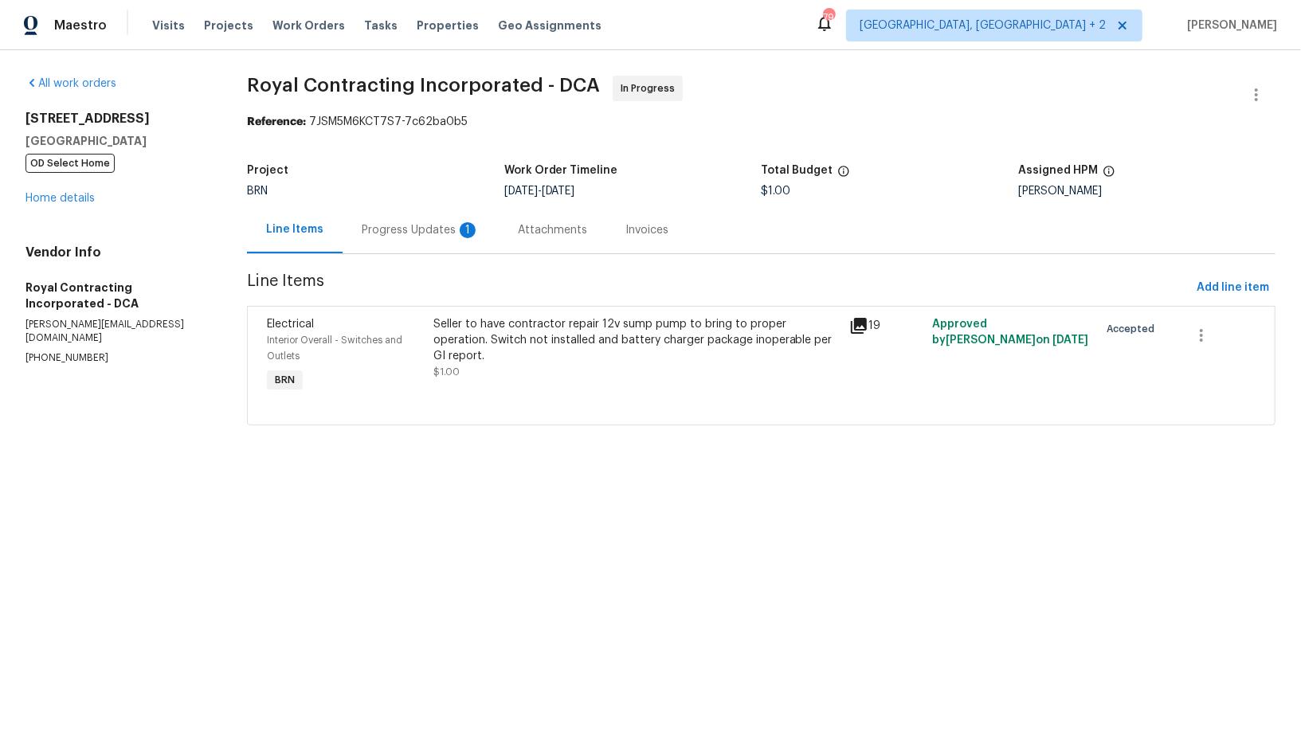
click at [443, 236] on div "Progress Updates 1" at bounding box center [421, 230] width 118 height 16
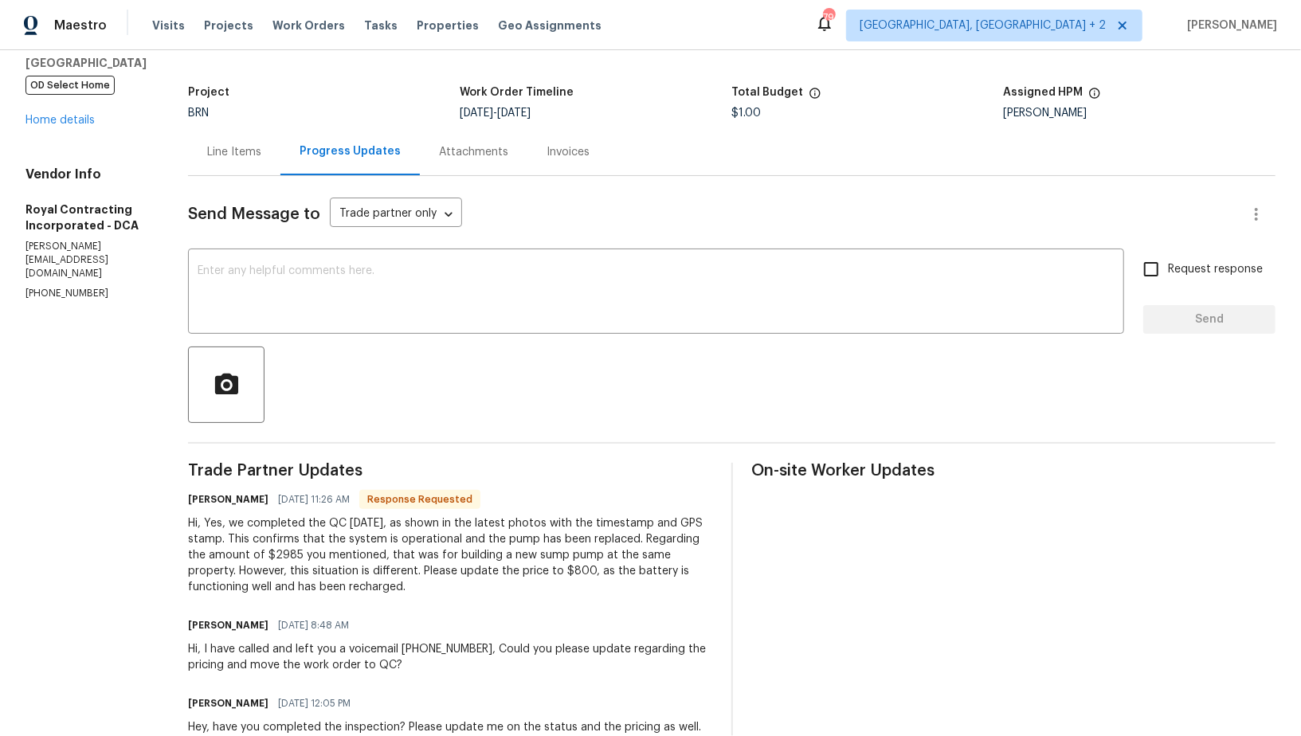
scroll to position [86, 0]
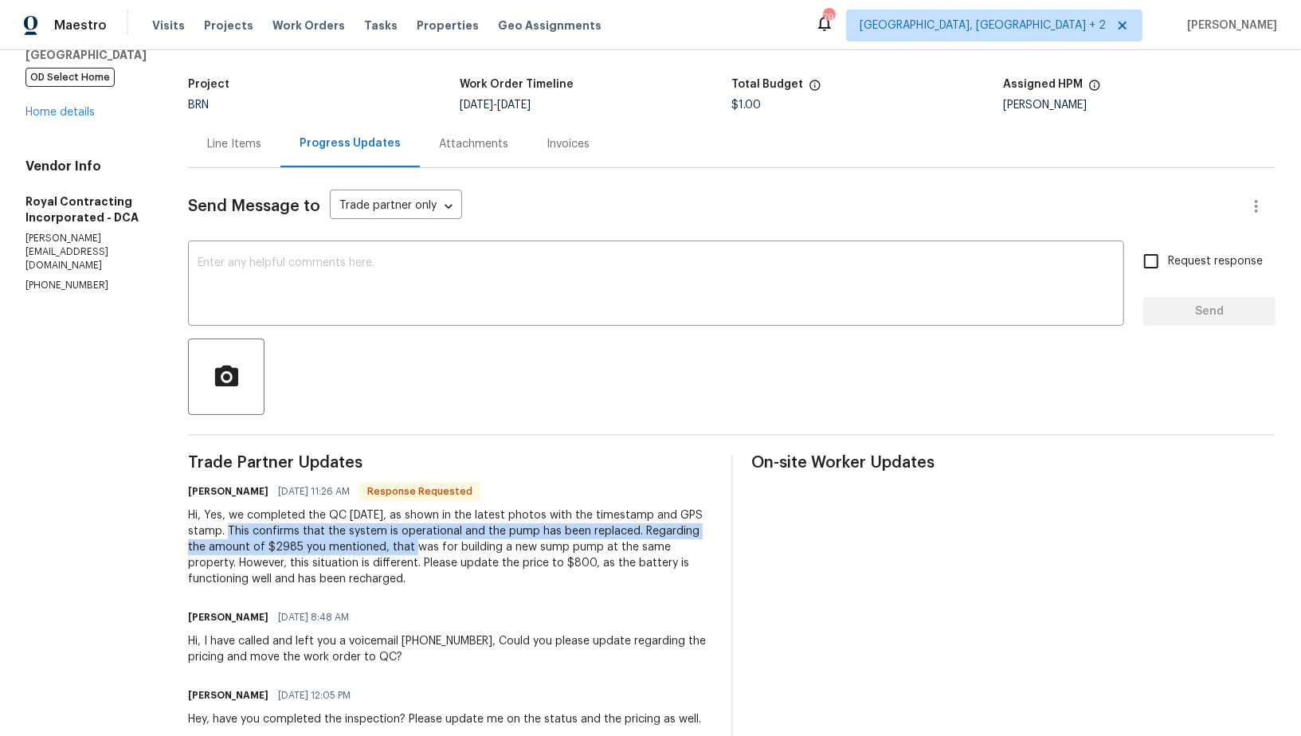
drag, startPoint x: 249, startPoint y: 535, endPoint x: 433, endPoint y: 548, distance: 183.8
click at [433, 548] on div "Hi, Yes, we completed the QC today, as shown in the latest photos with the time…" at bounding box center [450, 548] width 524 height 80
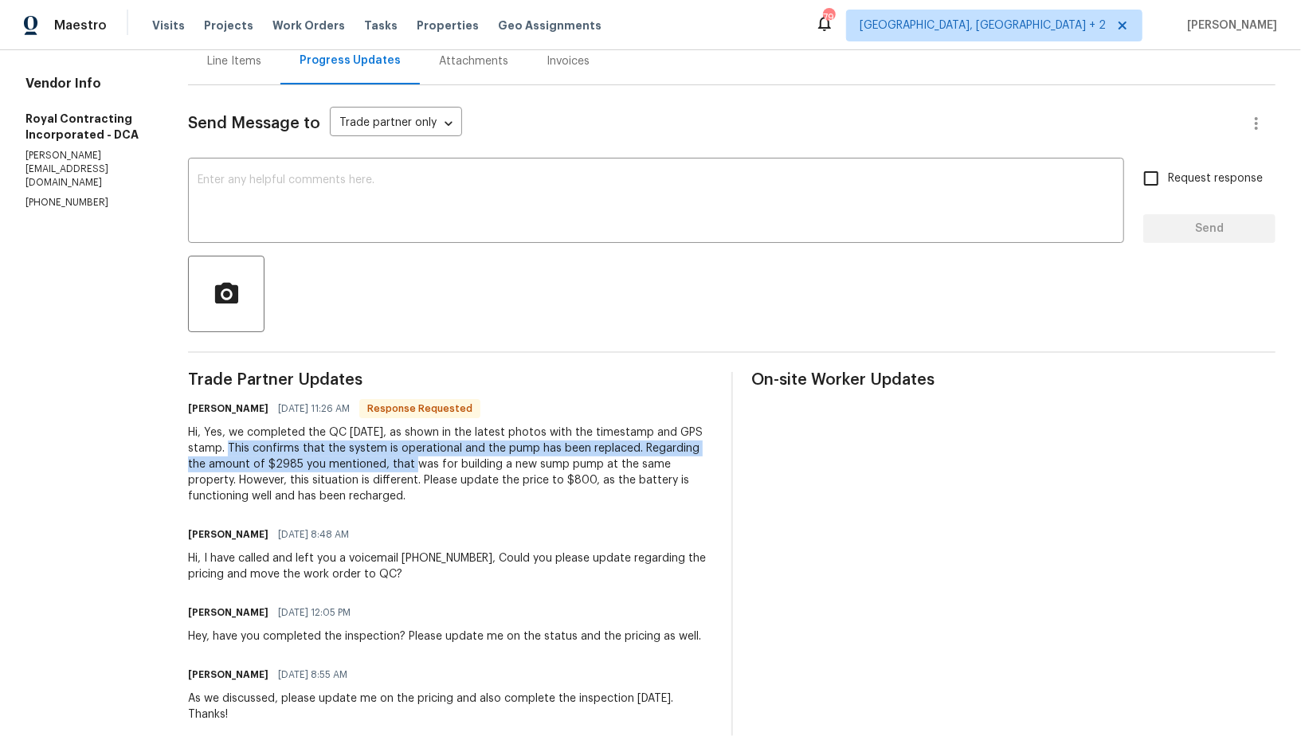
scroll to position [184, 0]
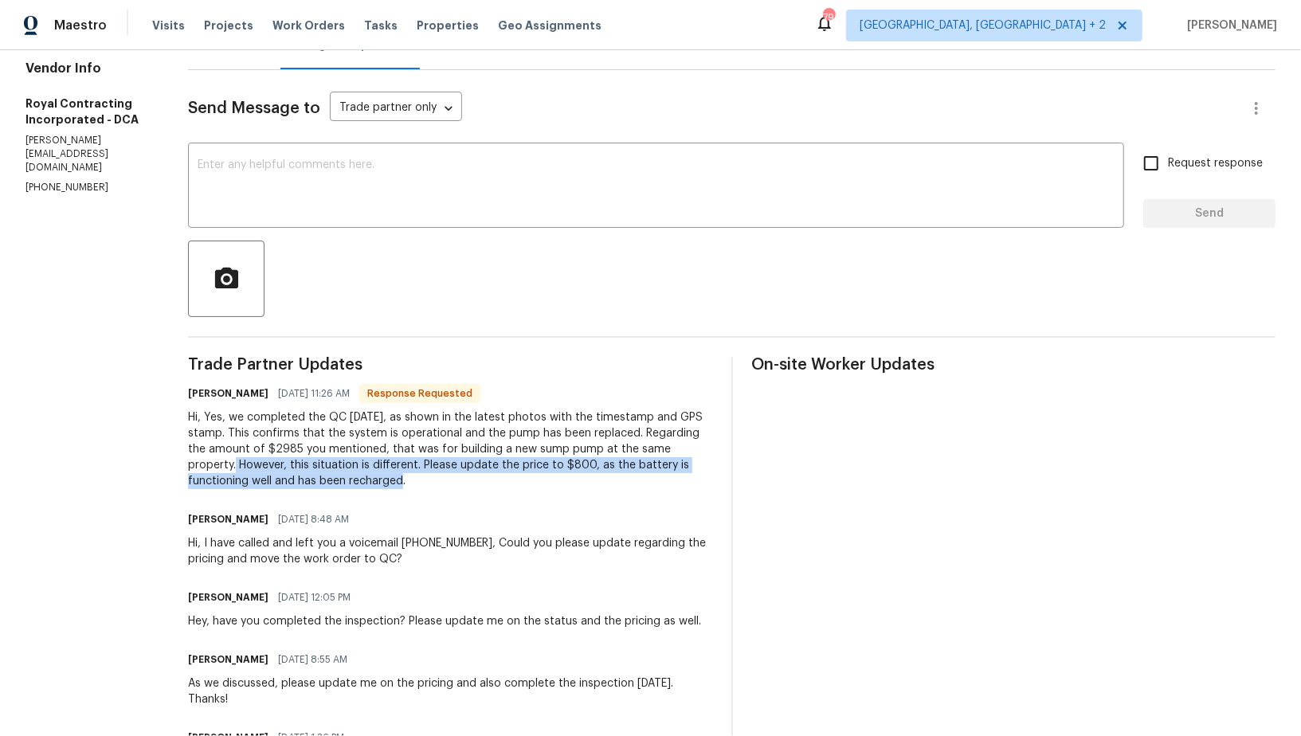
drag, startPoint x: 257, startPoint y: 465, endPoint x: 486, endPoint y: 483, distance: 229.4
click at [486, 483] on div "Hi, Yes, we completed the QC today, as shown in the latest photos with the time…" at bounding box center [450, 450] width 524 height 80
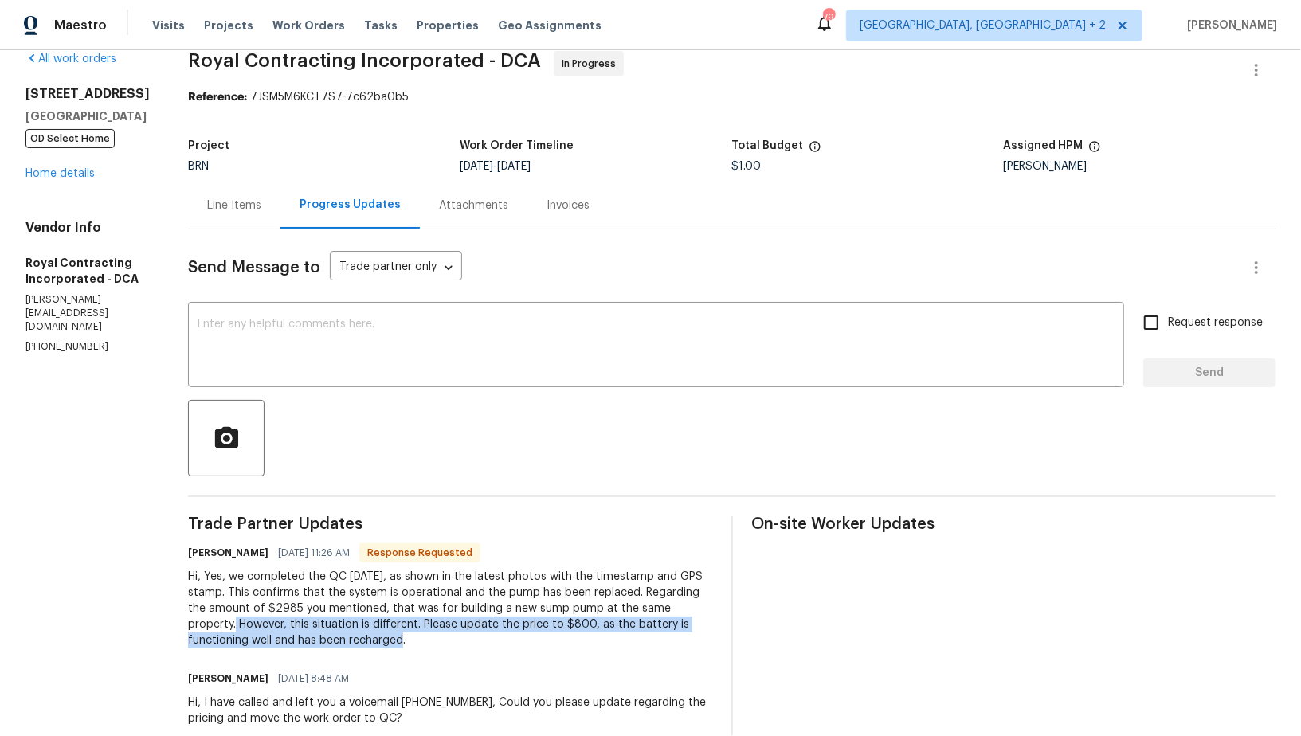
scroll to position [0, 0]
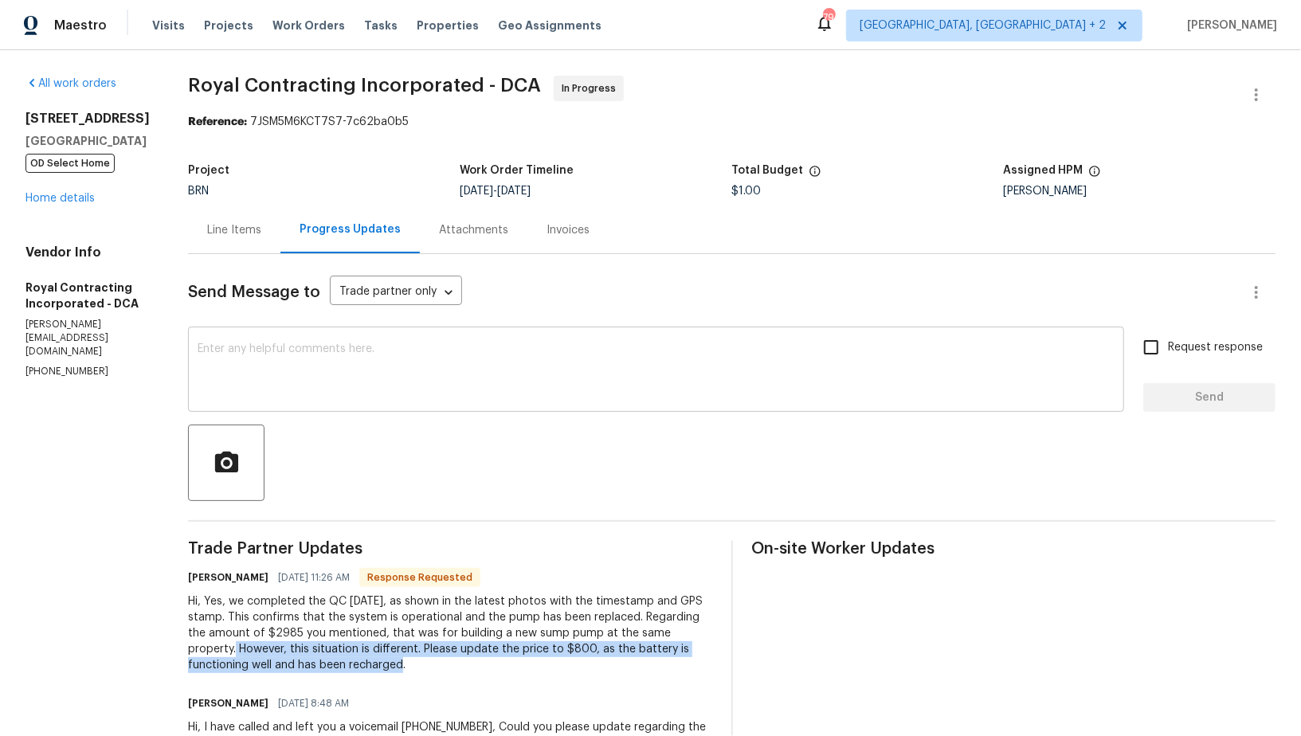
click at [338, 371] on textarea at bounding box center [656, 371] width 917 height 56
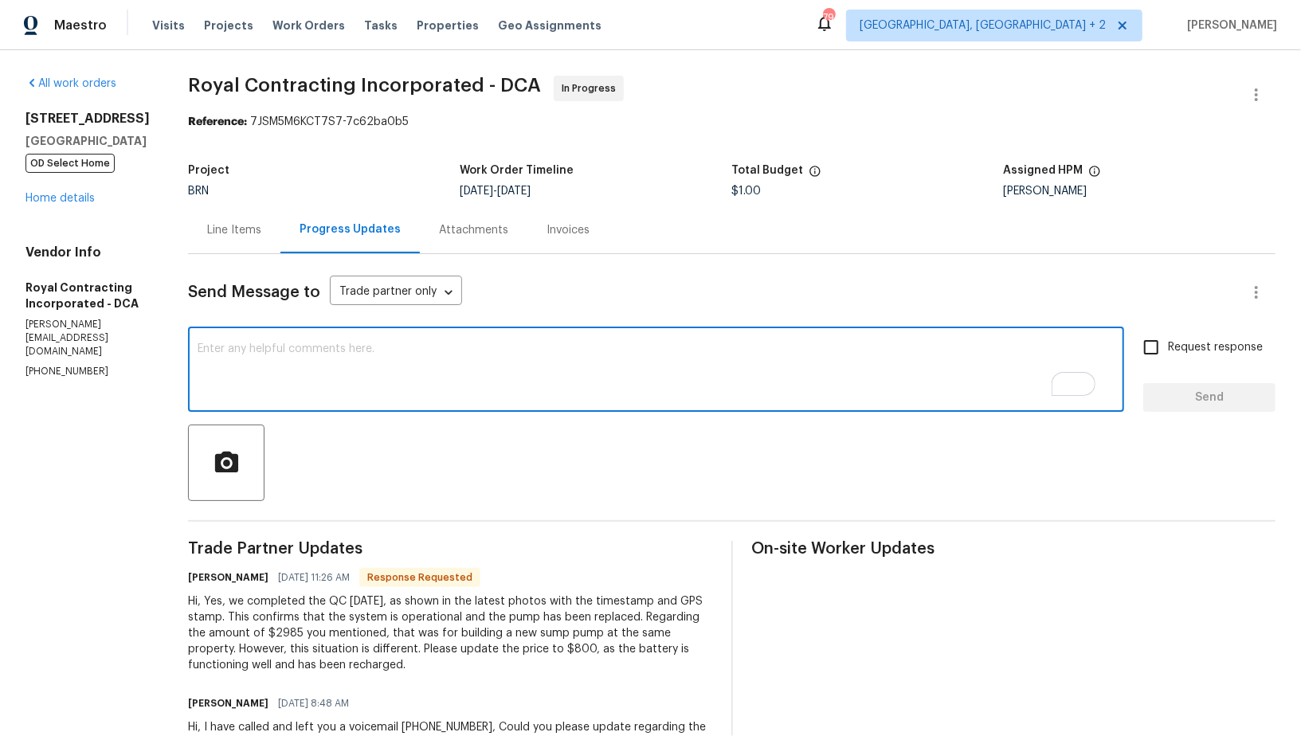
click at [335, 360] on textarea "To enrich screen reader interactions, please activate Accessibility in Grammarl…" at bounding box center [656, 371] width 917 height 56
type textarea "I will check on this and will update you shortly. Thanks!"
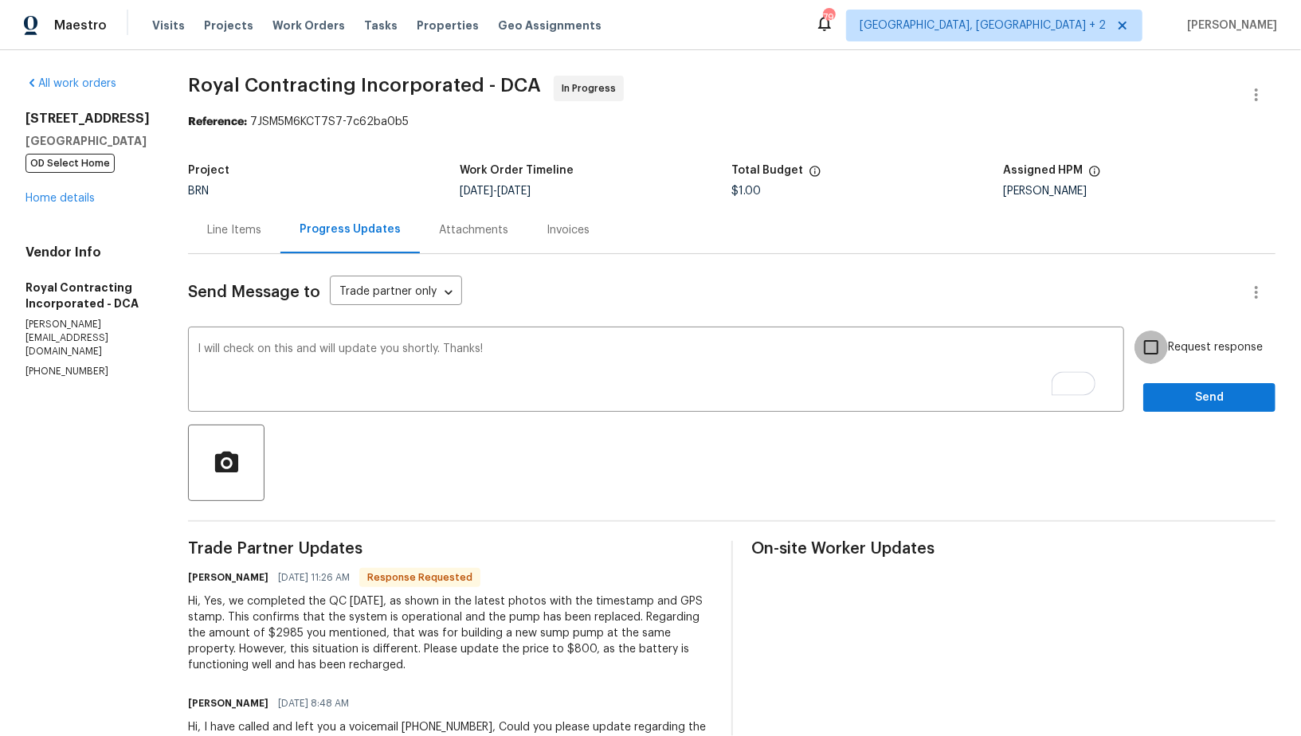
click at [1157, 346] on input "Request response" at bounding box center [1151, 347] width 33 height 33
checkbox input "true"
click at [1182, 409] on button "Send" at bounding box center [1209, 397] width 132 height 29
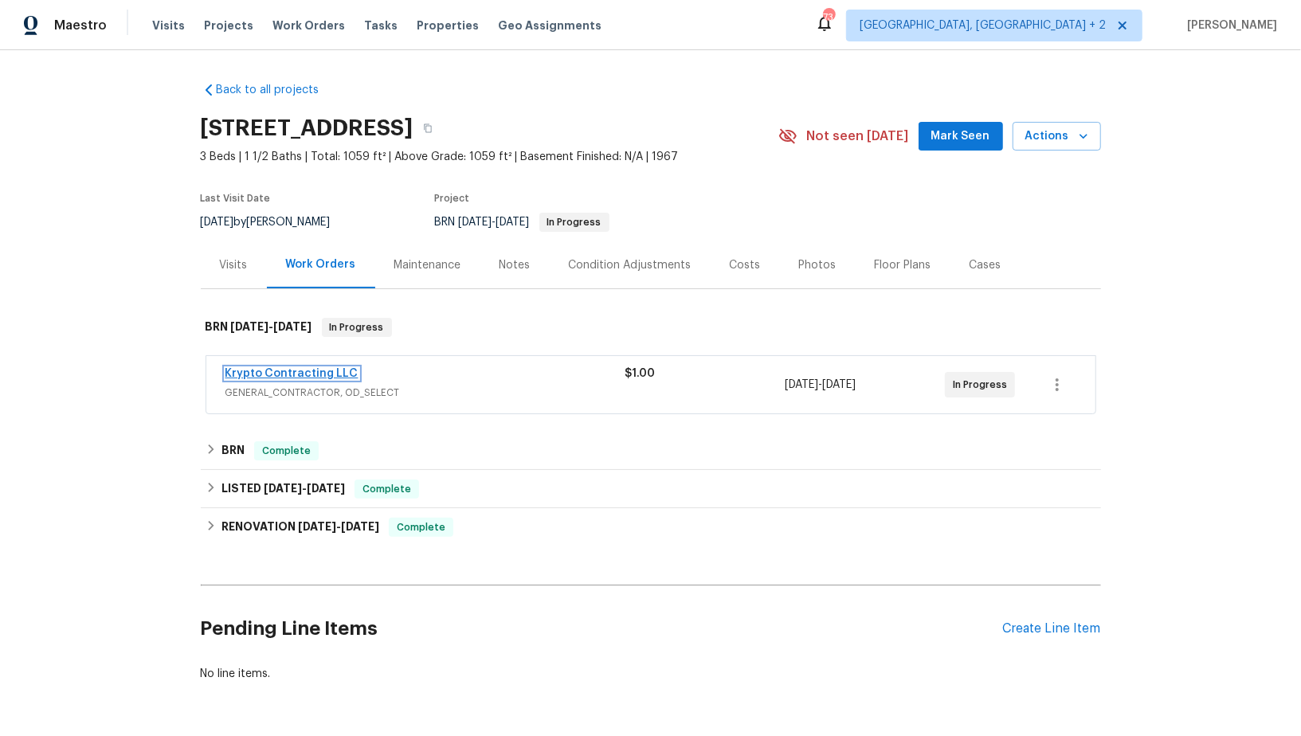
click at [257, 368] on link "Krypto Contracting LLC" at bounding box center [292, 373] width 133 height 11
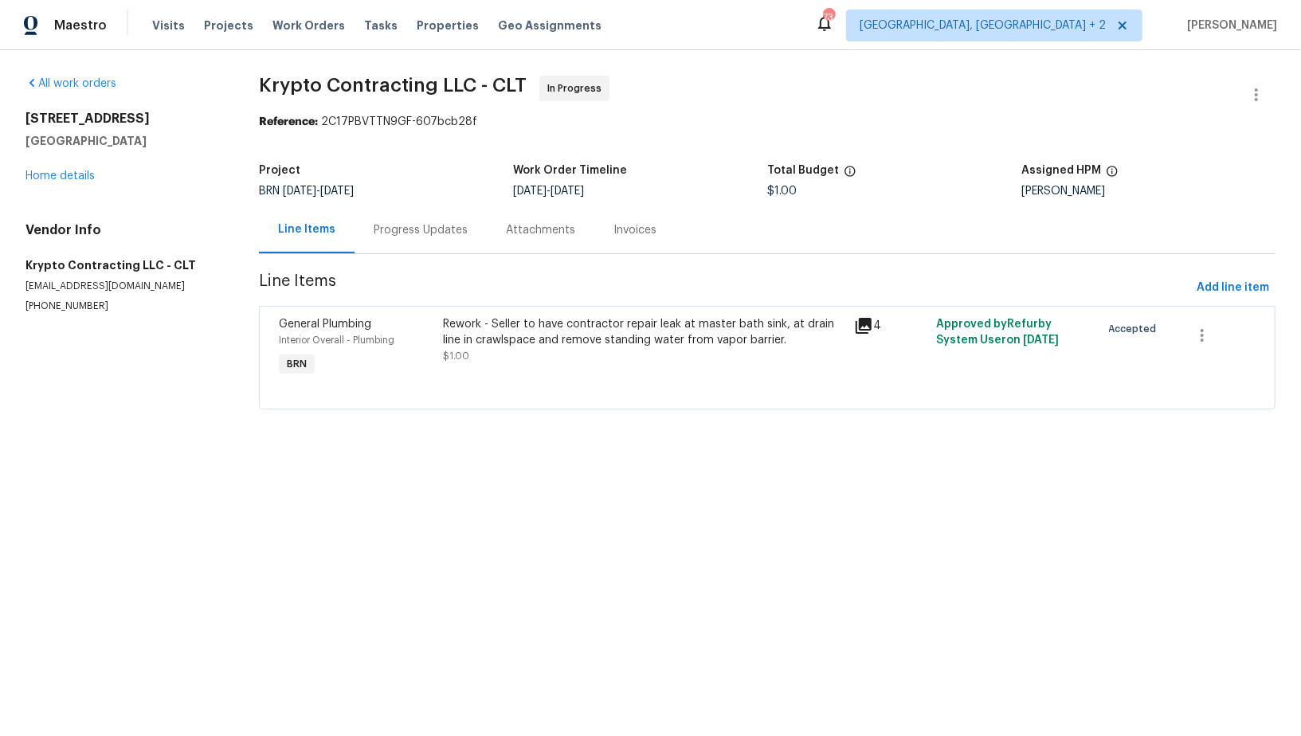
click at [546, 353] on div "Rework - Seller to have contractor repair leak at master bath sink, at drain li…" at bounding box center [644, 340] width 402 height 48
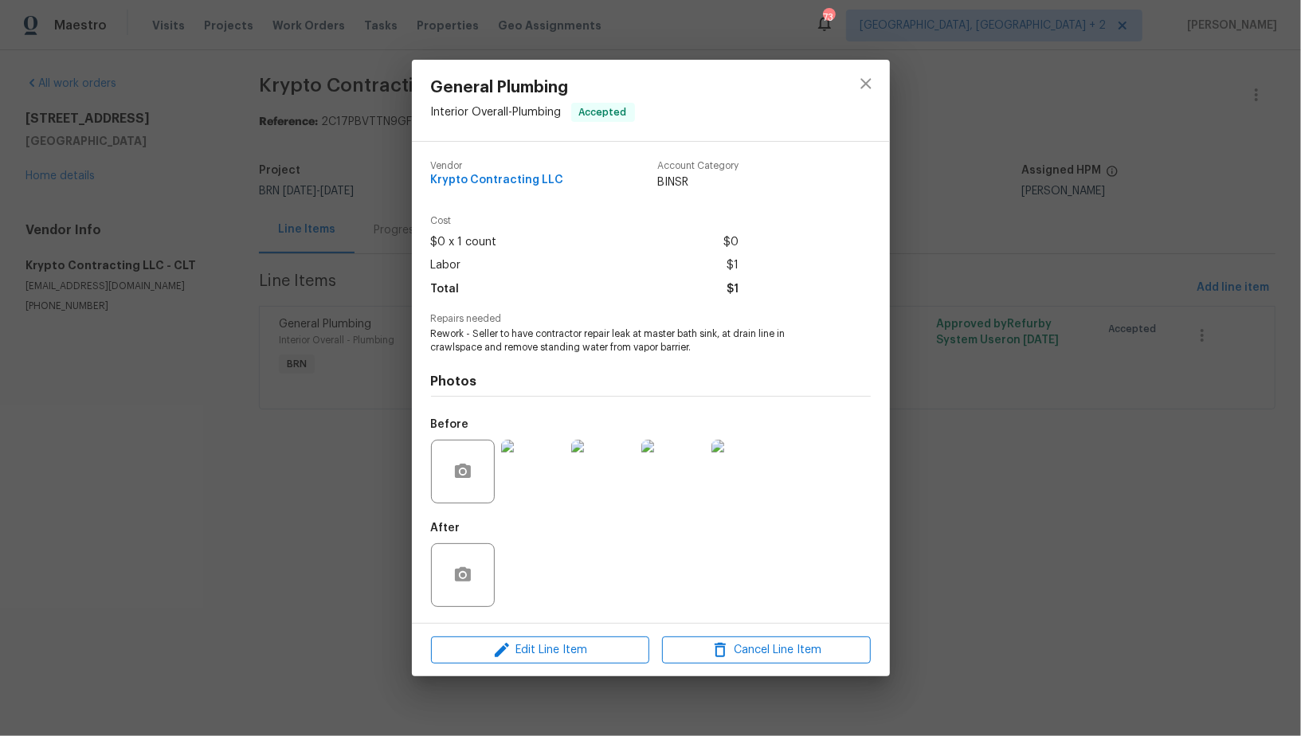
click at [545, 481] on img at bounding box center [533, 472] width 64 height 64
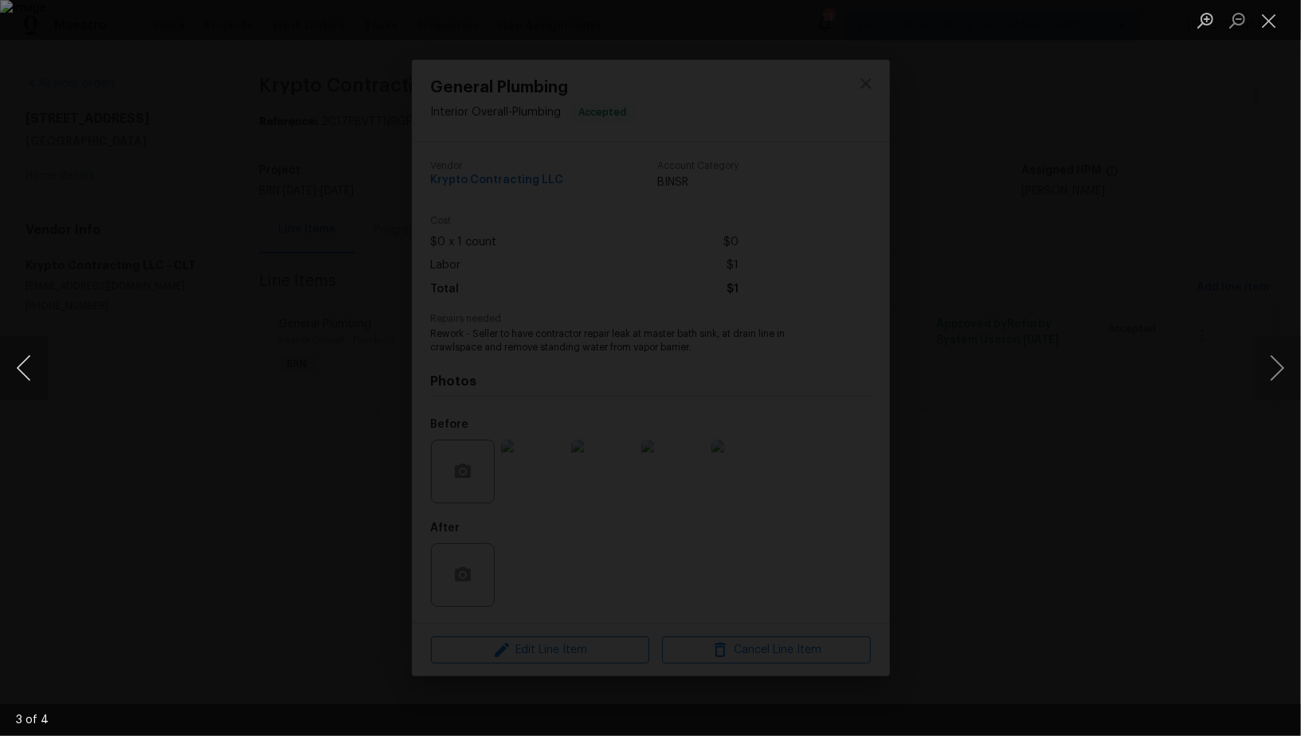
click at [18, 364] on button "Previous image" at bounding box center [24, 368] width 48 height 64
click at [167, 213] on div "Lightbox" at bounding box center [650, 368] width 1301 height 736
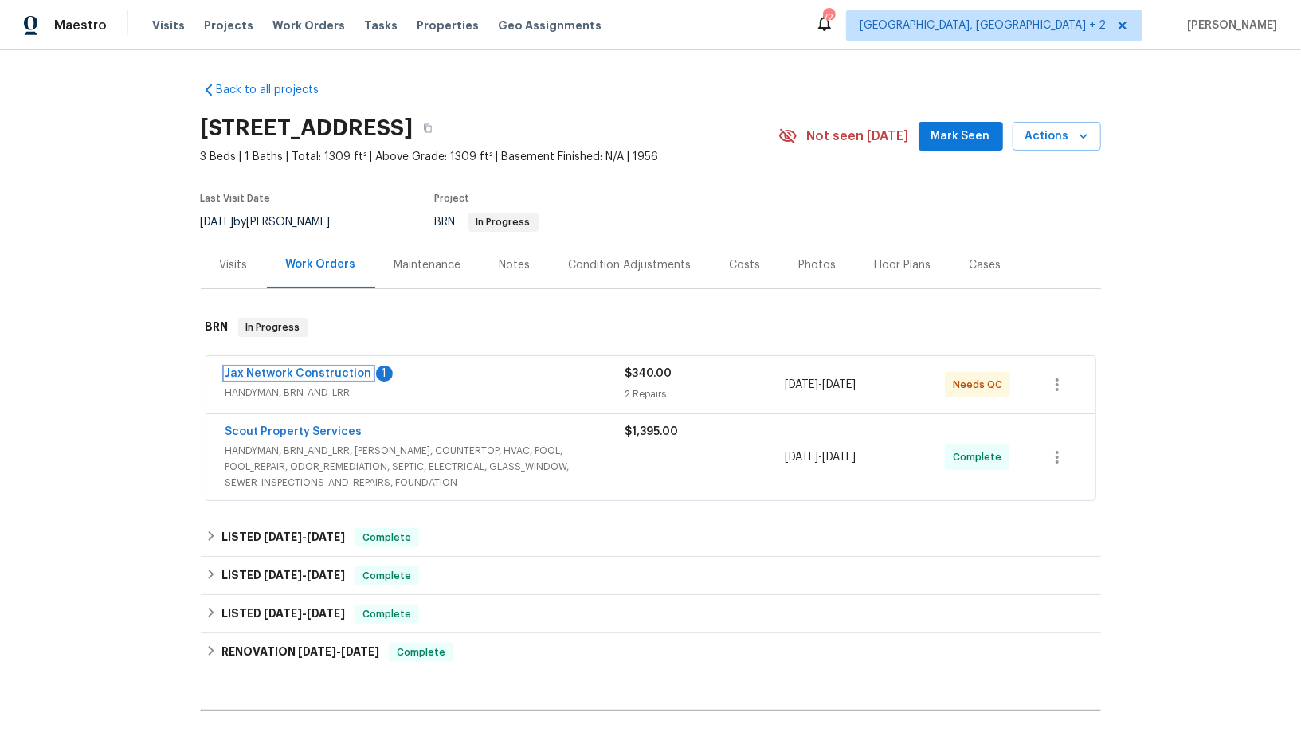
click at [291, 371] on link "Jax Network Construction" at bounding box center [299, 373] width 147 height 11
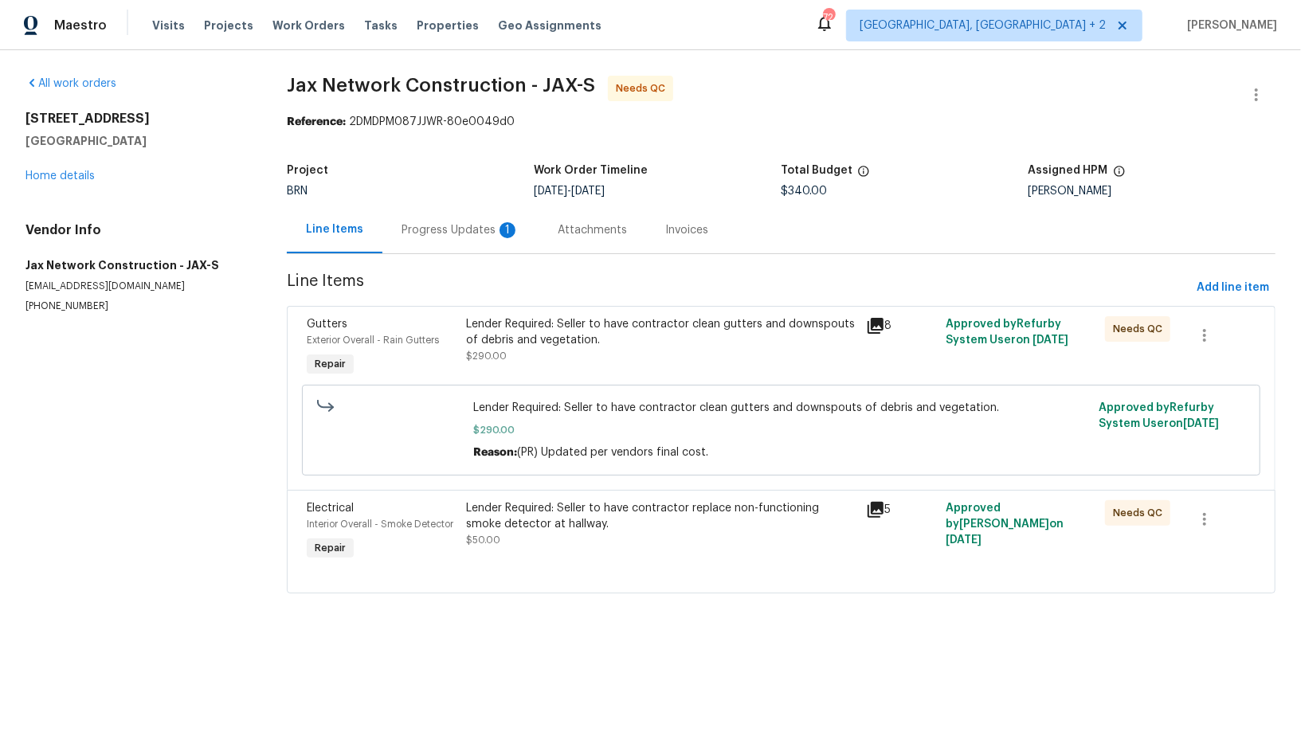
click at [660, 520] on div "Lender Required: Seller to have contractor replace non-functioning smoke detect…" at bounding box center [661, 516] width 390 height 32
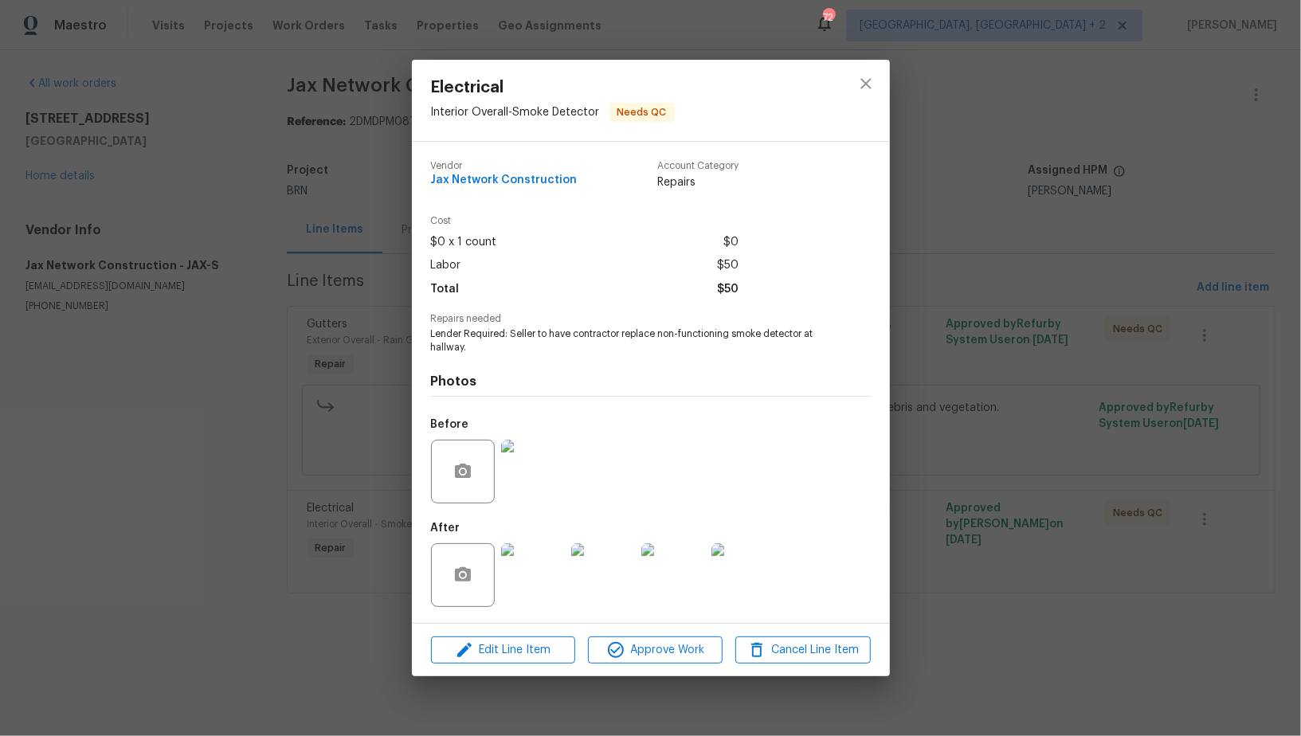
click at [543, 576] on img at bounding box center [533, 575] width 64 height 64
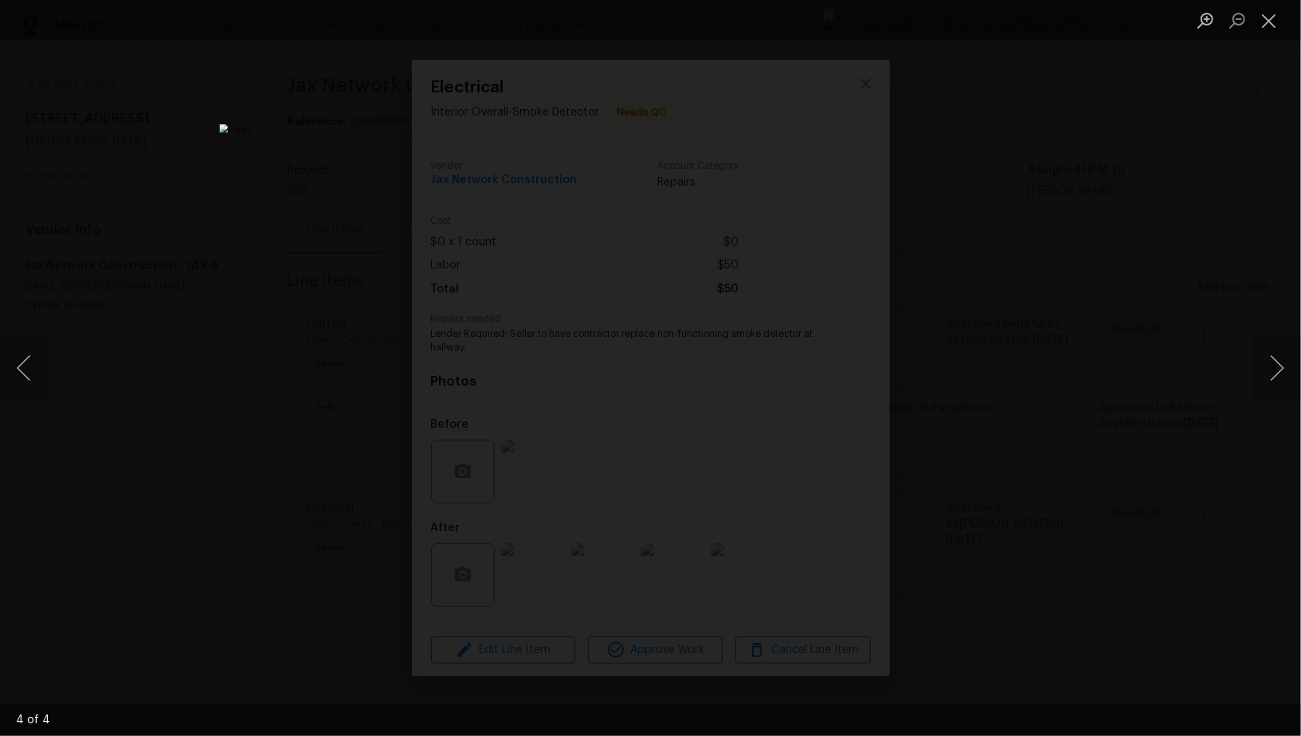
click at [975, 464] on div "Lightbox" at bounding box center [650, 368] width 1301 height 736
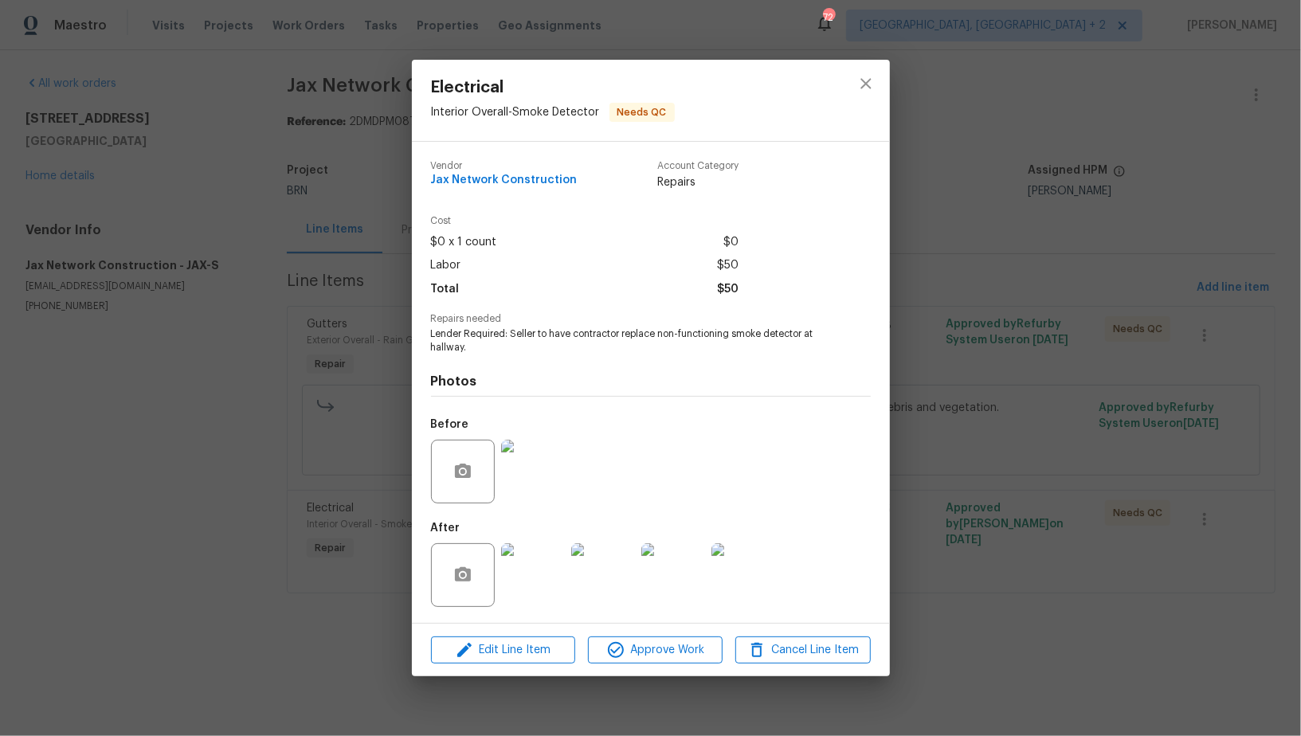
click at [975, 464] on div "Electrical Interior Overall - Smoke Detector Needs QC Vendor Jax Network Constr…" at bounding box center [650, 368] width 1301 height 736
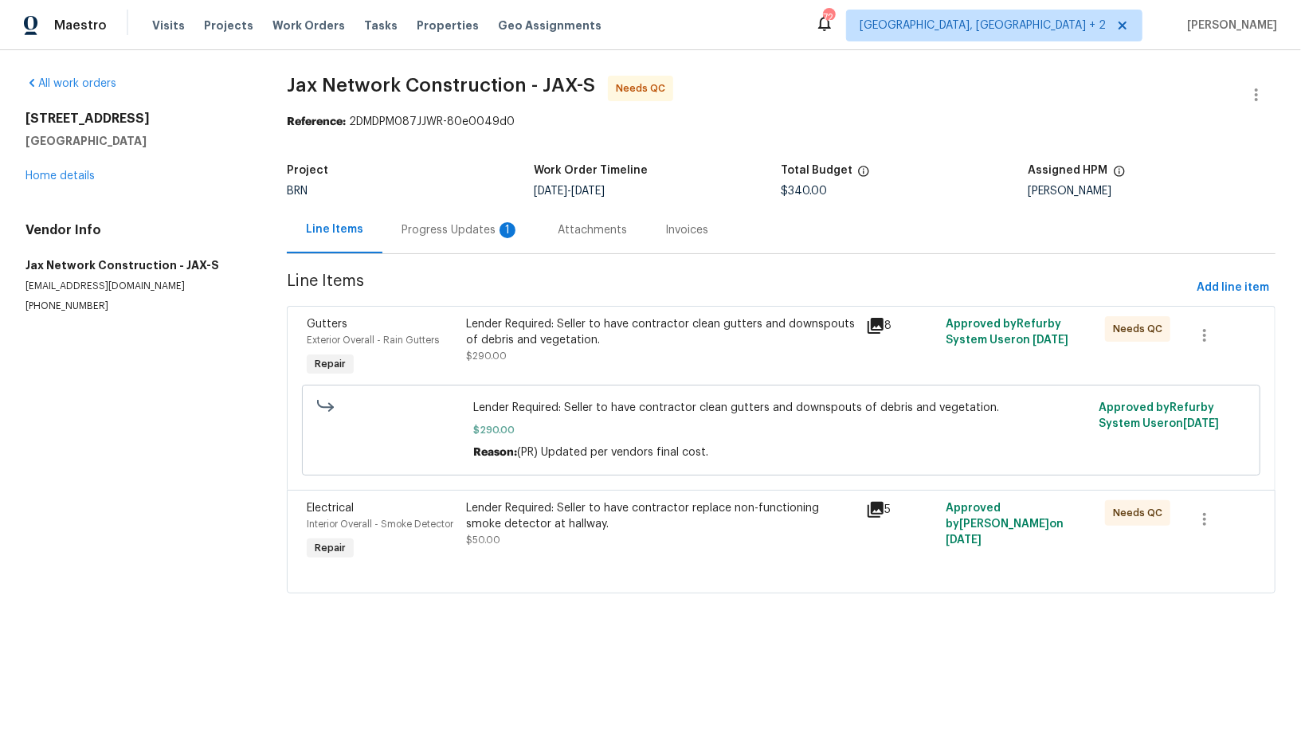
click at [428, 227] on div "Progress Updates 1" at bounding box center [461, 230] width 118 height 16
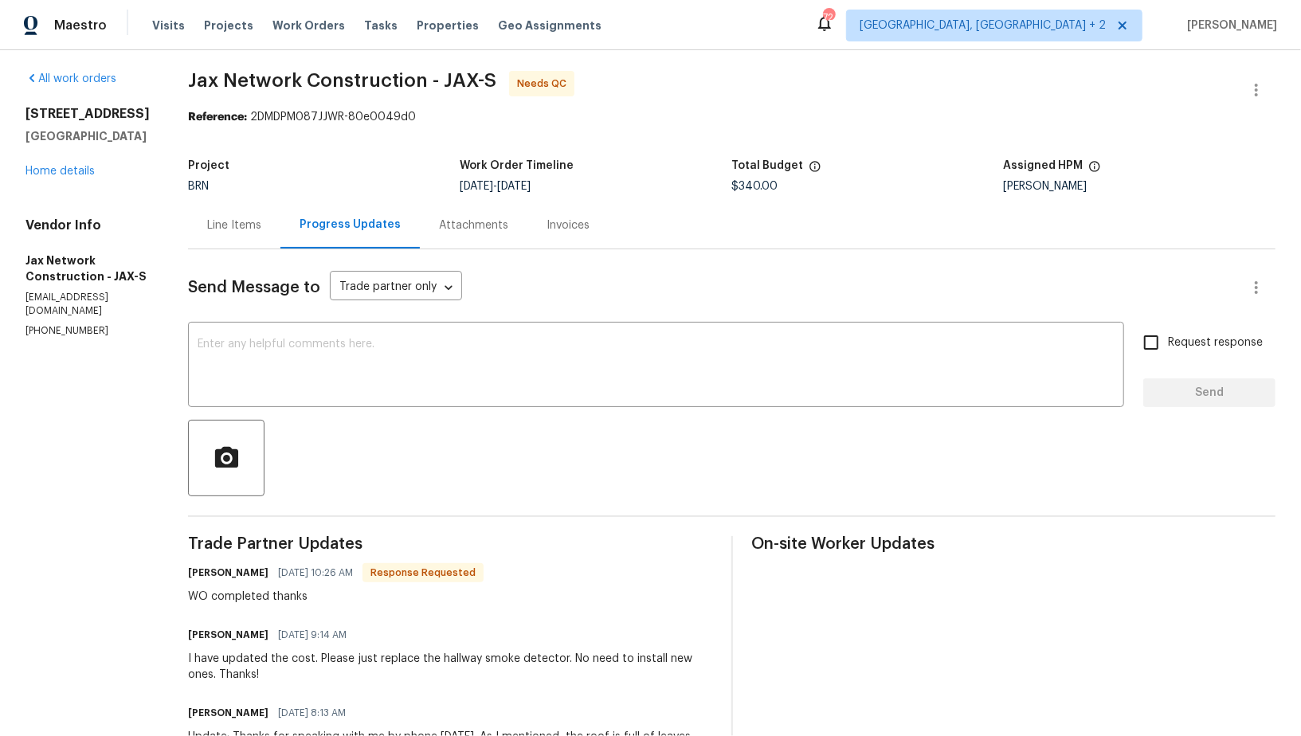
scroll to position [8, 0]
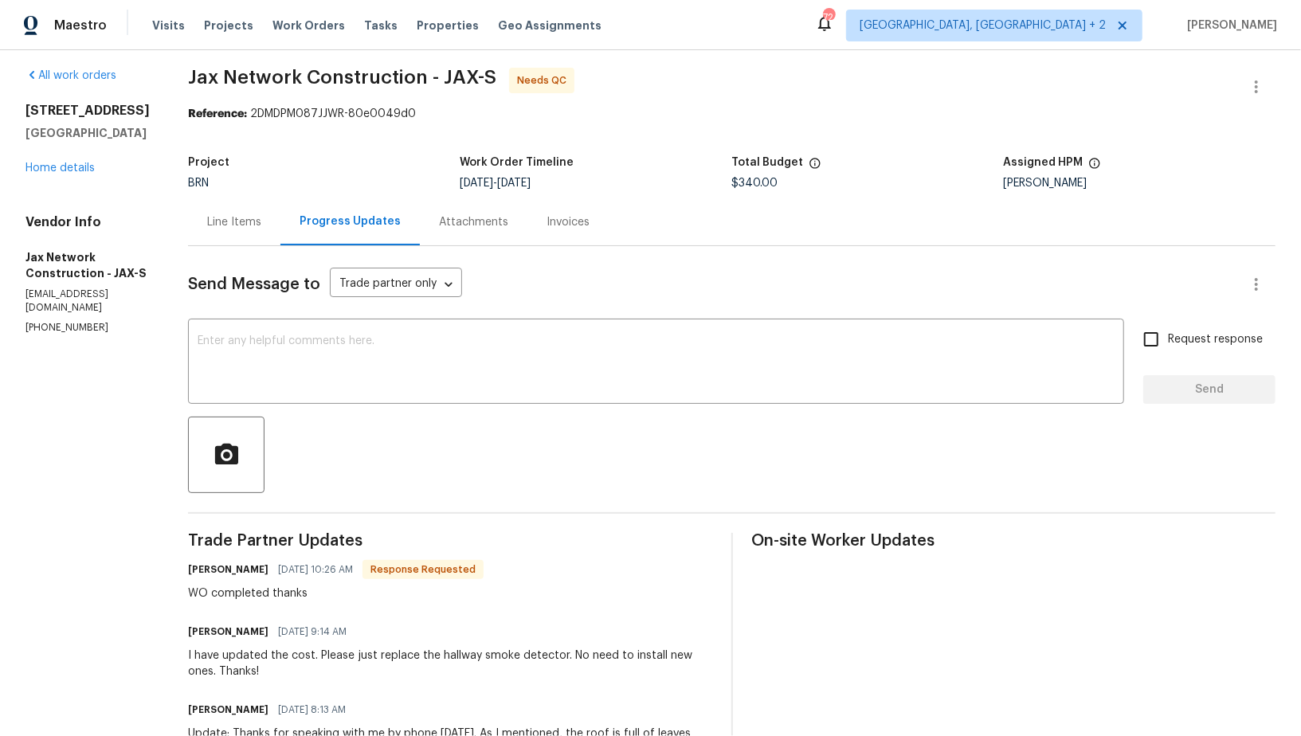
click at [261, 221] on div "Line Items" at bounding box center [234, 222] width 54 height 16
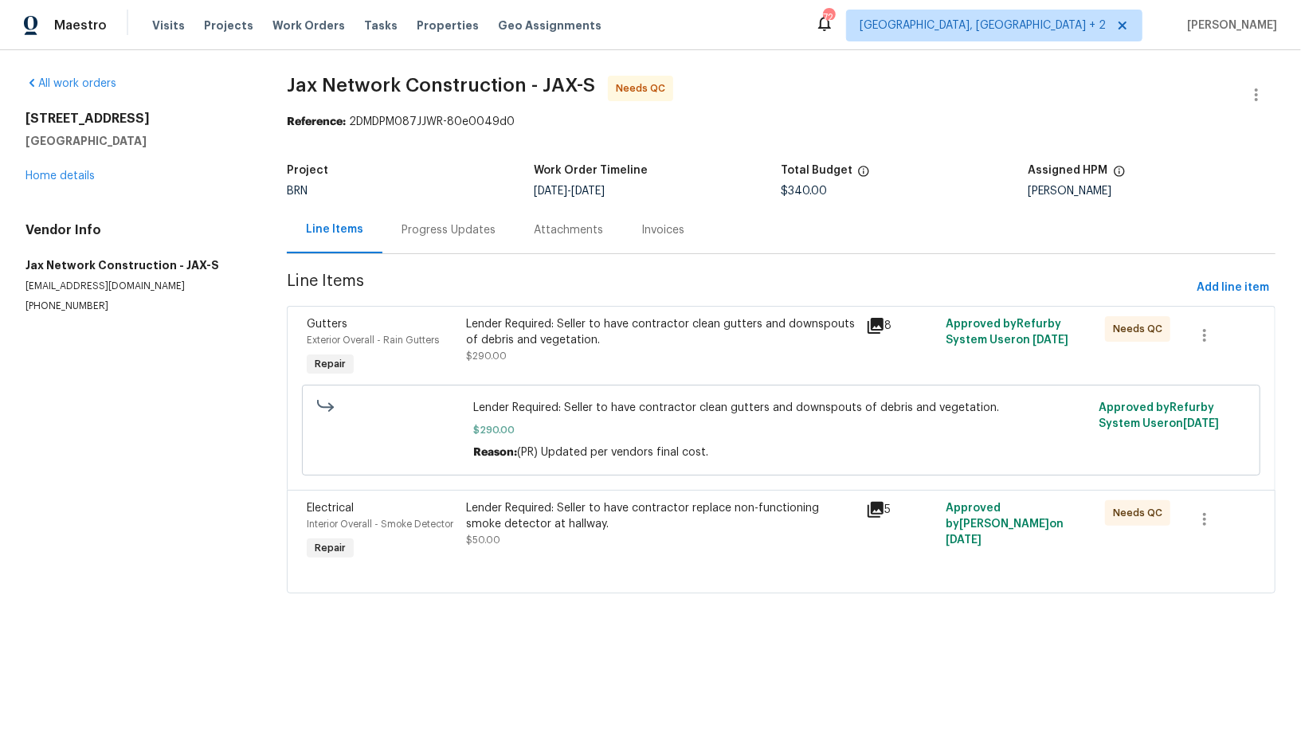
click at [492, 348] on div "Lender Required: Seller to have contractor clean gutters and downspouts of debr…" at bounding box center [661, 340] width 390 height 48
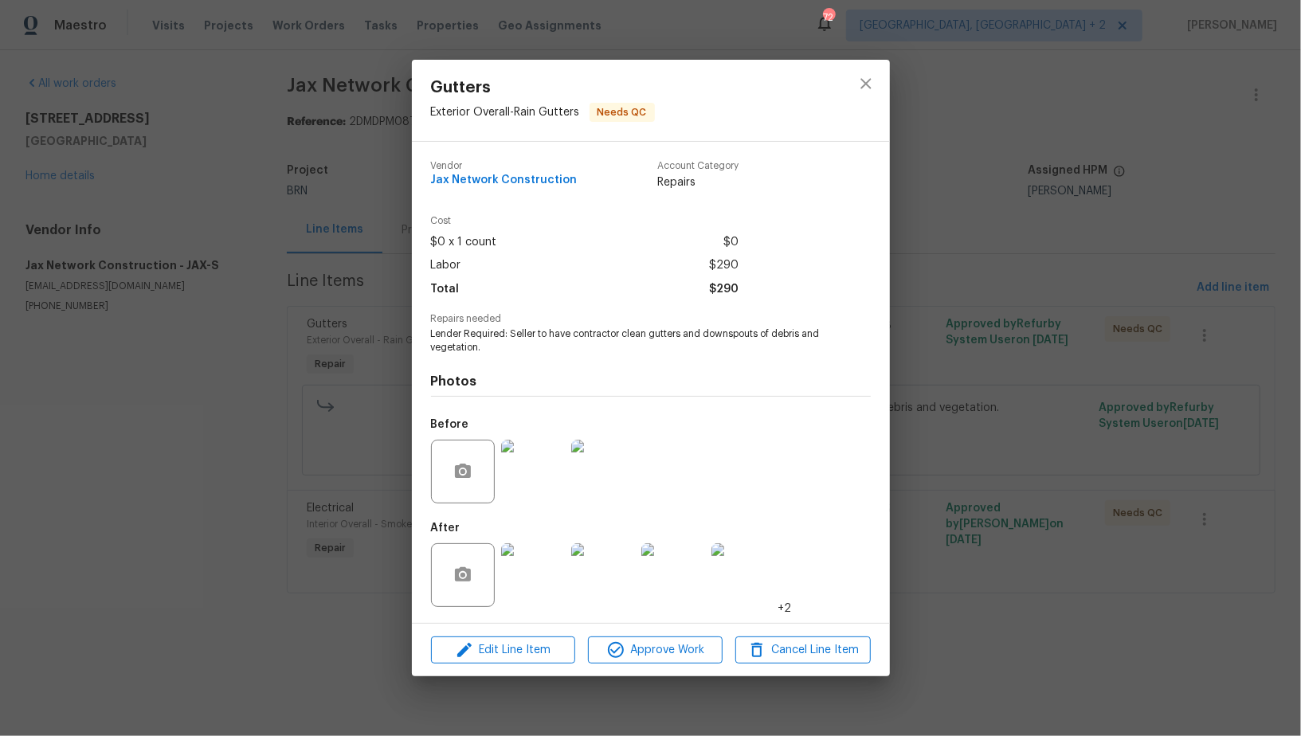
click at [535, 564] on img at bounding box center [533, 575] width 64 height 64
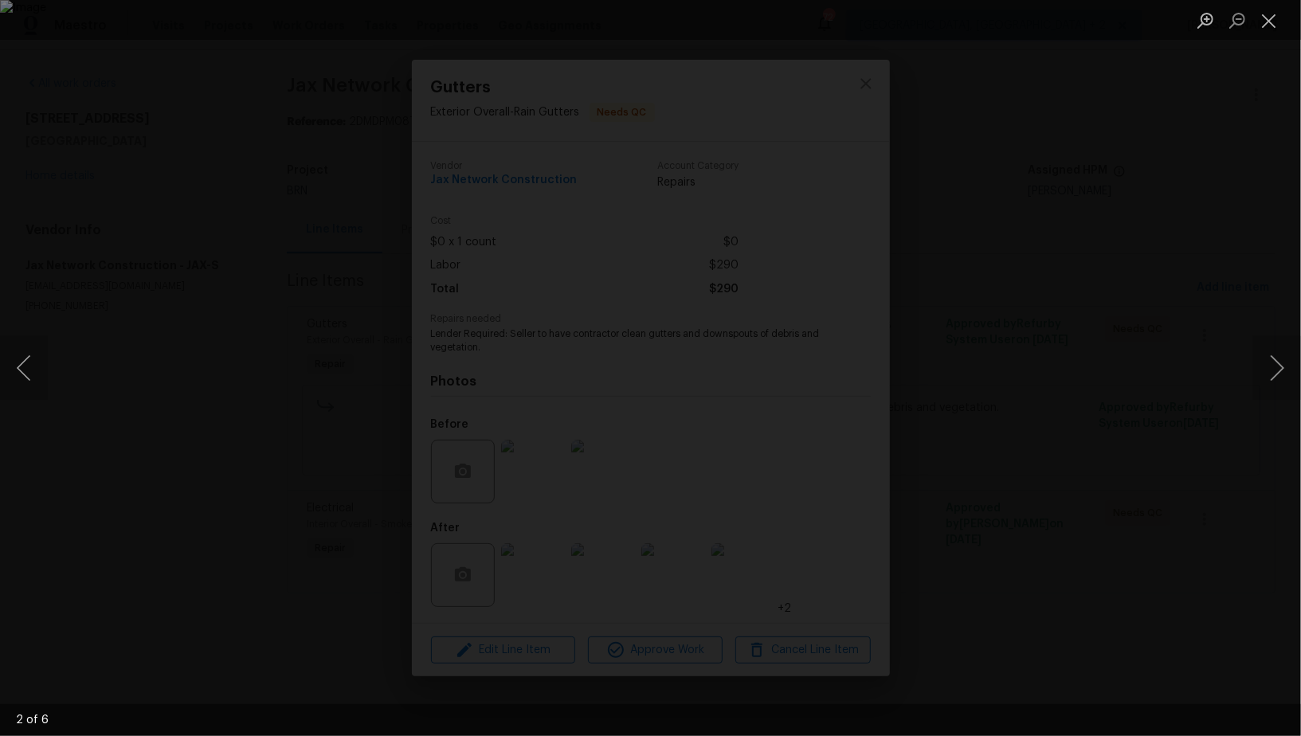
click at [1139, 495] on div "Lightbox" at bounding box center [650, 368] width 1301 height 736
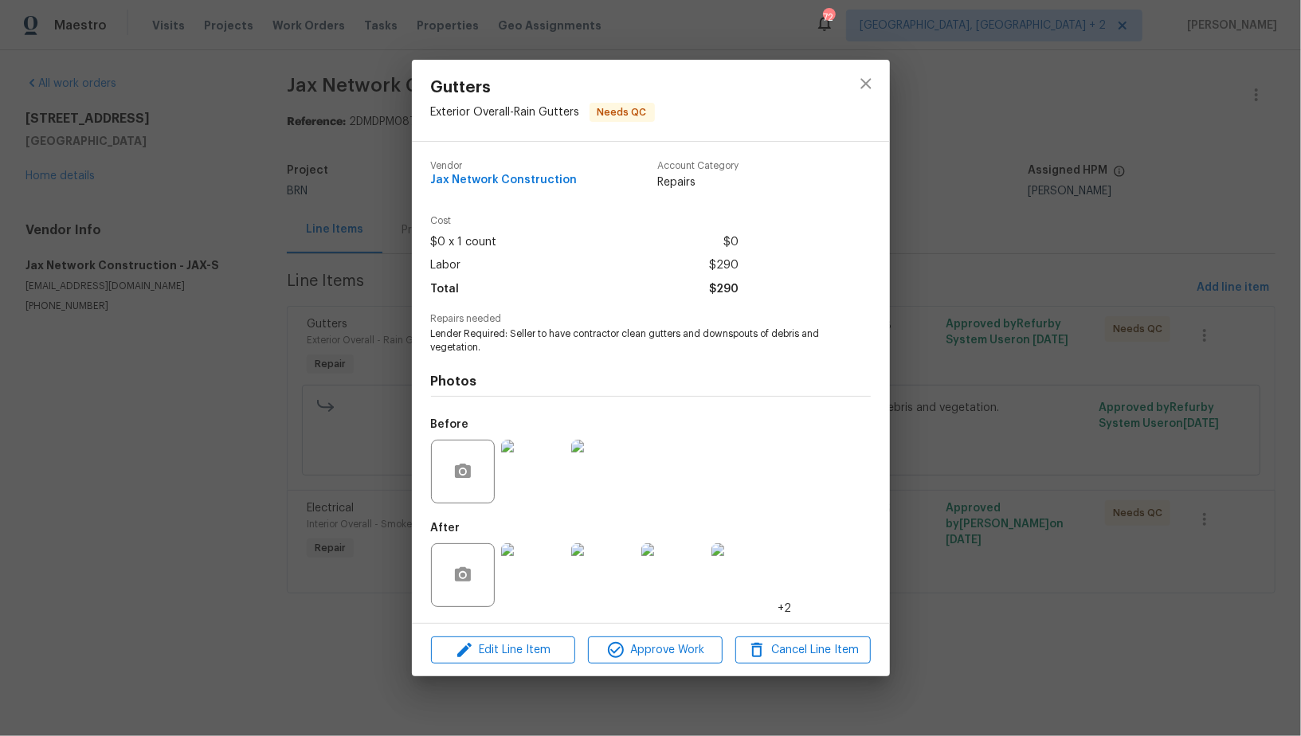
click at [1139, 495] on div "Gutters Exterior Overall - Rain Gutters Needs QC Vendor Jax Network Constructio…" at bounding box center [650, 368] width 1301 height 736
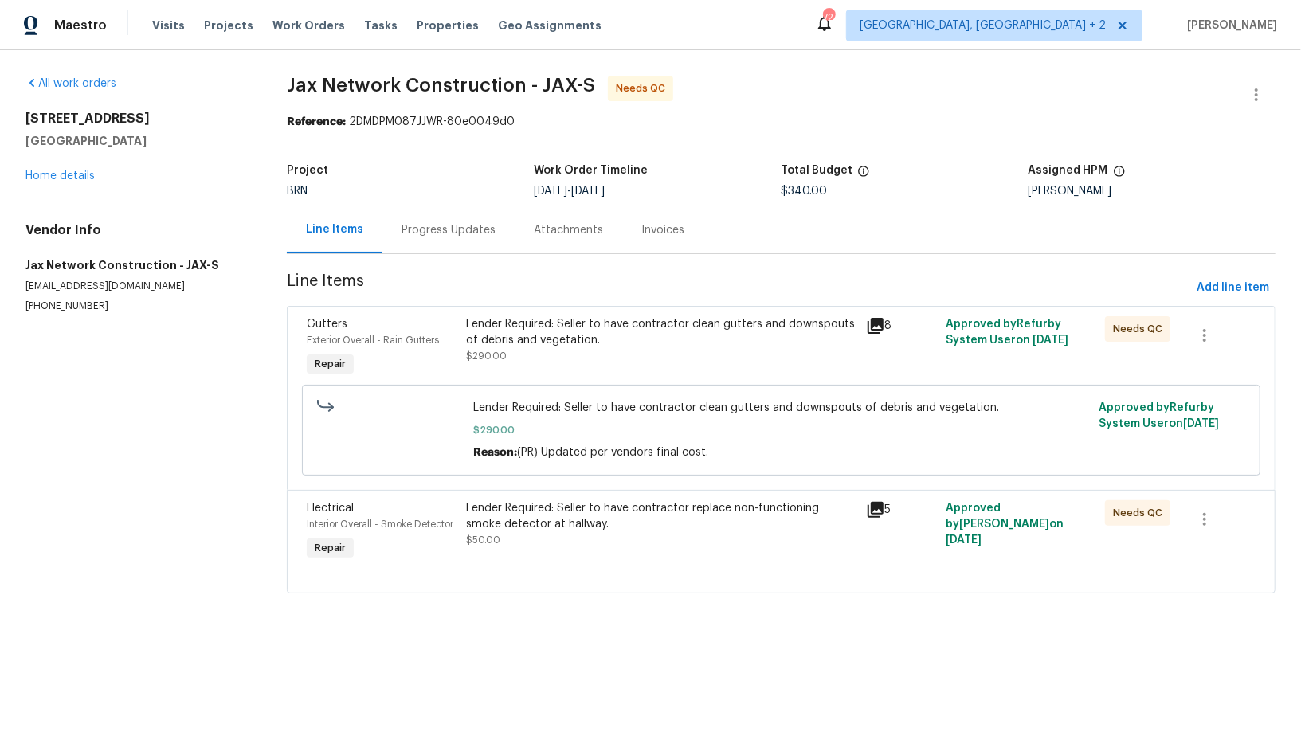
click at [434, 223] on div "Progress Updates" at bounding box center [449, 230] width 94 height 16
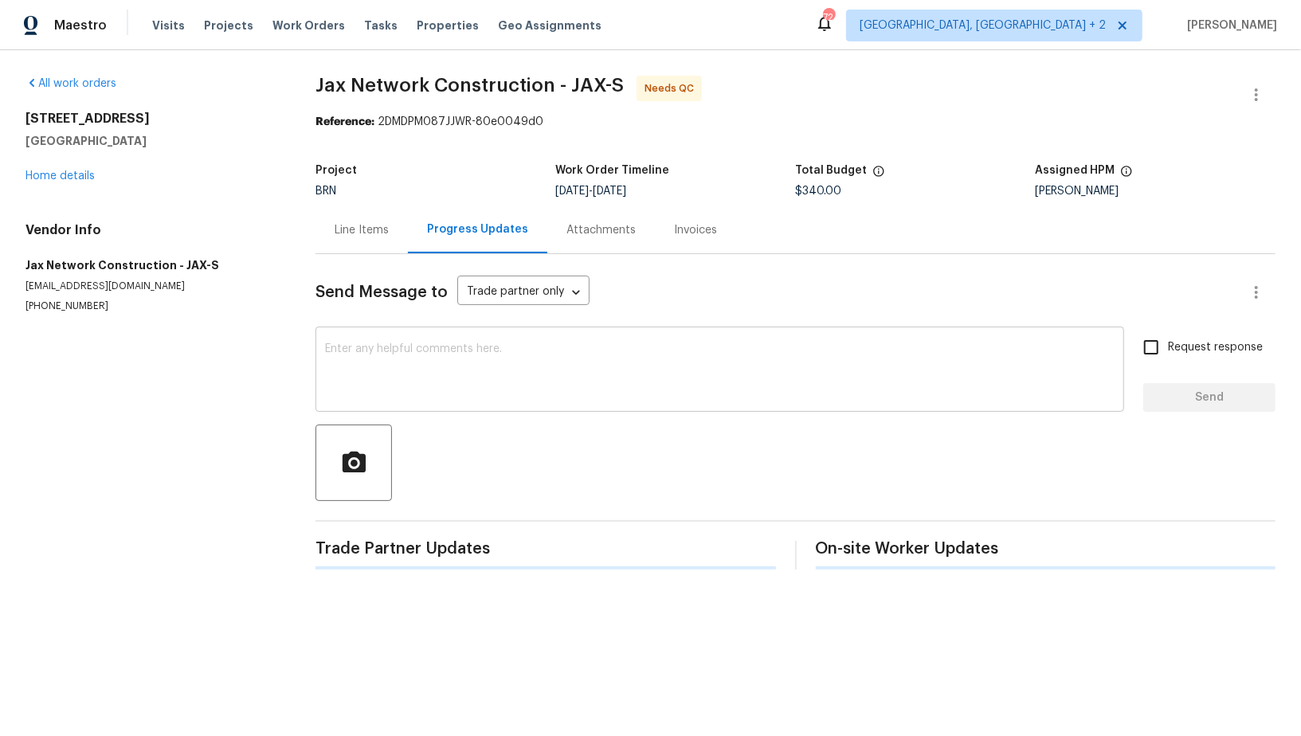
click at [403, 378] on textarea at bounding box center [720, 371] width 790 height 56
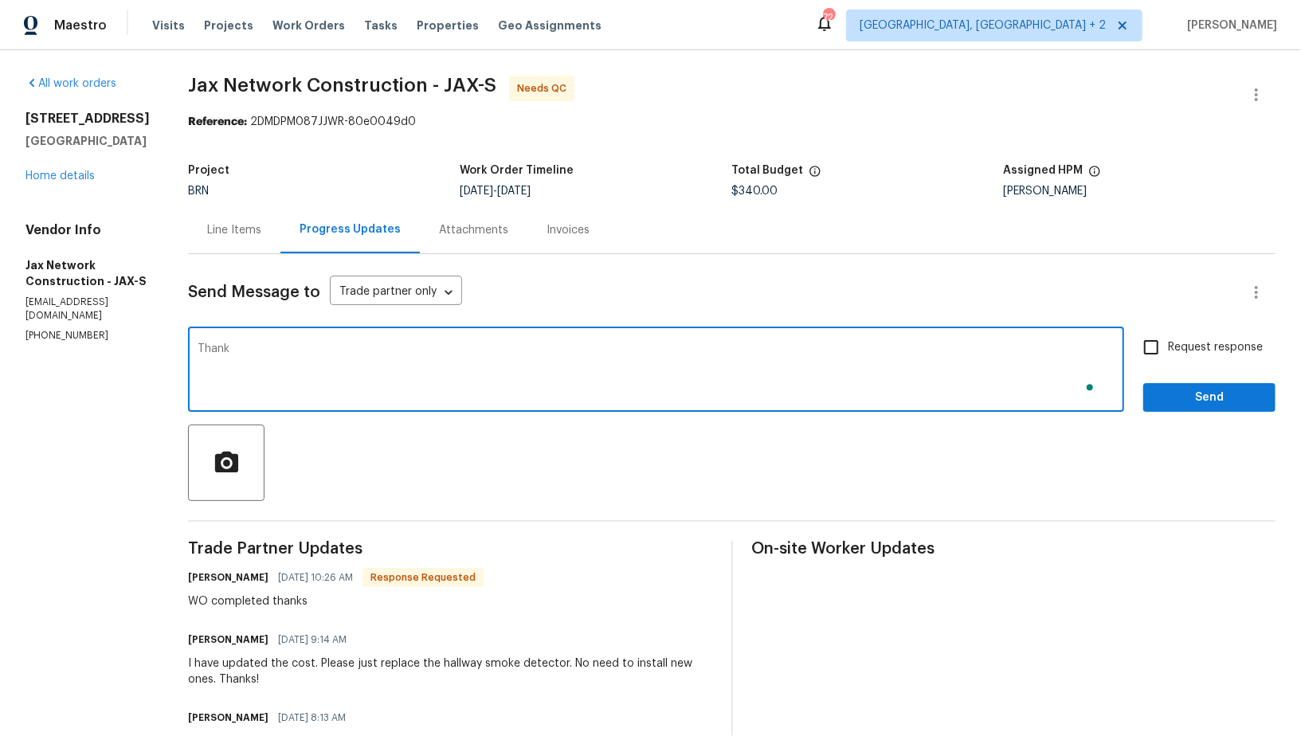
type textarea "Thank"
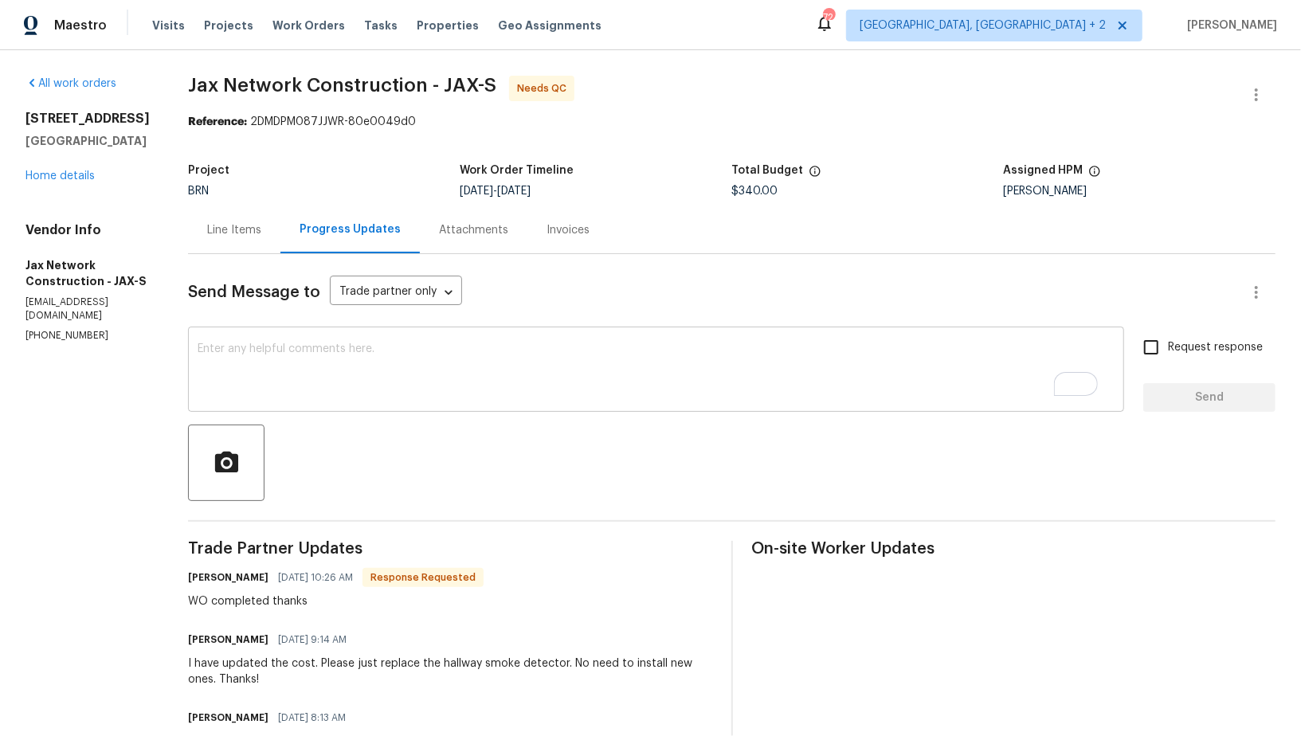
click at [394, 389] on textarea "To enrich screen reader interactions, please activate Accessibility in Grammarl…" at bounding box center [656, 371] width 917 height 56
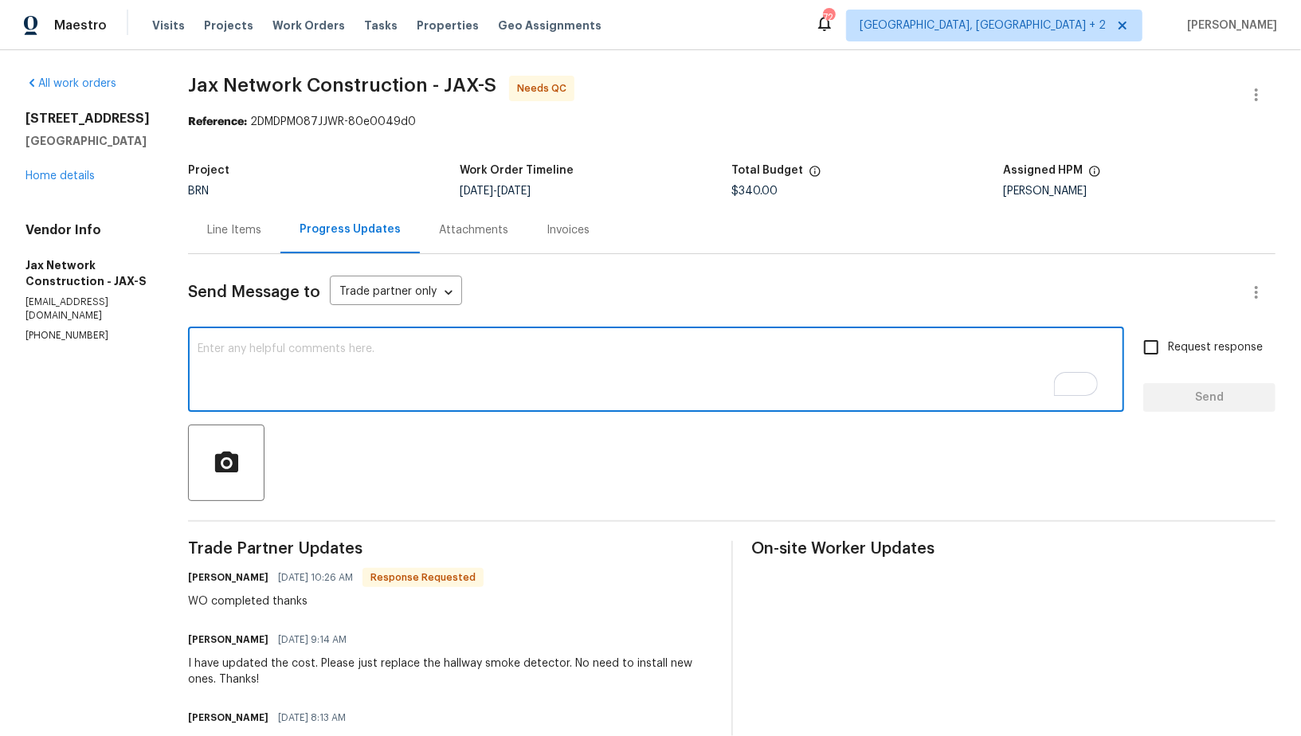
paste textarea "WO is approved, Please upload the invoice under invoice section. Thanks!"
type textarea "WO is approved, Please upload the invoice under invoice section. Thanks!"
click at [1155, 352] on input "Request response" at bounding box center [1151, 347] width 33 height 33
checkbox input "true"
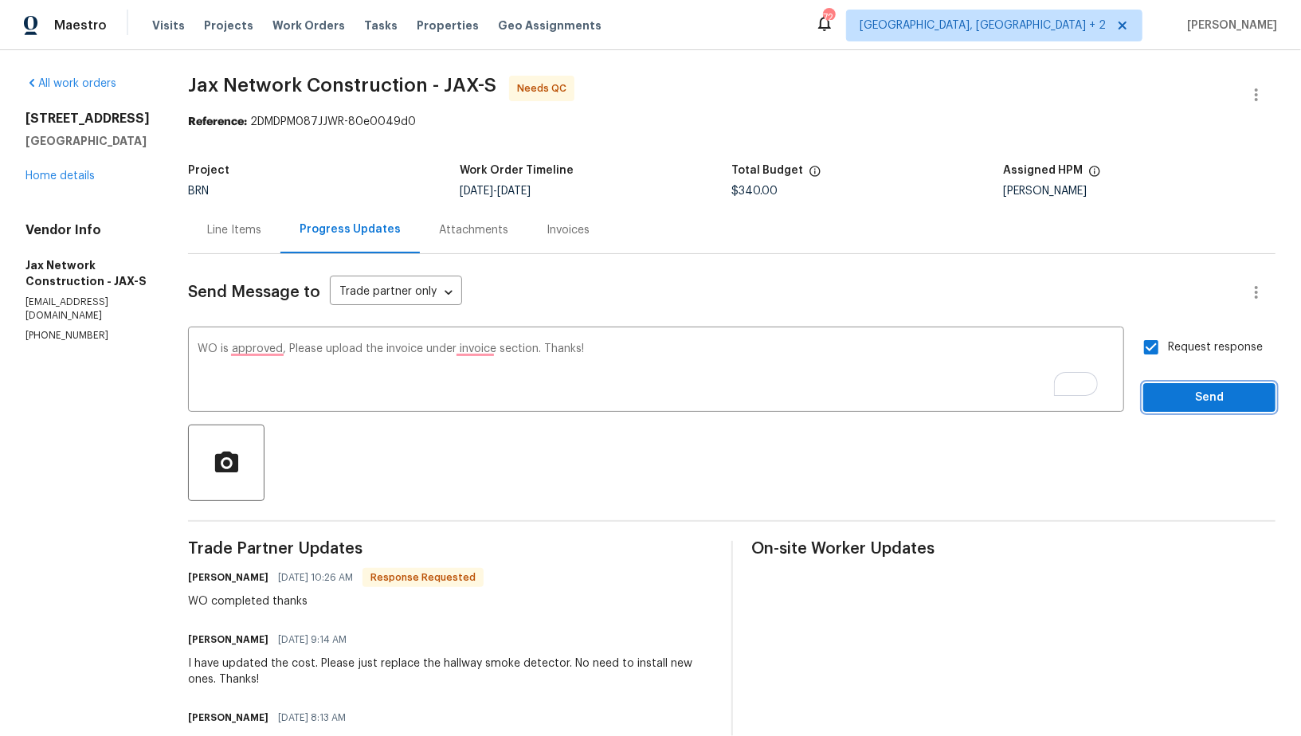
click at [1172, 389] on span "Send" at bounding box center [1209, 398] width 107 height 20
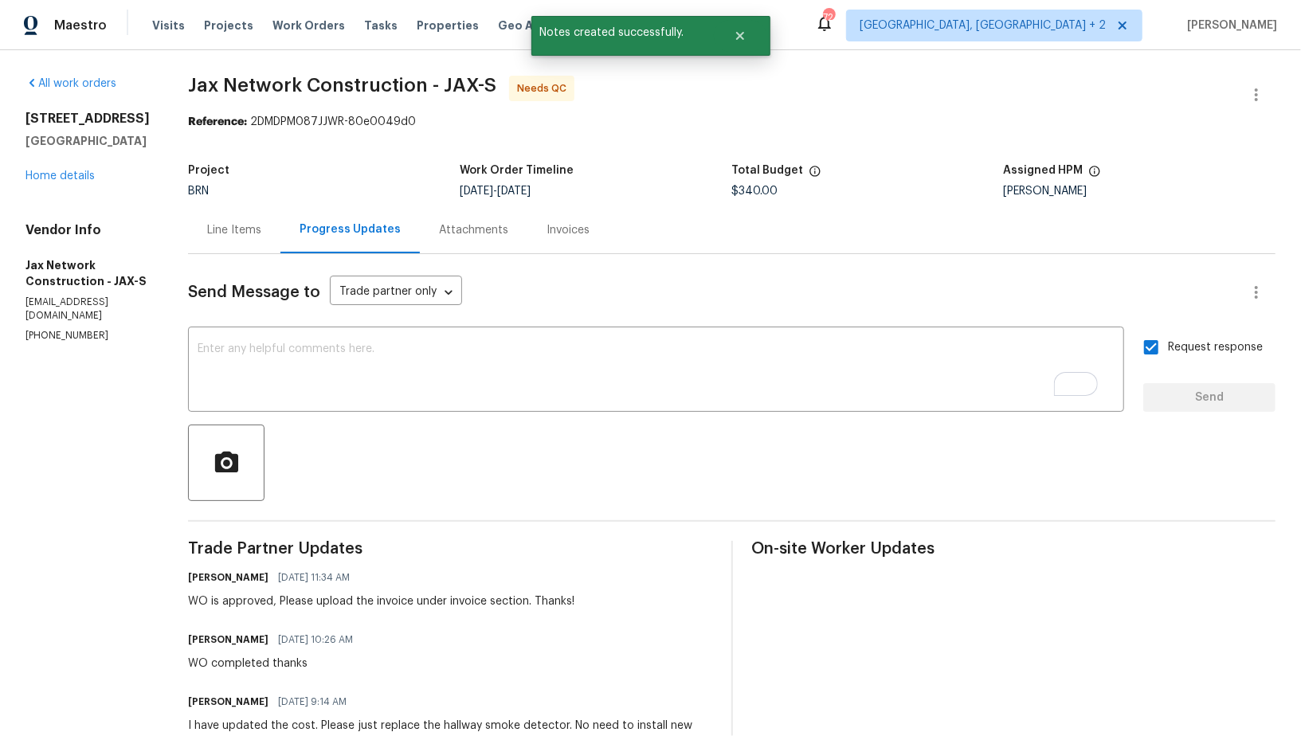
click at [251, 240] on div "Line Items" at bounding box center [234, 229] width 92 height 47
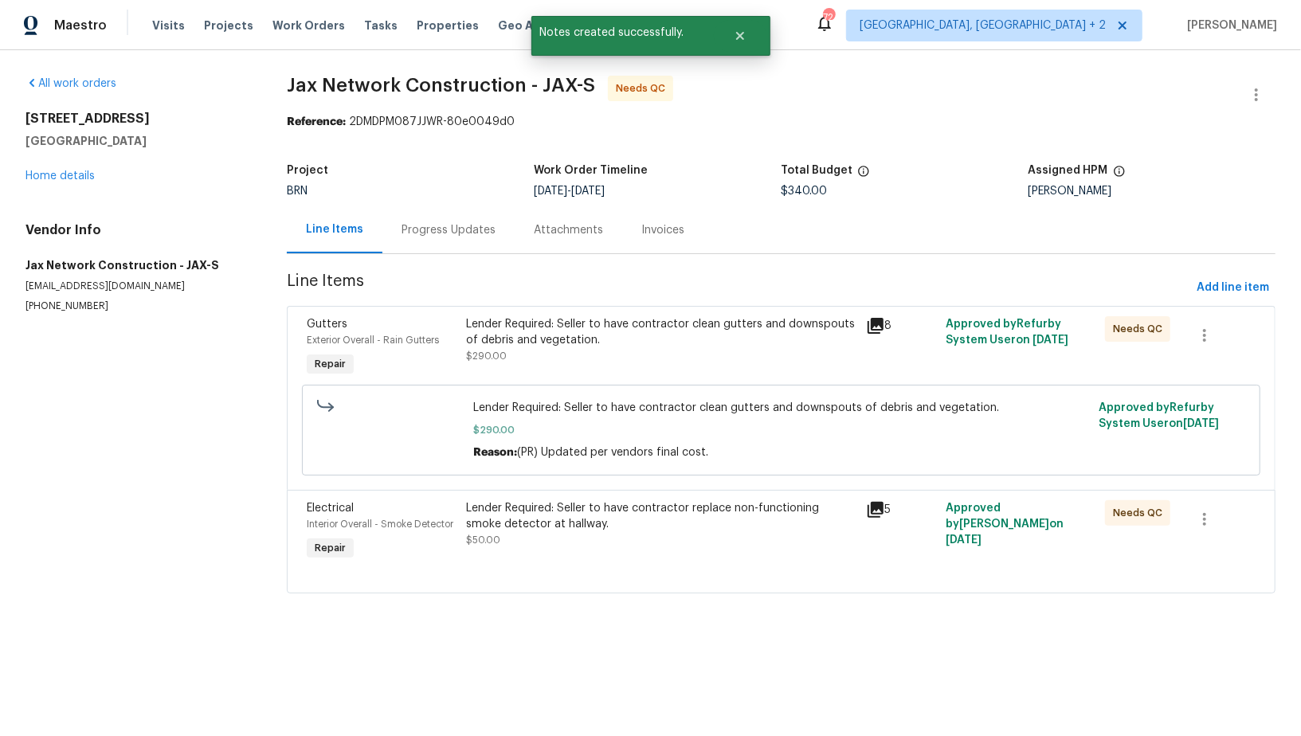
click at [574, 333] on div "Lender Required: Seller to have contractor clean gutters and downspouts of debr…" at bounding box center [661, 332] width 390 height 32
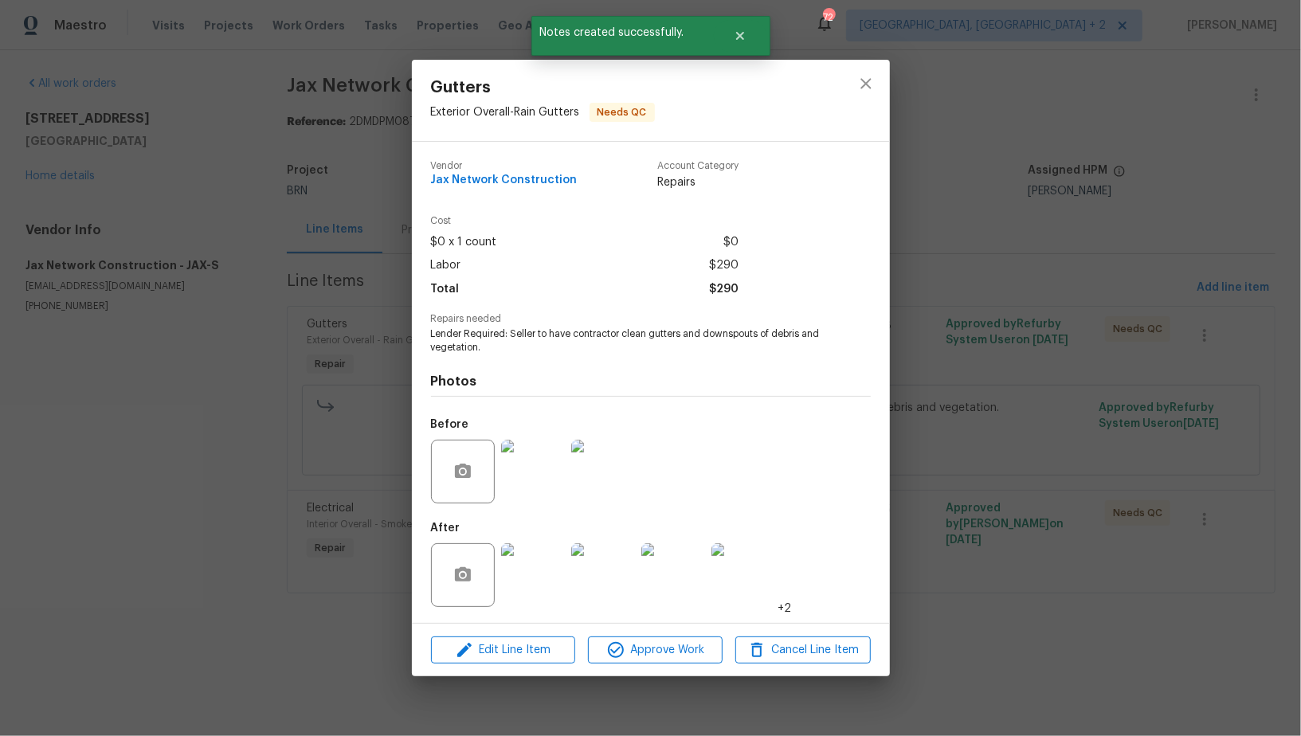
click at [545, 581] on img at bounding box center [533, 575] width 64 height 64
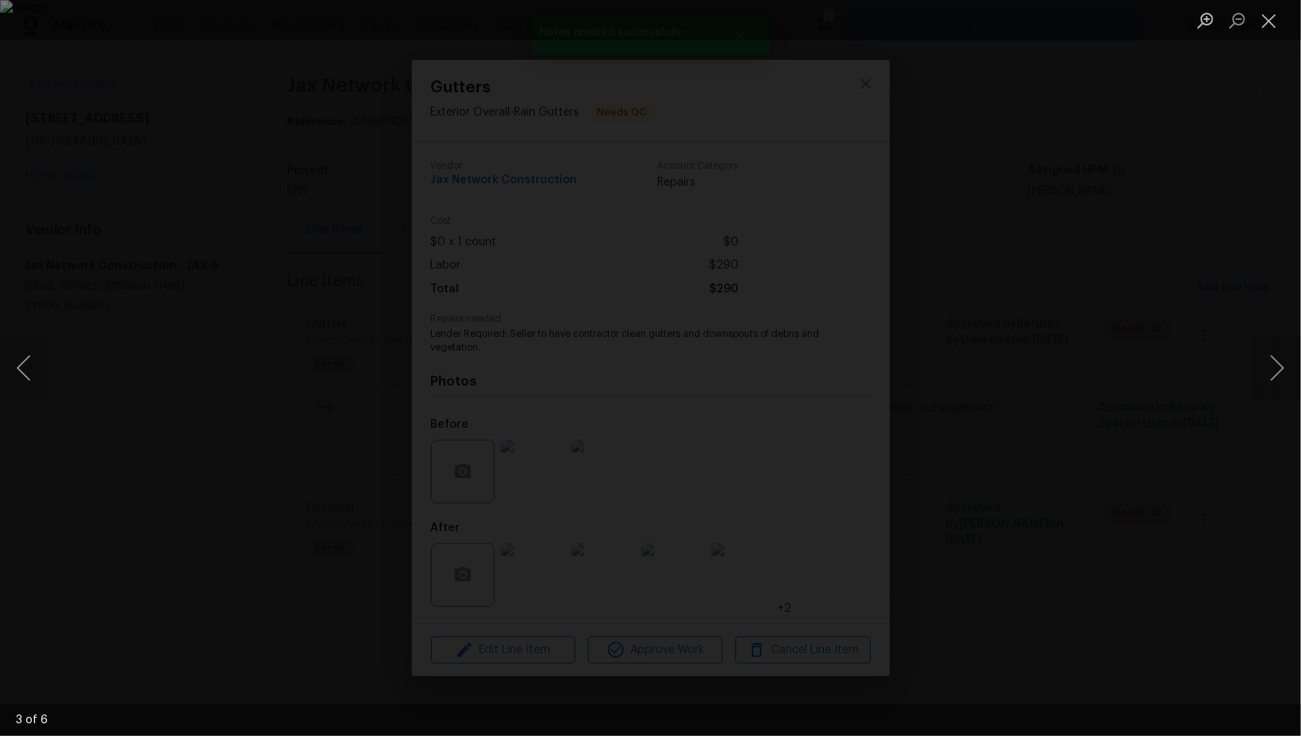
click at [1163, 464] on div "Lightbox" at bounding box center [650, 368] width 1301 height 736
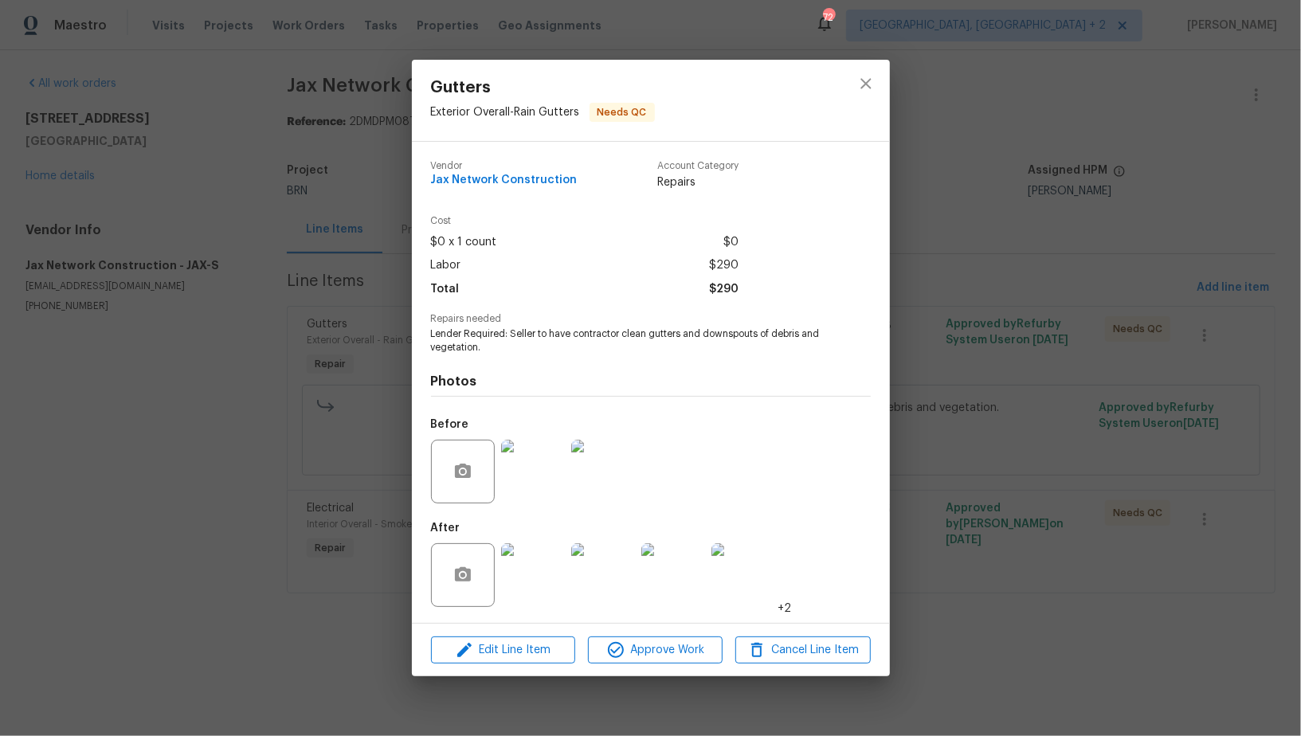
click at [1163, 464] on div "Gutters Exterior Overall - Rain Gutters Needs QC Vendor Jax Network Constructio…" at bounding box center [650, 368] width 1301 height 736
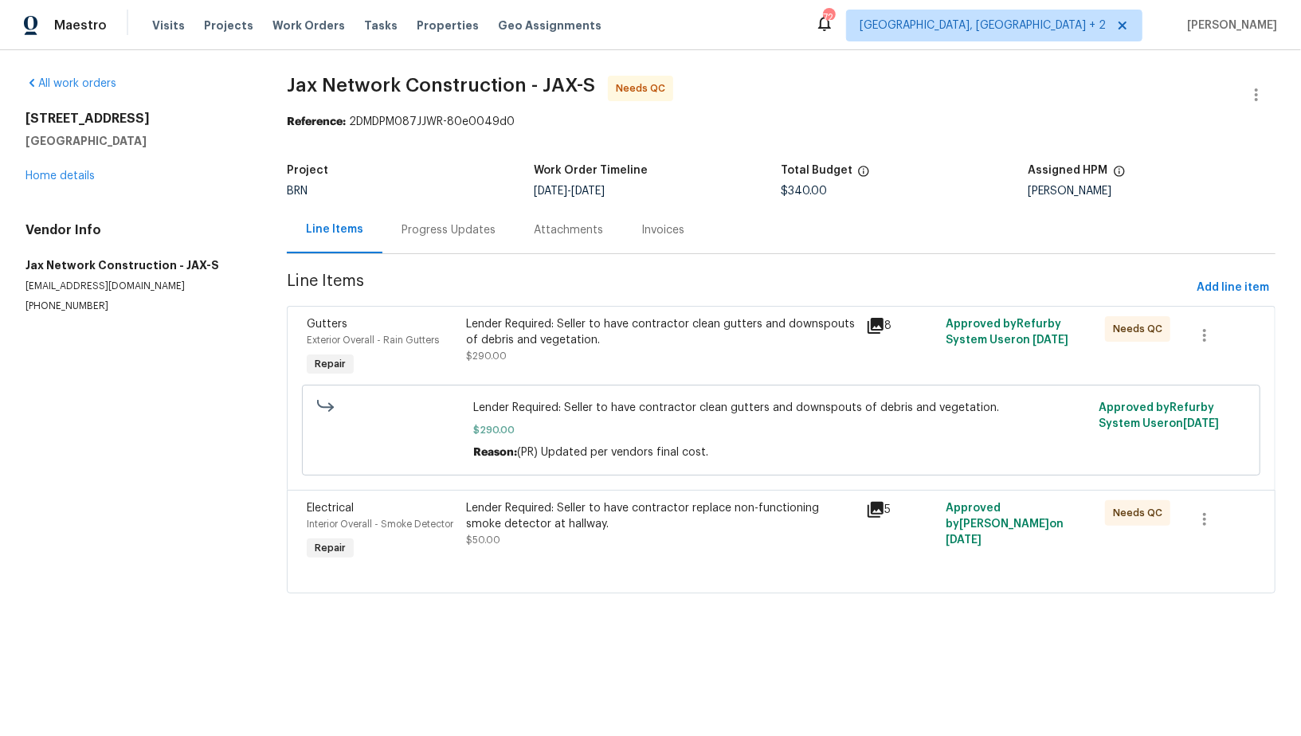
click at [605, 349] on div "Lender Required: Seller to have contractor clean gutters and downspouts of debr…" at bounding box center [661, 340] width 390 height 48
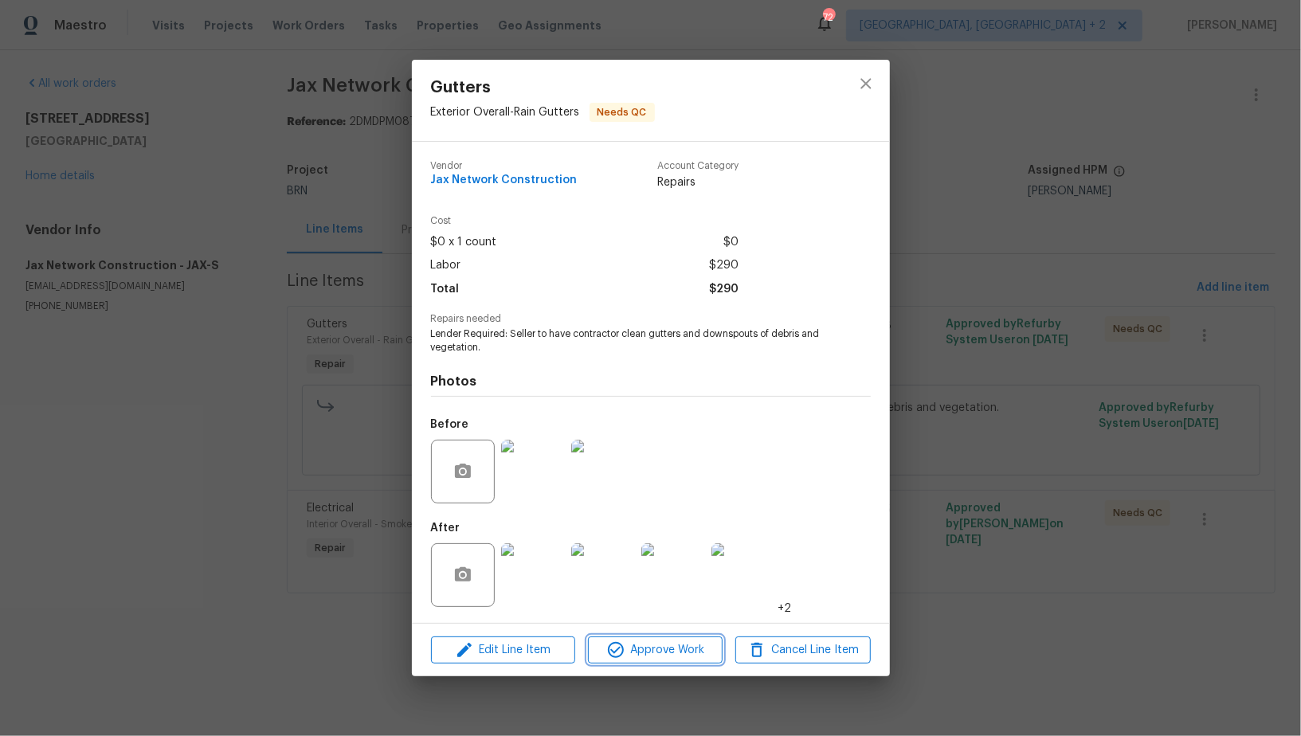
click at [663, 645] on span "Approve Work" at bounding box center [655, 651] width 125 height 20
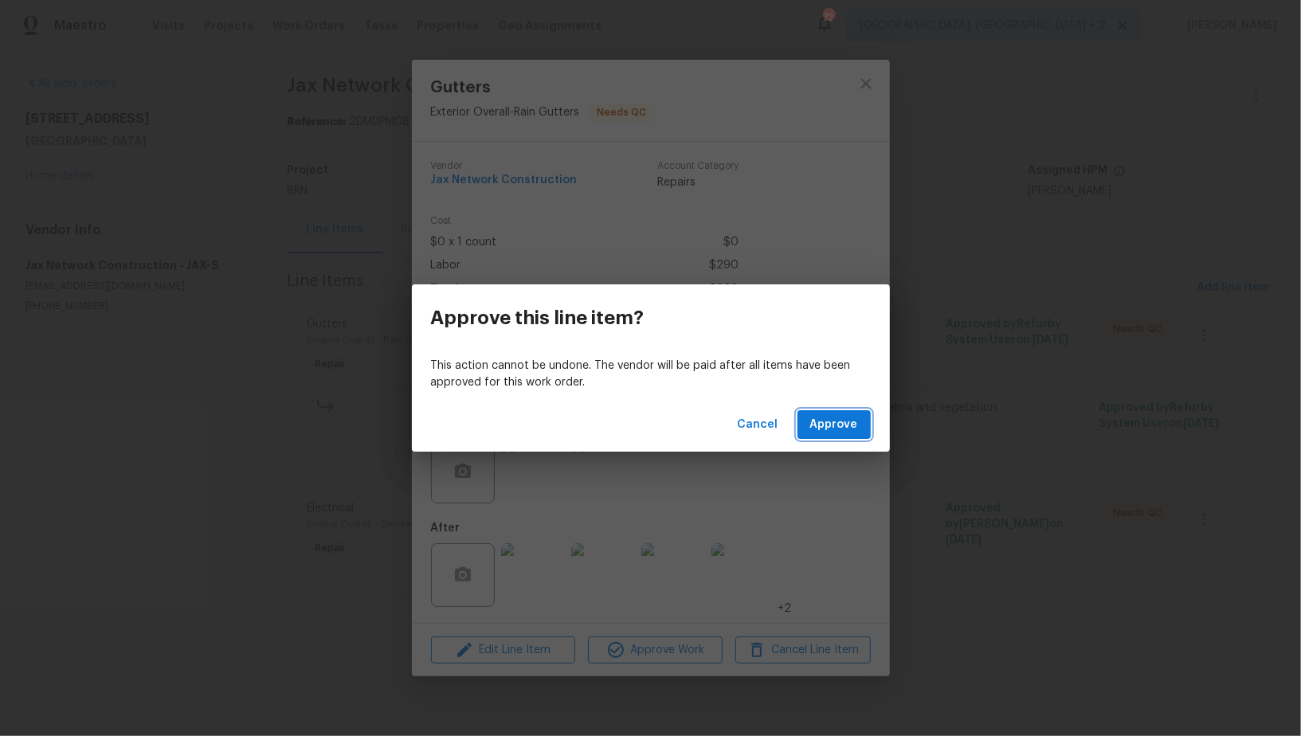
click at [829, 420] on span "Approve" at bounding box center [834, 425] width 48 height 20
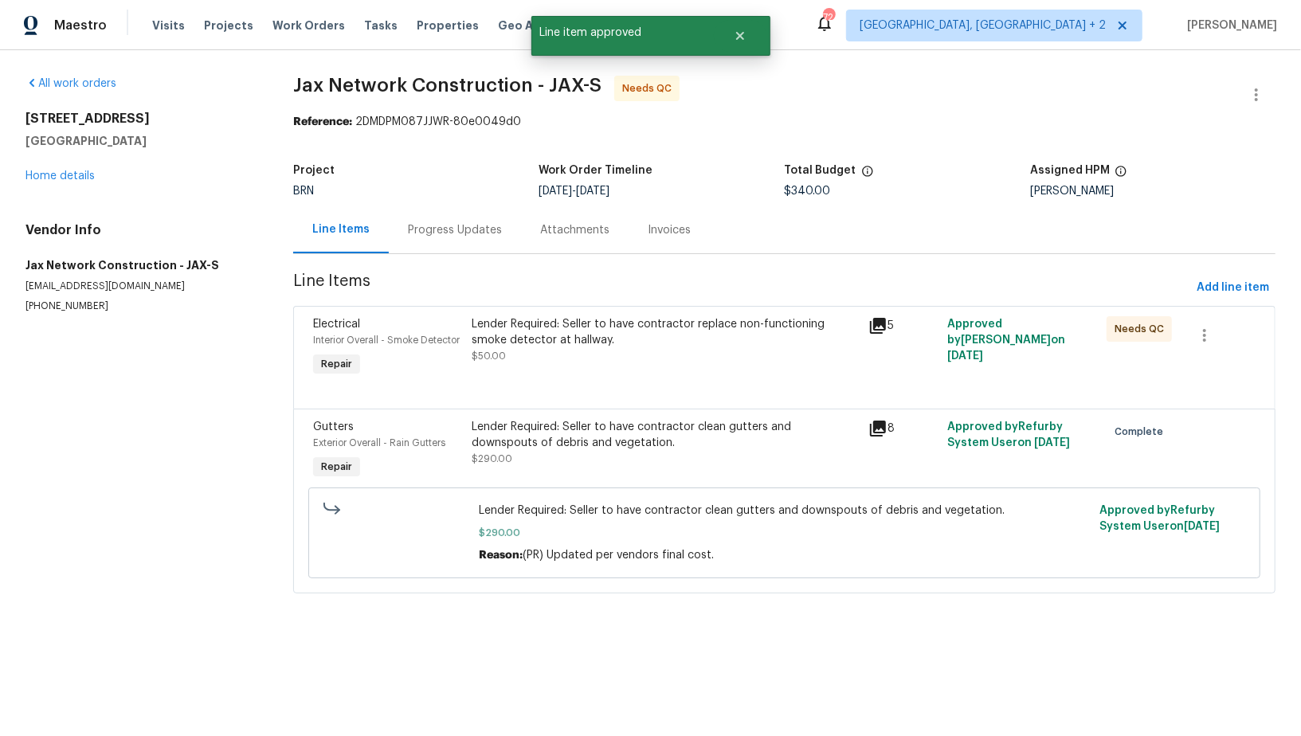
click at [553, 333] on div "Lender Required: Seller to have contractor replace non-functioning smoke detect…" at bounding box center [665, 332] width 387 height 32
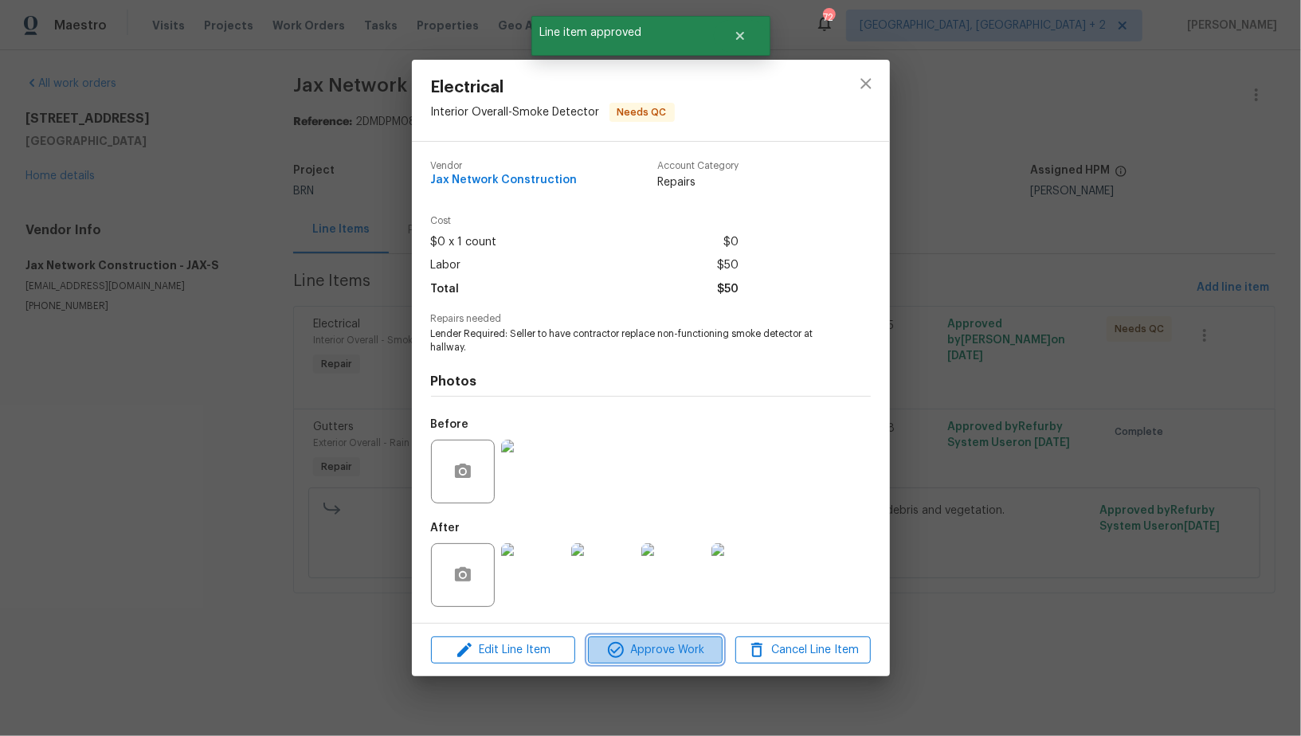
click at [637, 645] on span "Approve Work" at bounding box center [655, 651] width 125 height 20
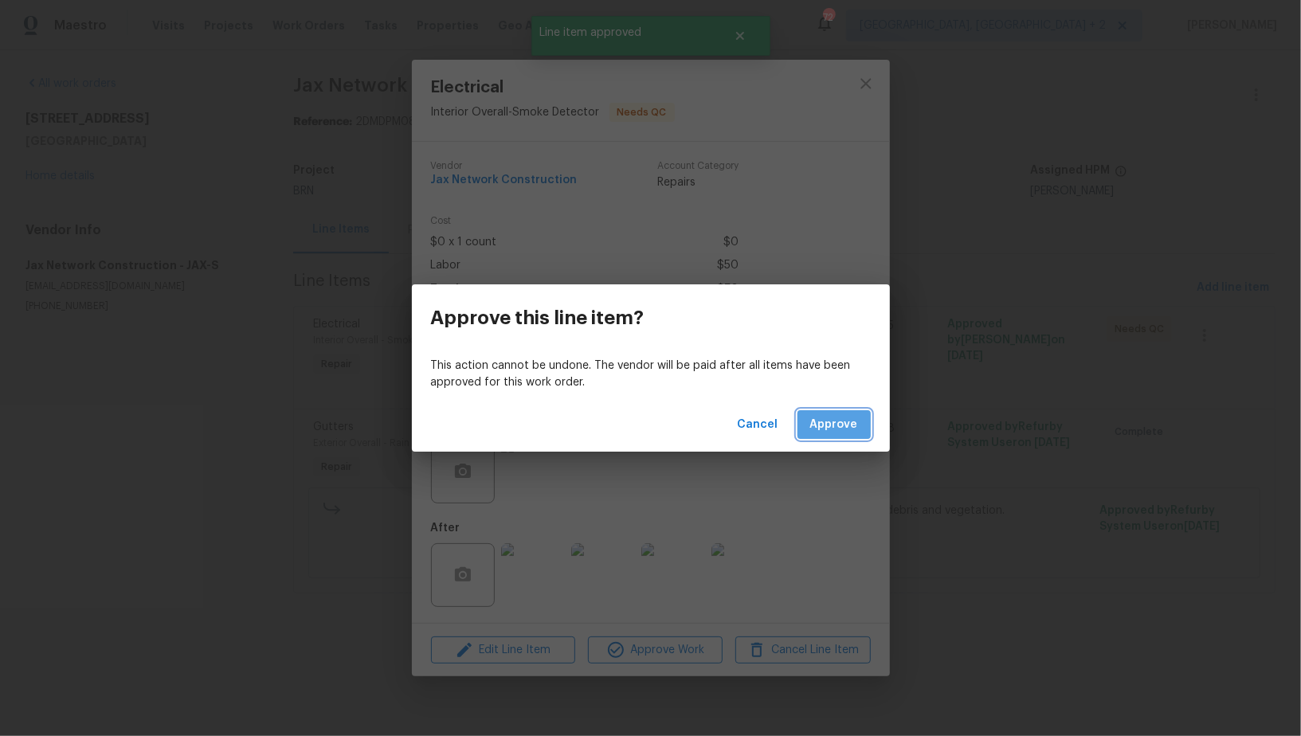
click at [839, 429] on span "Approve" at bounding box center [834, 425] width 48 height 20
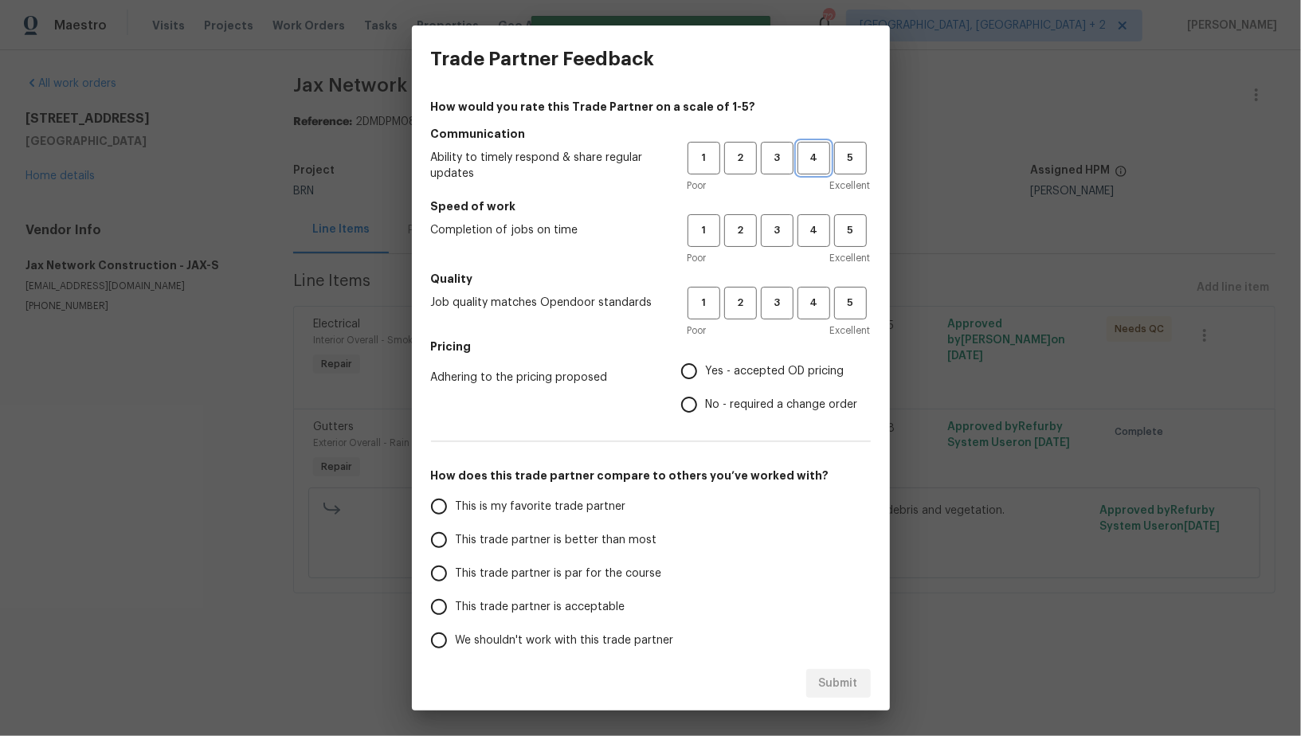
click at [802, 162] on span "4" at bounding box center [813, 158] width 29 height 18
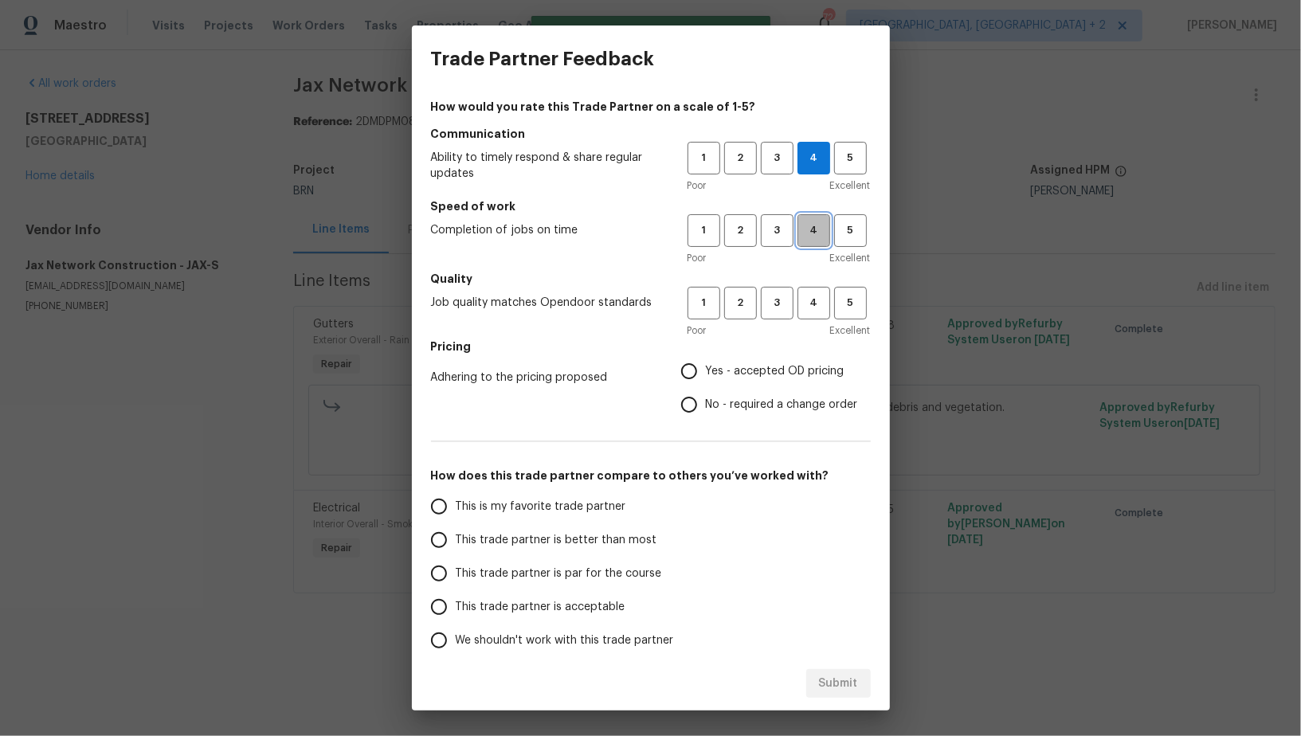
click at [816, 227] on span "4" at bounding box center [813, 231] width 29 height 18
click at [816, 312] on button "4" at bounding box center [814, 303] width 33 height 33
click at [690, 413] on input "No - required a change order" at bounding box center [689, 404] width 33 height 33
radio input "true"
click at [446, 548] on input "This trade partner is better than most" at bounding box center [438, 540] width 33 height 33
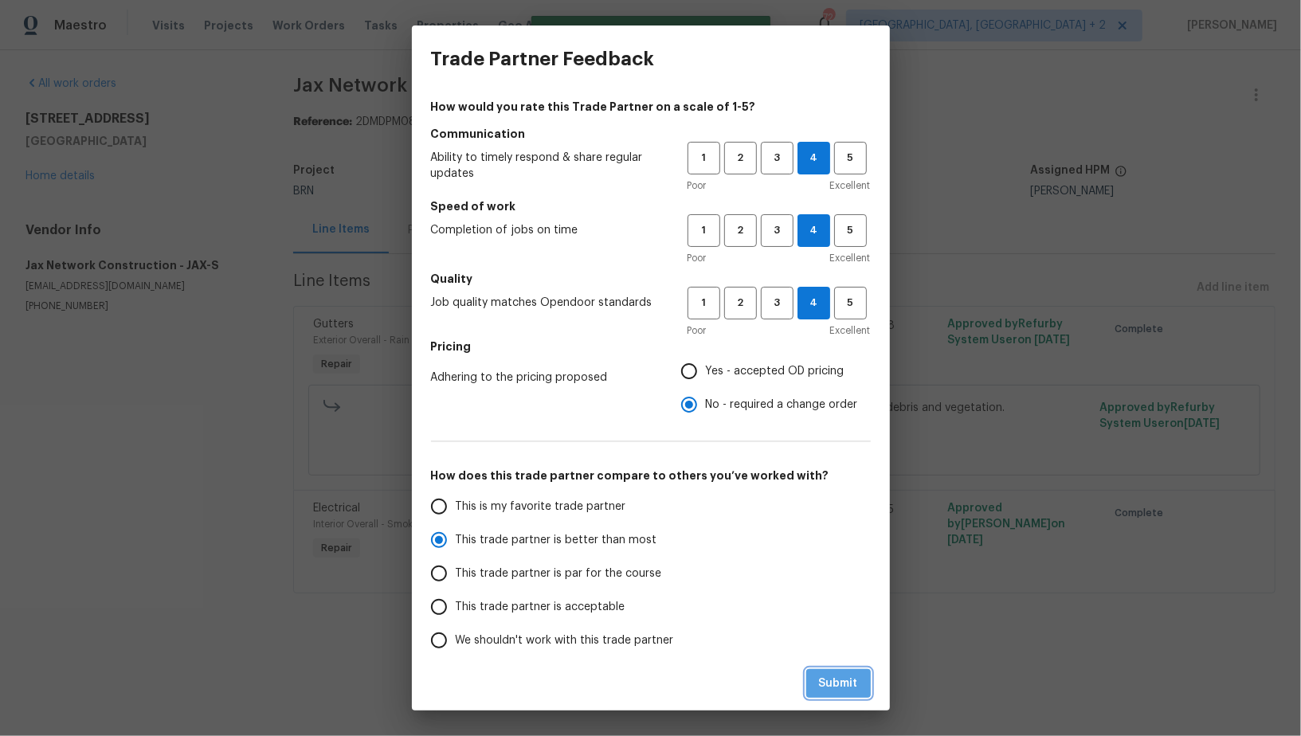
click at [840, 684] on span "Submit" at bounding box center [838, 684] width 39 height 20
radio input "true"
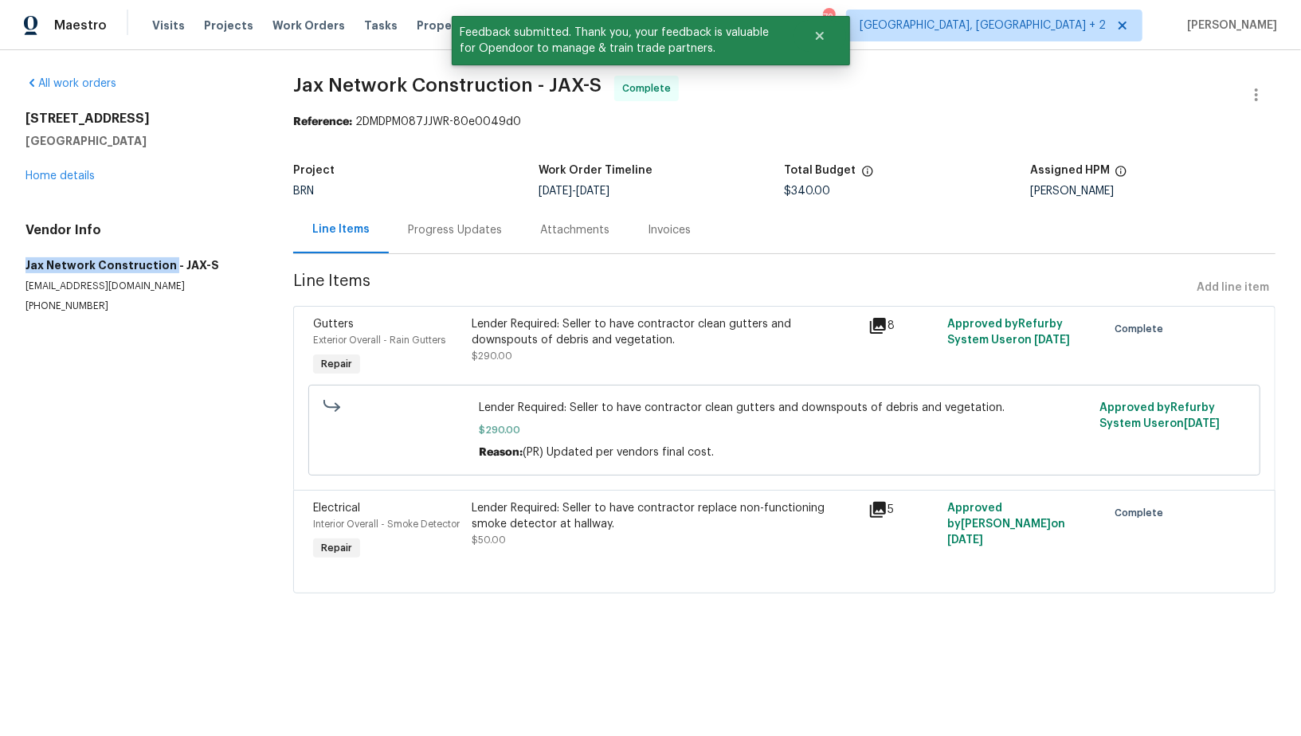
drag, startPoint x: 1, startPoint y: 266, endPoint x: 159, endPoint y: 275, distance: 158.8
click at [167, 268] on div "All work orders 949 Granville Rd Jacksonville, FL 32205 Home details Vendor Inf…" at bounding box center [650, 344] width 1301 height 588
copy h5 "Jax Network Construction"
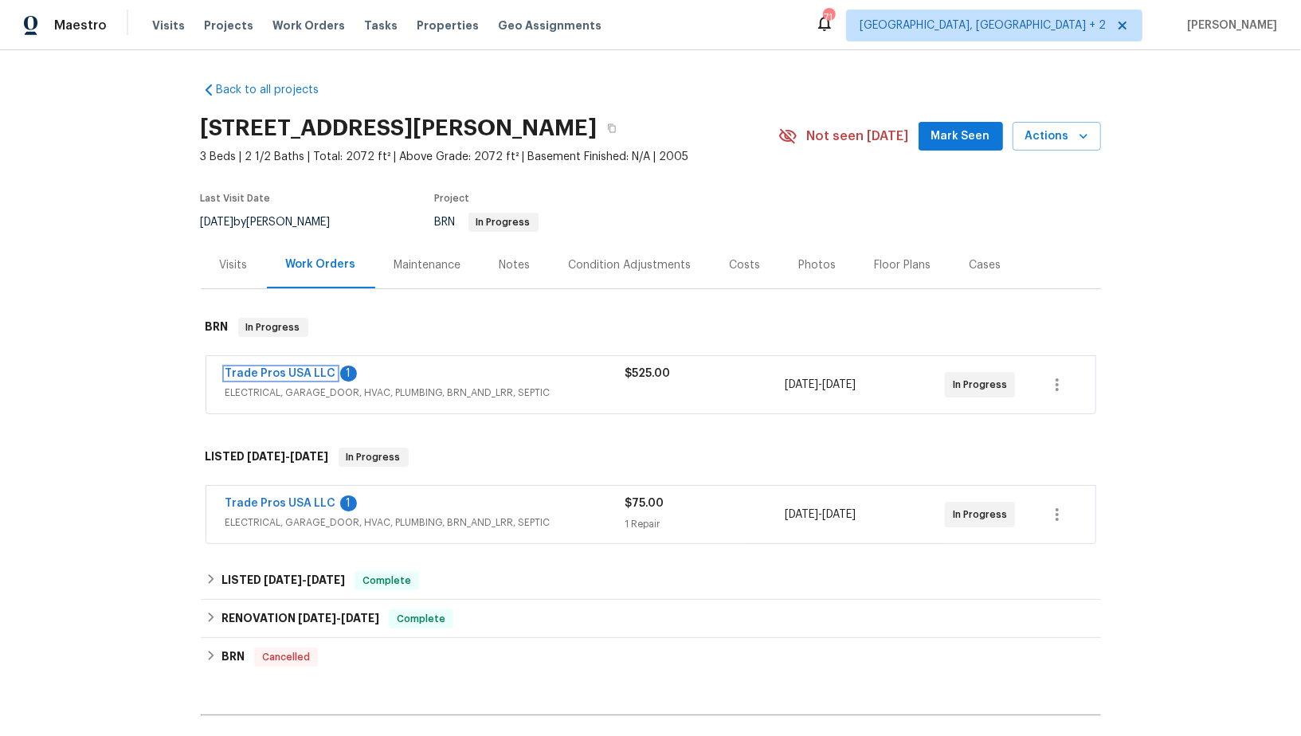
click at [290, 375] on link "Trade Pros USA LLC" at bounding box center [281, 373] width 111 height 11
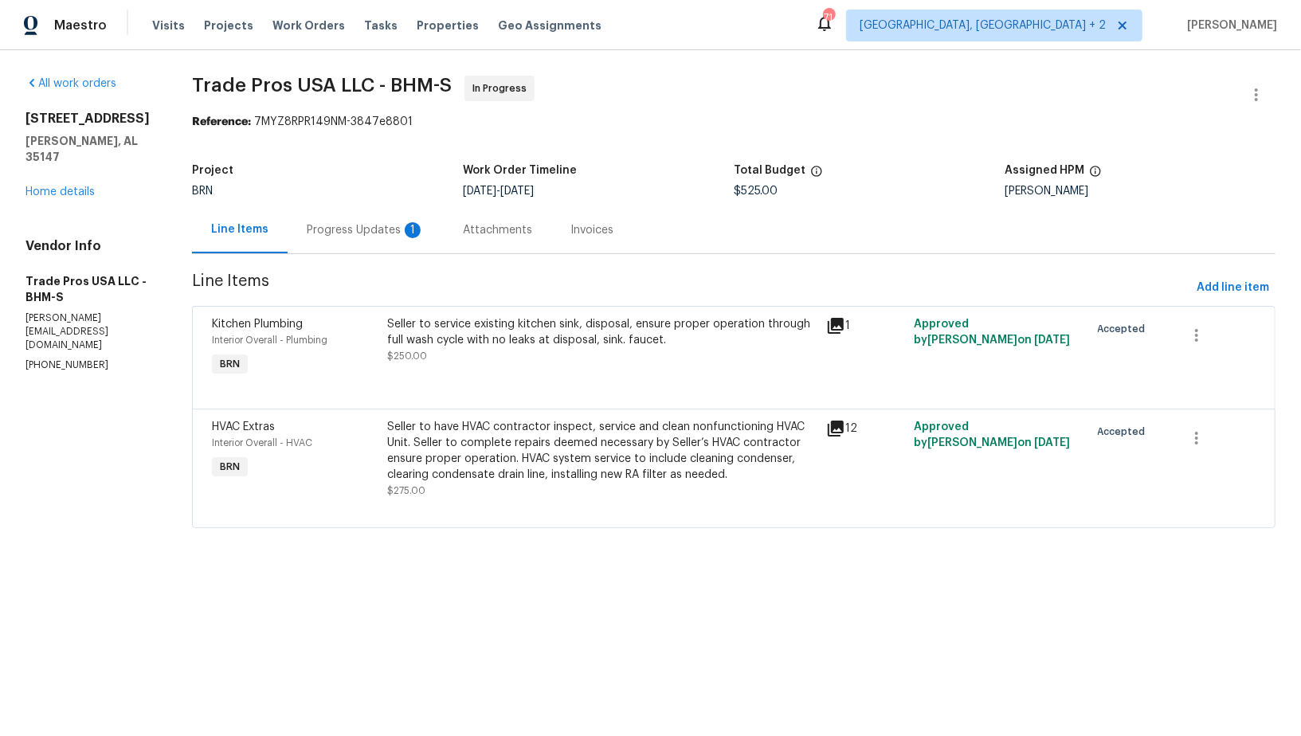
click at [451, 226] on div "Attachments" at bounding box center [498, 229] width 108 height 47
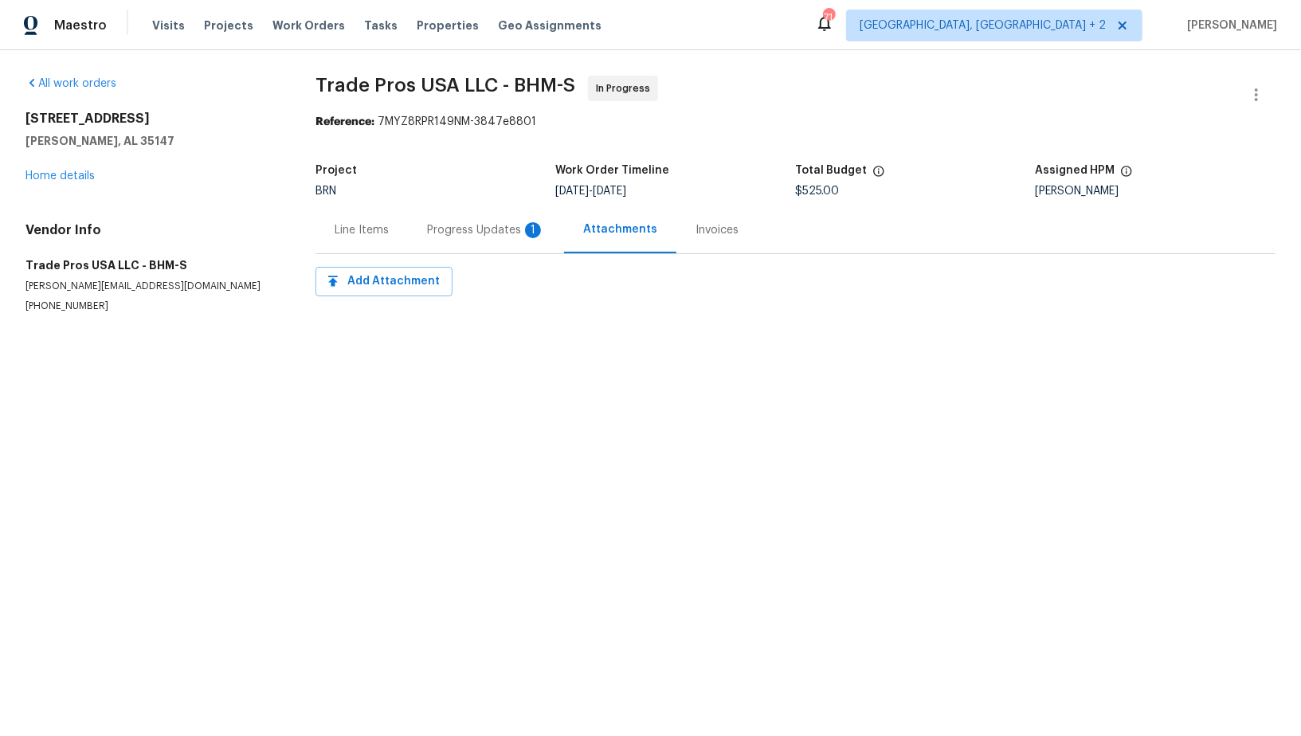
click at [457, 227] on div "Progress Updates 1" at bounding box center [486, 230] width 118 height 16
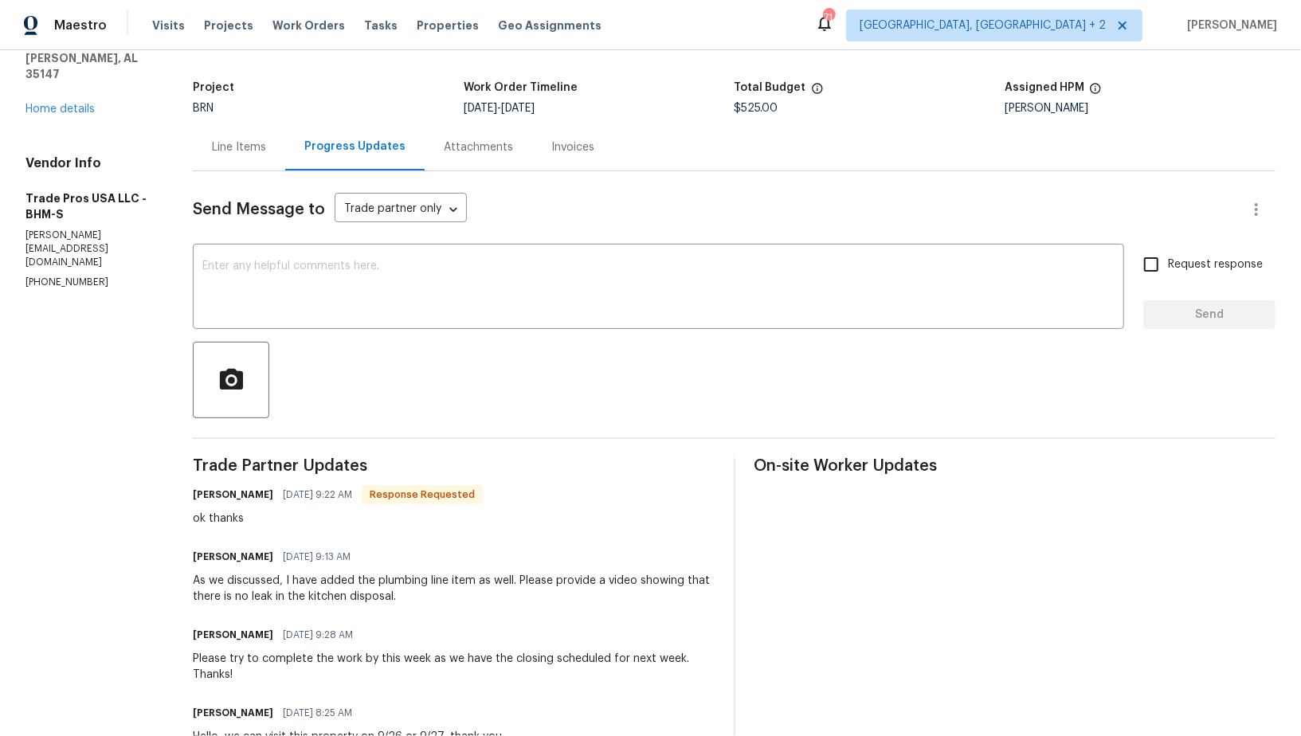
scroll to position [35, 0]
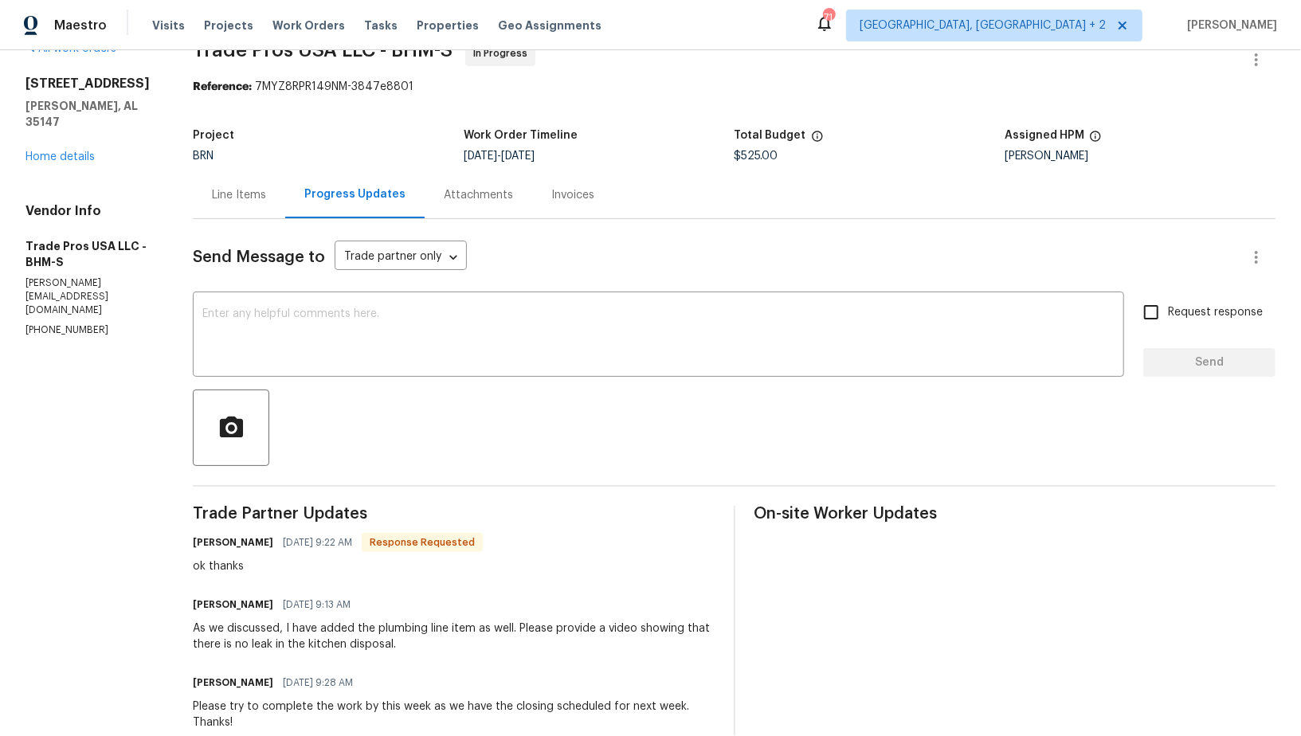
click at [237, 188] on div "Line Items" at bounding box center [239, 195] width 54 height 16
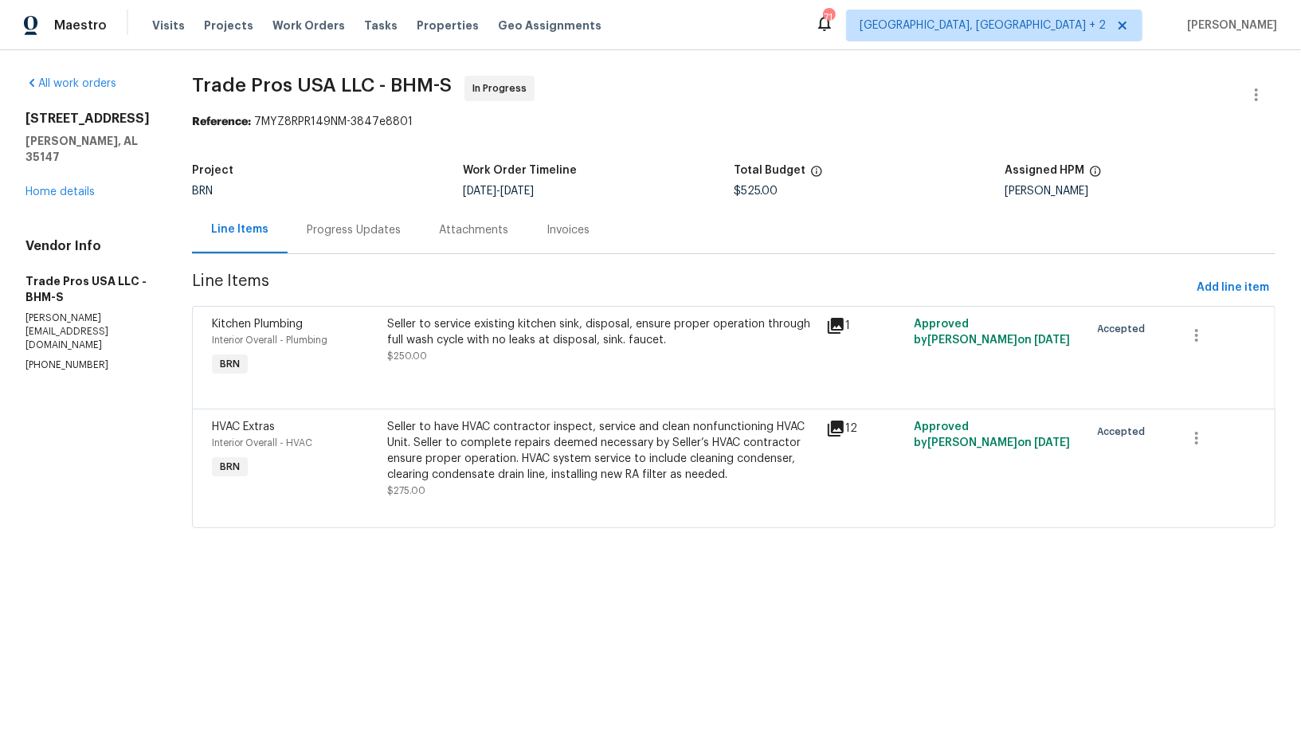
click at [532, 359] on div "Seller to service existing kitchen sink, disposal, ensure proper operation thro…" at bounding box center [602, 340] width 429 height 48
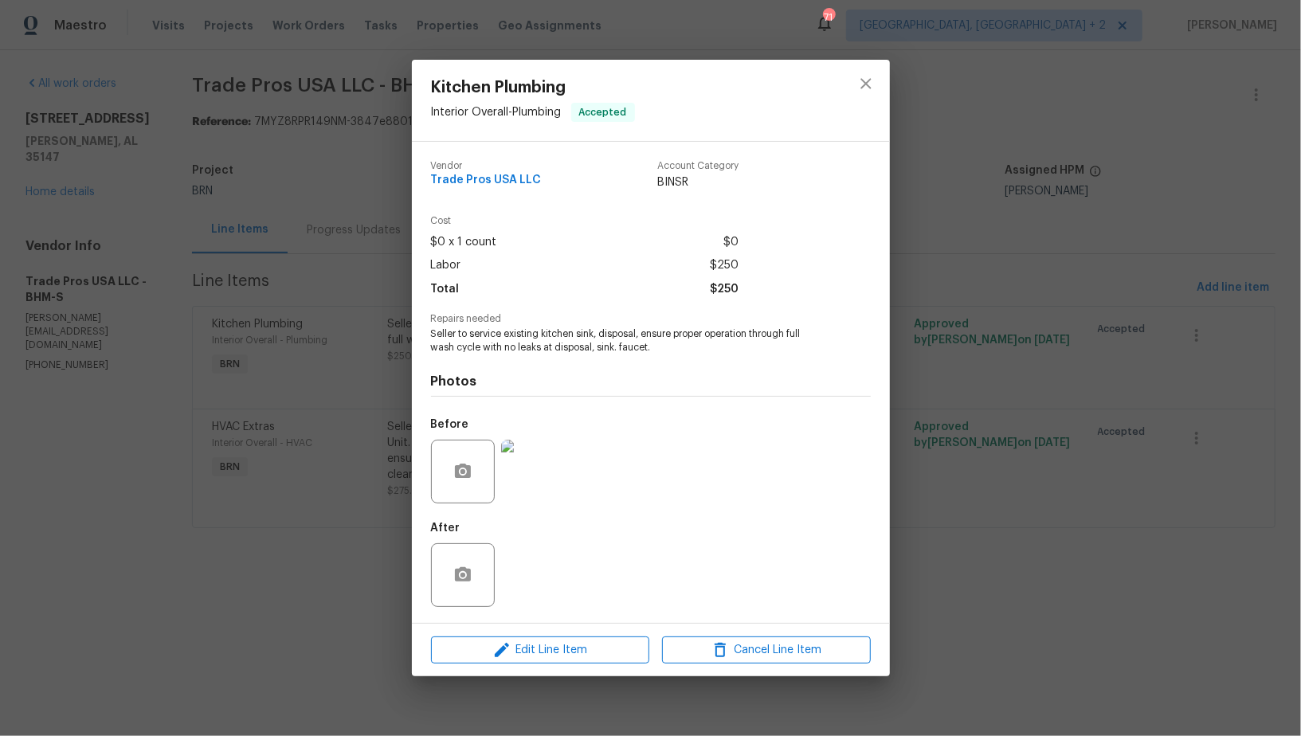
click at [363, 481] on div "Kitchen Plumbing Interior Overall - Plumbing Accepted Vendor Trade Pros USA LLC…" at bounding box center [650, 368] width 1301 height 736
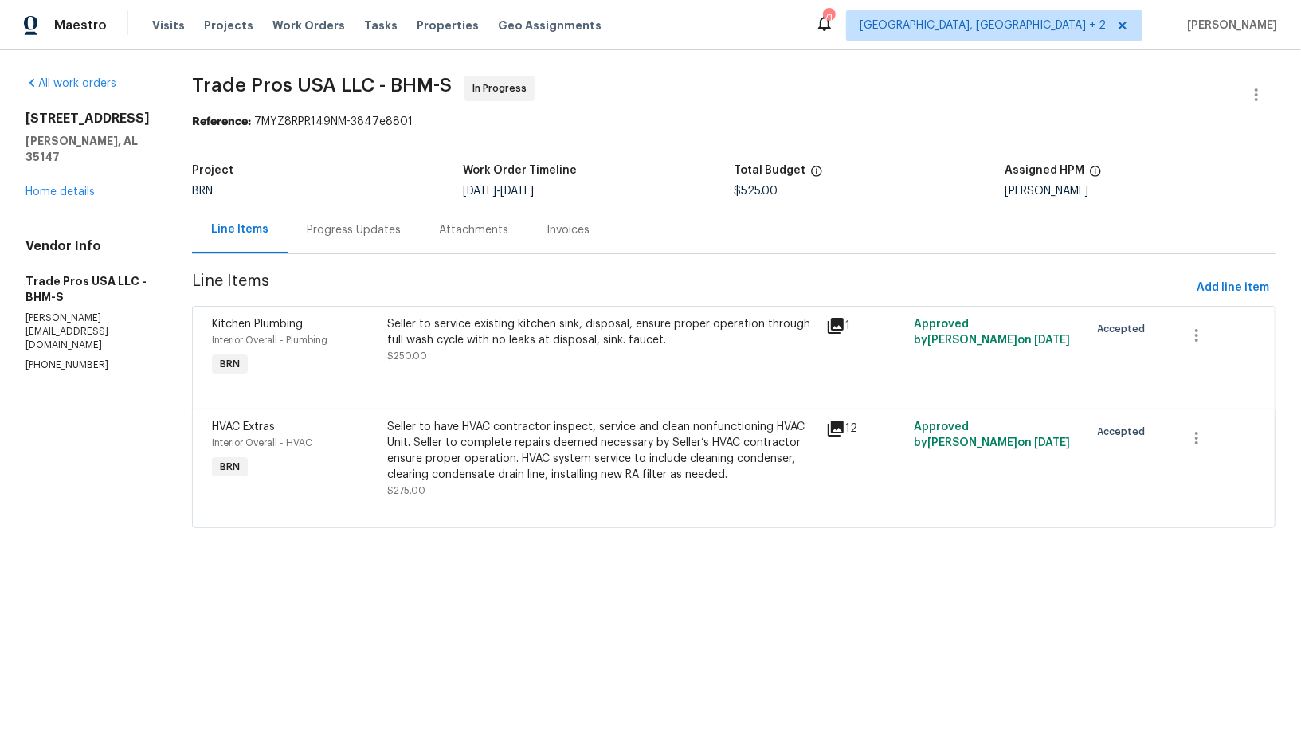
click at [467, 459] on div "Seller to have HVAC contractor inspect, service and clean nonfunctioning HVAC U…" at bounding box center [602, 451] width 429 height 64
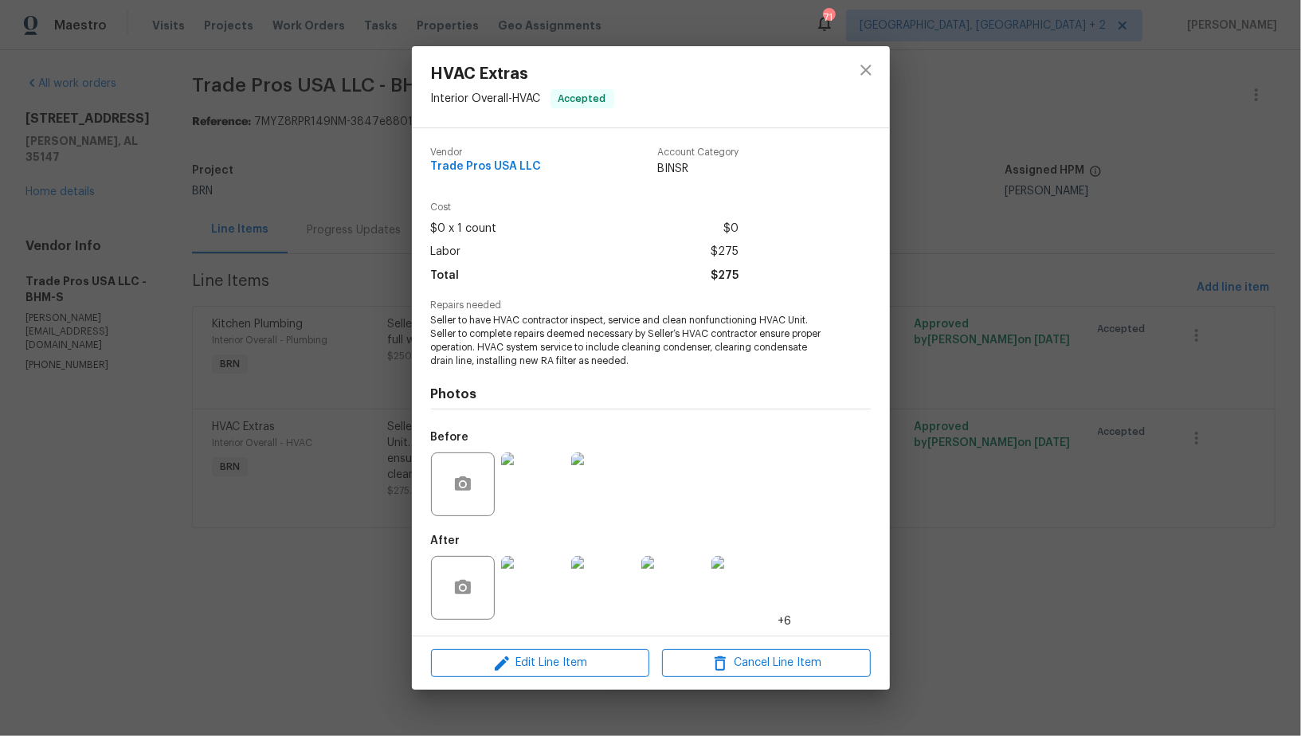
click at [540, 583] on img at bounding box center [533, 588] width 64 height 64
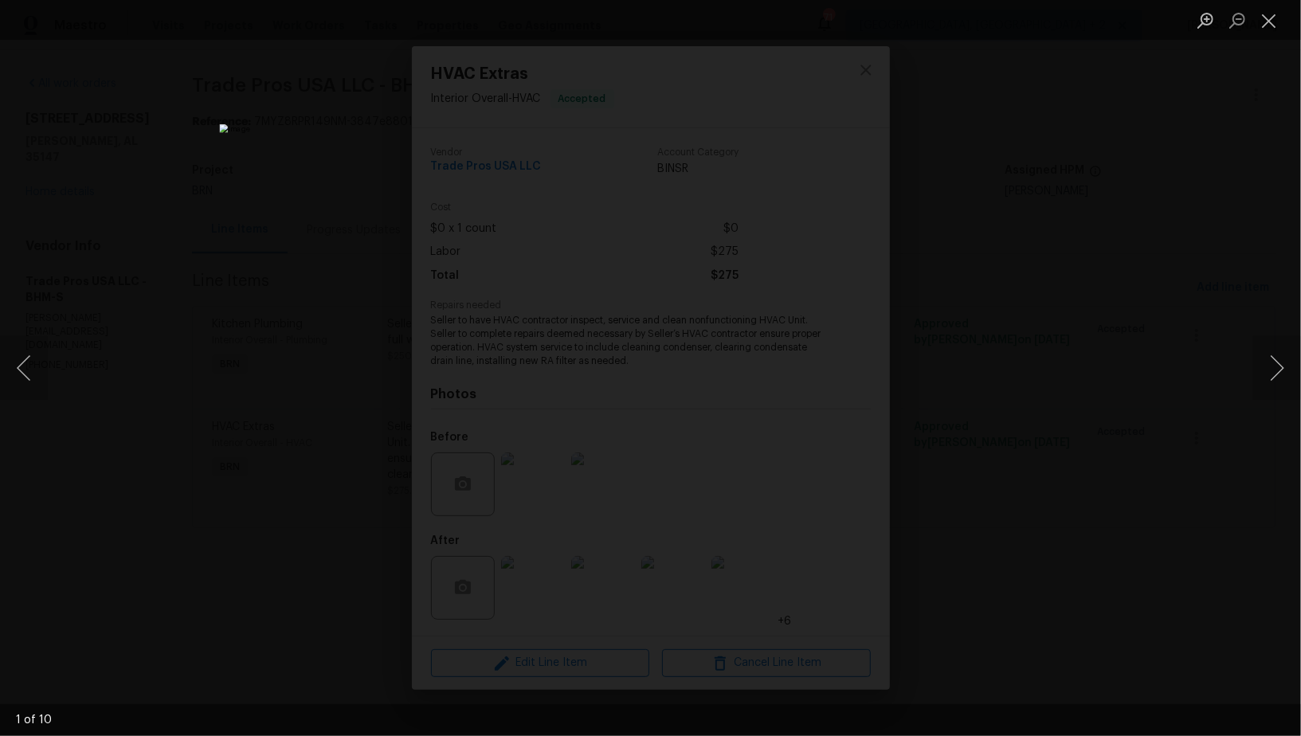
click at [1051, 461] on div "Lightbox" at bounding box center [650, 368] width 1301 height 736
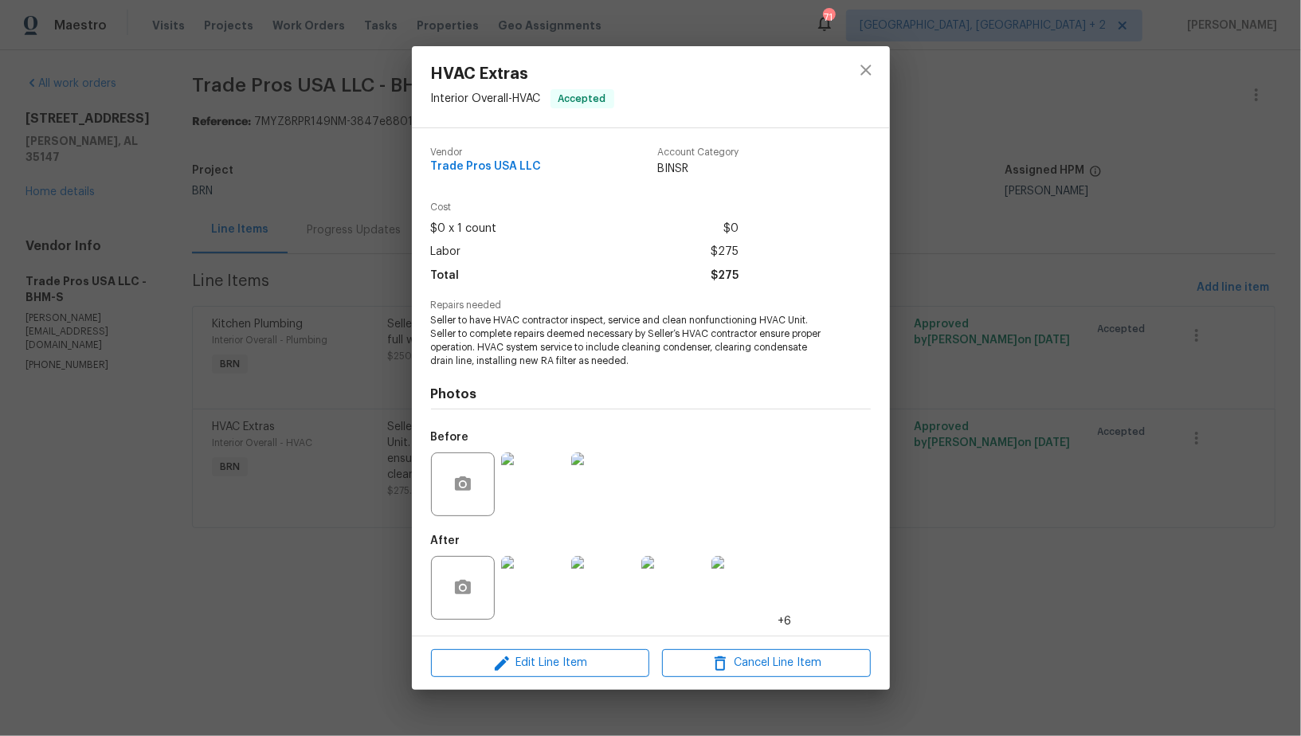
click at [986, 394] on div "HVAC Extras Interior Overall - HVAC Accepted Vendor Trade Pros USA LLC Account …" at bounding box center [650, 368] width 1301 height 736
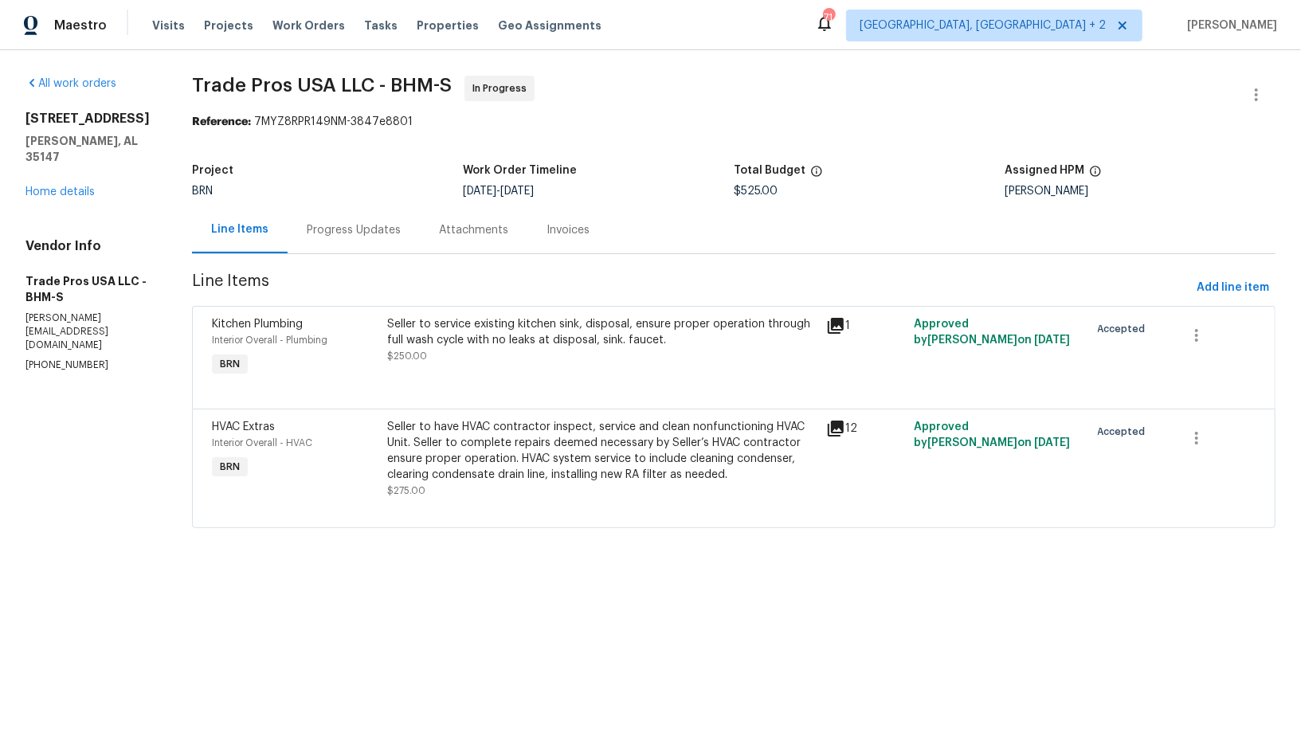
click at [378, 236] on div "Progress Updates" at bounding box center [354, 230] width 94 height 16
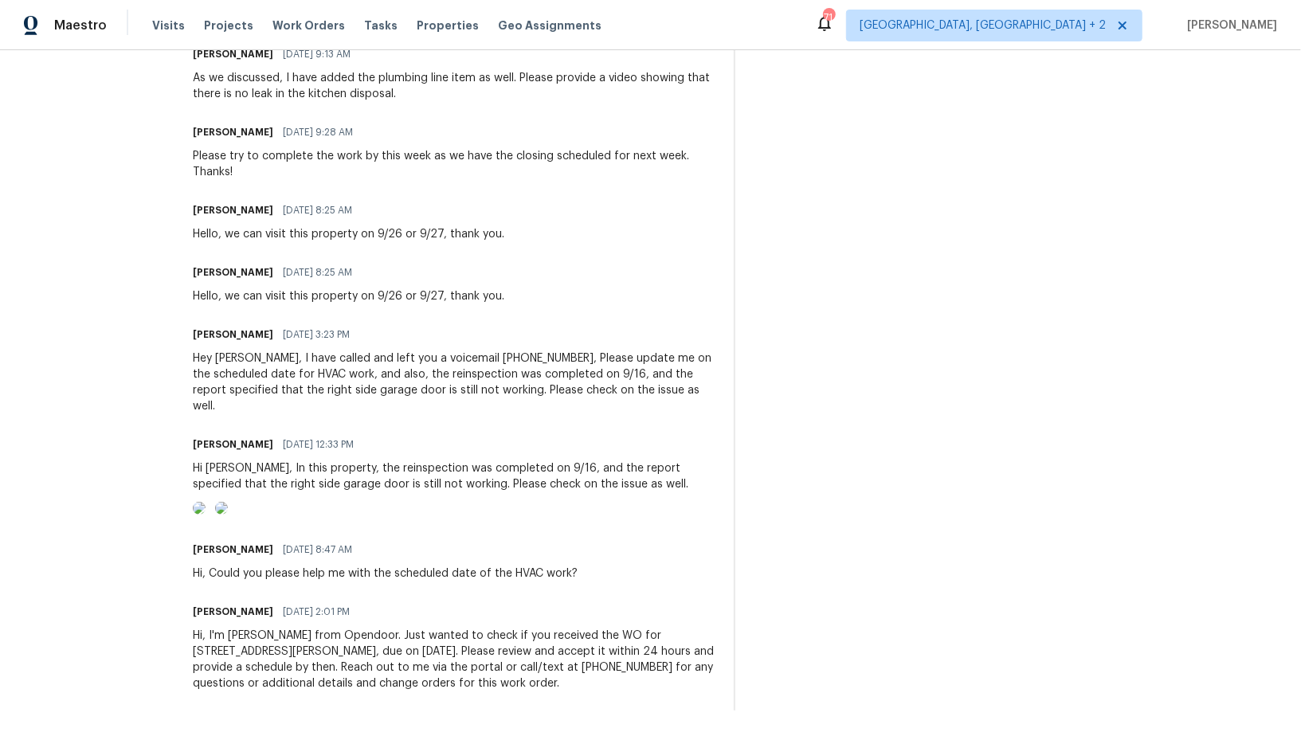
scroll to position [89, 0]
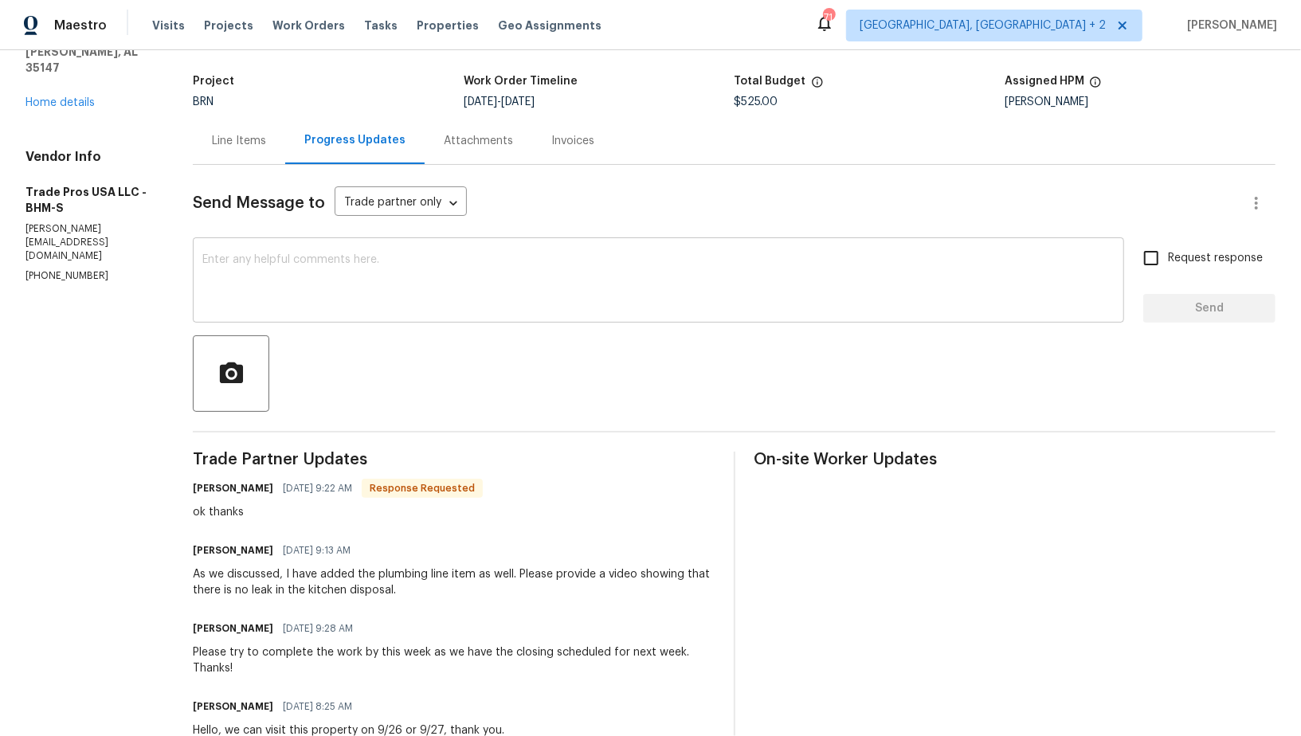
click at [341, 299] on textarea at bounding box center [658, 282] width 912 height 56
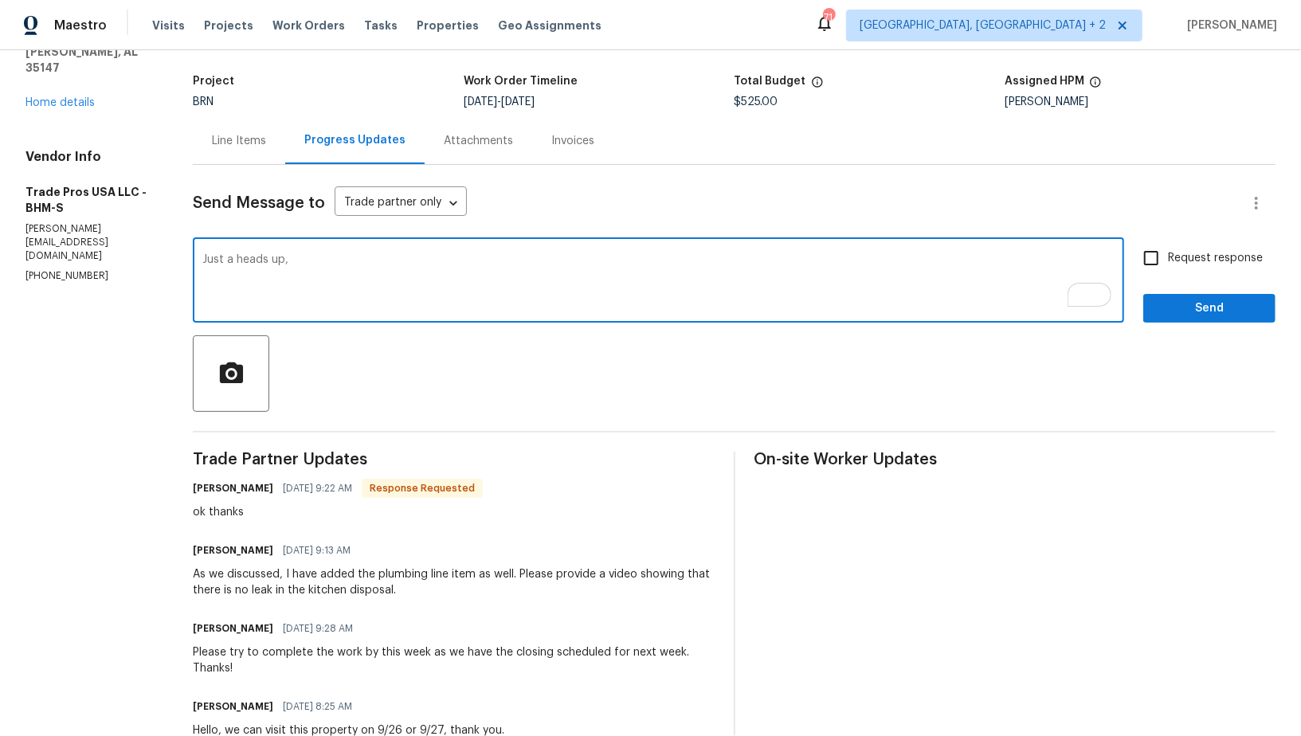
paste textarea "I need temperature split photos for both heating and cooling sides."
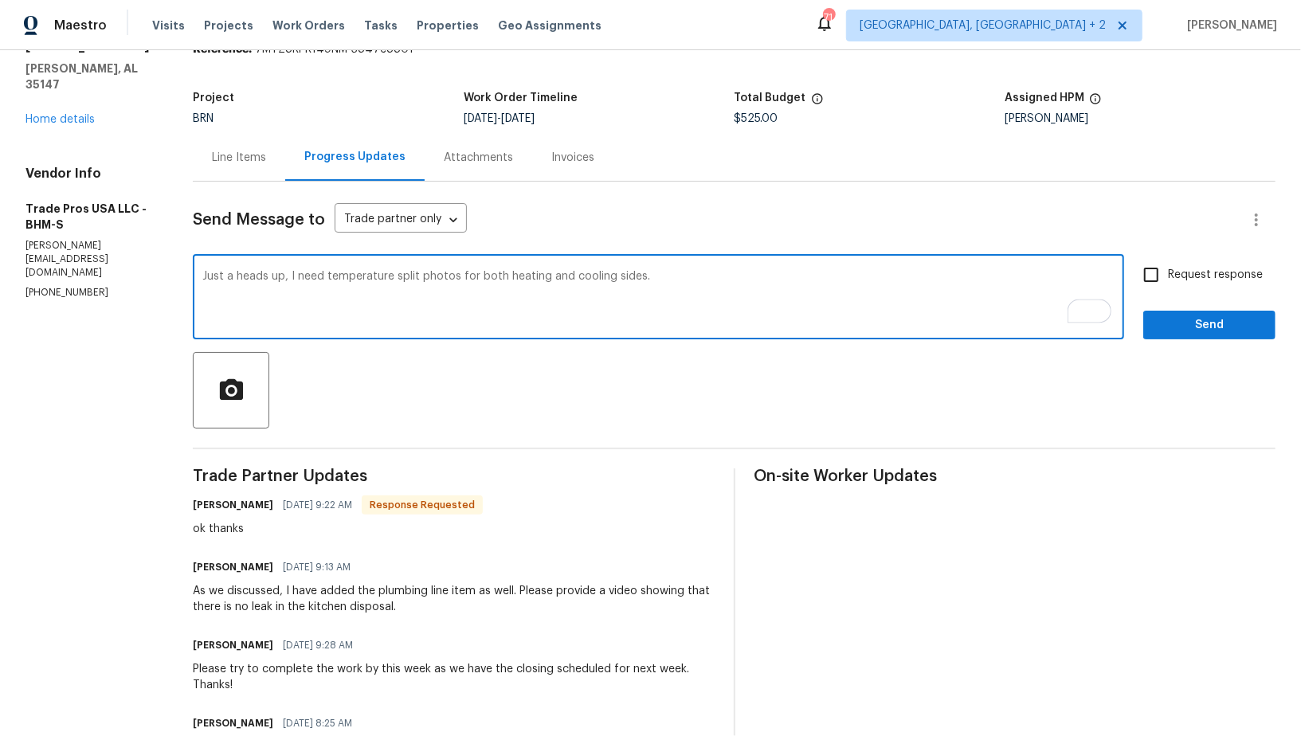
scroll to position [45, 0]
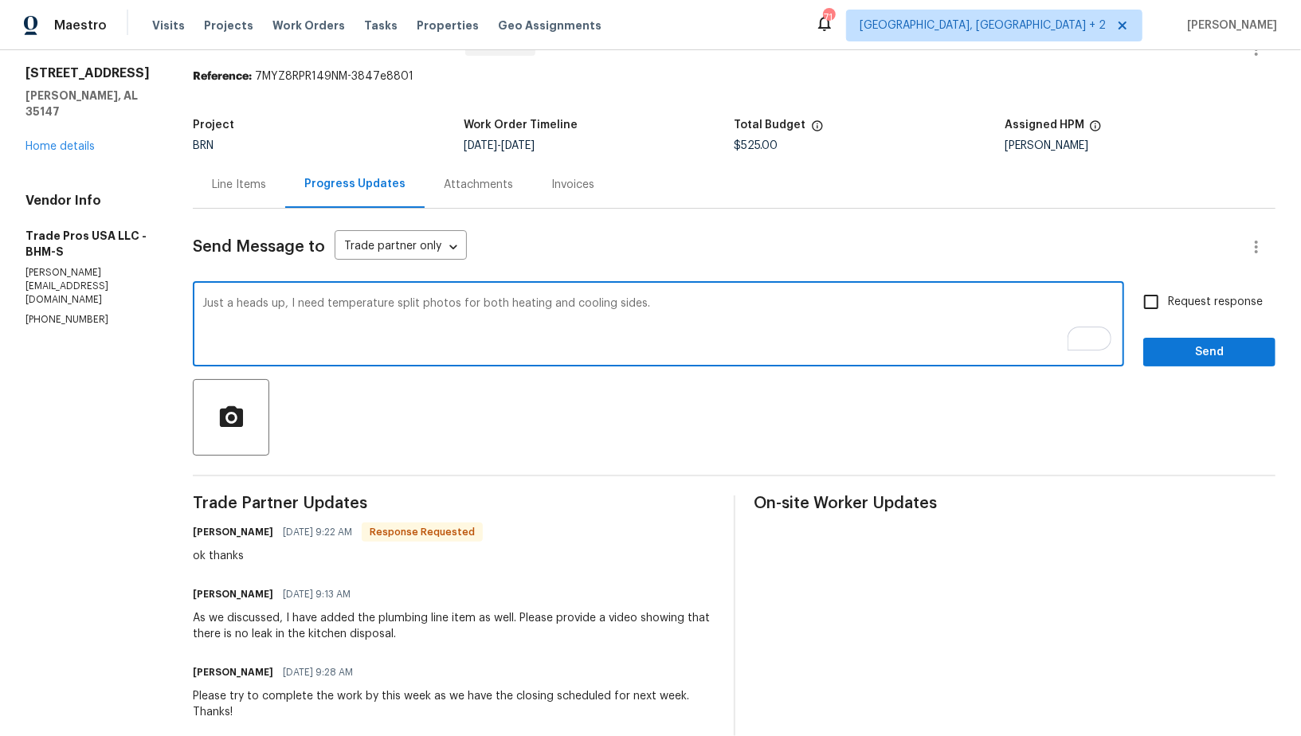
click at [290, 303] on textarea "Just a heads up, I need temperature split photos for both heating and cooling s…" at bounding box center [658, 326] width 912 height 56
click at [297, 307] on textarea "Just a heads up, For the HVAC work, I need temperature split photos for both he…" at bounding box center [658, 326] width 912 height 56
click at [856, 307] on textarea "Just a heads up, for the HVAC work, I need temperature split photos for both he…" at bounding box center [658, 326] width 912 height 56
type textarea "Just a heads up, for the HVAC work, I need temperature split photos for both he…"
click at [1139, 307] on input "Request response" at bounding box center [1151, 301] width 33 height 33
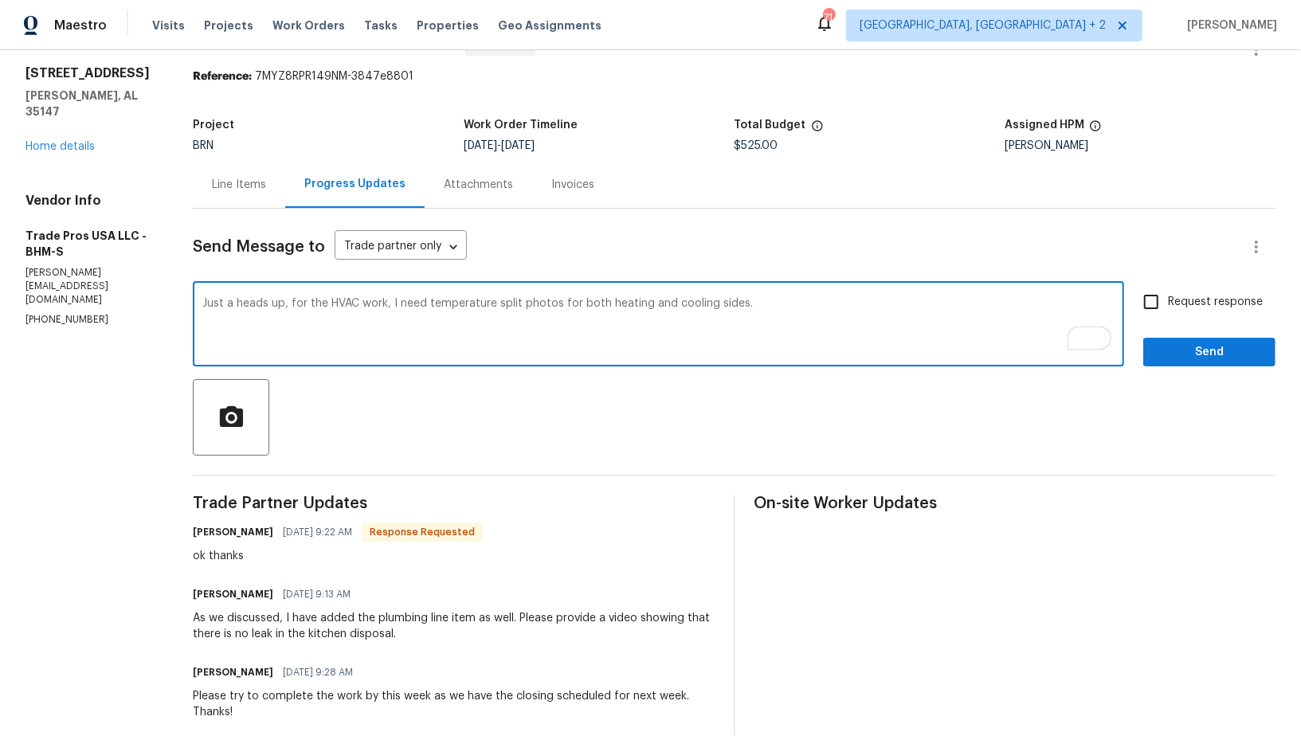
checkbox input "true"
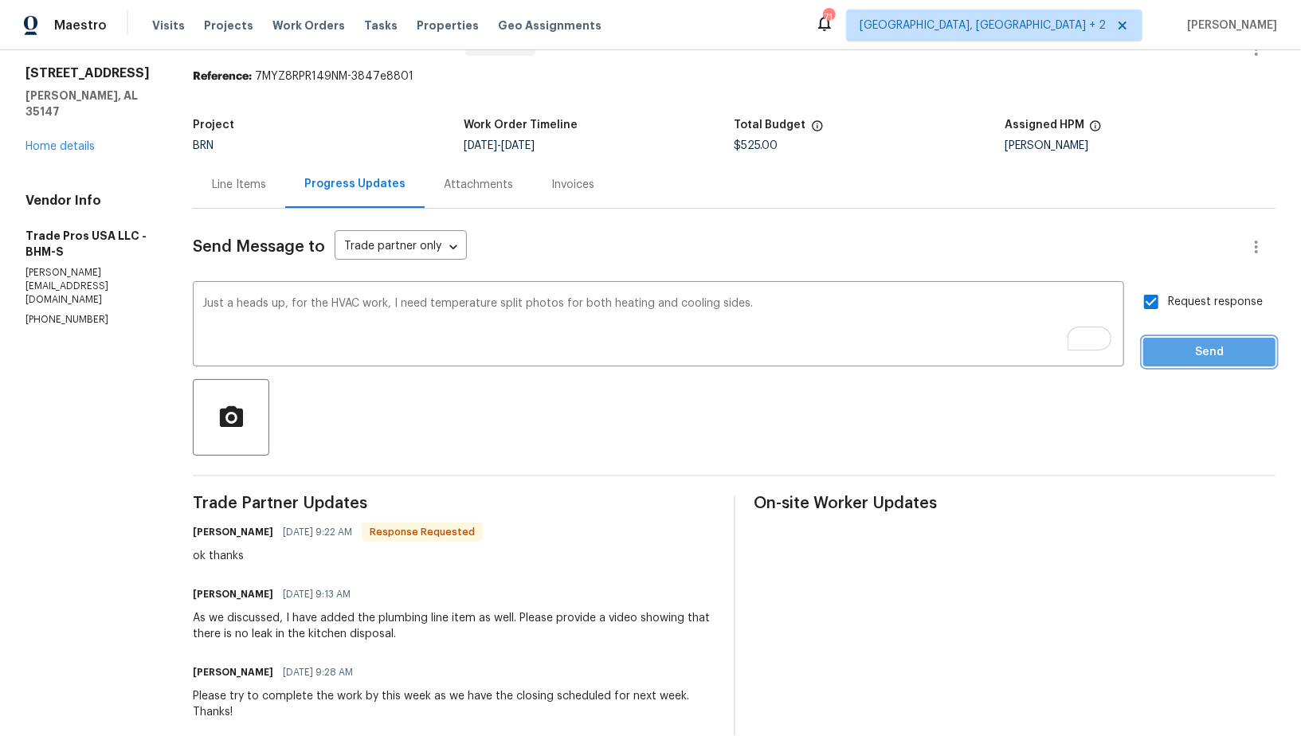
click at [1185, 350] on span "Send" at bounding box center [1209, 353] width 107 height 20
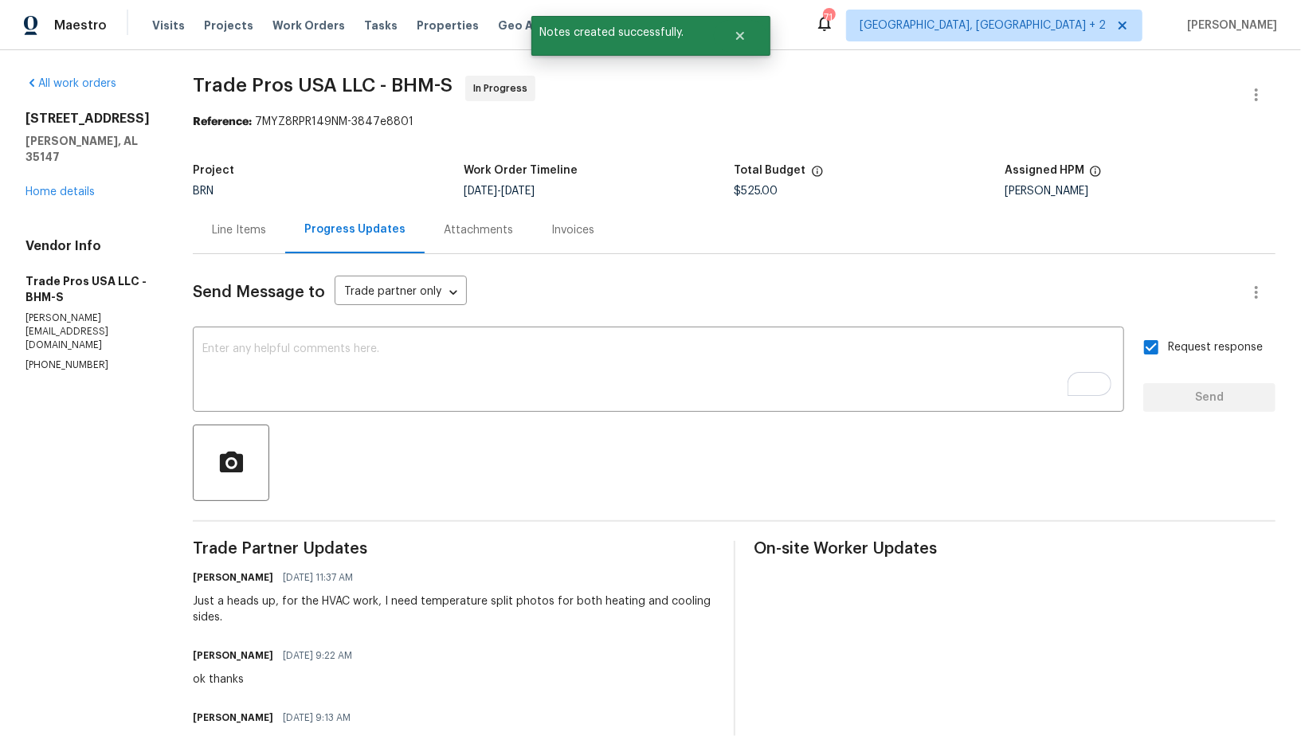
drag, startPoint x: 190, startPoint y: 597, endPoint x: 292, endPoint y: 633, distance: 108.1
click at [292, 633] on div "All work orders 5882 Forest Lakes Cv Sterrett, AL 35147 Home details Vendor Inf…" at bounding box center [650, 725] width 1301 height 1350
copy div "Just a heads up, for the HVAC work, I need temperature split photos for both he…"
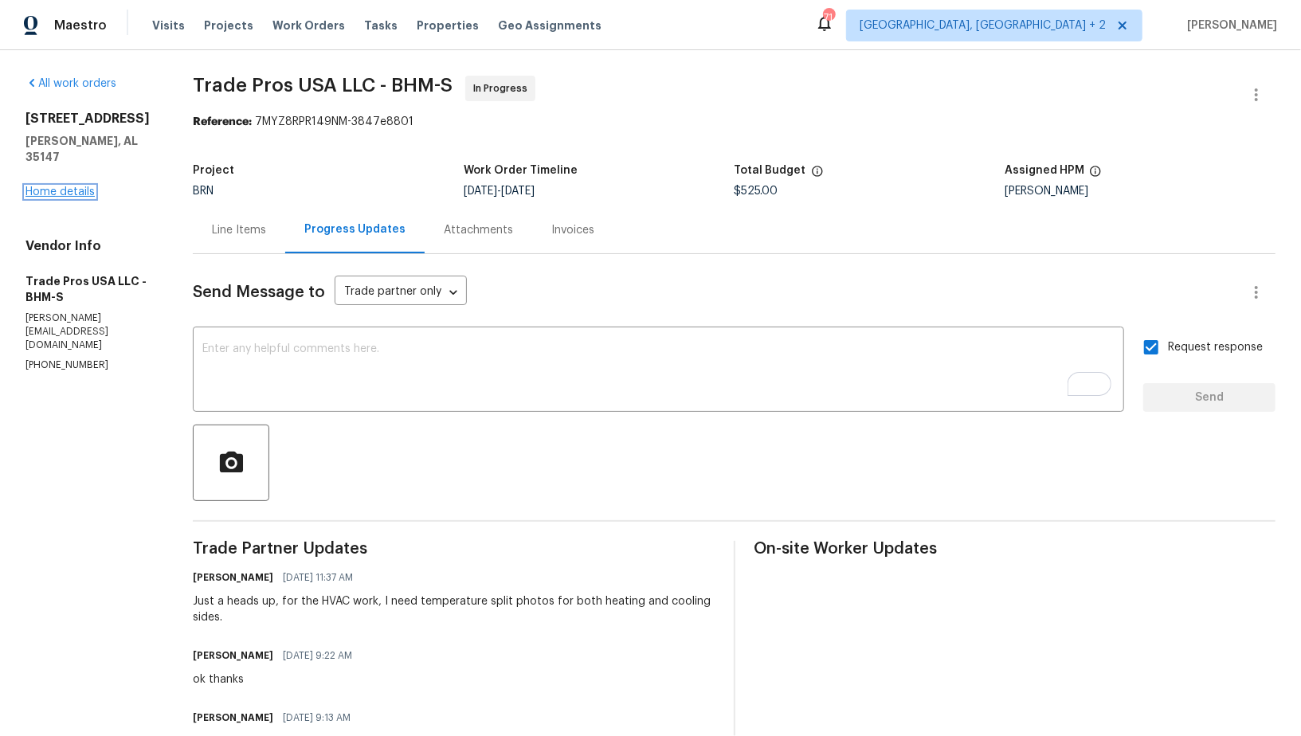
click at [85, 186] on link "Home details" at bounding box center [59, 191] width 69 height 11
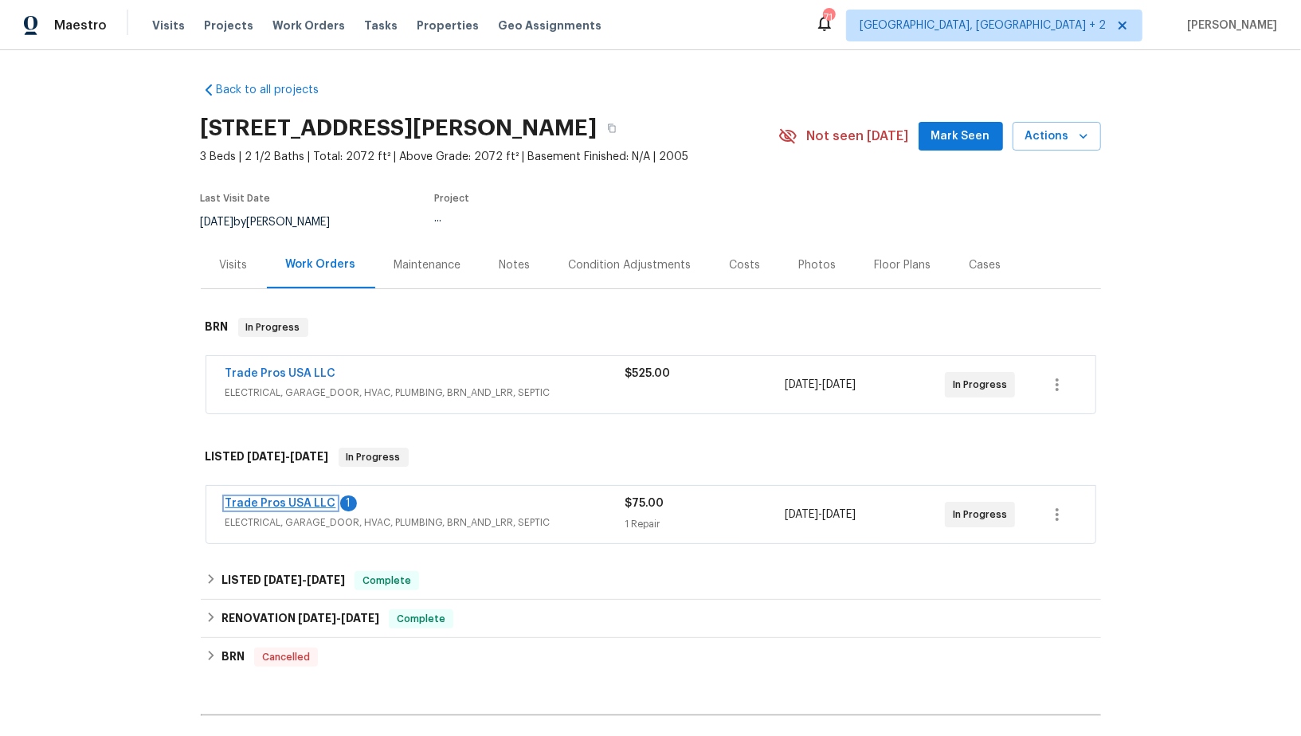
click at [297, 508] on link "Trade Pros USA LLC" at bounding box center [281, 503] width 111 height 11
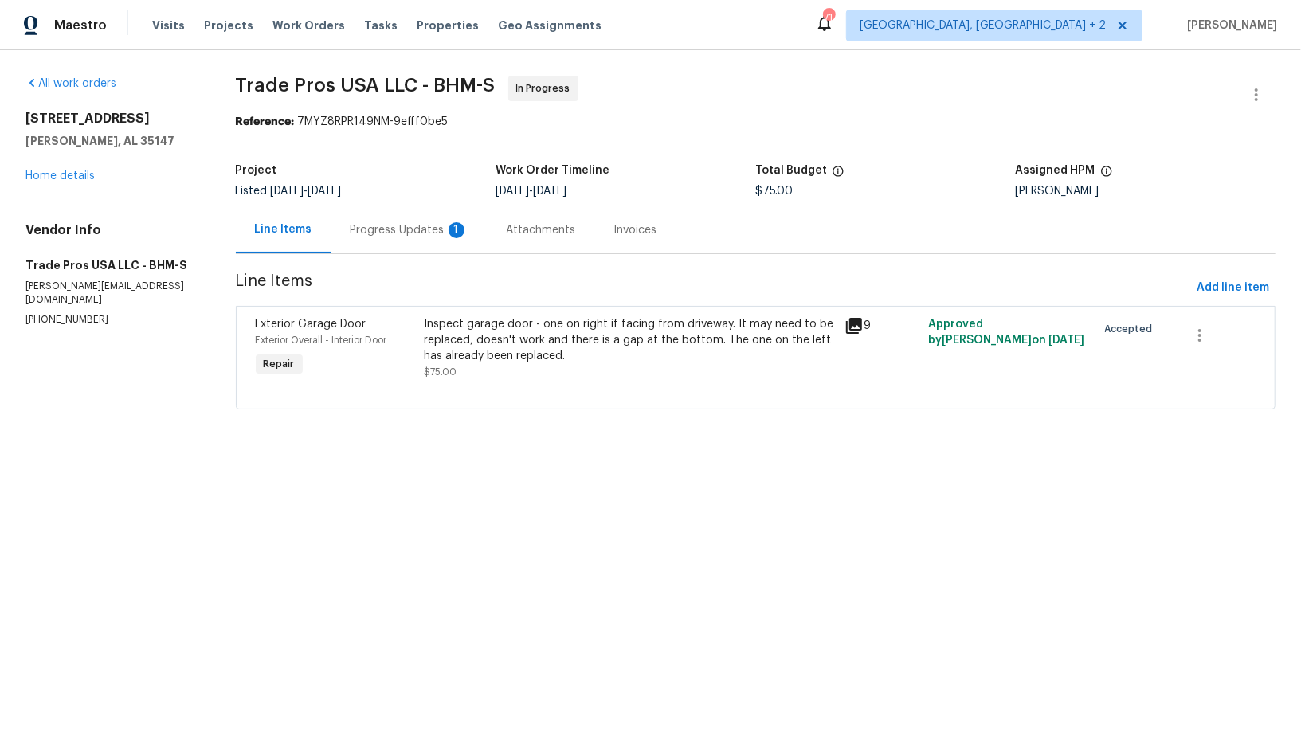
click at [433, 242] on div "Progress Updates 1" at bounding box center [409, 229] width 156 height 47
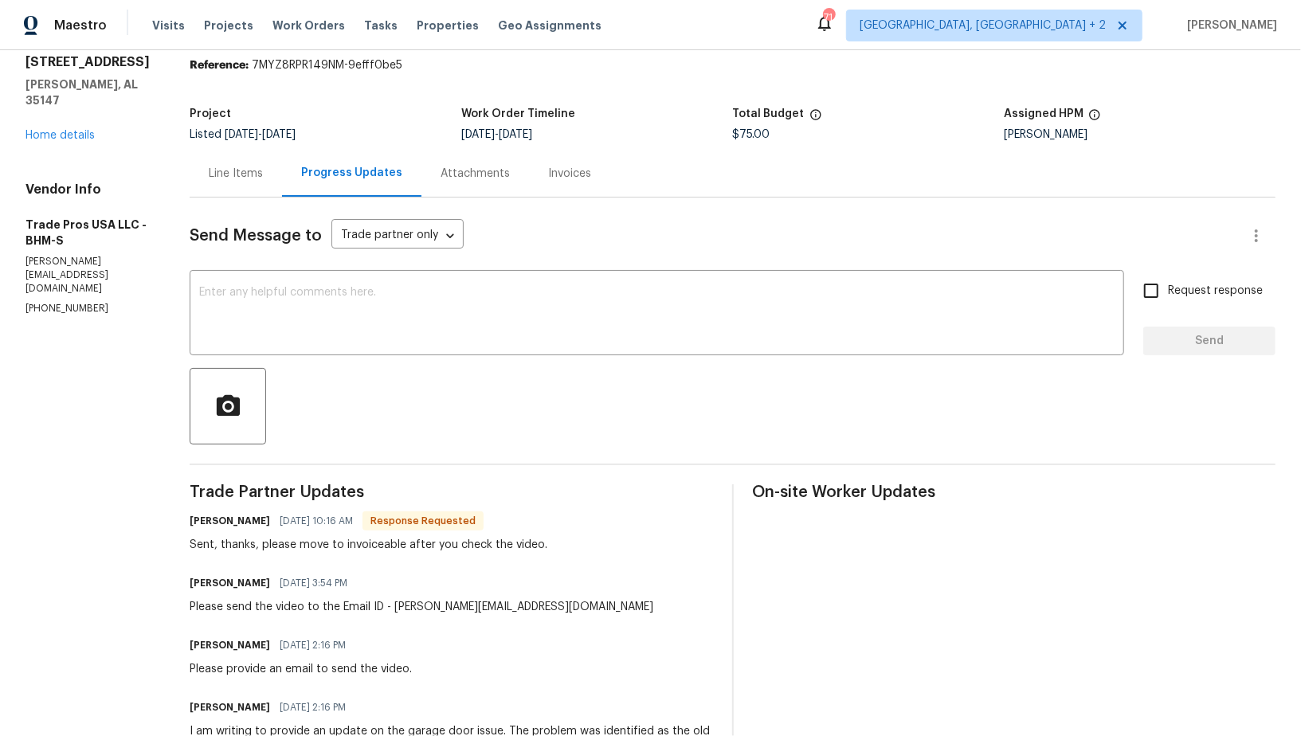
scroll to position [67, 0]
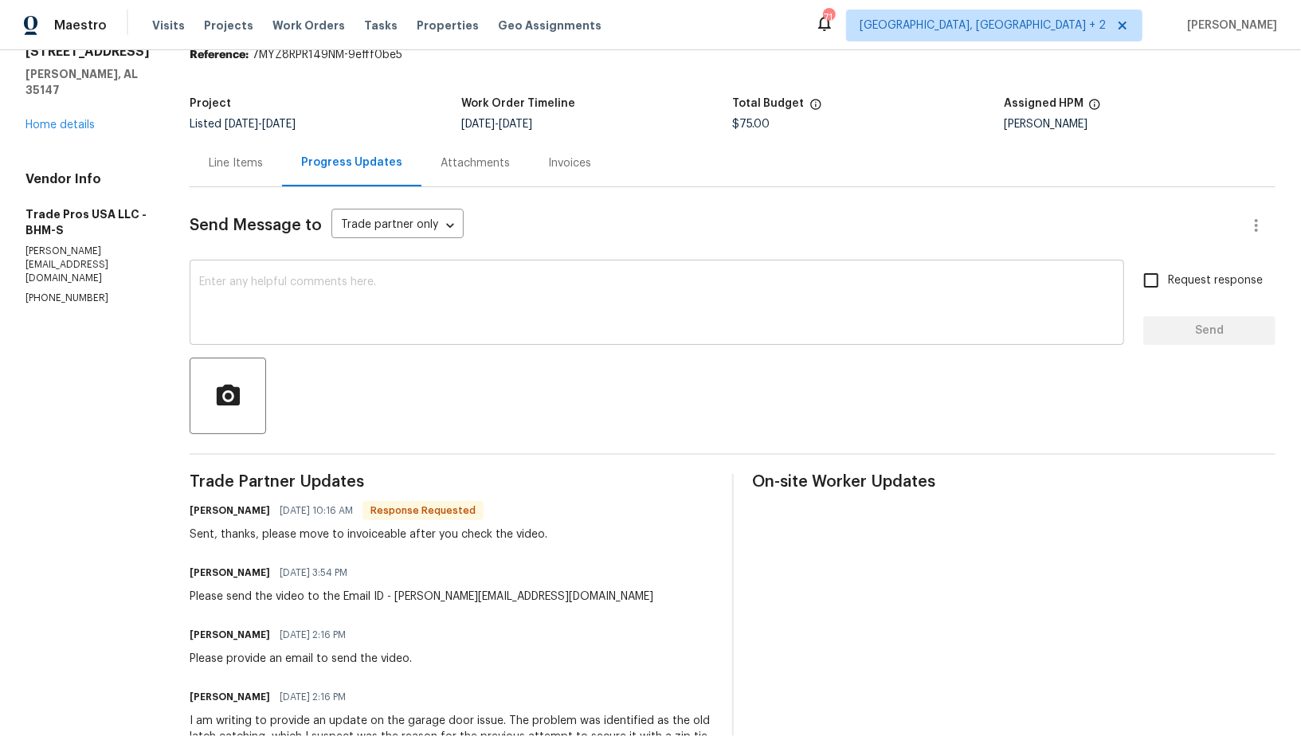
click at [355, 305] on textarea at bounding box center [657, 304] width 916 height 56
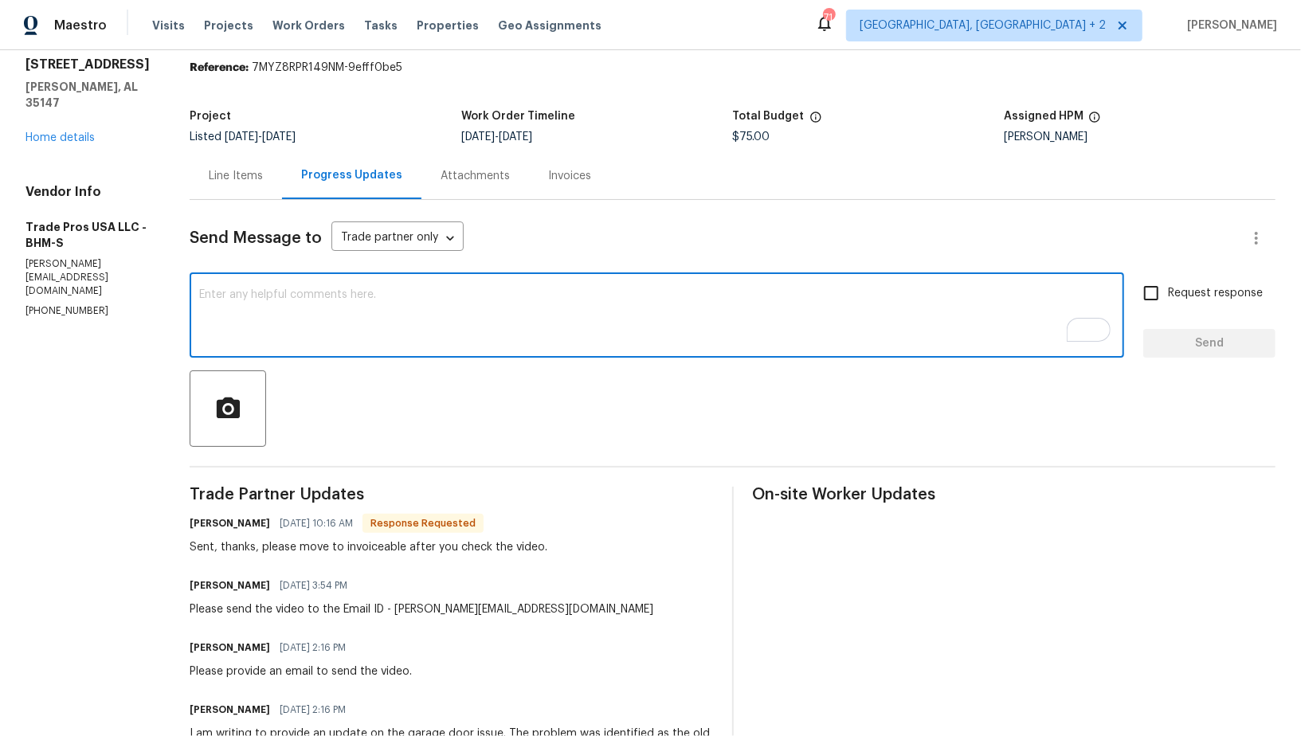
scroll to position [54, 0]
type textarea "Sure, I will check and let you know. Thanks!"
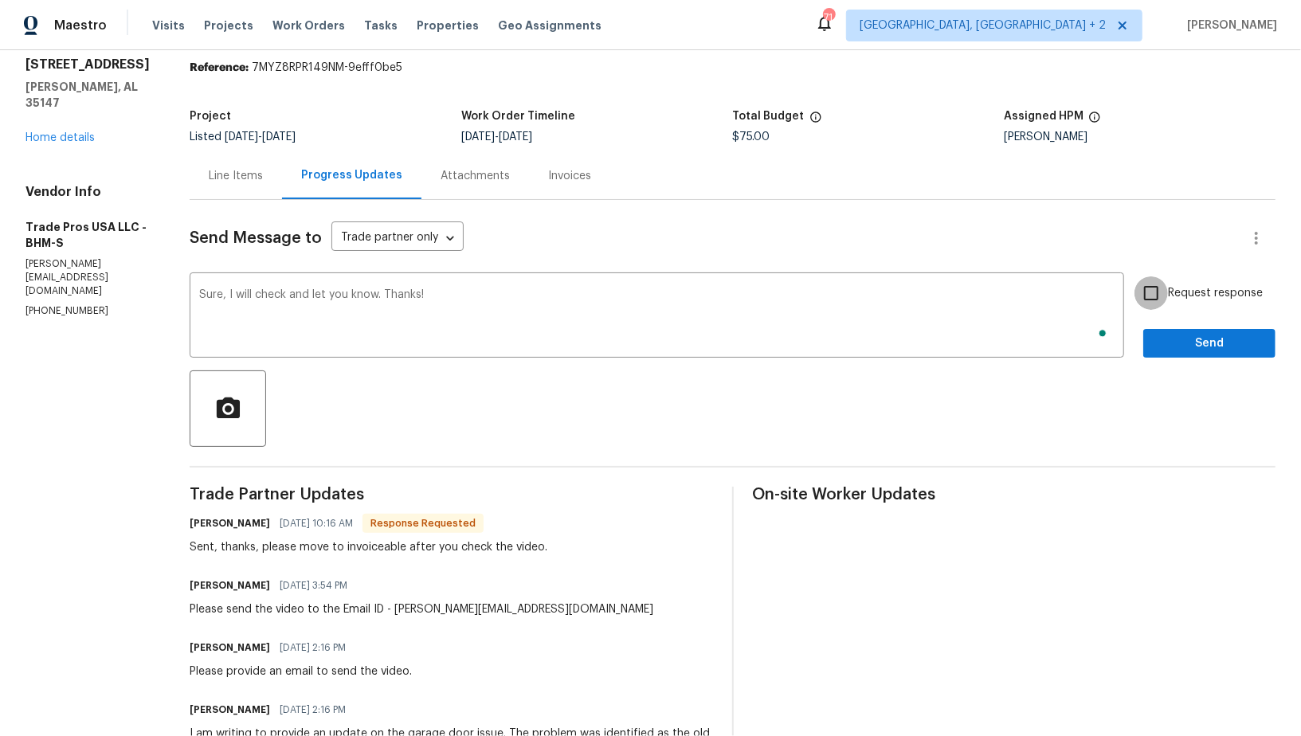
click at [1168, 296] on input "Request response" at bounding box center [1151, 292] width 33 height 33
checkbox input "true"
click at [1181, 323] on div "Request response Send" at bounding box center [1209, 316] width 132 height 81
click at [1188, 323] on div "Request response Send" at bounding box center [1209, 316] width 132 height 81
click at [1184, 337] on span "Send" at bounding box center [1209, 344] width 107 height 20
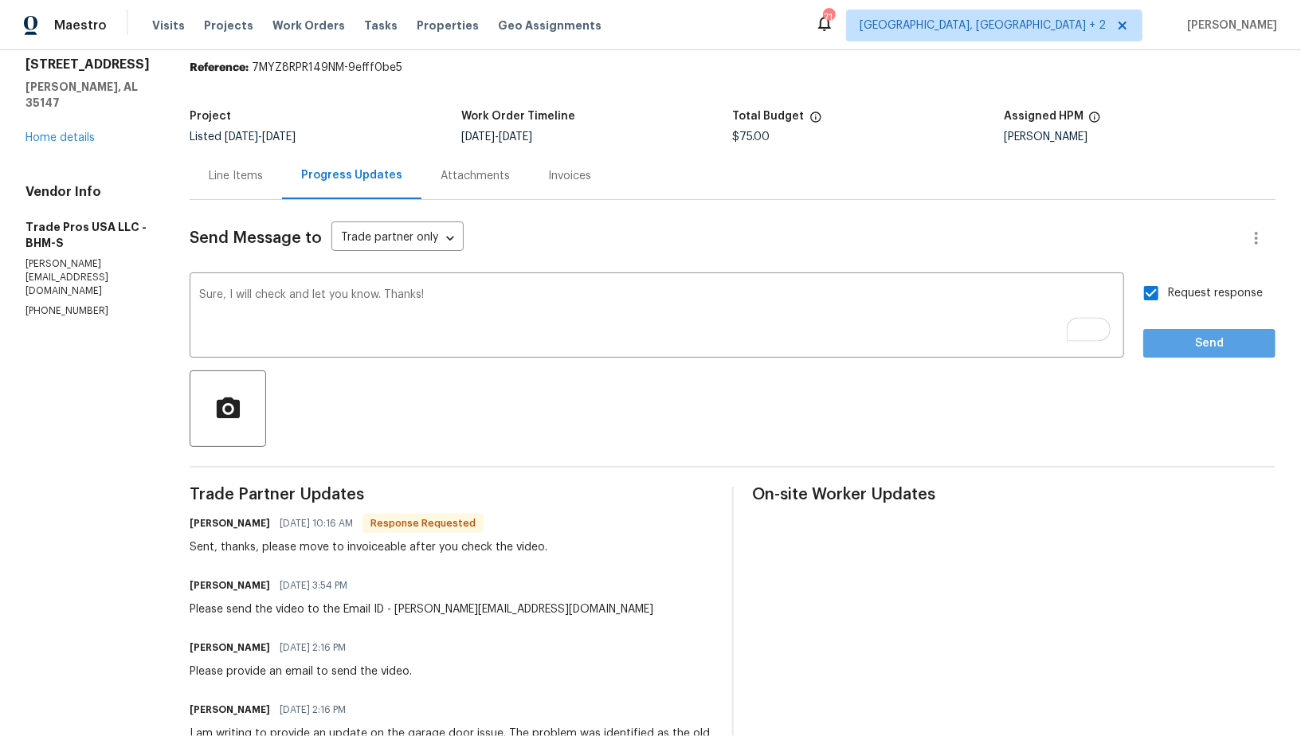
scroll to position [0, 0]
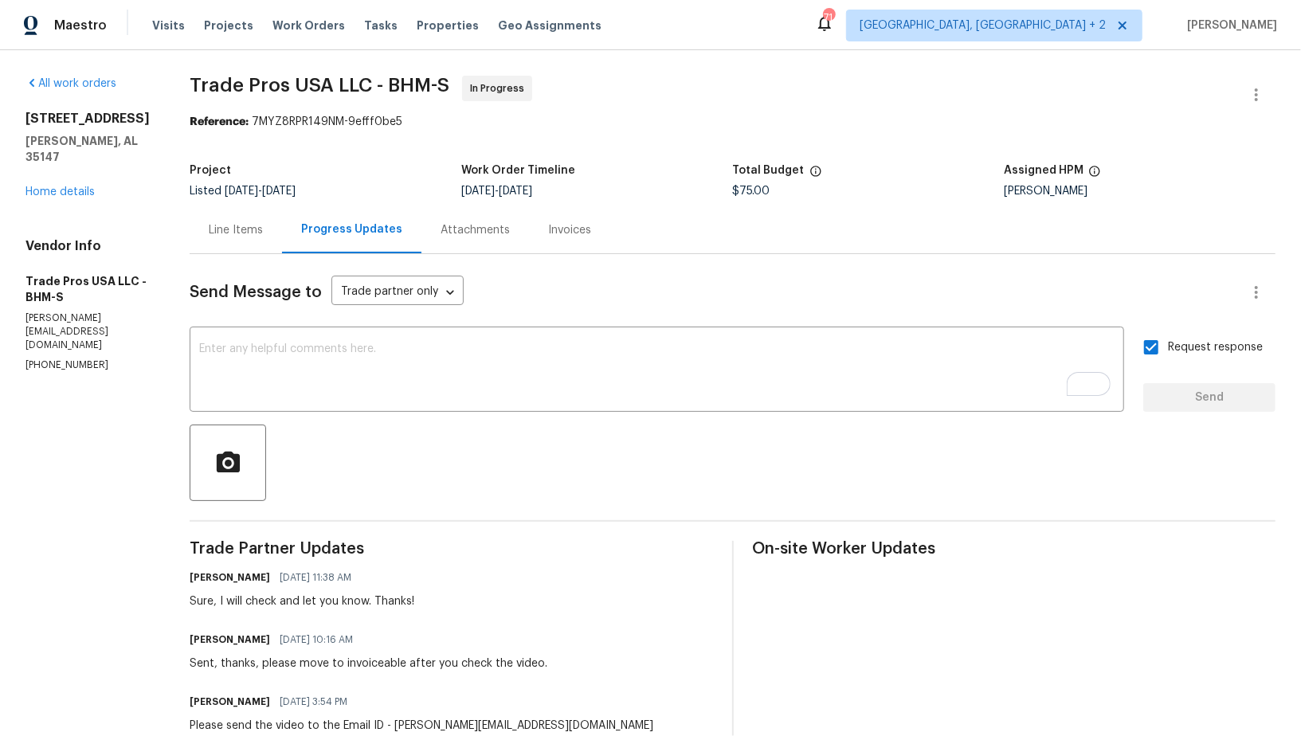
click at [96, 195] on div "5882 Forest Lakes Cv Sterrett, AL 35147 Home details" at bounding box center [88, 155] width 126 height 89
click at [84, 195] on link "Home details" at bounding box center [59, 191] width 69 height 11
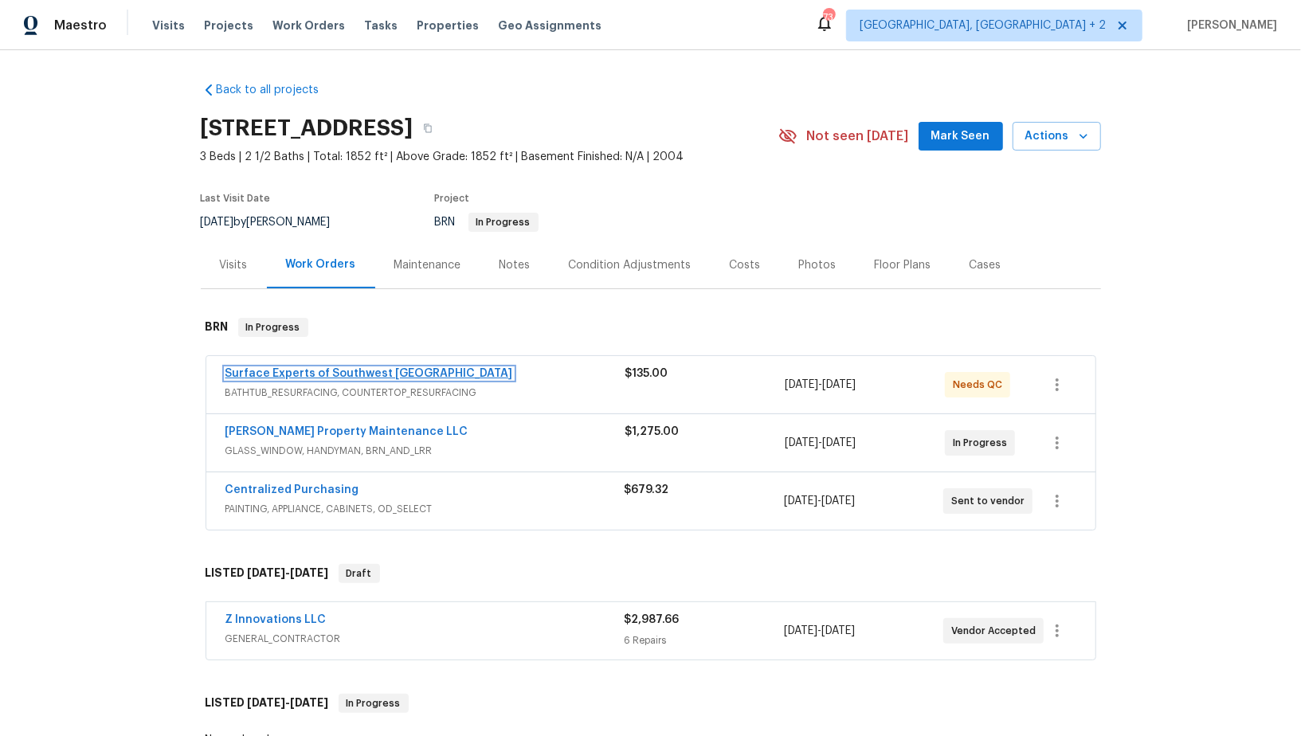
click at [337, 374] on link "Surface Experts of Southwest [GEOGRAPHIC_DATA]" at bounding box center [370, 373] width 288 height 11
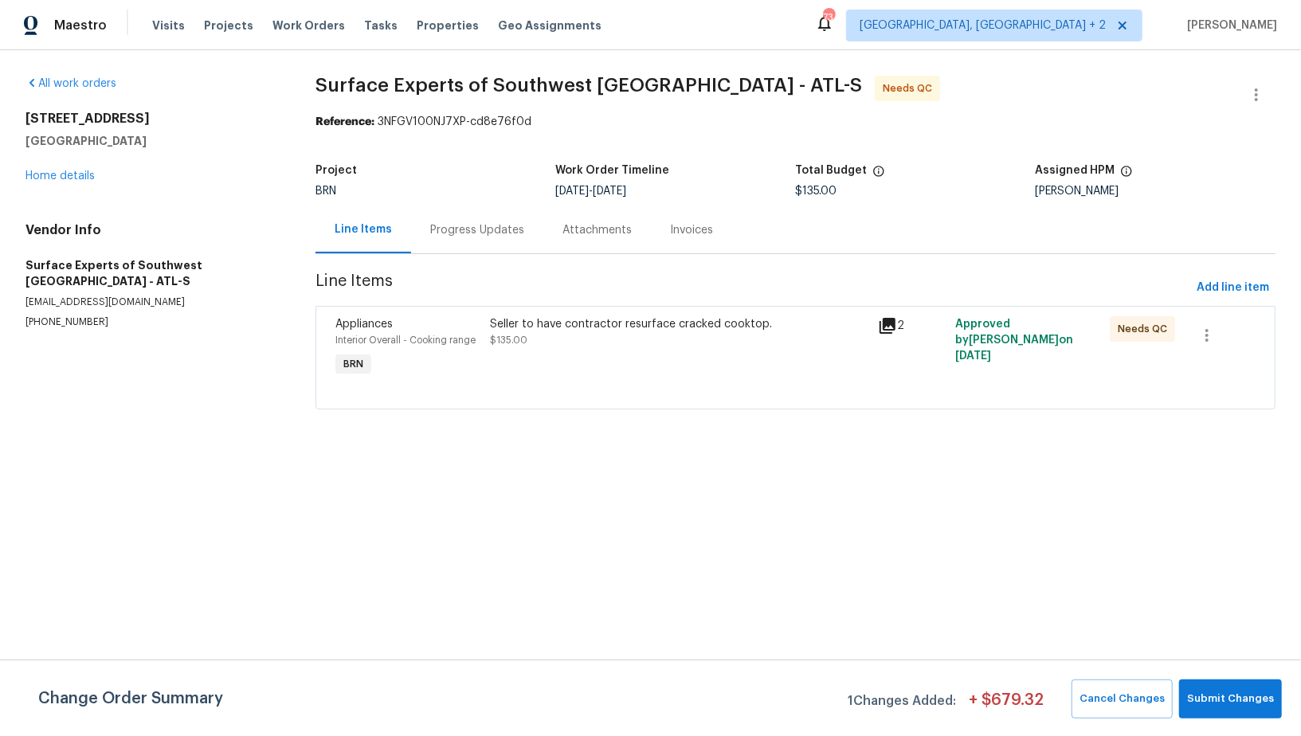
click at [542, 359] on div "Seller to have contractor resurface cracked cooktop. $135.00" at bounding box center [679, 348] width 387 height 73
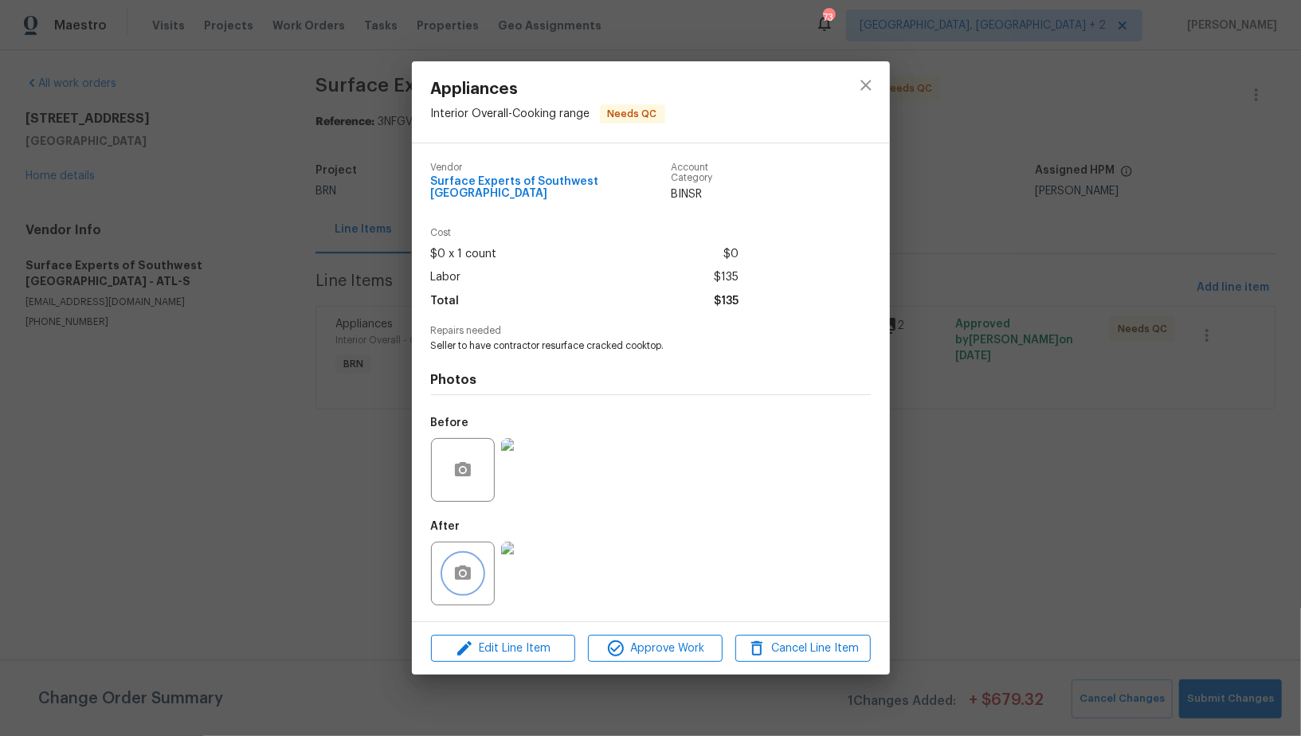
click at [465, 566] on icon "button" at bounding box center [463, 573] width 16 height 14
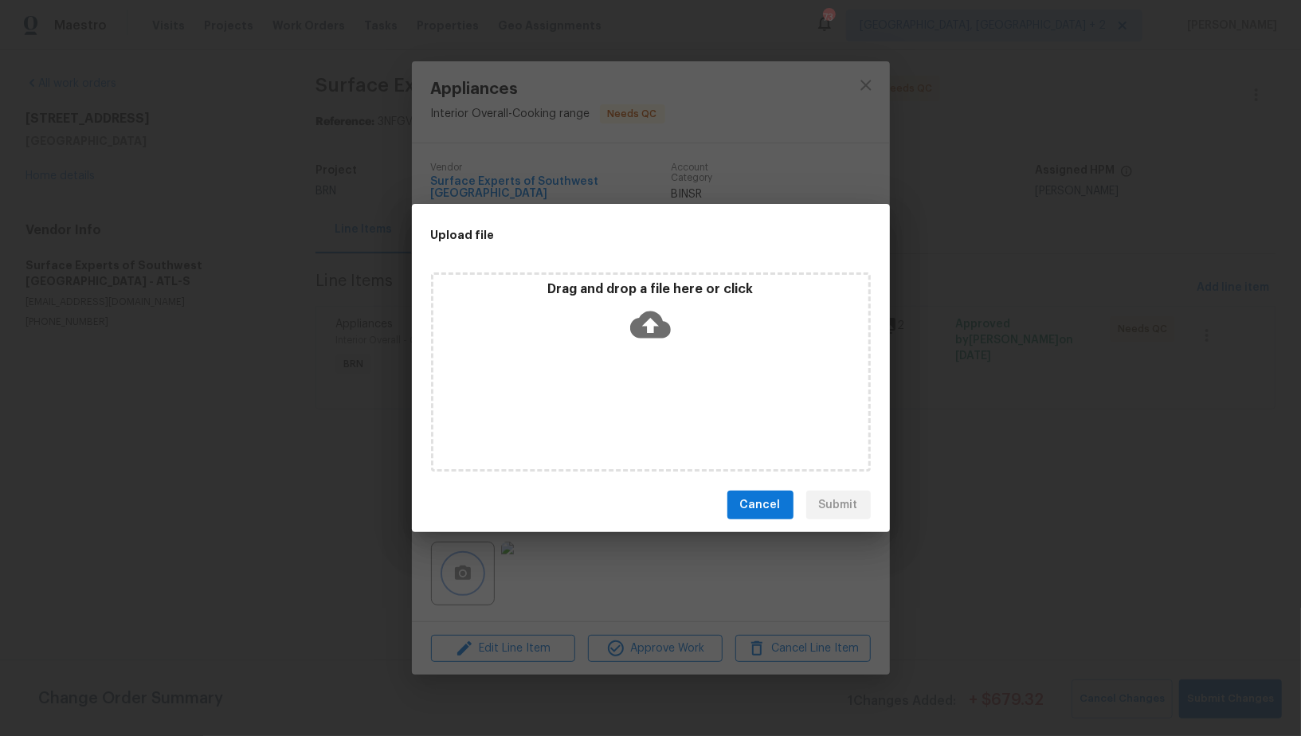
click at [592, 564] on div "Upload file Drag and drop a file here or click Cancel Submit" at bounding box center [650, 368] width 1301 height 736
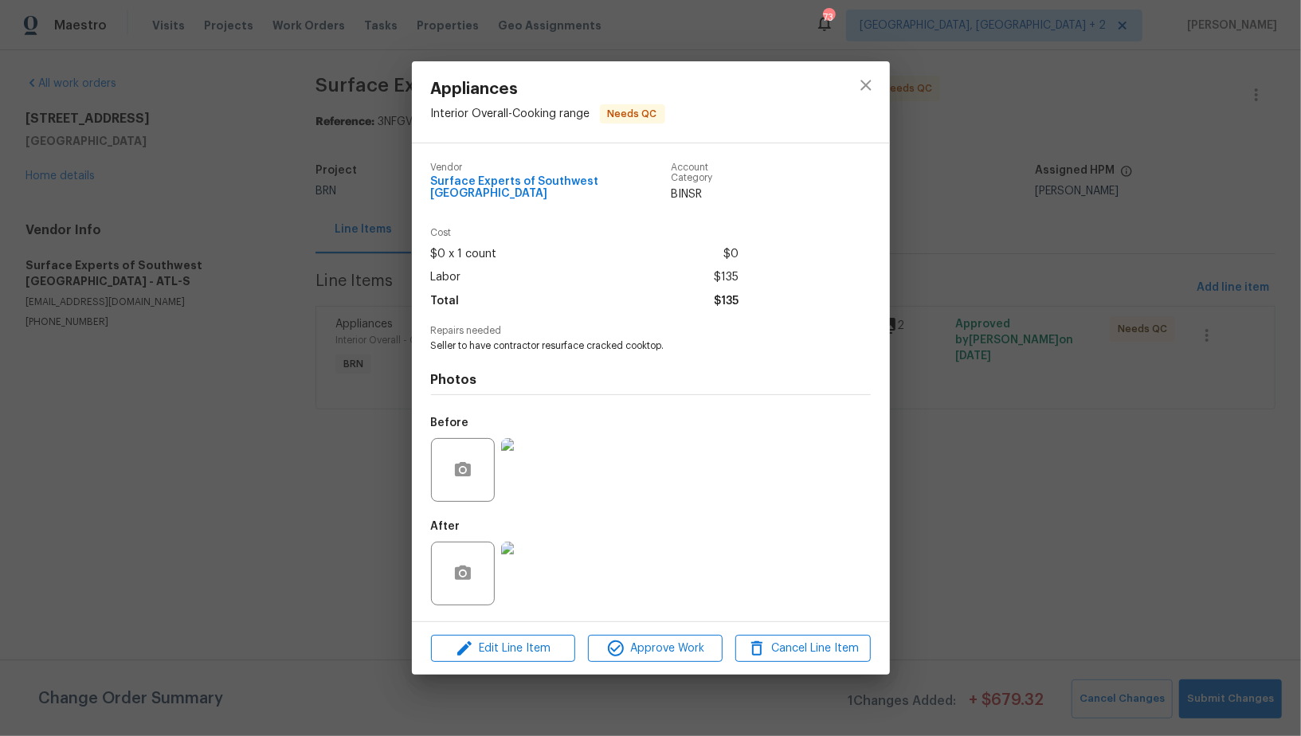
click at [539, 564] on img at bounding box center [533, 574] width 64 height 64
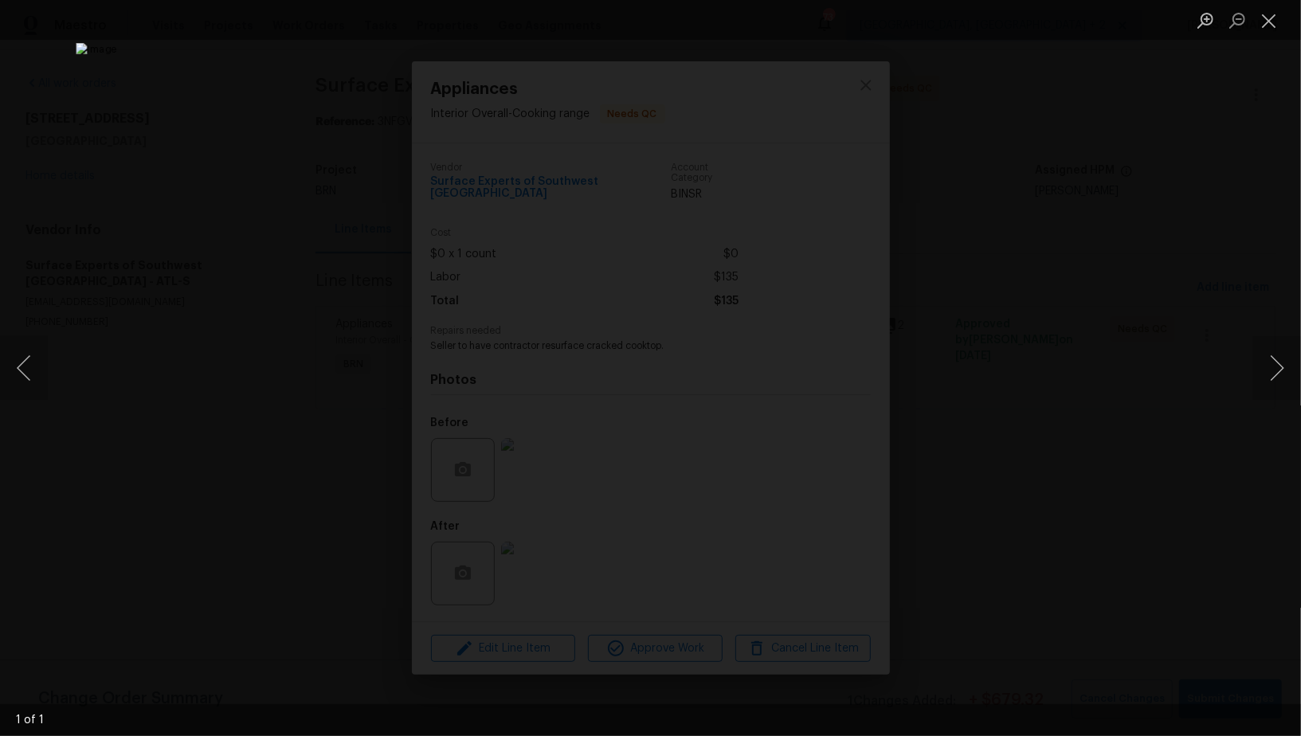
click at [1065, 282] on div "Lightbox" at bounding box center [650, 368] width 1301 height 736
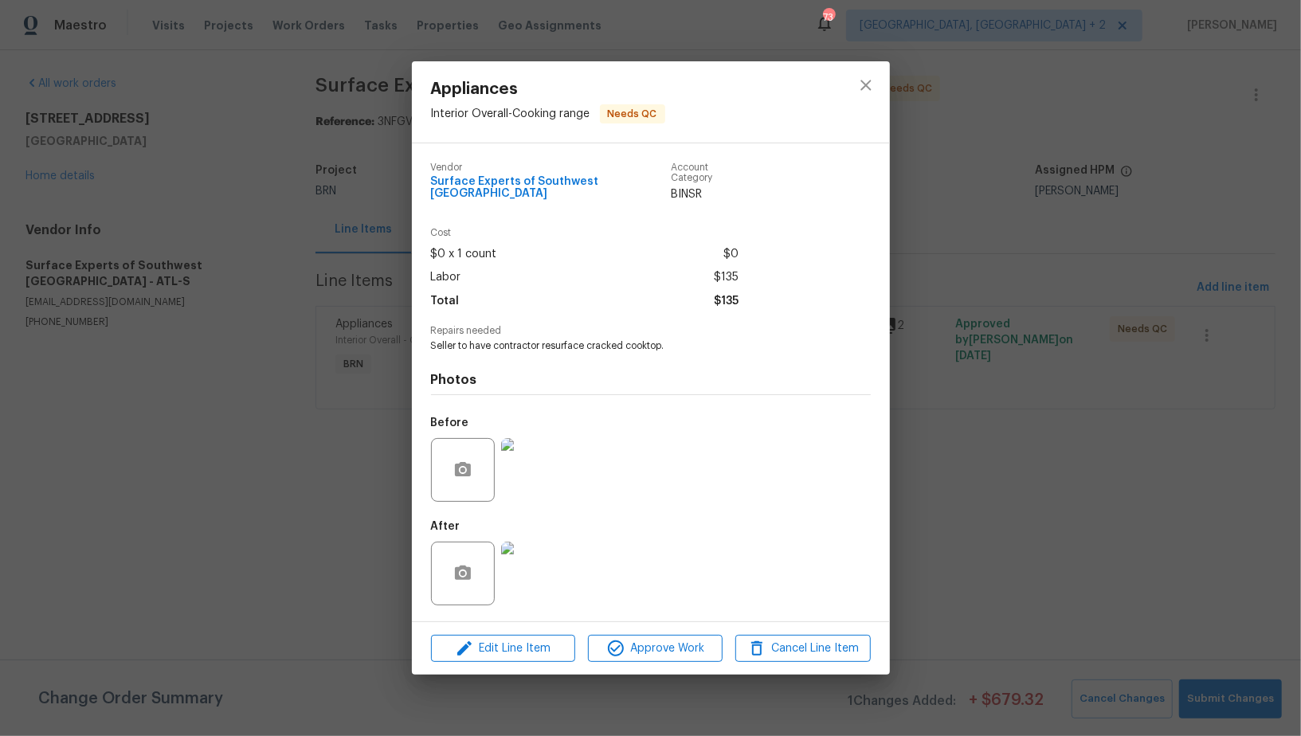
click at [1065, 282] on div "Appliances Interior Overall - Cooking range Needs QC Vendor Surface Experts of …" at bounding box center [650, 368] width 1301 height 736
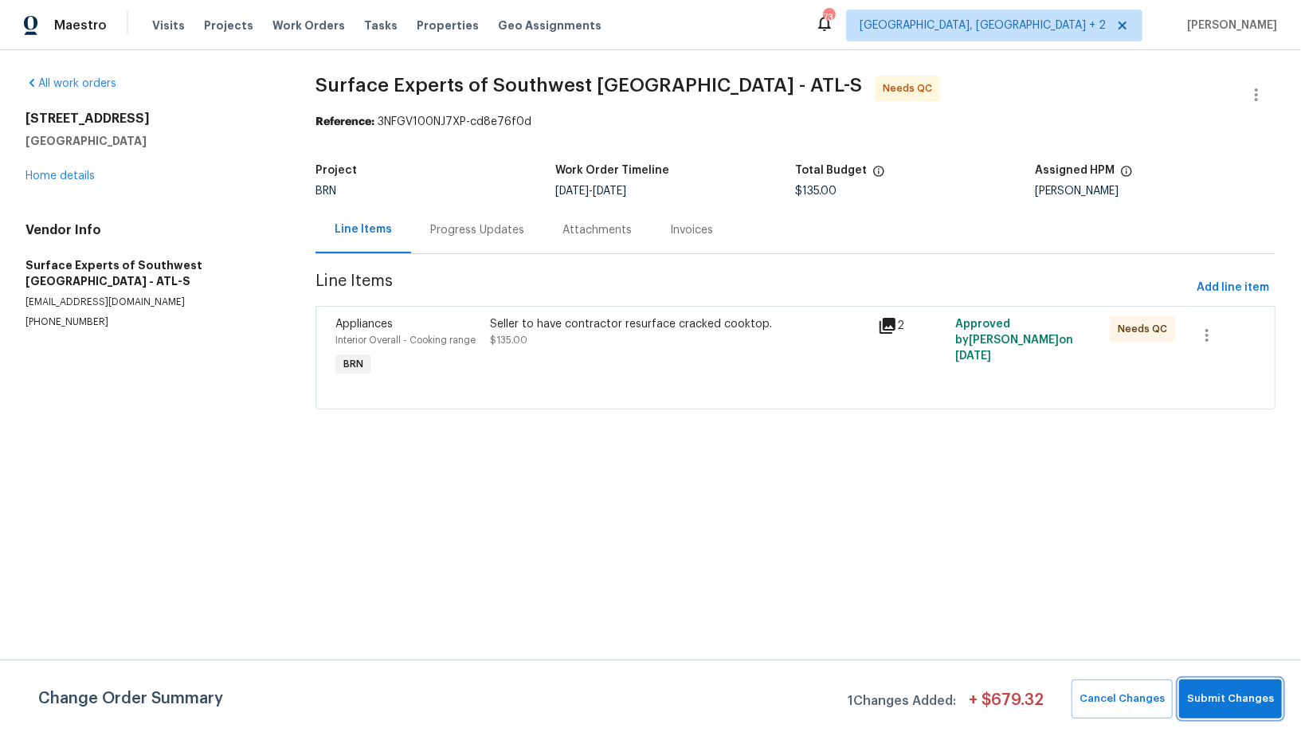
click at [1199, 705] on span "Submit Changes" at bounding box center [1230, 699] width 87 height 18
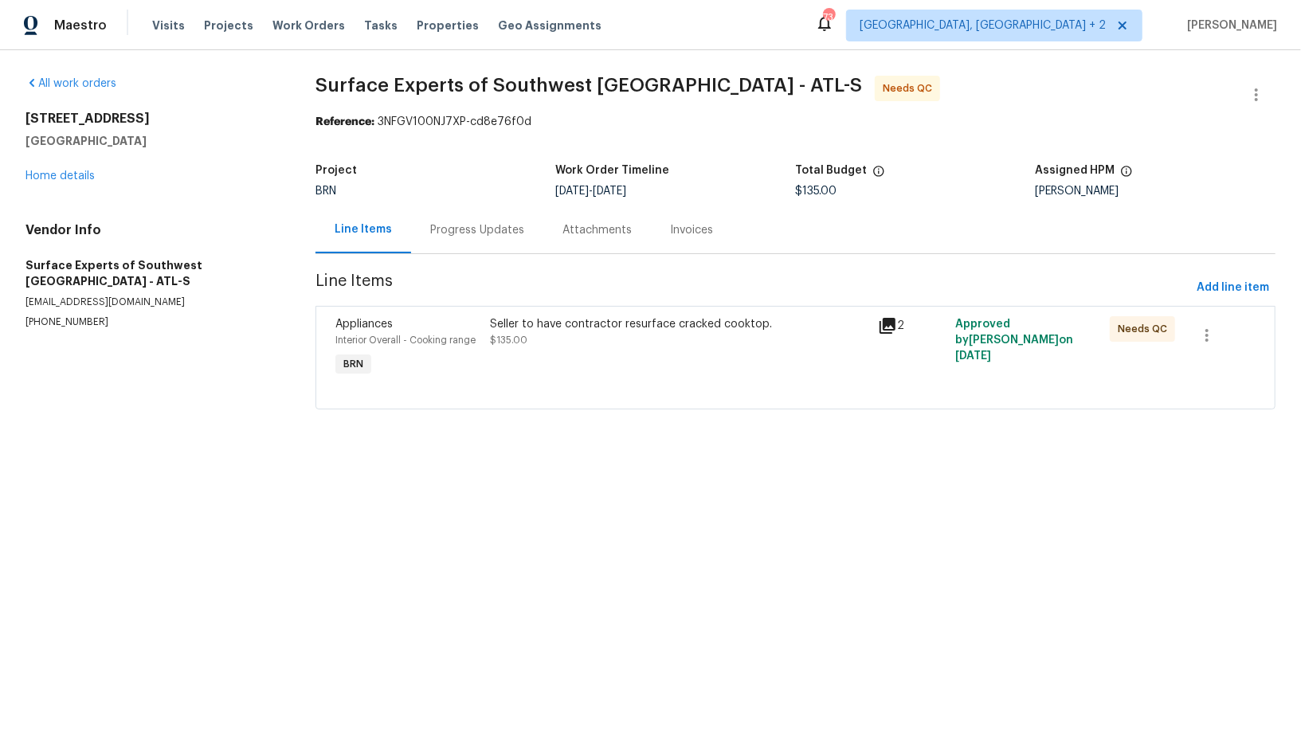
click at [582, 331] on div "Seller to have contractor resurface cracked cooktop. $135.00" at bounding box center [680, 332] width 378 height 32
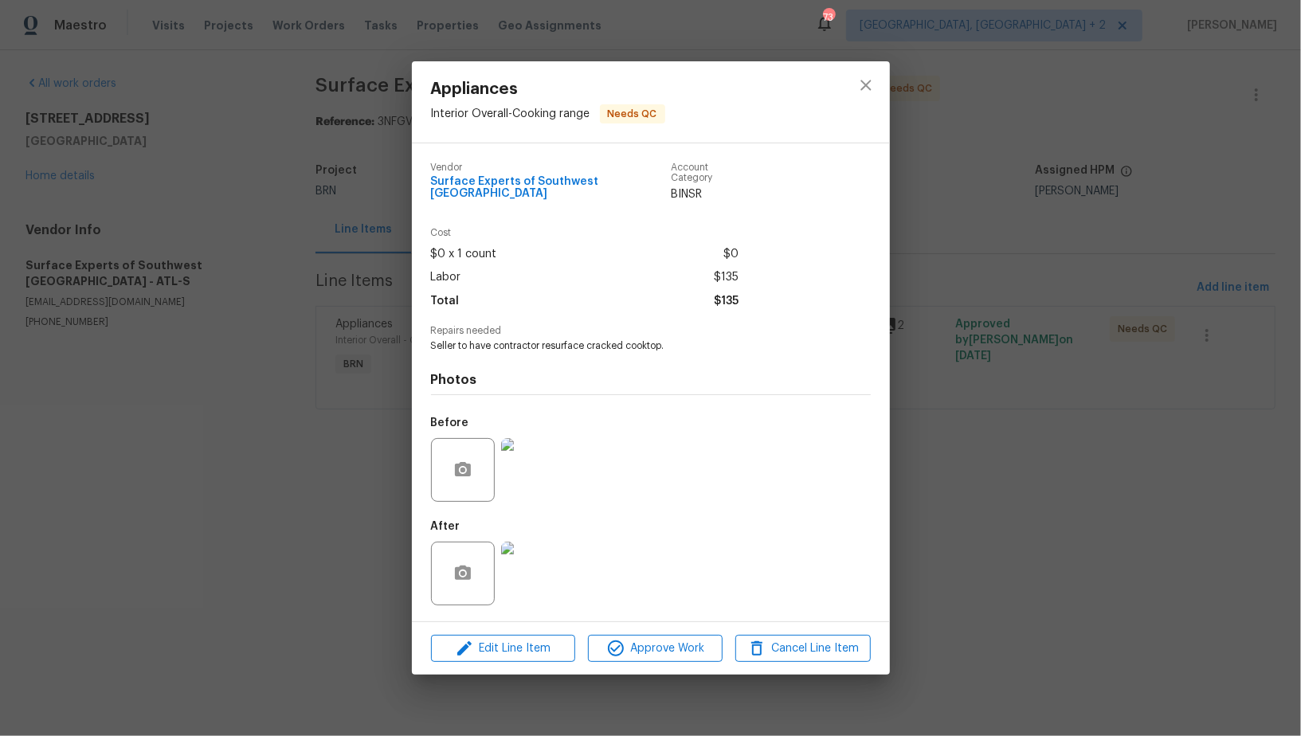
click at [546, 542] on img at bounding box center [533, 574] width 64 height 64
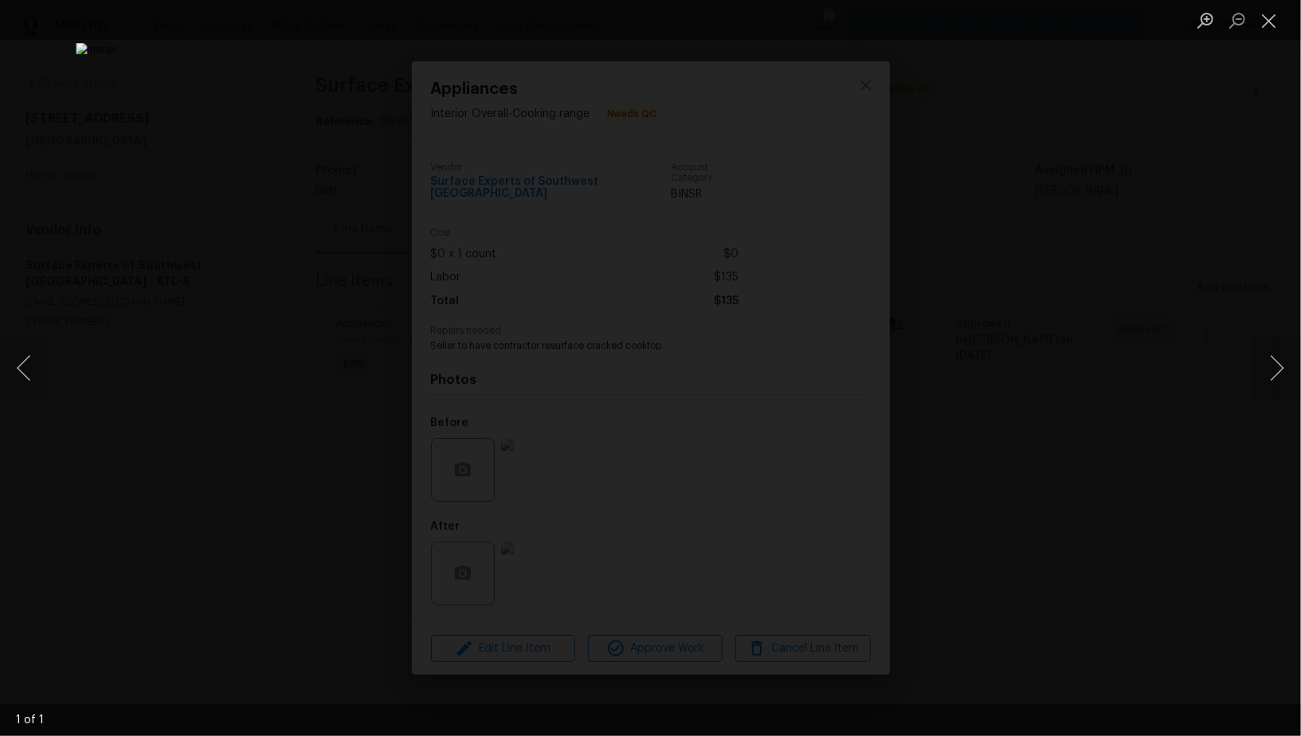
click at [1103, 540] on div "Lightbox" at bounding box center [650, 368] width 1301 height 736
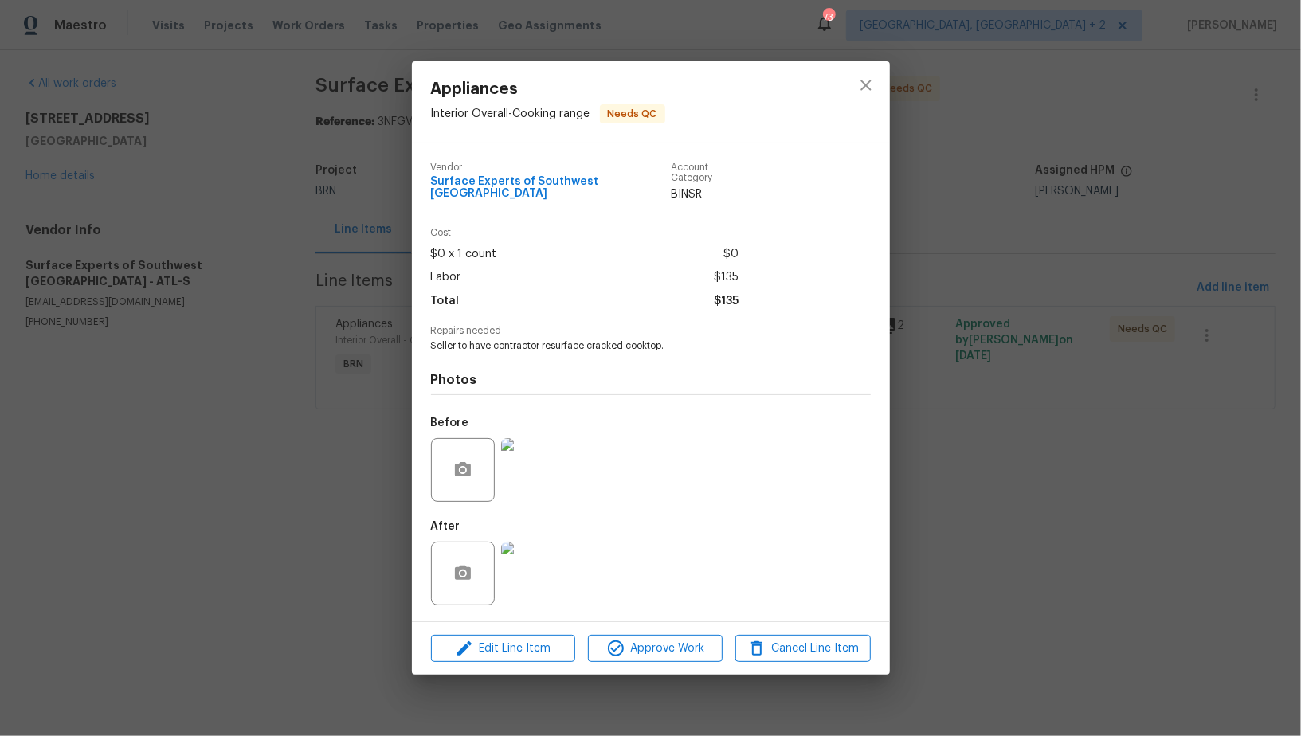
click at [1103, 540] on div "Lightbox" at bounding box center [650, 368] width 1301 height 736
click at [913, 482] on div "Appliances Interior Overall - Cooking range Needs QC Vendor Surface Experts of …" at bounding box center [650, 368] width 1301 height 736
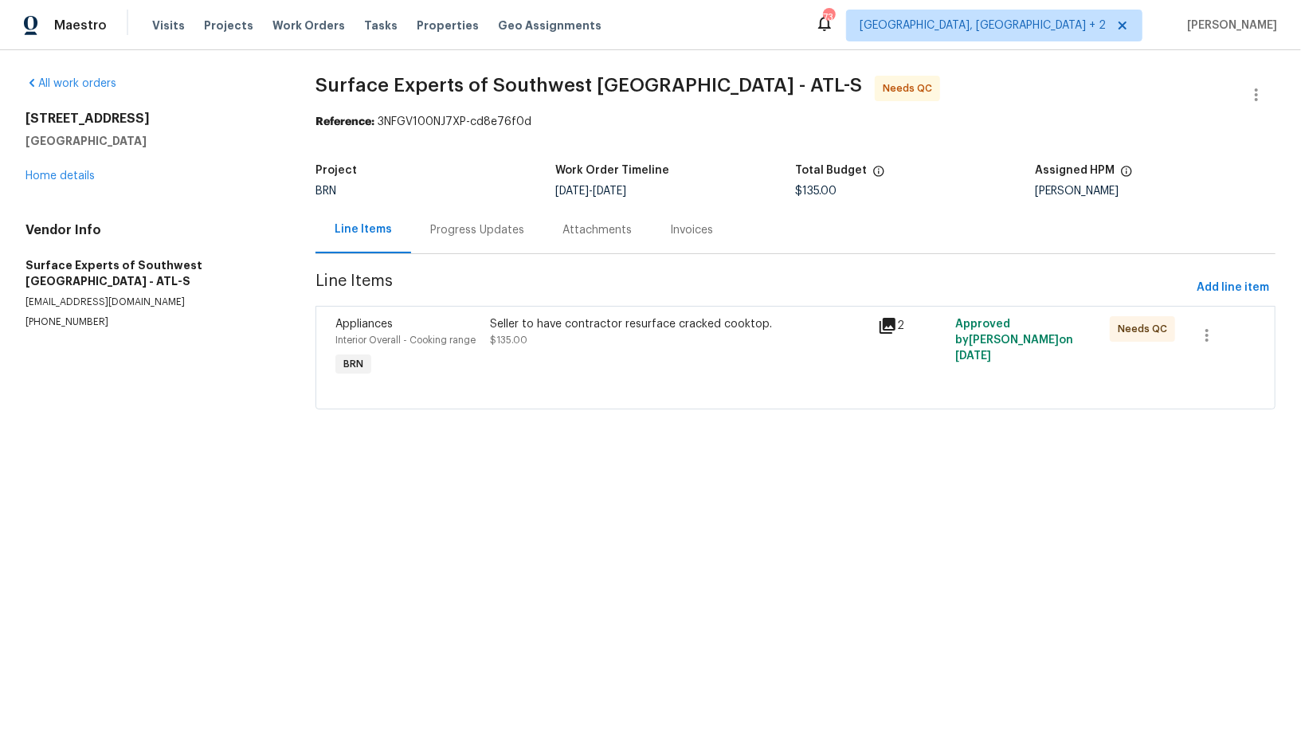
click at [540, 354] on div "Seller to have contractor resurface cracked cooktop. $135.00" at bounding box center [679, 348] width 387 height 73
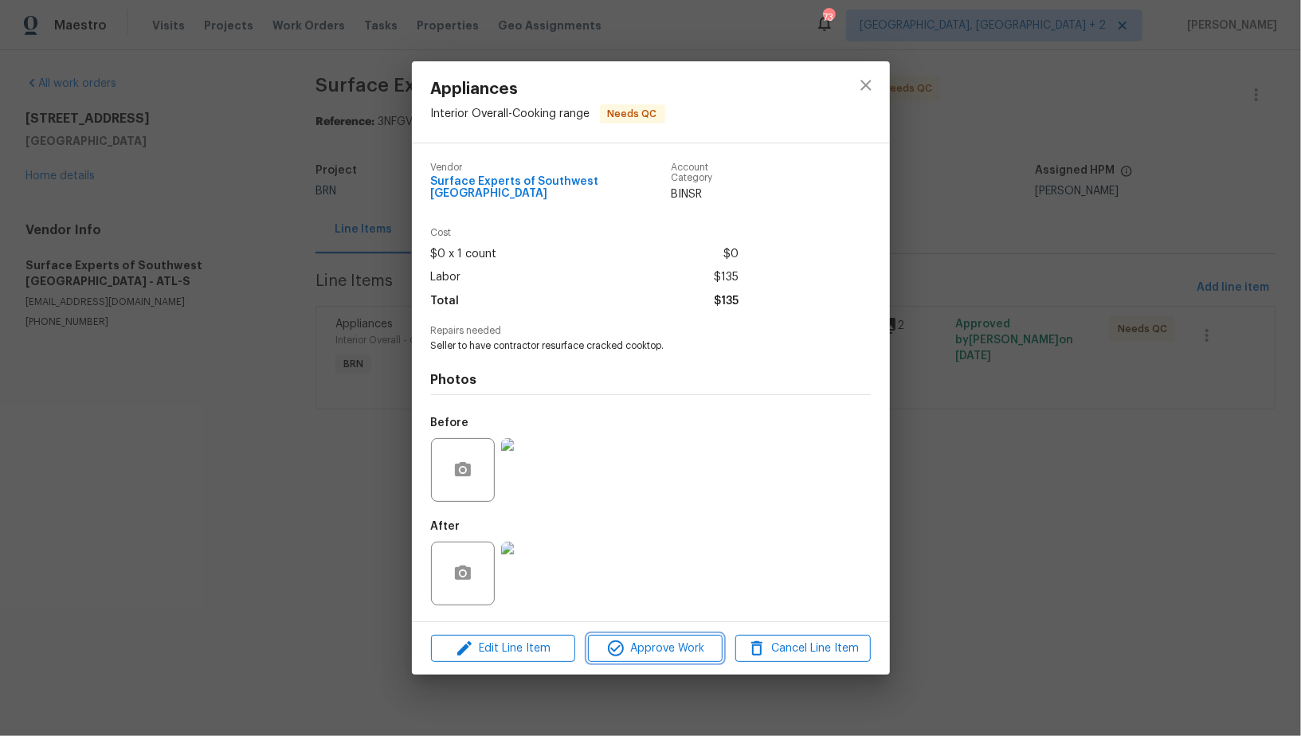
click at [625, 645] on icon "button" at bounding box center [615, 648] width 19 height 19
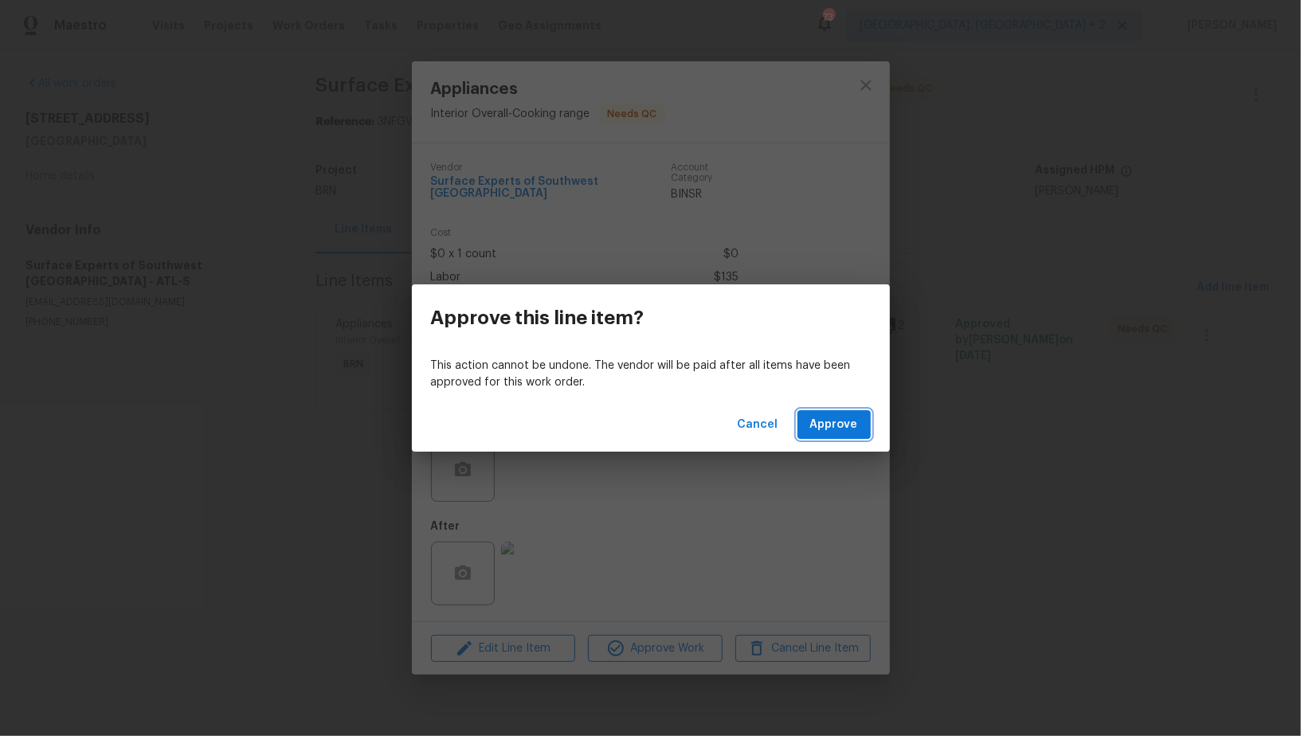
click at [842, 435] on button "Approve" at bounding box center [834, 424] width 73 height 29
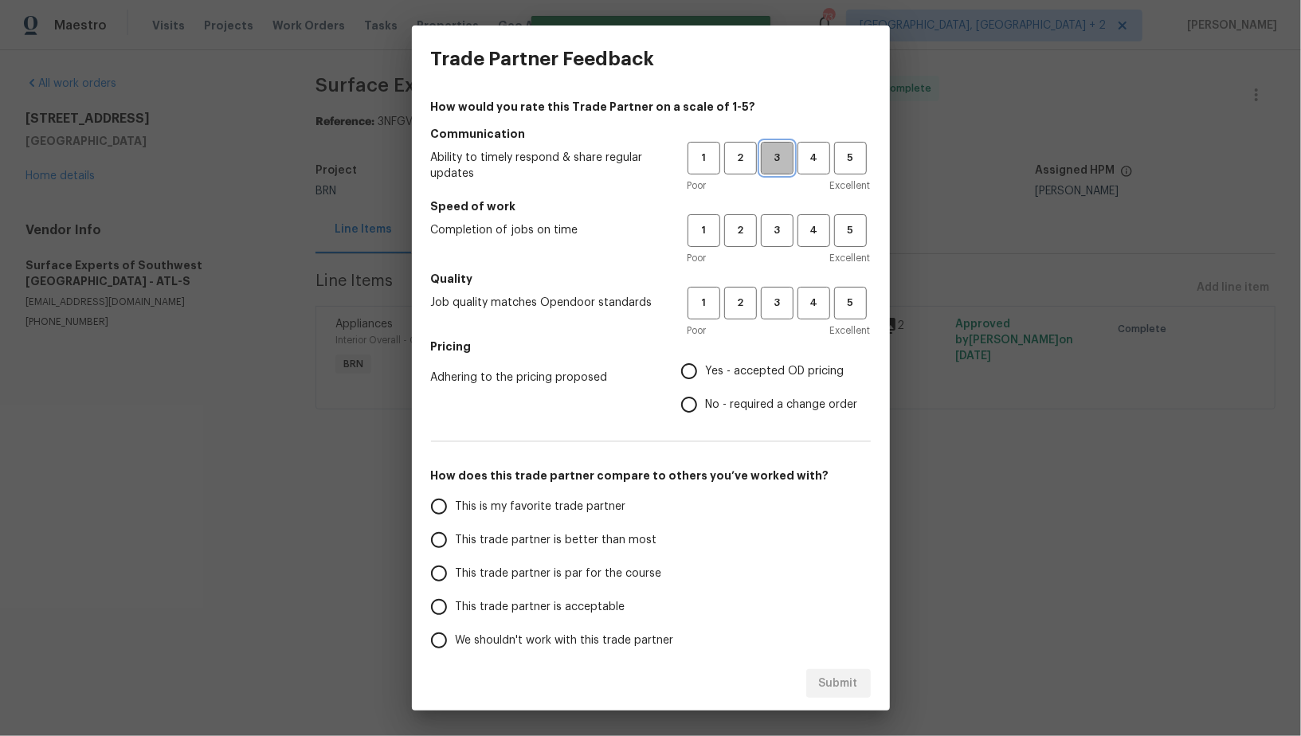
click at [777, 167] on span "3" at bounding box center [777, 158] width 29 height 18
click at [777, 235] on span "3" at bounding box center [777, 231] width 29 height 18
click at [777, 302] on span "3" at bounding box center [777, 303] width 29 height 18
click at [703, 369] on input "Yes - accepted OD pricing" at bounding box center [689, 371] width 33 height 33
radio input "true"
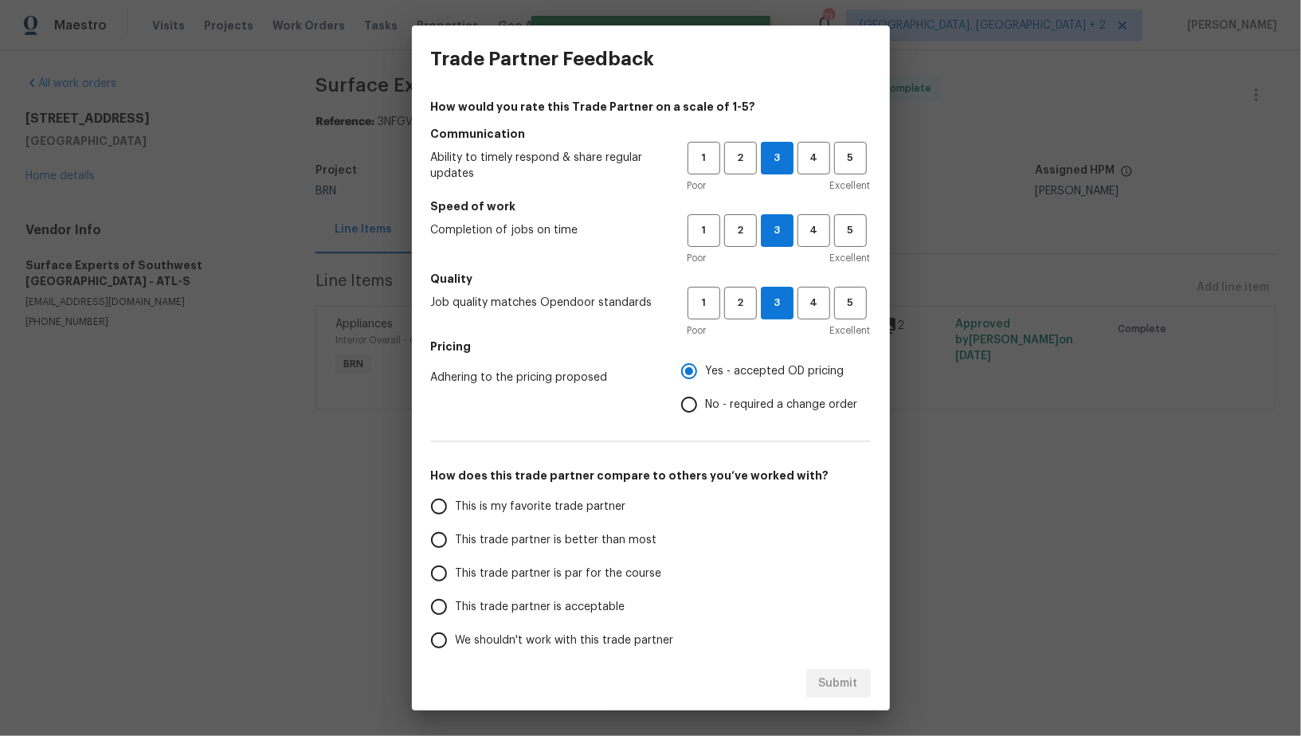
click at [448, 571] on input "This trade partner is par for the course" at bounding box center [438, 573] width 33 height 33
click at [833, 692] on span "Submit" at bounding box center [838, 684] width 39 height 20
radio input "true"
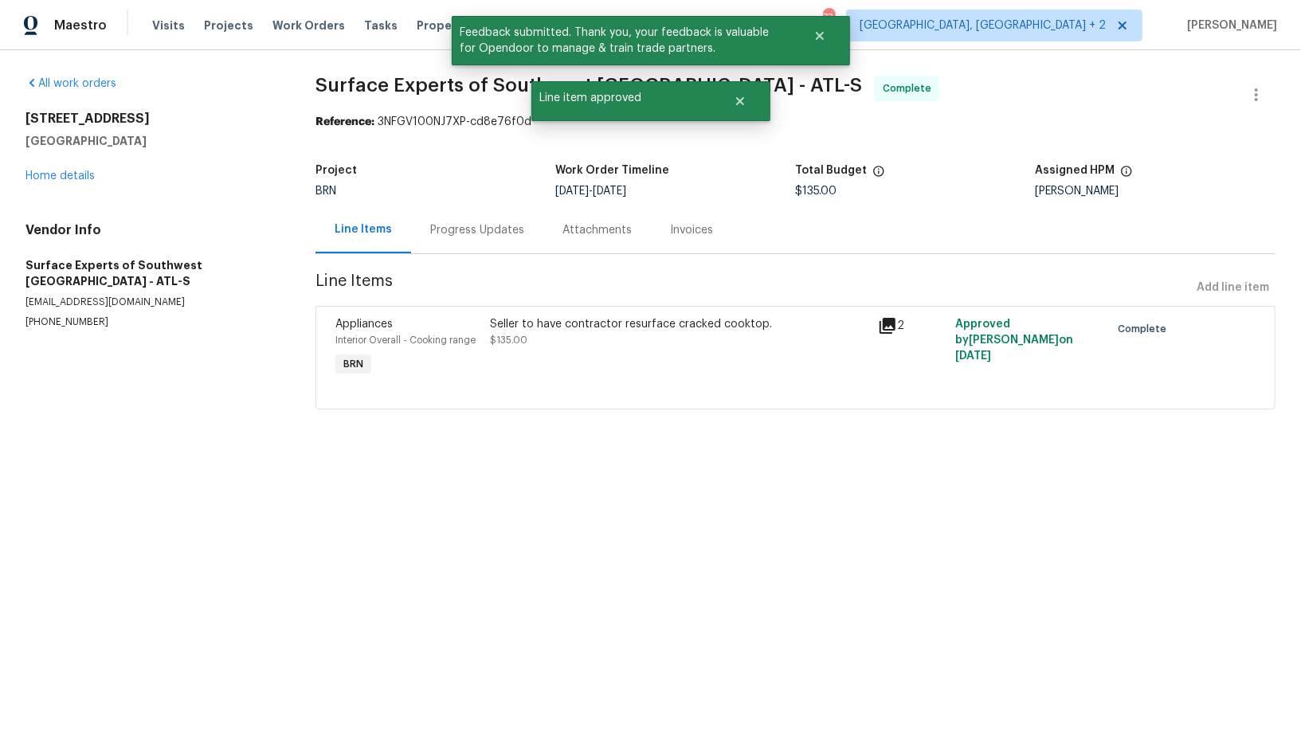
click at [435, 214] on div "Progress Updates" at bounding box center [477, 229] width 132 height 47
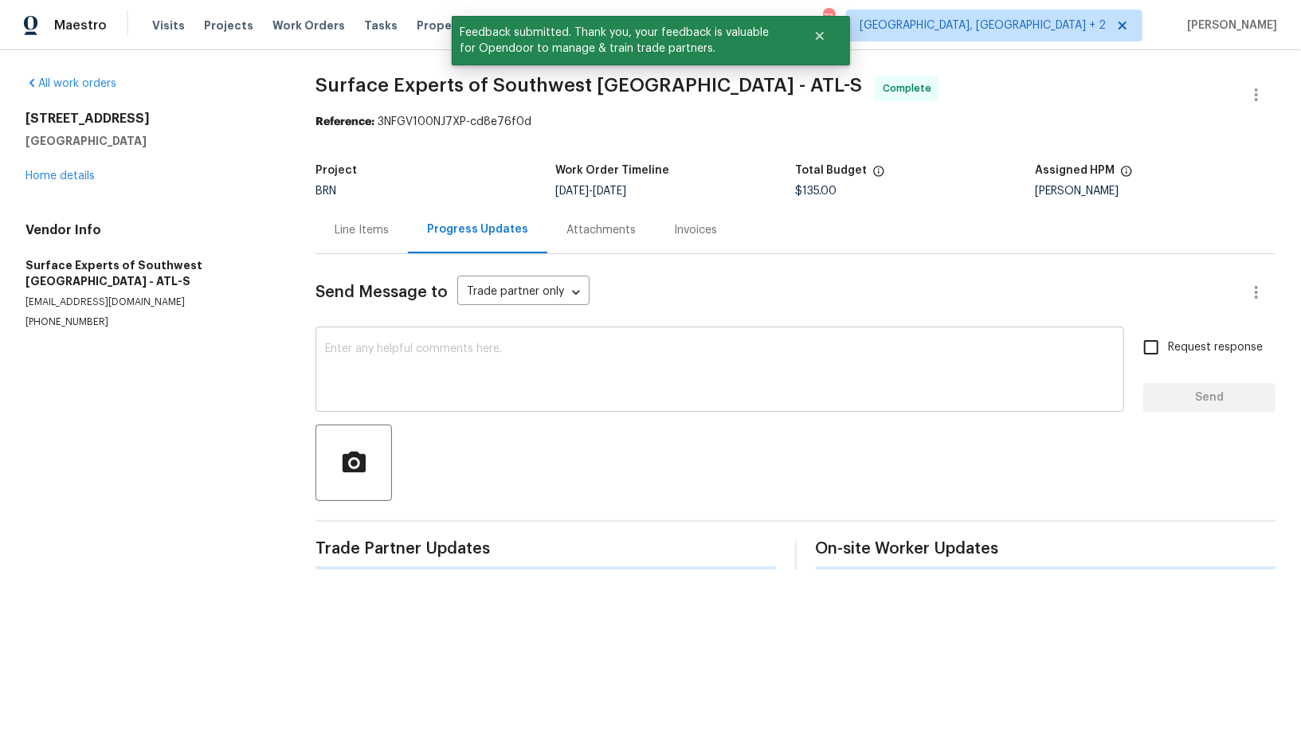
click at [504, 360] on textarea at bounding box center [720, 371] width 790 height 56
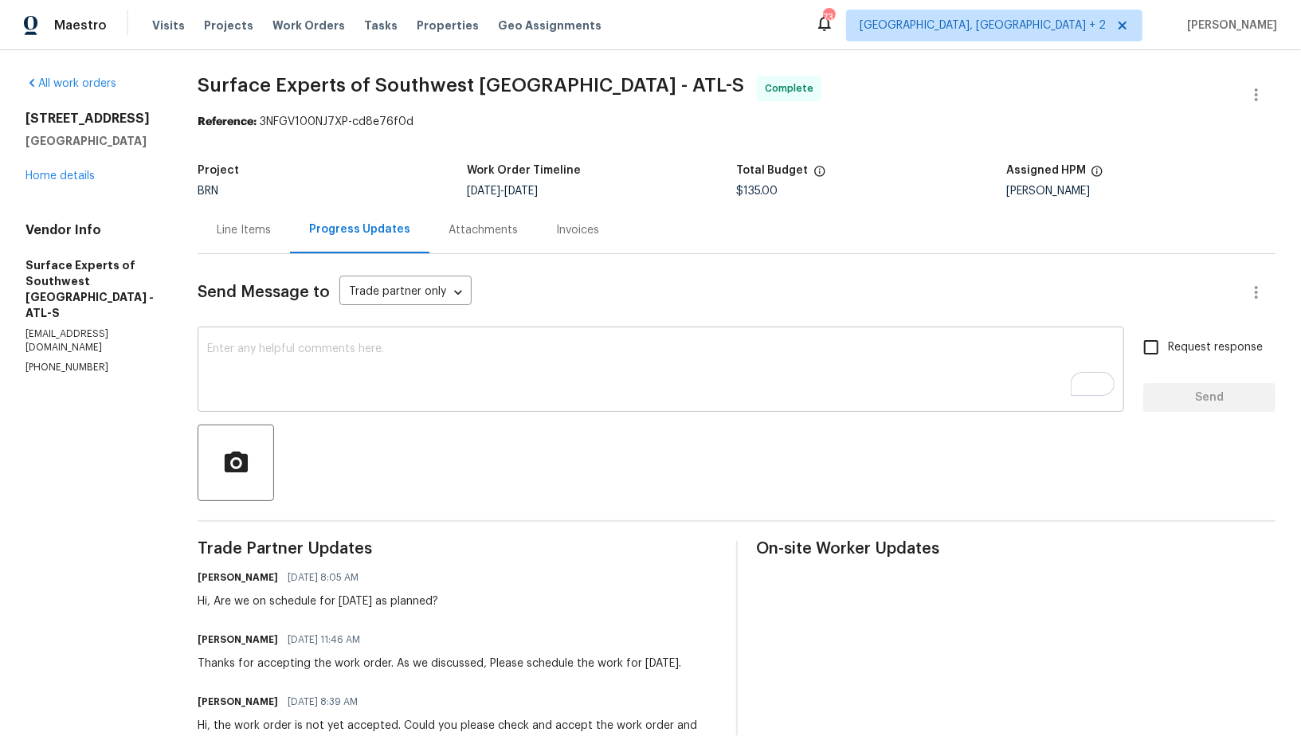
click at [386, 375] on textarea "To enrich screen reader interactions, please activate Accessibility in Grammarl…" at bounding box center [661, 371] width 908 height 56
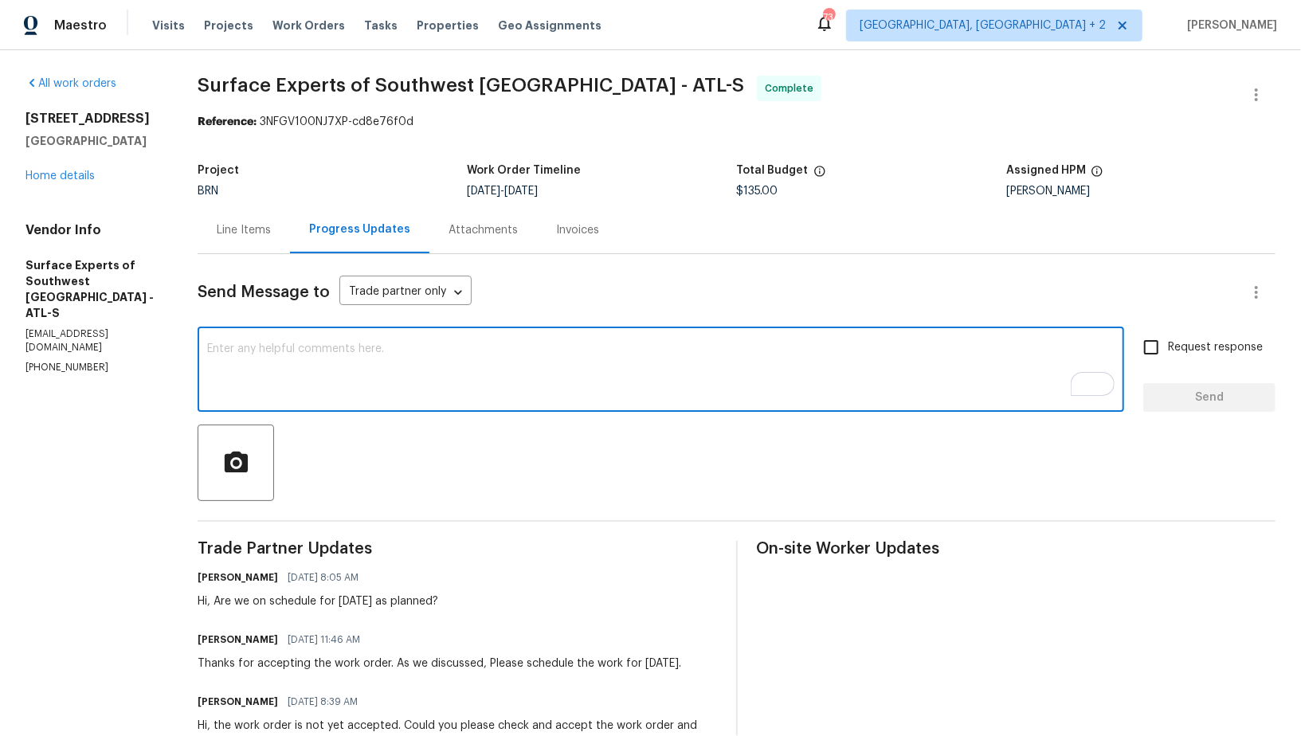
paste textarea "WO is approved, Please upload the invoice under invoice section. Thanks!"
type textarea "WO is approved, Please upload the invoice under invoice section. Thanks!"
click at [1147, 340] on input "Request response" at bounding box center [1151, 347] width 33 height 33
checkbox input "true"
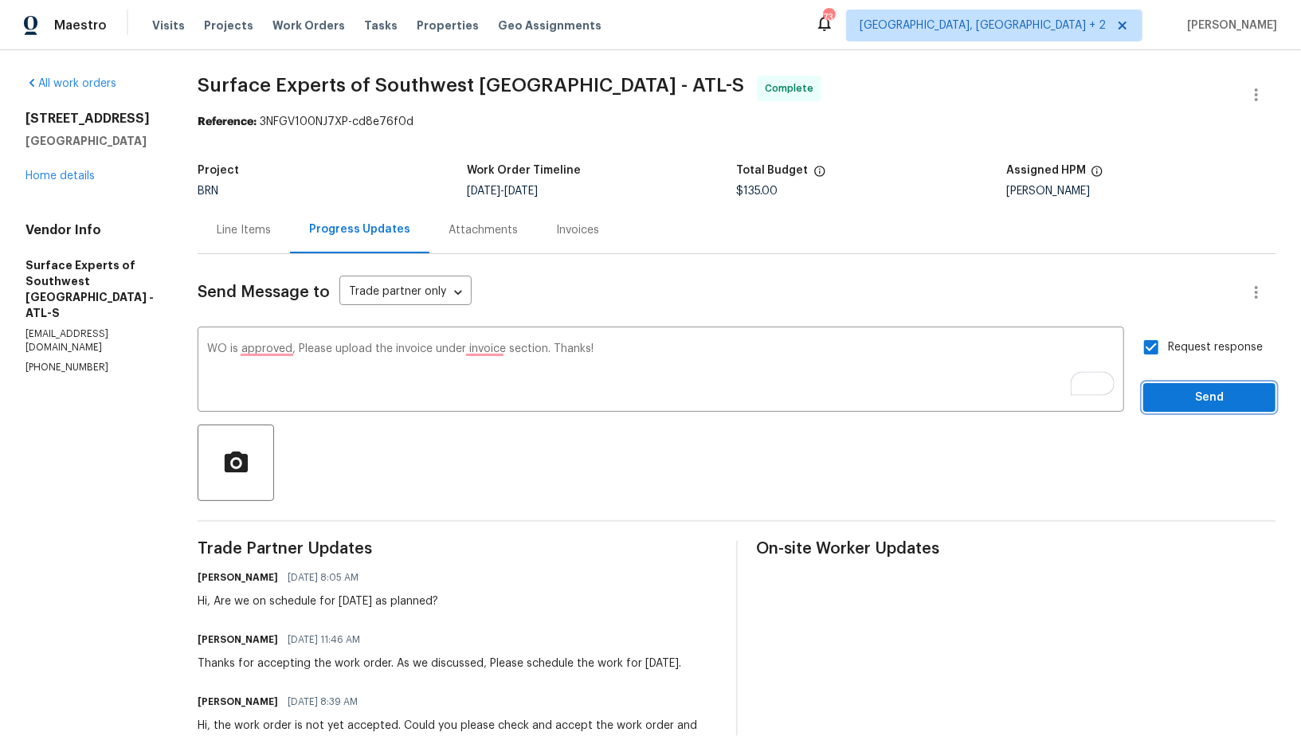
click at [1178, 391] on span "Send" at bounding box center [1209, 398] width 107 height 20
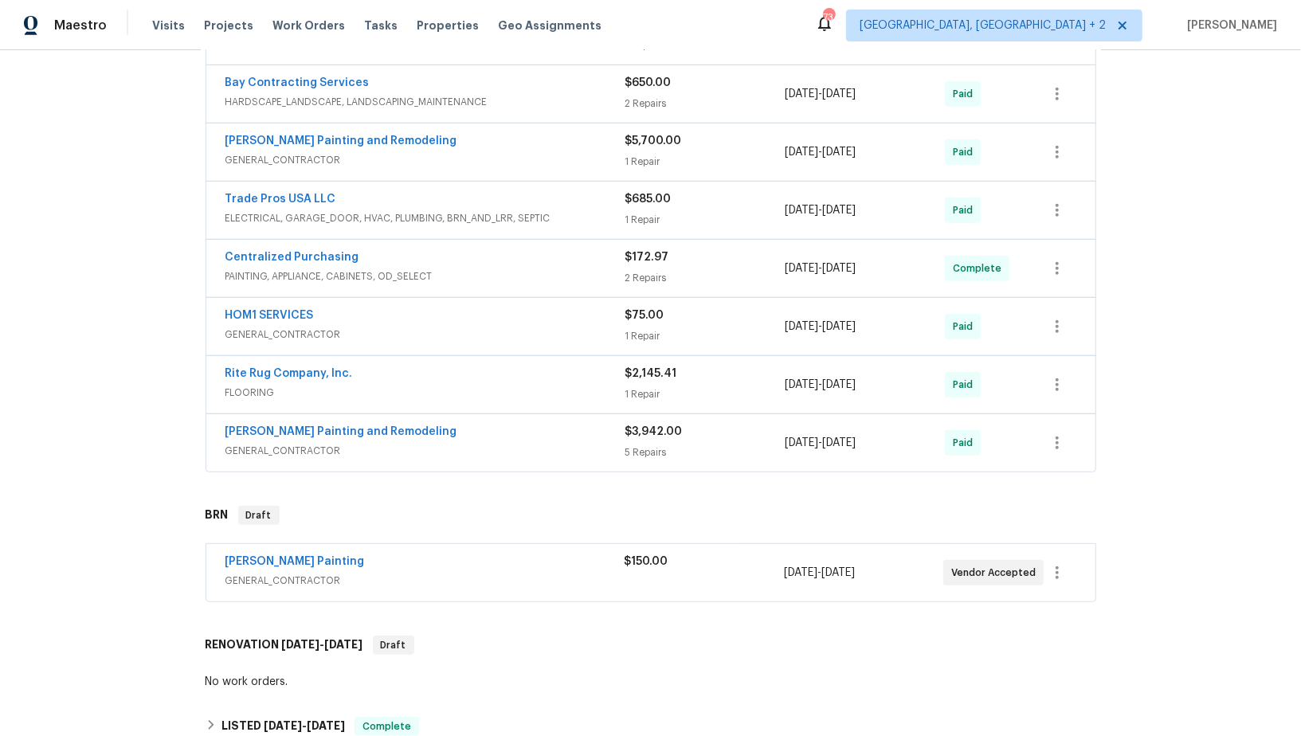
scroll to position [528, 0]
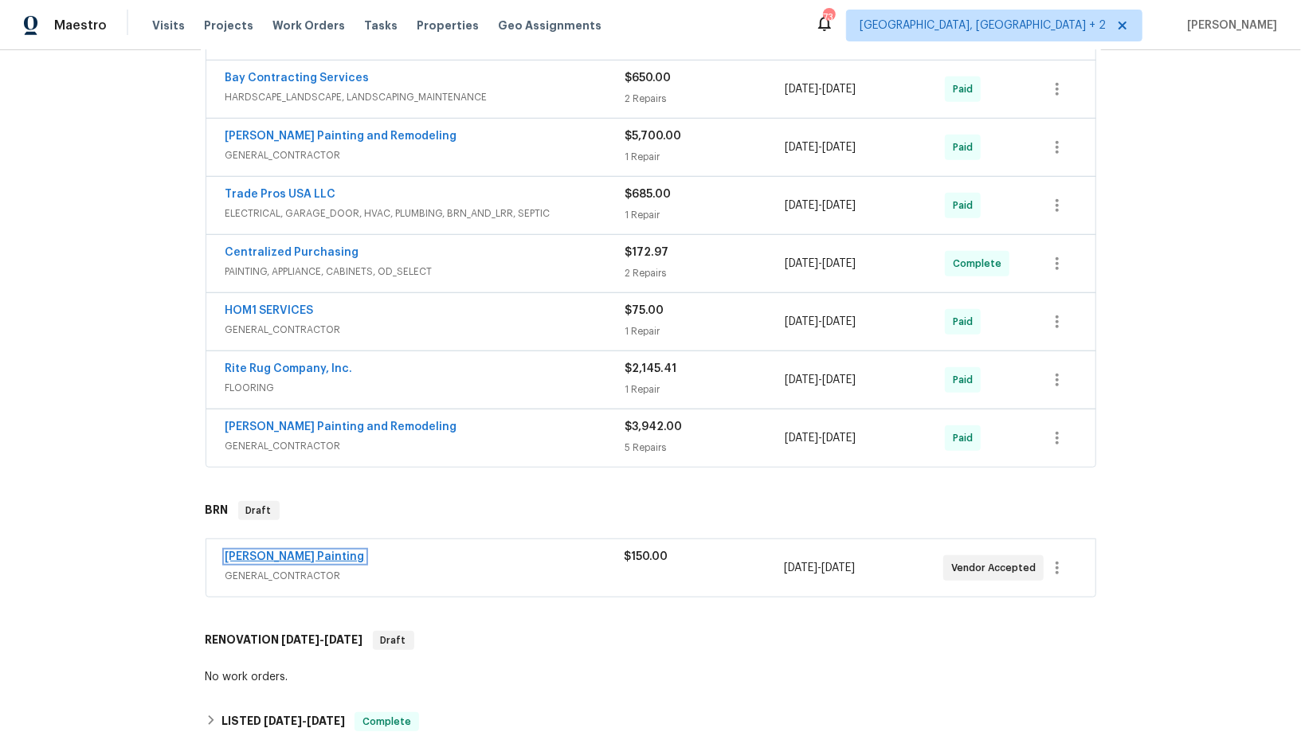
click at [289, 551] on link "[PERSON_NAME] Painting" at bounding box center [295, 556] width 139 height 11
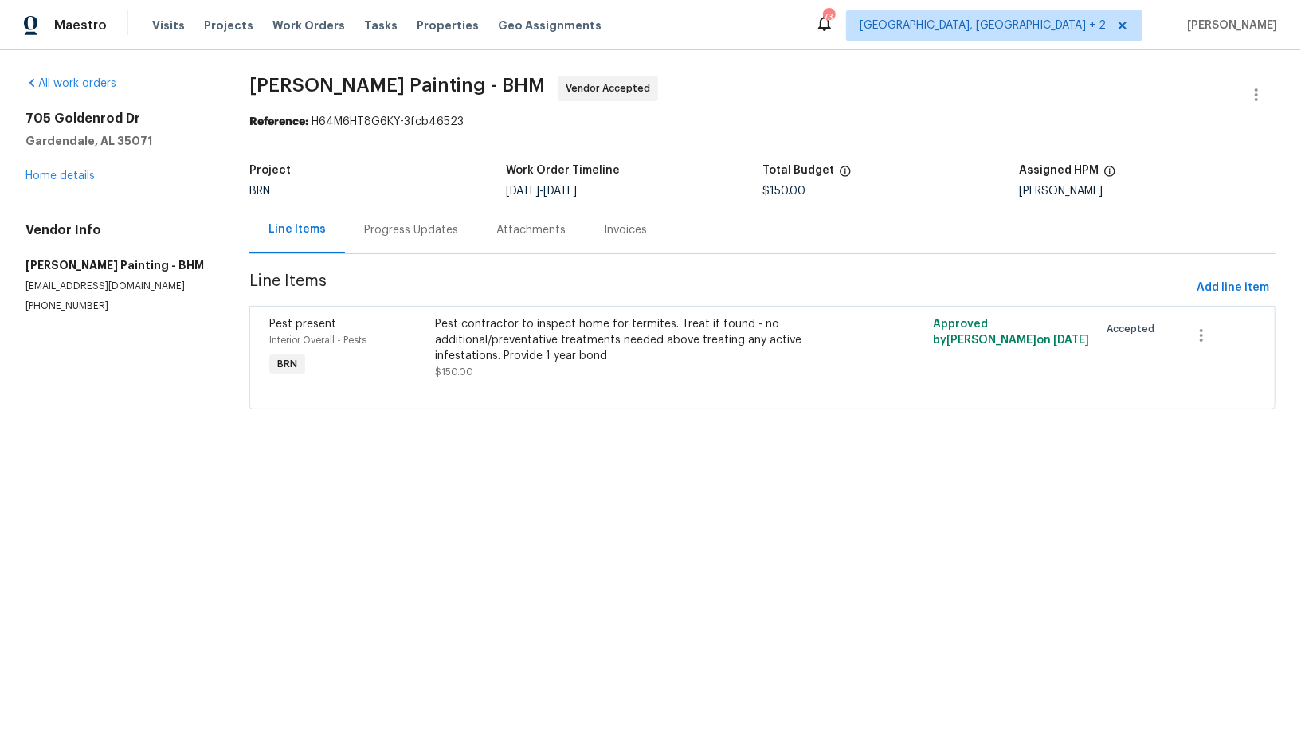
click at [411, 214] on div "Progress Updates" at bounding box center [411, 229] width 132 height 47
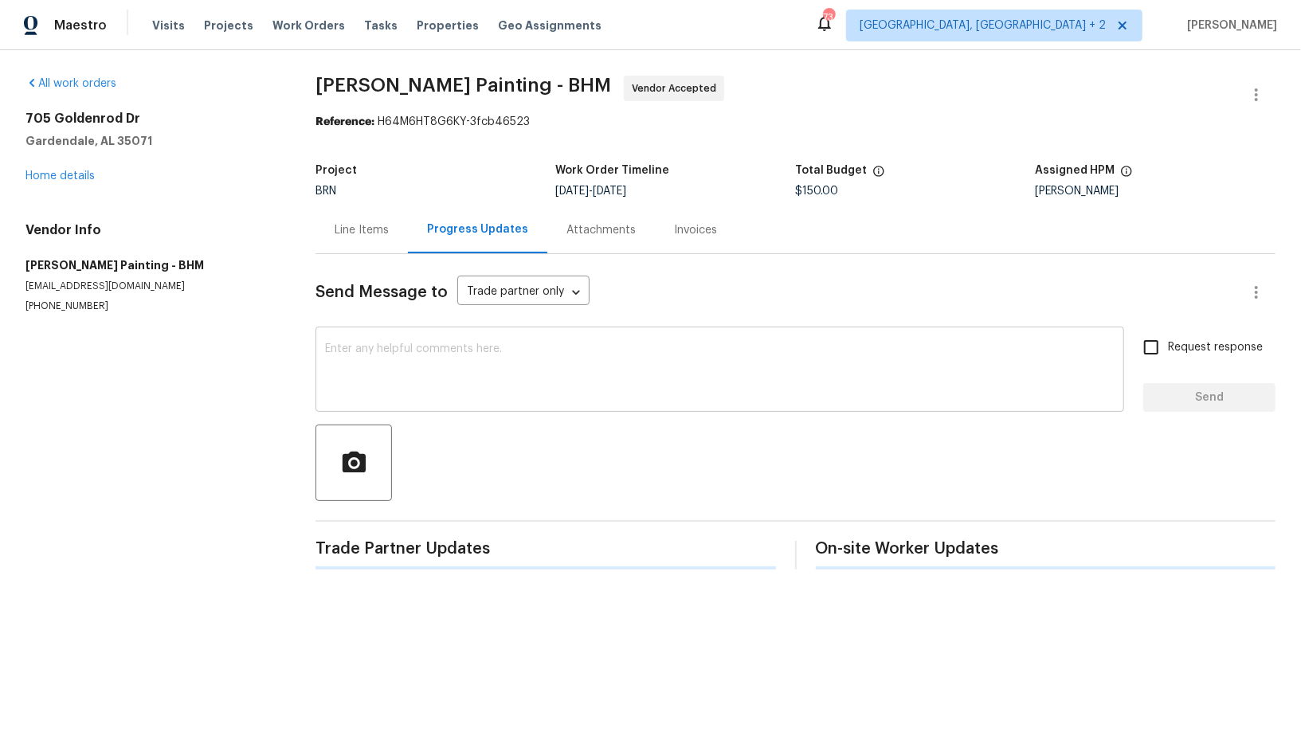
click at [404, 363] on textarea at bounding box center [720, 371] width 790 height 56
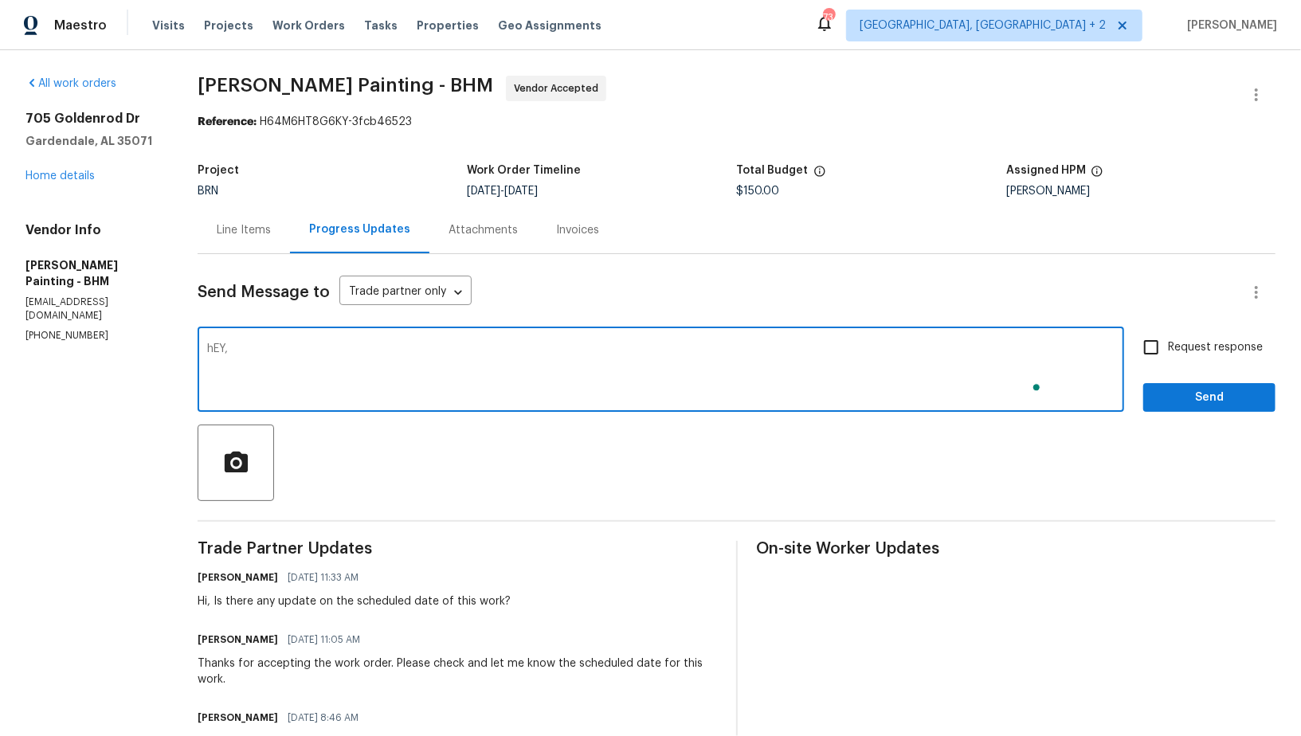
type textarea "hEY,"
click at [531, 349] on textarea "Hi, I am canceling this work order since we are hadling this work with the pest…" at bounding box center [661, 371] width 908 height 56
type textarea "Hi, I am canceling this work order since we are handling this work with the pes…"
click at [1162, 359] on input "Request response" at bounding box center [1151, 347] width 33 height 33
checkbox input "true"
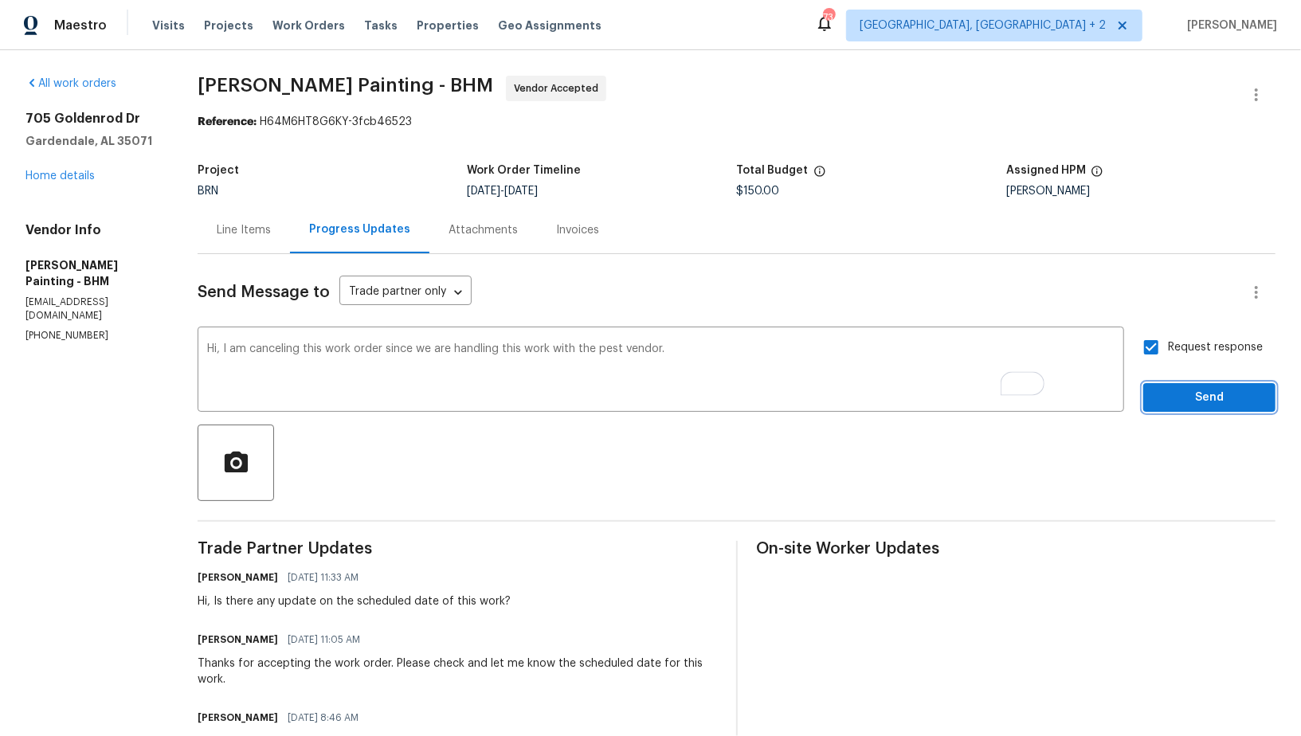
click at [1175, 399] on span "Send" at bounding box center [1209, 398] width 107 height 20
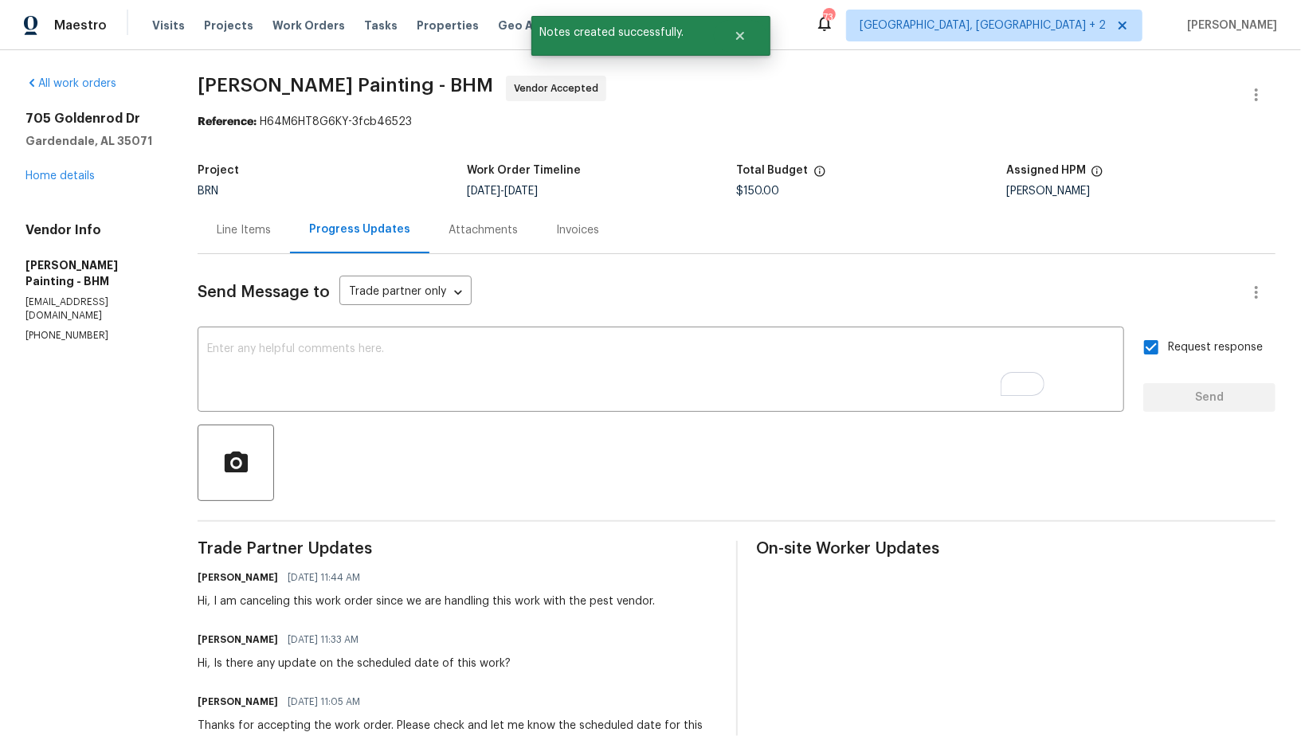
click at [271, 237] on div "Line Items" at bounding box center [244, 230] width 54 height 16
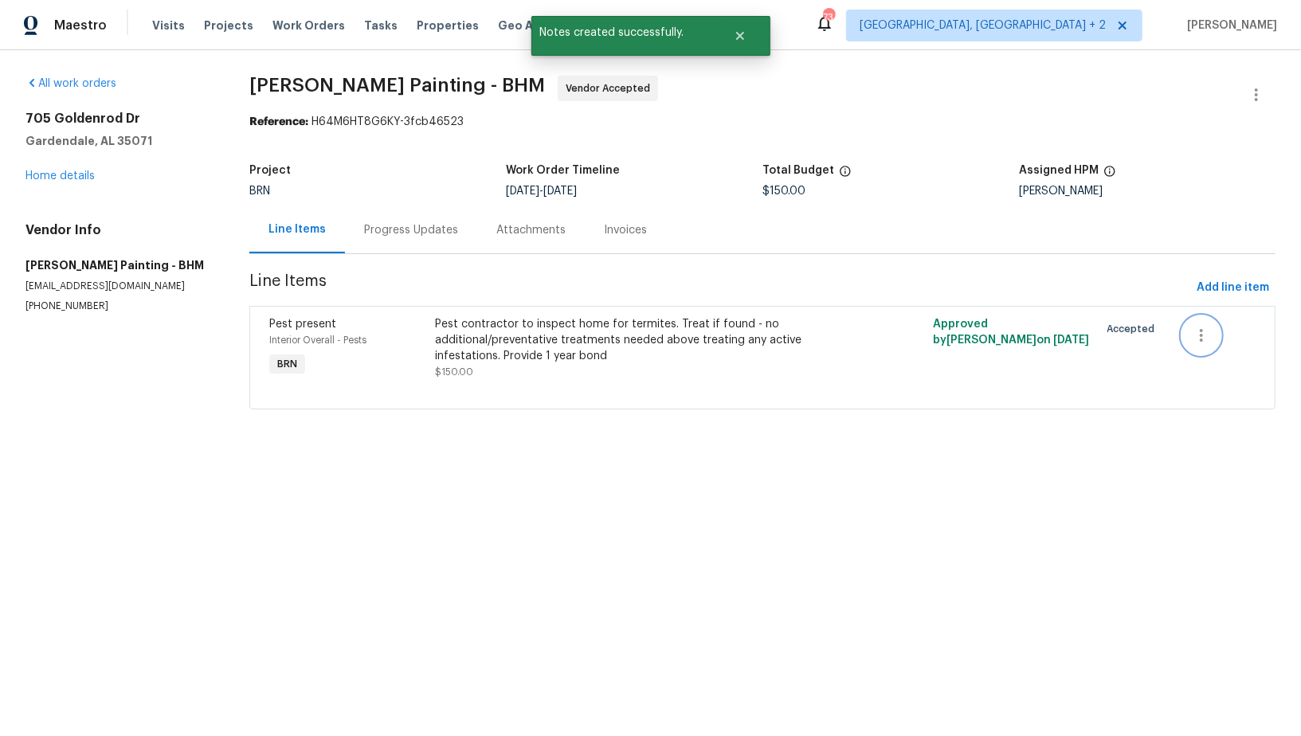
click at [1198, 326] on icon "button" at bounding box center [1201, 335] width 19 height 19
click at [1201, 351] on ul "Cancel" at bounding box center [1214, 335] width 61 height 39
click at [1201, 341] on li "Cancel" at bounding box center [1214, 335] width 61 height 26
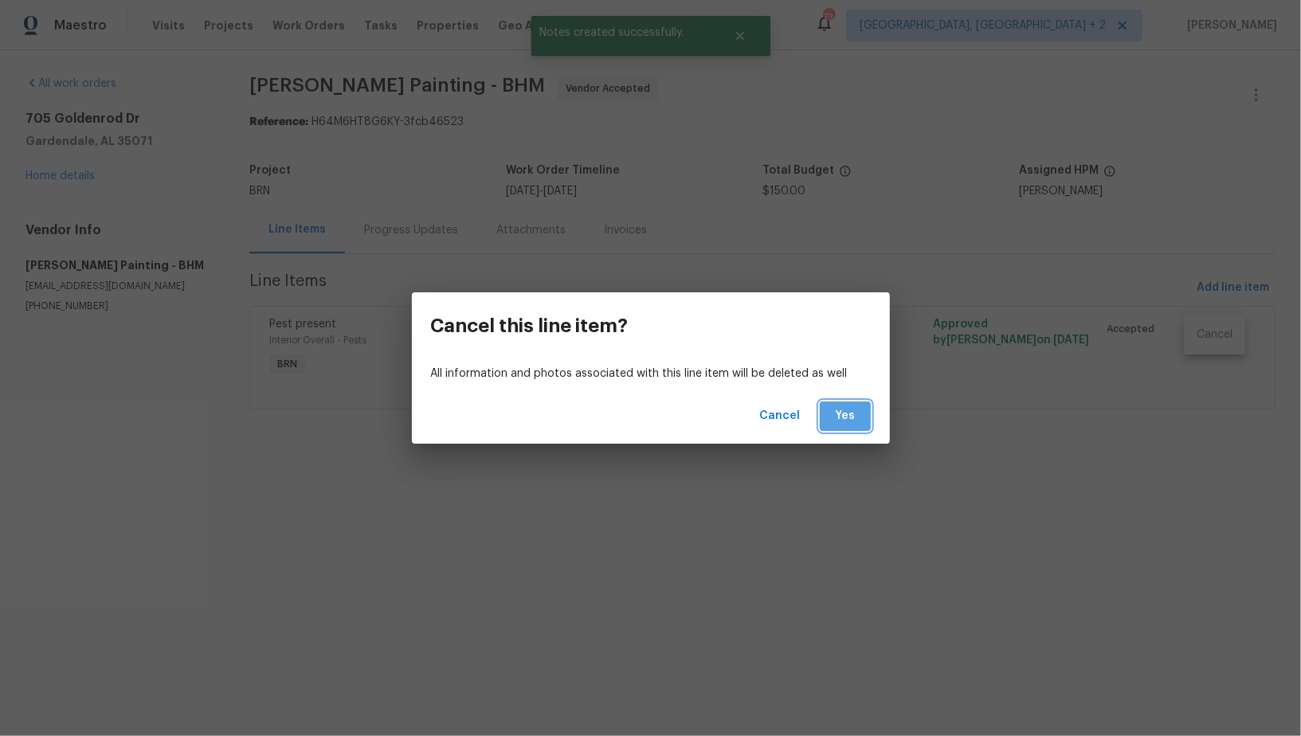
click at [866, 416] on button "Yes" at bounding box center [845, 416] width 51 height 29
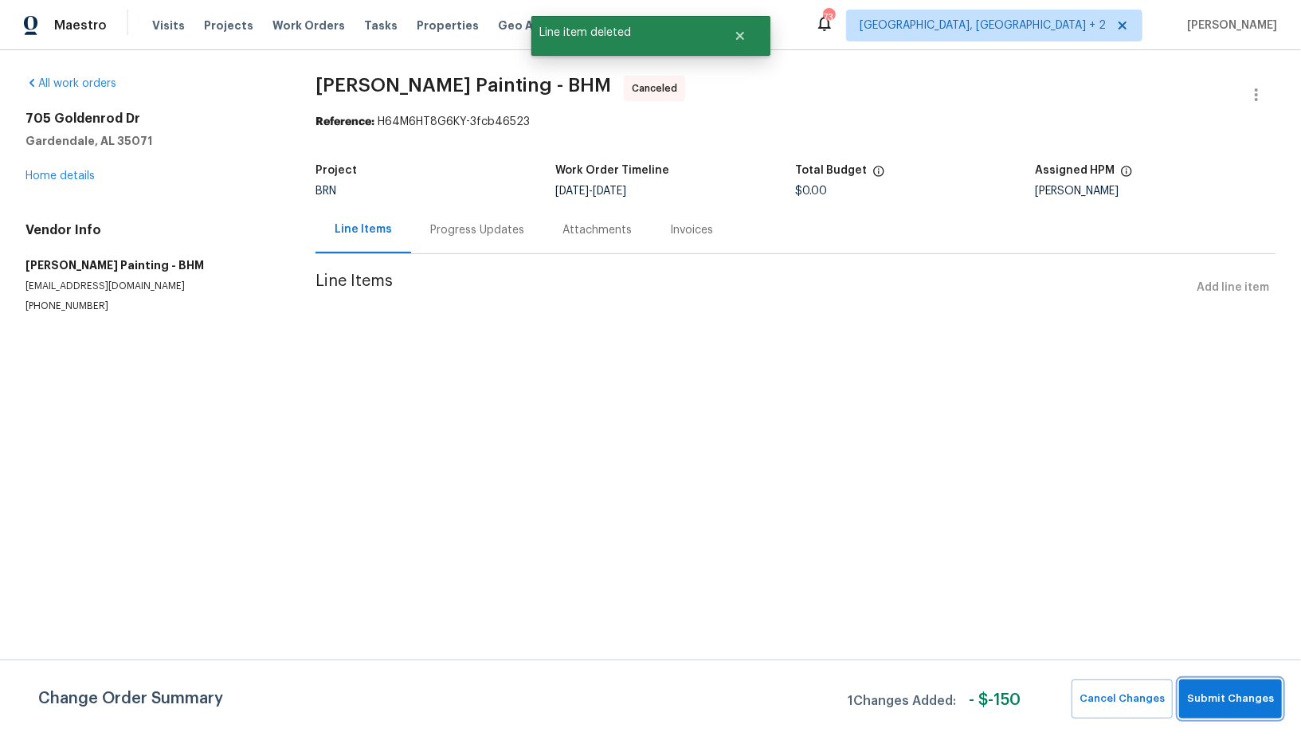
click at [1241, 696] on span "Submit Changes" at bounding box center [1230, 699] width 87 height 18
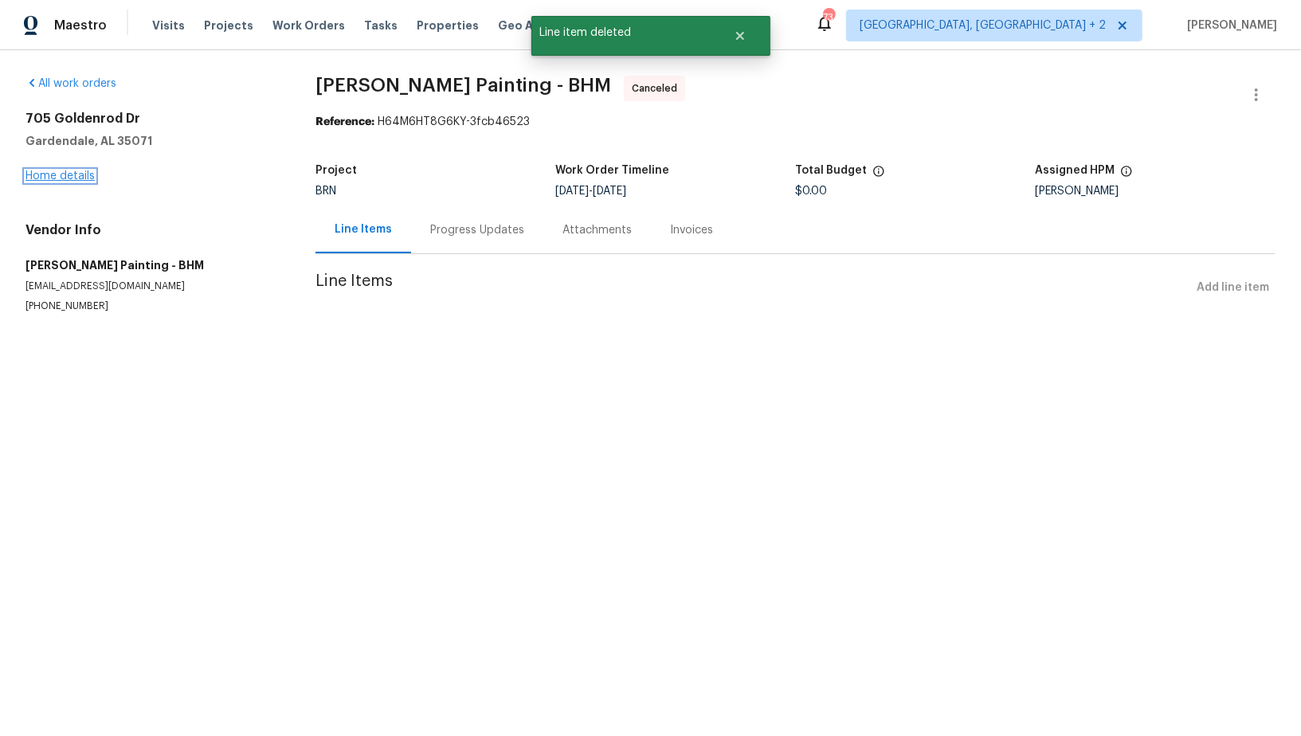
click at [61, 171] on link "Home details" at bounding box center [59, 176] width 69 height 11
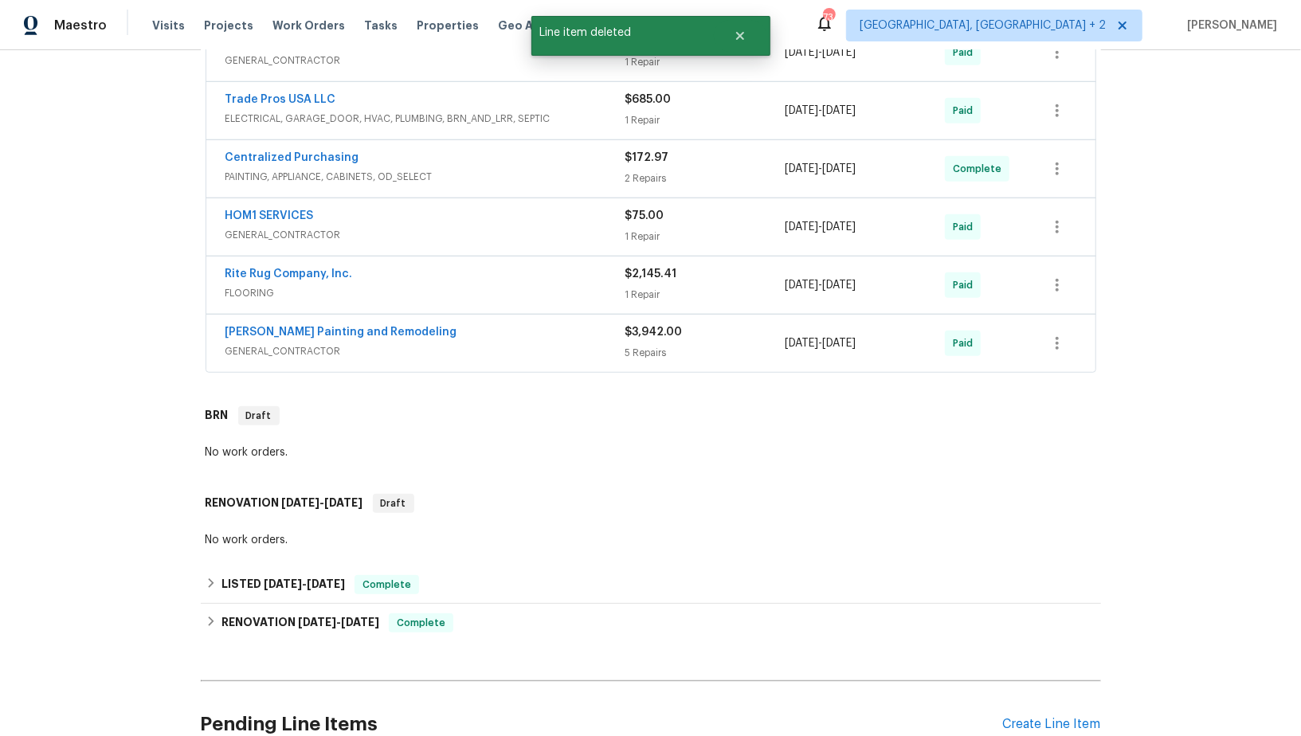
scroll to position [688, 0]
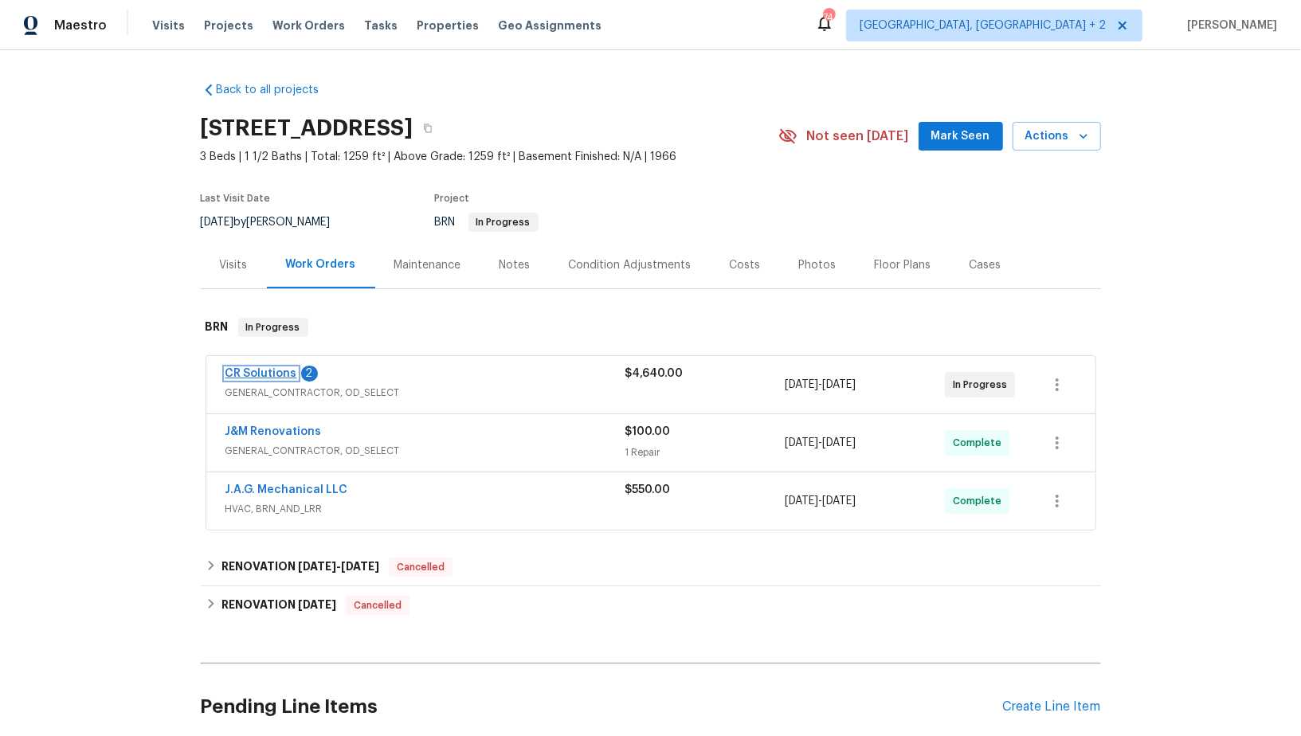
click at [265, 369] on link "CR Solutions" at bounding box center [262, 373] width 72 height 11
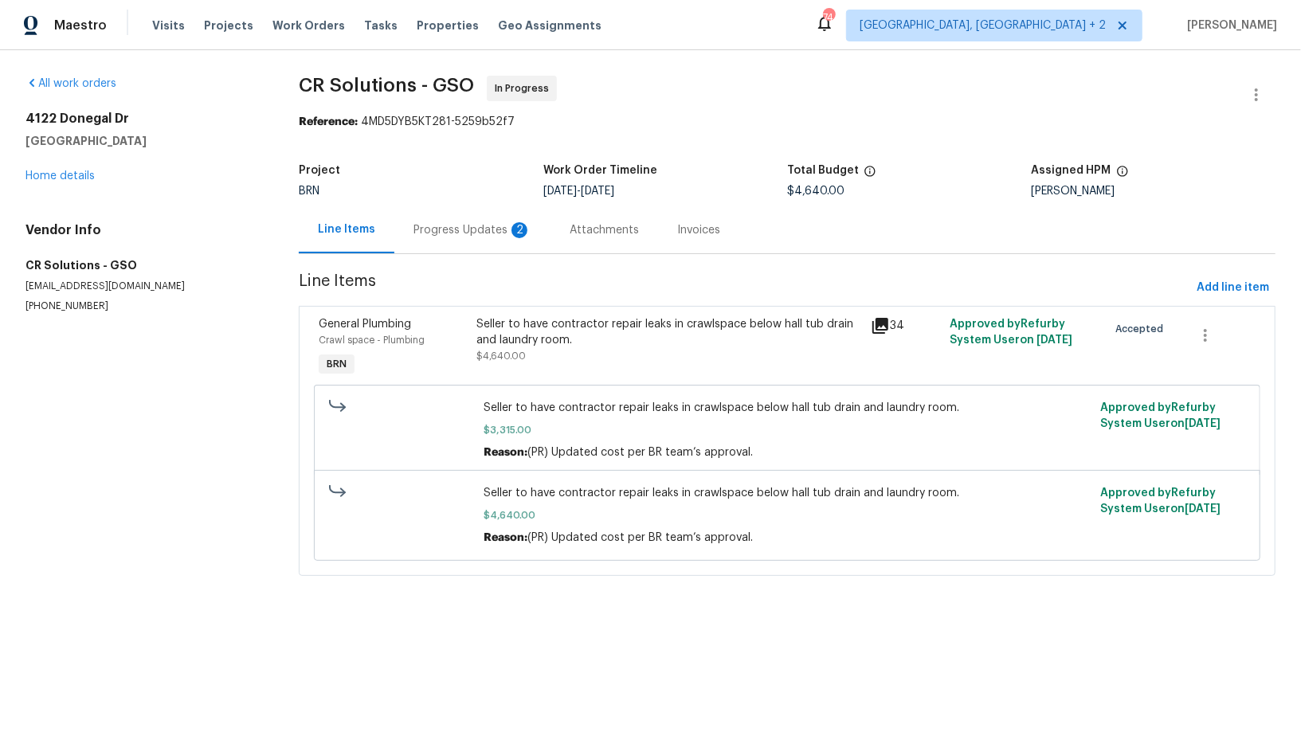
click at [441, 222] on div "Progress Updates 2" at bounding box center [473, 230] width 118 height 16
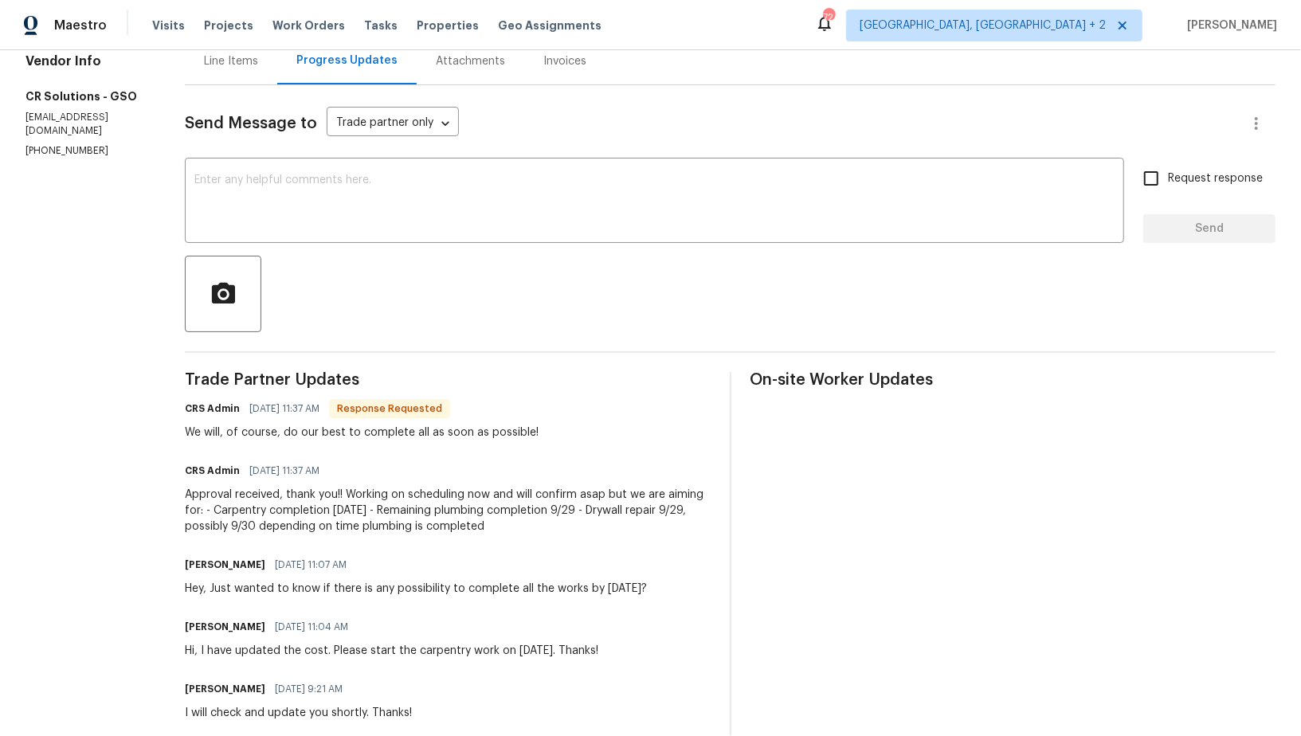
scroll to position [143, 0]
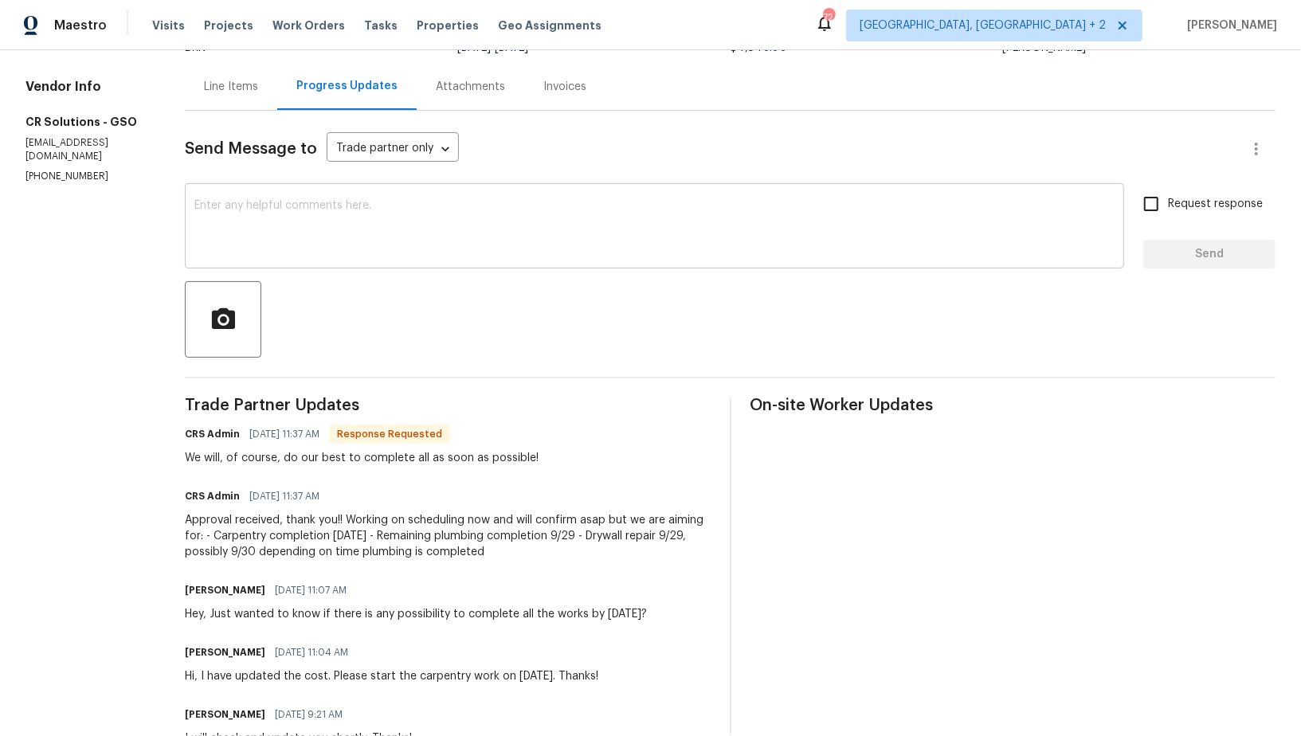
click at [337, 246] on textarea at bounding box center [654, 228] width 920 height 56
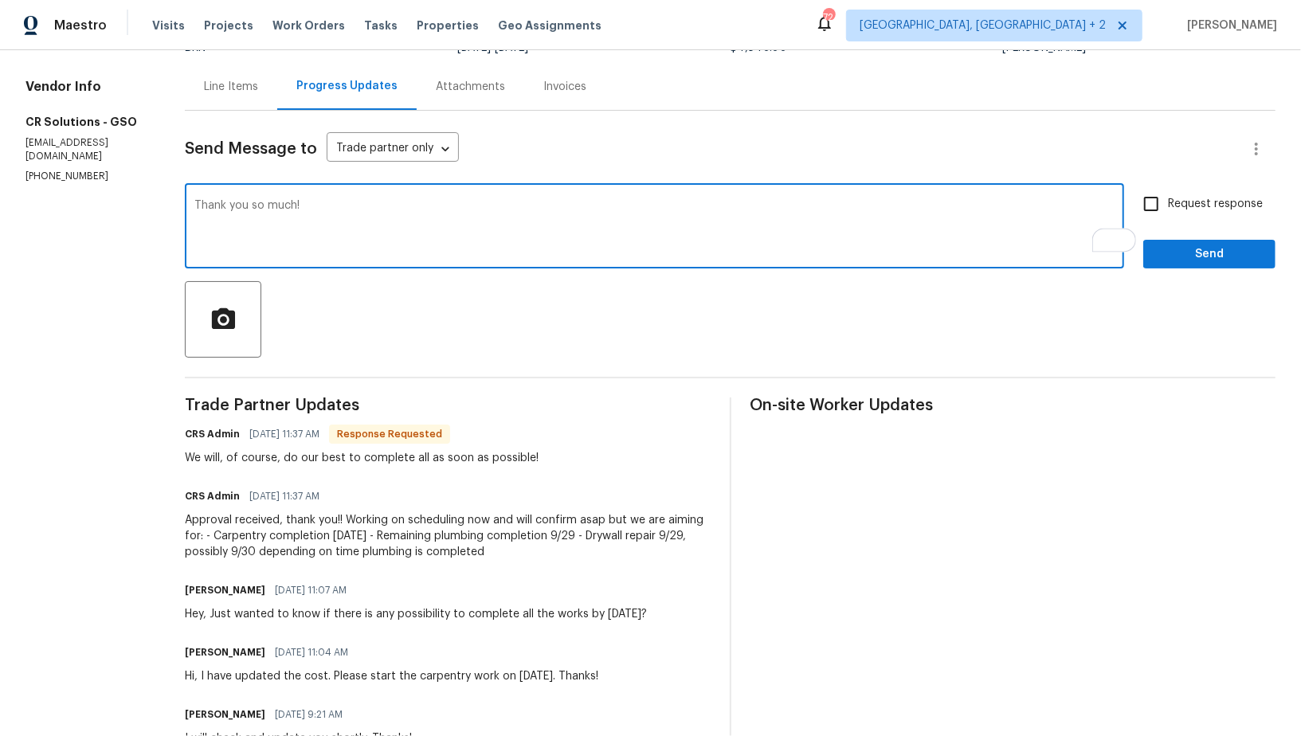
type textarea "Thank you so much!"
click at [1154, 203] on input "Request response" at bounding box center [1151, 203] width 33 height 33
checkbox input "true"
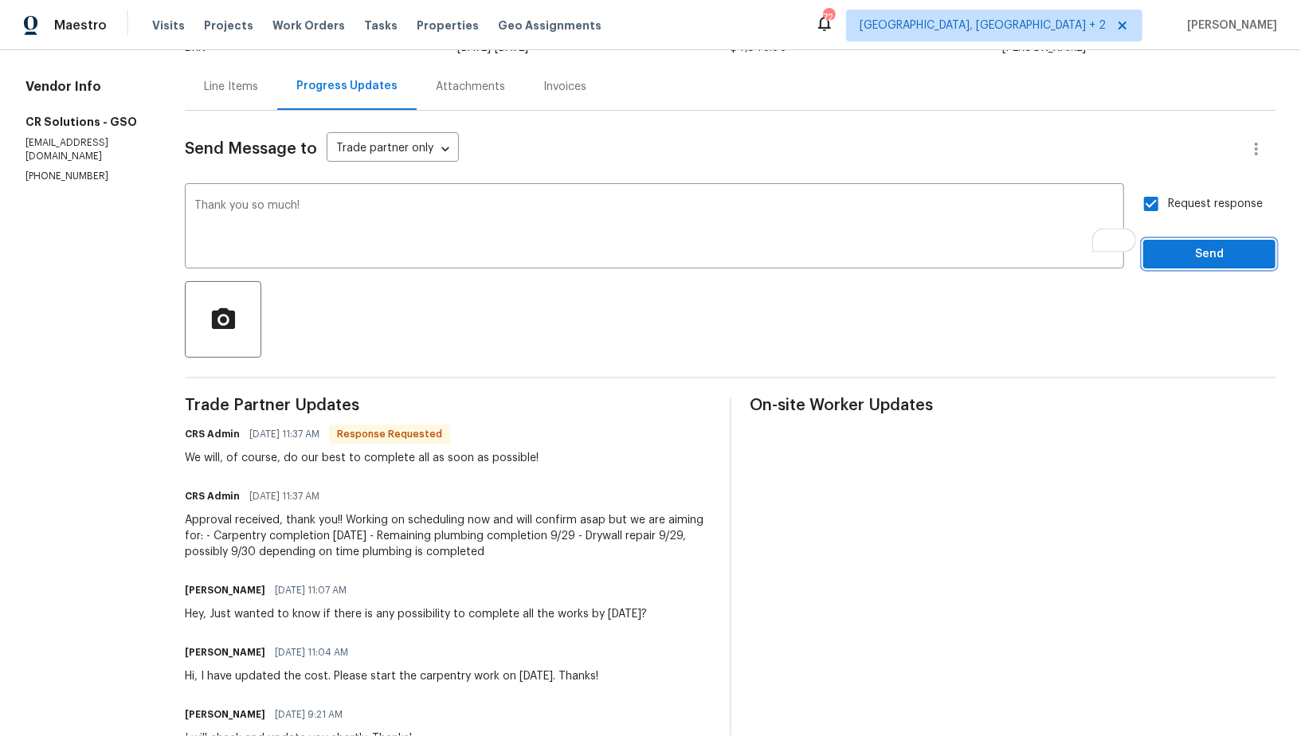
click at [1174, 252] on span "Send" at bounding box center [1209, 255] width 107 height 20
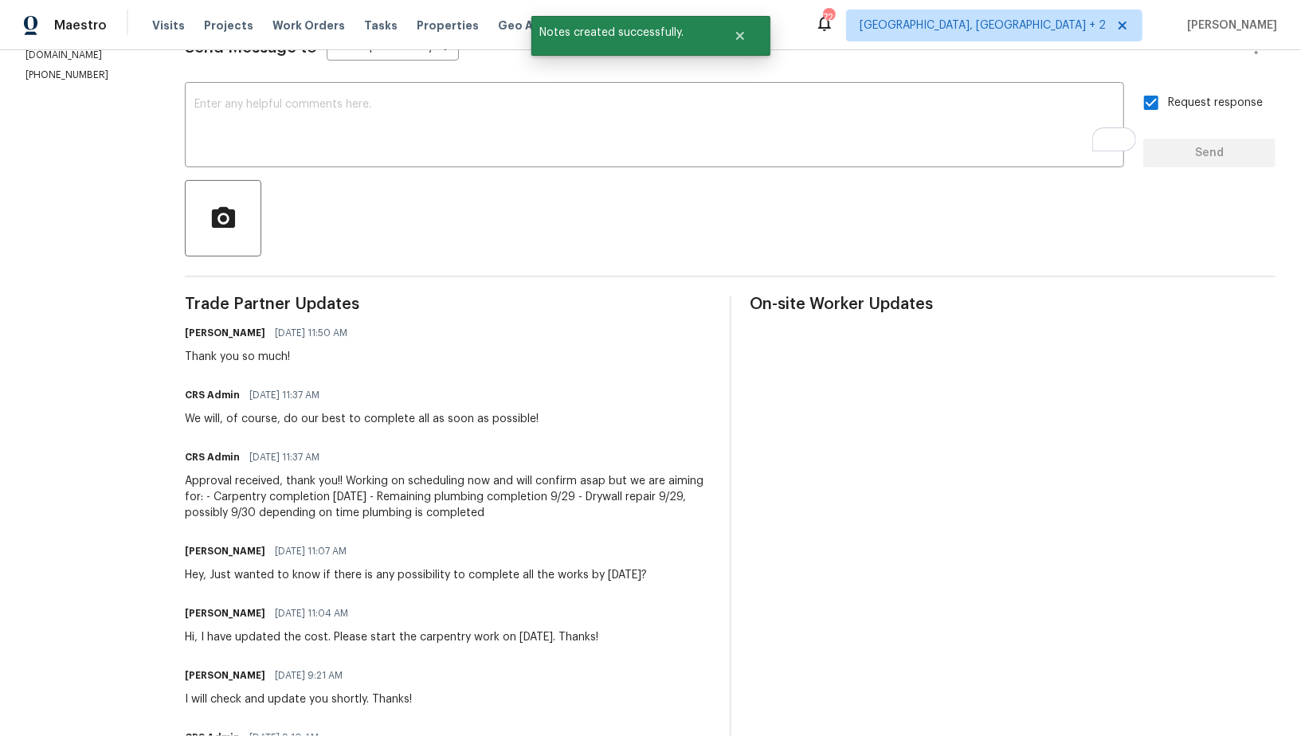
scroll to position [0, 0]
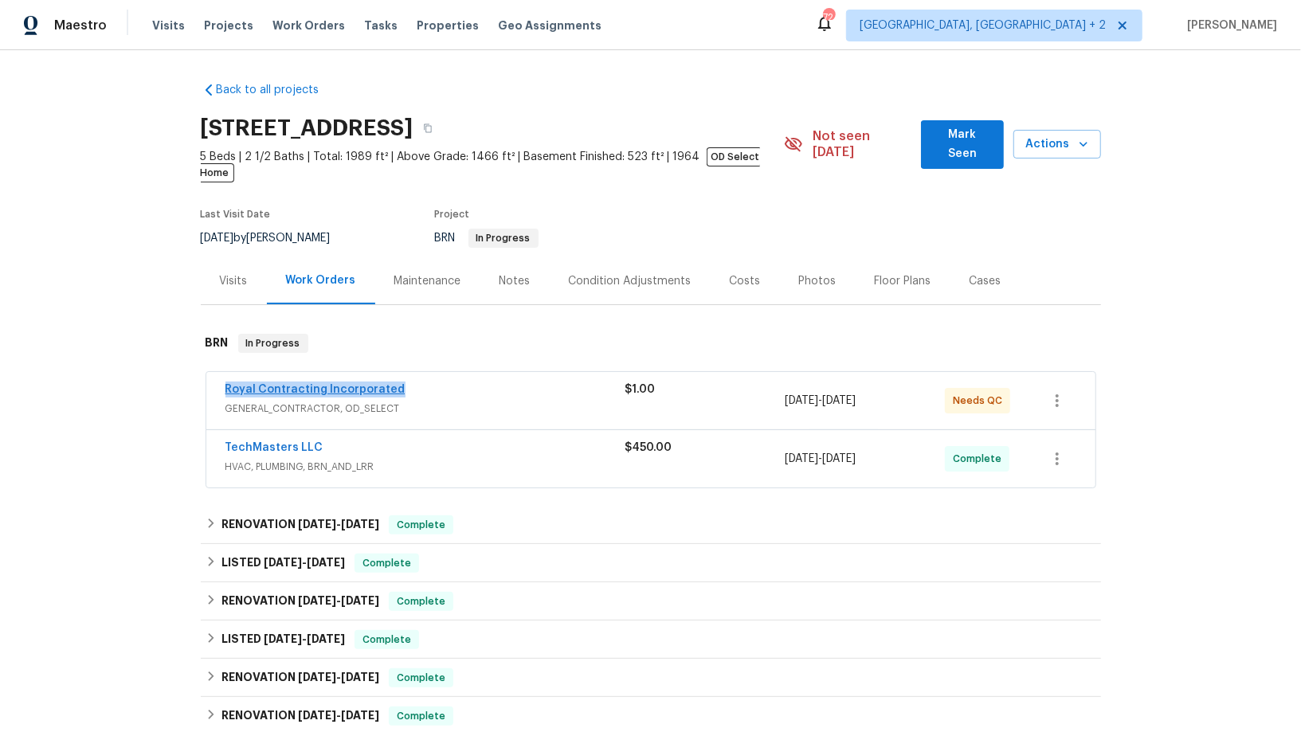
drag, startPoint x: 422, startPoint y: 372, endPoint x: 225, endPoint y: 375, distance: 196.8
click at [226, 382] on div "Royal Contracting Incorporated" at bounding box center [426, 391] width 400 height 19
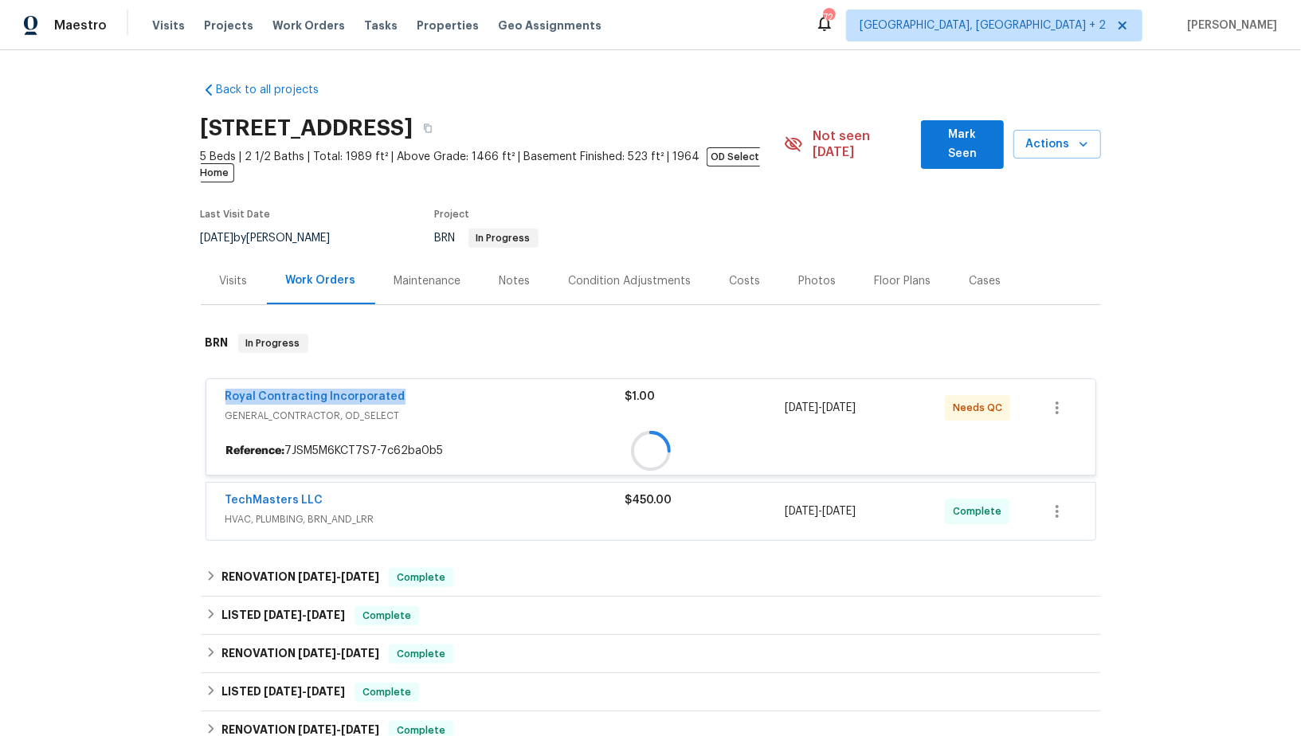
copy link "Royal Contracting Incorporated"
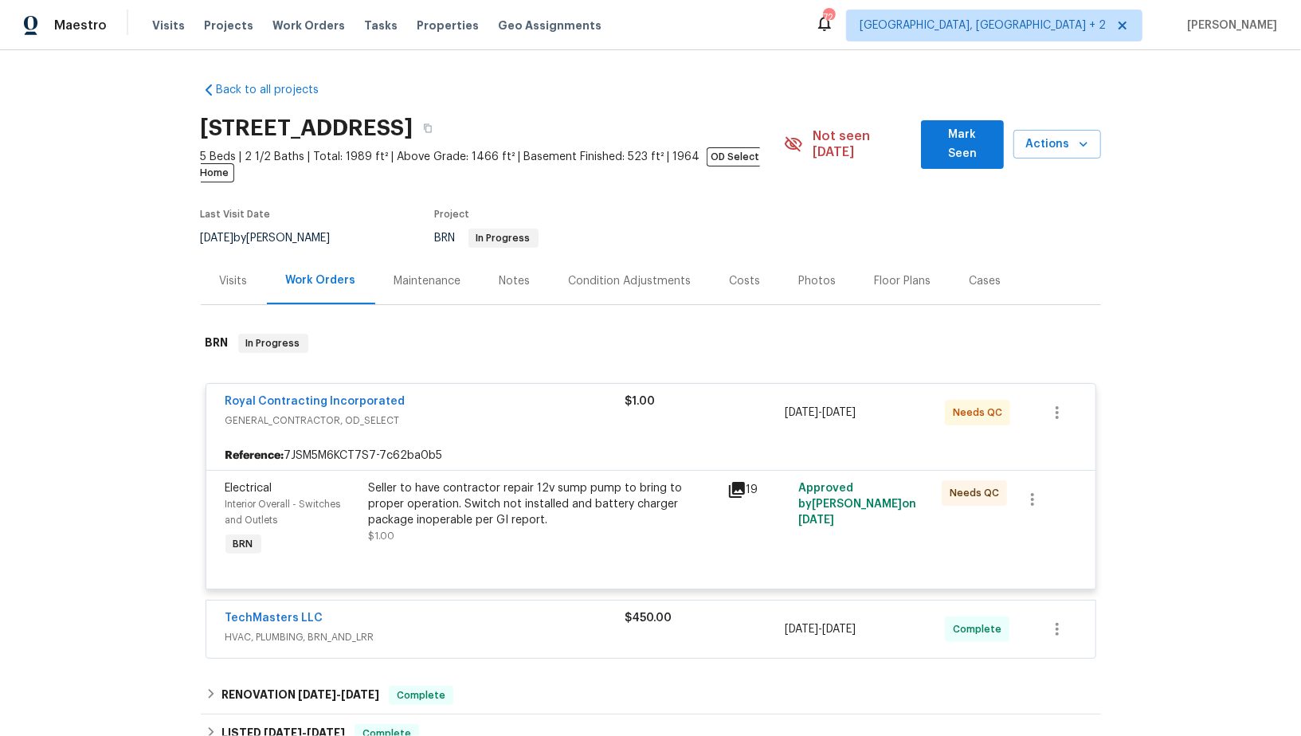
click at [412, 488] on div "Seller to have contractor repair 12v sump pump to bring to proper operation. Sw…" at bounding box center [543, 504] width 349 height 48
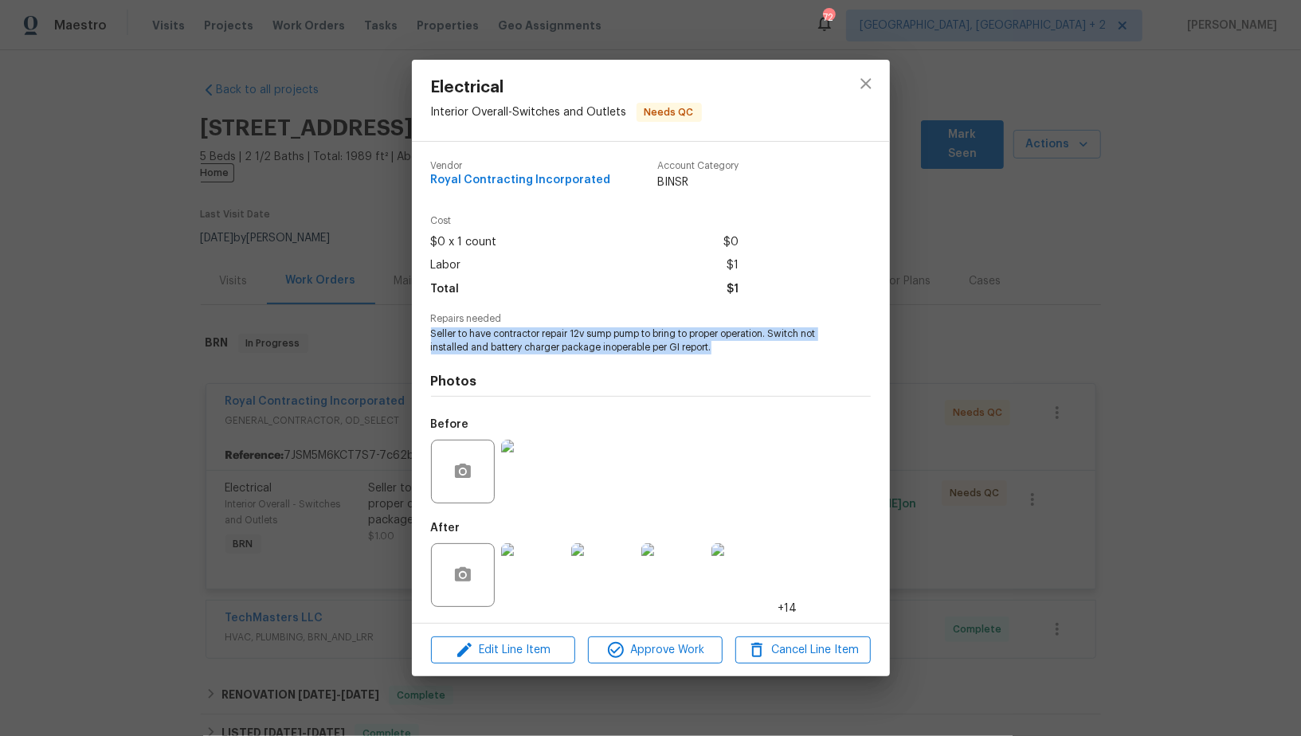
drag, startPoint x: 429, startPoint y: 334, endPoint x: 774, endPoint y: 349, distance: 344.6
click at [774, 349] on div "Vendor Royal Contracting Incorporated Account Category BINSR Cost $0 x 1 count …" at bounding box center [651, 382] width 478 height 481
copy span "Seller to have contractor repair 12v sump pump to bring to proper operation. Sw…"
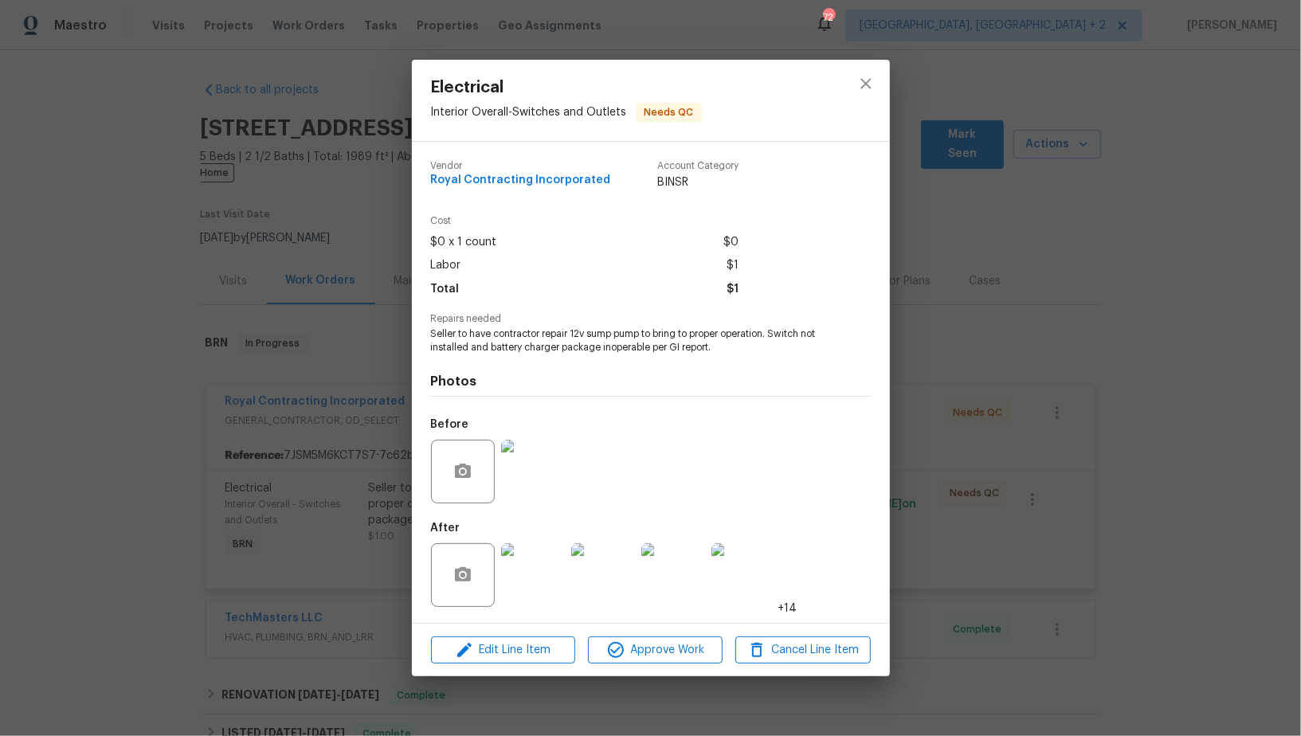
click at [239, 391] on div "Electrical Interior Overall - Switches and Outlets Needs QC Vendor Royal Contra…" at bounding box center [650, 368] width 1301 height 736
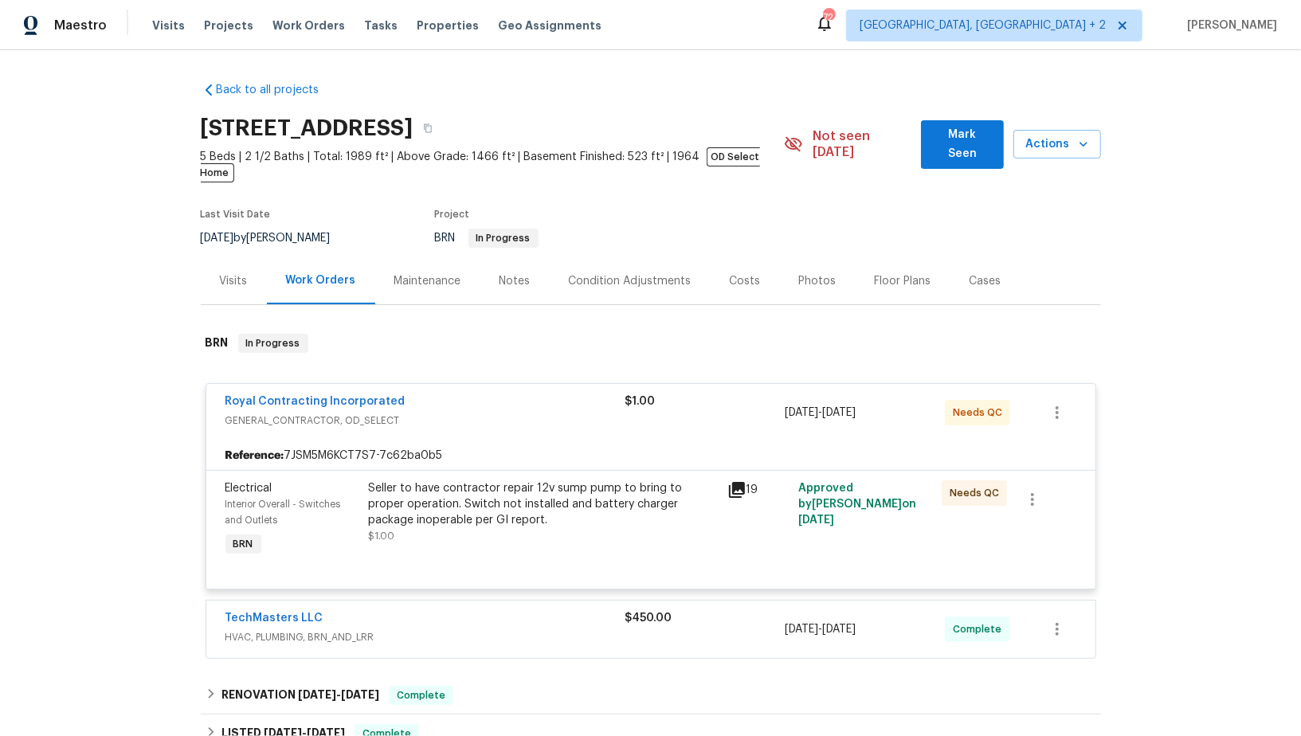
click at [416, 278] on div "Maintenance" at bounding box center [427, 280] width 105 height 47
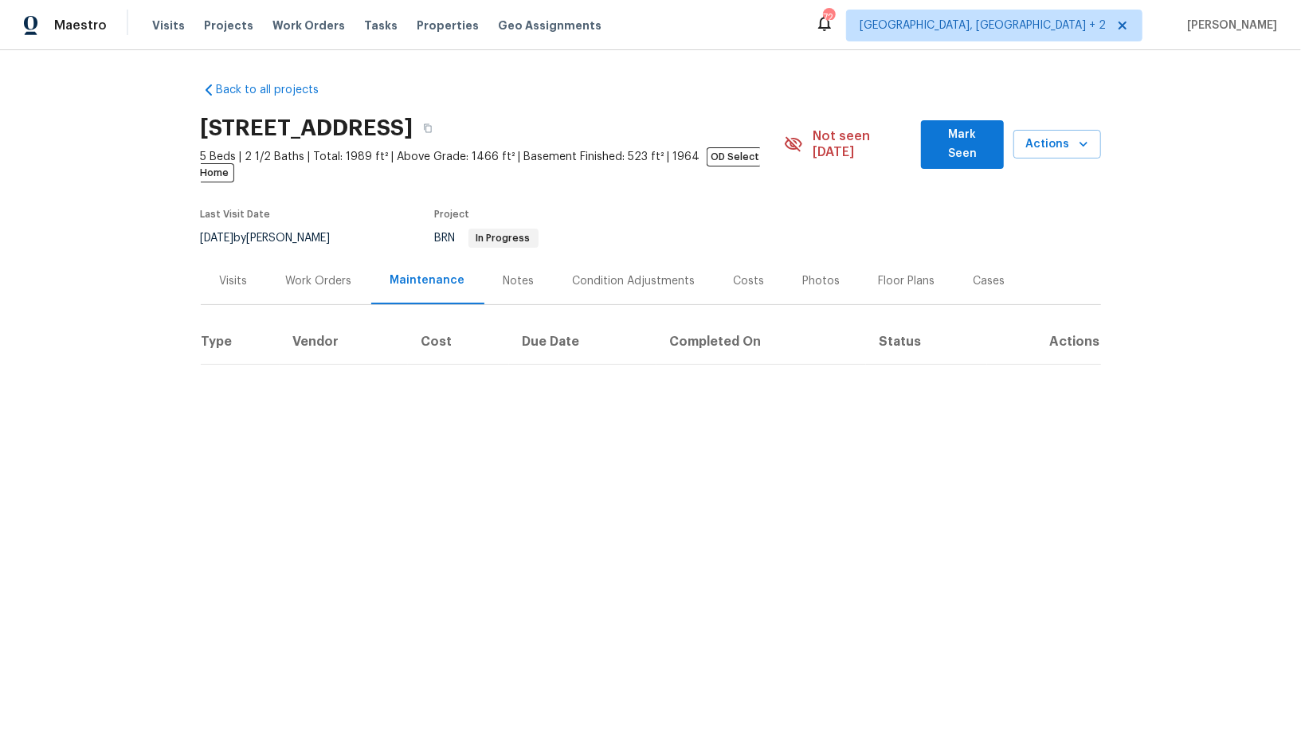
click at [312, 277] on div "Work Orders" at bounding box center [319, 280] width 104 height 47
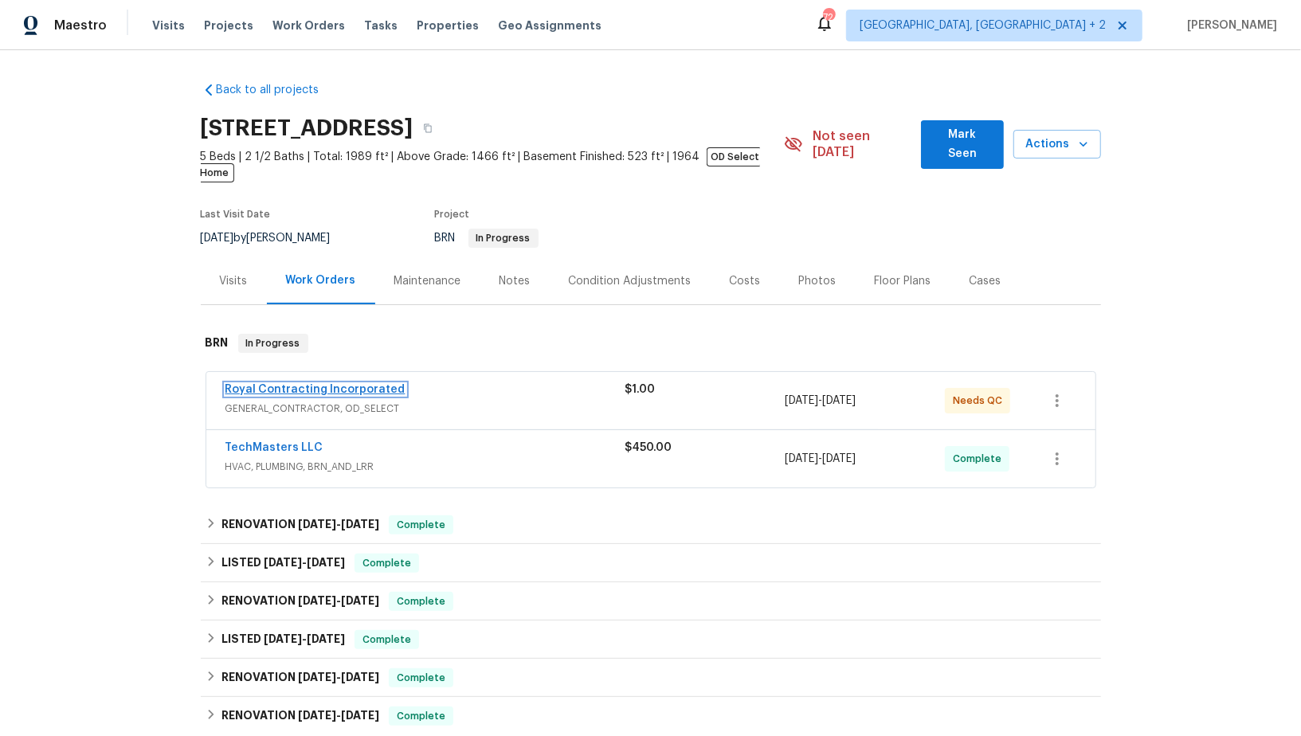
click at [315, 384] on link "Royal Contracting Incorporated" at bounding box center [316, 389] width 180 height 11
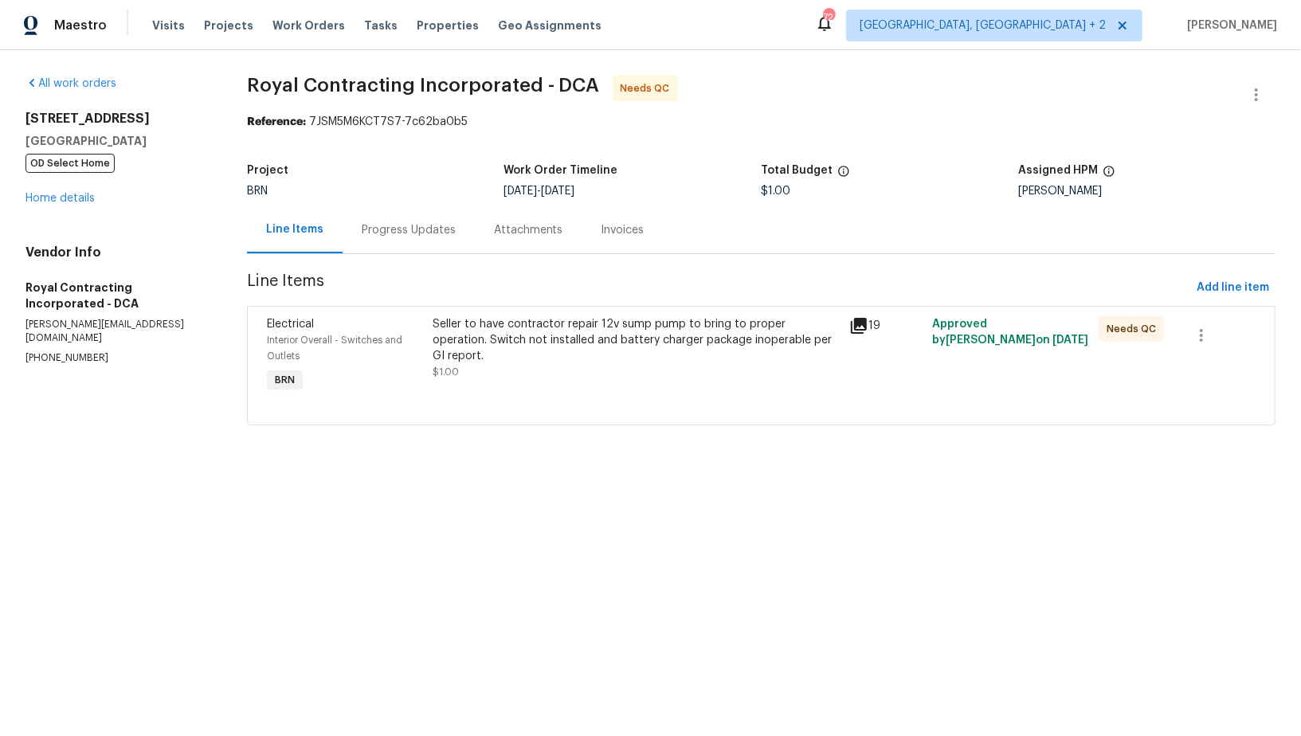
click at [390, 243] on div "Progress Updates" at bounding box center [409, 229] width 132 height 47
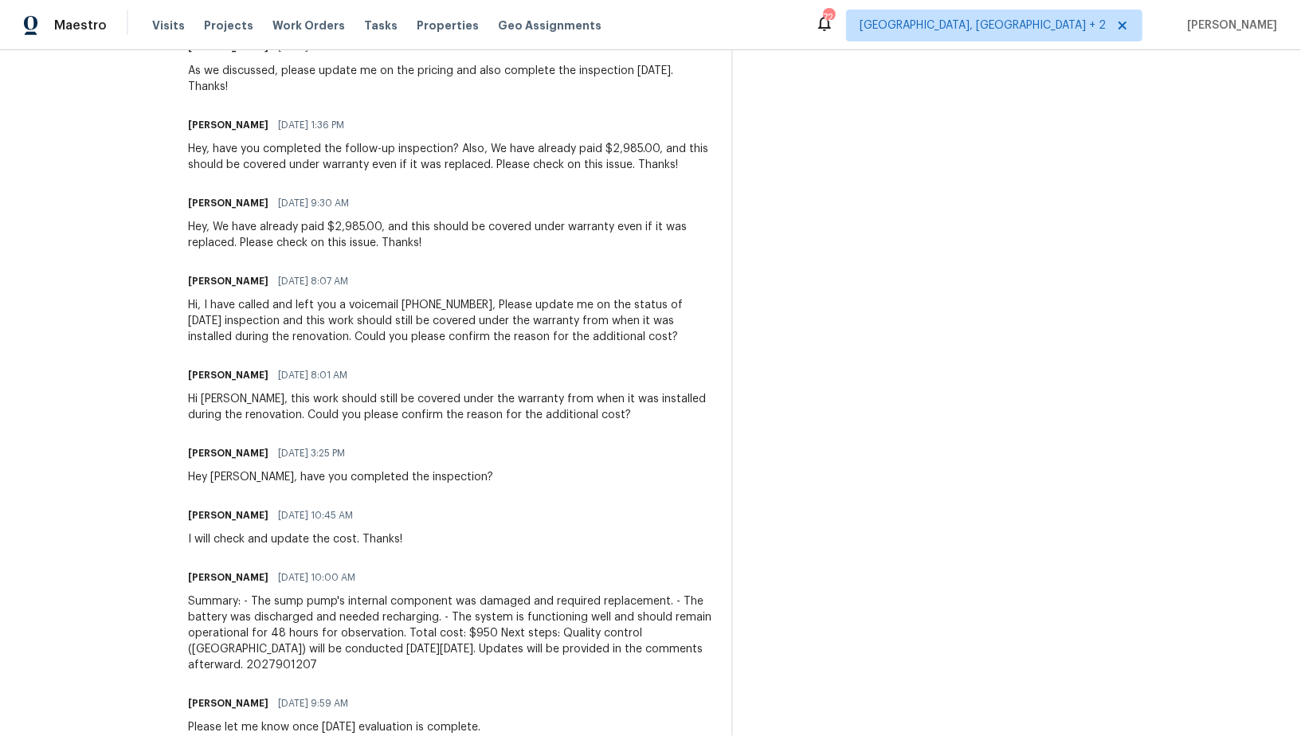
scroll to position [1053, 0]
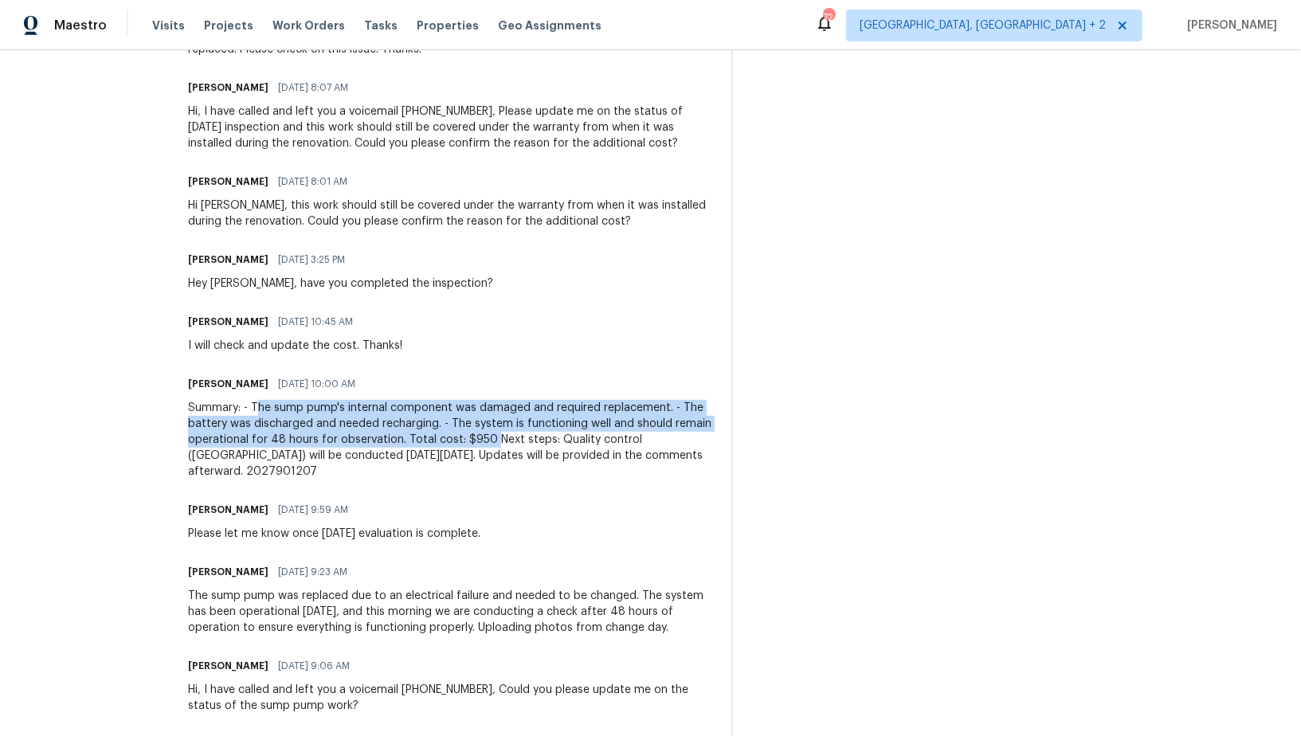
drag, startPoint x: 271, startPoint y: 405, endPoint x: 547, endPoint y: 443, distance: 278.3
click at [547, 443] on div "Summary: - The sump pump's internal component was damaged and required replacem…" at bounding box center [450, 440] width 524 height 80
copy div "he sump pump's internal component was damaged and required replacement. - The b…"
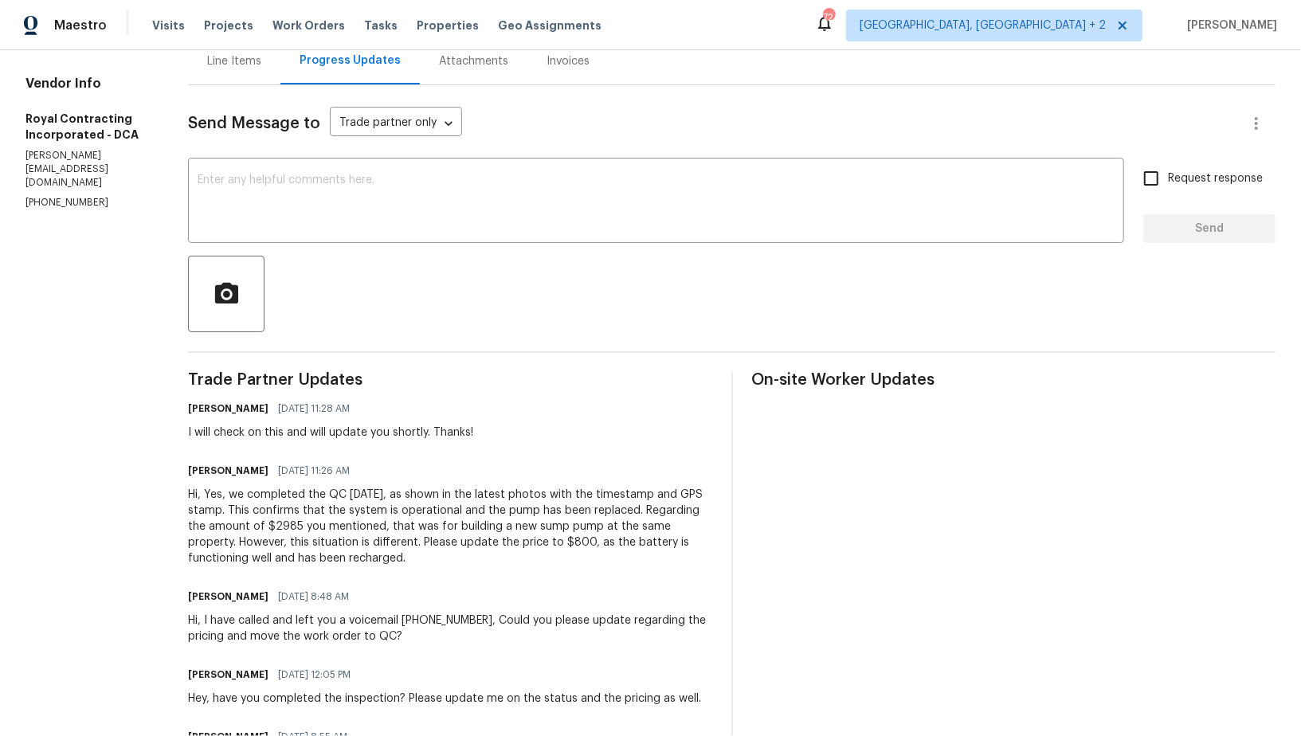
scroll to position [193, 0]
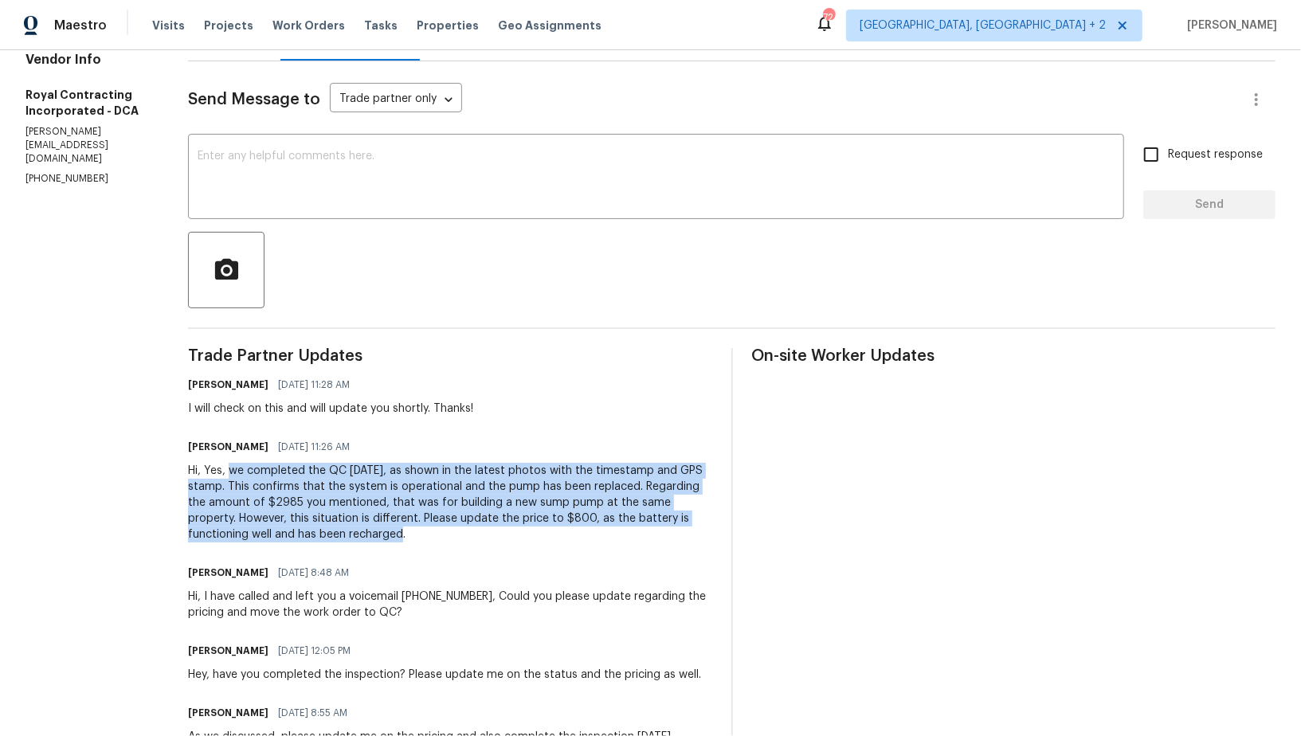
drag, startPoint x: 245, startPoint y: 469, endPoint x: 441, endPoint y: 534, distance: 206.4
click at [441, 534] on div "Hi, Yes, we completed the QC today, as shown in the latest photos with the time…" at bounding box center [450, 503] width 524 height 80
copy div "we completed the QC today, as shown in the latest photos with the timestamp and…"
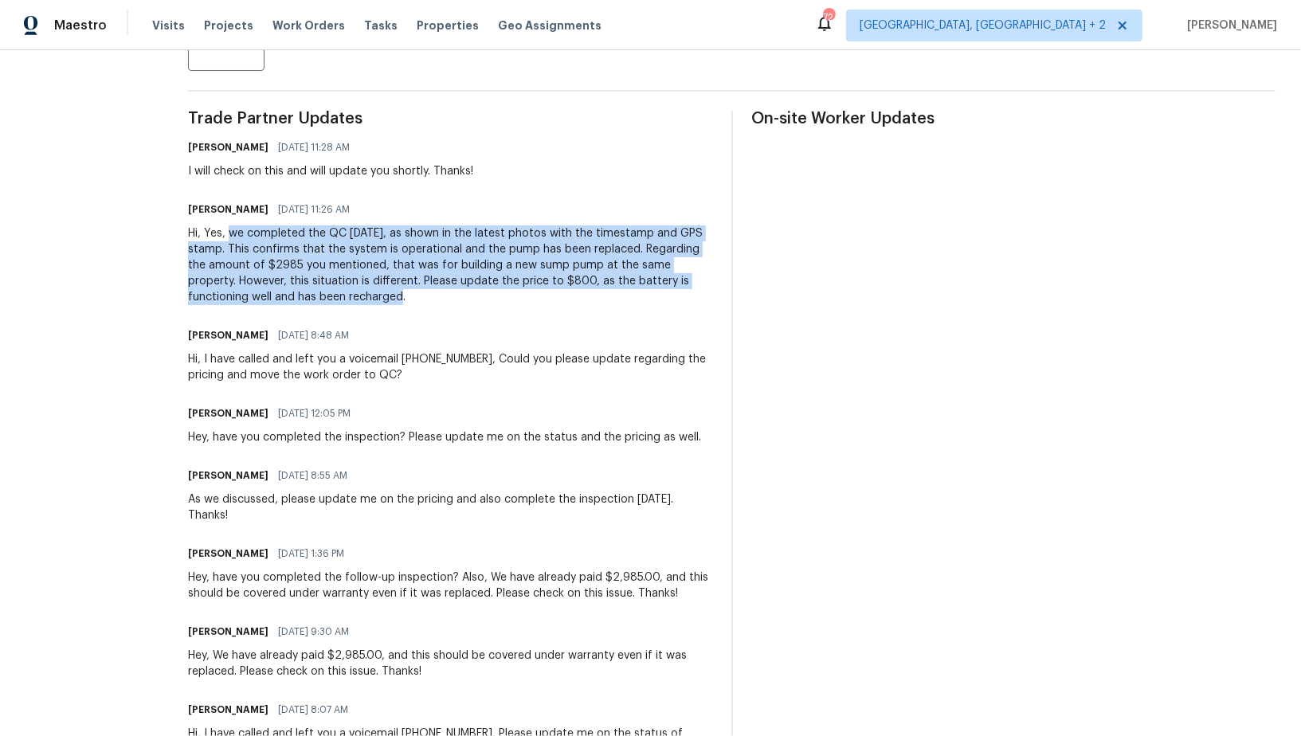
scroll to position [422, 0]
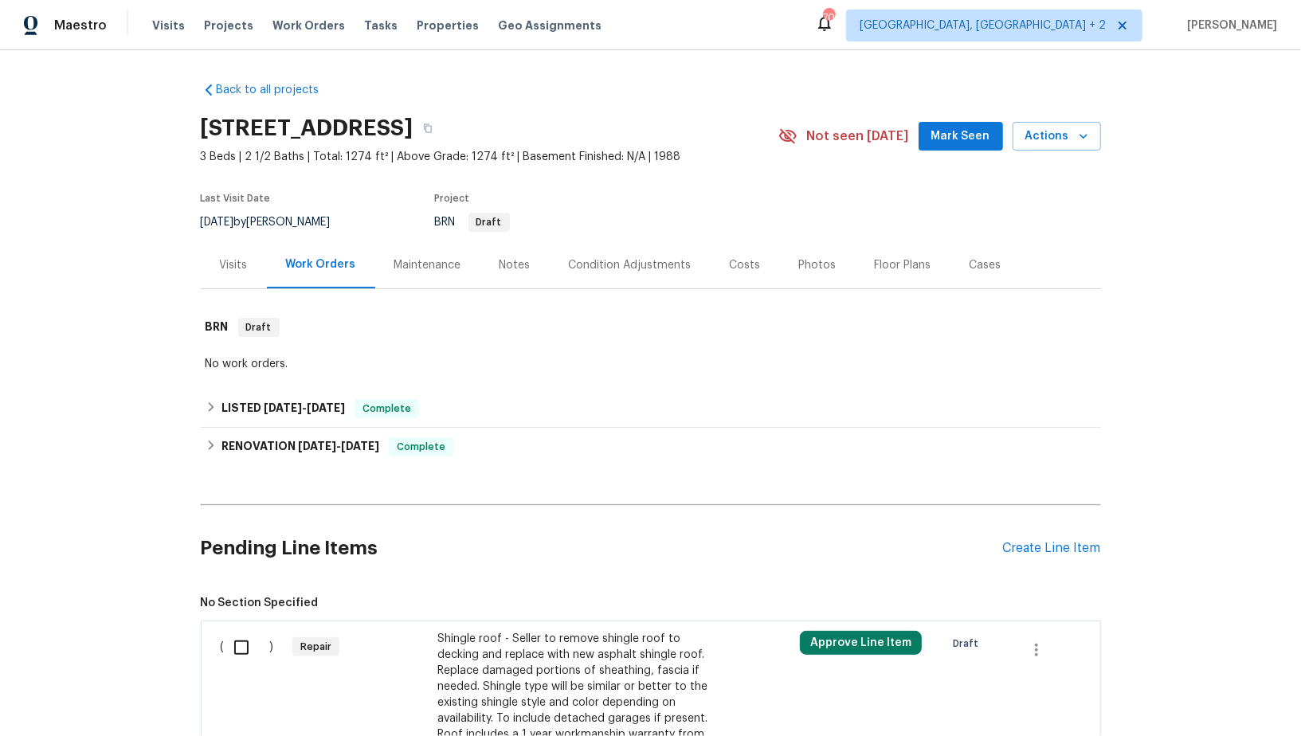
scroll to position [174, 0]
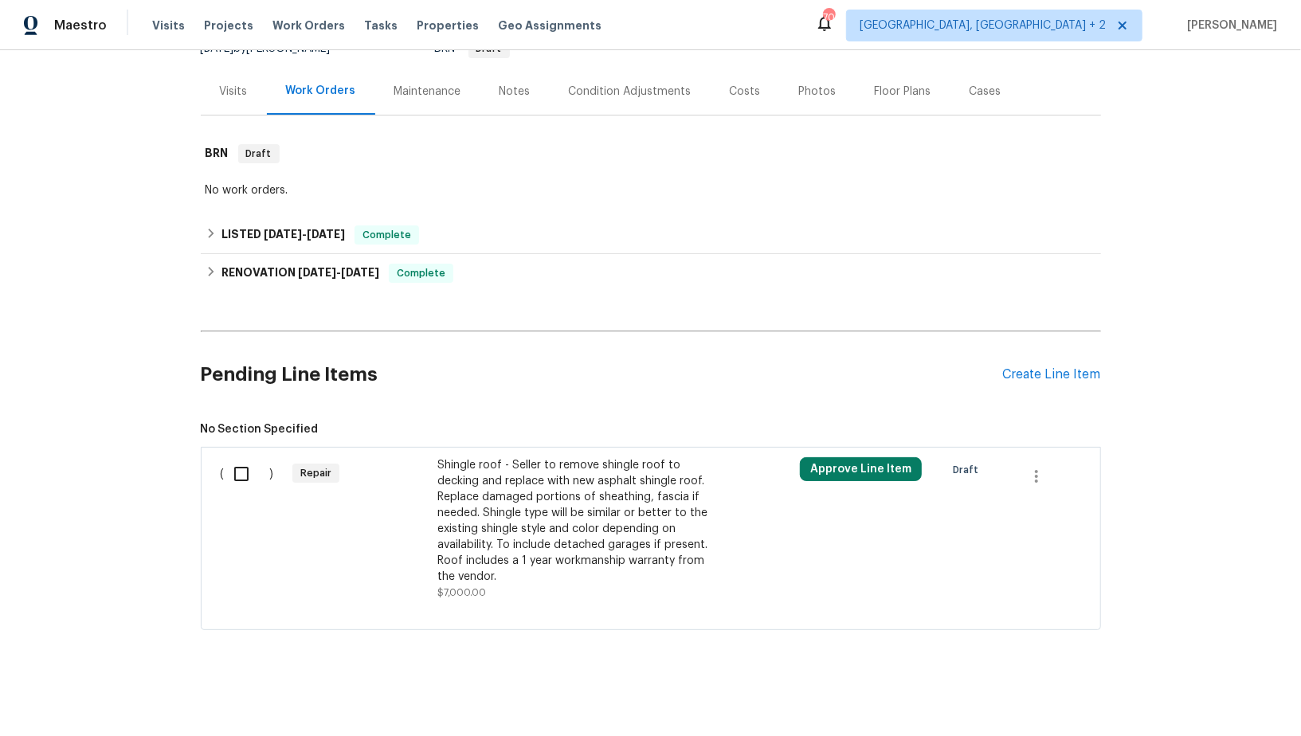
click at [500, 510] on div "Shingle roof - Seller to remove shingle roof to decking and replace with new as…" at bounding box center [577, 520] width 280 height 127
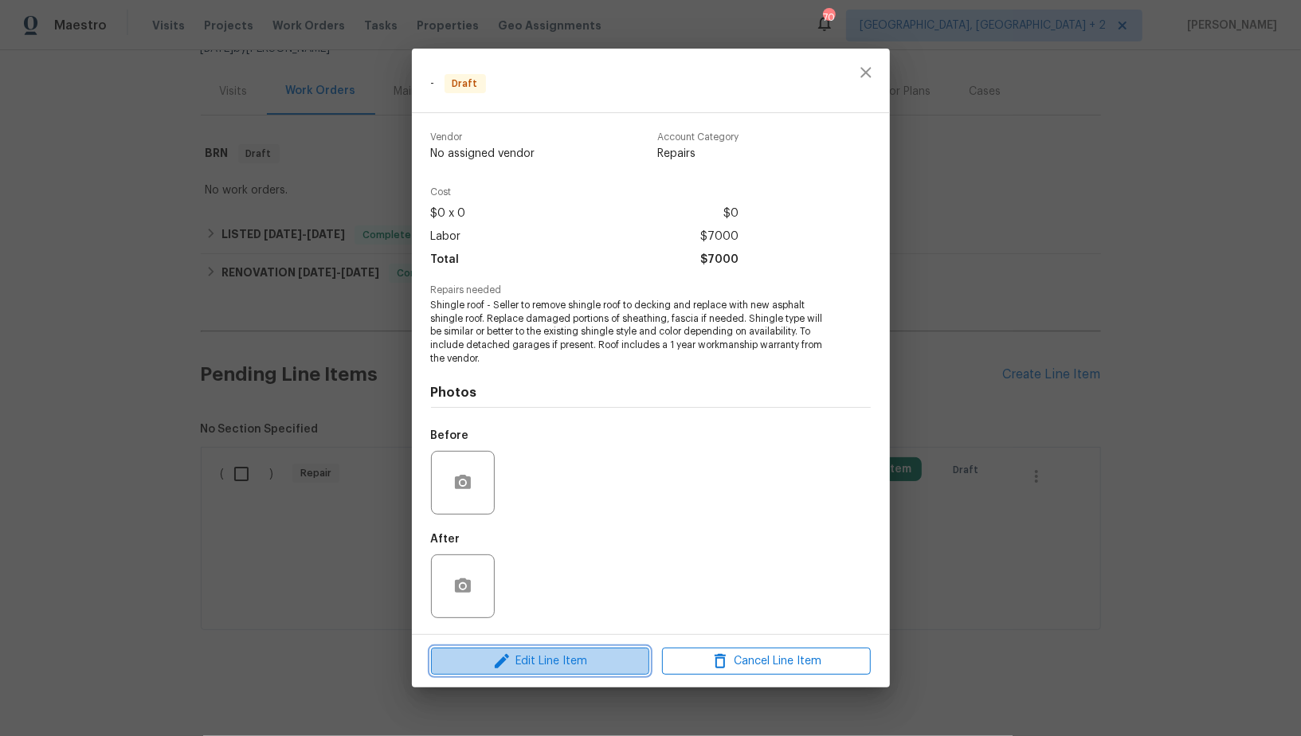
click at [504, 656] on icon "button" at bounding box center [501, 661] width 19 height 19
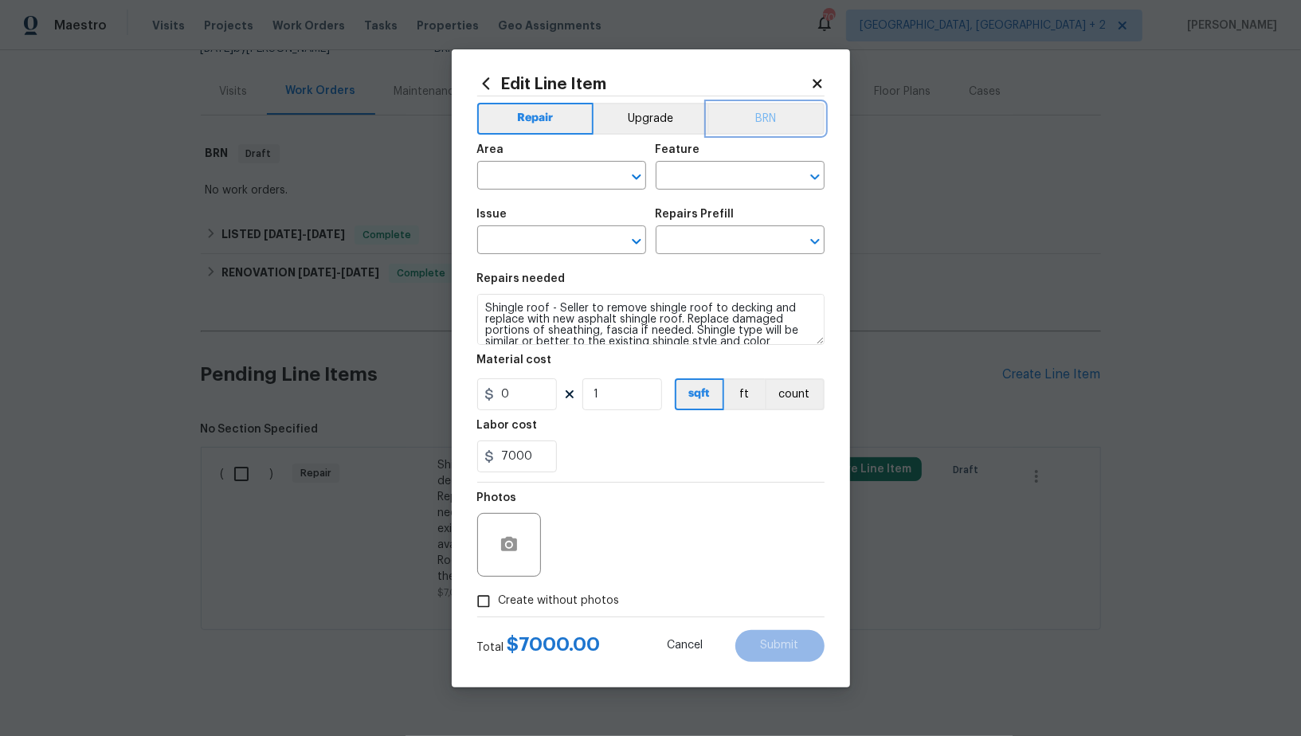
click at [762, 104] on button "BRN" at bounding box center [766, 119] width 117 height 32
click at [552, 193] on span "Area ​" at bounding box center [561, 167] width 169 height 65
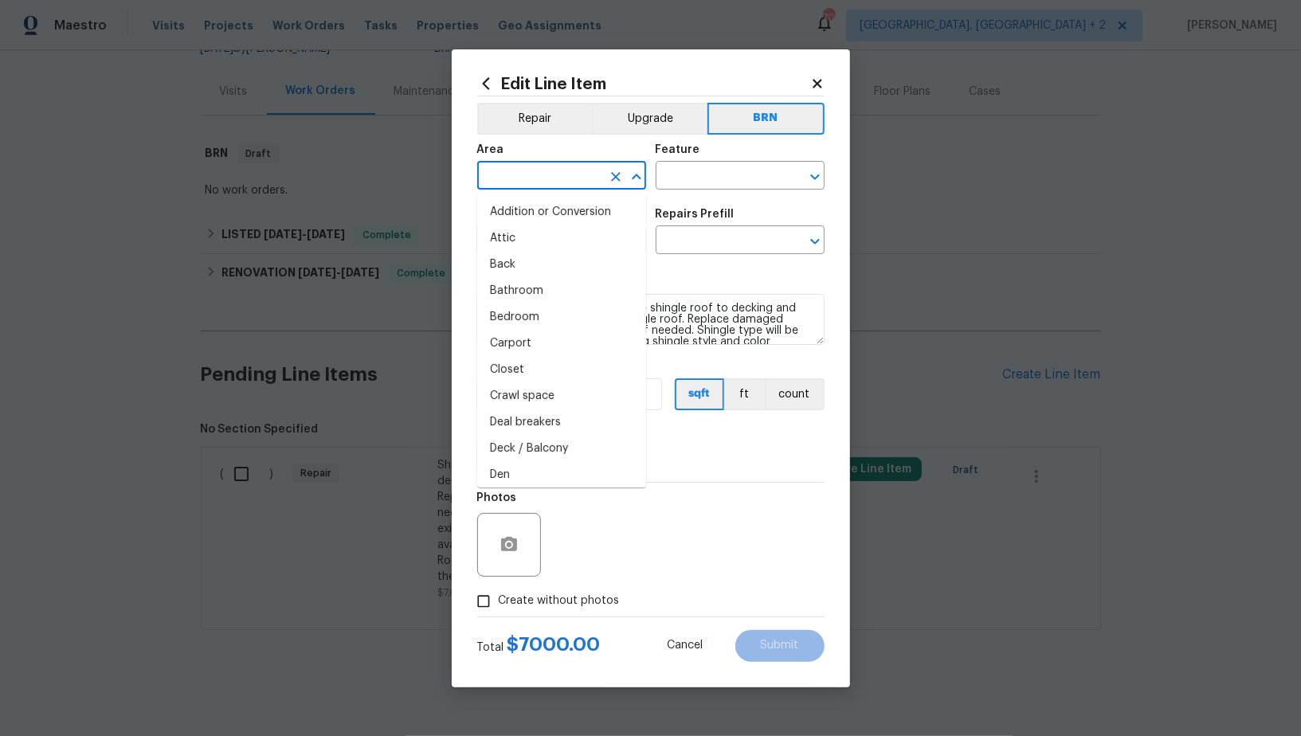
click at [543, 183] on input "text" at bounding box center [539, 177] width 124 height 25
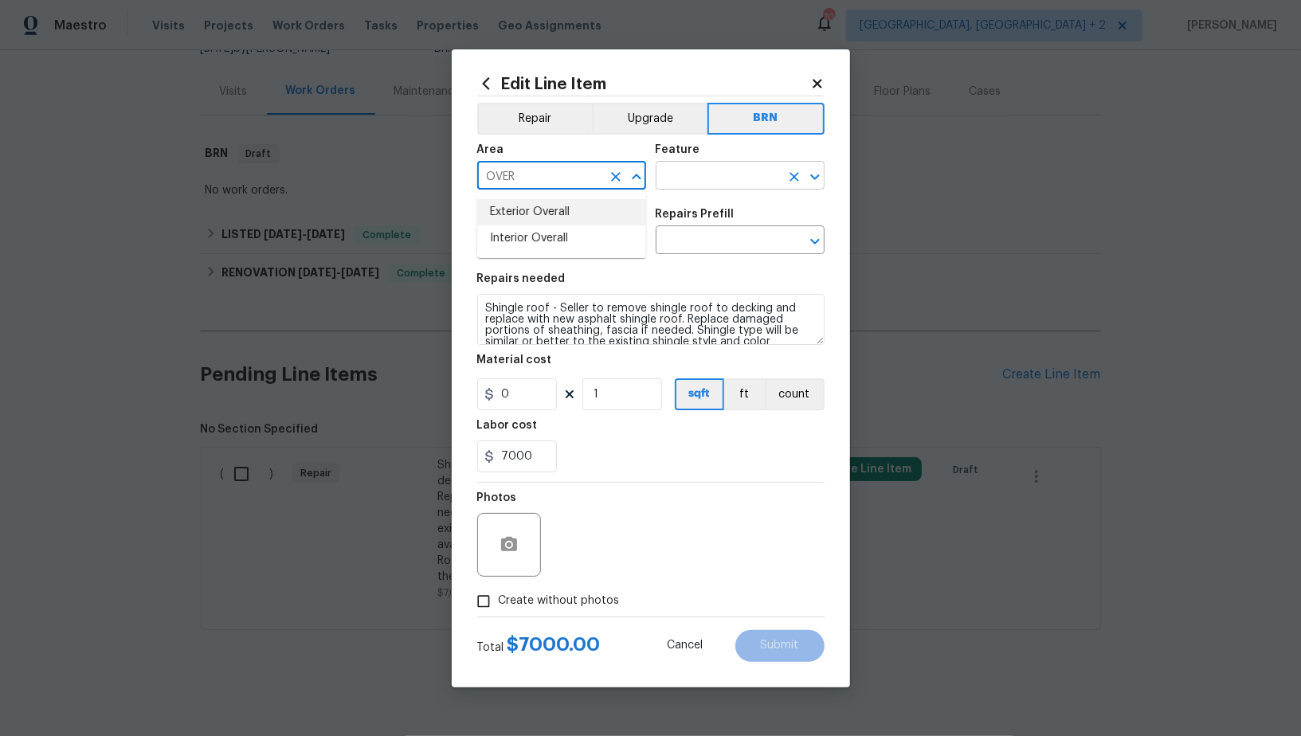
drag, startPoint x: 560, startPoint y: 220, endPoint x: 677, endPoint y: 182, distance: 122.2
click at [560, 220] on li "Exterior Overall" at bounding box center [561, 212] width 169 height 26
type input "Exterior Overall"
click at [685, 177] on input "text" at bounding box center [718, 177] width 124 height 25
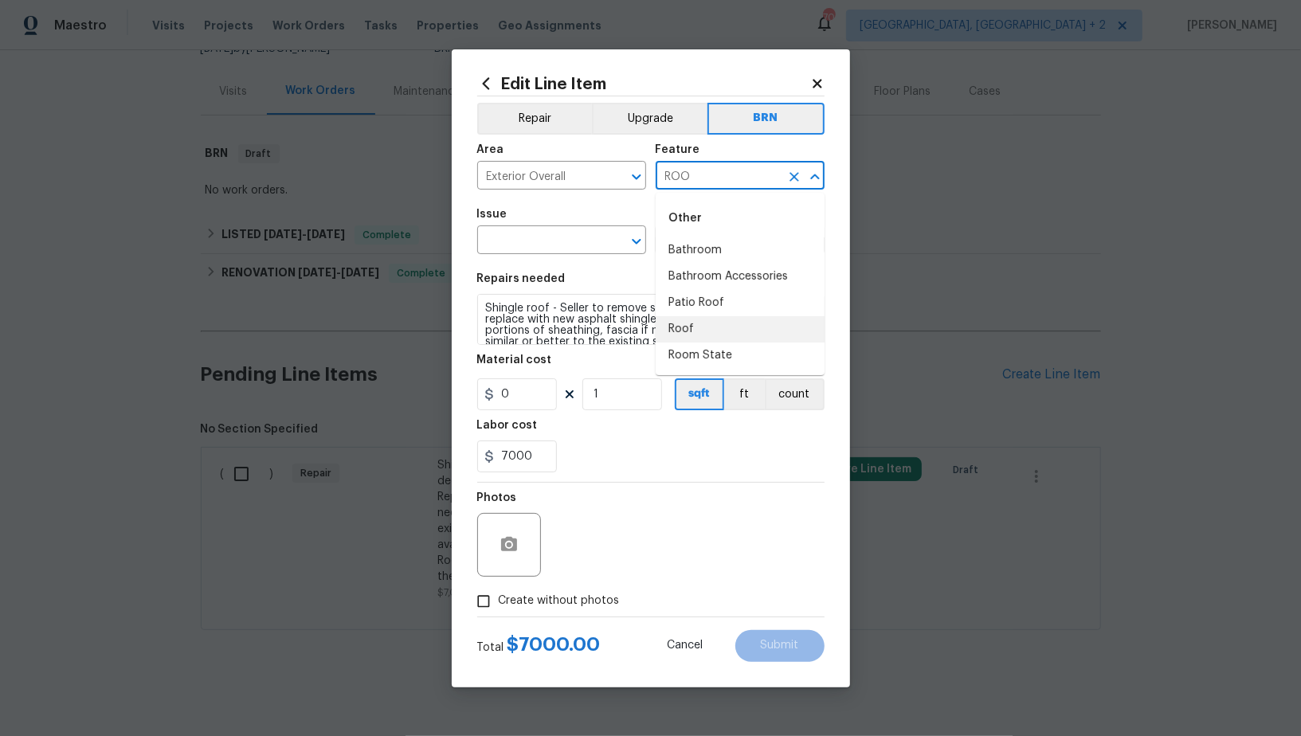
click at [684, 324] on li "Roof" at bounding box center [740, 329] width 169 height 26
type input "Roof"
click at [548, 247] on input "text" at bounding box center [539, 241] width 124 height 25
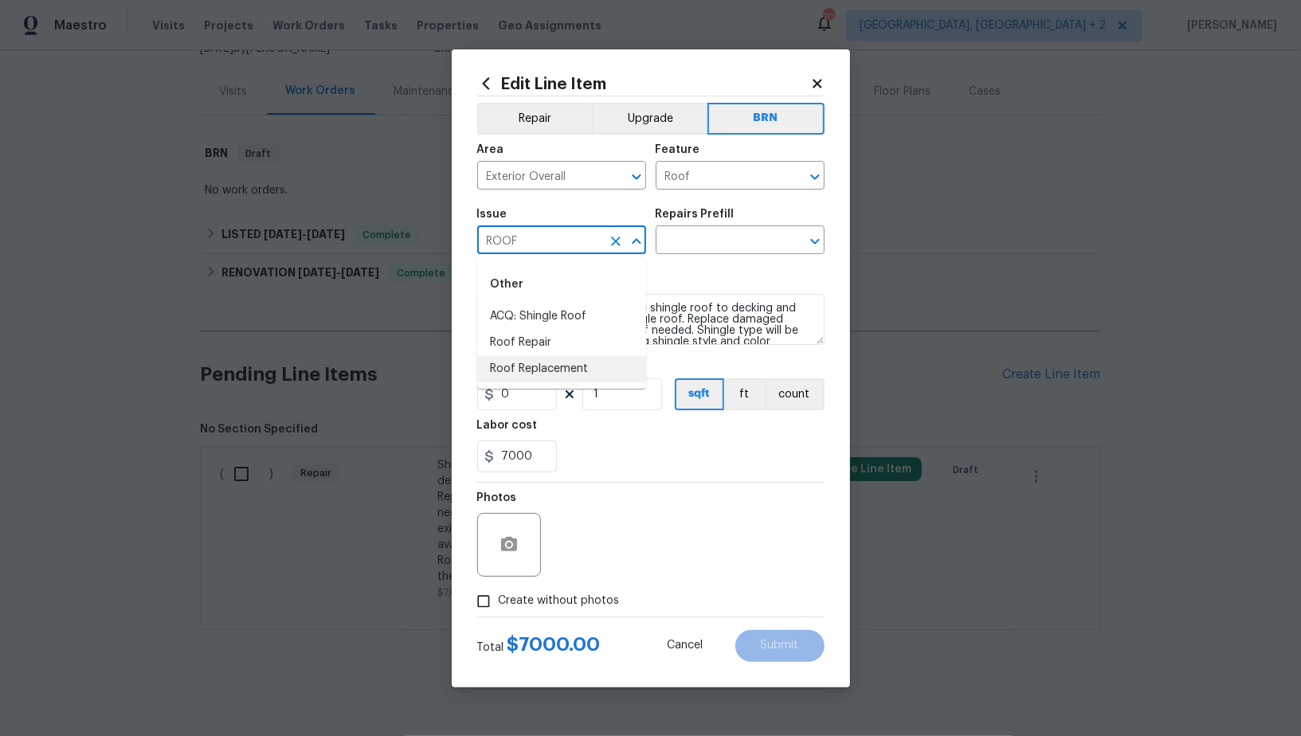
click at [571, 366] on li "Roof Replacement" at bounding box center [561, 369] width 169 height 26
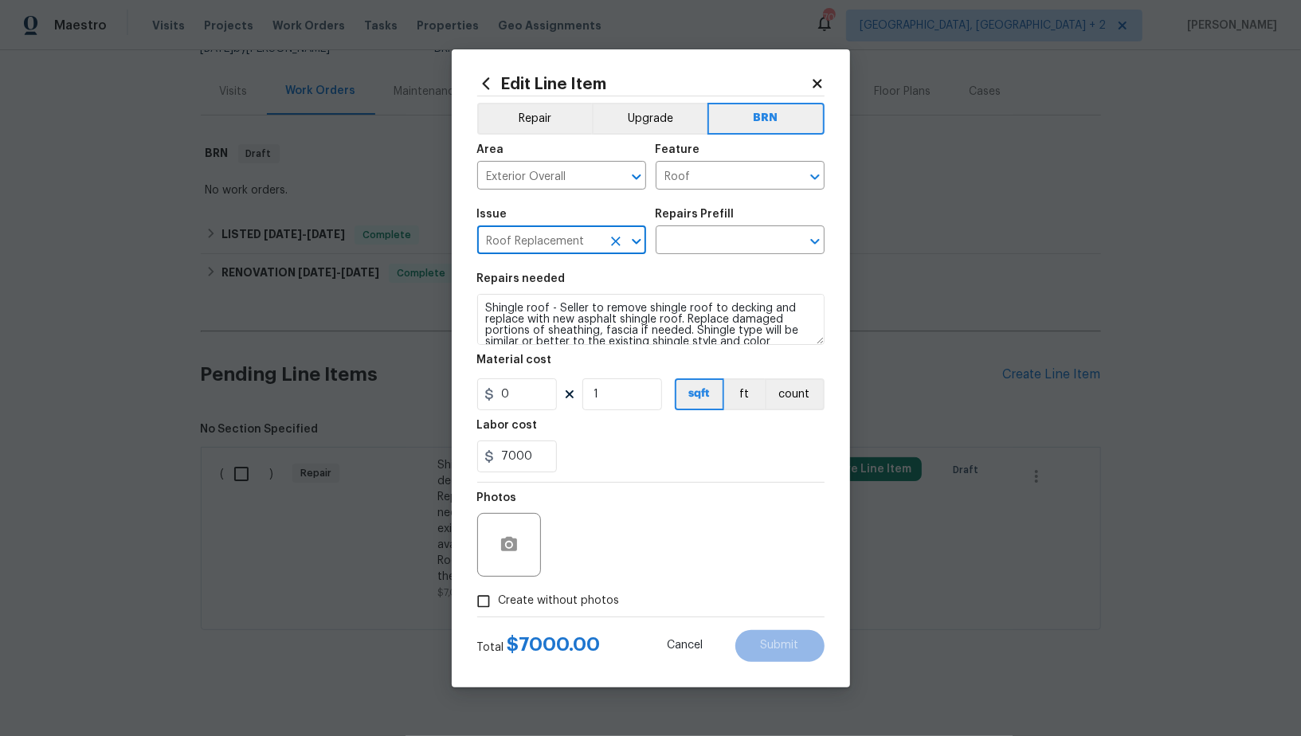
type input "Roof Replacement"
click at [673, 342] on textarea "Shingle roof - Seller to remove shingle roof to decking and replace with new as…" at bounding box center [650, 319] width 347 height 51
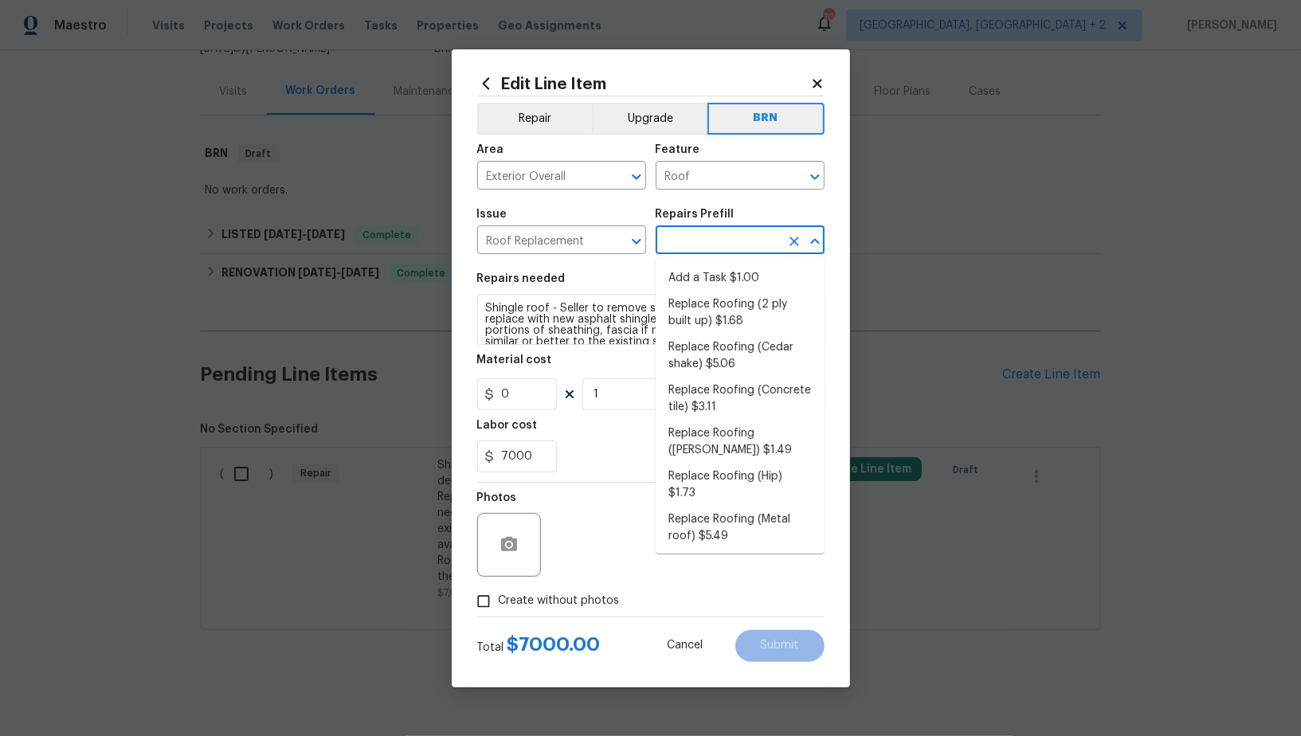
click at [720, 241] on input "text" at bounding box center [718, 241] width 124 height 25
click at [700, 276] on li "Add a Task $1.00" at bounding box center [740, 278] width 169 height 26
type input "Eaves and Trim"
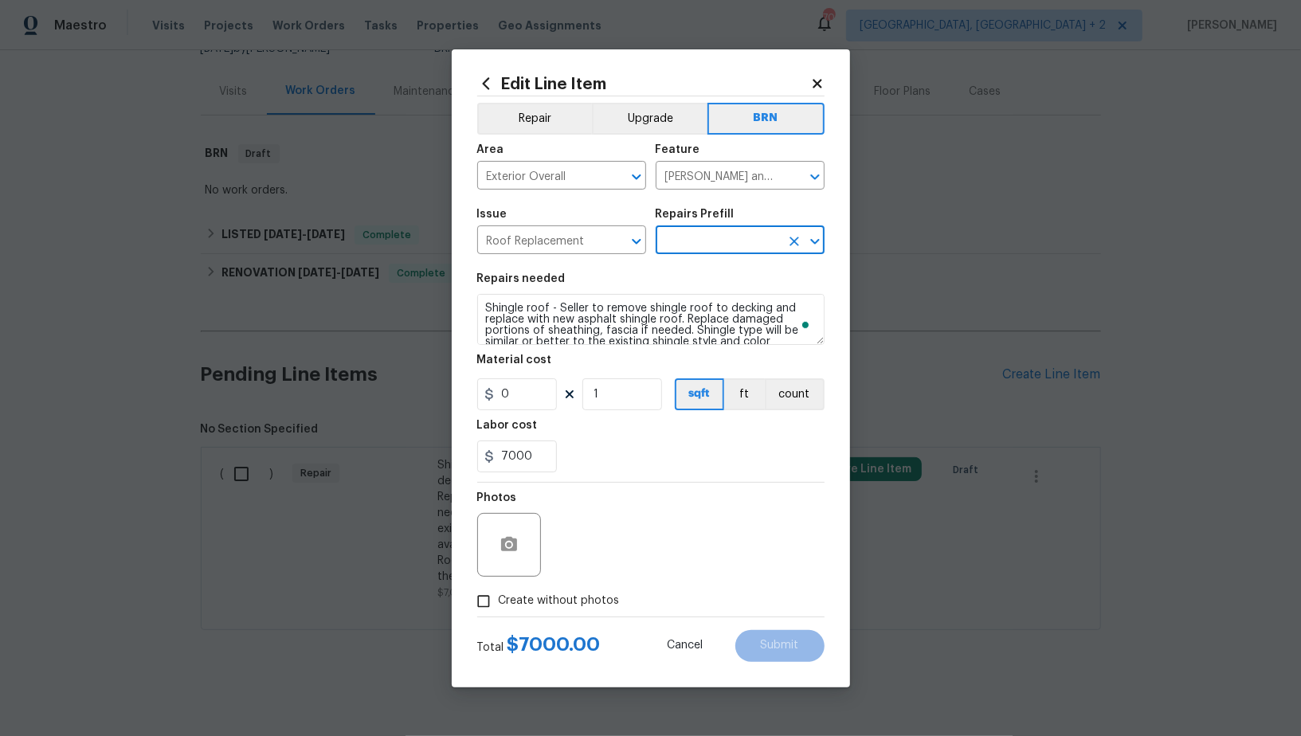
type input "Add a Task $1.00"
type textarea "HPM to detail"
type input "1"
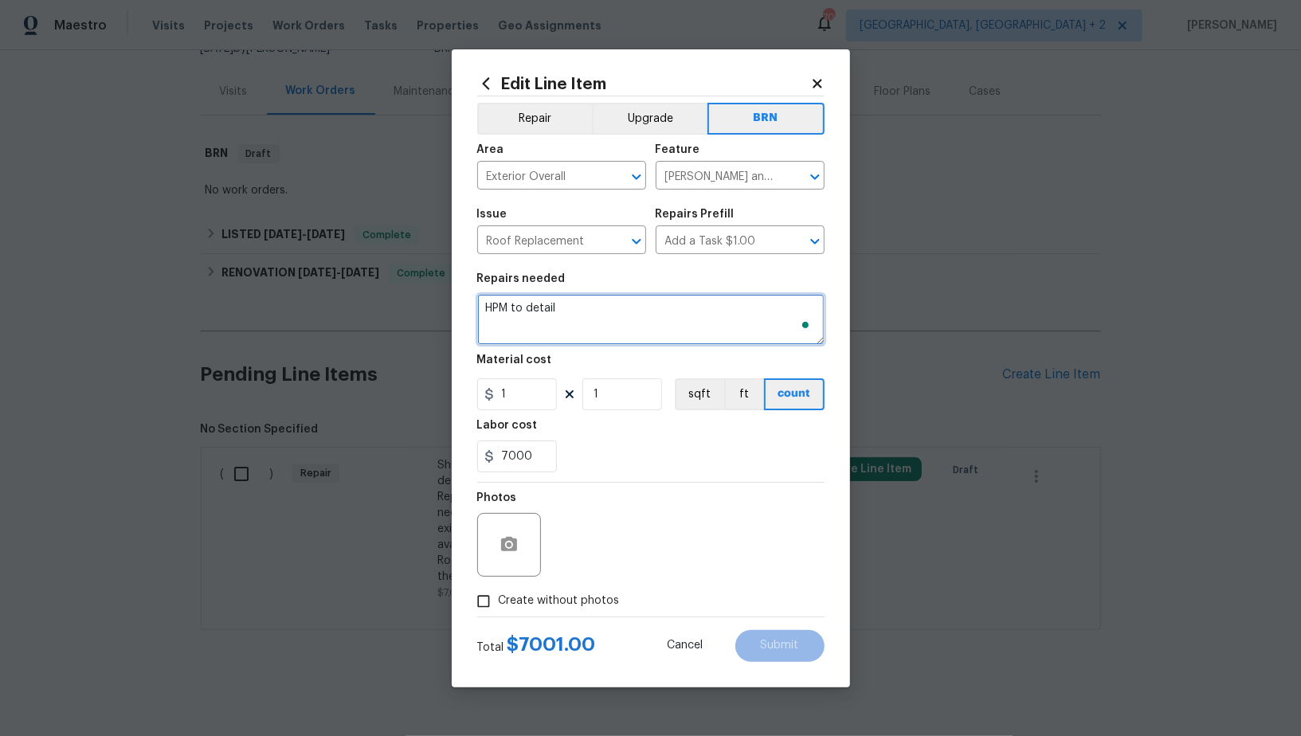
click at [645, 317] on textarea "HPM to detail" at bounding box center [650, 319] width 347 height 51
paste textarea "Shingle roof - Seller to remove shingle roof to decking and replace with new as…"
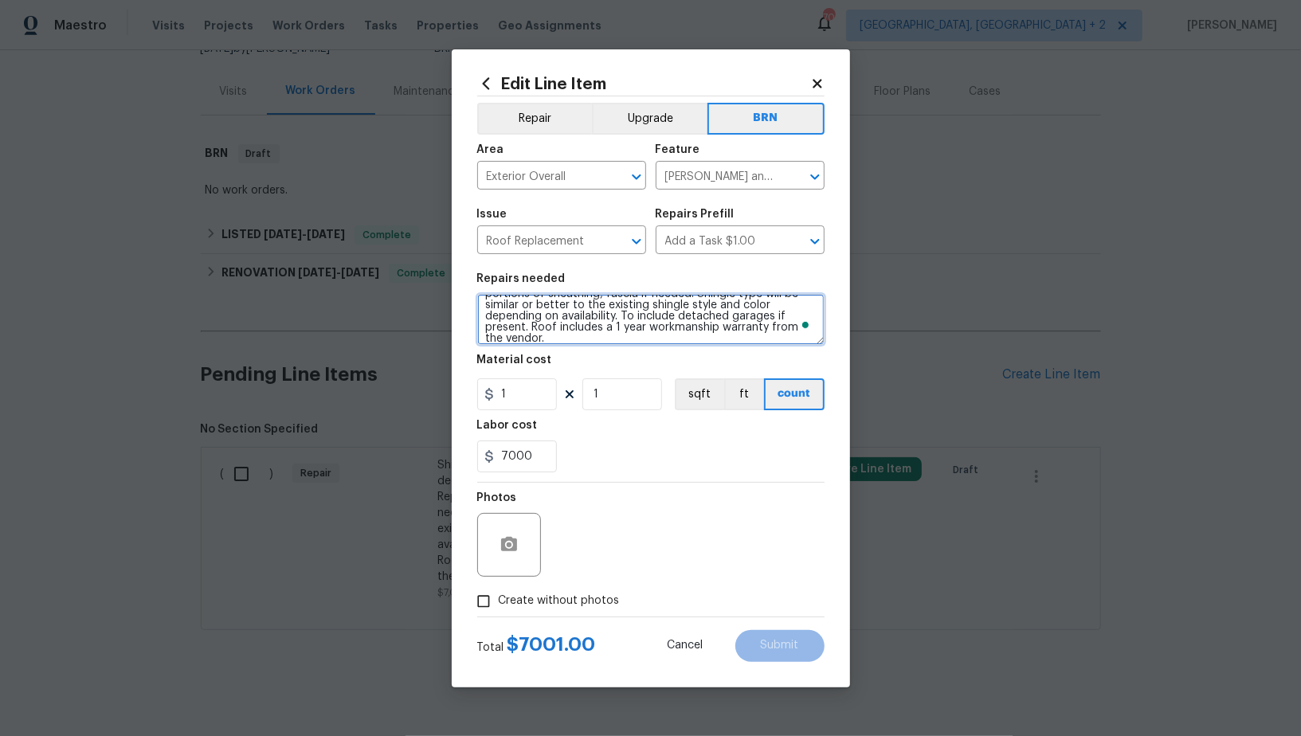
scroll to position [37, 0]
type textarea "Shingle roof - Seller to remove shingle roof to decking and replace with new as…"
click at [536, 402] on input "1" at bounding box center [517, 394] width 80 height 32
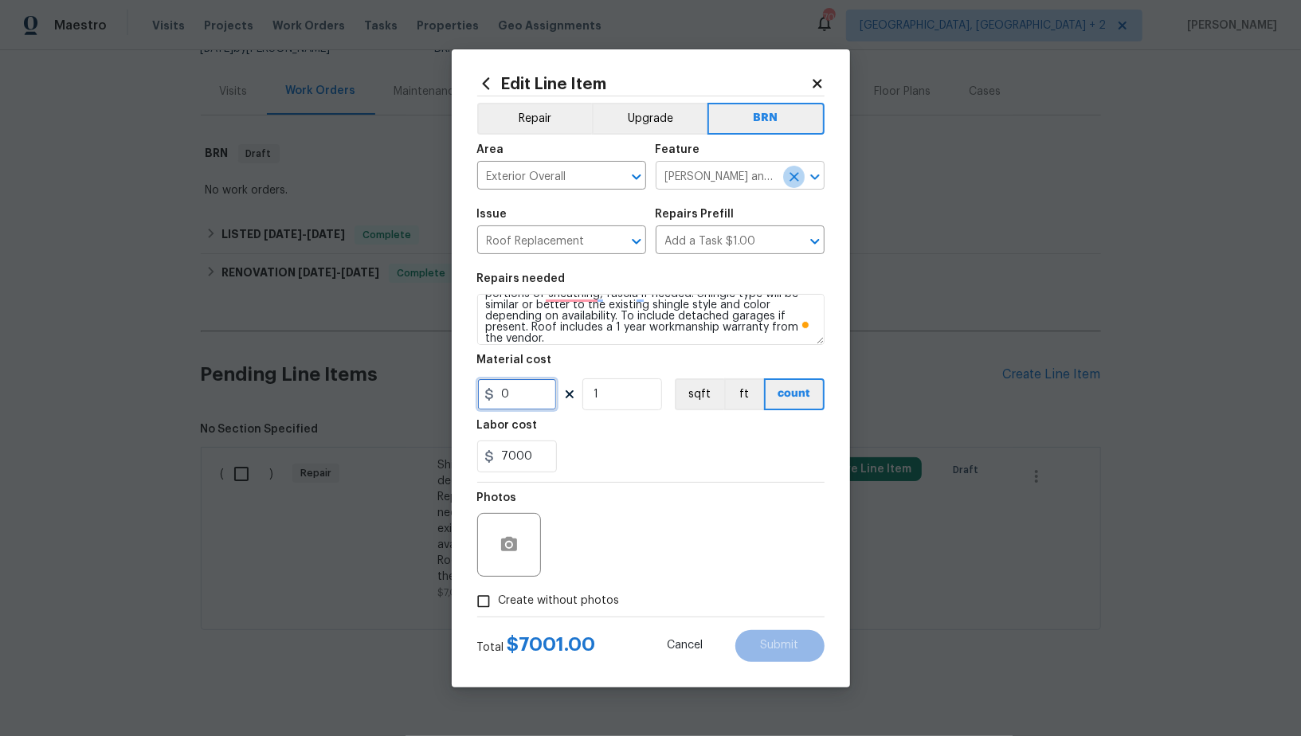
click at [794, 179] on icon "Clear" at bounding box center [794, 177] width 16 height 16
type input "0"
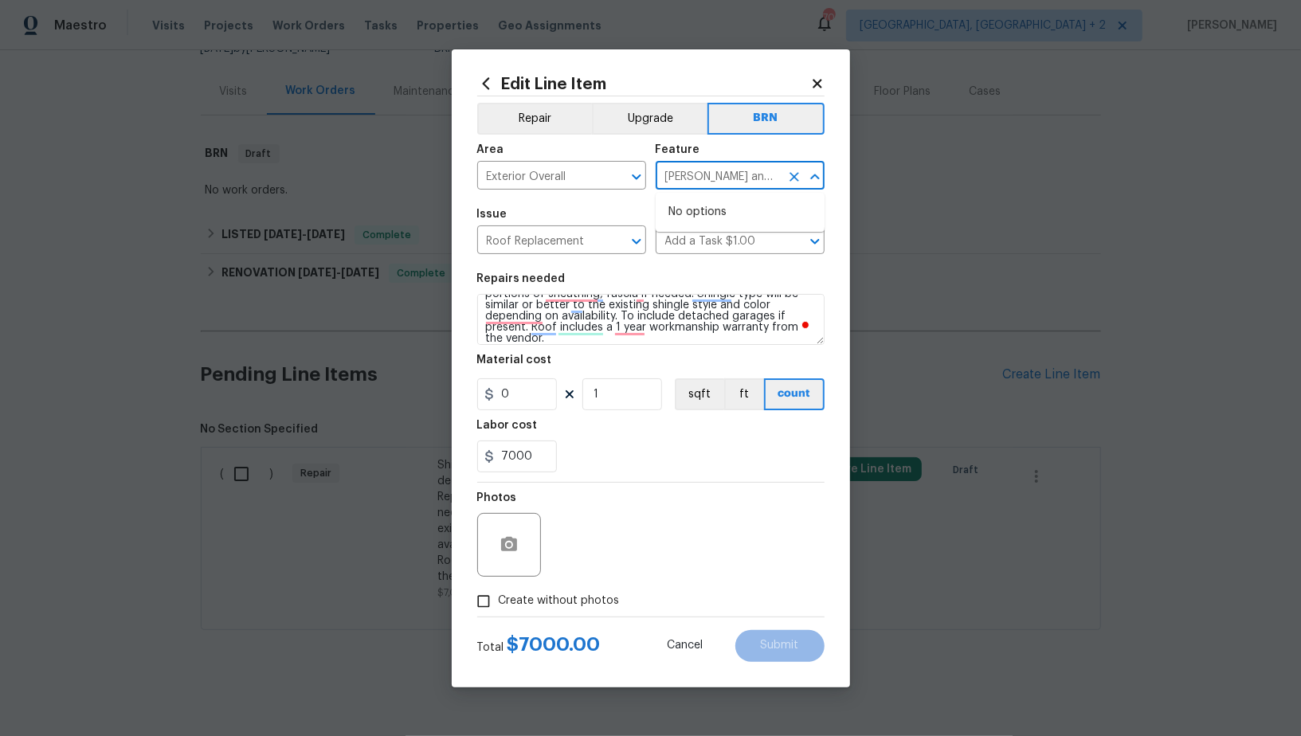
type input "Eaves and TrimROOF"
drag, startPoint x: 735, startPoint y: 271, endPoint x: 538, endPoint y: 390, distance: 230.5
click at [735, 271] on li "Roof" at bounding box center [740, 277] width 169 height 26
type input "Roof"
click at [512, 398] on input "0" at bounding box center [517, 394] width 80 height 32
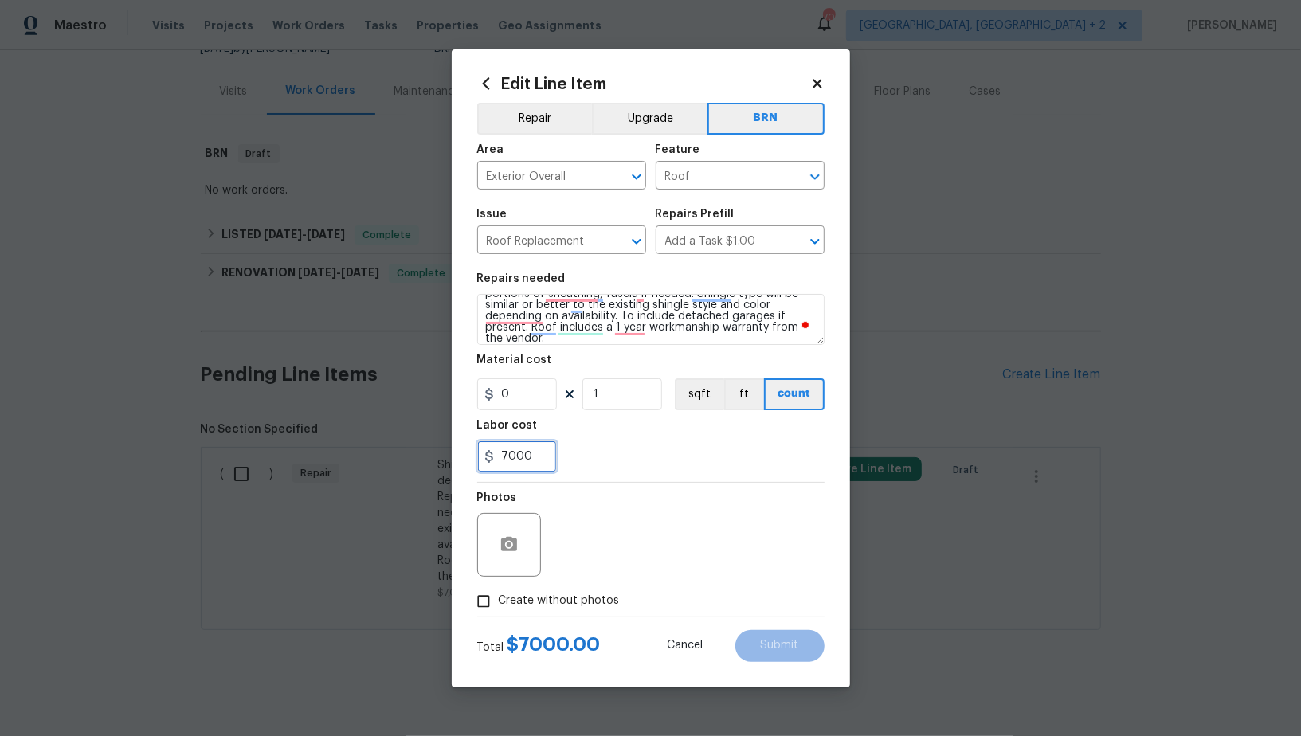
click at [535, 461] on input "7000" at bounding box center [517, 457] width 80 height 32
type input "1"
click at [513, 552] on icon "button" at bounding box center [509, 544] width 19 height 19
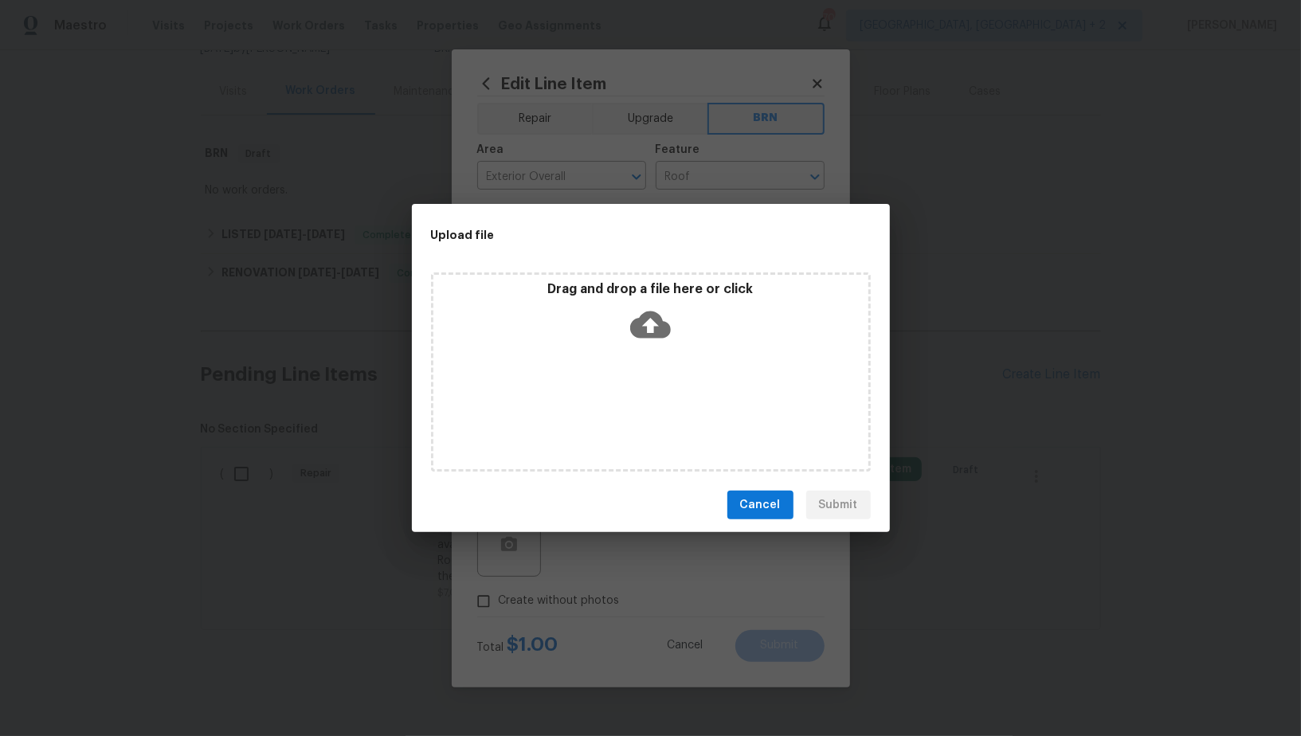
click at [644, 335] on icon at bounding box center [650, 325] width 41 height 27
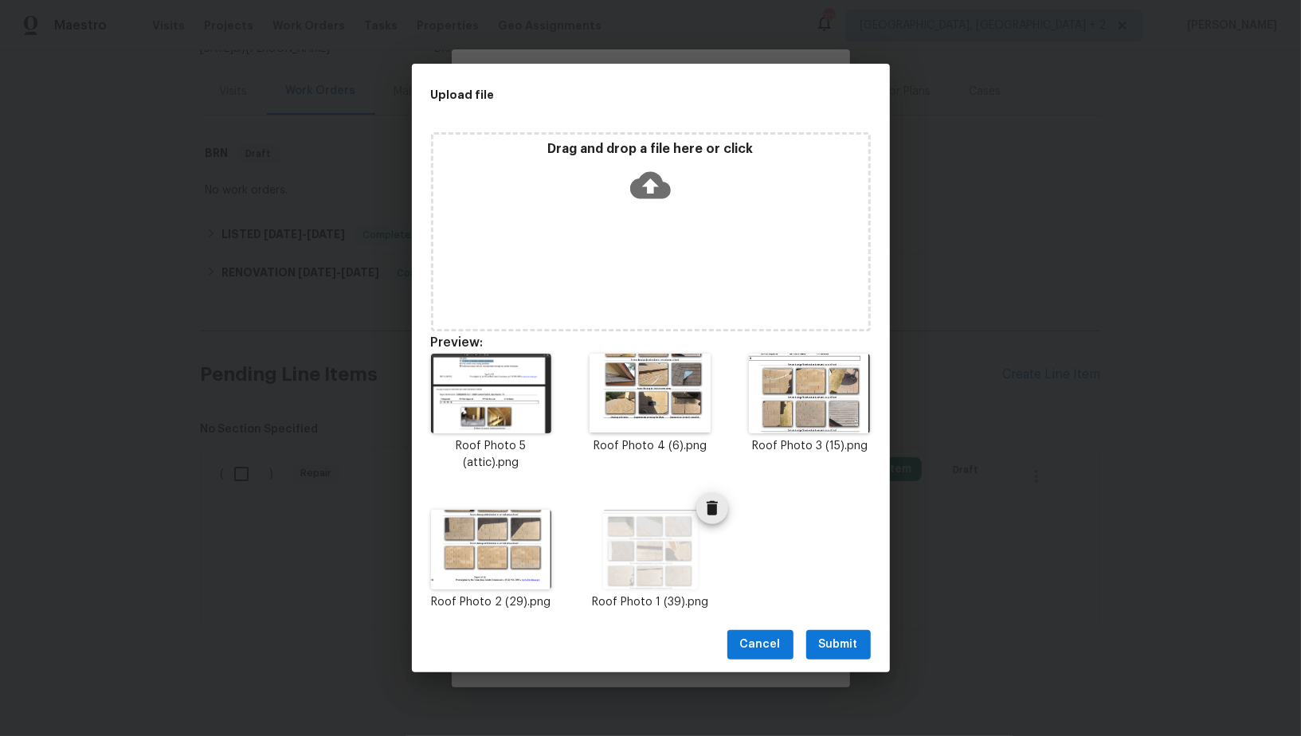
scroll to position [13, 0]
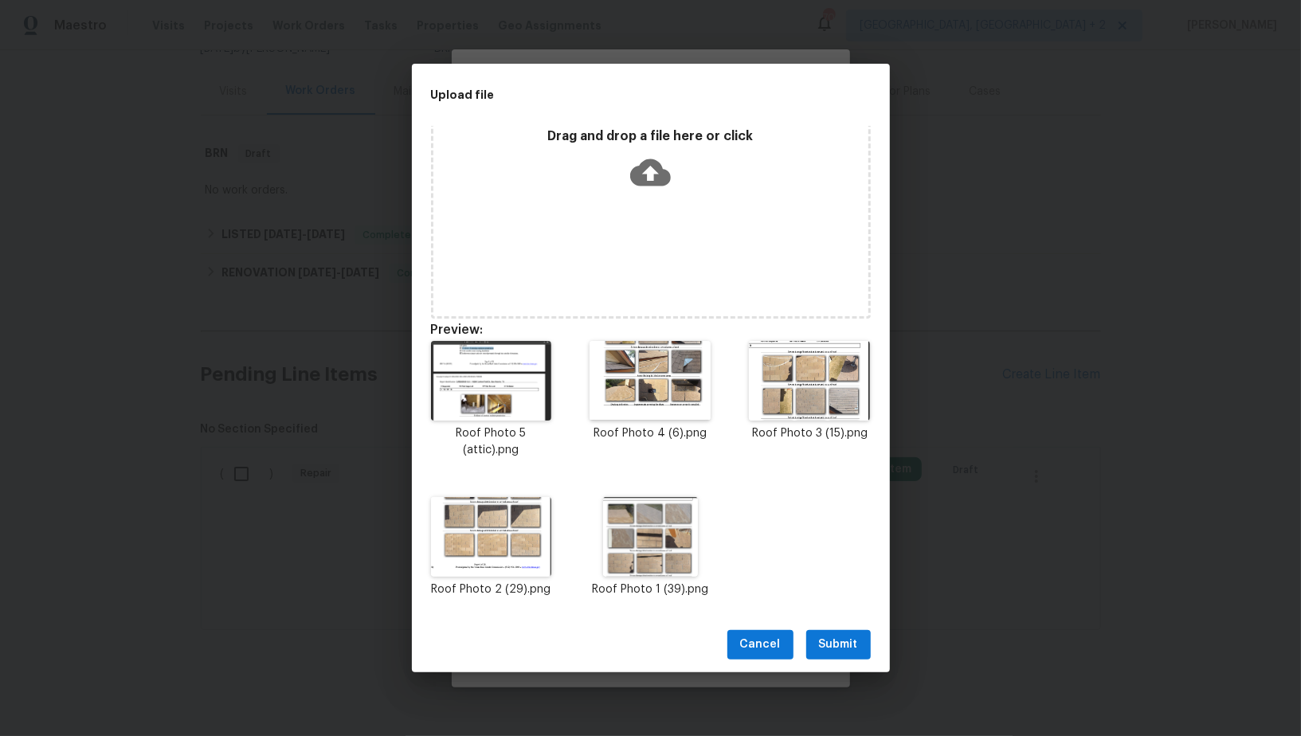
click at [845, 658] on button "Submit" at bounding box center [838, 644] width 65 height 29
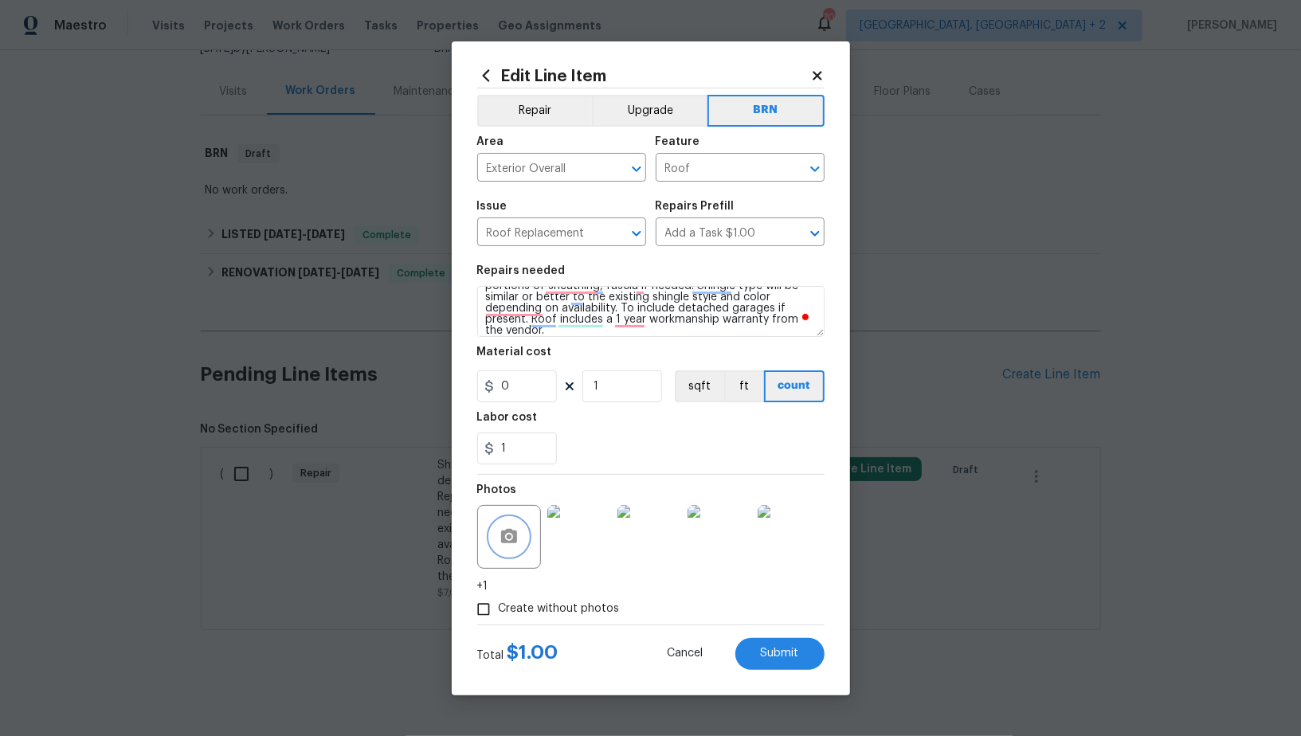
scroll to position [37, 0]
click at [801, 665] on button "Submit" at bounding box center [779, 654] width 89 height 32
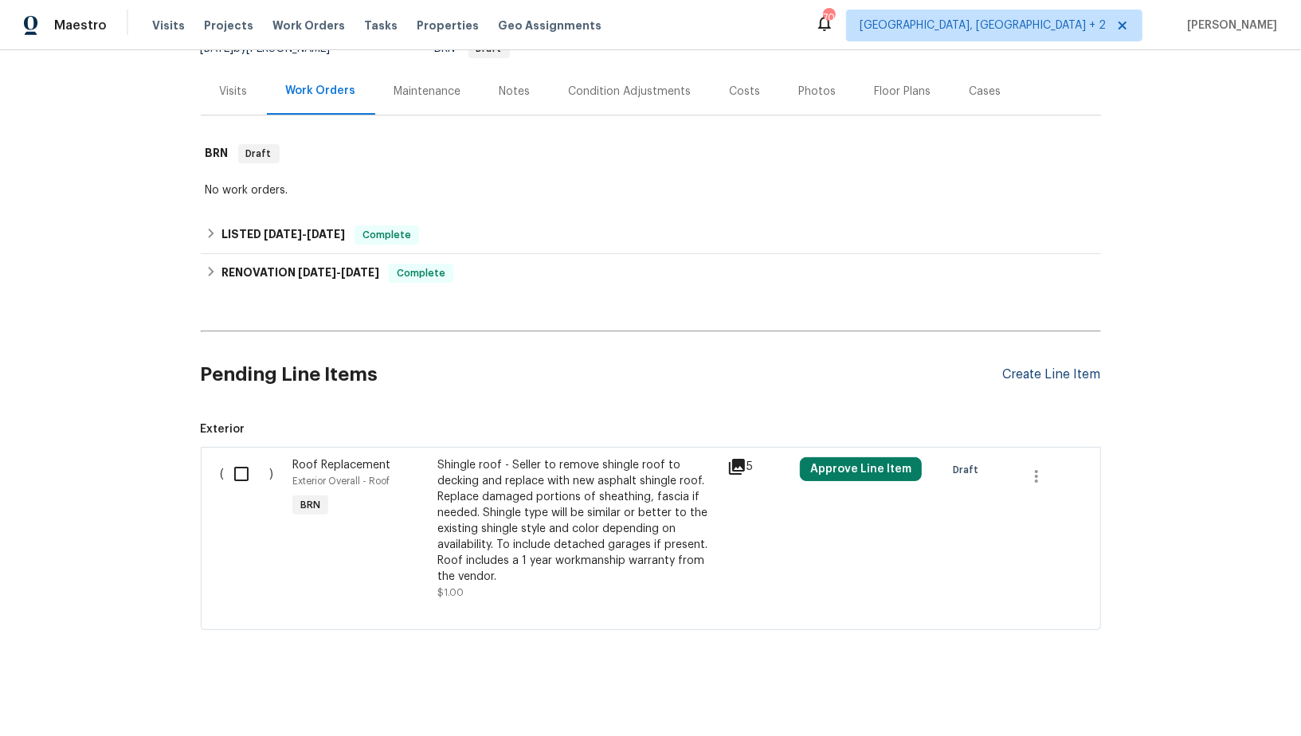
click at [1061, 369] on div "Create Line Item" at bounding box center [1052, 374] width 98 height 15
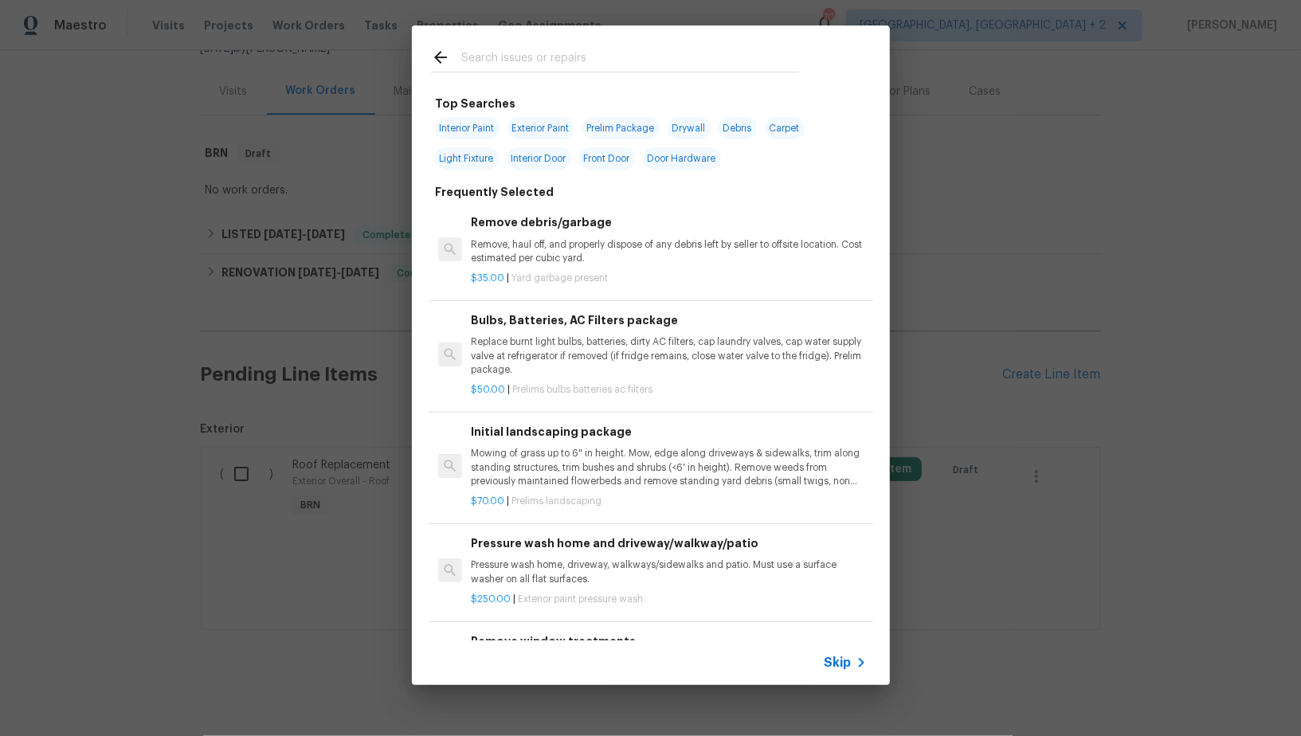
click at [841, 669] on span "Skip" at bounding box center [838, 663] width 27 height 16
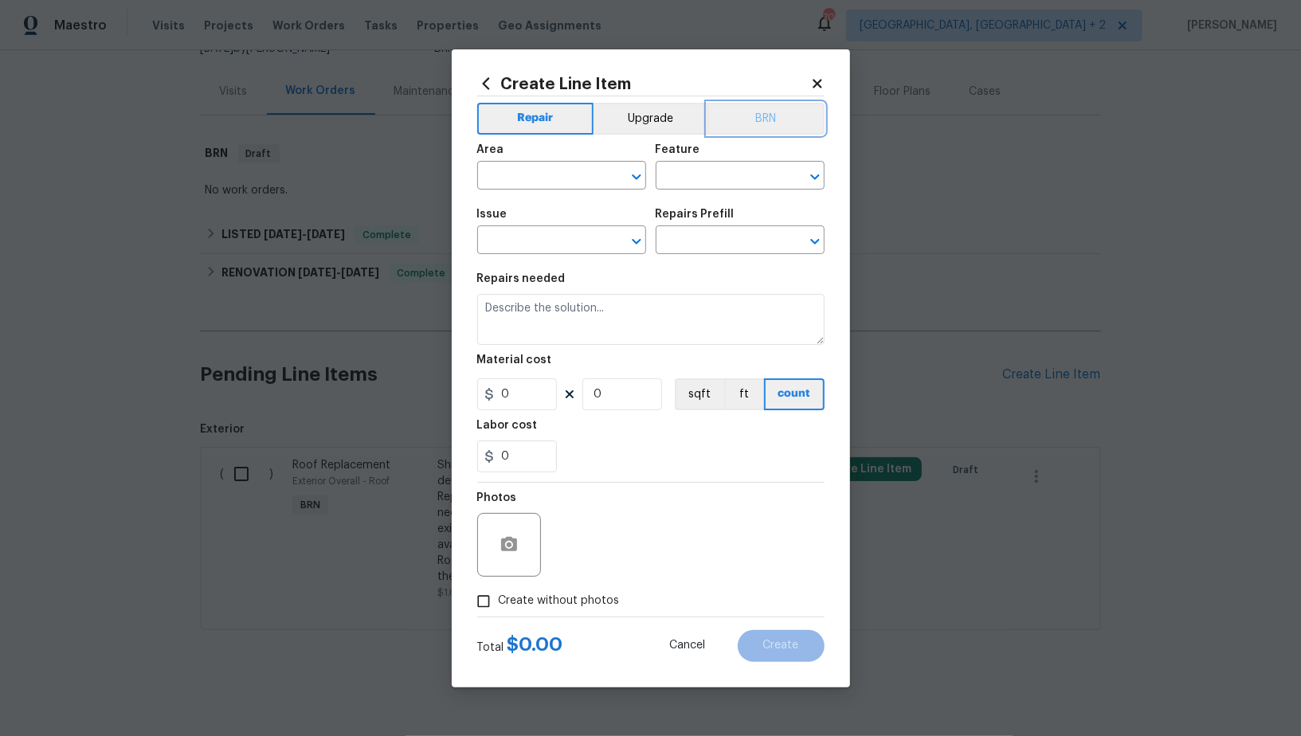
click at [758, 108] on button "BRN" at bounding box center [766, 119] width 117 height 32
click at [546, 180] on input "text" at bounding box center [539, 177] width 124 height 25
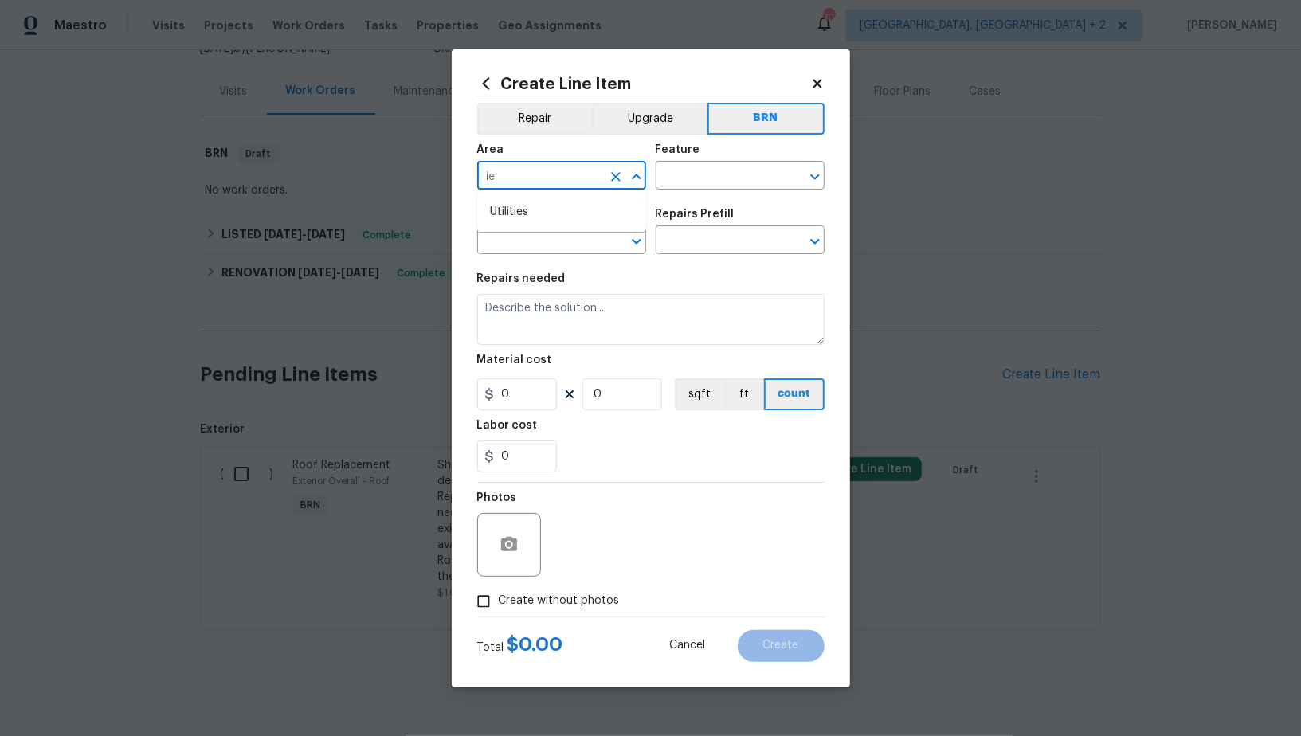
type input "i"
click at [550, 216] on li "Exterior Overall" at bounding box center [561, 212] width 169 height 26
type input "Exterior Overall"
click at [708, 178] on input "text" at bounding box center [718, 177] width 124 height 25
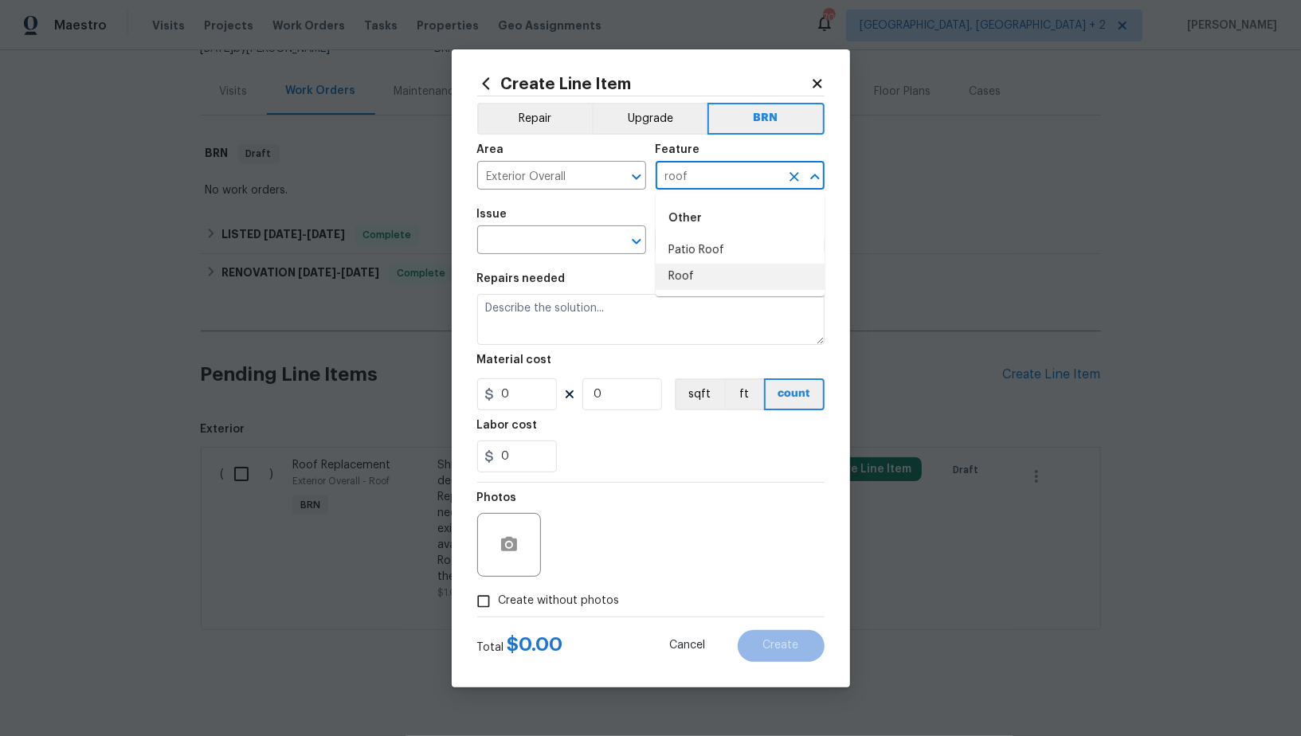
click at [687, 274] on li "Roof" at bounding box center [740, 277] width 169 height 26
type input "Roof"
click at [530, 233] on input "text" at bounding box center [539, 241] width 124 height 25
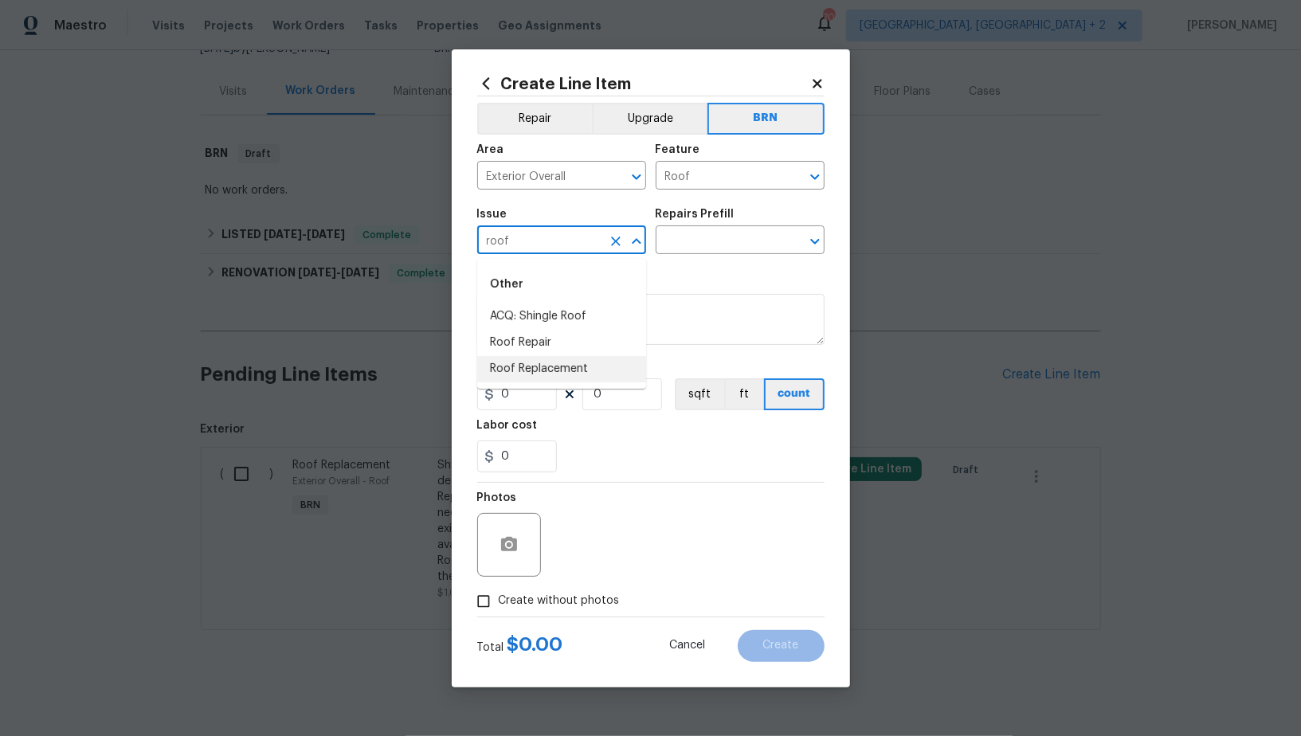
click at [541, 374] on li "Roof Replacement" at bounding box center [561, 369] width 169 height 26
type input "Roof Replacement"
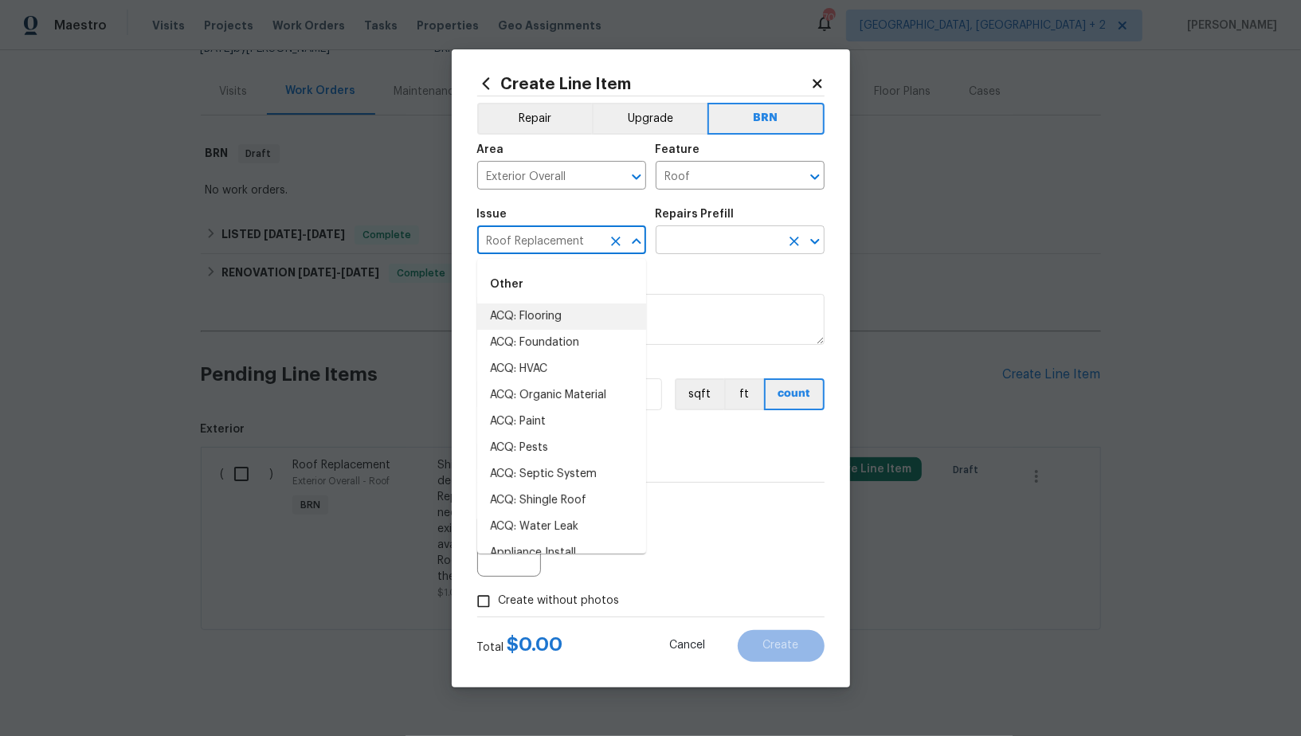
click at [719, 249] on input "text" at bounding box center [718, 241] width 124 height 25
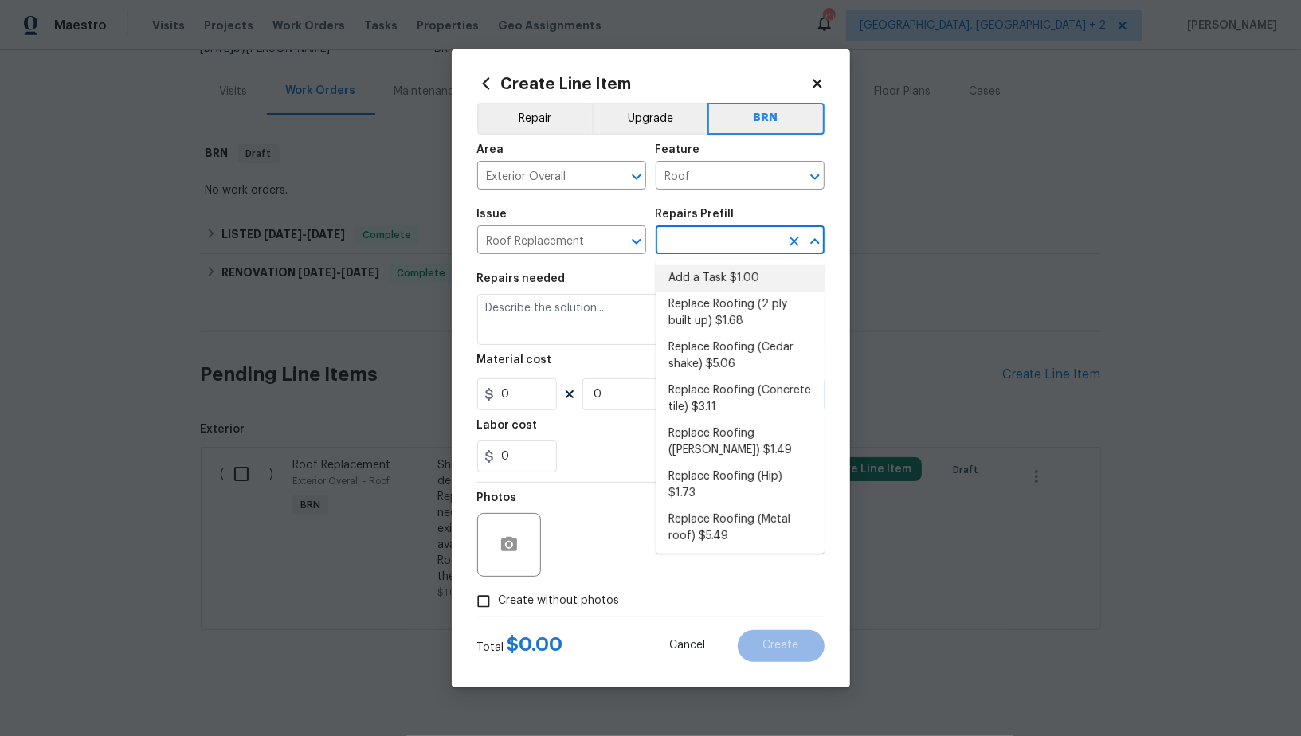
click at [707, 289] on li "Add a Task $1.00" at bounding box center [740, 278] width 169 height 26
type input "Eaves and Trim"
type input "Add a Task $1.00"
type textarea "HPM to detail"
type input "1"
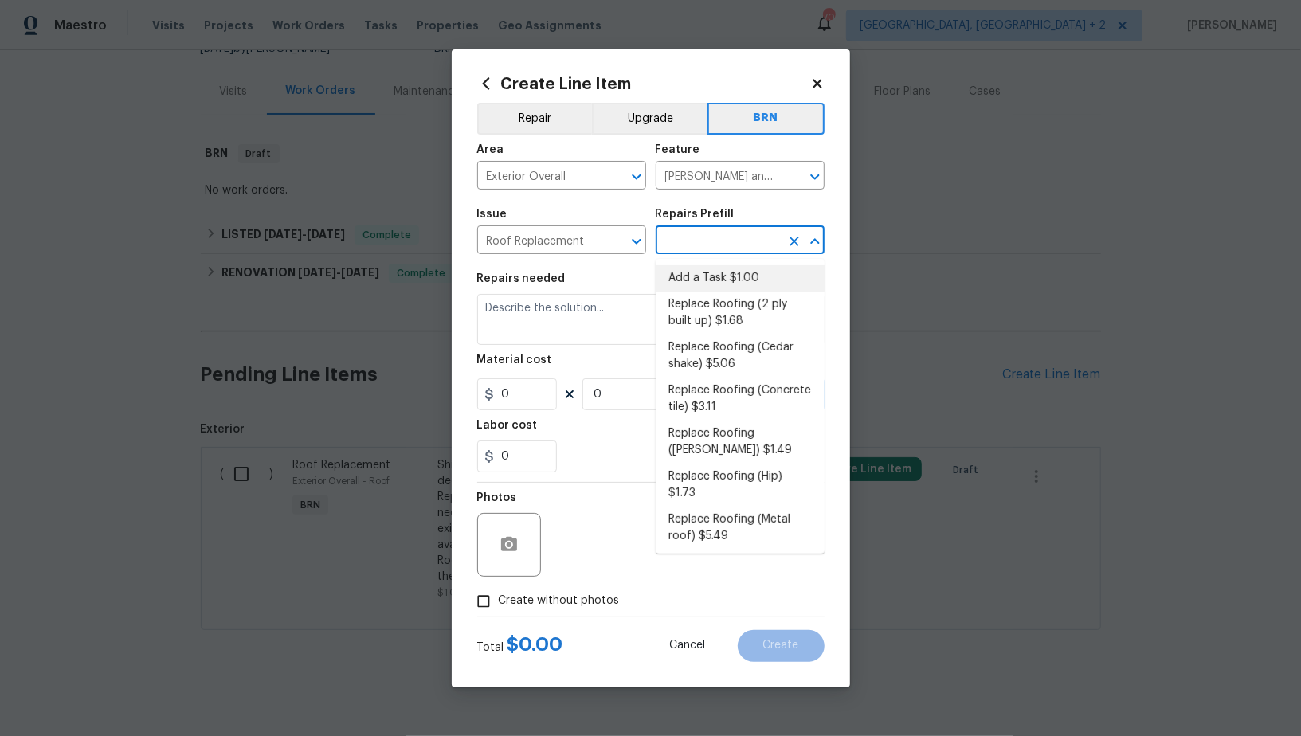
type input "1"
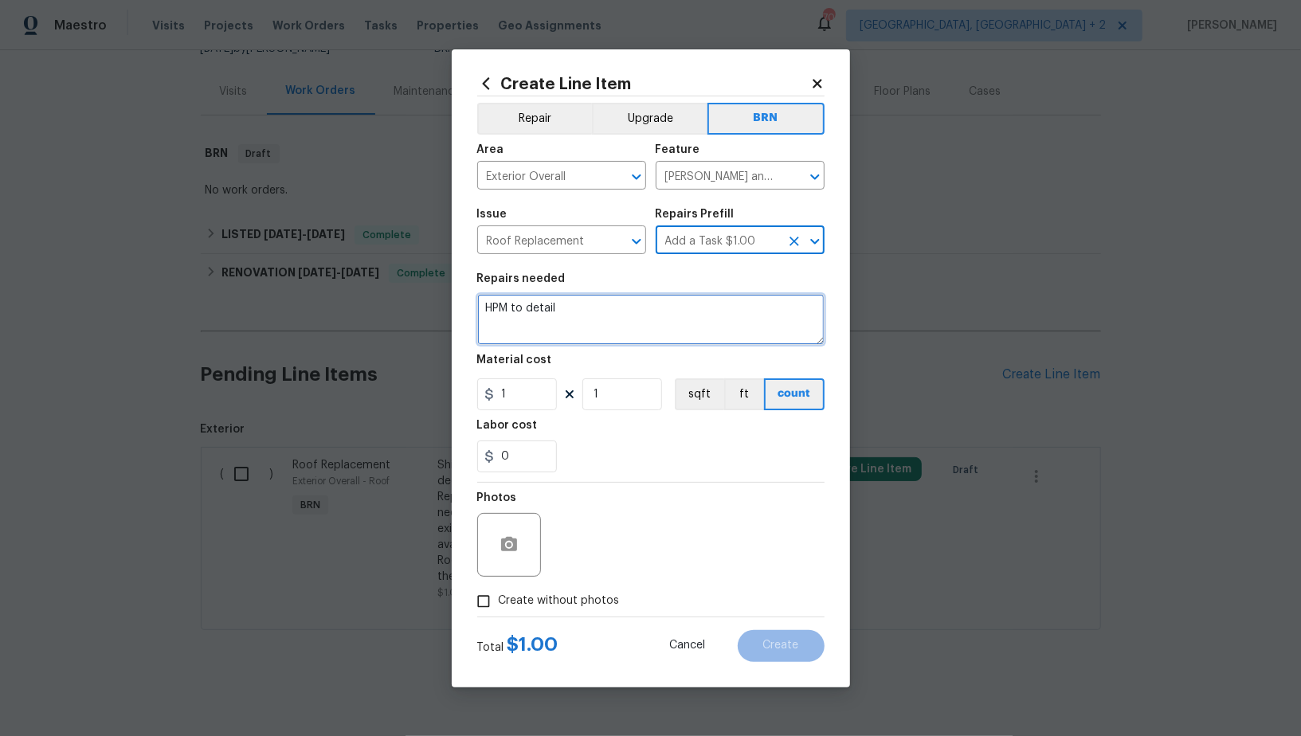
click at [631, 329] on textarea "HPM to detail" at bounding box center [650, 319] width 347 height 51
paste textarea "Shingle roof - Seller to remove shingle roof to decking and replace with new as…"
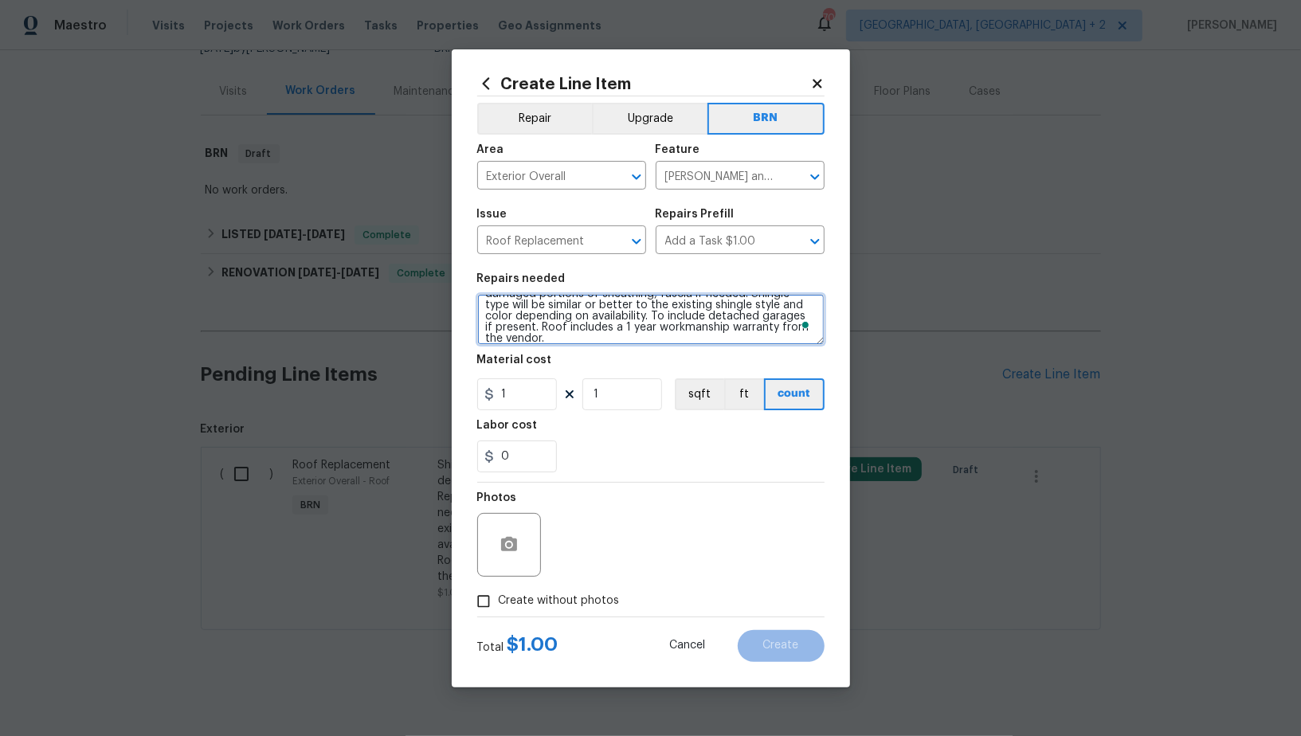
type textarea "Inspection - Shingle roof - Seller to remove shingle roof to decking and replac…"
click at [533, 383] on input "1" at bounding box center [517, 394] width 80 height 32
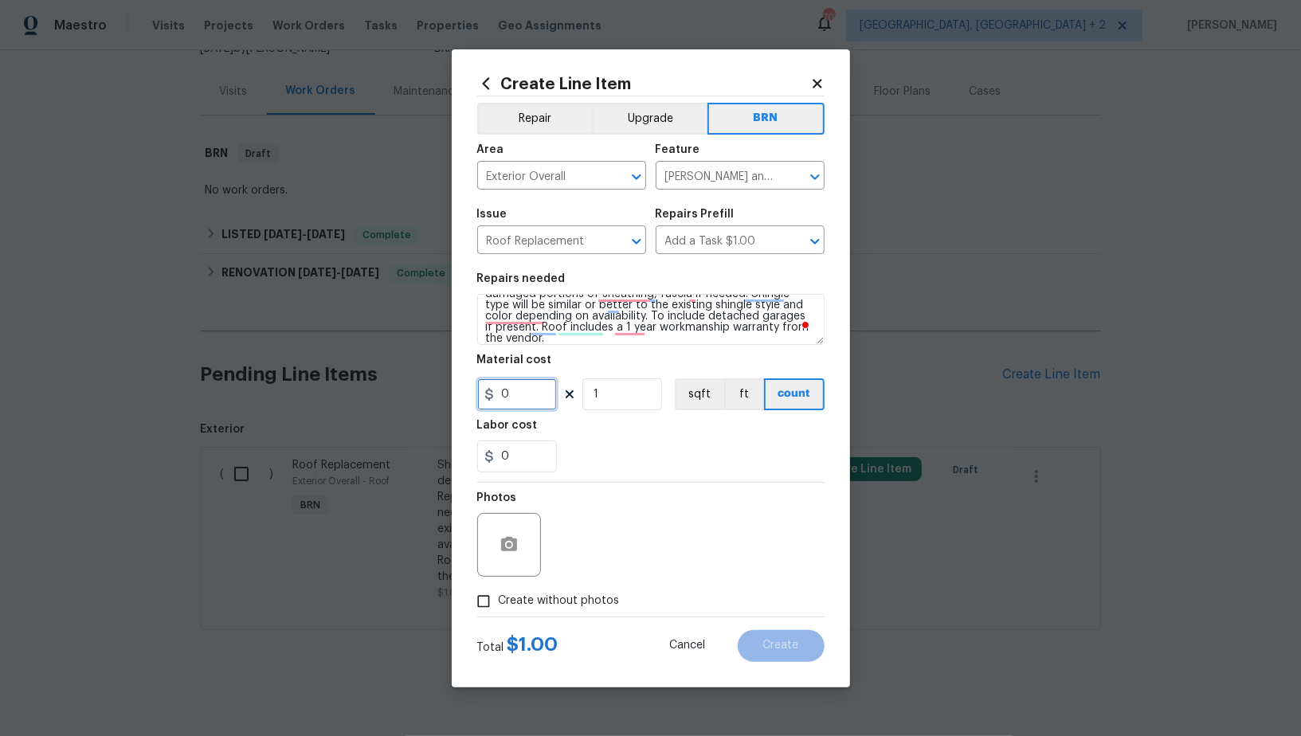
type input "0"
click at [516, 458] on input "0" at bounding box center [517, 457] width 80 height 32
type input "1"
click at [524, 556] on button "button" at bounding box center [509, 545] width 38 height 38
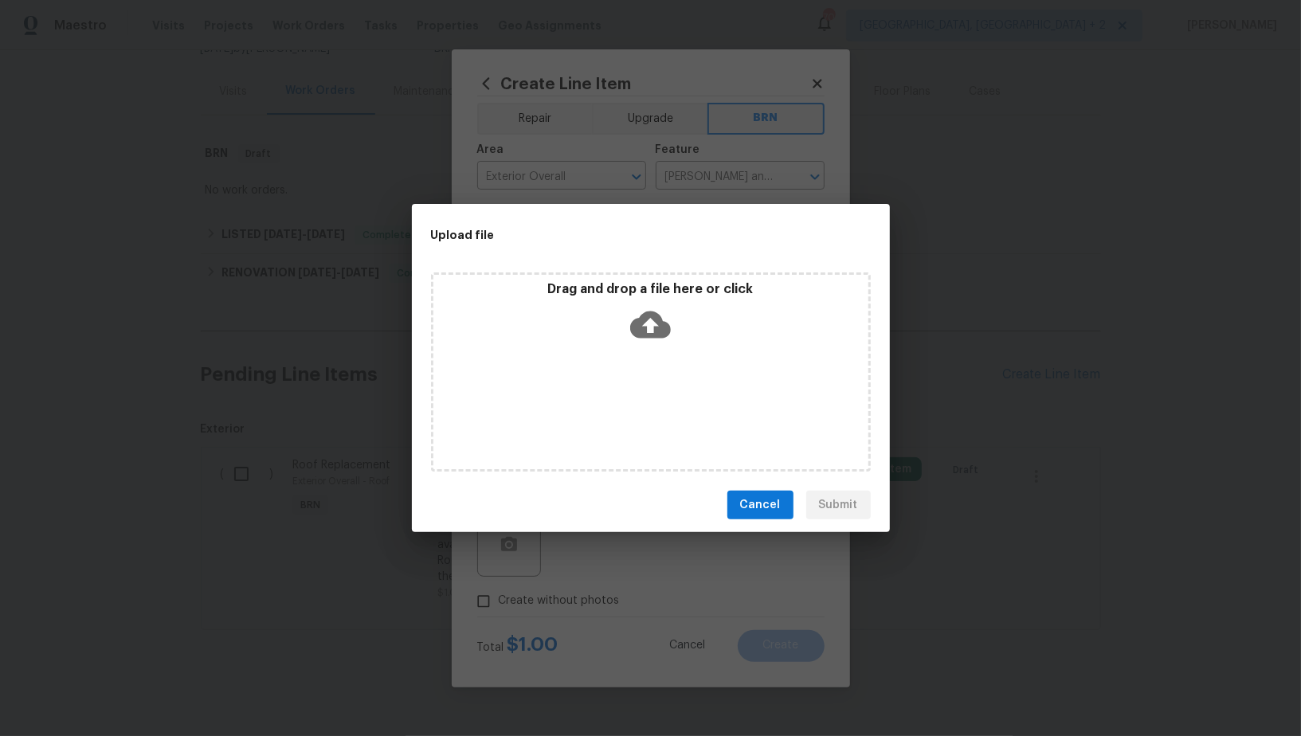
click at [645, 320] on icon at bounding box center [650, 325] width 41 height 27
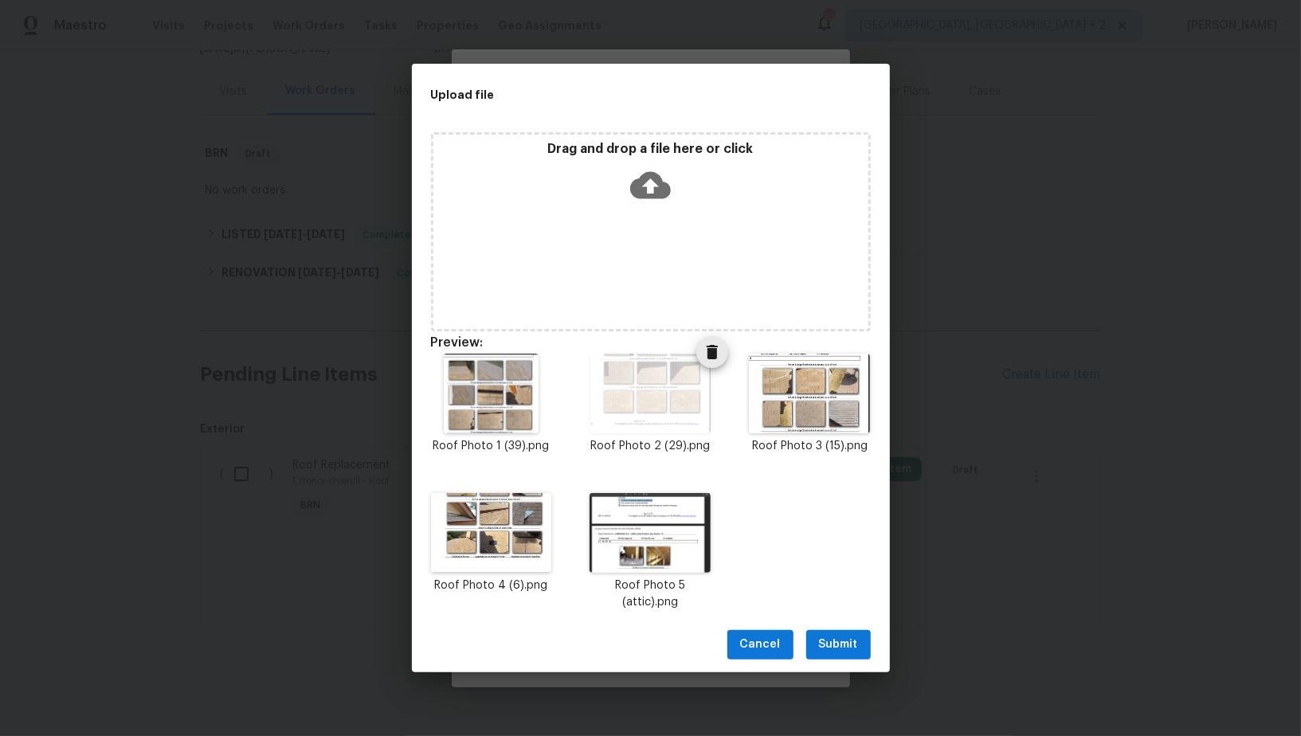
scroll to position [13, 0]
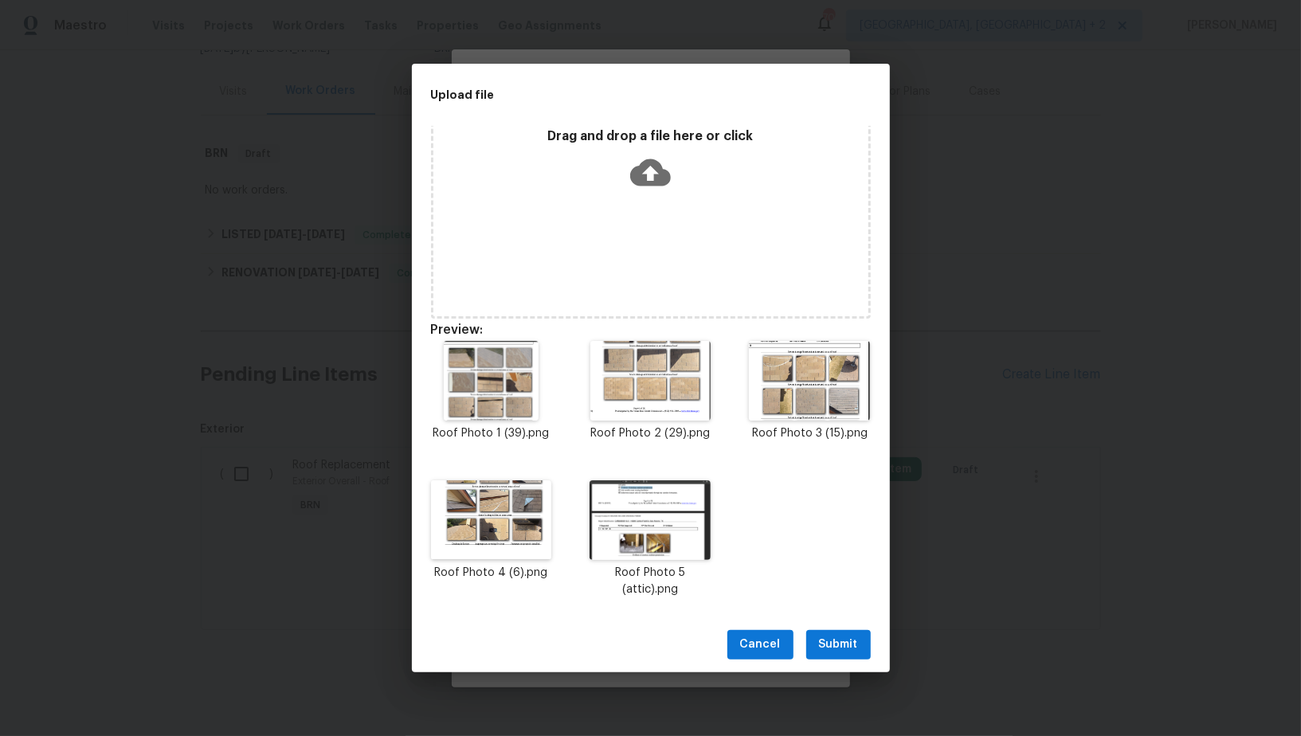
click at [814, 646] on button "Submit" at bounding box center [838, 644] width 65 height 29
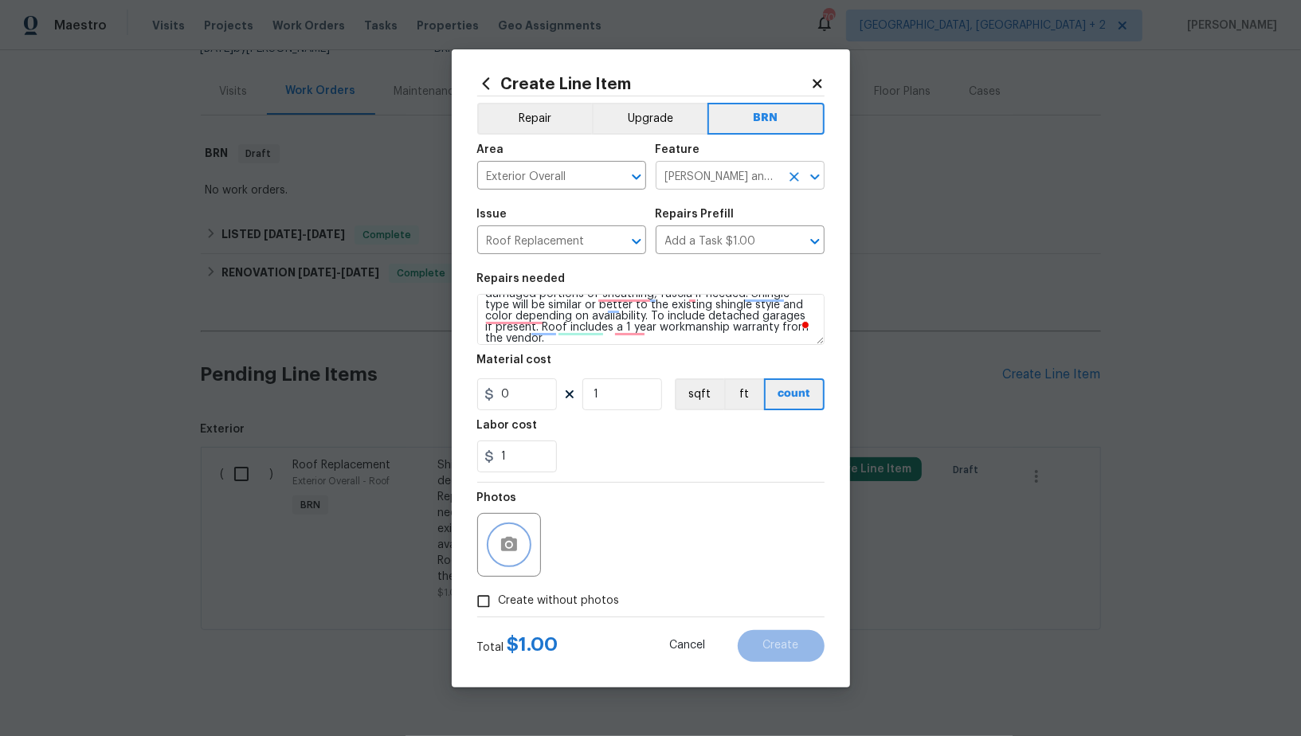
click at [793, 177] on icon "Clear" at bounding box center [795, 177] width 10 height 10
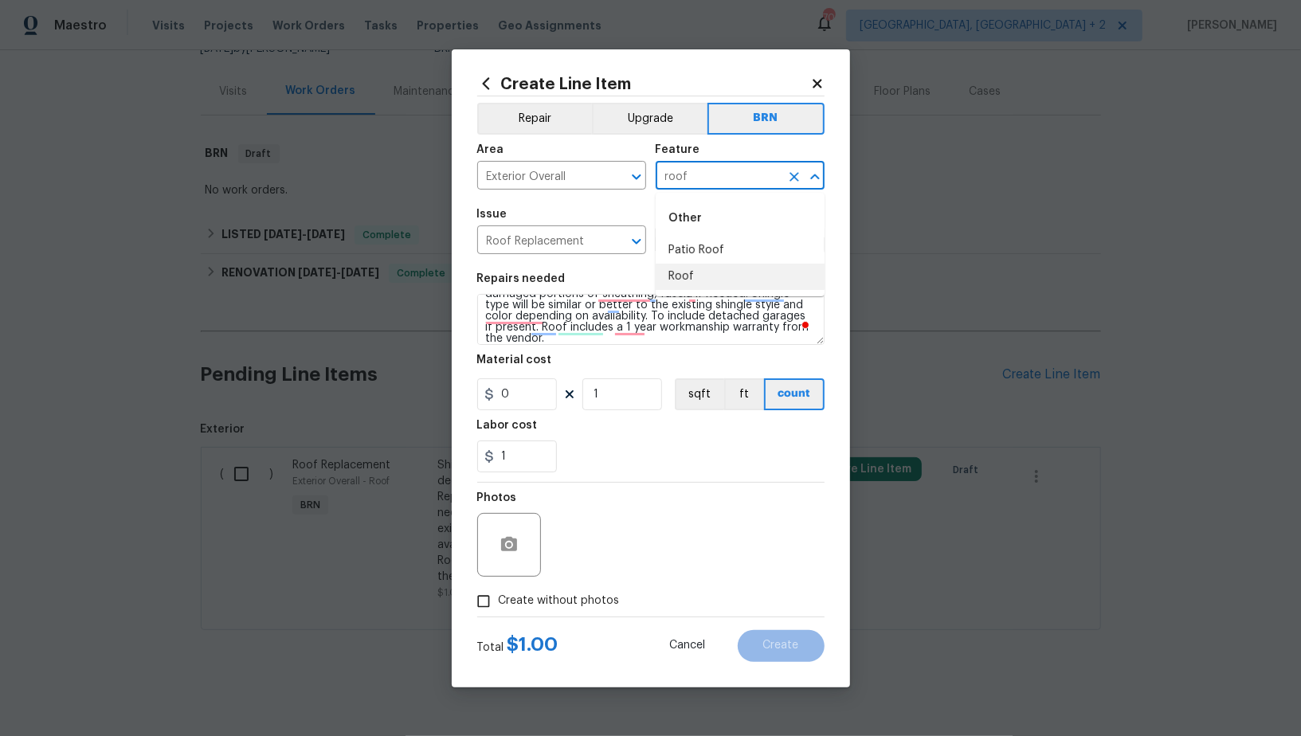
click at [748, 287] on li "Roof" at bounding box center [740, 277] width 169 height 26
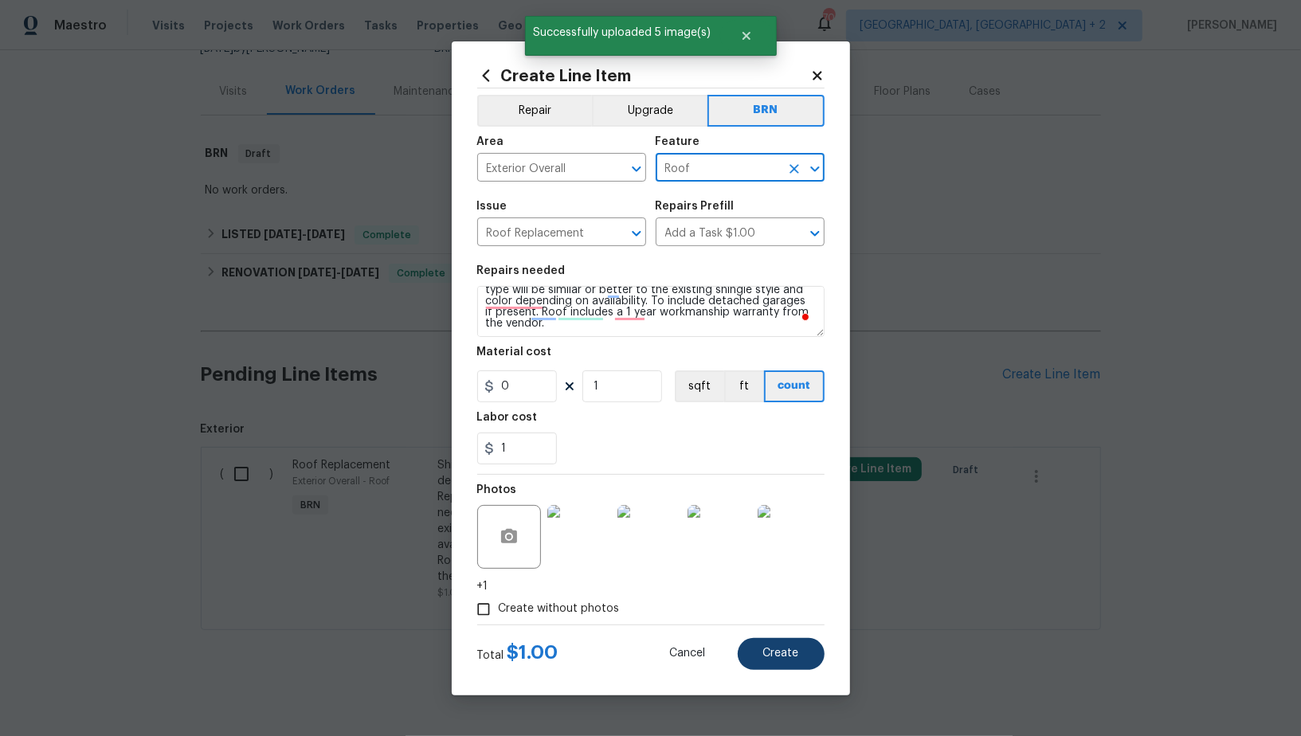
type input "Roof"
click at [778, 639] on button "Create" at bounding box center [781, 654] width 87 height 32
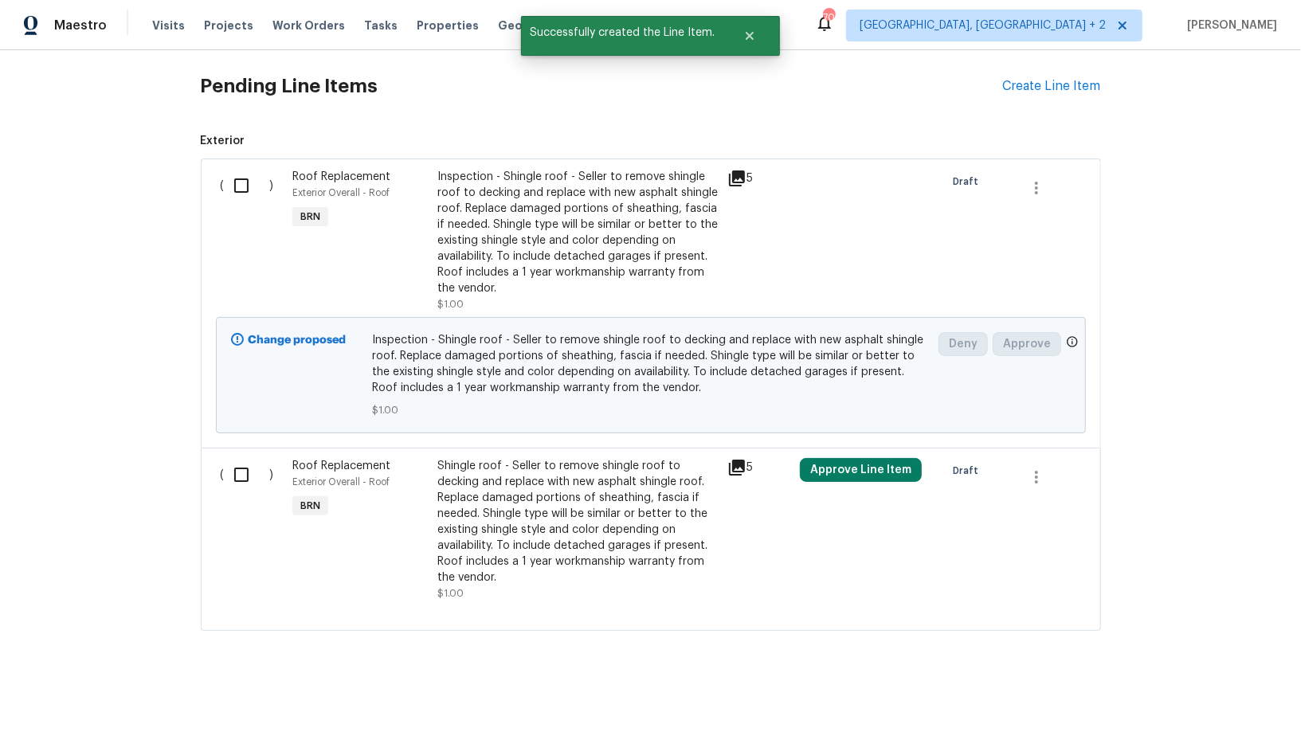
scroll to position [109, 0]
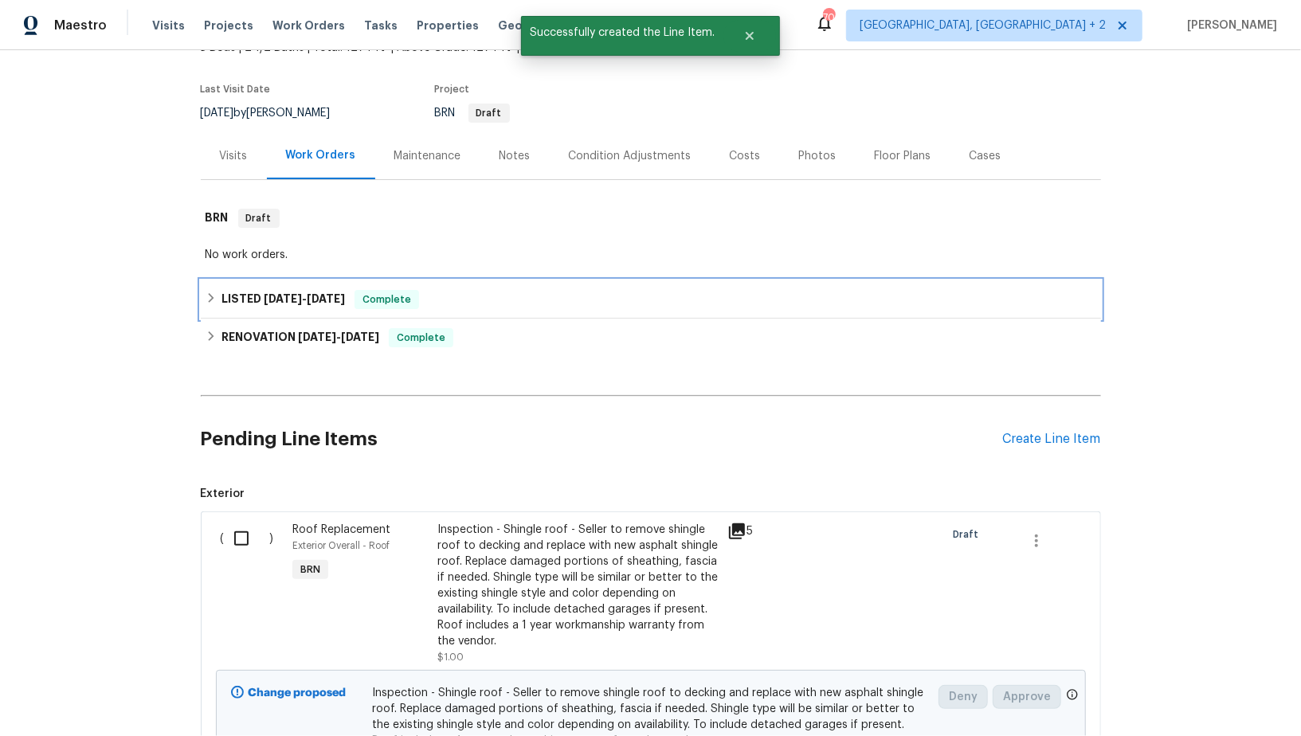
click at [220, 297] on div "LISTED 8/16/25 - 8/29/25 Complete" at bounding box center [651, 299] width 891 height 19
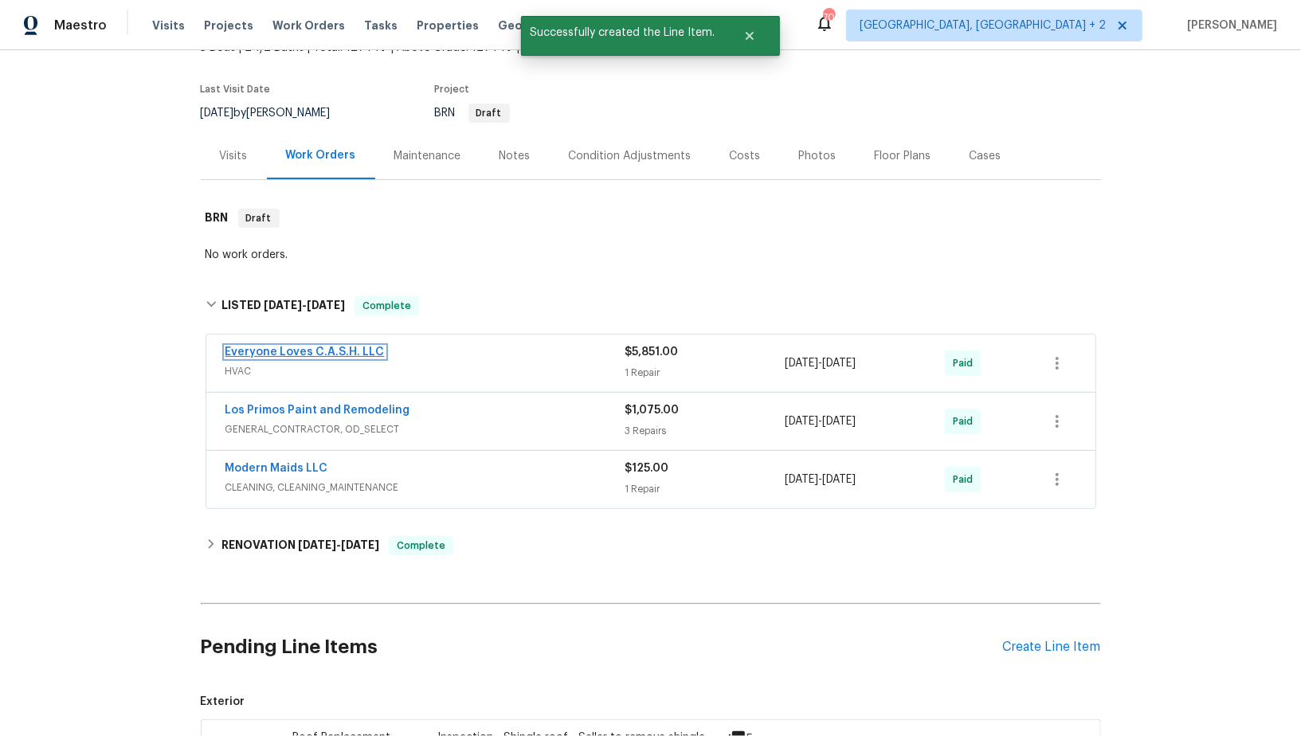
click at [279, 353] on link "Everyone Loves C.A.S.H. LLC" at bounding box center [305, 352] width 159 height 11
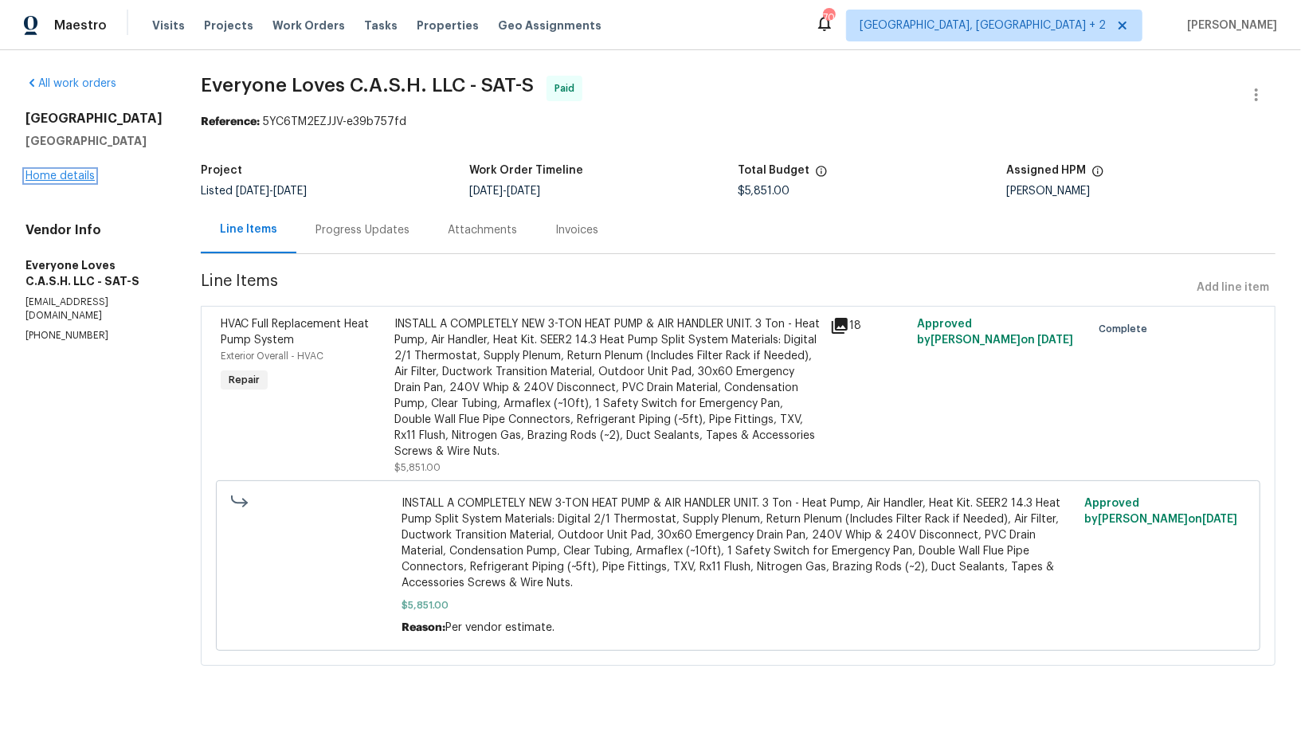
click at [86, 172] on link "Home details" at bounding box center [59, 176] width 69 height 11
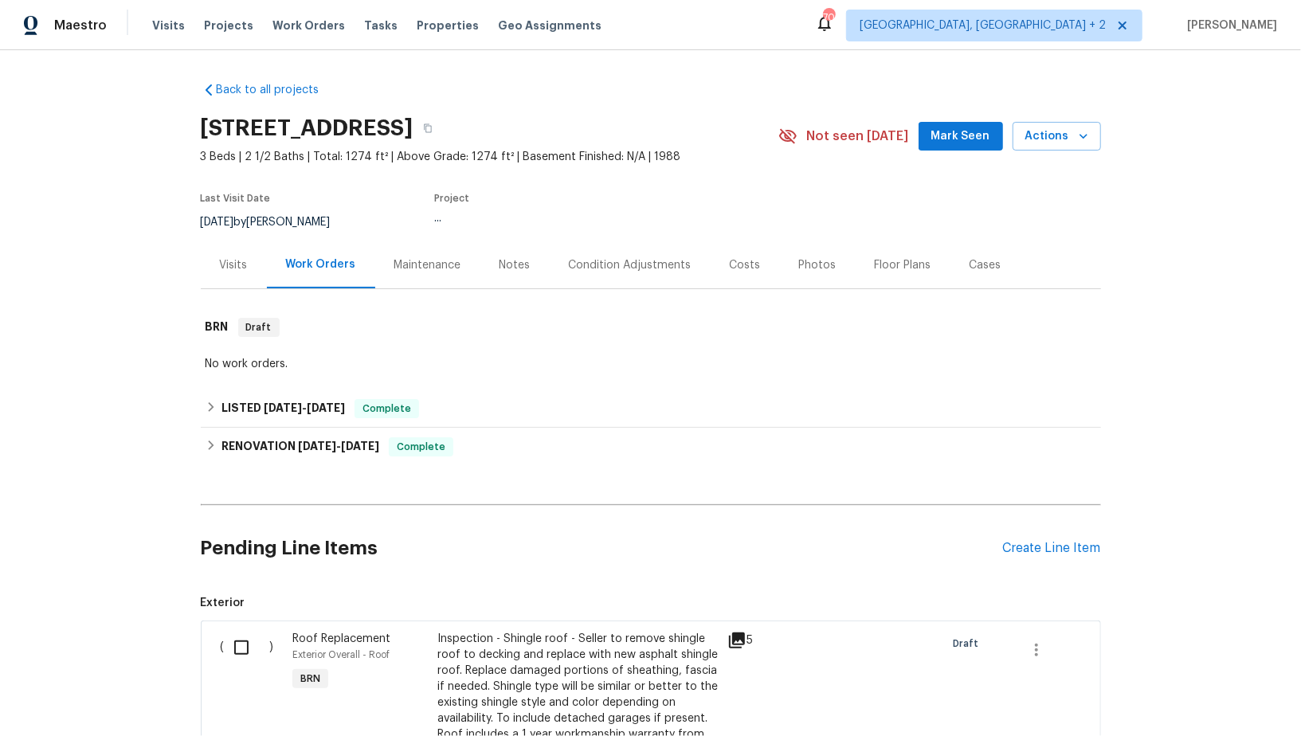
scroll to position [462, 0]
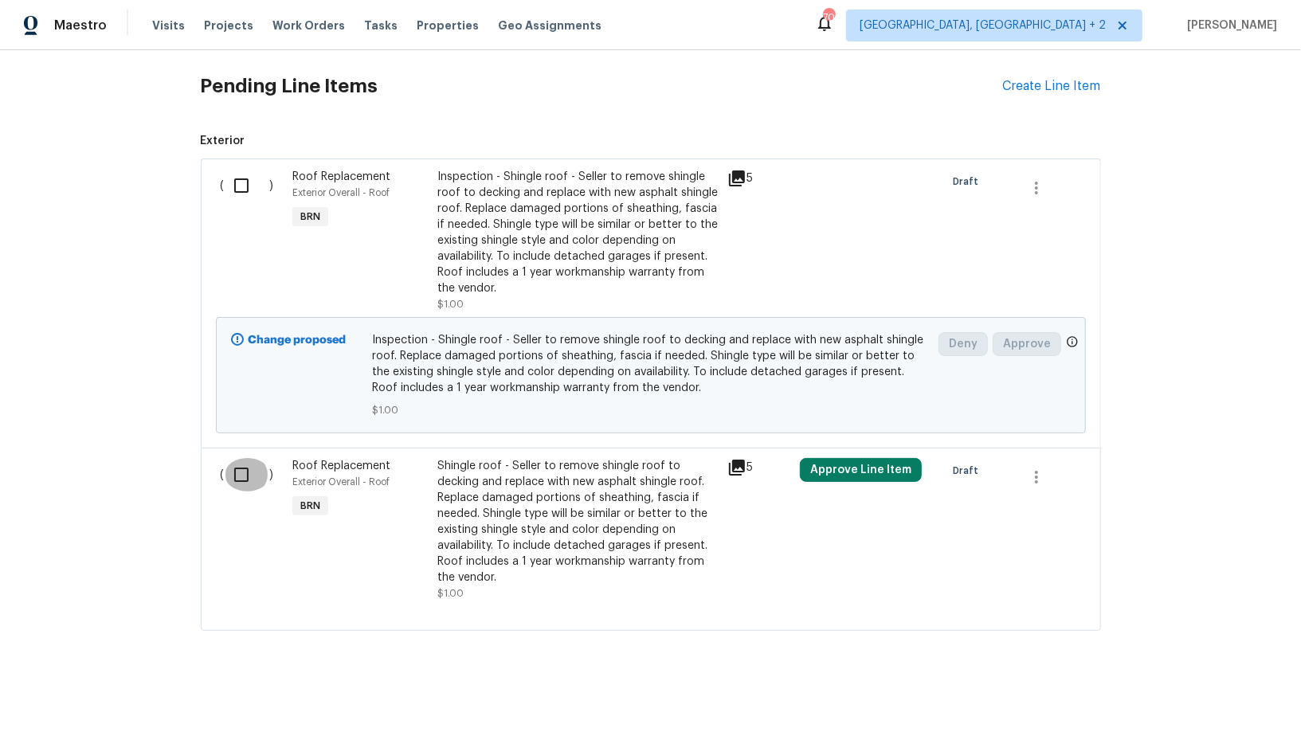
click at [241, 467] on input "checkbox" at bounding box center [247, 474] width 45 height 33
checkbox input "true"
click at [1196, 693] on span "Create Work Order" at bounding box center [1210, 697] width 106 height 20
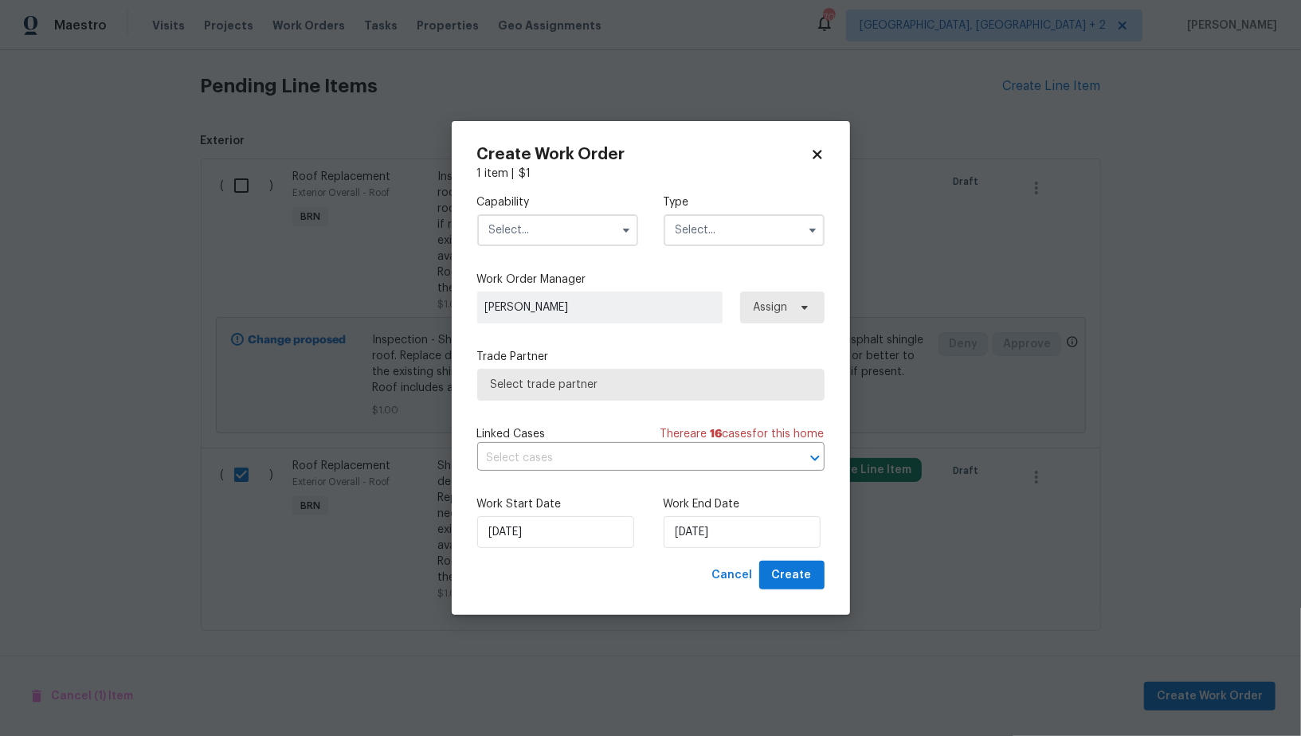
click at [550, 239] on input "text" at bounding box center [557, 230] width 161 height 32
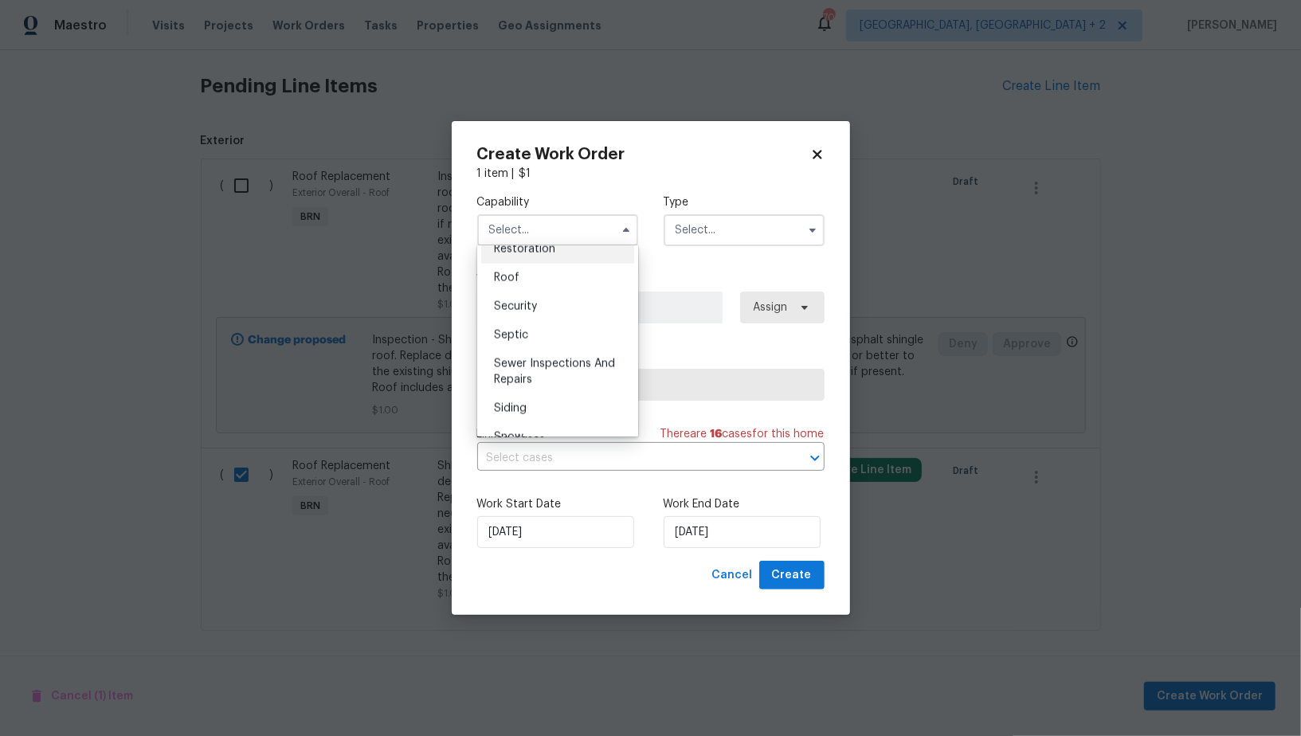
click at [524, 261] on div "Restoration" at bounding box center [557, 249] width 153 height 29
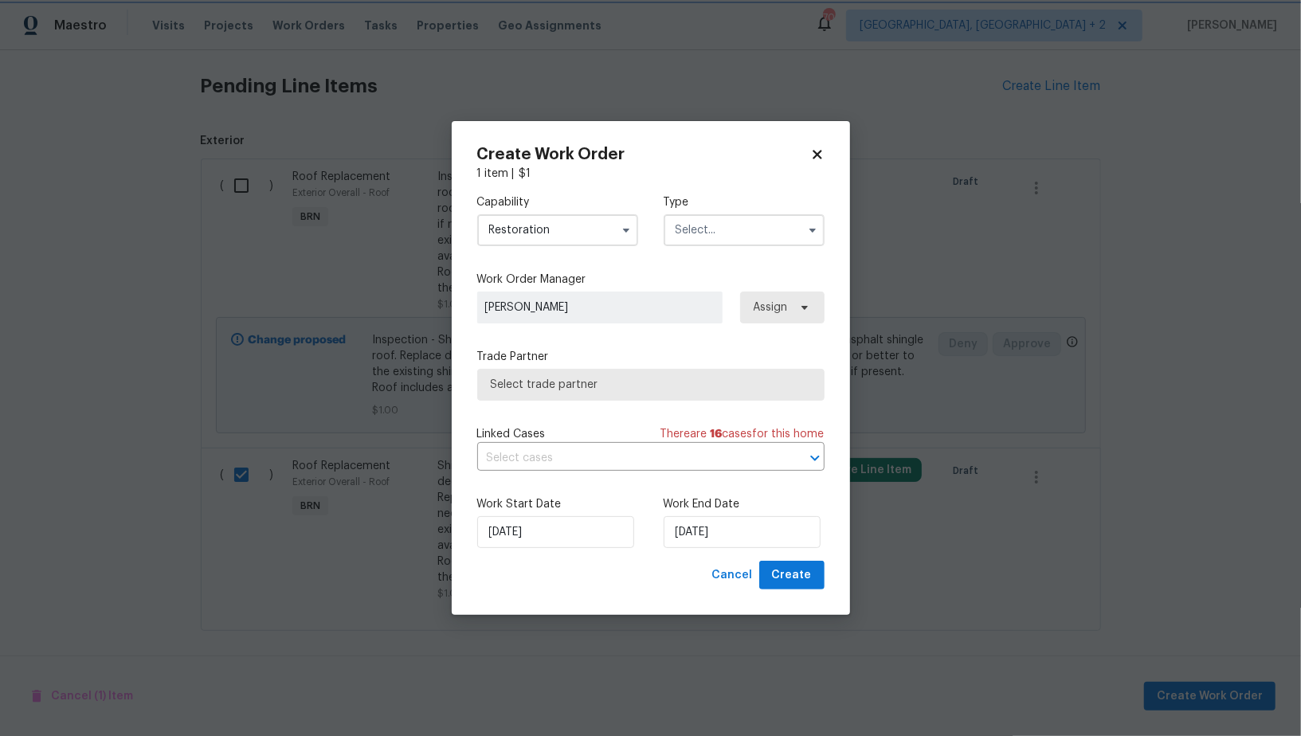
scroll to position [1567, 0]
click at [583, 224] on input "Restoration" at bounding box center [557, 230] width 161 height 32
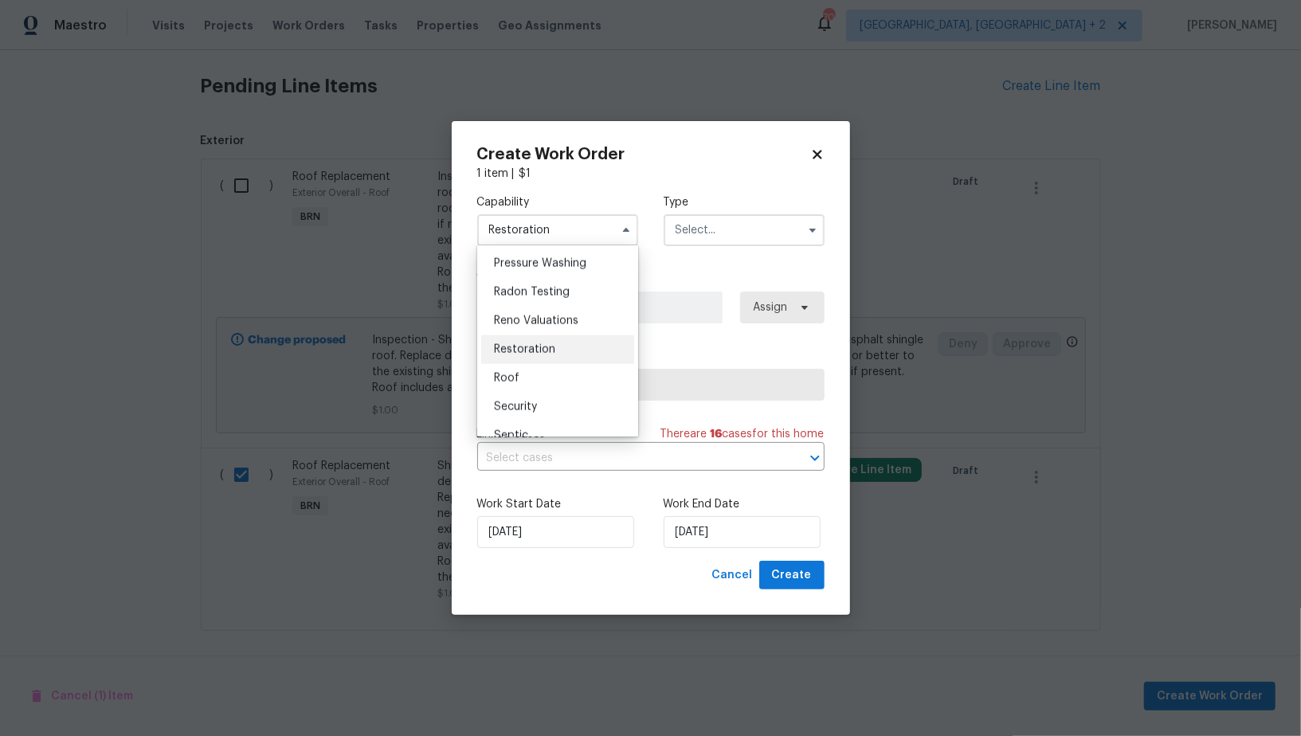
scroll to position [1555, 0]
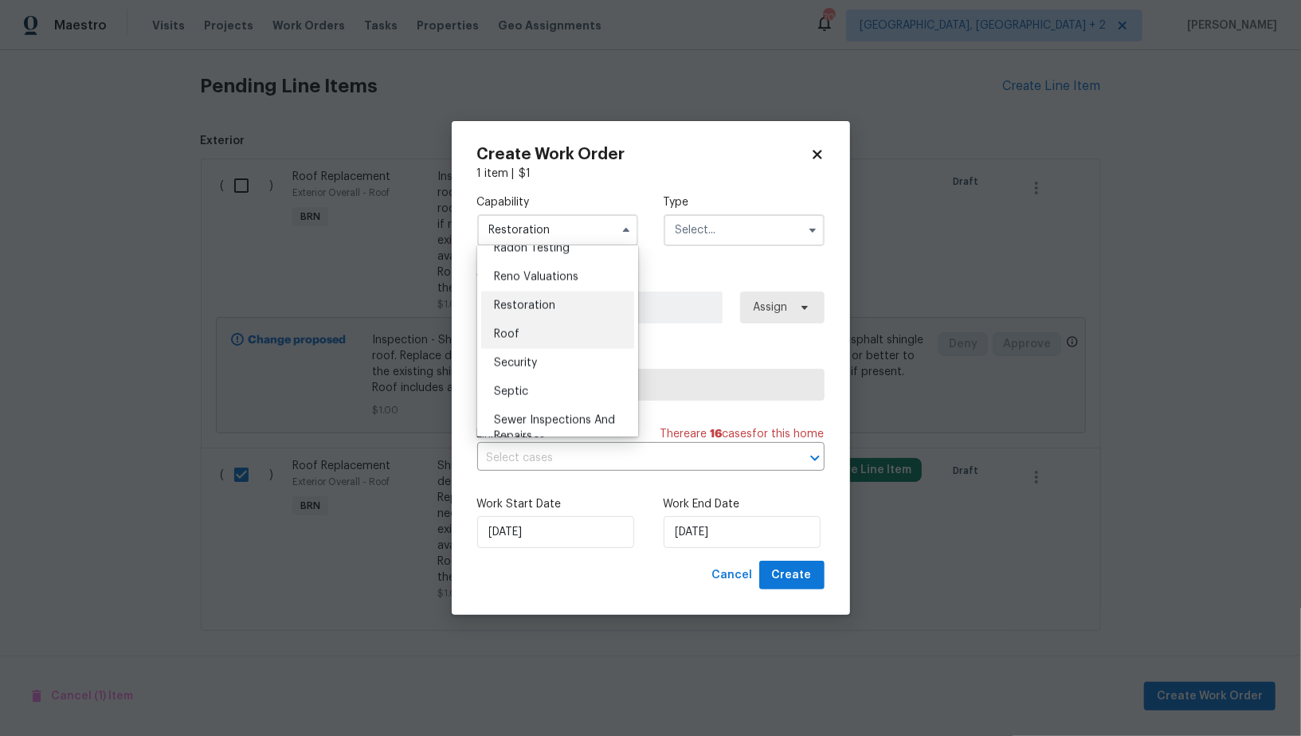
click at [518, 337] on div "Roof" at bounding box center [557, 334] width 153 height 29
type input "Roof"
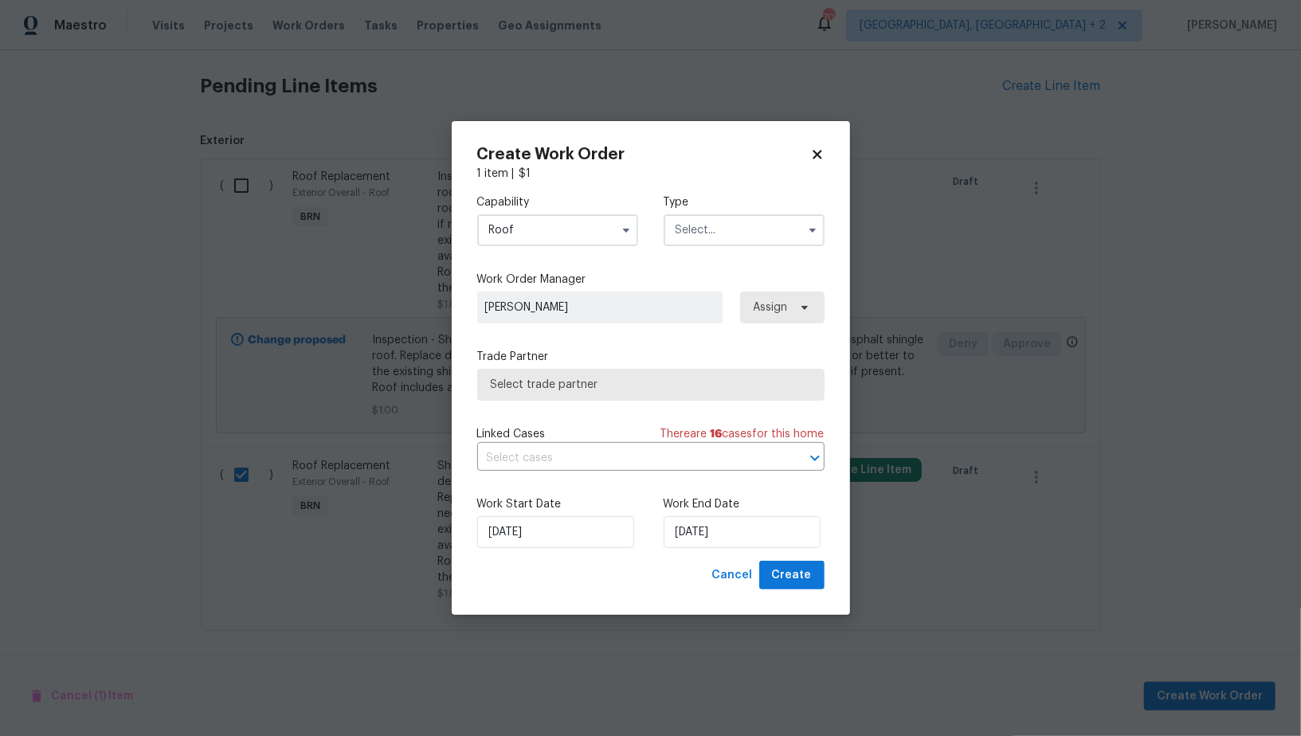
click at [724, 258] on div "Capability Roof Agent Appliance Bathtub Resurfacing BRN And Lrr Broker Cabinets…" at bounding box center [650, 371] width 347 height 379
click at [724, 239] on input "text" at bounding box center [744, 230] width 161 height 32
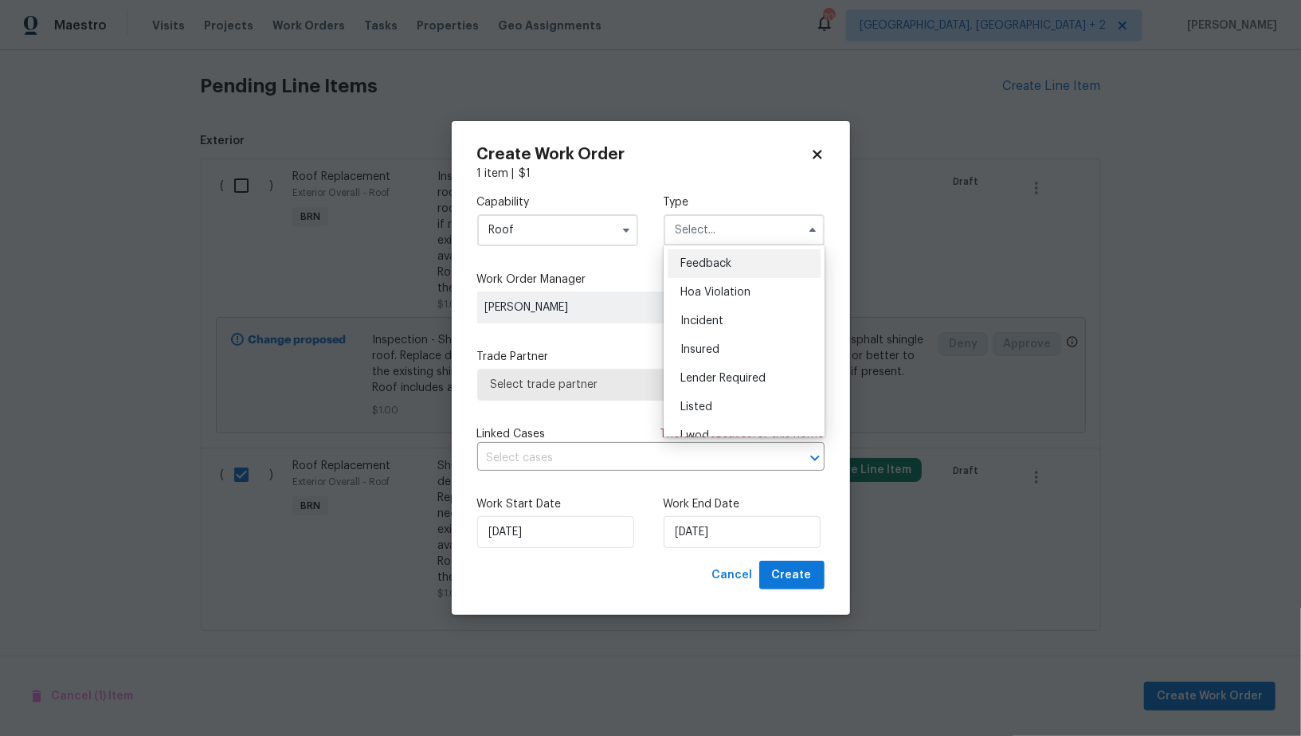
scroll to position [189, 0]
click at [699, 358] on span "Resale" at bounding box center [696, 361] width 33 height 11
type input "Resale"
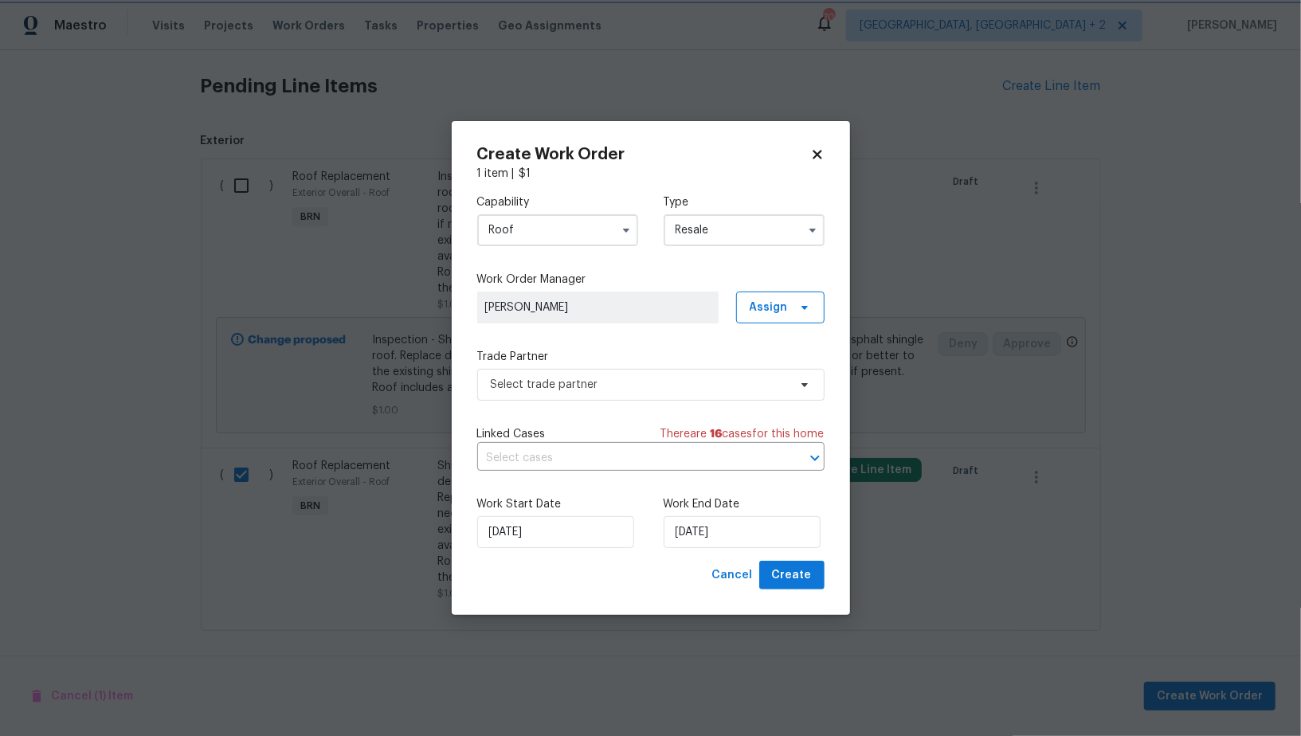
scroll to position [0, 0]
click at [636, 390] on span "Select trade partner" at bounding box center [639, 385] width 297 height 16
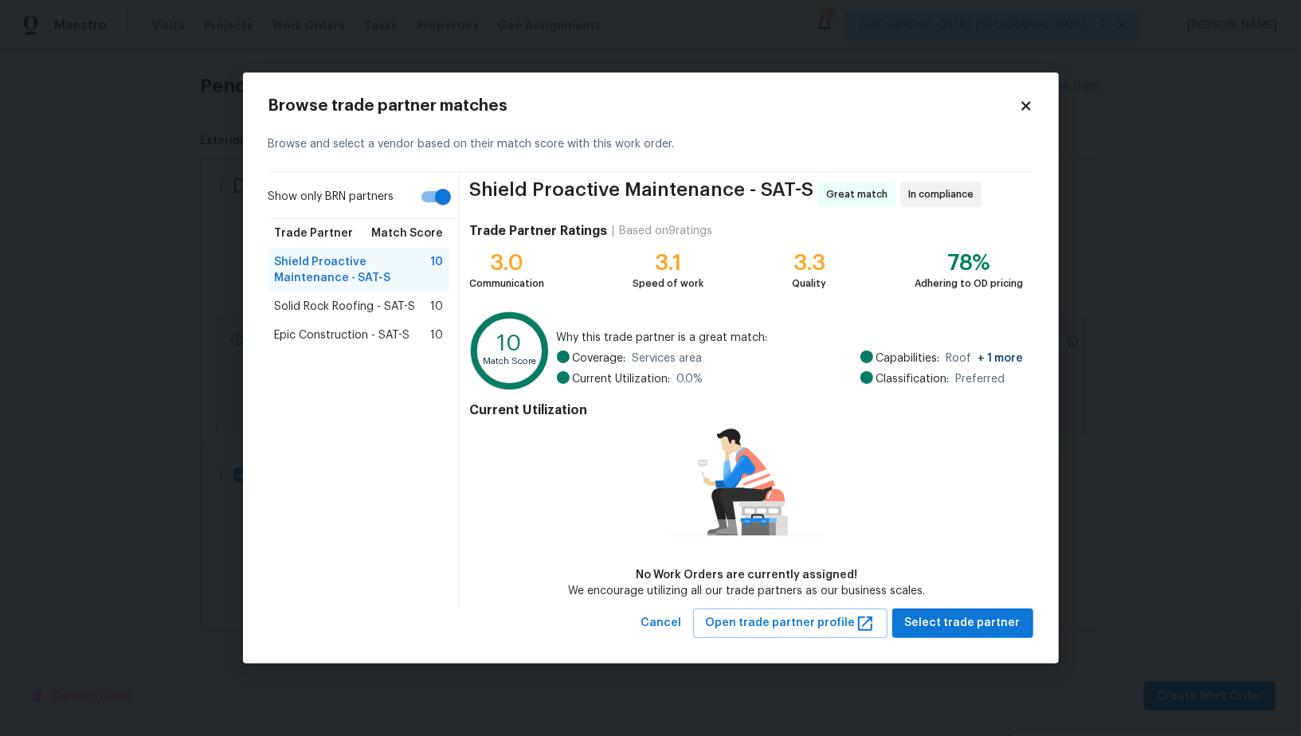
click at [385, 334] on span "Epic Construction - SAT-S" at bounding box center [342, 335] width 135 height 16
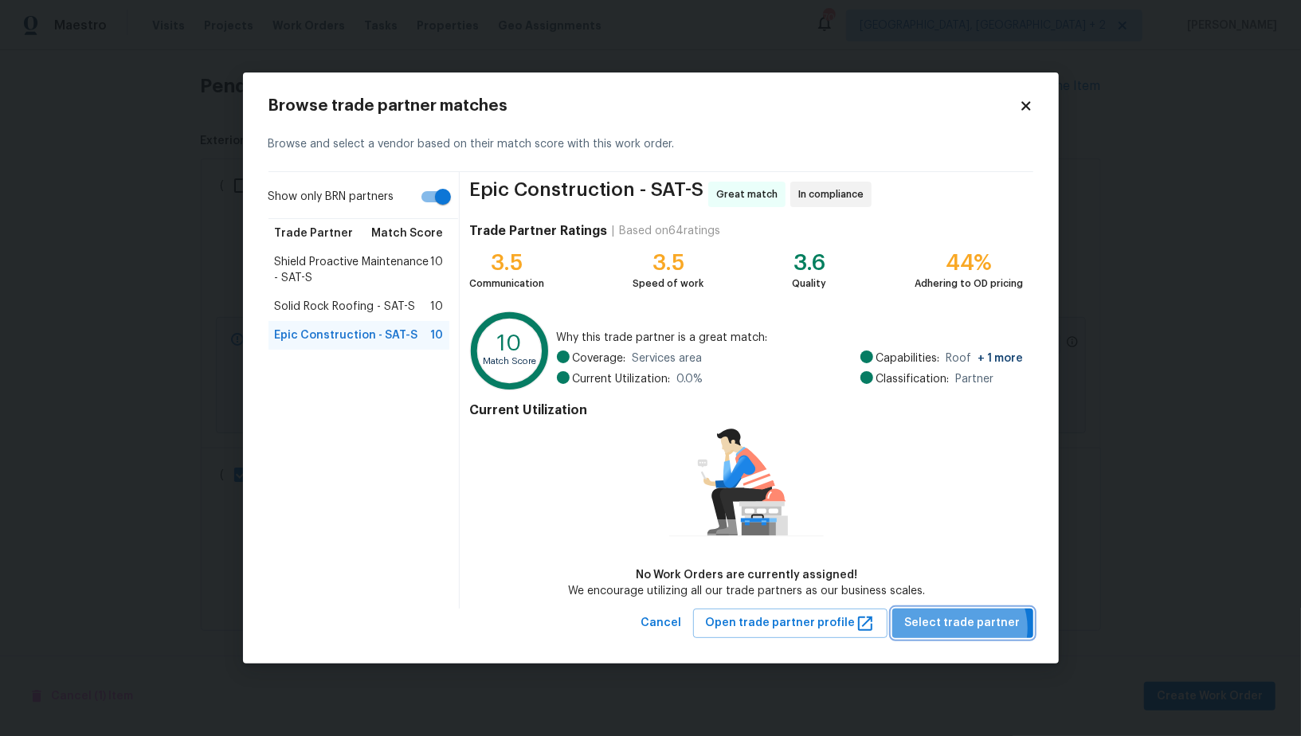
click at [967, 628] on span "Select trade partner" at bounding box center [963, 624] width 116 height 20
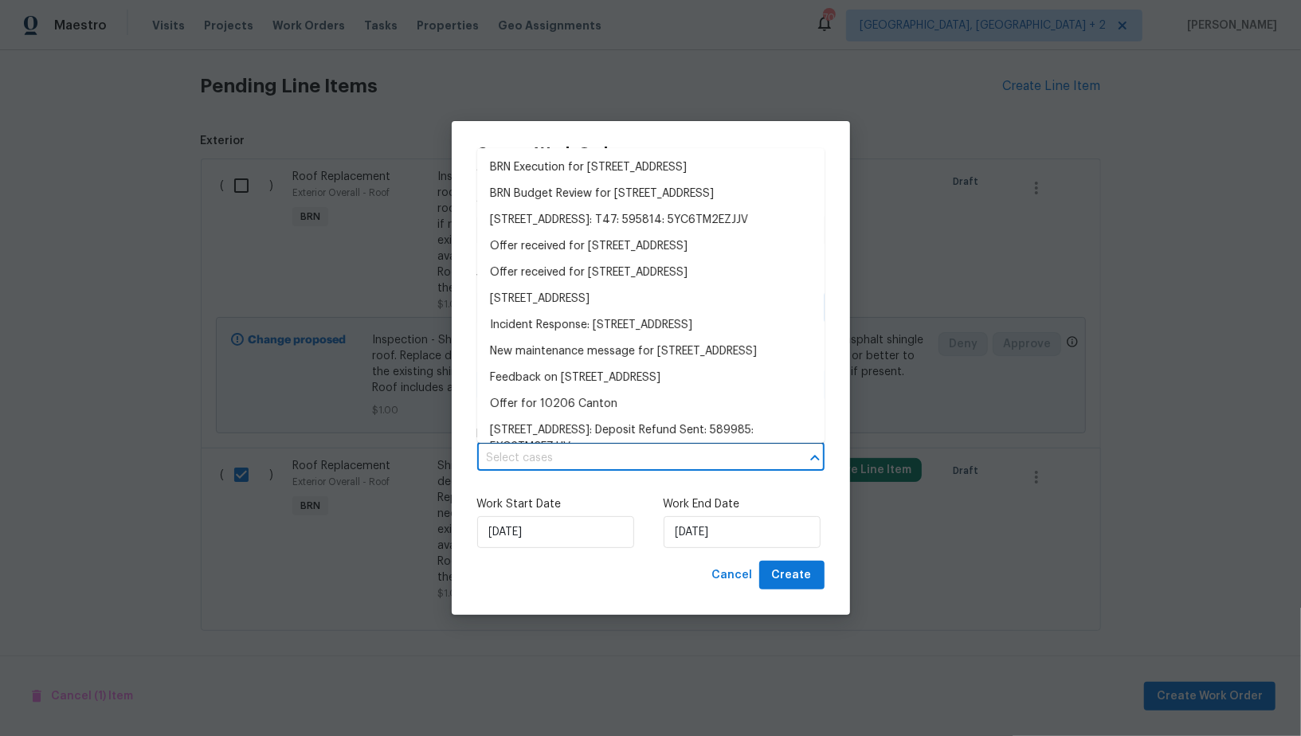
click at [577, 453] on input "text" at bounding box center [628, 458] width 303 height 25
click at [564, 179] on li "BRN Execution for 10206 Canton Fld, San Antonio, TX 78245" at bounding box center [650, 168] width 347 height 26
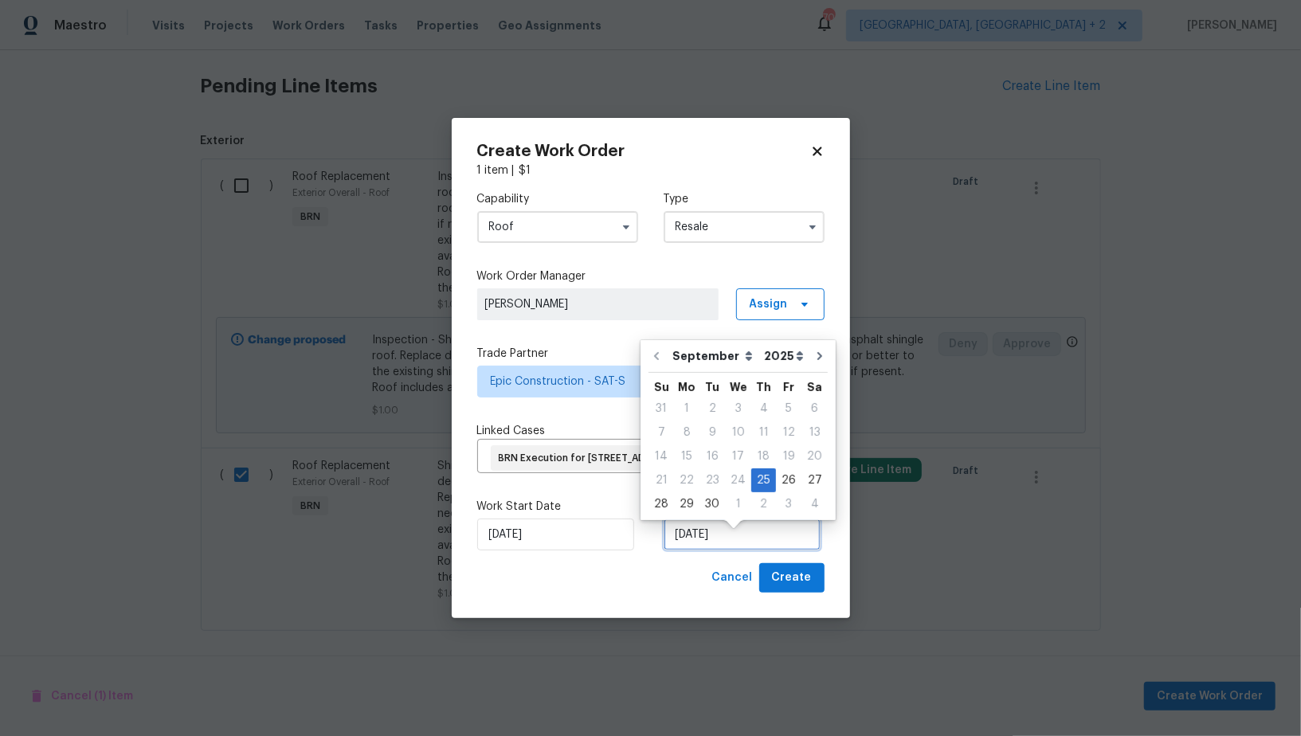
click at [714, 551] on input "25/09/2025" at bounding box center [742, 535] width 157 height 32
click at [682, 514] on div "29" at bounding box center [686, 504] width 25 height 22
type input "29/09/2025"
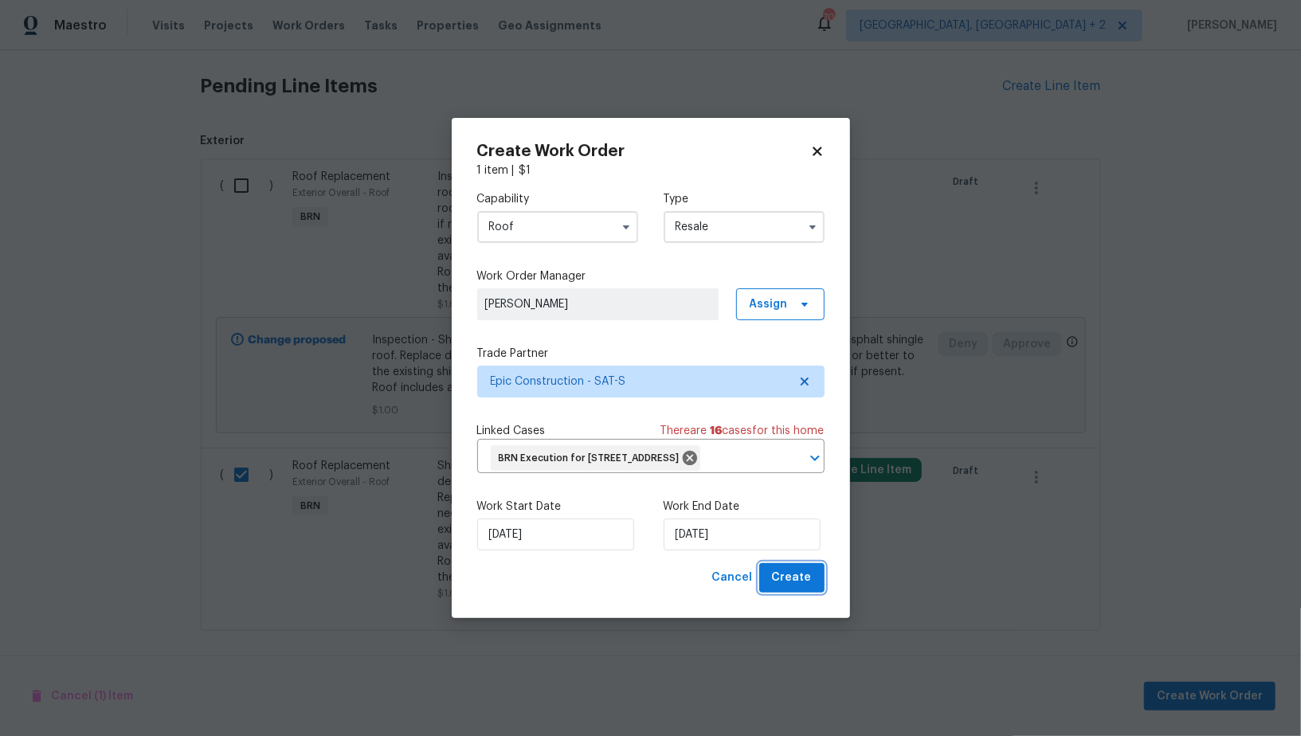
click at [783, 588] on span "Create" at bounding box center [792, 578] width 40 height 20
checkbox input "false"
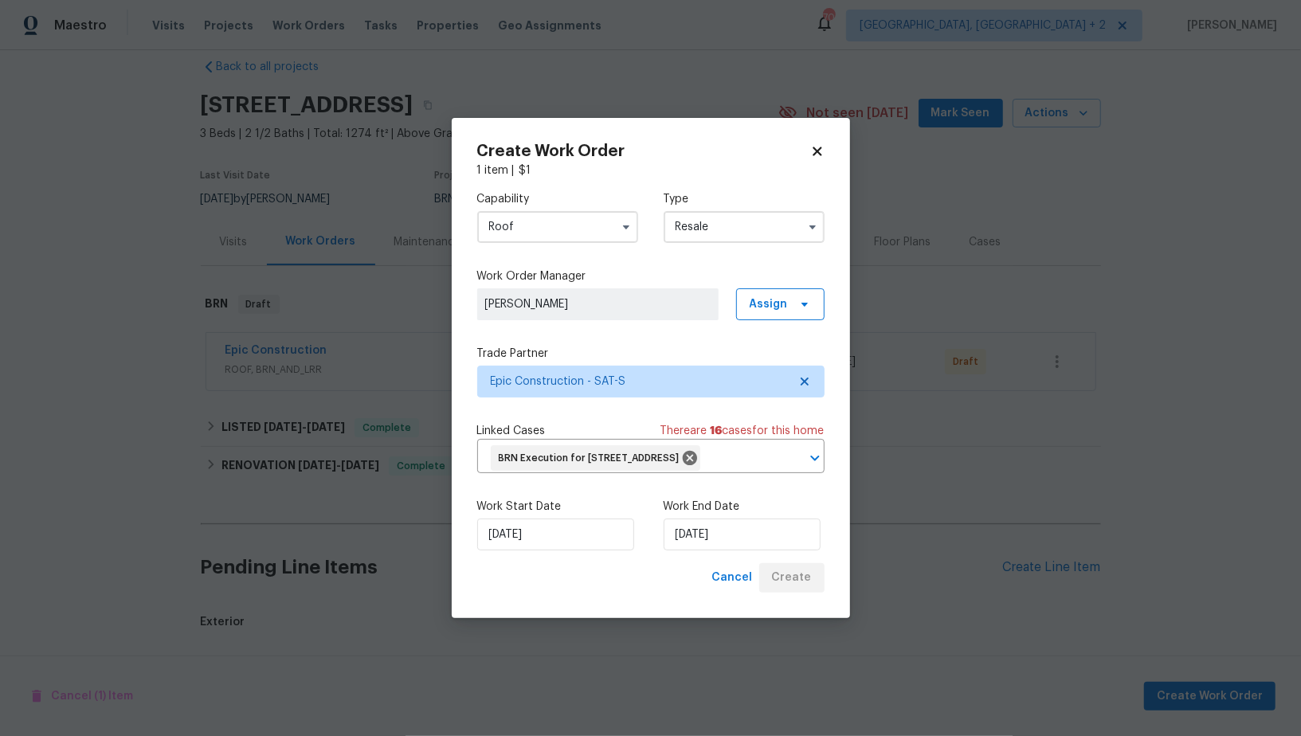
scroll to position [321, 0]
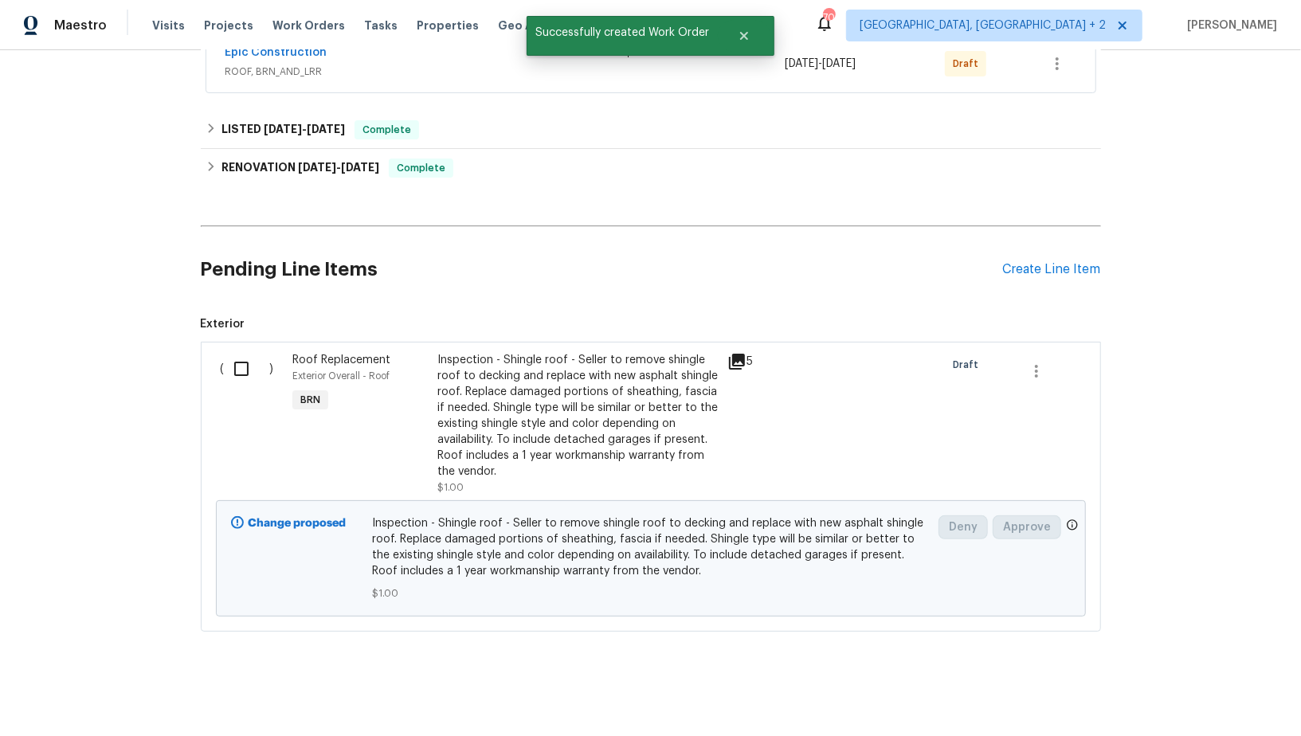
click at [248, 352] on input "checkbox" at bounding box center [247, 368] width 45 height 33
checkbox input "true"
click at [364, 233] on h2 "Pending Line Items" at bounding box center [602, 270] width 802 height 74
click at [289, 46] on div "Maestro Visits Projects Work Orders Tasks Properties Geo Assignments 70 Albuque…" at bounding box center [650, 25] width 1301 height 50
click at [288, 60] on div "Epic Construction" at bounding box center [426, 54] width 400 height 19
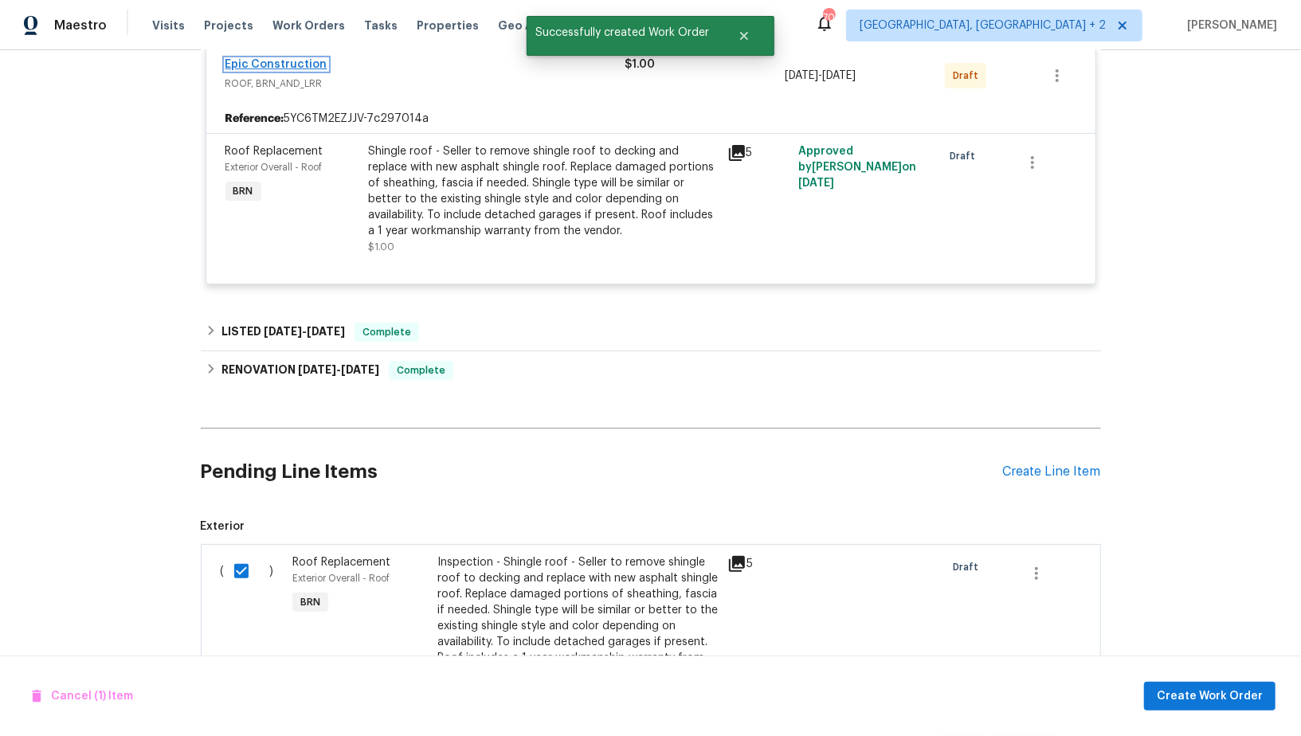
click at [285, 63] on link "Epic Construction" at bounding box center [277, 64] width 102 height 11
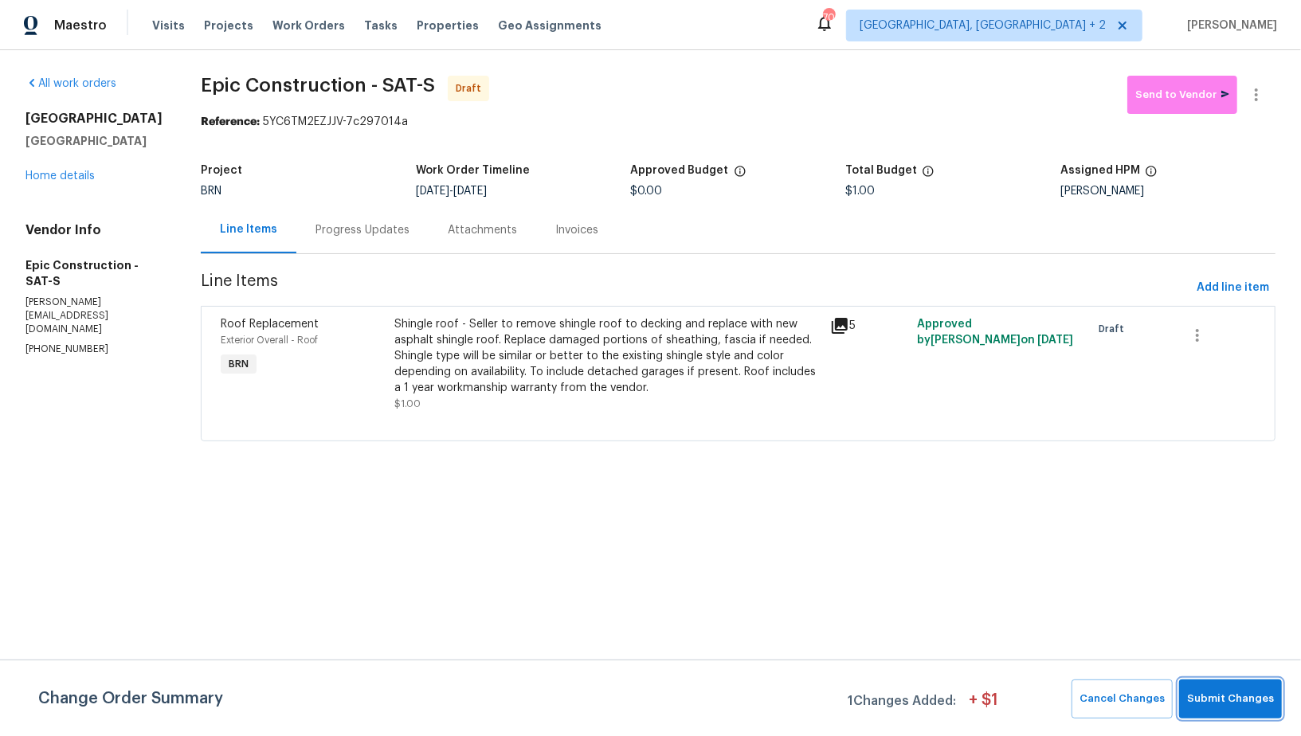
click at [1257, 716] on button "Submit Changes" at bounding box center [1230, 699] width 103 height 39
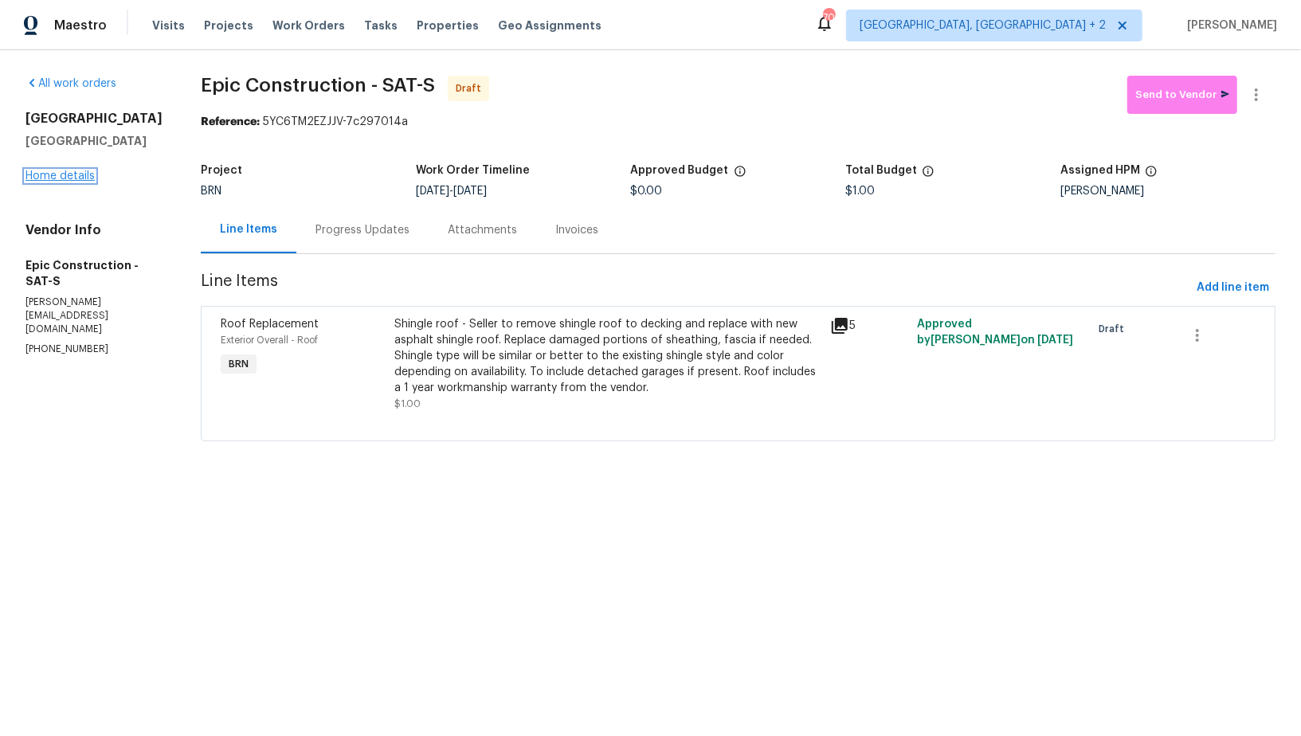
click at [73, 182] on link "Home details" at bounding box center [59, 176] width 69 height 11
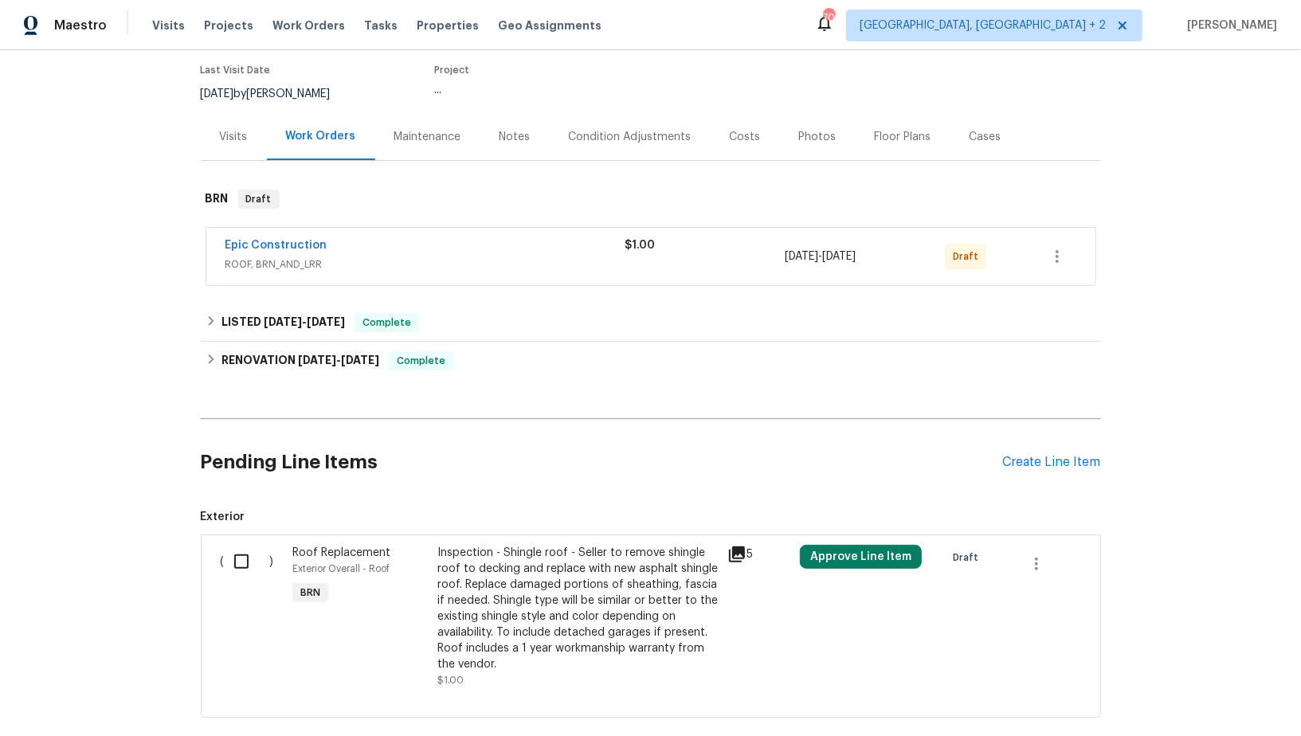
scroll to position [215, 0]
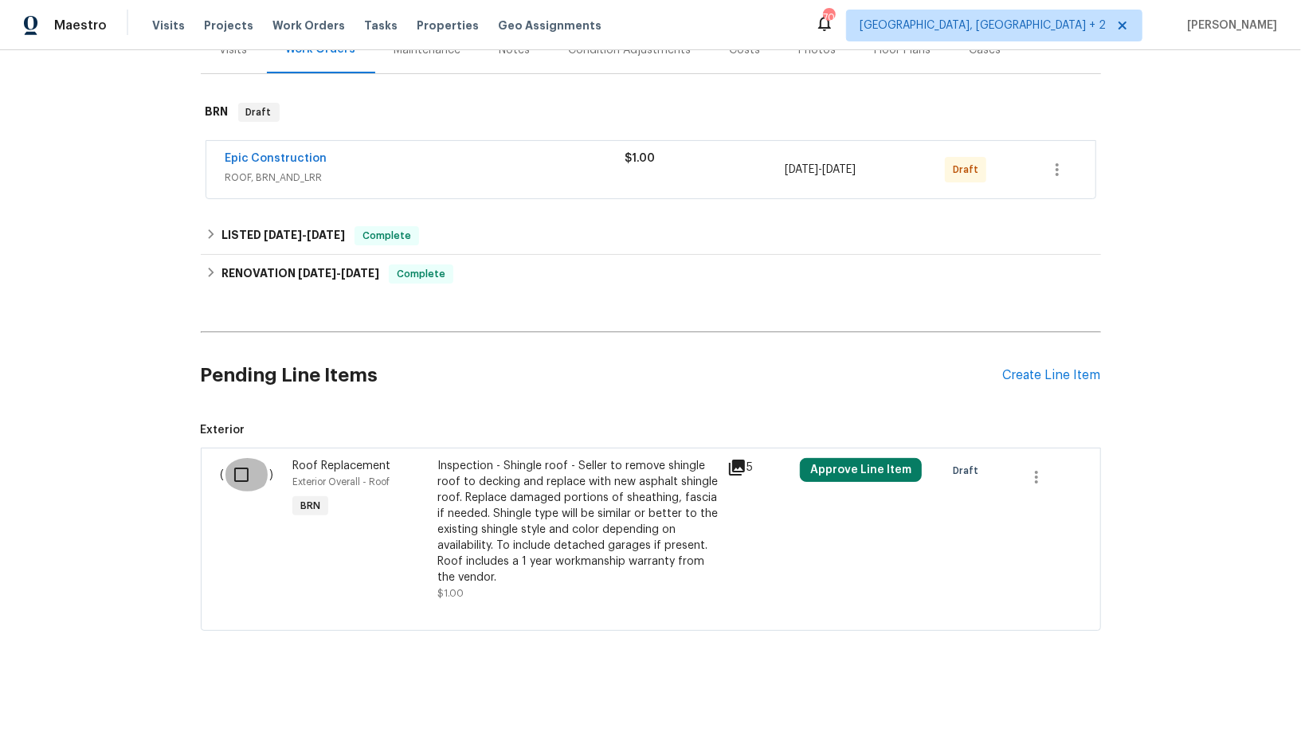
click at [225, 466] on input "checkbox" at bounding box center [247, 474] width 45 height 33
checkbox input "false"
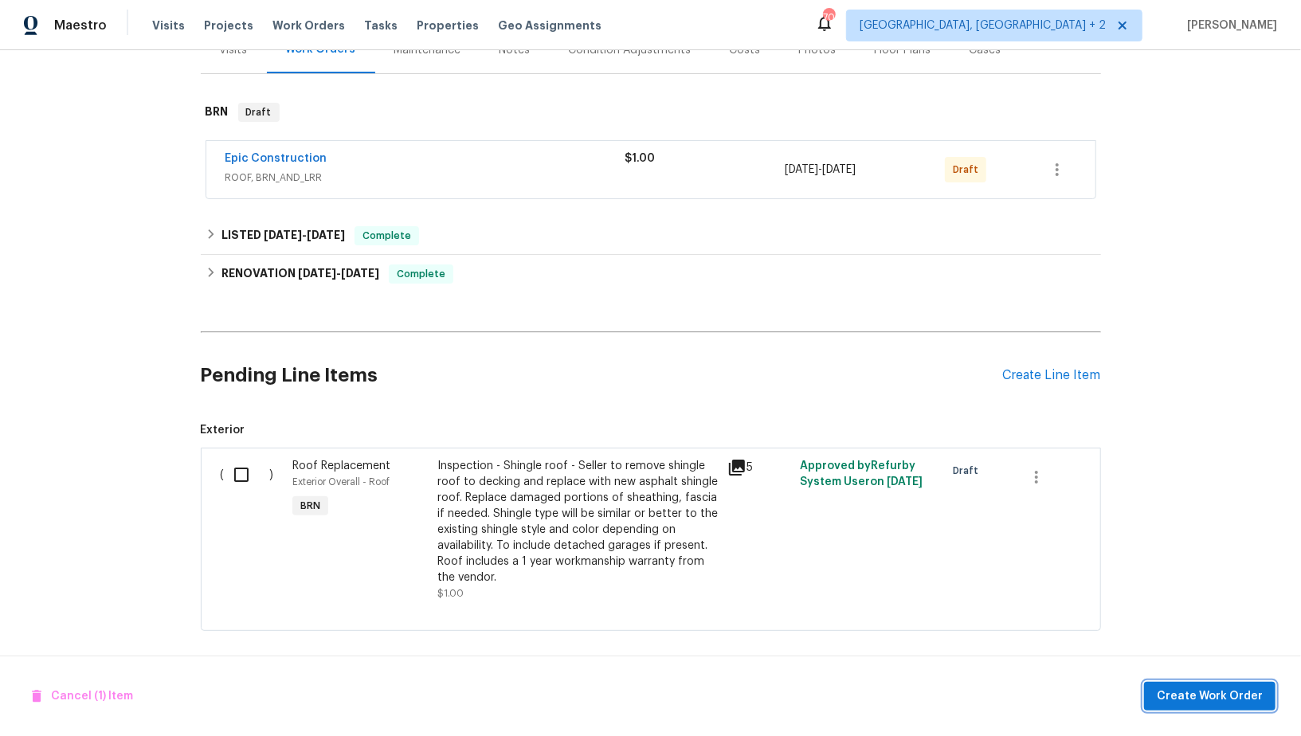
click at [1186, 693] on span "Create Work Order" at bounding box center [1210, 697] width 106 height 20
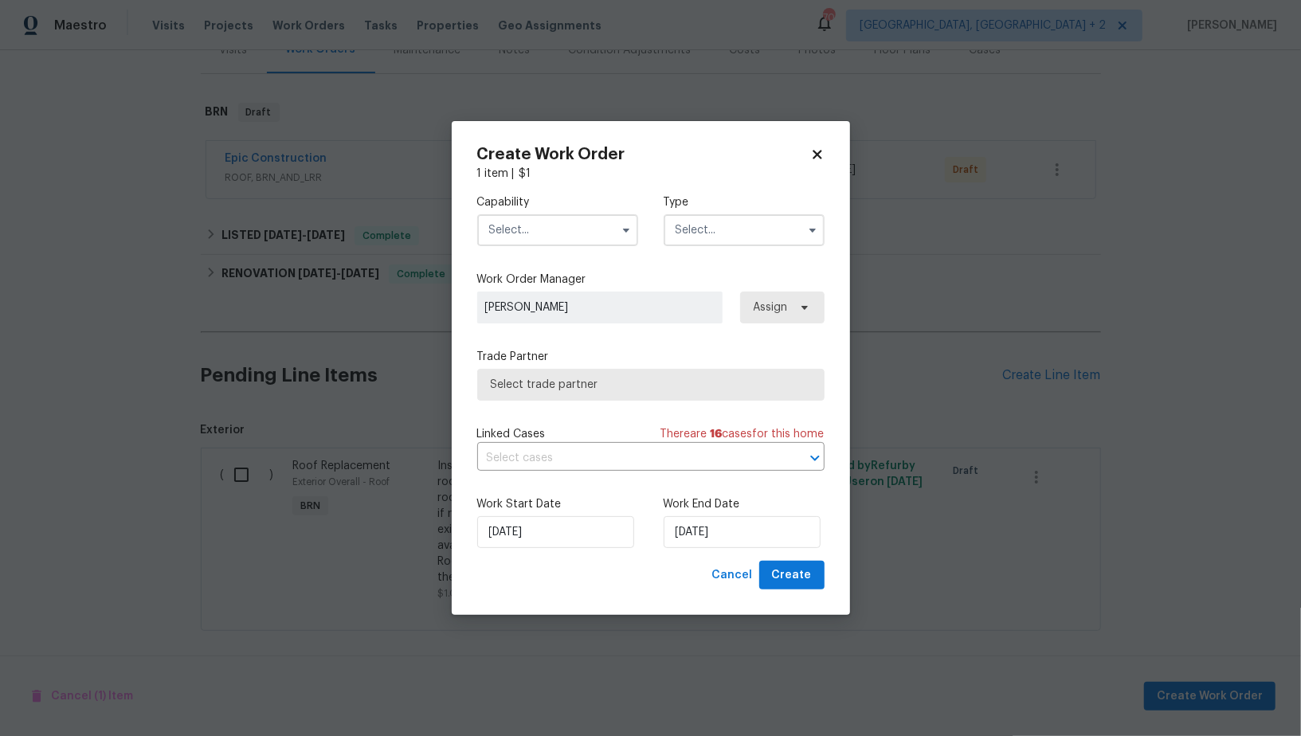
click at [590, 236] on input "text" at bounding box center [557, 230] width 161 height 32
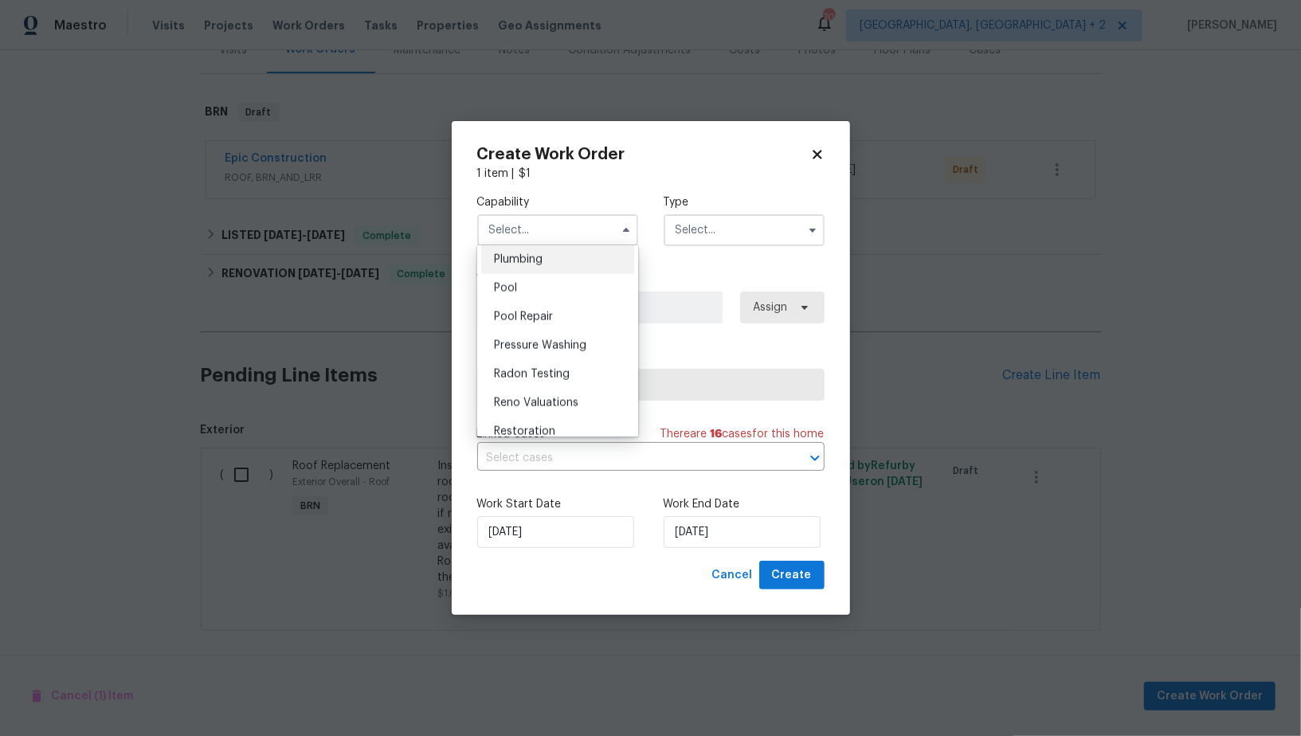
scroll to position [1486, 0]
click at [528, 399] on div "Roof" at bounding box center [557, 403] width 153 height 29
type input "Roof"
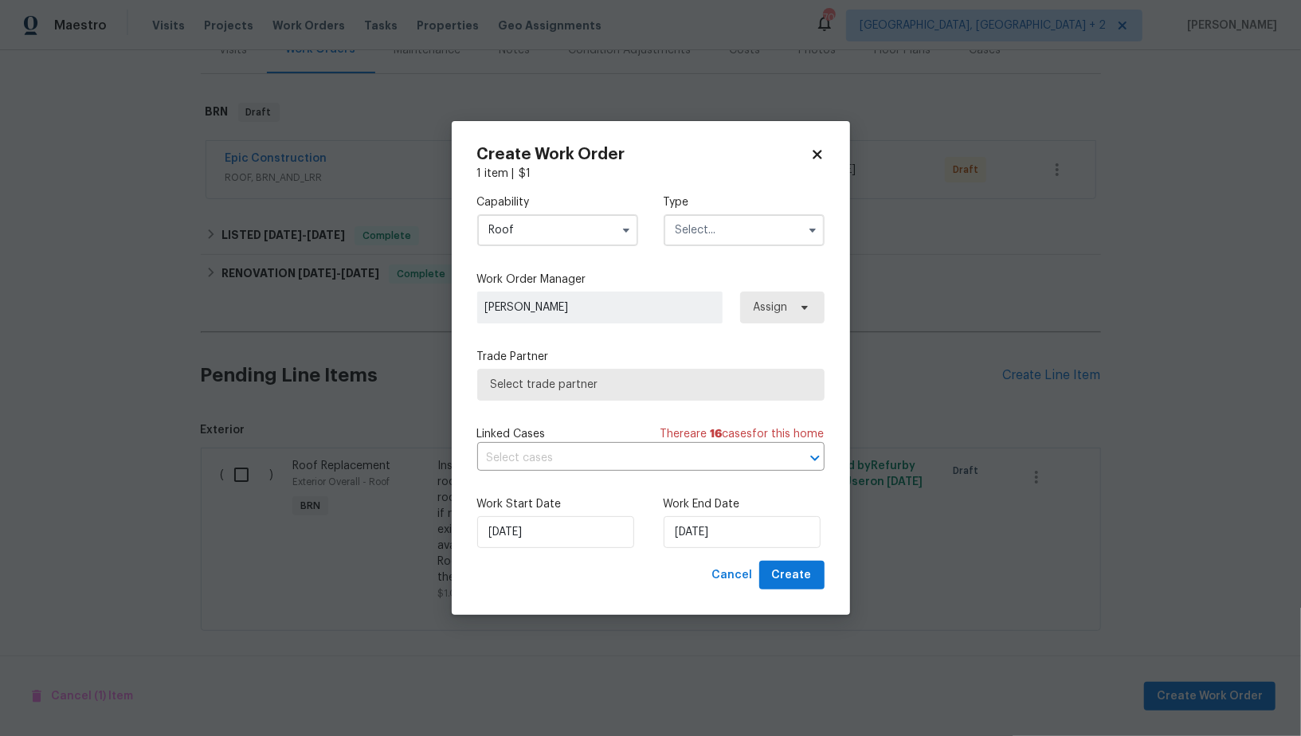
click at [707, 228] on input "text" at bounding box center [744, 230] width 161 height 32
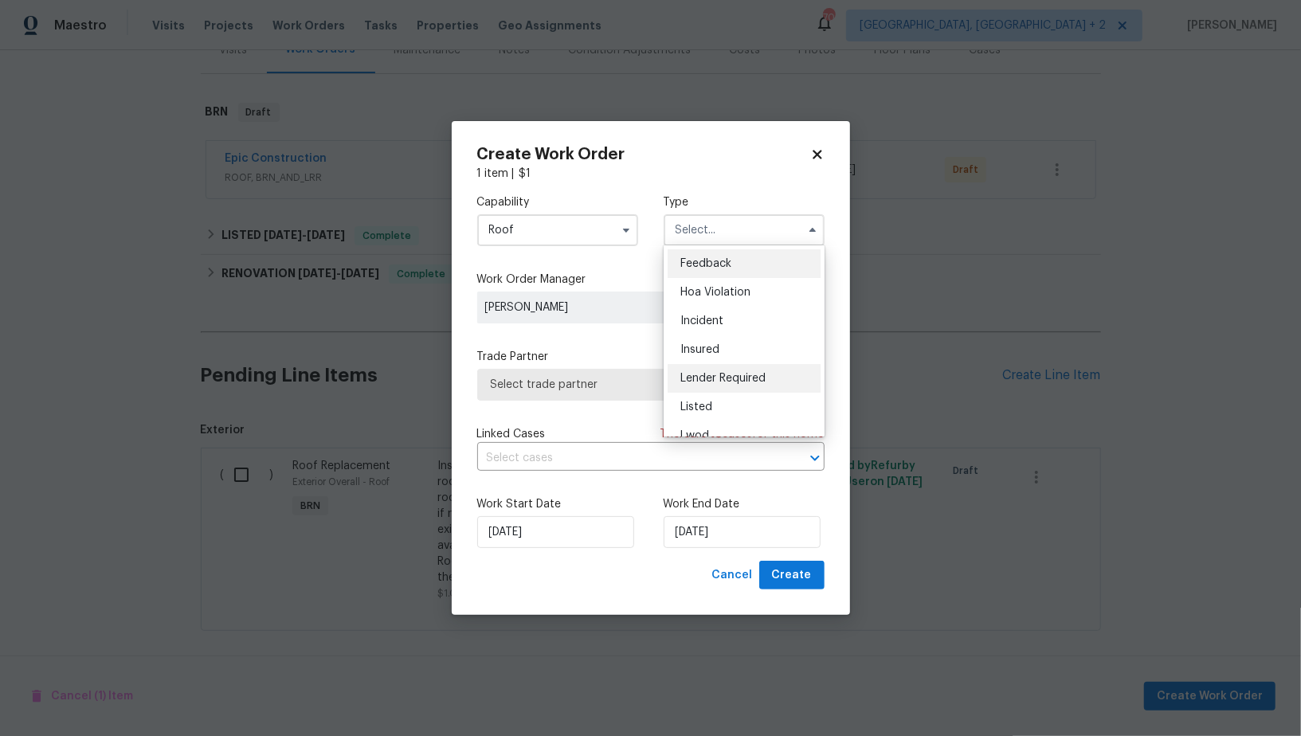
scroll to position [189, 0]
click at [704, 367] on div "Resale" at bounding box center [744, 361] width 153 height 29
type input "Resale"
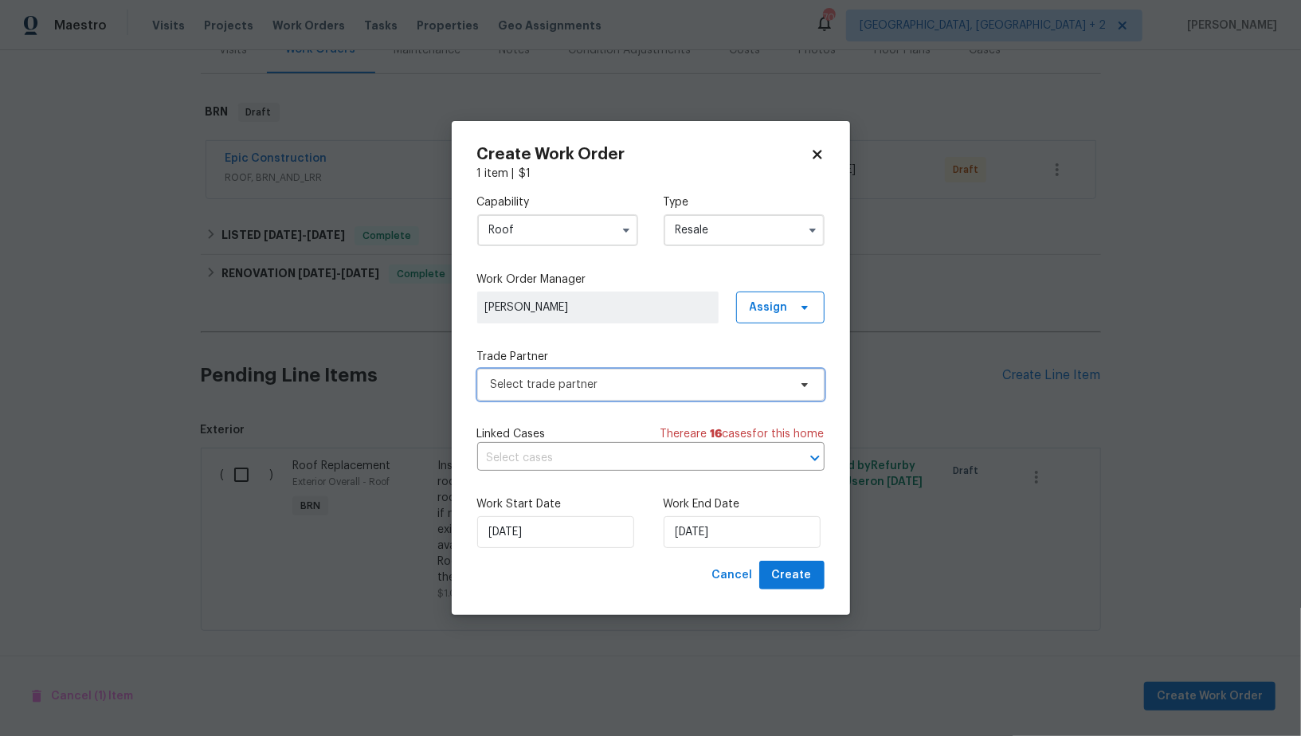
click at [632, 390] on span "Select trade partner" at bounding box center [639, 385] width 297 height 16
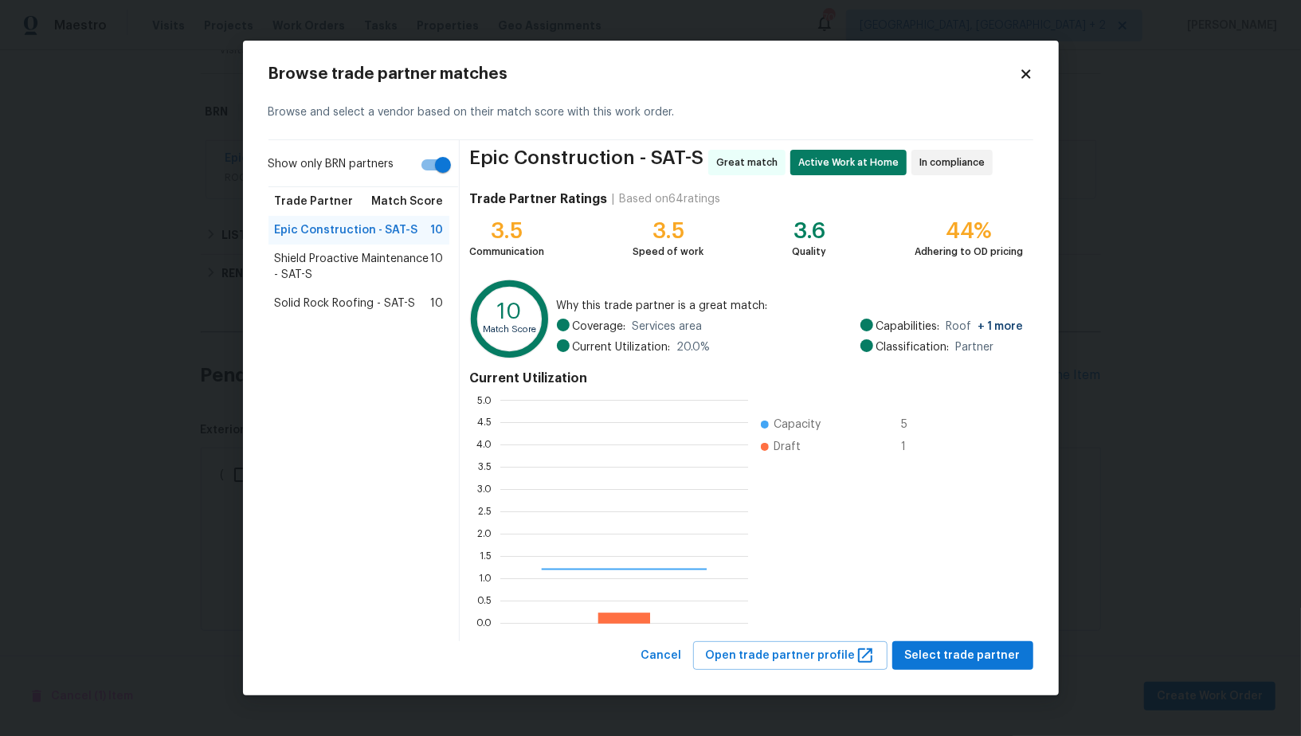
scroll to position [223, 248]
click at [383, 296] on span "Solid Rock Roofing - SAT-S" at bounding box center [345, 304] width 141 height 16
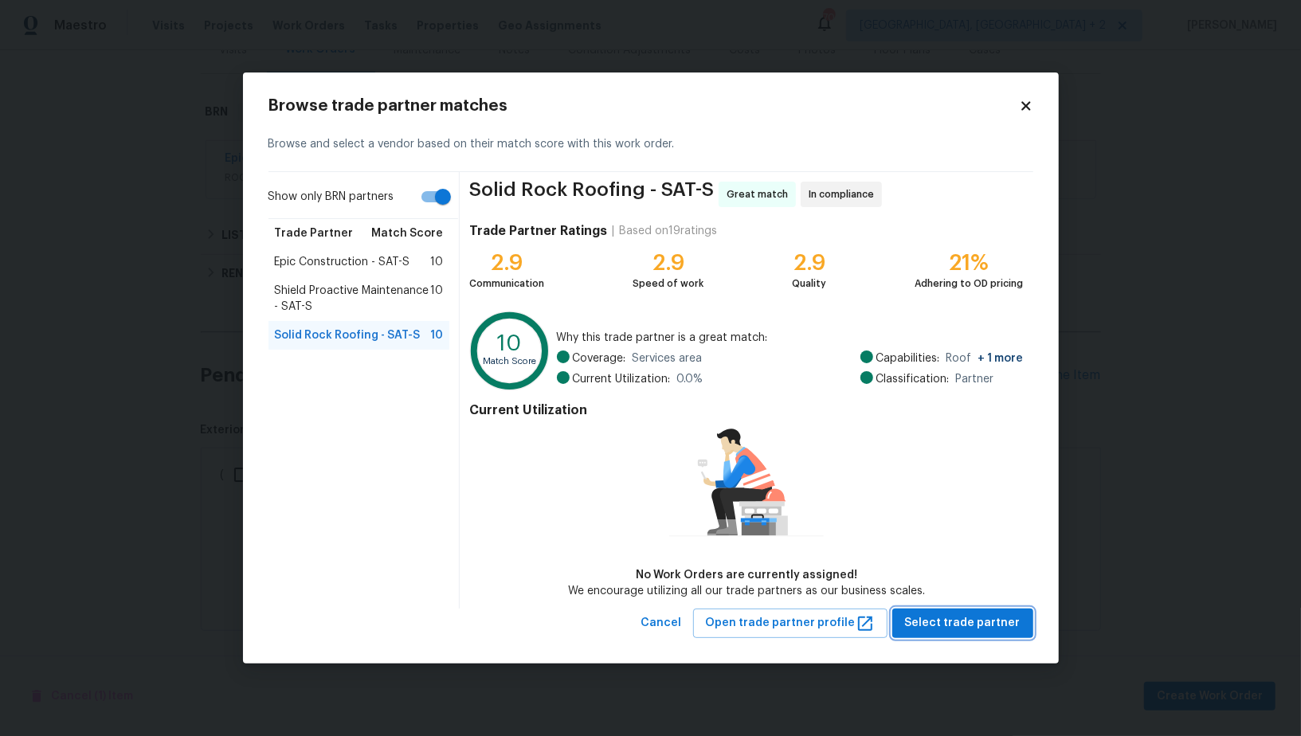
click at [986, 631] on span "Select trade partner" at bounding box center [963, 624] width 116 height 20
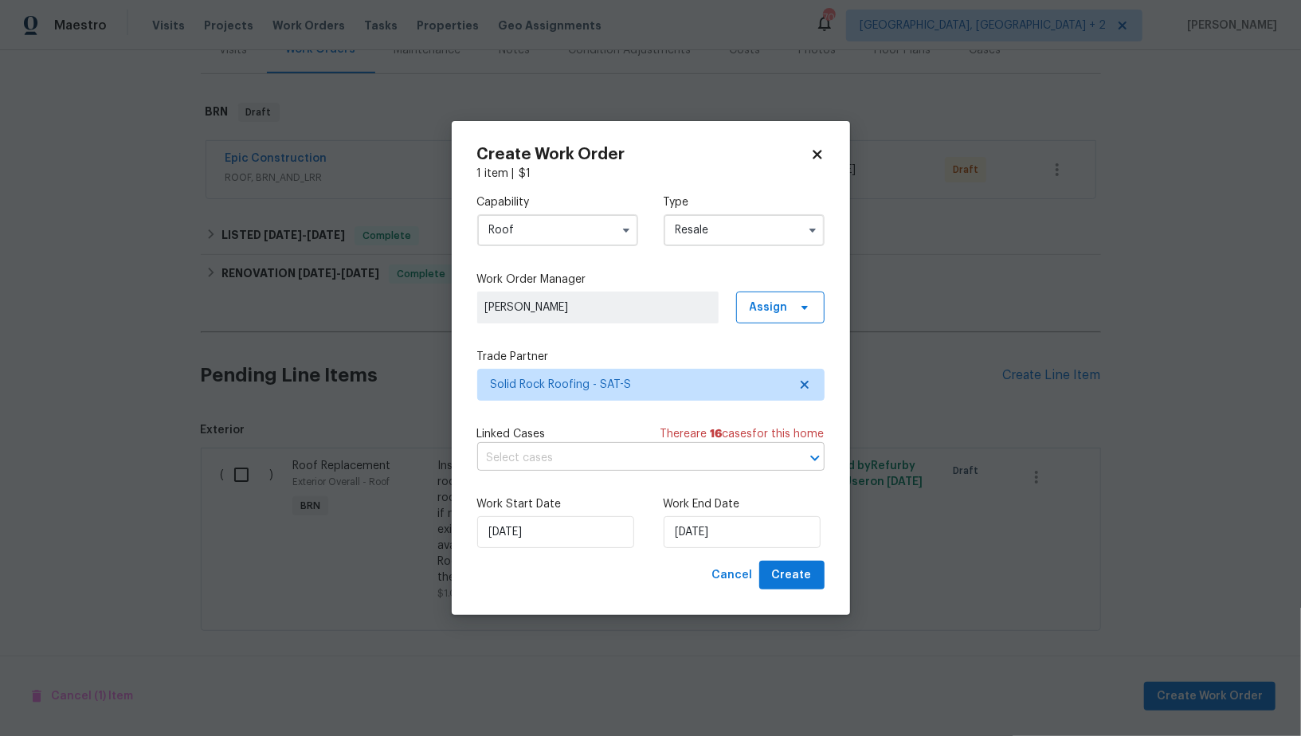
click at [595, 459] on input "text" at bounding box center [628, 458] width 303 height 25
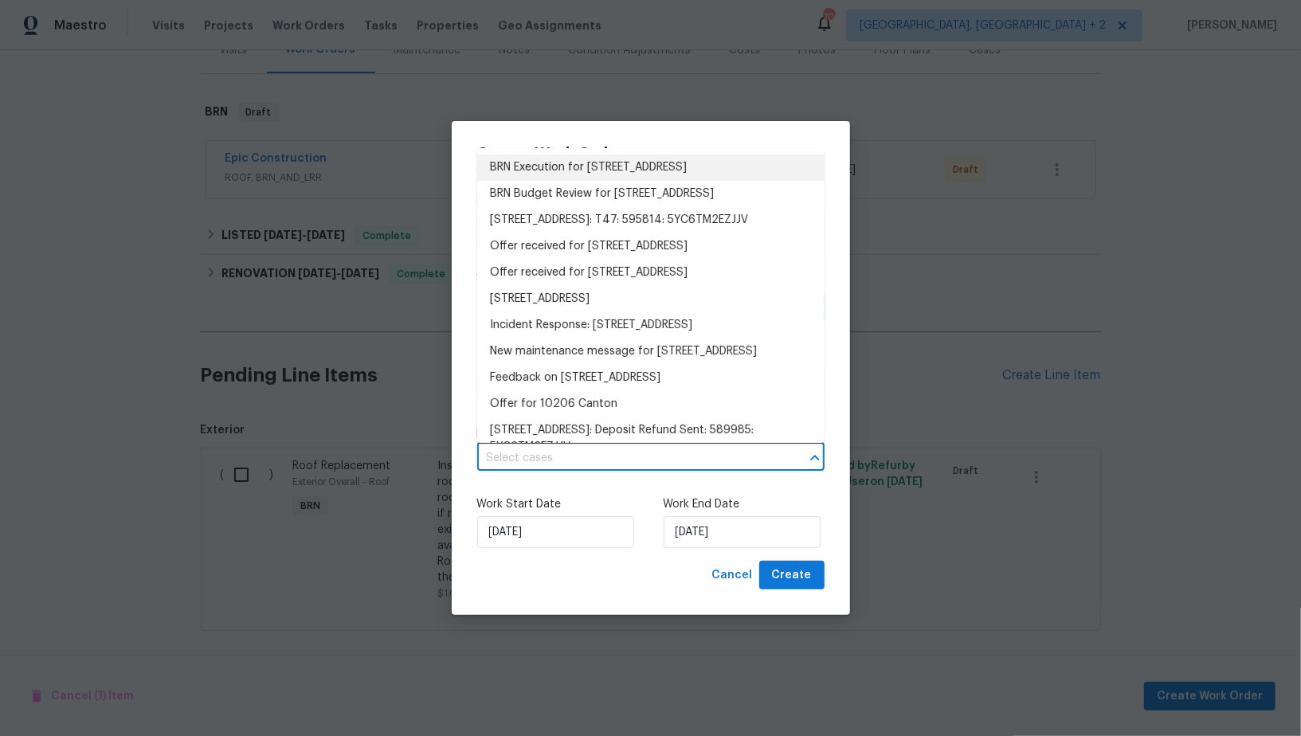
click at [579, 170] on li "BRN Execution for 10206 Canton Fld, San Antonio, TX 78245" at bounding box center [650, 168] width 347 height 26
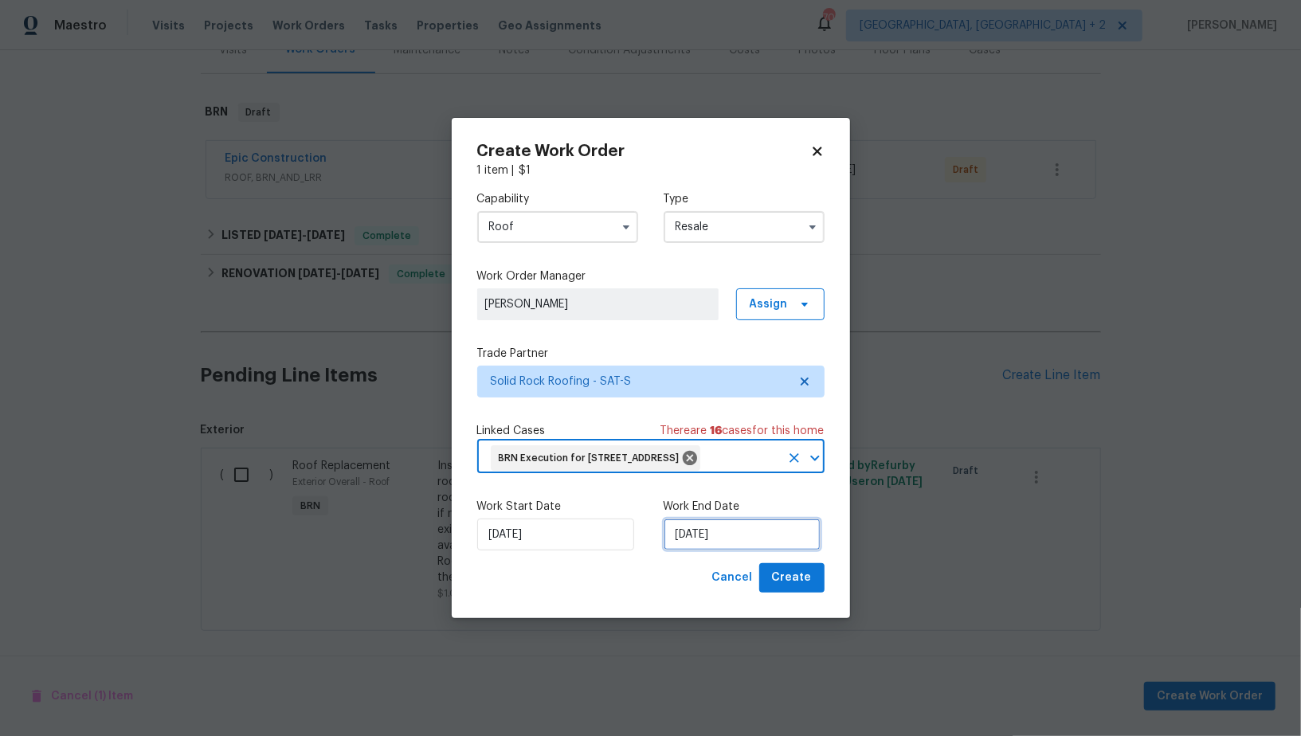
click at [708, 551] on input "25/09/2025" at bounding box center [742, 535] width 157 height 32
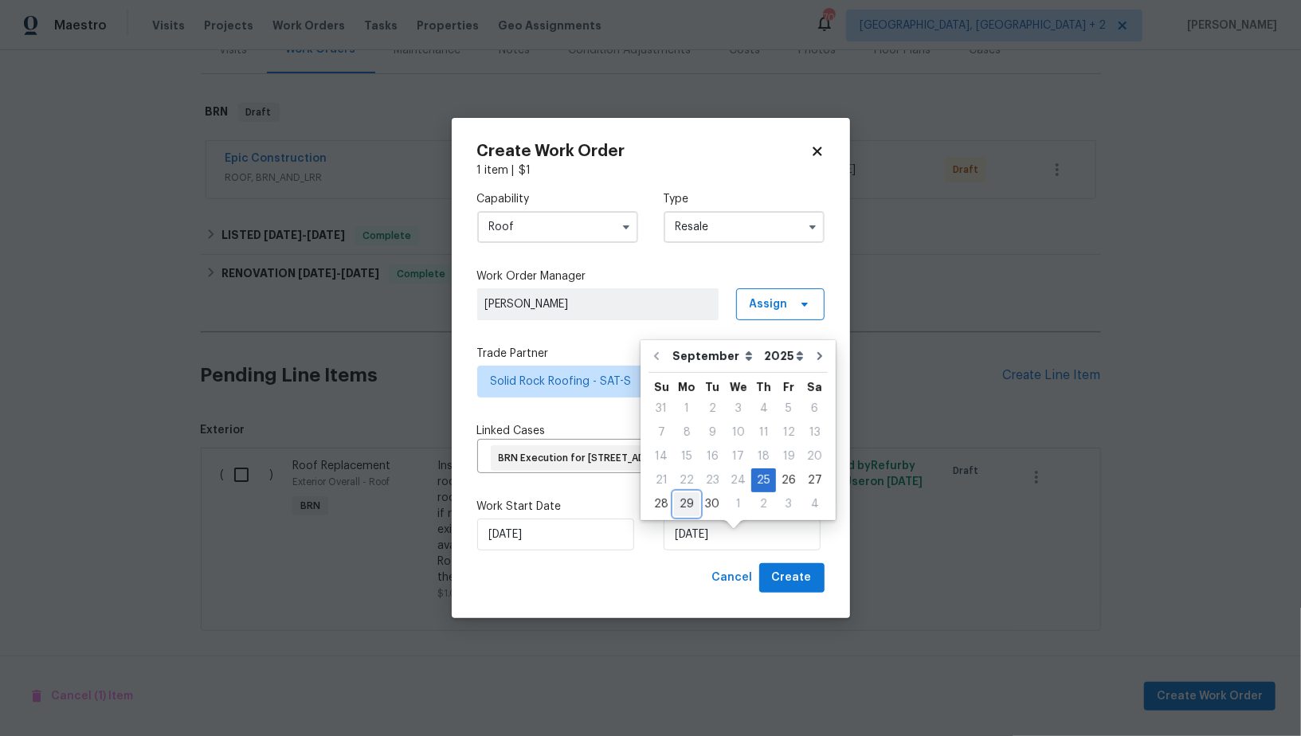
click at [694, 509] on div "29" at bounding box center [686, 504] width 25 height 22
type input "29/09/2025"
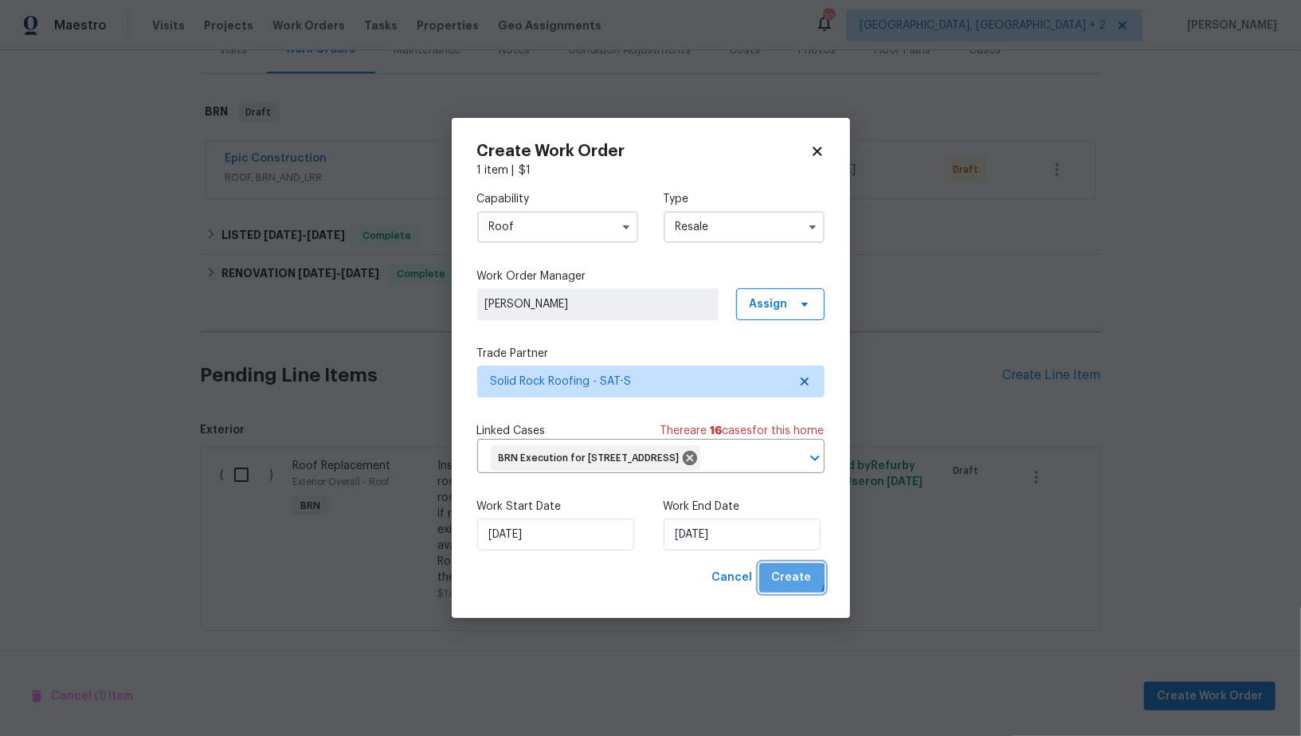
click at [778, 588] on span "Create" at bounding box center [792, 578] width 40 height 20
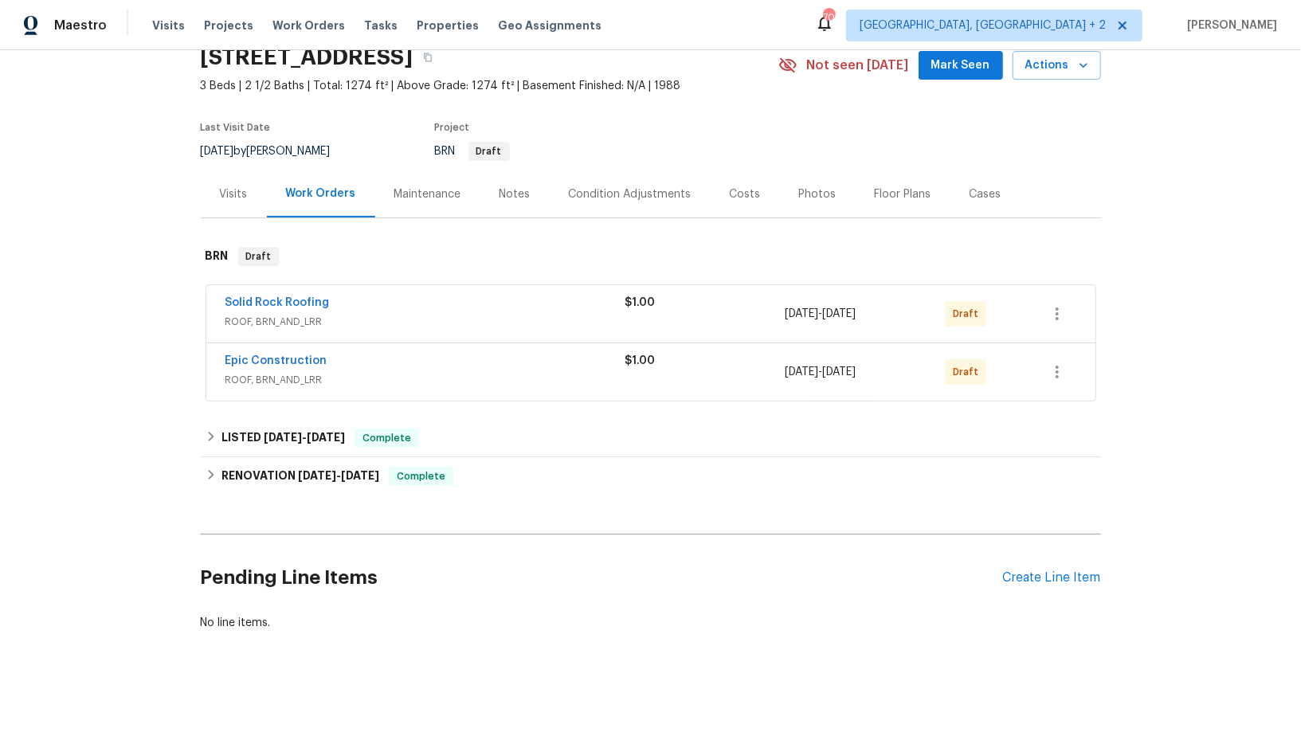
scroll to position [70, 0]
click at [291, 356] on link "Epic Construction" at bounding box center [277, 361] width 102 height 11
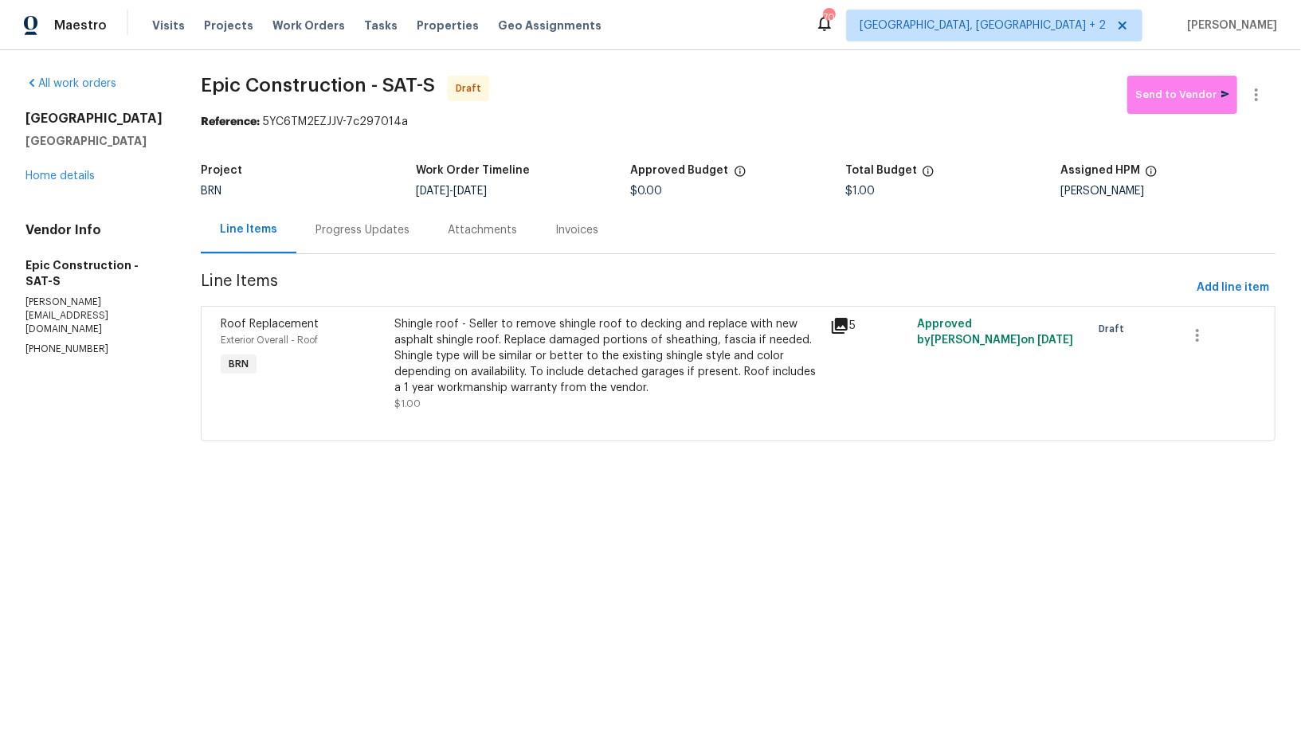
click at [347, 235] on div "Progress Updates" at bounding box center [363, 230] width 94 height 16
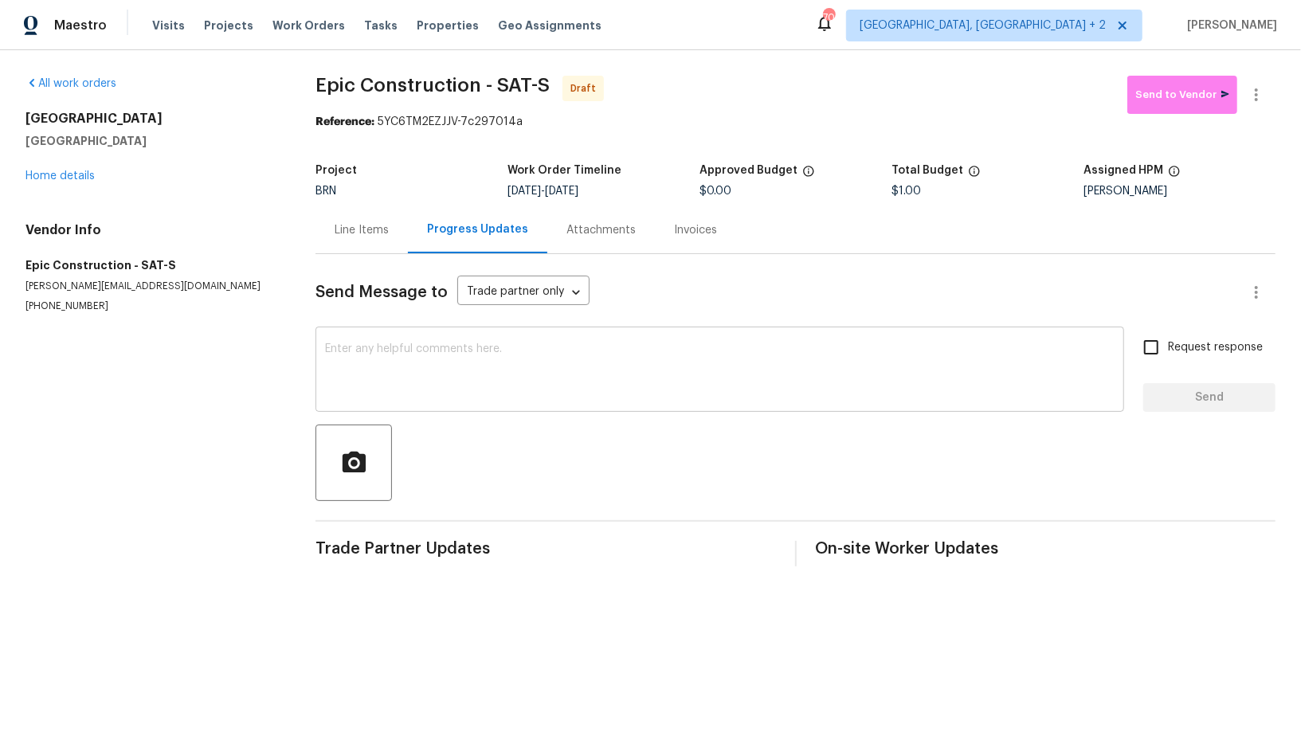
click at [355, 342] on div "x ​" at bounding box center [720, 371] width 809 height 81
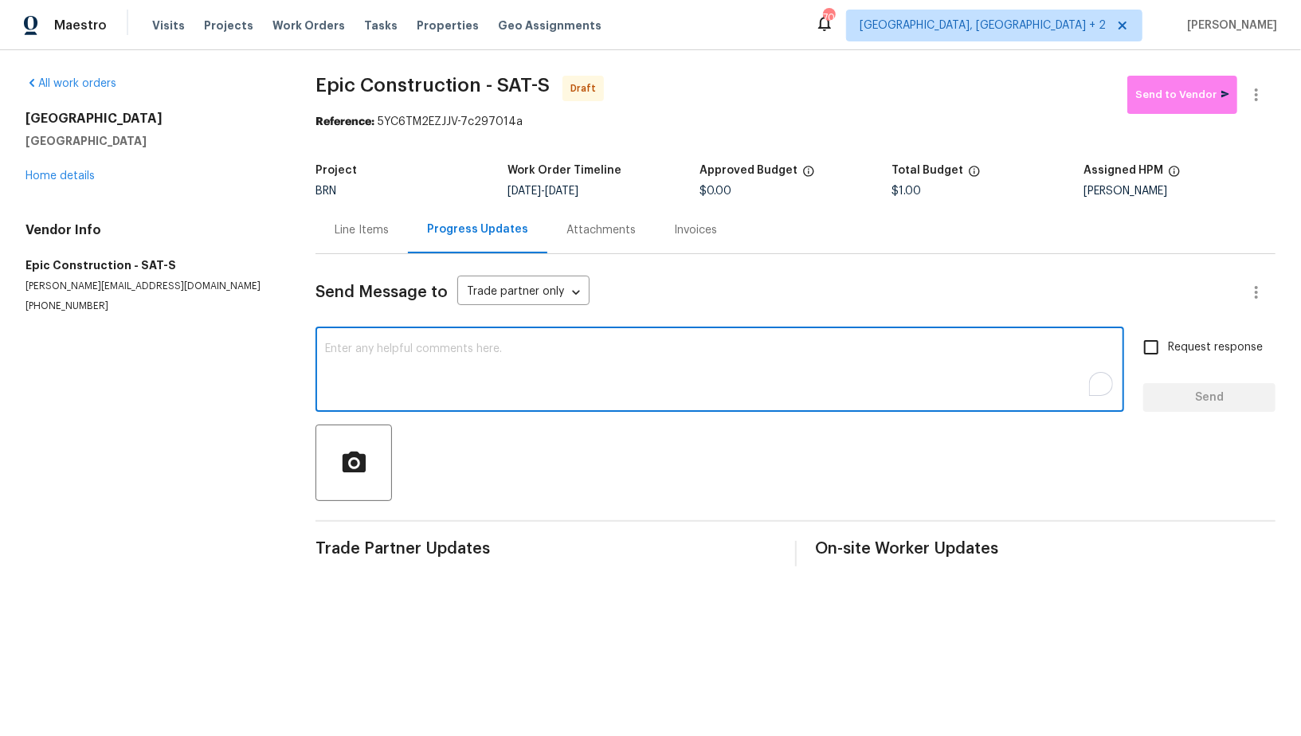
paste textarea "Hi, I'm Padmapriya from Opendoor. Just wanted to check if you received the WO f…"
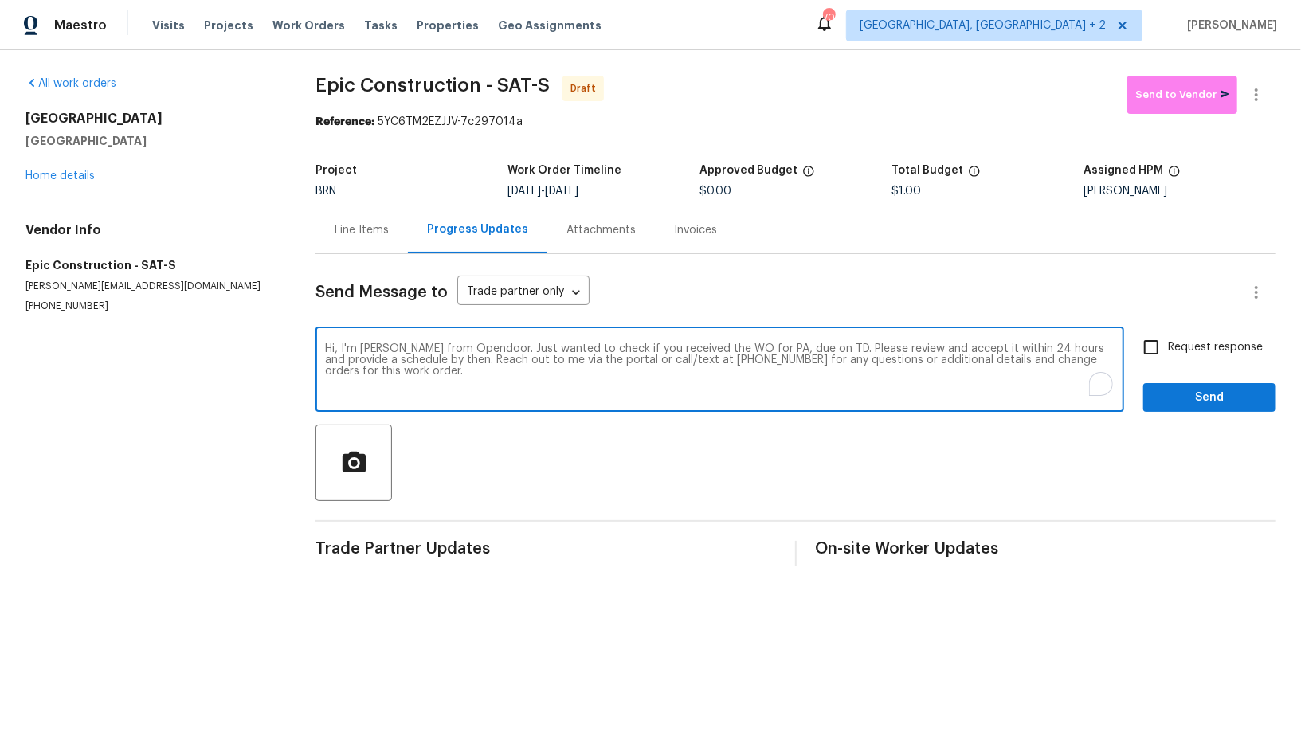
click at [773, 348] on textarea "Hi, I'm Padmapriya from Opendoor. Just wanted to check if you received the WO f…" at bounding box center [720, 371] width 790 height 56
paste textarea "Hi, I'm Padmapriya from Opendoor. Just wanted to check if you received the WO f…"
paste textarea "10206 Canton Fld, San Antonio, TX 78245"
type textarea "Hi, I'm Padmapriya from Opendoor. Just wanted to check if you received the WO f…"
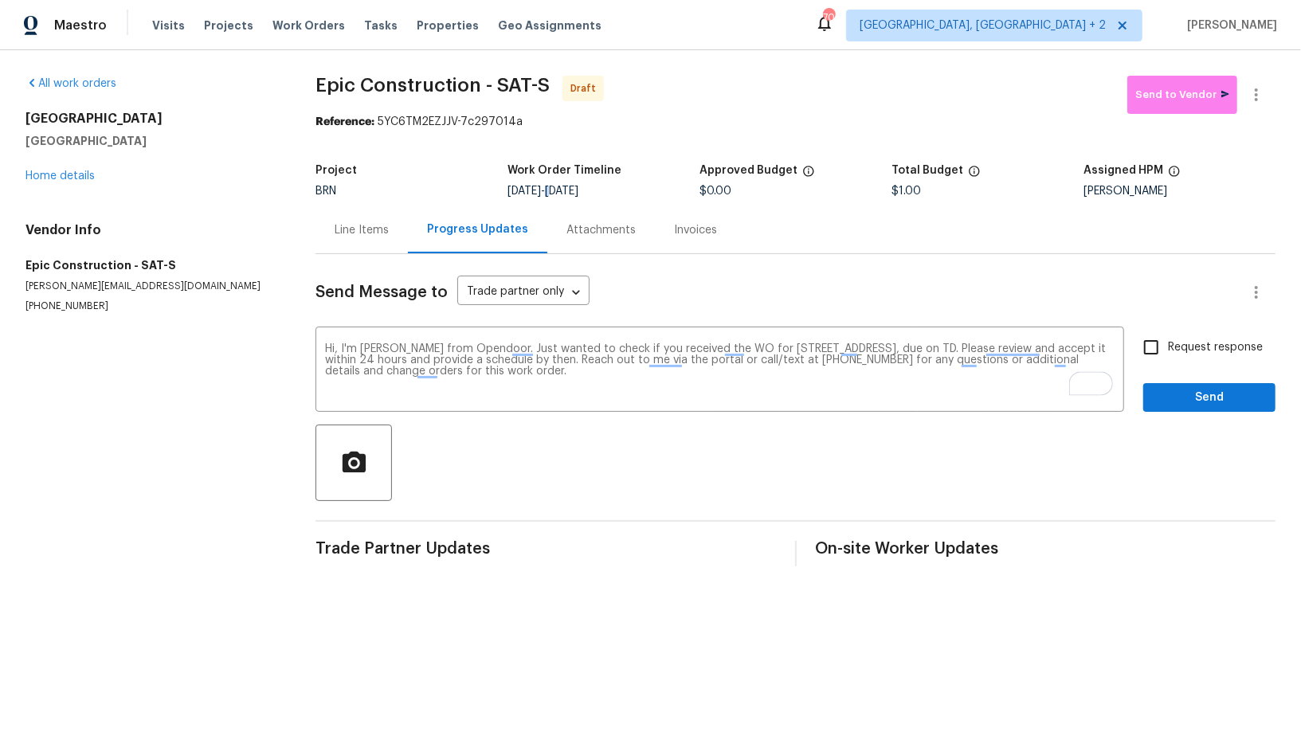
click at [578, 191] on span "[DATE]" at bounding box center [561, 191] width 33 height 11
drag, startPoint x: 573, startPoint y: 190, endPoint x: 669, endPoint y: 190, distance: 96.4
click at [669, 190] on div "[DATE] - [DATE]" at bounding box center [604, 191] width 192 height 11
copy span "[DATE]"
click at [1036, 351] on textarea "Hi, I'm [PERSON_NAME] from Opendoor. Just wanted to check if you received the W…" at bounding box center [720, 371] width 790 height 56
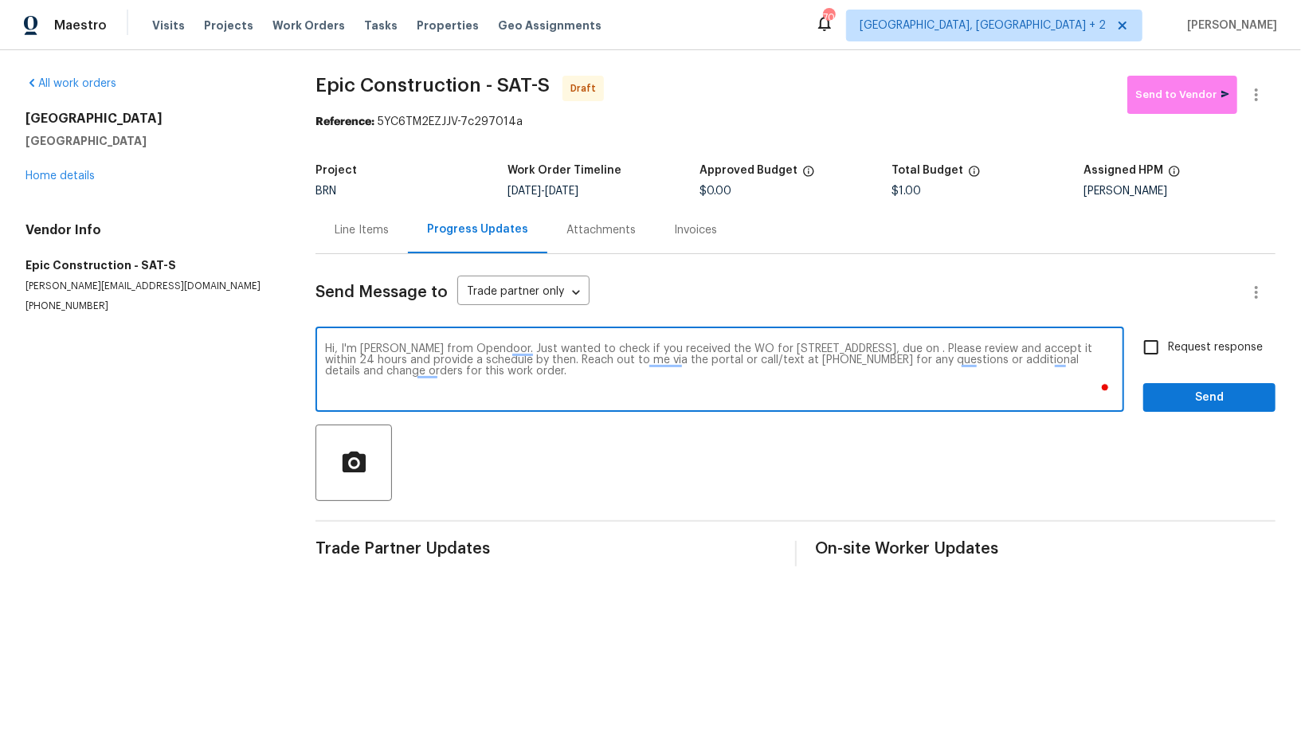
paste textarea "[DATE]"
type textarea "Hi, I'm [PERSON_NAME] from Opendoor. Just wanted to check if you received the W…"
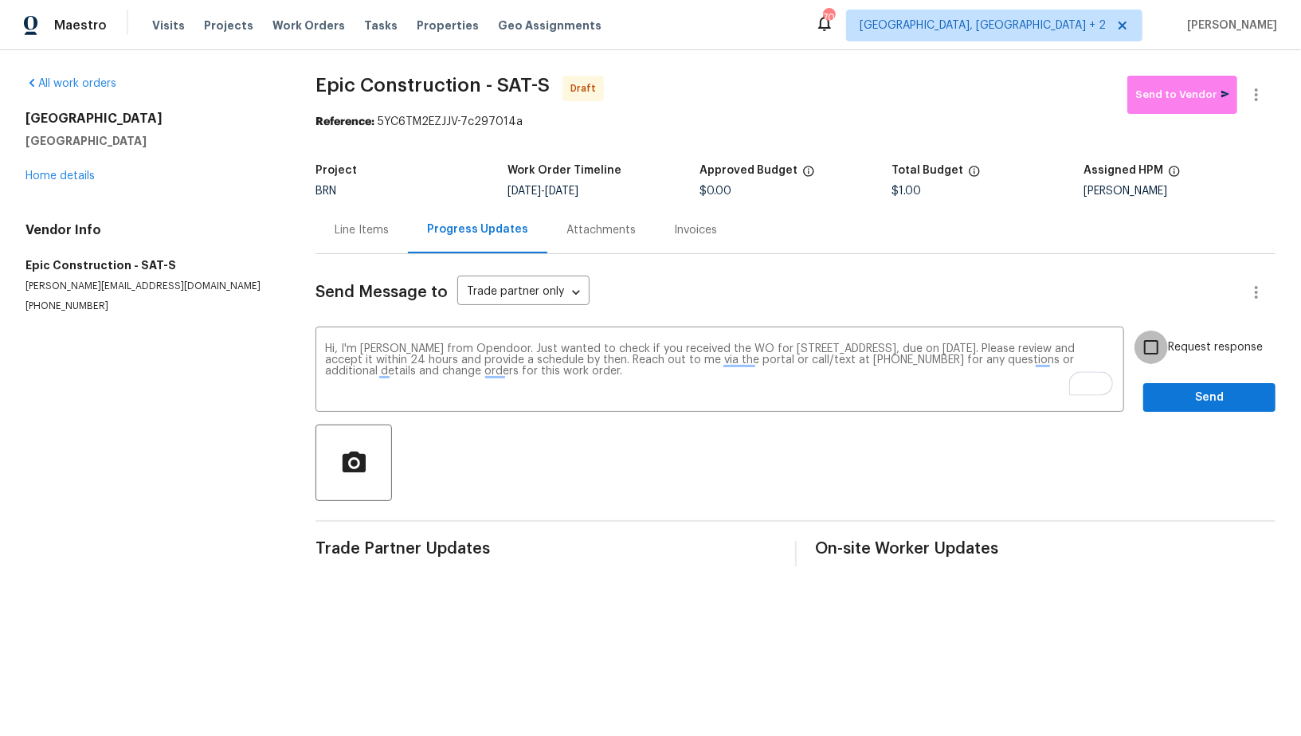
click at [1166, 359] on input "Request response" at bounding box center [1151, 347] width 33 height 33
checkbox input "true"
click at [1166, 384] on button "Send" at bounding box center [1209, 397] width 132 height 29
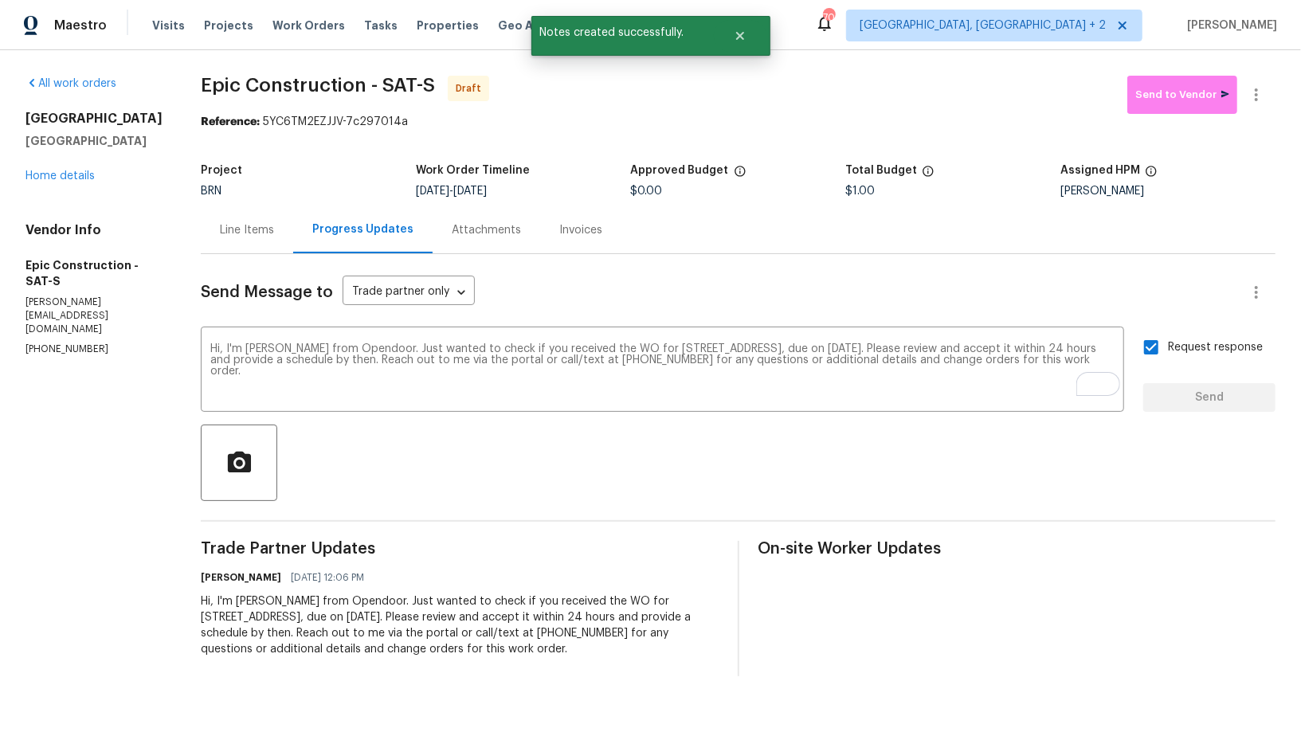
click at [65, 169] on div "10206 Canton Fld San Antonio, TX 78245 Home details" at bounding box center [93, 147] width 137 height 73
click at [73, 175] on link "Home details" at bounding box center [59, 176] width 69 height 11
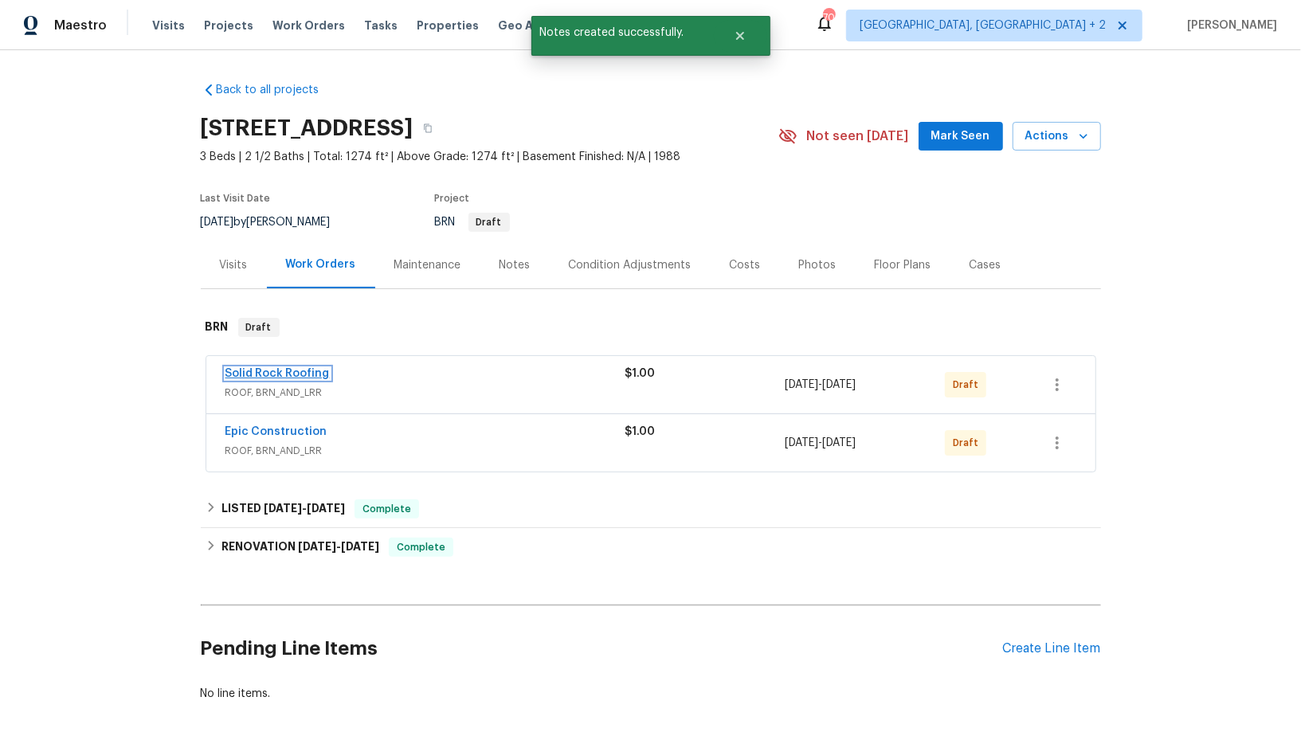
click at [284, 375] on link "Solid Rock Roofing" at bounding box center [278, 373] width 104 height 11
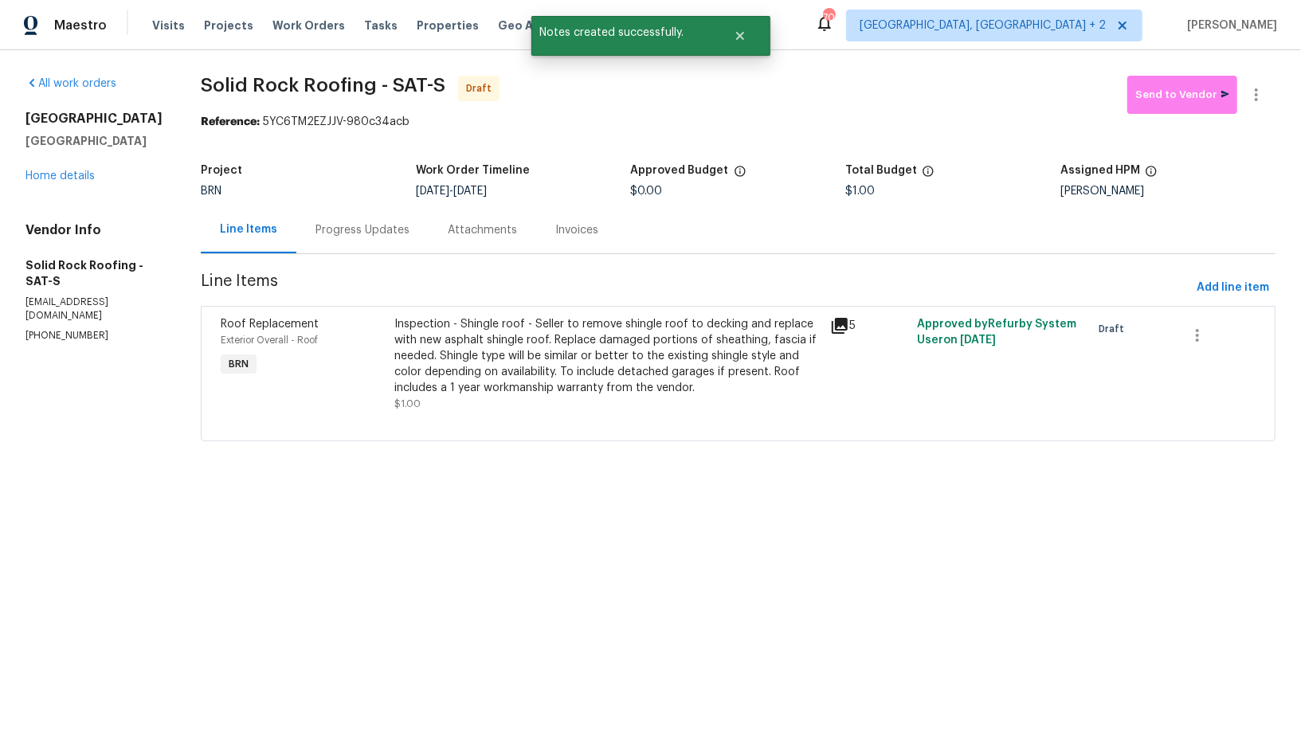
click at [407, 228] on div "Progress Updates" at bounding box center [362, 229] width 132 height 47
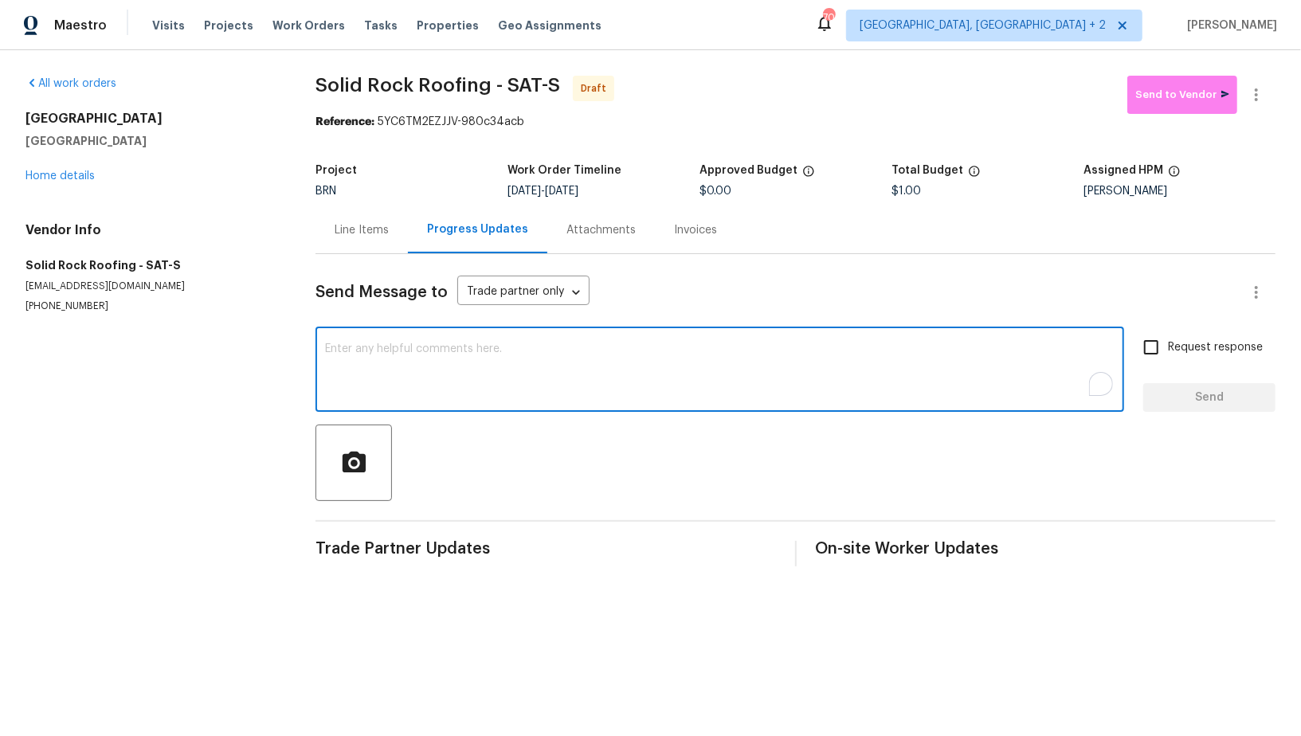
click at [426, 381] on textarea "To enrich screen reader interactions, please activate Accessibility in Grammarl…" at bounding box center [720, 371] width 790 height 56
paste textarea "Hi, I'm Padmapriya from Opendoor. Just wanted to check if you received the WO f…"
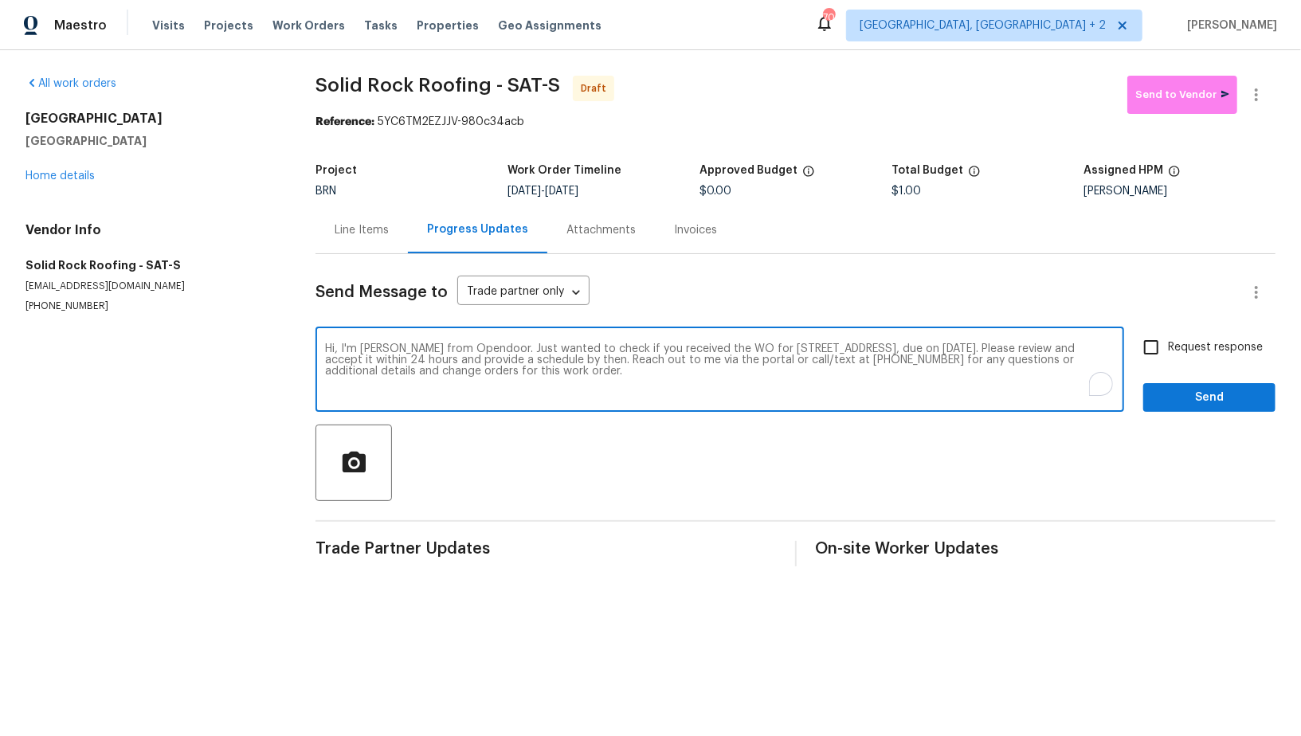
type textarea "Hi, I'm Padmapriya from Opendoor. Just wanted to check if you received the WO f…"
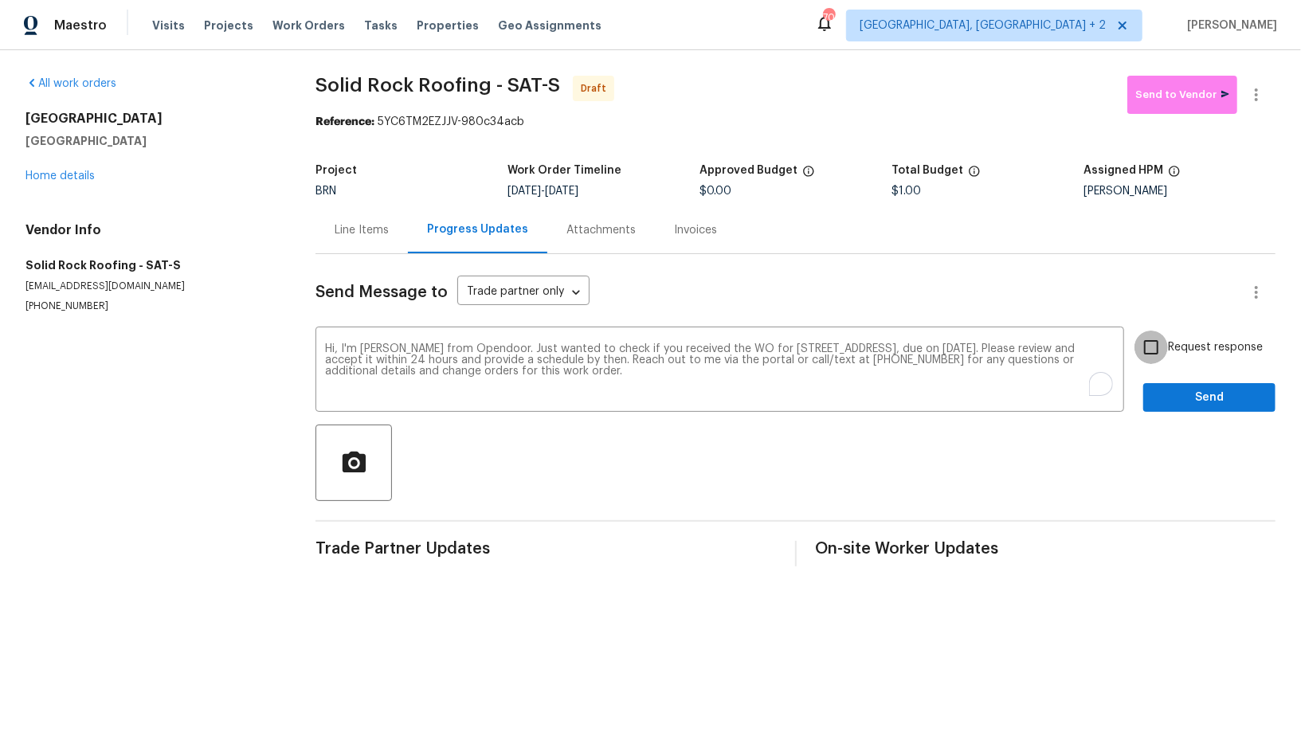
click at [1155, 339] on input "Request response" at bounding box center [1151, 347] width 33 height 33
checkbox input "true"
click at [1175, 391] on span "Send" at bounding box center [1209, 398] width 107 height 20
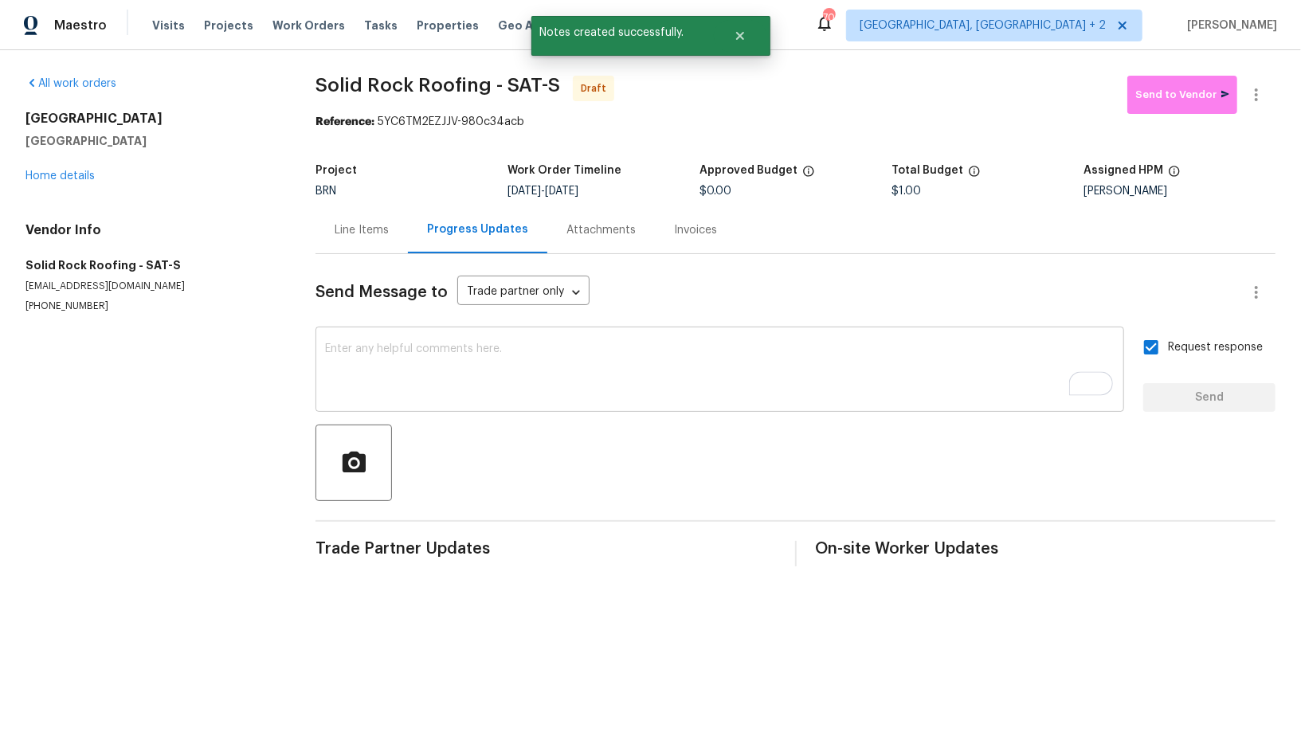
click at [553, 372] on textarea "To enrich screen reader interactions, please activate Accessibility in Grammarl…" at bounding box center [720, 371] width 790 height 56
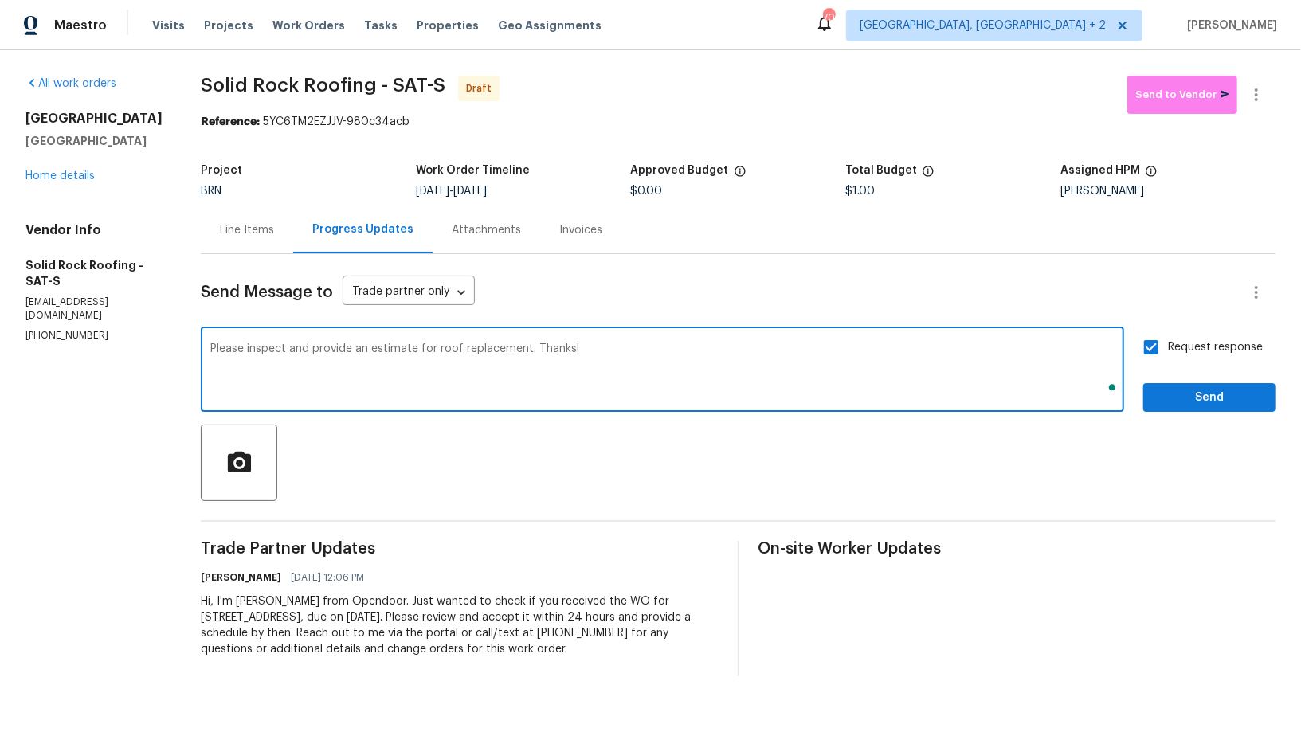
type textarea "Please inspect and provide an estimate for roof replacement. Thanks!"
click at [1181, 386] on button "Send" at bounding box center [1209, 397] width 132 height 29
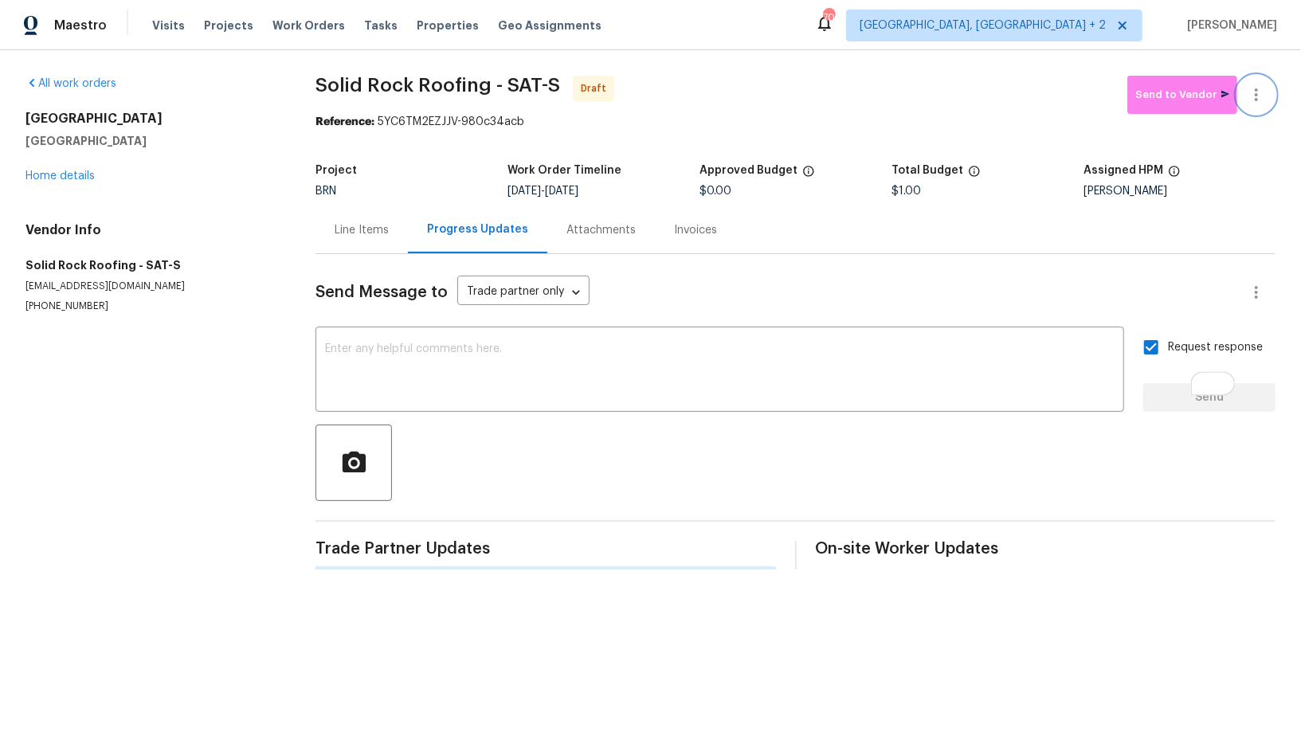
click at [1259, 93] on icon "button" at bounding box center [1256, 94] width 19 height 19
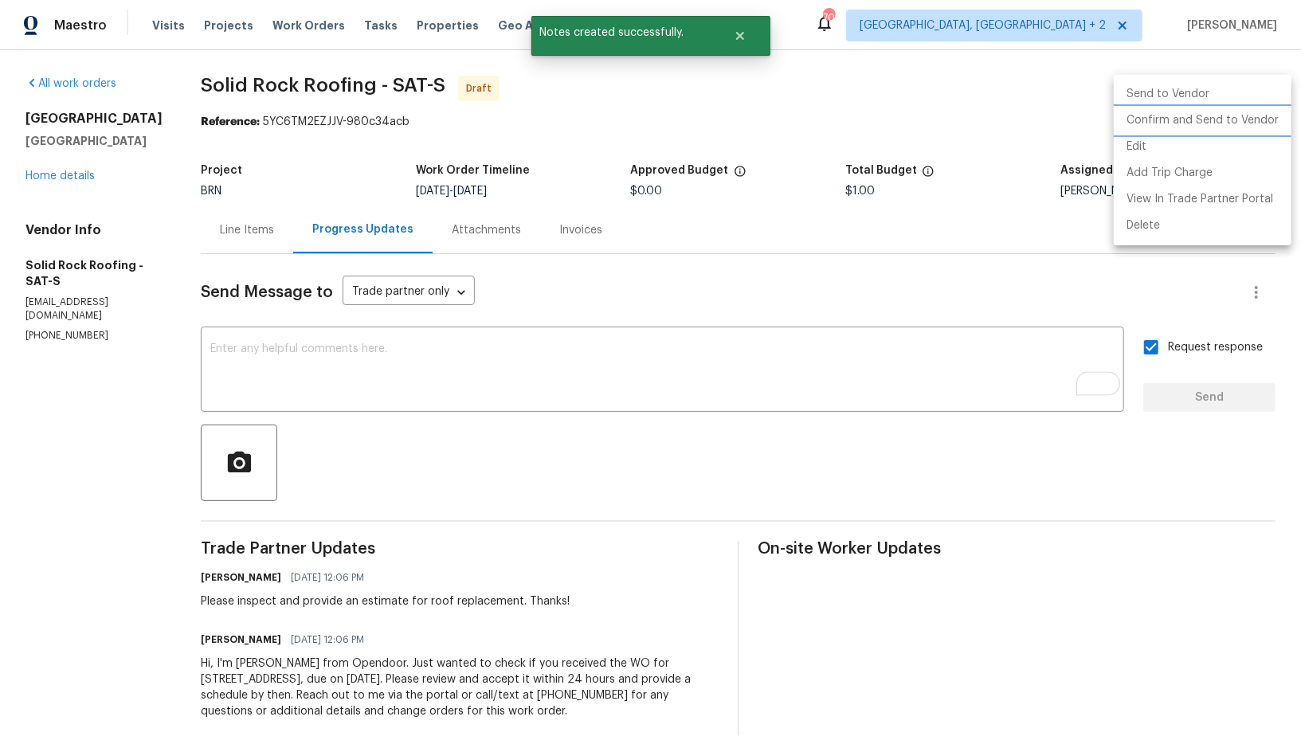
click at [1210, 124] on li "Confirm and Send to Vendor" at bounding box center [1203, 121] width 178 height 26
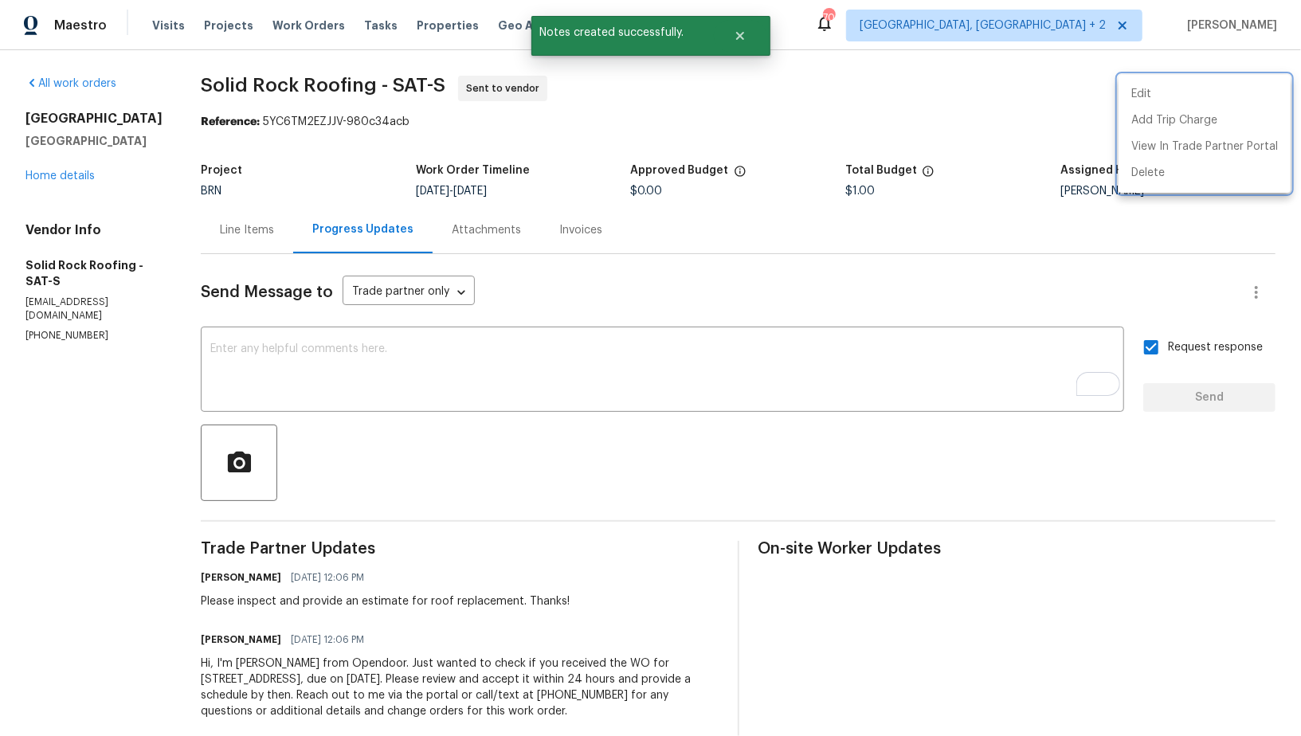
click at [70, 177] on div at bounding box center [650, 368] width 1301 height 736
click at [70, 177] on link "Home details" at bounding box center [59, 176] width 69 height 11
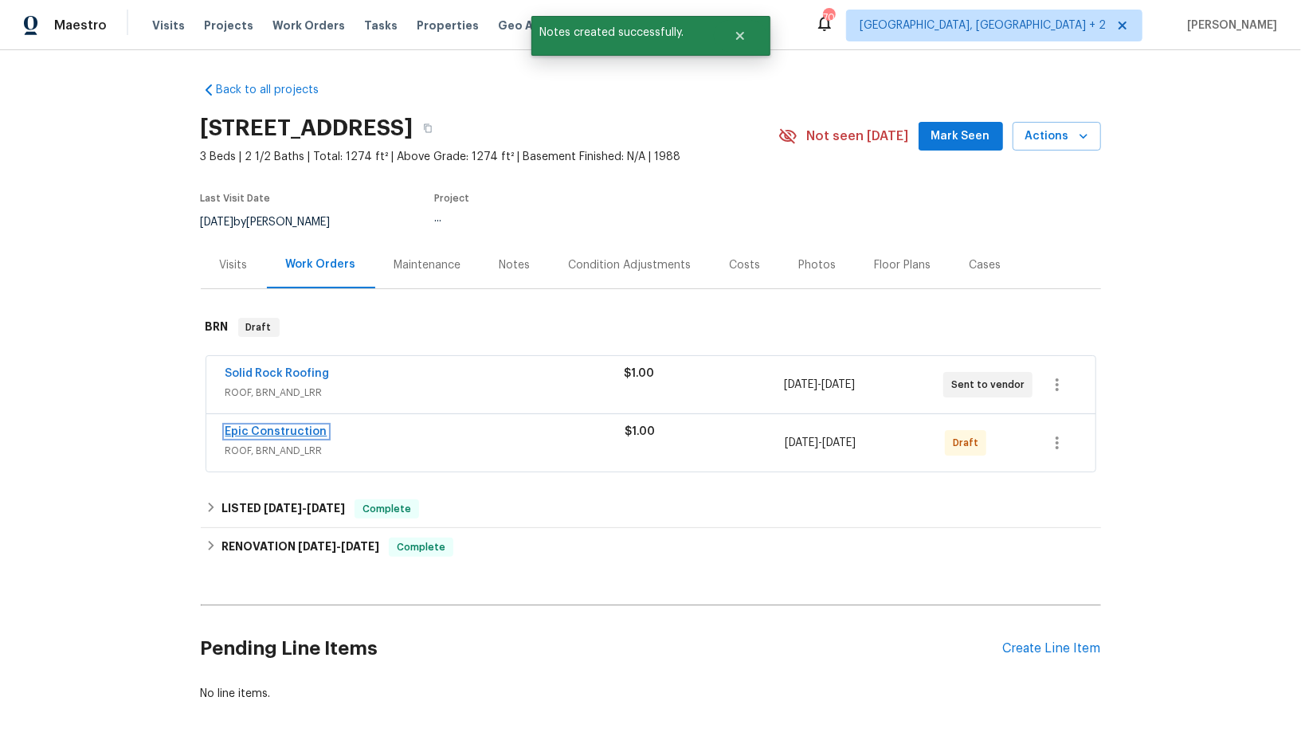
click at [263, 433] on link "Epic Construction" at bounding box center [277, 431] width 102 height 11
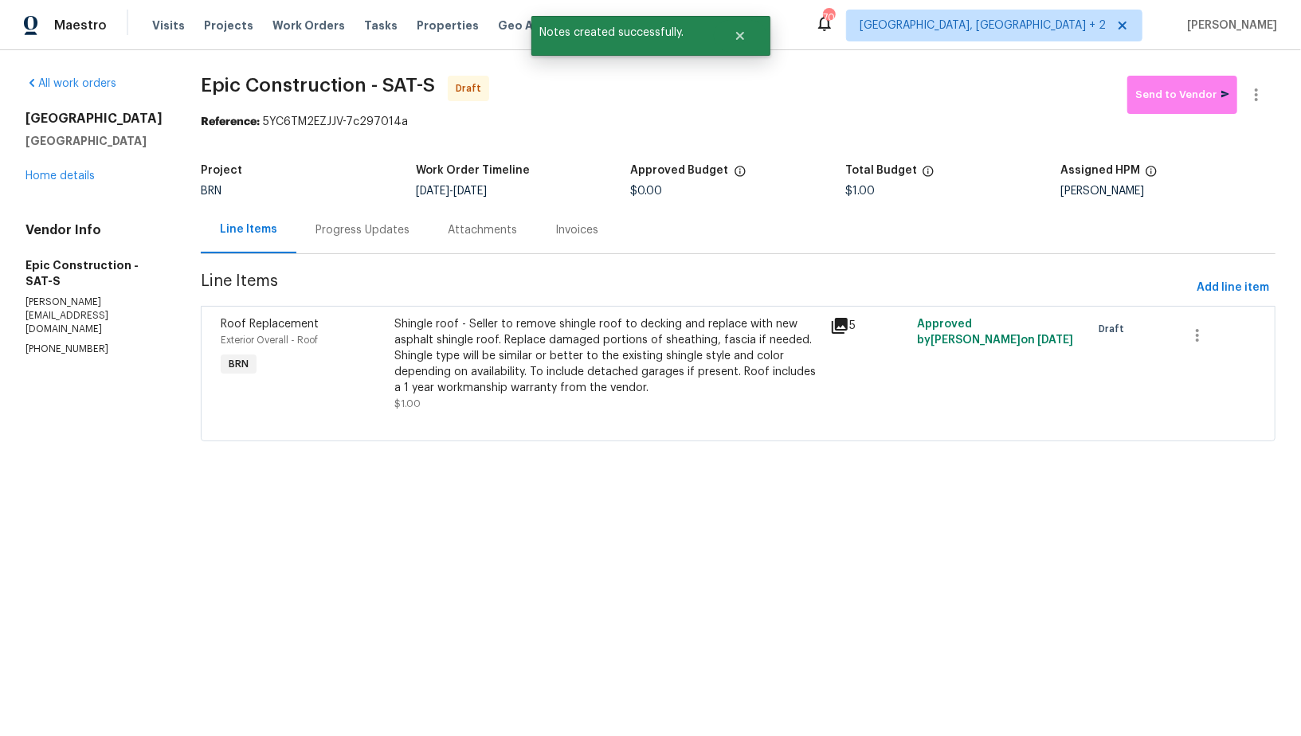
click at [351, 226] on div "Progress Updates" at bounding box center [363, 230] width 94 height 16
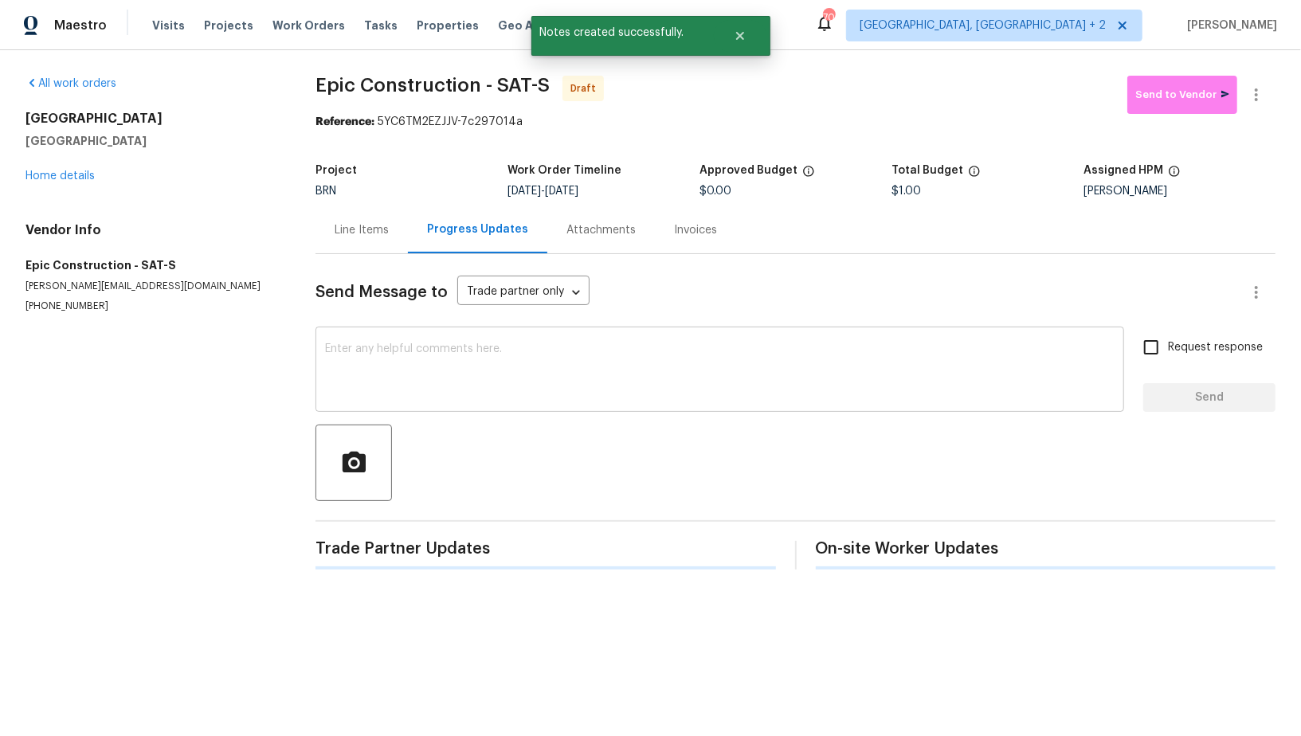
click at [447, 386] on textarea at bounding box center [720, 371] width 790 height 56
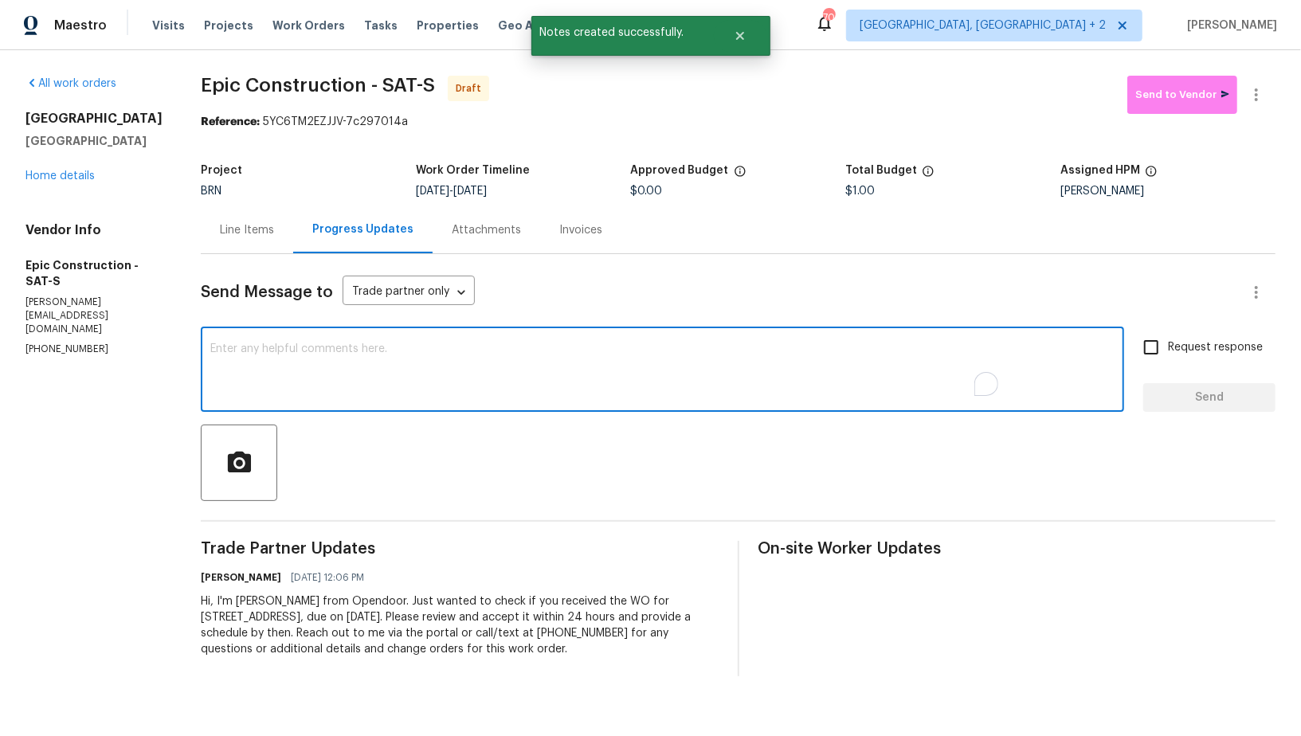
paste textarea "Please inspect and provide an estimate for roof replacement. Thanks!"
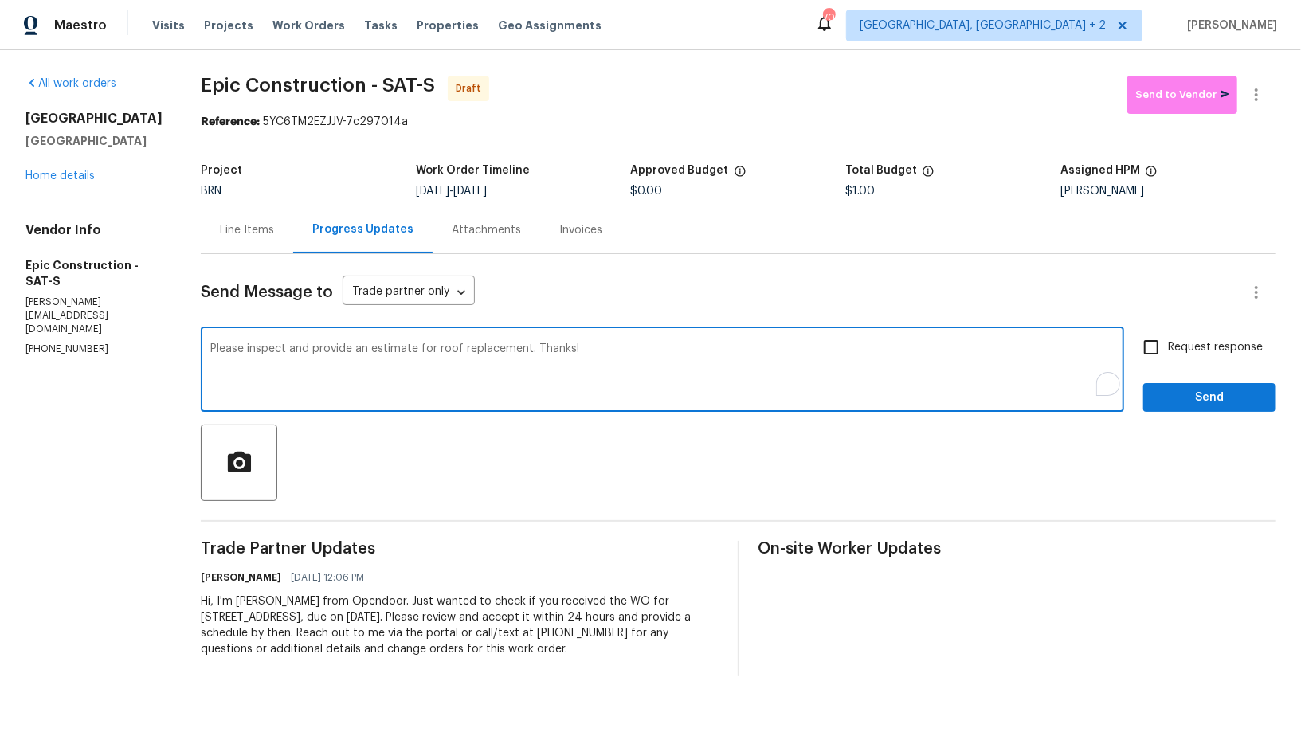
type textarea "Please inspect and provide an estimate for roof replacement. Thanks!"
click at [1186, 353] on span "Request response" at bounding box center [1215, 347] width 95 height 17
click at [1168, 353] on input "Request response" at bounding box center [1151, 347] width 33 height 33
checkbox input "true"
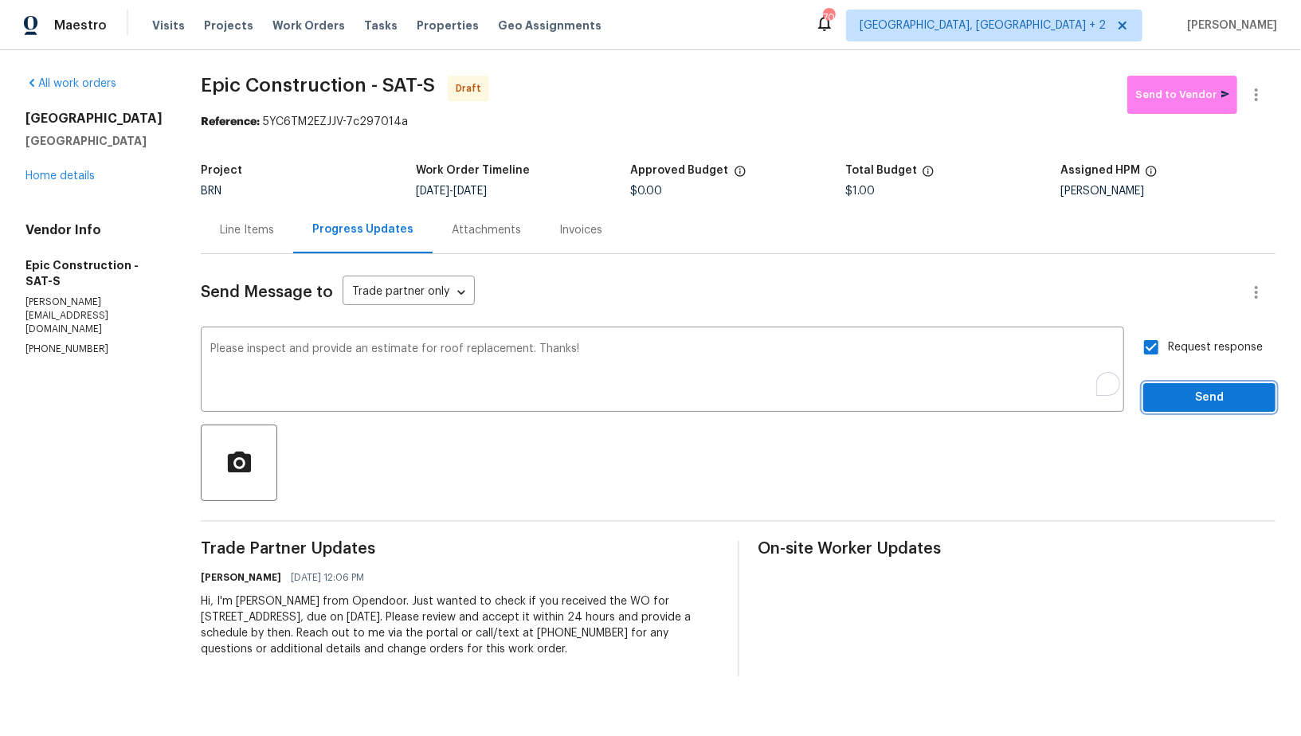
click at [1182, 386] on button "Send" at bounding box center [1209, 397] width 132 height 29
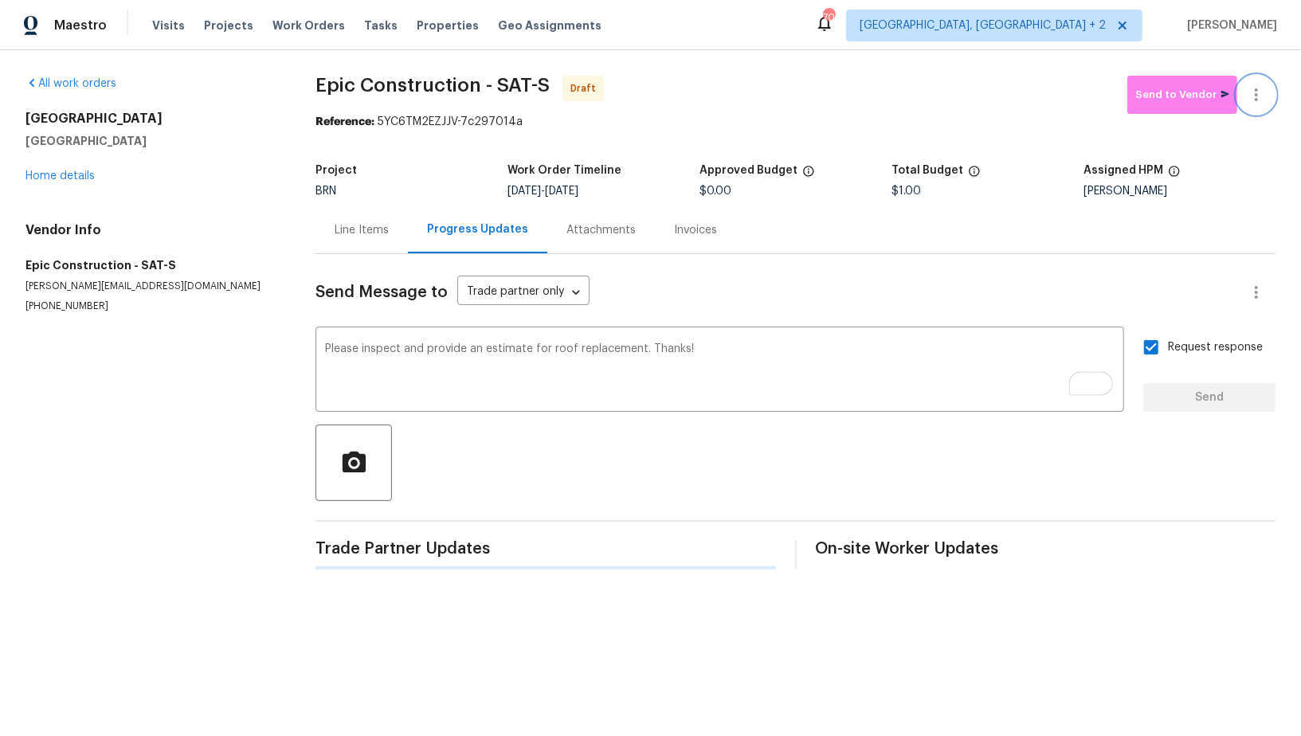
click at [1263, 108] on button "button" at bounding box center [1256, 95] width 38 height 38
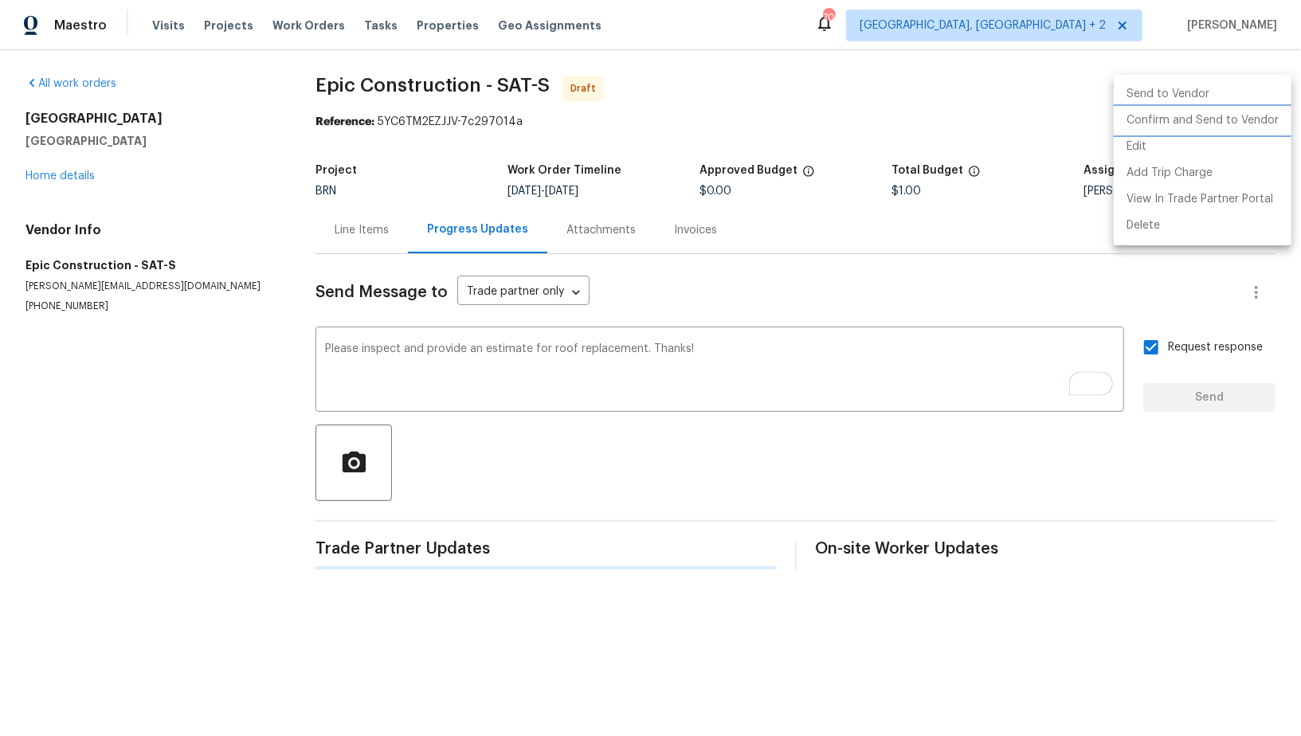
click at [1235, 121] on li "Confirm and Send to Vendor" at bounding box center [1203, 121] width 178 height 26
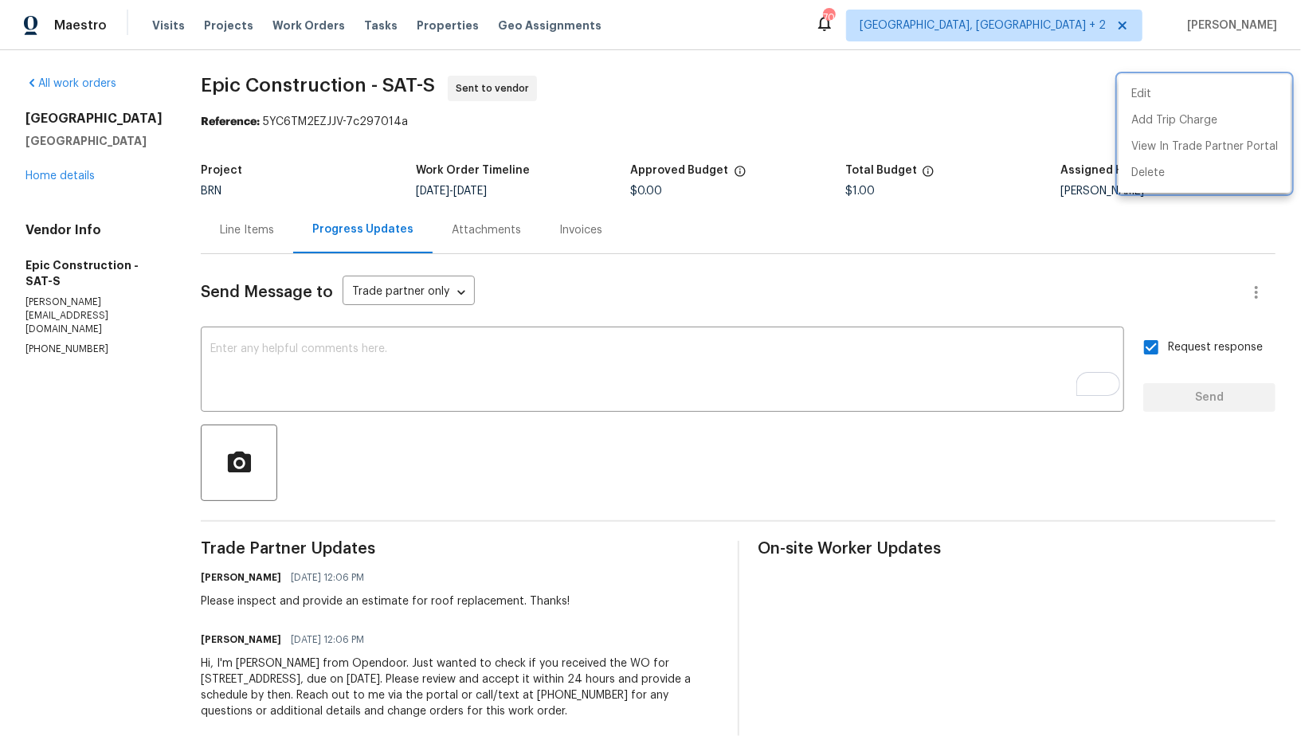
click at [237, 236] on div at bounding box center [650, 368] width 1301 height 736
drag, startPoint x: 248, startPoint y: 237, endPoint x: 297, endPoint y: 218, distance: 53.3
click at [248, 237] on div "Line Items" at bounding box center [247, 230] width 54 height 16
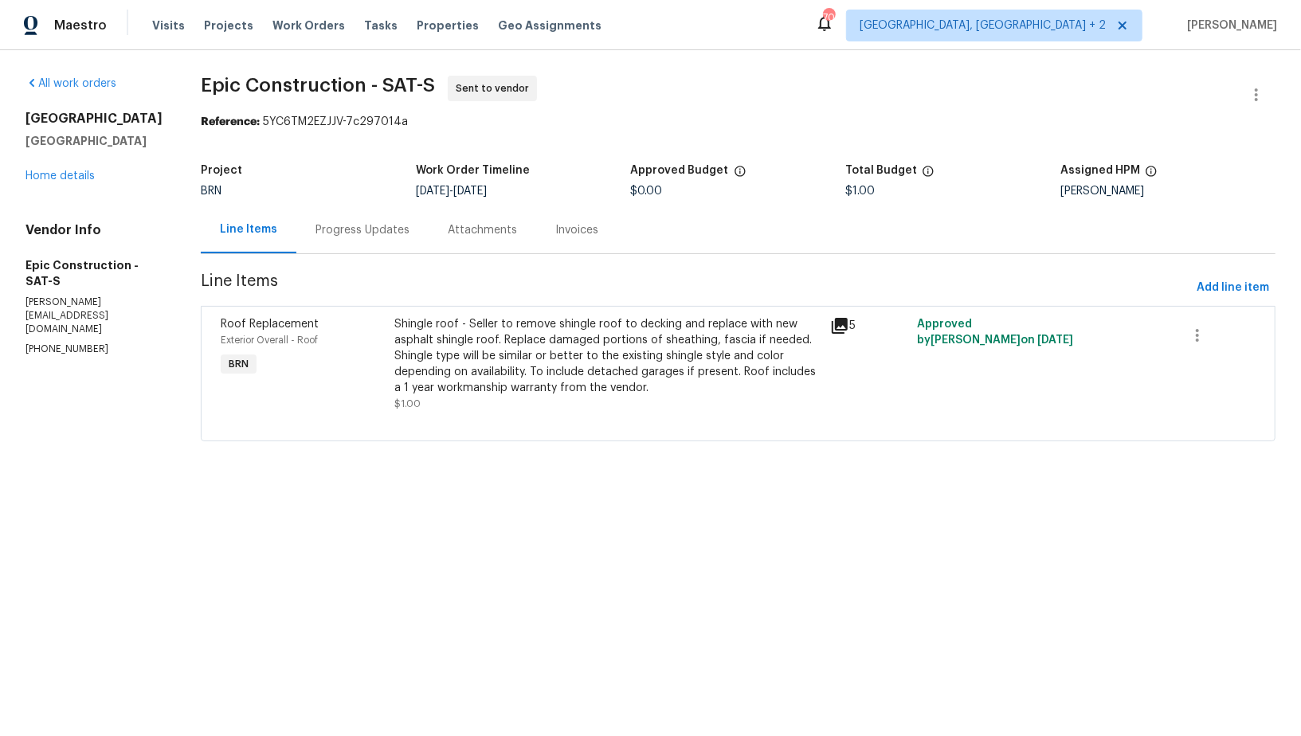
drag, startPoint x: 464, startPoint y: 191, endPoint x: 538, endPoint y: 191, distance: 74.1
click at [537, 191] on div "9/25/2025 - 9/29/2025" at bounding box center [523, 191] width 215 height 11
copy span "9/29/2025"
drag, startPoint x: 3, startPoint y: 287, endPoint x: 124, endPoint y: 282, distance: 120.4
click at [124, 282] on div "All work orders 10206 Canton Fld San Antonio, TX 78245 Home details Vendor Info…" at bounding box center [650, 268] width 1301 height 436
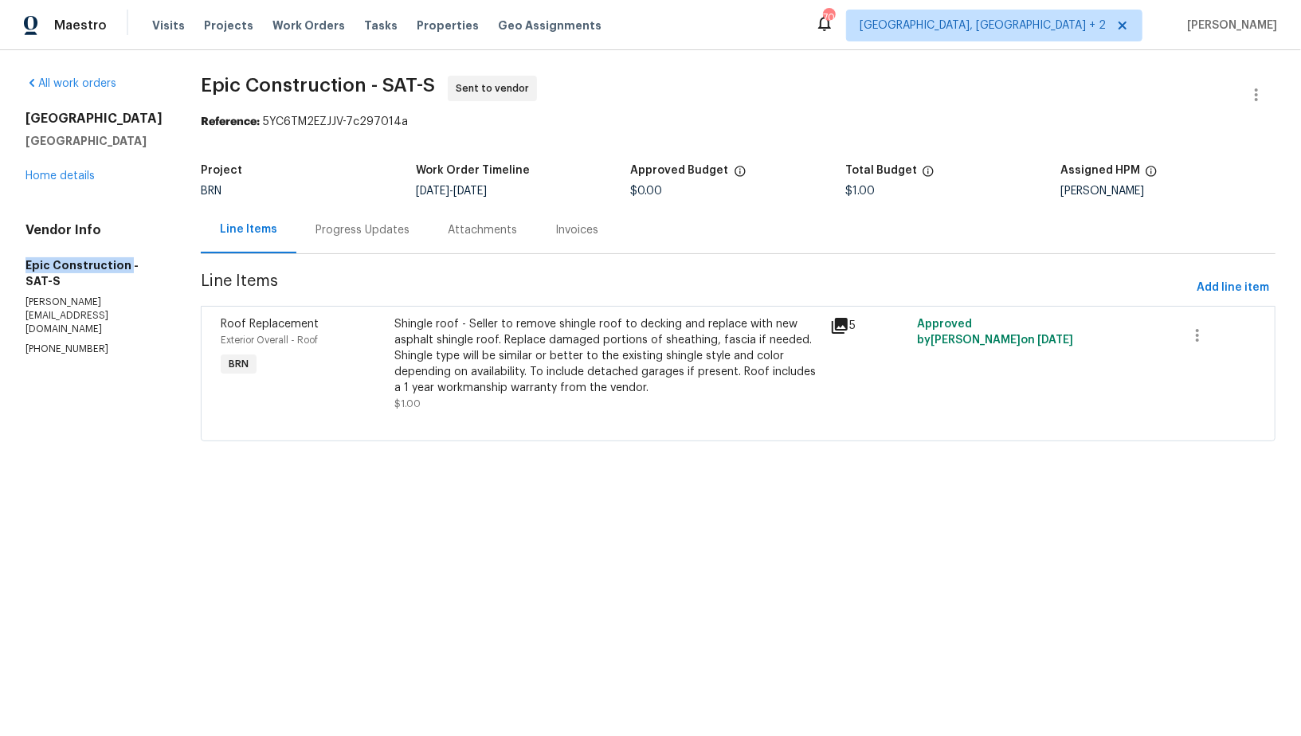
copy h5 "Epic Construction"
click at [78, 182] on link "Home details" at bounding box center [59, 176] width 69 height 11
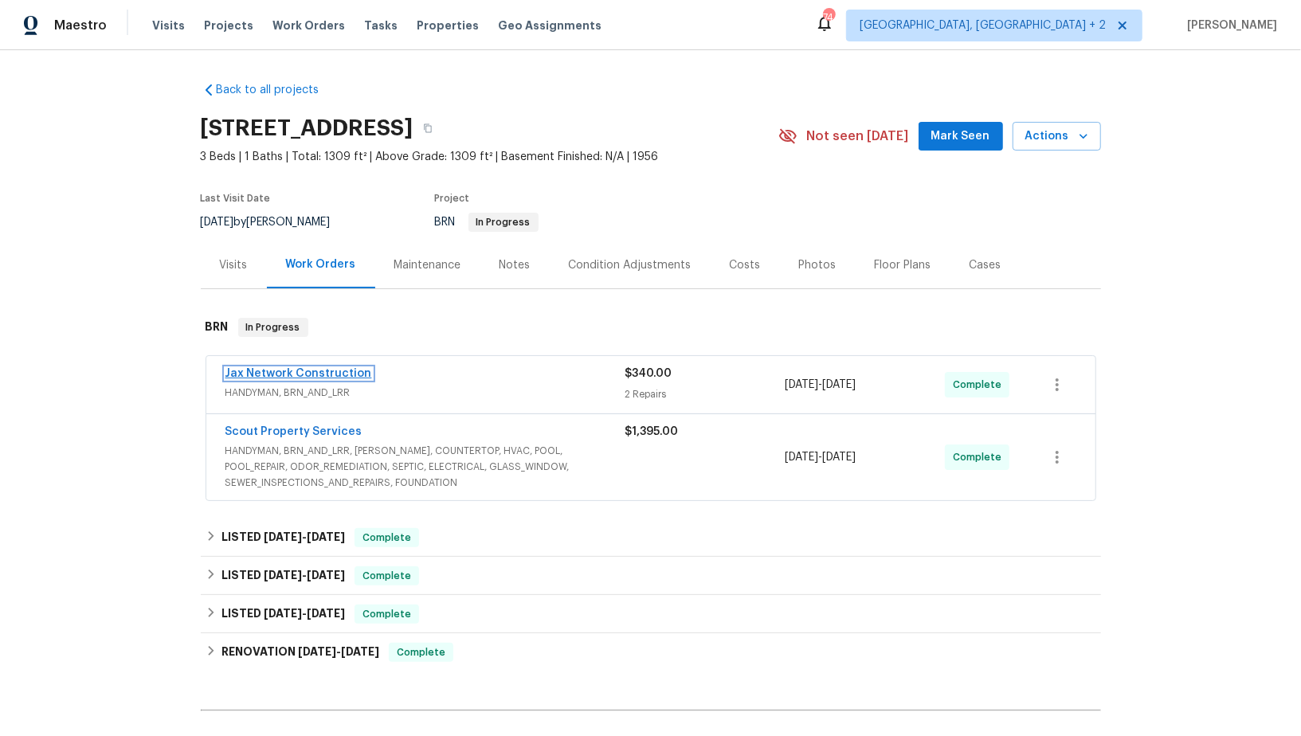
click at [306, 375] on link "Jax Network Construction" at bounding box center [299, 373] width 147 height 11
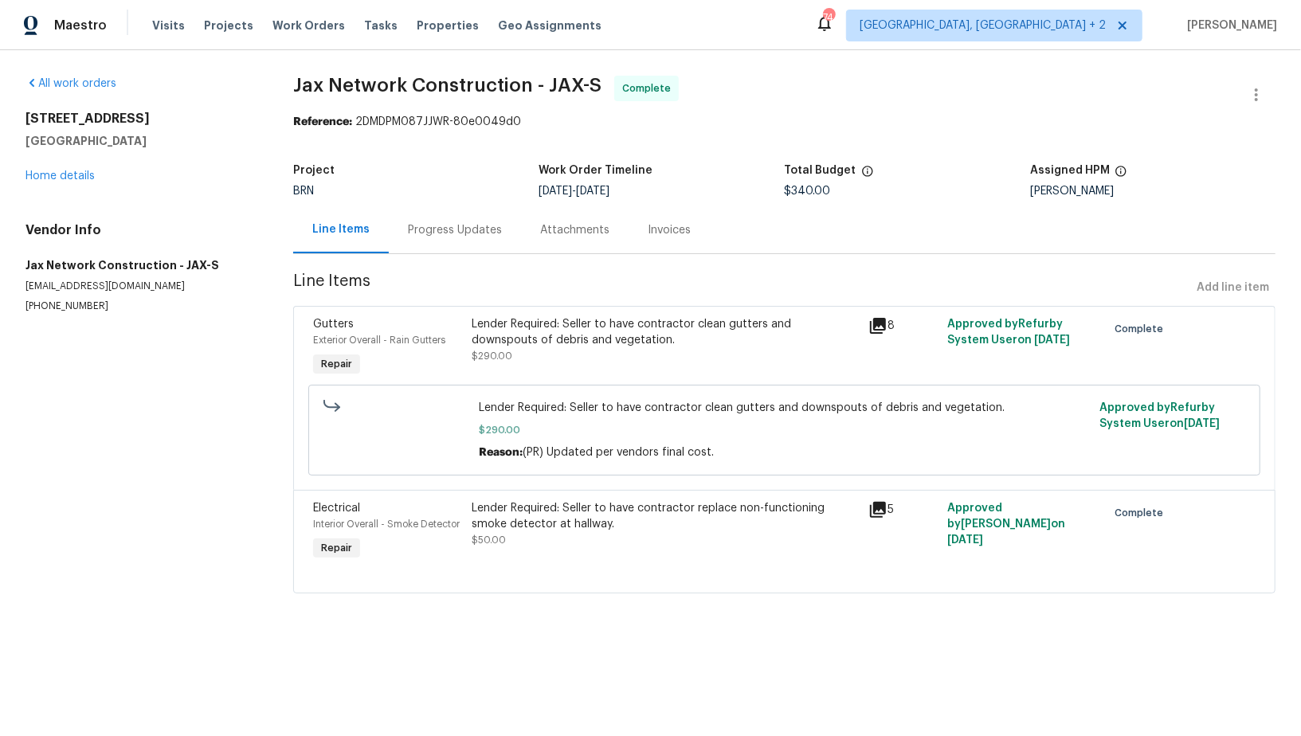
click at [507, 336] on div "Lender Required: Seller to have contractor clean gutters and downspouts of debr…" at bounding box center [665, 332] width 387 height 32
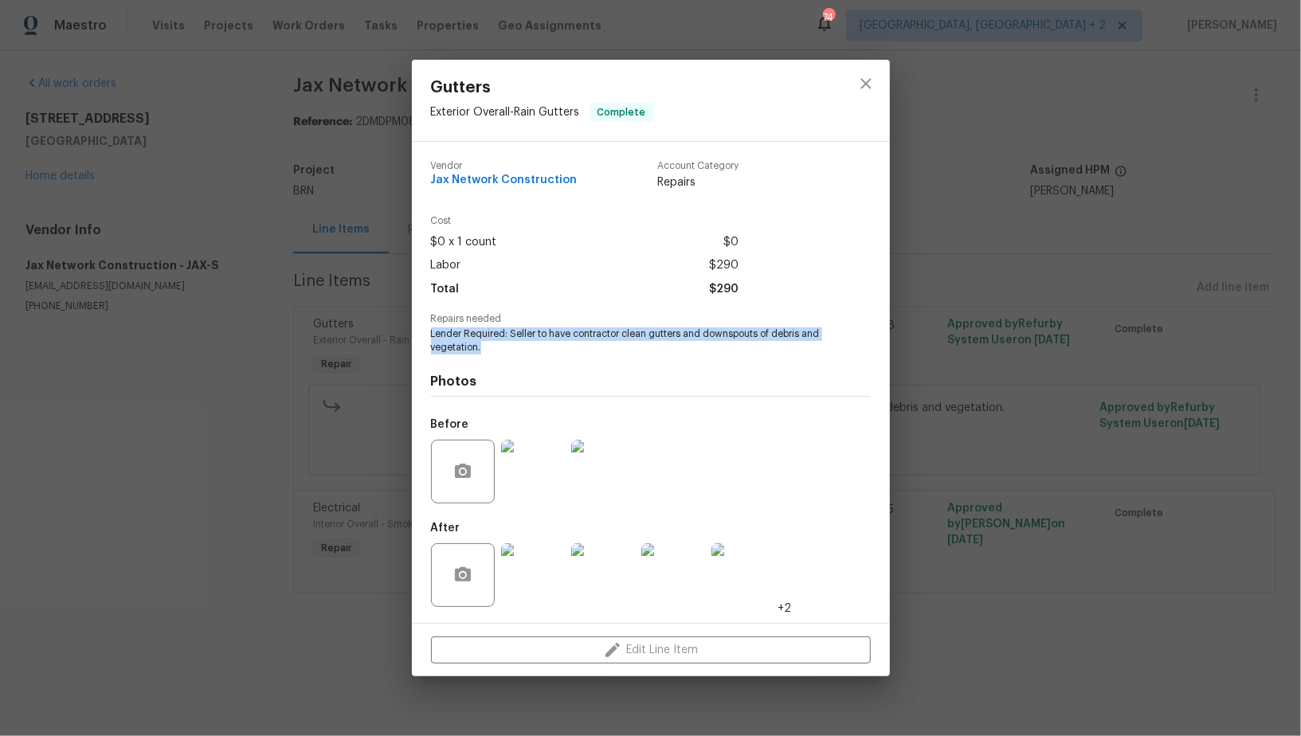
drag, startPoint x: 418, startPoint y: 335, endPoint x: 523, endPoint y: 344, distance: 104.8
click at [523, 344] on div "Vendor Jax Network Construction Account Category Repairs Cost $0 x 1 count $0 L…" at bounding box center [651, 382] width 478 height 481
click at [516, 472] on img at bounding box center [533, 472] width 64 height 64
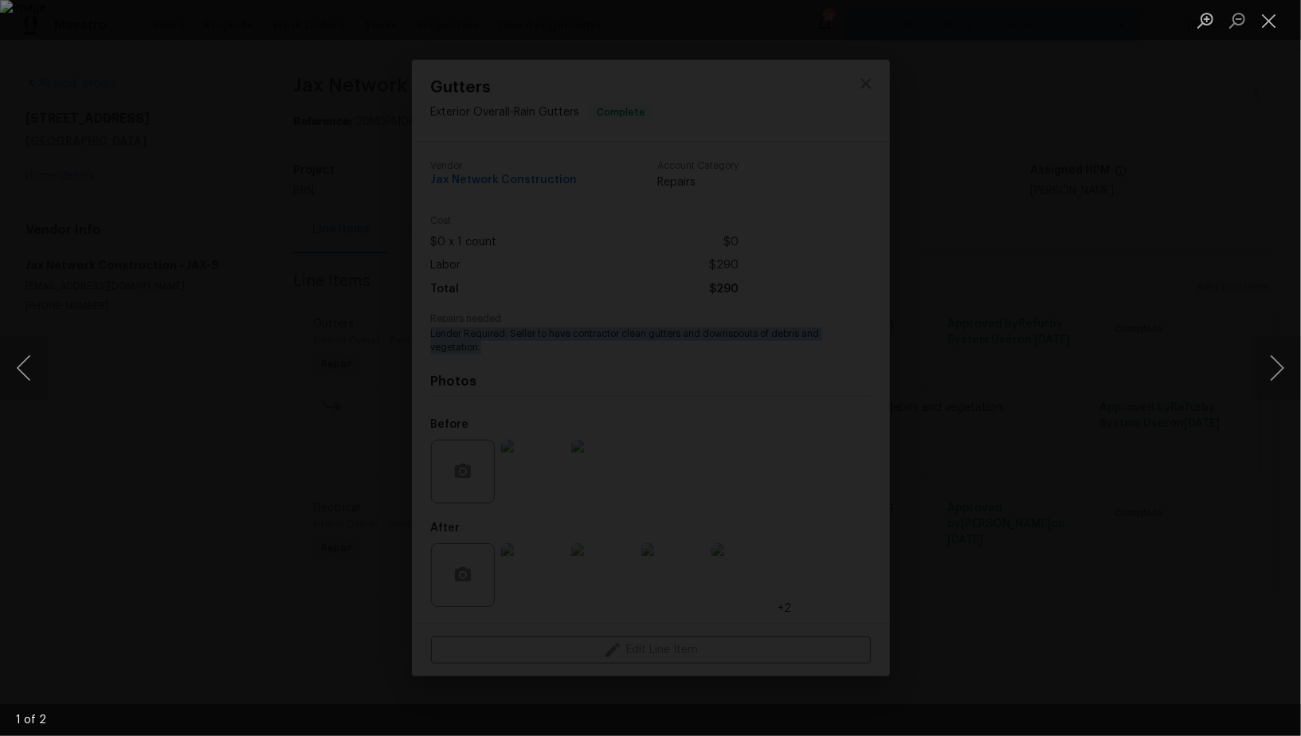
click at [179, 432] on div "Lightbox" at bounding box center [650, 368] width 1301 height 736
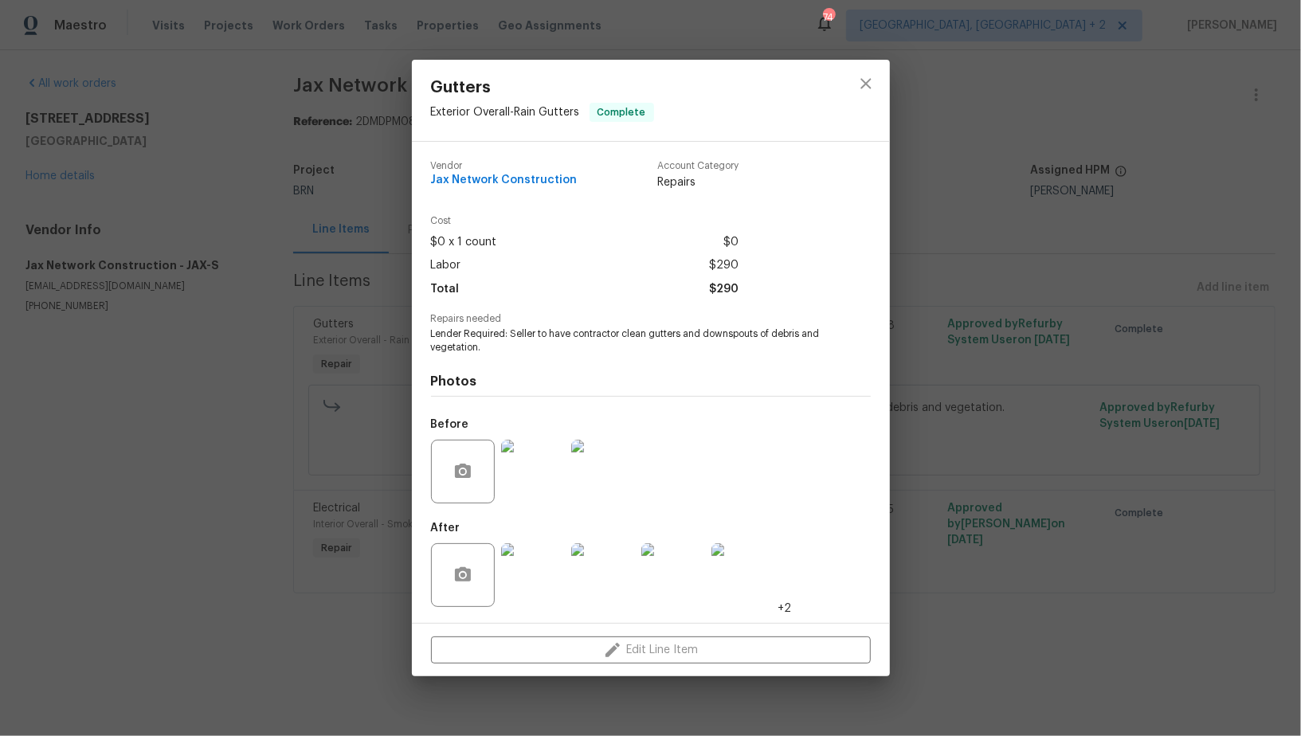
click at [378, 405] on div "Gutters Exterior Overall - Rain Gutters Complete Vendor Jax Network Constructio…" at bounding box center [650, 368] width 1301 height 736
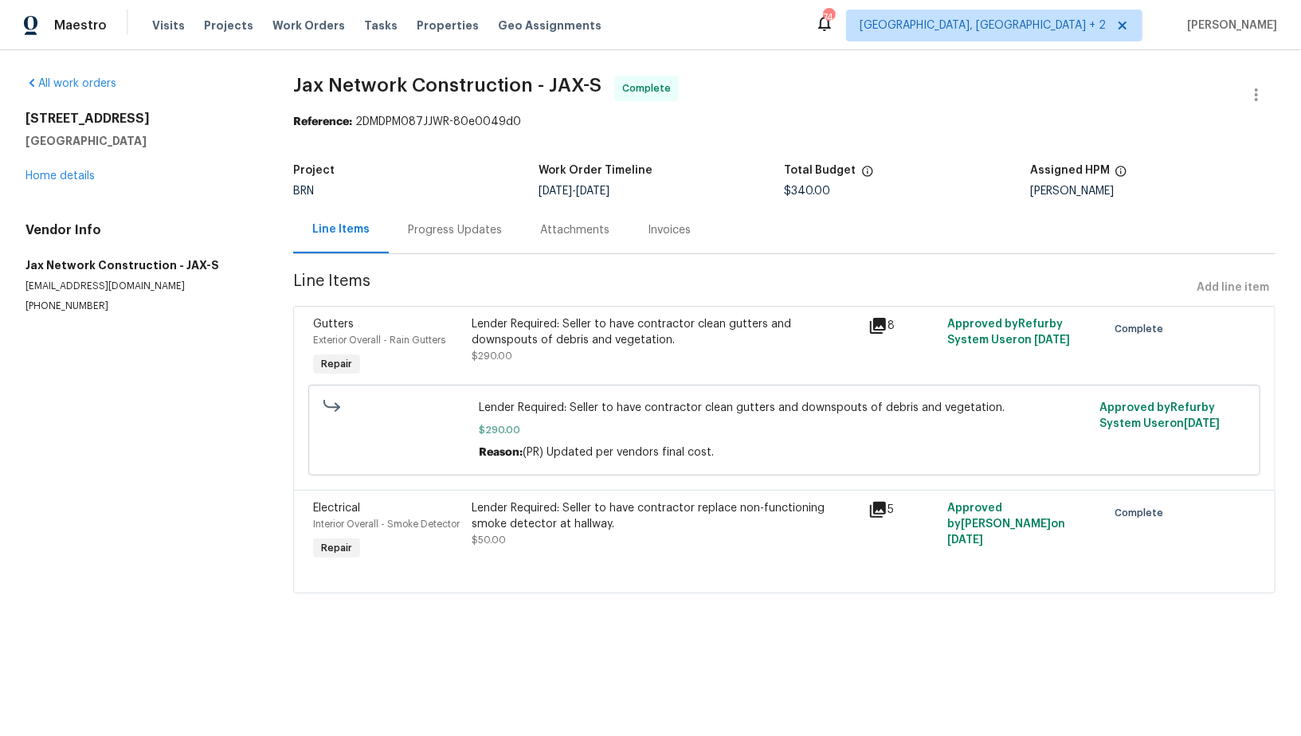
click at [527, 356] on div "Lender Required: Seller to have contractor clean gutters and downspouts of debr…" at bounding box center [665, 340] width 387 height 48
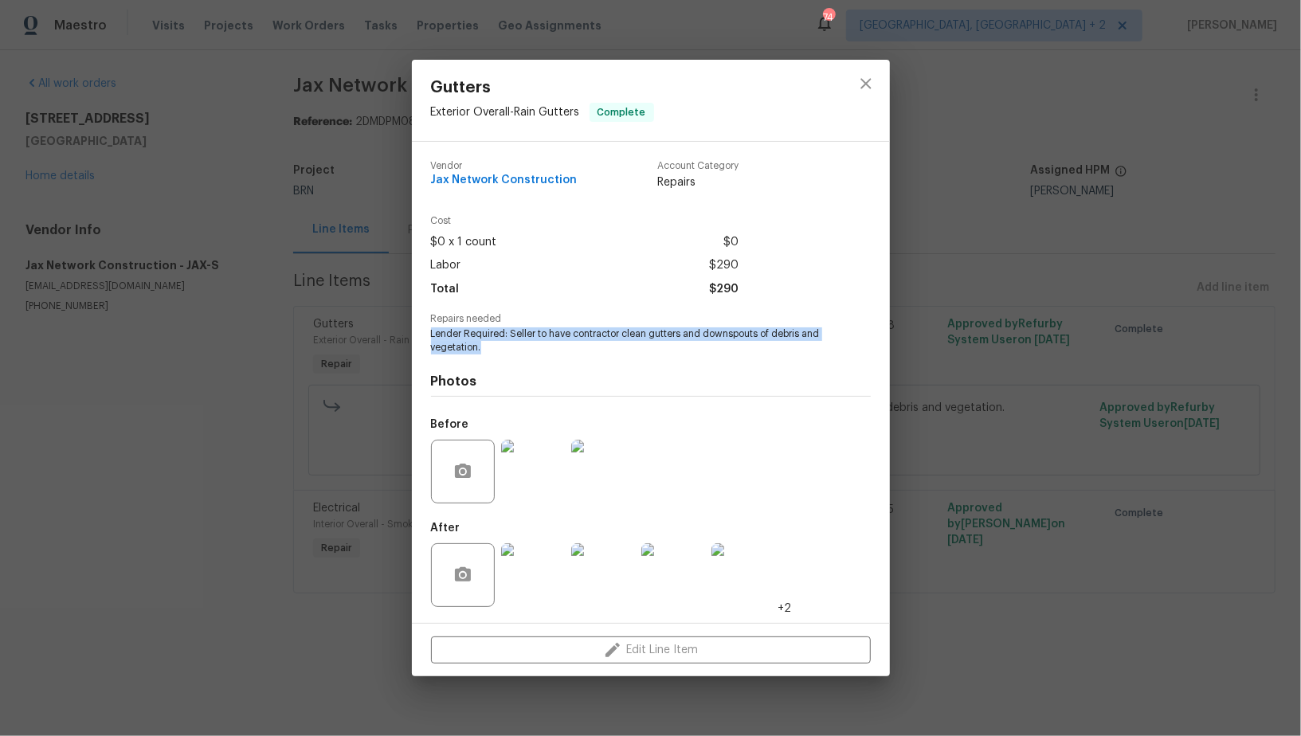
drag, startPoint x: 424, startPoint y: 335, endPoint x: 529, endPoint y: 351, distance: 106.4
click at [529, 351] on div "Vendor Jax Network Construction Account Category Repairs Cost $0 x 1 count $0 L…" at bounding box center [651, 382] width 478 height 481
copy span "Lender Required: Seller to have contractor clean gutters and downspouts of debr…"
click at [519, 495] on img at bounding box center [533, 472] width 64 height 64
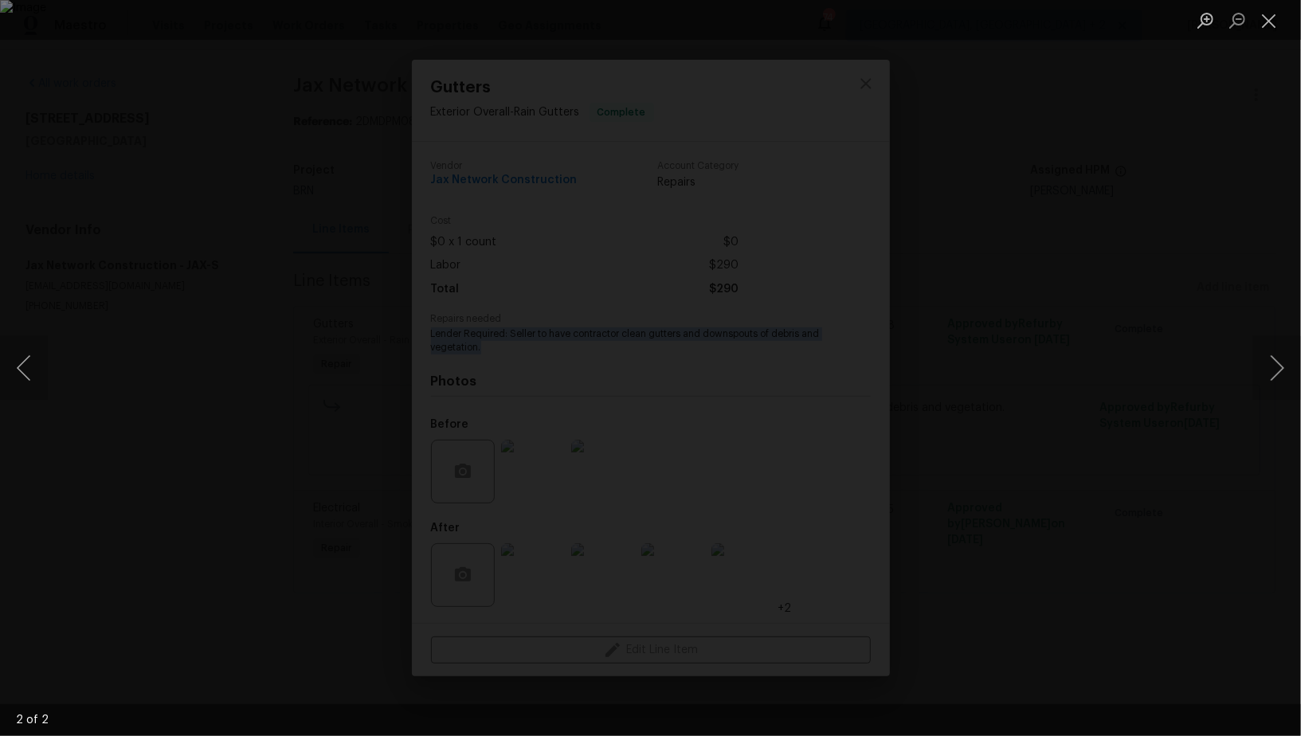
click at [1257, 72] on div "Lightbox" at bounding box center [650, 368] width 1301 height 736
click at [1264, 15] on button "Close lightbox" at bounding box center [1269, 20] width 32 height 28
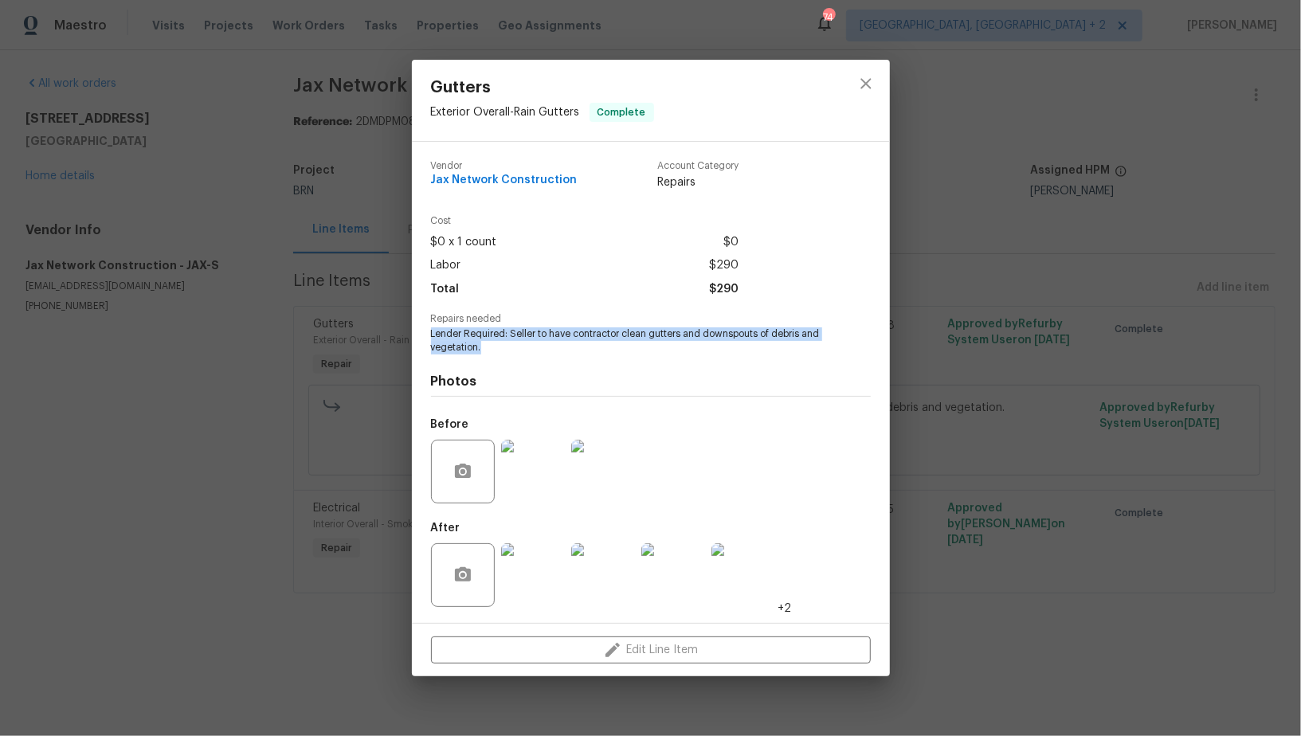
click at [554, 561] on img at bounding box center [533, 575] width 64 height 64
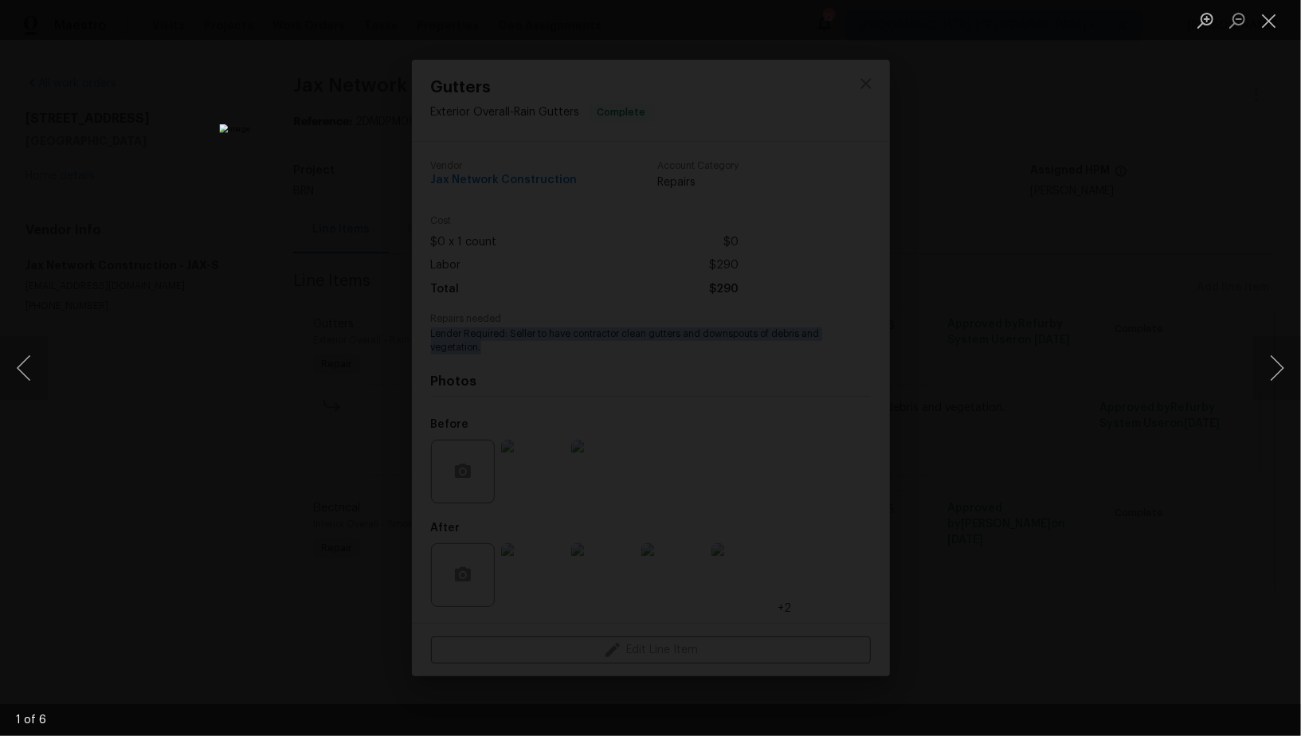
click at [313, 379] on div "Lightbox" at bounding box center [650, 368] width 1301 height 736
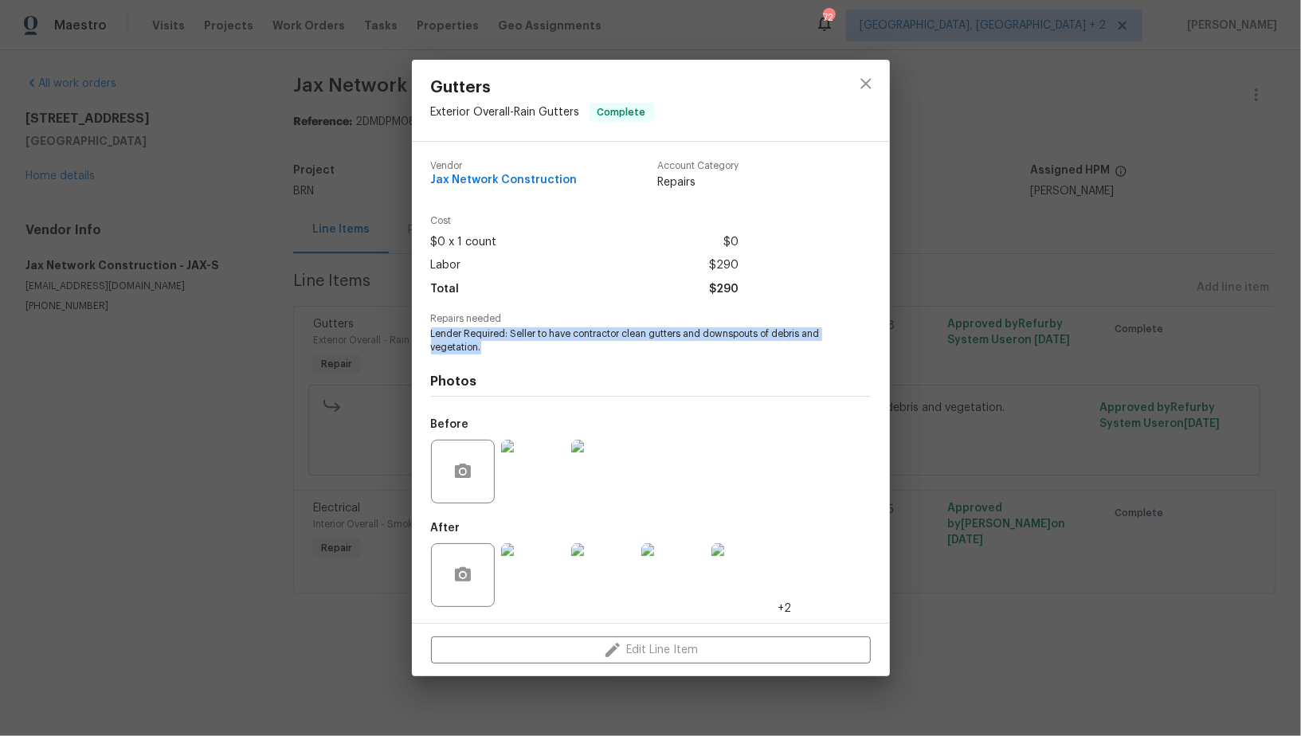
click at [313, 379] on div "Gutters Exterior Overall - Rain Gutters Complete Vendor Jax Network Constructio…" at bounding box center [650, 368] width 1301 height 736
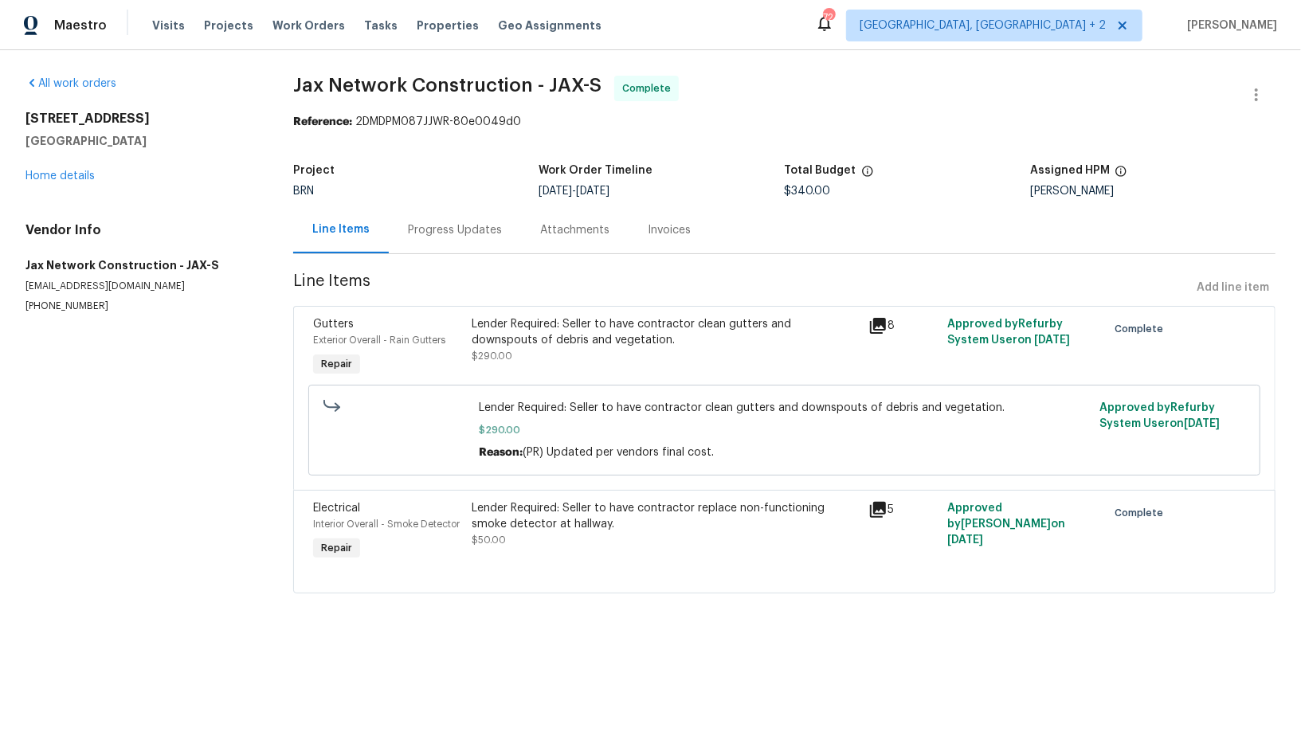
click at [545, 524] on div "Lender Required: Seller to have contractor replace non-functioning smoke detect…" at bounding box center [665, 516] width 387 height 32
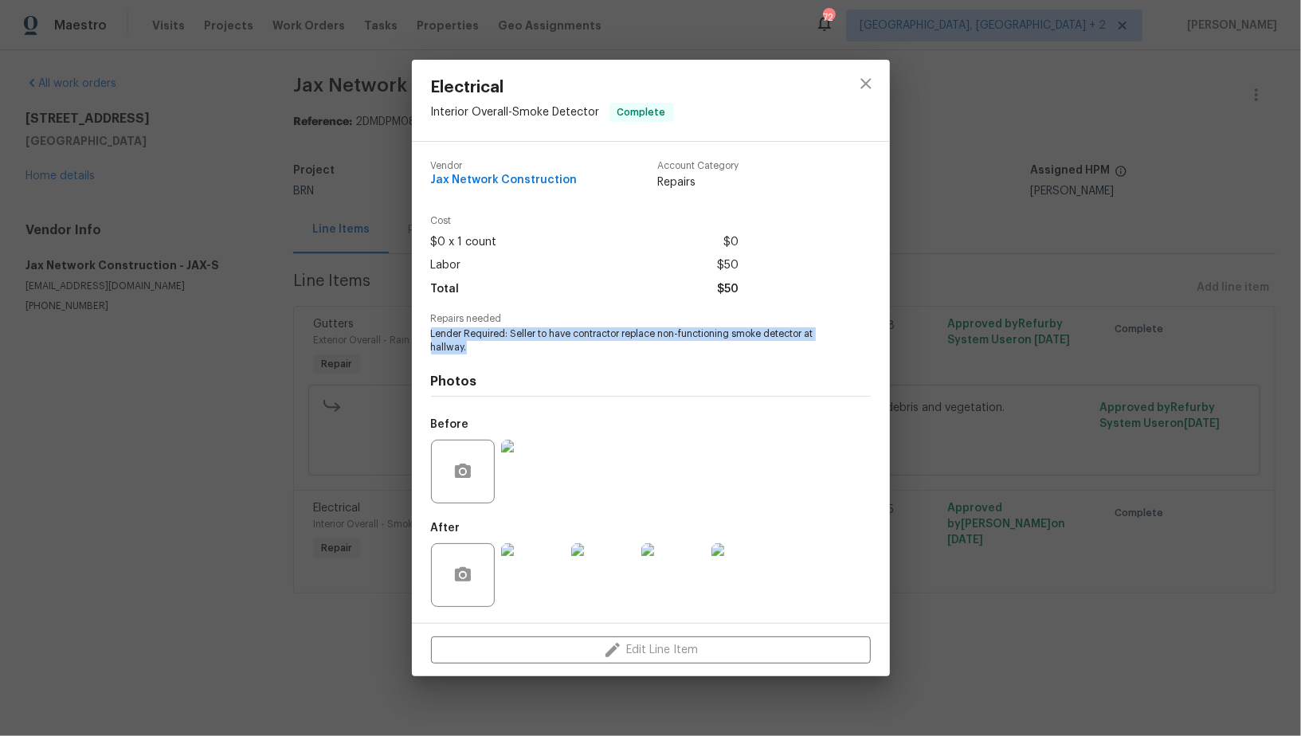
drag, startPoint x: 425, startPoint y: 330, endPoint x: 499, endPoint y: 345, distance: 75.6
click at [499, 344] on div "Vendor Jax Network Construction Account Category Repairs Cost $0 x 1 count $0 L…" at bounding box center [651, 382] width 478 height 481
copy span "Lender Required: Seller to have contractor replace non-functioning smoke detect…"
click at [513, 483] on img at bounding box center [533, 472] width 64 height 64
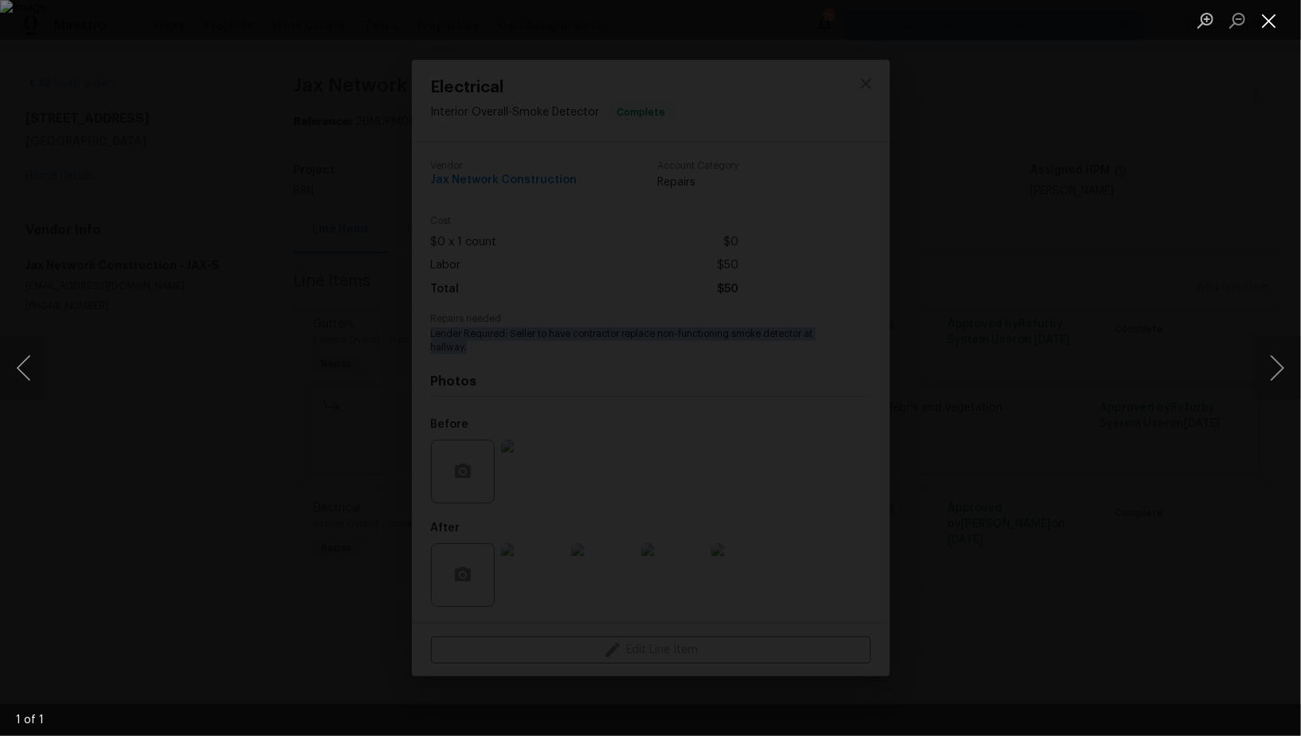
click at [1264, 30] on button "Close lightbox" at bounding box center [1269, 20] width 32 height 28
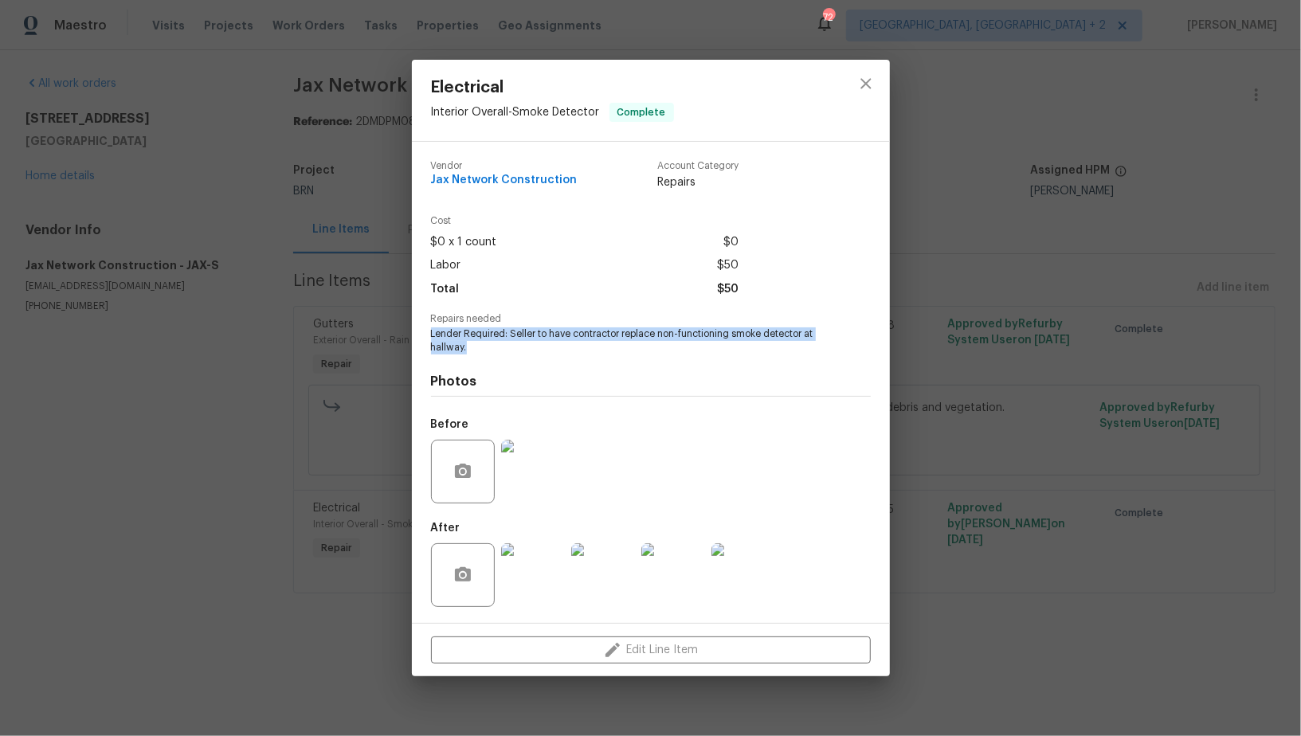
click at [526, 563] on img at bounding box center [533, 575] width 64 height 64
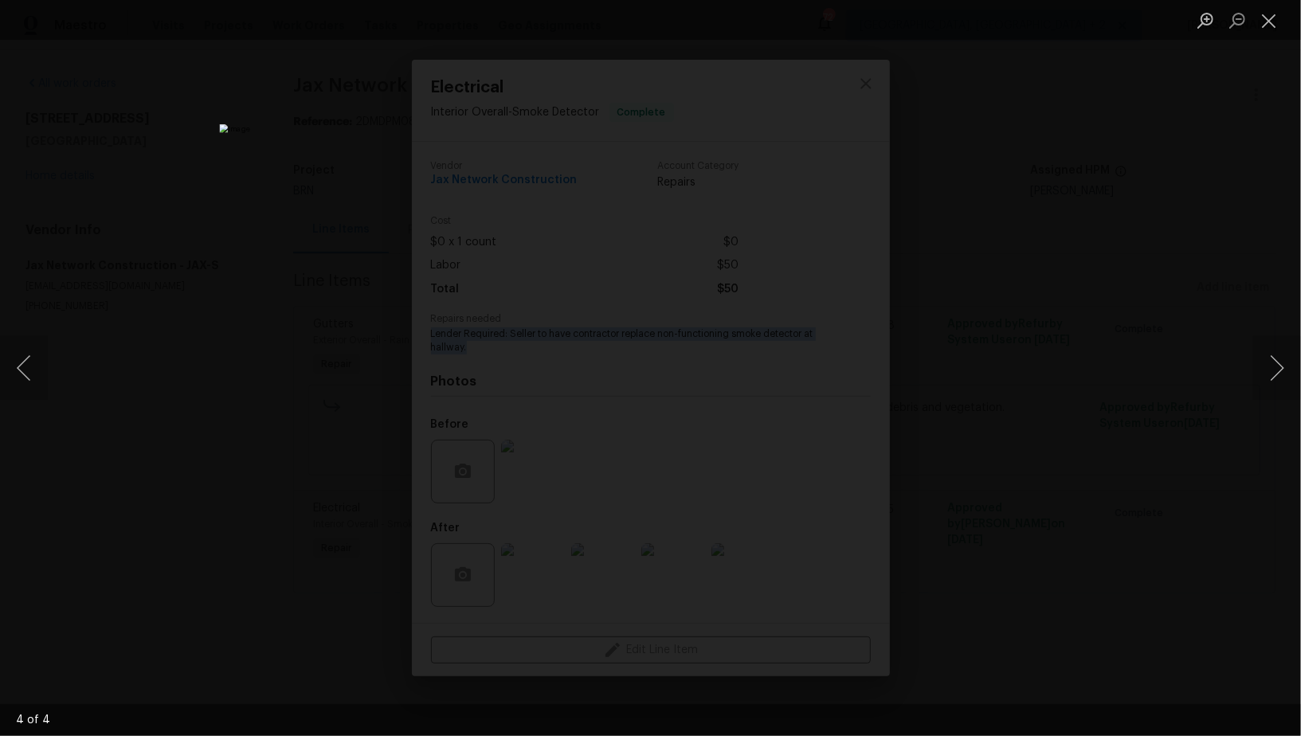
click at [229, 194] on div "Lightbox" at bounding box center [650, 368] width 1301 height 736
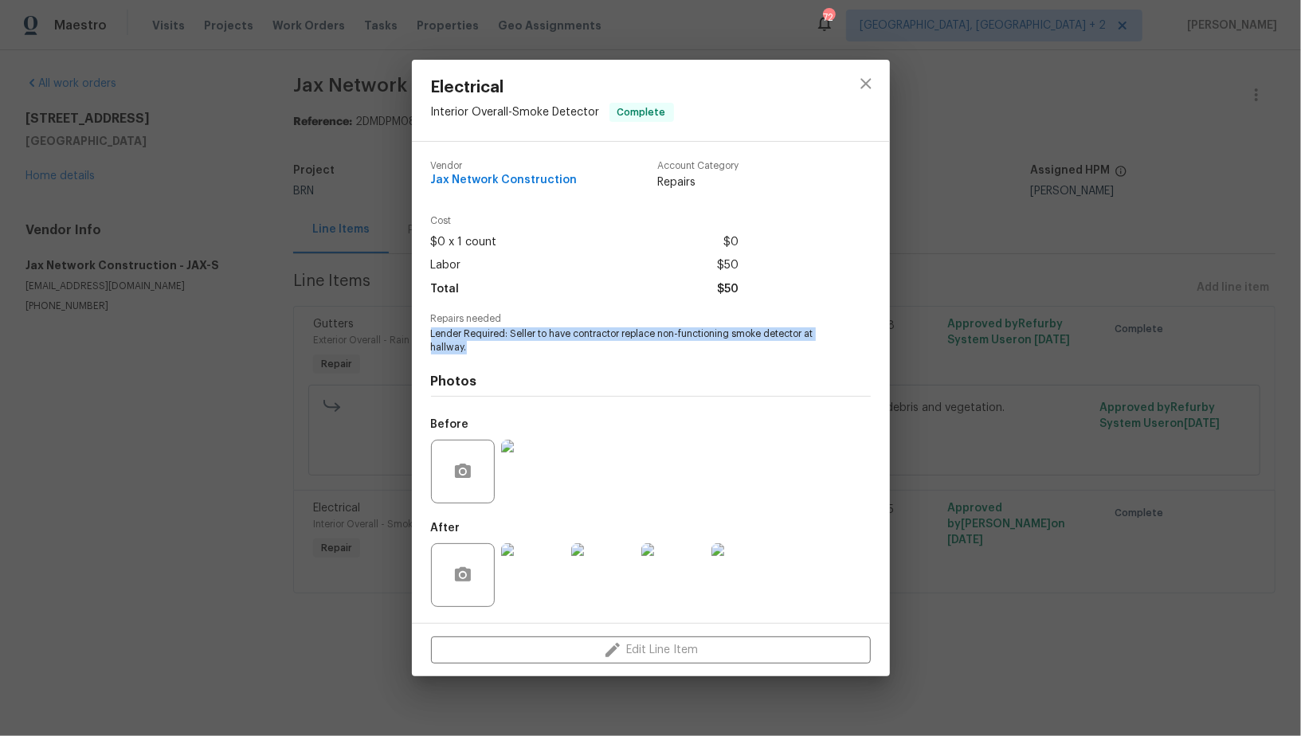
click at [229, 194] on div "Electrical Interior Overall - Smoke Detector Complete Vendor Jax Network Constr…" at bounding box center [650, 368] width 1301 height 736
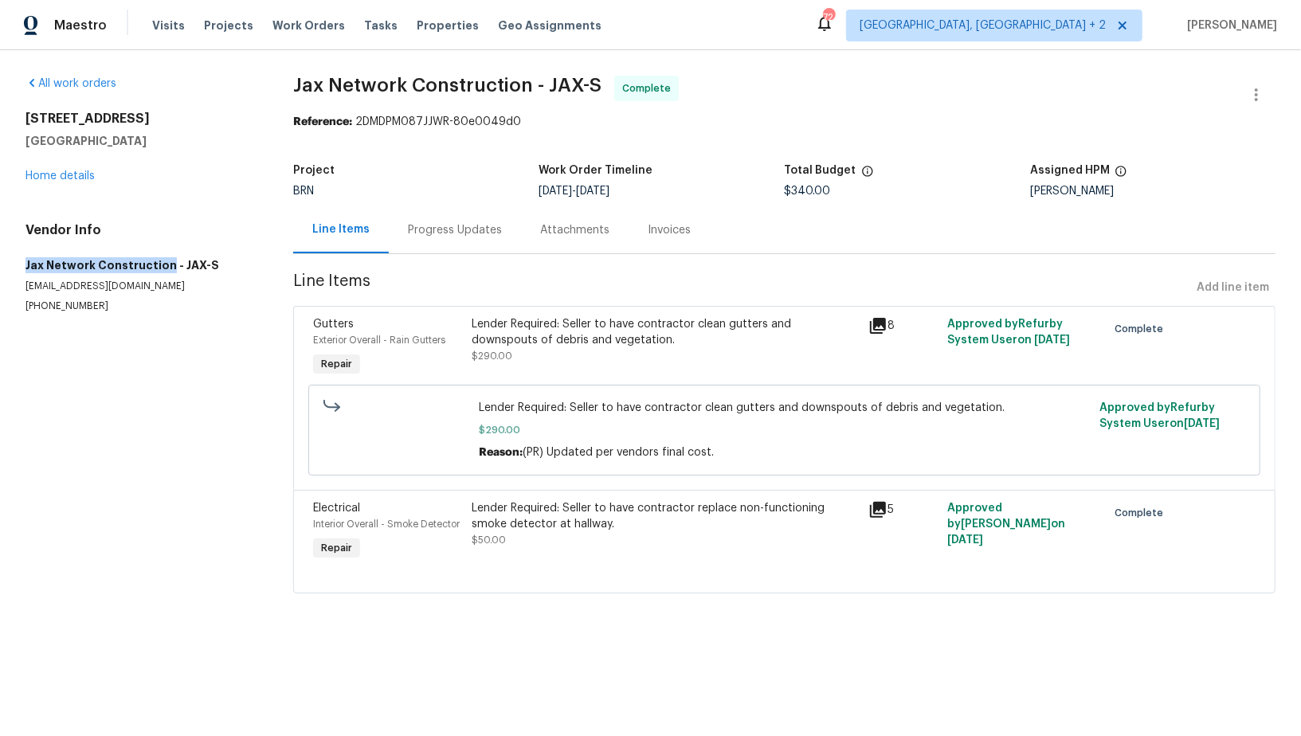
drag, startPoint x: 21, startPoint y: 257, endPoint x: 163, endPoint y: 260, distance: 141.9
click at [163, 260] on div "All work orders 949 Granville Rd Jacksonville, FL 32205 Home details Vendor Inf…" at bounding box center [650, 344] width 1301 height 588
copy h5 "Jax Network Construction"
click at [649, 222] on div "Invoices" at bounding box center [669, 229] width 81 height 47
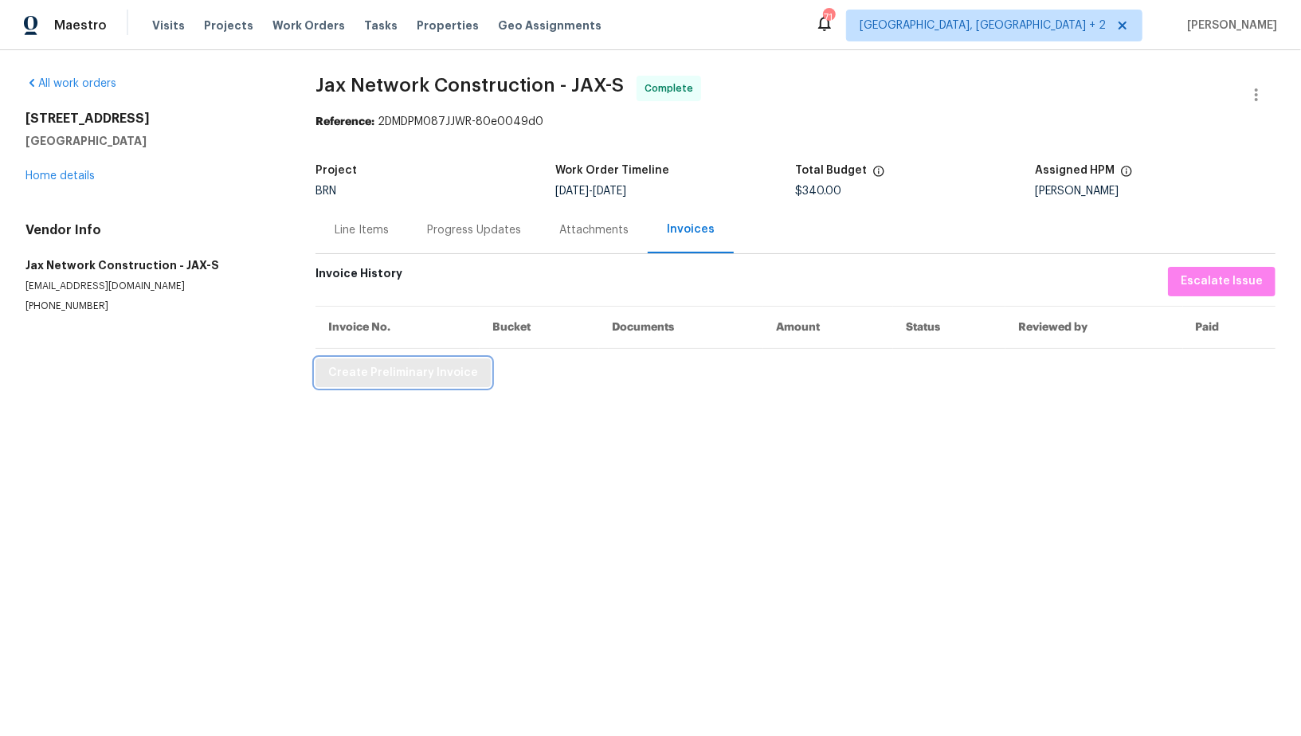
click at [385, 374] on span "Create Preliminary Invoice" at bounding box center [403, 373] width 150 height 20
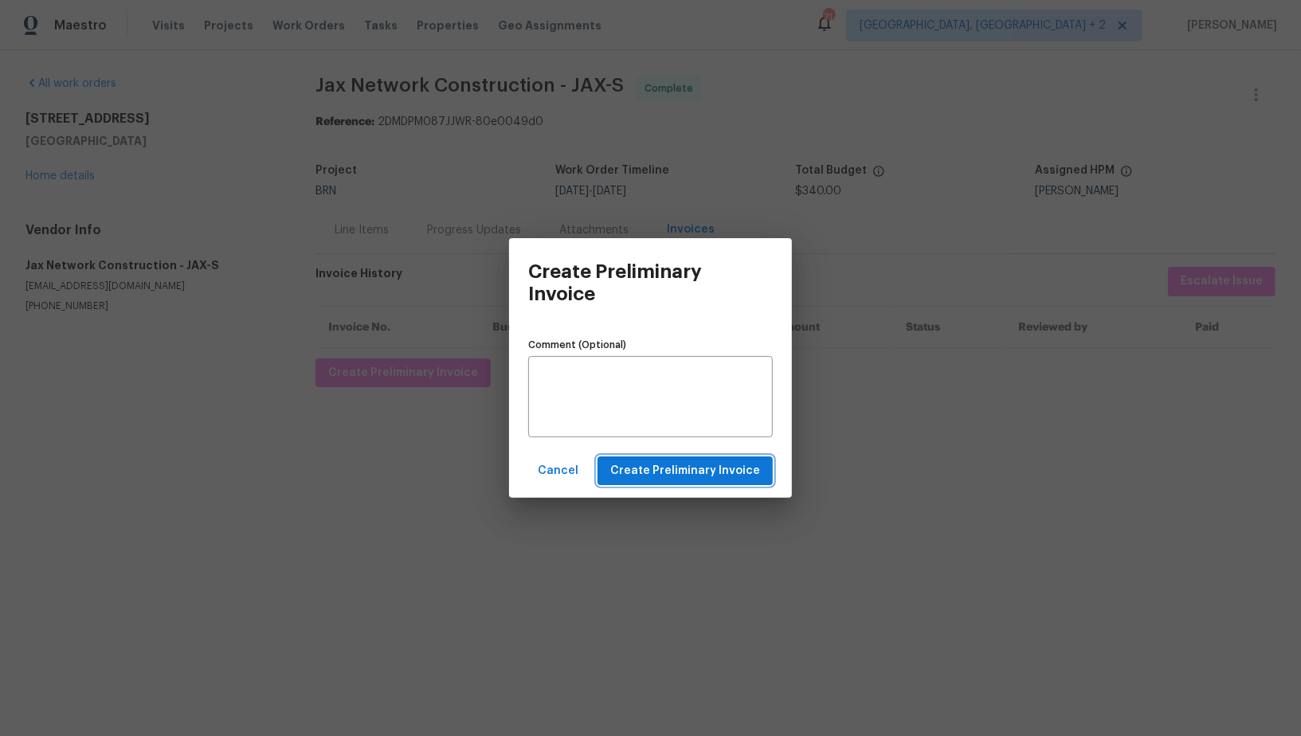
click at [702, 463] on span "Create Preliminary Invoice" at bounding box center [685, 471] width 150 height 20
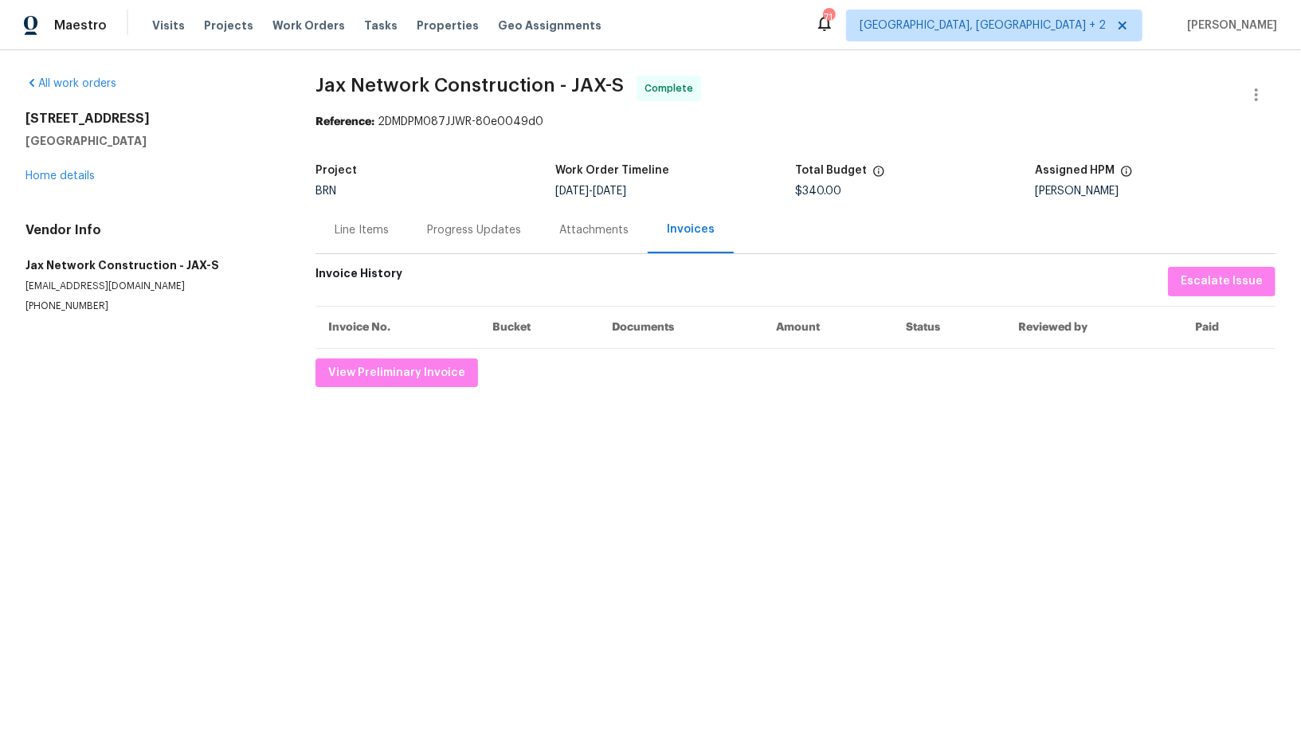
click at [457, 220] on div "Progress Updates" at bounding box center [474, 229] width 132 height 47
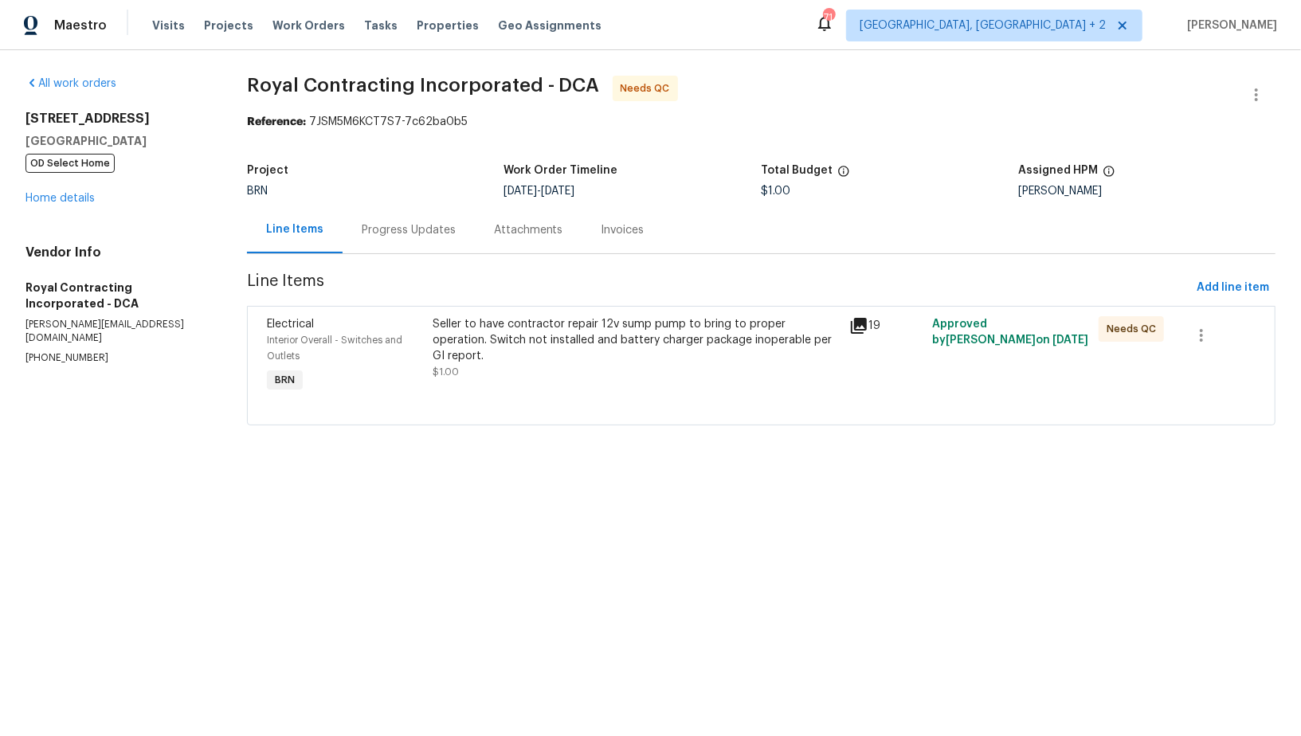
click at [387, 237] on div "Progress Updates" at bounding box center [409, 230] width 94 height 16
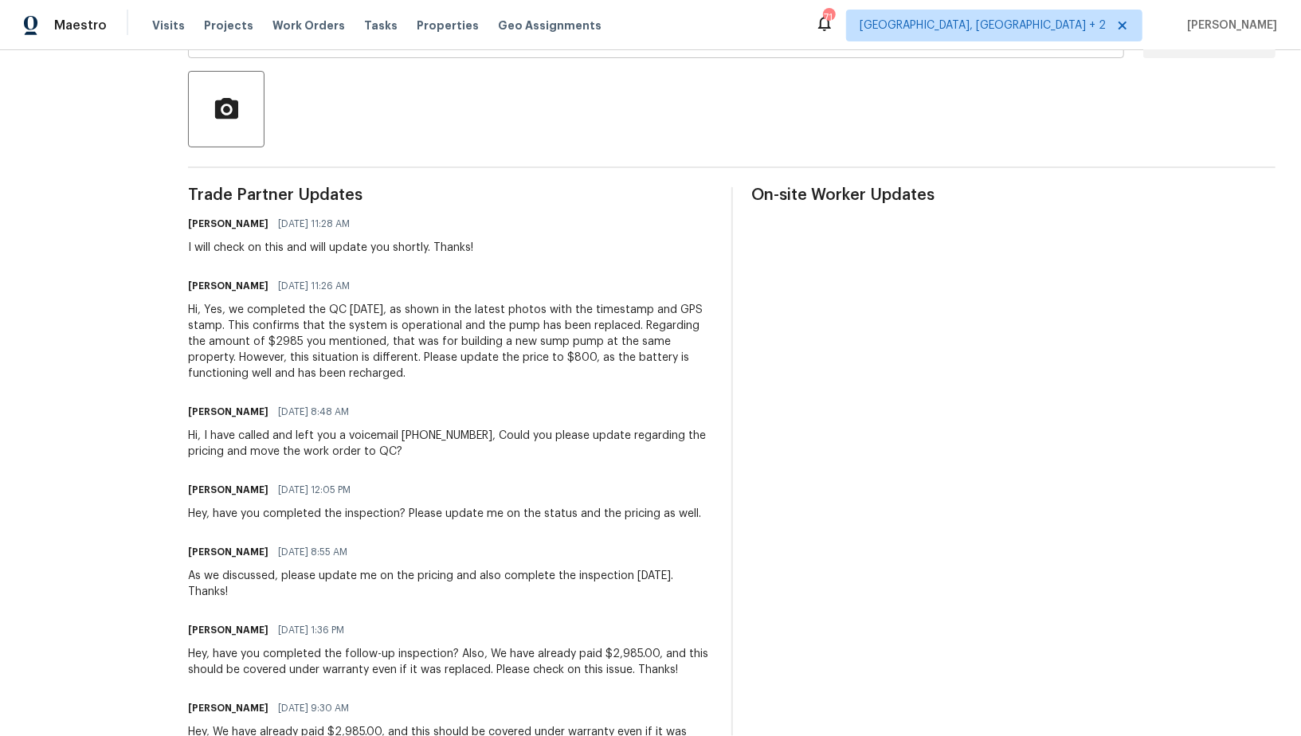
scroll to position [367, 0]
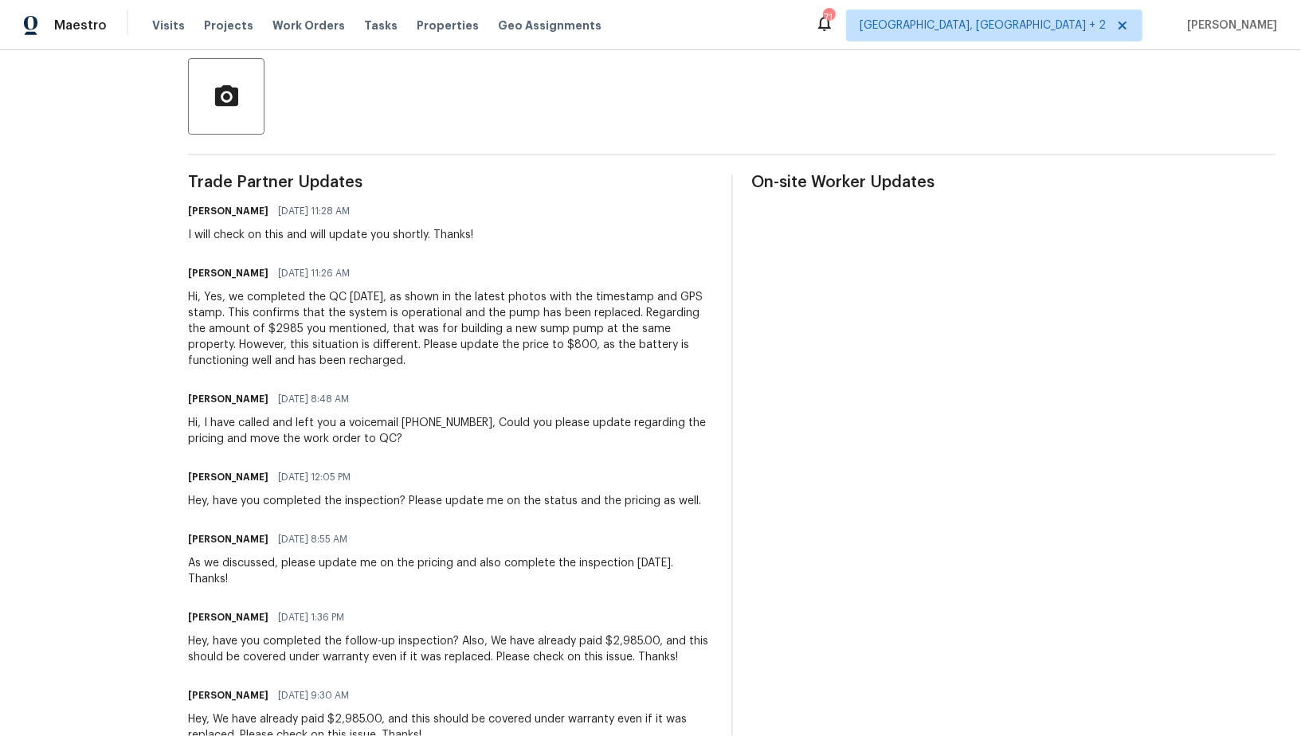
click at [427, 356] on div "Hi, Yes, we completed the QC [DATE], as shown in the latest photos with the tim…" at bounding box center [450, 329] width 524 height 80
drag, startPoint x: 406, startPoint y: 327, endPoint x: 694, endPoint y: 334, distance: 287.7
click at [694, 334] on div "Hi, Yes, we completed the QC [DATE], as shown in the latest photos with the tim…" at bounding box center [450, 329] width 524 height 80
click at [277, 345] on div "Hi, Yes, we completed the QC [DATE], as shown in the latest photos with the tim…" at bounding box center [450, 329] width 524 height 80
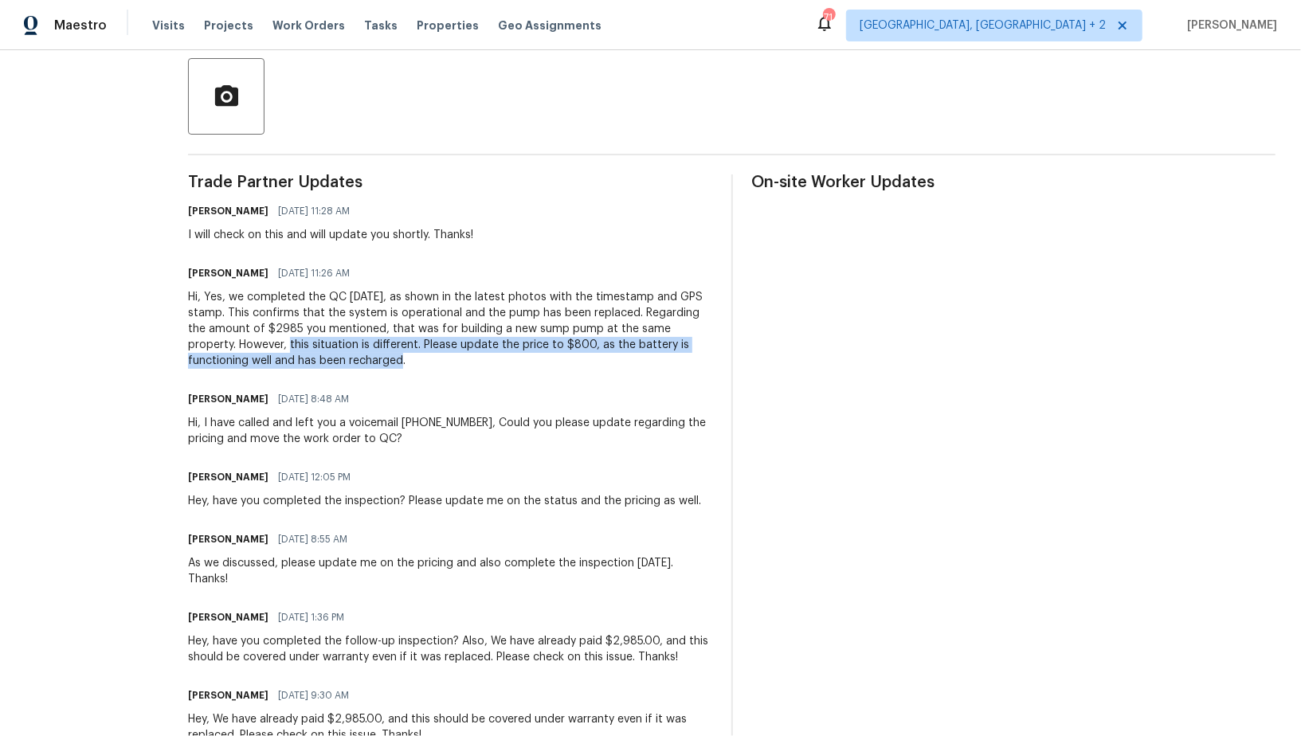
drag, startPoint x: 310, startPoint y: 347, endPoint x: 532, endPoint y: 356, distance: 222.5
click at [532, 357] on div "Hi, Yes, we completed the QC [DATE], as shown in the latest photos with the tim…" at bounding box center [450, 329] width 524 height 80
click at [508, 348] on div "Hi, Yes, we completed the QC [DATE], as shown in the latest photos with the tim…" at bounding box center [450, 329] width 524 height 80
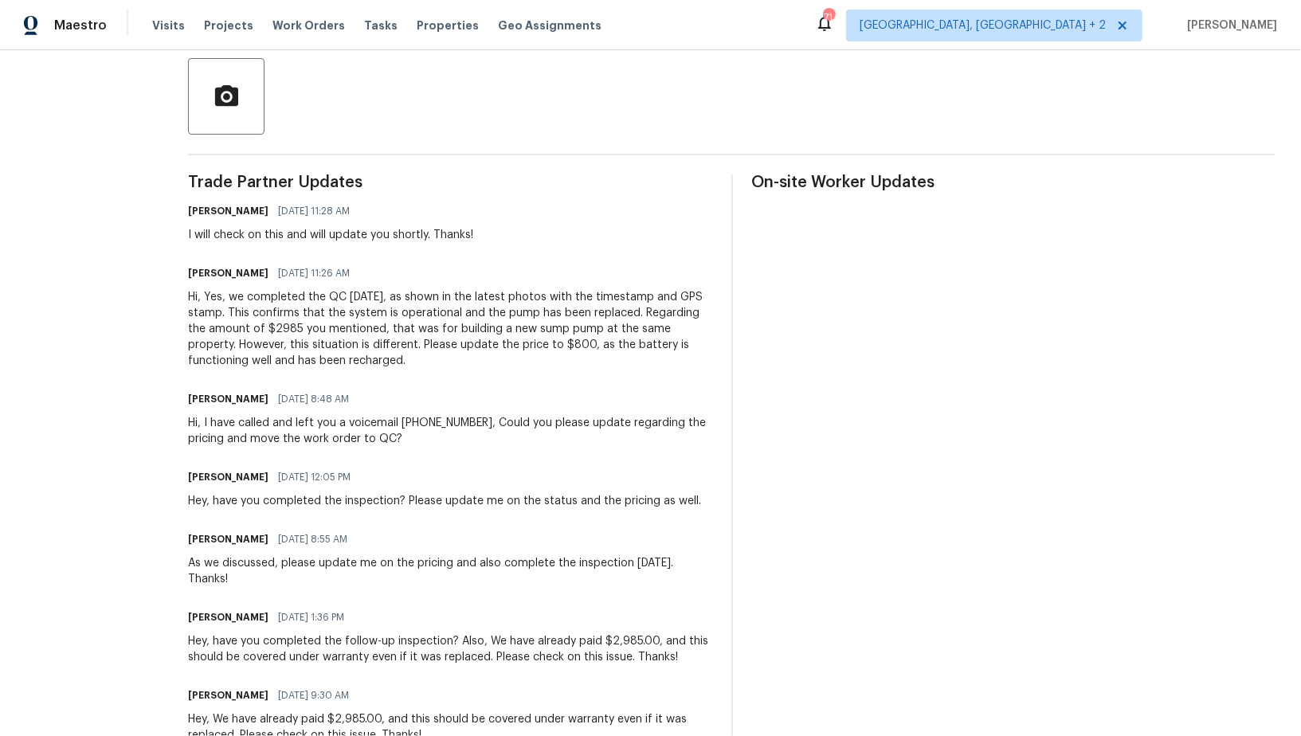
click at [590, 346] on div "Hi, Yes, we completed the QC [DATE], as shown in the latest photos with the tim…" at bounding box center [450, 329] width 524 height 80
drag, startPoint x: 624, startPoint y: 342, endPoint x: 677, endPoint y: 364, distance: 57.1
click at [677, 364] on div "Hi, Yes, we completed the QC [DATE], as shown in the latest photos with the tim…" at bounding box center [450, 329] width 524 height 80
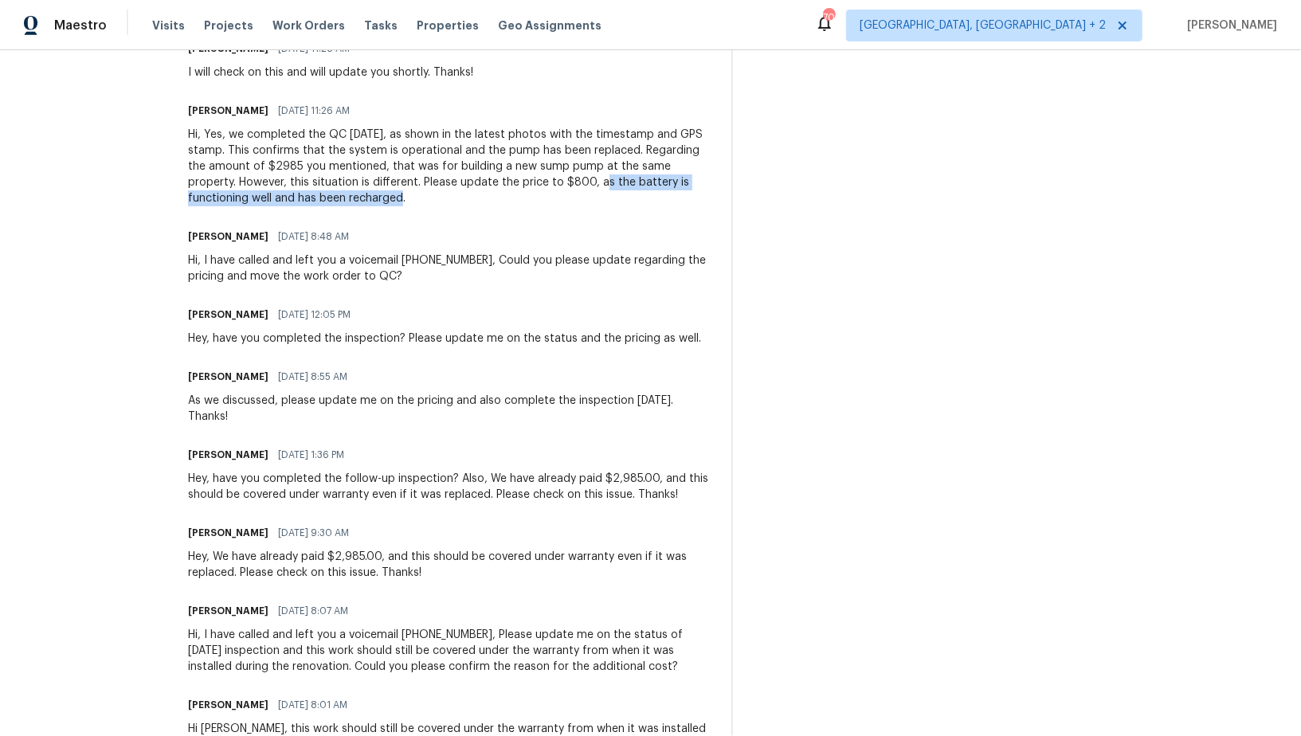
scroll to position [543, 0]
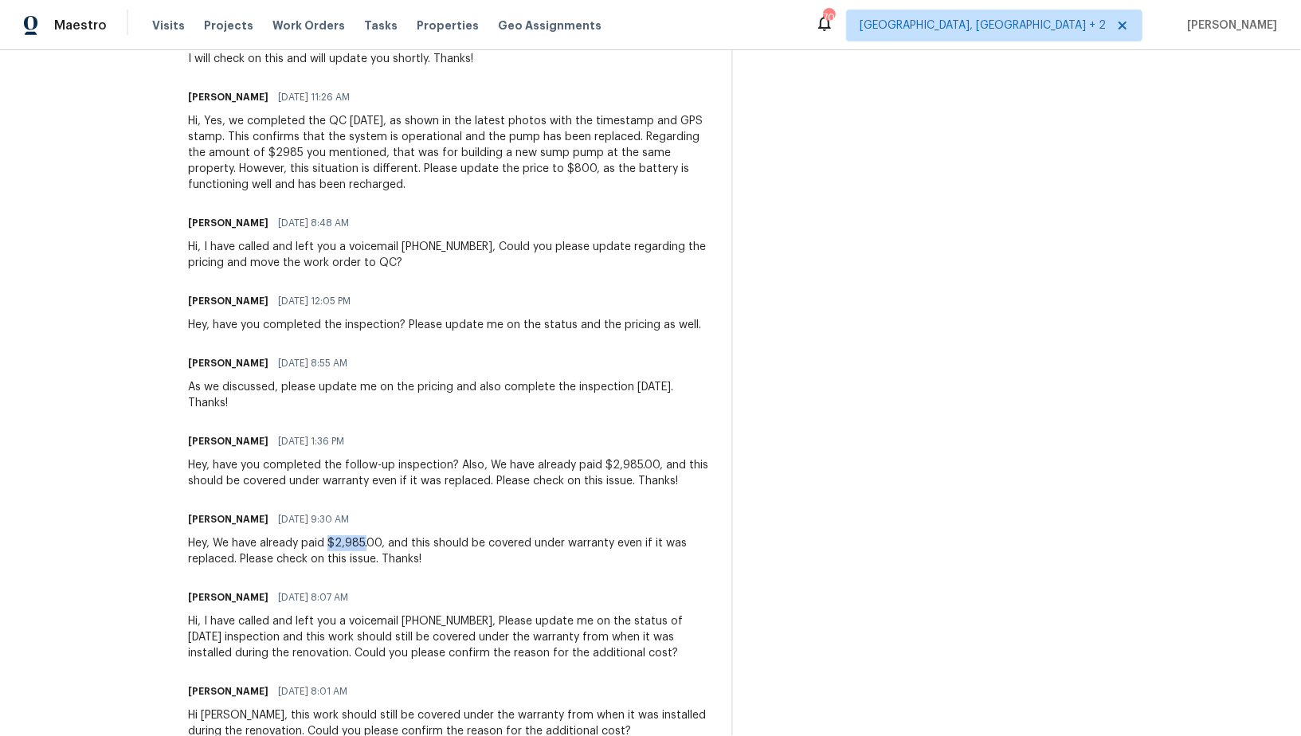
drag, startPoint x: 347, startPoint y: 538, endPoint x: 382, endPoint y: 539, distance: 35.1
click at [382, 539] on div "Hey, We have already paid $2,985.00, and this should be covered under warranty …" at bounding box center [450, 551] width 524 height 32
copy div "$2,985"
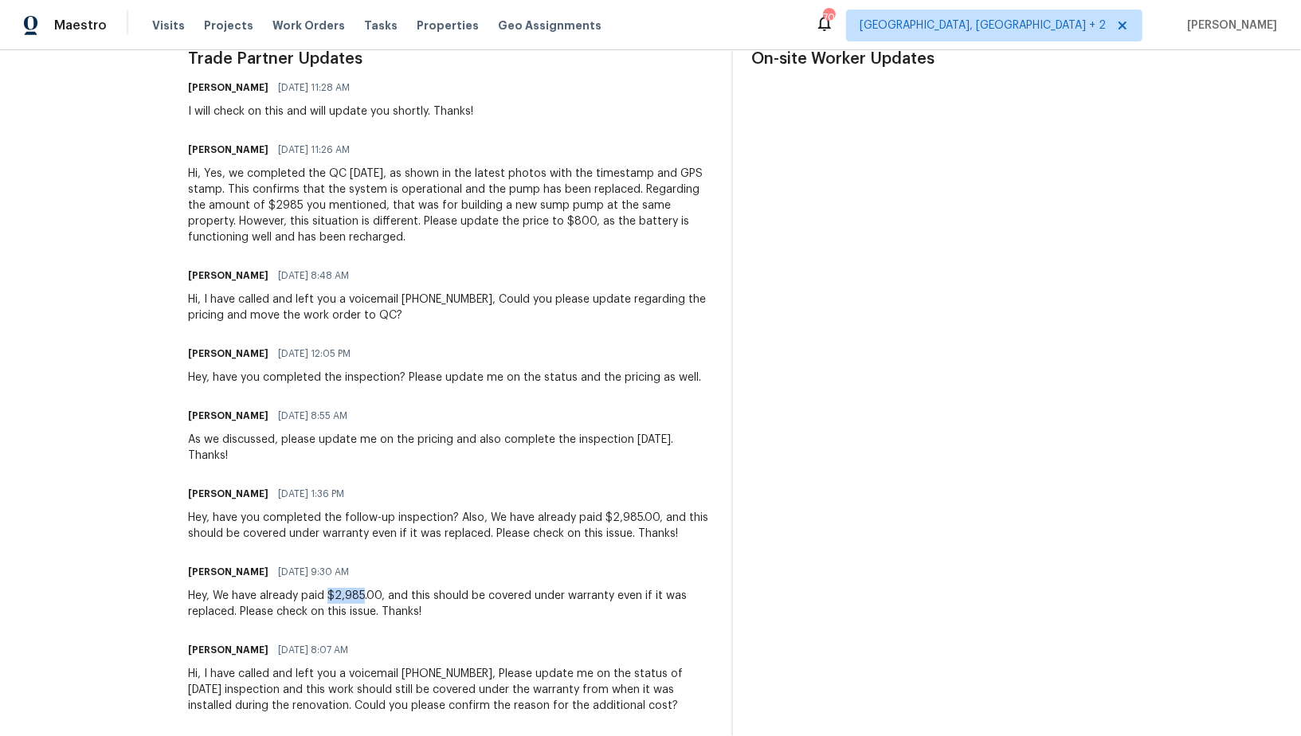
scroll to position [468, 0]
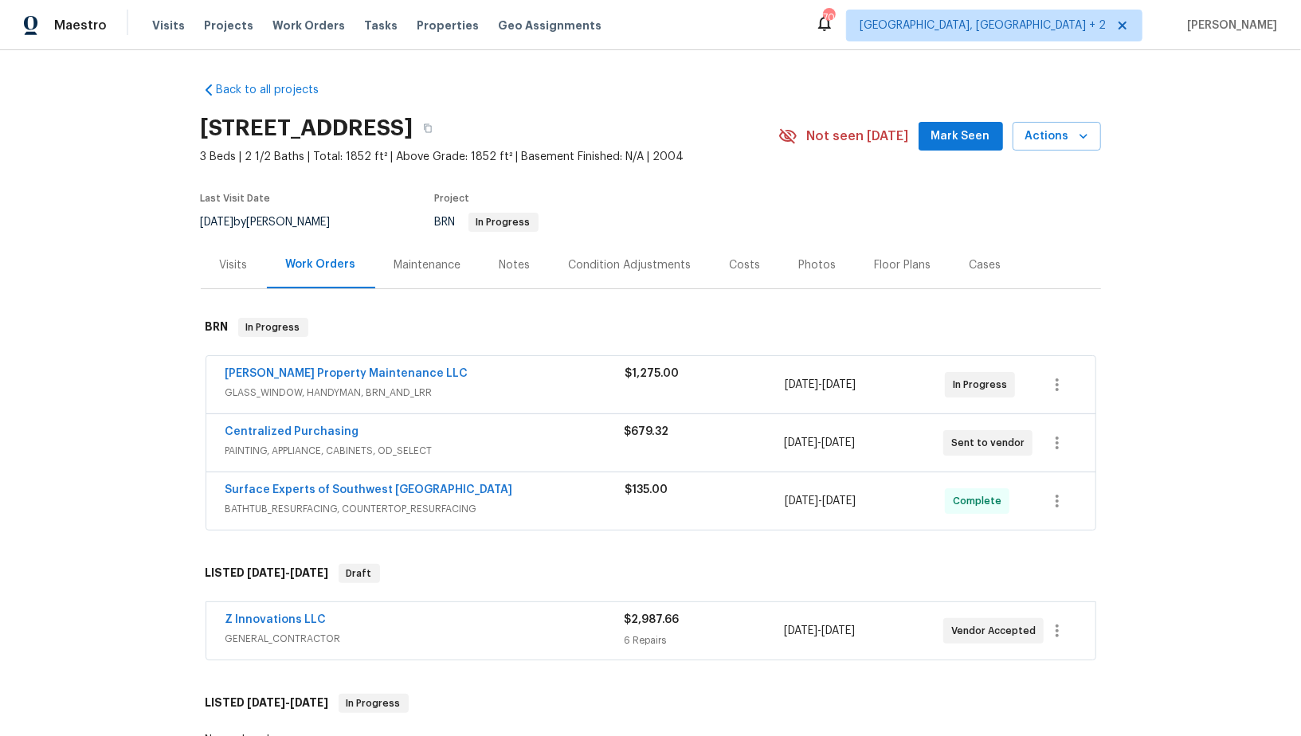
scroll to position [9, 0]
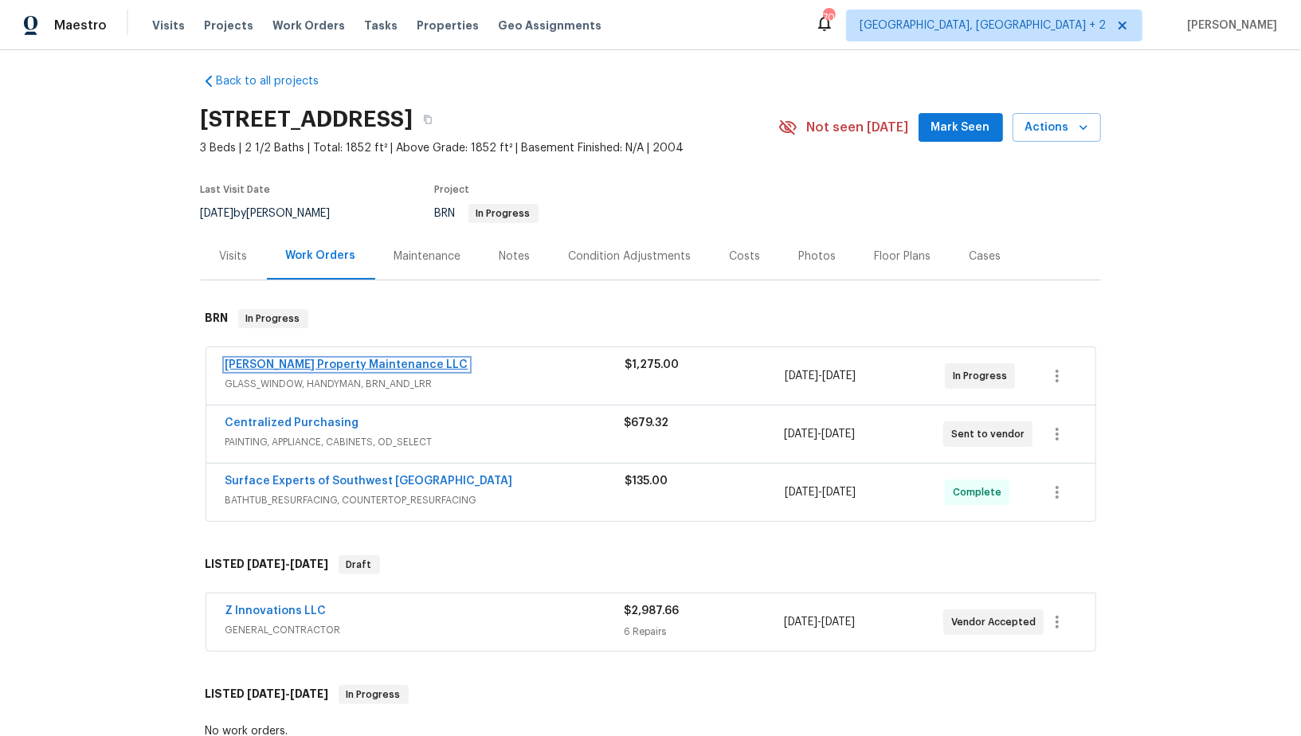
click at [327, 359] on link "Glen Property Maintenance LLC" at bounding box center [347, 364] width 243 height 11
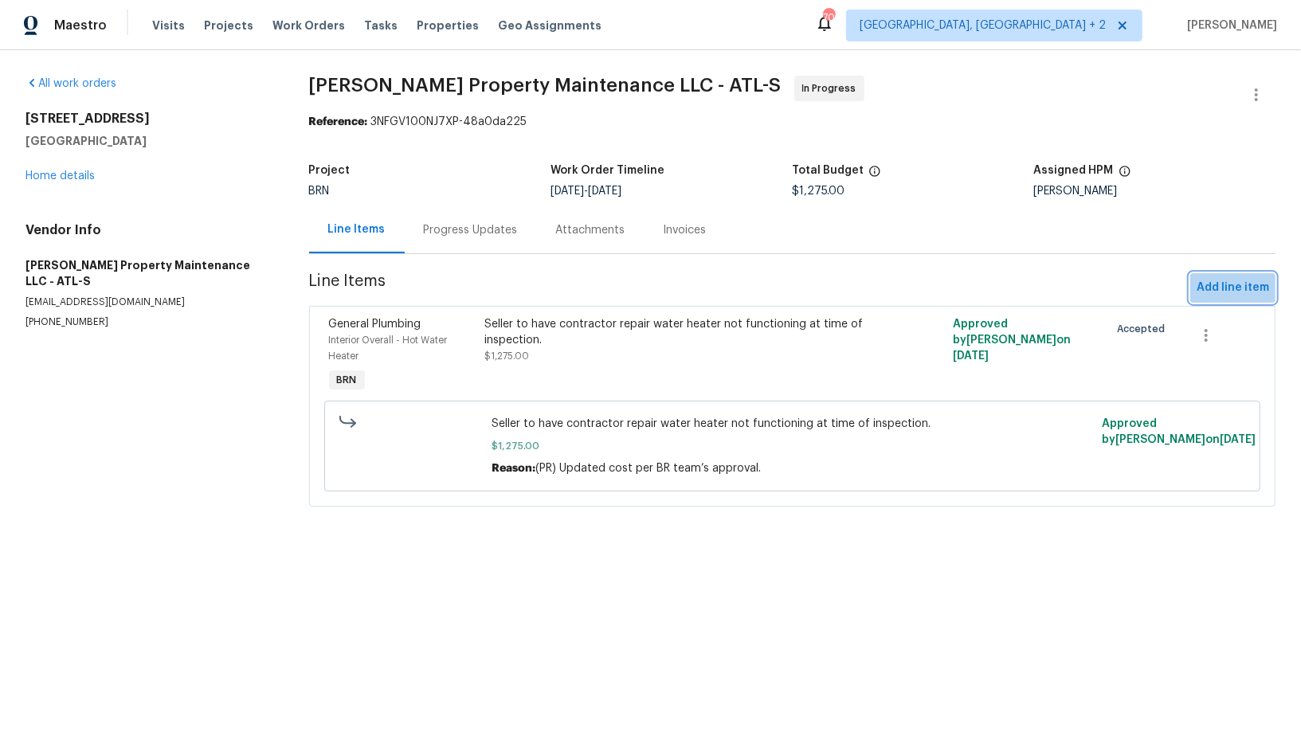
click at [1235, 280] on span "Add line item" at bounding box center [1233, 288] width 73 height 20
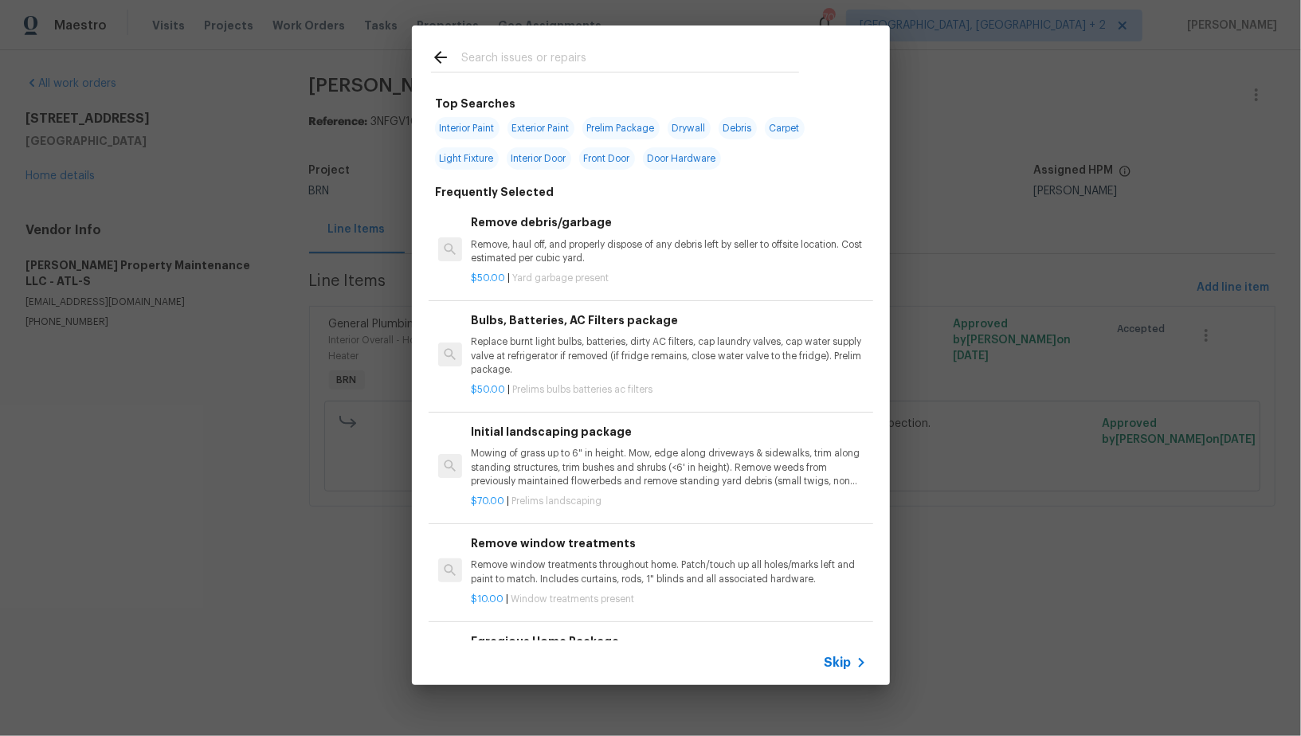
click at [843, 661] on span "Skip" at bounding box center [838, 663] width 27 height 16
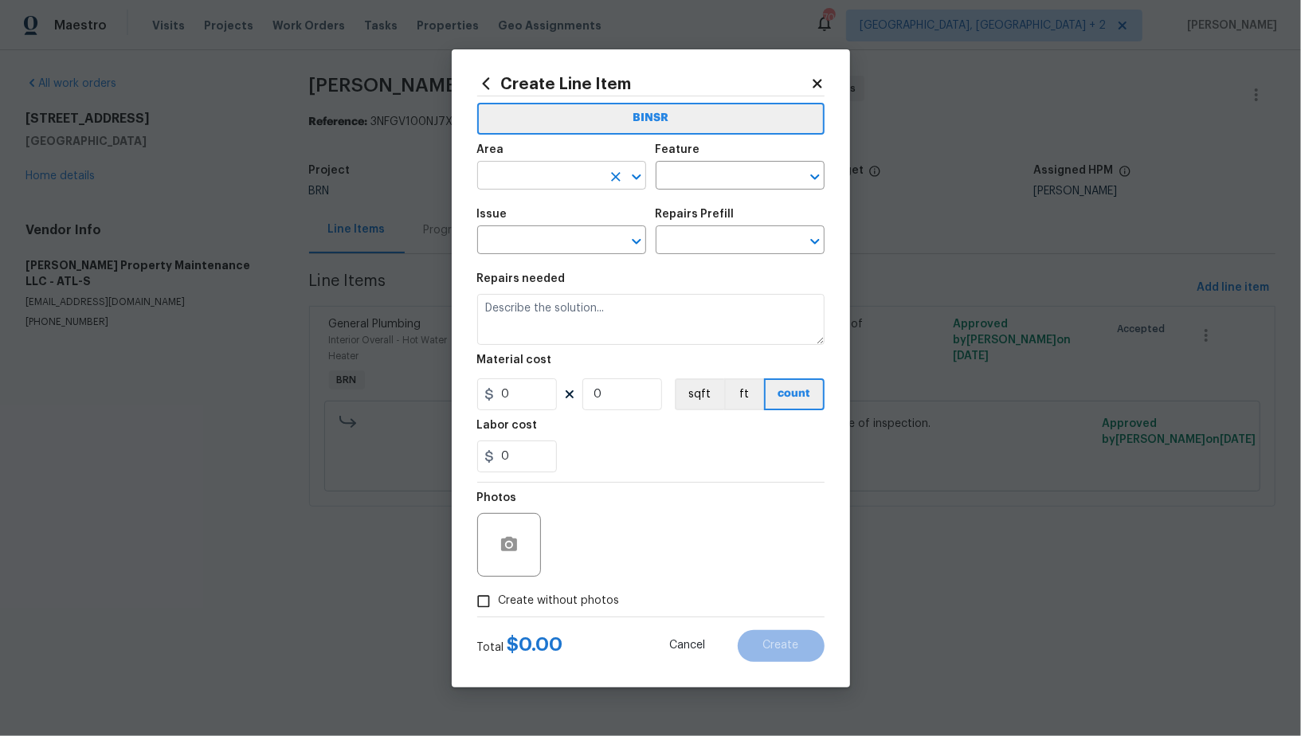
click at [576, 180] on input "text" at bounding box center [539, 177] width 124 height 25
type input "over"
click at [547, 245] on li "Interior Overall" at bounding box center [561, 239] width 169 height 26
type input "Interior Overall"
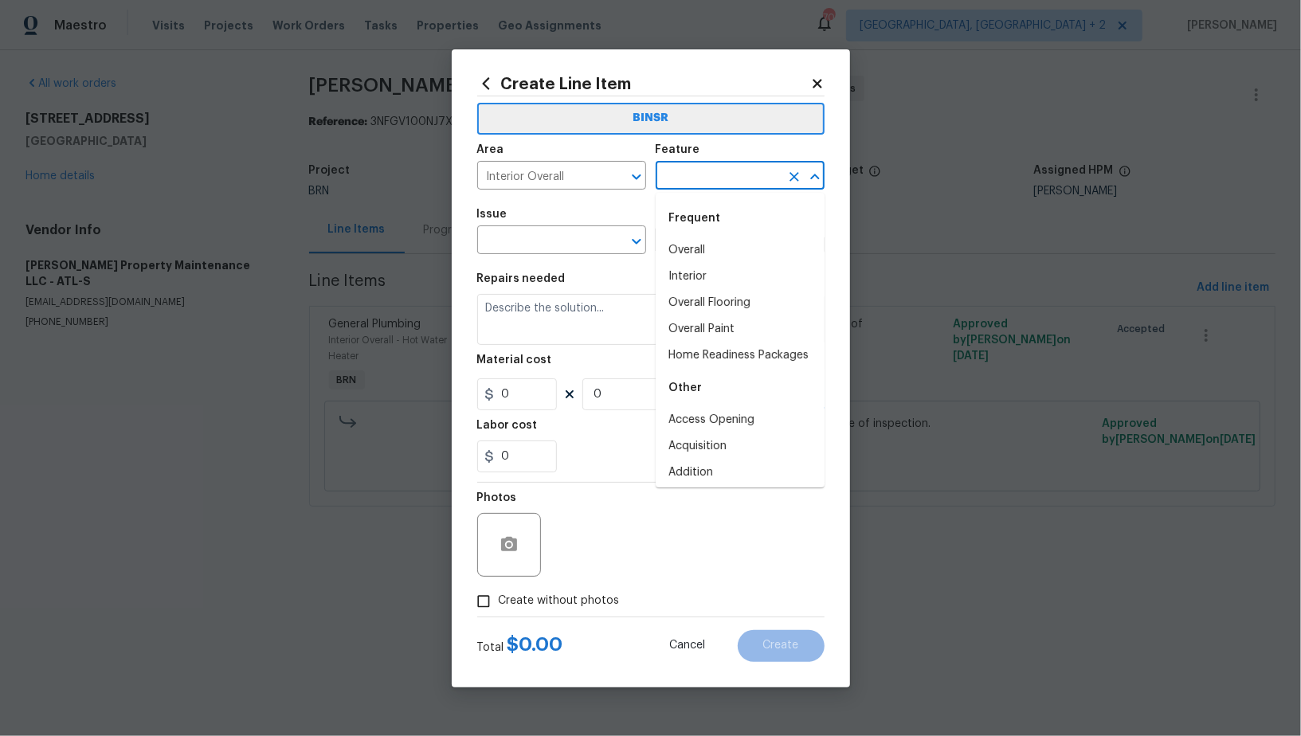
click at [678, 188] on input "text" at bounding box center [718, 177] width 124 height 25
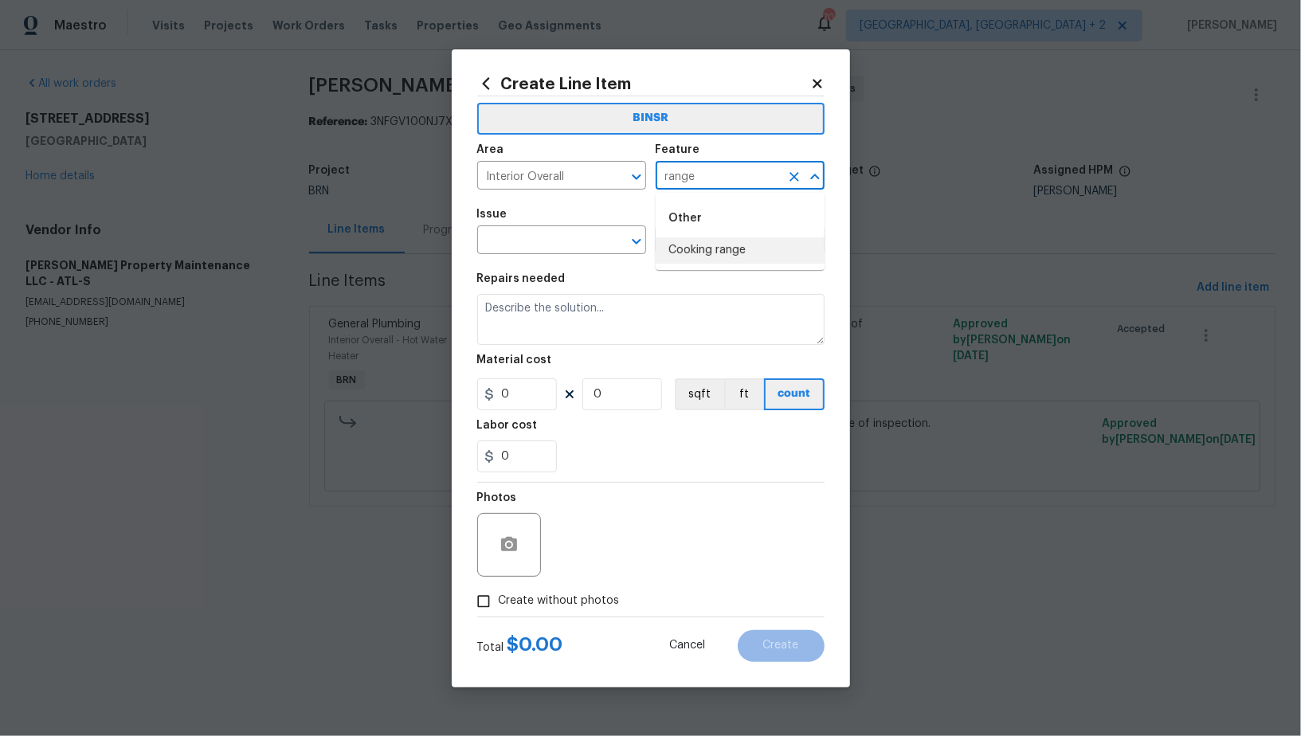
click at [710, 260] on li "Cooking range" at bounding box center [740, 250] width 169 height 26
type input "Cooking range"
click at [519, 234] on input "text" at bounding box center [539, 241] width 124 height 25
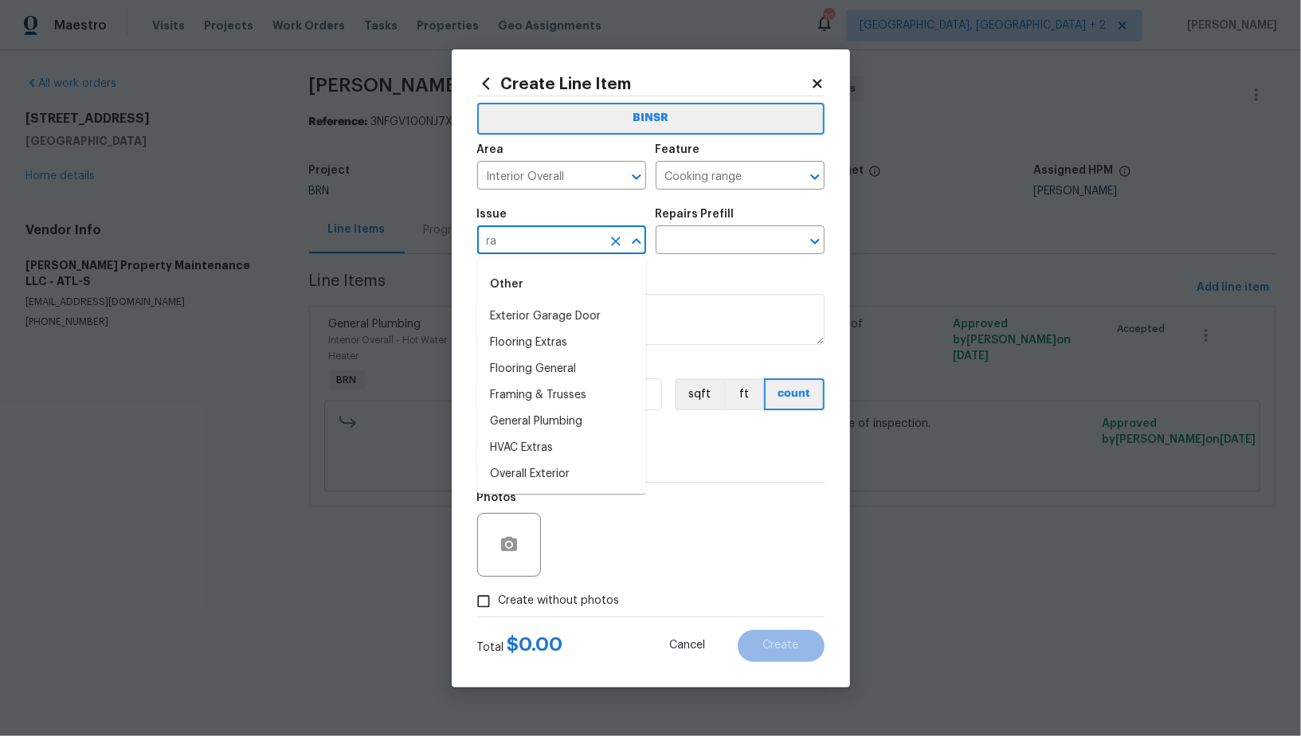
type input "r"
click at [555, 322] on li "Appliance Install" at bounding box center [561, 317] width 169 height 26
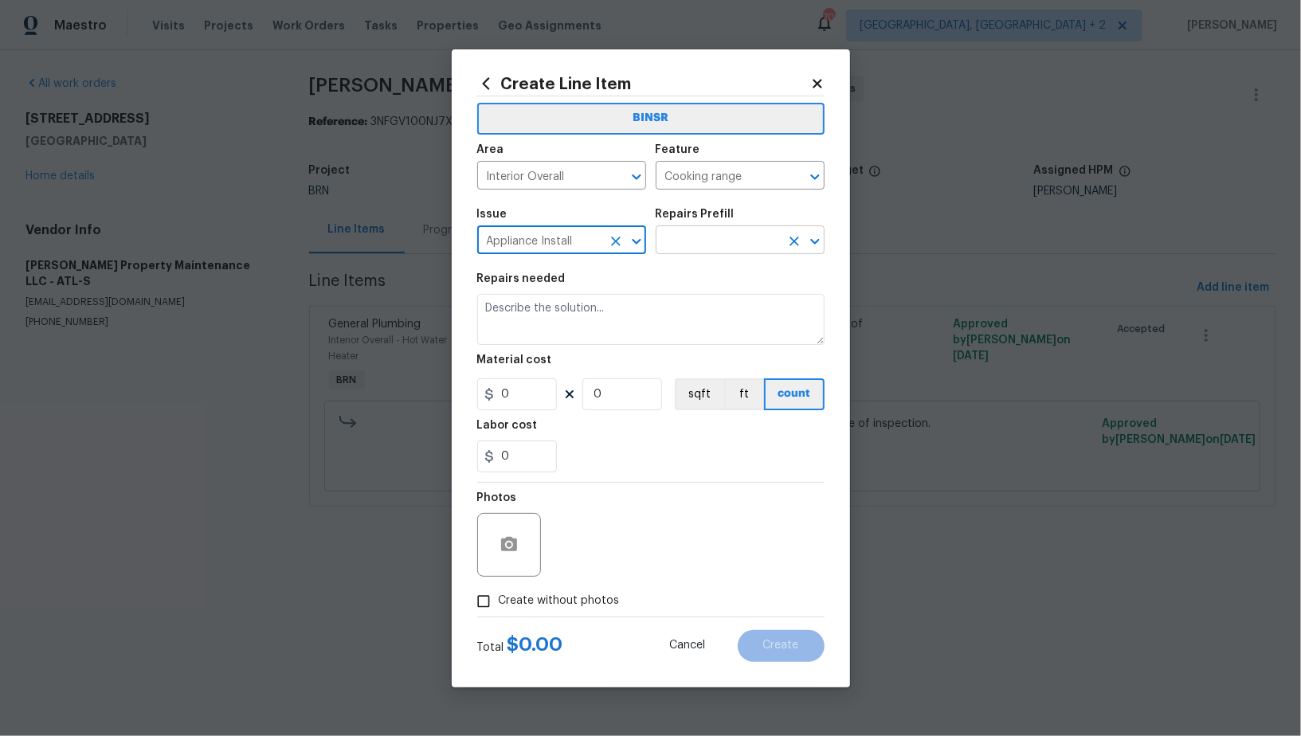
type input "Appliance Install"
click at [687, 238] on input "text" at bounding box center [718, 241] width 124 height 25
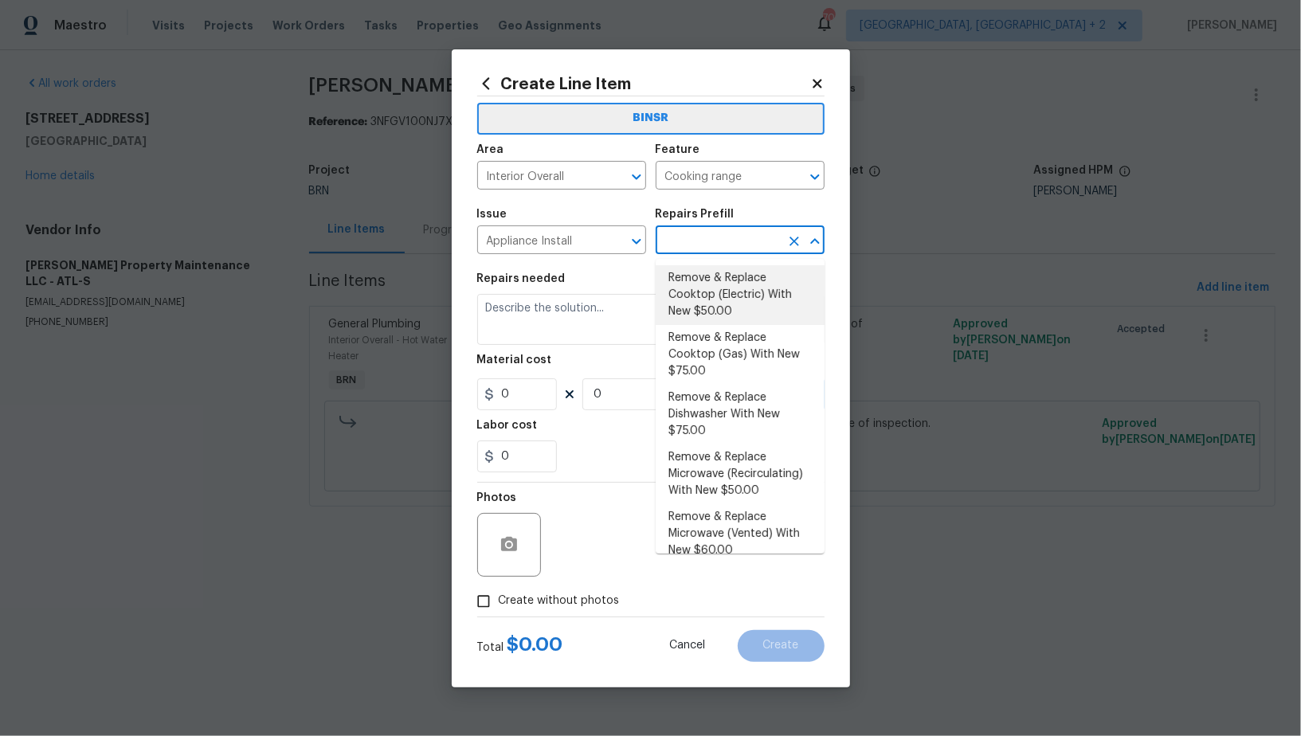
click at [725, 303] on li "Remove & Replace Cooktop (Electric) With New $50.00" at bounding box center [740, 295] width 169 height 60
type input "Appliances"
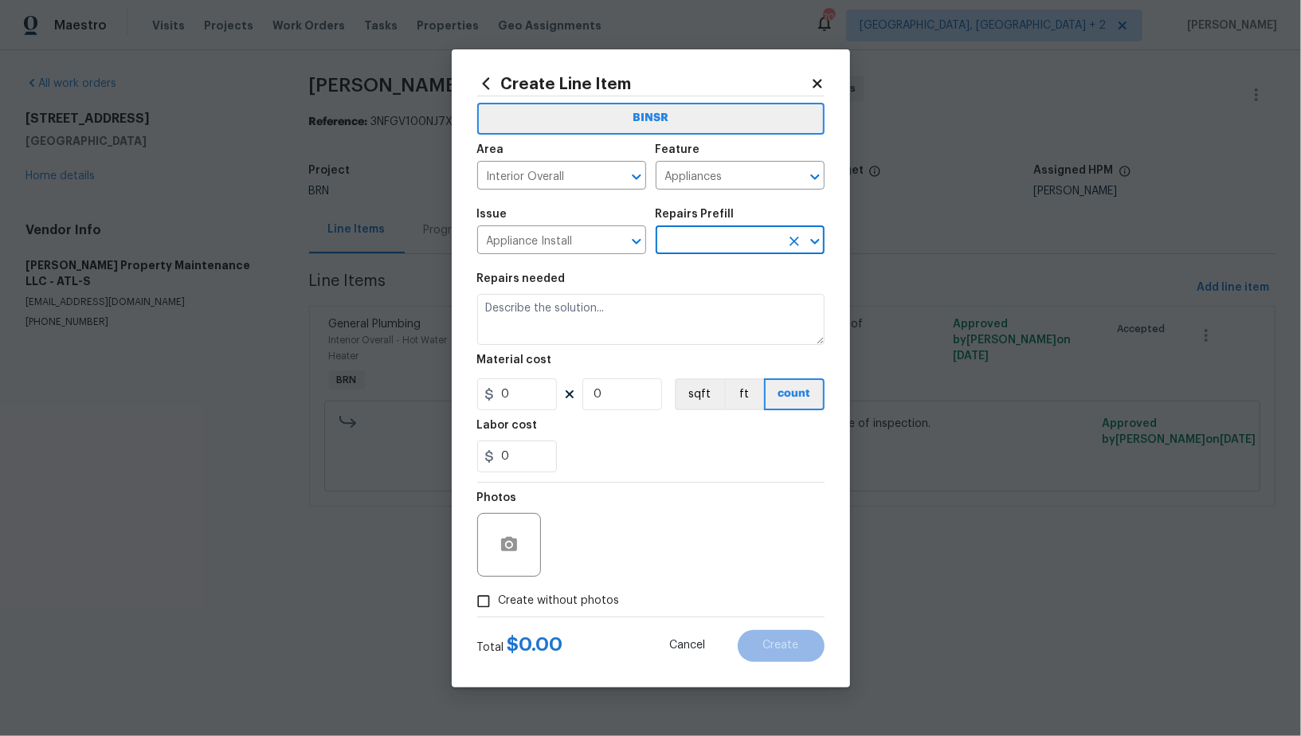
type input "Remove & Replace Cooktop (Electric) With New $50.00"
type textarea "Remove the existing cooktop and replace it with a new electric cooktop provided…"
type input "50"
type input "1"
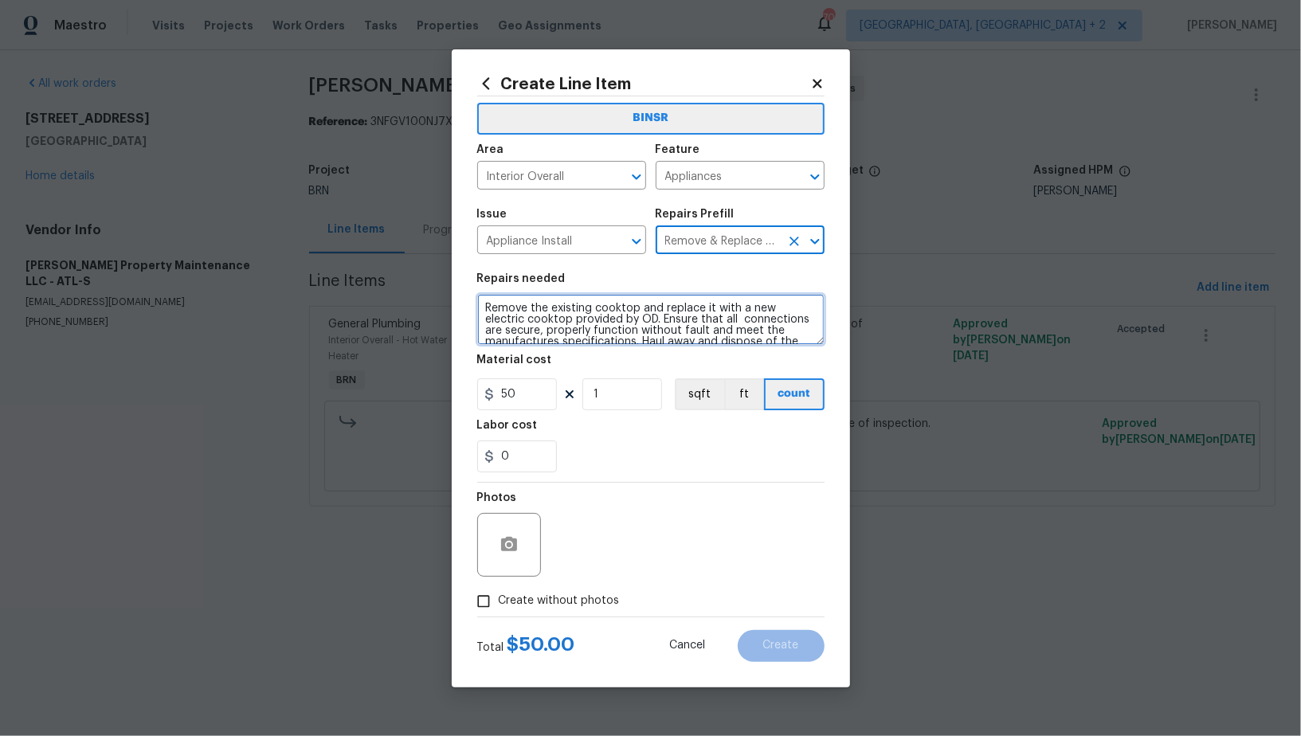
click at [639, 324] on textarea "Remove the existing cooktop and replace it with a new electric cooktop provided…" at bounding box center [650, 319] width 347 height 51
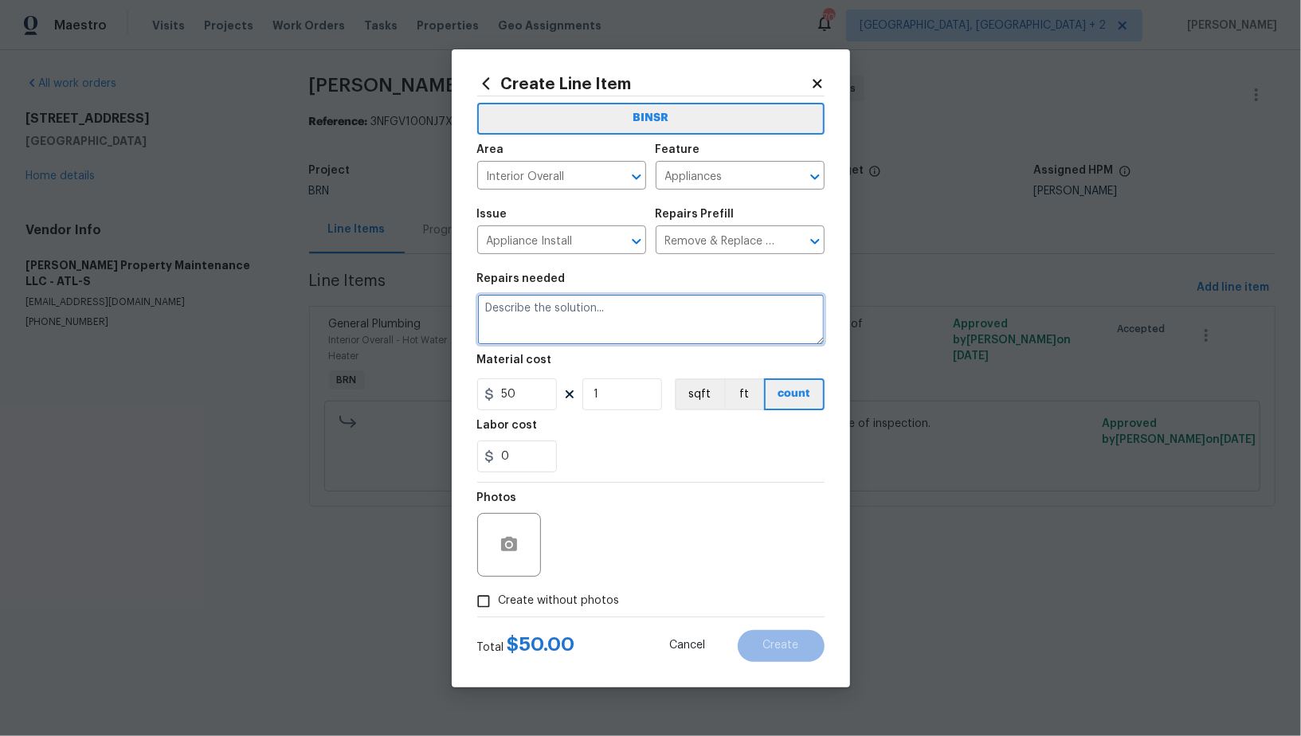
paste textarea "Seller to have contractor install new range. Make all connections, ensure prope…"
click at [790, 178] on icon "Clear" at bounding box center [794, 177] width 16 height 16
type textarea "Seller to have contractor install new range. Make all connections, ensure prope…"
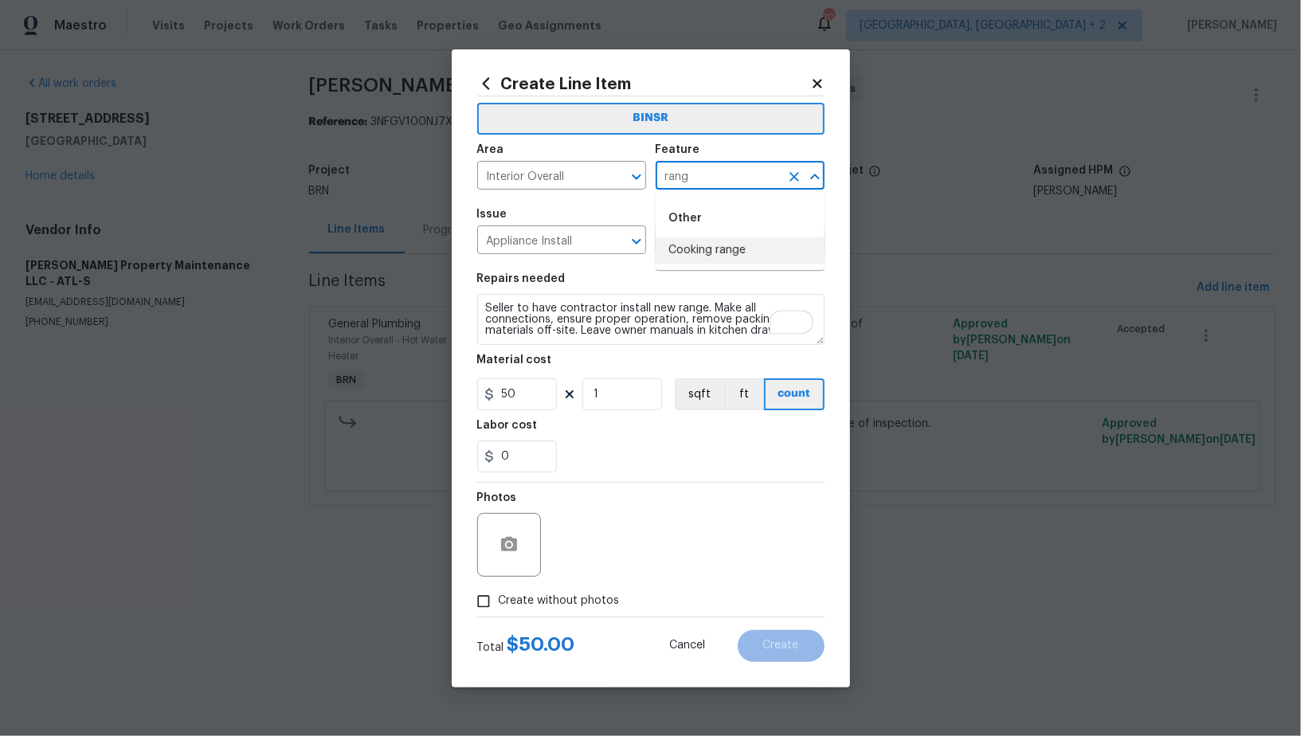
click at [710, 258] on li "Cooking range" at bounding box center [740, 250] width 169 height 26
type input "Cooking range"
click at [531, 394] on input "50" at bounding box center [517, 394] width 80 height 32
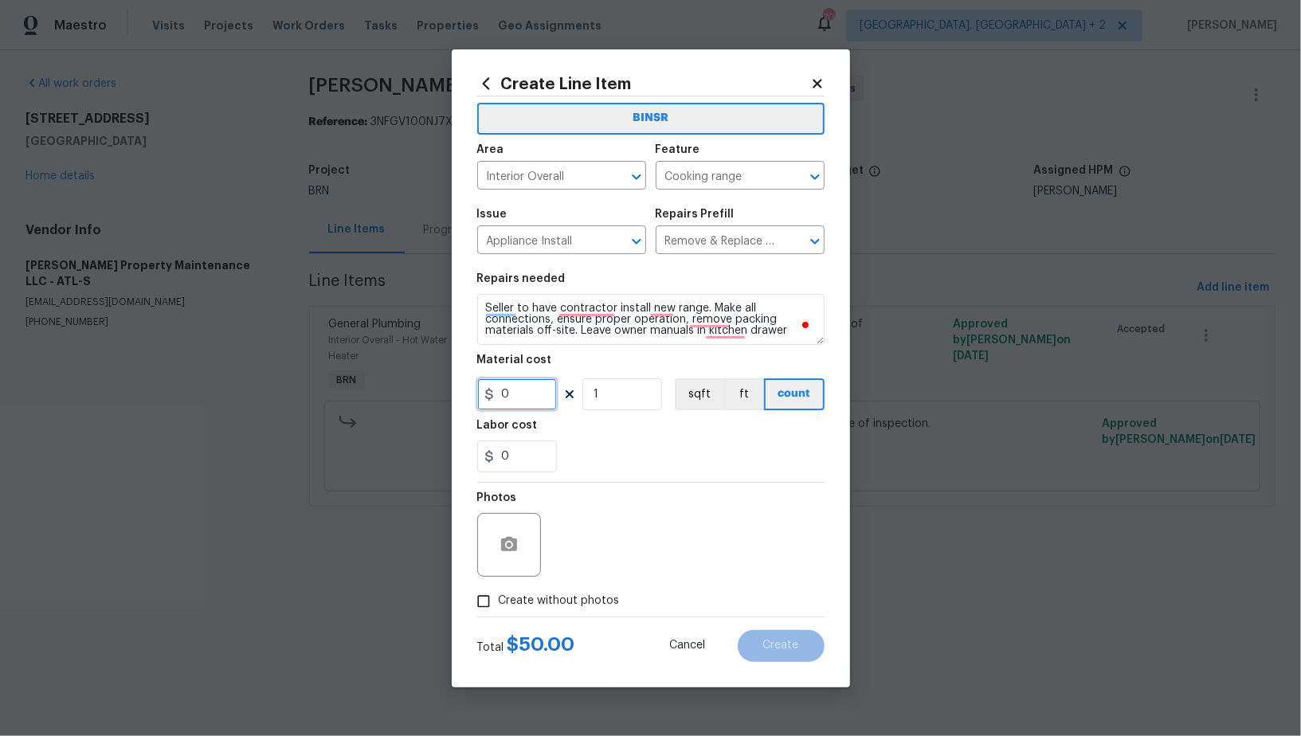
type input "0"
click at [514, 459] on input "0" at bounding box center [517, 457] width 80 height 32
type input "75"
click at [506, 549] on icon "button" at bounding box center [509, 544] width 16 height 14
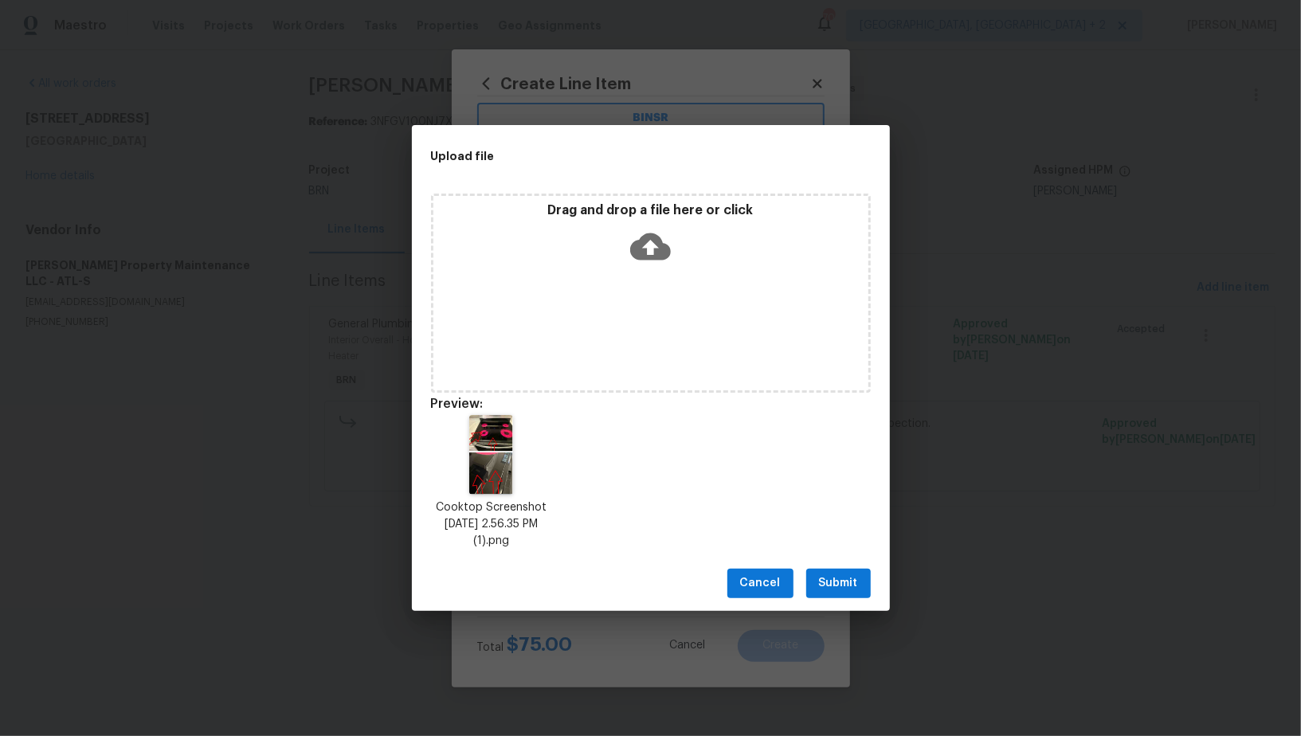
click at [814, 578] on button "Submit" at bounding box center [838, 583] width 65 height 29
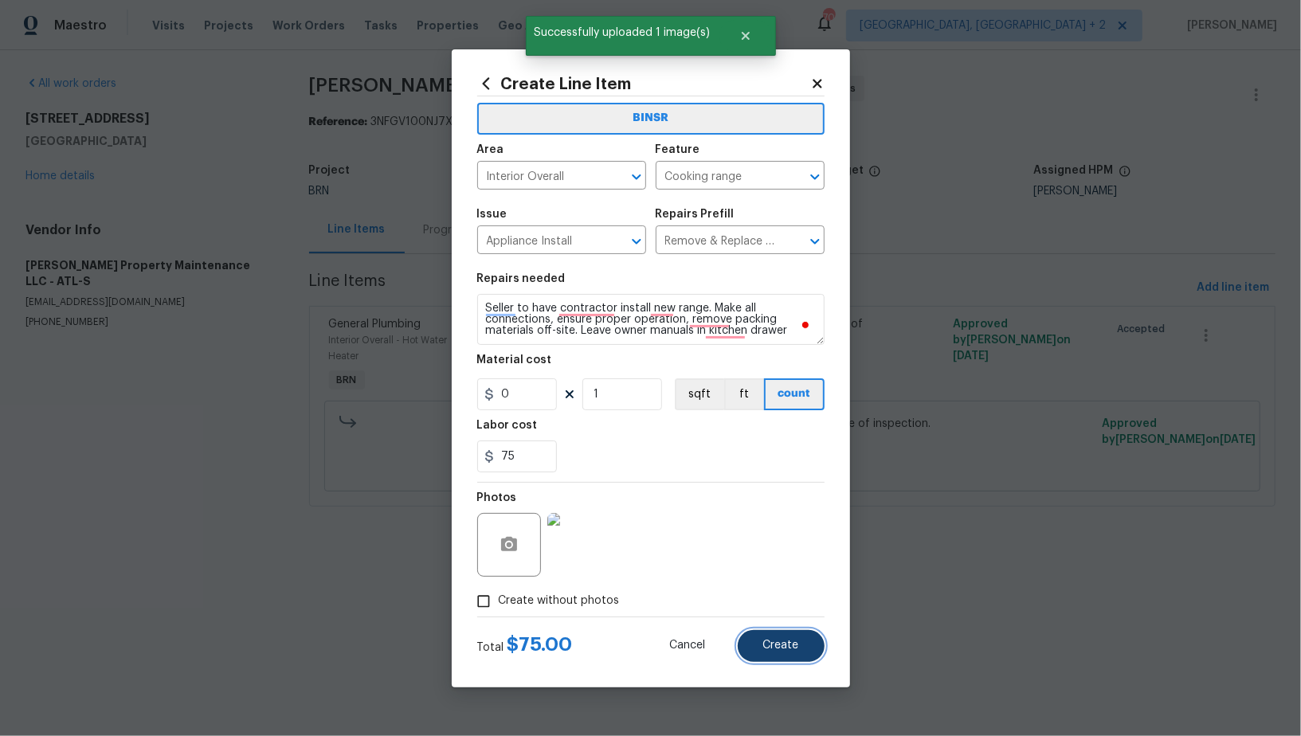
click at [776, 650] on span "Create" at bounding box center [781, 646] width 36 height 12
type input "0"
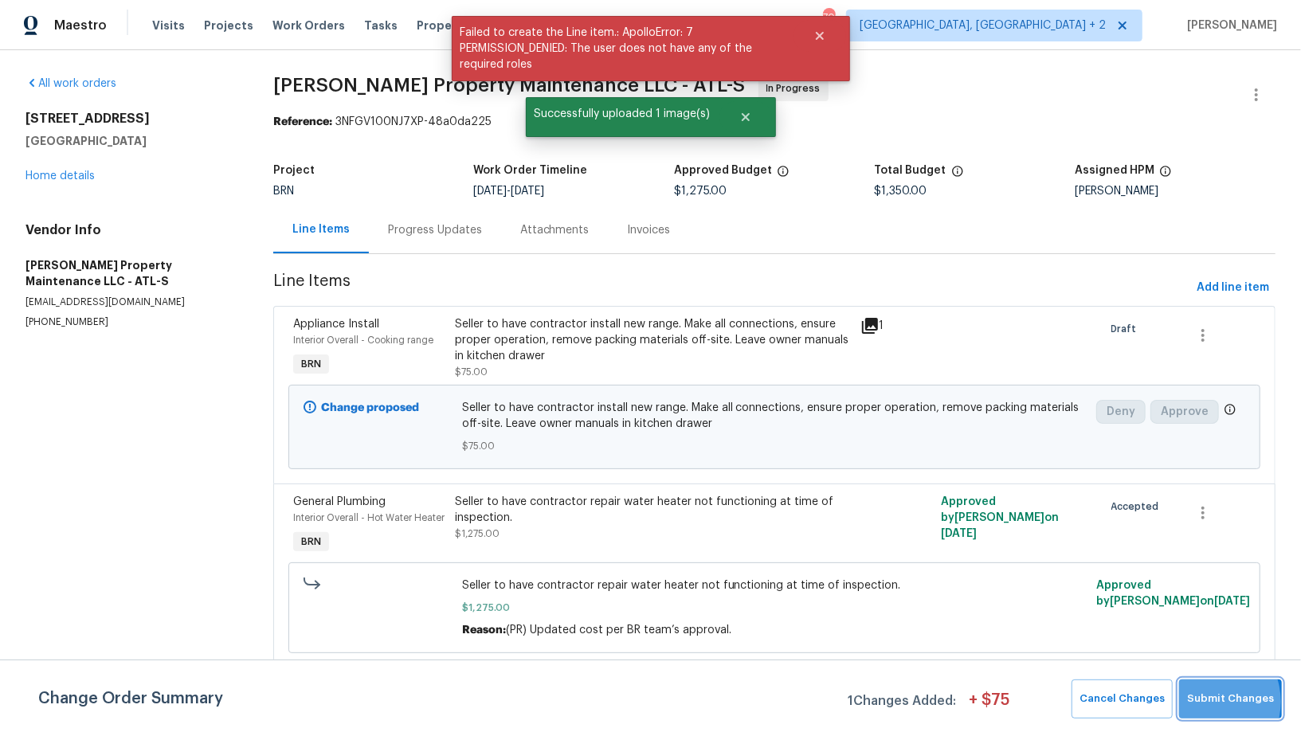
click at [1210, 702] on span "Submit Changes" at bounding box center [1230, 699] width 87 height 18
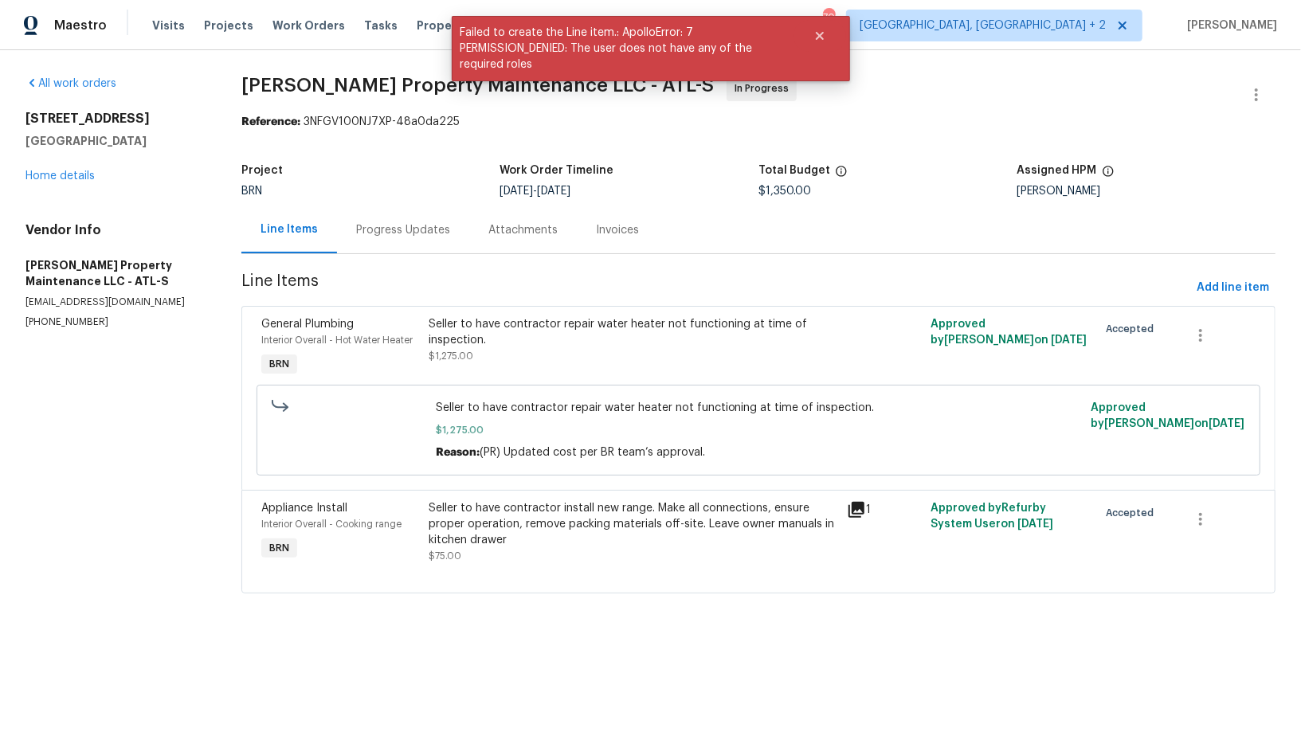
click at [412, 236] on div "Progress Updates" at bounding box center [403, 230] width 94 height 16
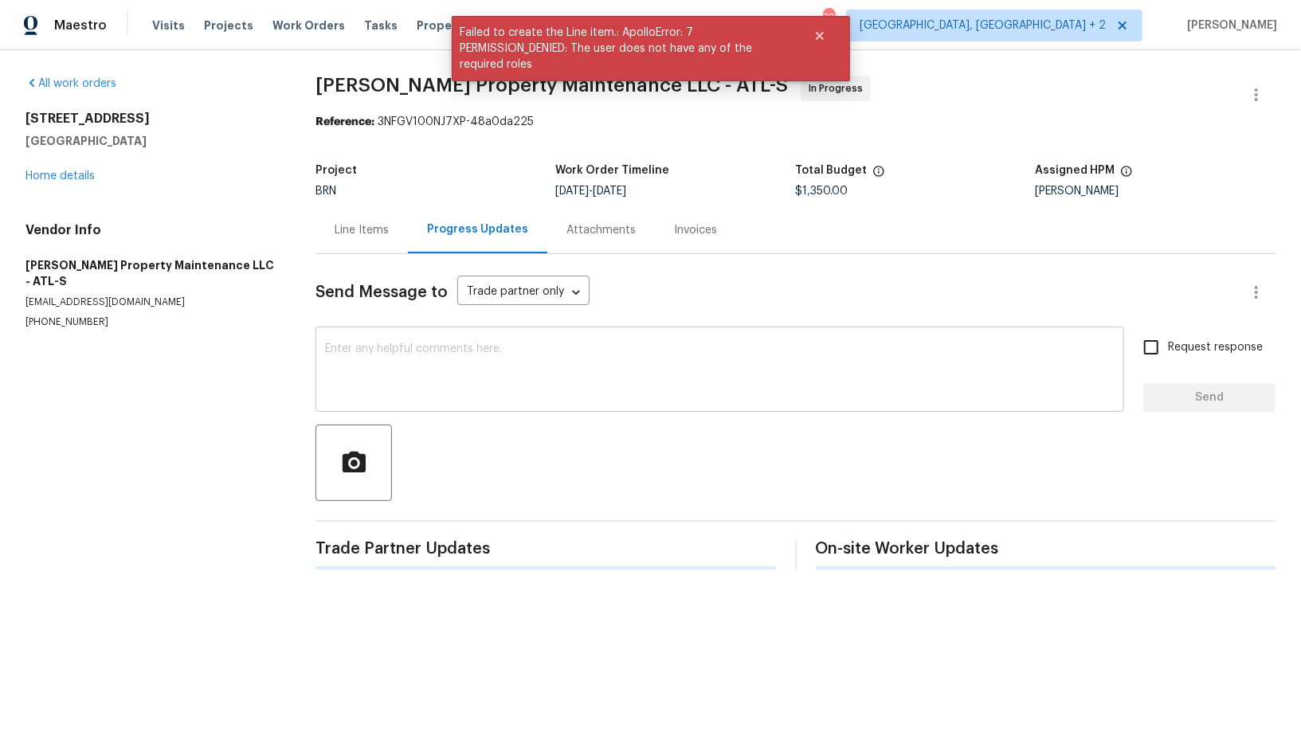
click at [430, 363] on textarea at bounding box center [720, 371] width 790 height 56
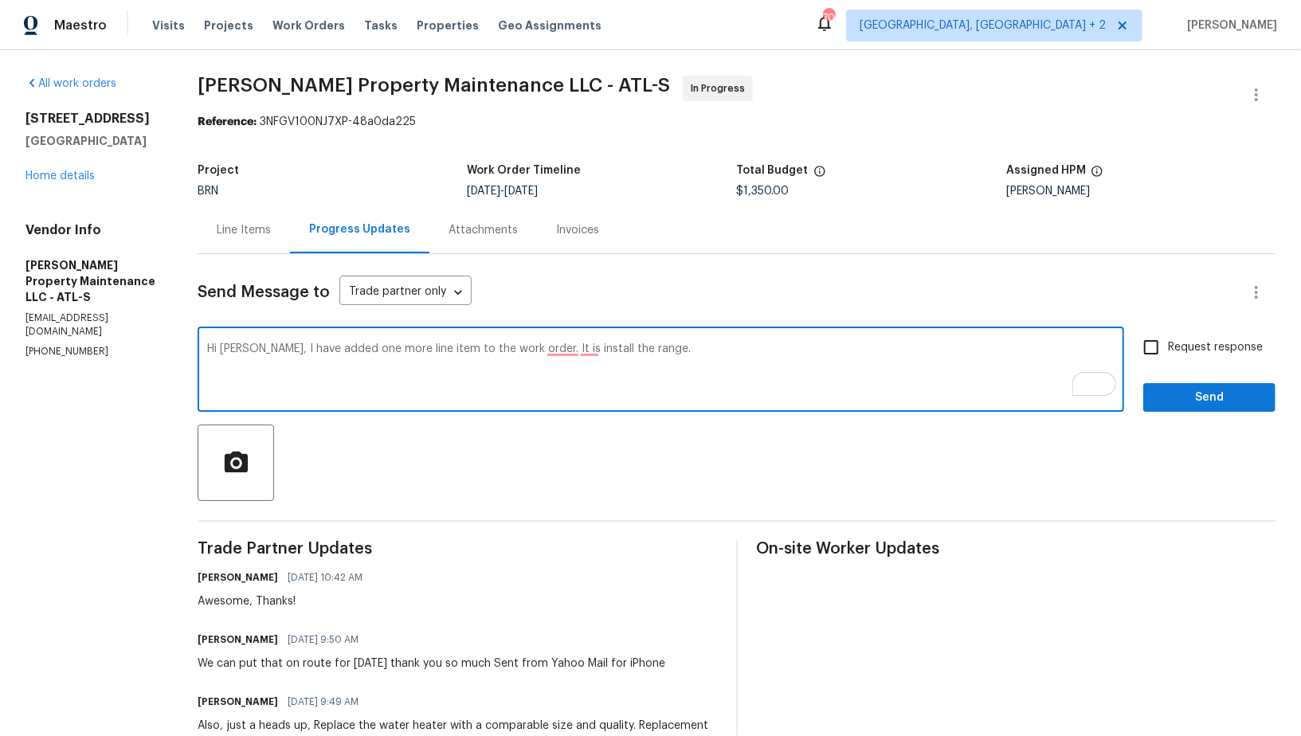
paste textarea "The material has been ordered and will be delivered tomorrow. Can you do the in…"
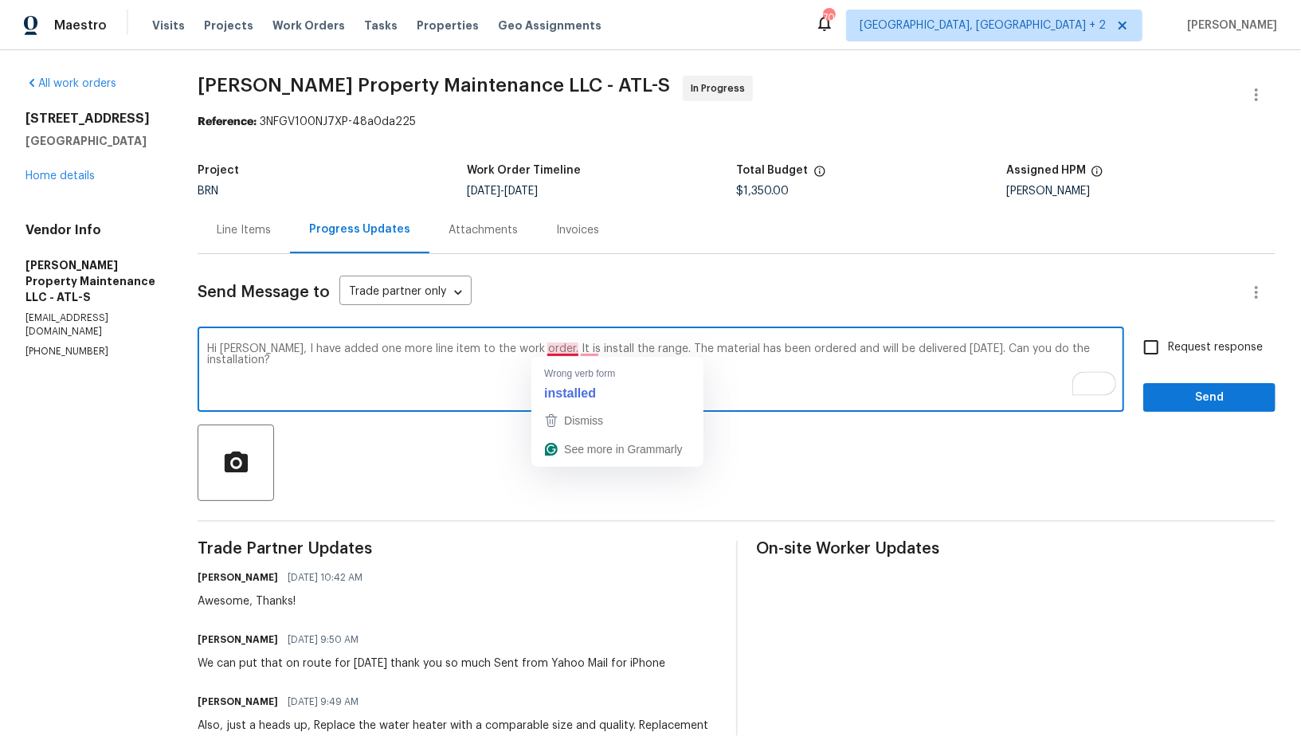
click at [555, 350] on textarea "Hi Daniel, I have added one more line item to the work order. It is install the…" at bounding box center [661, 371] width 908 height 56
click at [544, 349] on textarea "Hi Daniel, I have added one more line item to the work order. It is install the…" at bounding box center [661, 371] width 908 height 56
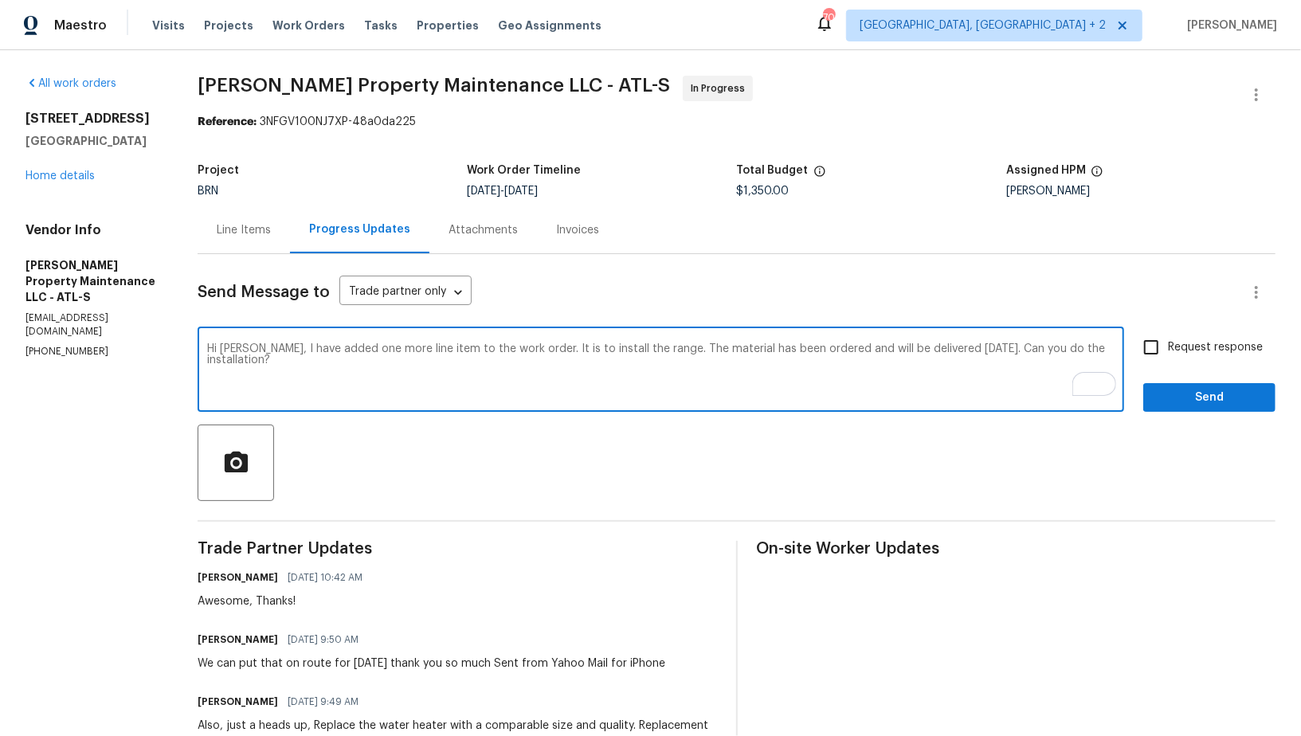
type textarea "Hi Daniel, I have added one more line item to the work order. It is to install …"
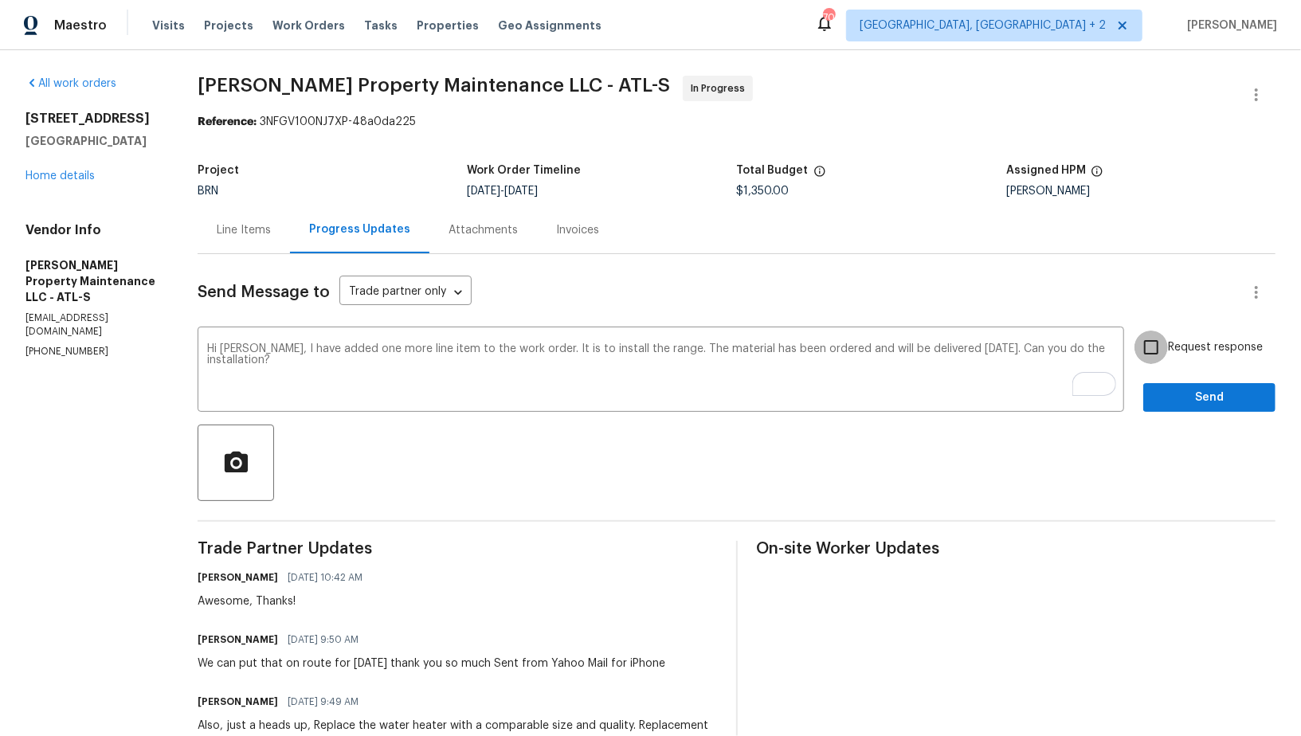
click at [1155, 350] on input "Request response" at bounding box center [1151, 347] width 33 height 33
checkbox input "true"
click at [1171, 394] on span "Send" at bounding box center [1209, 398] width 107 height 20
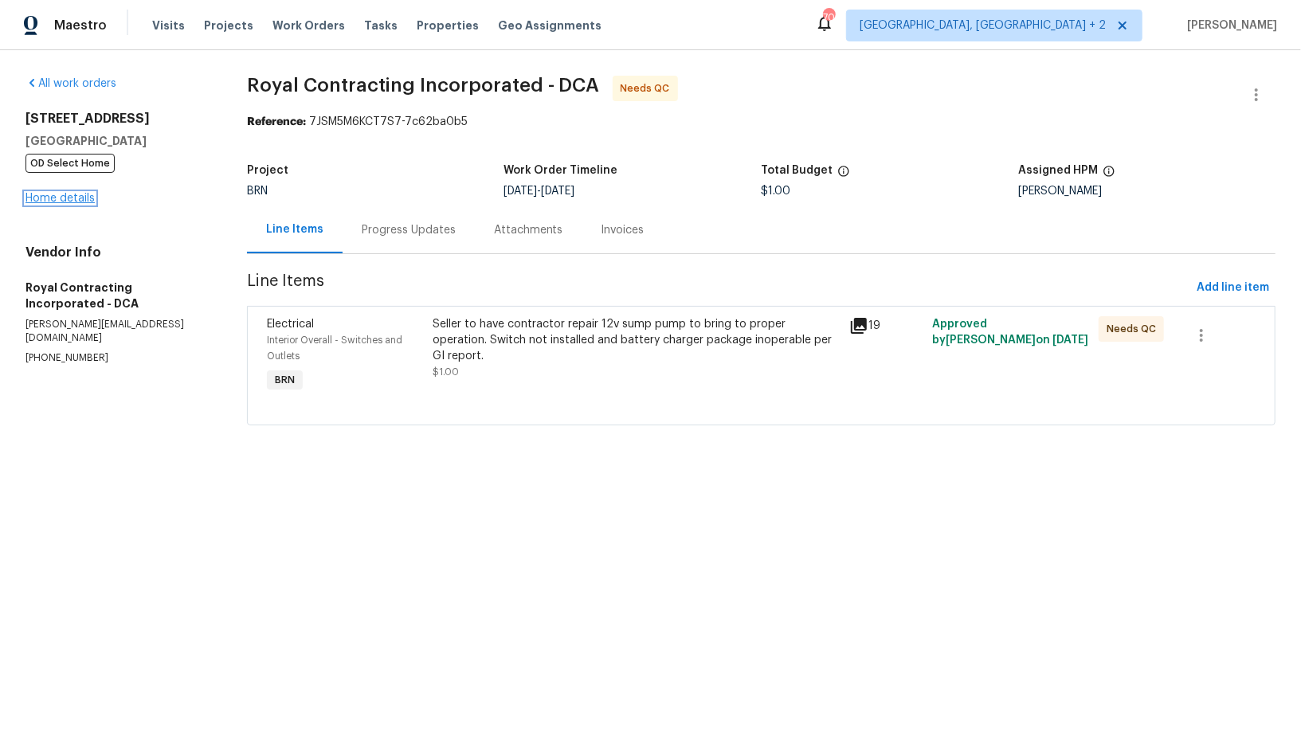
click at [72, 200] on link "Home details" at bounding box center [59, 198] width 69 height 11
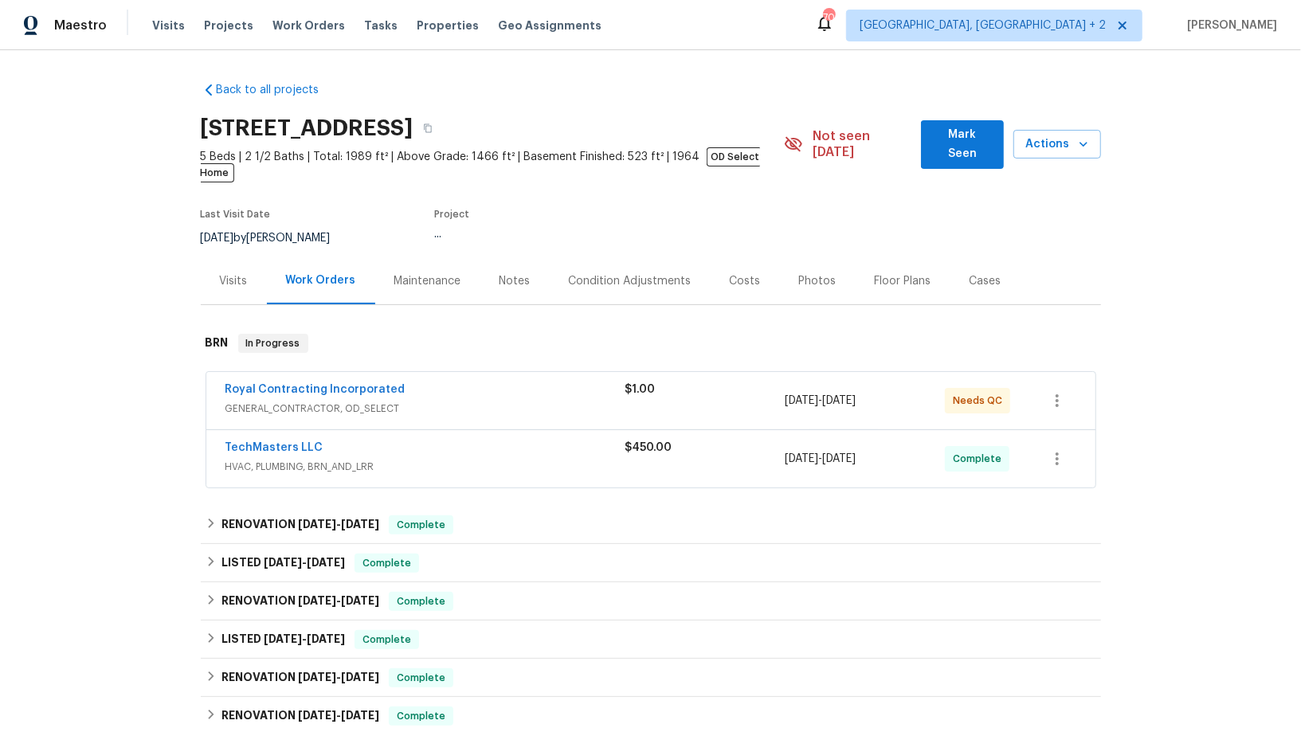
scroll to position [224, 0]
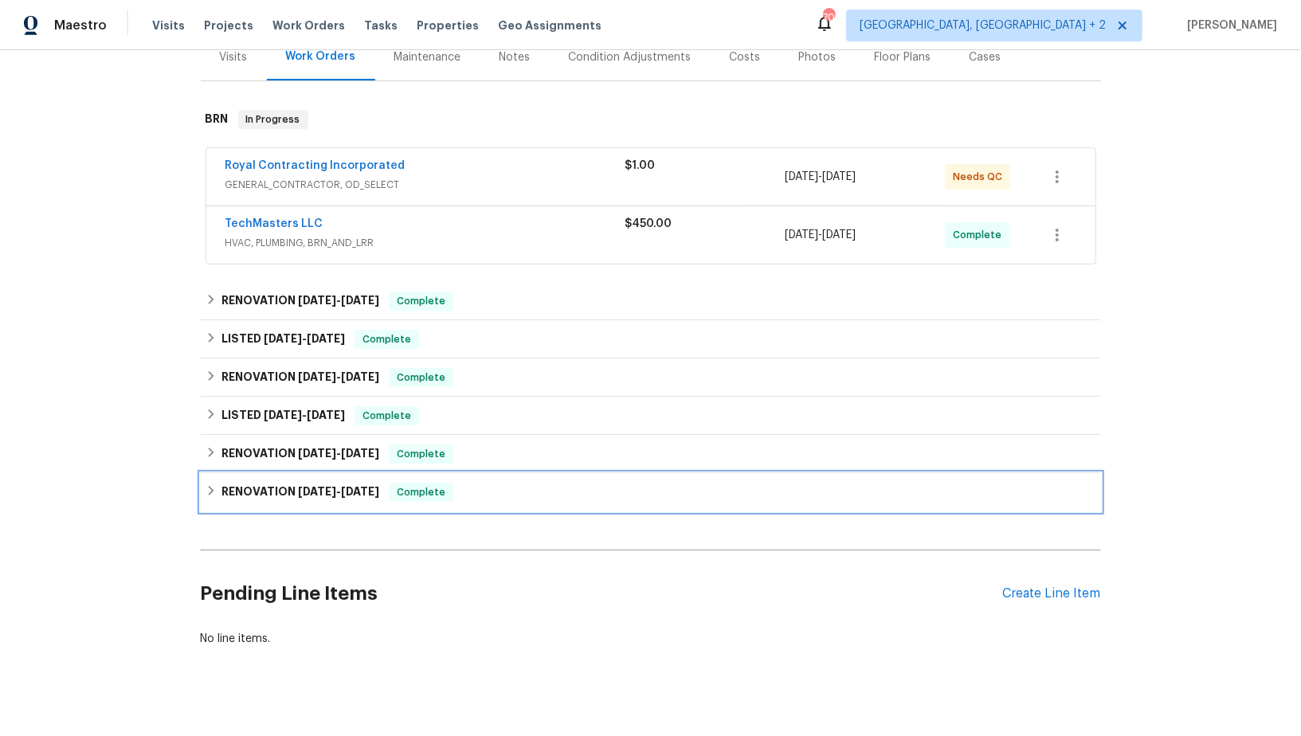
click at [209, 483] on div "RENOVATION 3/24/25 - 6/16/25 Complete" at bounding box center [651, 492] width 891 height 19
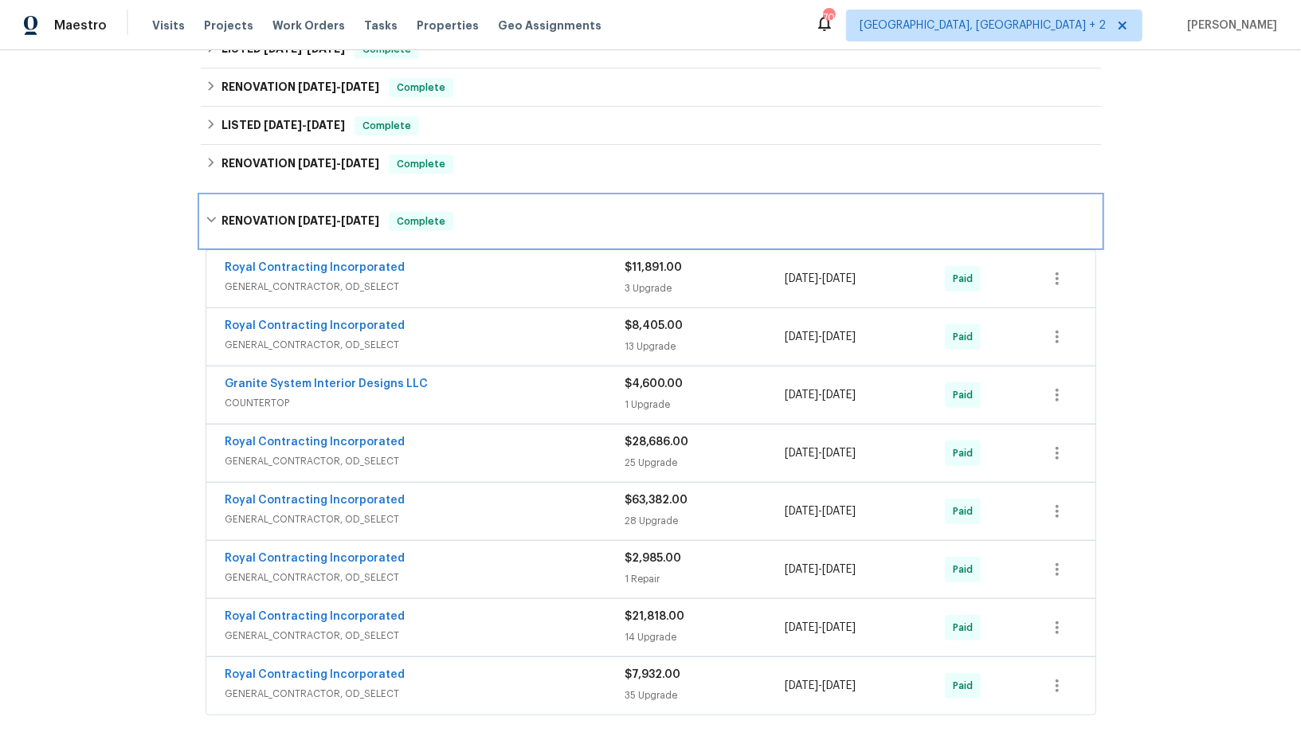
scroll to position [524, 0]
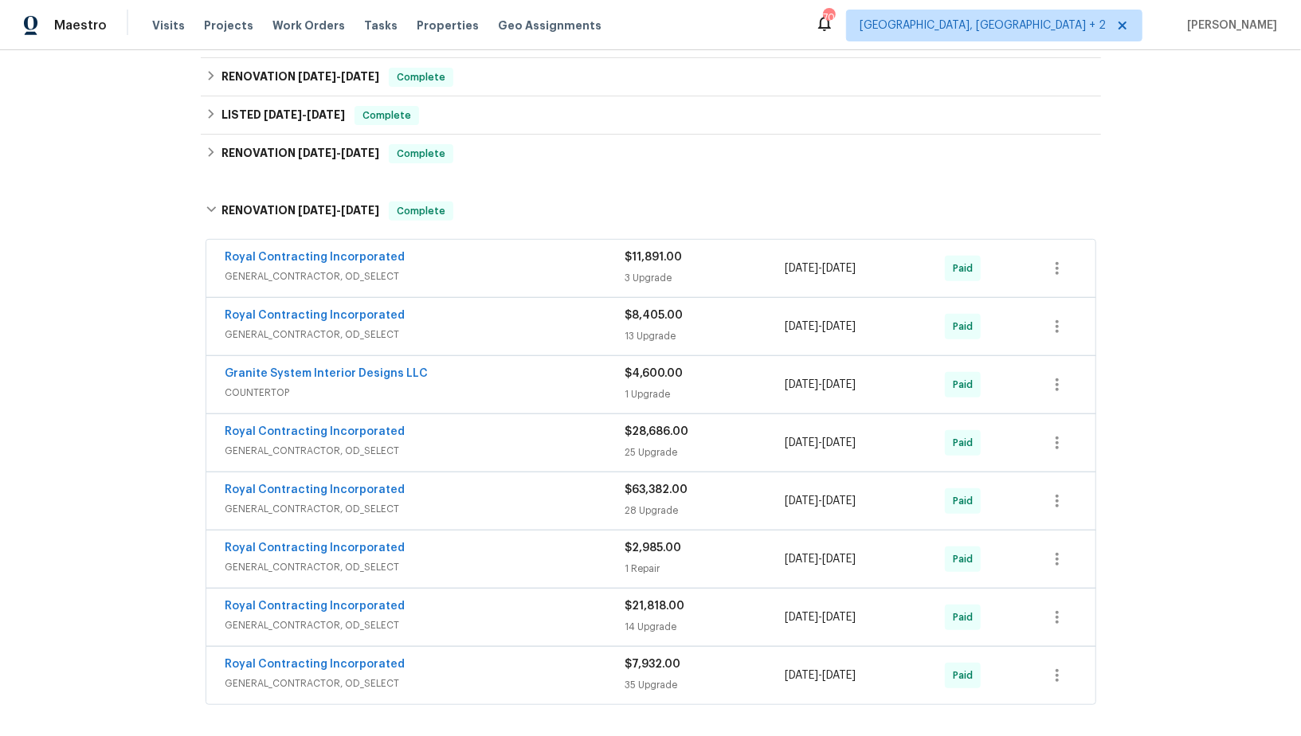
click at [322, 559] on span "GENERAL_CONTRACTOR, OD_SELECT" at bounding box center [426, 567] width 400 height 16
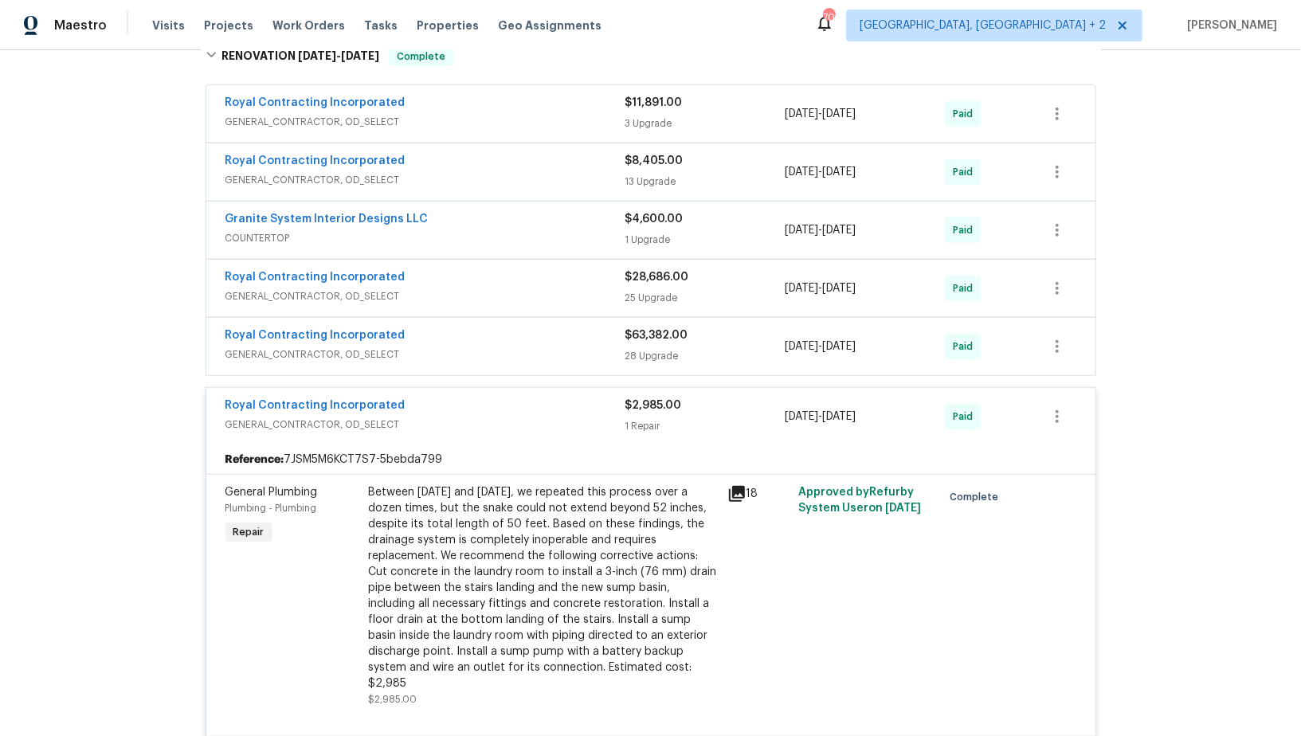
scroll to position [696, 0]
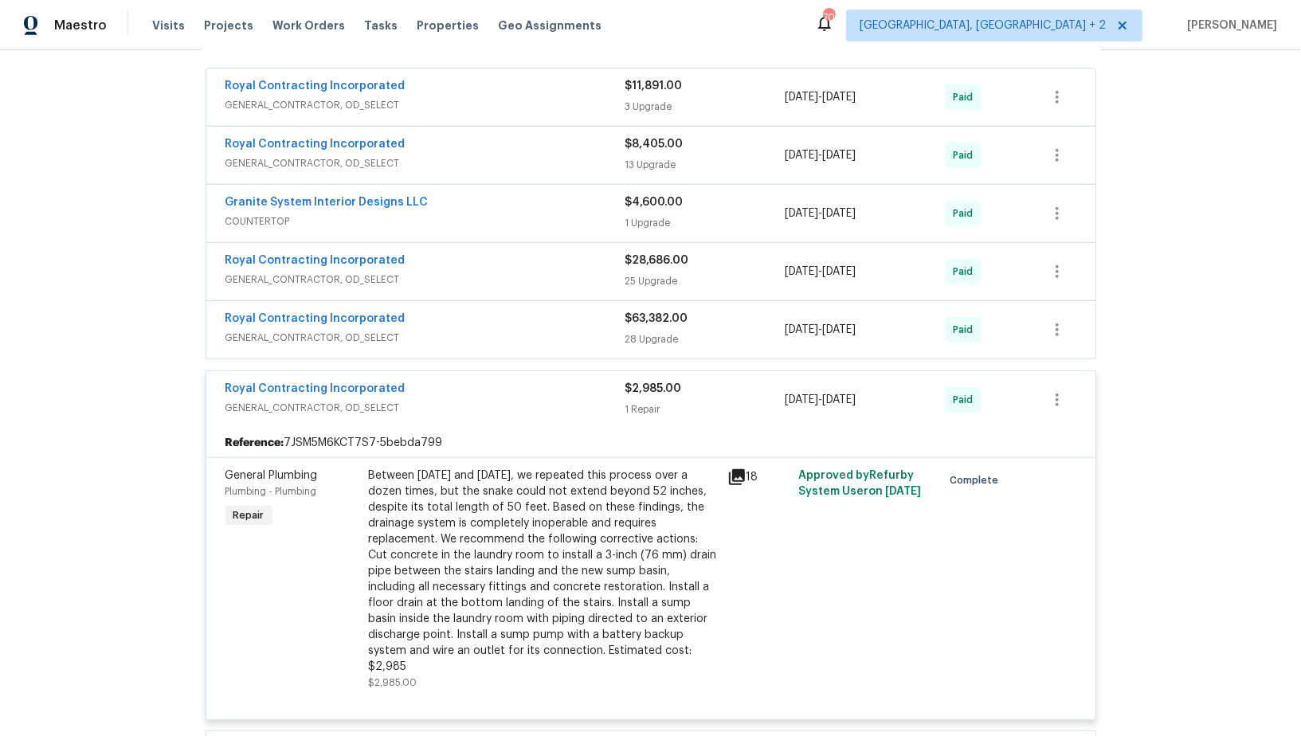
click at [379, 400] on span "GENERAL_CONTRACTOR, OD_SELECT" at bounding box center [426, 408] width 400 height 16
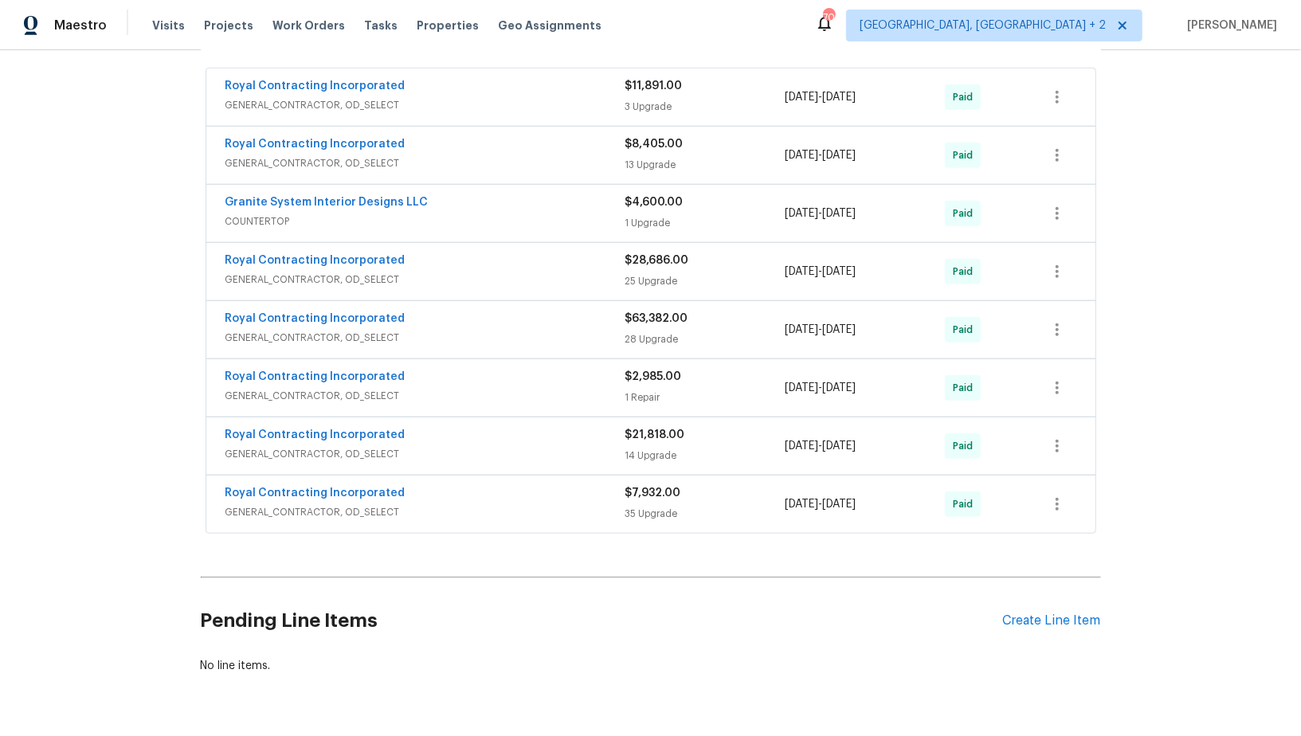
click at [359, 388] on span "GENERAL_CONTRACTOR, OD_SELECT" at bounding box center [426, 396] width 400 height 16
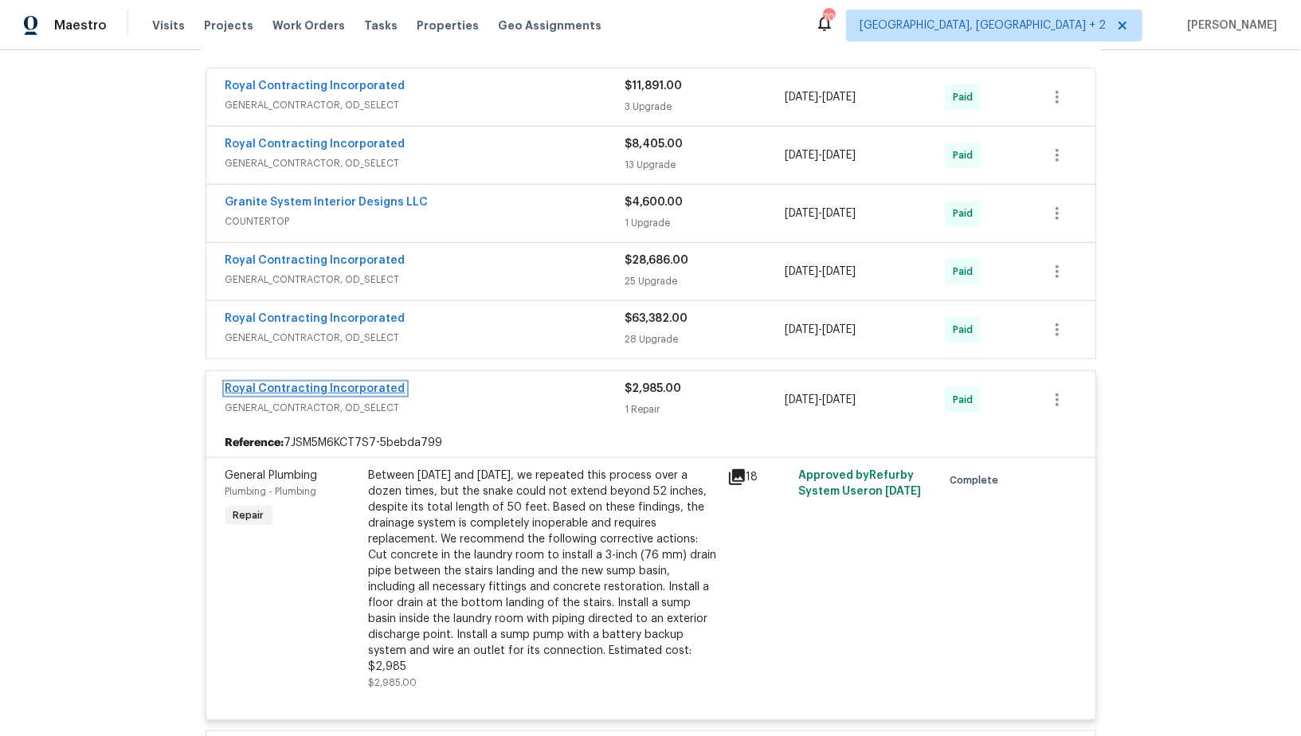
click at [367, 383] on link "Royal Contracting Incorporated" at bounding box center [316, 388] width 180 height 11
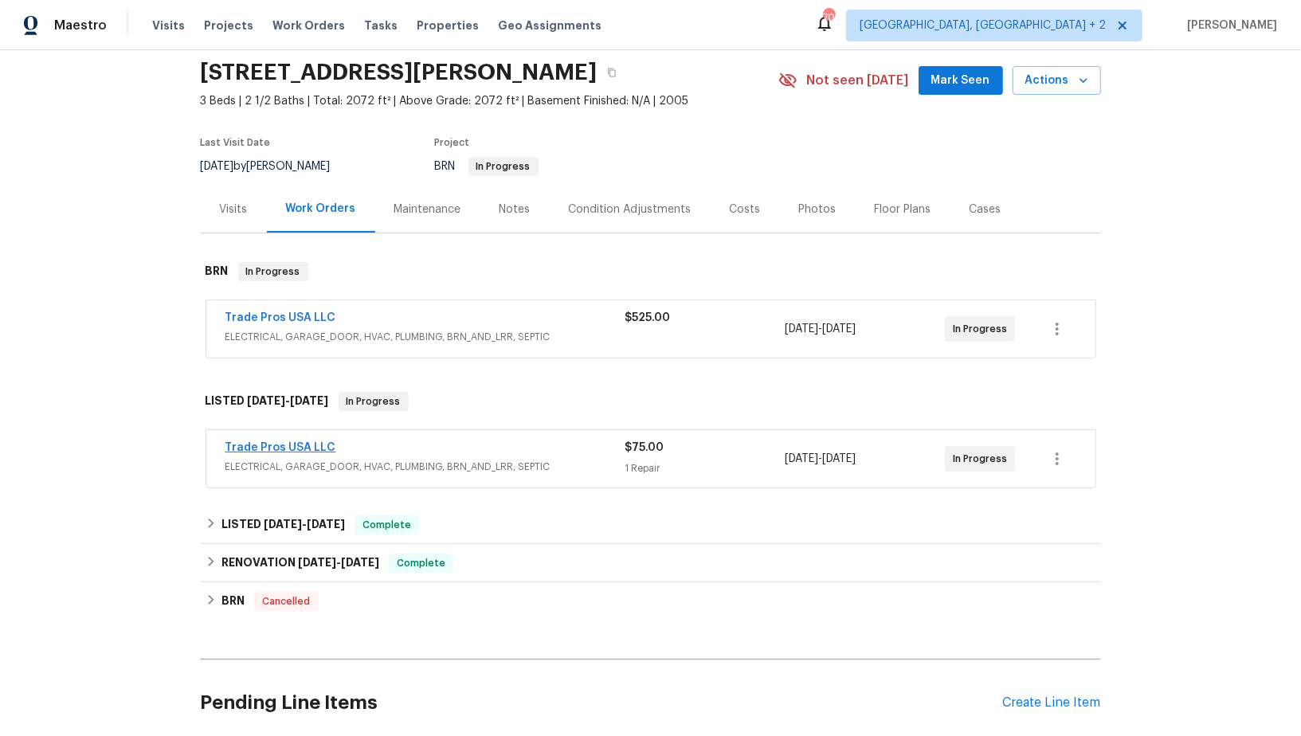
scroll to position [58, 0]
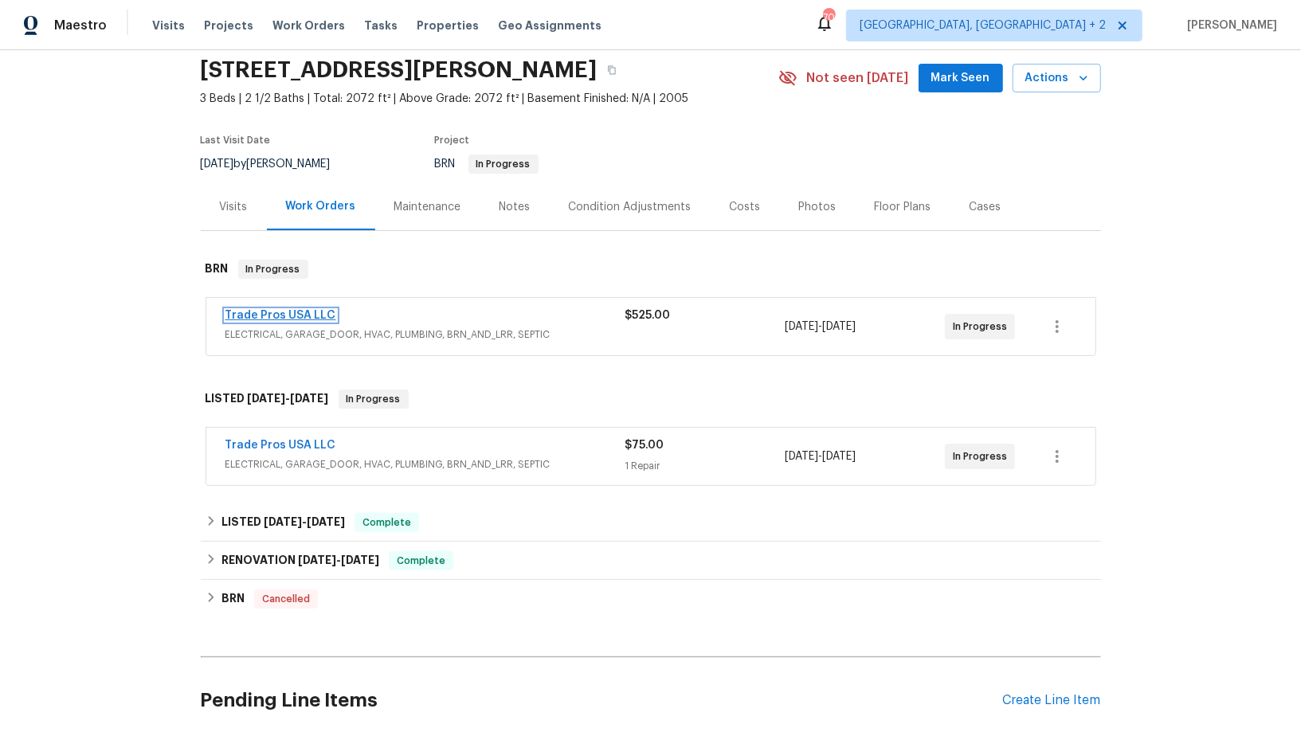
click at [278, 310] on link "Trade Pros USA LLC" at bounding box center [281, 315] width 111 height 11
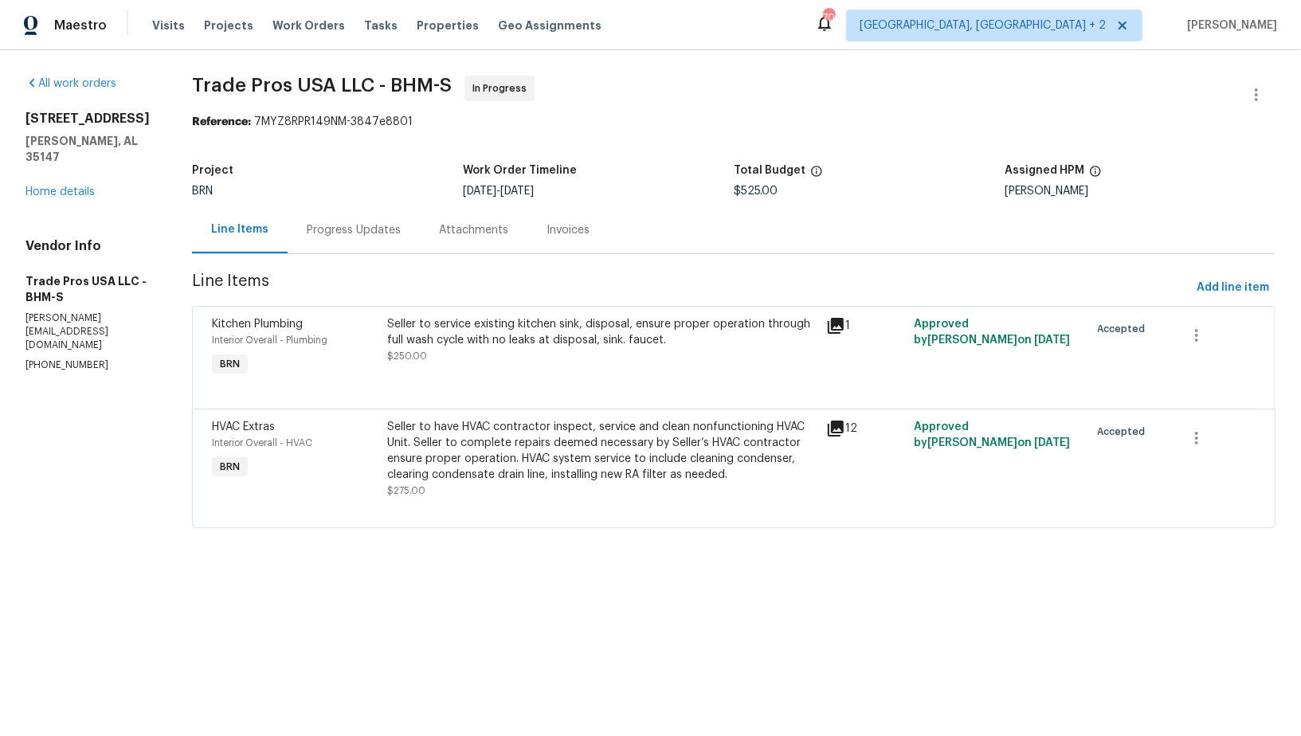
click at [378, 233] on div "Progress Updates" at bounding box center [354, 230] width 94 height 16
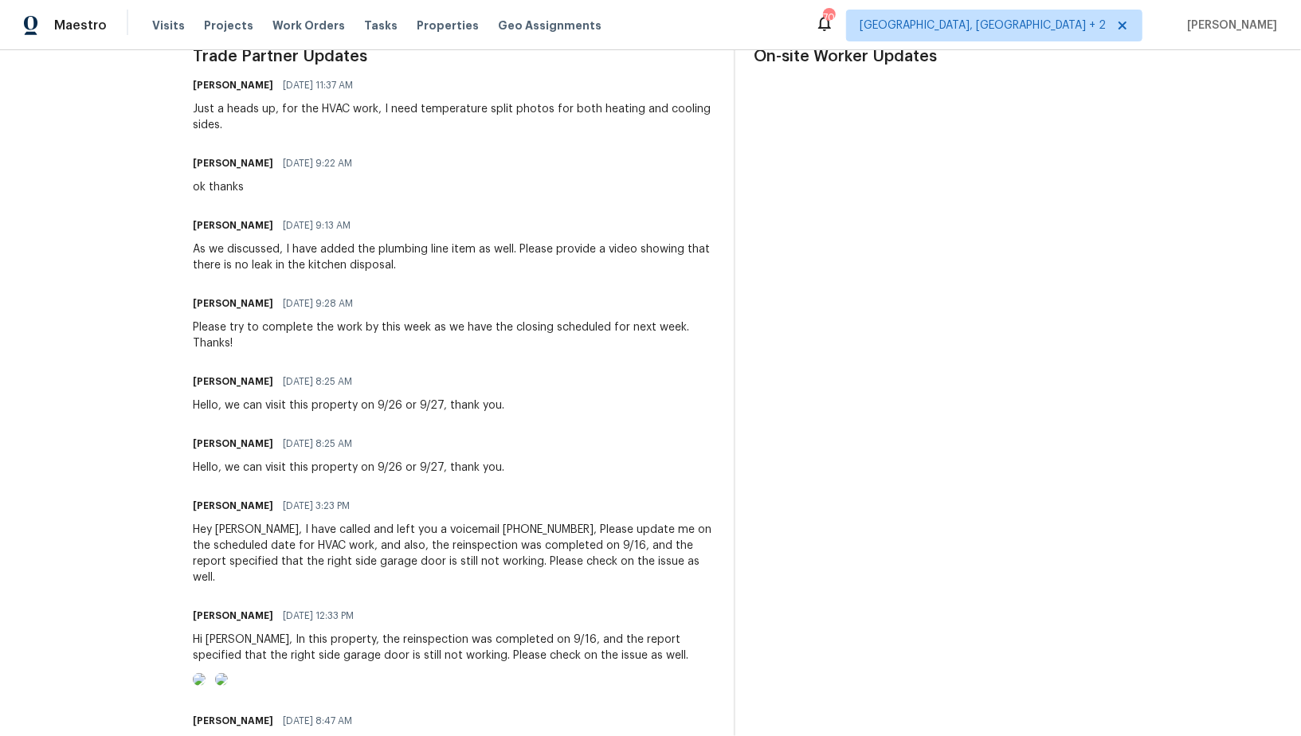
scroll to position [714, 0]
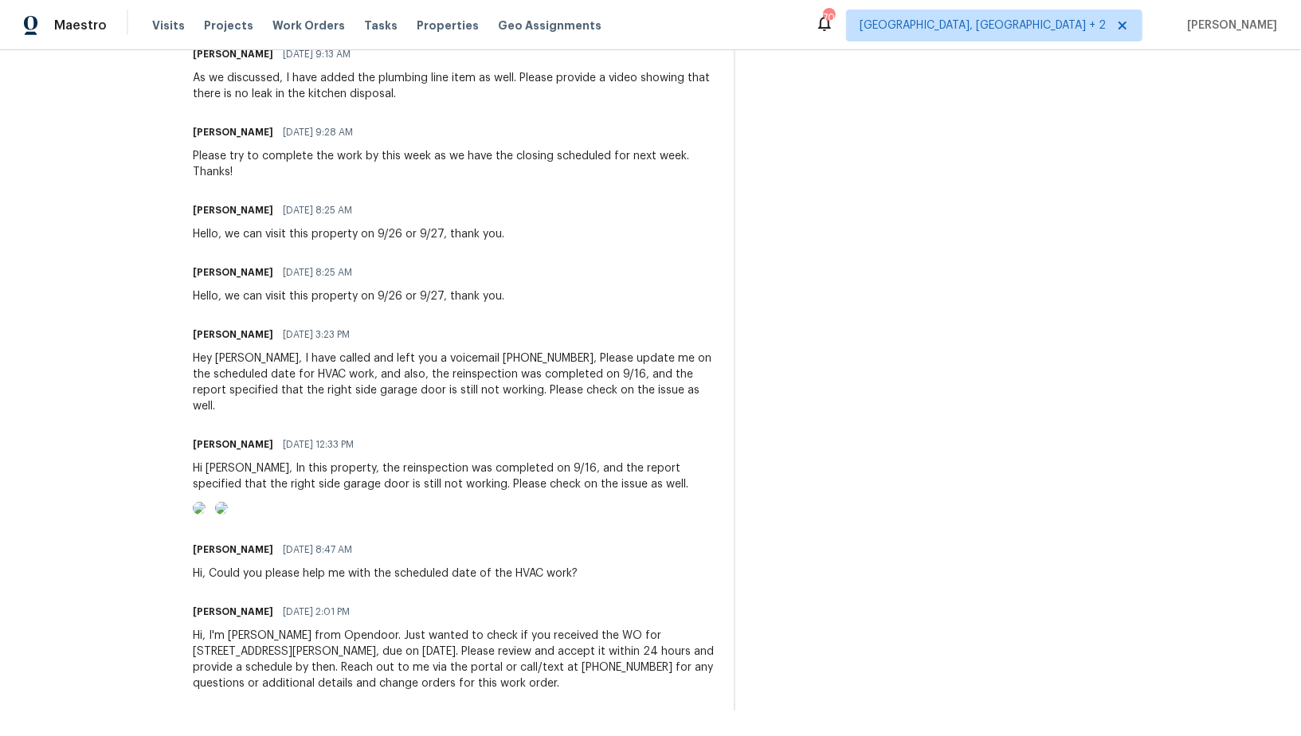
click at [206, 502] on img at bounding box center [199, 508] width 13 height 13
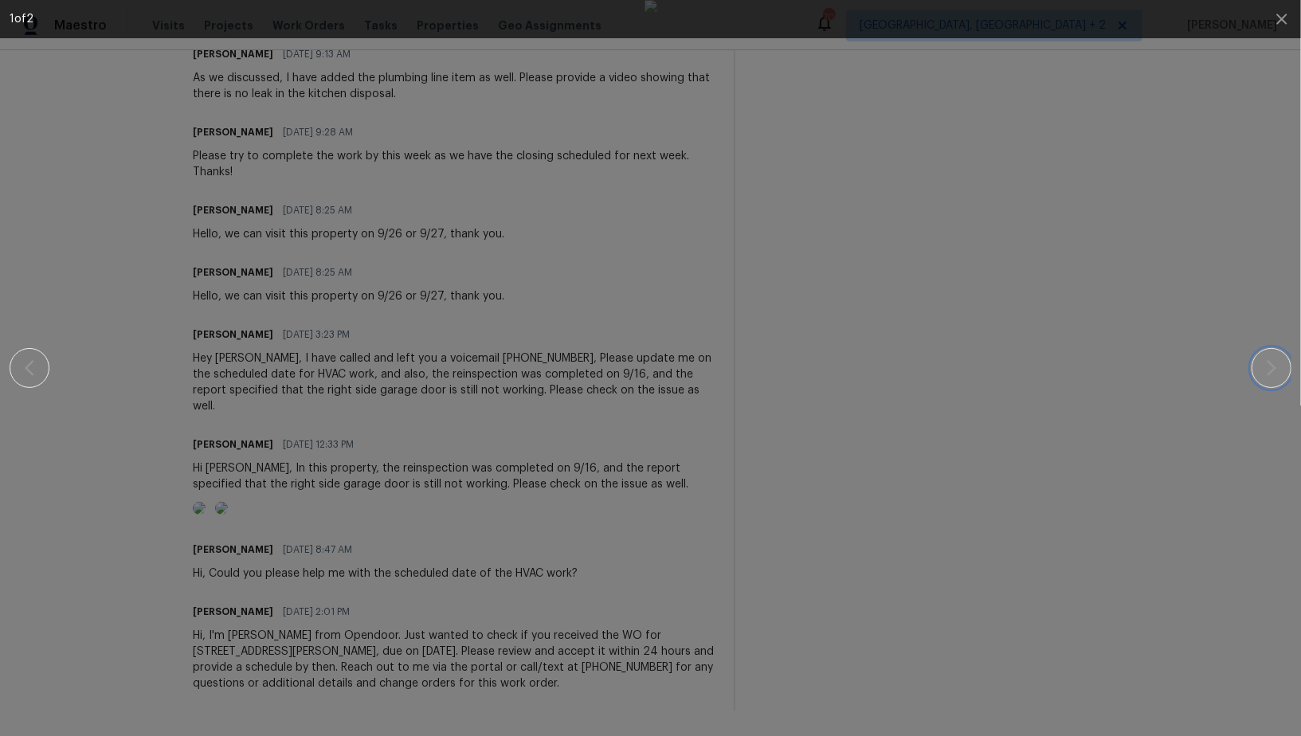
click at [1270, 378] on button "button" at bounding box center [1272, 368] width 40 height 40
click at [1252, 253] on div at bounding box center [651, 368] width 1282 height 736
click at [1280, 18] on icon "button" at bounding box center [1282, 19] width 10 height 10
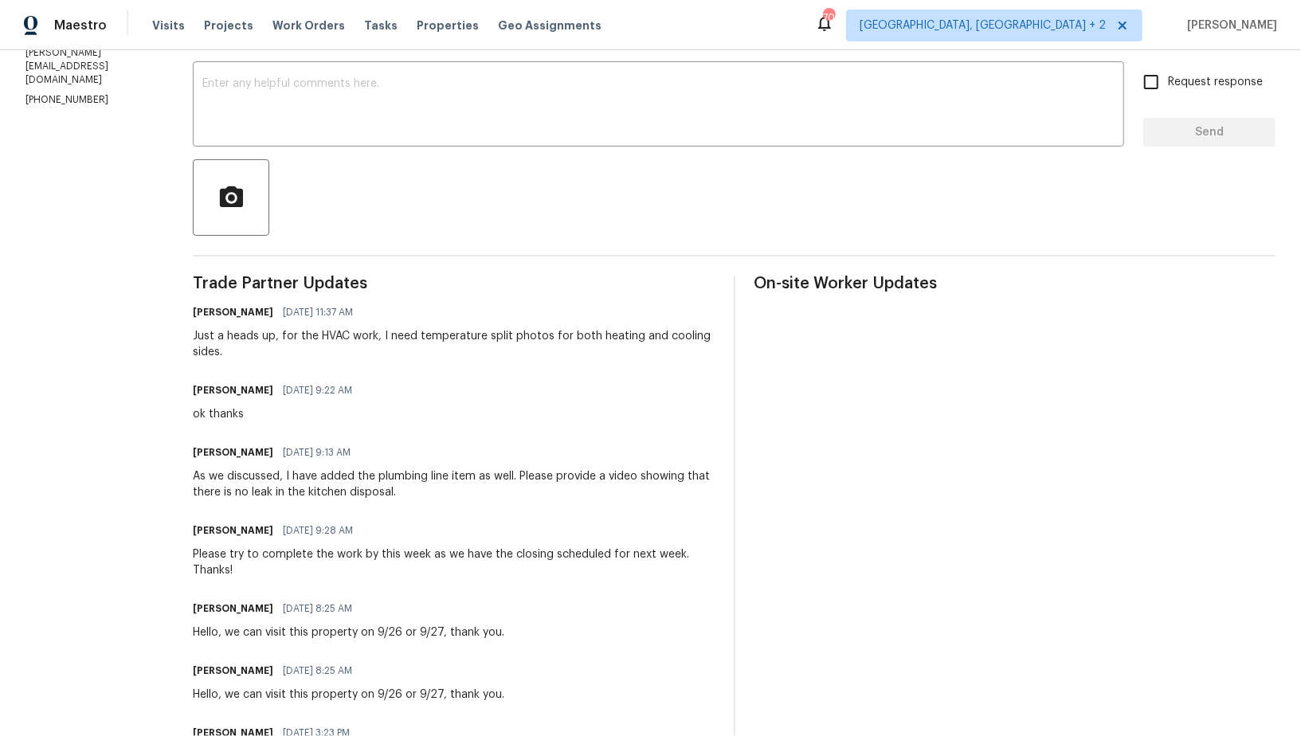
scroll to position [0, 0]
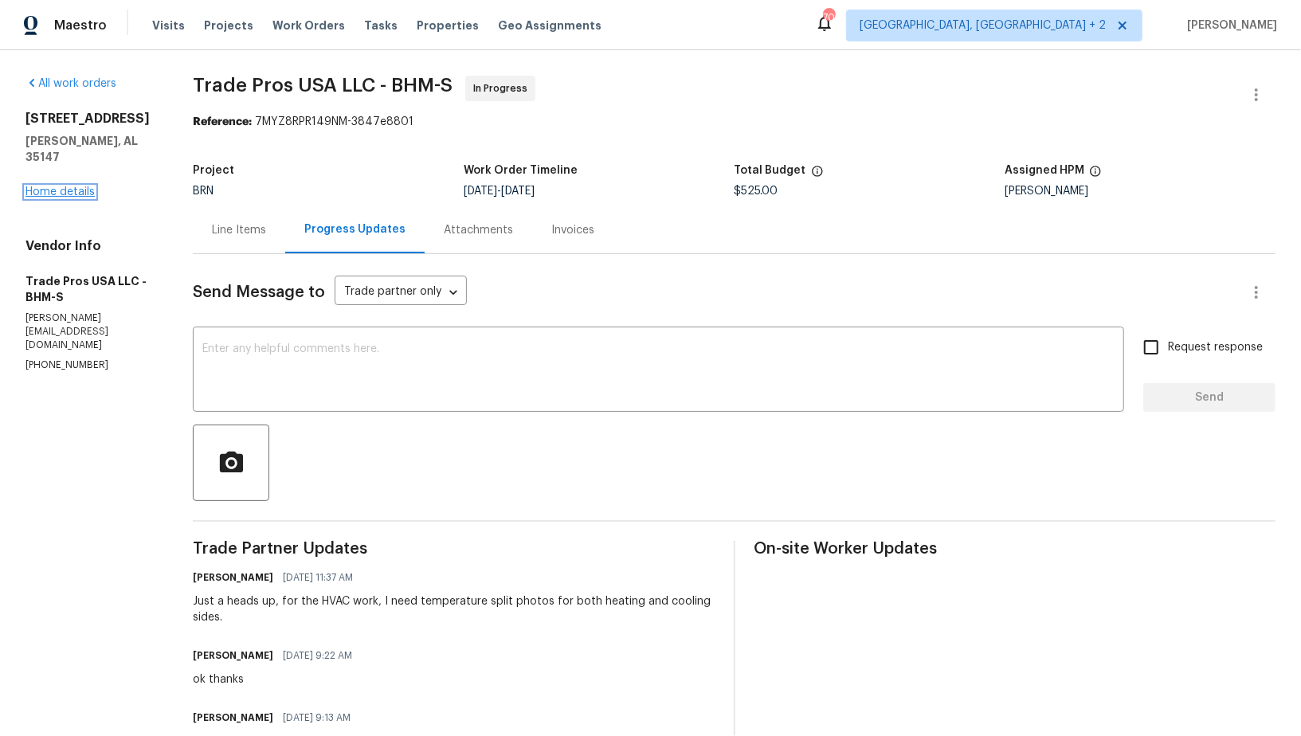
click at [61, 186] on link "Home details" at bounding box center [59, 191] width 69 height 11
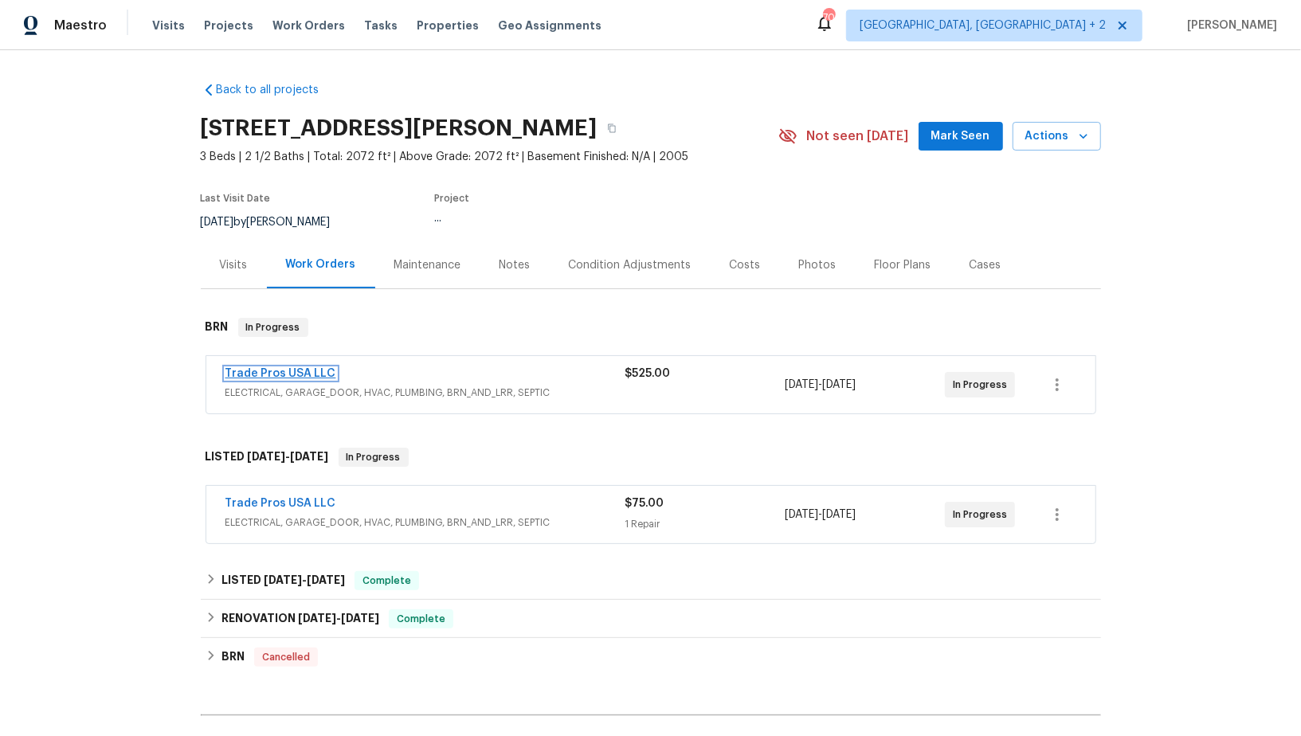
click at [295, 368] on link "Trade Pros USA LLC" at bounding box center [281, 373] width 111 height 11
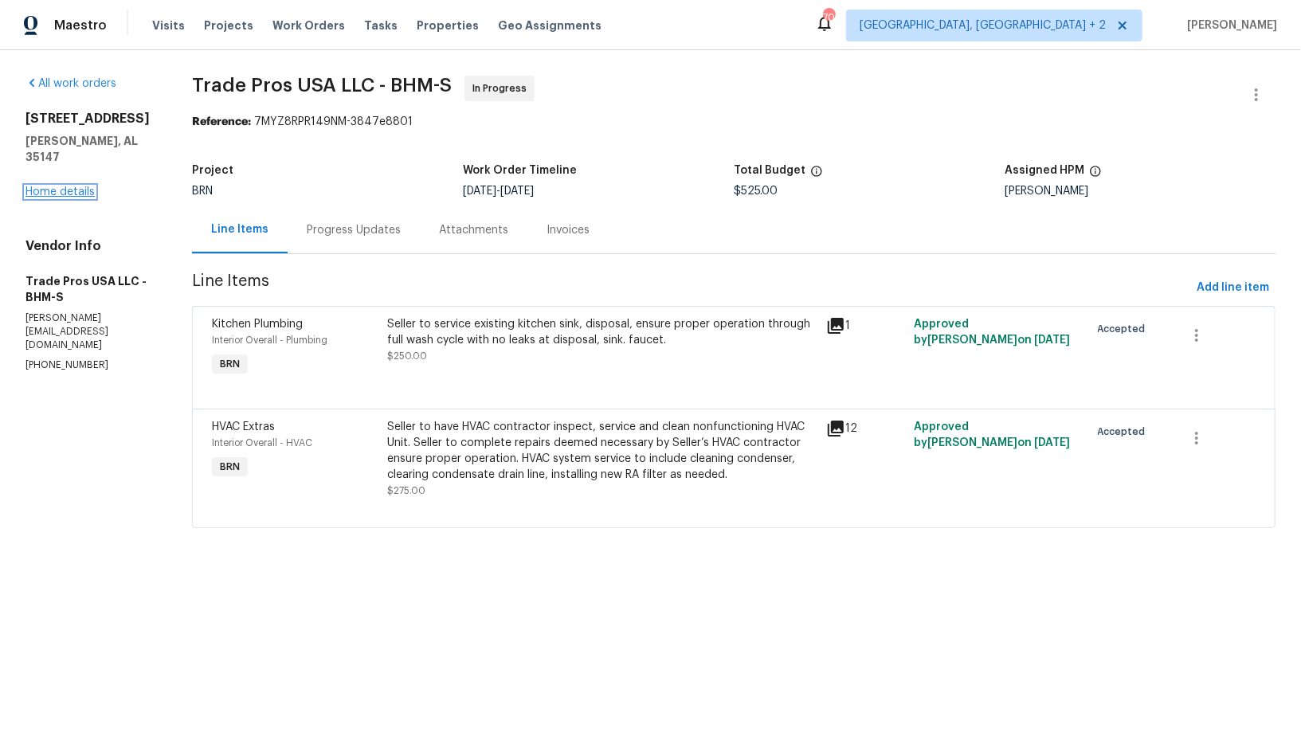
click at [88, 190] on link "Home details" at bounding box center [59, 191] width 69 height 11
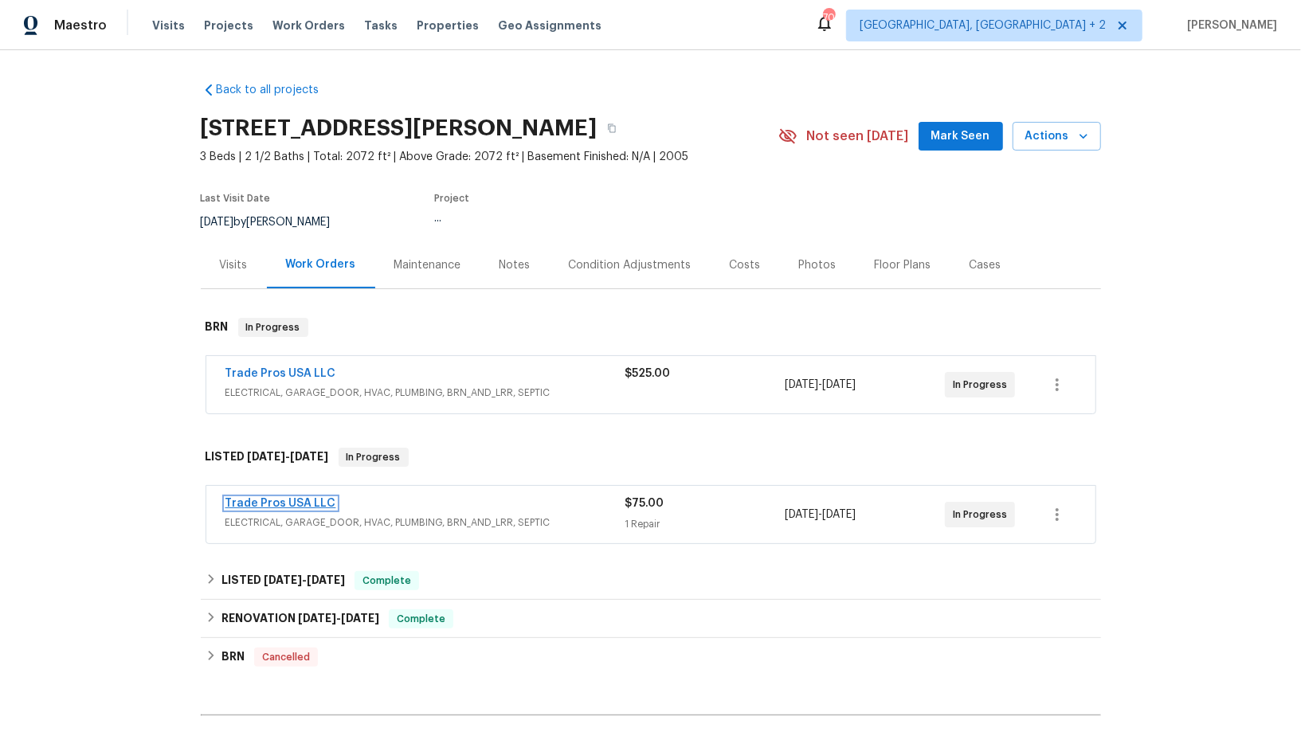
click at [269, 498] on link "Trade Pros USA LLC" at bounding box center [281, 503] width 111 height 11
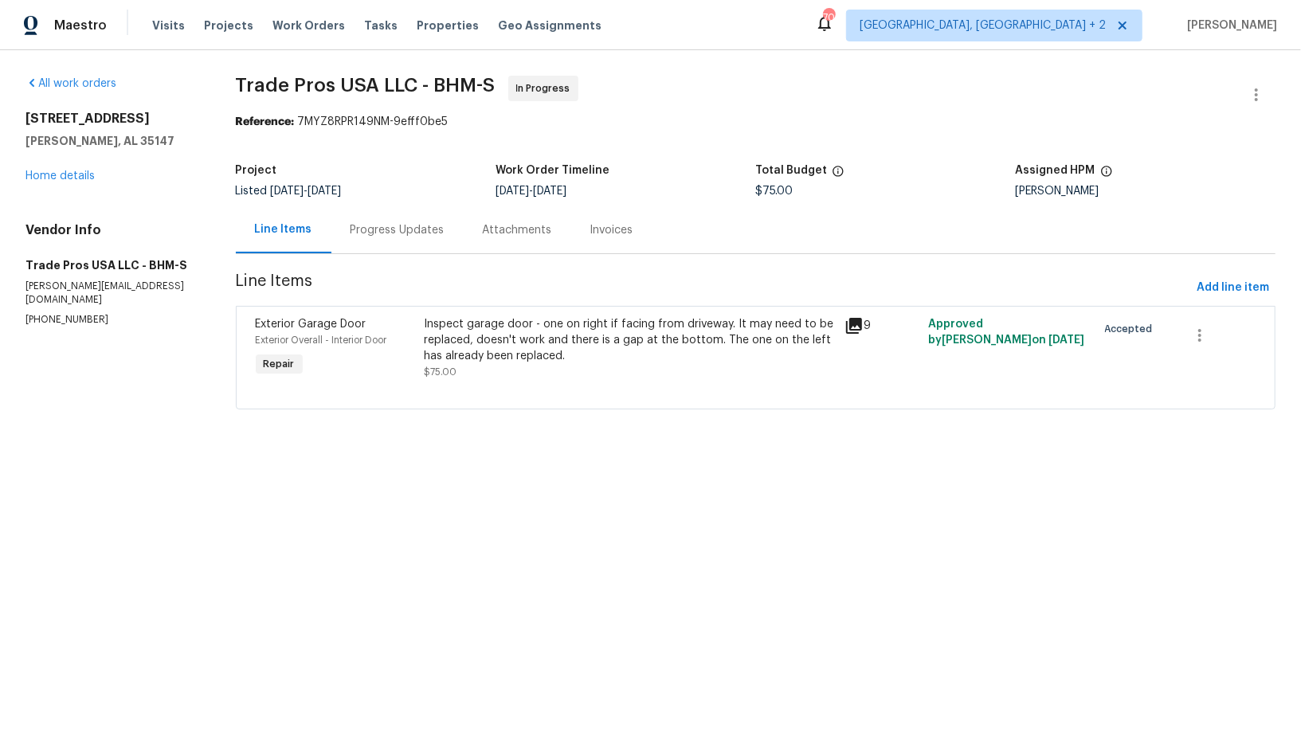
click at [420, 247] on div "Progress Updates" at bounding box center [397, 229] width 132 height 47
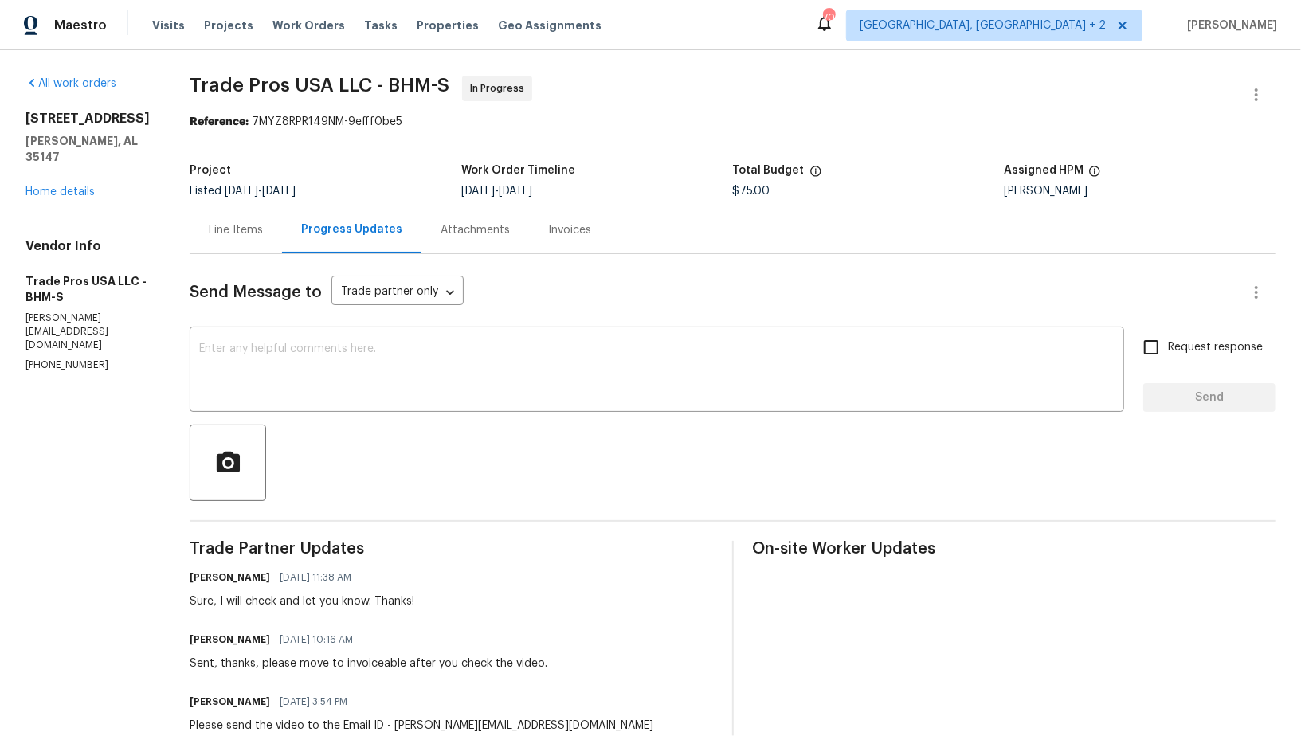
click at [245, 228] on div "Line Items" at bounding box center [236, 230] width 54 height 16
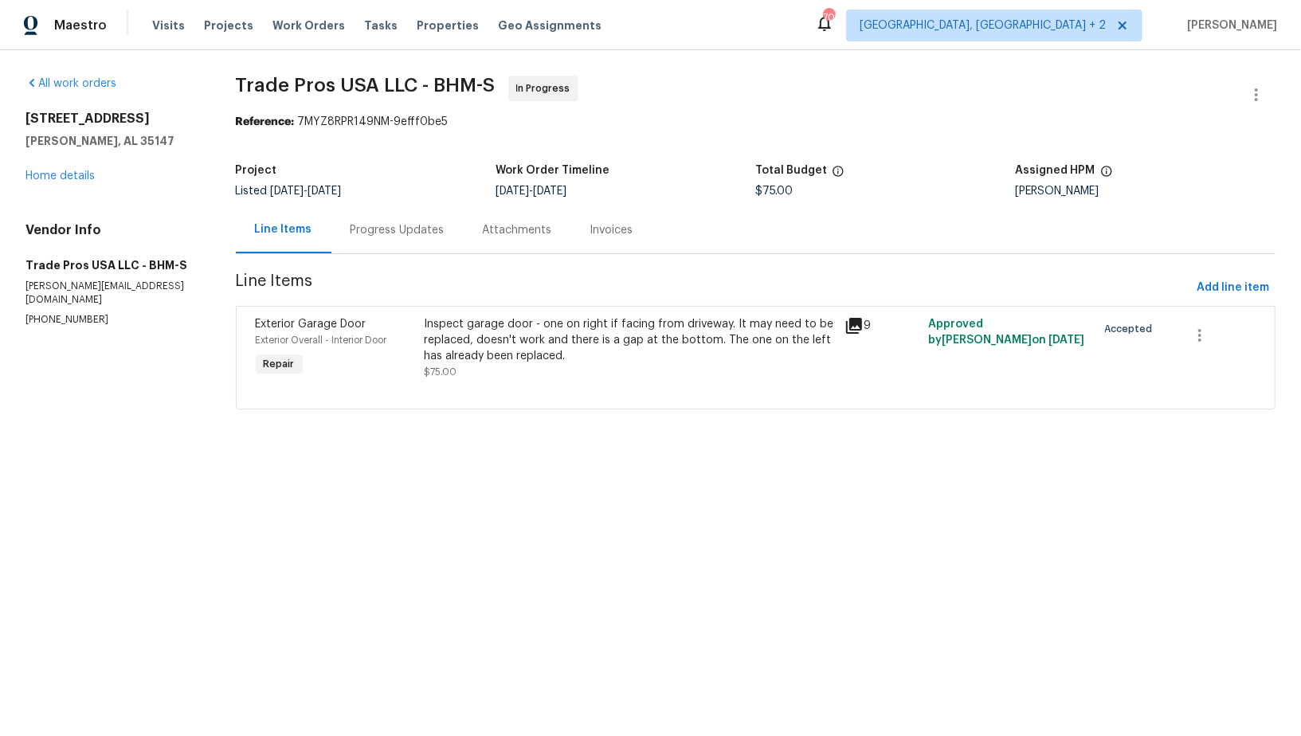
click at [417, 245] on div "Progress Updates" at bounding box center [397, 229] width 132 height 47
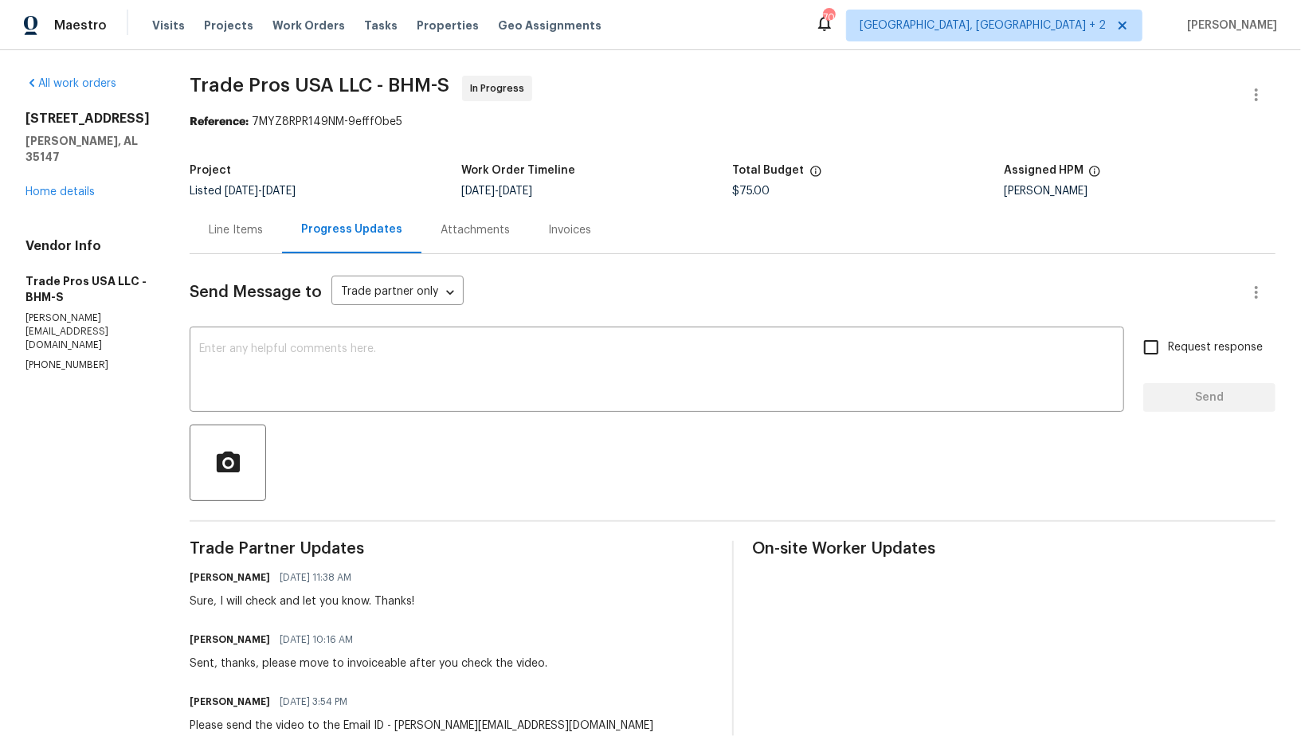
click at [218, 231] on div "Line Items" at bounding box center [236, 230] width 54 height 16
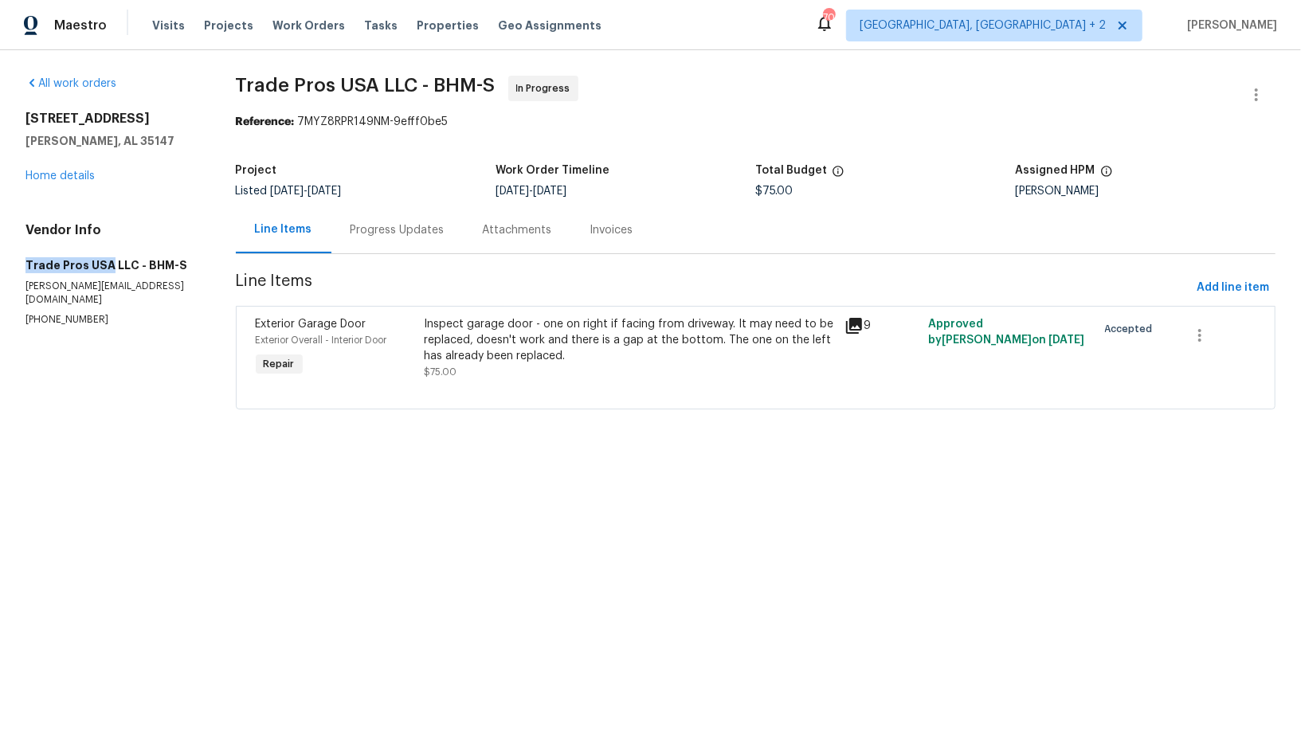
drag, startPoint x: 18, startPoint y: 263, endPoint x: 105, endPoint y: 265, distance: 87.7
click at [105, 265] on div "All work orders 5882 Forest Lakes Cv Sterrett, AL 35147 Home details Vendor Inf…" at bounding box center [650, 252] width 1301 height 404
copy h5 "Trade Pros USA"
click at [476, 347] on div "Inspect garage door - one on right if facing from driveway. It may need to be r…" at bounding box center [629, 340] width 411 height 48
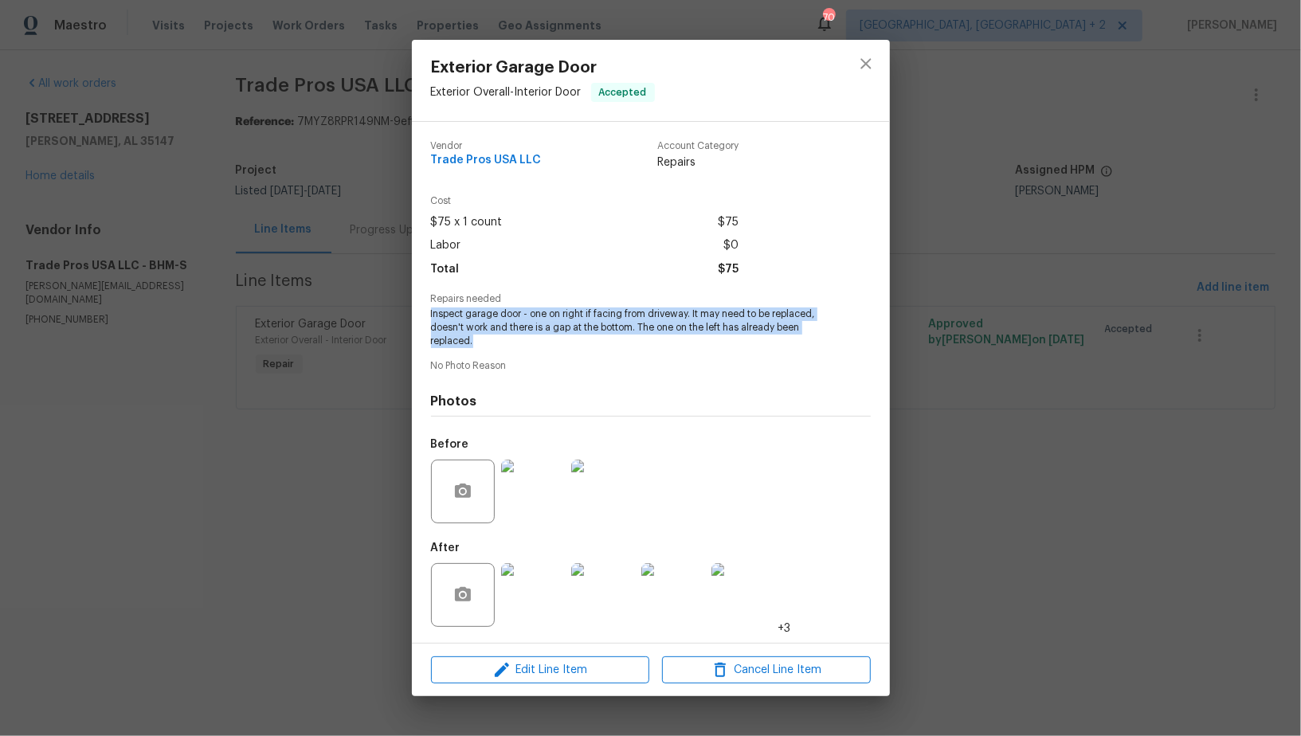
drag, startPoint x: 422, startPoint y: 315, endPoint x: 484, endPoint y: 345, distance: 68.4
click at [484, 345] on div "Vendor Trade Pros USA LLC Account Category Repairs Cost $75 x 1 count $75 Labor…" at bounding box center [651, 382] width 478 height 521
copy span "Inspect garage door - one on right if facing from driveway. It may need to be r…"
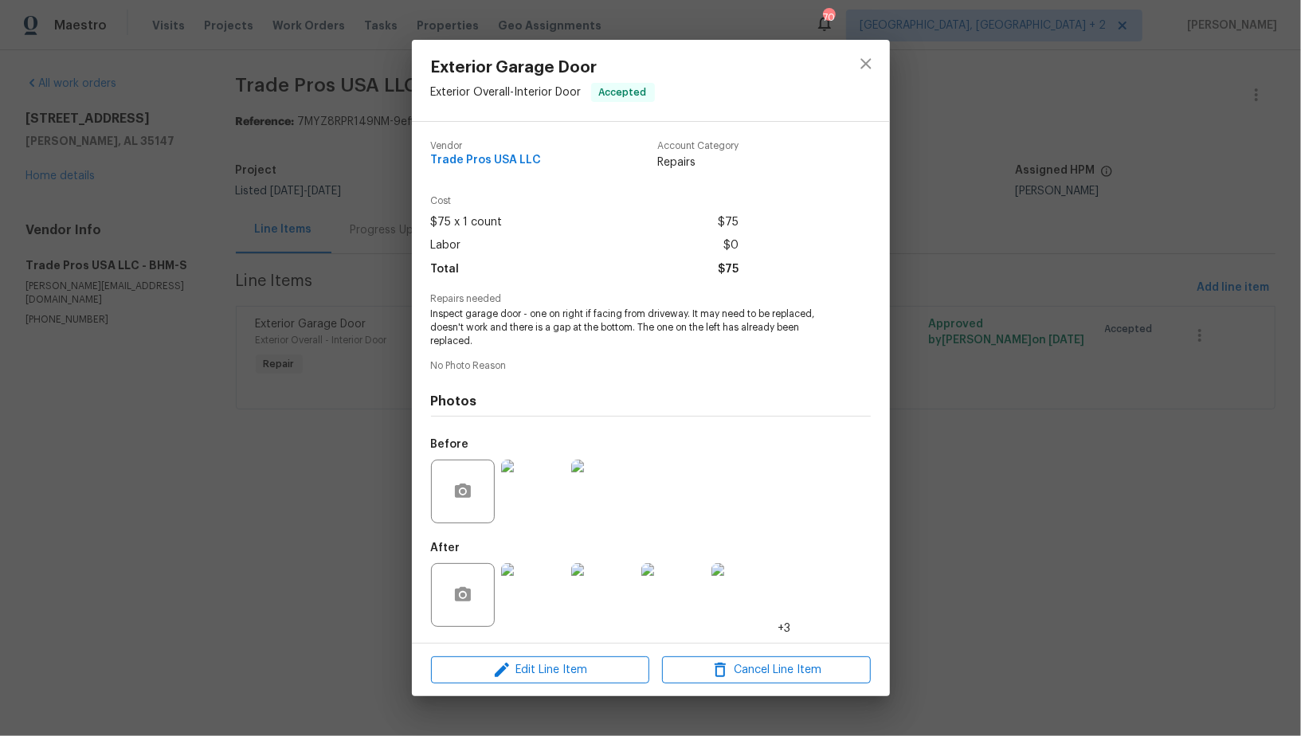
click at [379, 273] on div "Exterior Garage Door Exterior Overall - Interior Door Accepted Vendor Trade Pro…" at bounding box center [650, 368] width 1301 height 736
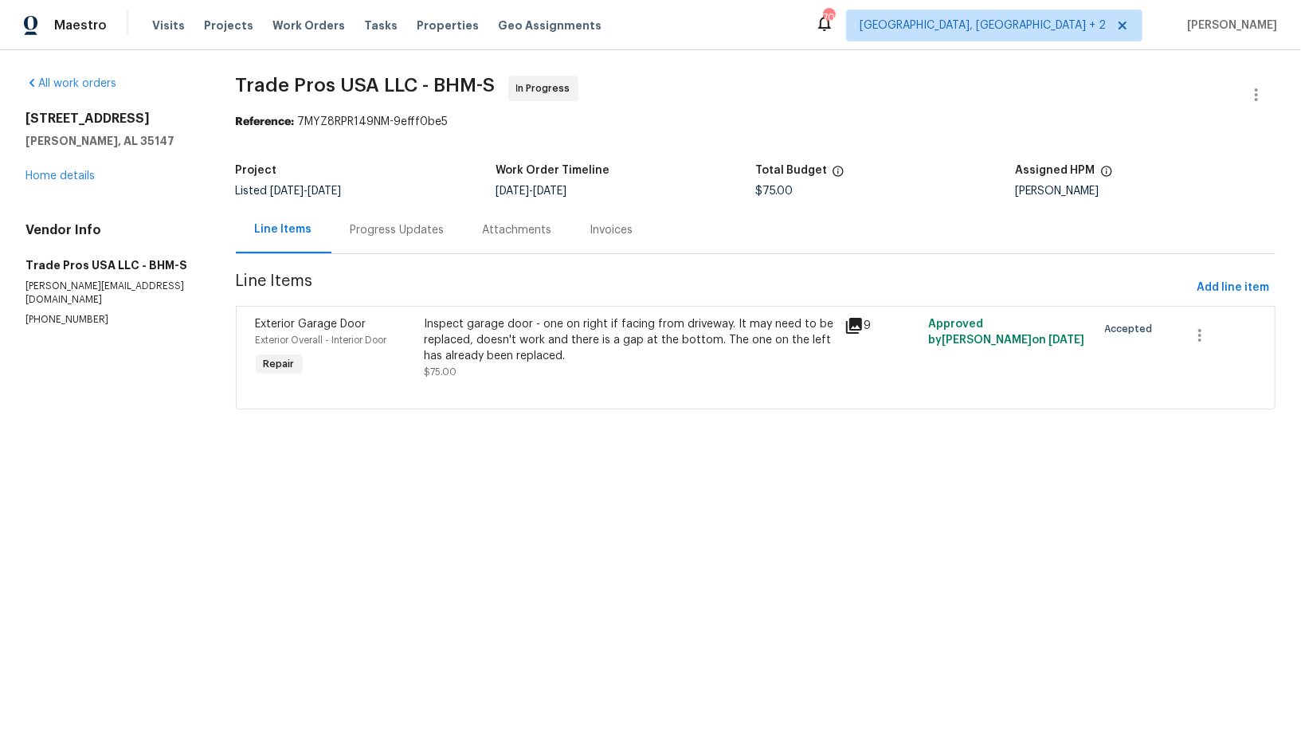
click at [410, 210] on div "Progress Updates" at bounding box center [397, 229] width 132 height 47
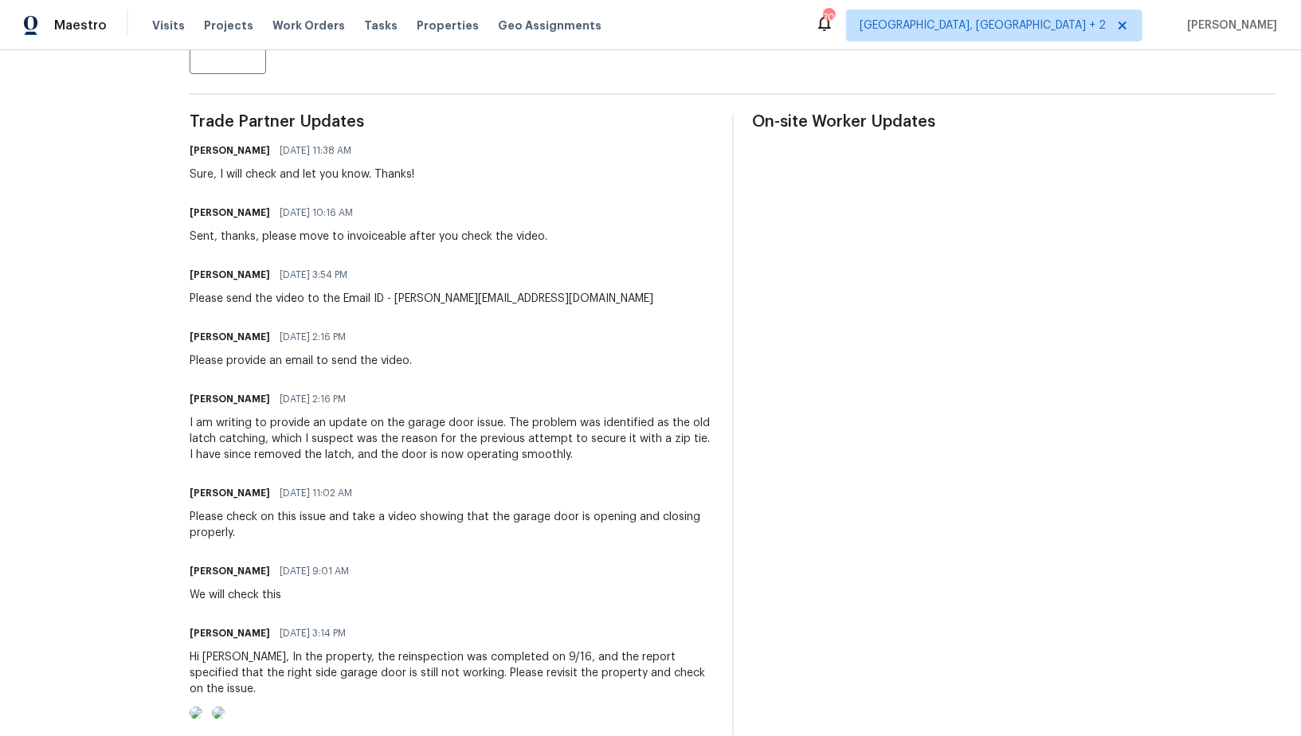
scroll to position [901, 0]
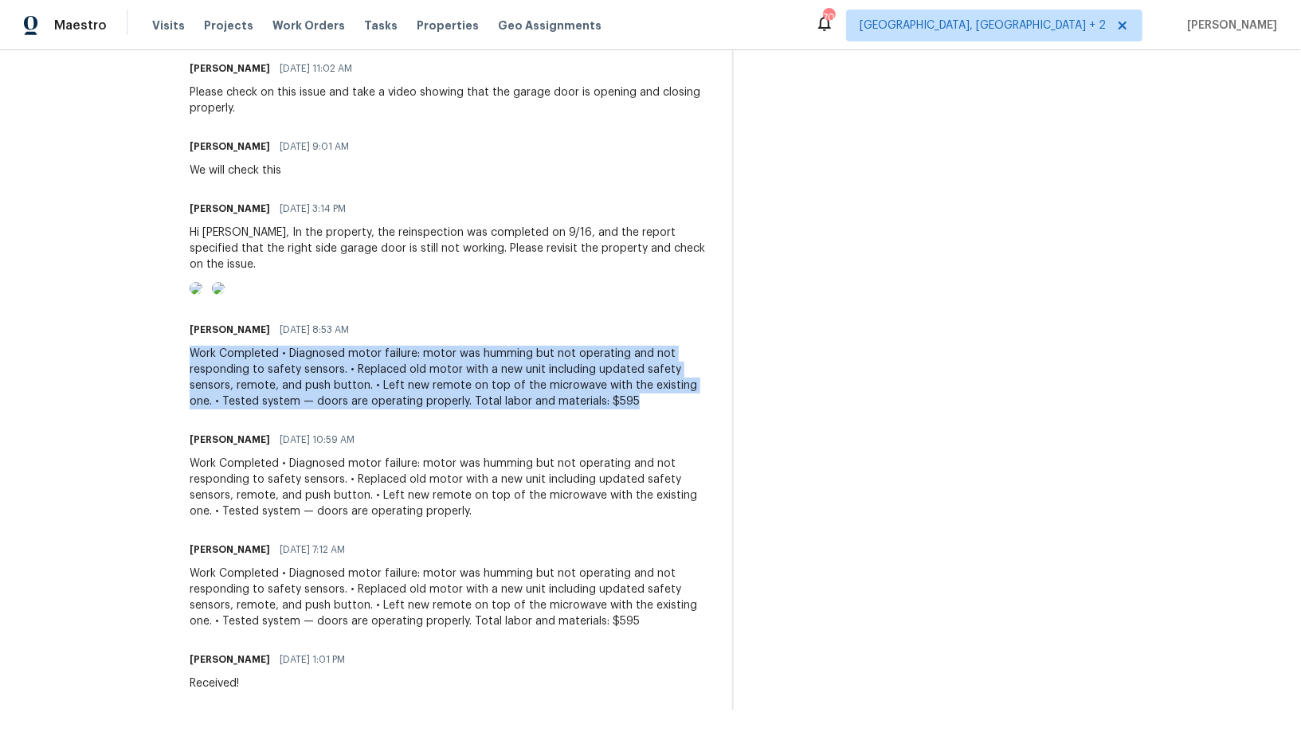
drag, startPoint x: 194, startPoint y: 356, endPoint x: 606, endPoint y: 412, distance: 416.5
click at [606, 411] on div "Trade Partner Updates Padmapriya R 09/25/2025 11:38 AM Sure, I will check and l…" at bounding box center [451, 200] width 523 height 1022
copy div "Work Completed • Diagnosed motor failure: motor was humming but not operating a…"
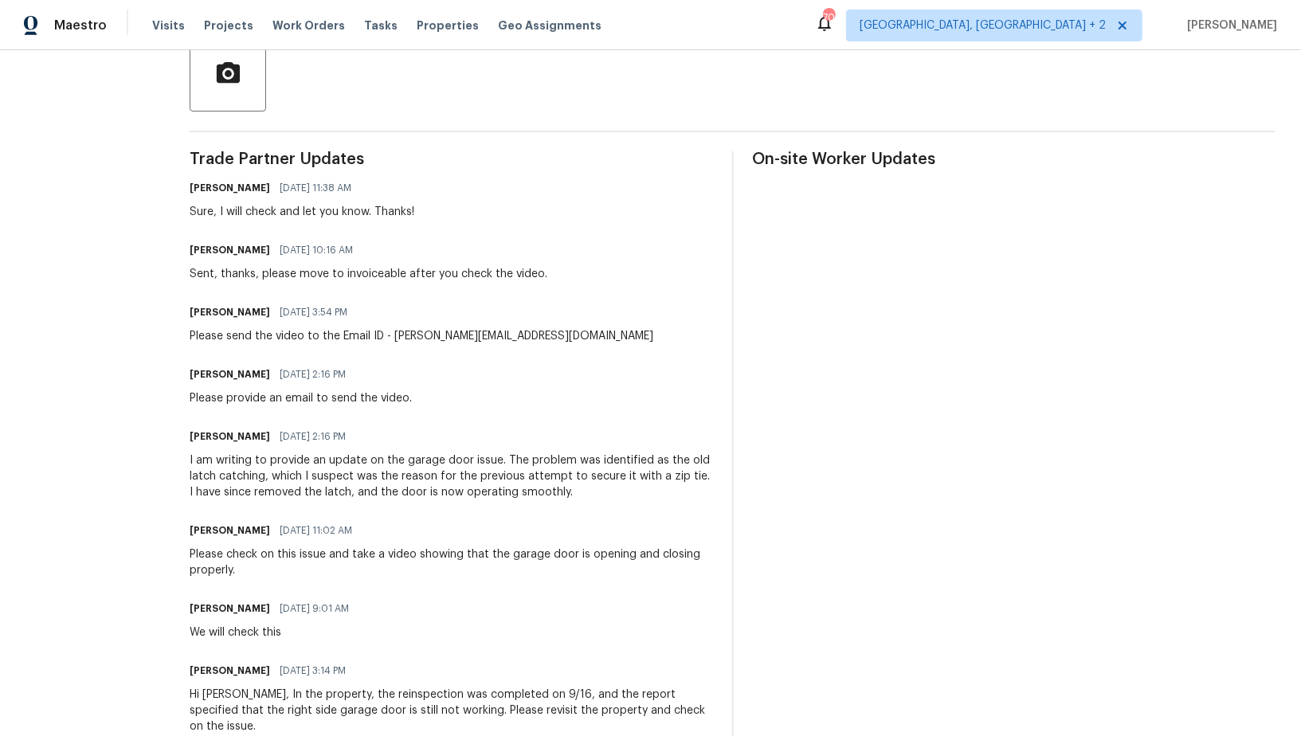
scroll to position [424, 0]
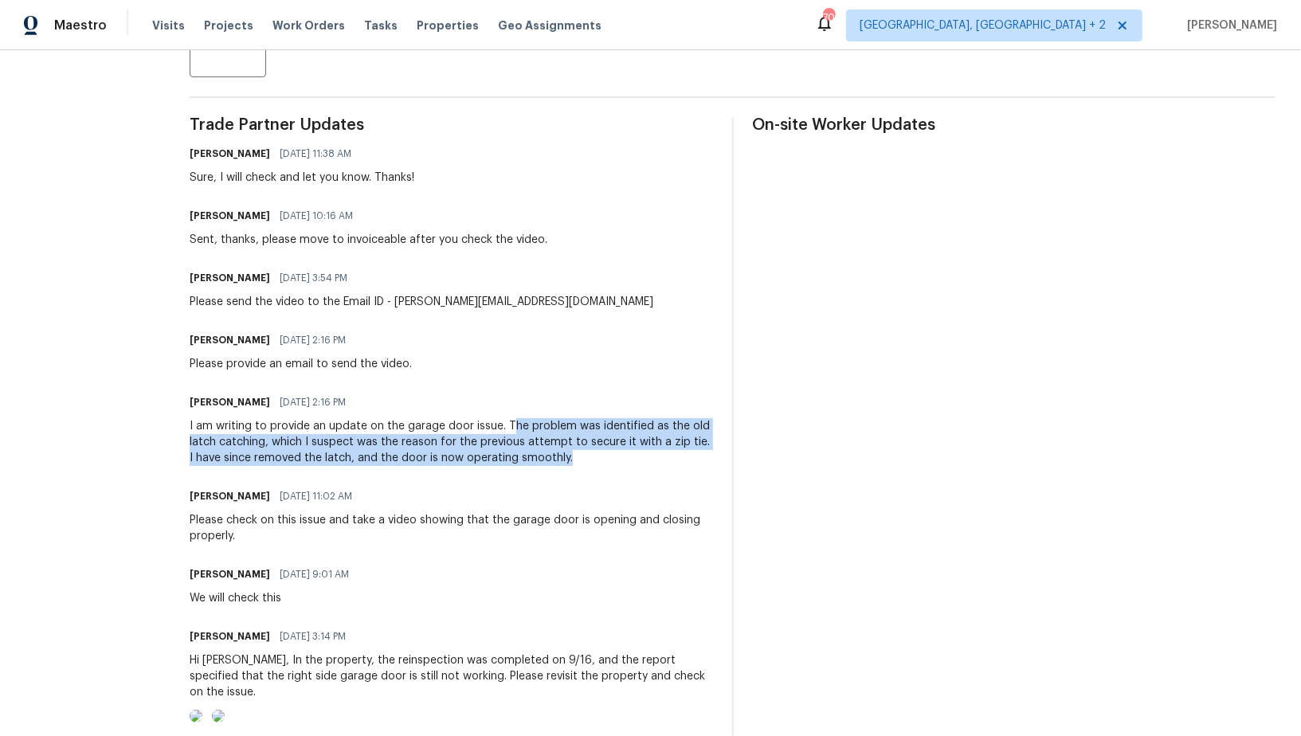
drag, startPoint x: 510, startPoint y: 426, endPoint x: 574, endPoint y: 462, distance: 73.1
click at [574, 462] on div "I am writing to provide an update on the garage door issue. The problem was ide…" at bounding box center [451, 442] width 523 height 48
copy div "he problem was identified as the old latch catching, which I suspect was the re…"
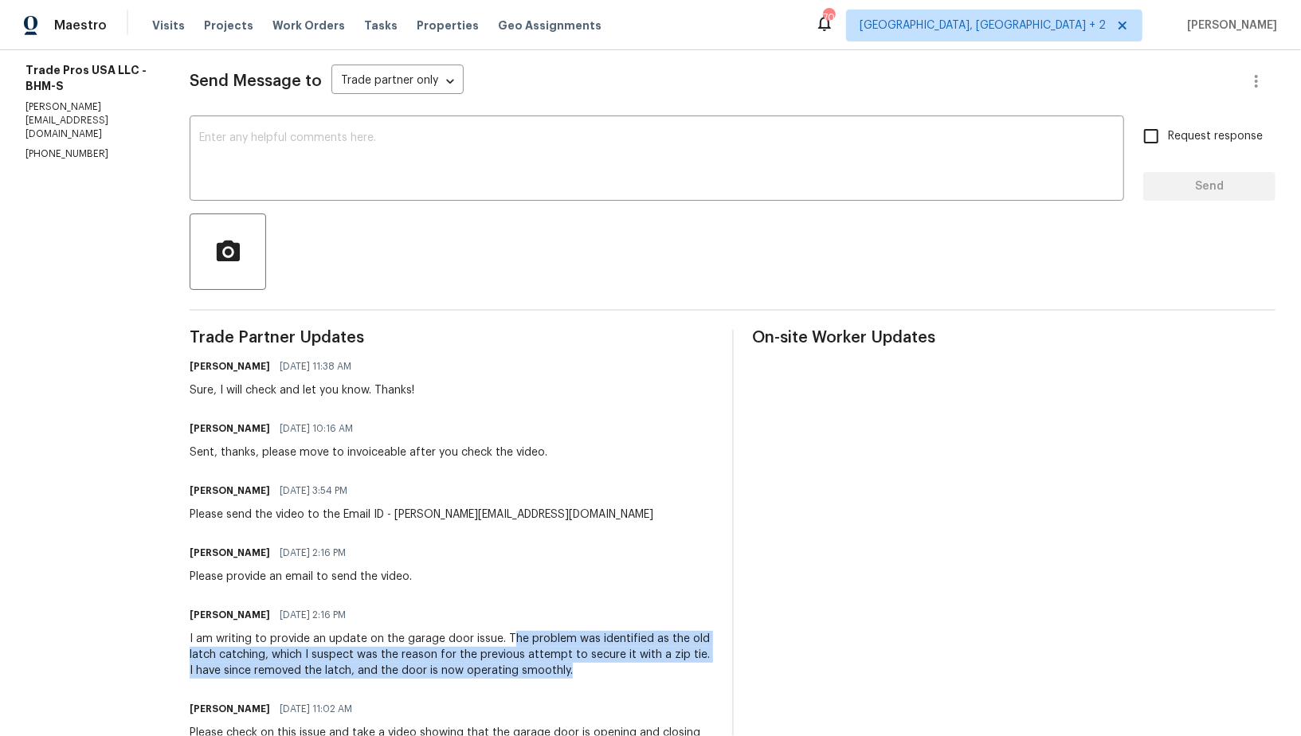
scroll to position [0, 0]
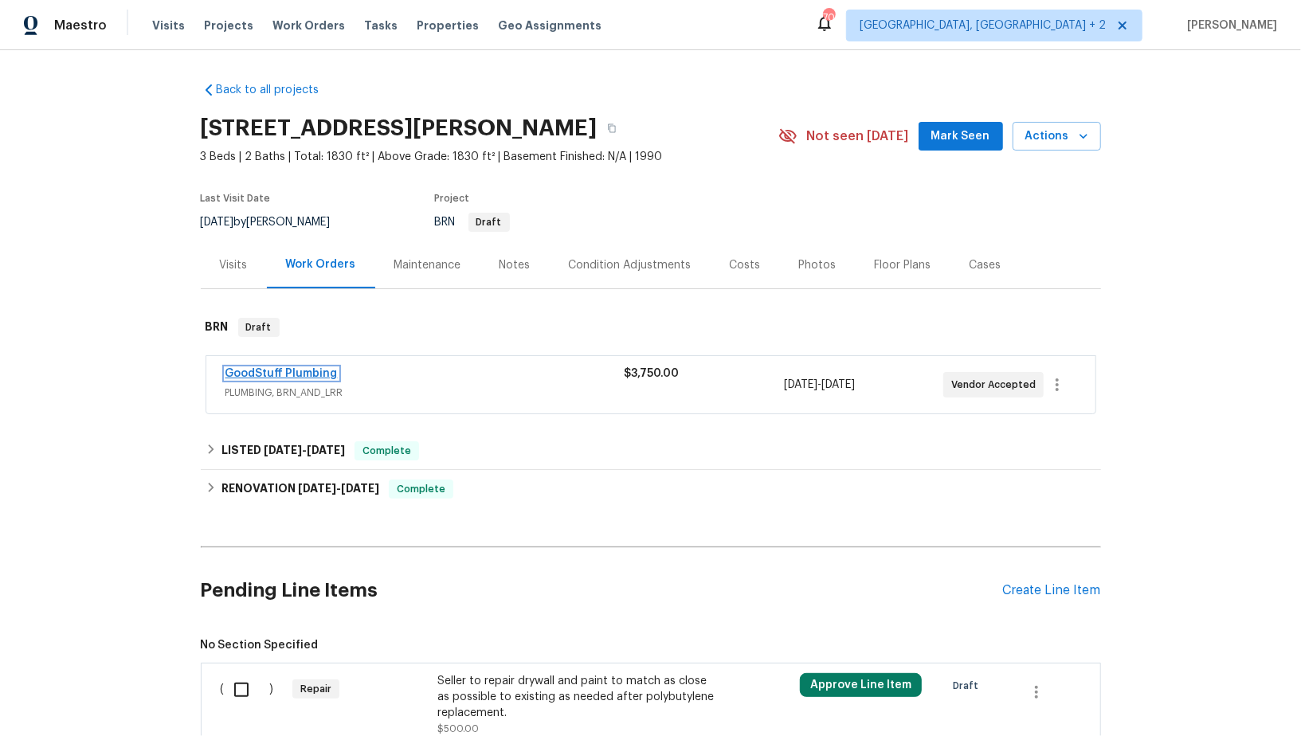
click at [287, 375] on link "GoodStuff Plumbing" at bounding box center [282, 373] width 112 height 11
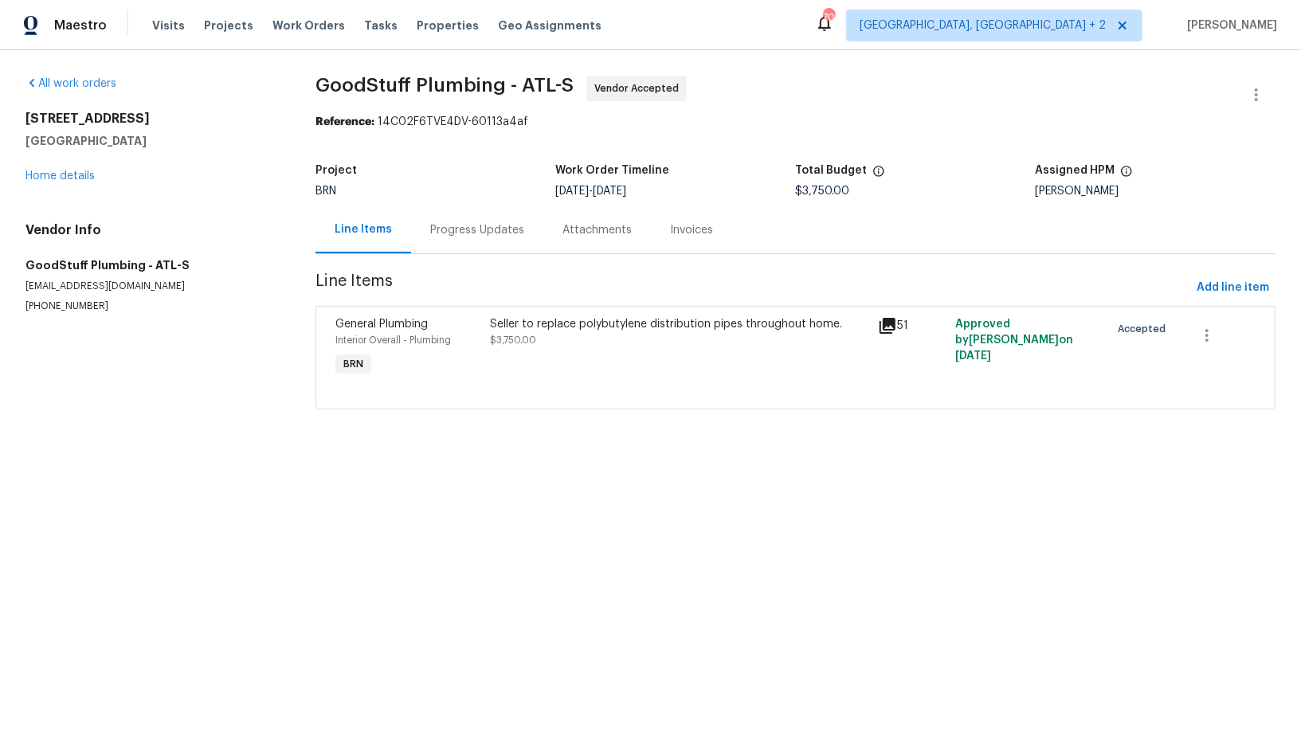
click at [511, 330] on div "Seller to replace polybutylene distribution pipes throughout home." at bounding box center [680, 324] width 378 height 16
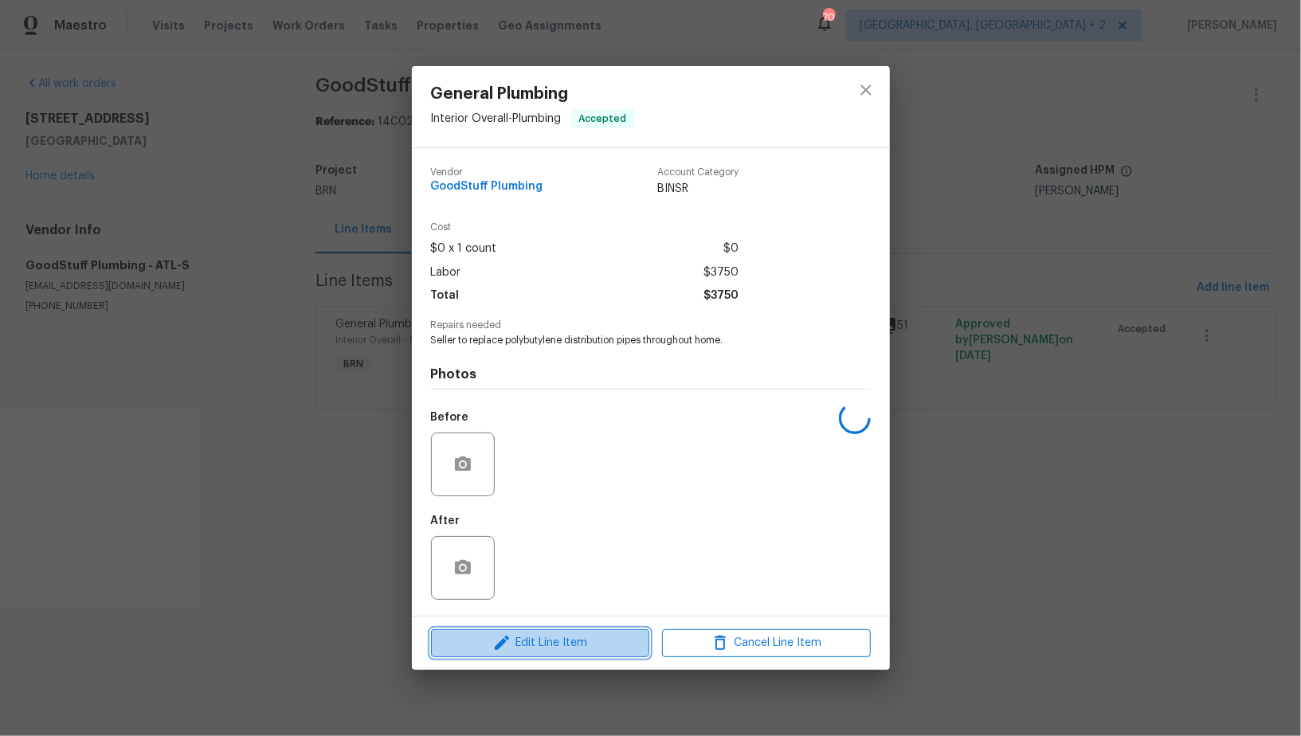
click at [551, 633] on button "Edit Line Item" at bounding box center [540, 643] width 218 height 28
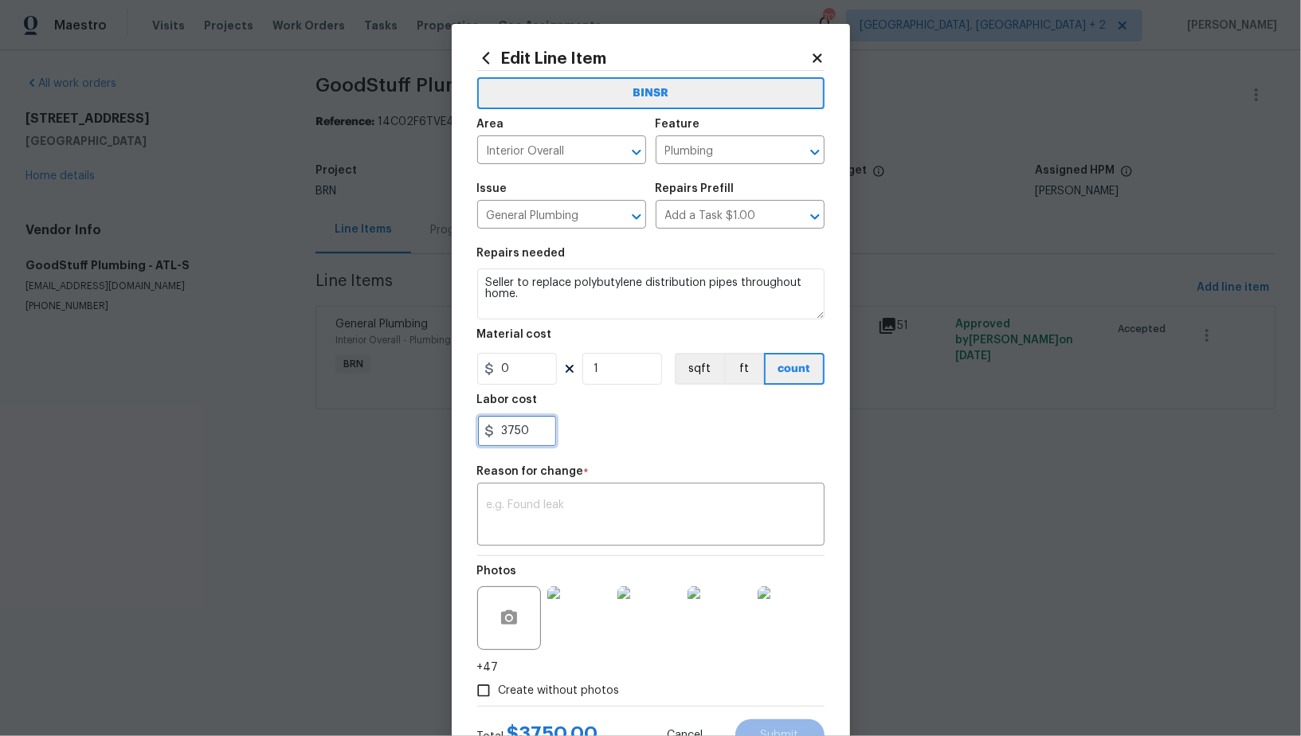
click at [534, 433] on input "3750" at bounding box center [517, 431] width 80 height 32
paste input "5795"
type input "5795"
click at [530, 503] on textarea at bounding box center [651, 516] width 328 height 33
paste textarea "(PR) Updated cost per BR team’s approval."
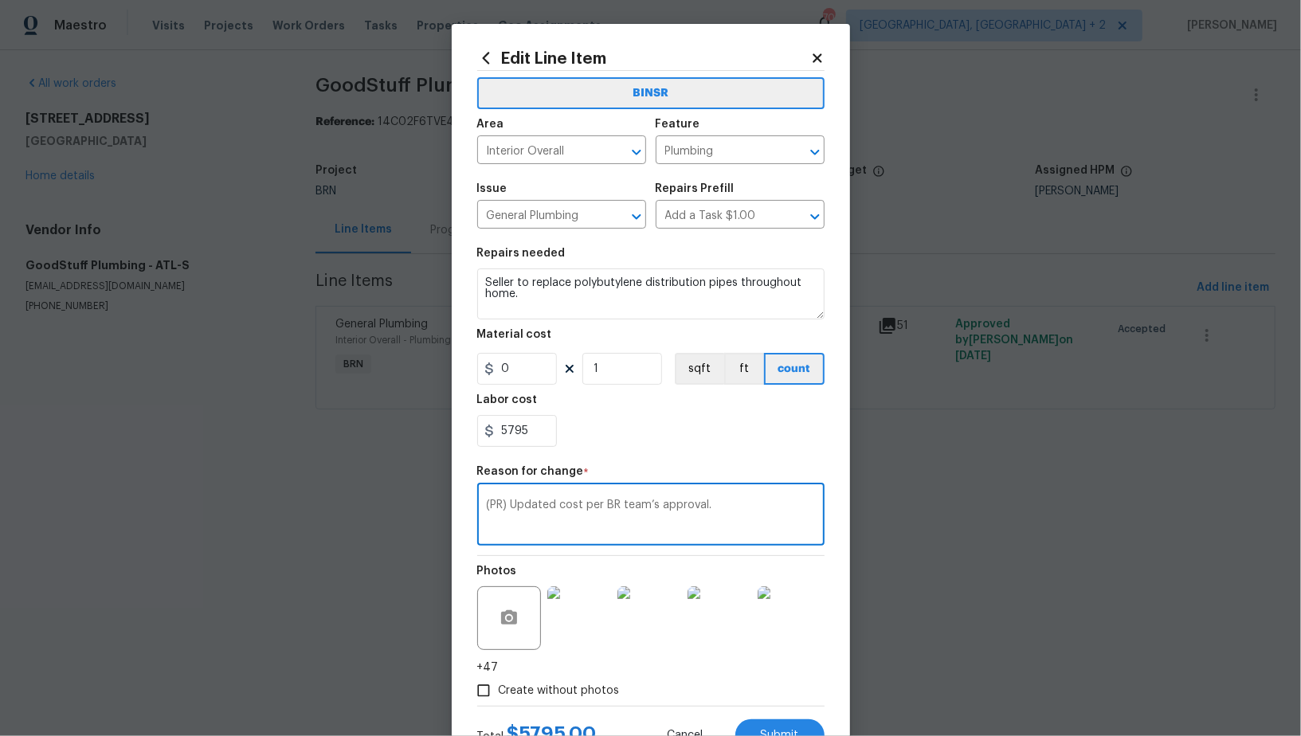
scroll to position [64, 0]
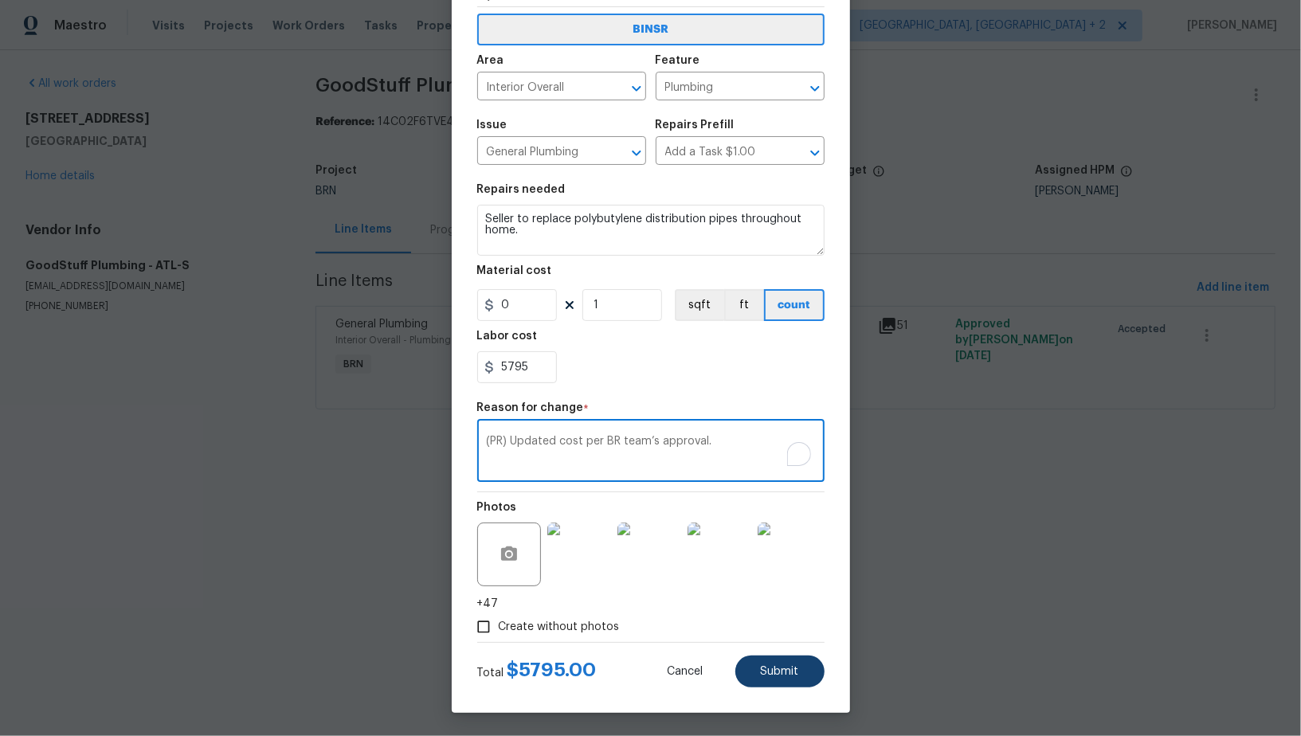
type textarea "(PR) Updated cost per BR team’s approval."
click at [782, 673] on span "Submit" at bounding box center [780, 672] width 38 height 12
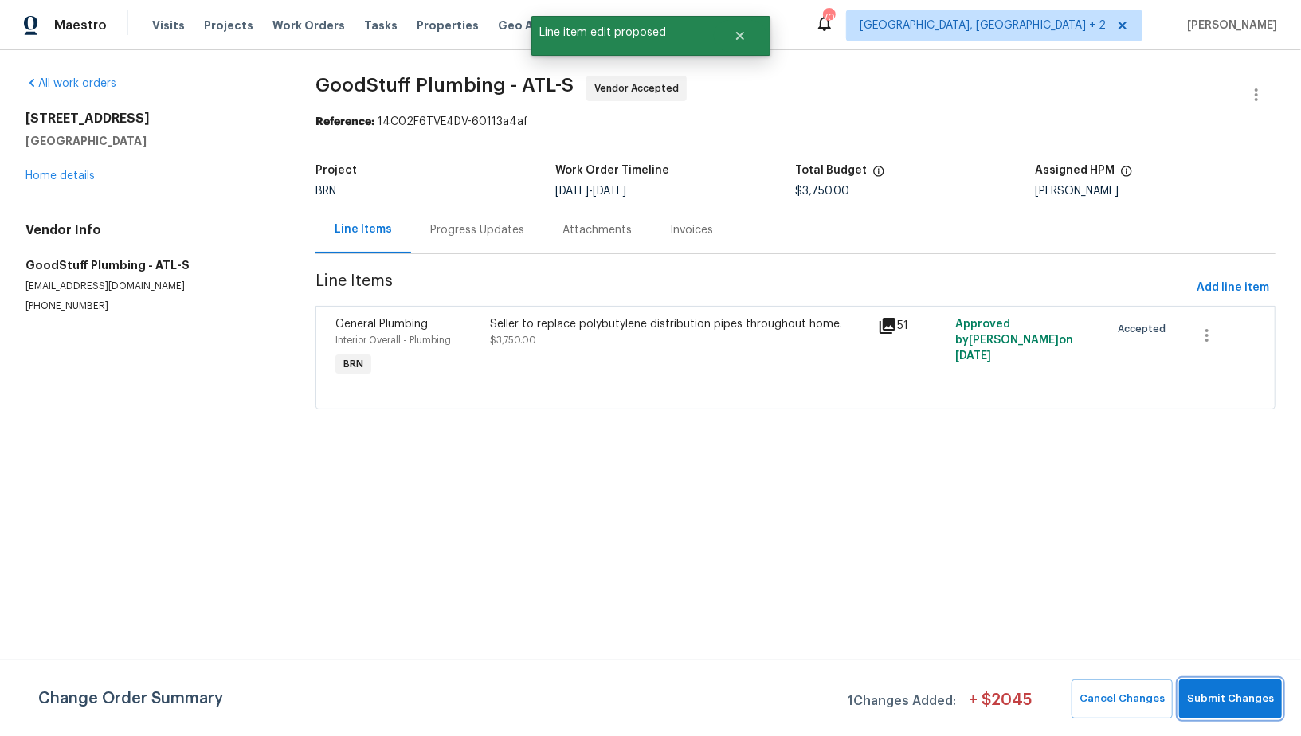
scroll to position [0, 0]
click at [1267, 697] on span "Submit Changes" at bounding box center [1230, 699] width 87 height 18
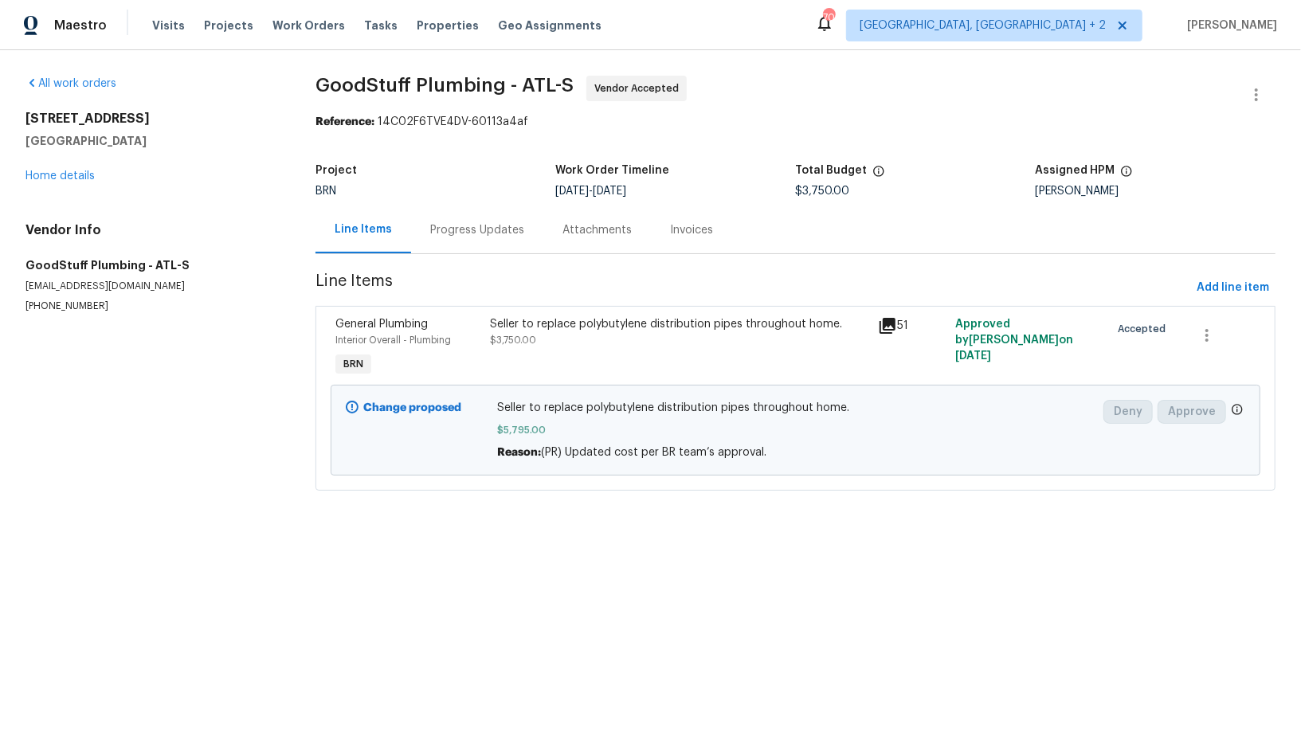
click at [461, 220] on div "Progress Updates" at bounding box center [477, 229] width 132 height 47
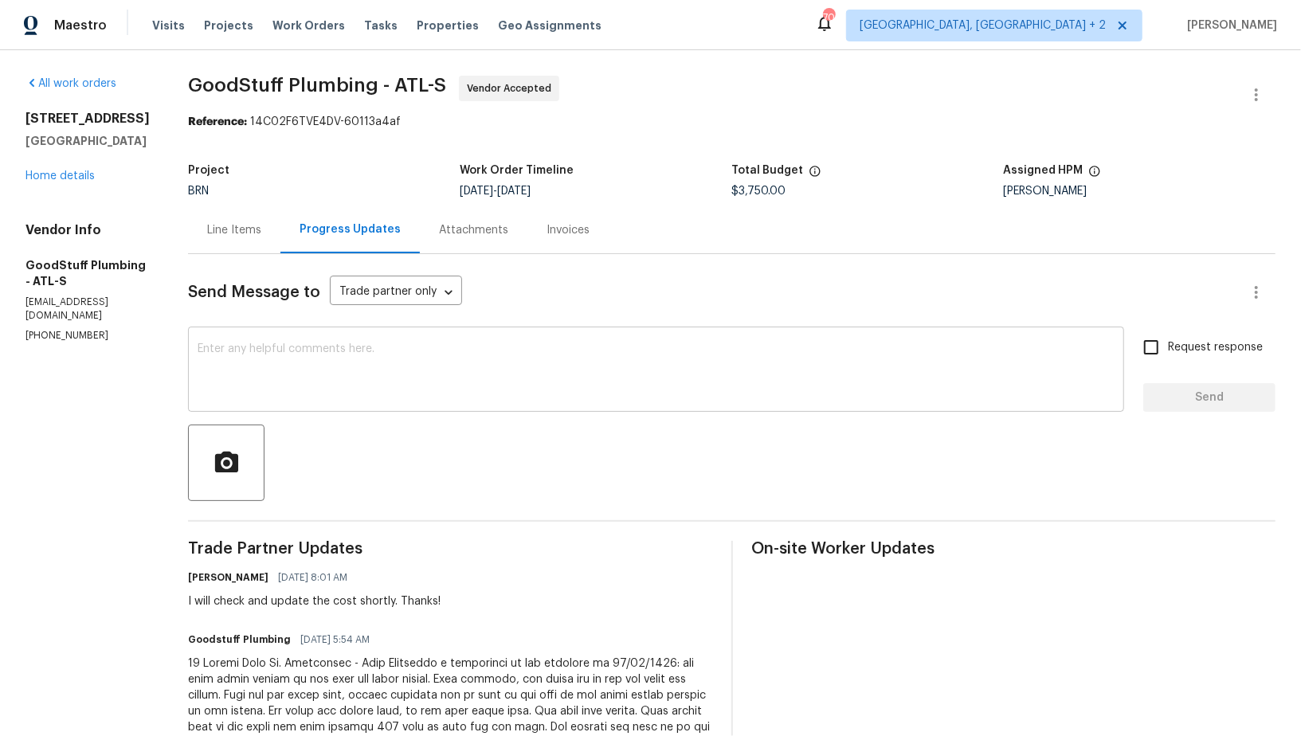
click at [382, 380] on textarea at bounding box center [656, 371] width 917 height 56
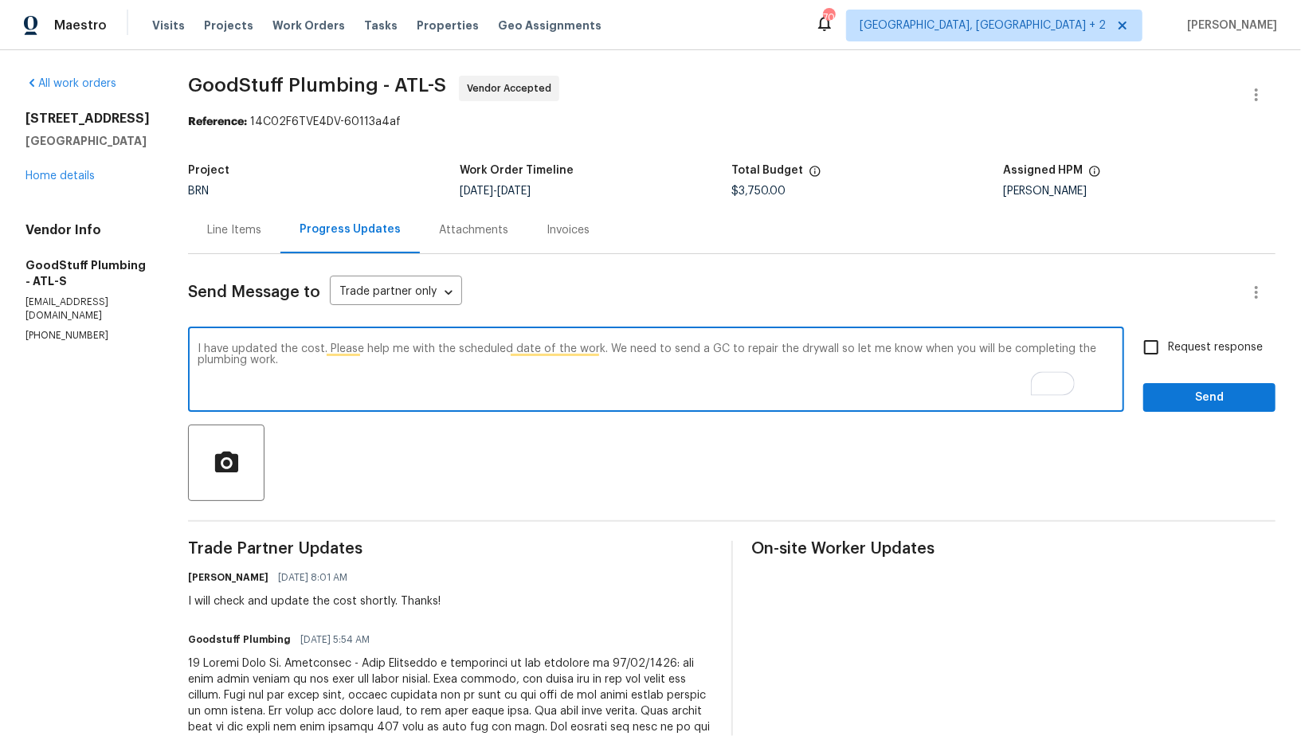
type textarea "I have updated the cost. Please help me with the scheduled date of the work. We…"
click at [1162, 342] on input "Request response" at bounding box center [1151, 347] width 33 height 33
checkbox input "true"
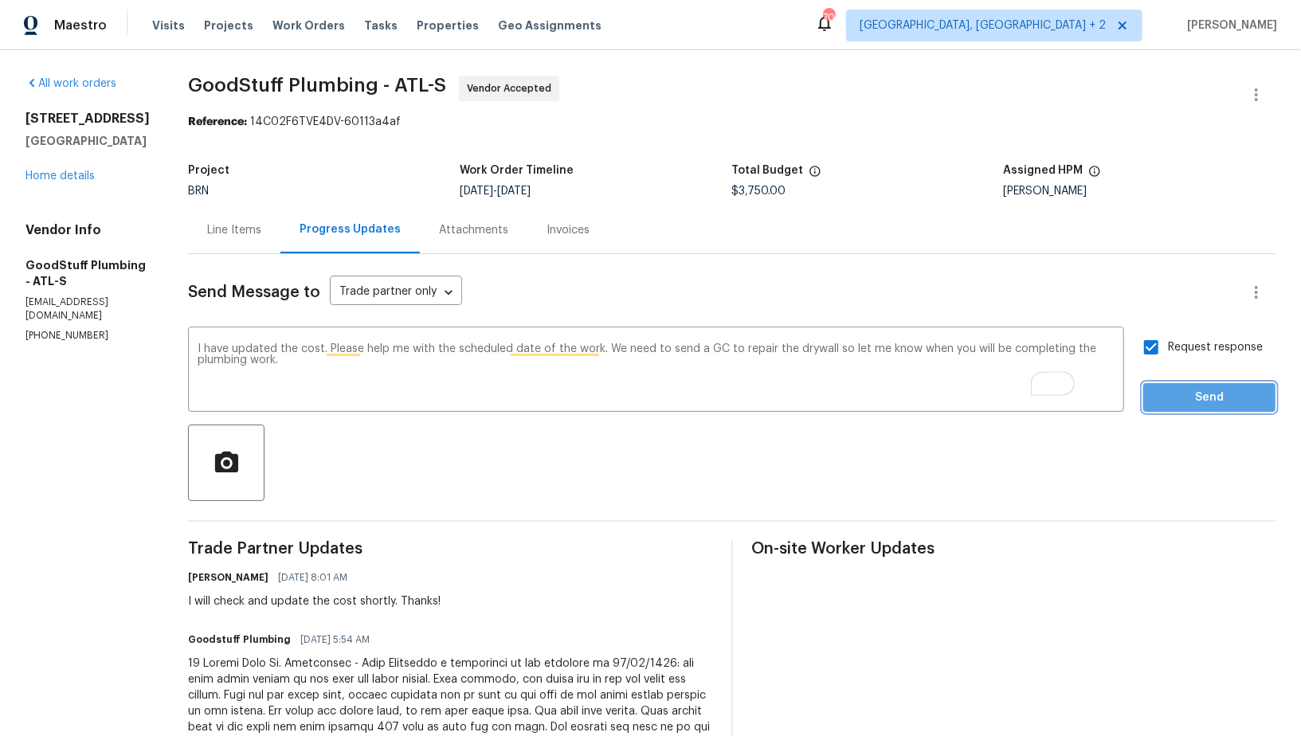
click at [1178, 383] on button "Send" at bounding box center [1209, 397] width 132 height 29
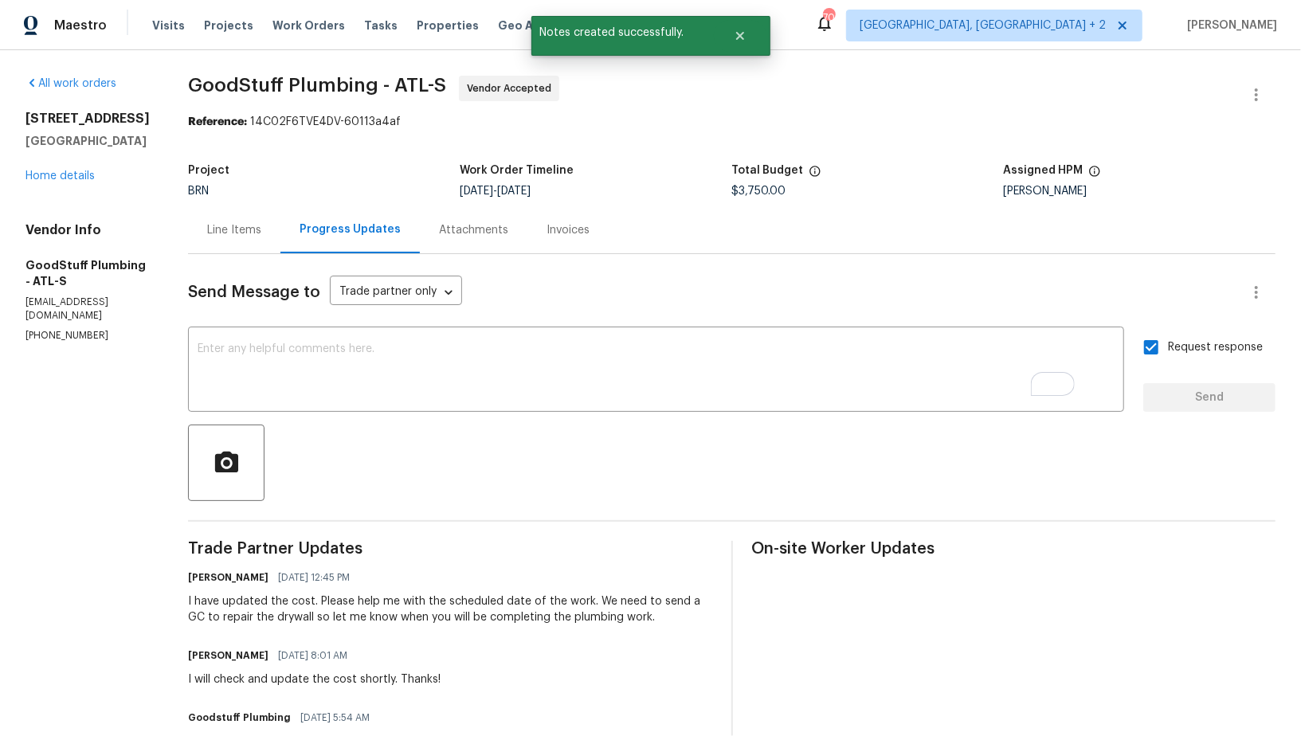
click at [261, 237] on div "Line Items" at bounding box center [234, 230] width 54 height 16
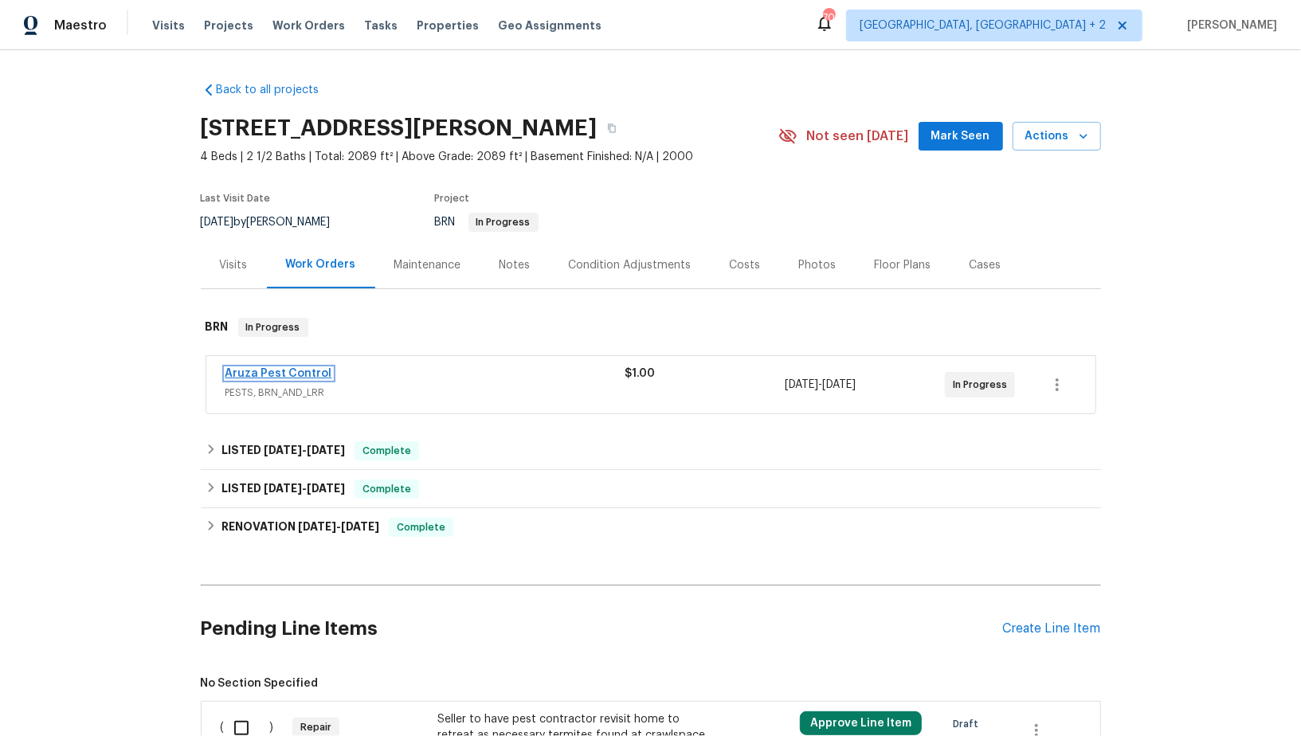
click at [265, 376] on link "Aruza Pest Control" at bounding box center [279, 373] width 107 height 11
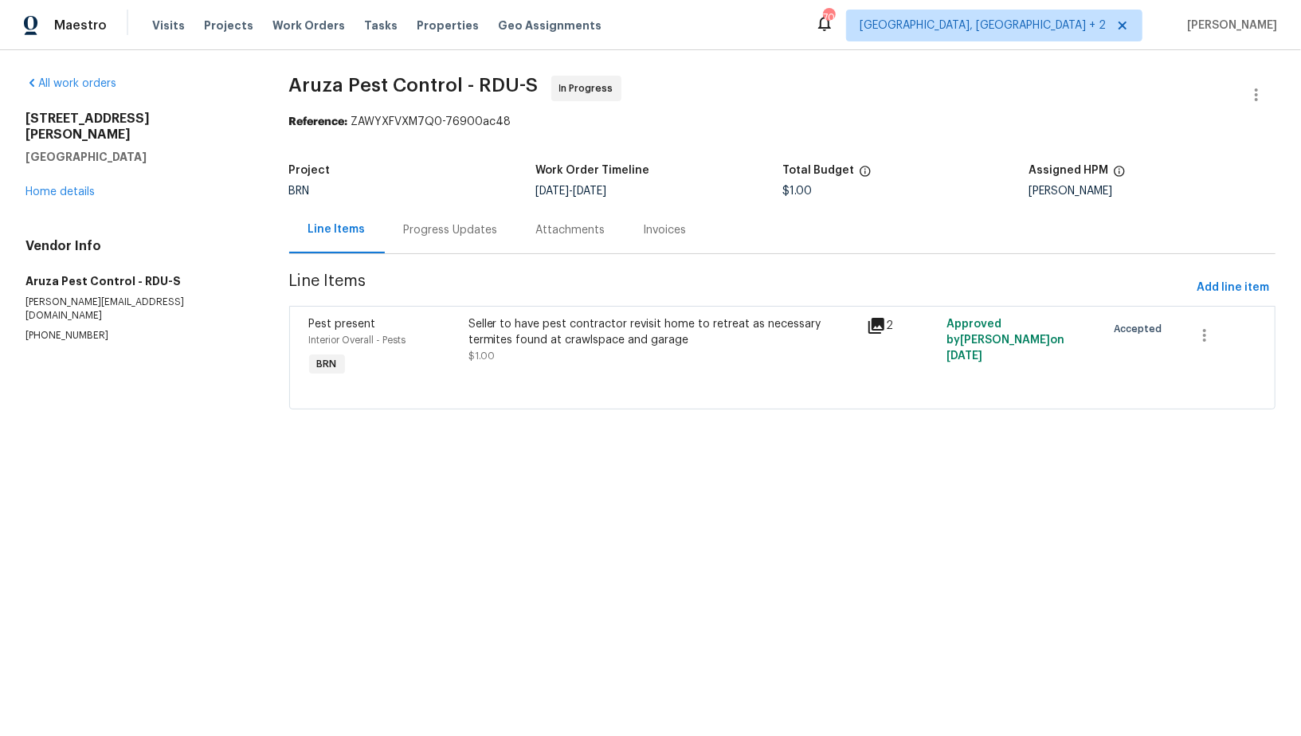
click at [413, 244] on div "Progress Updates" at bounding box center [451, 229] width 132 height 47
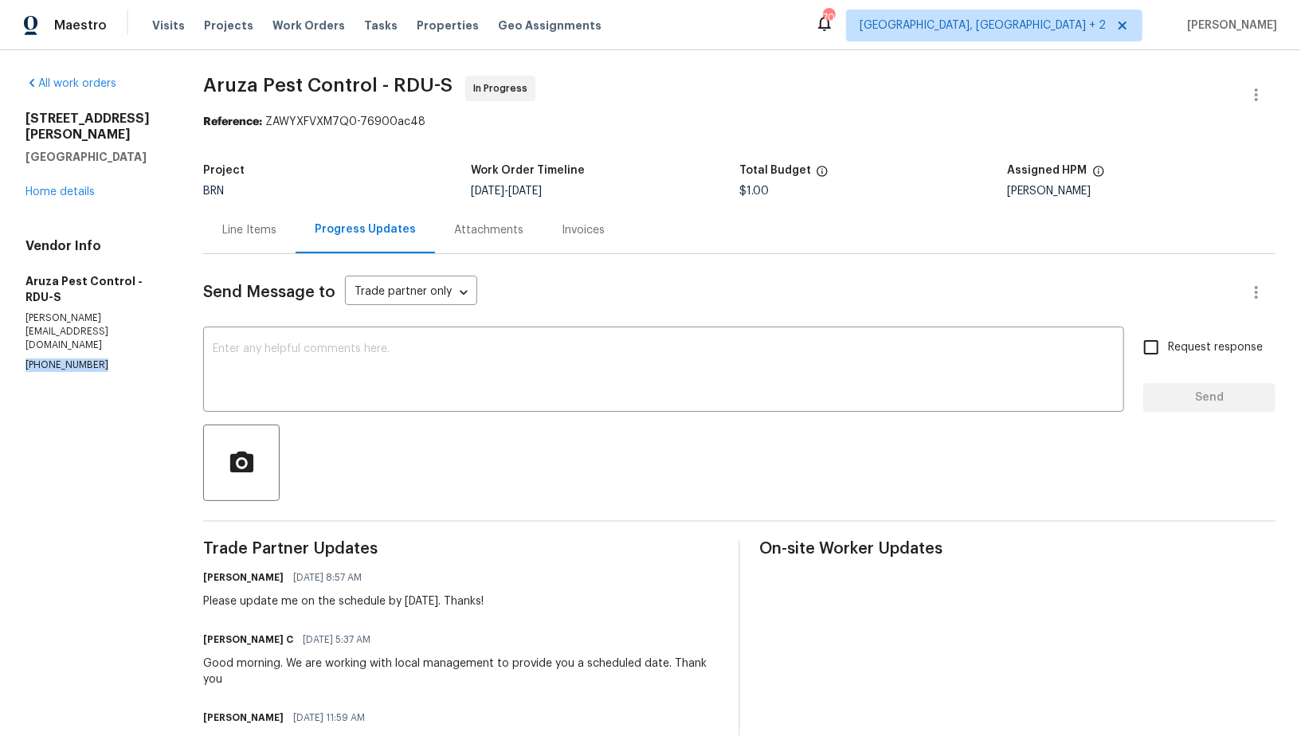
drag, startPoint x: 108, startPoint y: 320, endPoint x: 0, endPoint y: 320, distance: 108.4
click at [0, 320] on div "All work orders [STREET_ADDRESS][PERSON_NAME] Home details Vendor Info Aruza Pe…" at bounding box center [650, 640] width 1301 height 1181
copy p "[PHONE_NUMBER]"
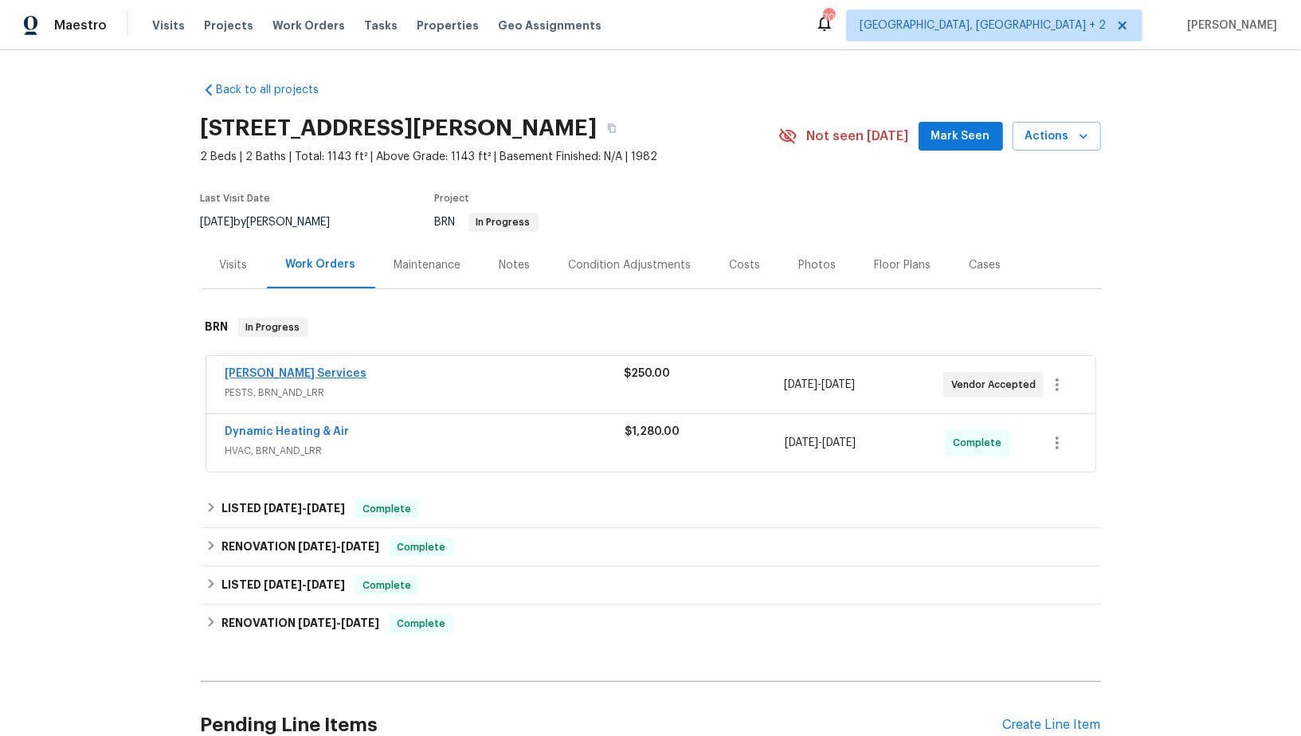
click at [280, 378] on span "[PERSON_NAME] Services" at bounding box center [297, 374] width 142 height 16
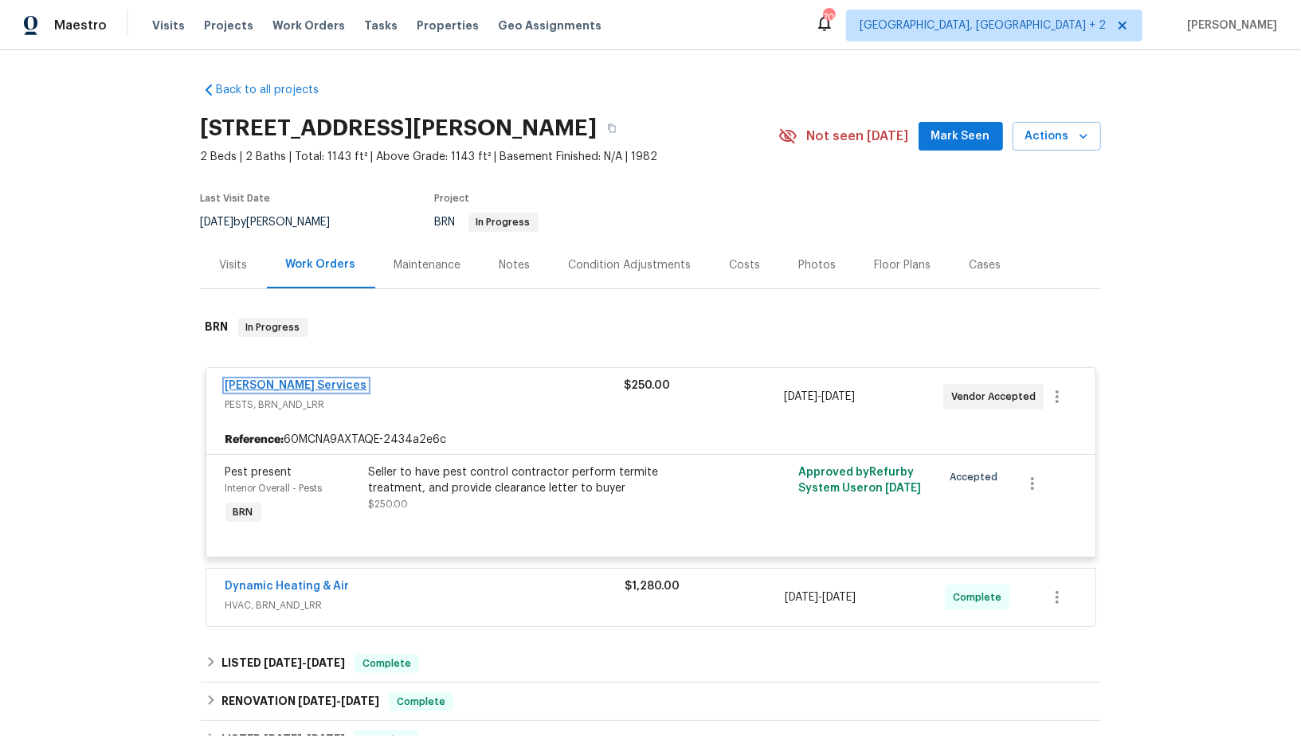
click at [245, 382] on link "Massey Services" at bounding box center [297, 385] width 142 height 11
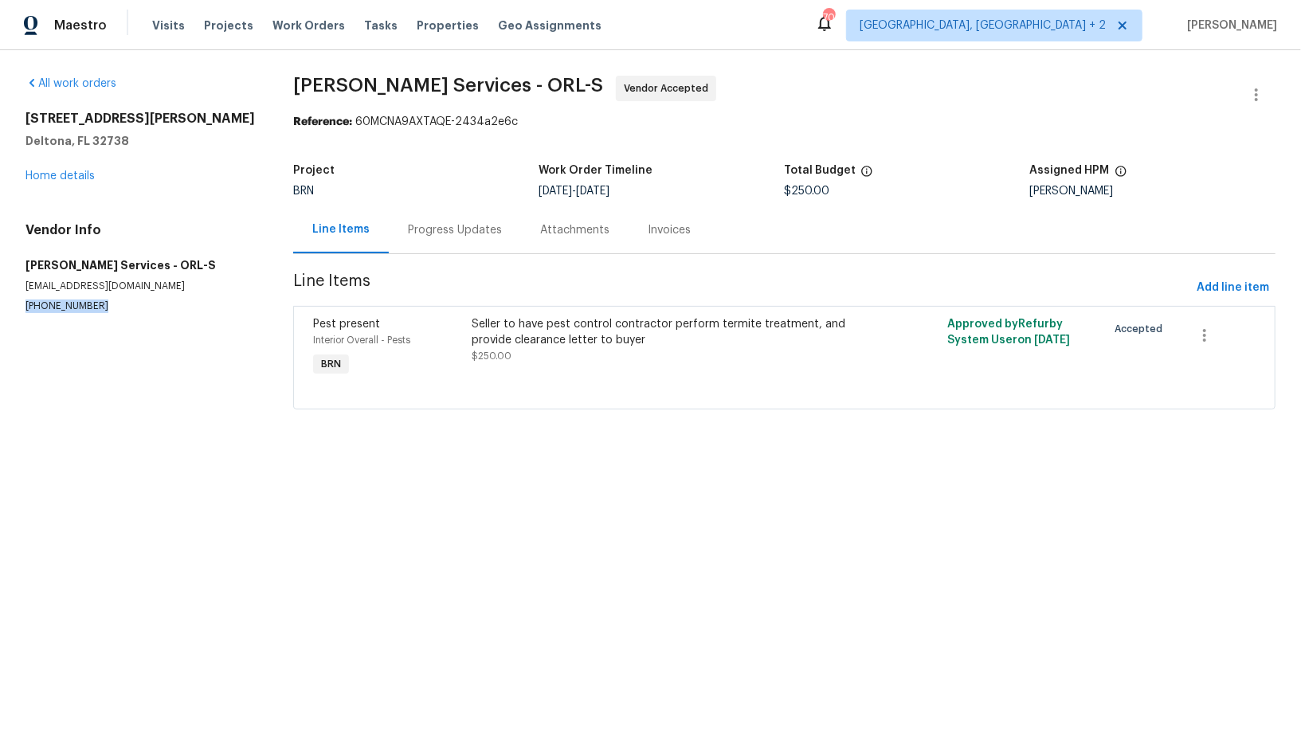
drag, startPoint x: 102, startPoint y: 308, endPoint x: 0, endPoint y: 307, distance: 102.0
click at [0, 307] on div "All work orders 2364 Howland Blvd Deltona, FL 32738 Home details Vendor Info Ma…" at bounding box center [650, 252] width 1301 height 404
copy p "(407) 645-2500"
click at [478, 351] on span "$250.00" at bounding box center [492, 356] width 40 height 10
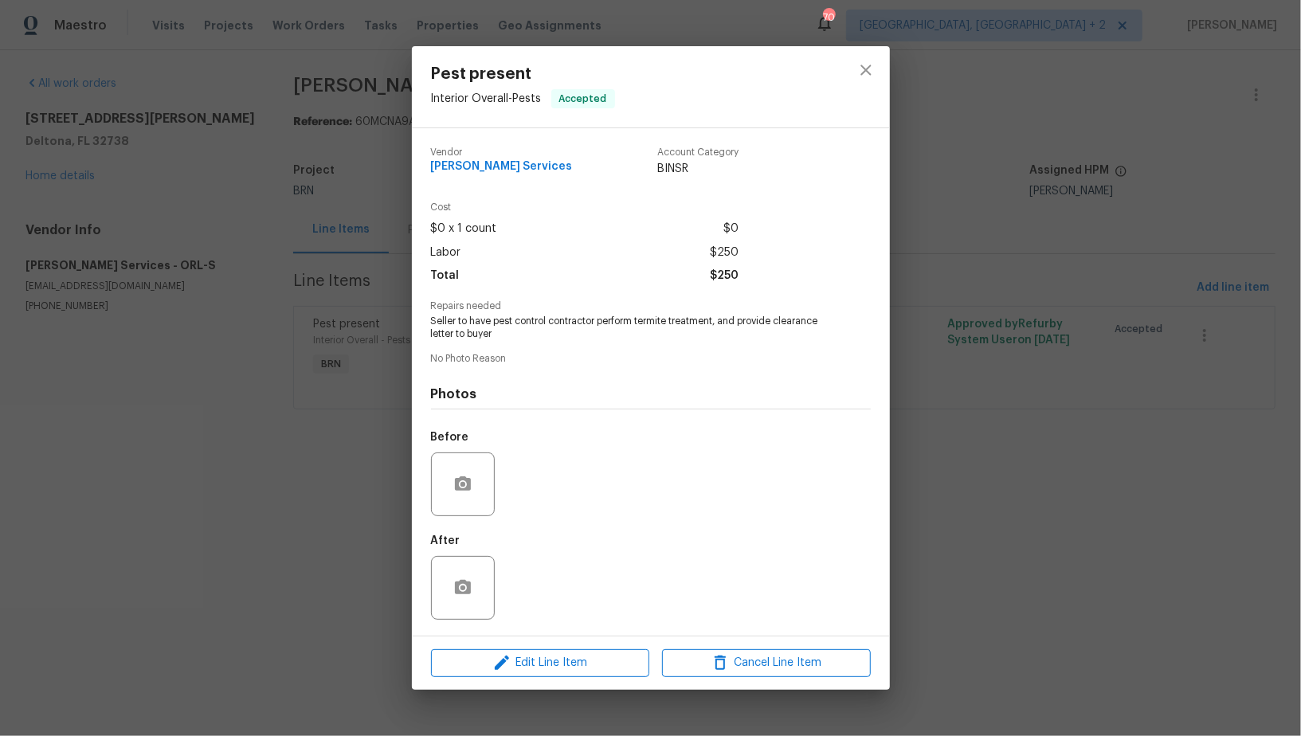
click at [299, 377] on div "Pest present Interior Overall - Pests Accepted Vendor Massey Services Account C…" at bounding box center [650, 368] width 1301 height 736
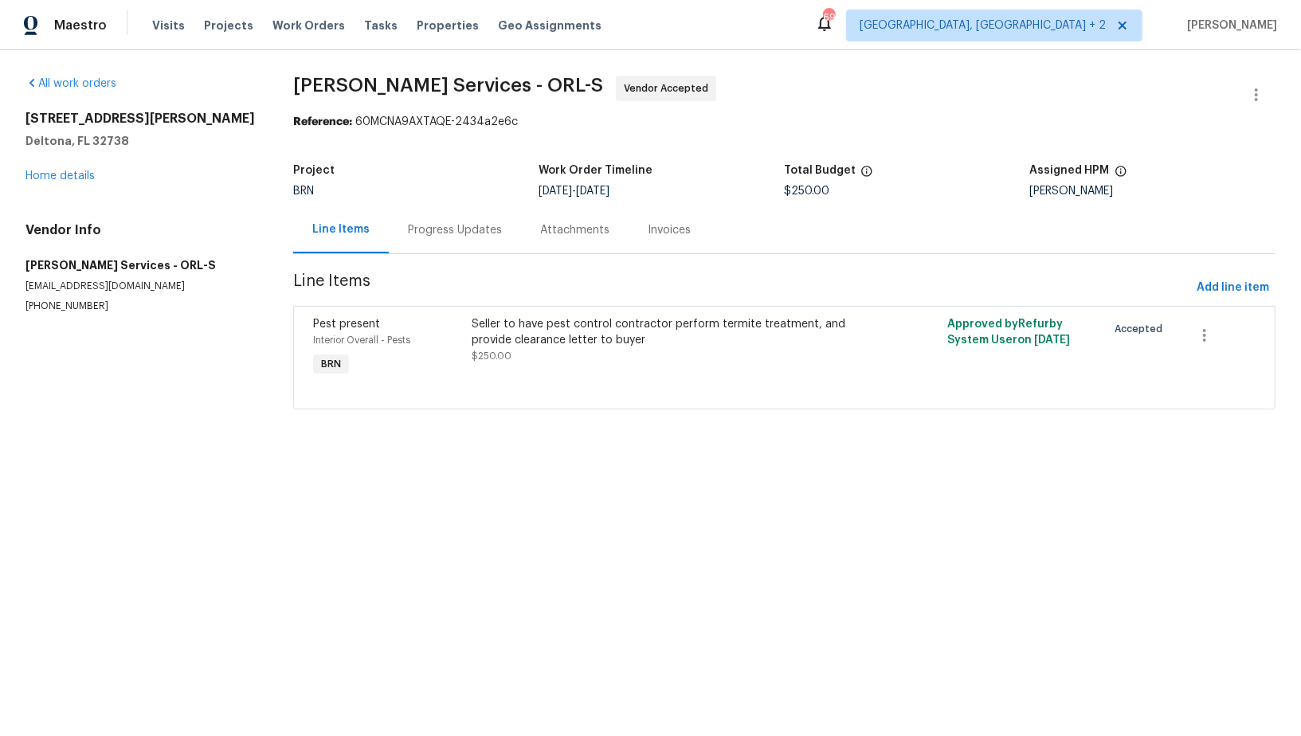
click at [523, 334] on div "Seller to have pest control contractor perform termite treatment, and provide c…" at bounding box center [665, 332] width 387 height 32
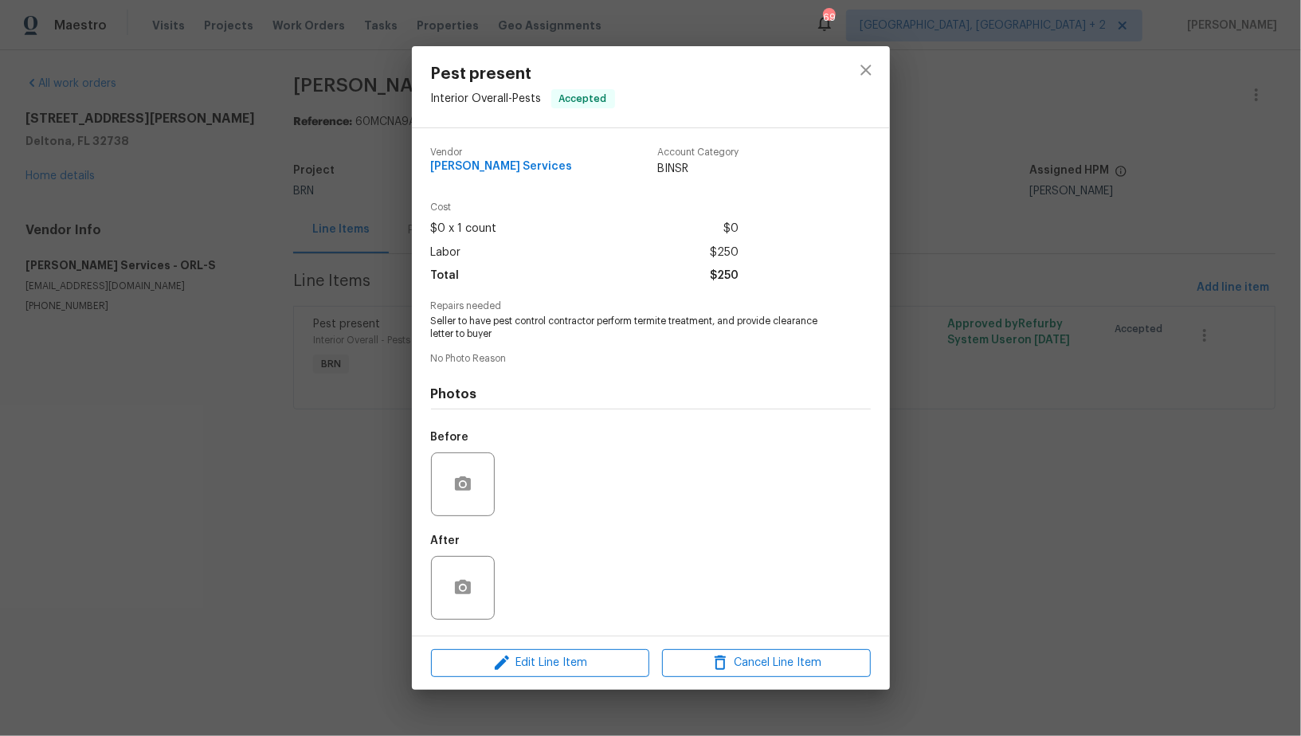
click at [376, 383] on div "Pest present Interior Overall - Pests Accepted Vendor Massey Services Account C…" at bounding box center [650, 368] width 1301 height 736
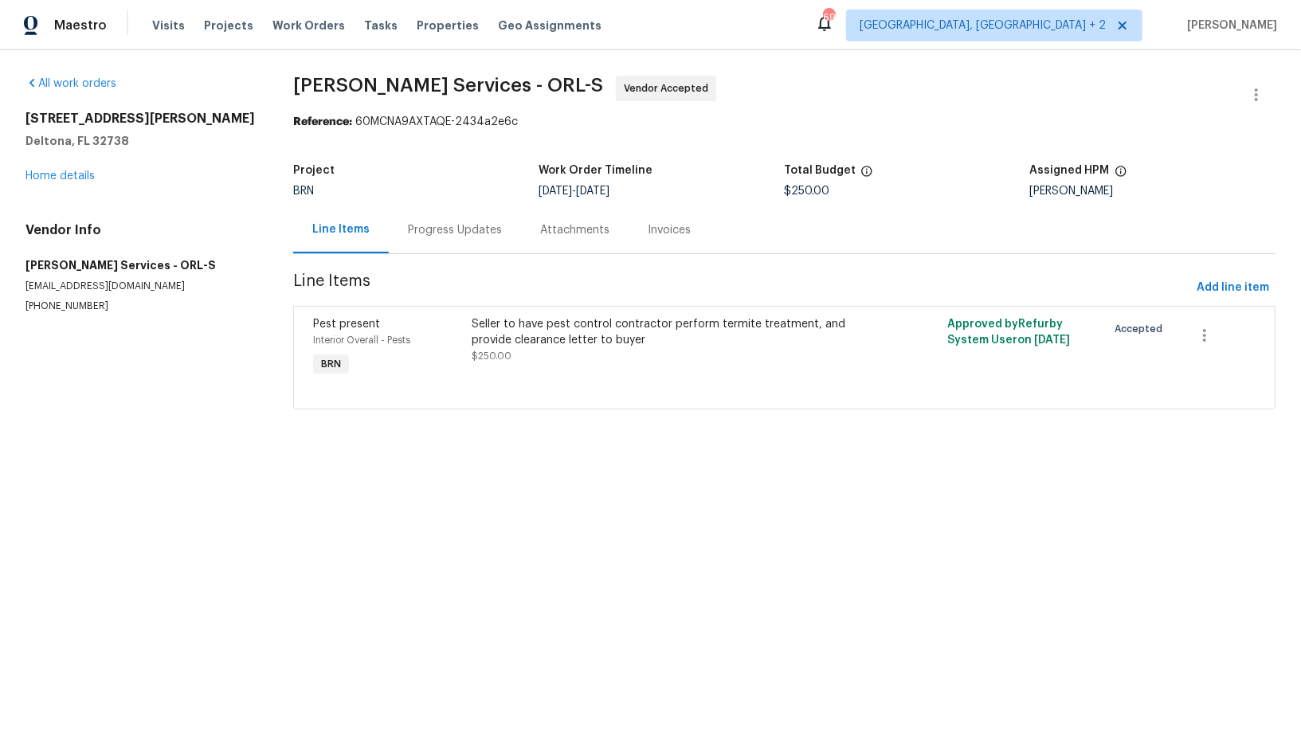
click at [551, 320] on div "Seller to have pest control contractor perform termite treatment, and provide c…" at bounding box center [665, 332] width 387 height 32
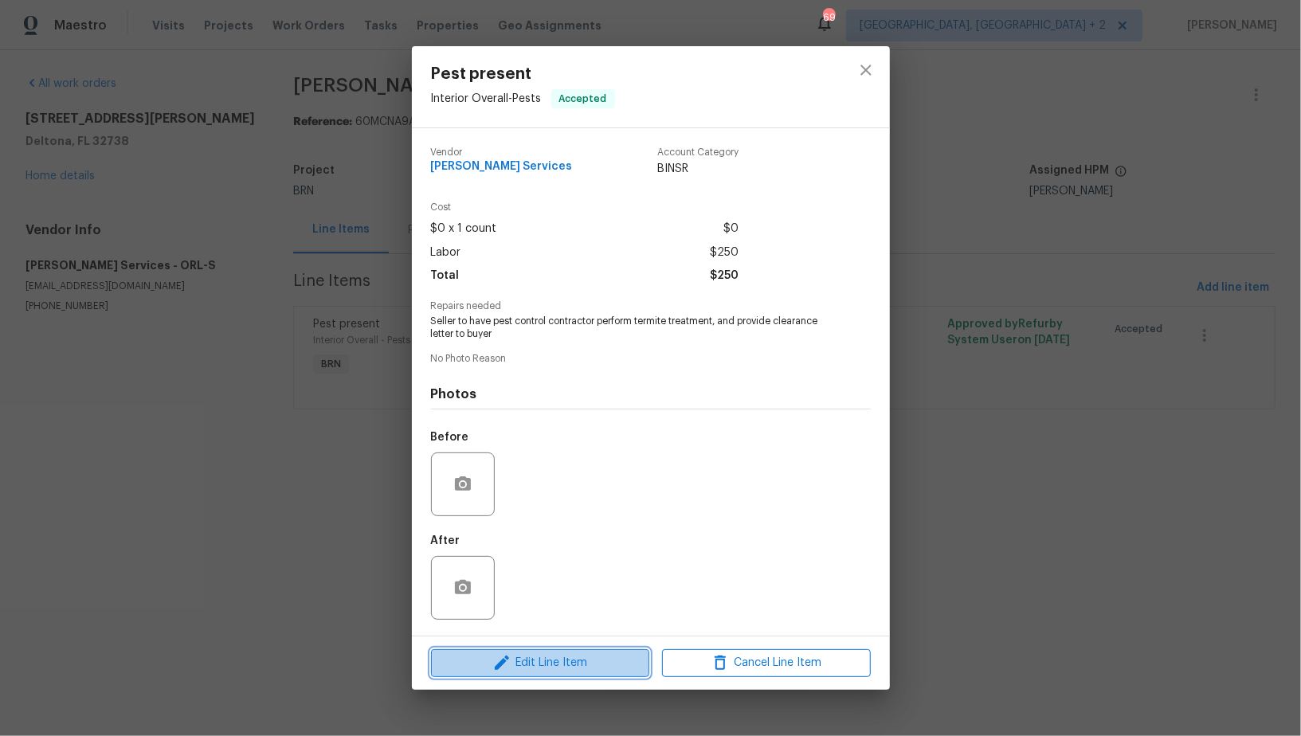
click at [575, 669] on span "Edit Line Item" at bounding box center [540, 663] width 209 height 20
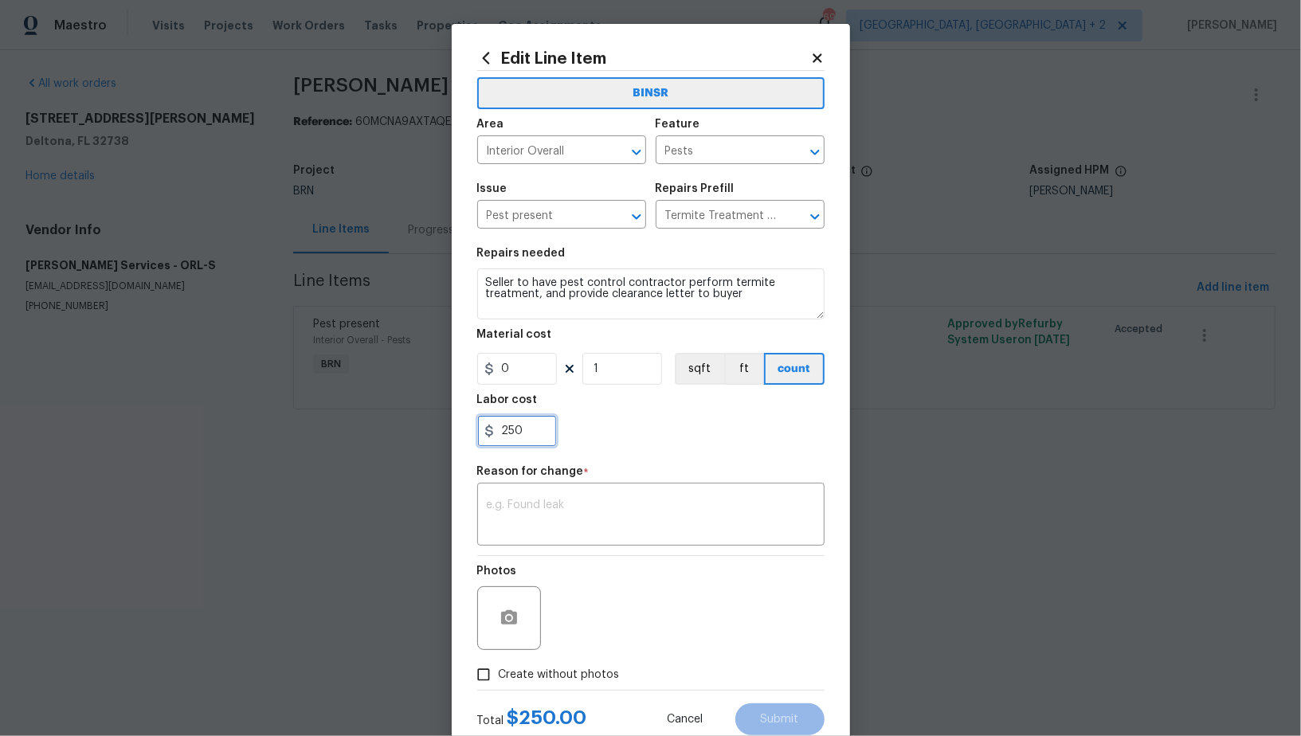
click at [529, 428] on input "250" at bounding box center [517, 431] width 80 height 32
type input "100"
click at [598, 519] on textarea at bounding box center [651, 516] width 328 height 33
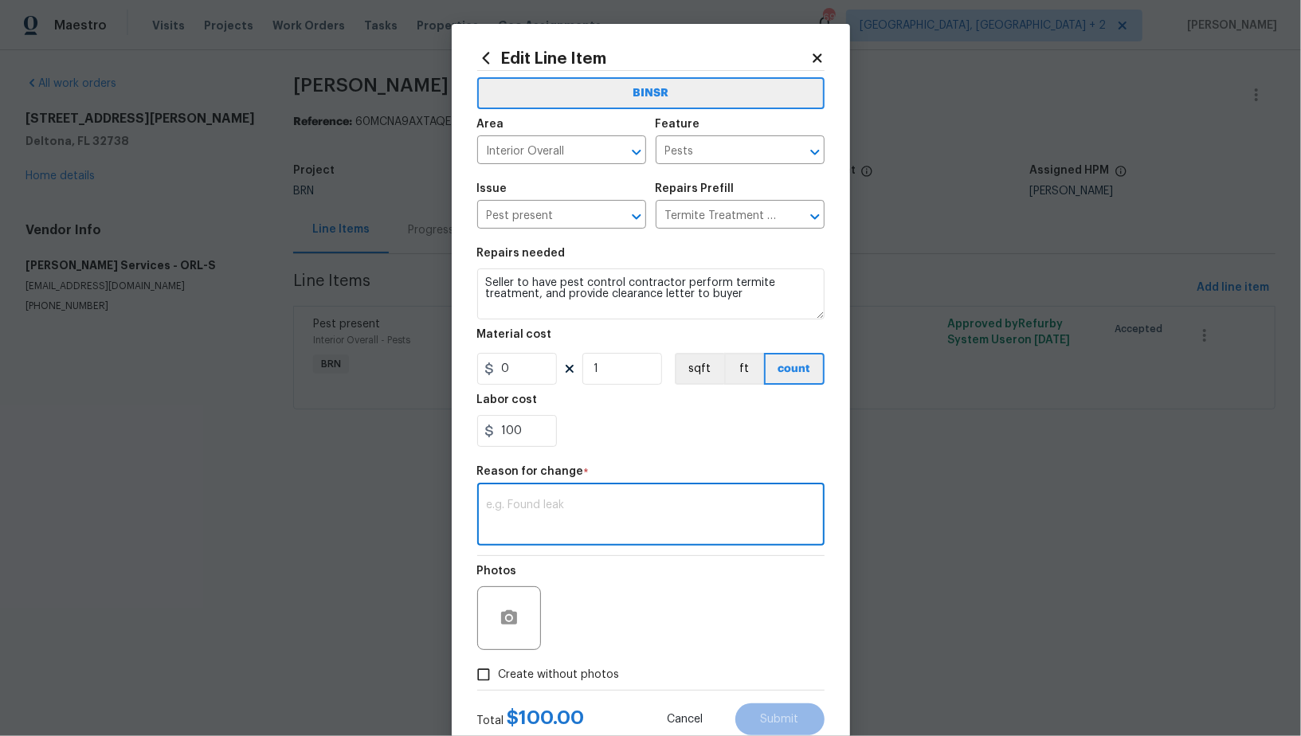
paste textarea "(PR) Updated per vendors final cost."
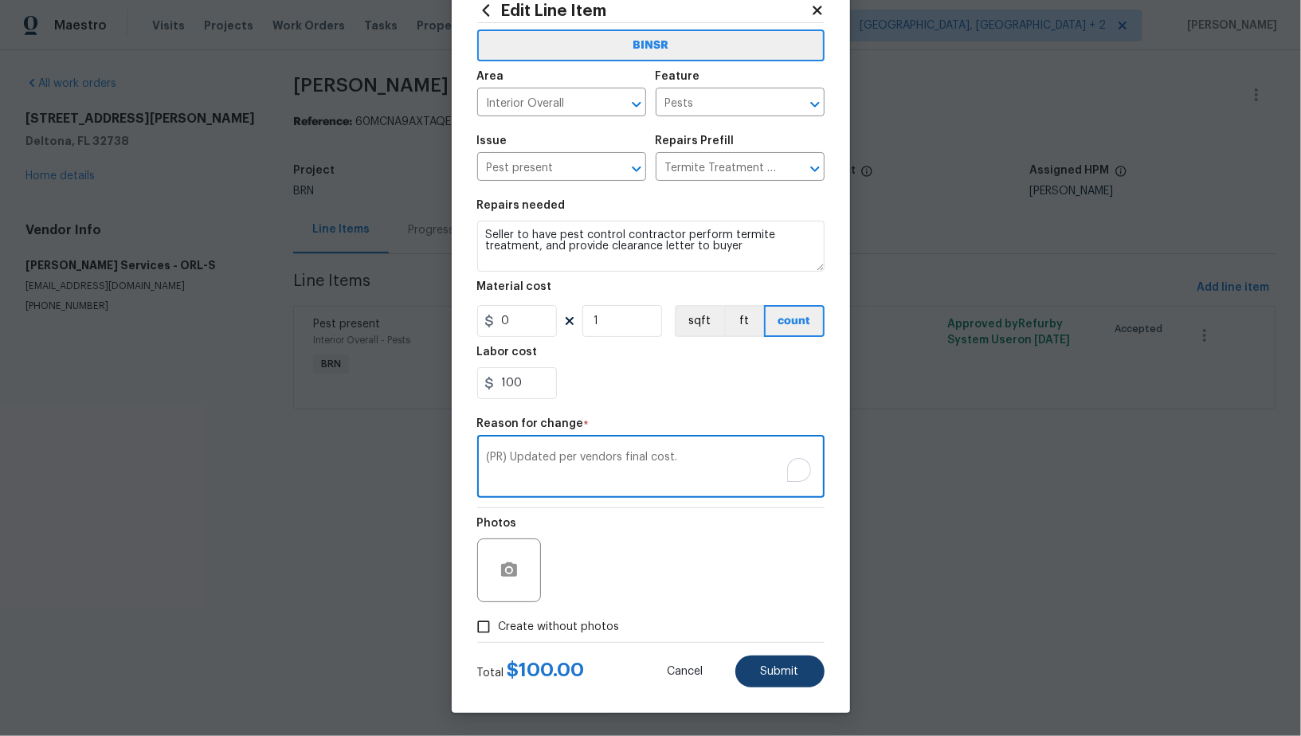
type textarea "(PR) Updated per vendors final cost."
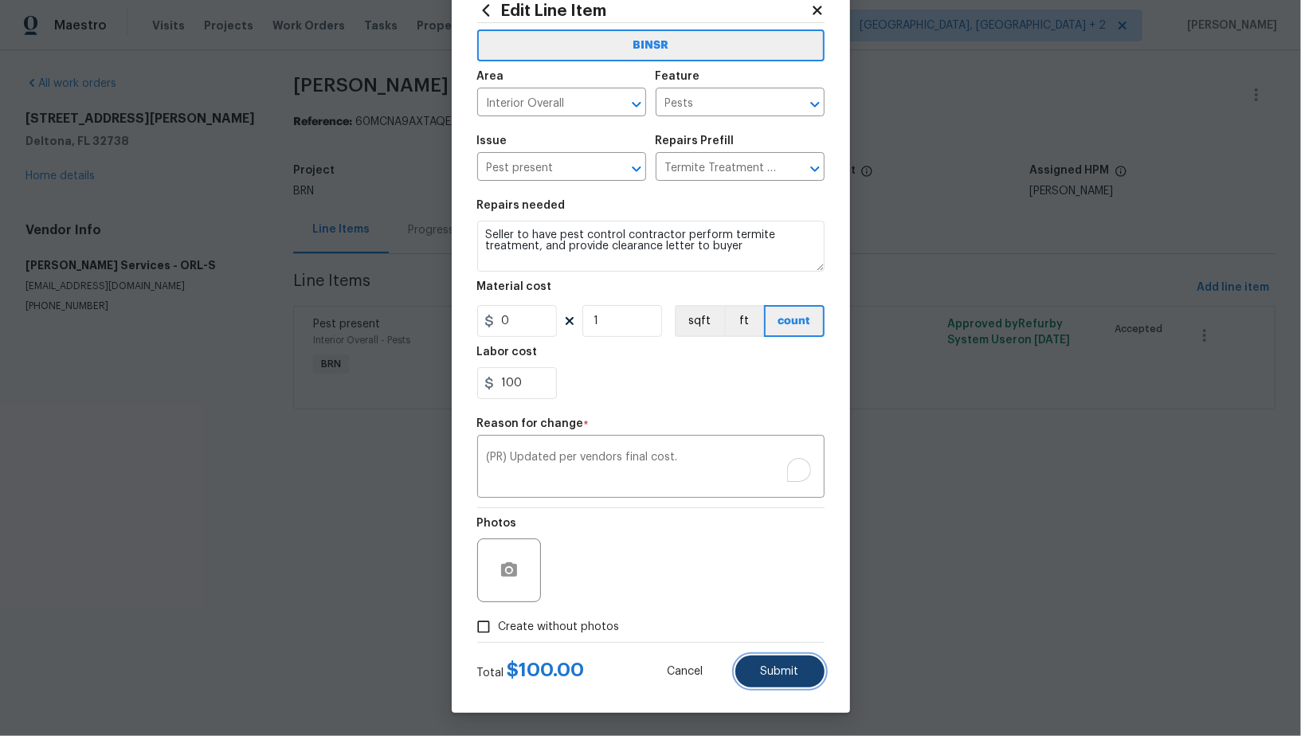
click at [786, 678] on button "Submit" at bounding box center [779, 672] width 89 height 32
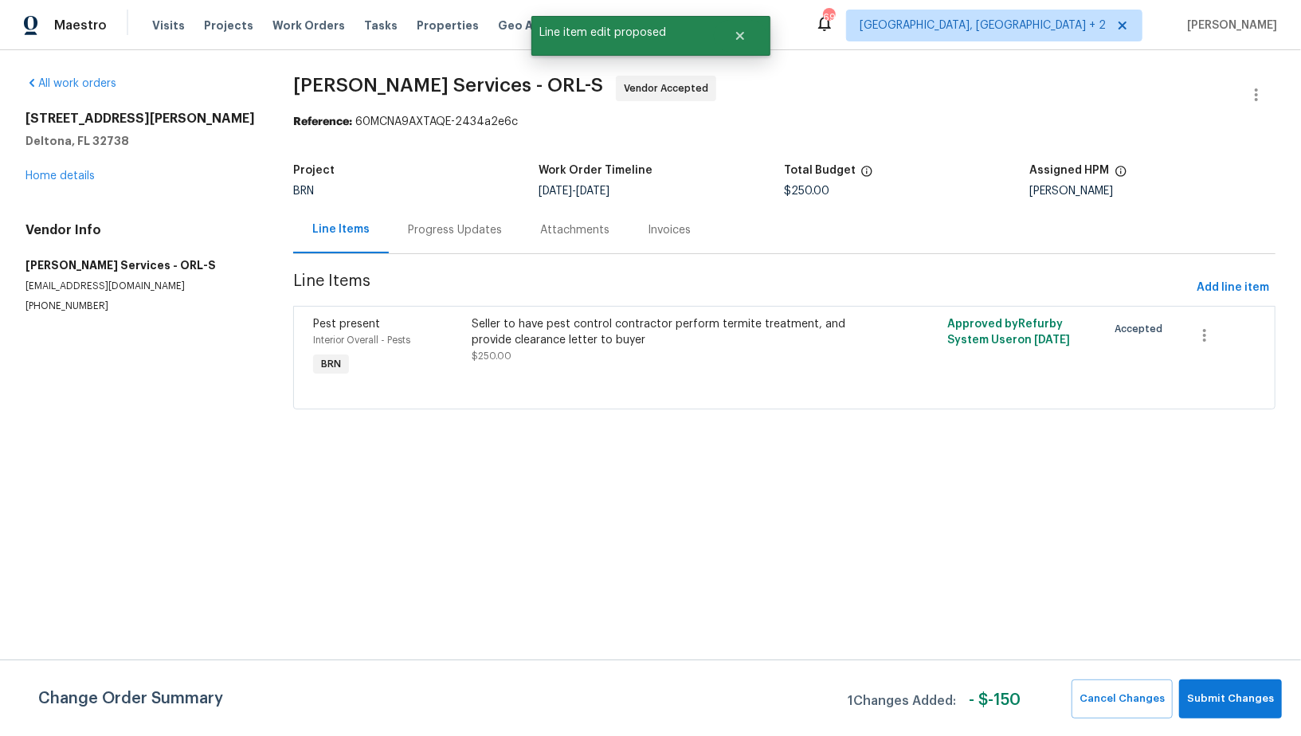
scroll to position [0, 0]
click at [1237, 702] on span "Submit Changes" at bounding box center [1230, 699] width 87 height 18
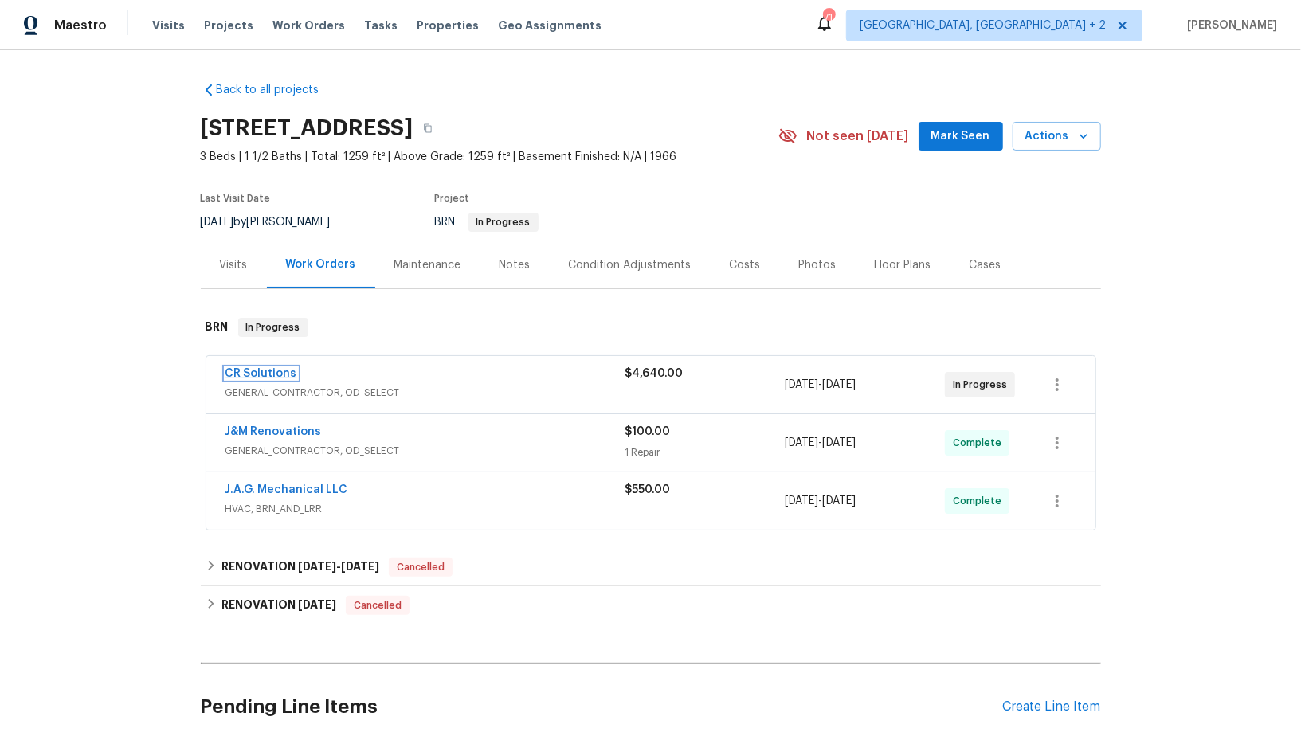
click at [257, 374] on link "CR Solutions" at bounding box center [262, 373] width 72 height 11
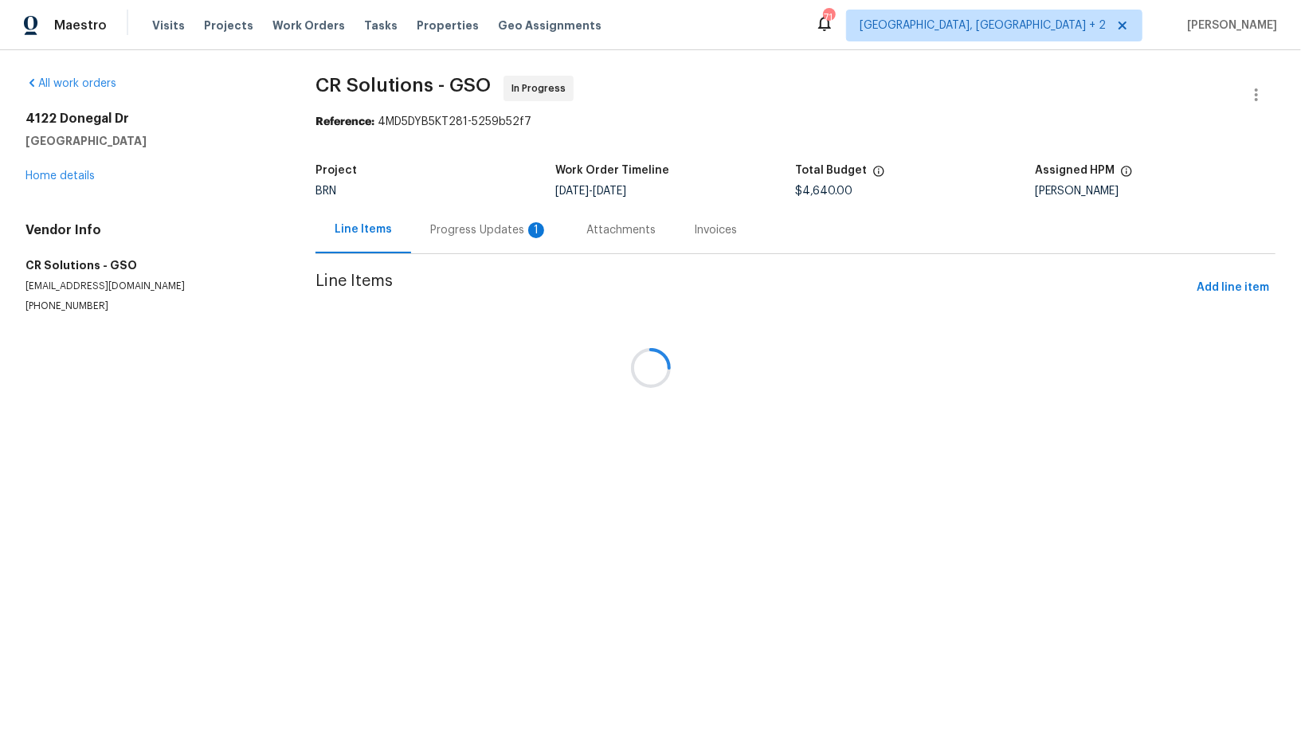
click at [414, 229] on div at bounding box center [650, 368] width 1301 height 736
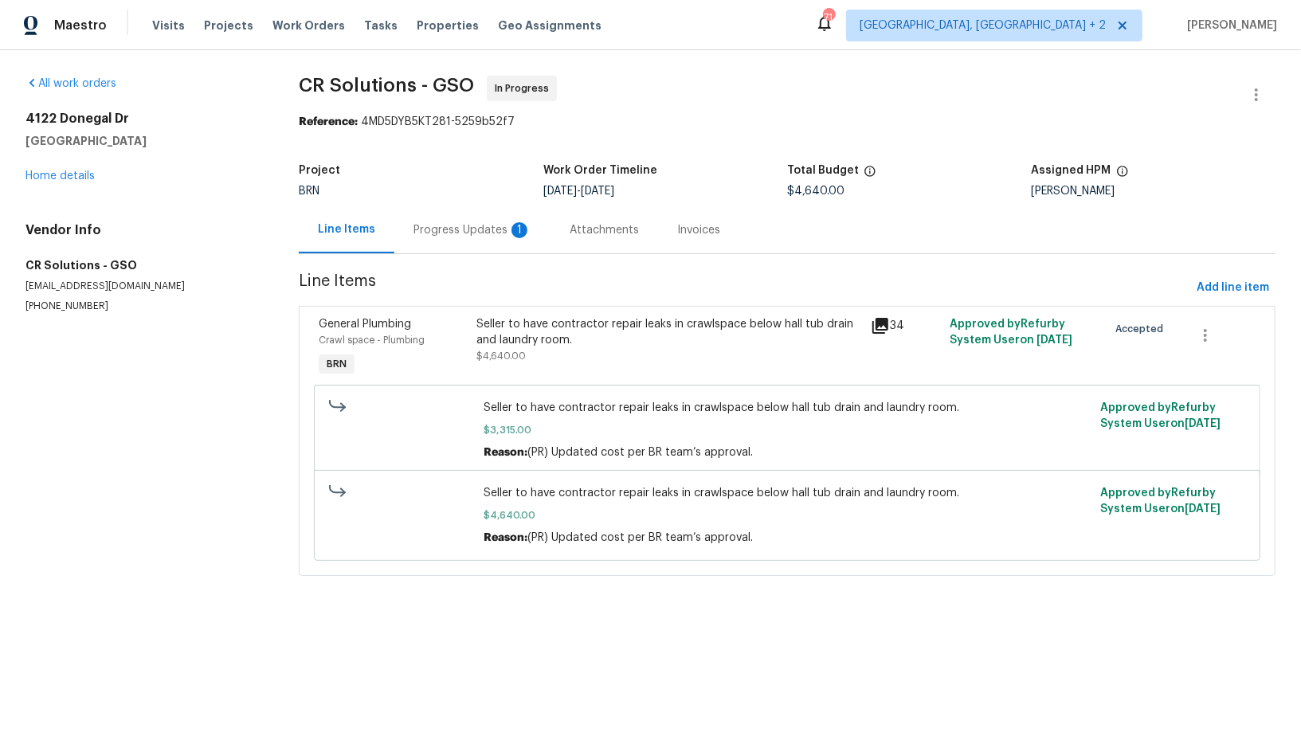
click at [414, 229] on div "Progress Updates 1" at bounding box center [473, 230] width 118 height 16
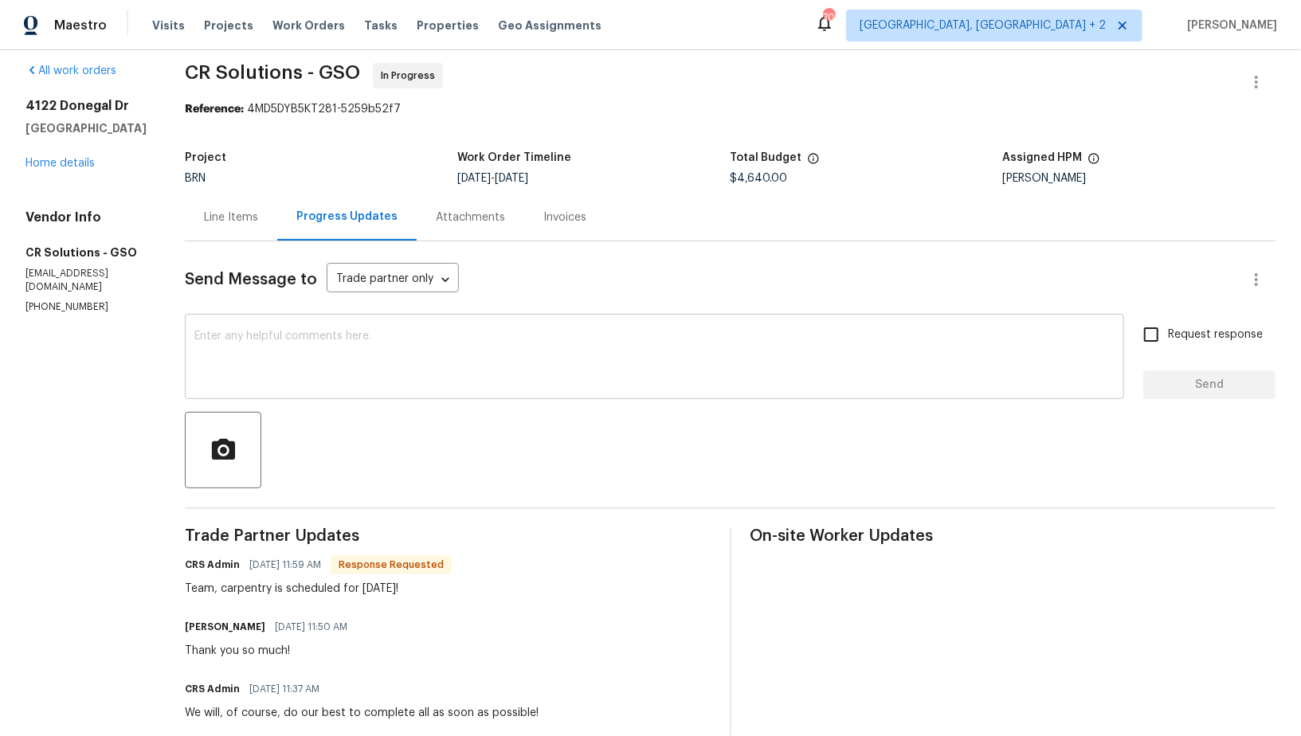
scroll to position [21, 0]
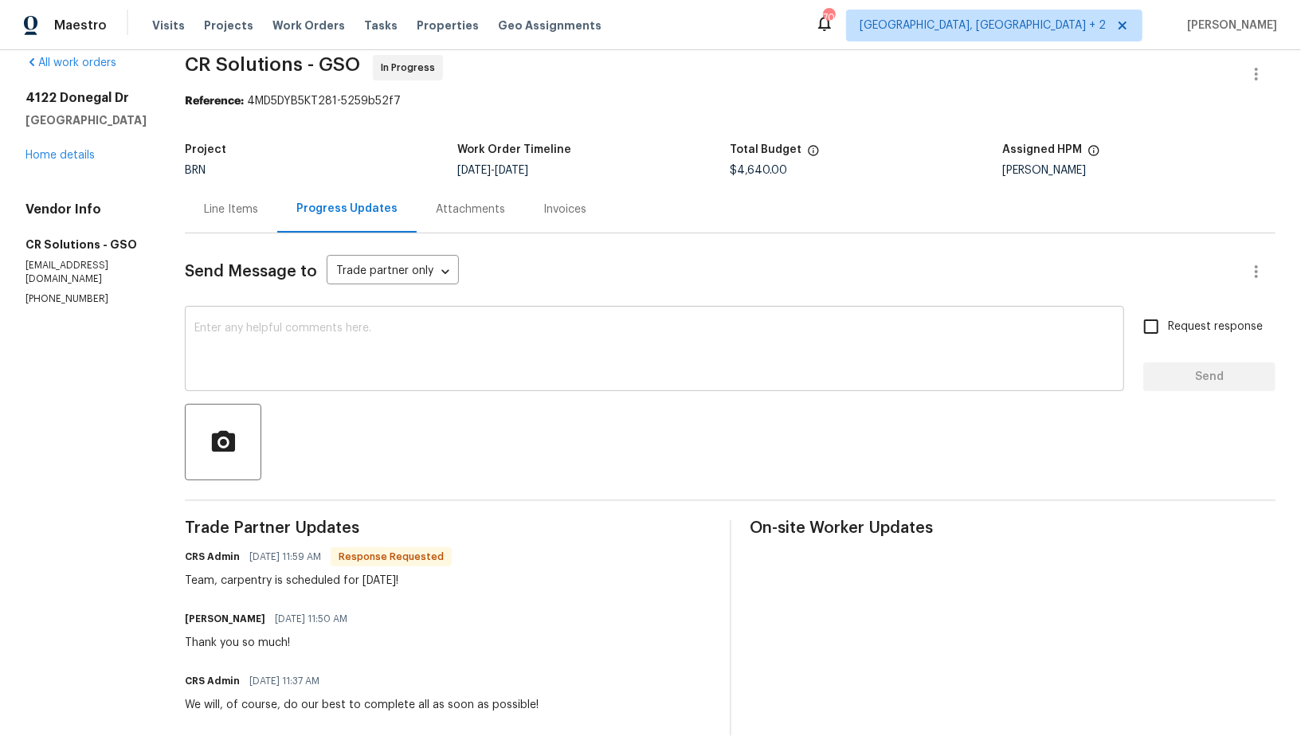
click at [403, 335] on textarea at bounding box center [654, 351] width 920 height 56
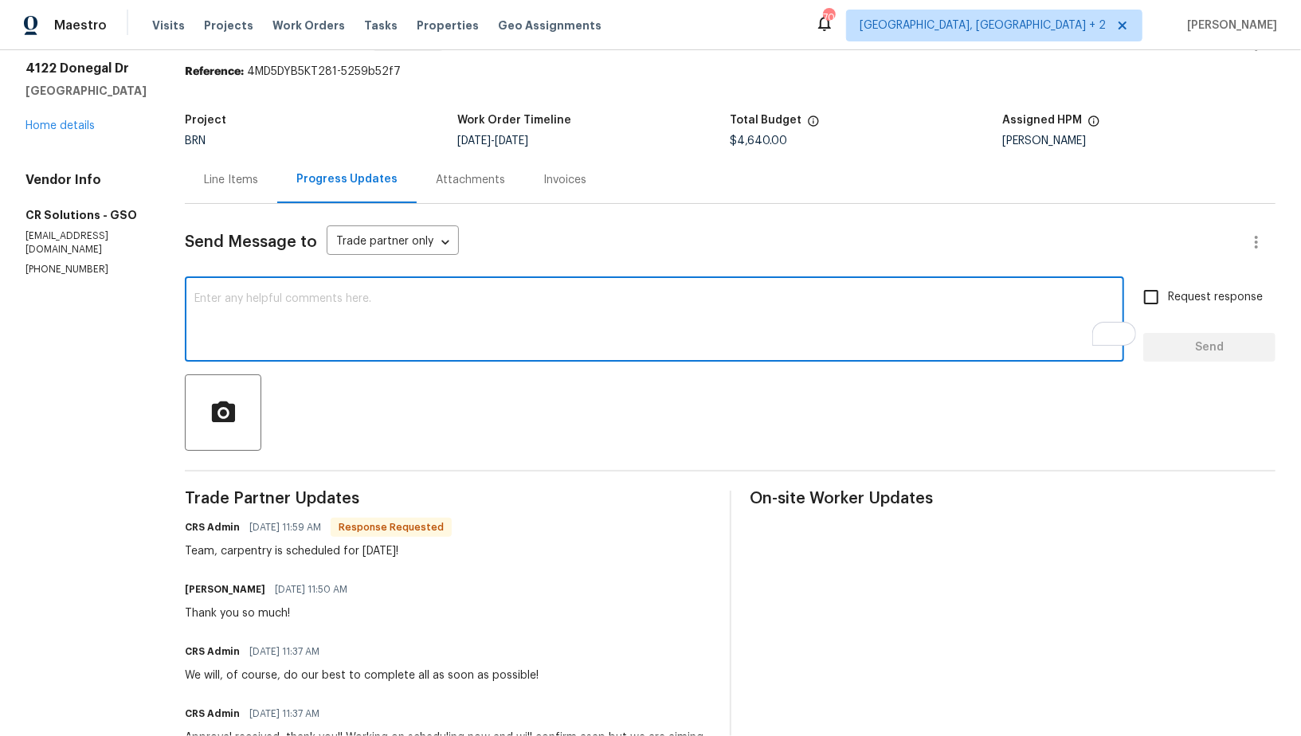
scroll to position [53, 0]
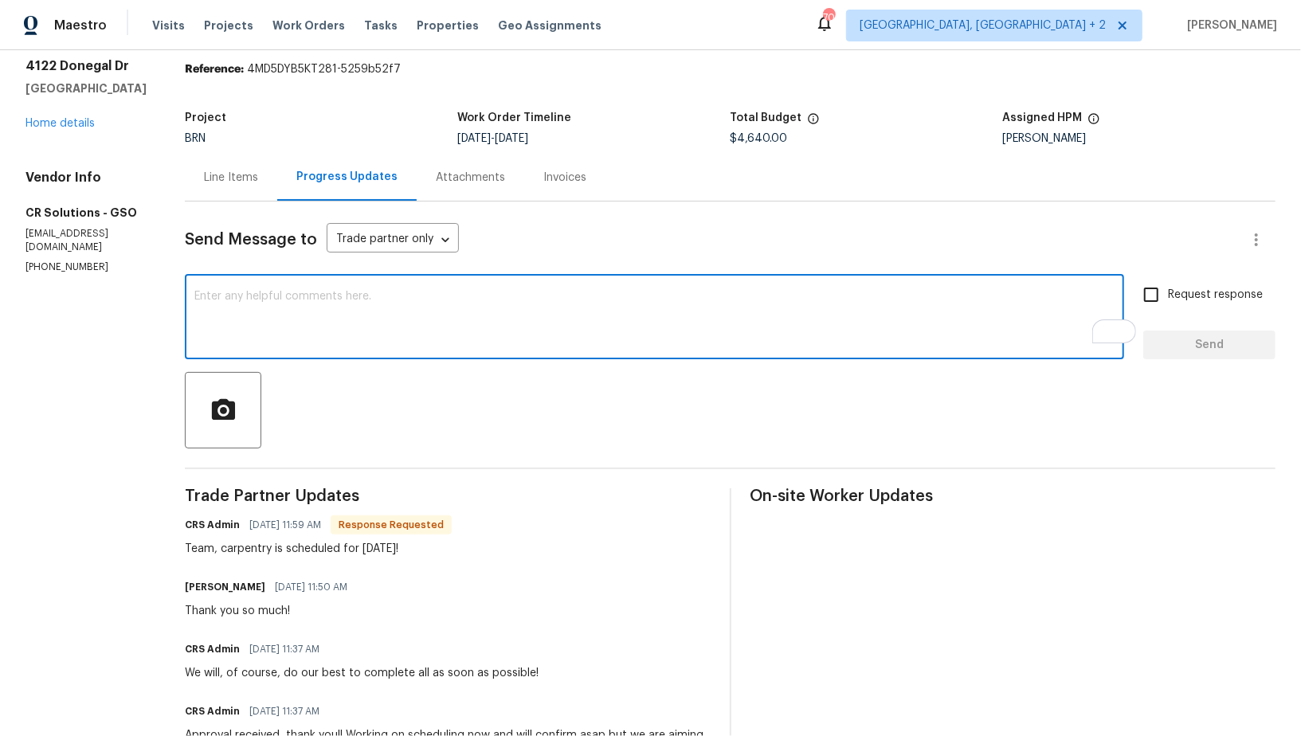
click at [311, 298] on textarea "To enrich screen reader interactions, please activate Accessibility in Grammarl…" at bounding box center [654, 319] width 920 height 56
type textarea "Perfect, Thanks!"
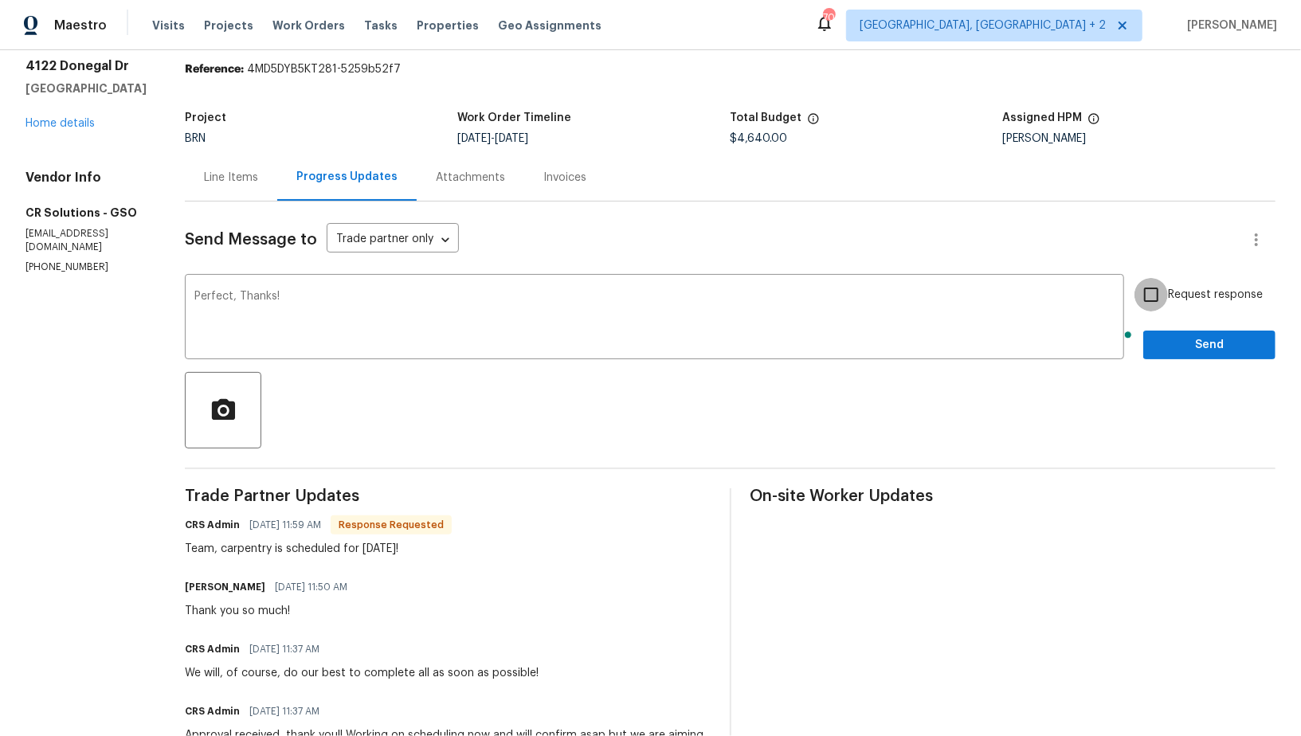
click at [1154, 299] on input "Request response" at bounding box center [1151, 294] width 33 height 33
checkbox input "true"
click at [1170, 343] on span "Send" at bounding box center [1209, 345] width 107 height 20
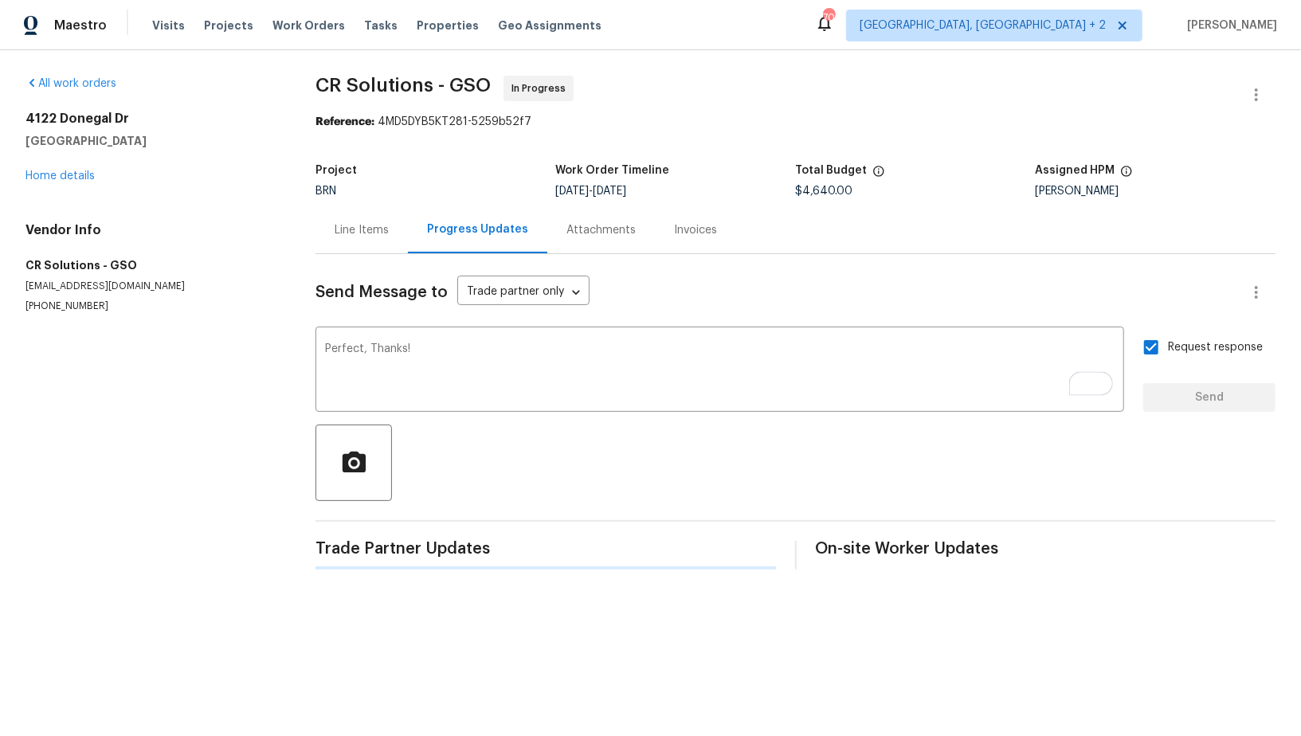
scroll to position [0, 0]
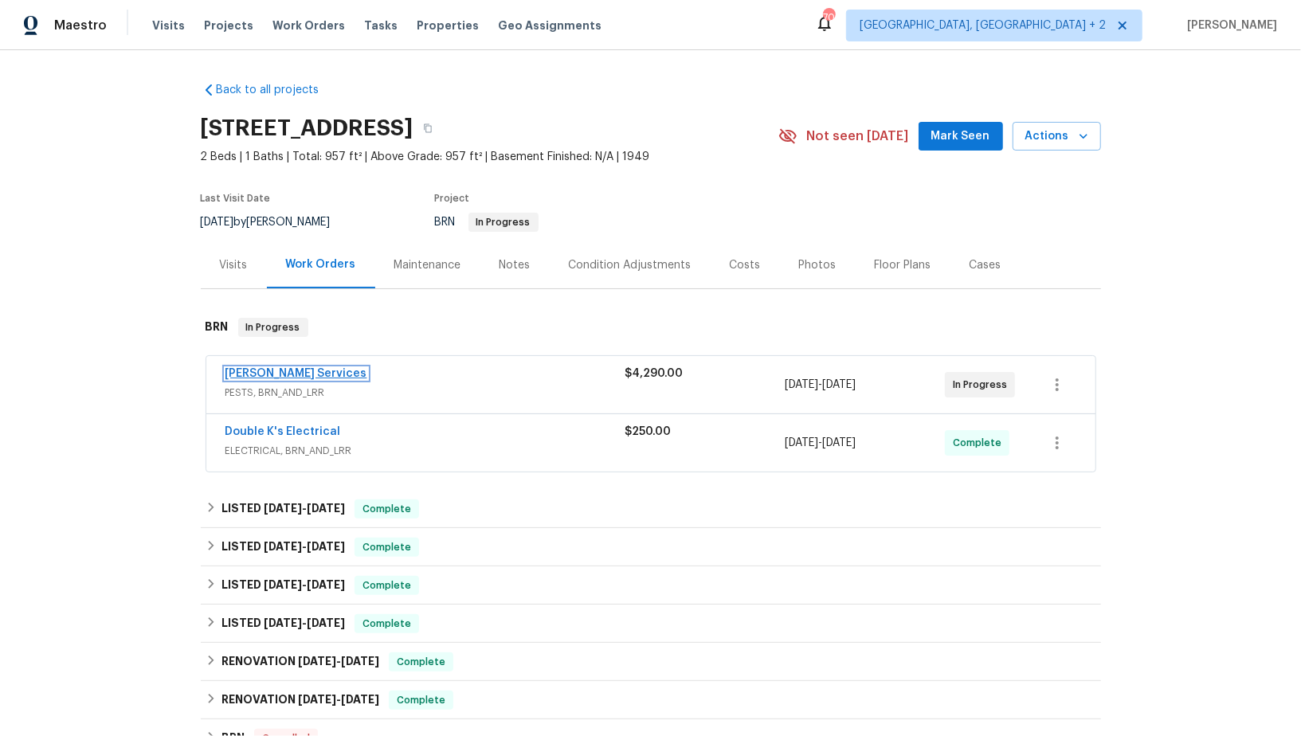
click at [296, 371] on link "Massey Services" at bounding box center [297, 373] width 142 height 11
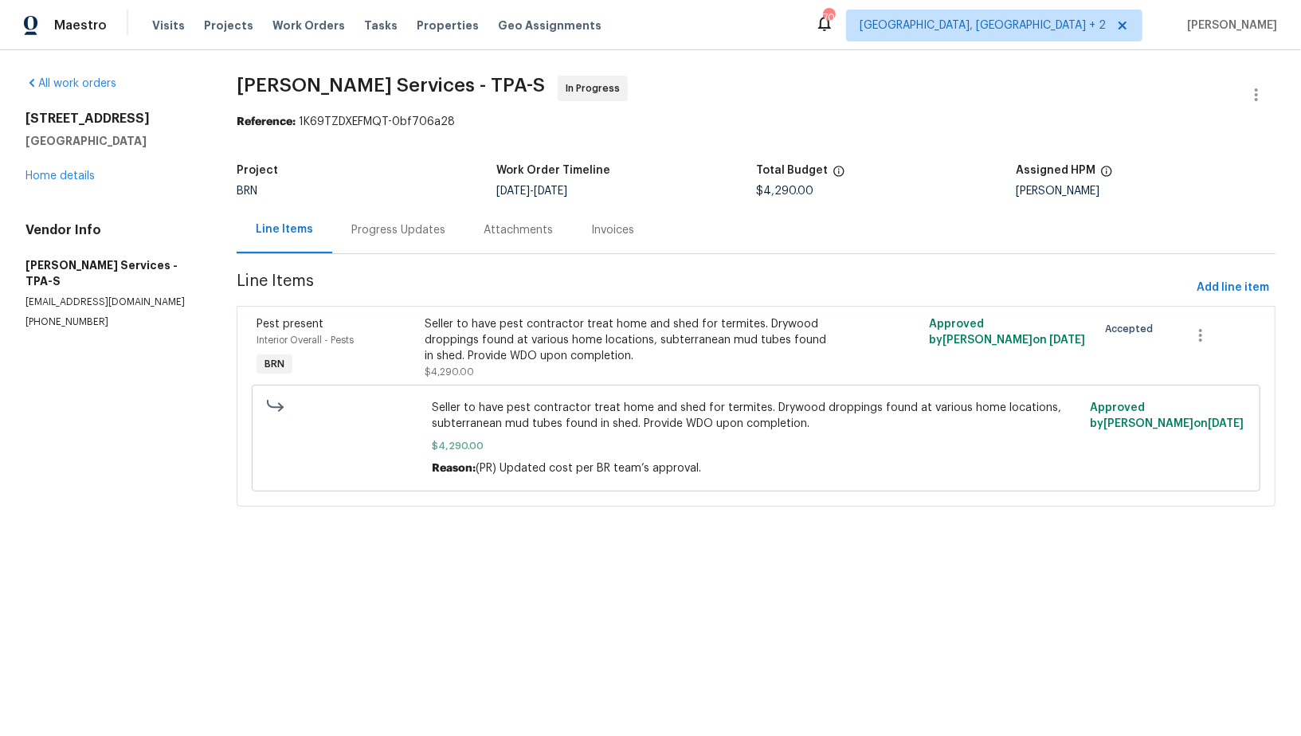
click at [417, 246] on div "Progress Updates" at bounding box center [398, 229] width 132 height 47
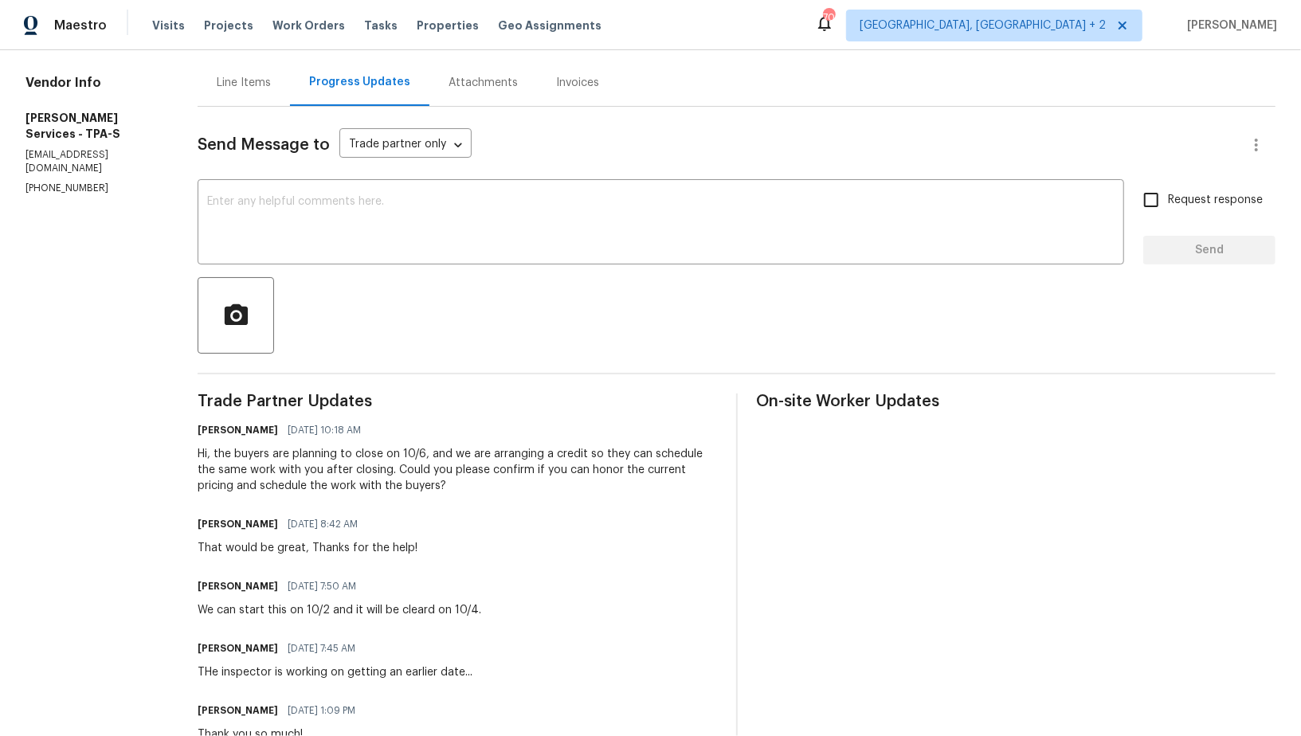
scroll to position [170, 0]
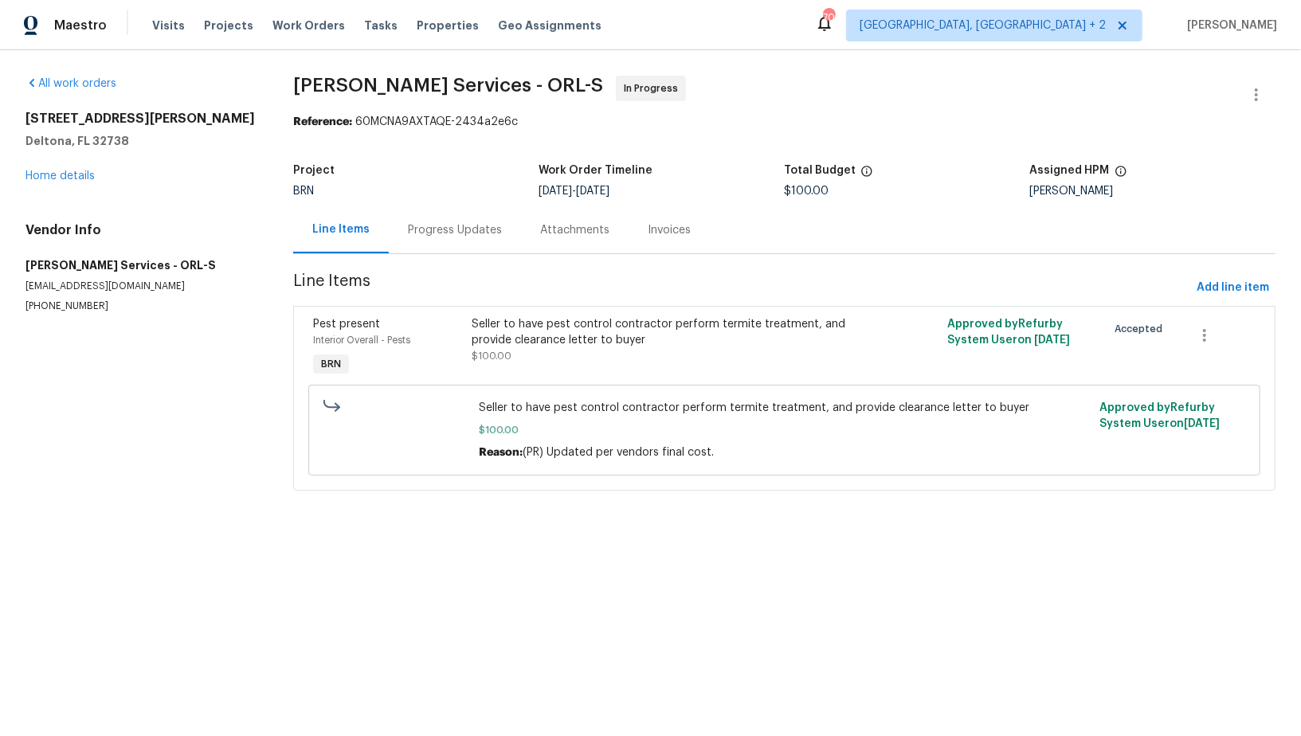
click at [461, 241] on div "Progress Updates" at bounding box center [455, 229] width 132 height 47
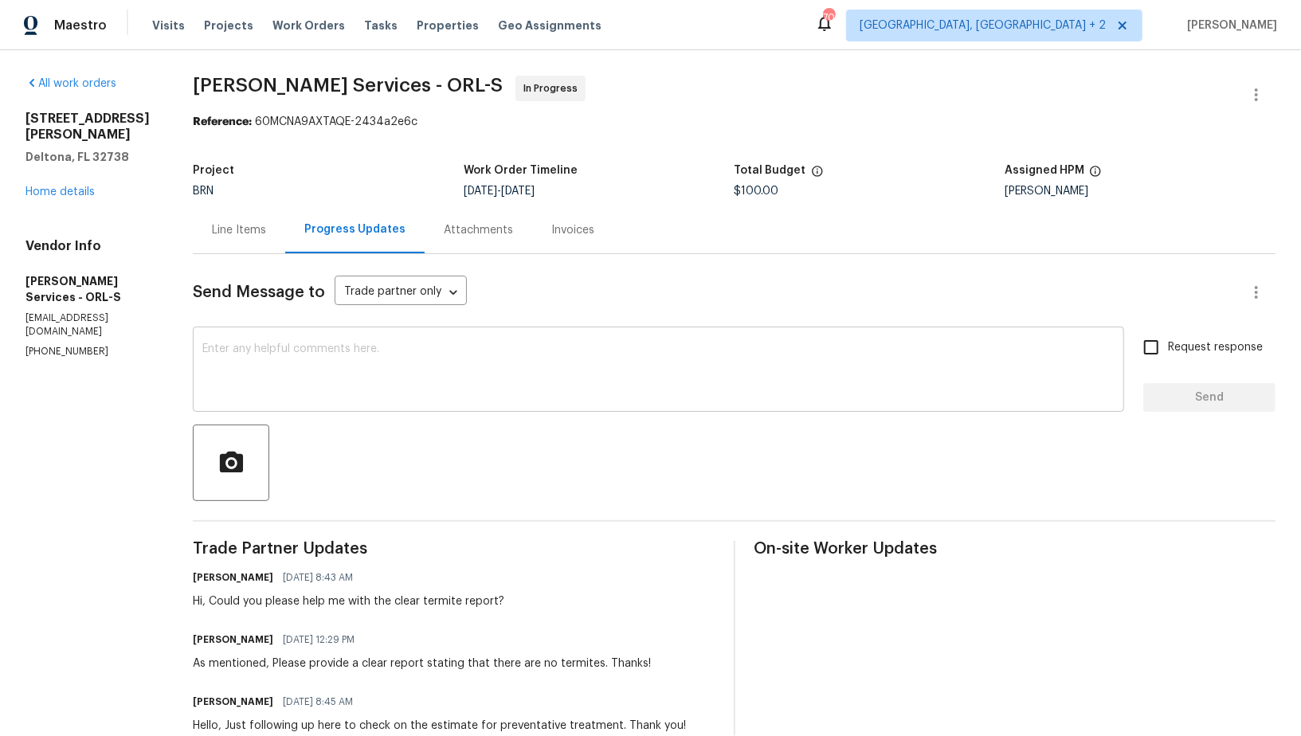
click at [435, 369] on textarea at bounding box center [658, 371] width 912 height 56
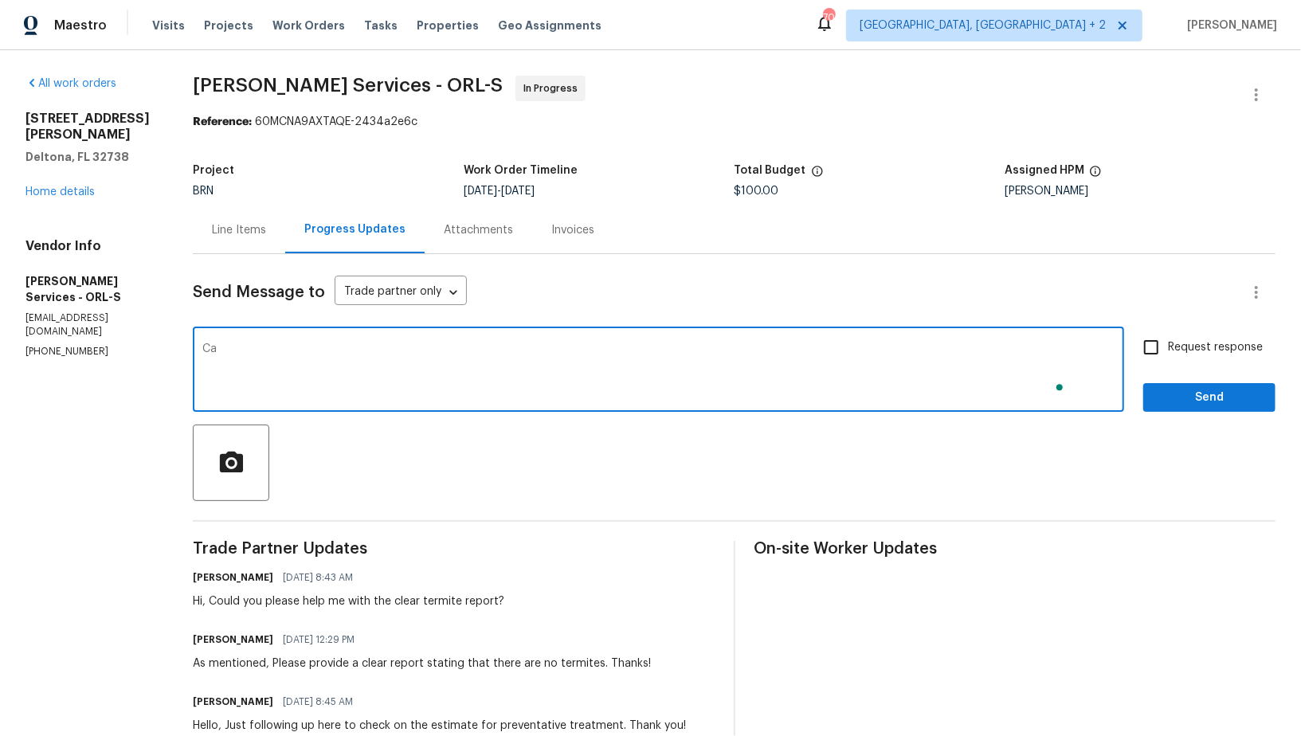
type textarea "C"
type textarea "as we"
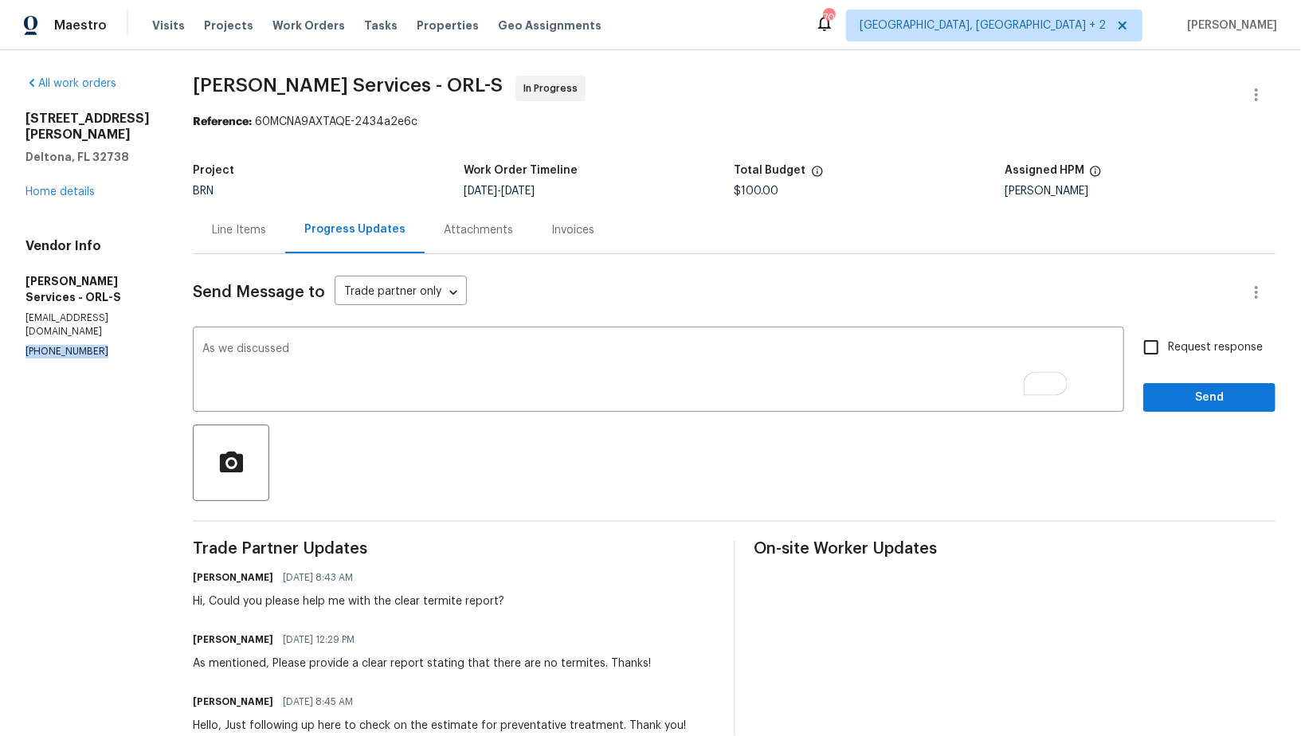
drag, startPoint x: 102, startPoint y: 309, endPoint x: 0, endPoint y: 309, distance: 102.0
click at [0, 309] on div "All work orders [STREET_ADDRESS][PERSON_NAME] Home details Vendor Info [PERSON_…" at bounding box center [650, 671] width 1301 height 1243
copy p "[PHONE_NUMBER]"
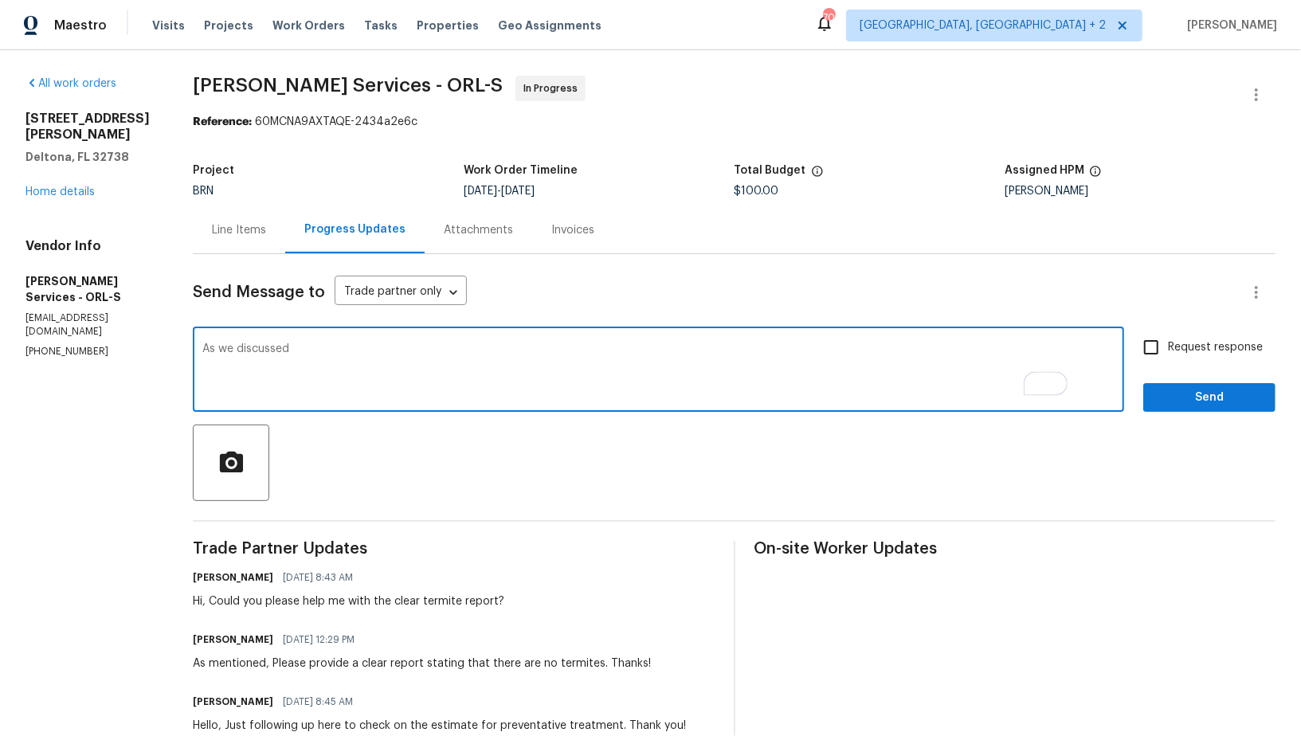
click at [367, 348] on textarea "As we discussed" at bounding box center [658, 371] width 912 height 56
paste textarea "(407) 645-2500"
type textarea "As we discussed (407) 645-2500, I have updated the cost. Please move the work o…"
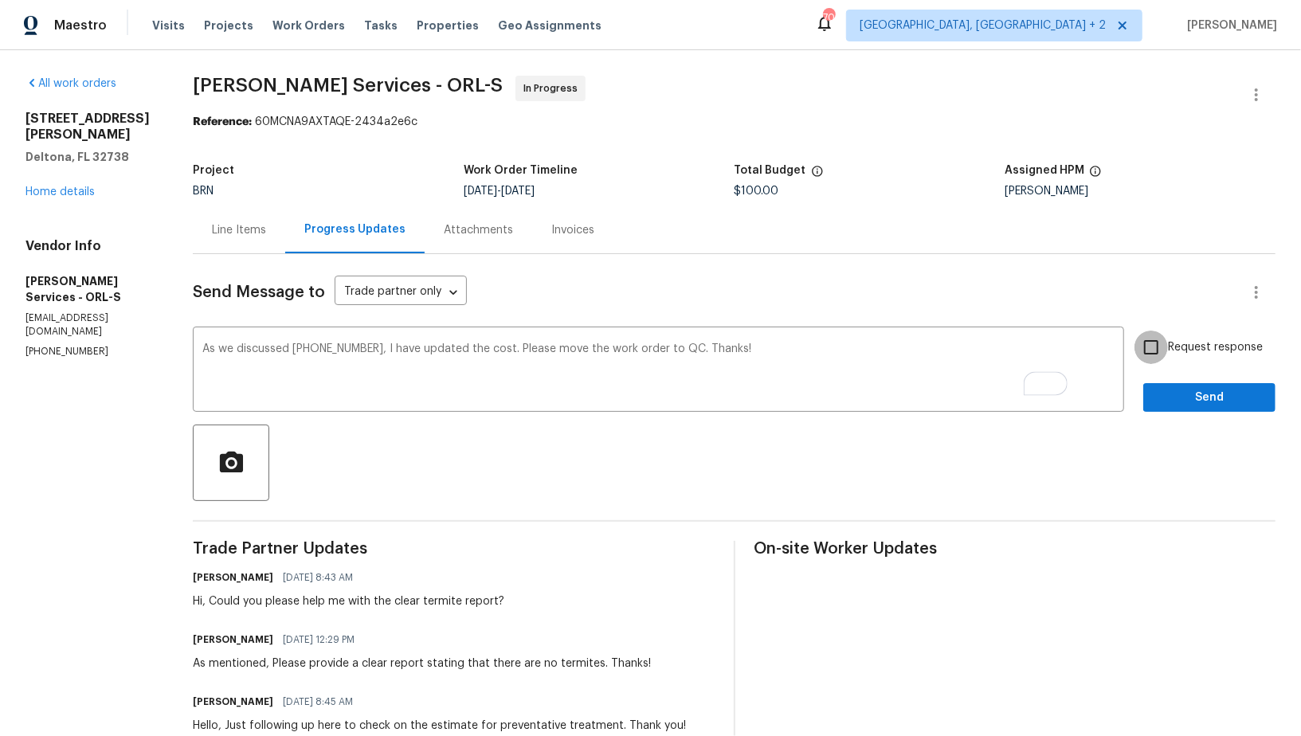
click at [1151, 344] on input "Request response" at bounding box center [1151, 347] width 33 height 33
checkbox input "true"
click at [1173, 393] on span "Send" at bounding box center [1209, 398] width 107 height 20
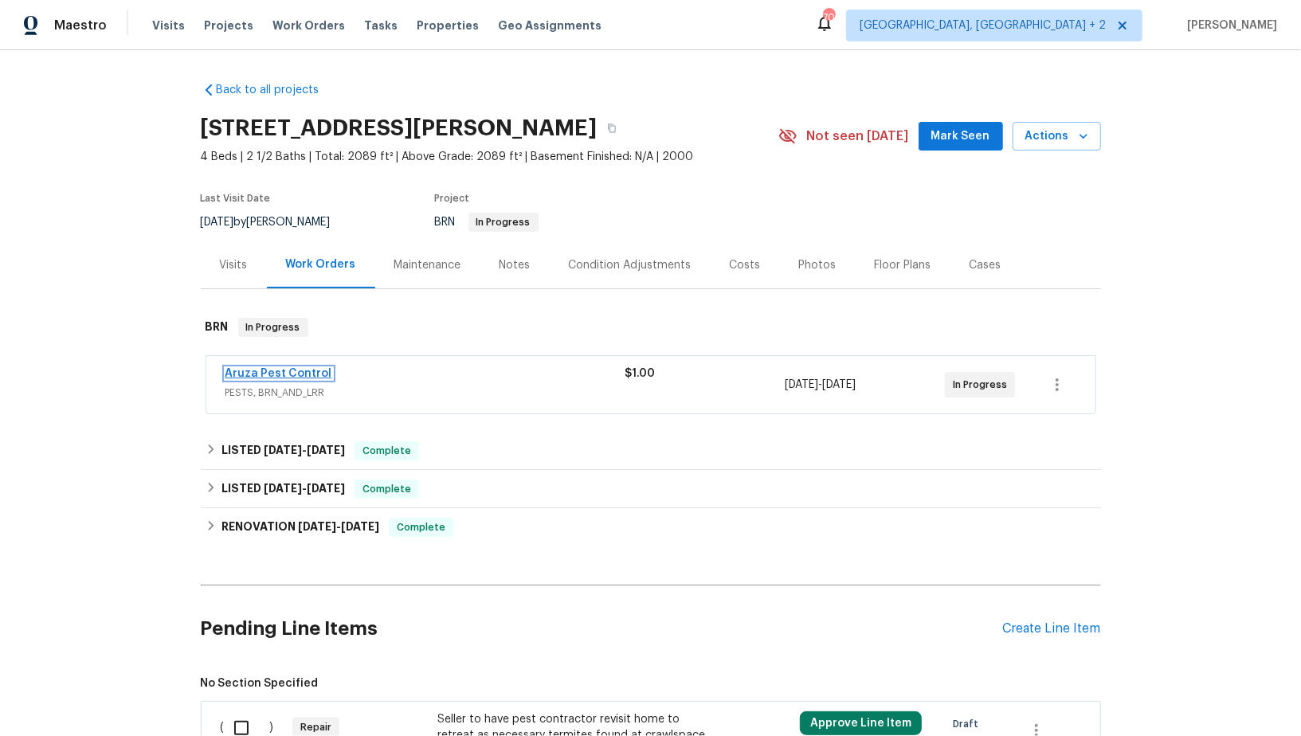
click at [294, 373] on link "Aruza Pest Control" at bounding box center [279, 373] width 107 height 11
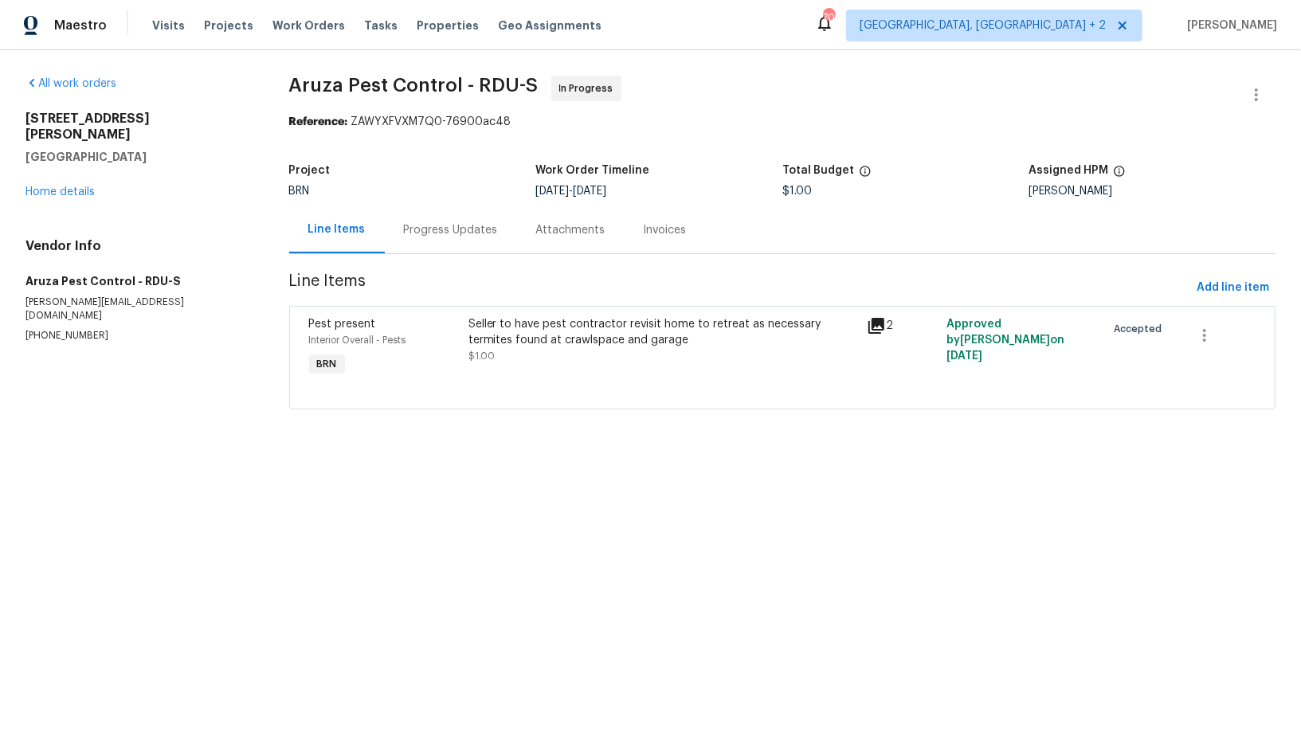
click at [463, 229] on div "Progress Updates" at bounding box center [451, 230] width 94 height 16
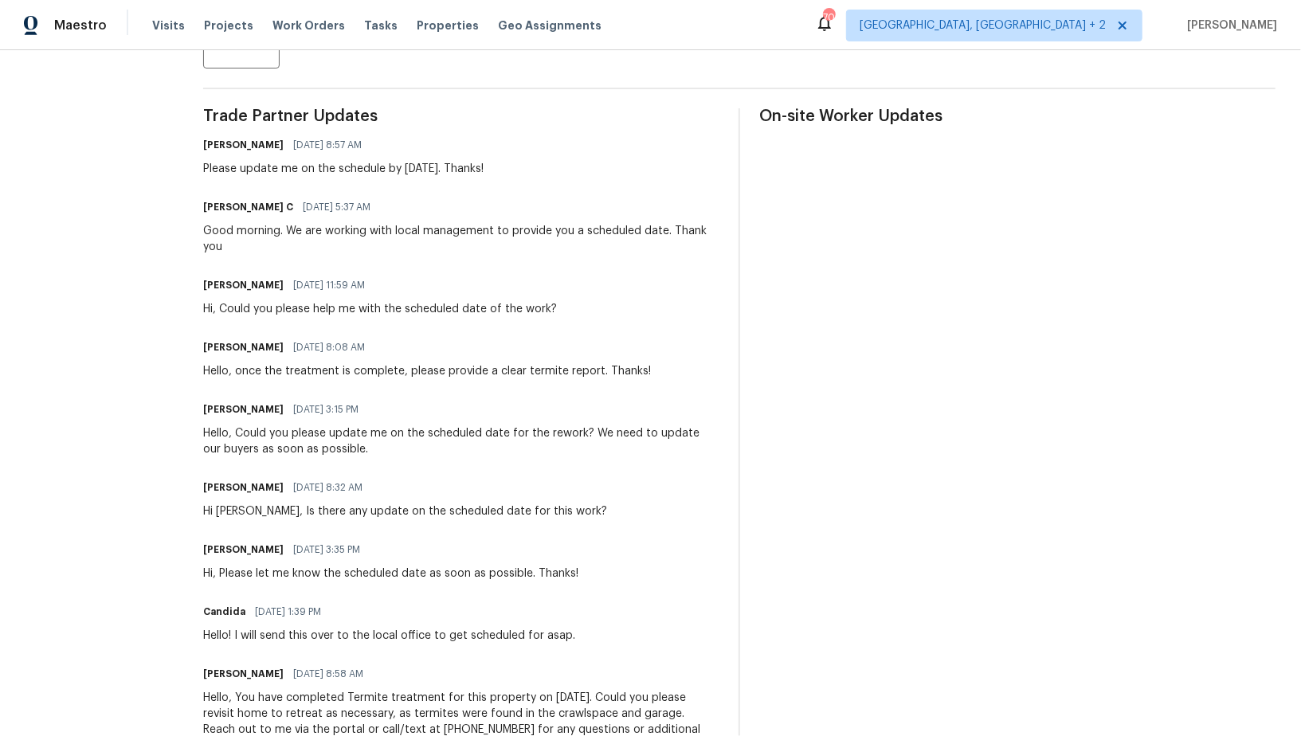
scroll to position [435, 0]
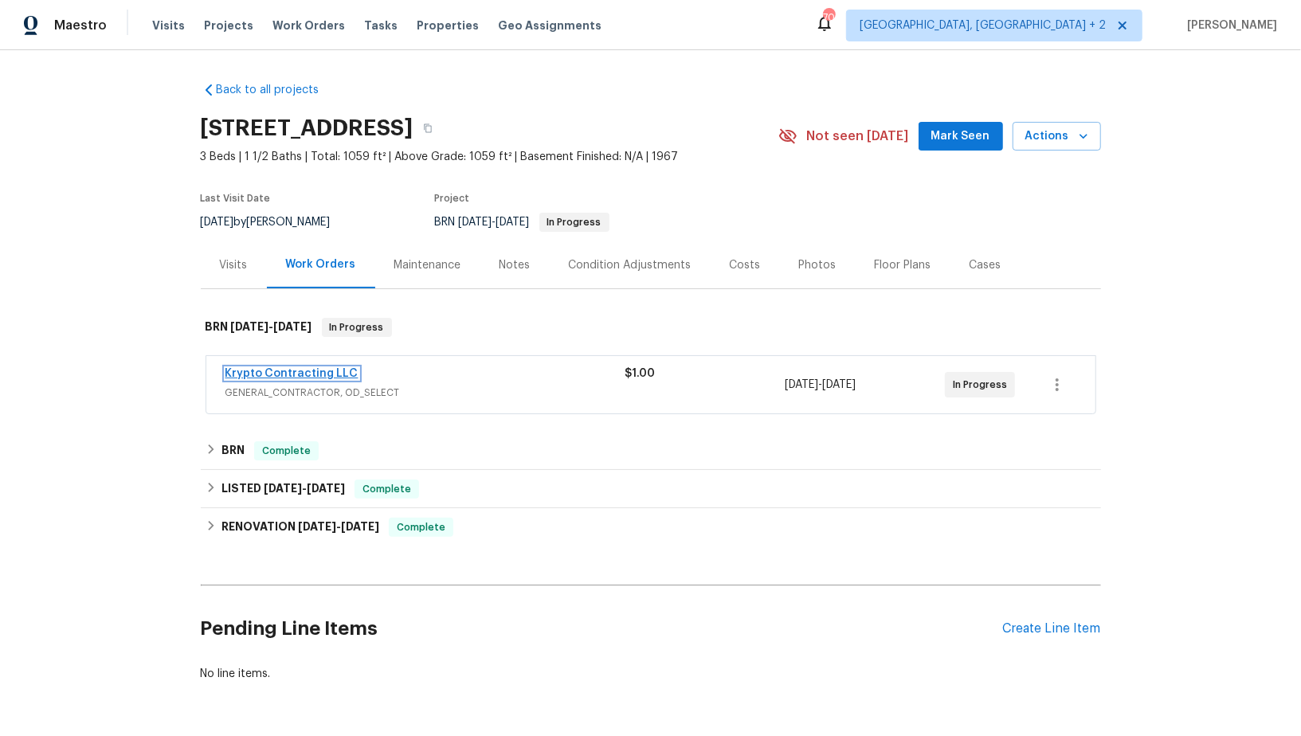
click at [259, 374] on link "Krypto Contracting LLC" at bounding box center [292, 373] width 133 height 11
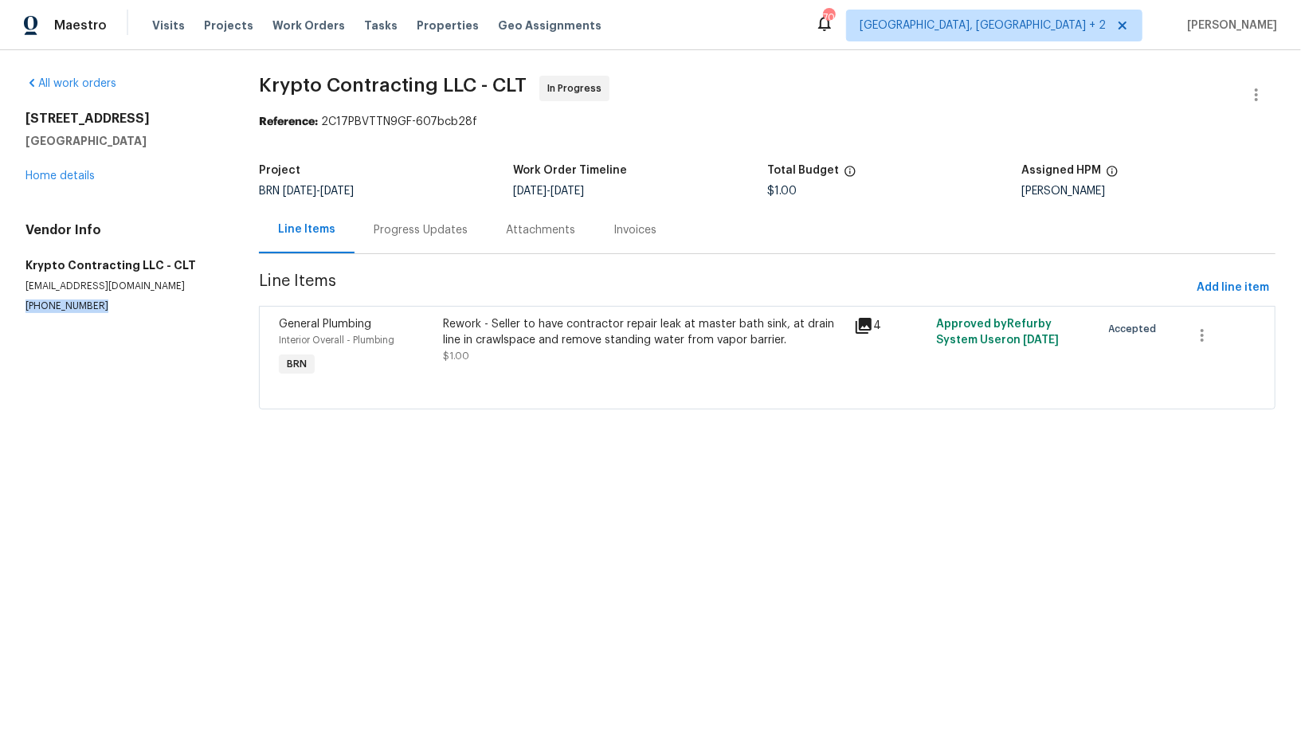
drag, startPoint x: 107, startPoint y: 308, endPoint x: 0, endPoint y: 308, distance: 106.8
click at [0, 308] on div "All work orders 6139 Castle Ct Charlotte, NC 28213 Home details Vendor Info Kry…" at bounding box center [650, 252] width 1301 height 404
copy p "[PHONE_NUMBER]"
click at [424, 226] on div "Progress Updates" at bounding box center [421, 230] width 94 height 16
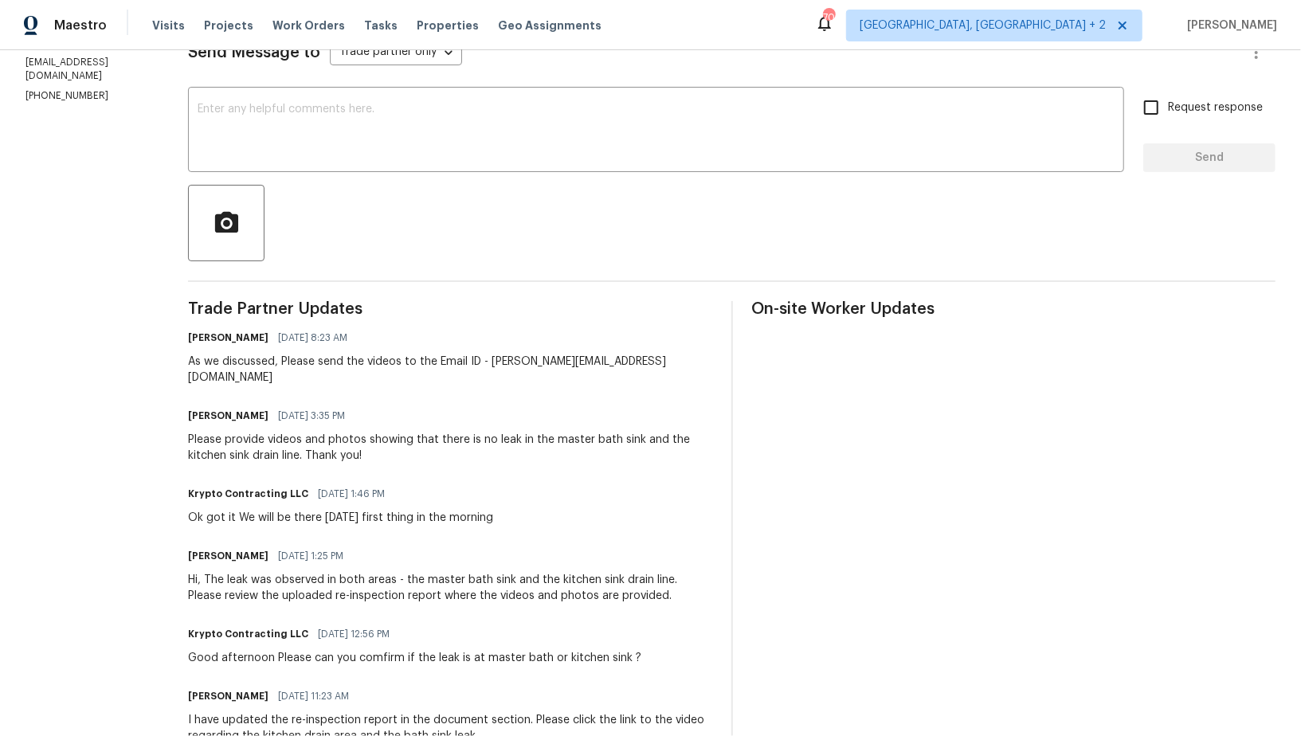
scroll to position [127, 0]
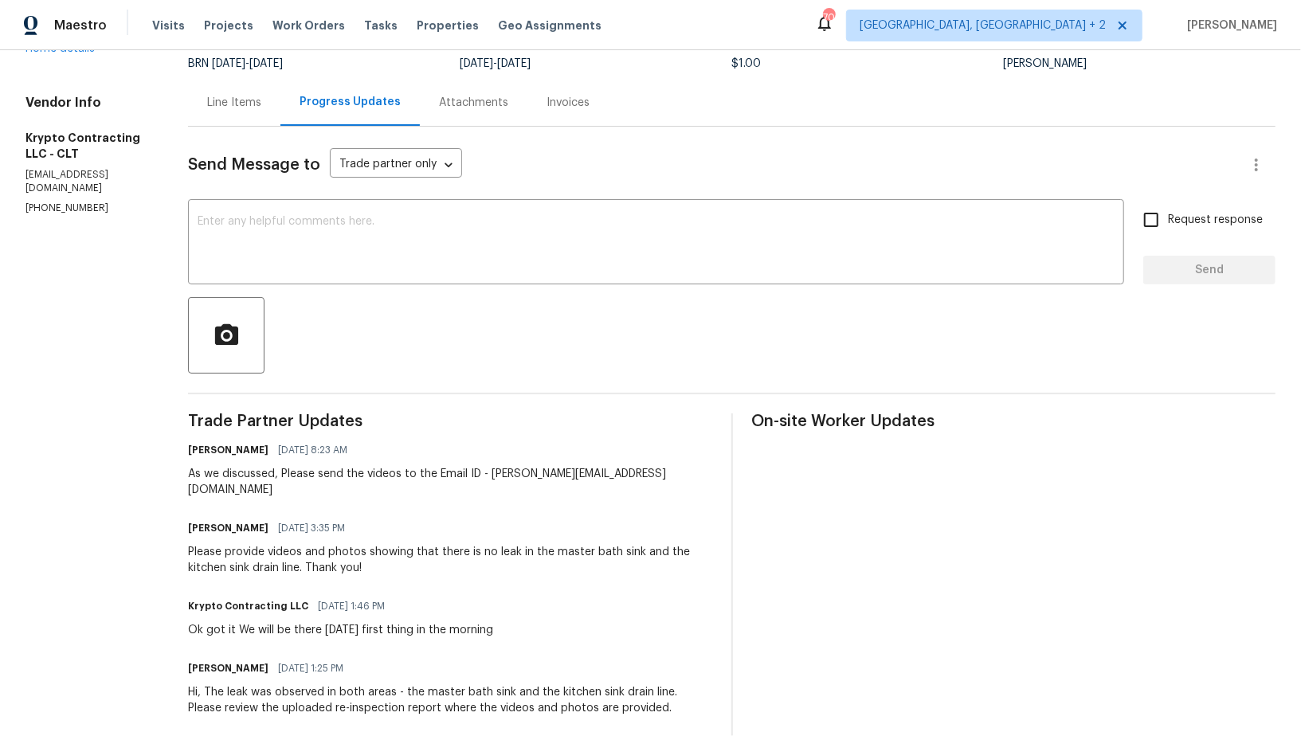
click at [238, 105] on div "Line Items" at bounding box center [234, 103] width 54 height 16
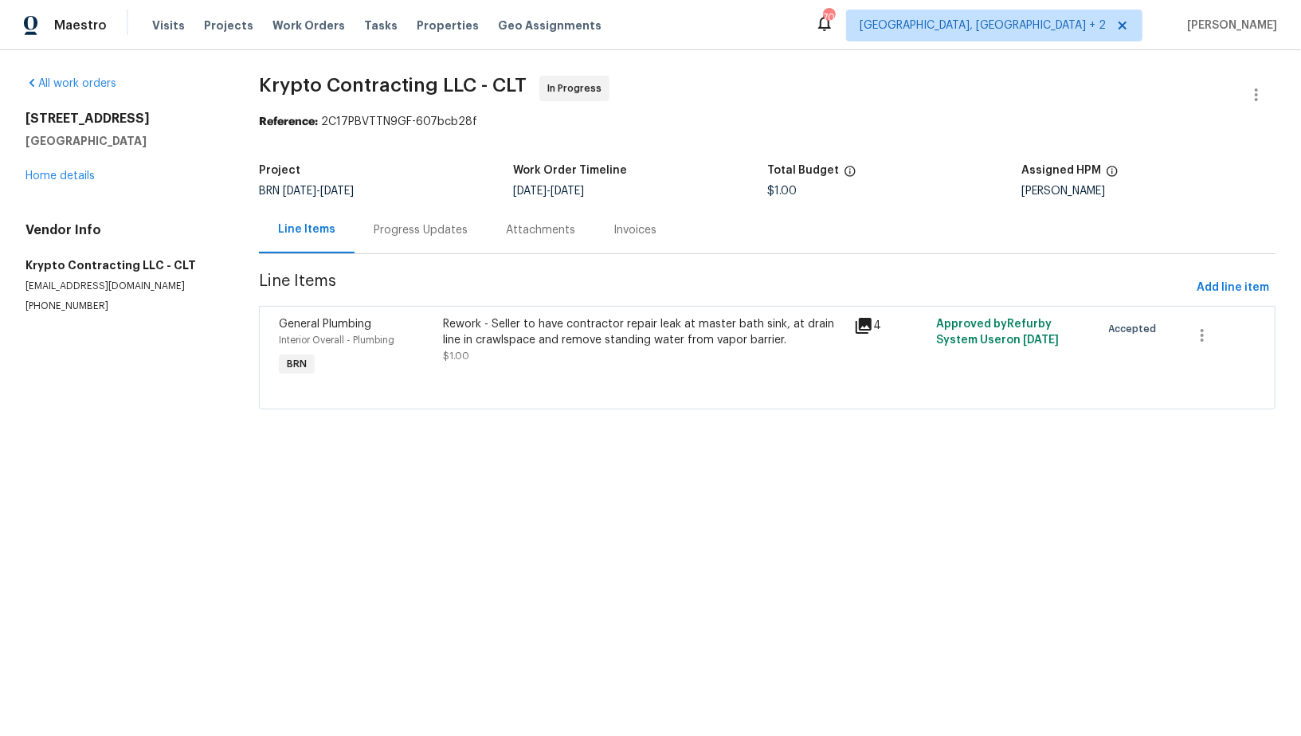
click at [426, 240] on div "Progress Updates" at bounding box center [421, 229] width 132 height 47
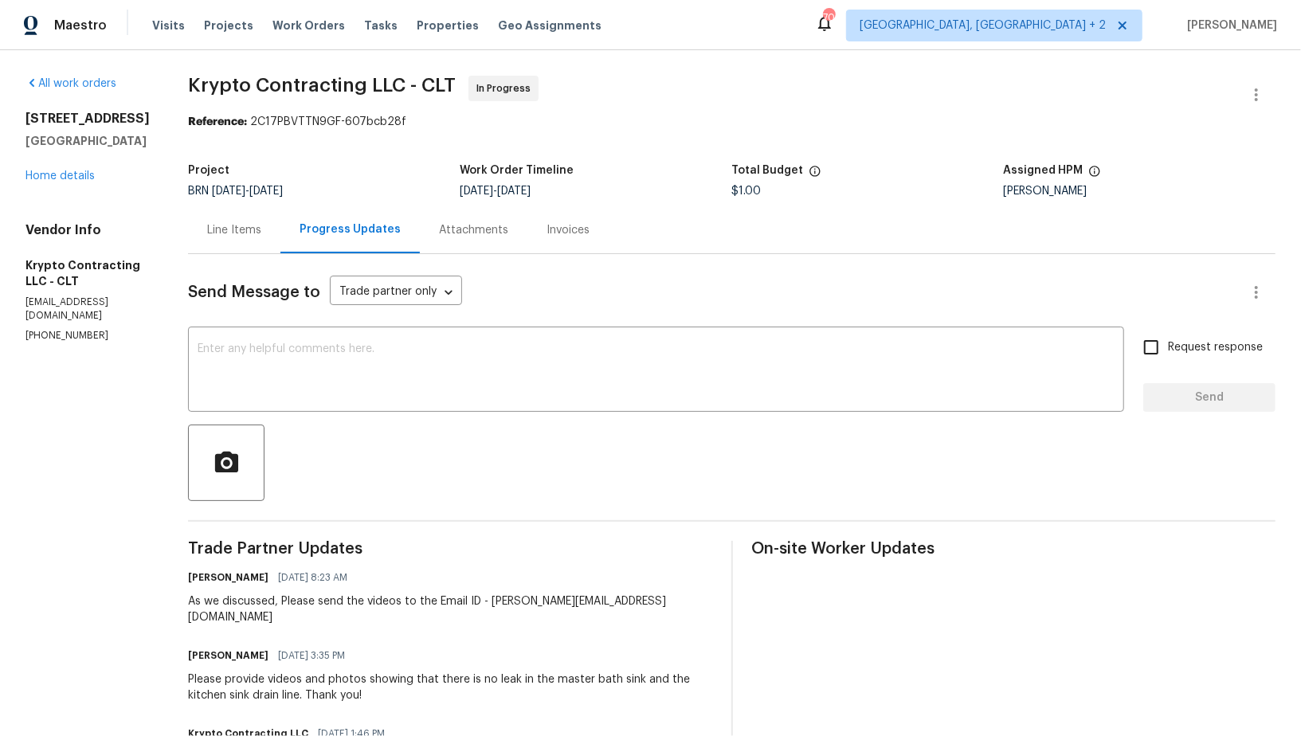
click at [253, 229] on div "Line Items" at bounding box center [234, 230] width 54 height 16
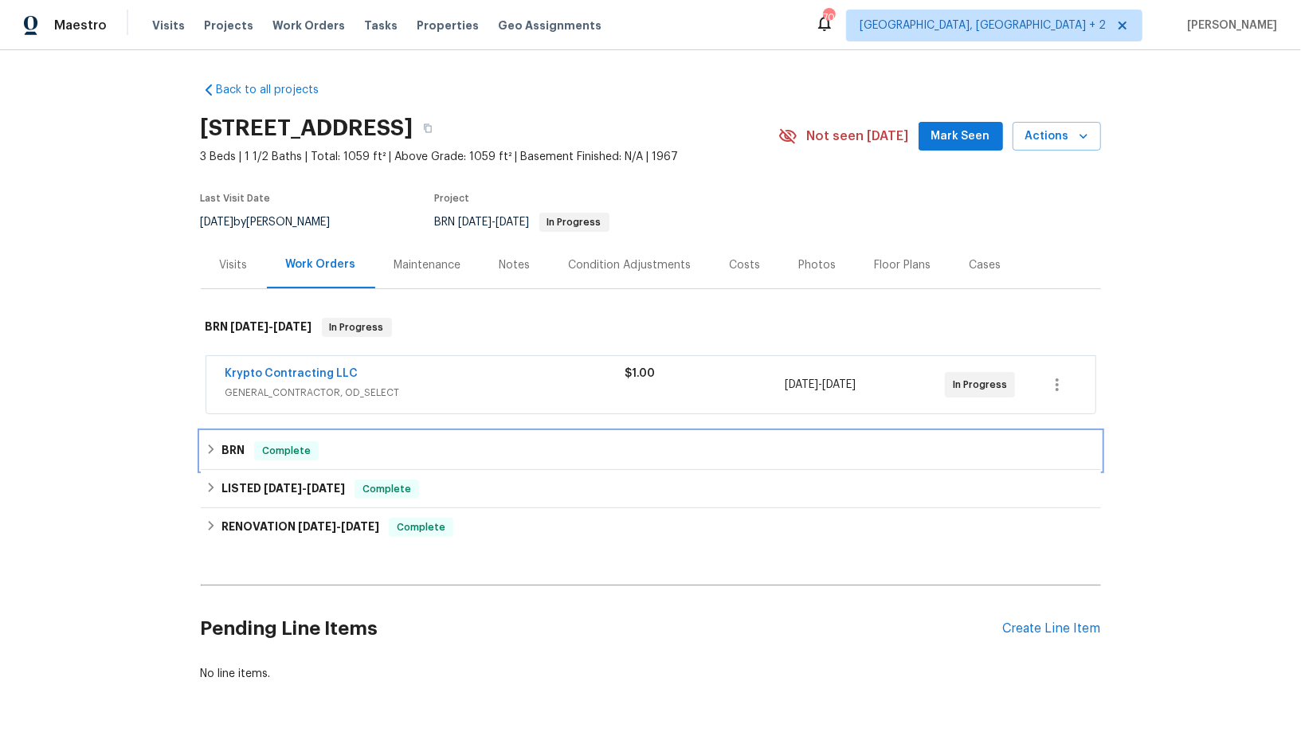
click at [241, 455] on h6 "BRN" at bounding box center [233, 450] width 23 height 19
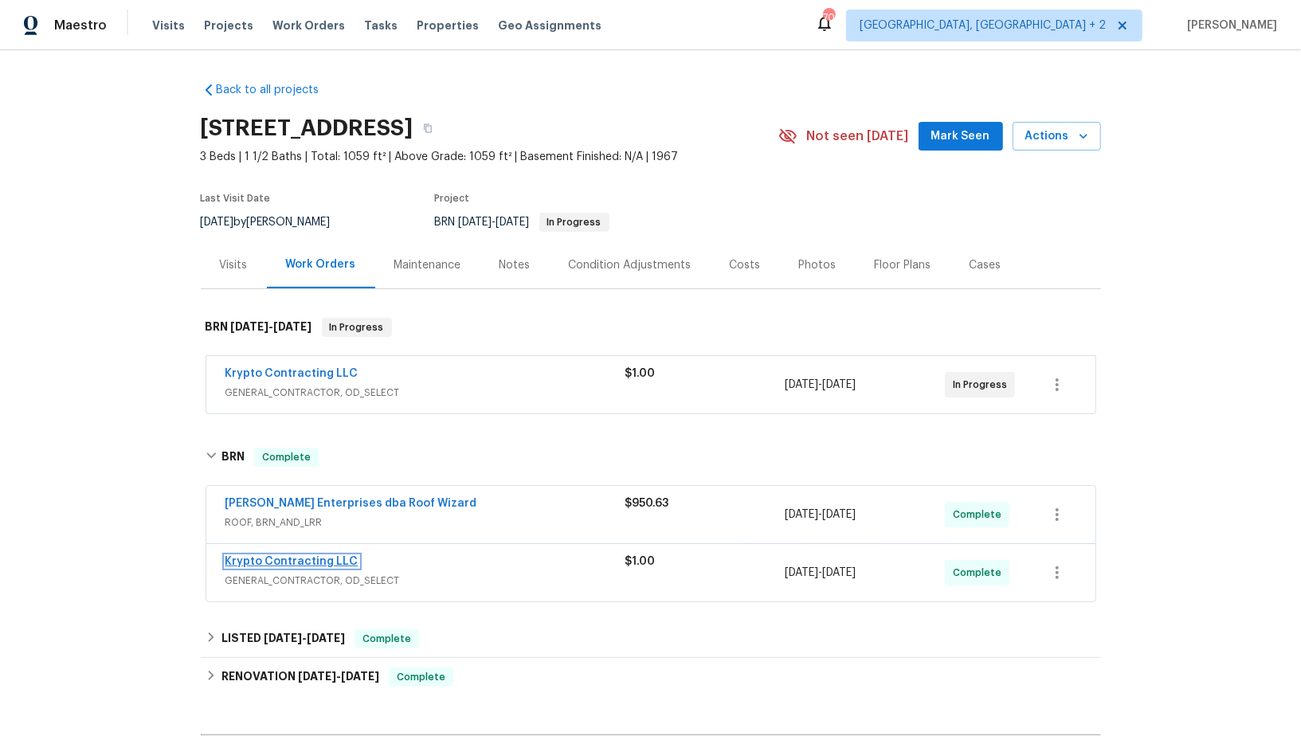
click at [300, 559] on link "Krypto Contracting LLC" at bounding box center [292, 561] width 133 height 11
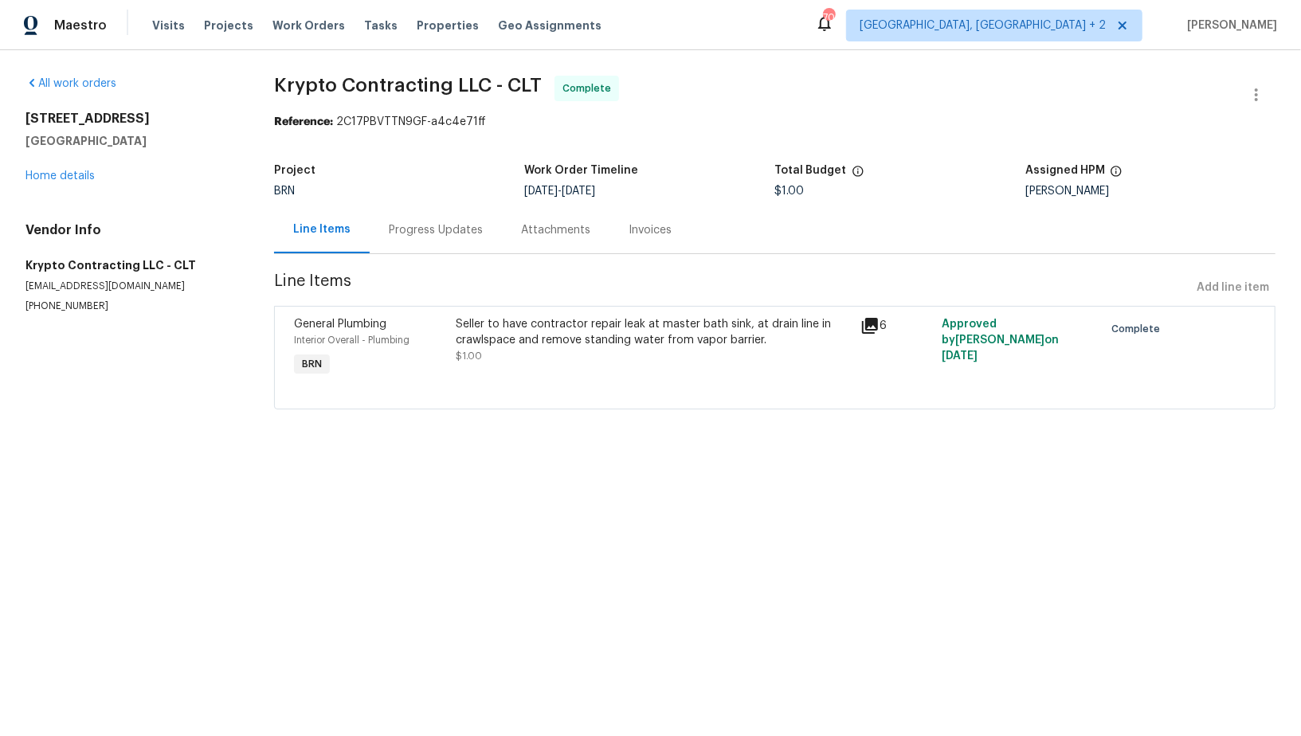
click at [440, 236] on div "Progress Updates" at bounding box center [436, 230] width 94 height 16
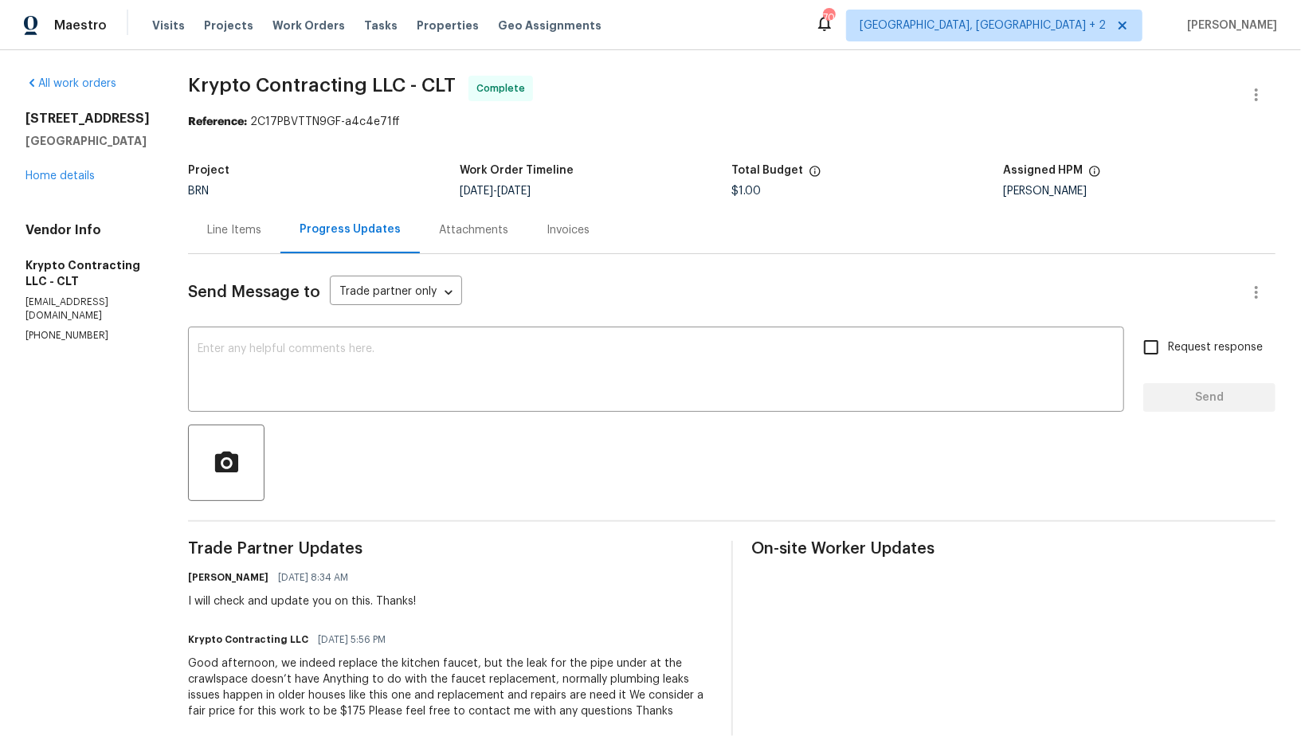
click at [261, 234] on div "Line Items" at bounding box center [234, 230] width 54 height 16
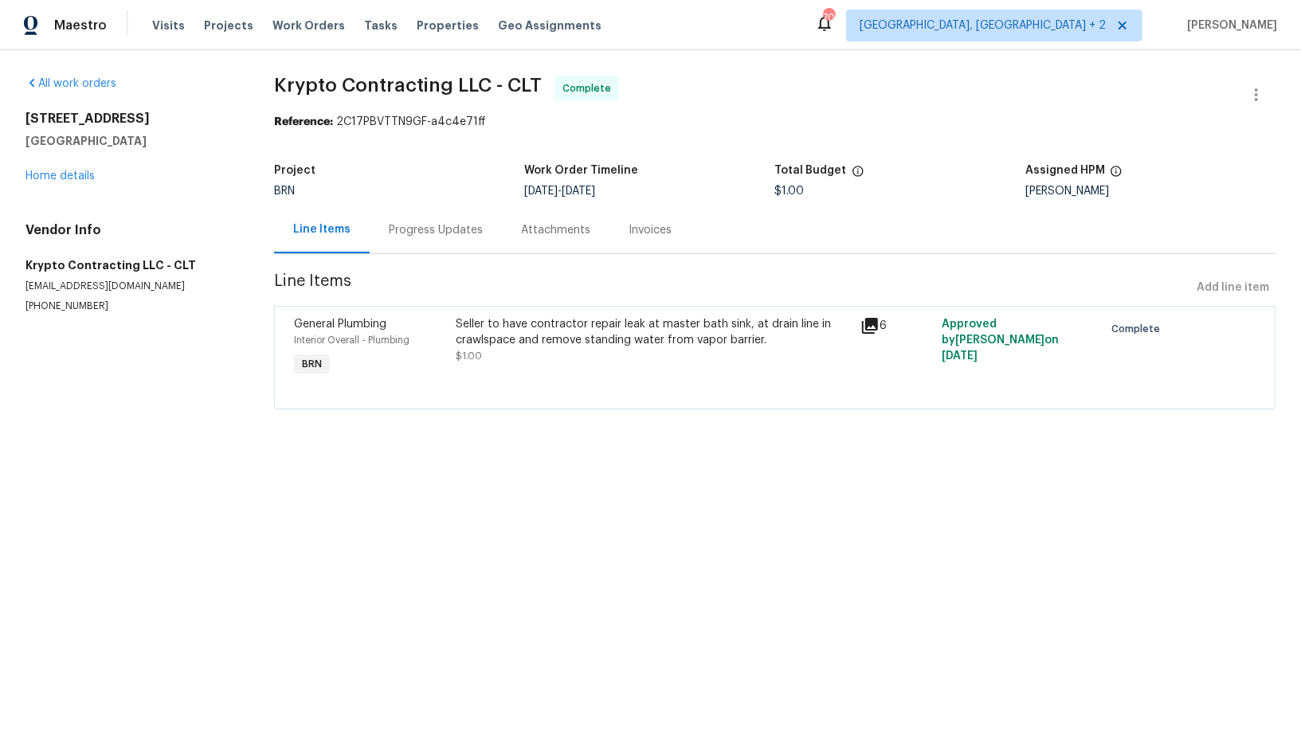
click at [440, 245] on div "Progress Updates" at bounding box center [436, 229] width 132 height 47
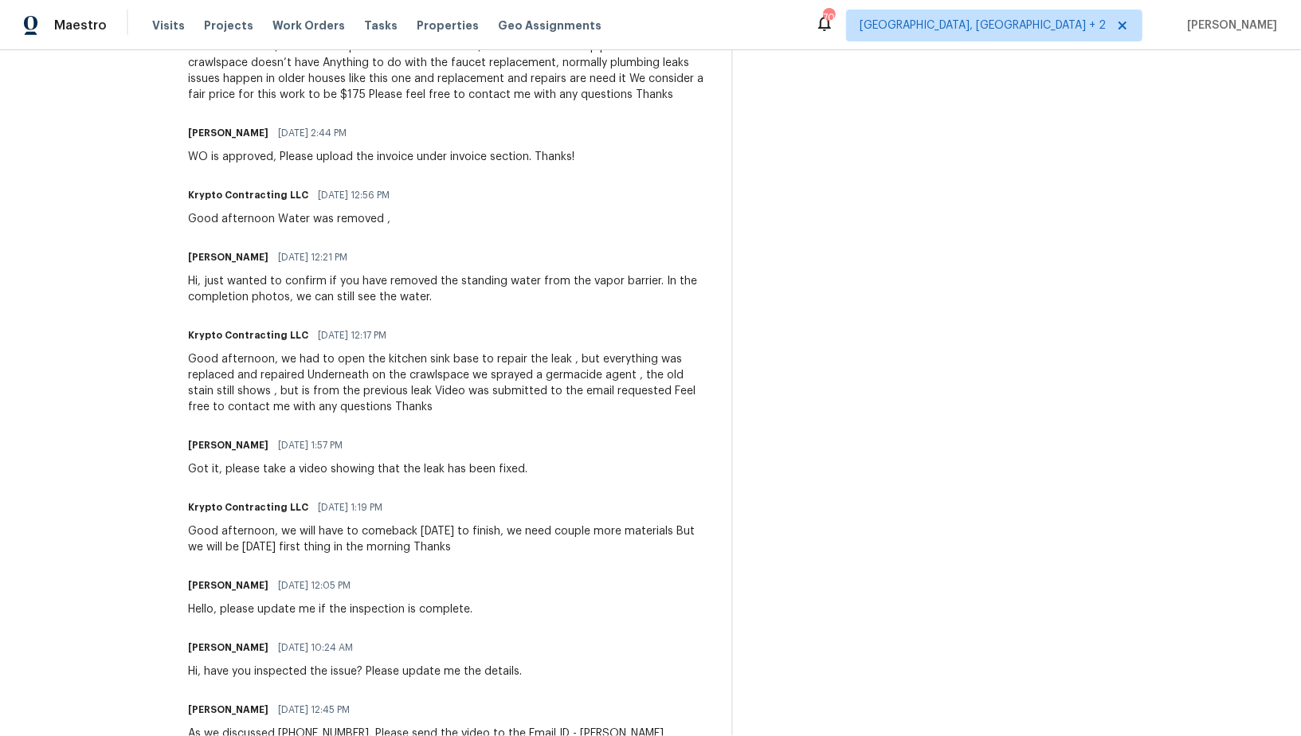
scroll to position [602, 0]
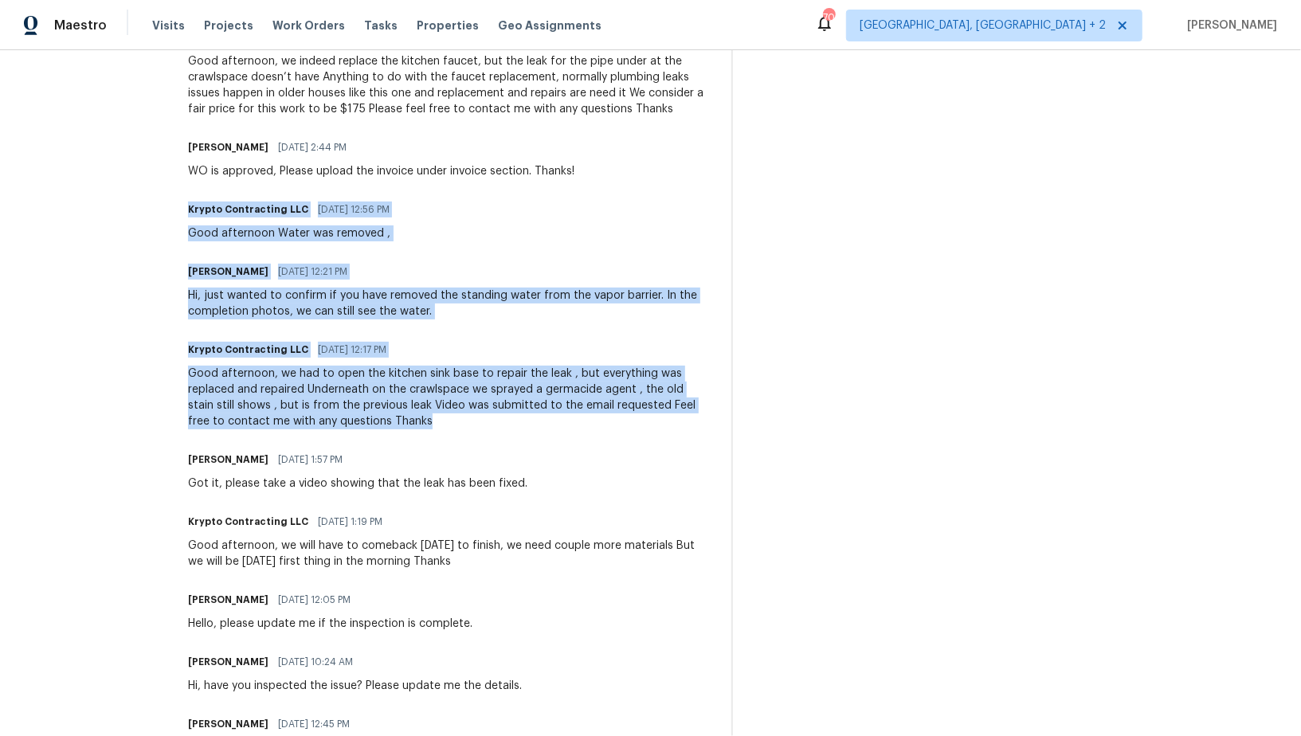
drag, startPoint x: 198, startPoint y: 188, endPoint x: 624, endPoint y: 421, distance: 485.0
click at [624, 421] on div "All work orders 6139 Castle Ct Charlotte, NC 28213 Home details Vendor Info Kry…" at bounding box center [650, 210] width 1301 height 1525
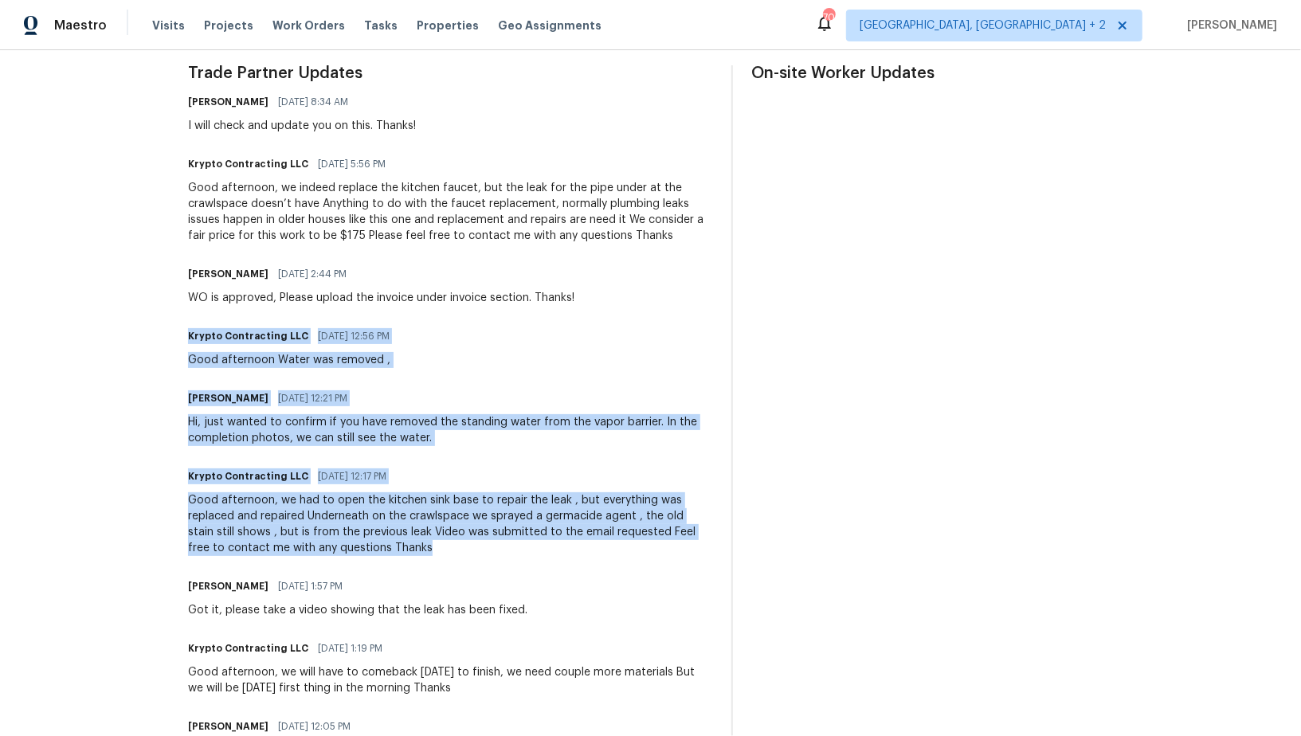
scroll to position [315, 0]
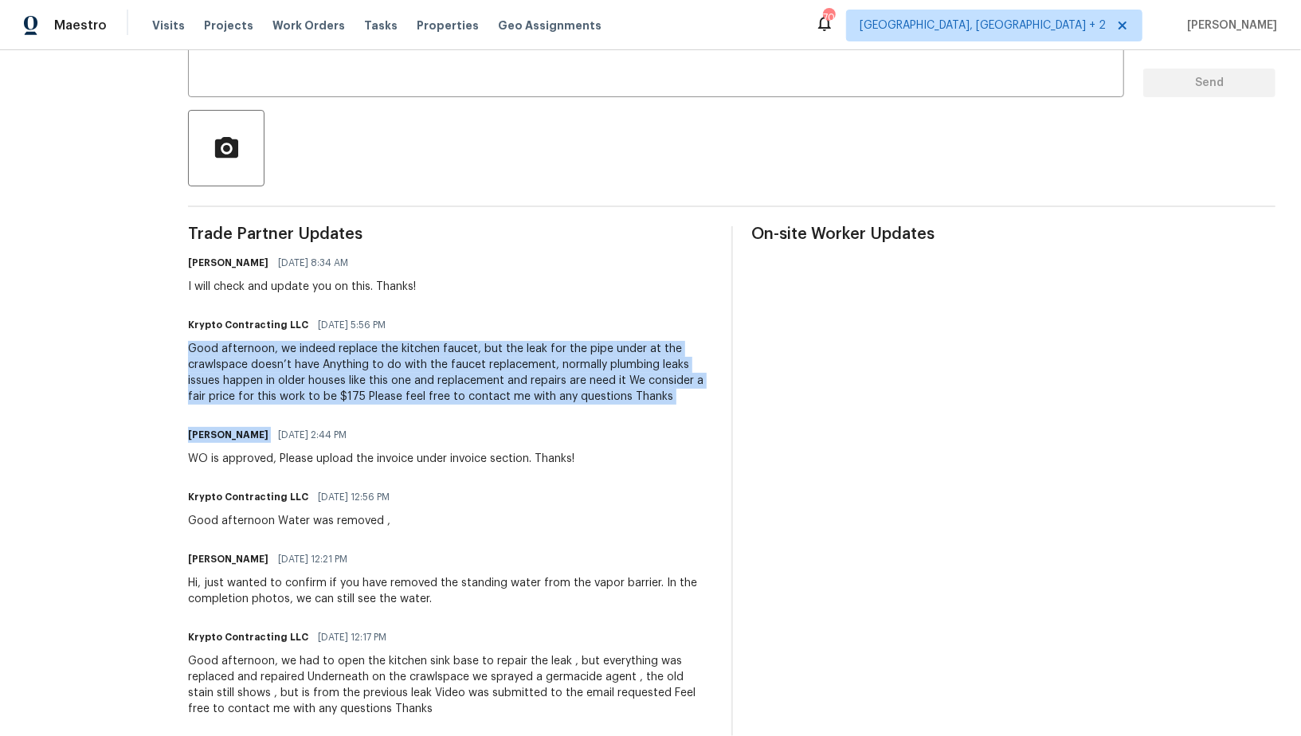
drag, startPoint x: 190, startPoint y: 341, endPoint x: 669, endPoint y: 419, distance: 485.2
click at [669, 419] on div "All work orders 6139 Castle Ct Charlotte, NC 28213 Home details Vendor Info Kry…" at bounding box center [650, 497] width 1301 height 1525
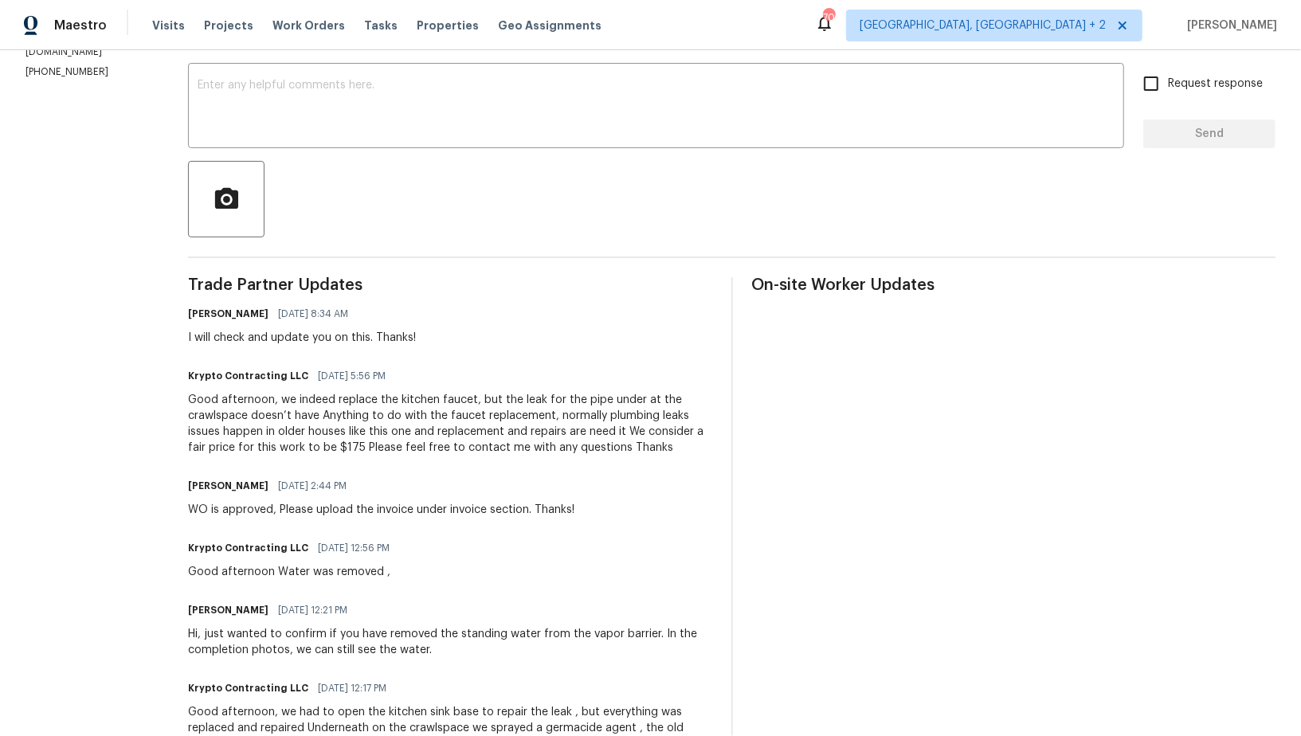
click at [317, 335] on div "I will check and update you on this. Thanks!" at bounding box center [302, 338] width 228 height 16
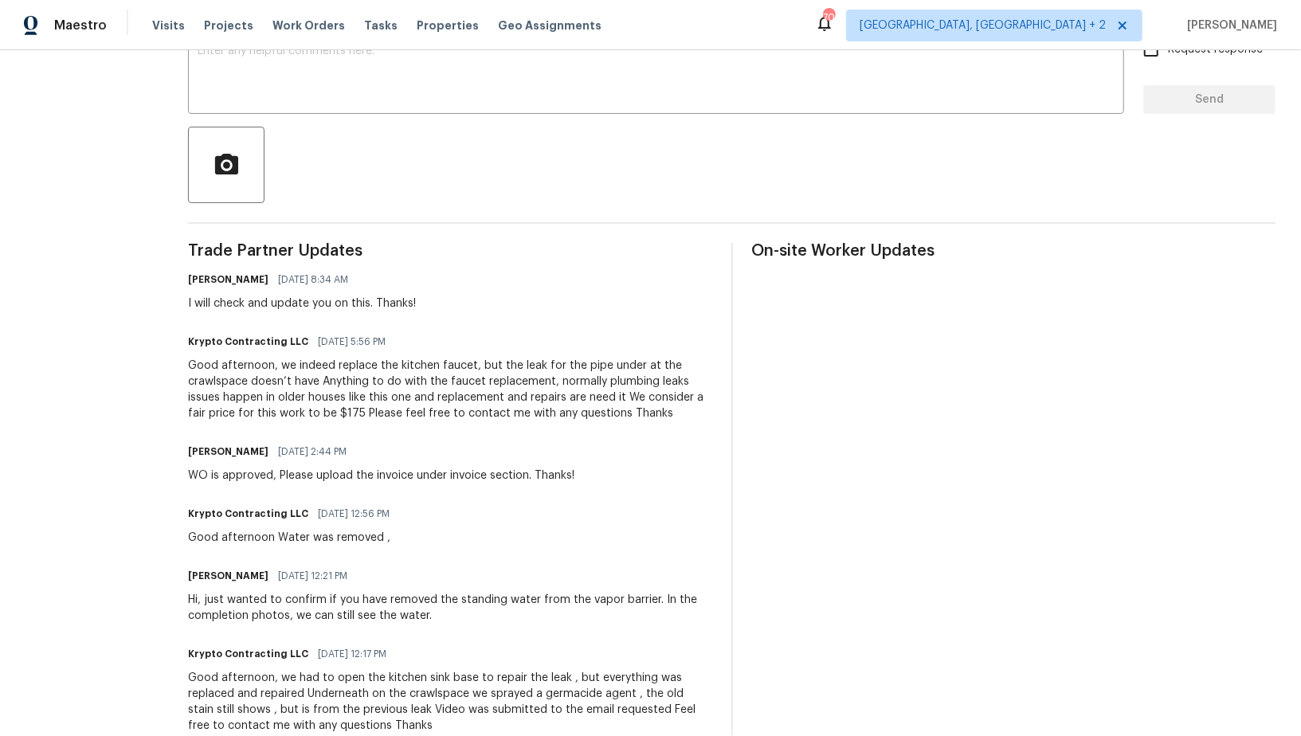
scroll to position [351, 0]
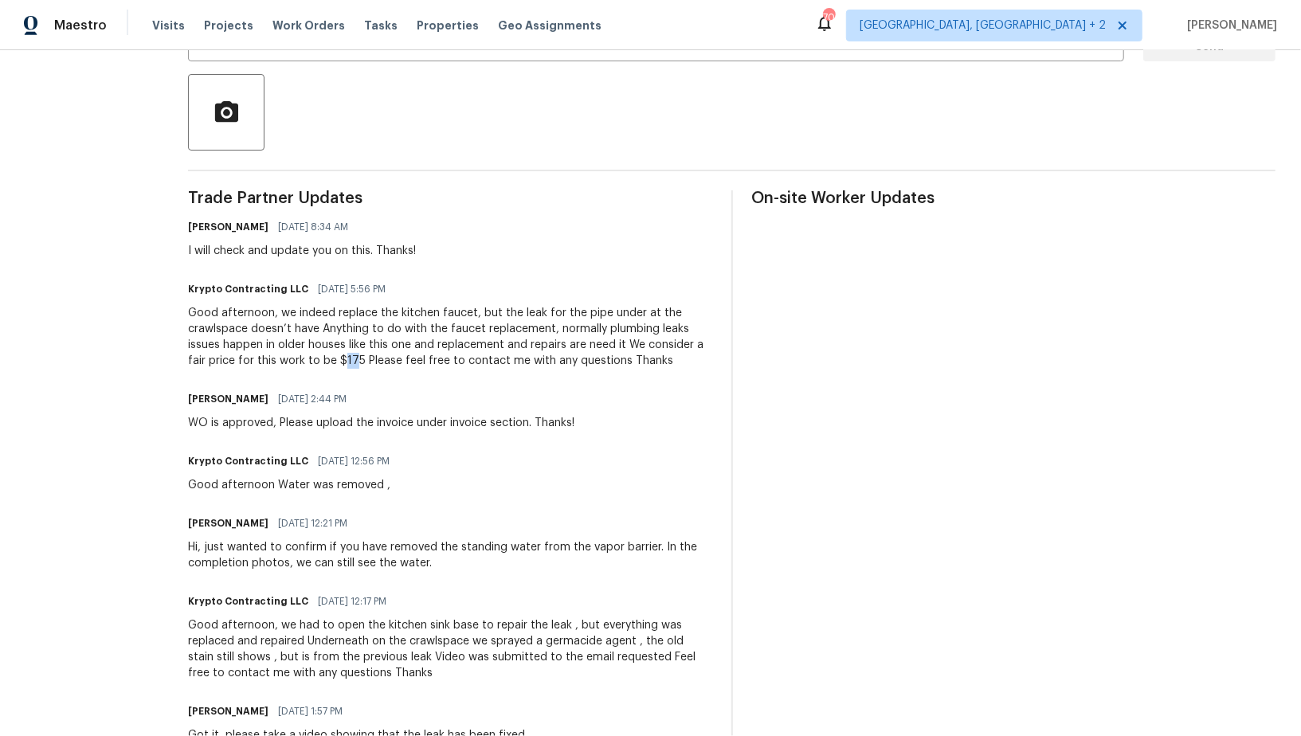
drag, startPoint x: 355, startPoint y: 359, endPoint x: 365, endPoint y: 359, distance: 10.4
click at [365, 359] on div "Good afternoon, we indeed replace the kitchen faucet, but the leak for the pipe…" at bounding box center [450, 337] width 524 height 64
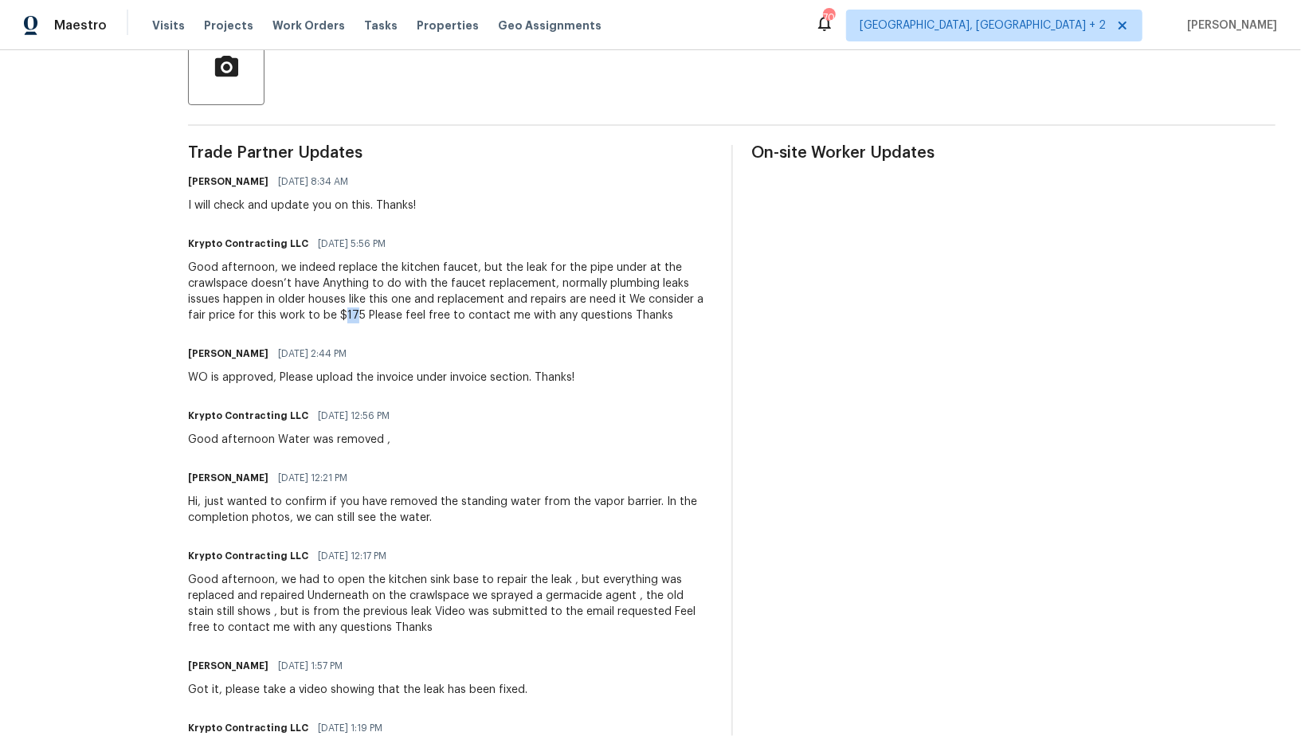
scroll to position [393, 0]
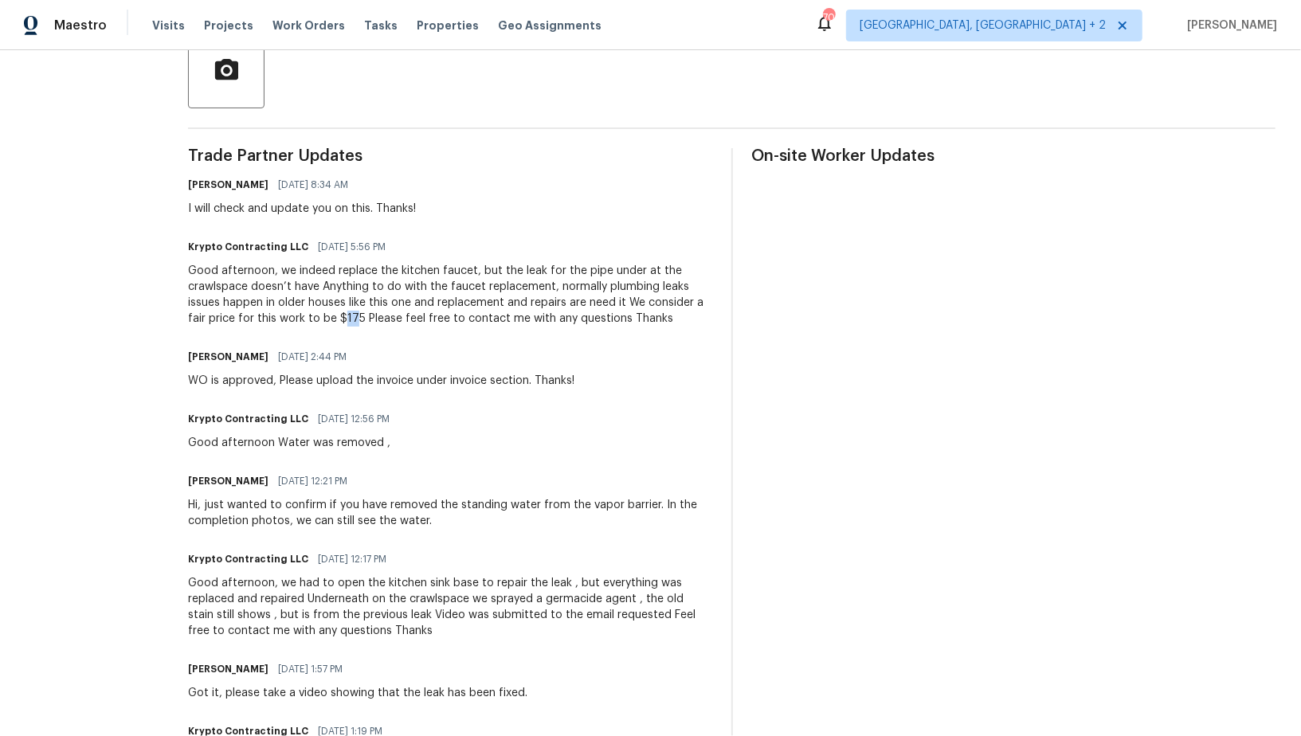
drag, startPoint x: 203, startPoint y: 380, endPoint x: 610, endPoint y: 359, distance: 407.7
click at [613, 359] on div "Padmapriya R 09/17/2025 2:44 PM WO is approved, Please upload the invoice under…" at bounding box center [450, 367] width 524 height 43
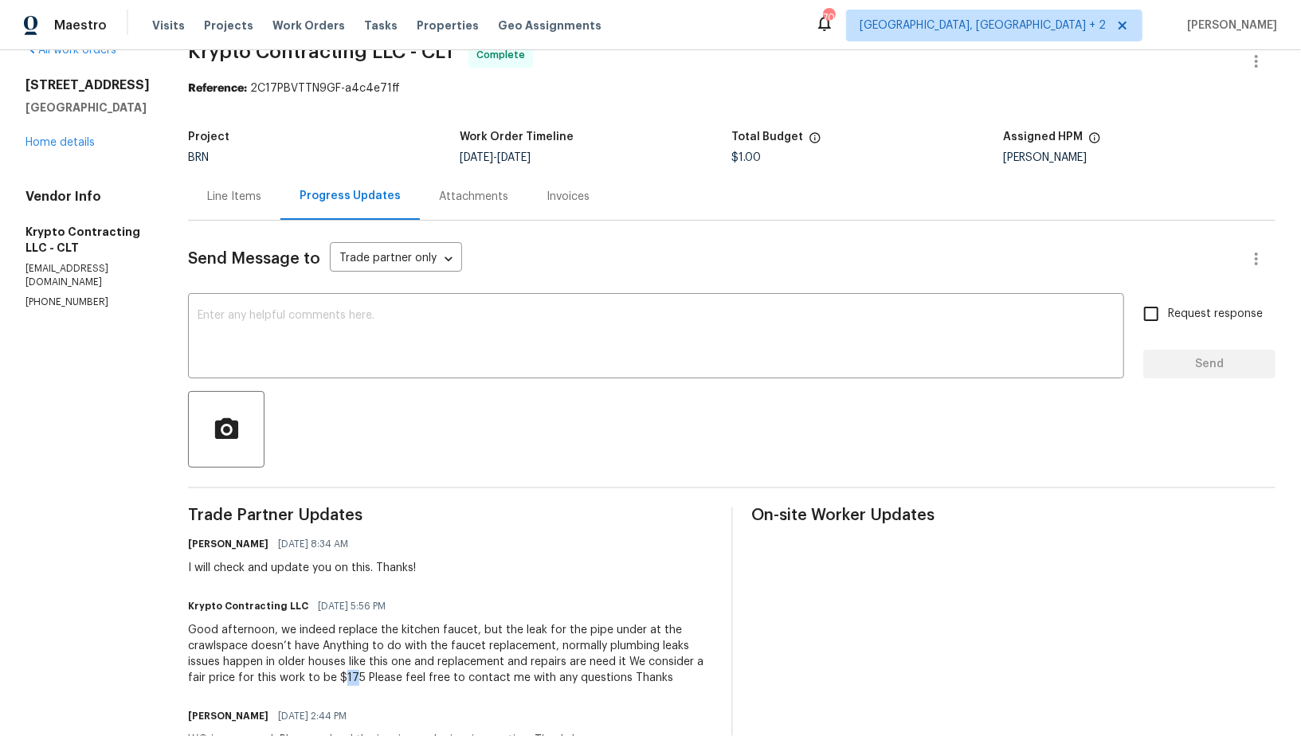
scroll to position [13, 0]
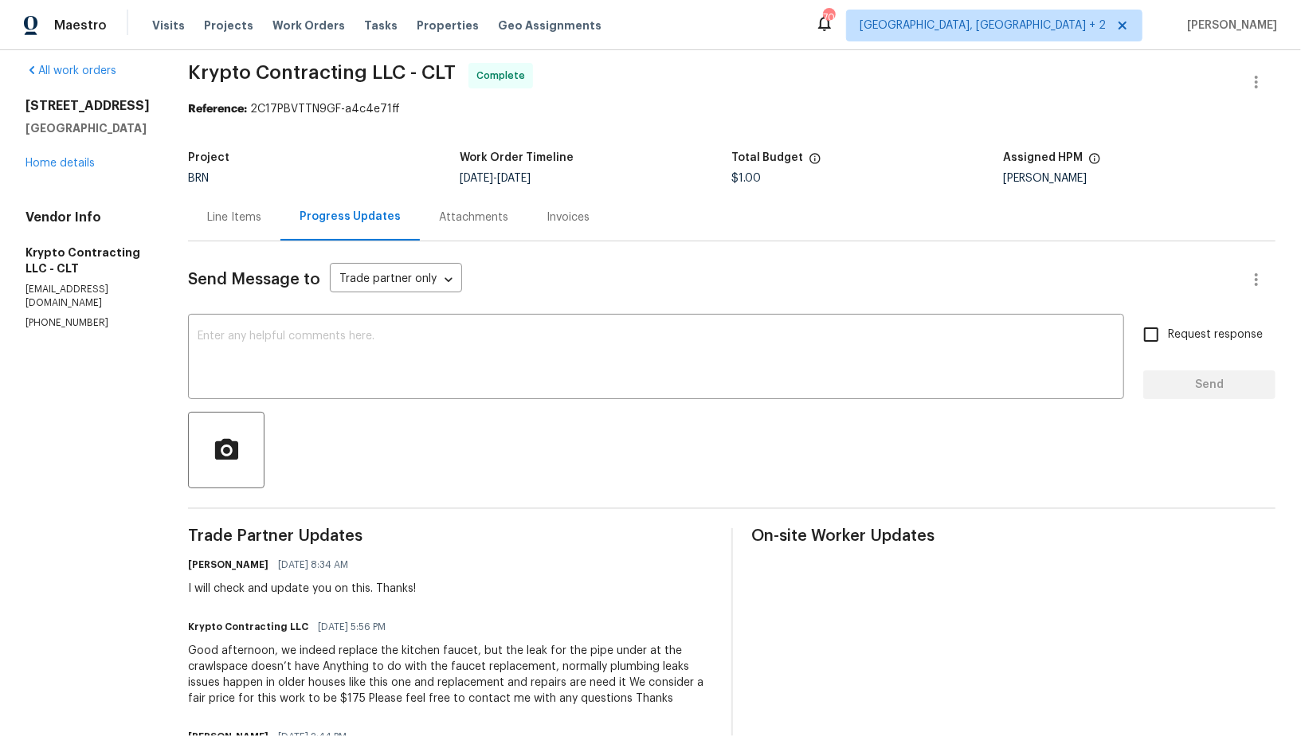
click at [243, 228] on div "Line Items" at bounding box center [234, 217] width 92 height 47
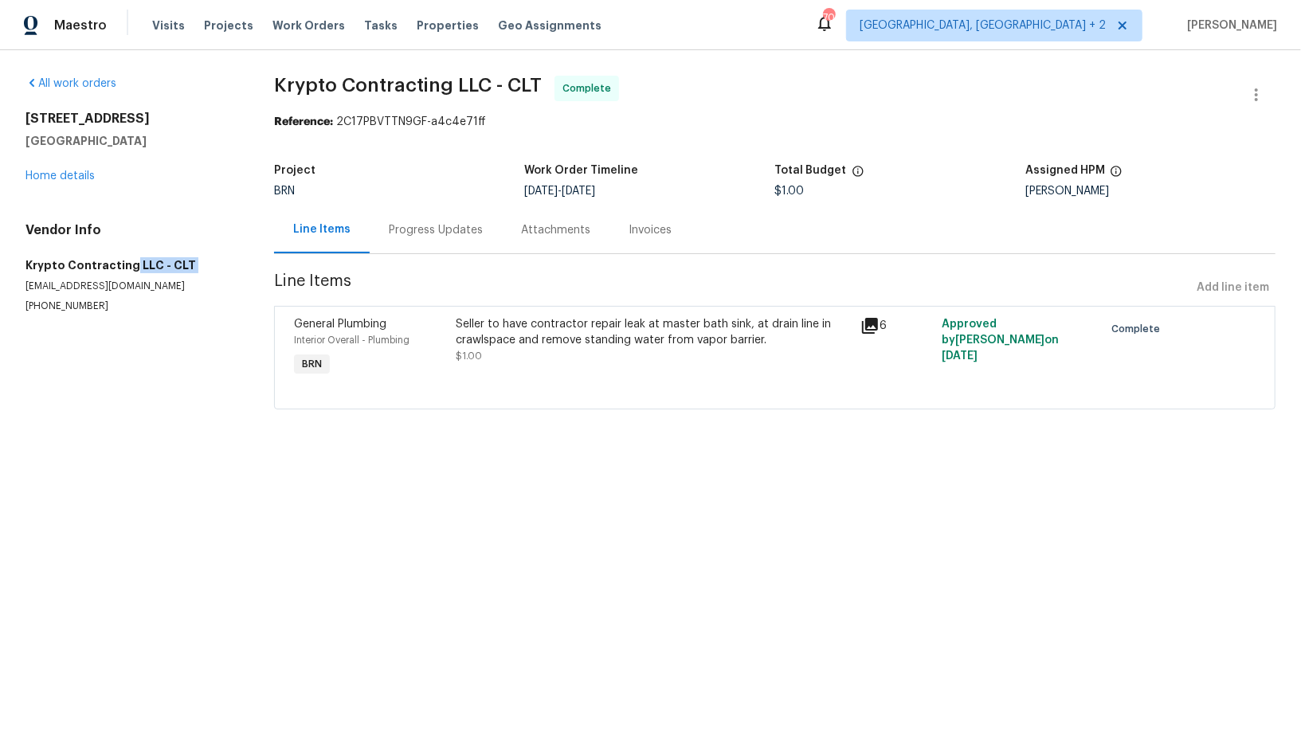
drag, startPoint x: 1, startPoint y: 274, endPoint x: 127, endPoint y: 263, distance: 127.2
click at [127, 263] on div "All work orders 6139 Castle Ct Charlotte, NC 28213 Home details Vendor Info Kry…" at bounding box center [650, 252] width 1301 height 404
drag, startPoint x: 14, startPoint y: 262, endPoint x: 128, endPoint y: 265, distance: 114.8
click at [129, 265] on div "All work orders 6139 Castle Ct Charlotte, NC 28213 Home details Vendor Info Kry…" at bounding box center [650, 252] width 1301 height 404
copy h5 "Krypto Contracting"
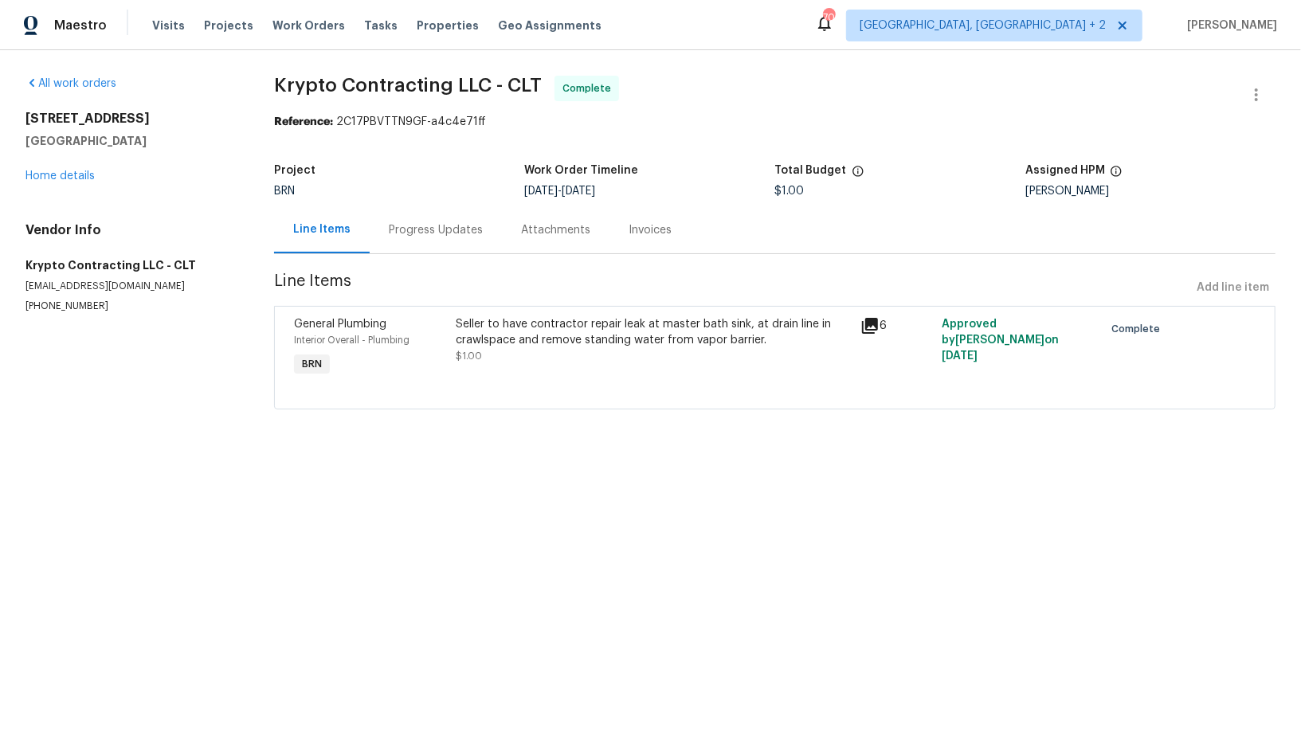
click at [508, 335] on div "Seller to have contractor repair leak at master bath sink, at drain line in cra…" at bounding box center [653, 332] width 395 height 32
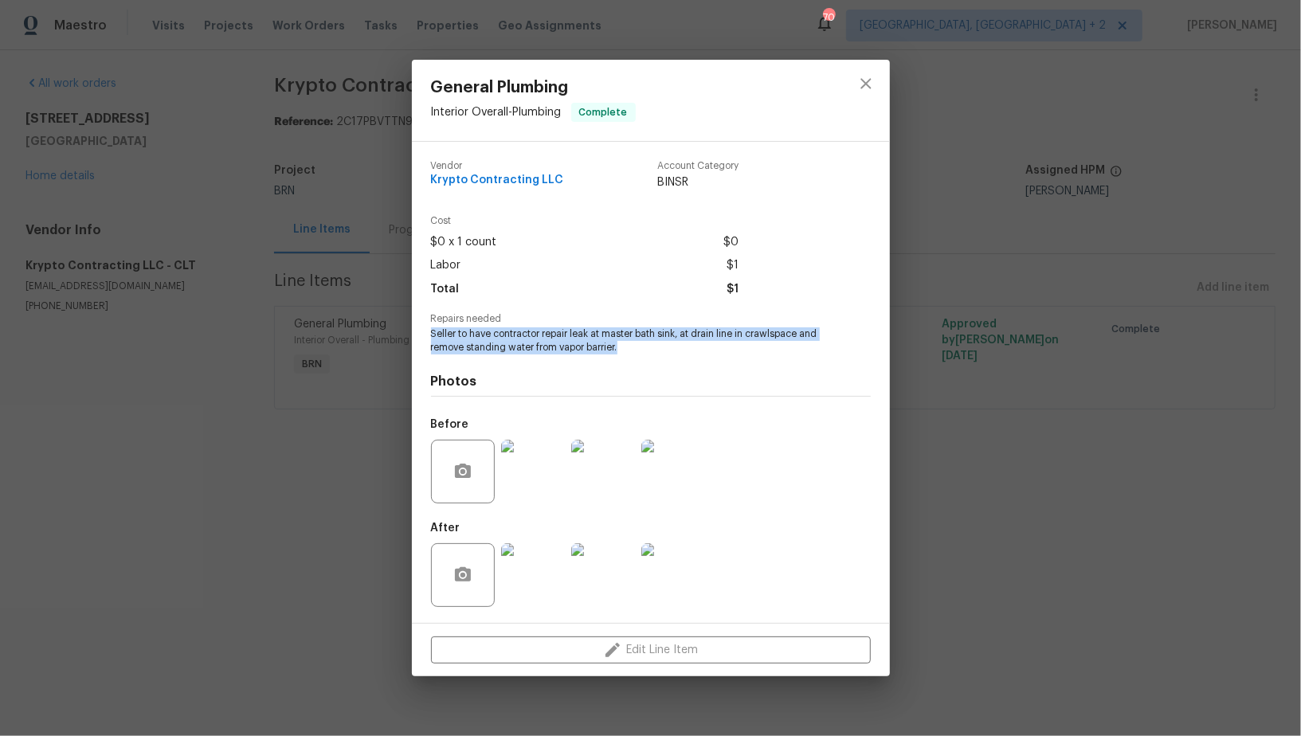
drag, startPoint x: 425, startPoint y: 332, endPoint x: 666, endPoint y: 343, distance: 241.7
click at [666, 343] on div "Vendor Krypto Contracting LLC Account Category BINSR Cost $0 x 1 count $0 Labor…" at bounding box center [651, 382] width 478 height 481
copy span "Seller to have contractor repair leak at master bath sink, at drain line in cra…"
click at [394, 283] on div "General Plumbing Interior Overall - Plumbing Complete Vendor Krypto Contracting…" at bounding box center [650, 368] width 1301 height 736
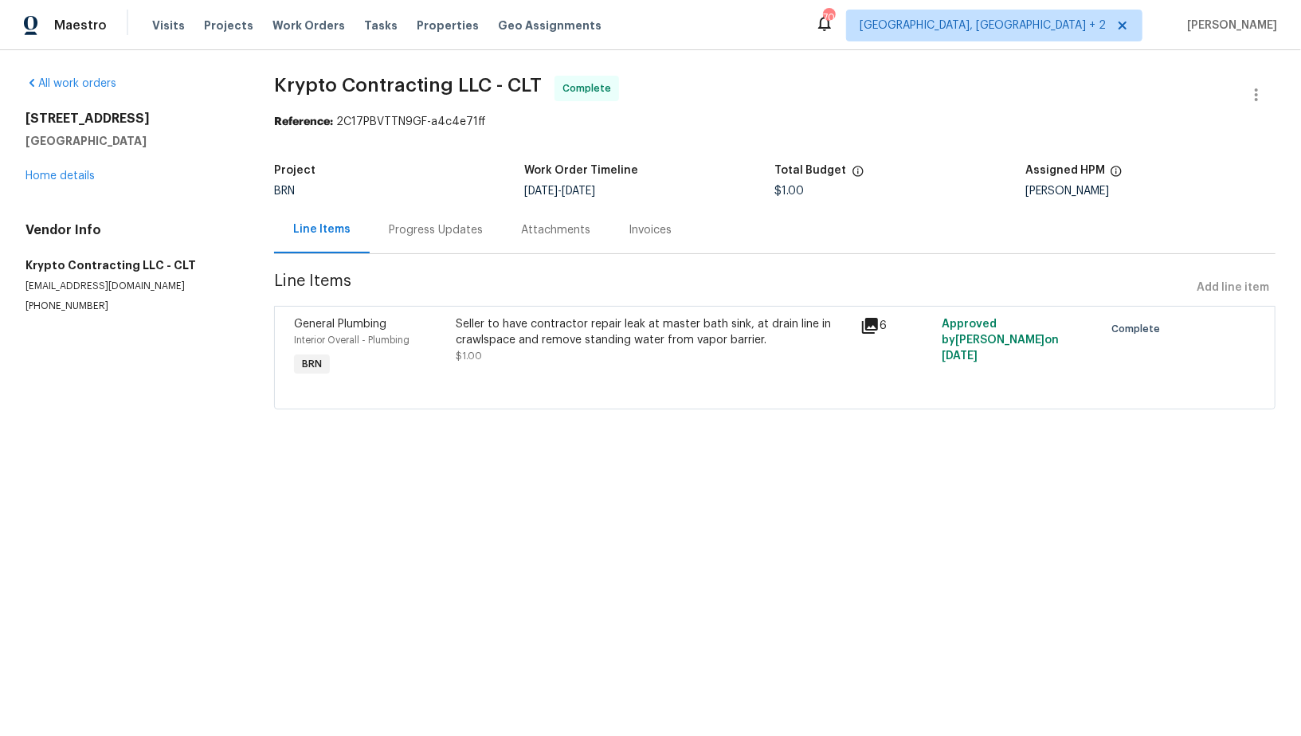
click at [399, 240] on div "Progress Updates" at bounding box center [436, 229] width 132 height 47
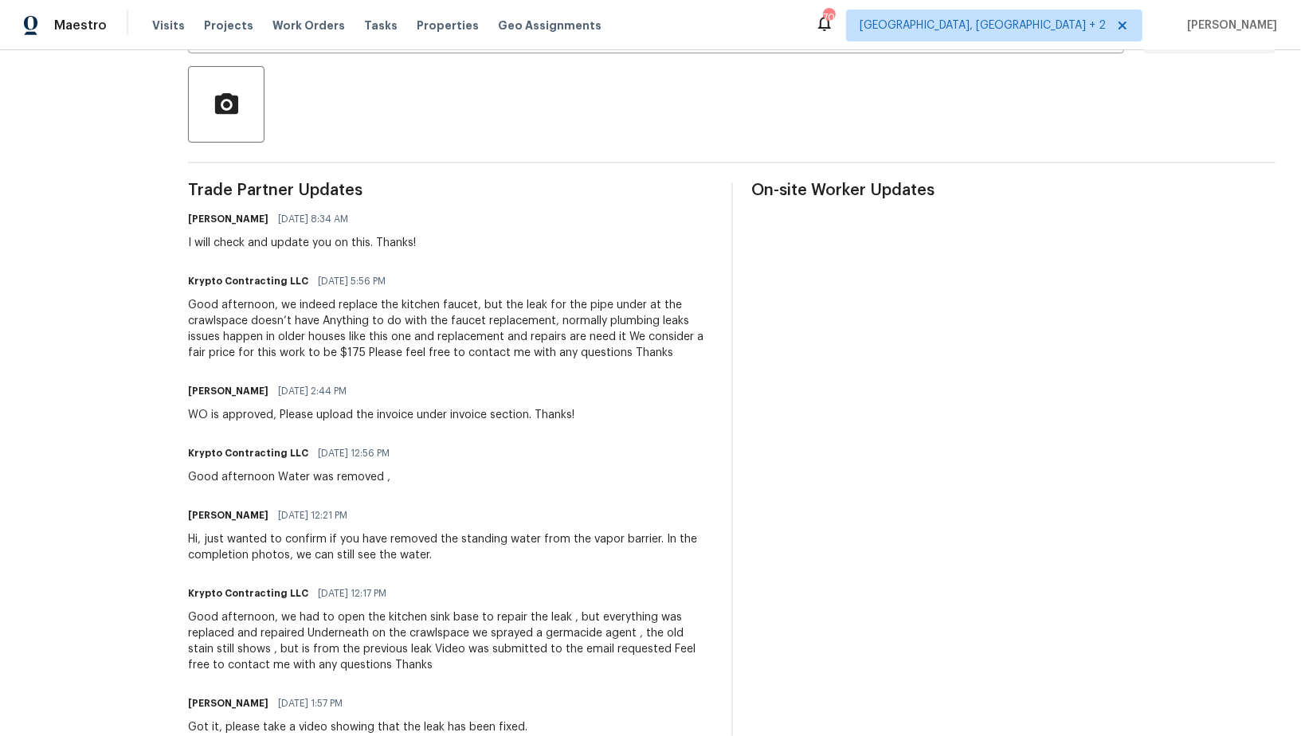
scroll to position [386, 0]
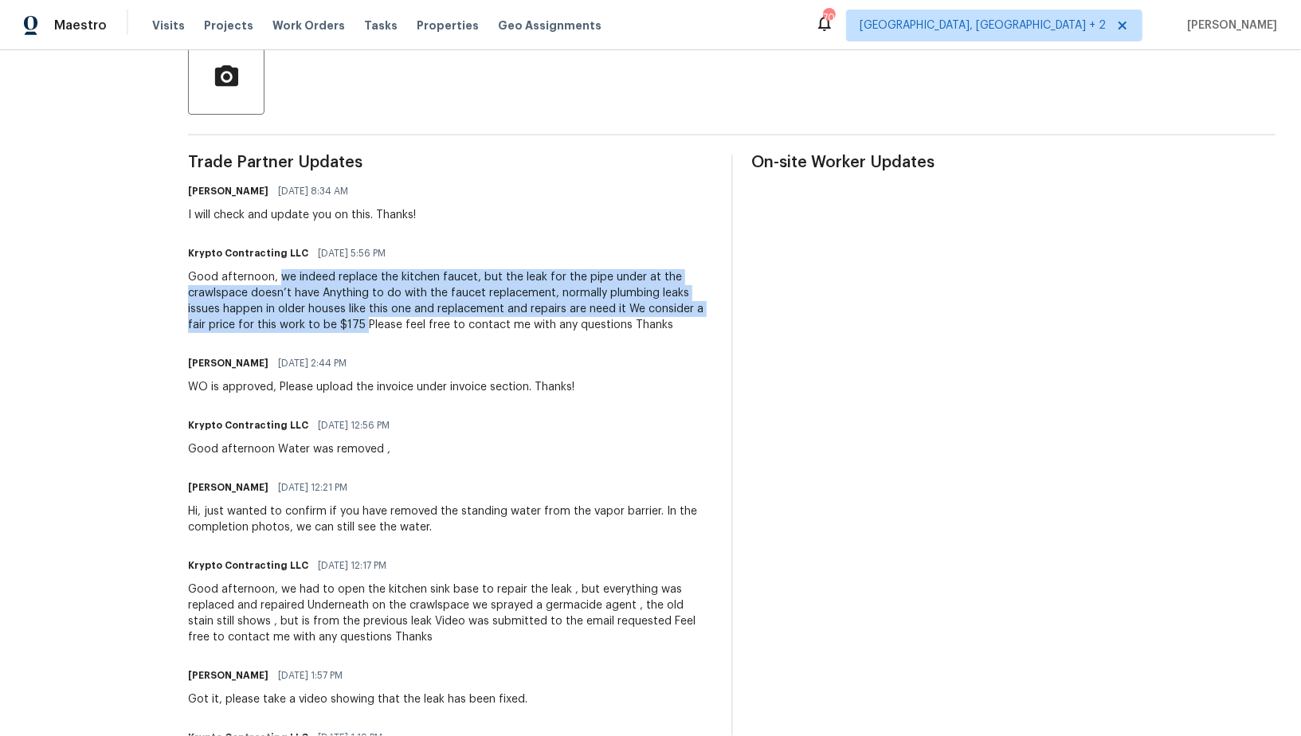
drag, startPoint x: 288, startPoint y: 275, endPoint x: 376, endPoint y: 327, distance: 102.2
click at [376, 327] on div "Good afternoon, we indeed replace the kitchen faucet, but the leak for the pipe…" at bounding box center [450, 301] width 524 height 64
copy div "we indeed replace the kitchen faucet, but the leak for the pipe under at the cr…"
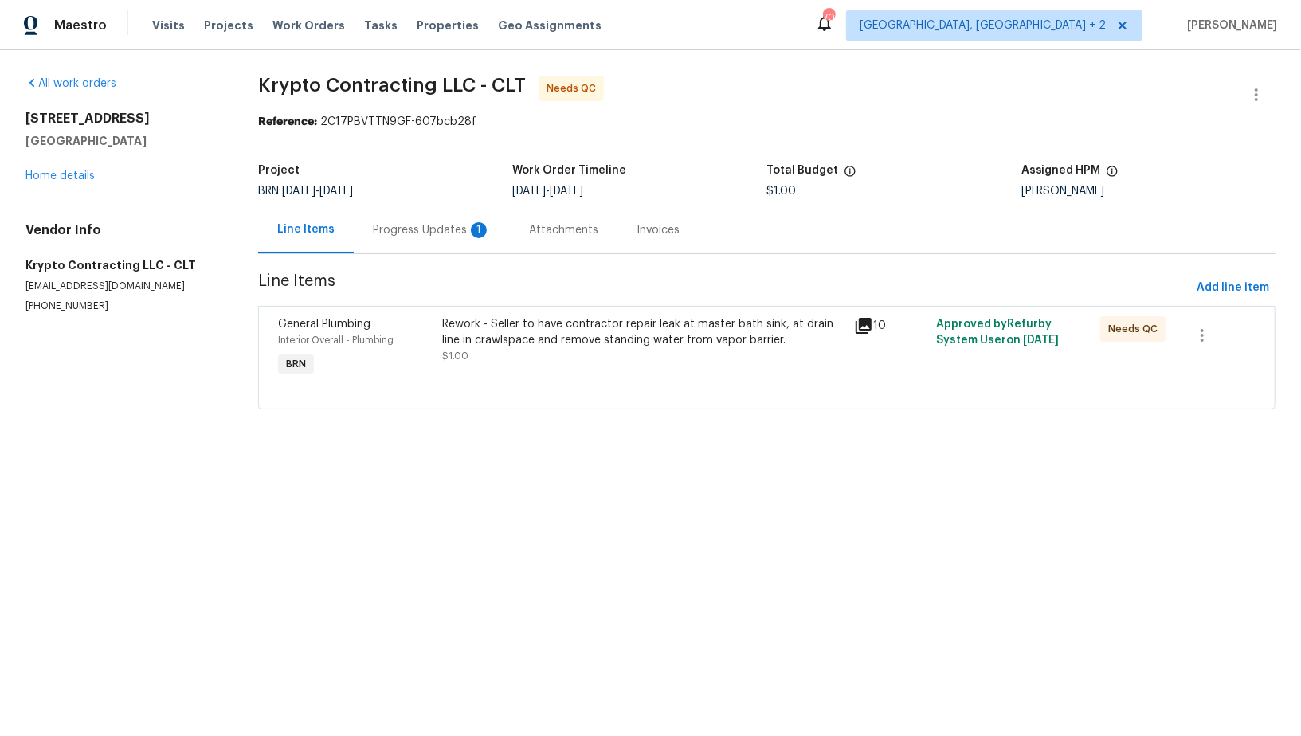
click at [426, 229] on div "Progress Updates 1" at bounding box center [432, 230] width 118 height 16
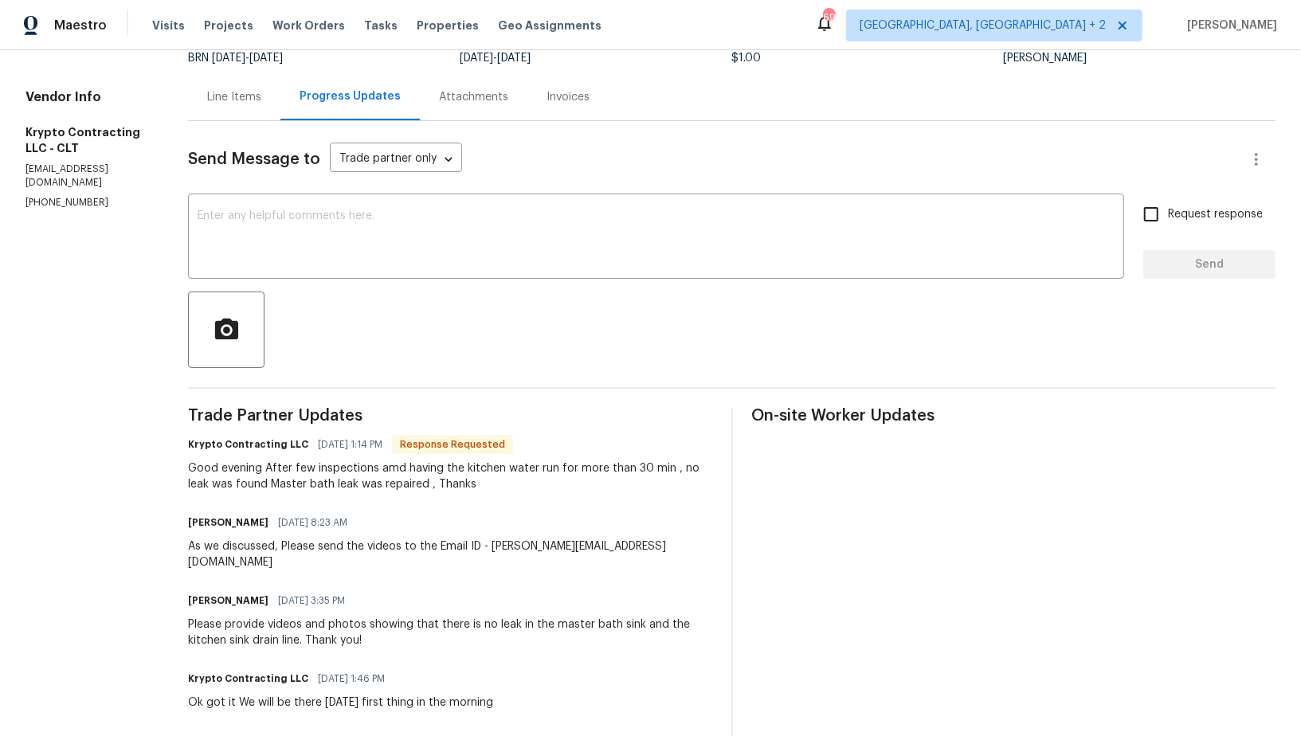
scroll to position [135, 0]
click at [322, 257] on textarea at bounding box center [656, 236] width 917 height 56
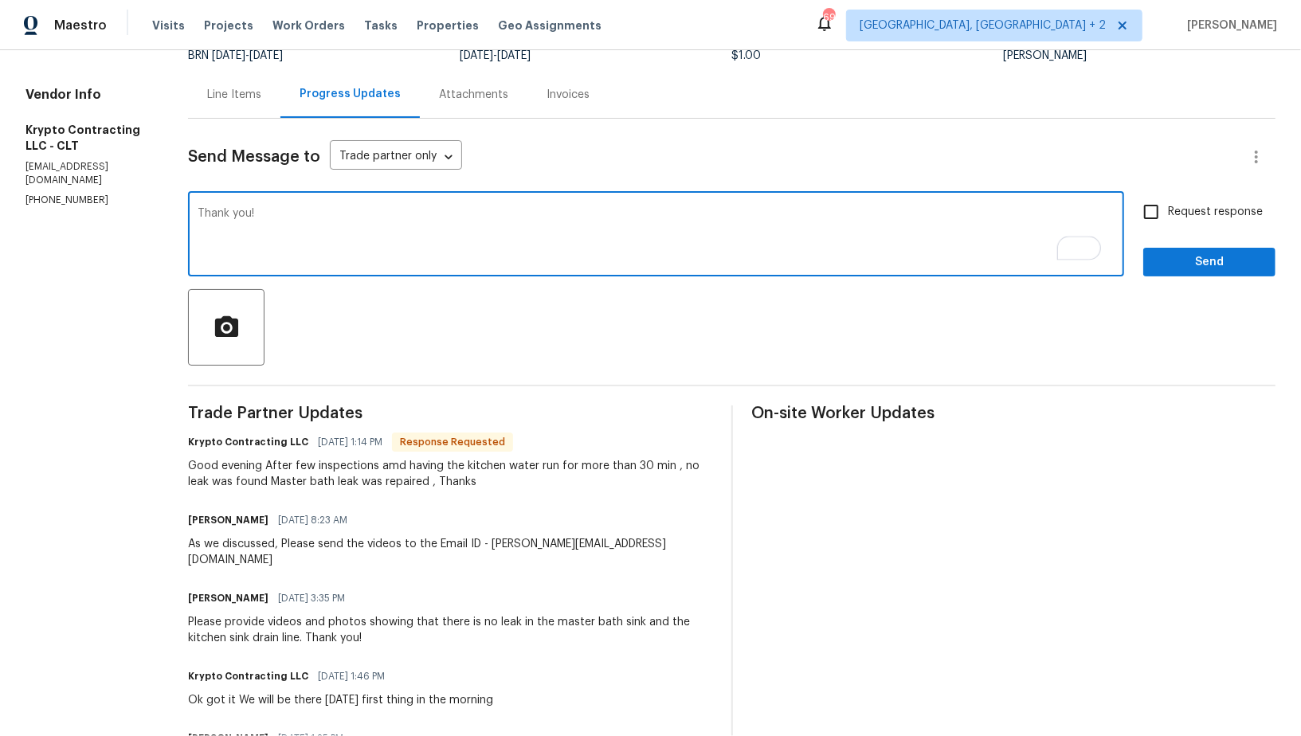
click at [212, 212] on textarea "Thank you!" at bounding box center [656, 236] width 917 height 56
type textarea "Just wanted to know what has been done to address the bathroom sink leak. Thank…"
paste textarea "I just wanted to check what has been done to address the bathroom sink leak. Th…"
click at [214, 214] on textarea "I just wanted to check what has been done to address the bathroom sink leak. Th…" at bounding box center [656, 236] width 917 height 56
click at [218, 215] on textarea "just wanted to check what has been done to address the bathroom sink leak. Than…" at bounding box center [656, 236] width 917 height 56
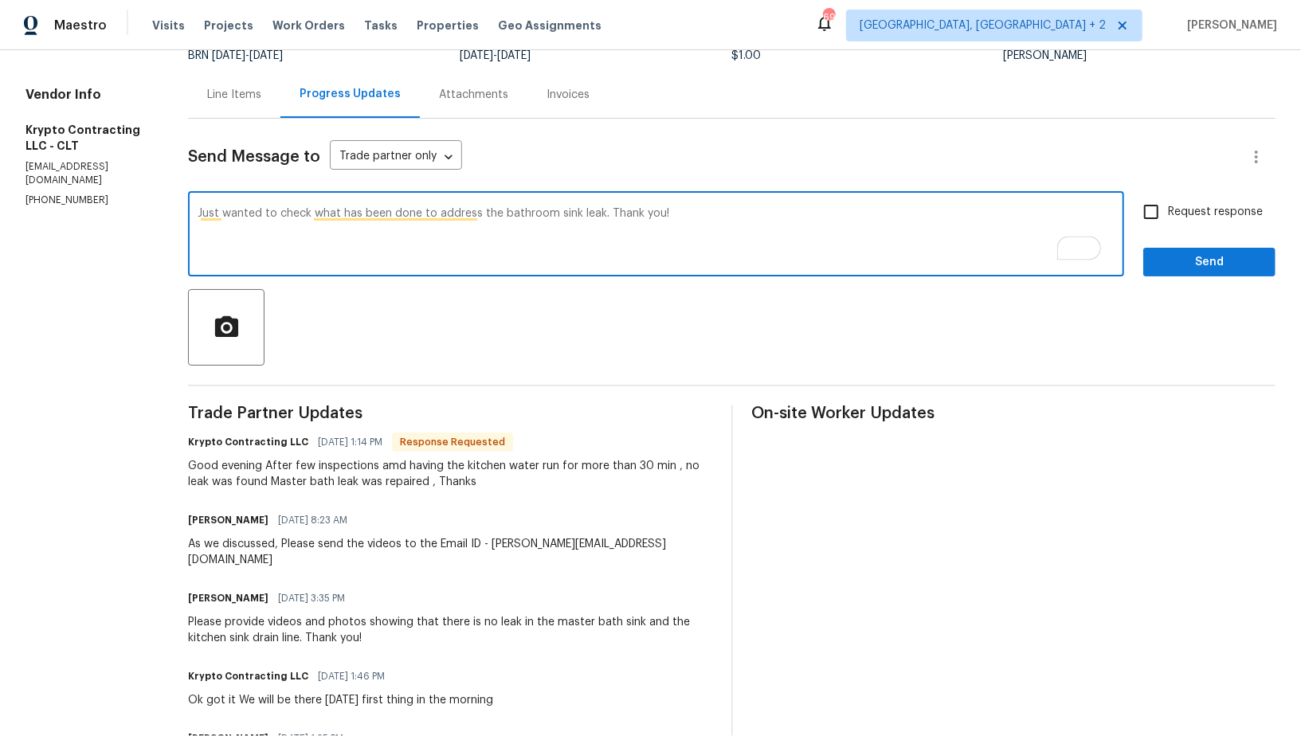
type textarea "Just wanted to check what has been done to address the bathroom sink leak. Than…"
click at [1156, 216] on input "Request response" at bounding box center [1151, 211] width 33 height 33
checkbox input "true"
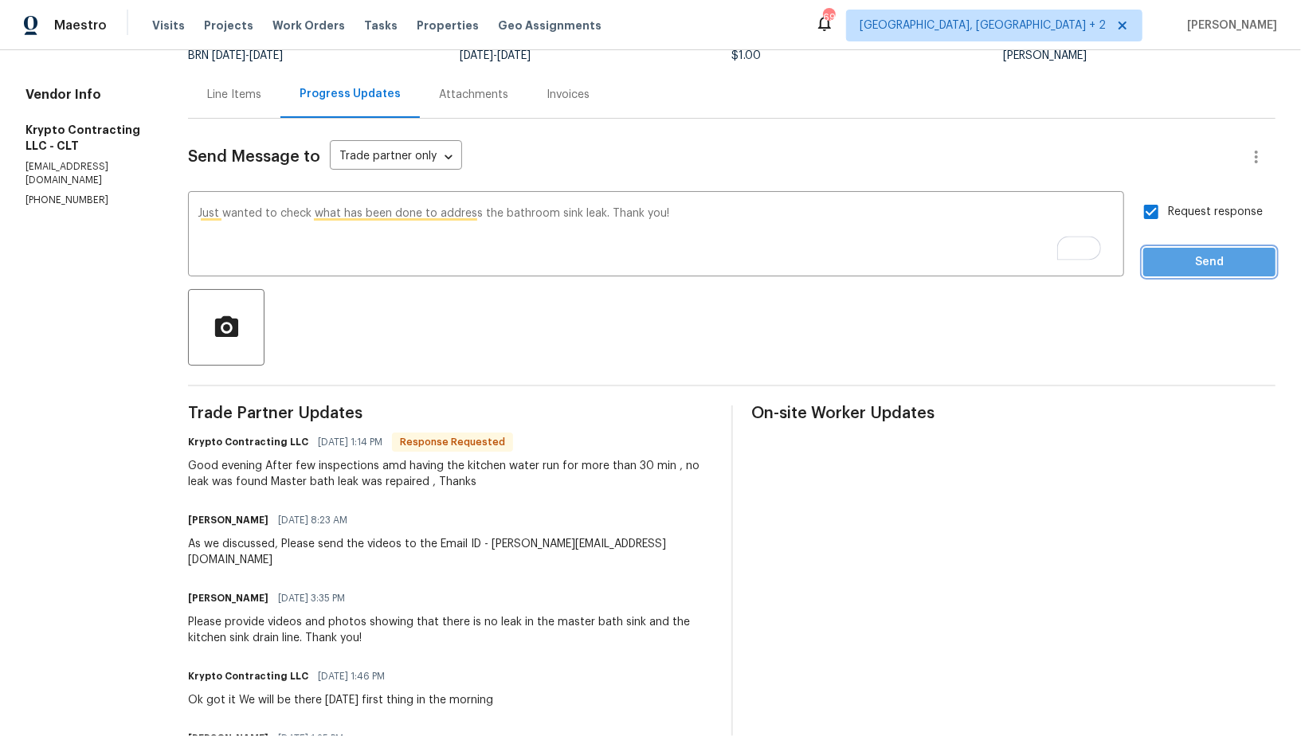
click at [1167, 275] on button "Send" at bounding box center [1209, 262] width 132 height 29
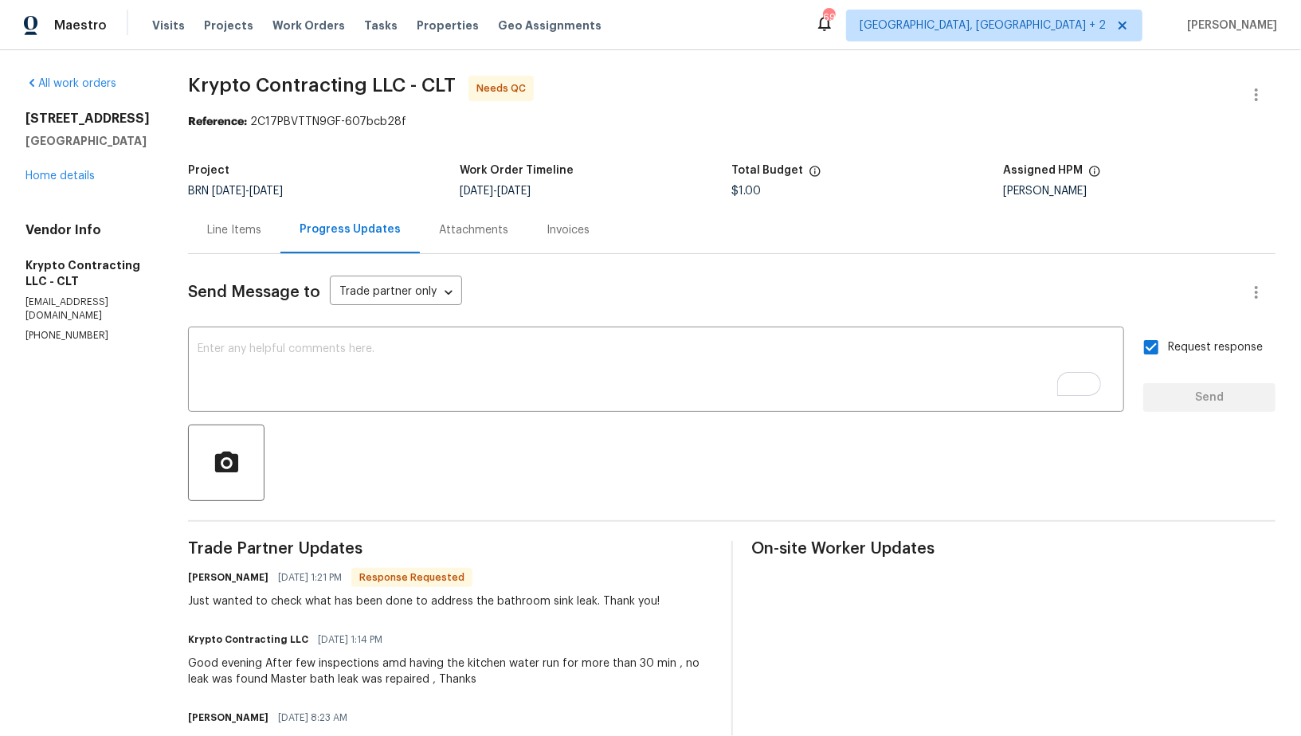
click at [241, 243] on div "Line Items" at bounding box center [234, 229] width 92 height 47
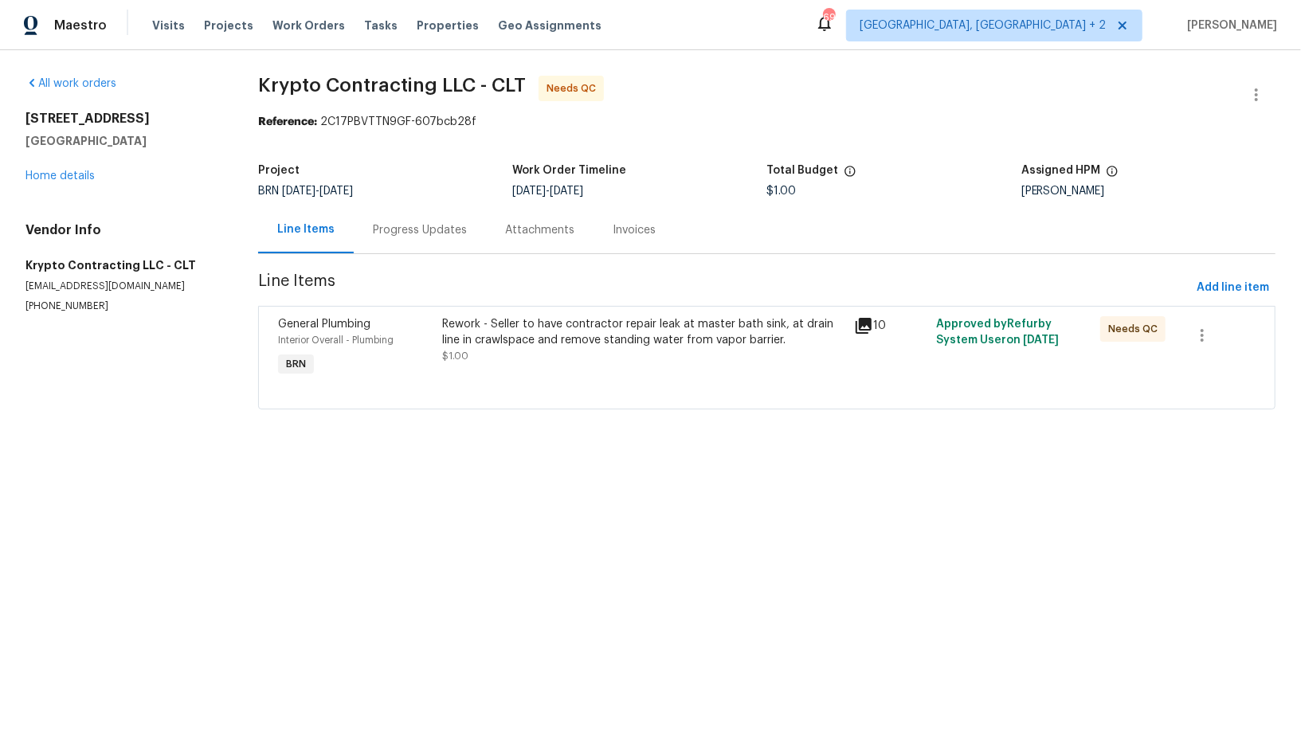
click at [590, 351] on div "Rework - Seller to have contractor repair leak at master bath sink, at drain li…" at bounding box center [644, 340] width 402 height 48
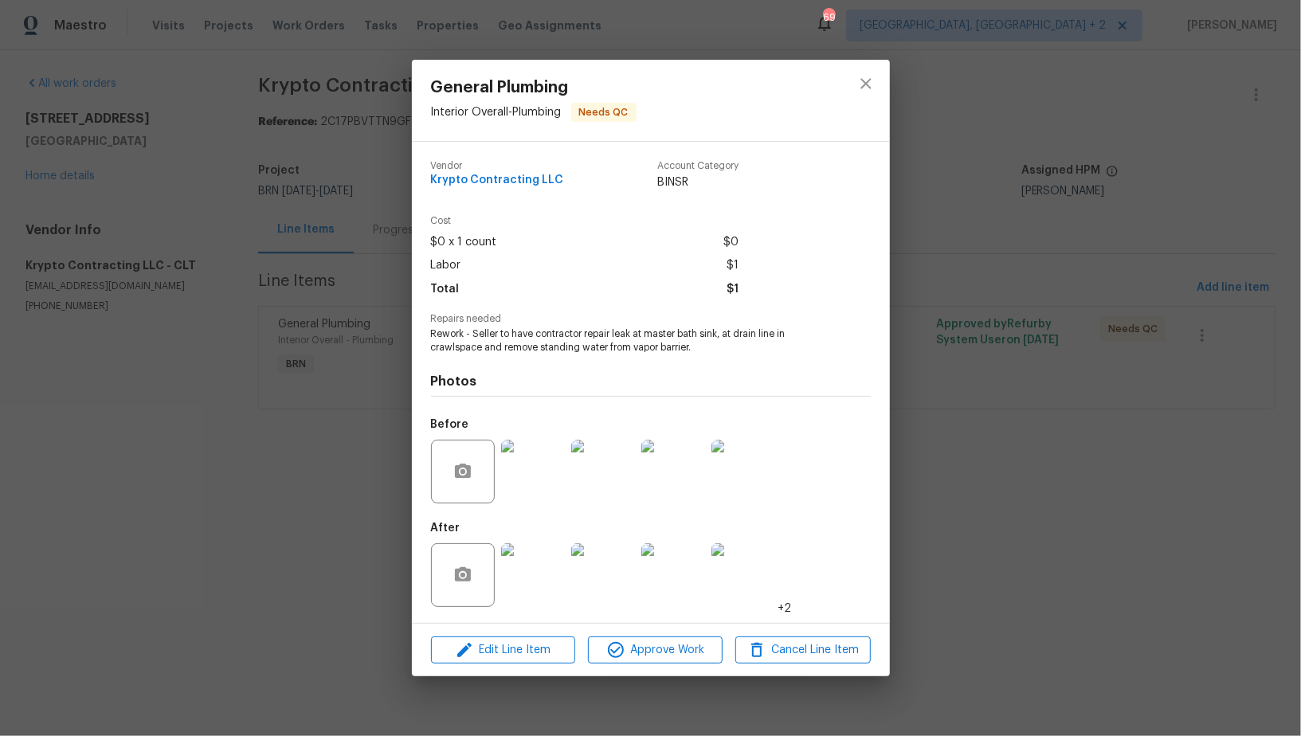
click at [543, 579] on img at bounding box center [533, 575] width 64 height 64
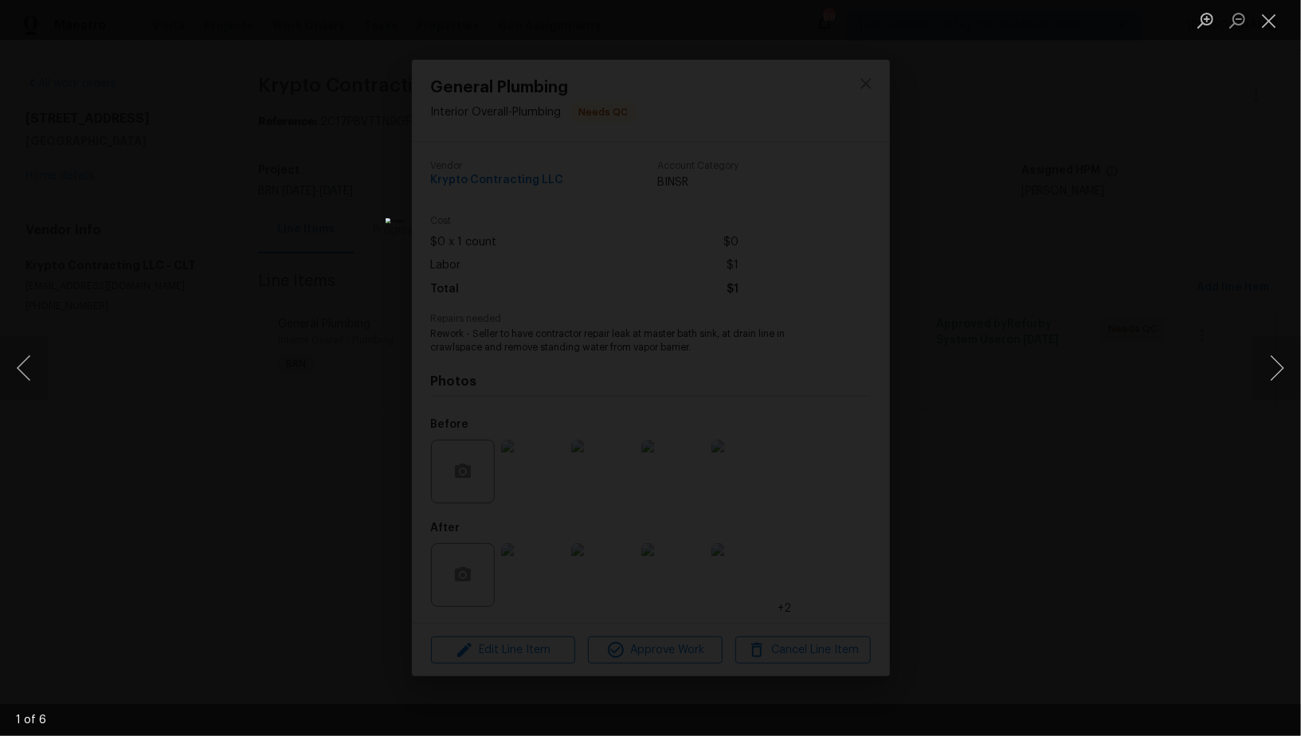
click at [1141, 457] on div "Lightbox" at bounding box center [650, 368] width 1301 height 736
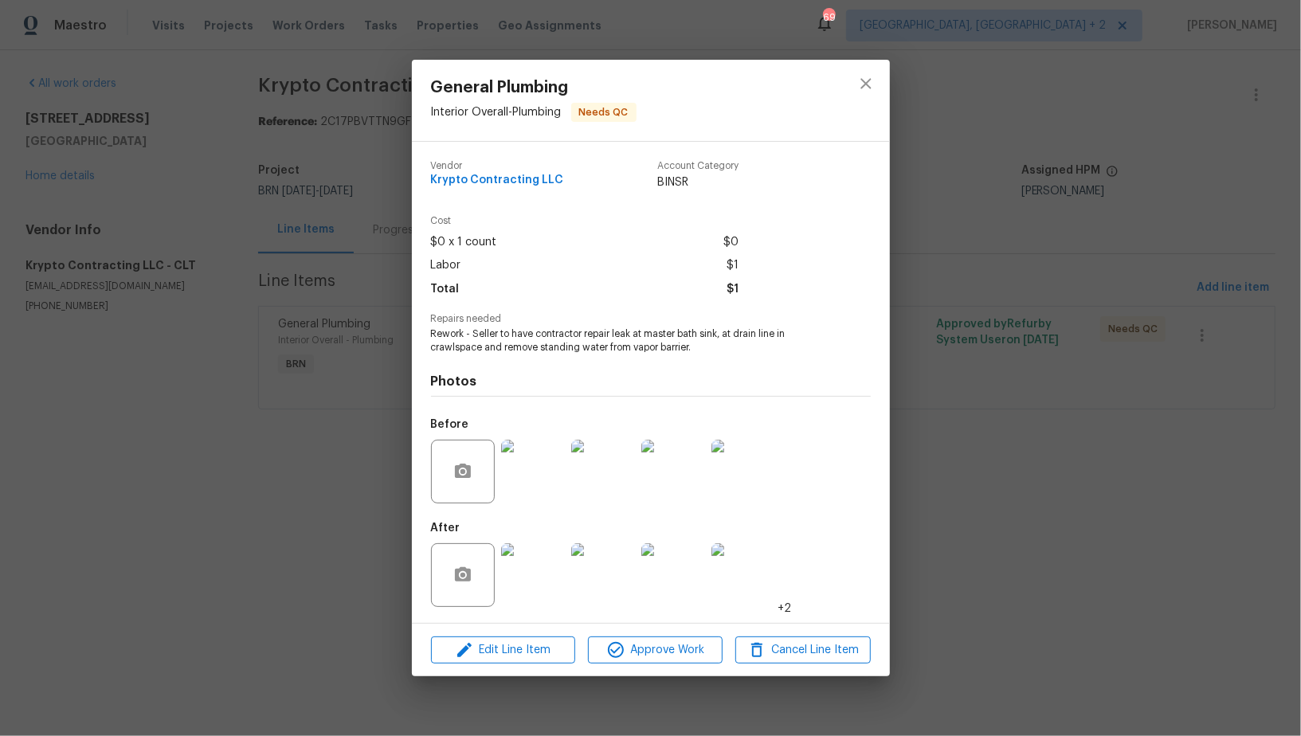
click at [1141, 457] on div "General Plumbing Interior Overall - Plumbing Needs QC Vendor Krypto Contracting…" at bounding box center [650, 368] width 1301 height 736
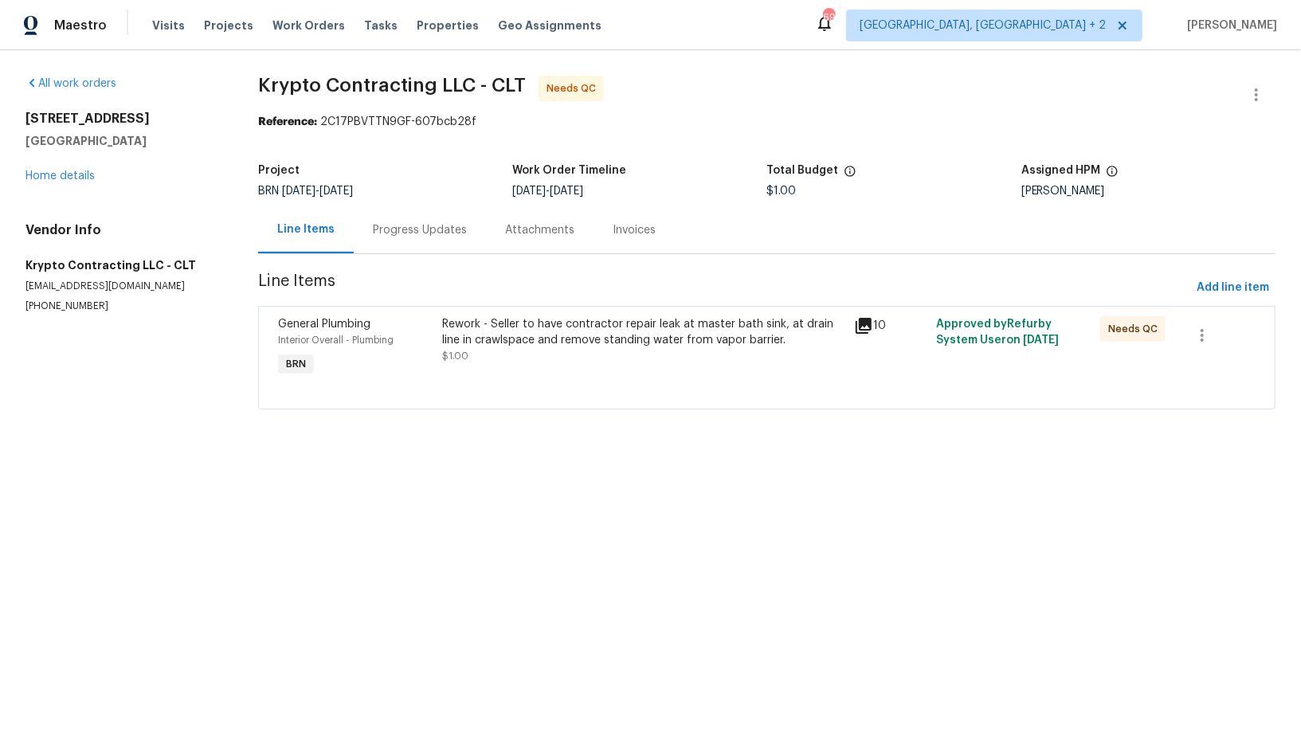
click at [412, 232] on div "Progress Updates" at bounding box center [420, 230] width 94 height 16
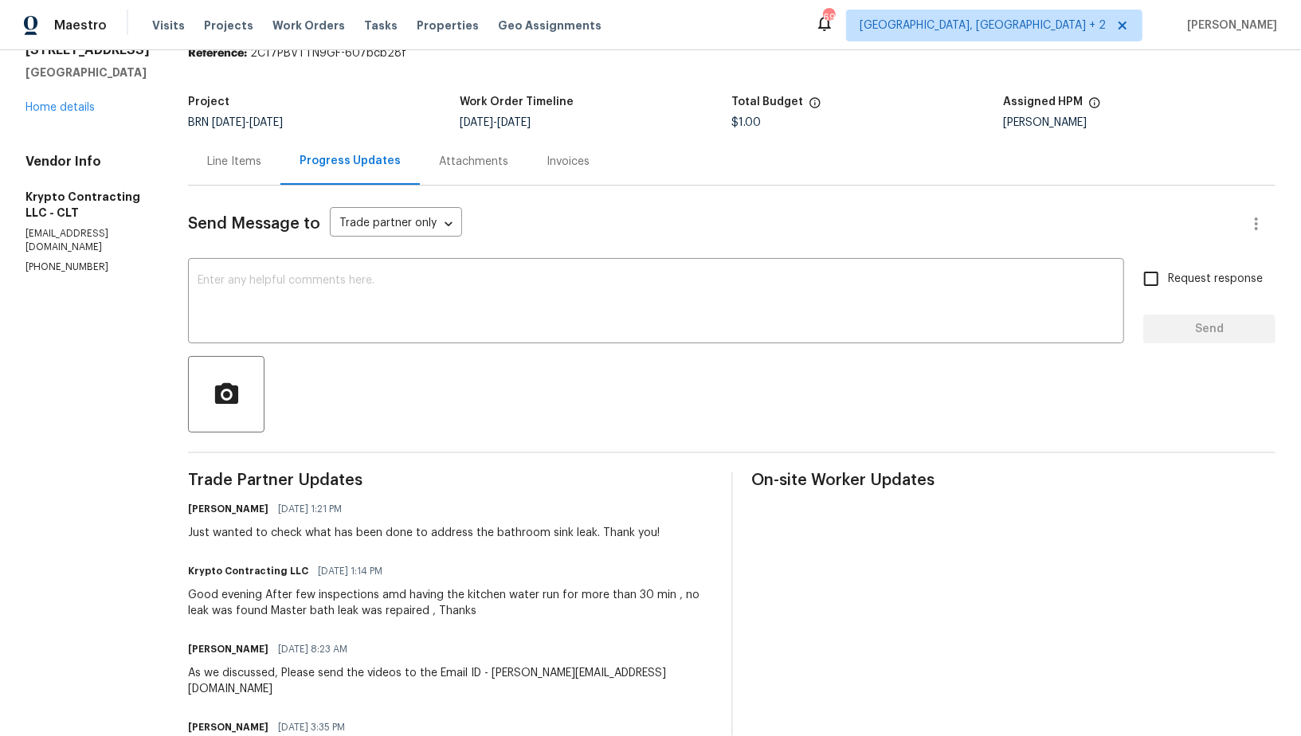
scroll to position [159, 0]
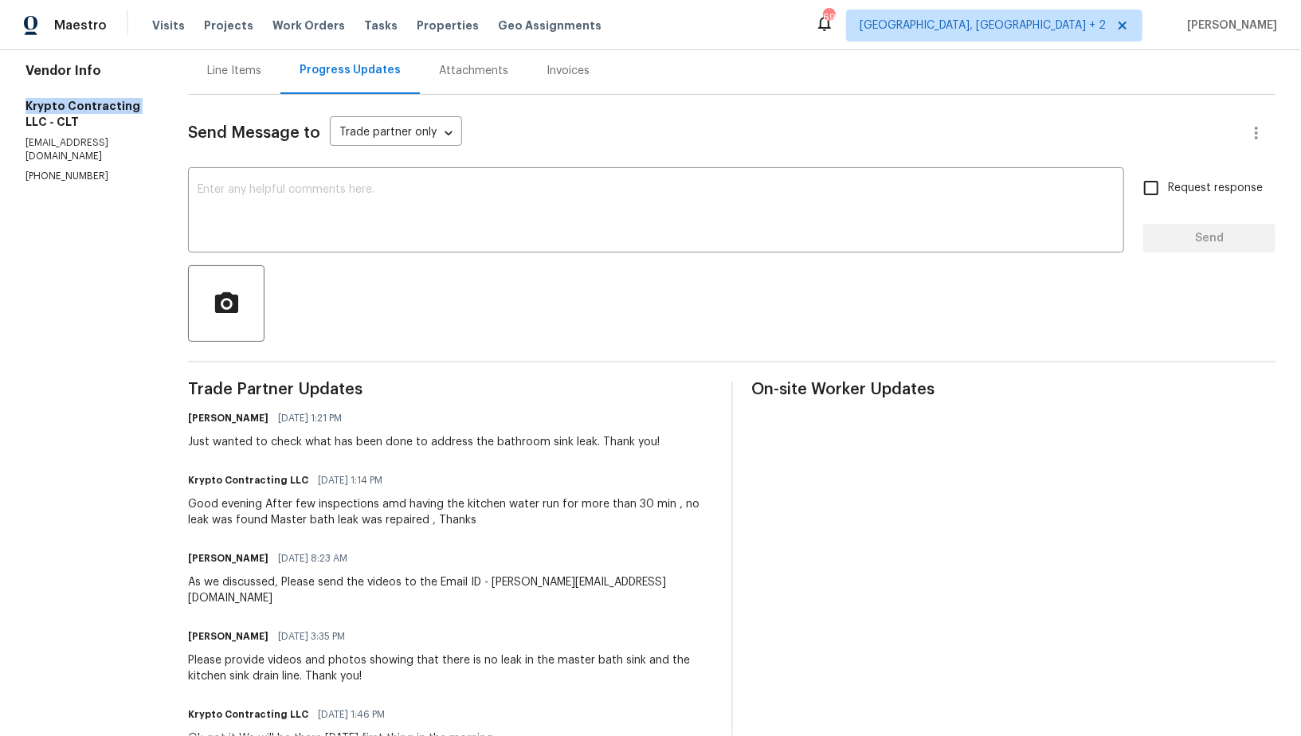
drag, startPoint x: 16, startPoint y: 106, endPoint x: 131, endPoint y: 107, distance: 115.5
click at [131, 107] on div "All work orders 6139 Castle Ct Charlotte, NC 28213 Home details Vendor Info Kry…" at bounding box center [650, 513] width 1301 height 1245
copy h5 "Krypto Contracting"
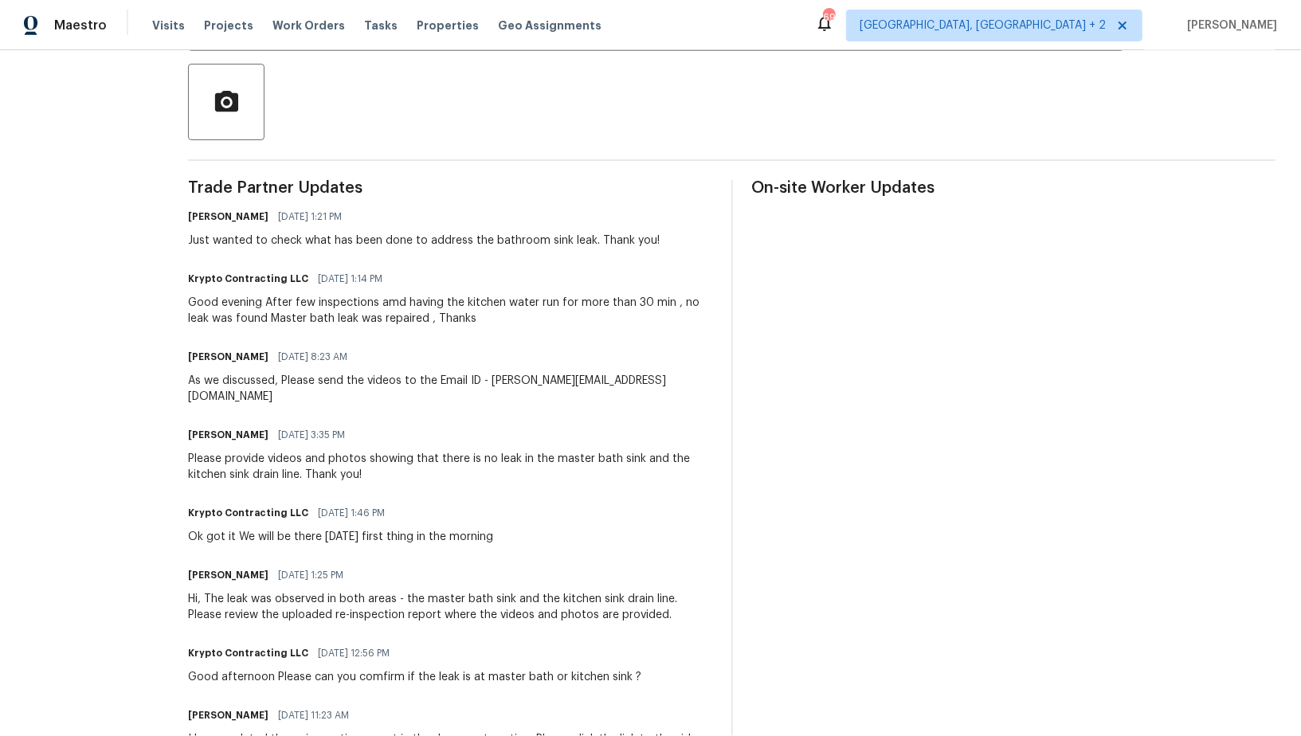
scroll to position [377, 0]
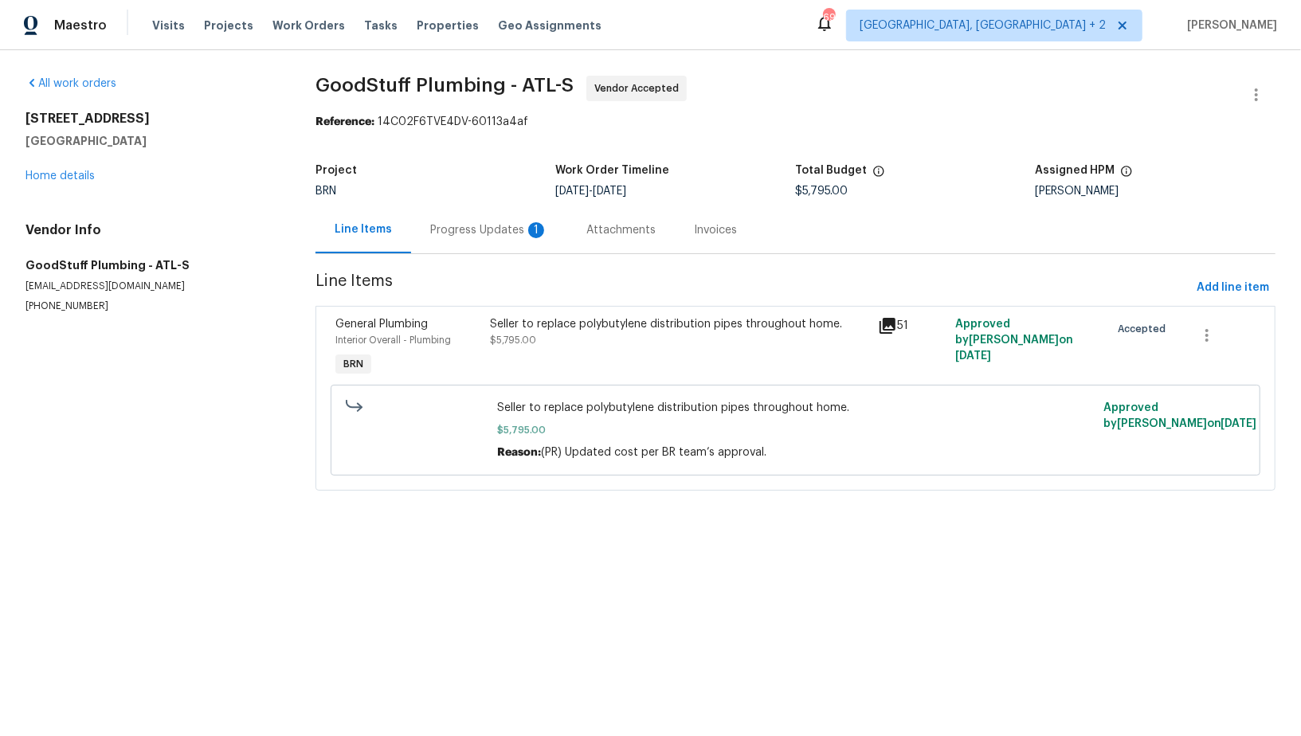
click at [470, 253] on div "Progress Updates 1" at bounding box center [489, 229] width 156 height 47
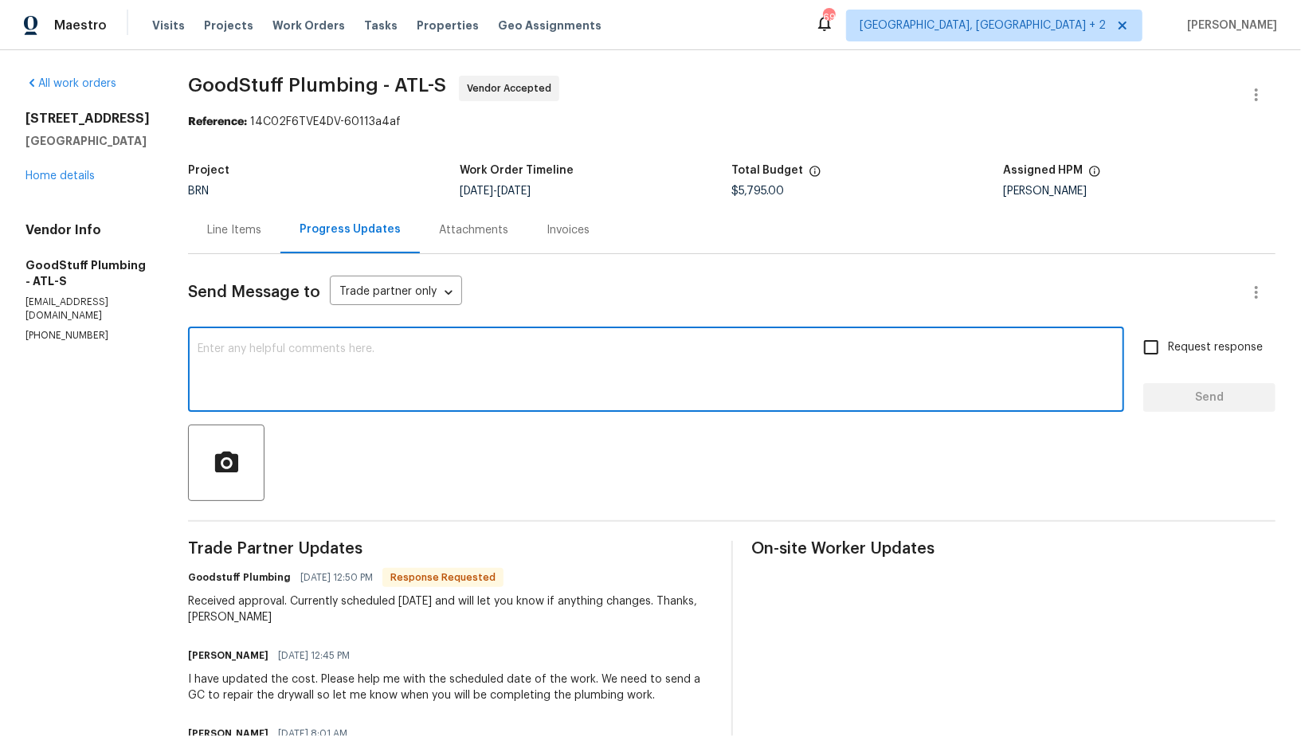
click at [361, 386] on textarea at bounding box center [656, 371] width 917 height 56
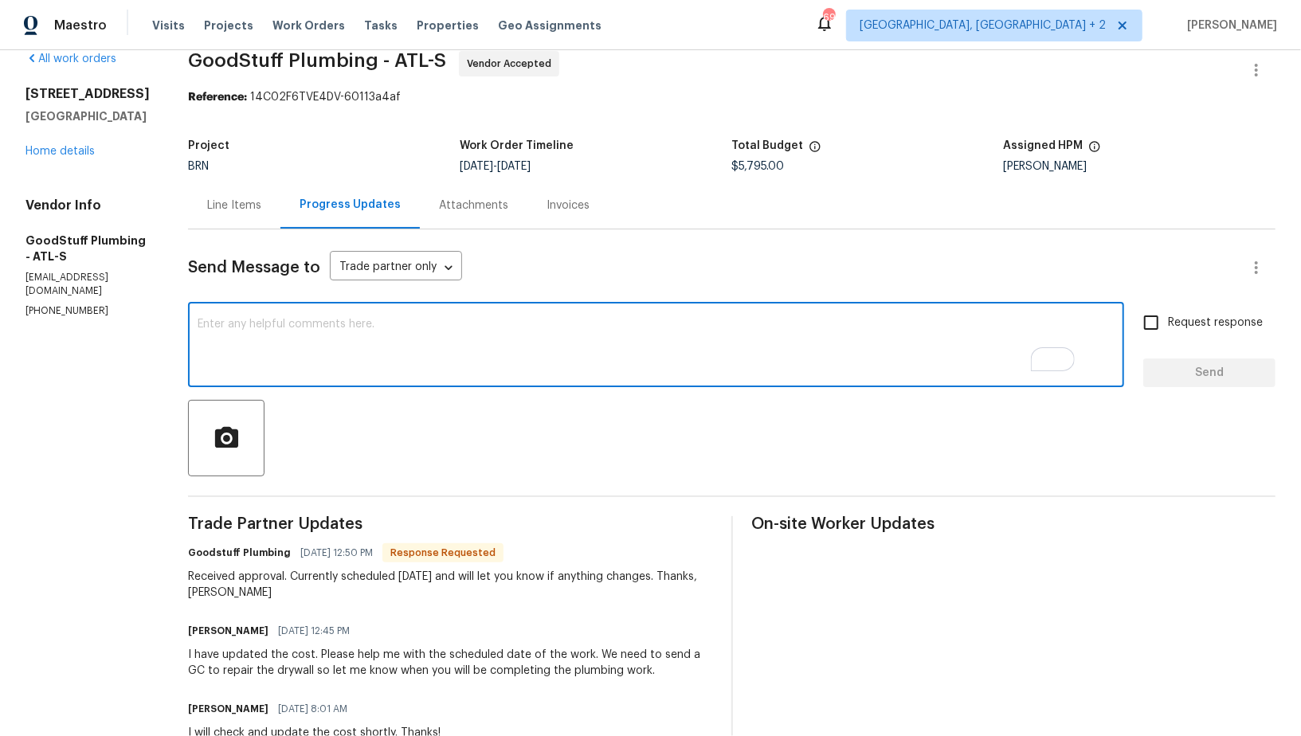
scroll to position [25, 0]
type textarea "Got it, Just wanted to know if we need to get a permit for this work."
click at [1165, 324] on input "Request response" at bounding box center [1151, 322] width 33 height 33
checkbox input "true"
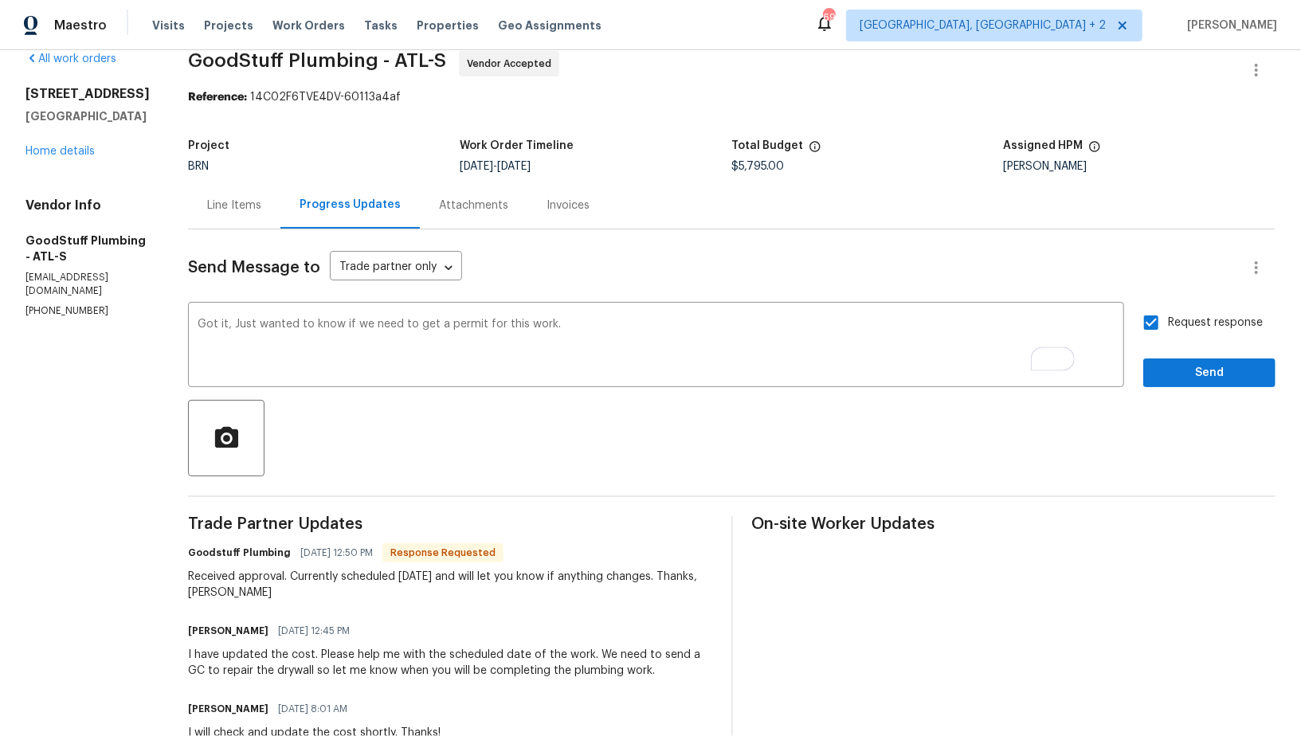
click at [1176, 354] on div "Request response Send" at bounding box center [1209, 346] width 132 height 81
click at [1164, 368] on span "Send" at bounding box center [1209, 373] width 107 height 20
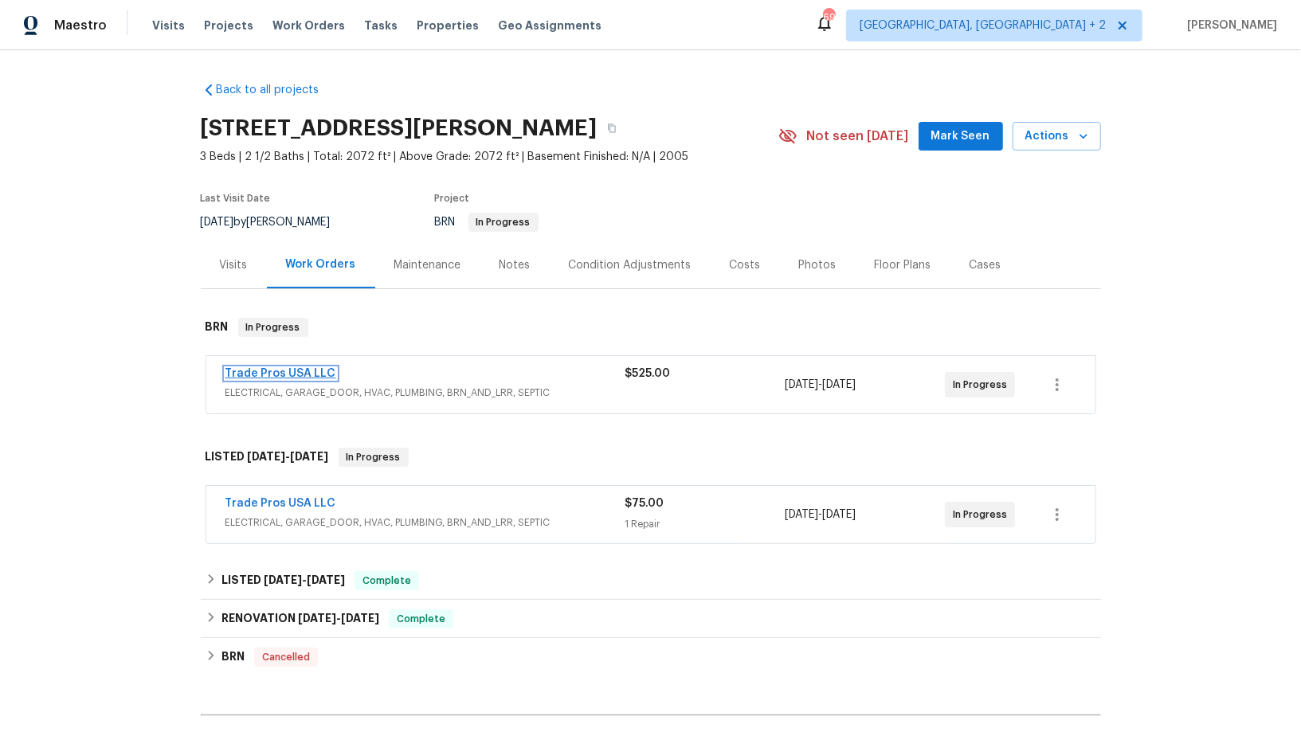
click at [284, 372] on link "Trade Pros USA LLC" at bounding box center [281, 373] width 111 height 11
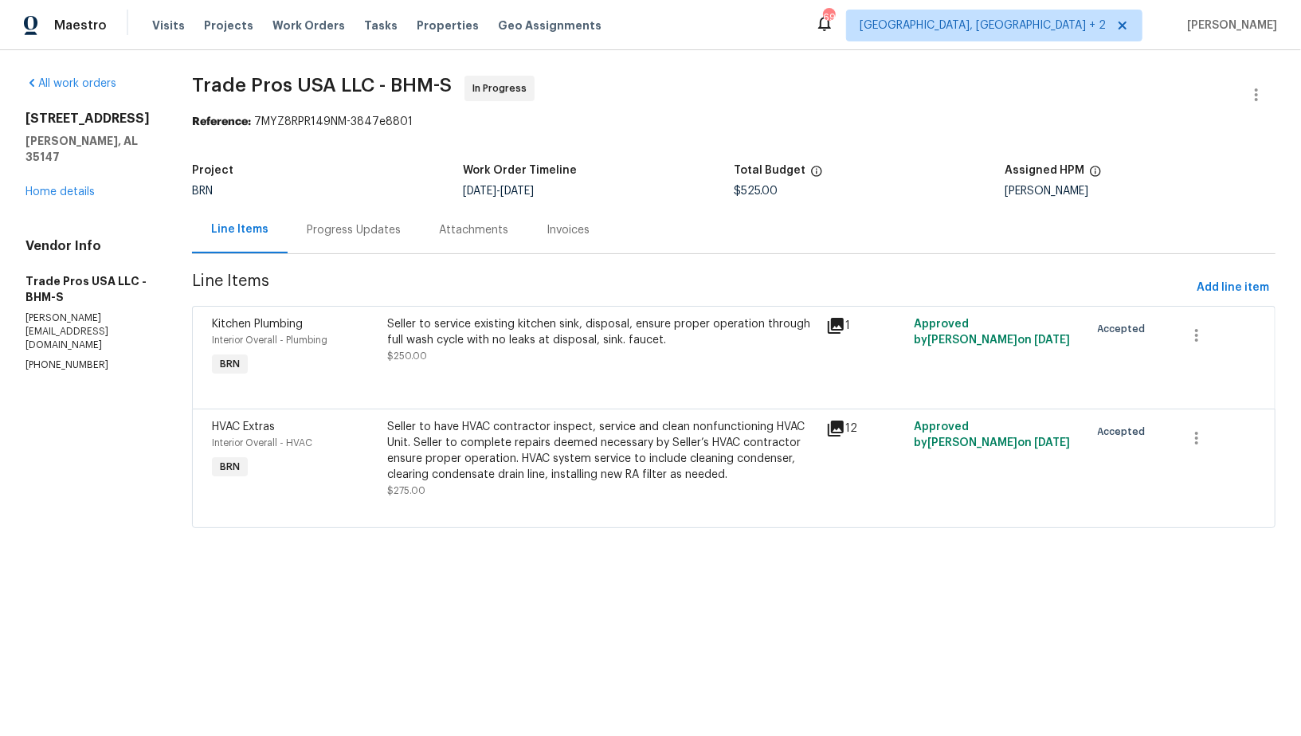
click at [45, 176] on div "[STREET_ADDRESS][PERSON_NAME] Home details" at bounding box center [89, 155] width 128 height 89
click at [45, 190] on link "Home details" at bounding box center [59, 191] width 69 height 11
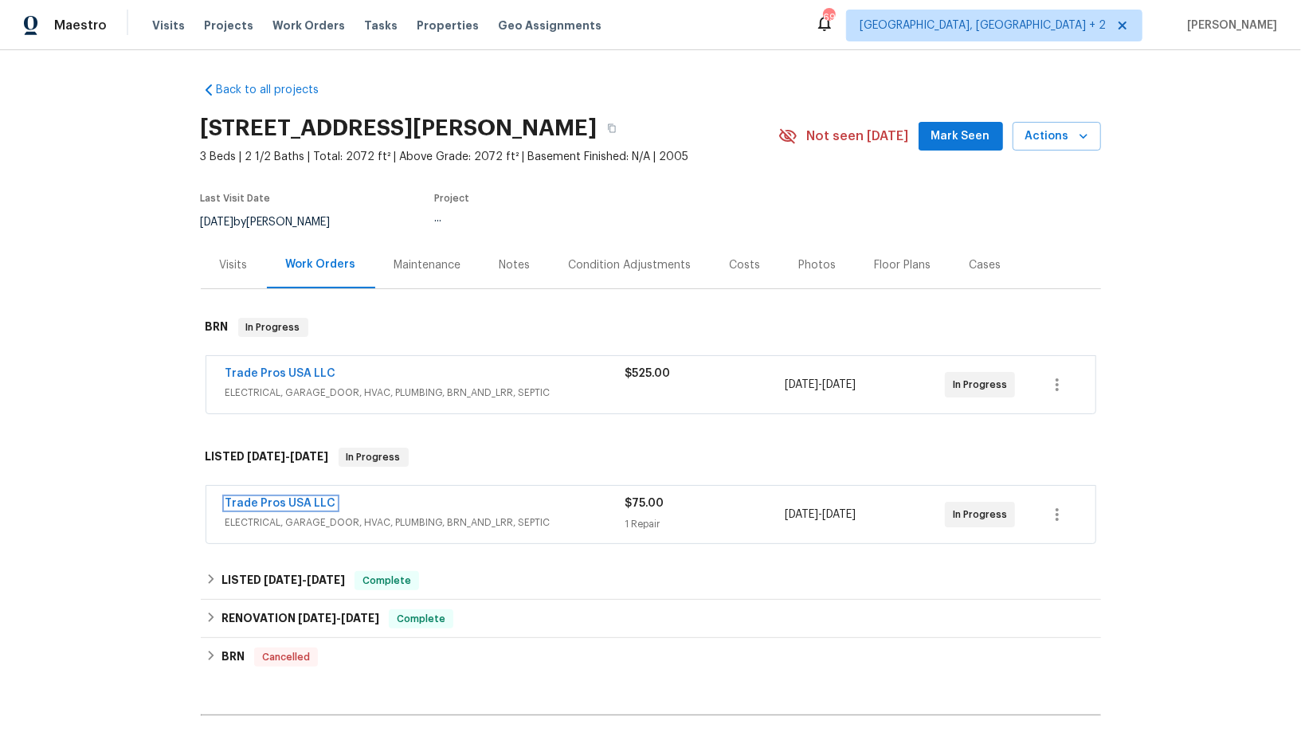
click at [291, 506] on link "Trade Pros USA LLC" at bounding box center [281, 503] width 111 height 11
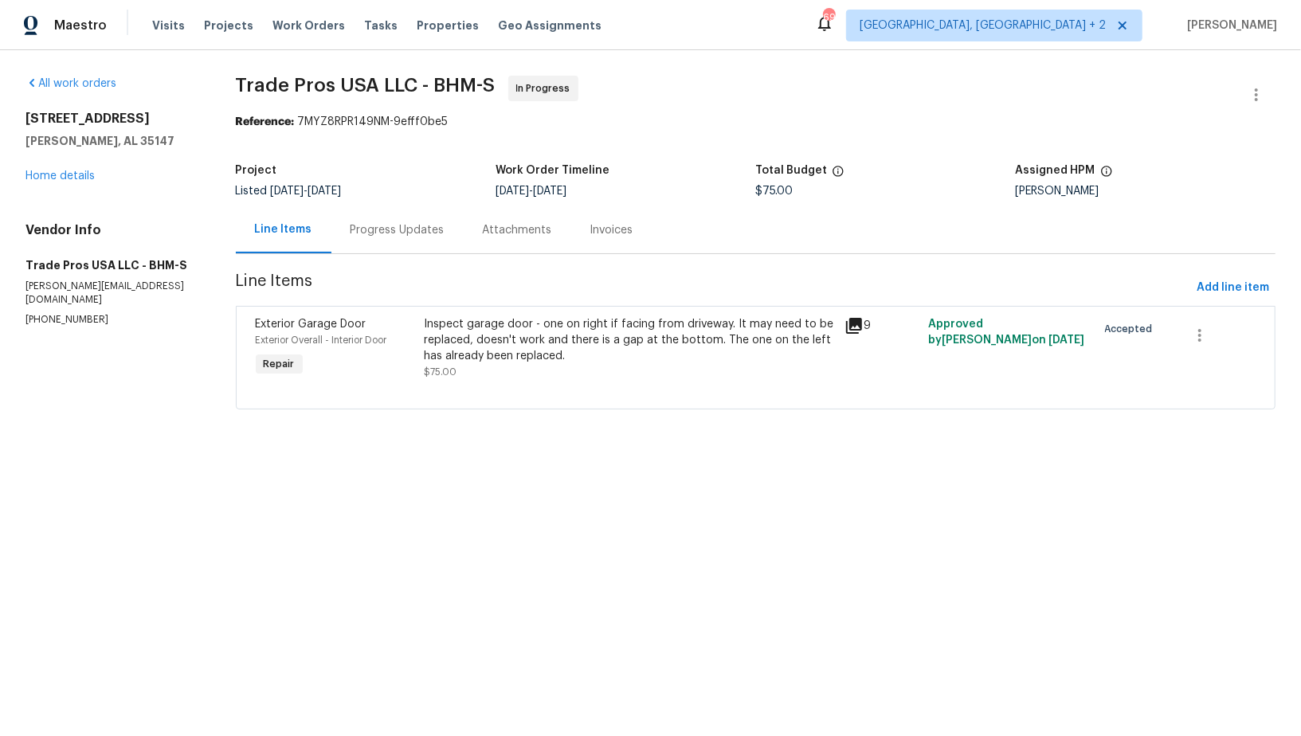
click at [496, 385] on div at bounding box center [756, 389] width 1000 height 19
click at [493, 360] on div "Inspect garage door - one on right if facing from driveway. It may need to be r…" at bounding box center [629, 340] width 411 height 48
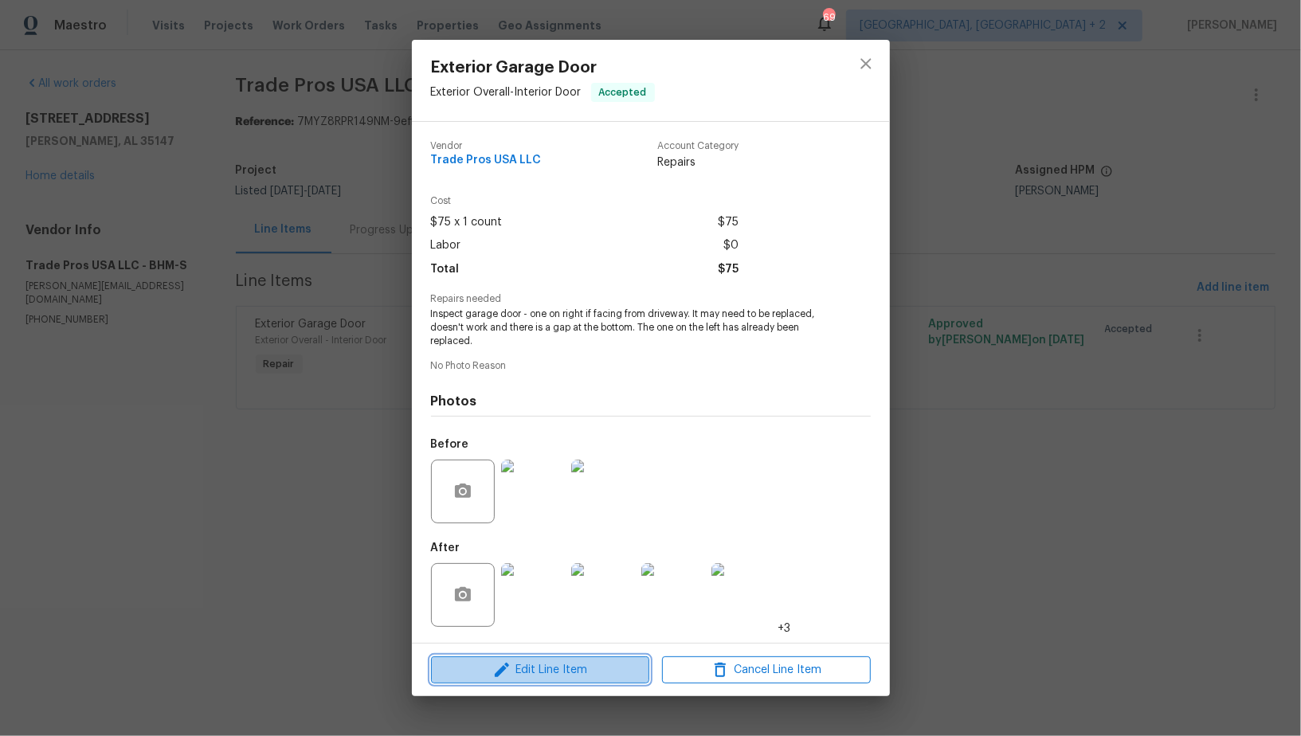
click at [538, 669] on span "Edit Line Item" at bounding box center [540, 671] width 209 height 20
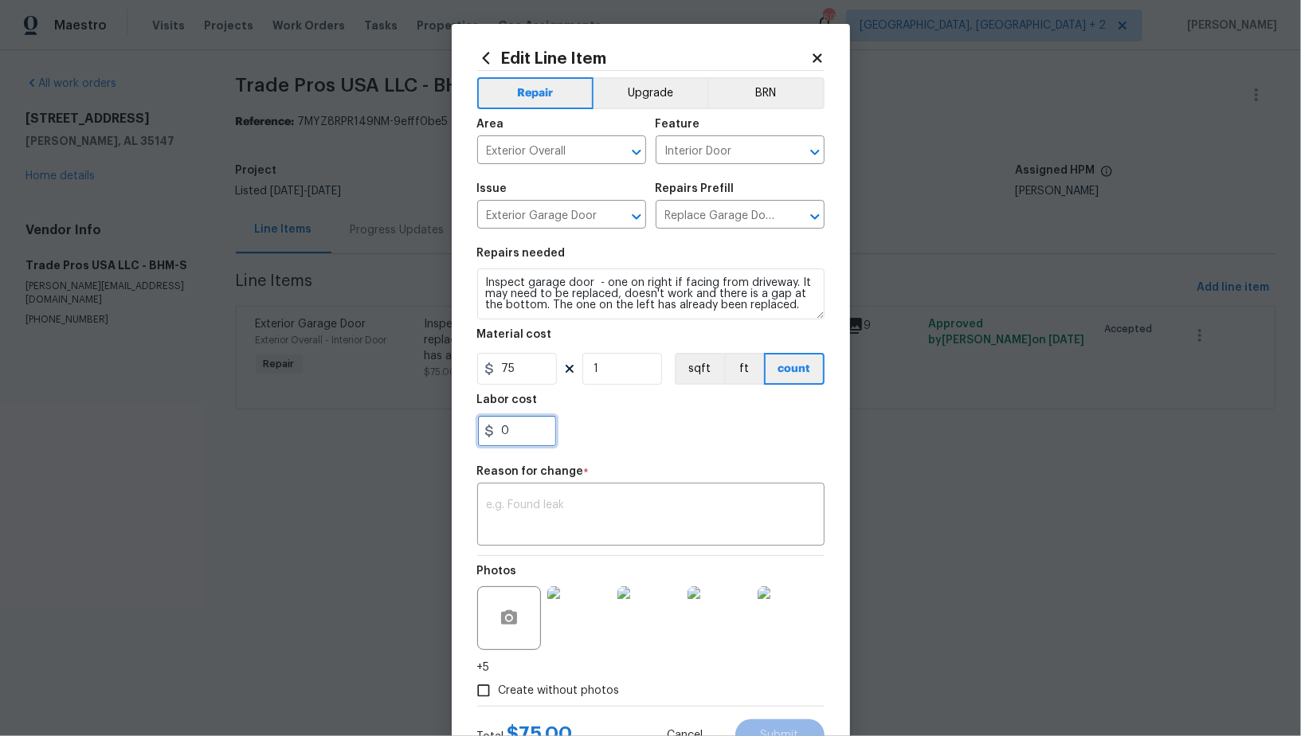
click at [531, 438] on input "0" at bounding box center [517, 431] width 80 height 32
paste input "595"
type input "595"
click at [524, 368] on input "75" at bounding box center [517, 369] width 80 height 32
type input "0"
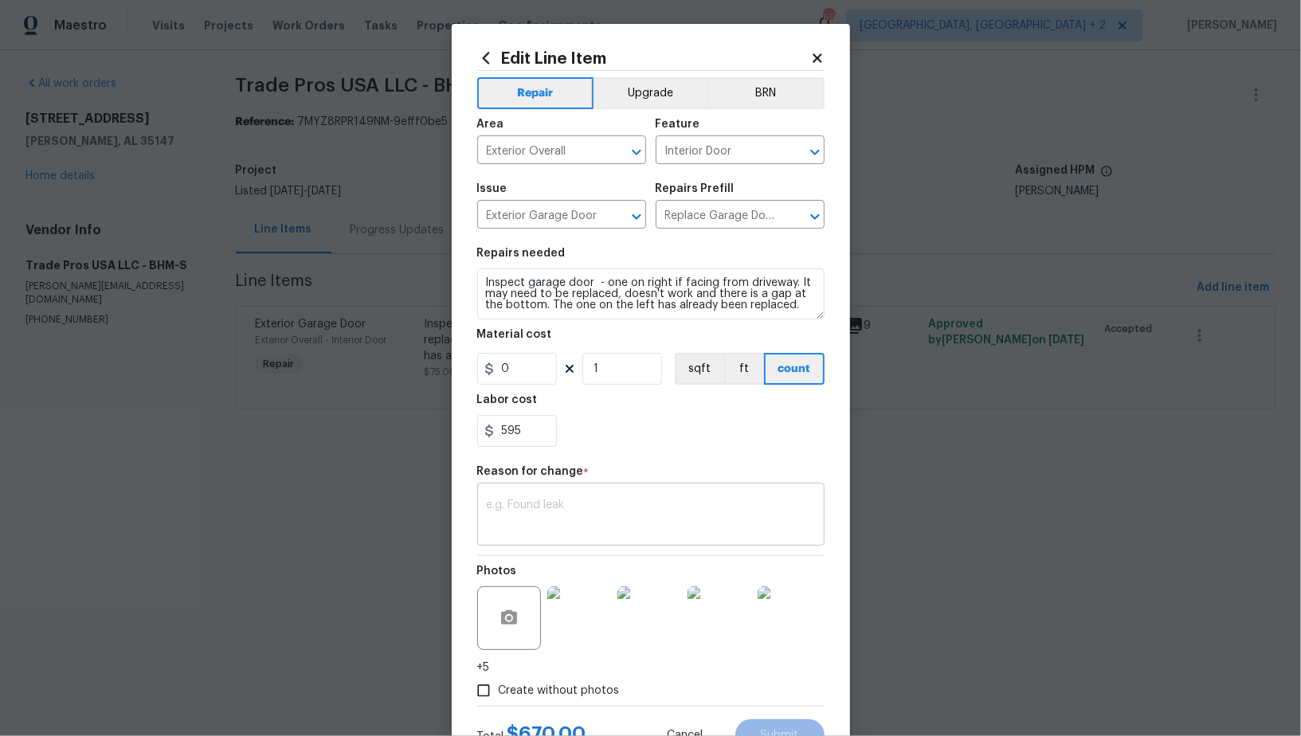
click at [629, 506] on textarea at bounding box center [651, 516] width 328 height 33
